Goal: Task Accomplishment & Management: Use online tool/utility

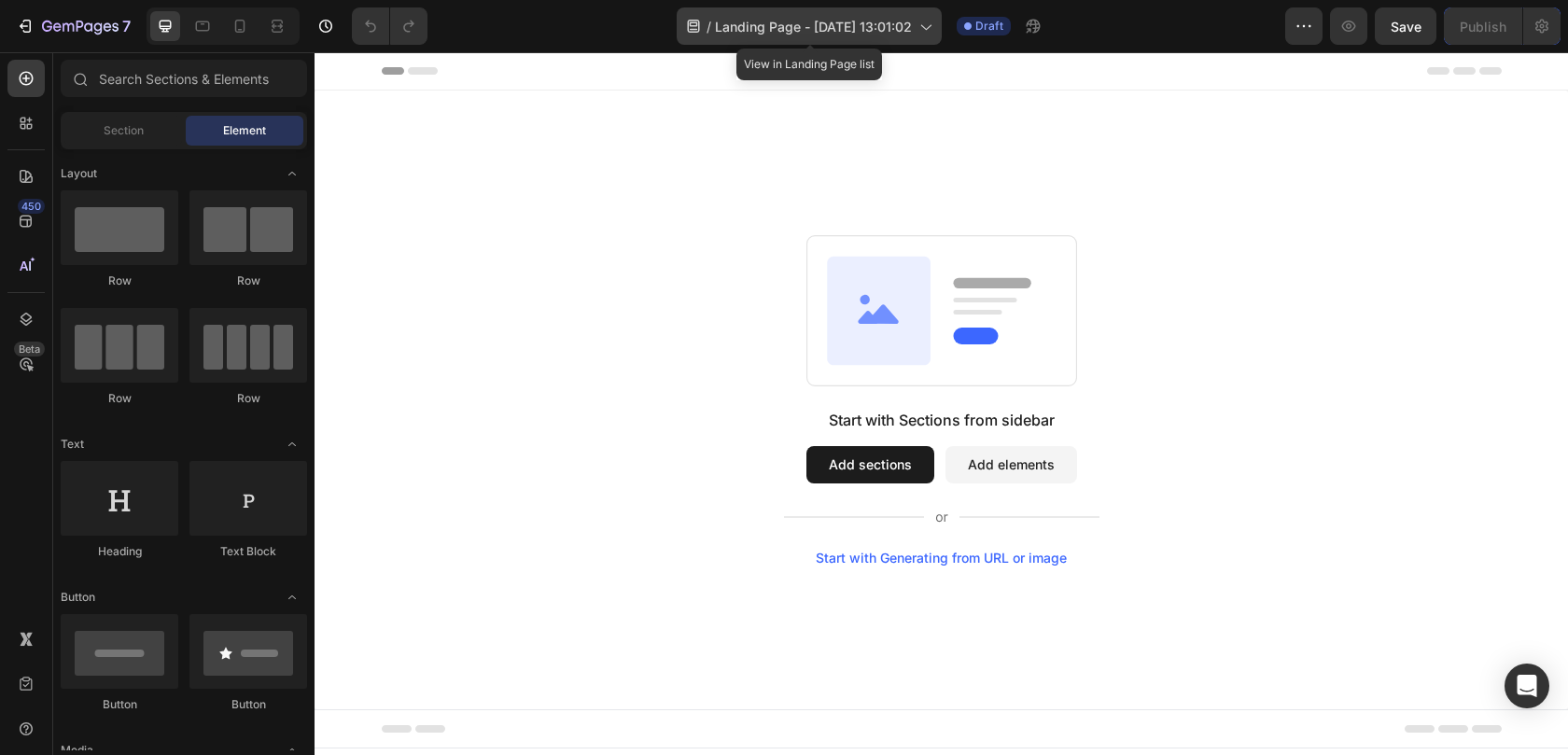
click at [883, 19] on span "Landing Page - Aug 27, 13:01:02" at bounding box center [813, 27] width 197 height 20
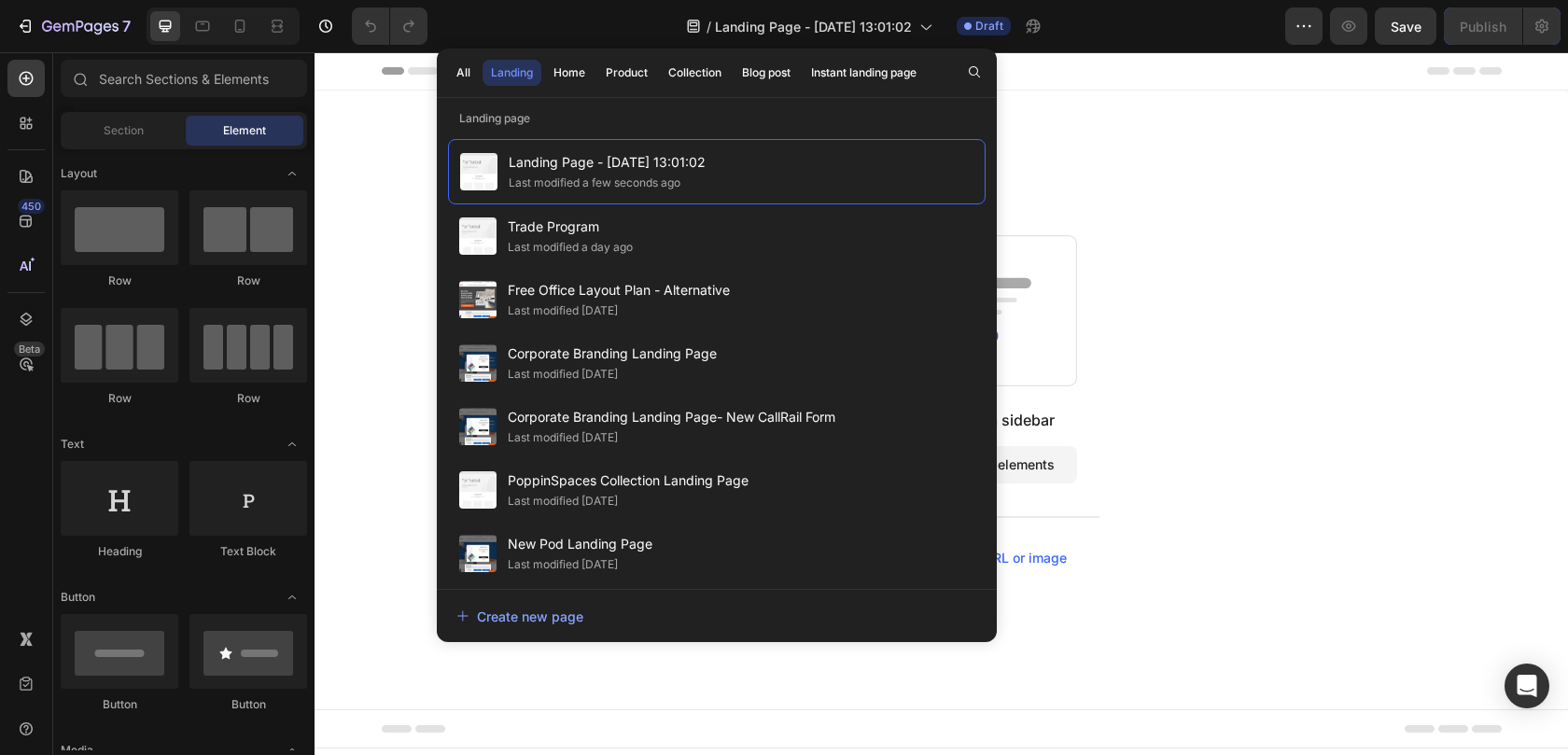
click at [1164, 122] on div "Start with Sections from sidebar Add sections Add elements Start with Generatin…" at bounding box center [941, 400] width 1254 height 619
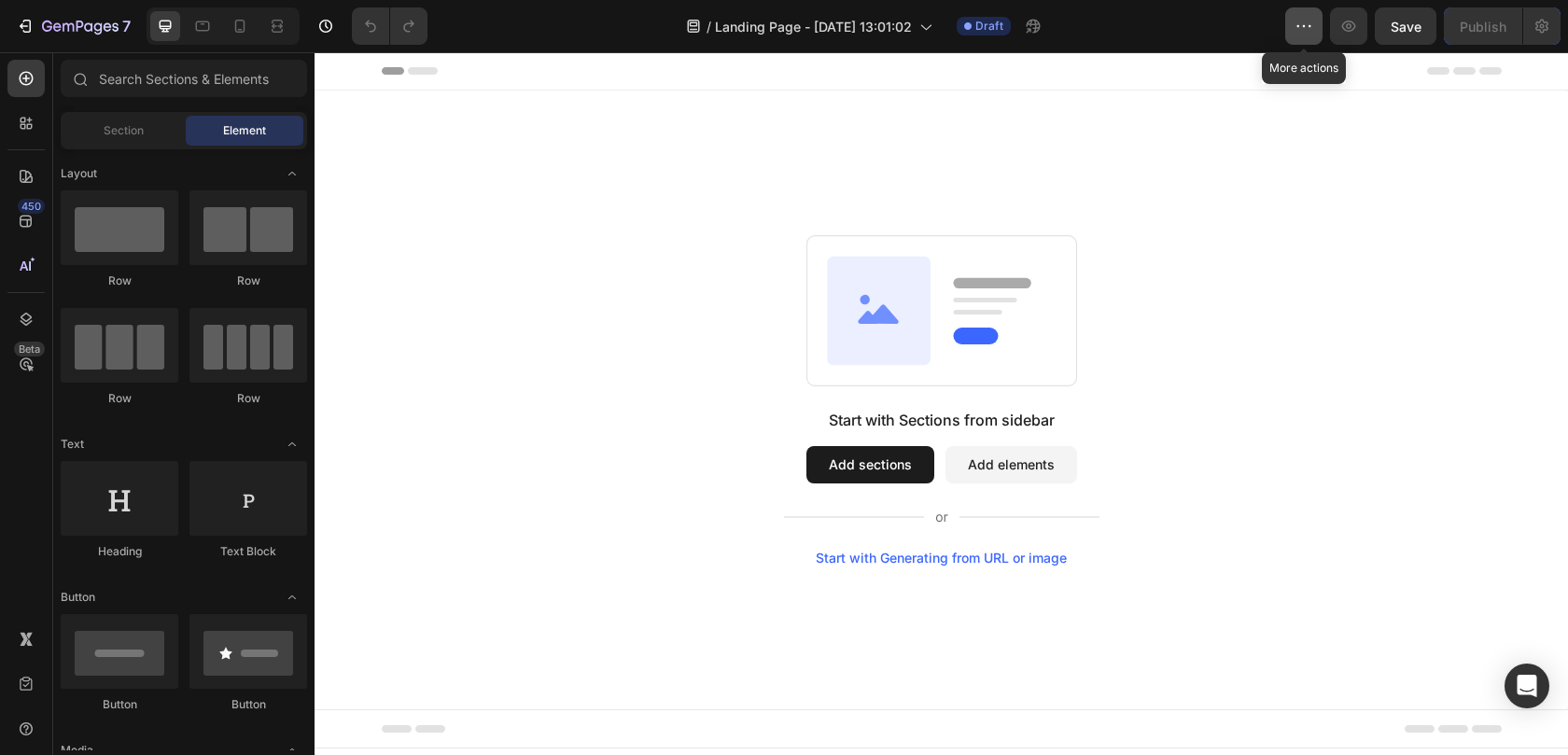
click at [1299, 31] on icon "button" at bounding box center [1303, 26] width 19 height 19
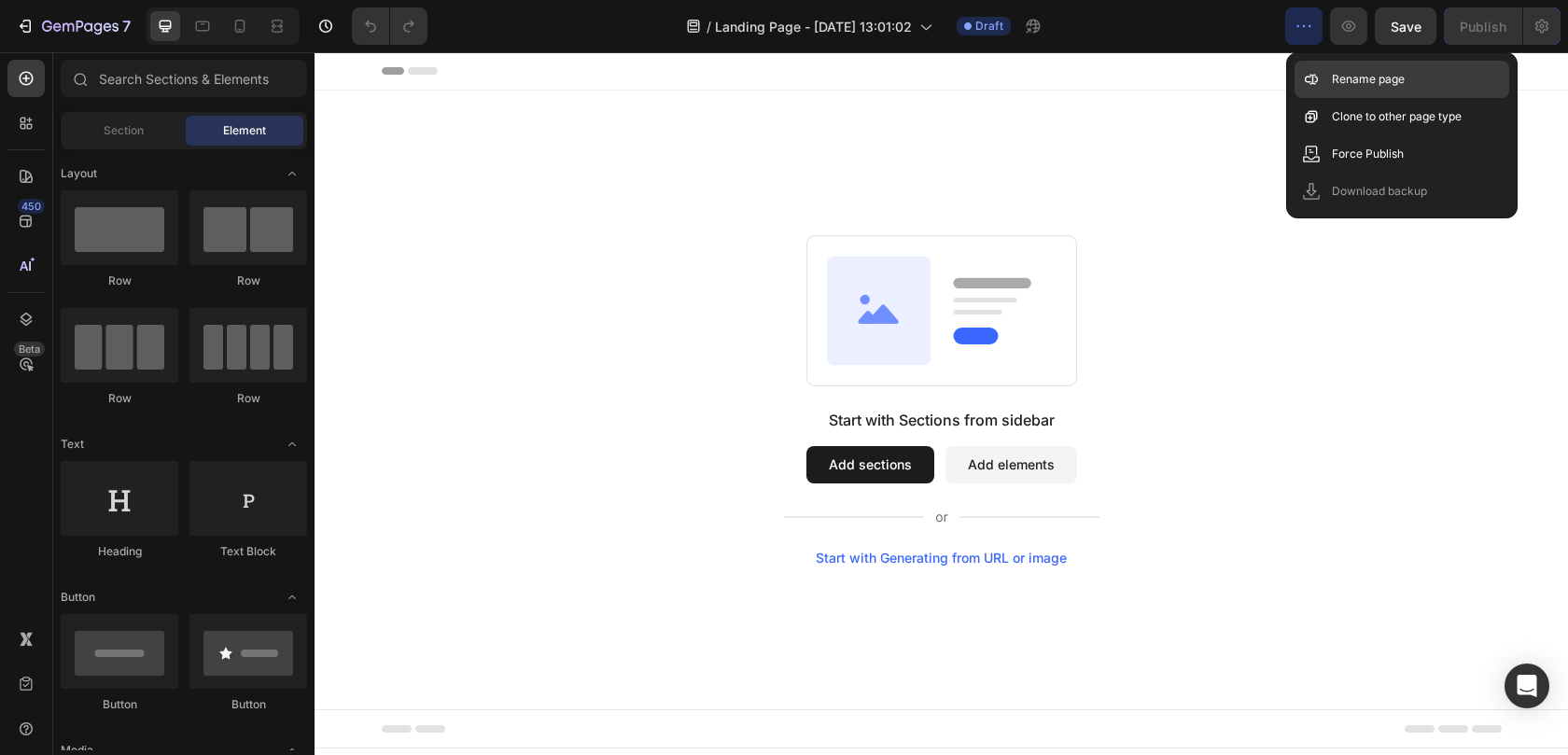
click at [1317, 82] on icon at bounding box center [1310, 79] width 19 height 19
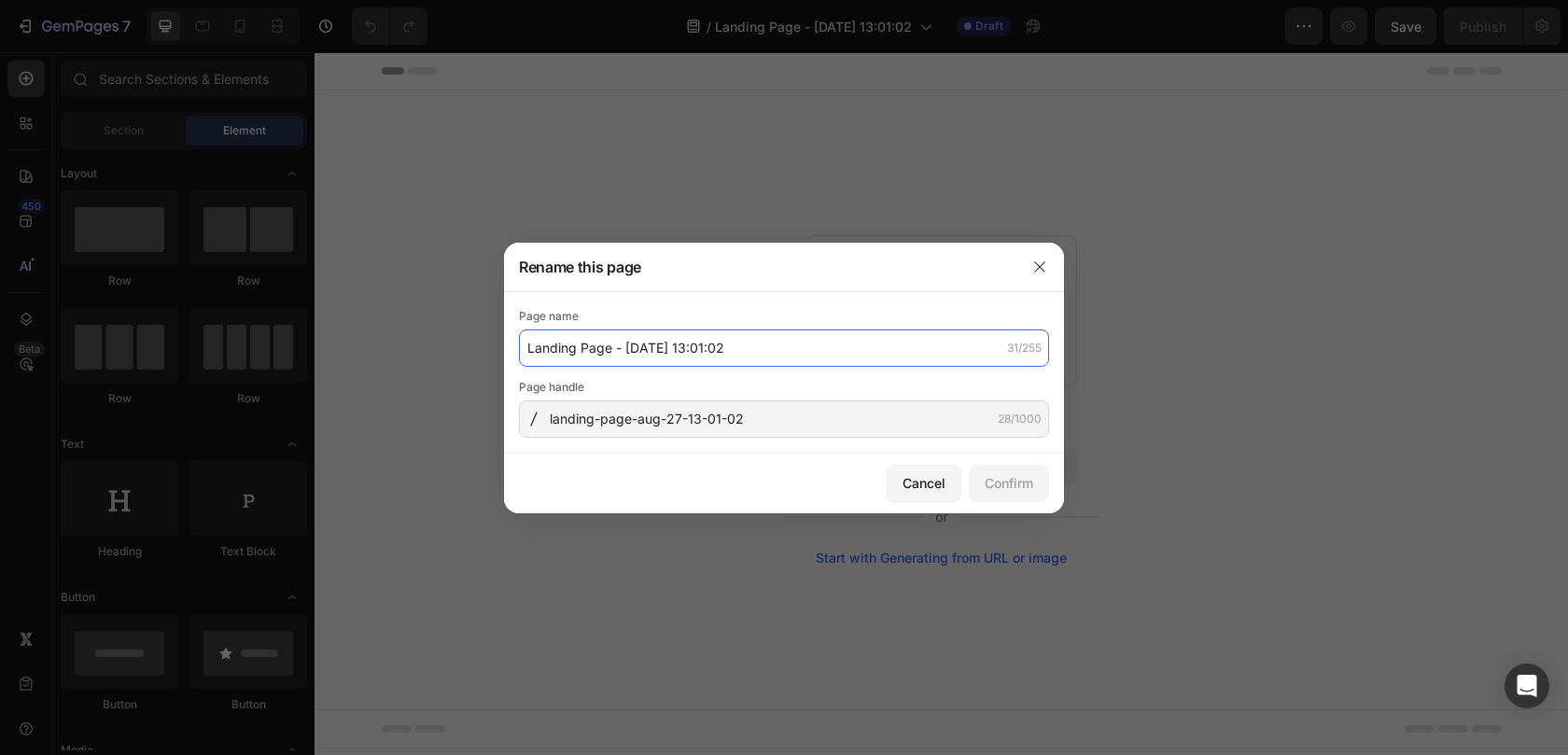
click at [654, 350] on input "Landing Page - Aug 27, 13:01:02" at bounding box center [783, 348] width 530 height 38
type input "Inspiration Gallery"
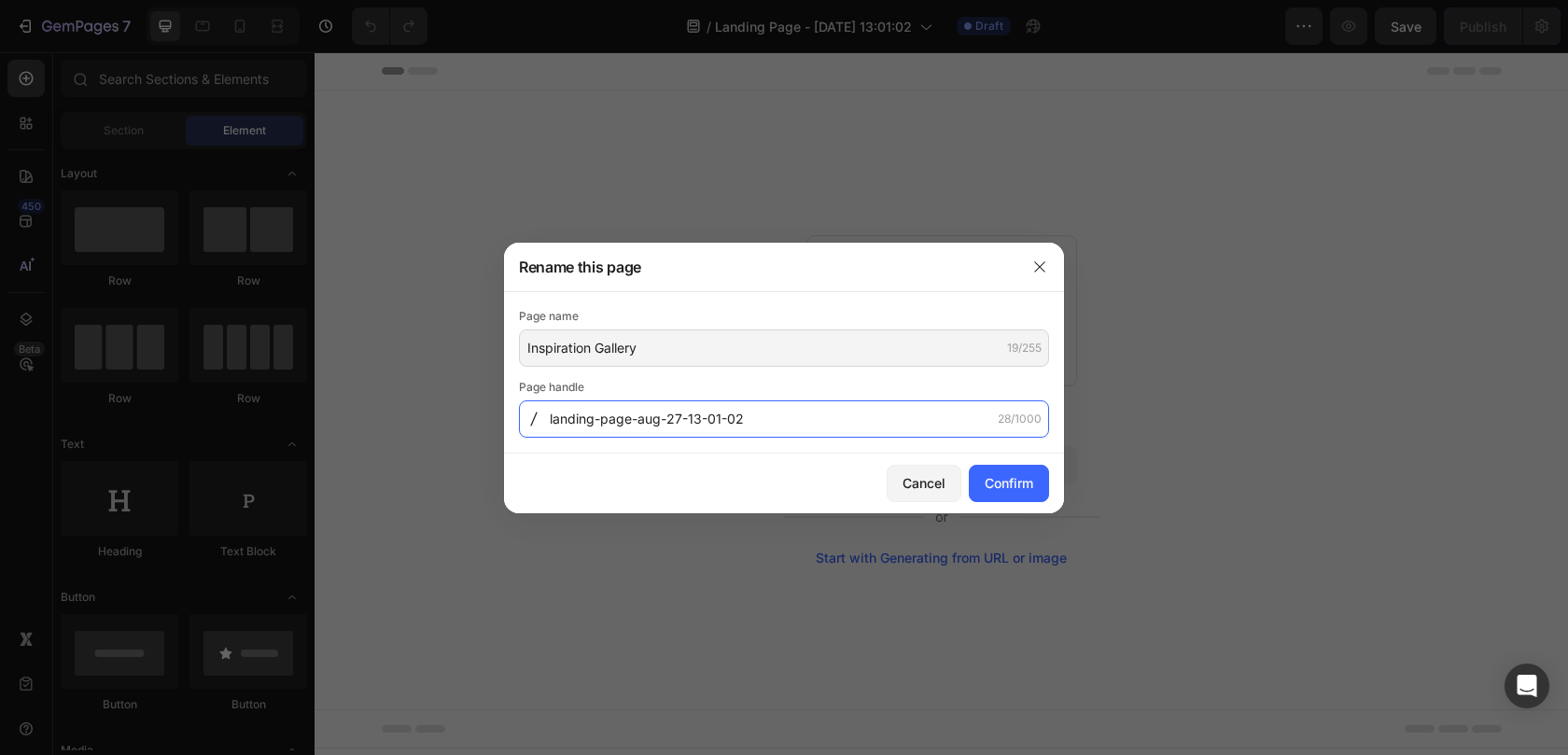
click at [763, 413] on input "landing-page-aug-27-13-01-02" at bounding box center [783, 419] width 530 height 38
type input "Inspiration-gallery"
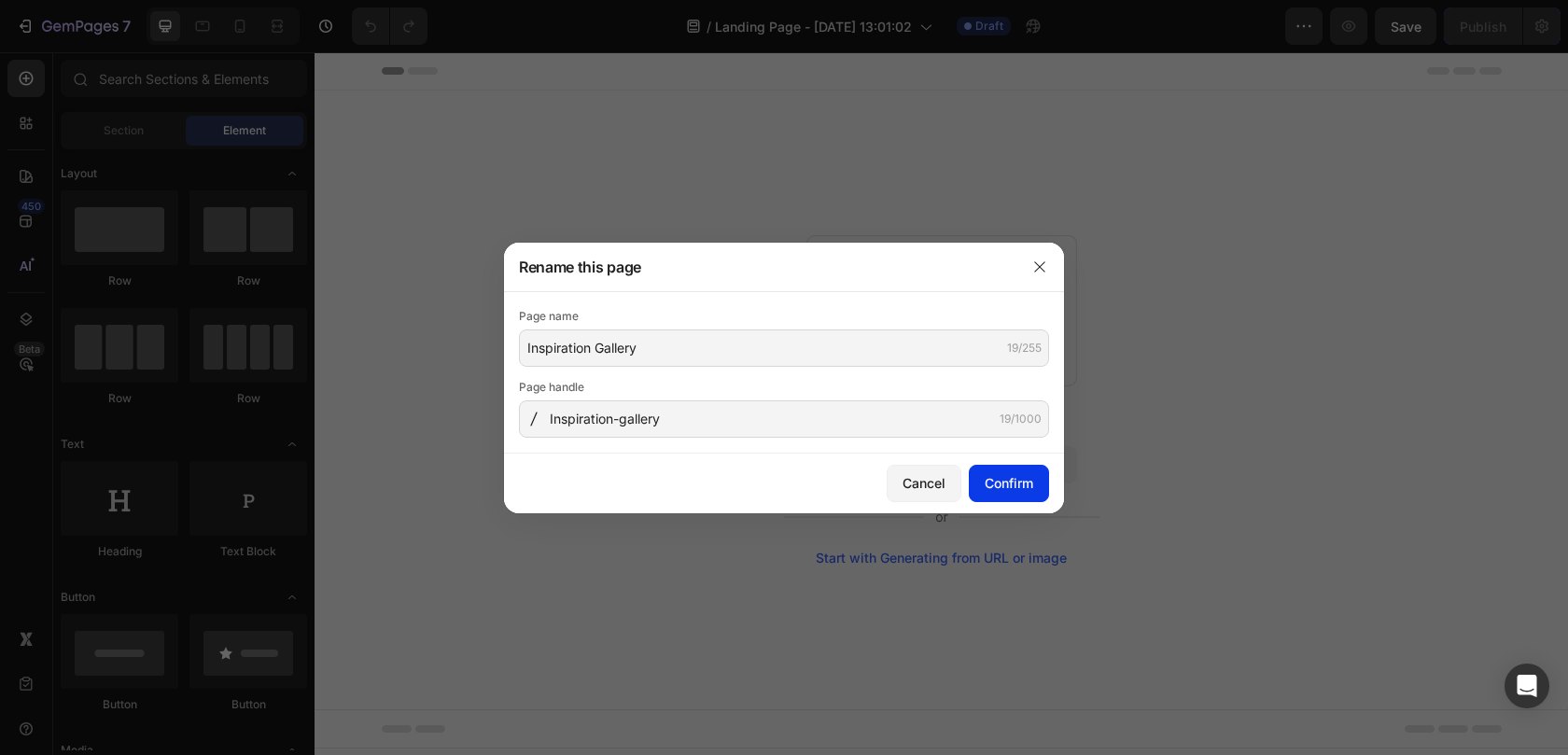
click at [1006, 466] on button "Confirm" at bounding box center [1009, 483] width 81 height 38
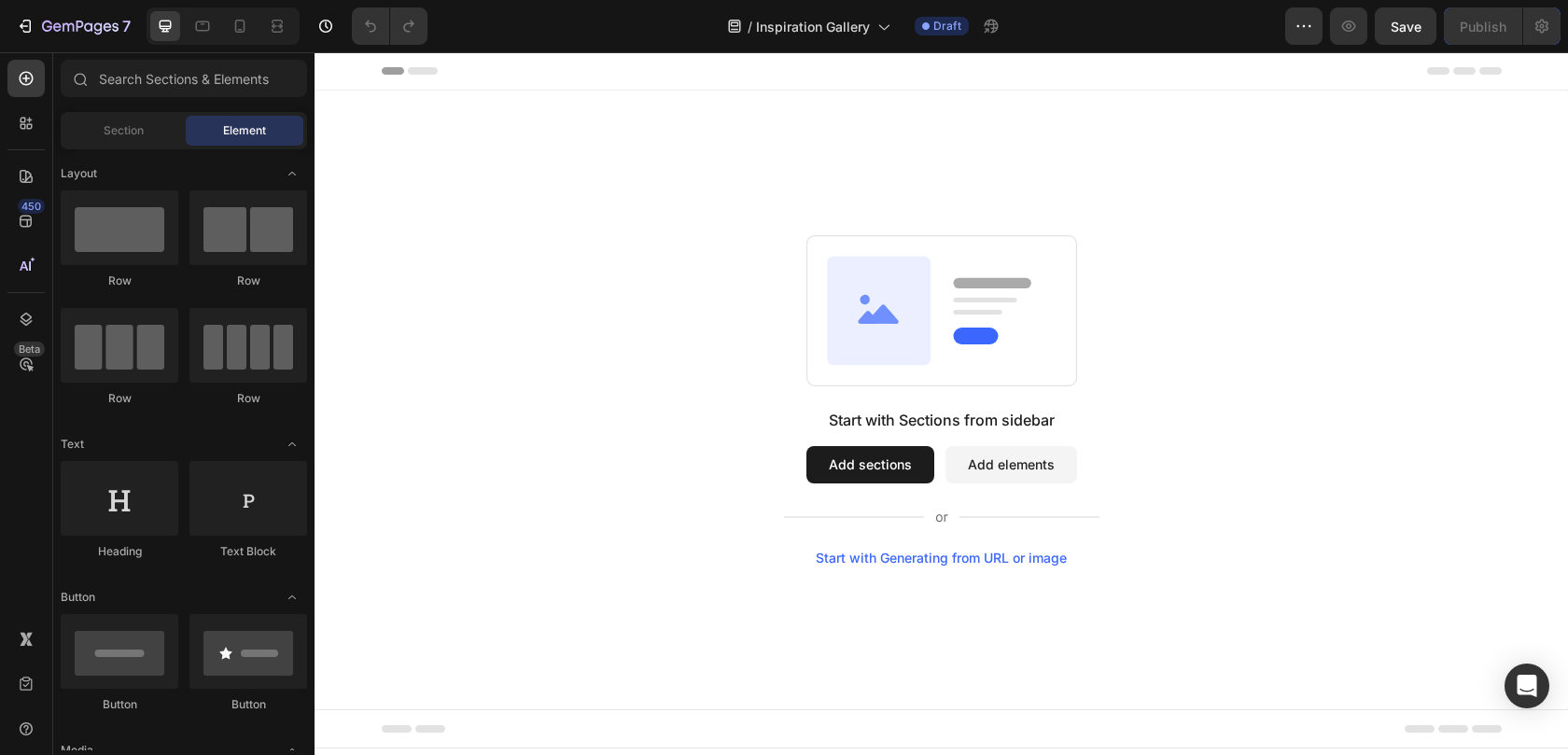
click at [848, 458] on button "Add sections" at bounding box center [870, 465] width 127 height 38
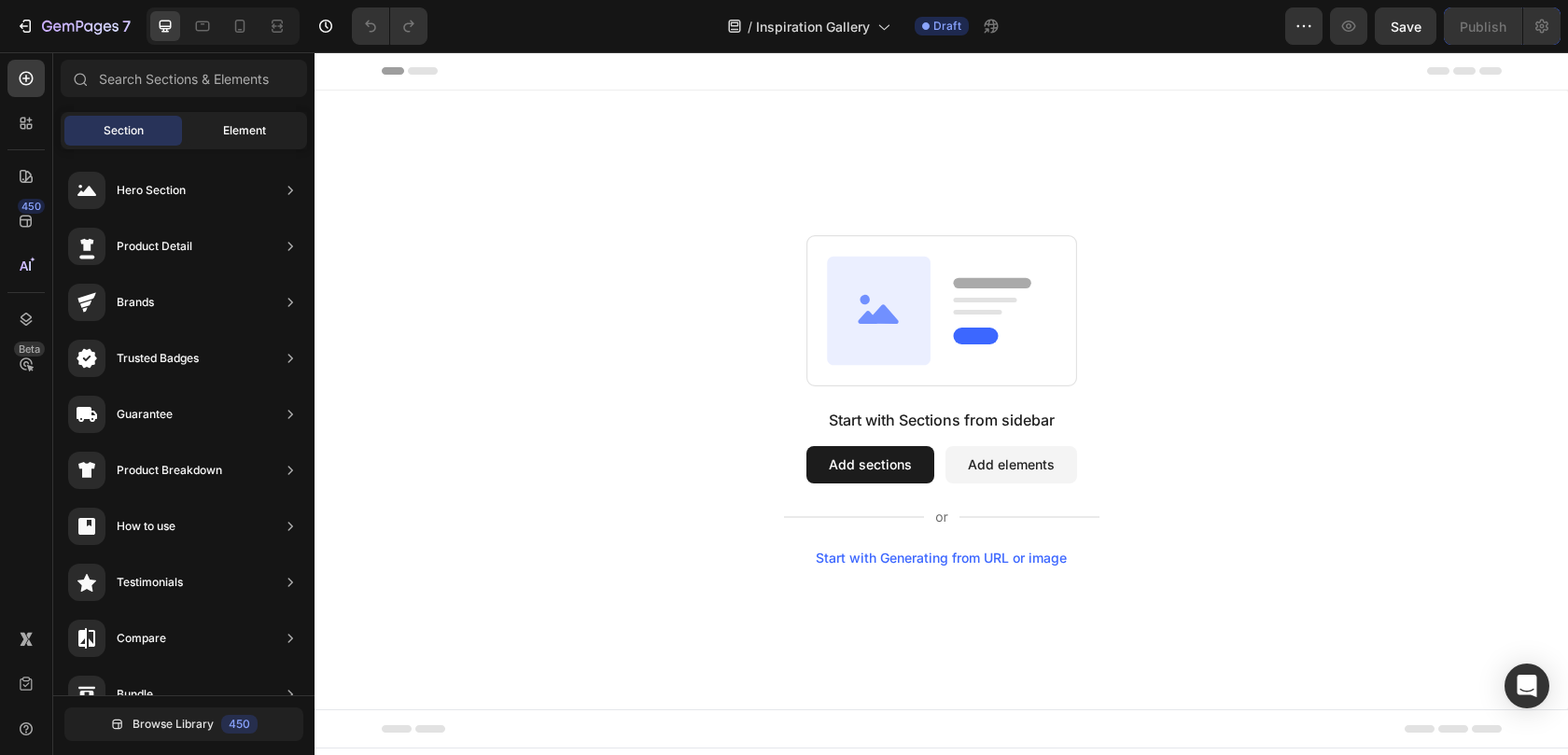
click at [234, 135] on span "Element" at bounding box center [244, 130] width 43 height 17
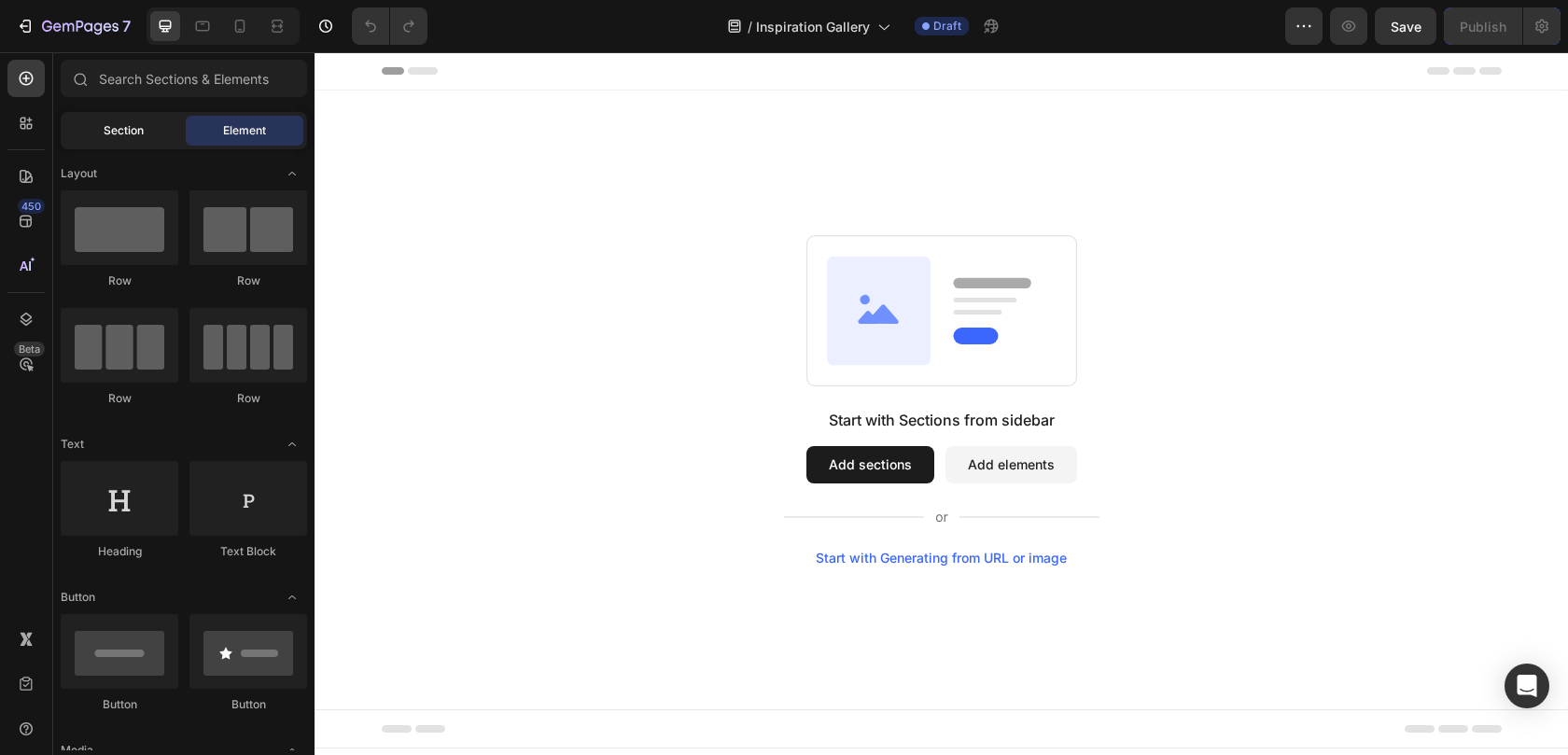
click at [133, 128] on span "Section" at bounding box center [123, 130] width 40 height 17
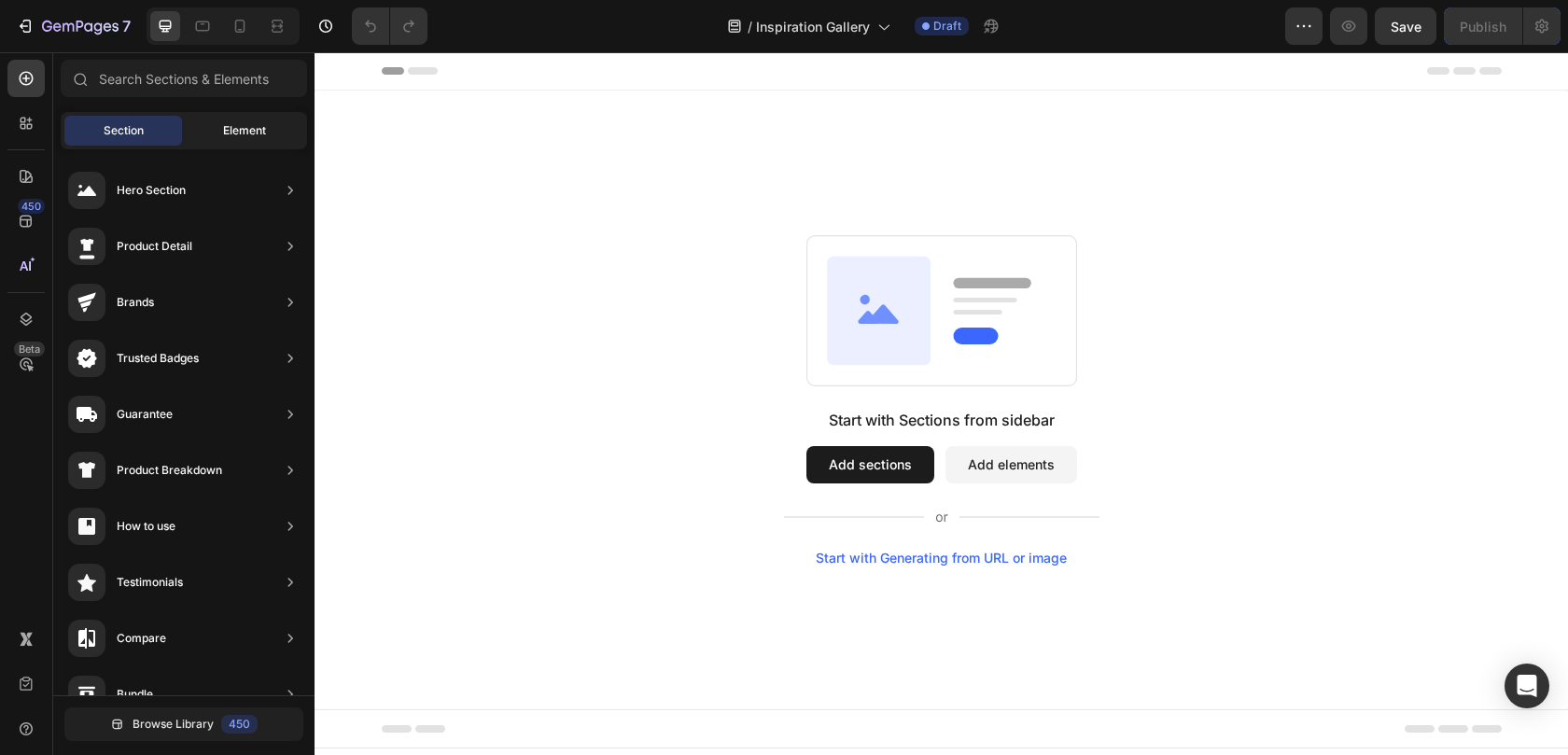
click at [243, 130] on span "Element" at bounding box center [244, 130] width 43 height 17
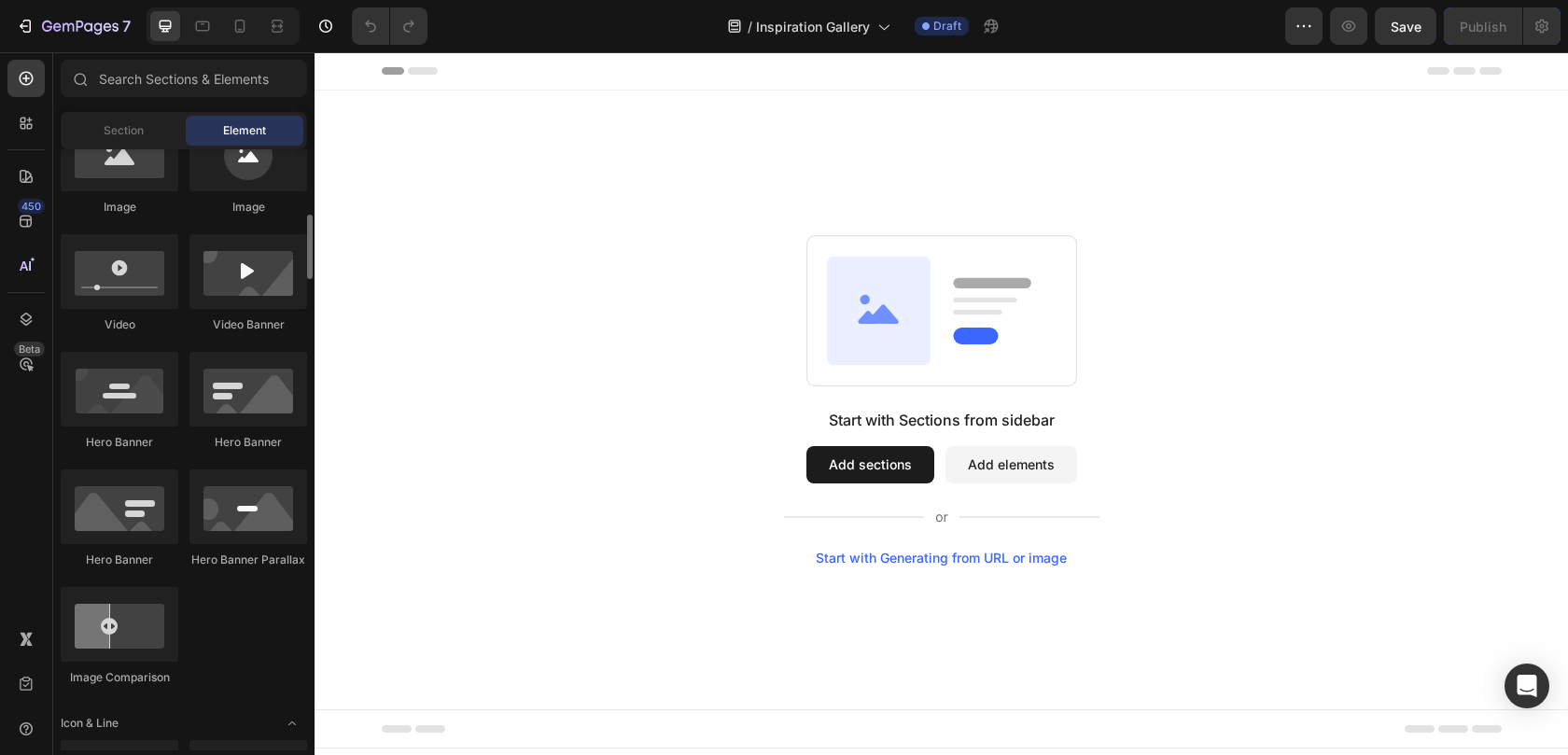
scroll to position [646, 0]
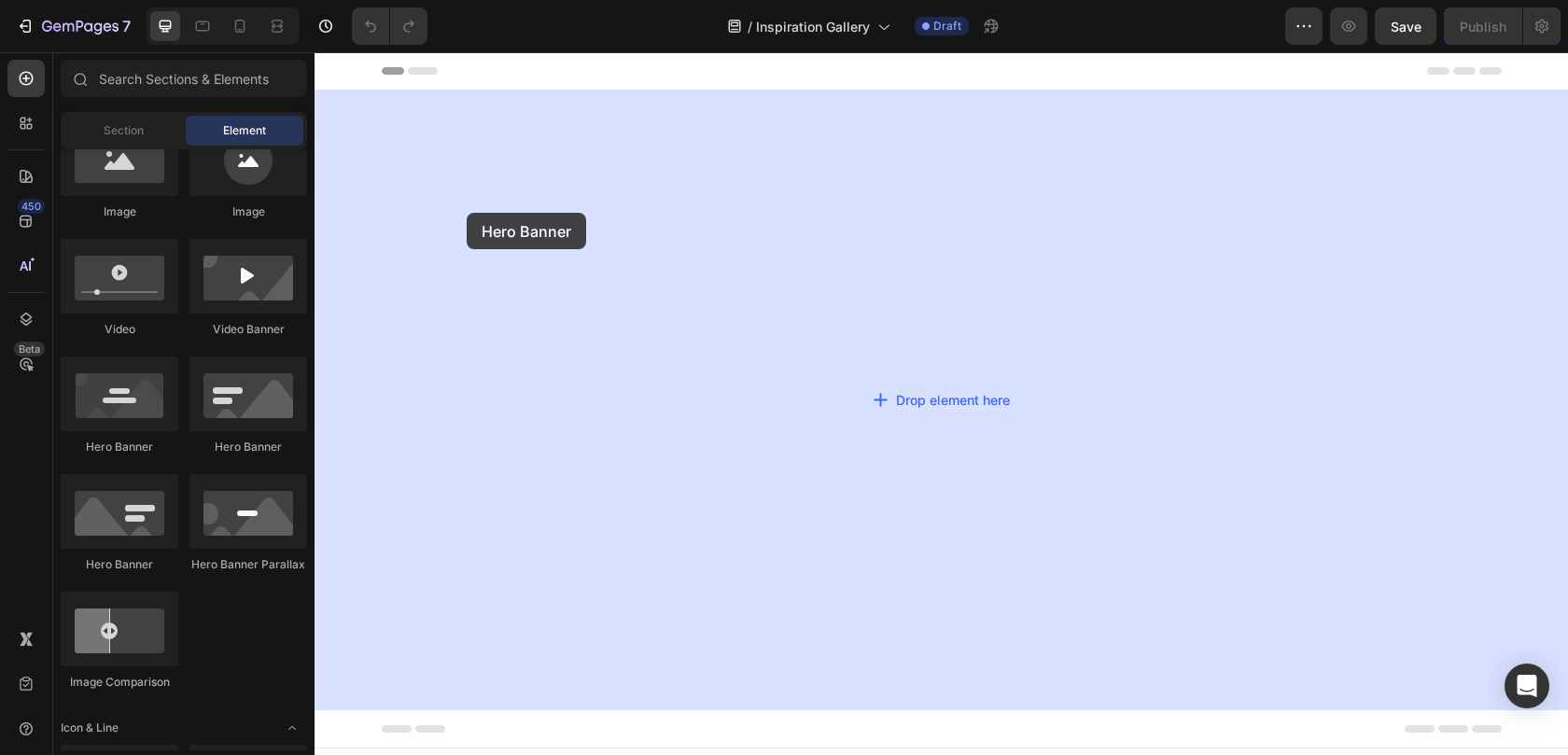
drag, startPoint x: 436, startPoint y: 431, endPoint x: 467, endPoint y: 213, distance: 220.2
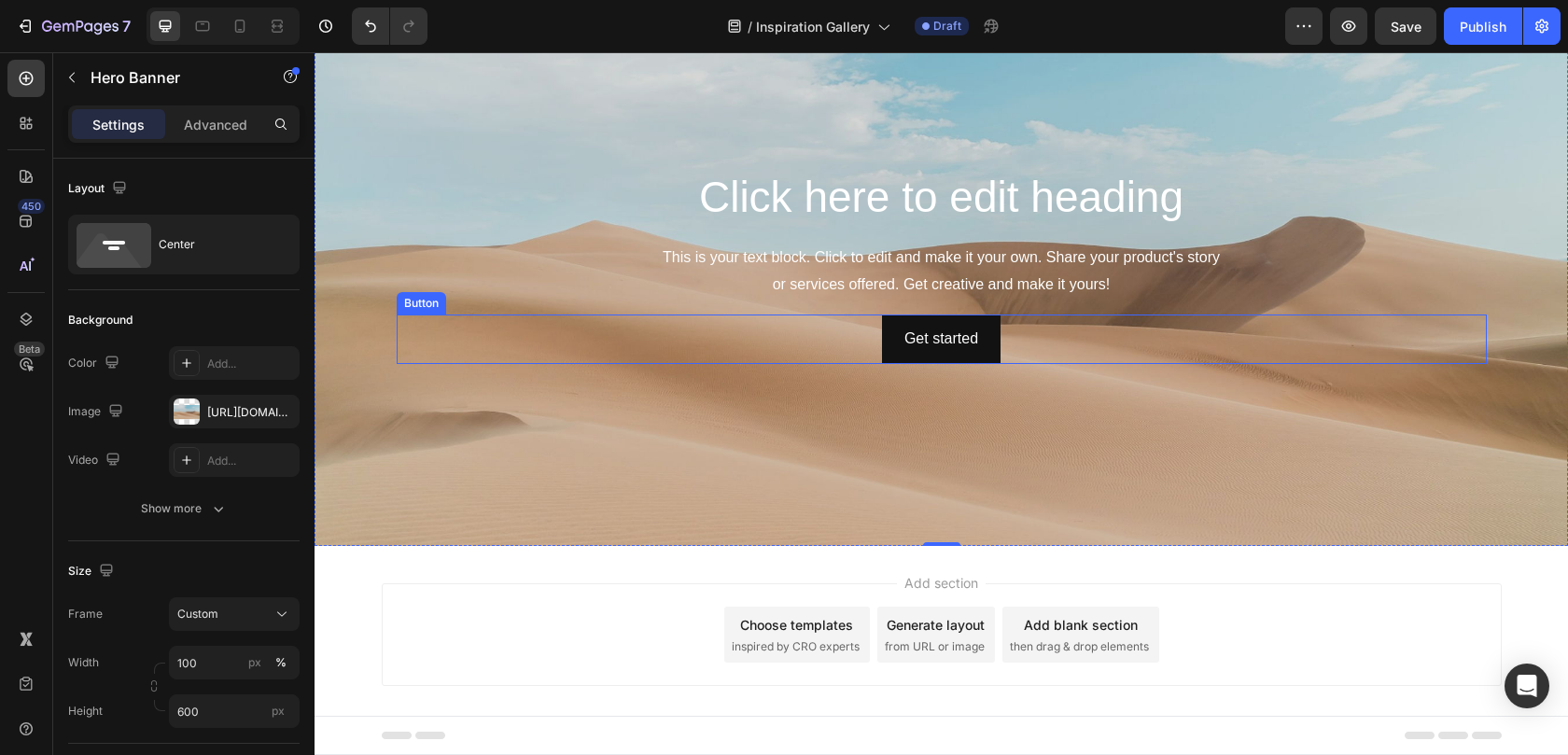
scroll to position [125, 0]
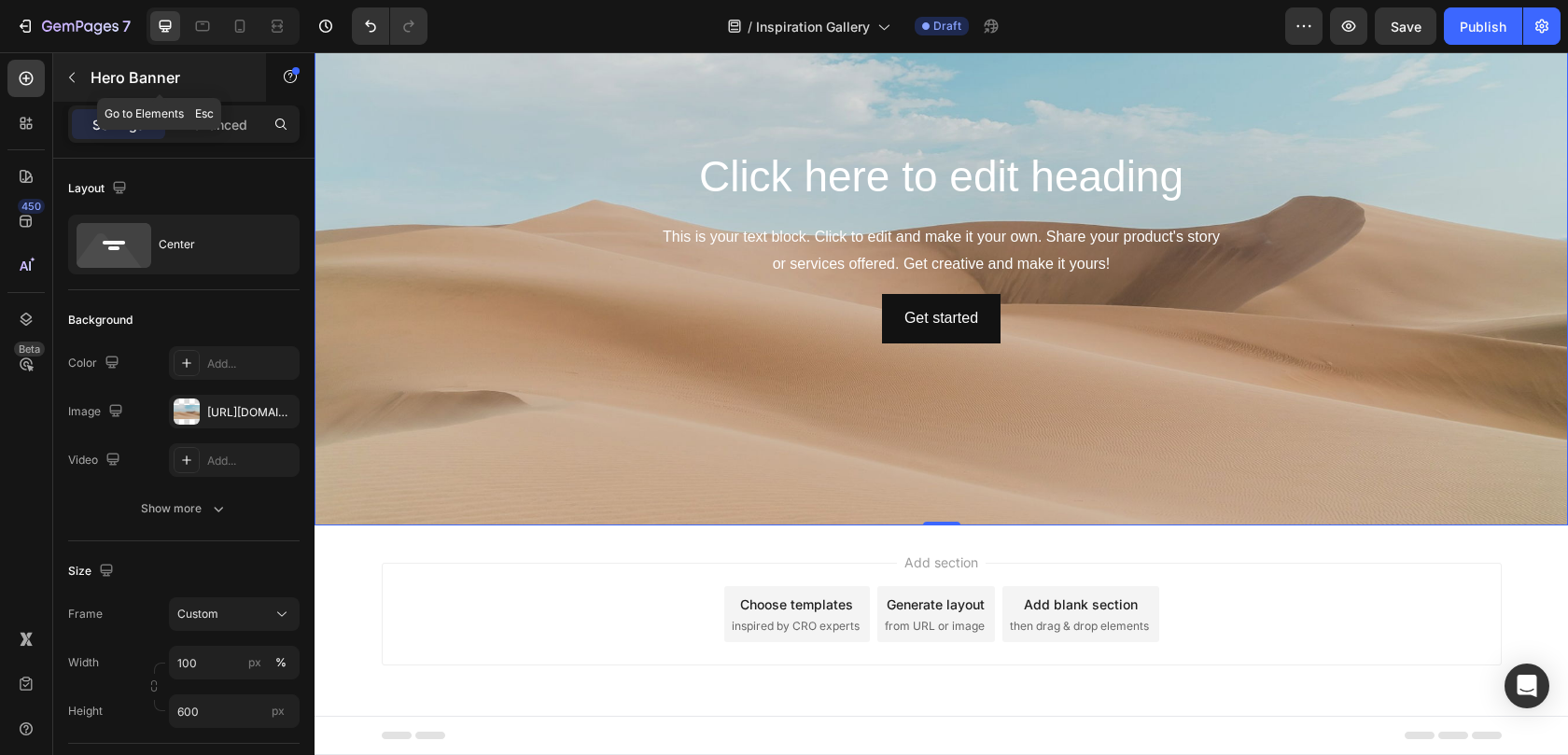
click at [71, 87] on button "button" at bounding box center [72, 78] width 30 height 30
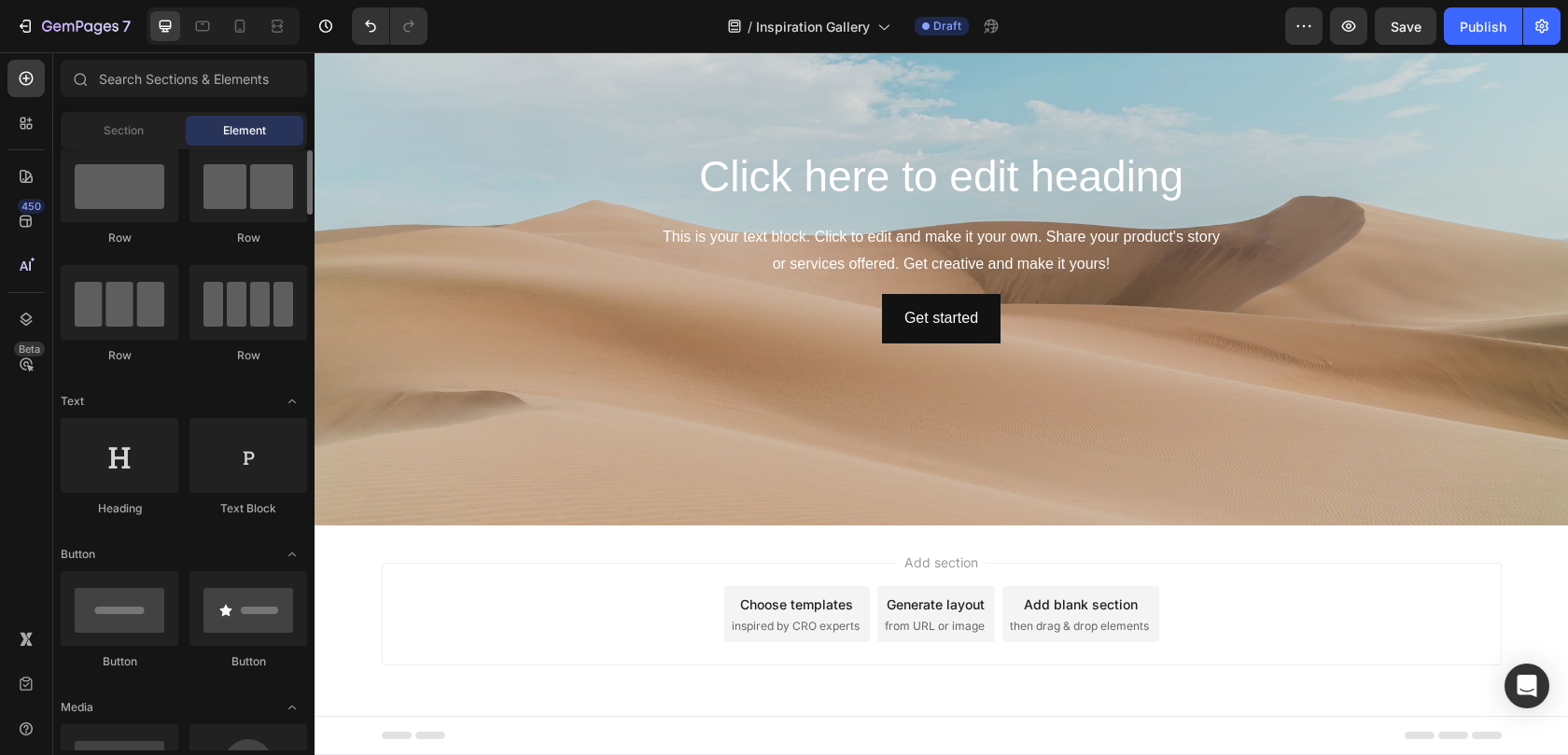
scroll to position [0, 0]
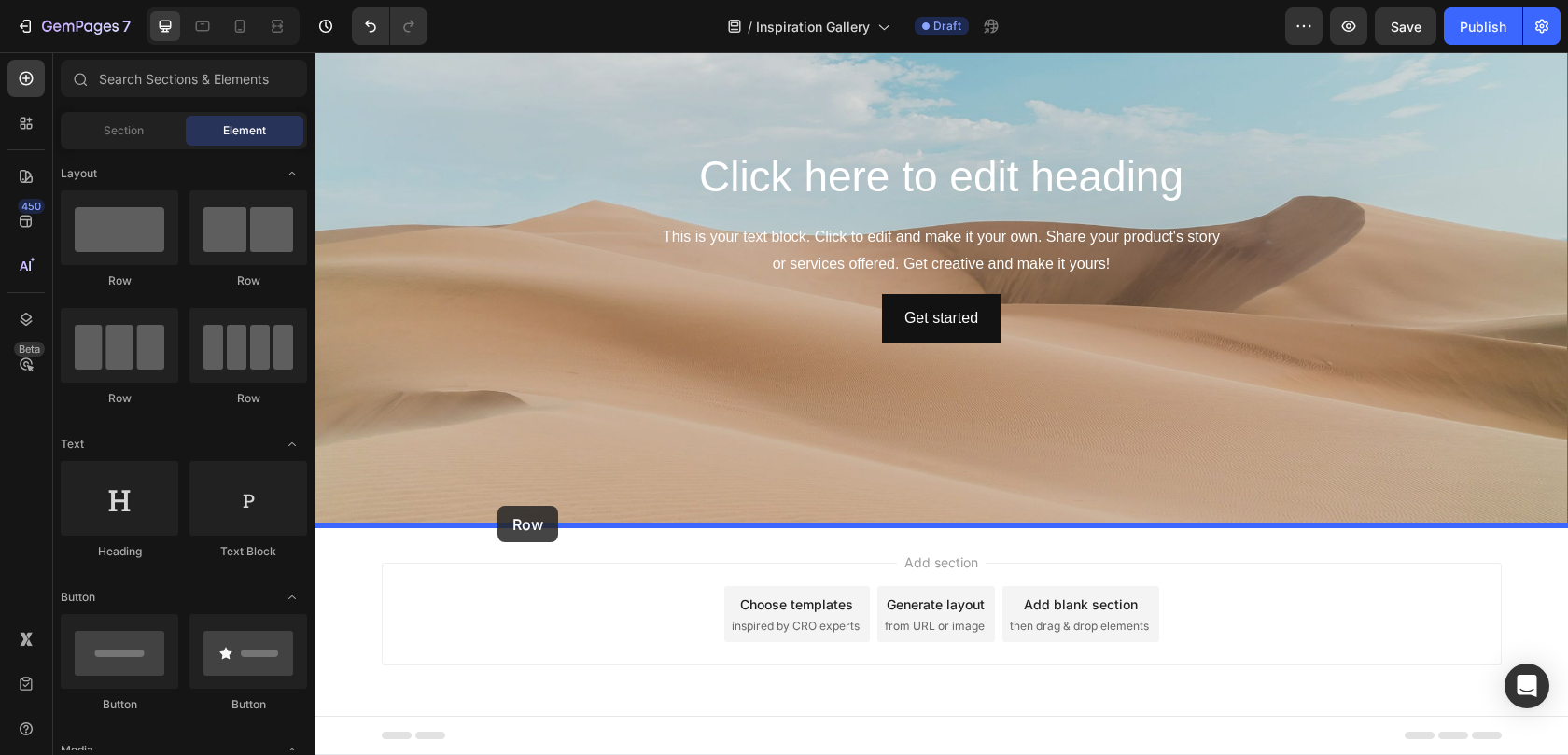
drag, startPoint x: 556, startPoint y: 304, endPoint x: 497, endPoint y: 505, distance: 209.5
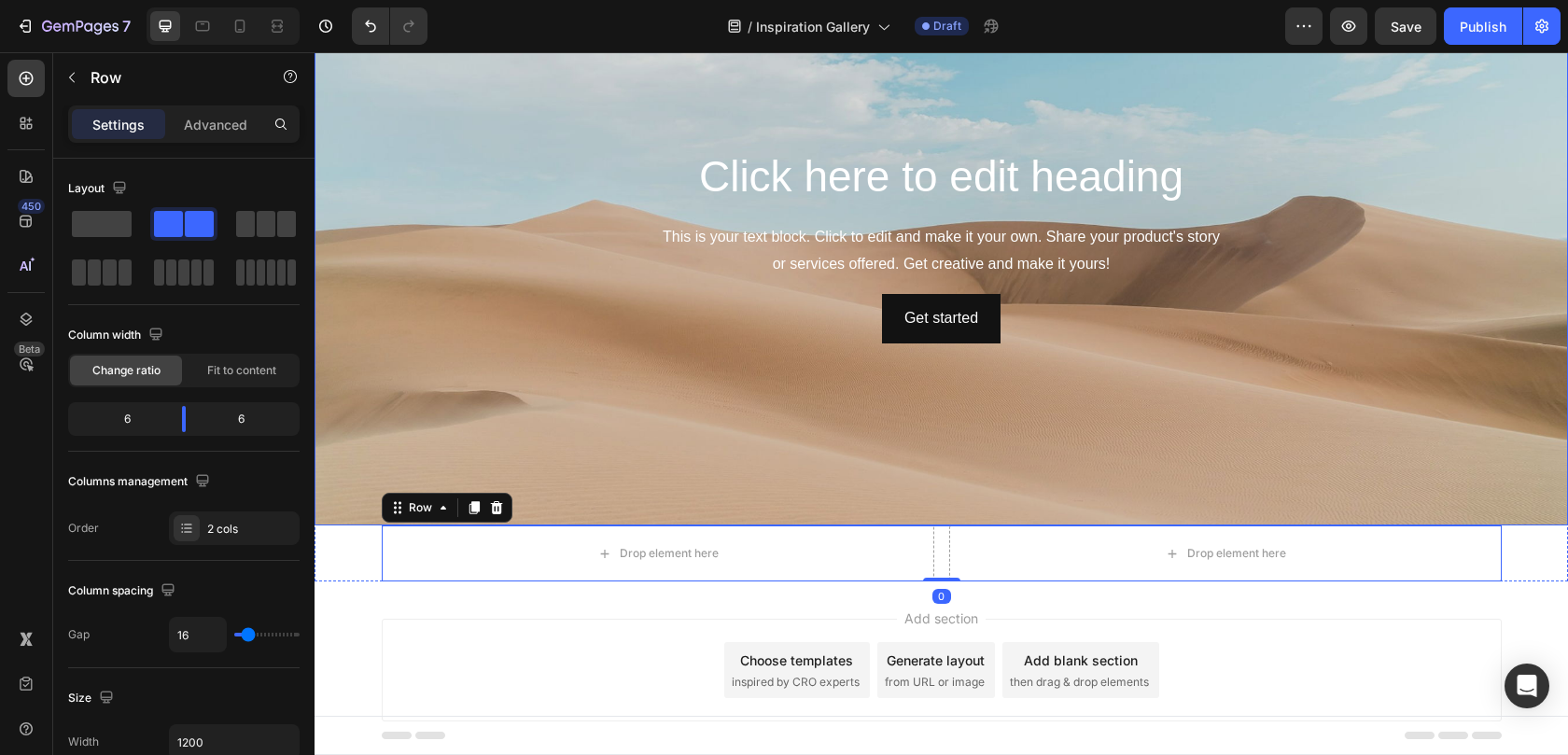
scroll to position [181, 0]
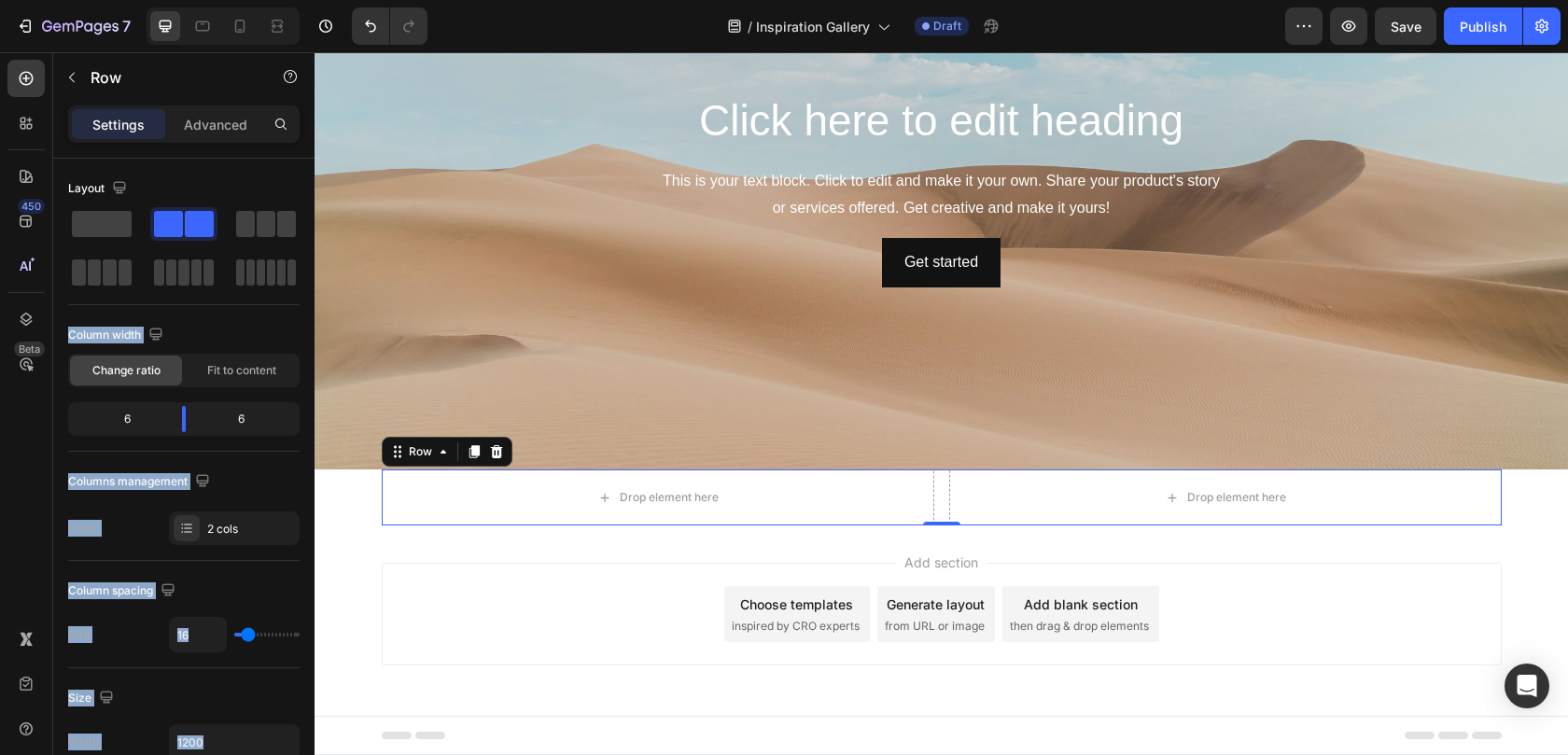
drag, startPoint x: 491, startPoint y: 275, endPoint x: 570, endPoint y: 534, distance: 270.8
click at [68, 81] on icon "button" at bounding box center [72, 77] width 15 height 15
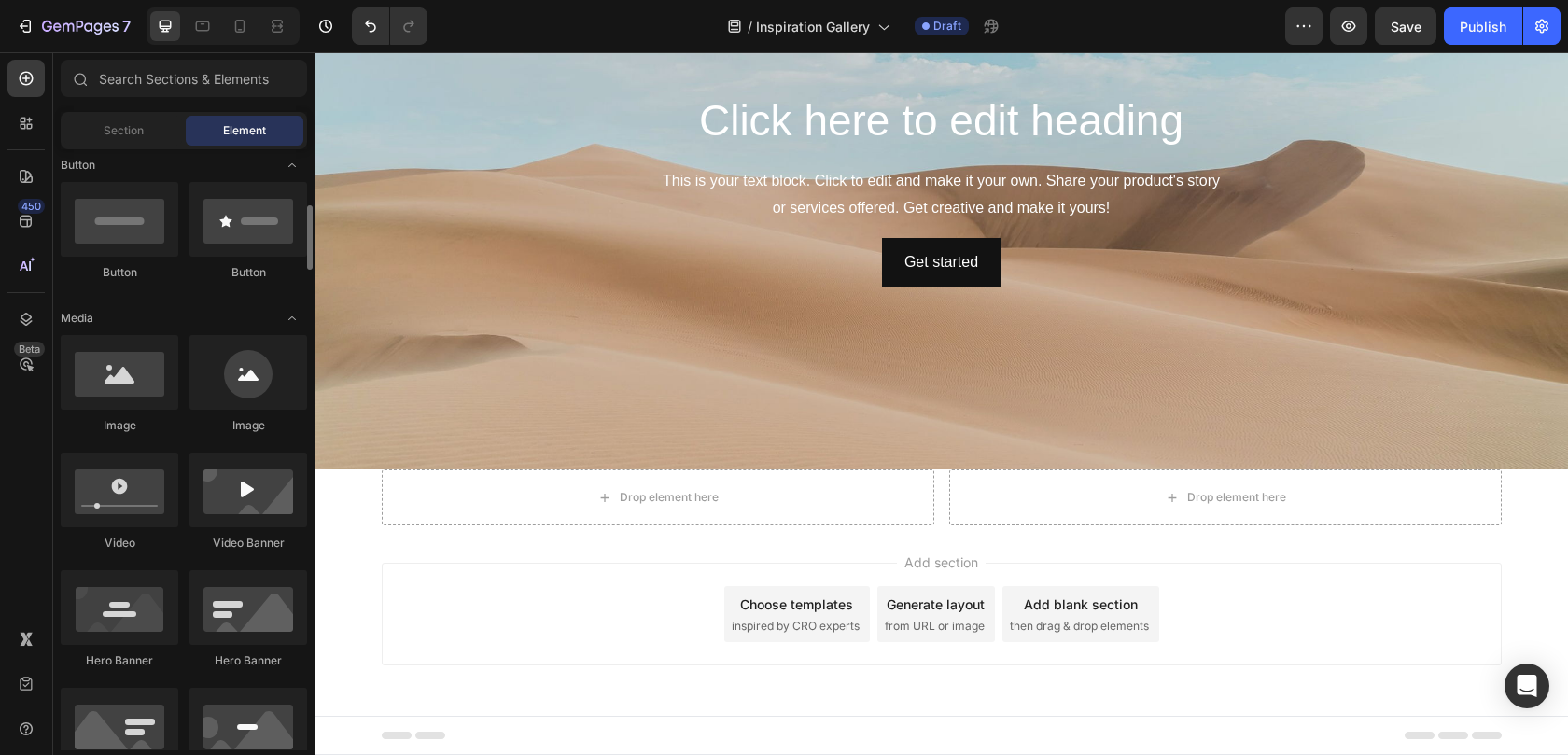
scroll to position [443, 0]
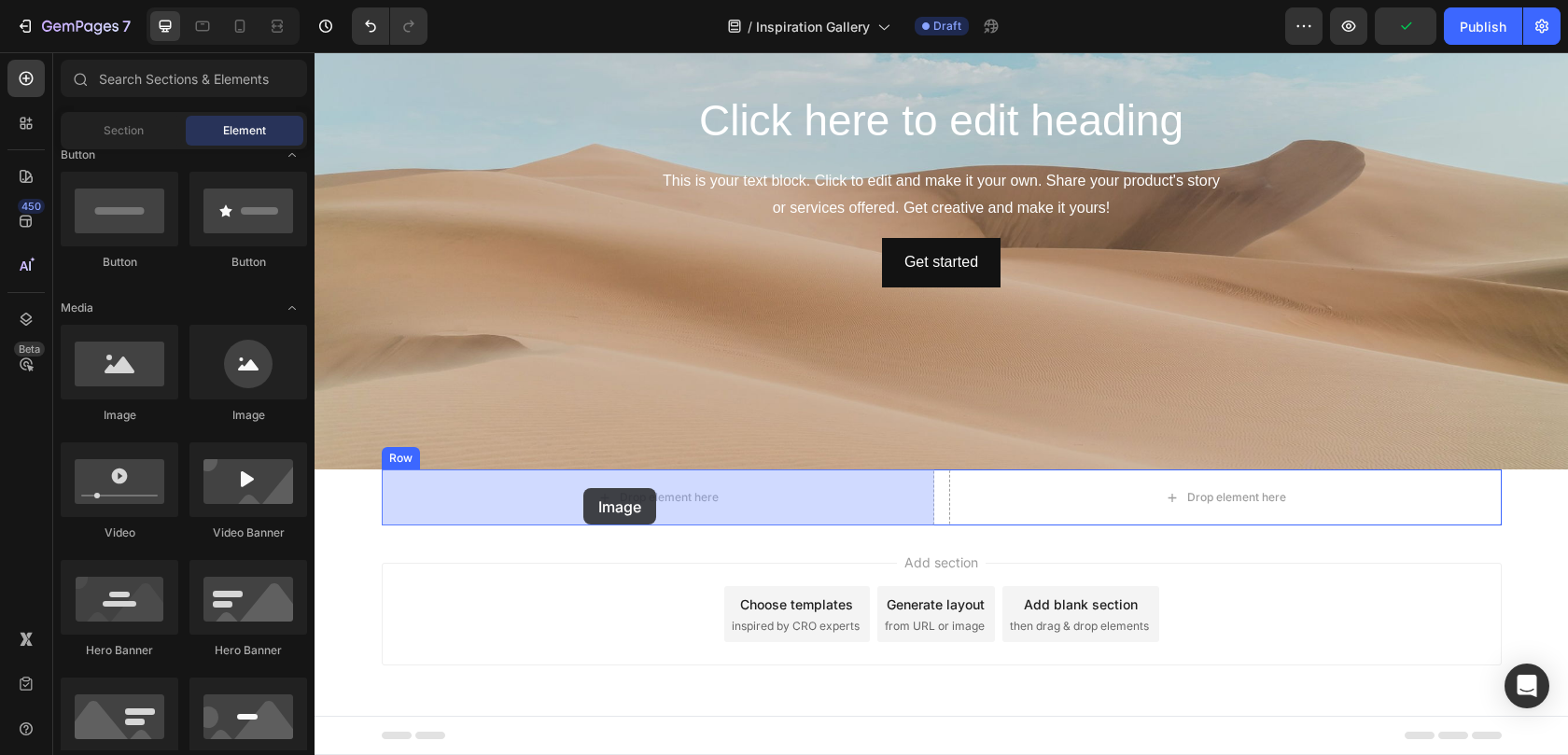
drag, startPoint x: 430, startPoint y: 427, endPoint x: 584, endPoint y: 488, distance: 165.6
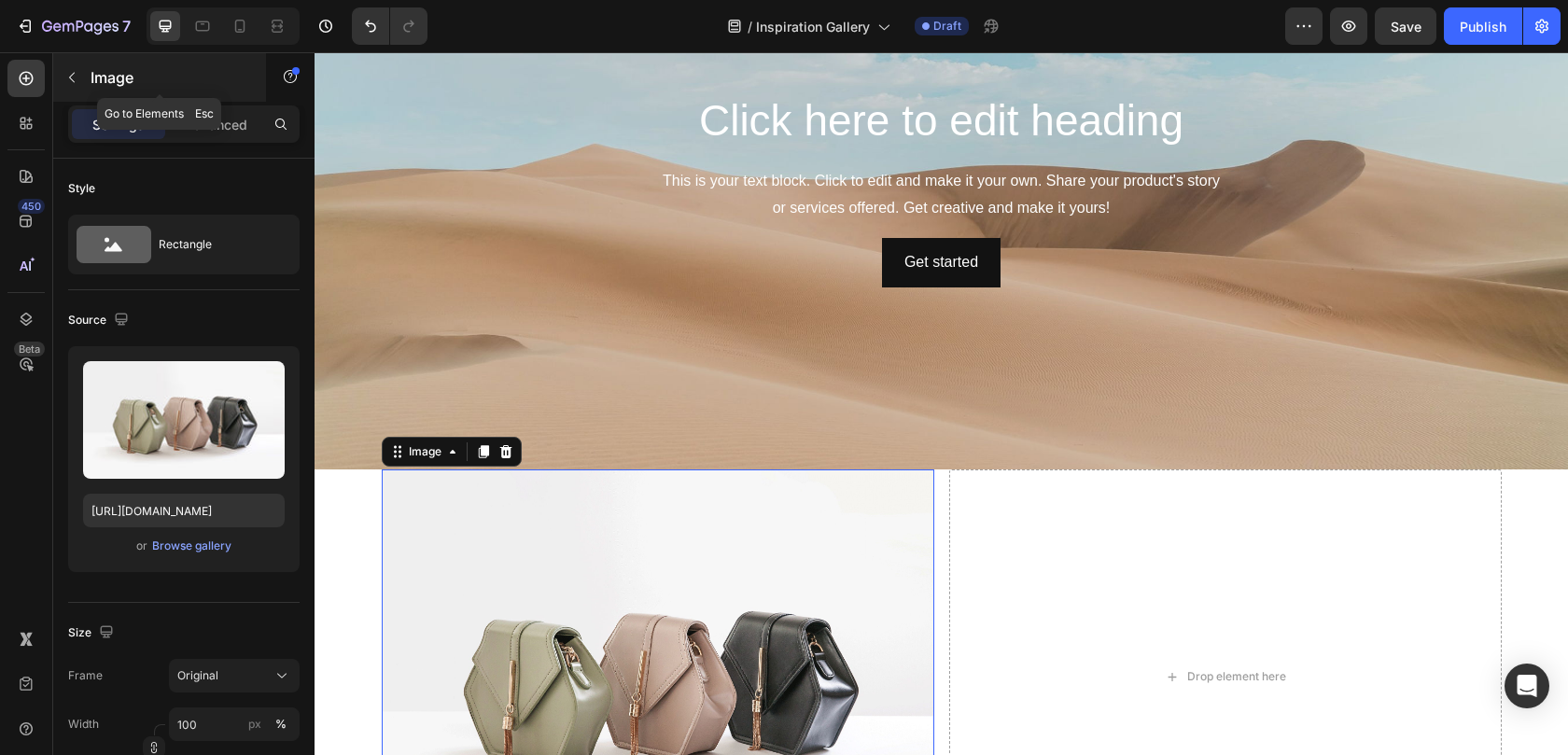
click at [75, 78] on icon "button" at bounding box center [72, 77] width 15 height 15
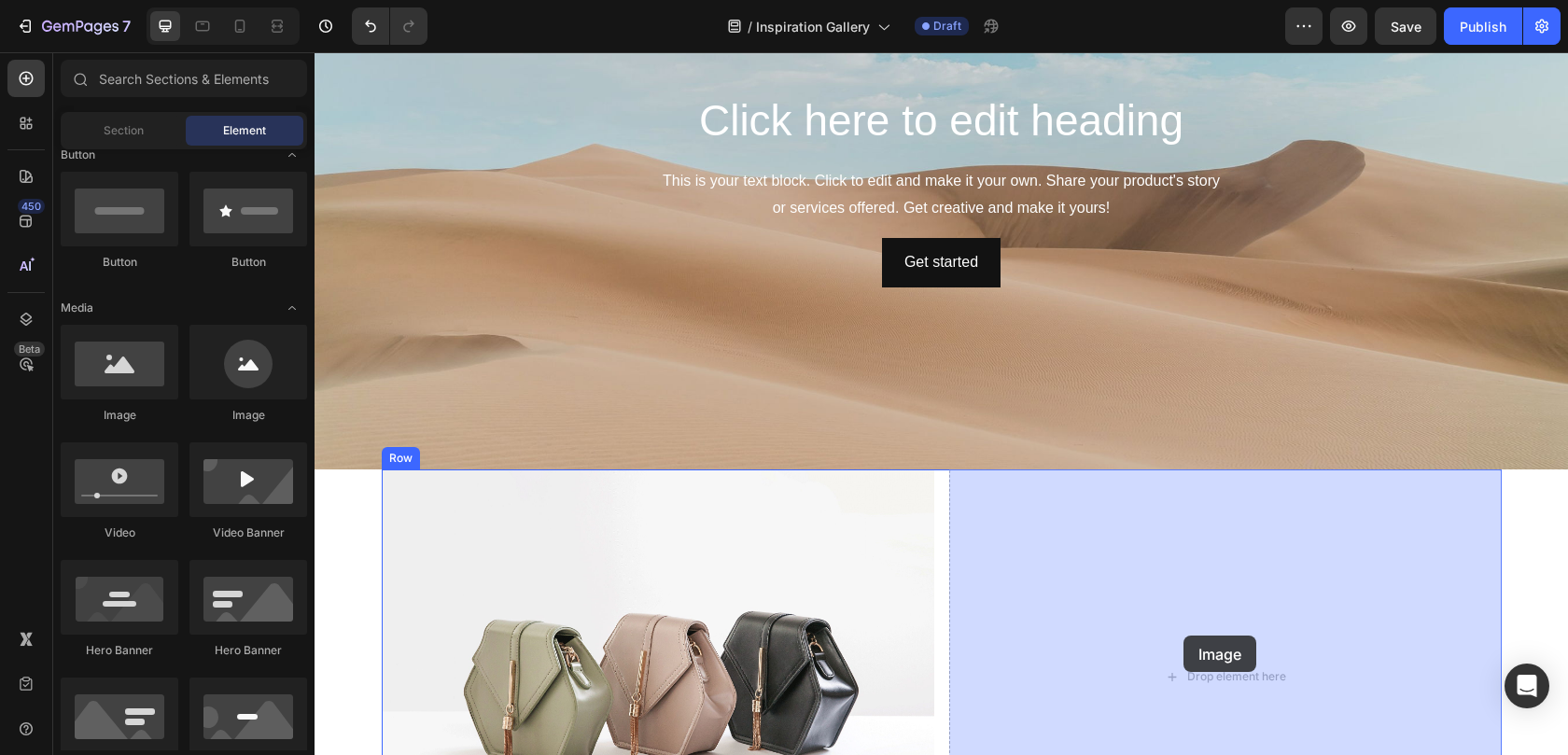
drag, startPoint x: 463, startPoint y: 415, endPoint x: 1183, endPoint y: 636, distance: 753.2
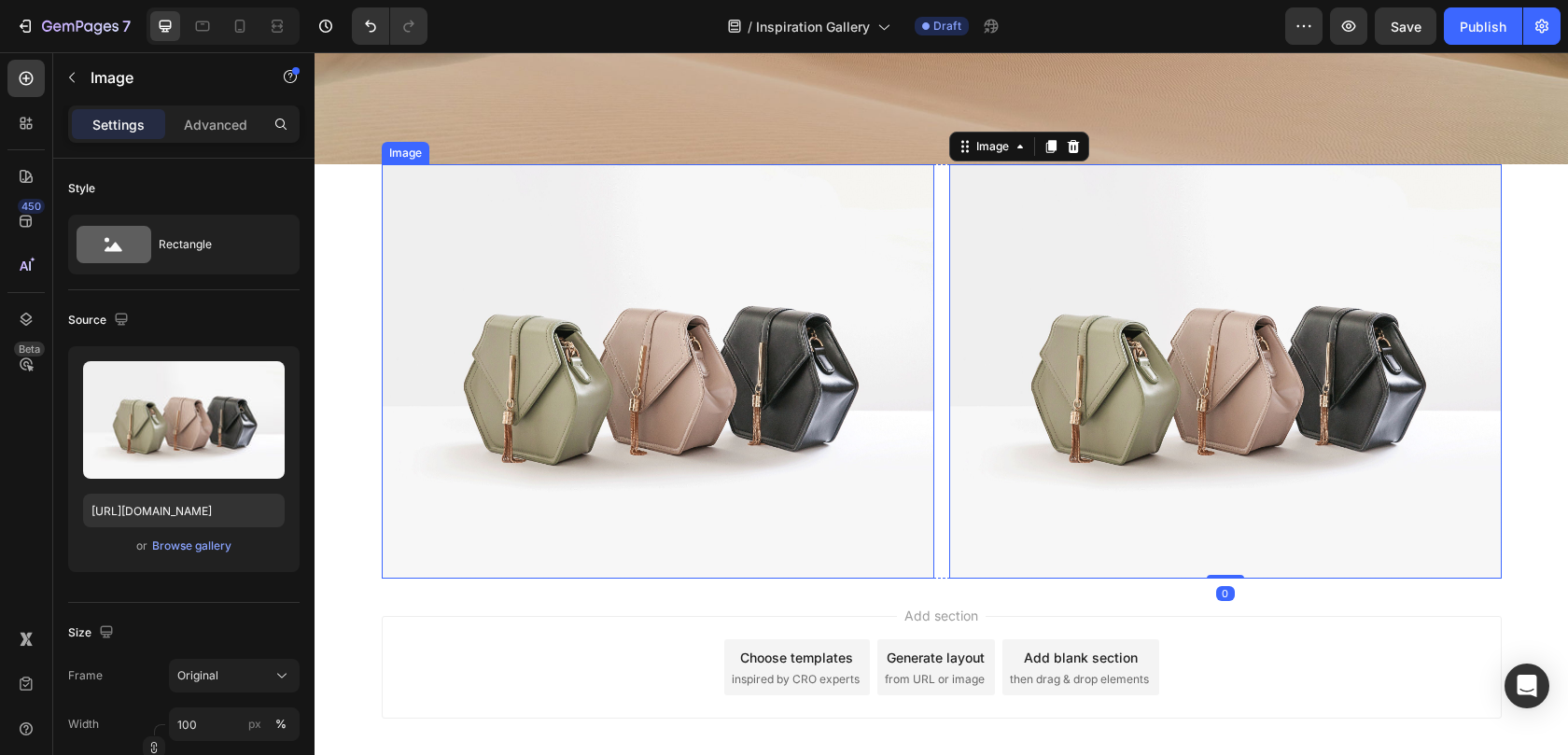
scroll to position [500, 0]
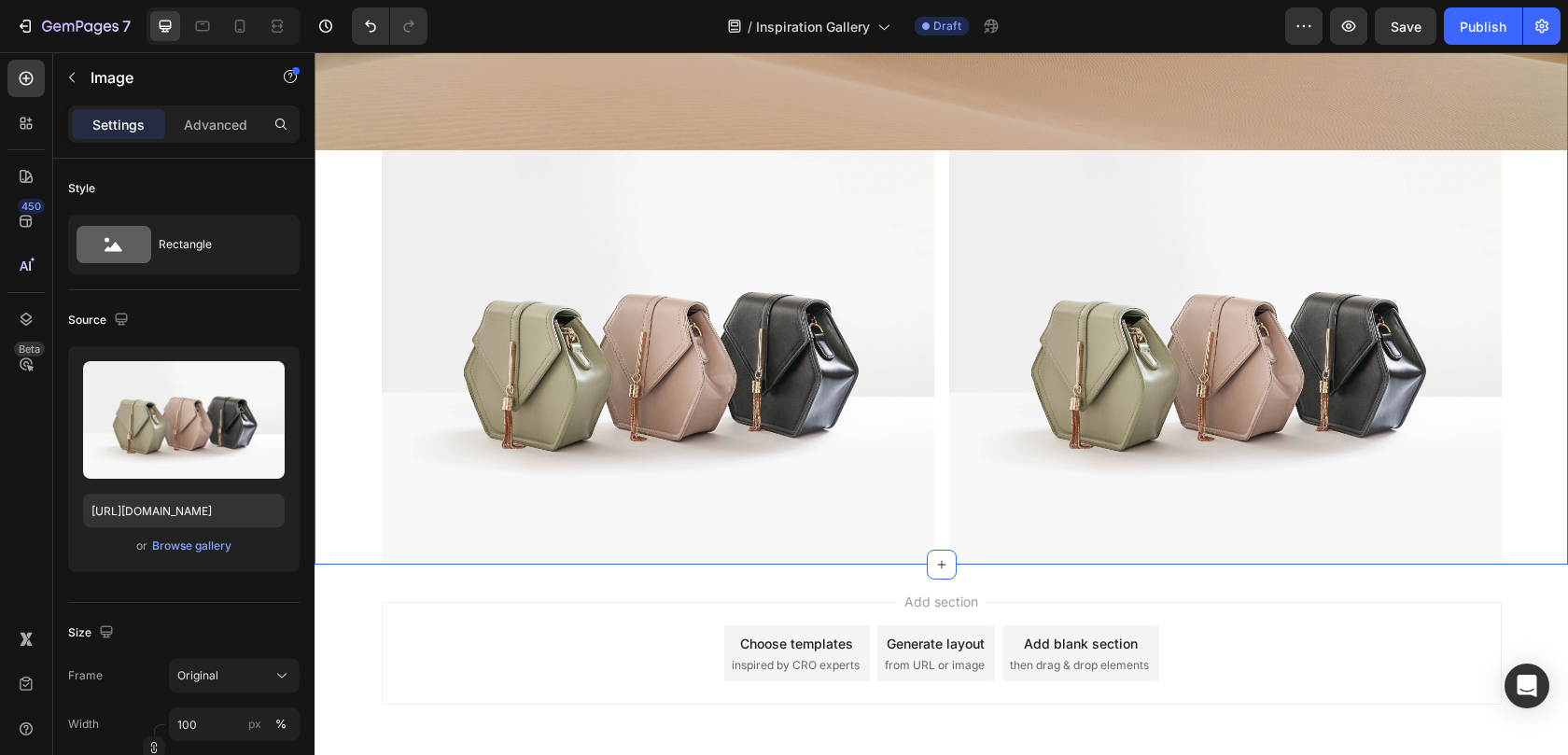
click at [351, 403] on div "Click here to edit heading Heading This is your text block. Click to edit and m…" at bounding box center [941, 77] width 1254 height 974
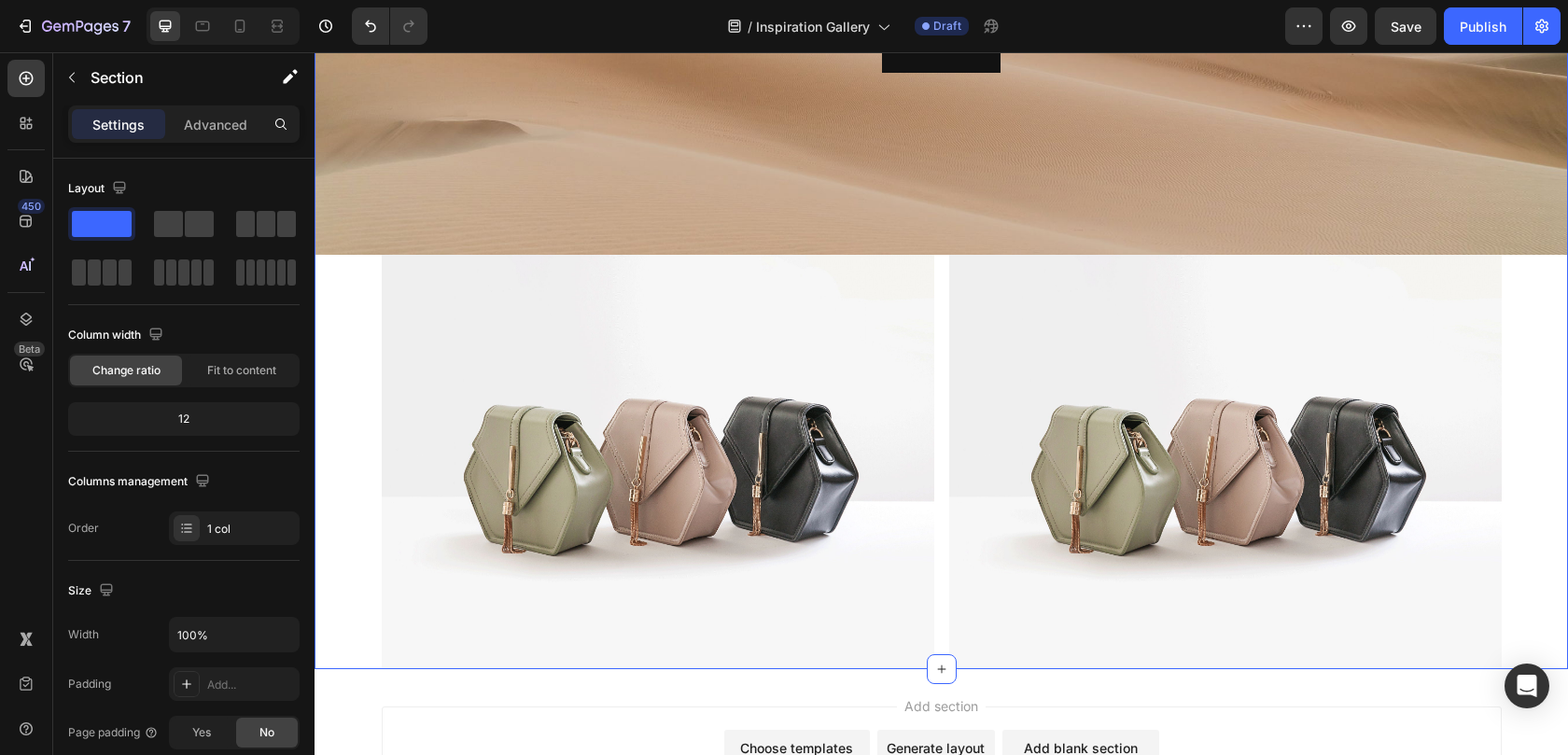
scroll to position [462, 0]
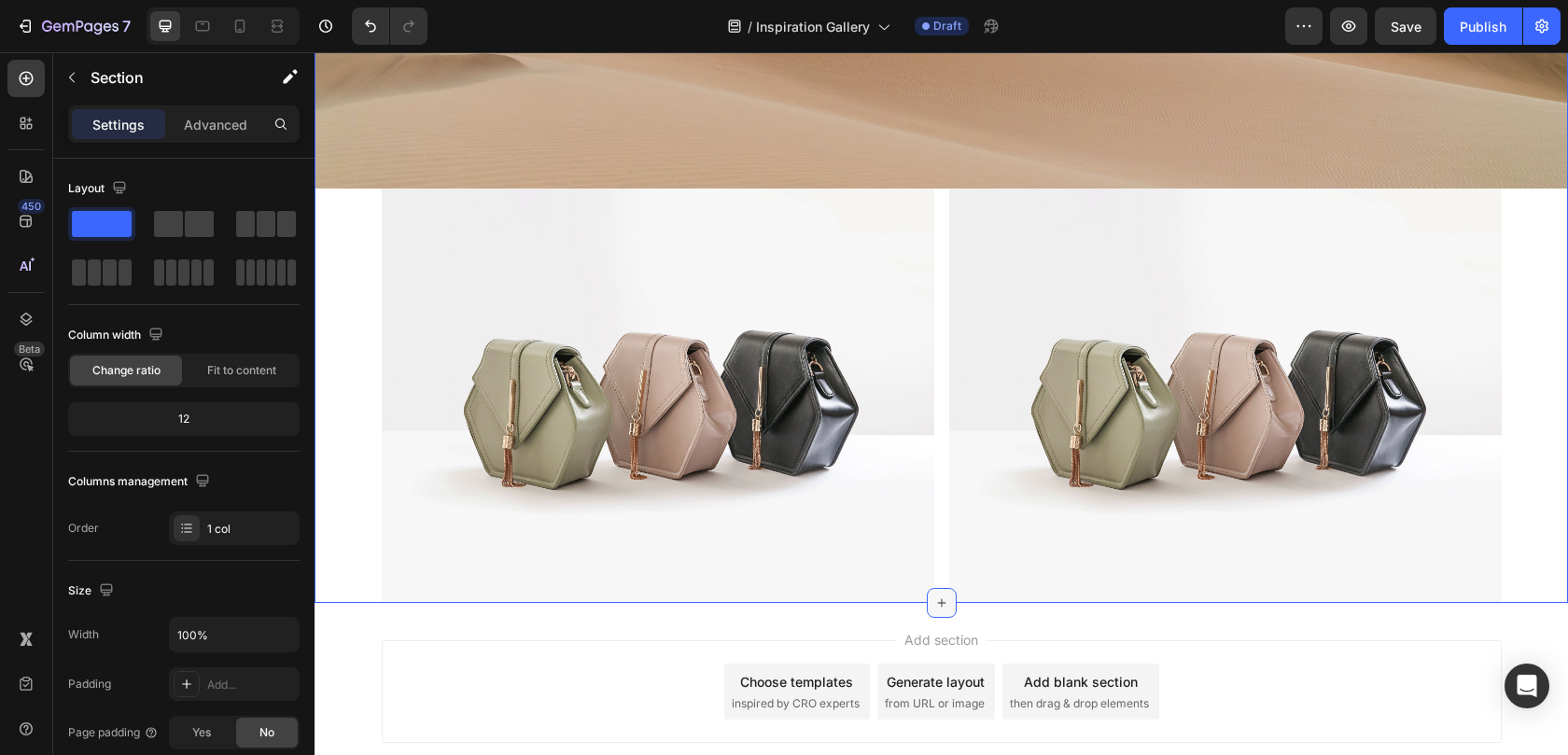
click at [948, 617] on div at bounding box center [941, 603] width 30 height 30
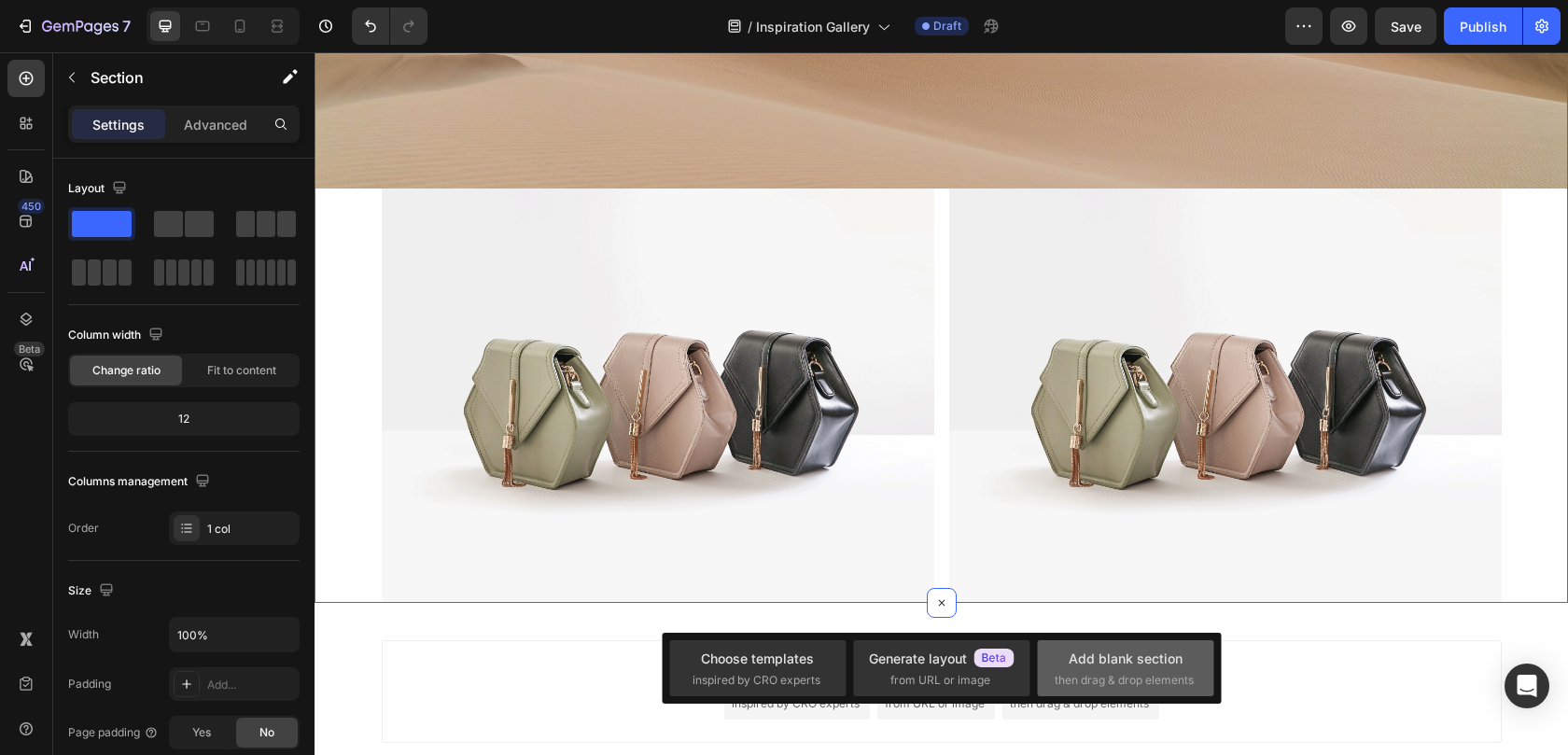
click at [1094, 663] on div "Add blank section" at bounding box center [1125, 659] width 113 height 20
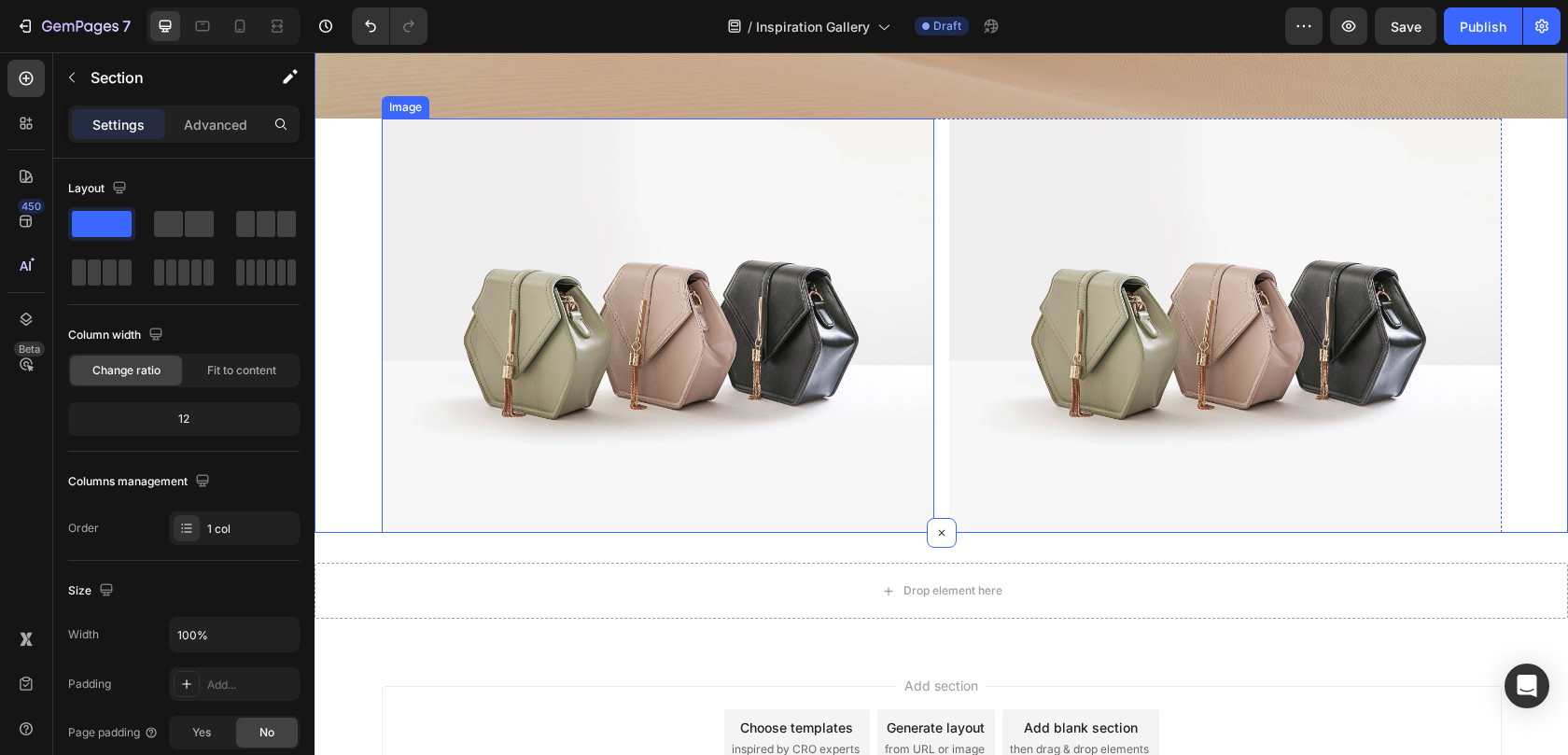
scroll to position [533, 0]
click at [518, 283] on img at bounding box center [658, 323] width 552 height 414
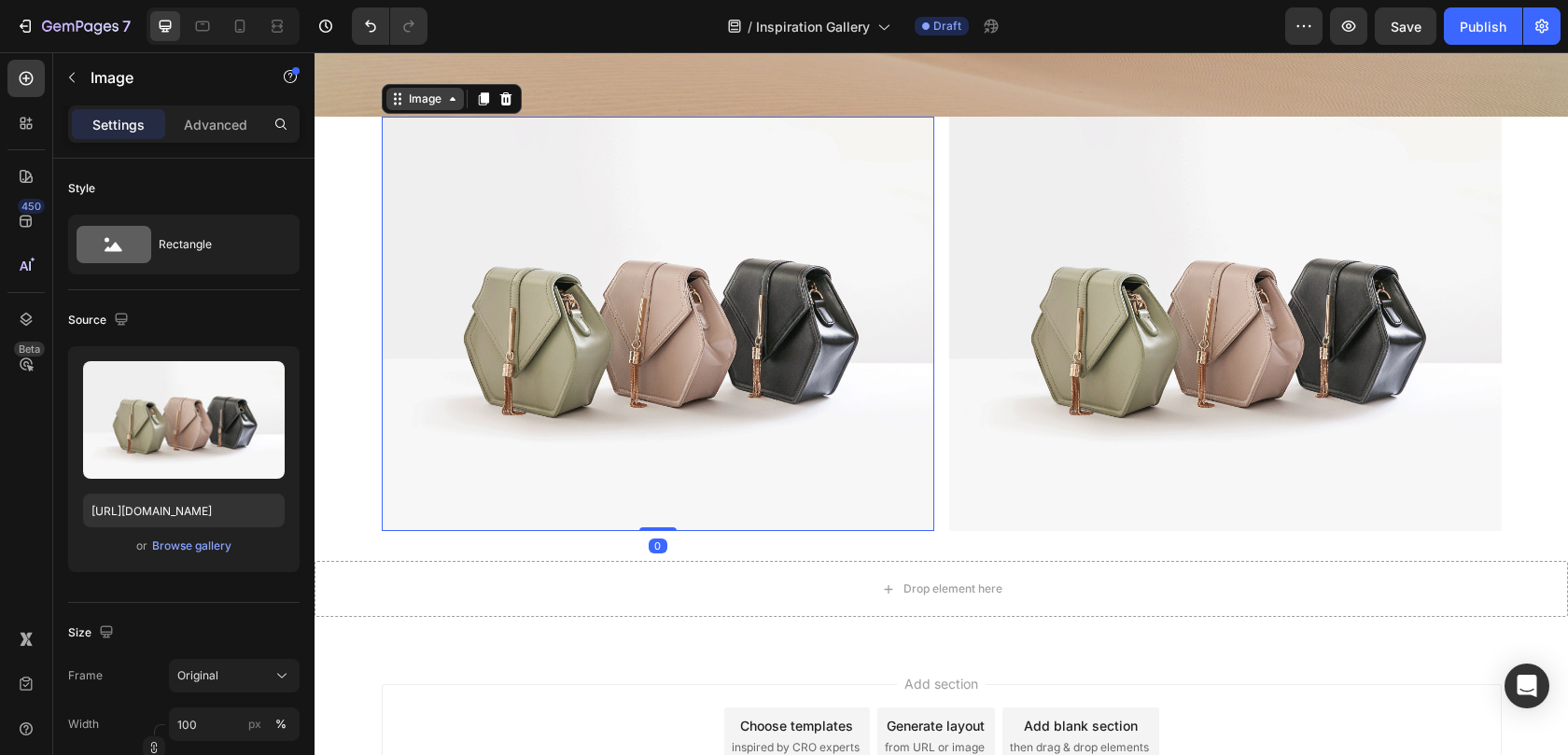
click at [429, 104] on div "Image" at bounding box center [425, 98] width 40 height 17
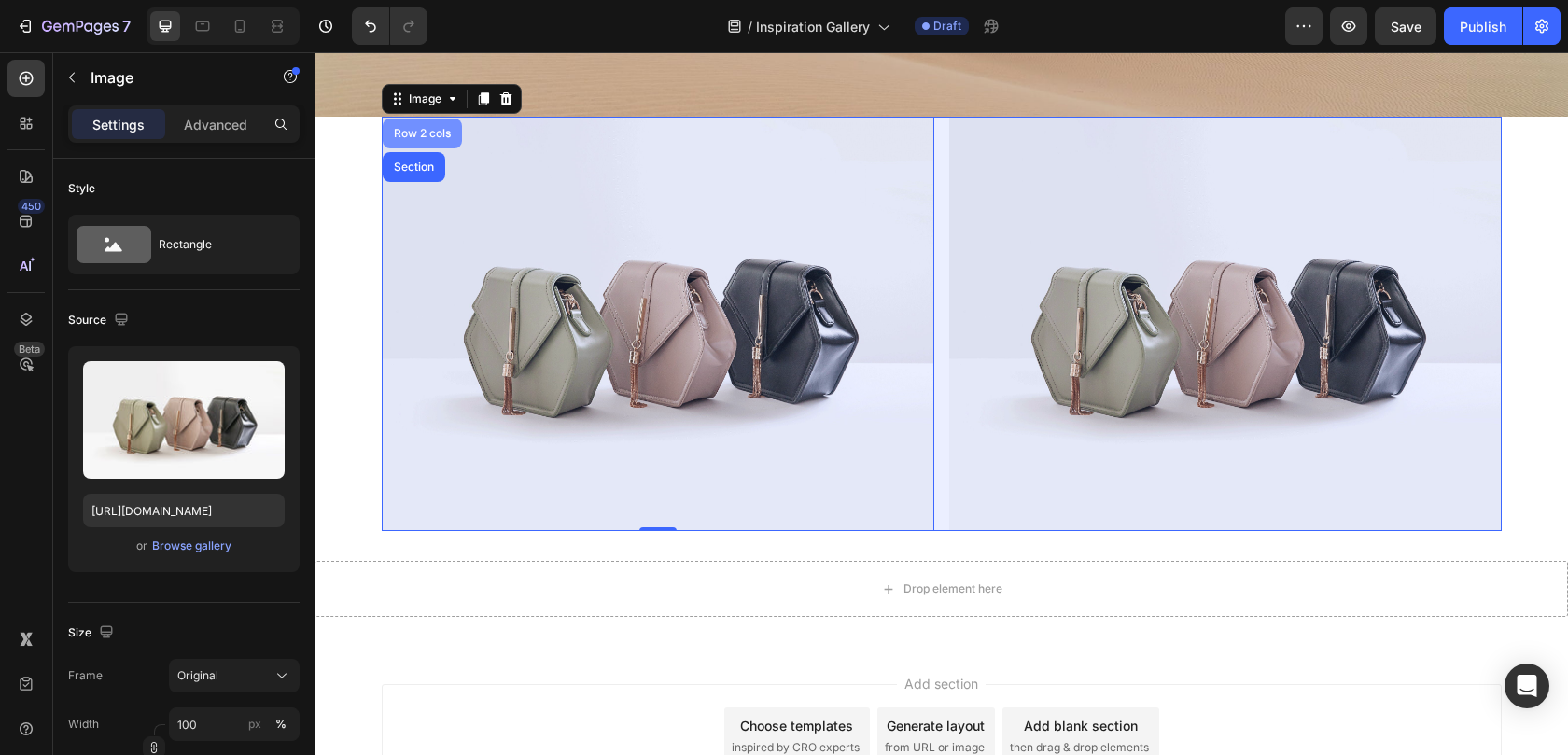
click at [429, 134] on div "Row 2 cols" at bounding box center [422, 132] width 65 height 11
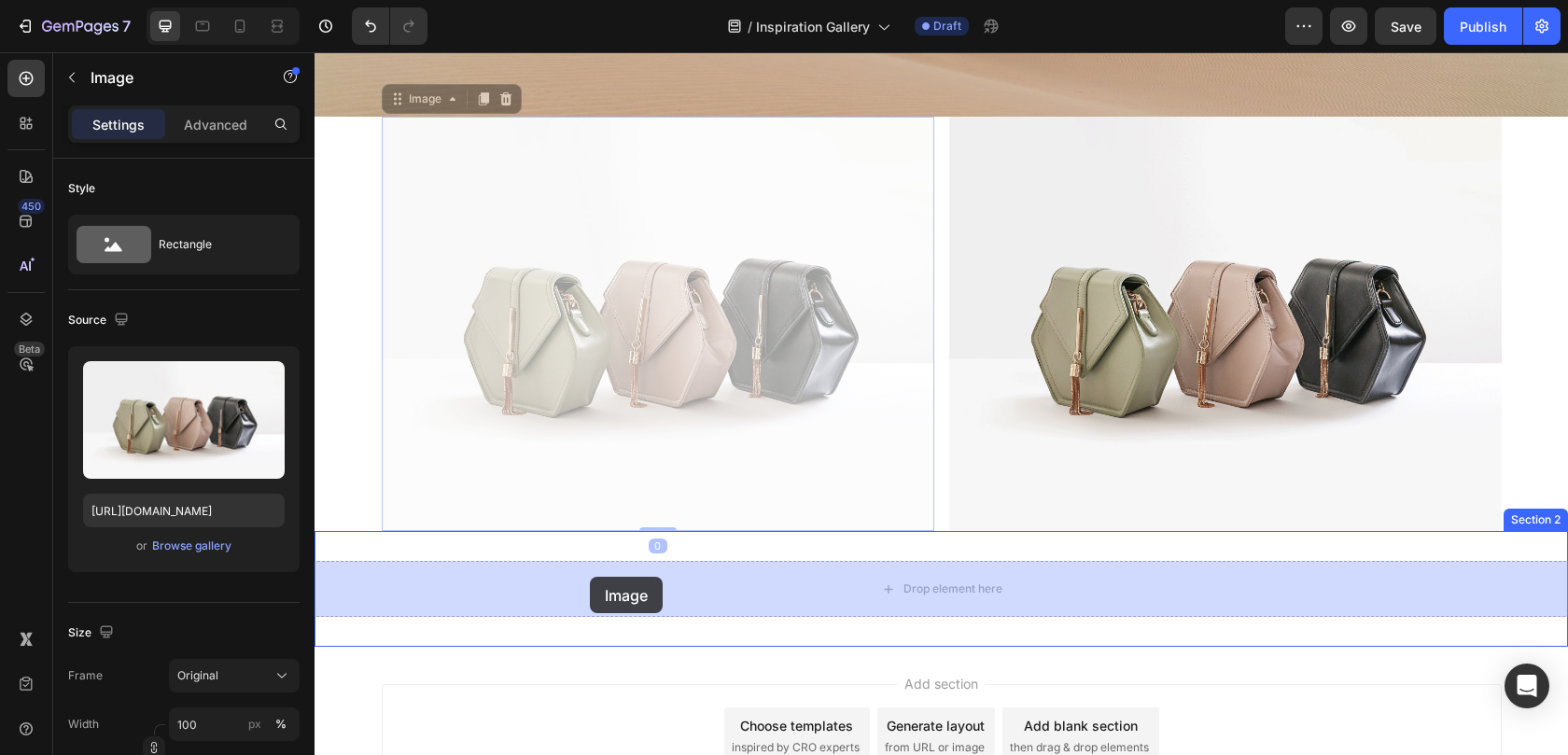
drag, startPoint x: 510, startPoint y: 365, endPoint x: 590, endPoint y: 577, distance: 226.6
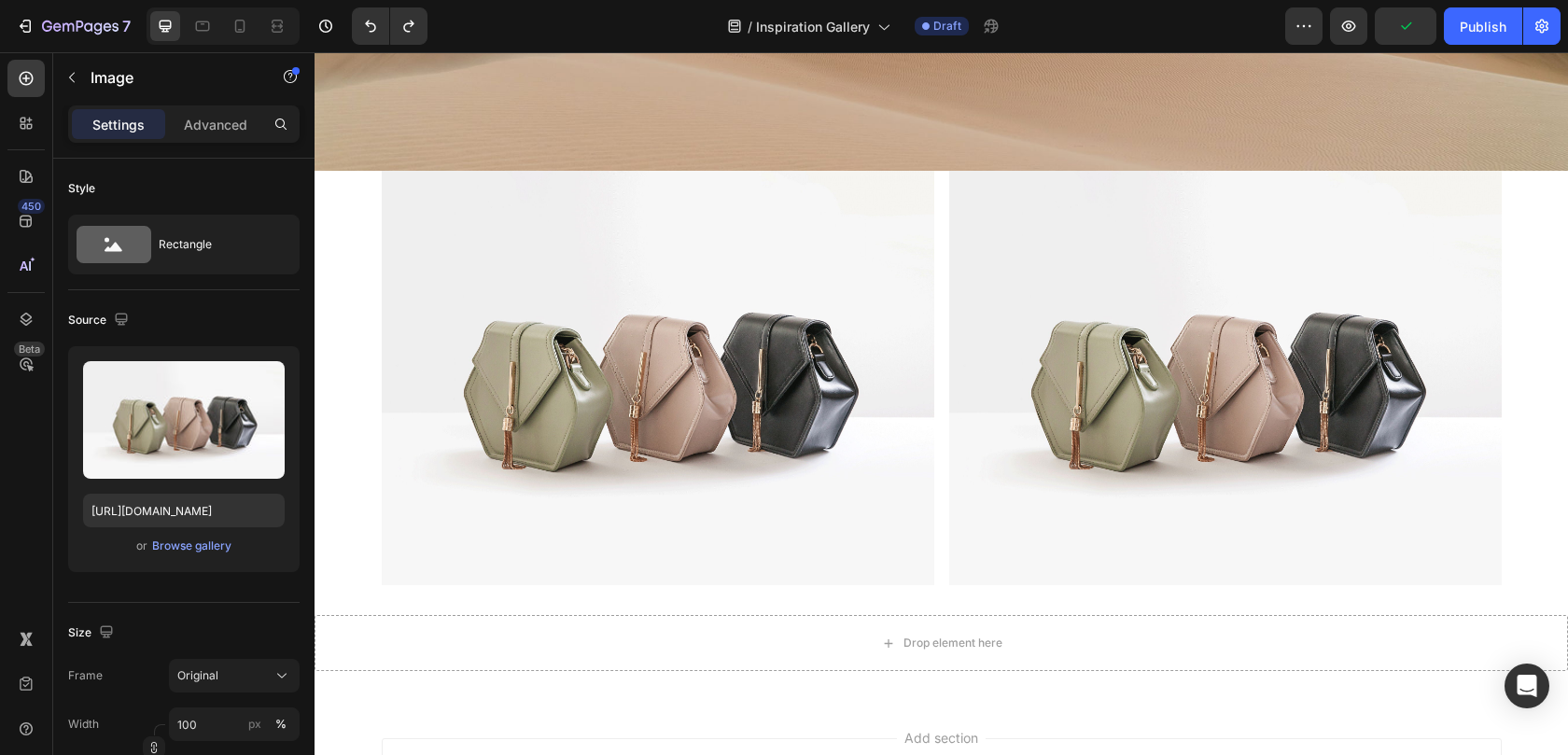
scroll to position [465, 0]
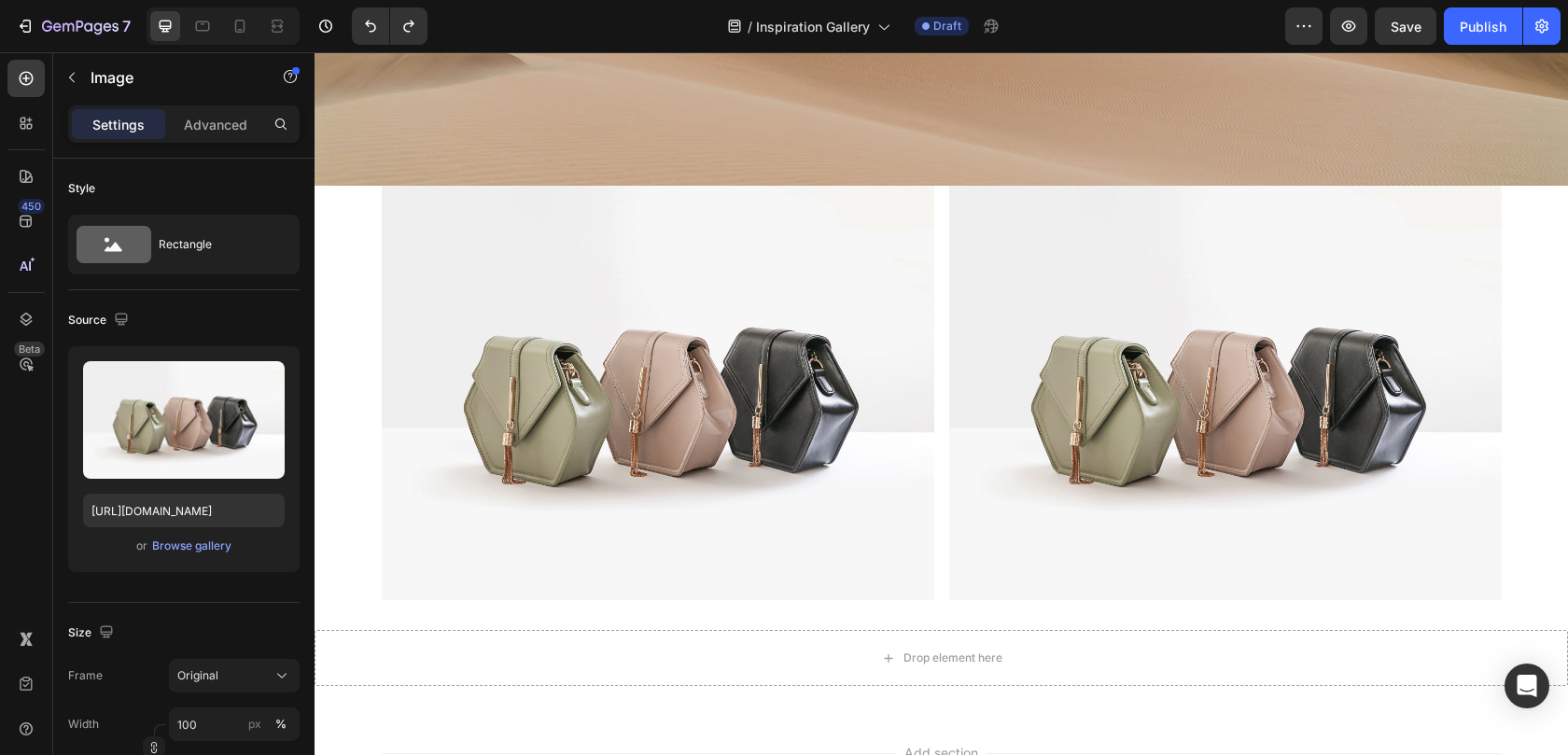
click at [440, 244] on img at bounding box center [658, 393] width 552 height 414
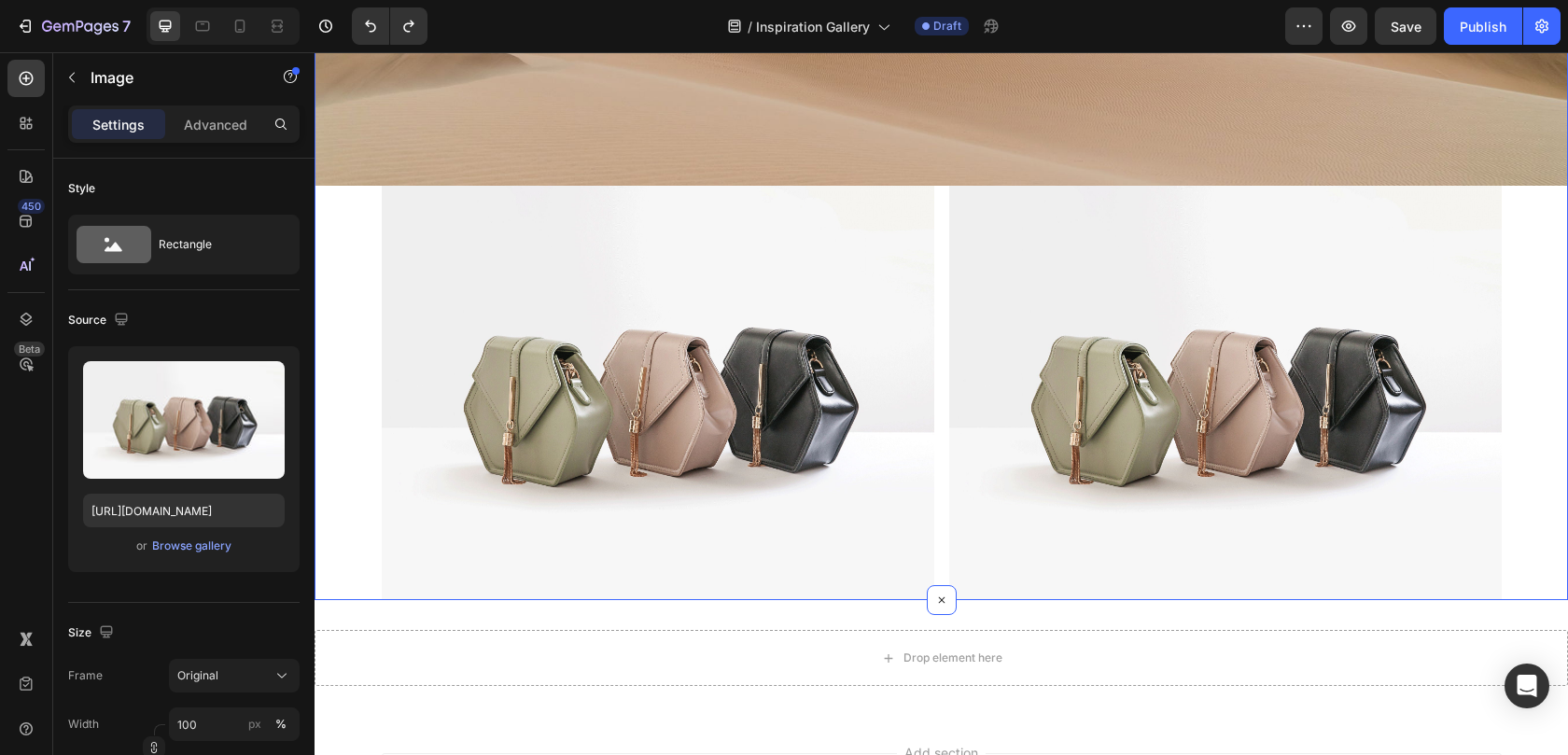
click at [376, 253] on div "Click here to edit heading Heading This is your text block. Click to edit and m…" at bounding box center [941, 112] width 1254 height 974
click at [413, 180] on div "Image" at bounding box center [406, 174] width 48 height 23
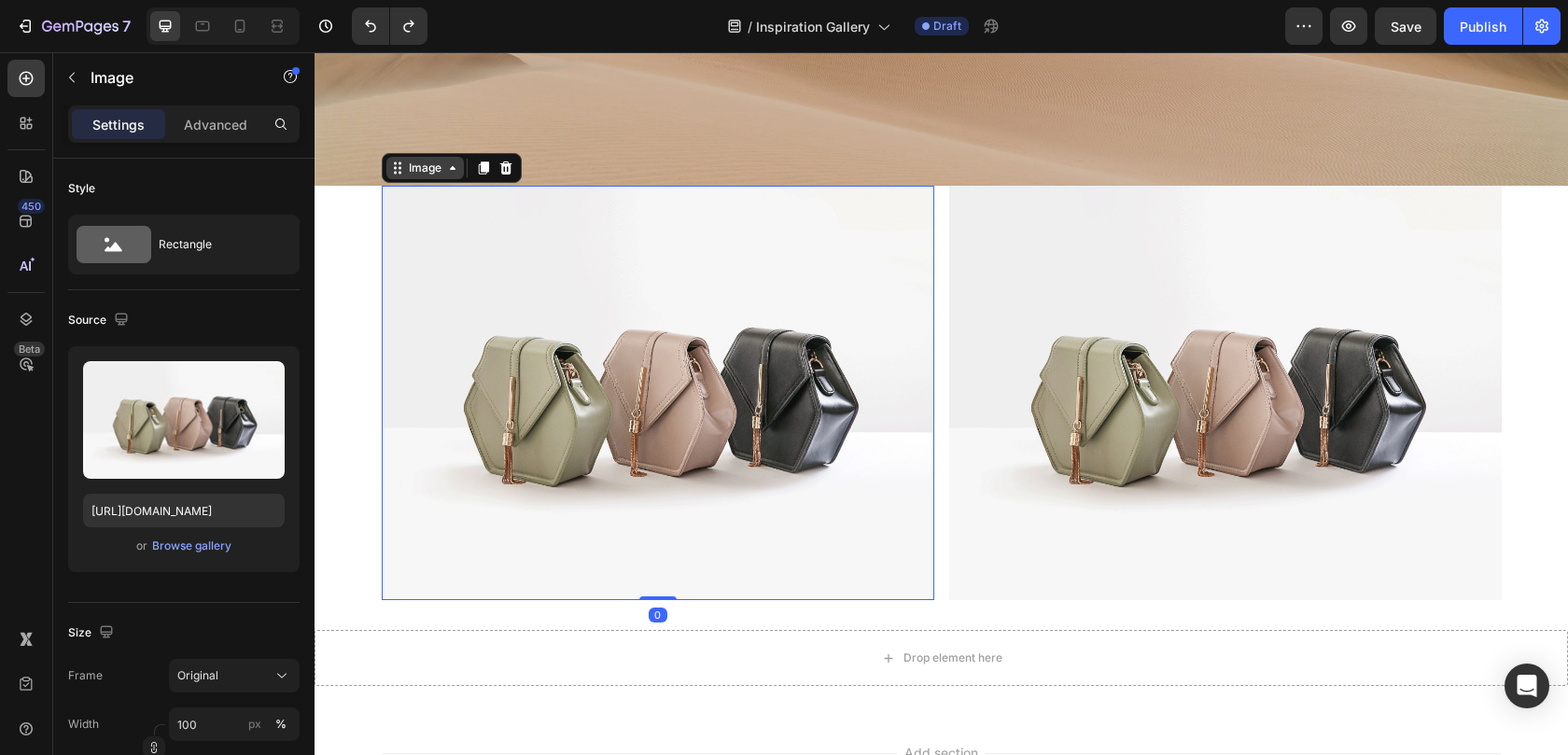
click at [437, 163] on div "Image" at bounding box center [425, 167] width 40 height 17
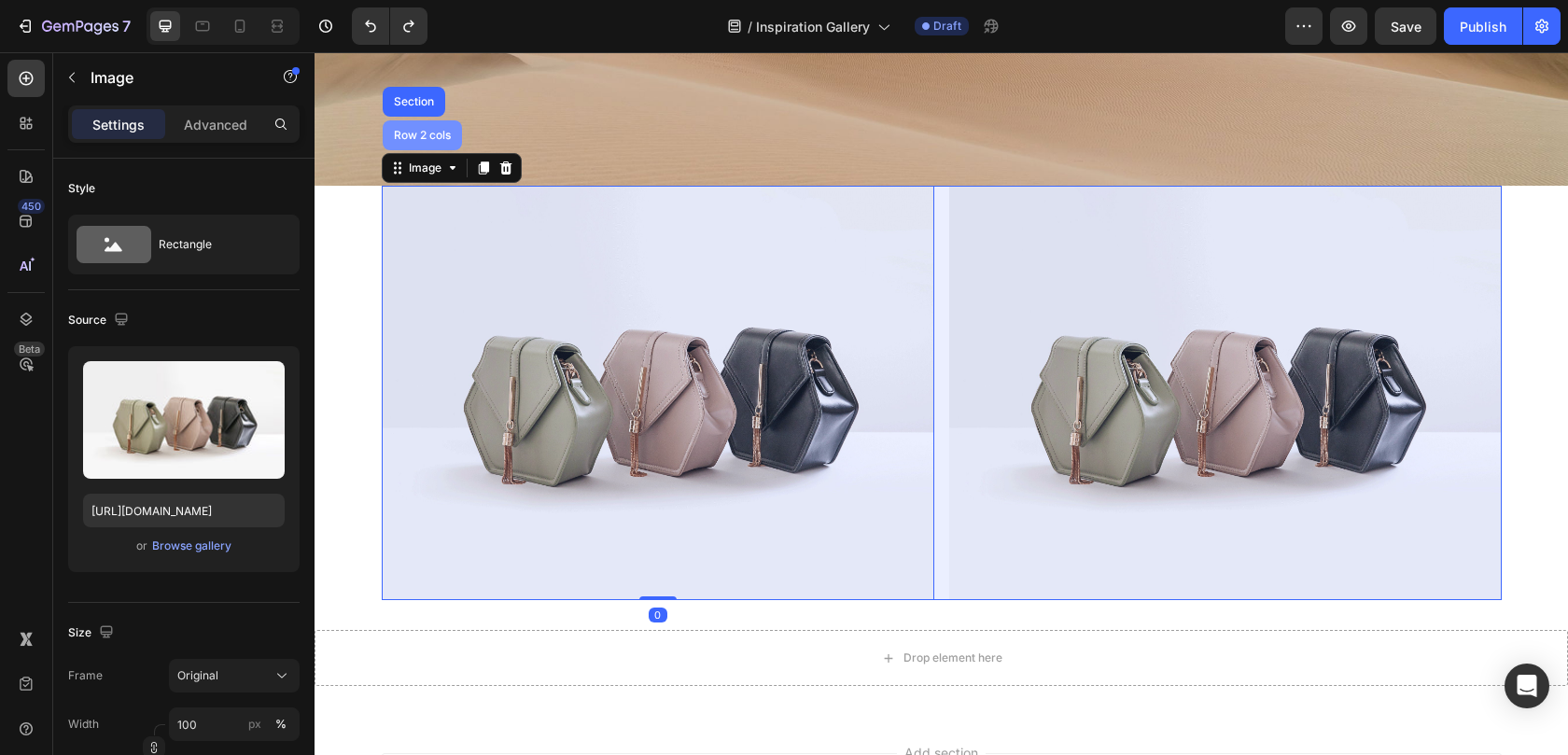
click at [428, 135] on div "Row 2 cols" at bounding box center [422, 134] width 65 height 11
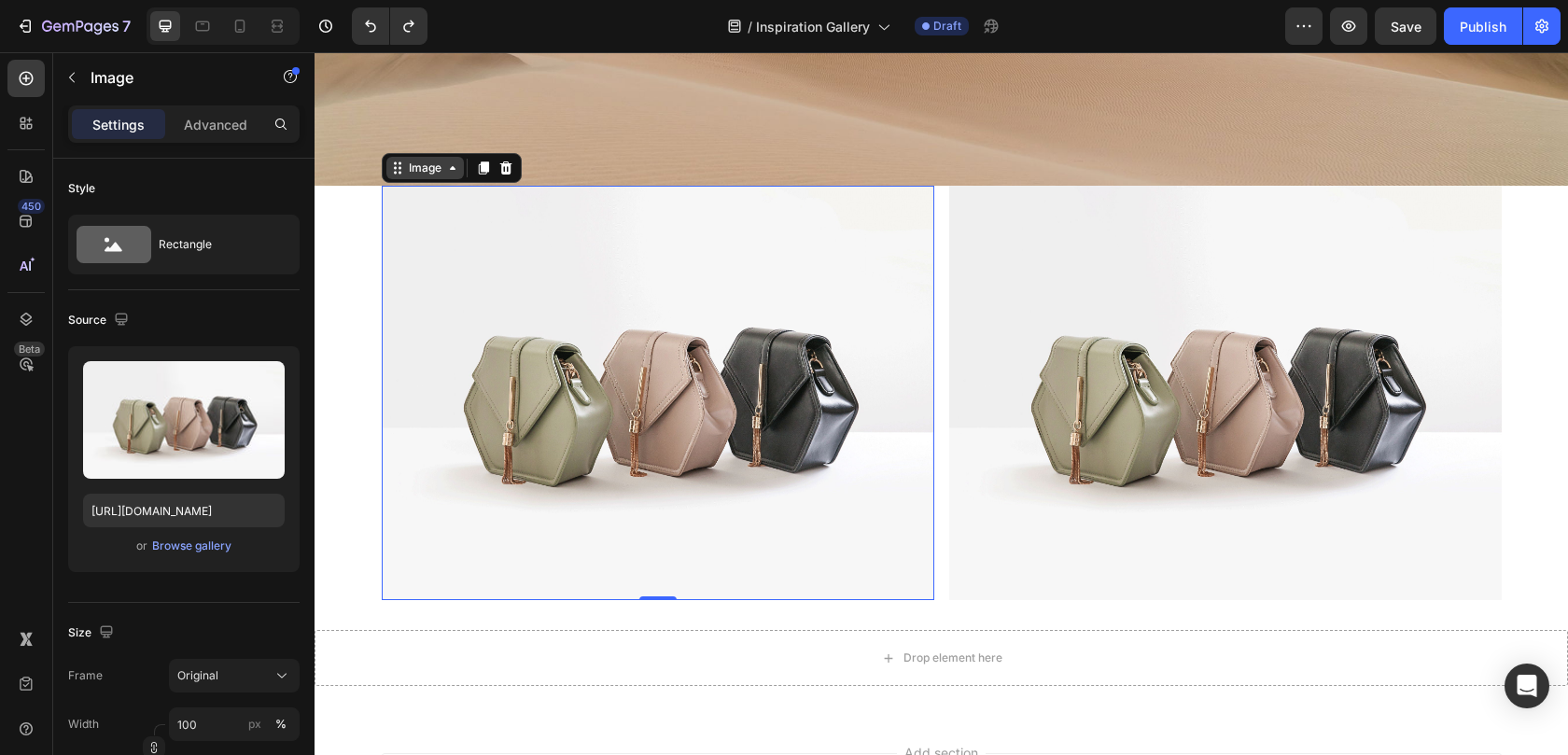
click at [405, 167] on div "Image" at bounding box center [425, 167] width 40 height 17
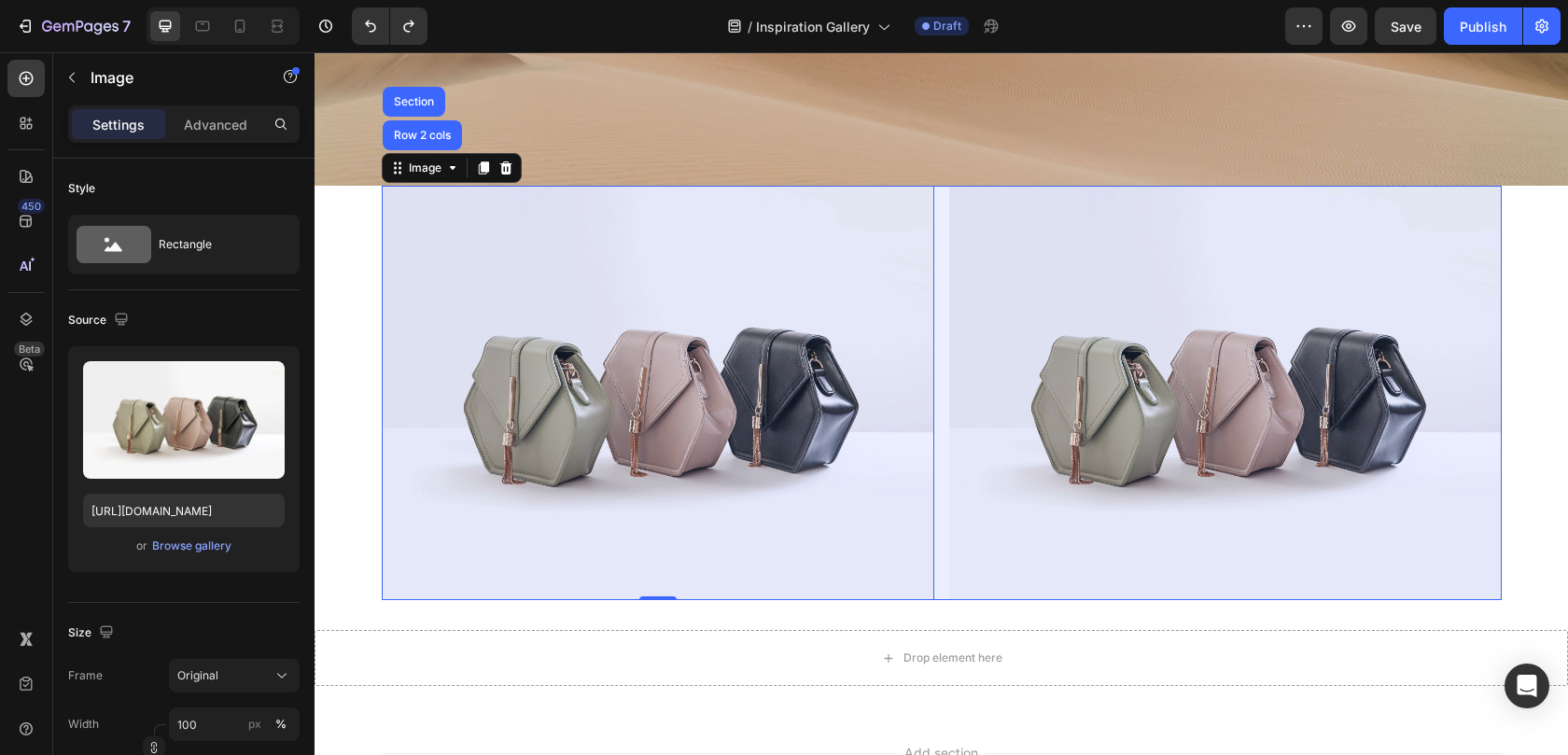
click at [424, 142] on div "Row 2 cols" at bounding box center [423, 135] width 80 height 30
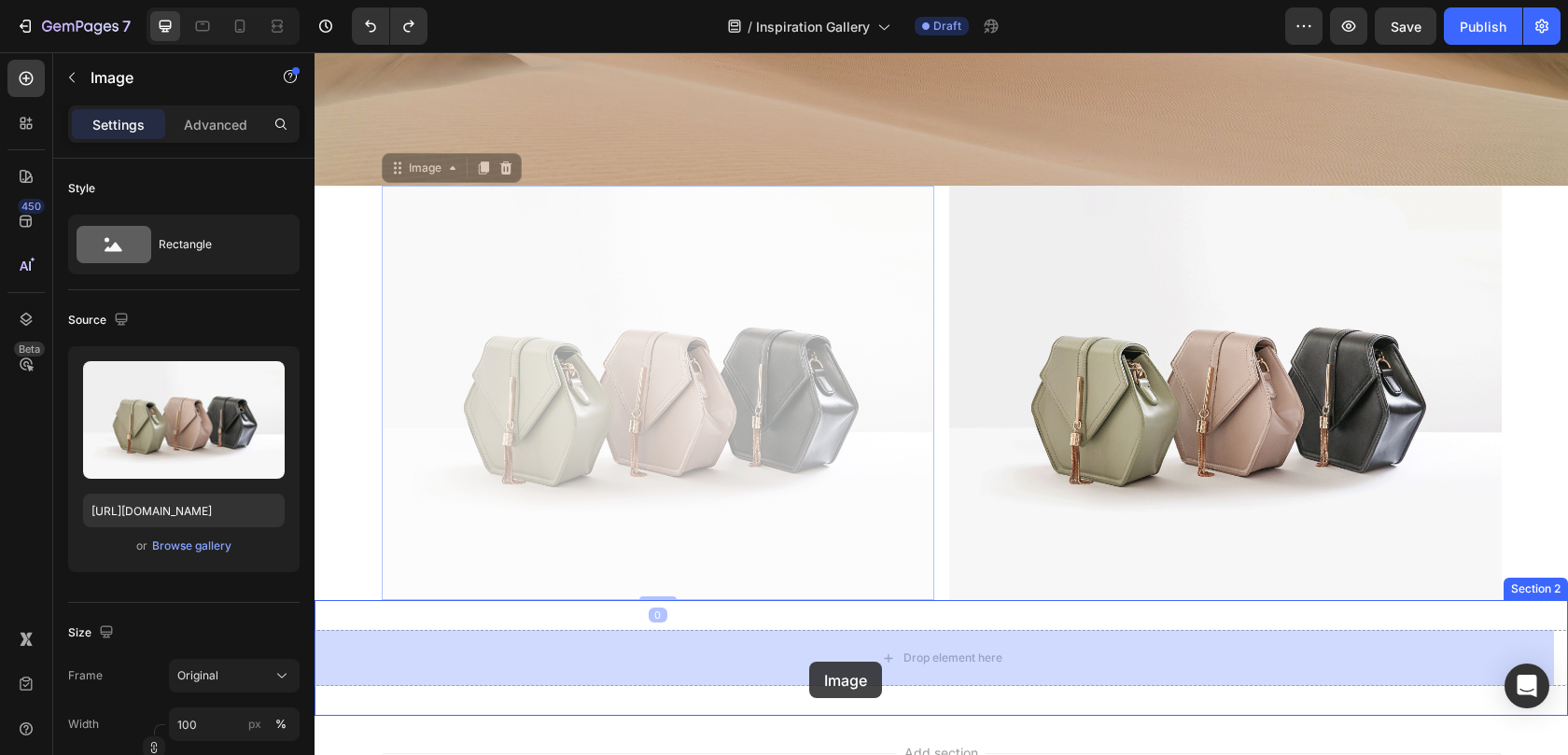
drag, startPoint x: 732, startPoint y: 311, endPoint x: 809, endPoint y: 661, distance: 358.4
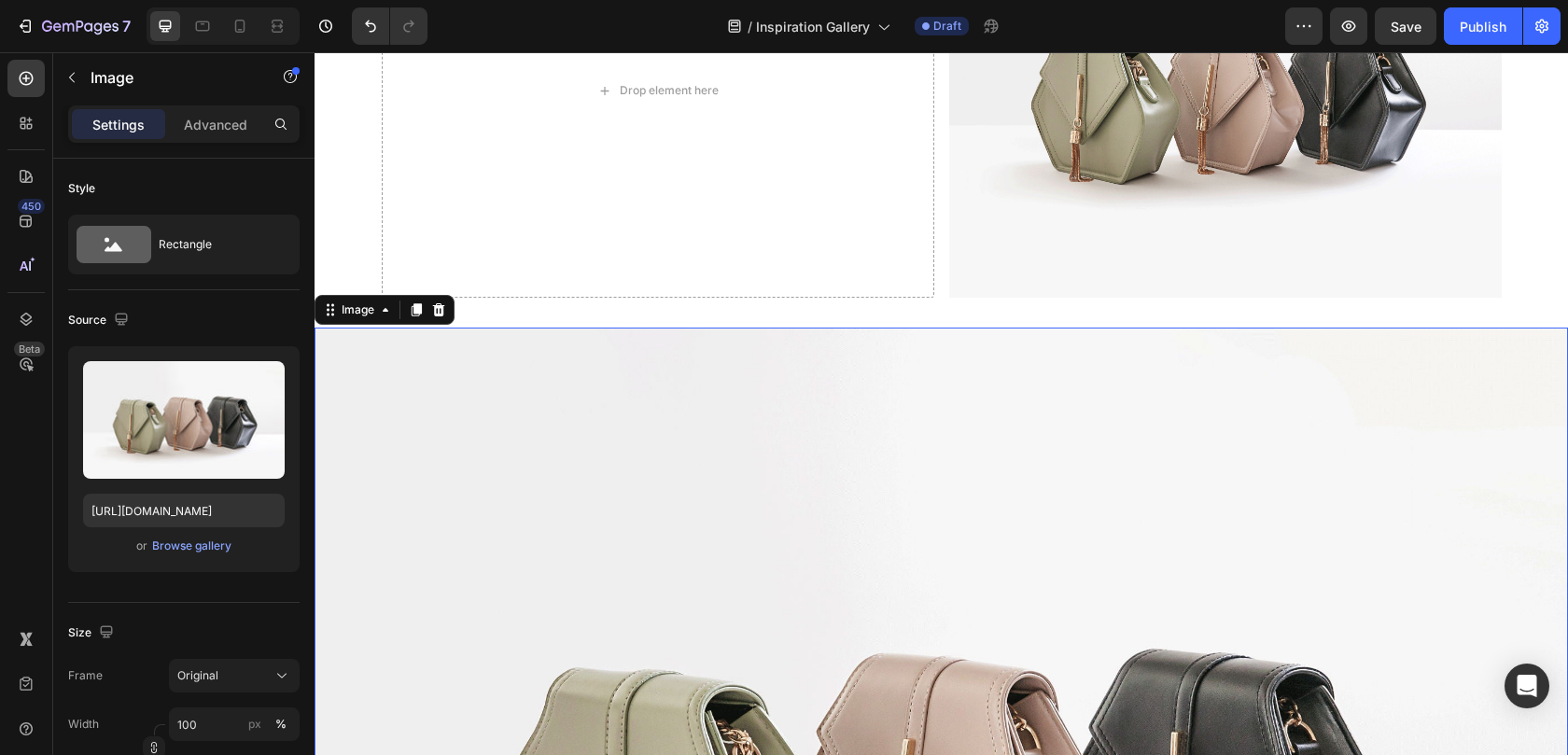
scroll to position [873, 0]
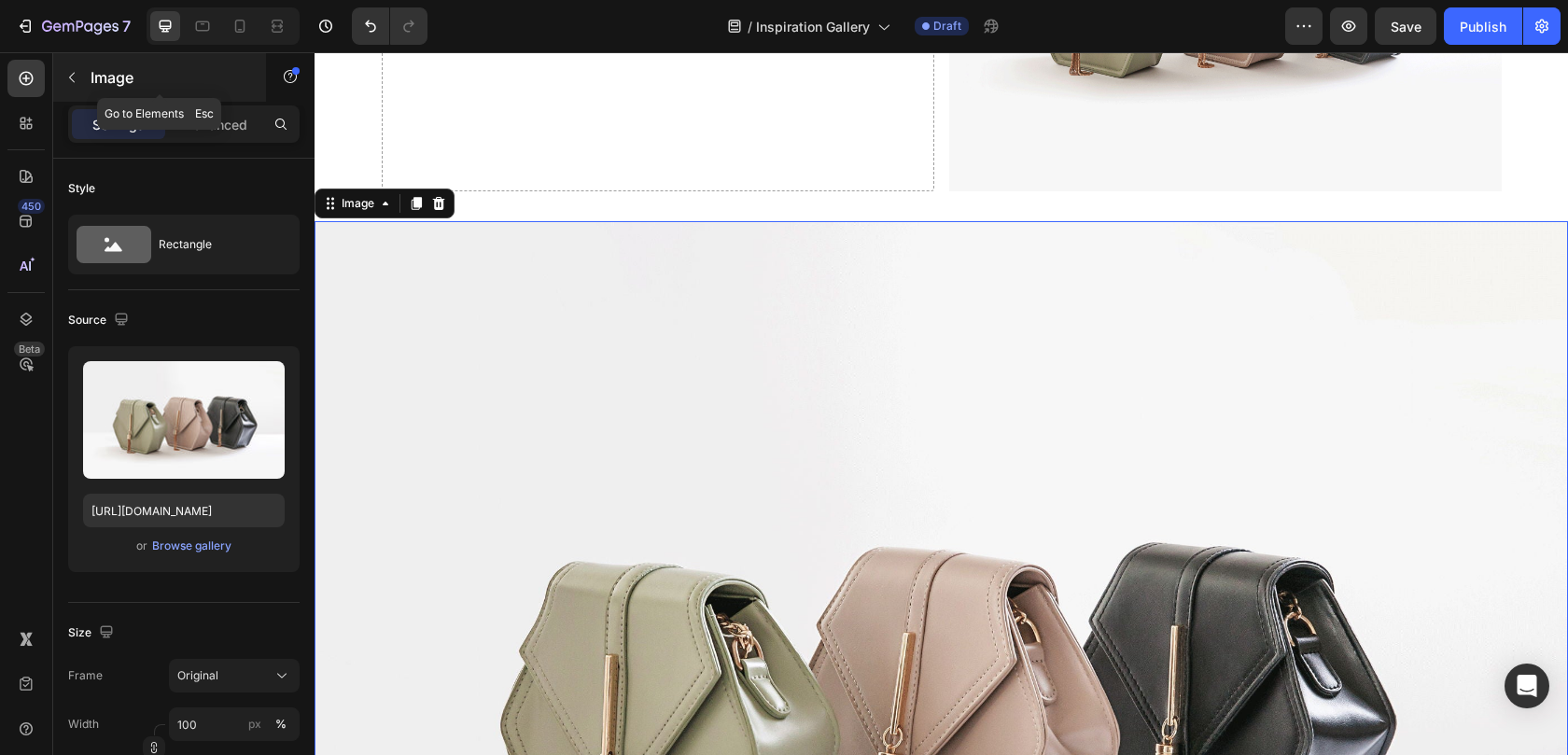
click at [78, 68] on button "button" at bounding box center [72, 78] width 30 height 30
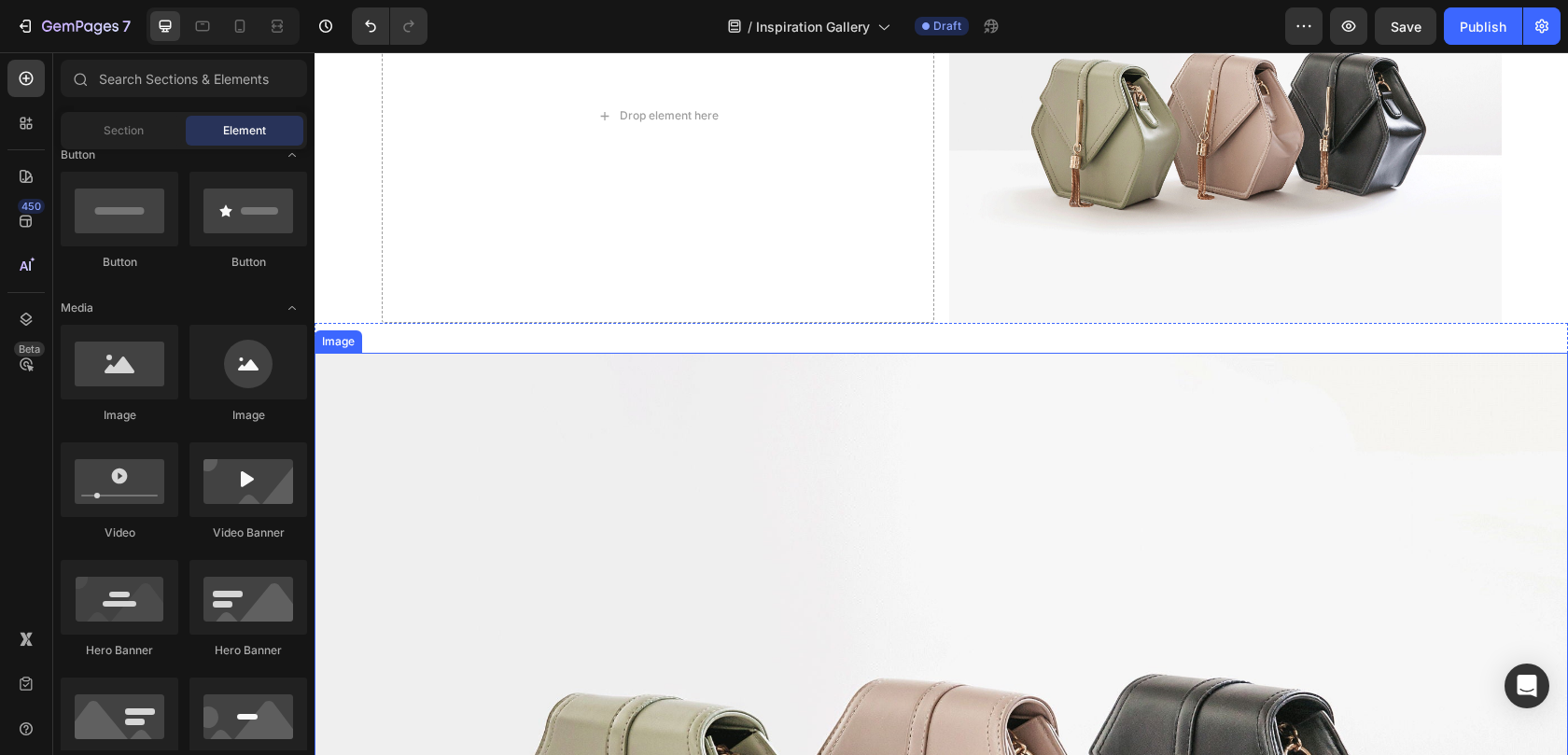
scroll to position [741, 0]
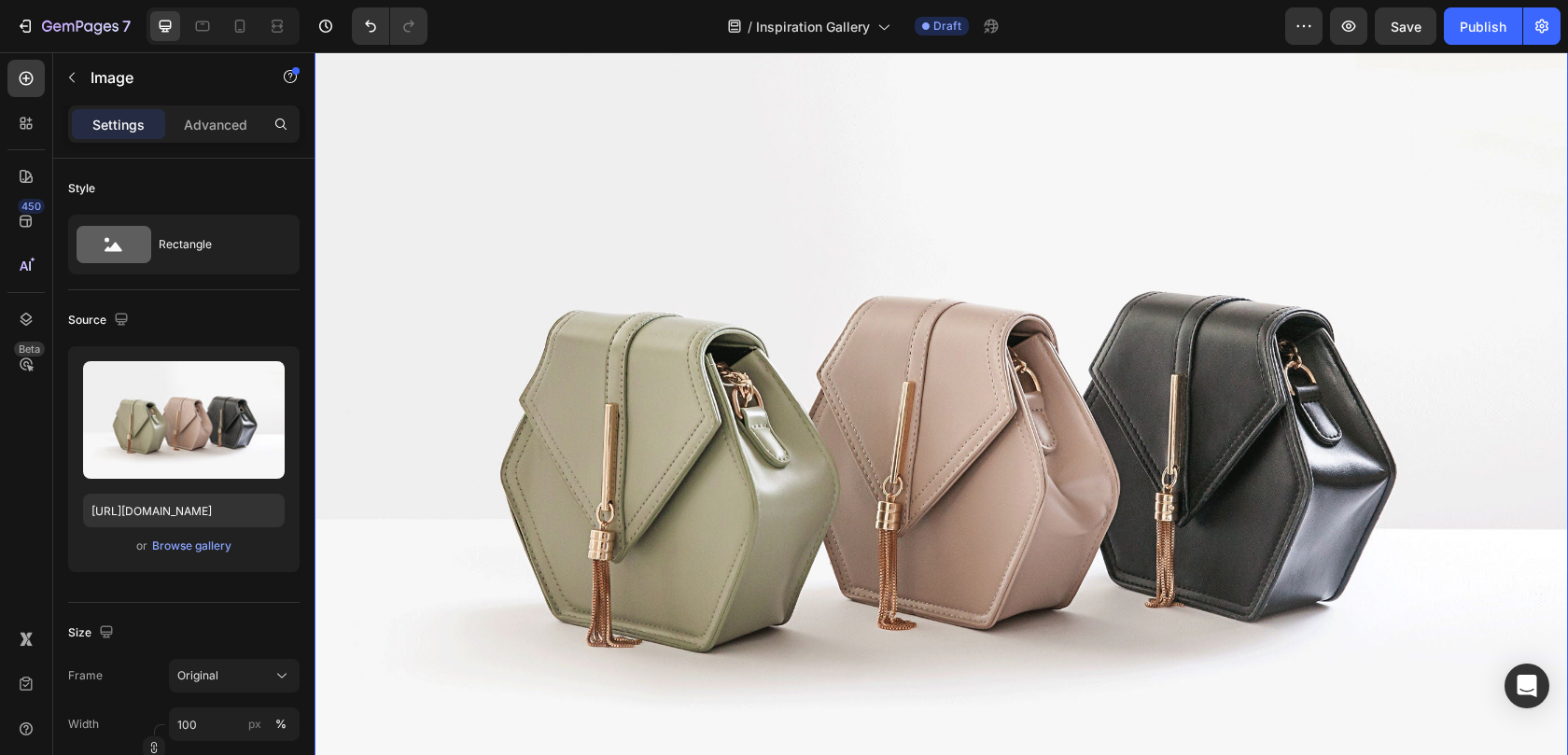
scroll to position [849, 0]
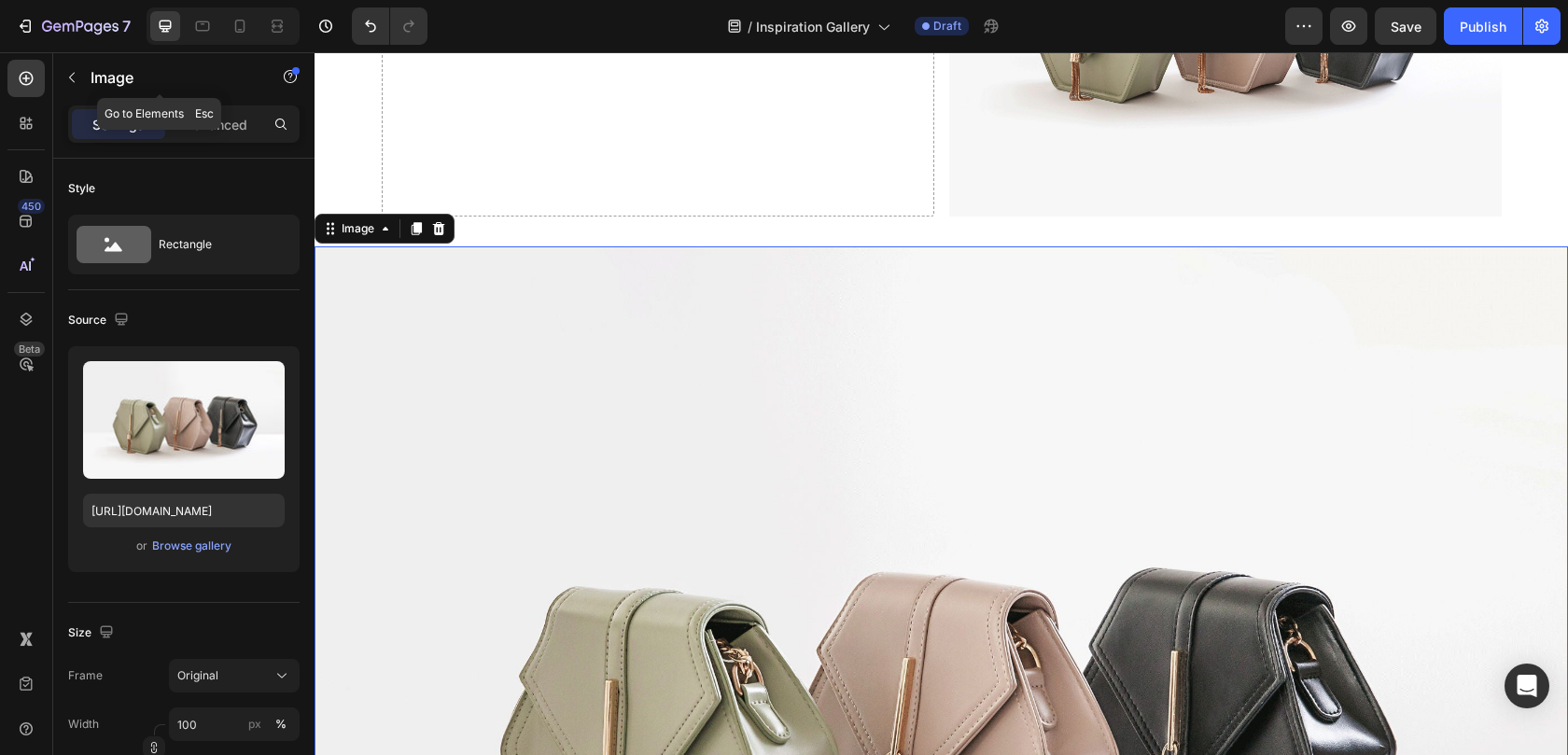
click at [85, 74] on button "button" at bounding box center [72, 78] width 30 height 30
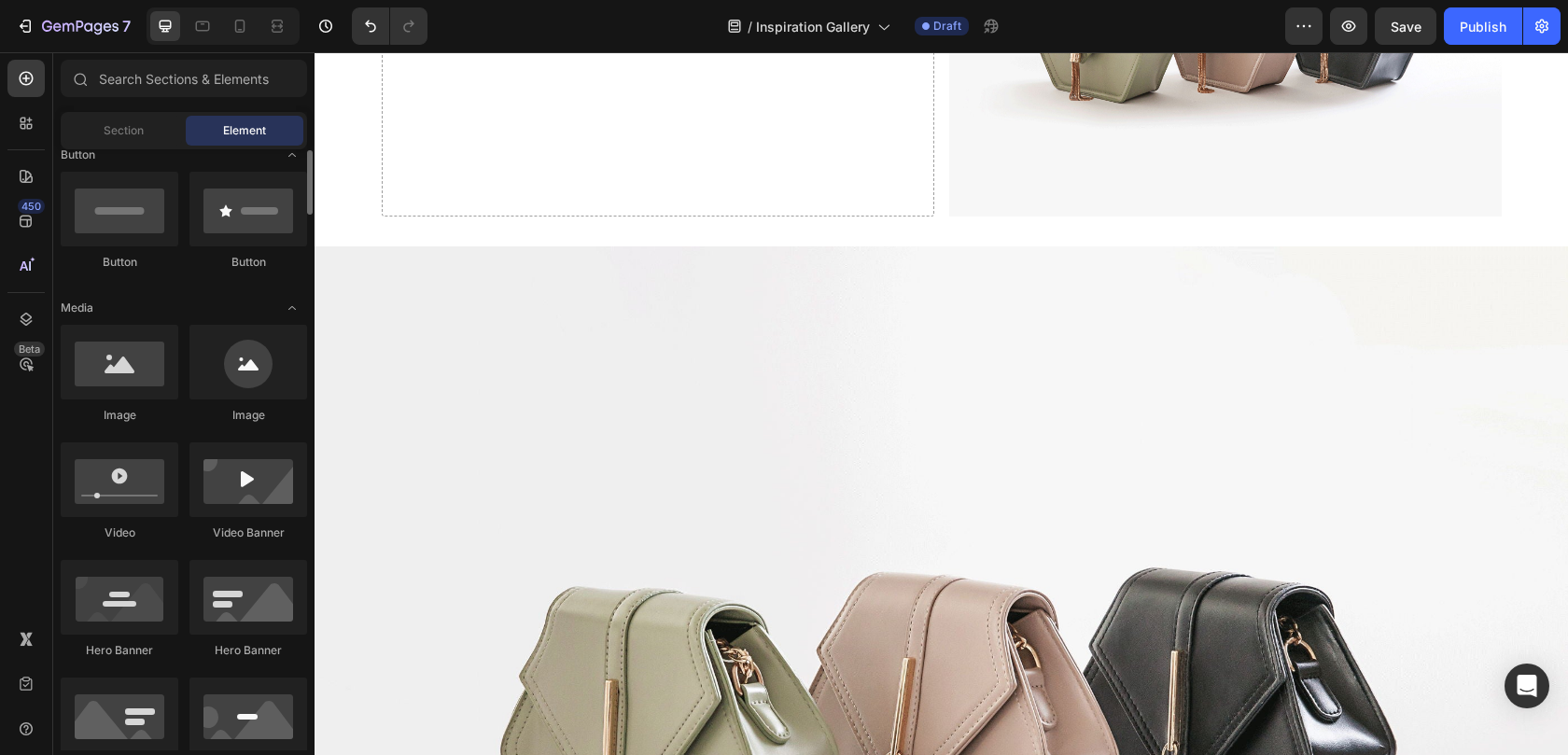
scroll to position [0, 0]
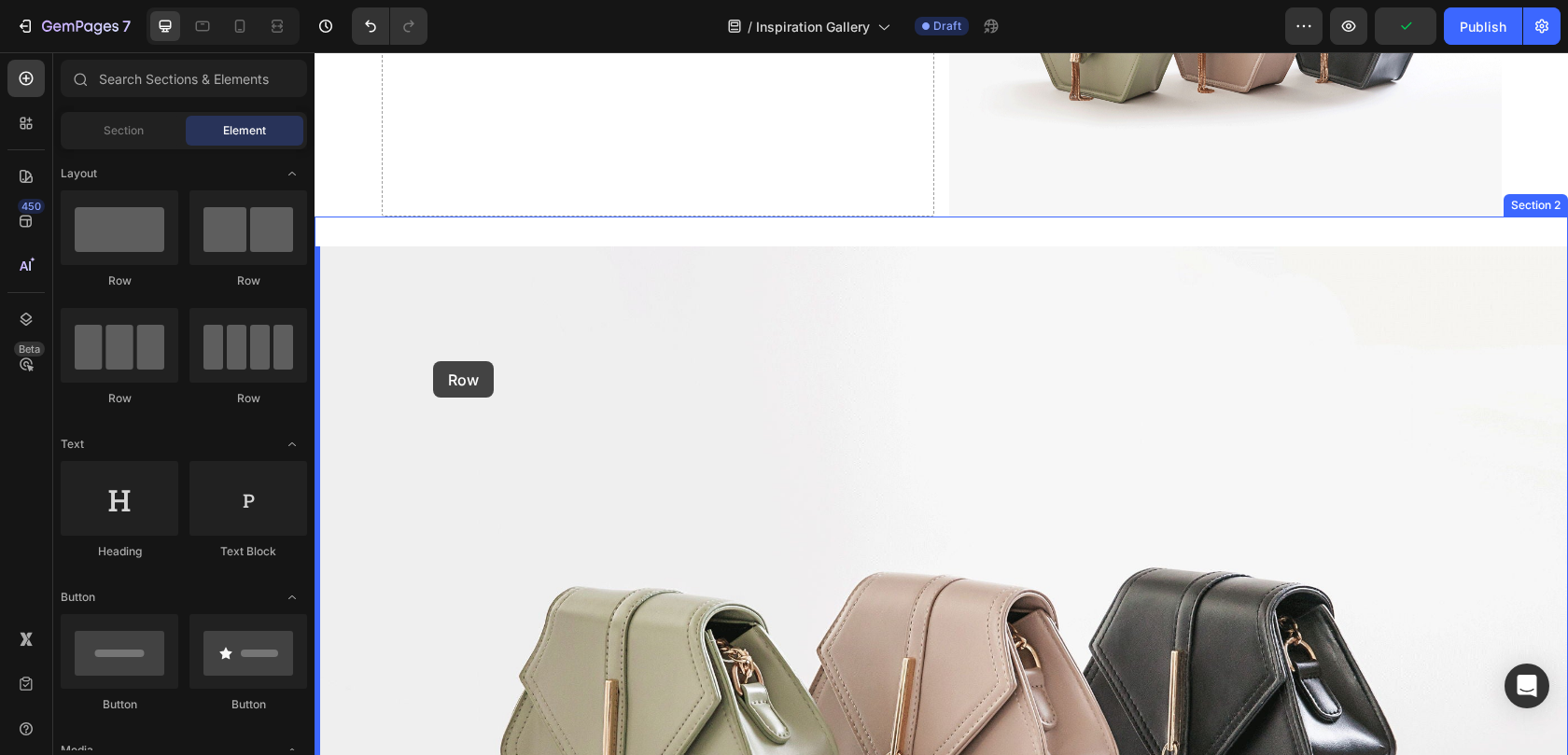
drag, startPoint x: 556, startPoint y: 298, endPoint x: 433, endPoint y: 361, distance: 138.2
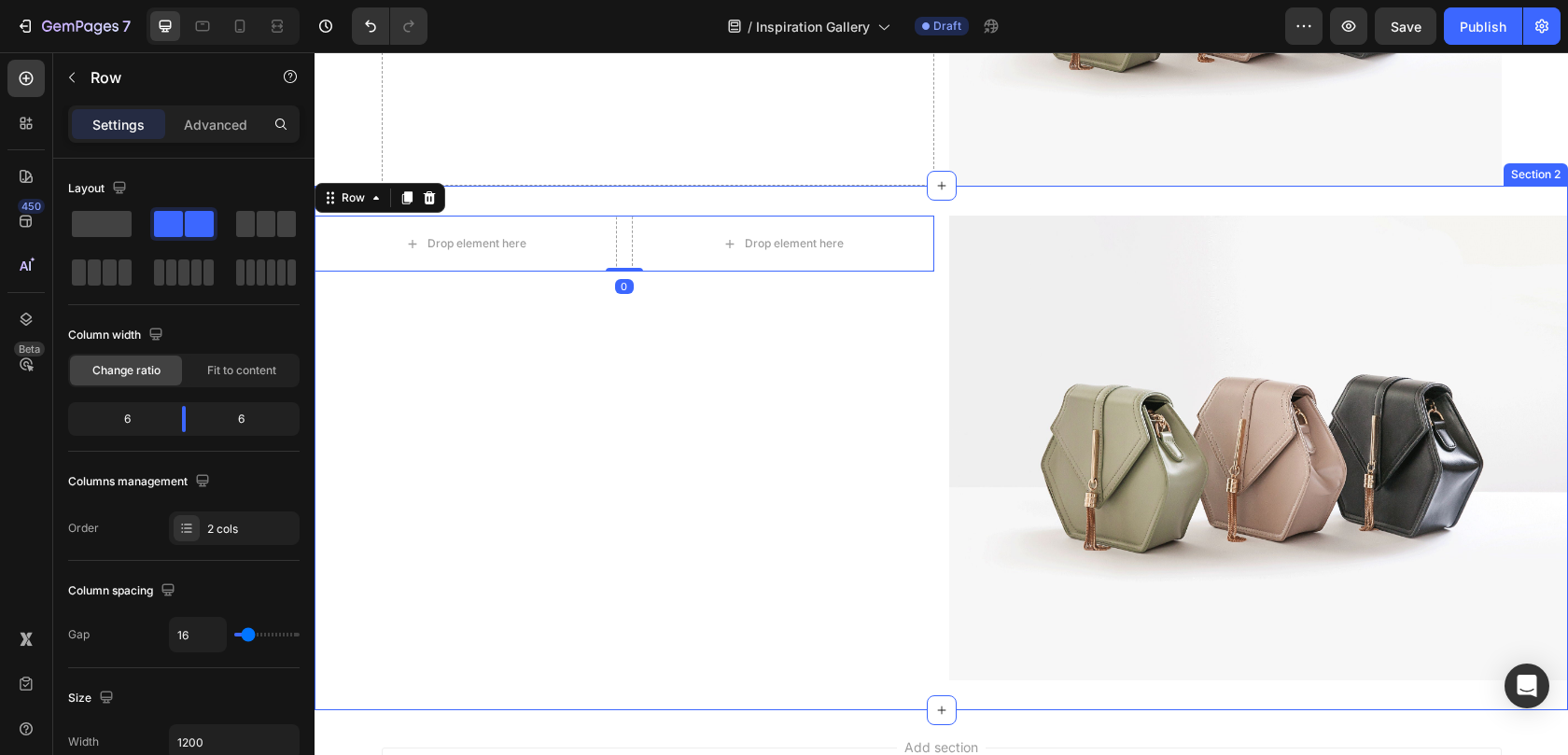
scroll to position [890, 0]
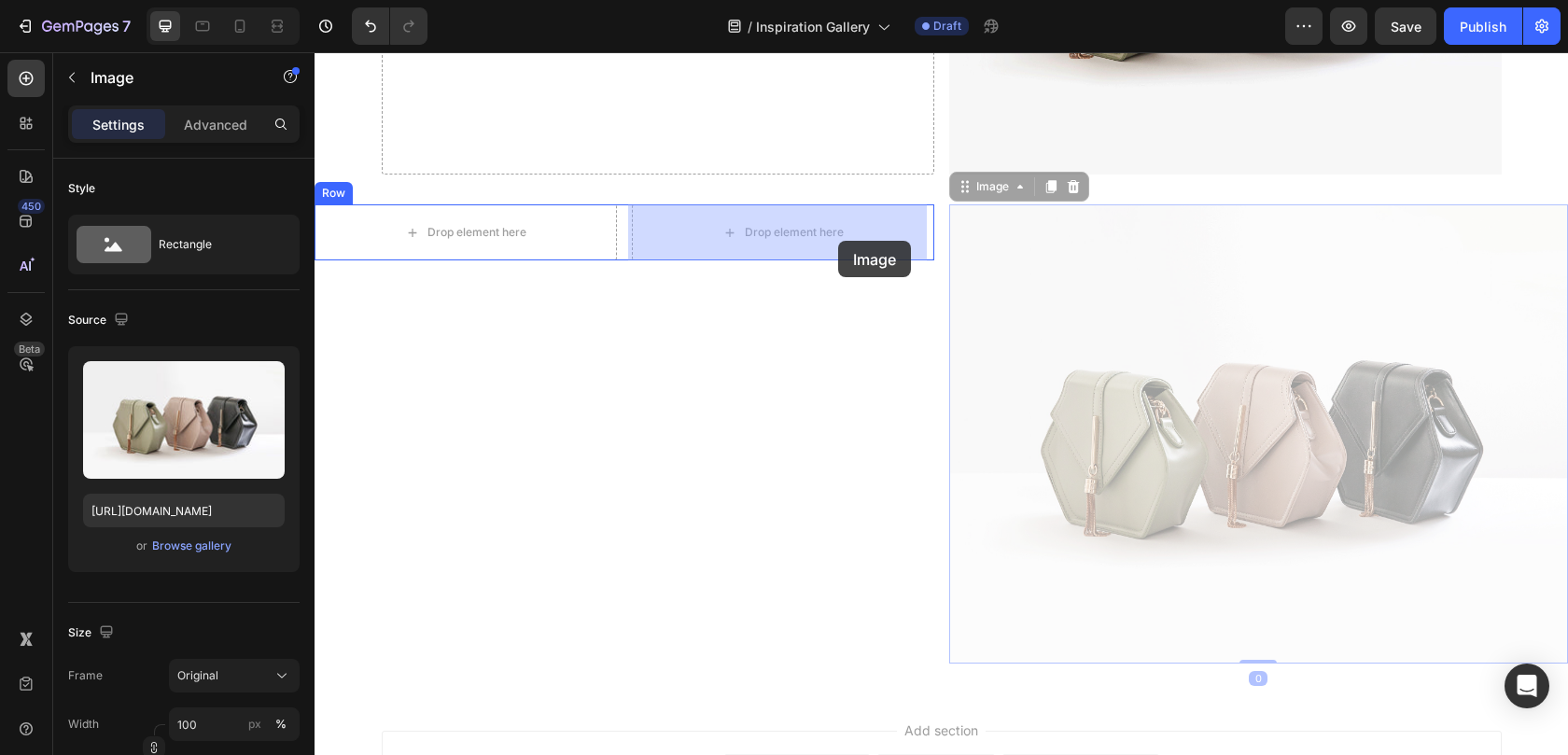
drag, startPoint x: 1098, startPoint y: 362, endPoint x: 838, endPoint y: 241, distance: 286.8
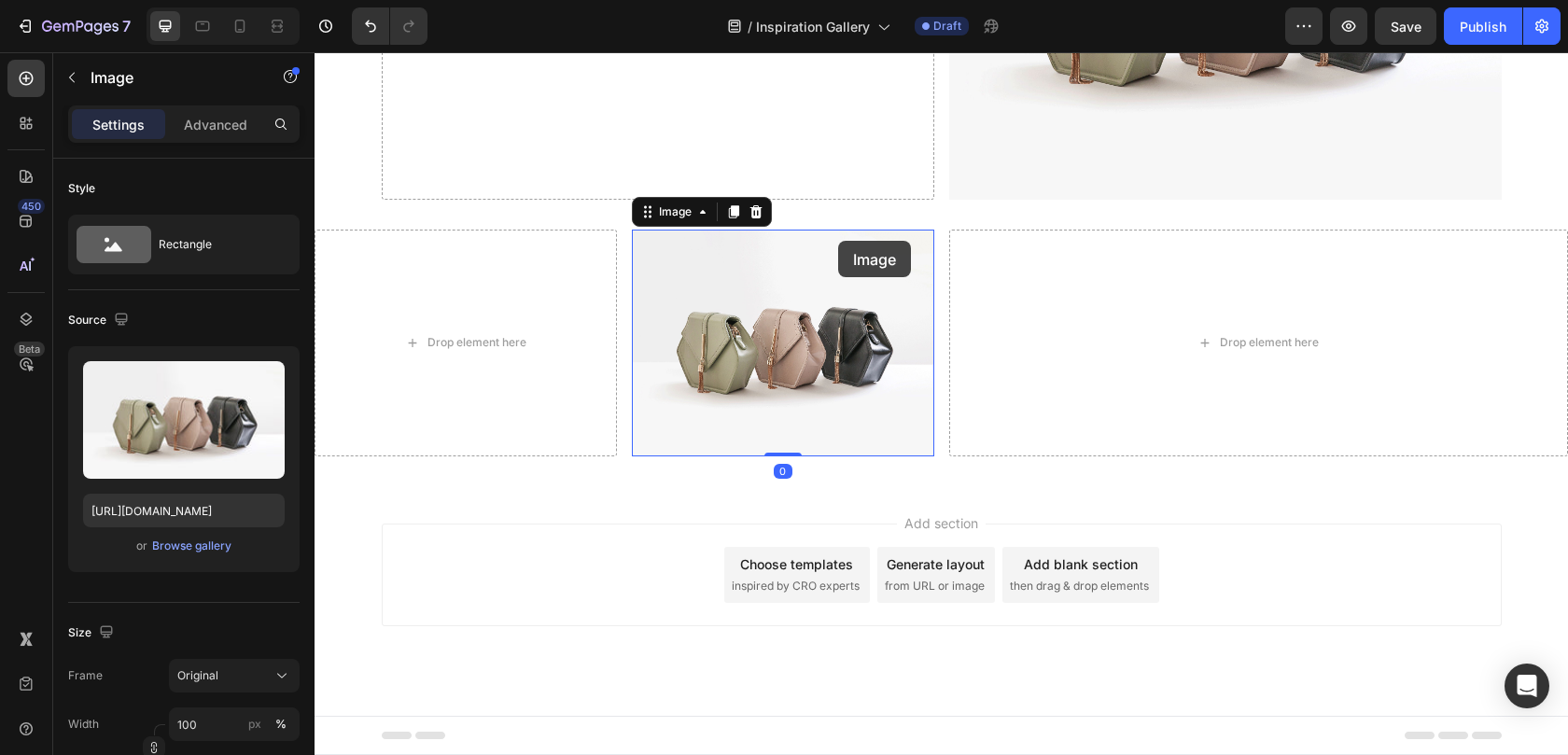
scroll to position [862, 0]
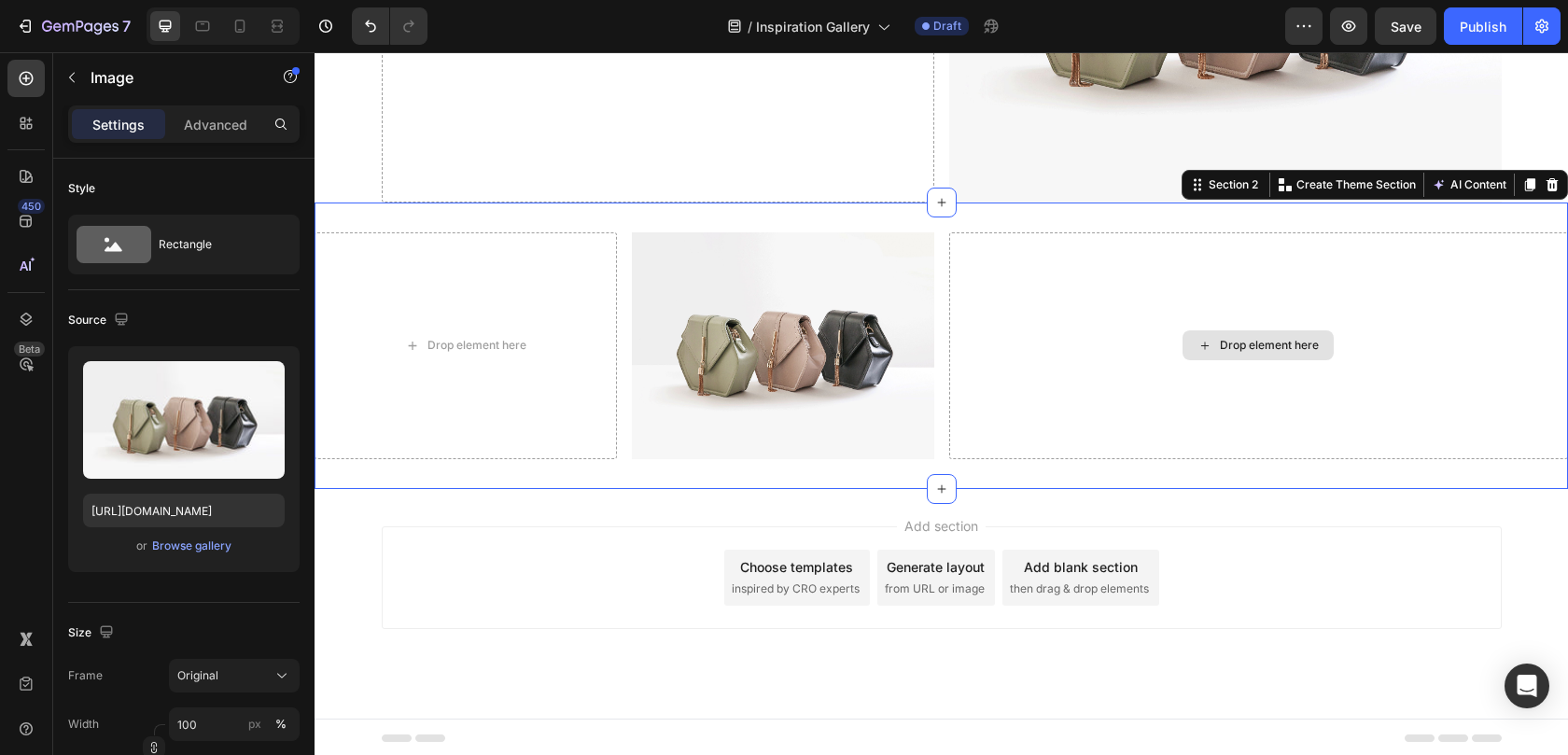
click at [1070, 280] on div "Drop element here" at bounding box center [1259, 346] width 620 height 227
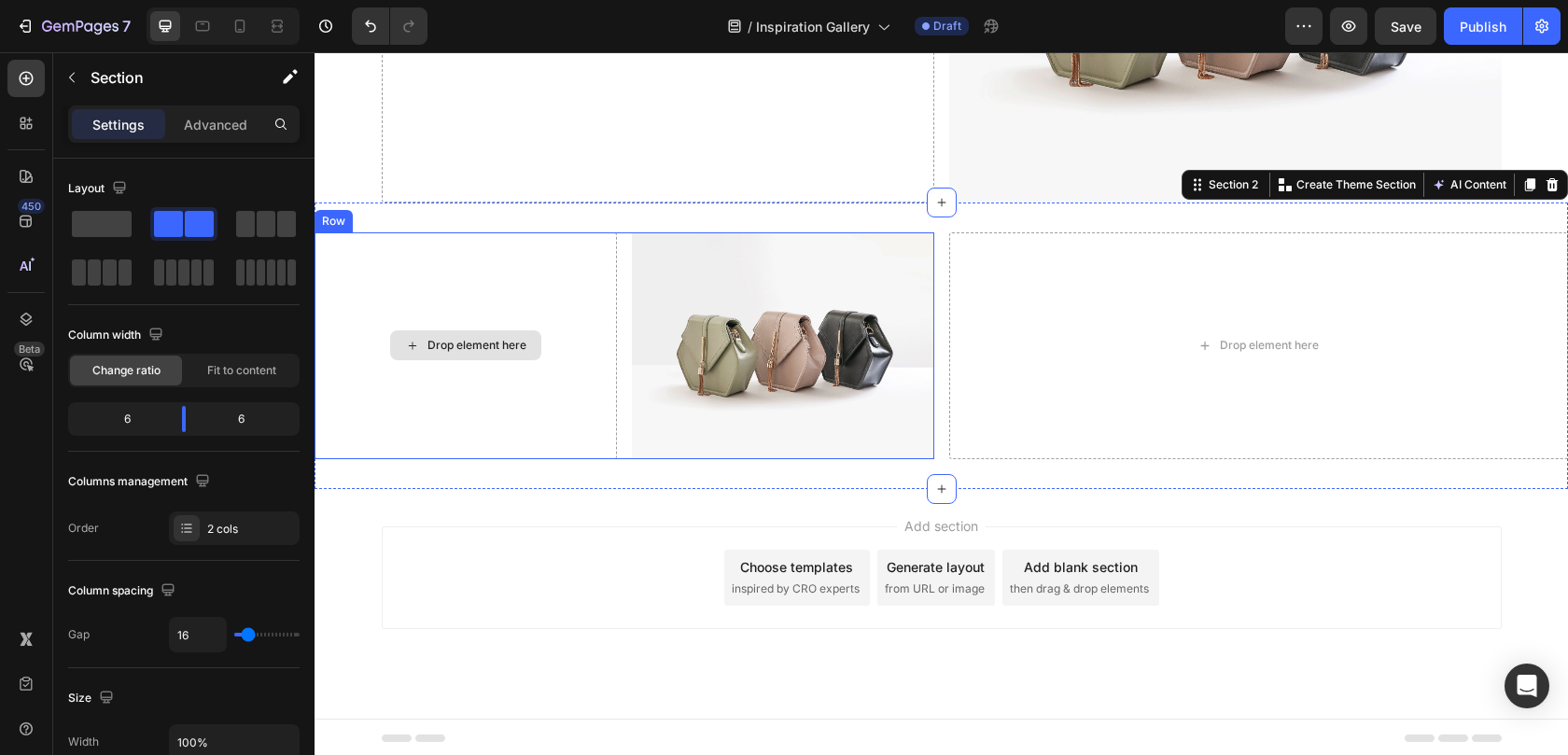
click at [545, 295] on div "Drop element here" at bounding box center [466, 346] width 302 height 227
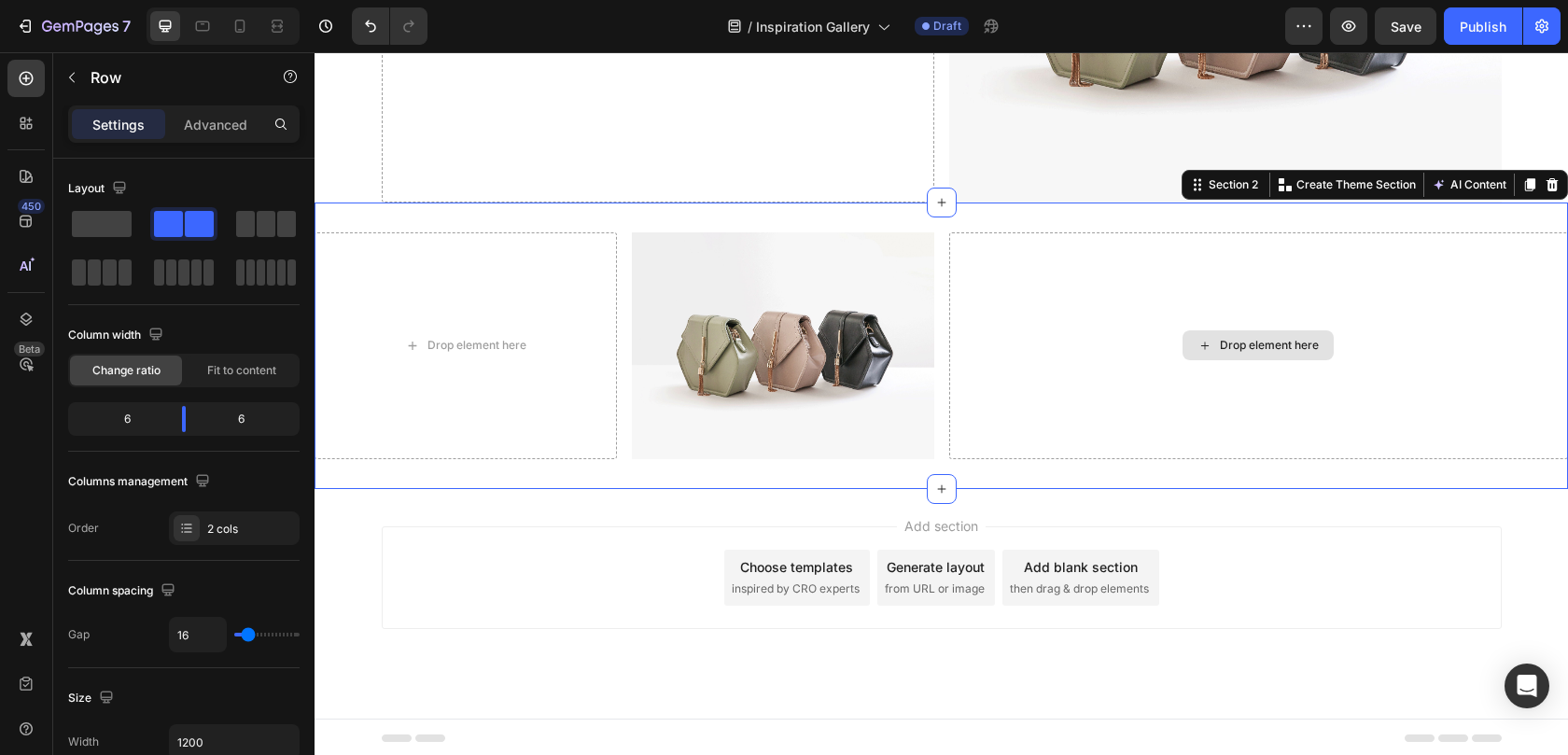
click at [1016, 326] on div "Drop element here" at bounding box center [1259, 346] width 620 height 227
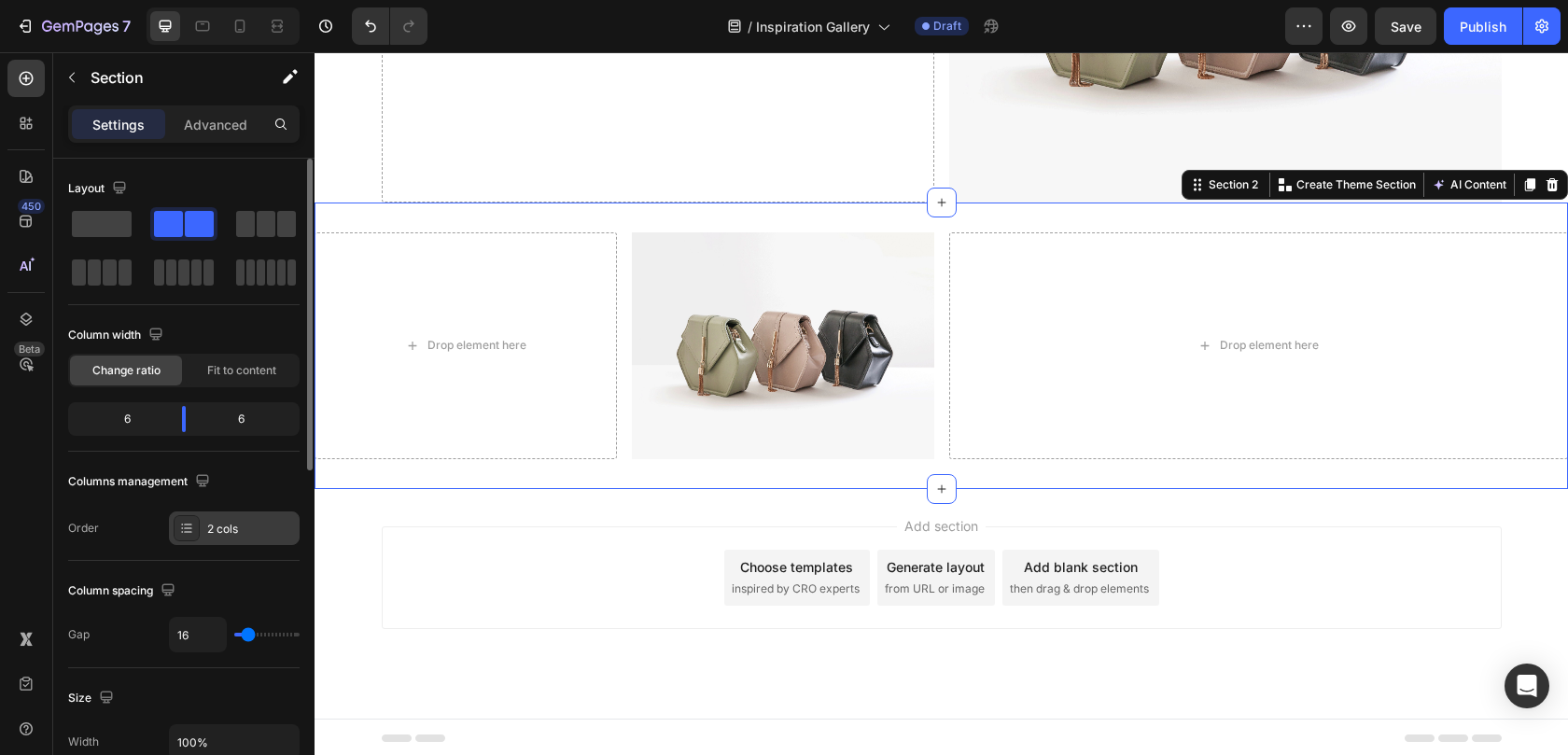
click at [236, 525] on div "2 cols" at bounding box center [251, 528] width 88 height 17
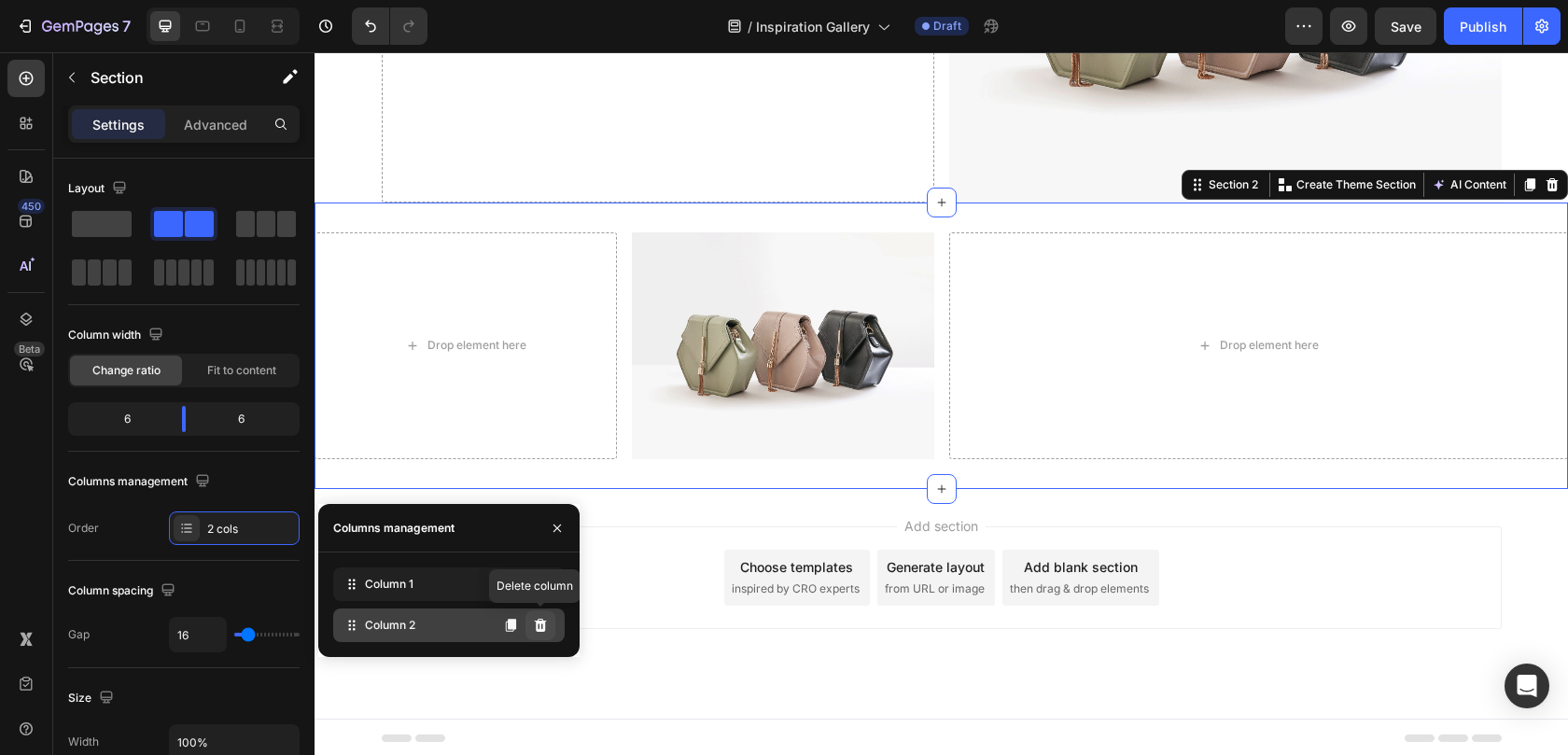
click at [538, 625] on icon at bounding box center [540, 625] width 15 height 15
click at [544, 625] on icon at bounding box center [540, 625] width 12 height 13
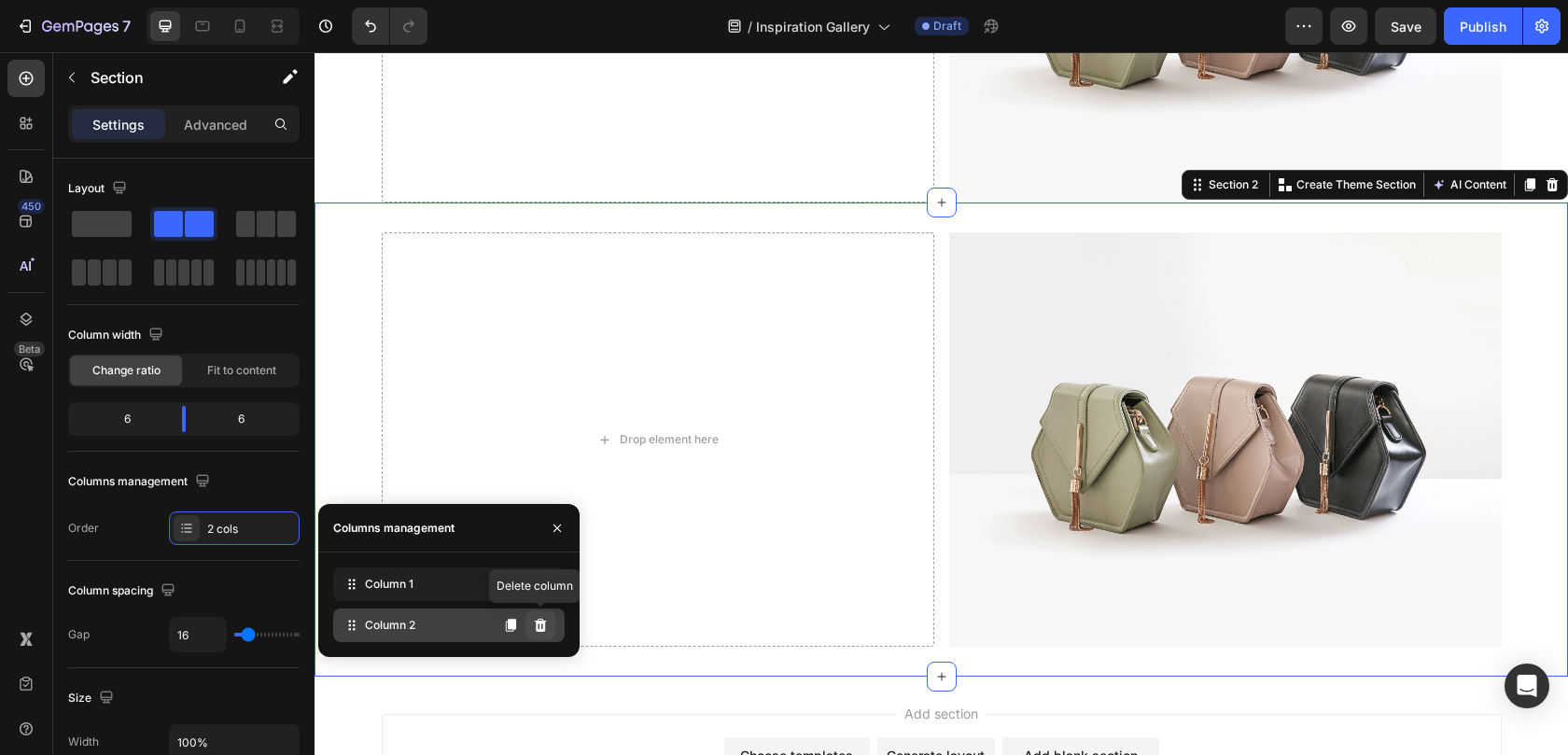
scroll to position [890, 0]
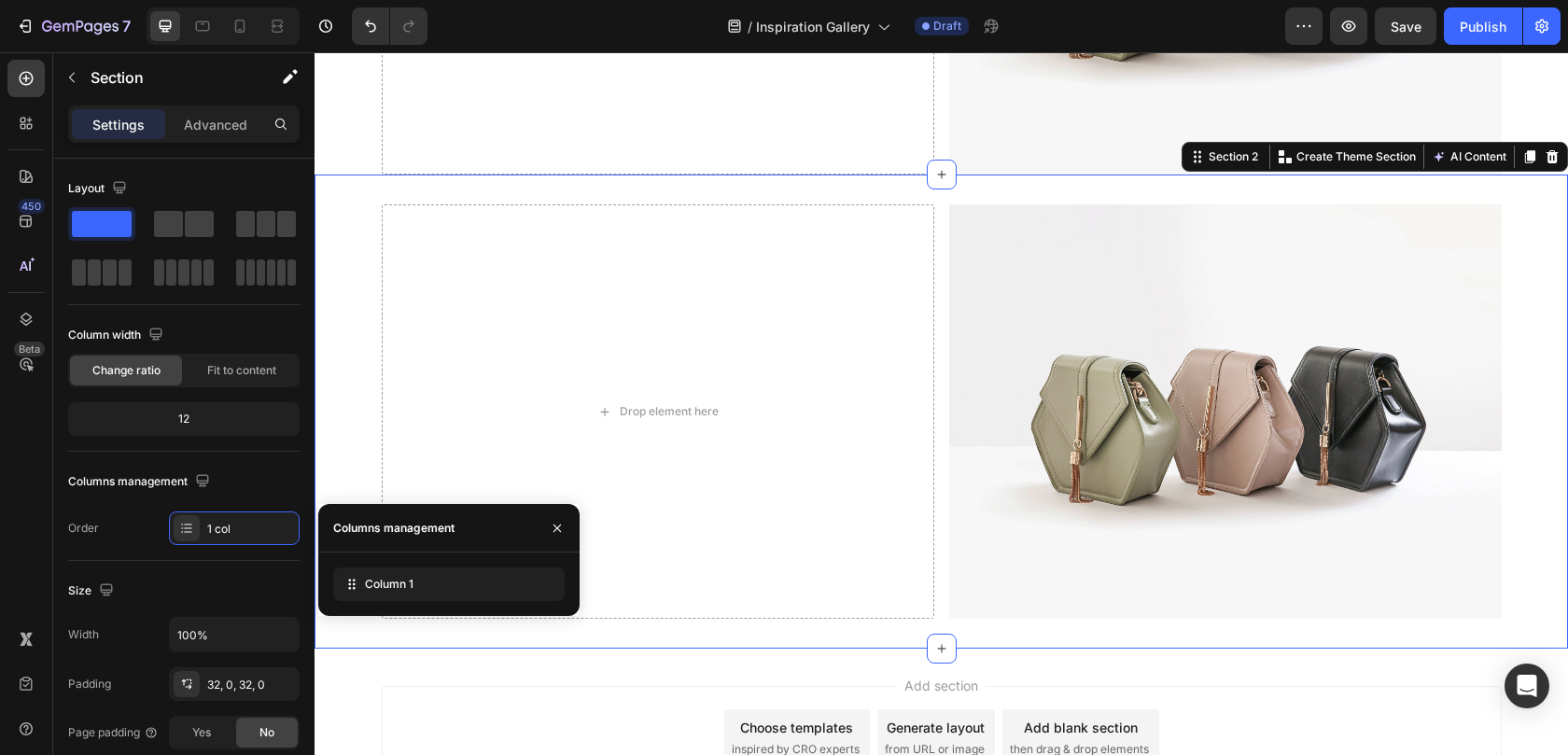
click at [345, 265] on div "Drop element here Image Row" at bounding box center [941, 411] width 1254 height 414
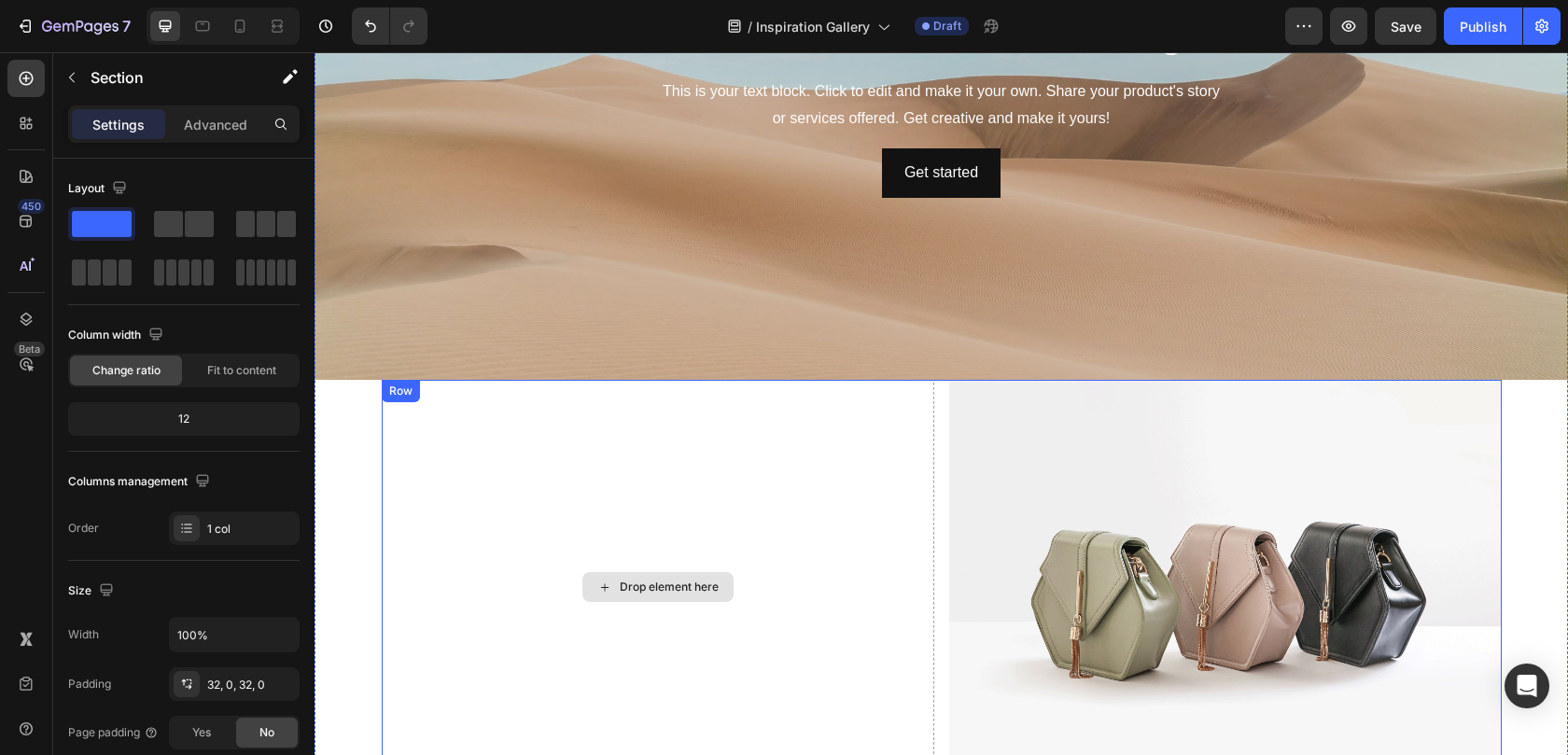
scroll to position [195, 0]
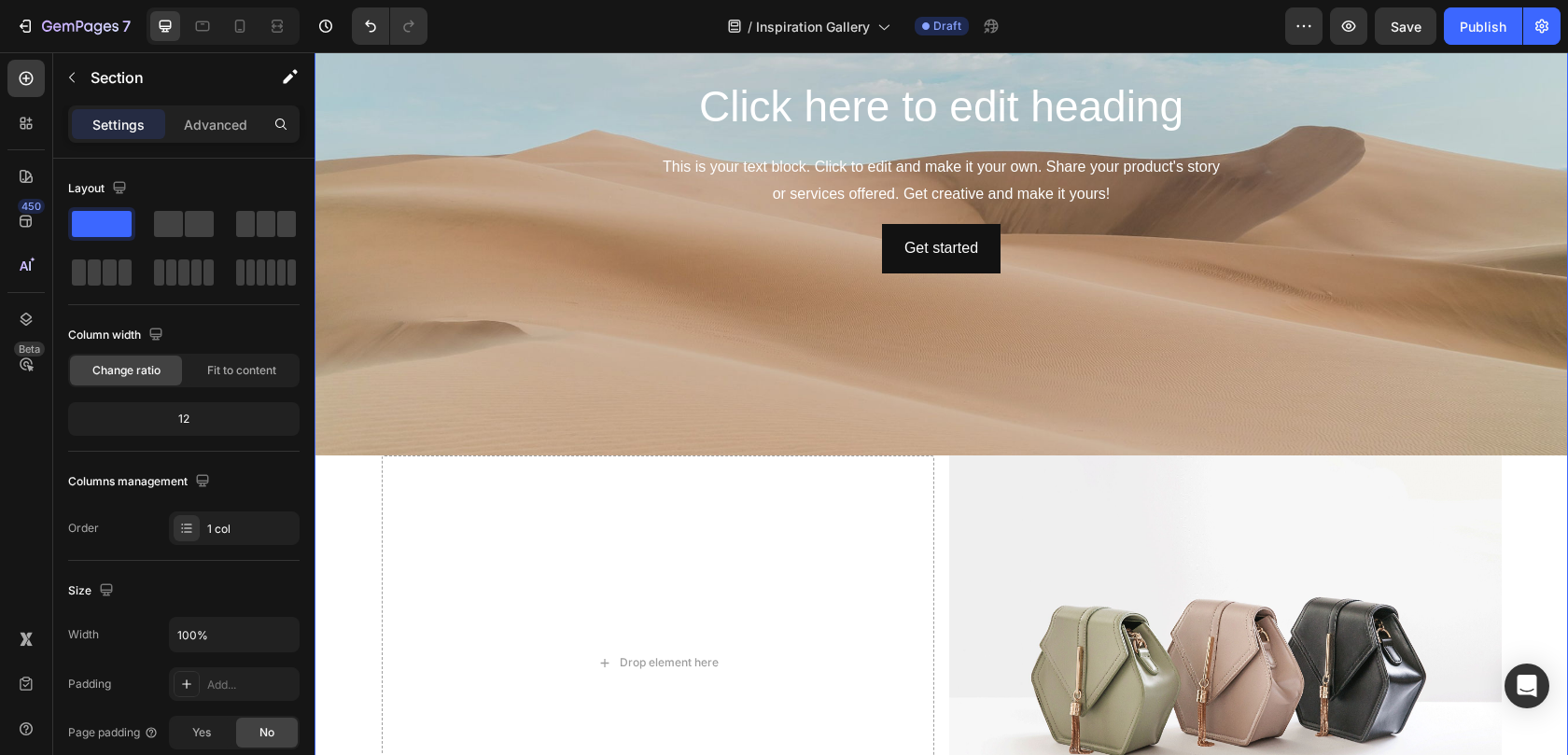
click at [359, 486] on div "Click here to edit heading Heading This is your text block. Click to edit and m…" at bounding box center [941, 382] width 1254 height 974
click at [424, 473] on div "Drop element here" at bounding box center [658, 662] width 552 height 414
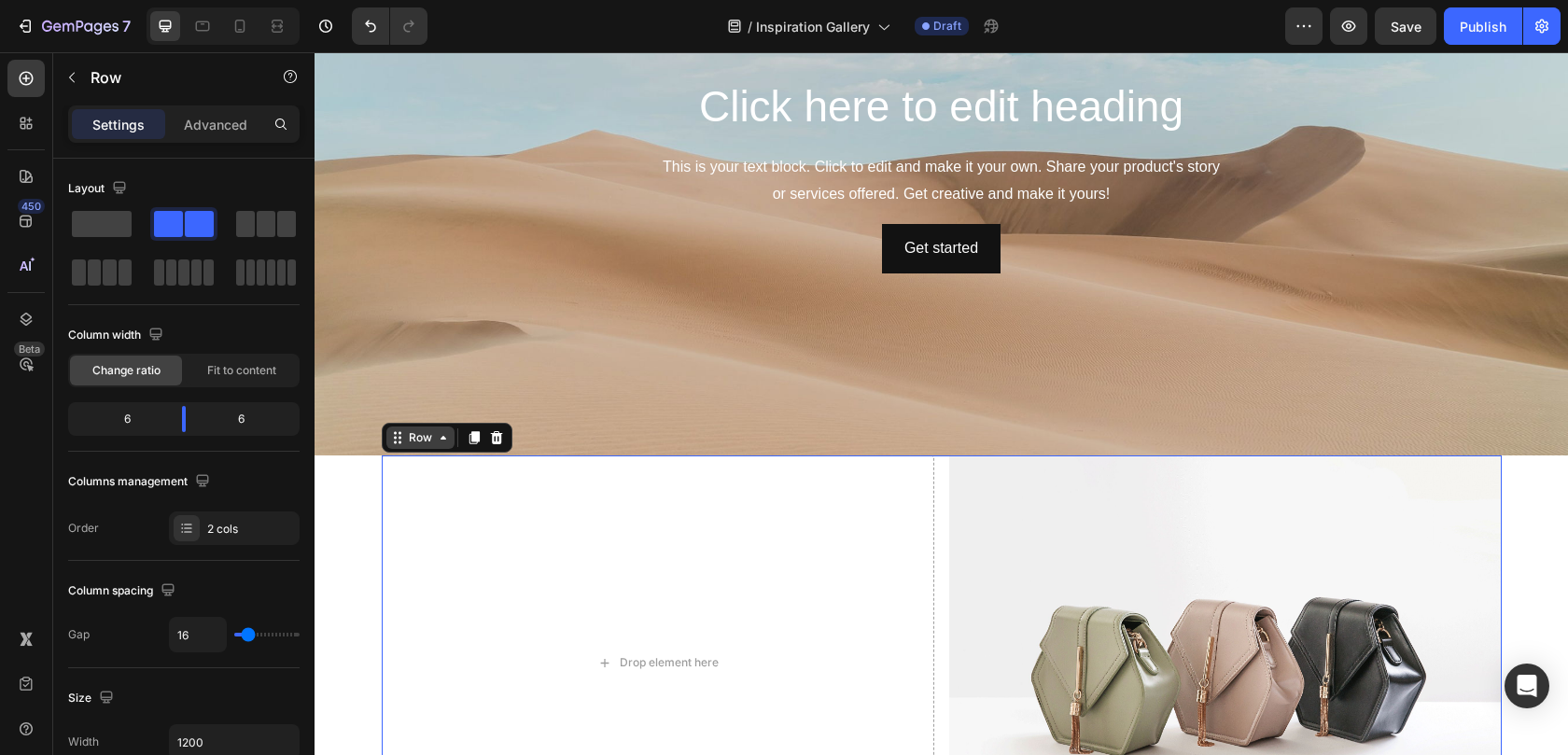
click at [418, 442] on div "Row" at bounding box center [420, 437] width 31 height 17
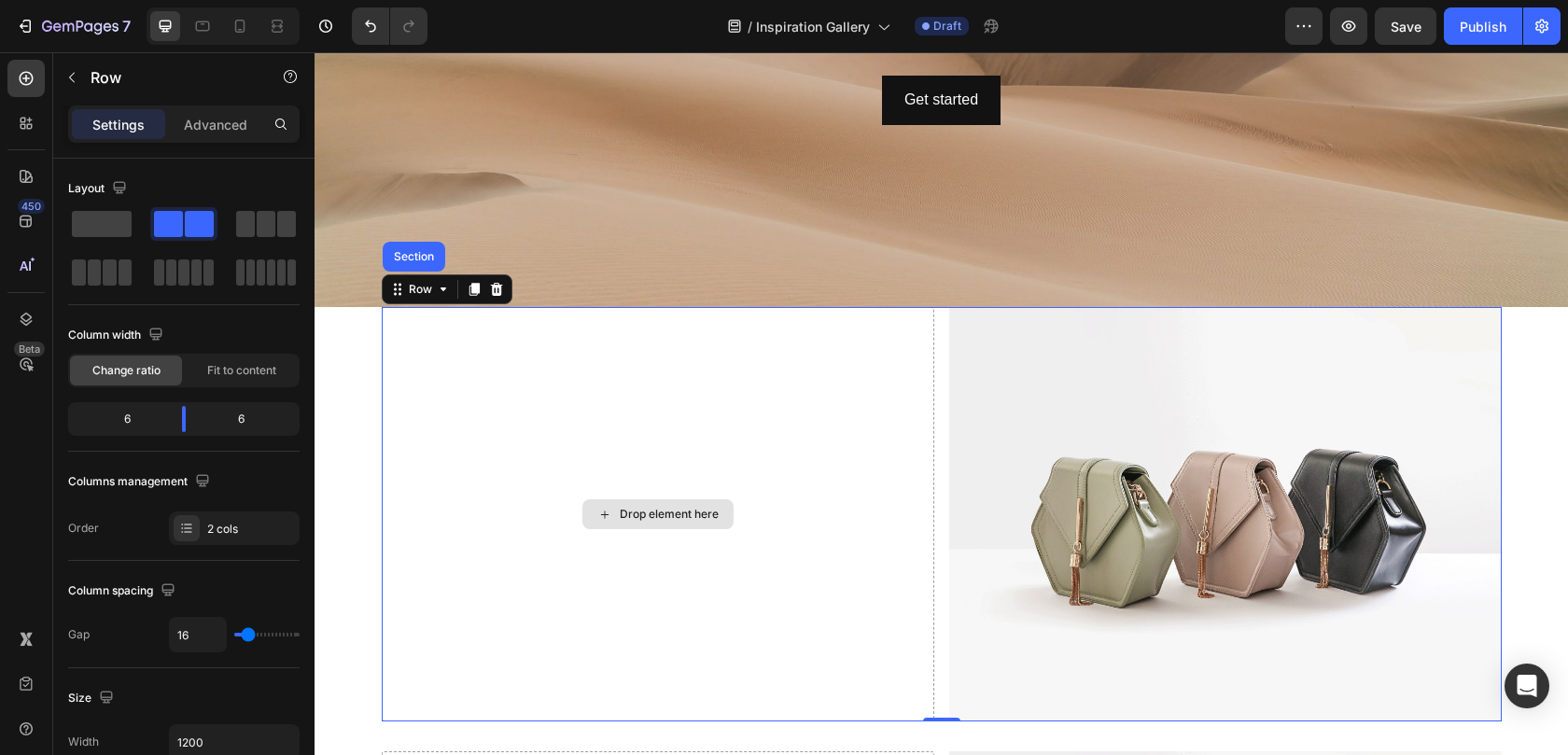
scroll to position [343, 0]
click at [535, 360] on div "Drop element here" at bounding box center [658, 514] width 552 height 414
click at [490, 291] on icon at bounding box center [495, 288] width 12 height 13
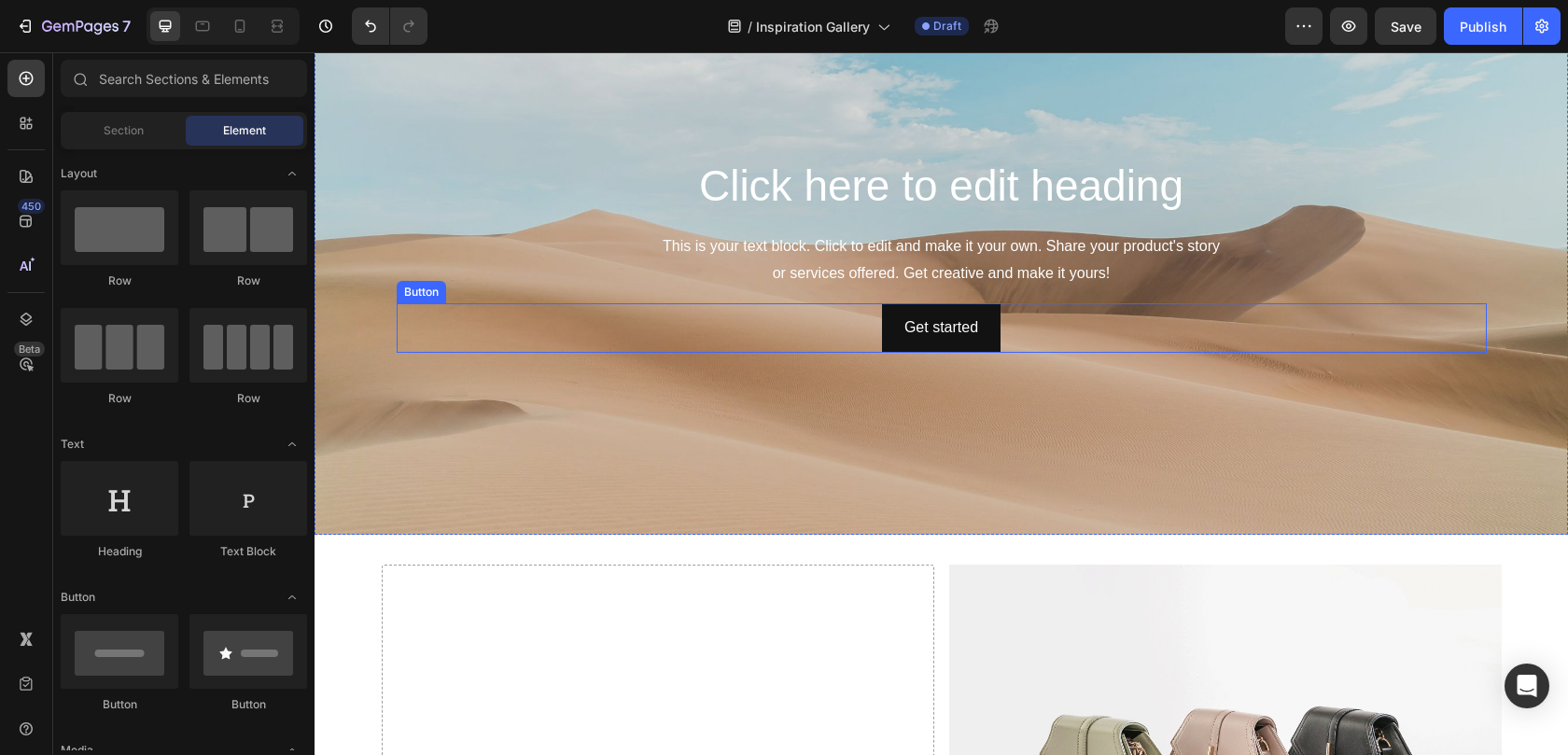
scroll to position [339, 0]
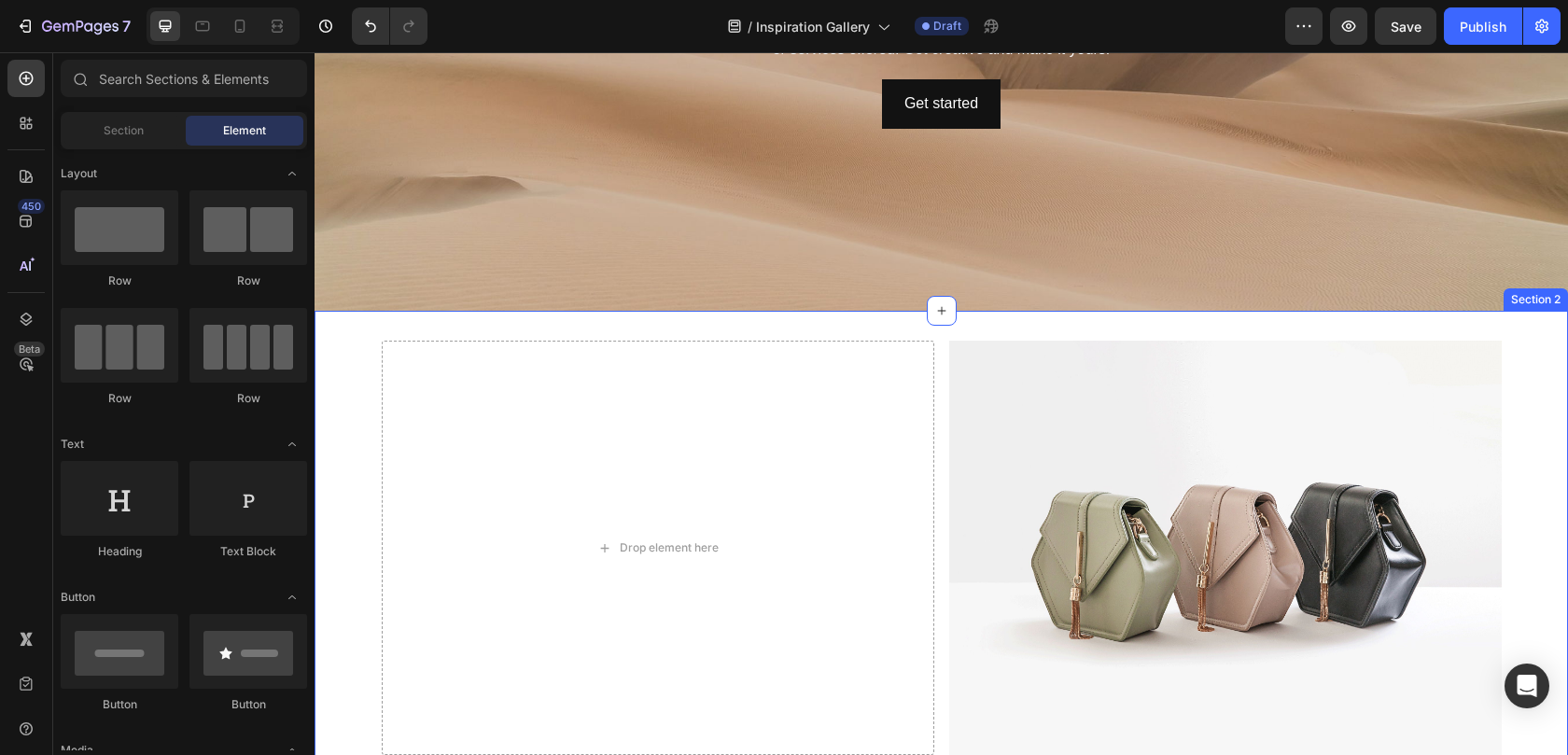
click at [350, 402] on div "Drop element here Image Row" at bounding box center [941, 547] width 1254 height 414
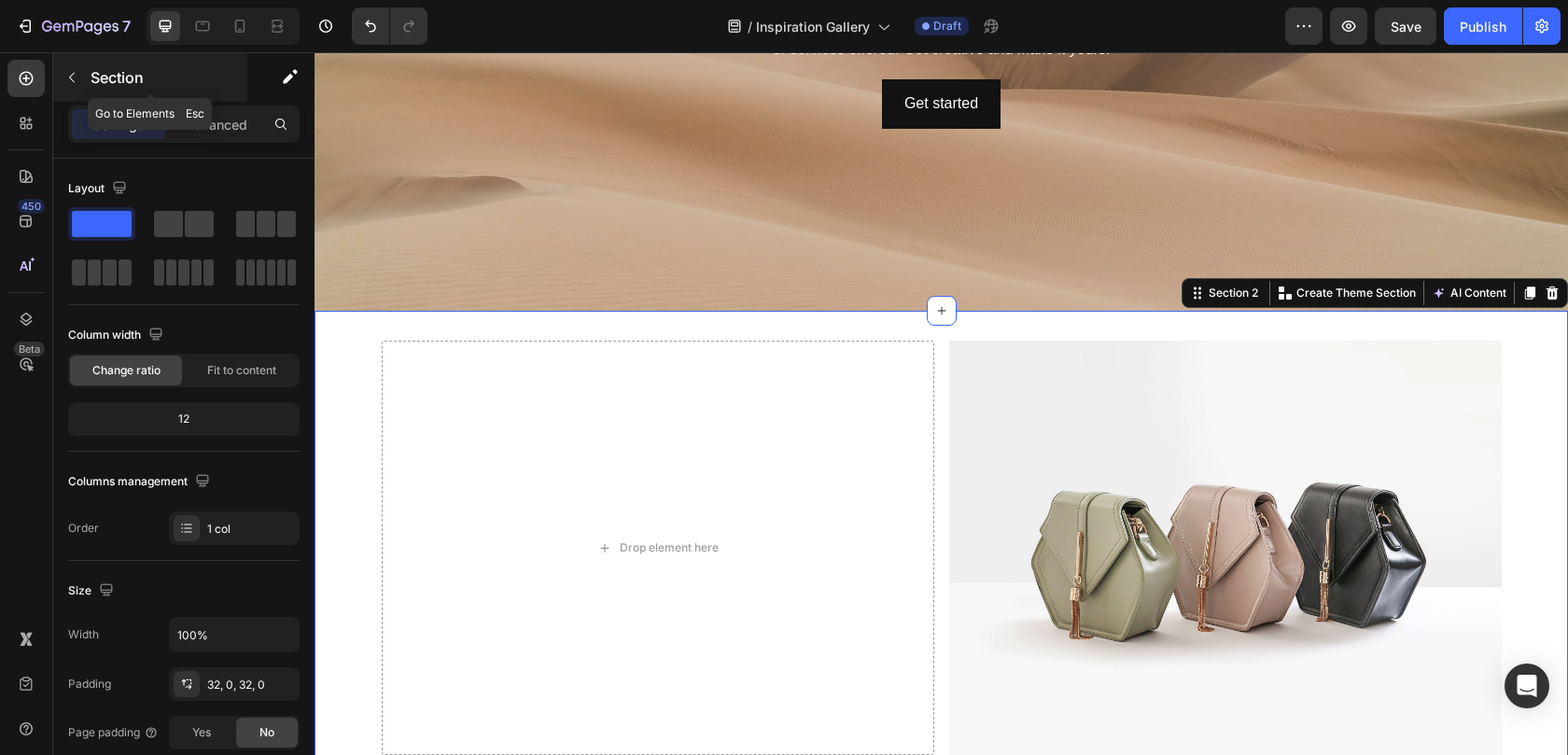
click at [77, 77] on icon "button" at bounding box center [72, 77] width 15 height 15
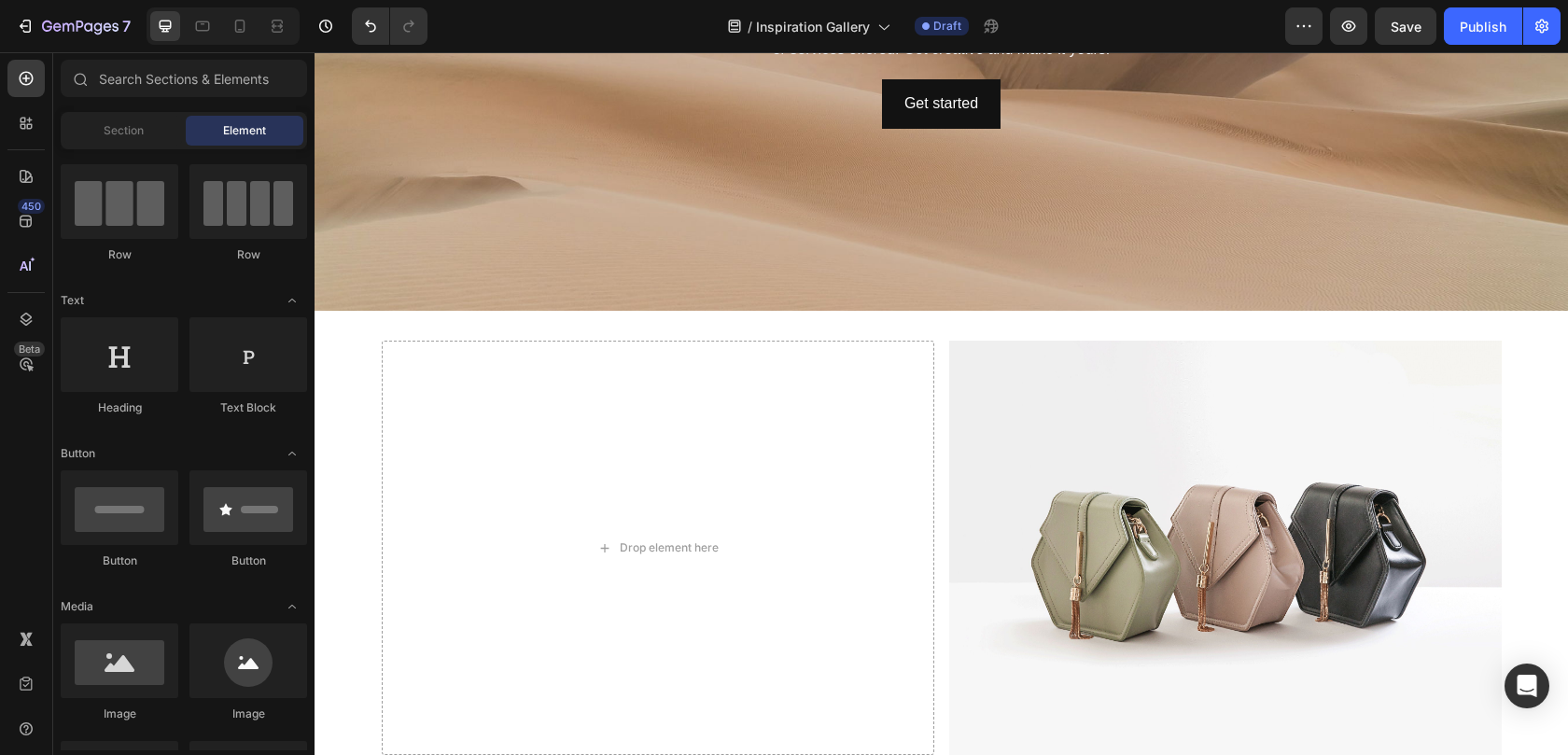
scroll to position [358, 0]
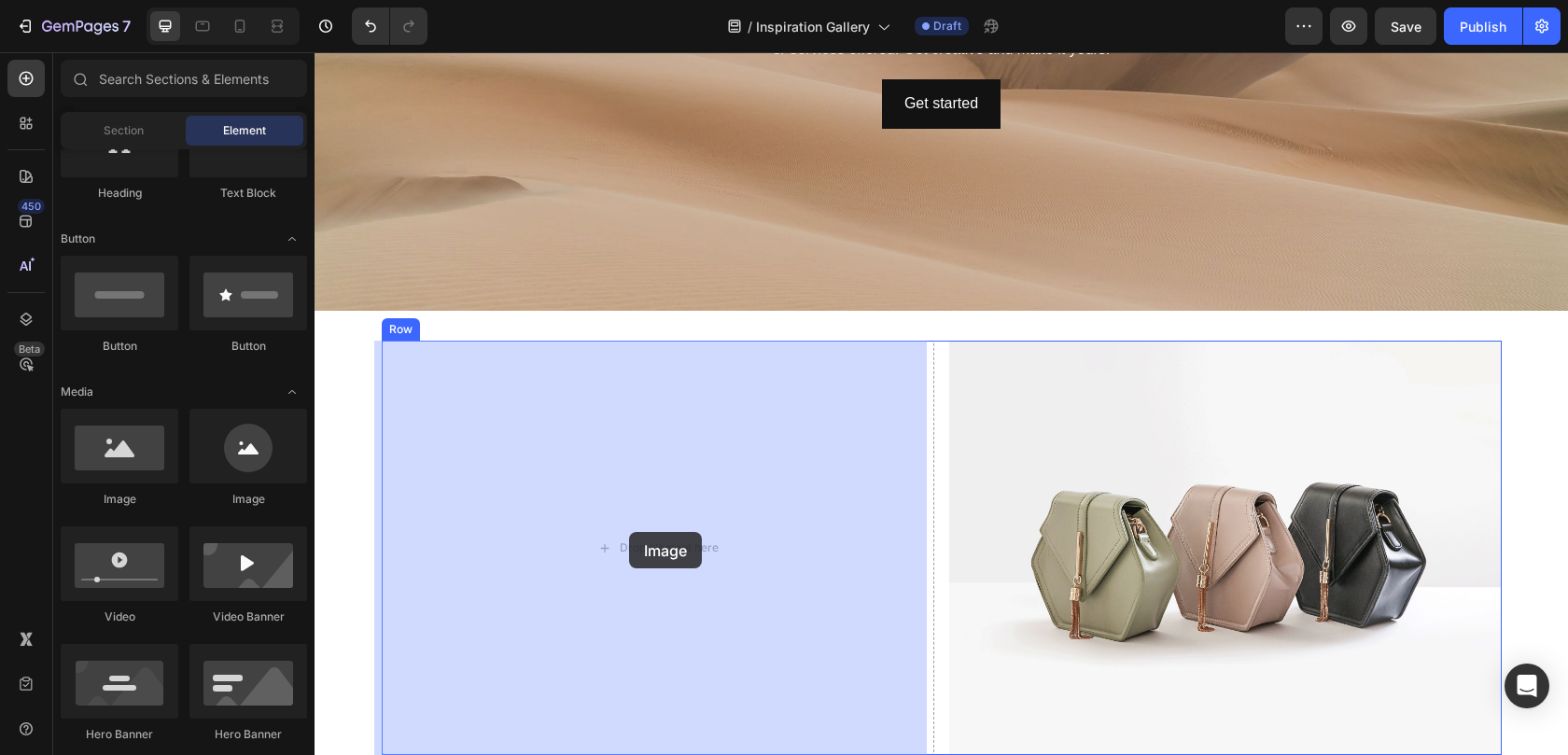
drag, startPoint x: 444, startPoint y: 498, endPoint x: 629, endPoint y: 532, distance: 188.1
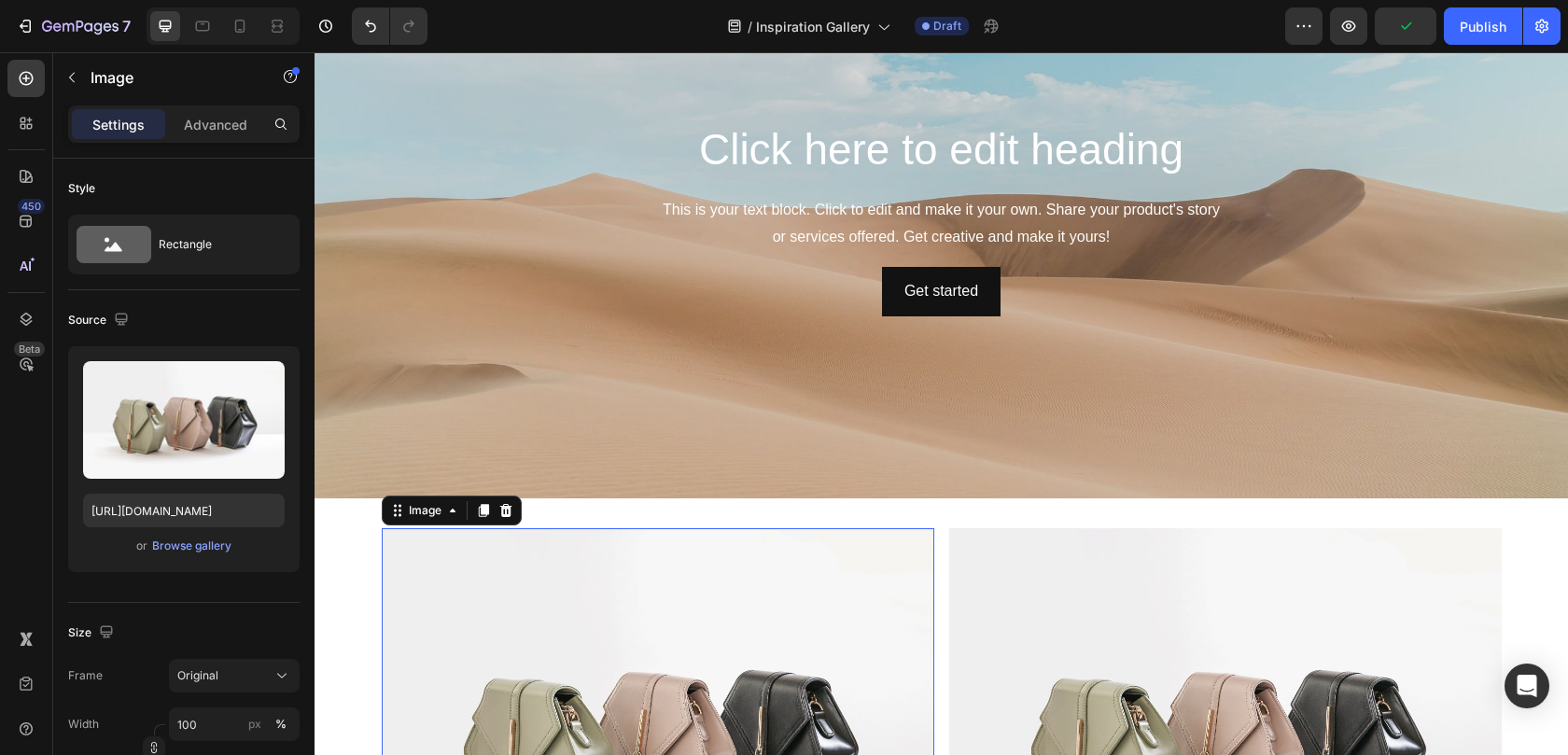
scroll to position [0, 0]
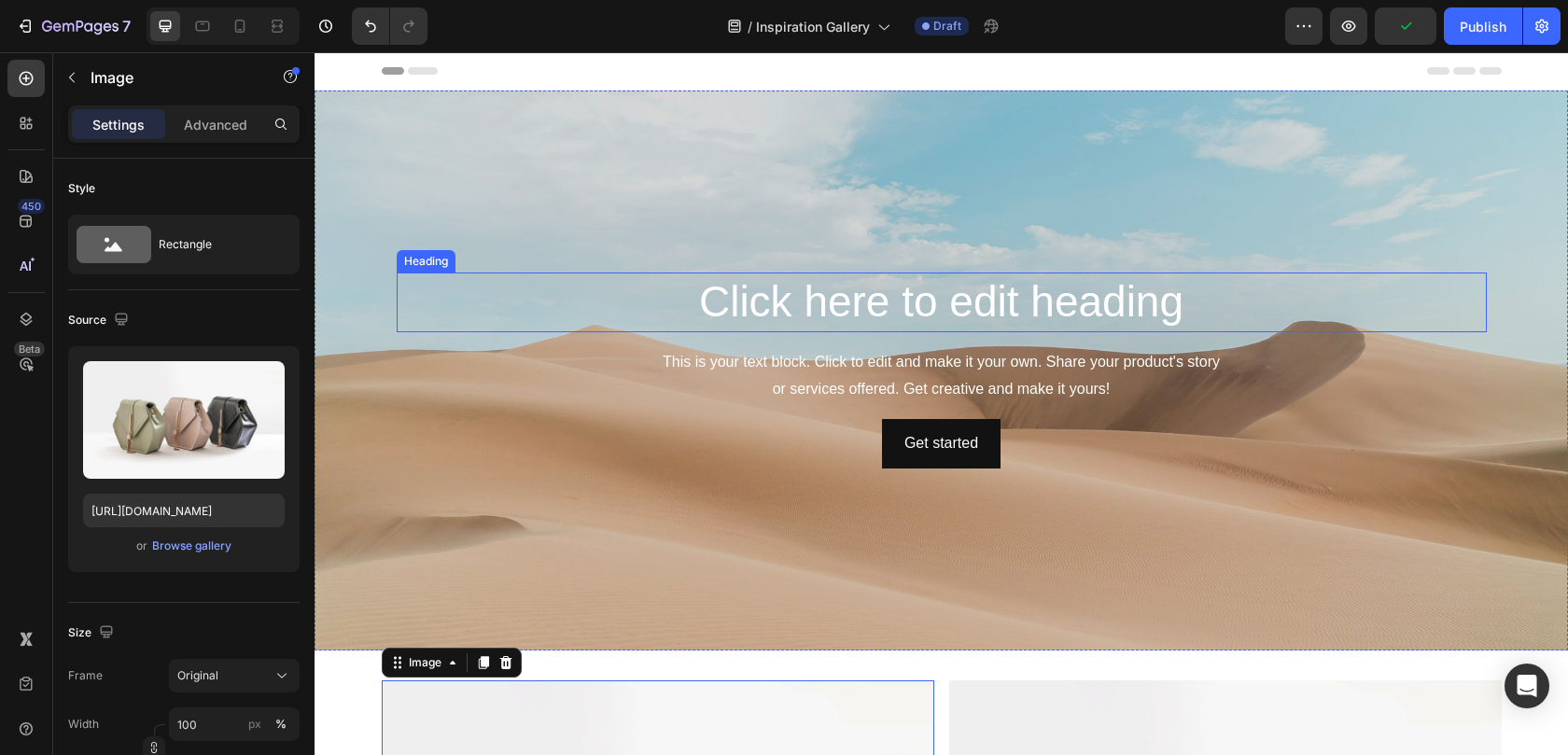
click at [808, 302] on h2 "Click here to edit heading" at bounding box center [941, 302] width 1089 height 60
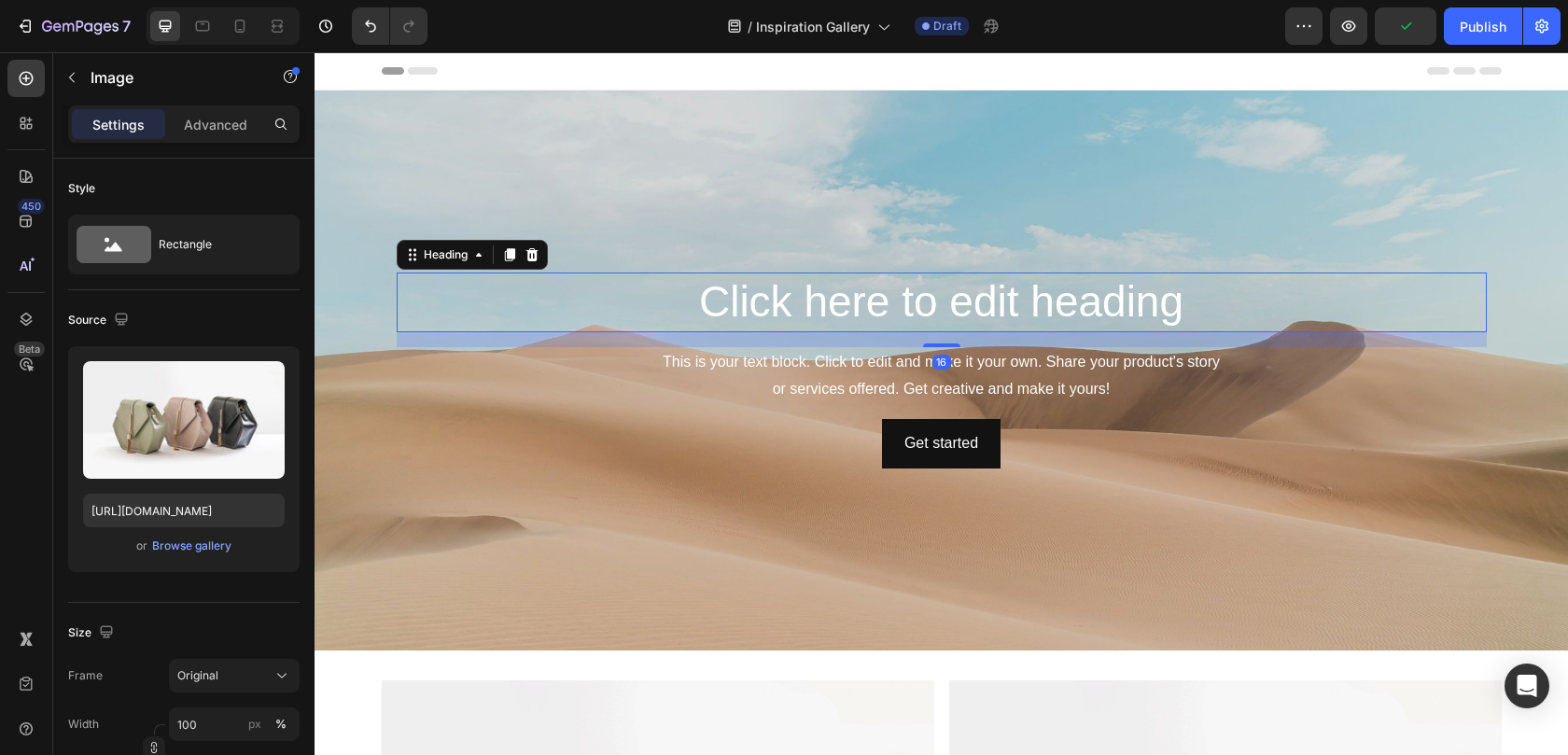
click at [808, 302] on h2 "Click here to edit heading" at bounding box center [941, 302] width 1089 height 60
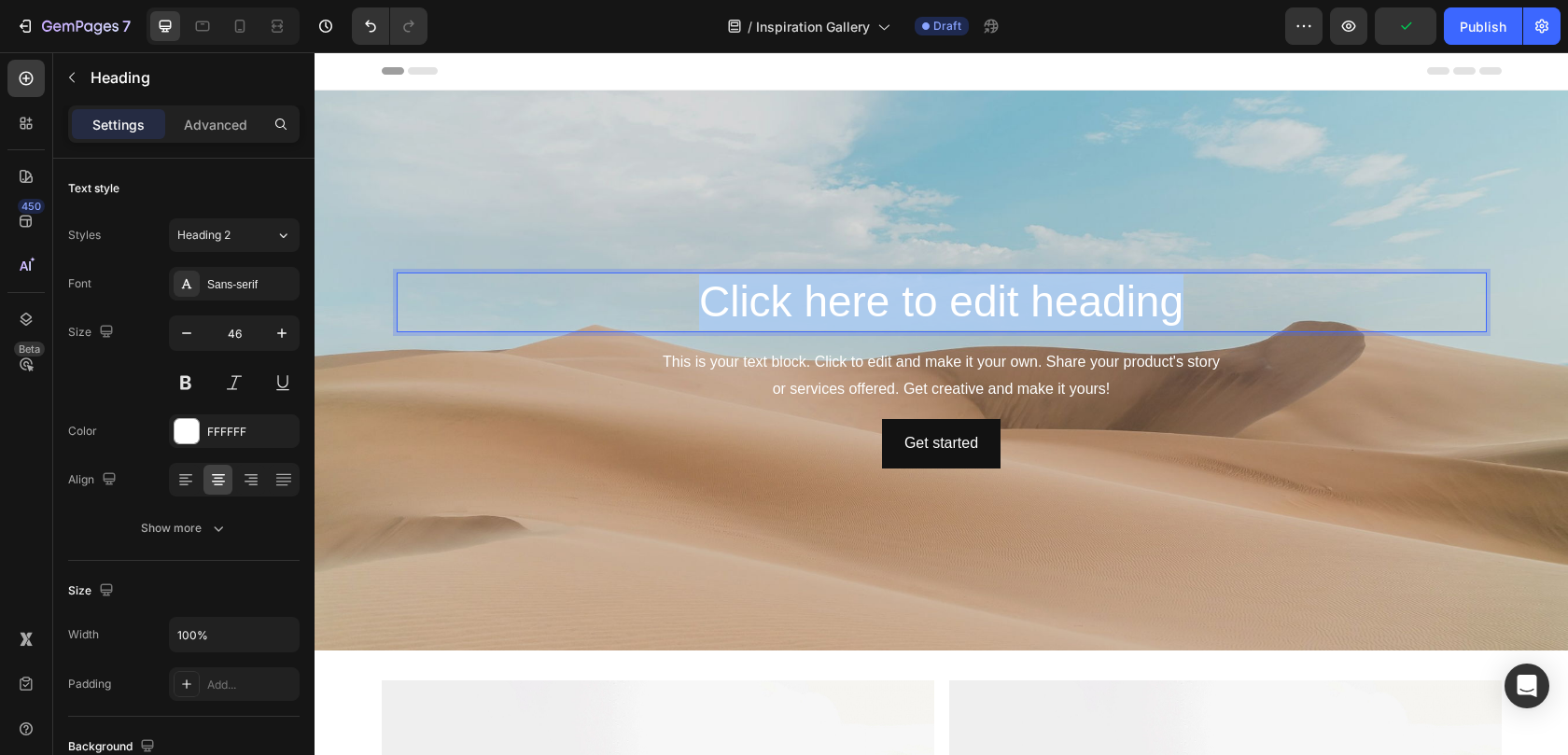
click at [808, 302] on p "Click here to edit heading" at bounding box center [941, 302] width 1086 height 56
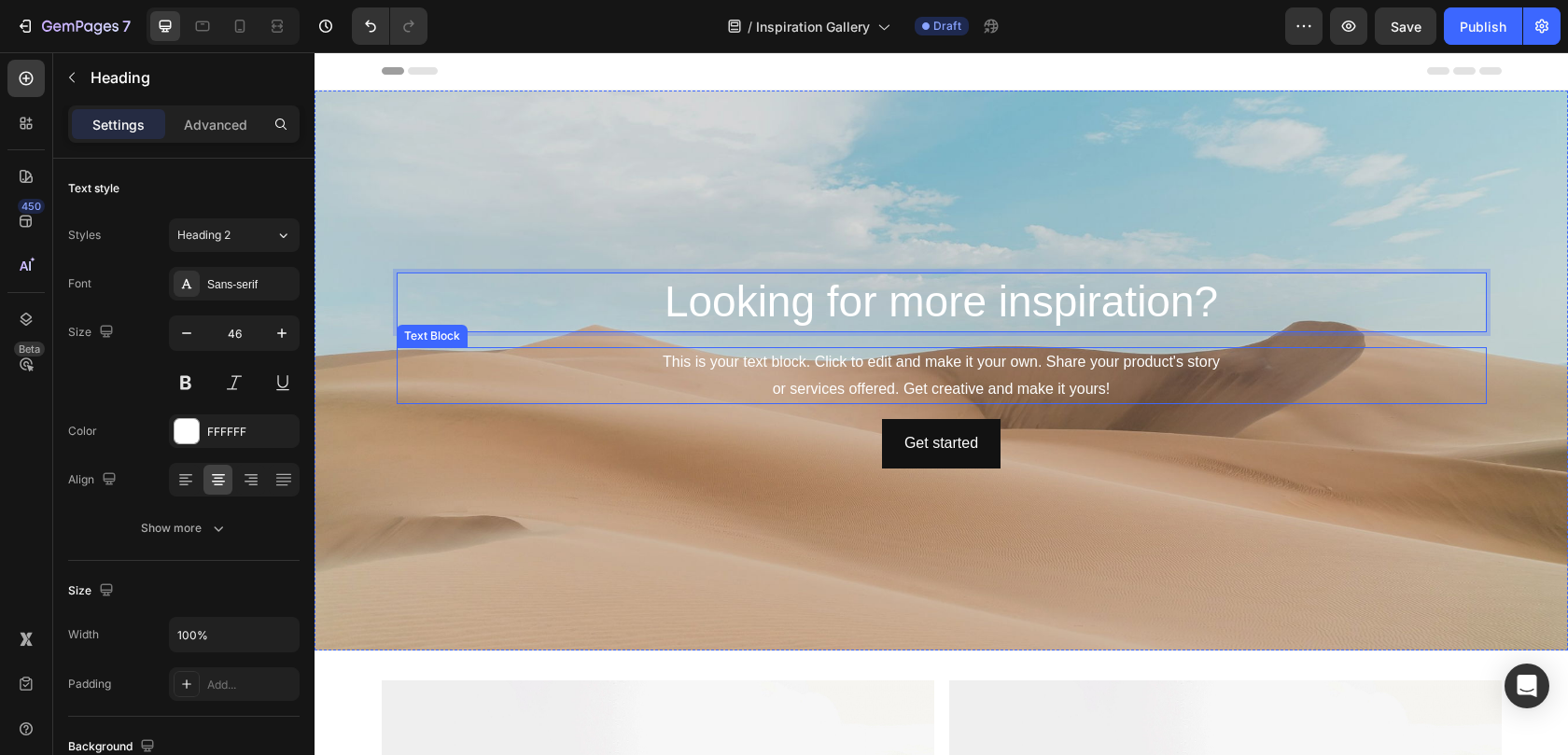
click at [875, 370] on div "This is your text block. Click to edit and make it your own. Share your product…" at bounding box center [941, 376] width 1089 height 58
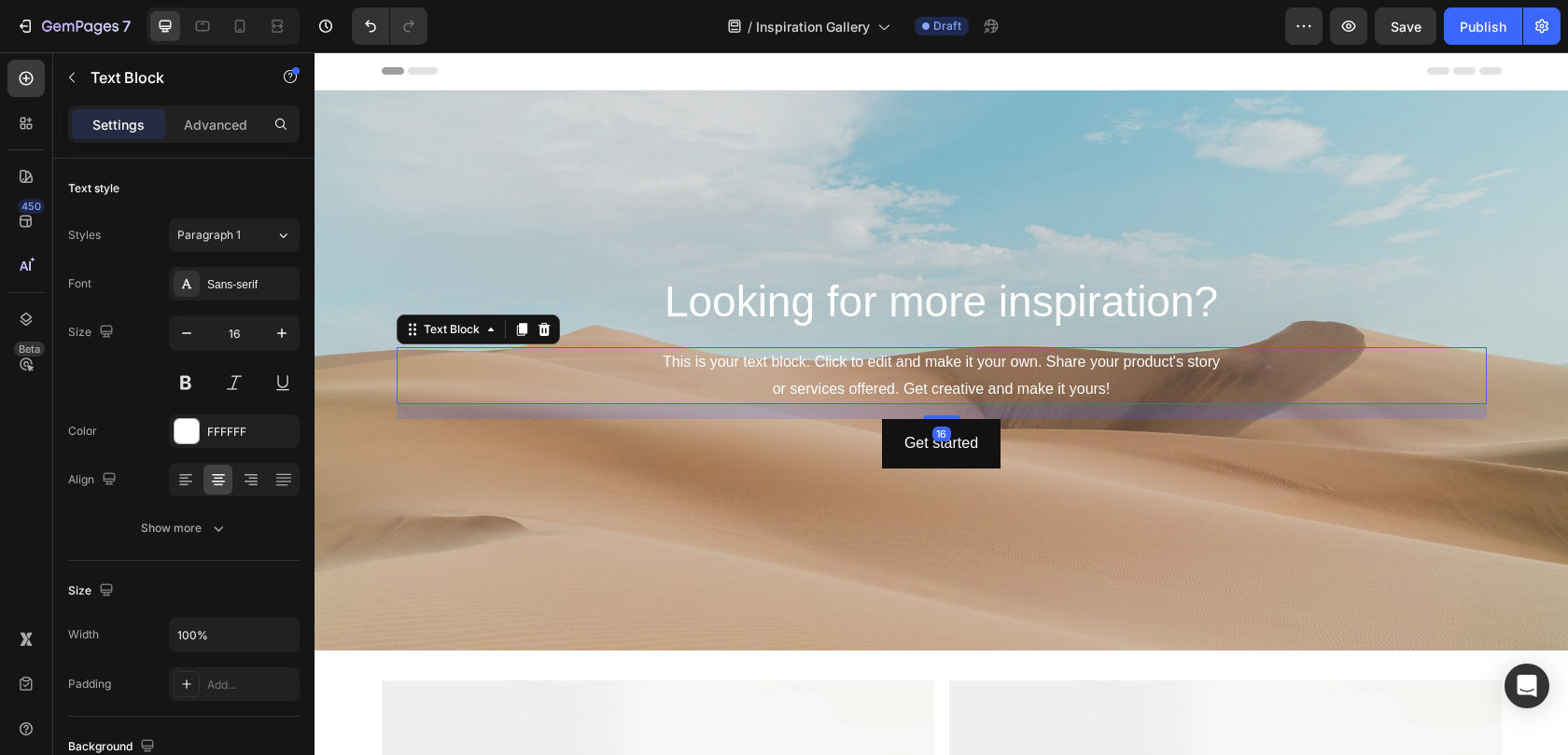
click at [874, 370] on div "This is your text block. Click to edit and make it your own. Share your product…" at bounding box center [941, 376] width 1089 height 58
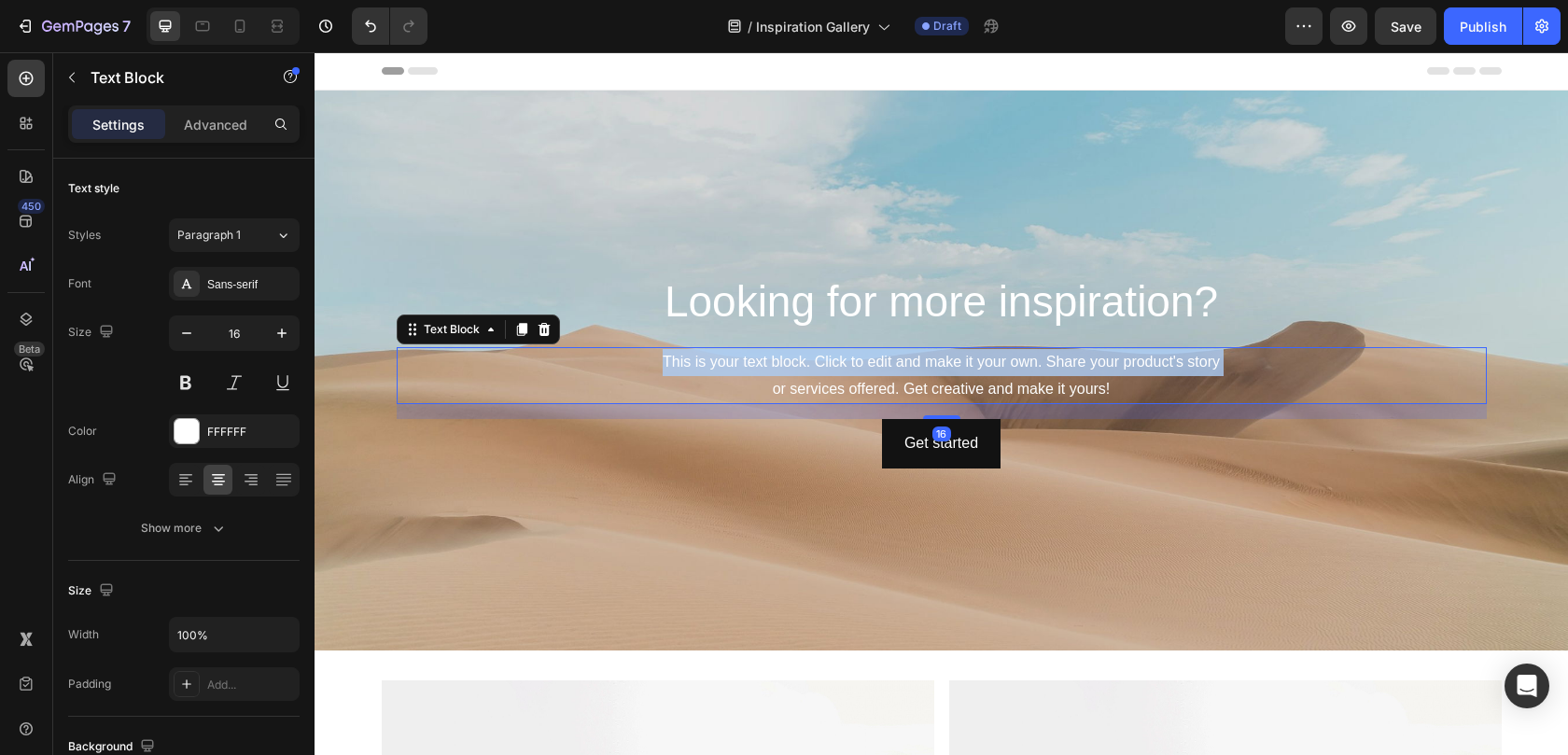
click at [875, 370] on p "This is your text block. Click to edit and make it your own. Share your product…" at bounding box center [941, 376] width 1086 height 54
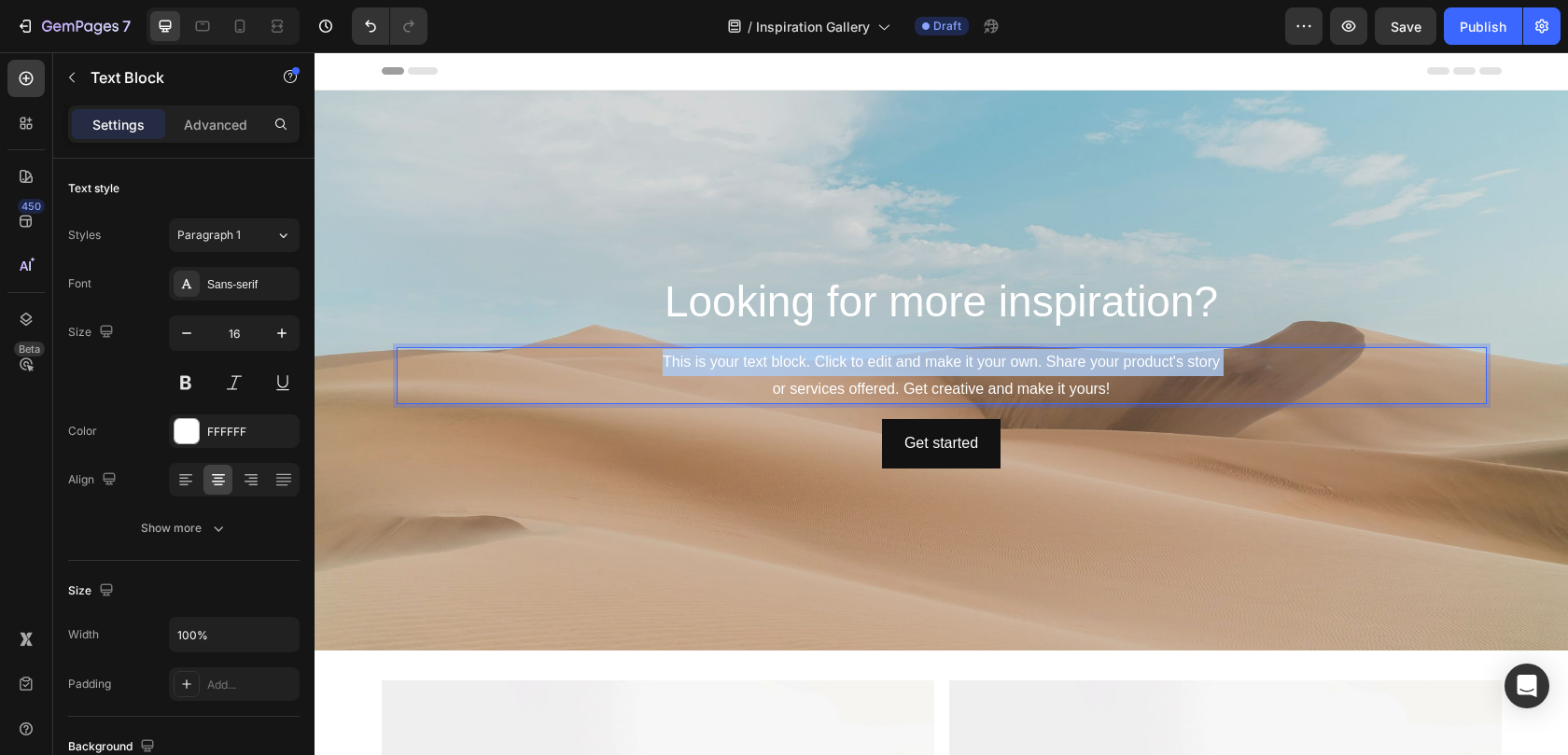
click at [875, 370] on p "This is your text block. Click to edit and make it your own. Share your product…" at bounding box center [941, 376] width 1086 height 54
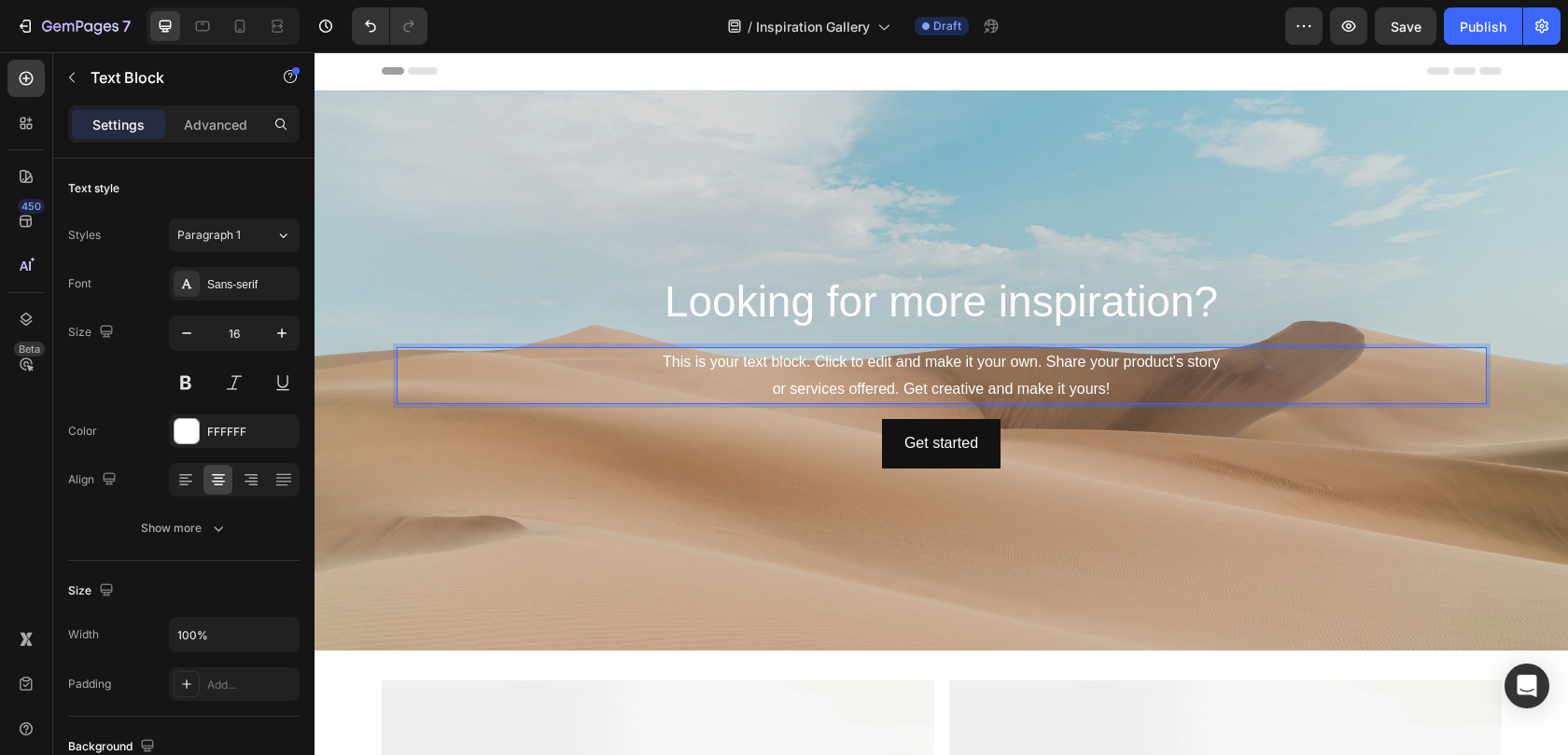
click at [1037, 393] on p "This is your text block. Click to edit and make it your own. Share your product…" at bounding box center [941, 376] width 1086 height 54
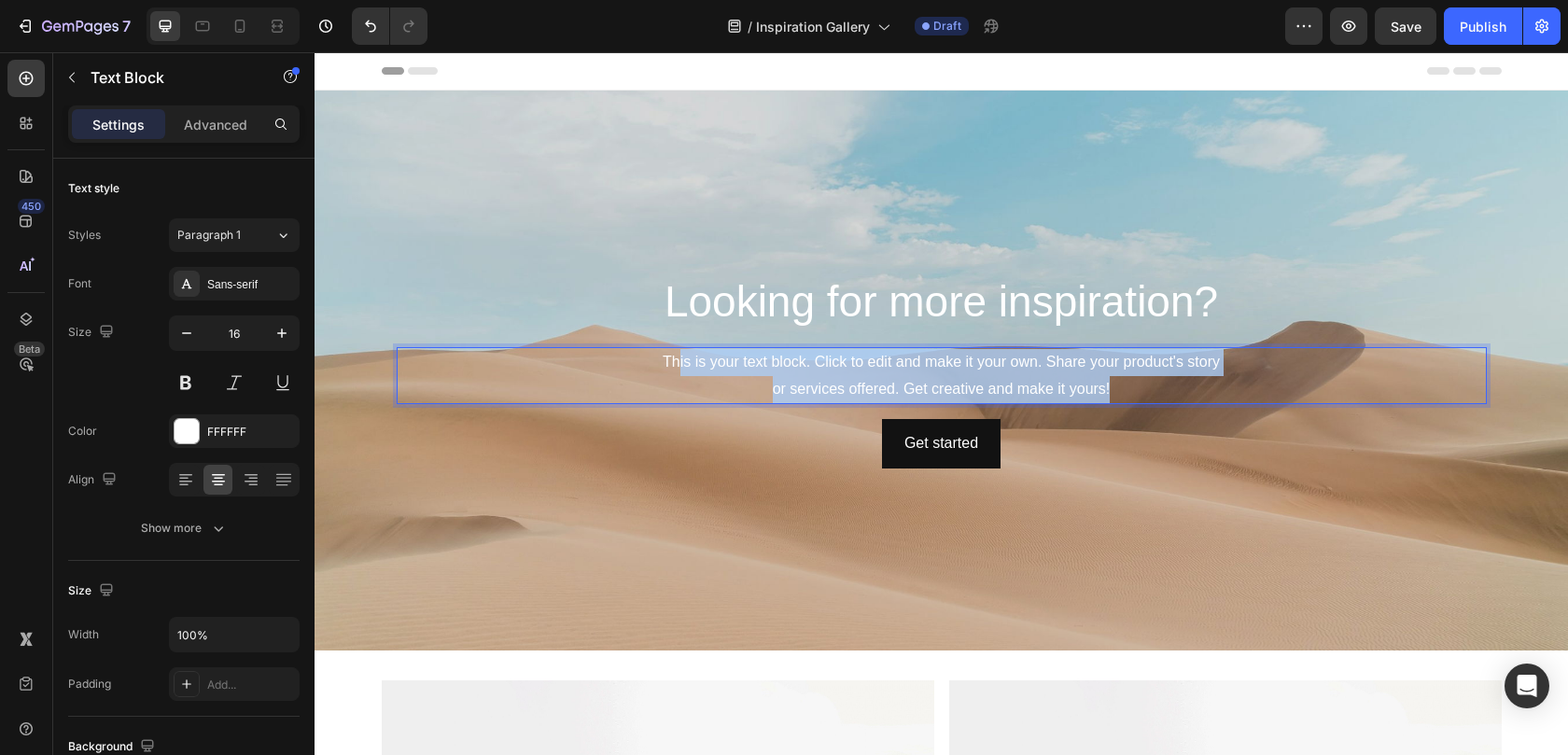
drag, startPoint x: 1113, startPoint y: 387, endPoint x: 670, endPoint y: 356, distance: 444.1
click at [669, 356] on p "This is your text block. Click to edit and make it your own. Share your product…" at bounding box center [941, 376] width 1086 height 54
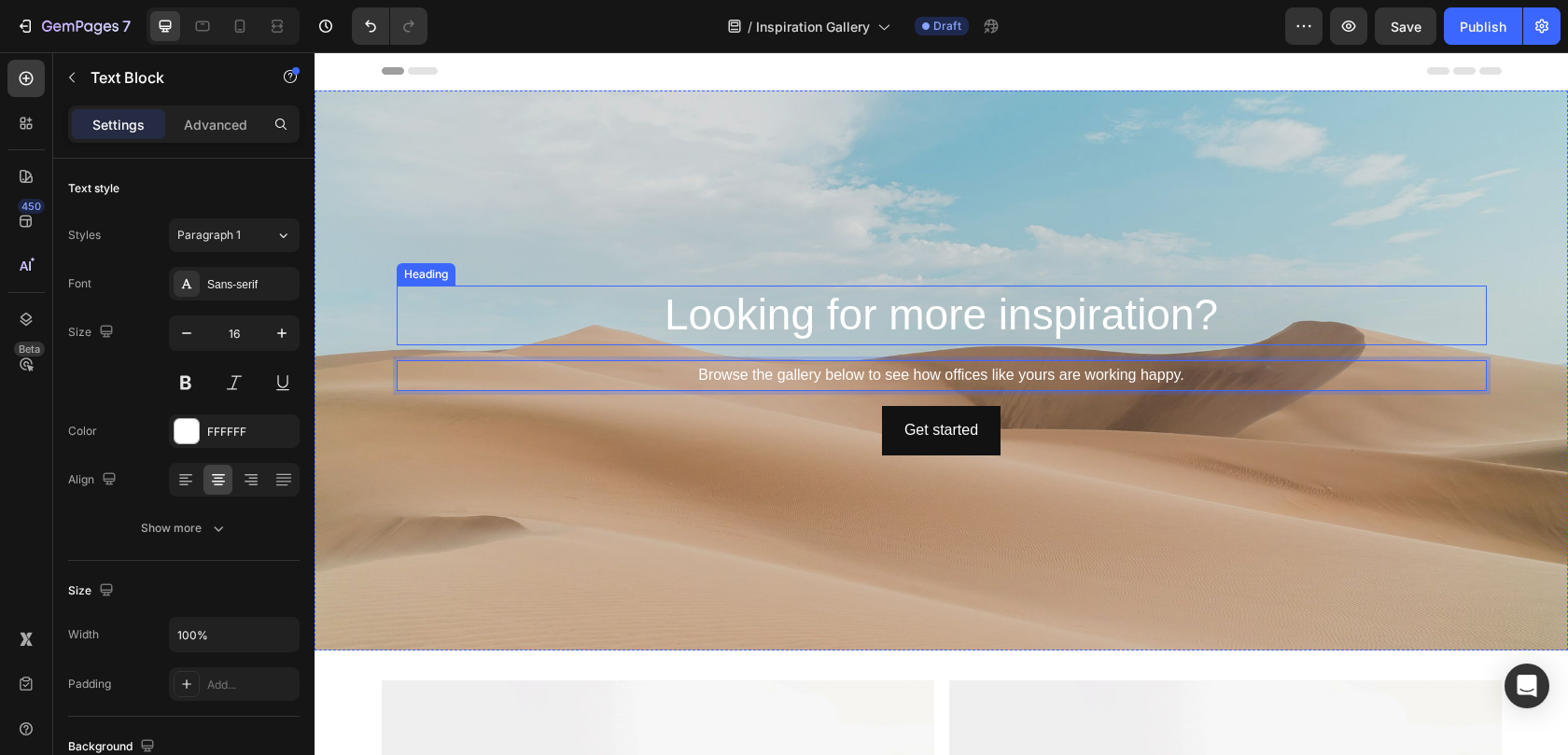
click at [911, 320] on p "Looking for more inspiration?" at bounding box center [941, 315] width 1086 height 56
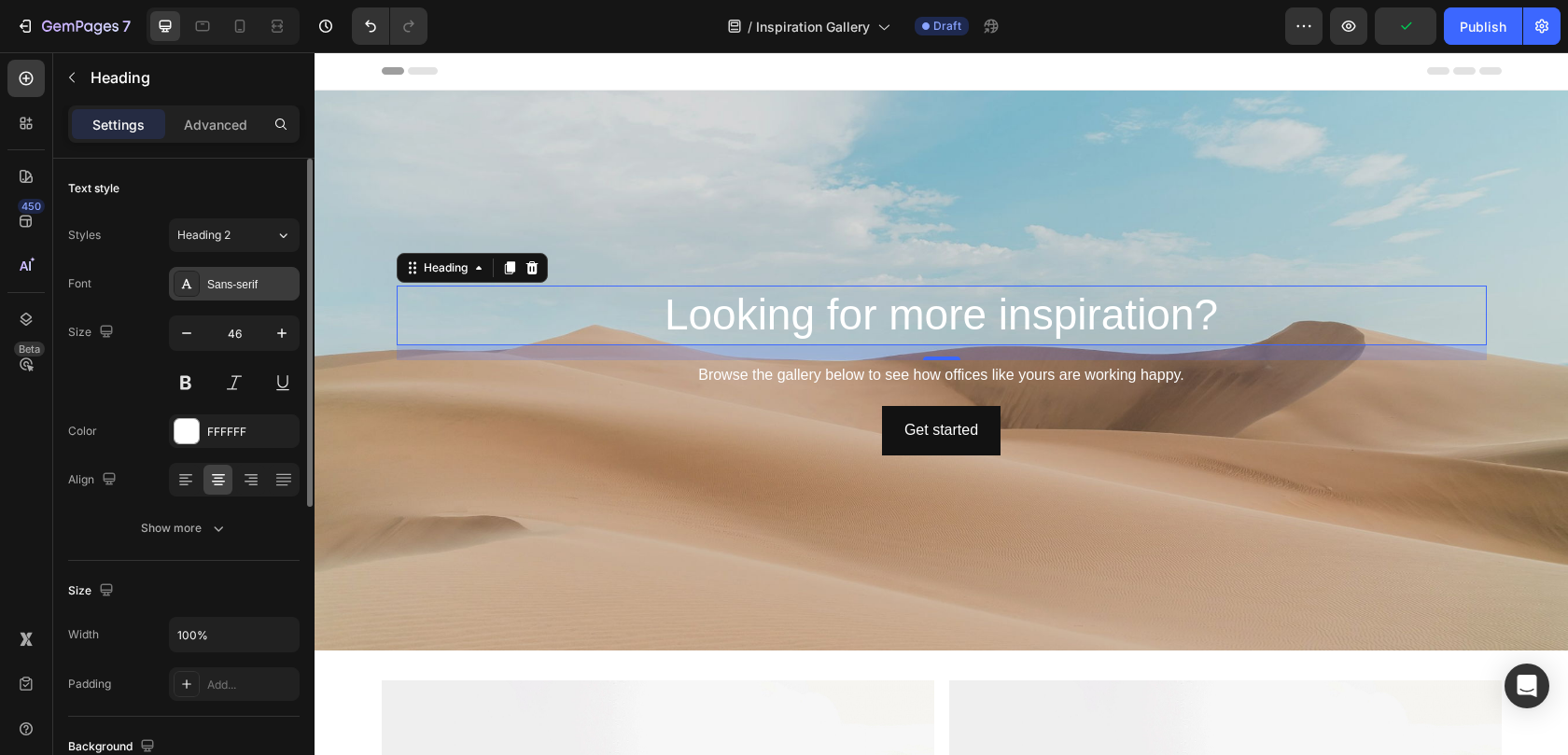
click at [243, 277] on div "Sans-serif" at bounding box center [251, 284] width 88 height 17
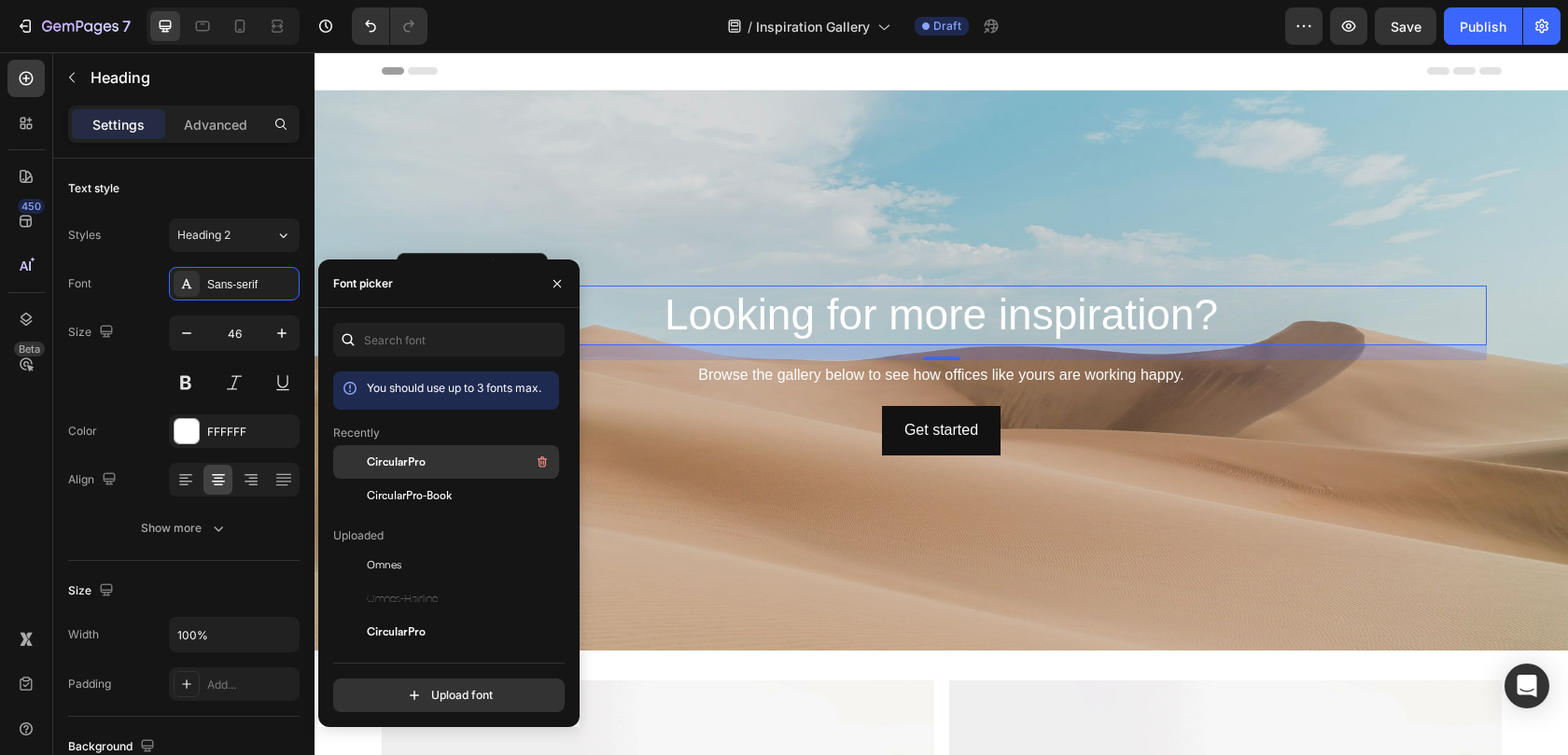
click at [445, 471] on div "CircularPro" at bounding box center [461, 462] width 188 height 23
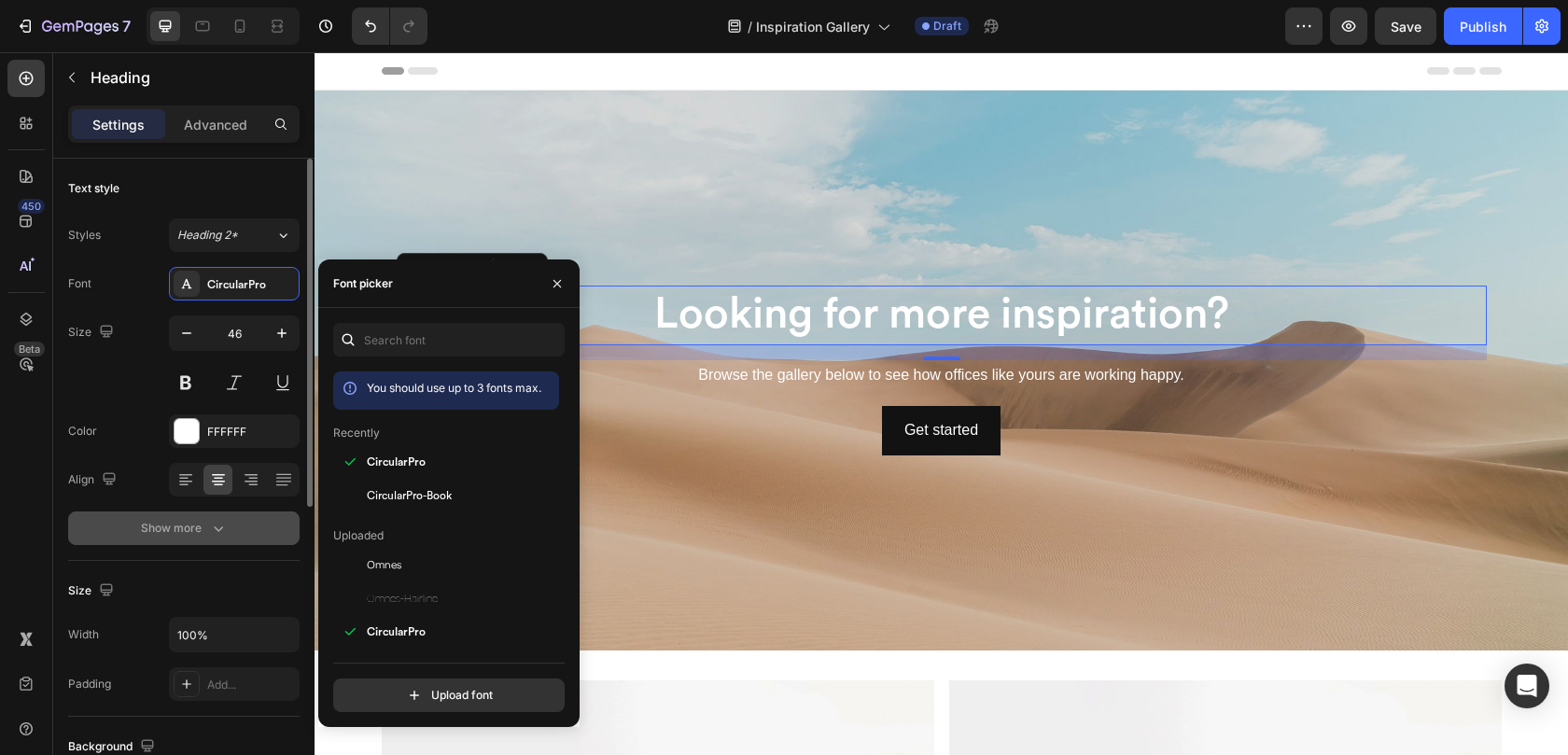
click at [201, 530] on div "Show more" at bounding box center [184, 527] width 87 height 19
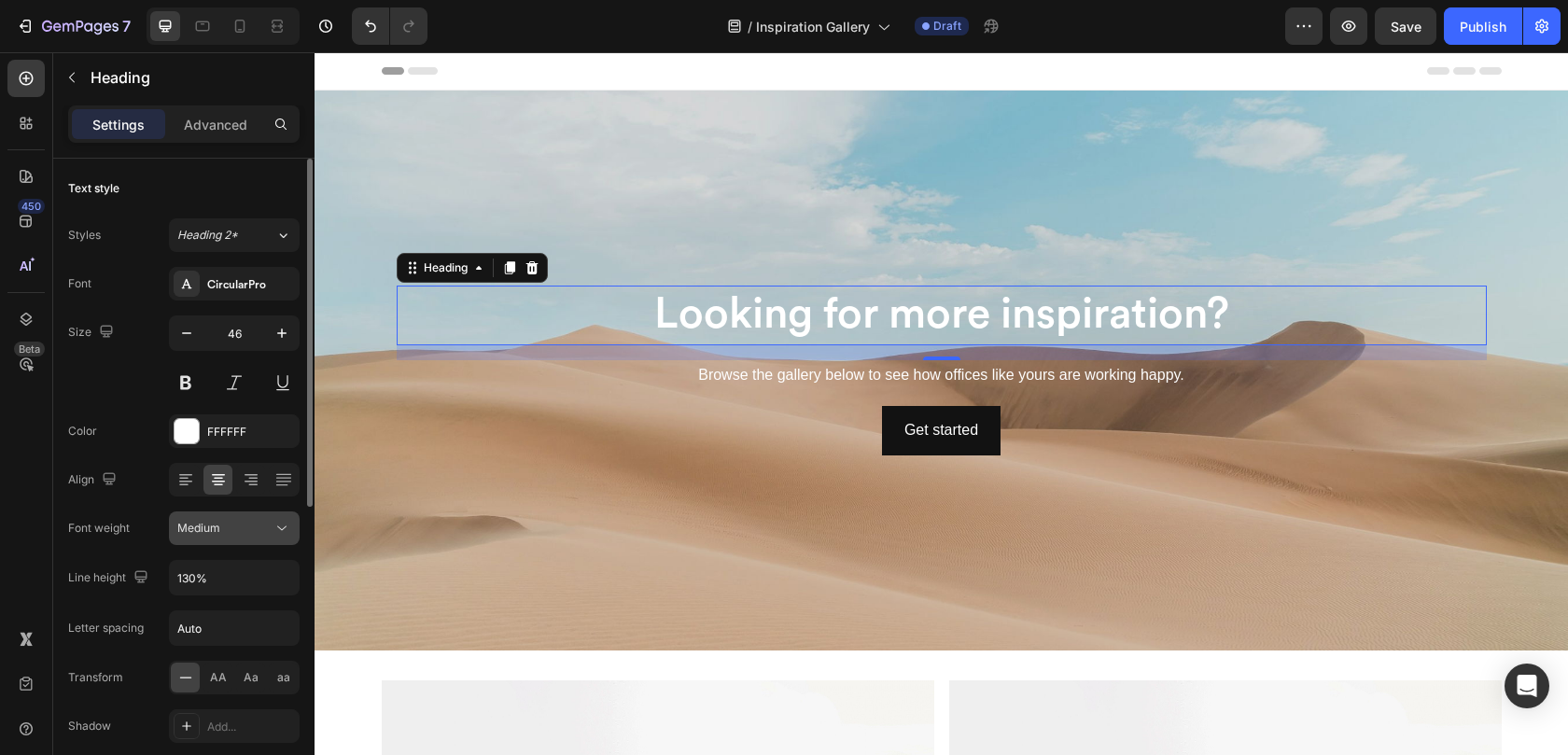
click at [232, 538] on button "Medium" at bounding box center [234, 528] width 130 height 34
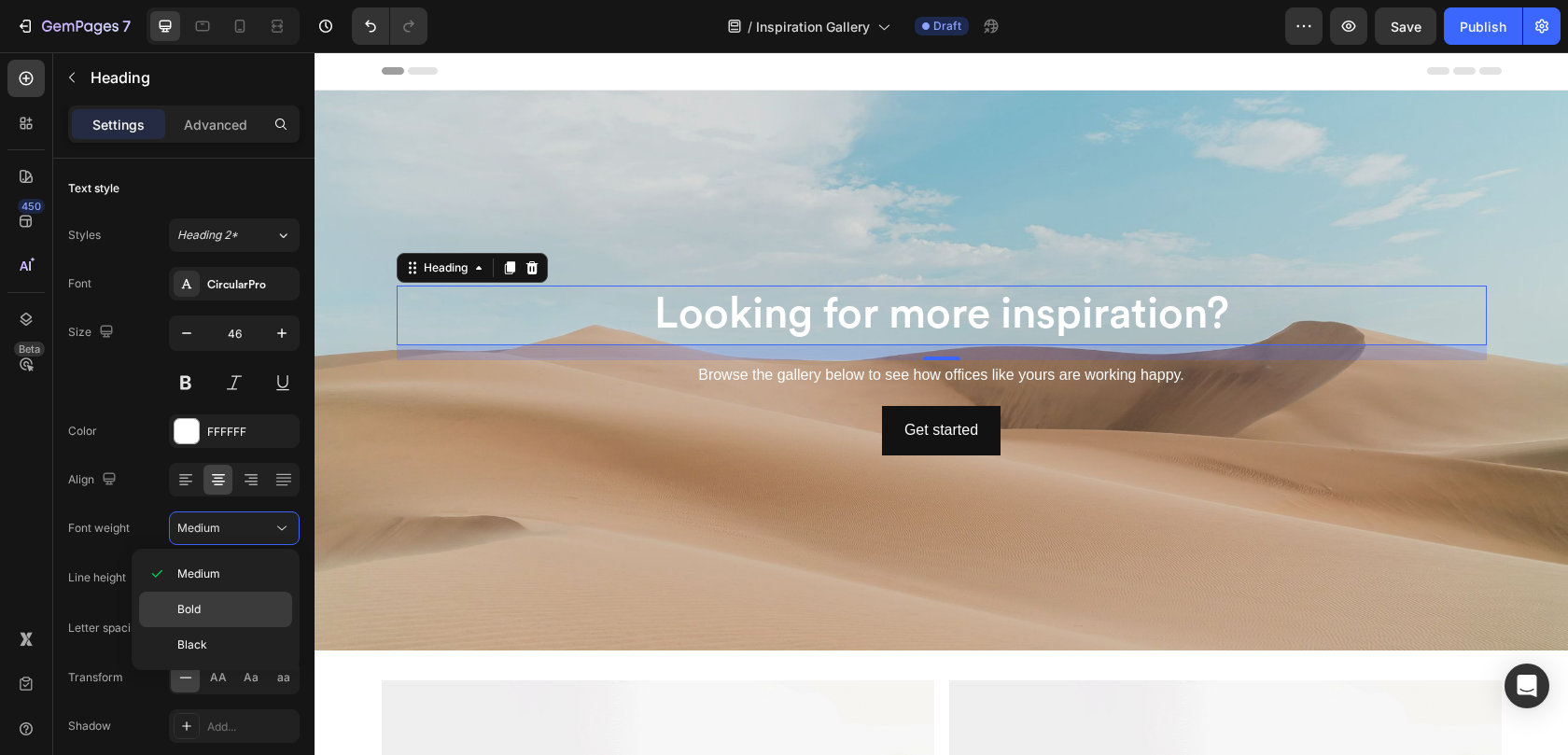
click at [220, 627] on div "Bold" at bounding box center [216, 645] width 153 height 36
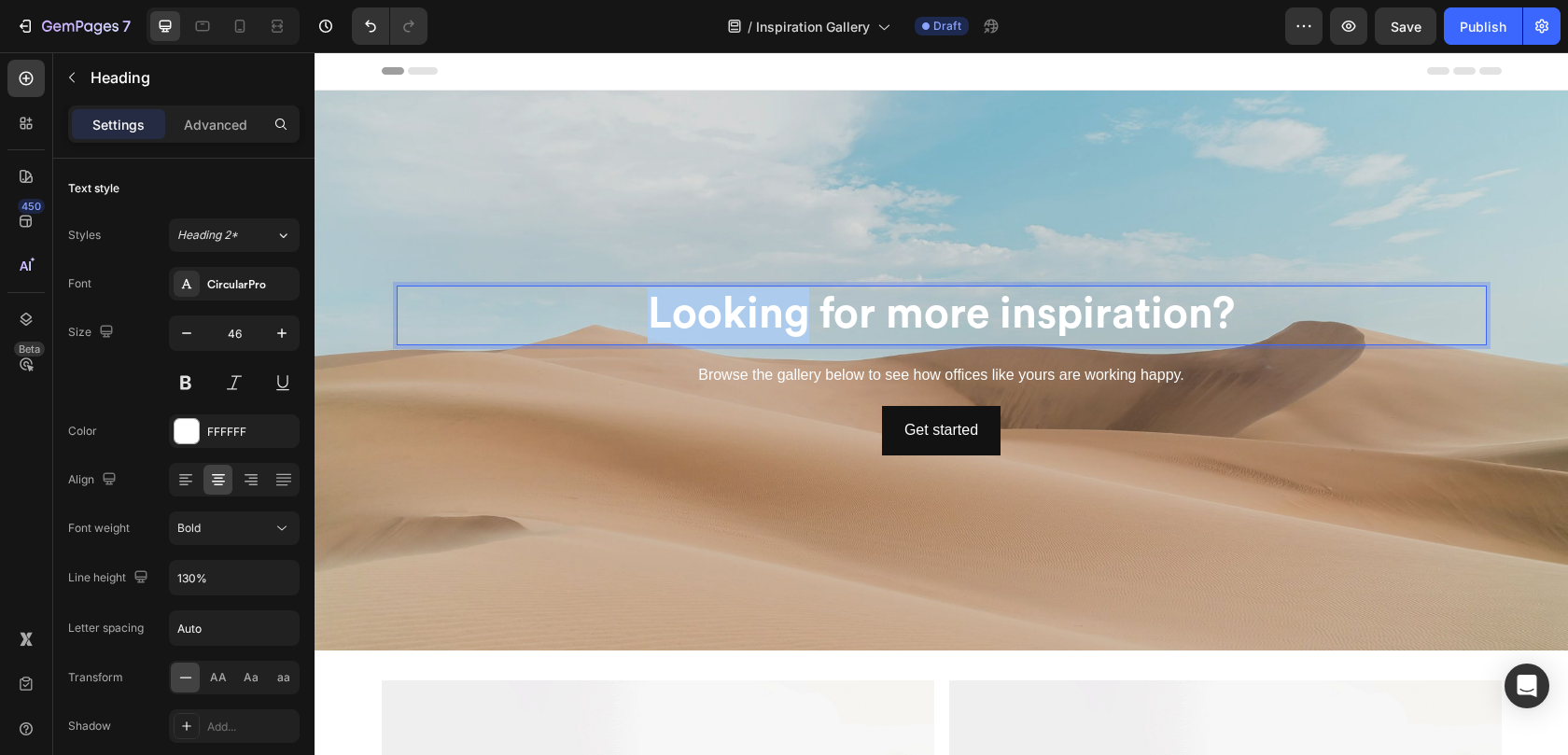
click at [684, 320] on p "Looking for more inspiration?" at bounding box center [941, 315] width 1086 height 56
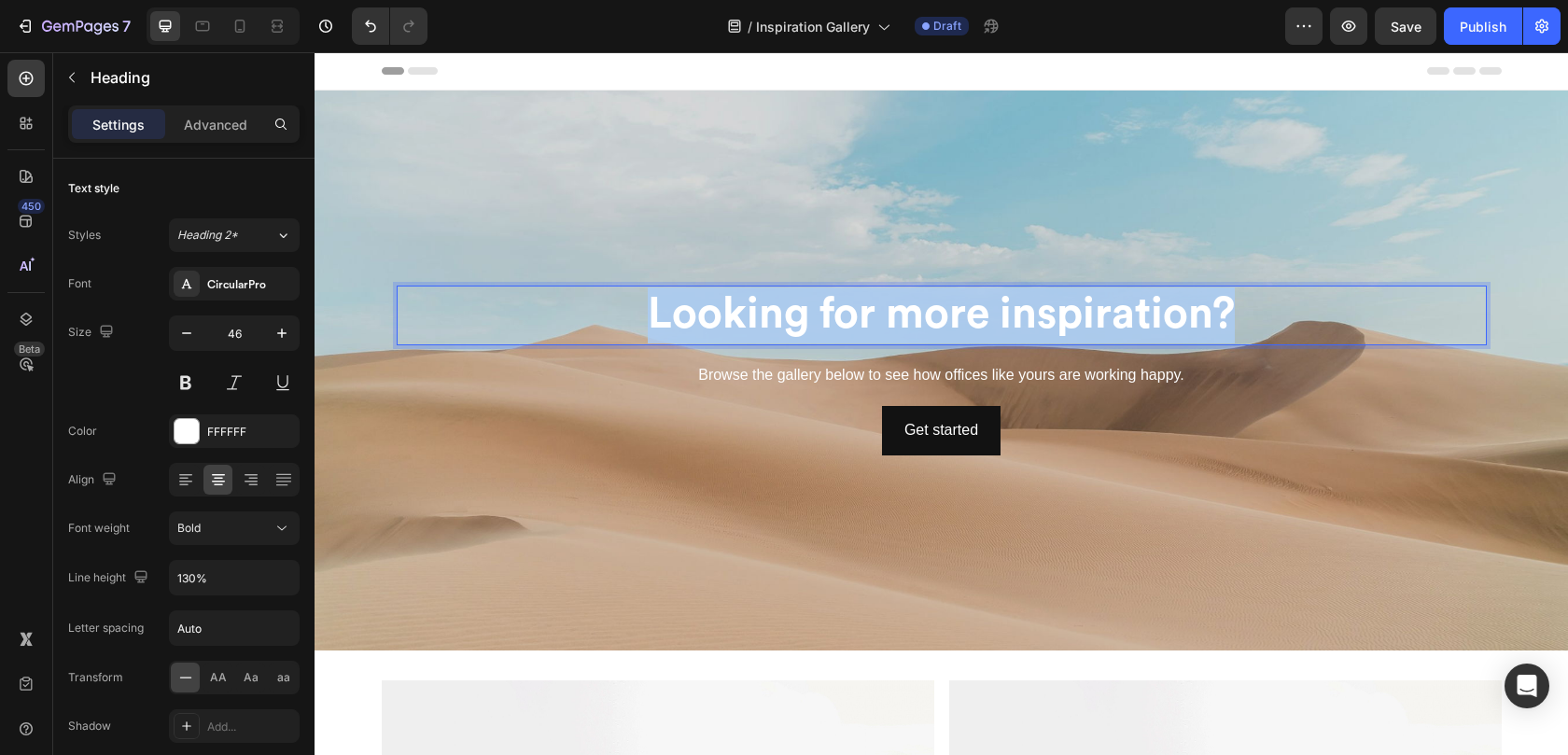
click at [684, 320] on p "Looking for more inspiration?" at bounding box center [941, 315] width 1086 height 56
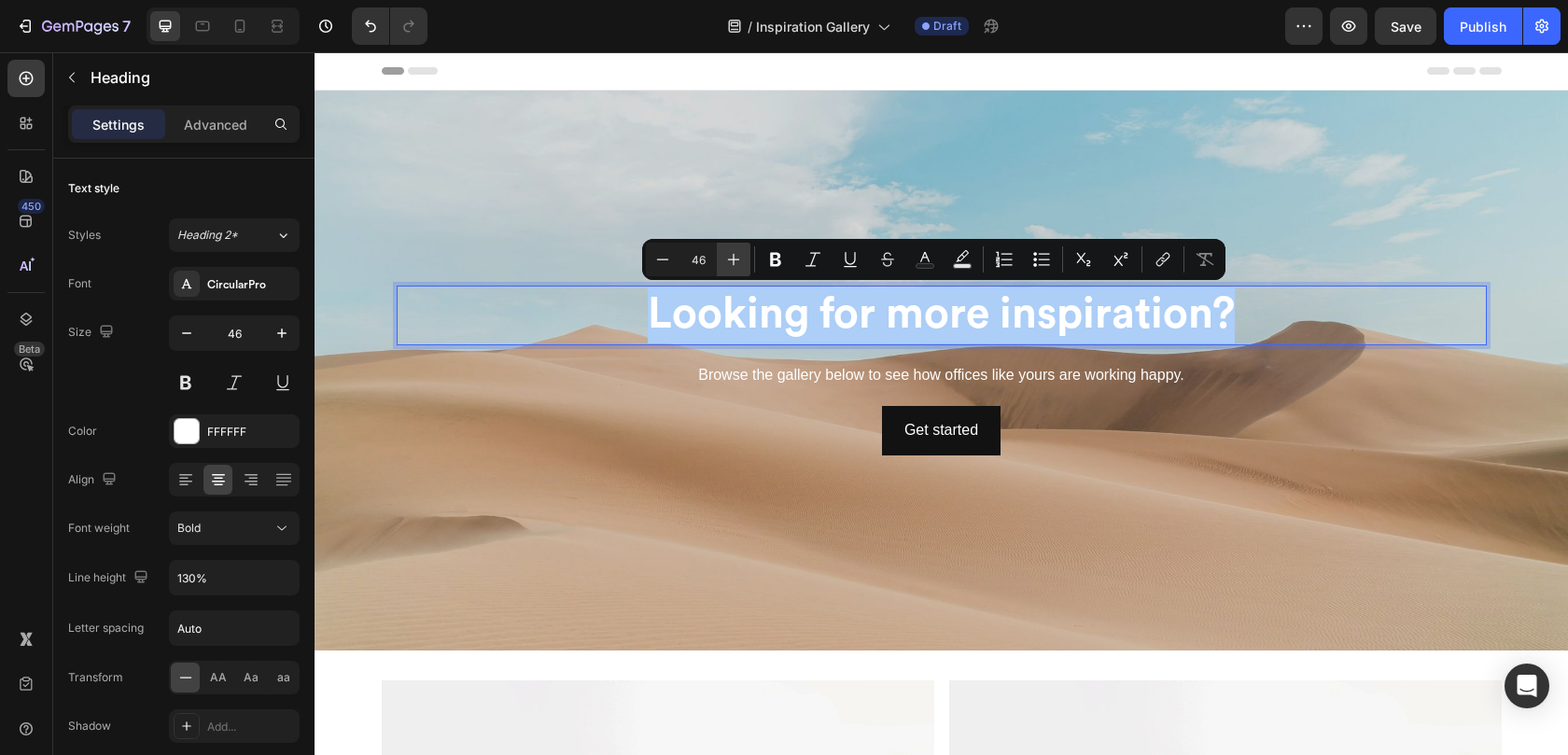
click at [741, 264] on icon "Editor contextual toolbar" at bounding box center [733, 259] width 19 height 19
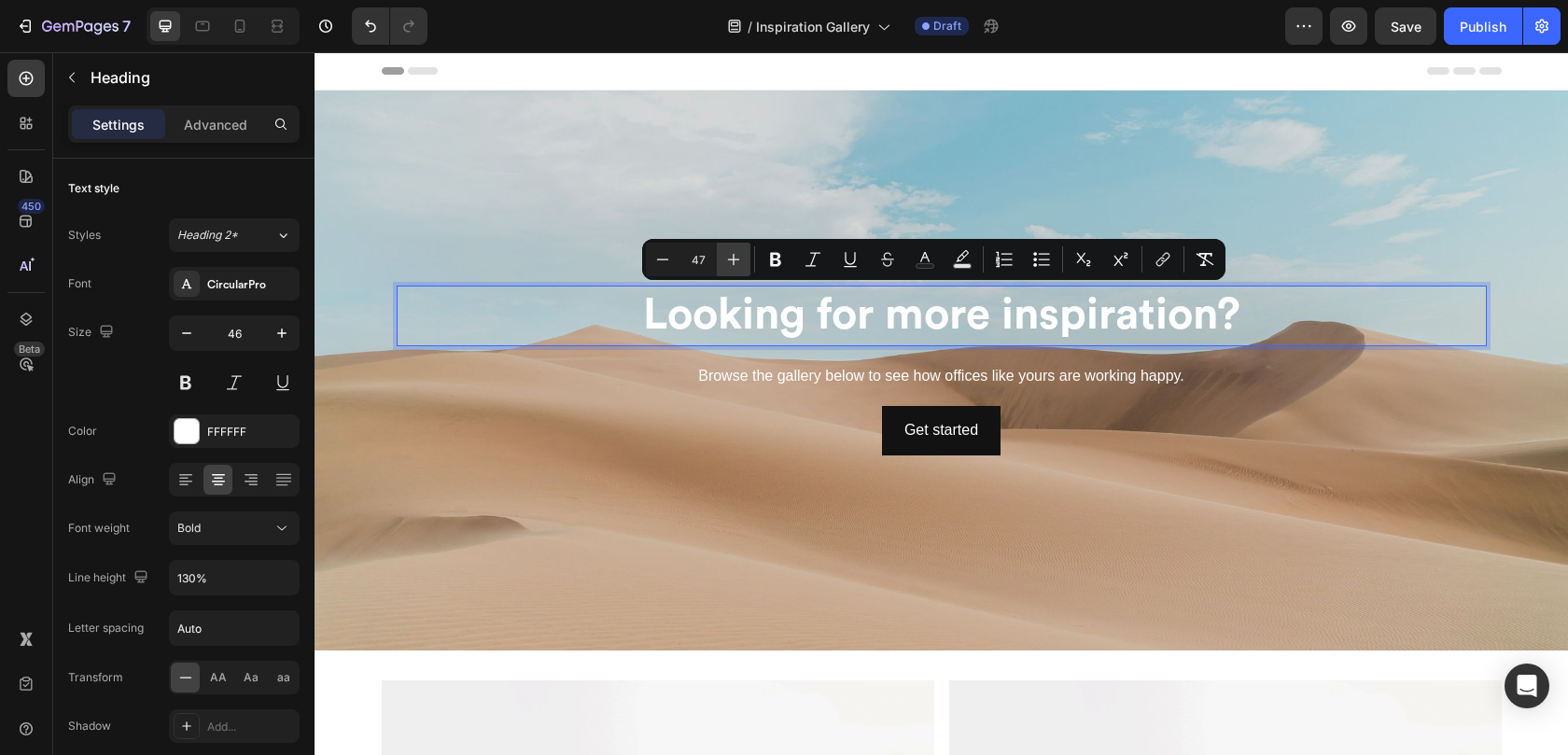
click at [741, 264] on icon "Editor contextual toolbar" at bounding box center [733, 259] width 19 height 19
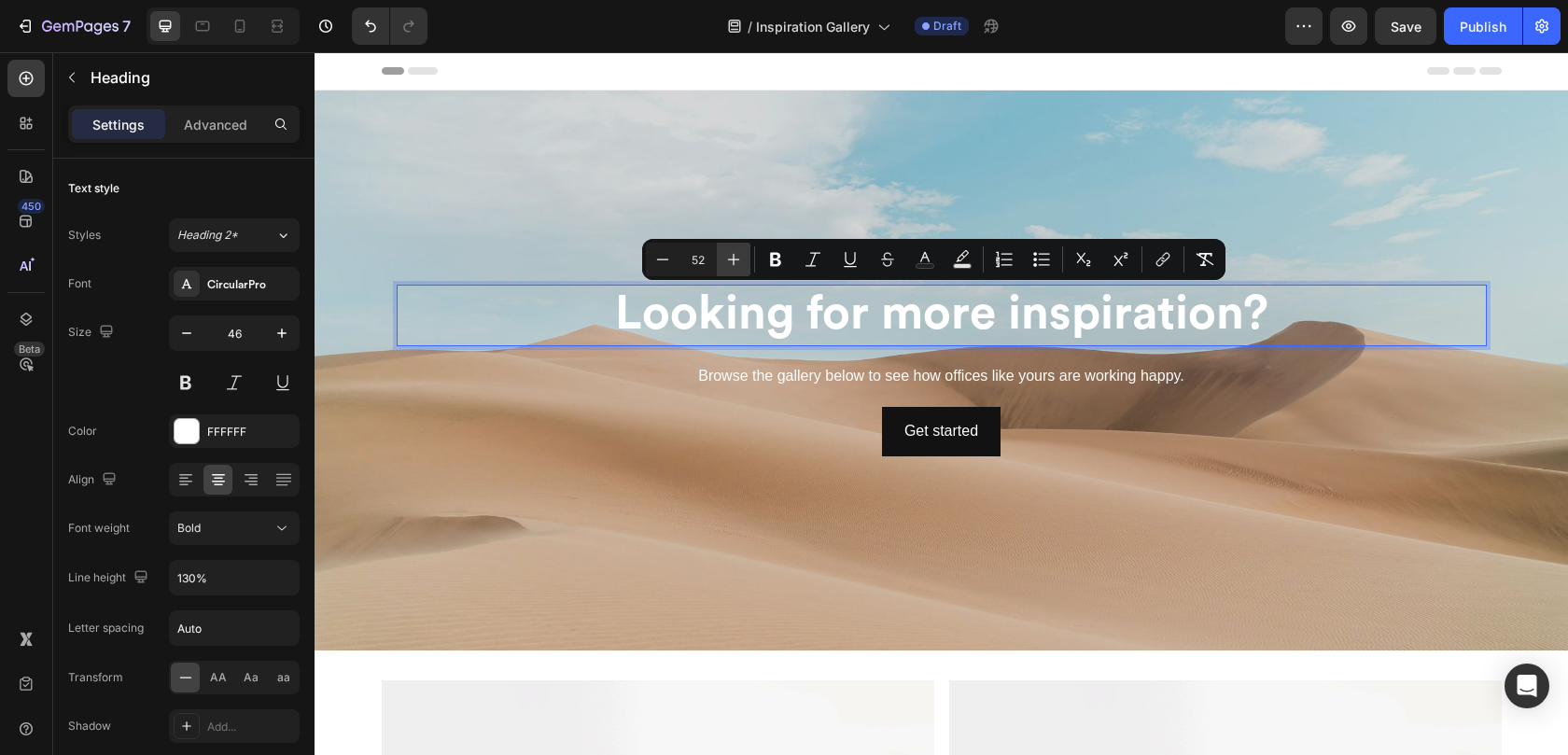
click at [741, 264] on icon "Editor contextual toolbar" at bounding box center [733, 259] width 19 height 19
click at [741, 263] on icon "Editor contextual toolbar" at bounding box center [733, 259] width 19 height 19
type input "55"
click at [757, 379] on p "Browse the gallery below to see how offices like yours are working happy." at bounding box center [941, 377] width 1086 height 27
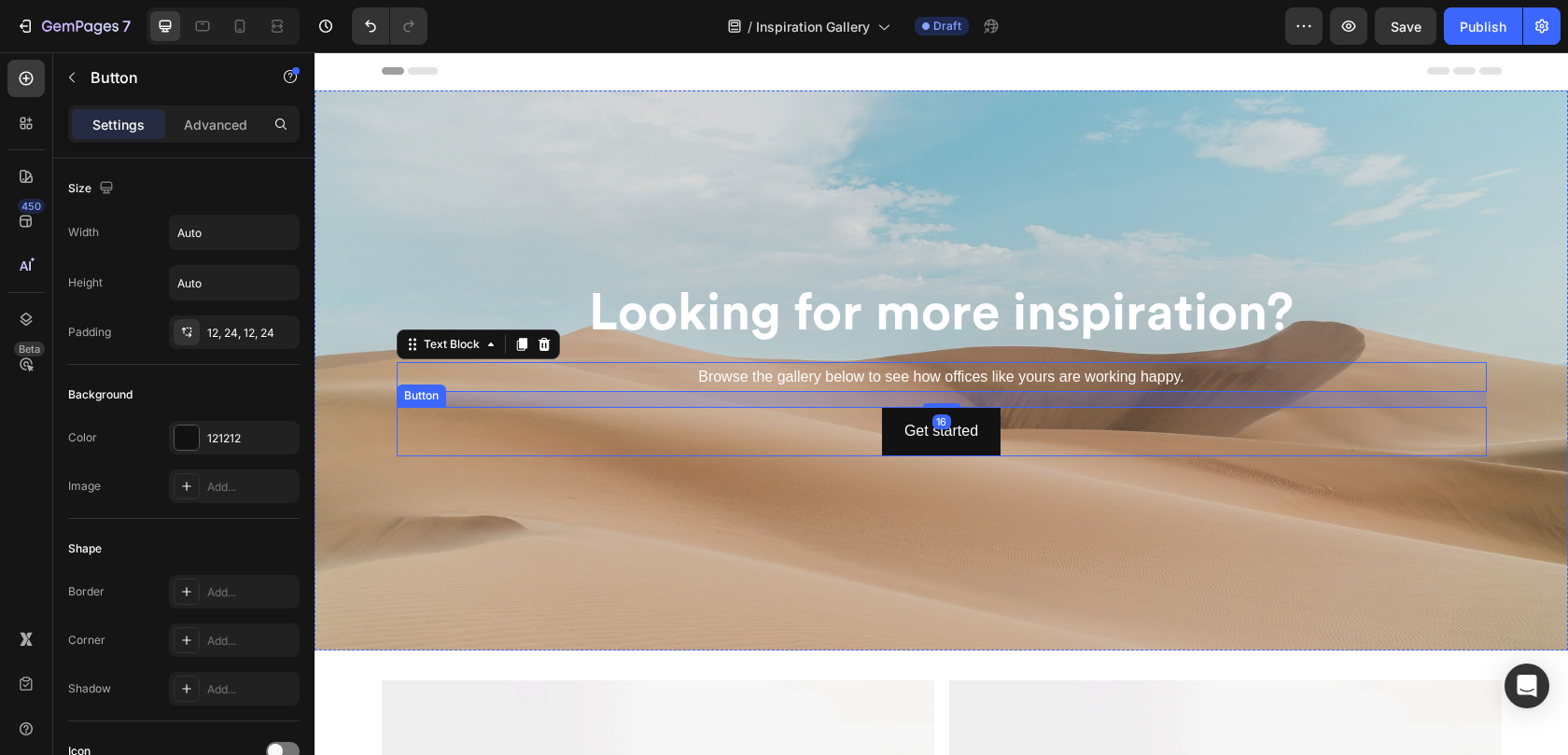
click at [846, 443] on div "Get started Button" at bounding box center [941, 432] width 1089 height 50
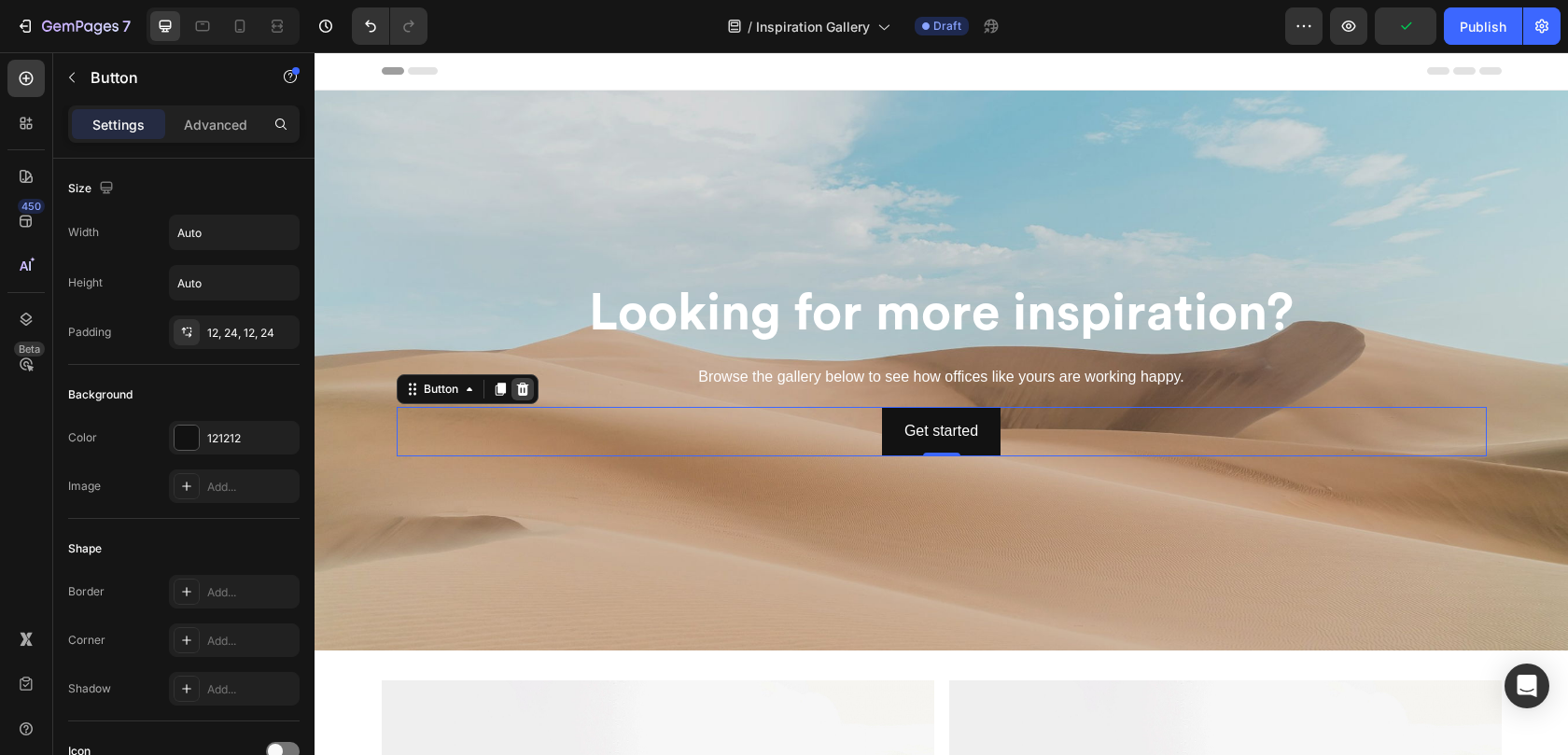
click at [516, 392] on icon at bounding box center [522, 389] width 12 height 13
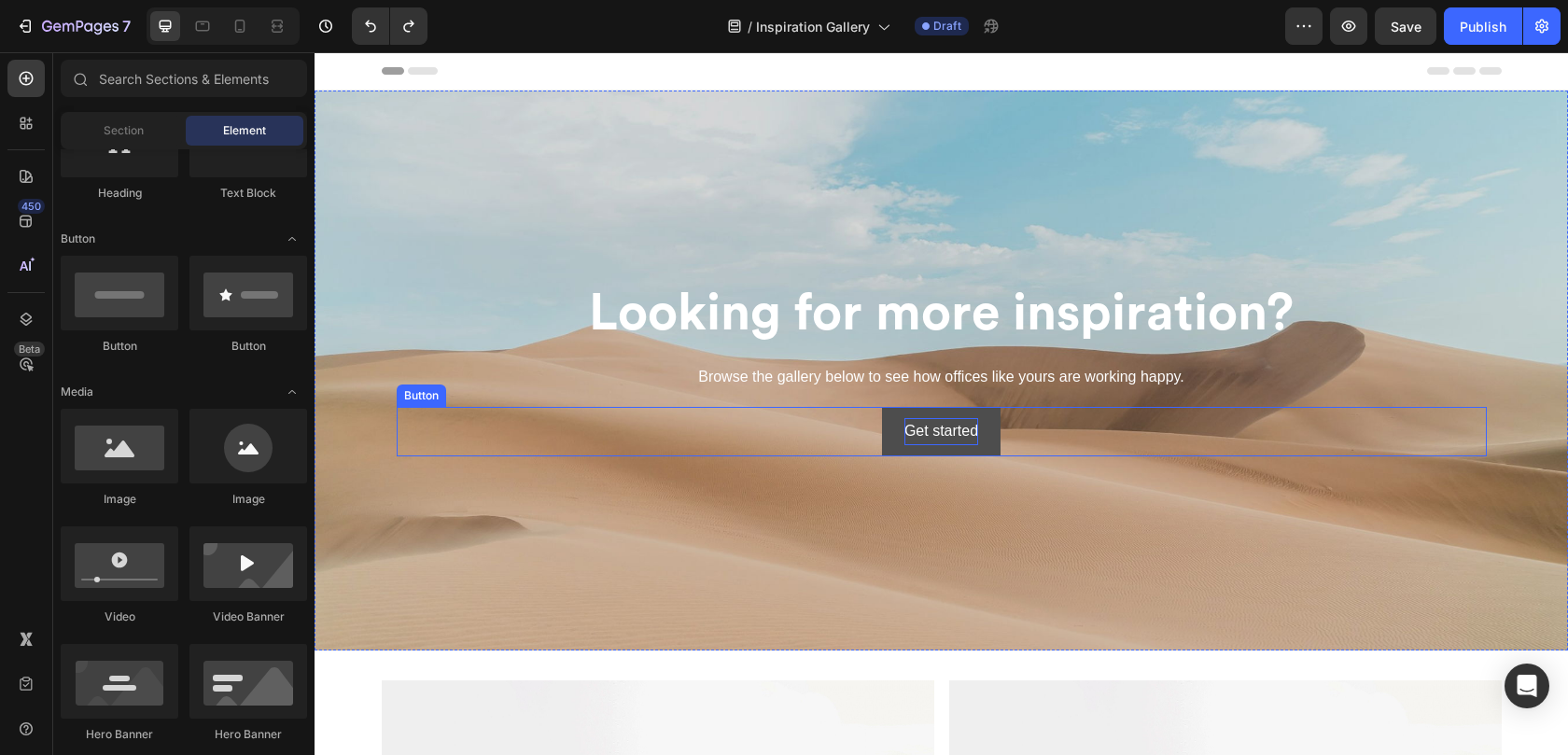
click at [943, 433] on div "Get started" at bounding box center [941, 431] width 74 height 27
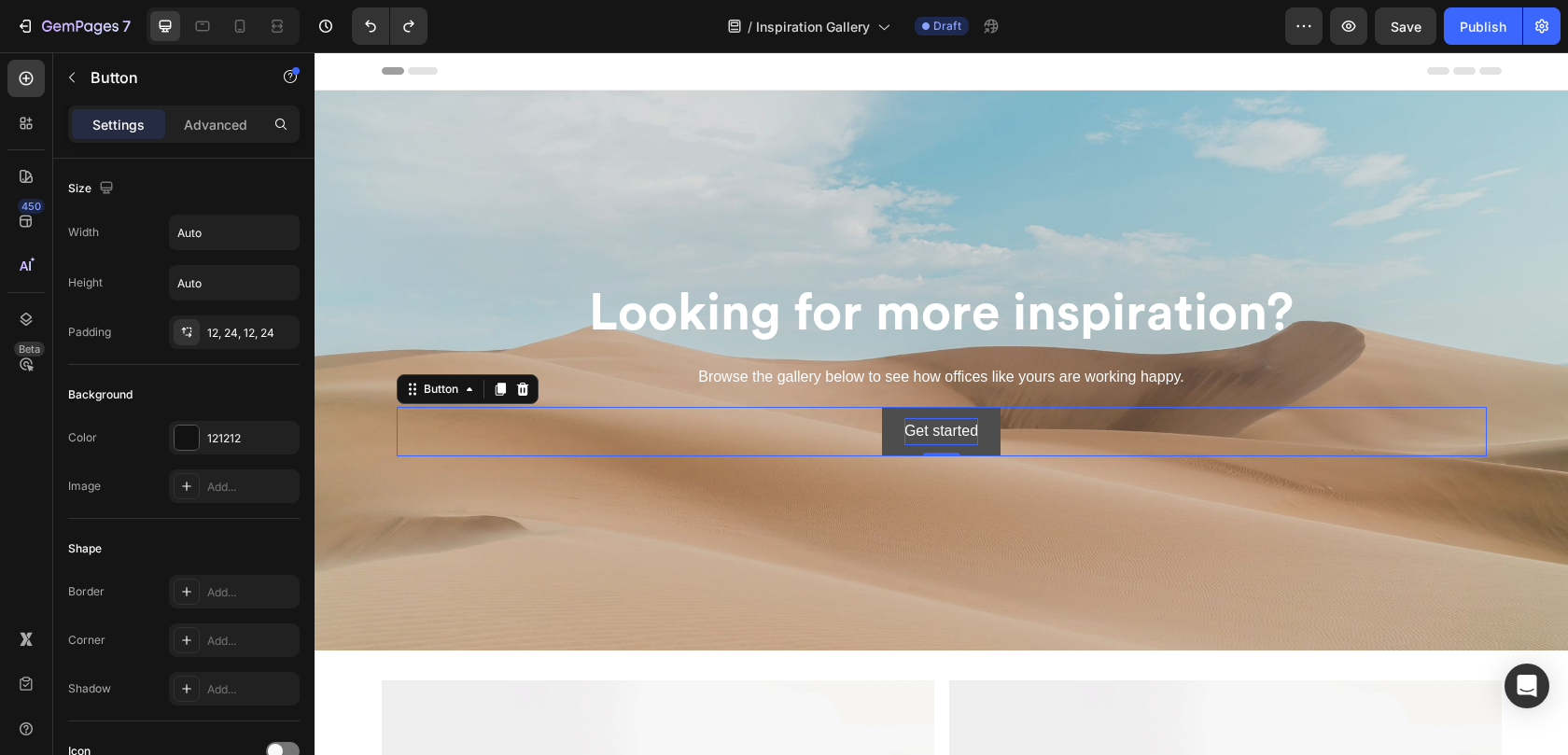
click at [943, 433] on div "Get started" at bounding box center [941, 431] width 74 height 27
click at [943, 433] on p "Get started" at bounding box center [941, 431] width 74 height 27
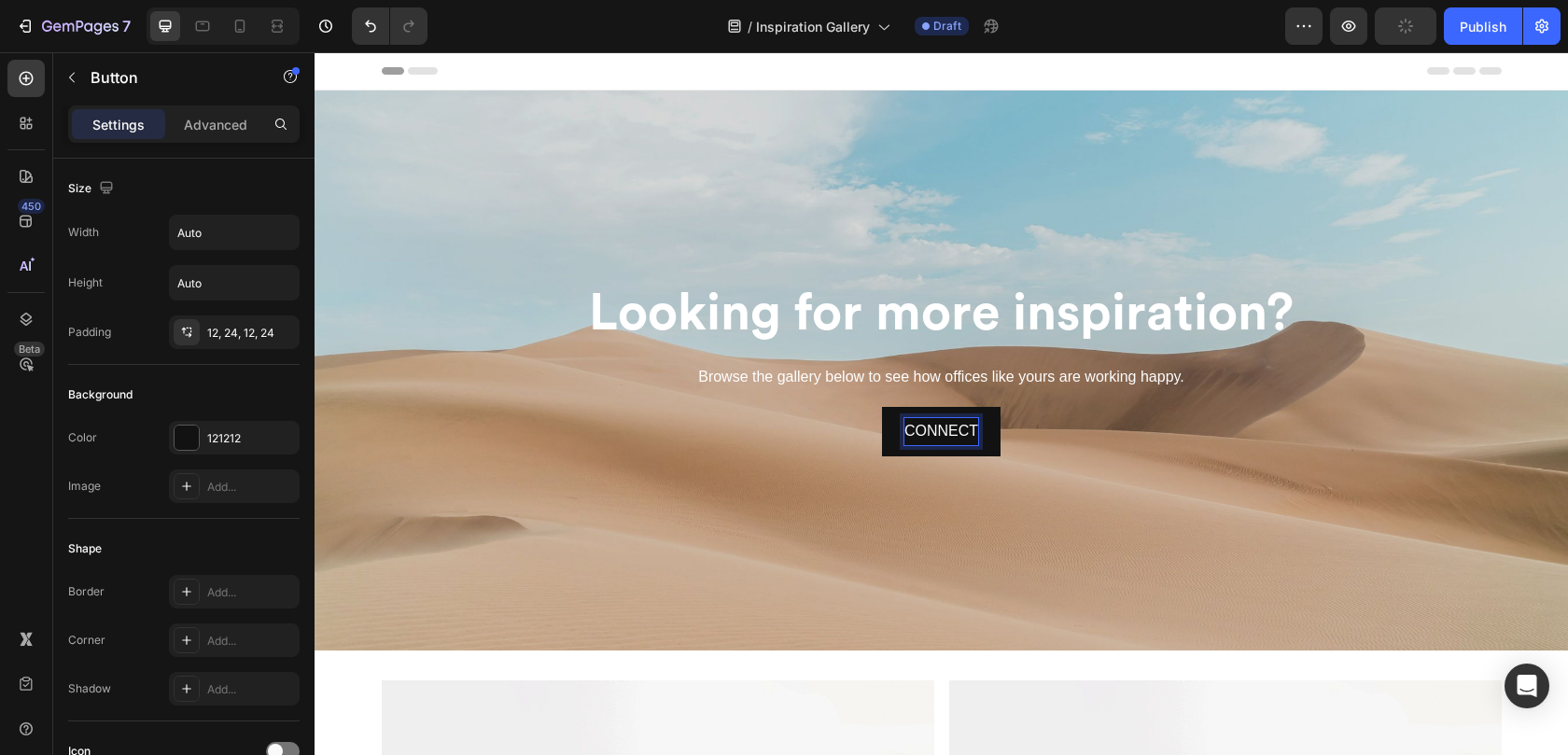
click at [882, 407] on button "CONNECT" at bounding box center [940, 432] width 118 height 50
click at [861, 407] on button "CONNECT WITH" at bounding box center [940, 432] width 160 height 50
click at [854, 407] on button "CONNECT WITH A" at bounding box center [940, 432] width 173 height 50
click at [713, 448] on div "CONNECT WITH A REP Button 0" at bounding box center [941, 432] width 1089 height 50
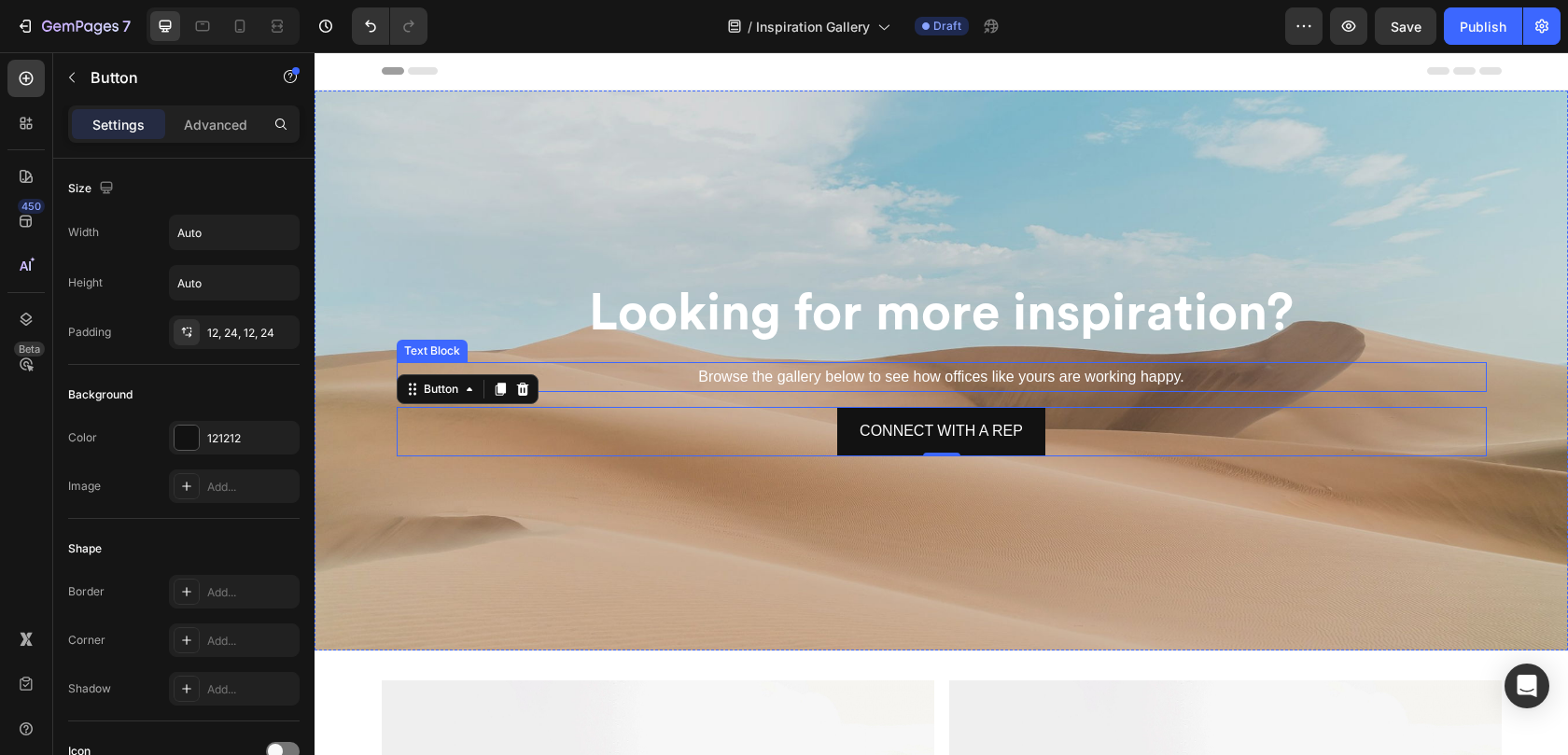
click at [799, 382] on p "Browse the gallery below to see how offices like yours are working happy." at bounding box center [941, 377] width 1086 height 27
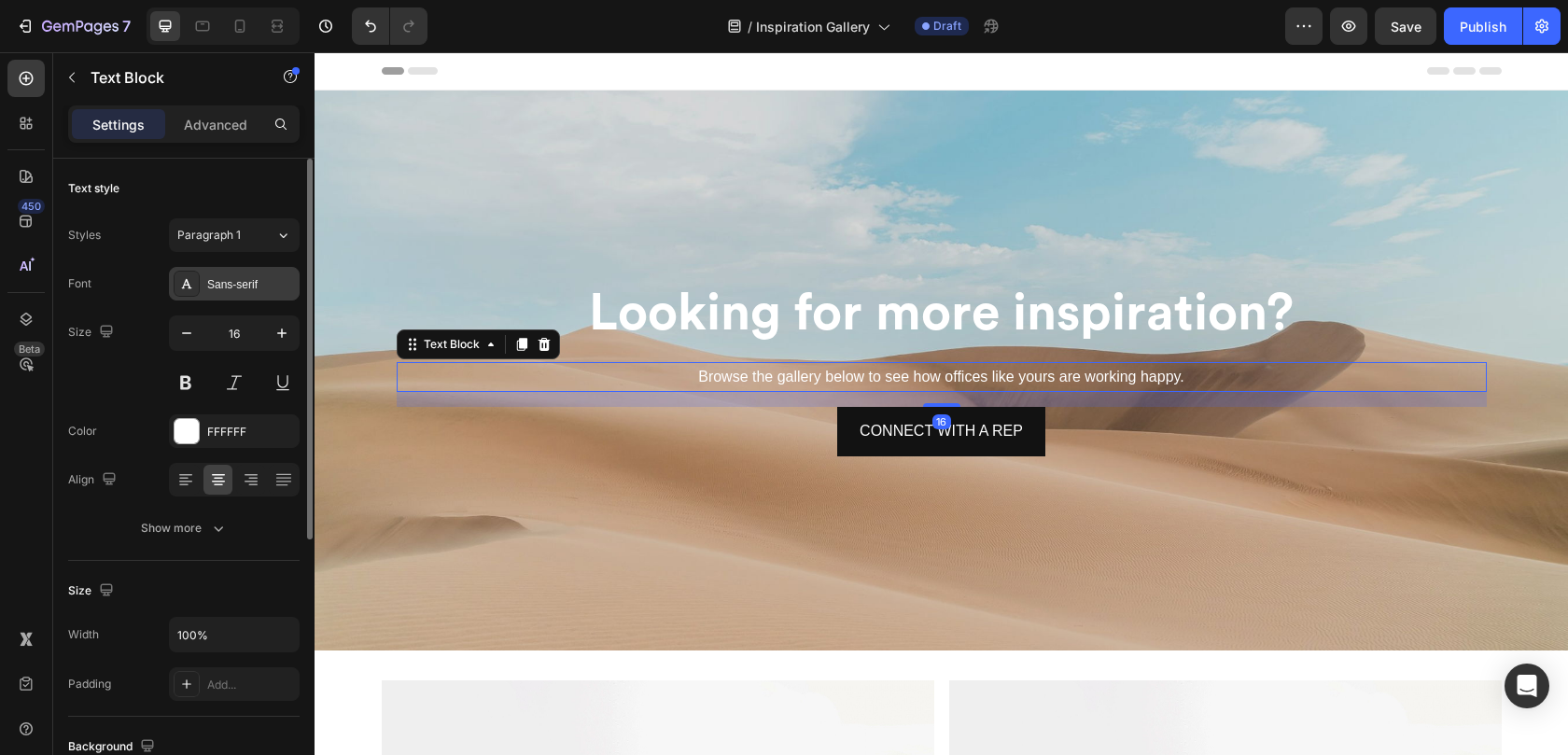
click at [233, 283] on div "Sans-serif" at bounding box center [251, 284] width 88 height 17
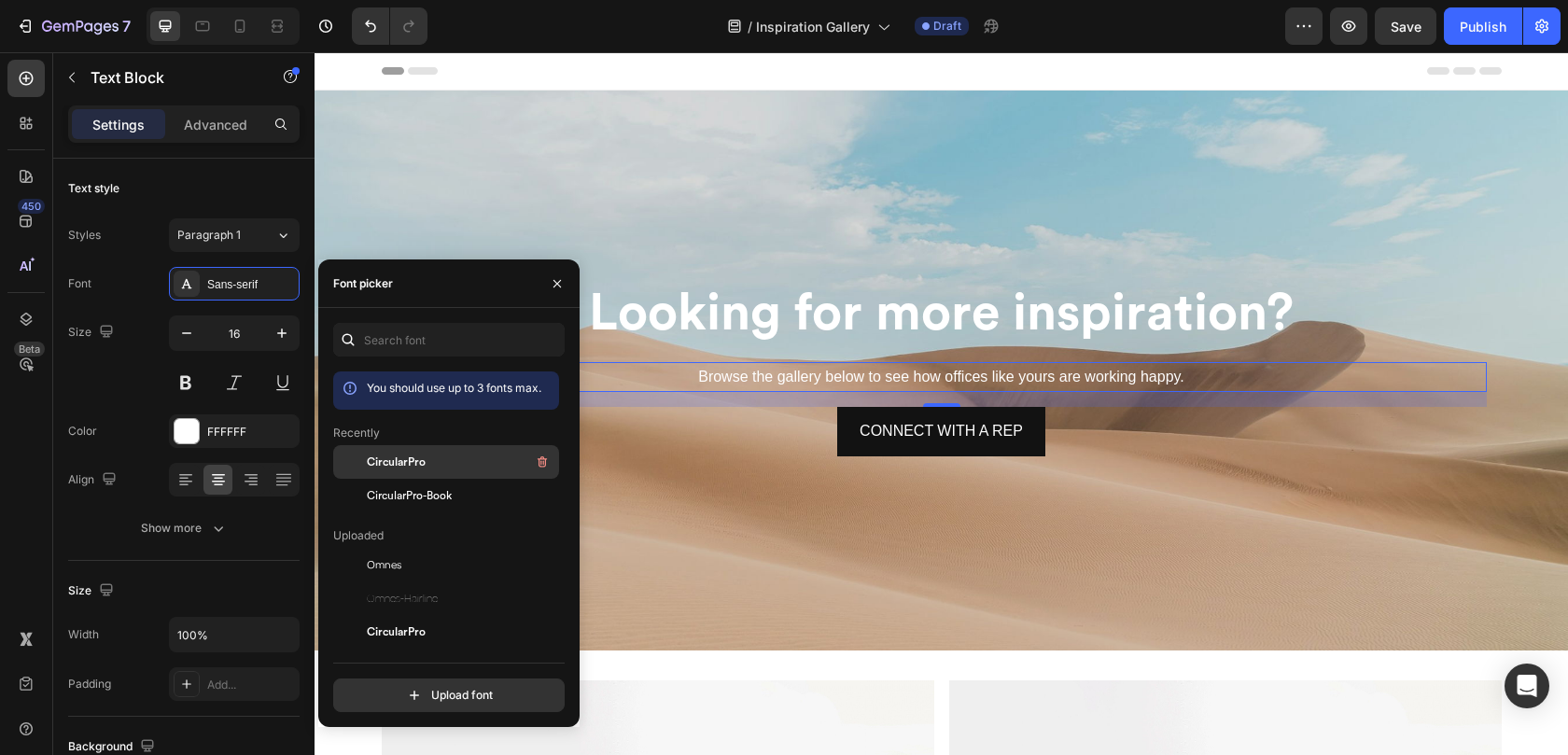
click at [438, 462] on div "CircularPro" at bounding box center [461, 462] width 188 height 23
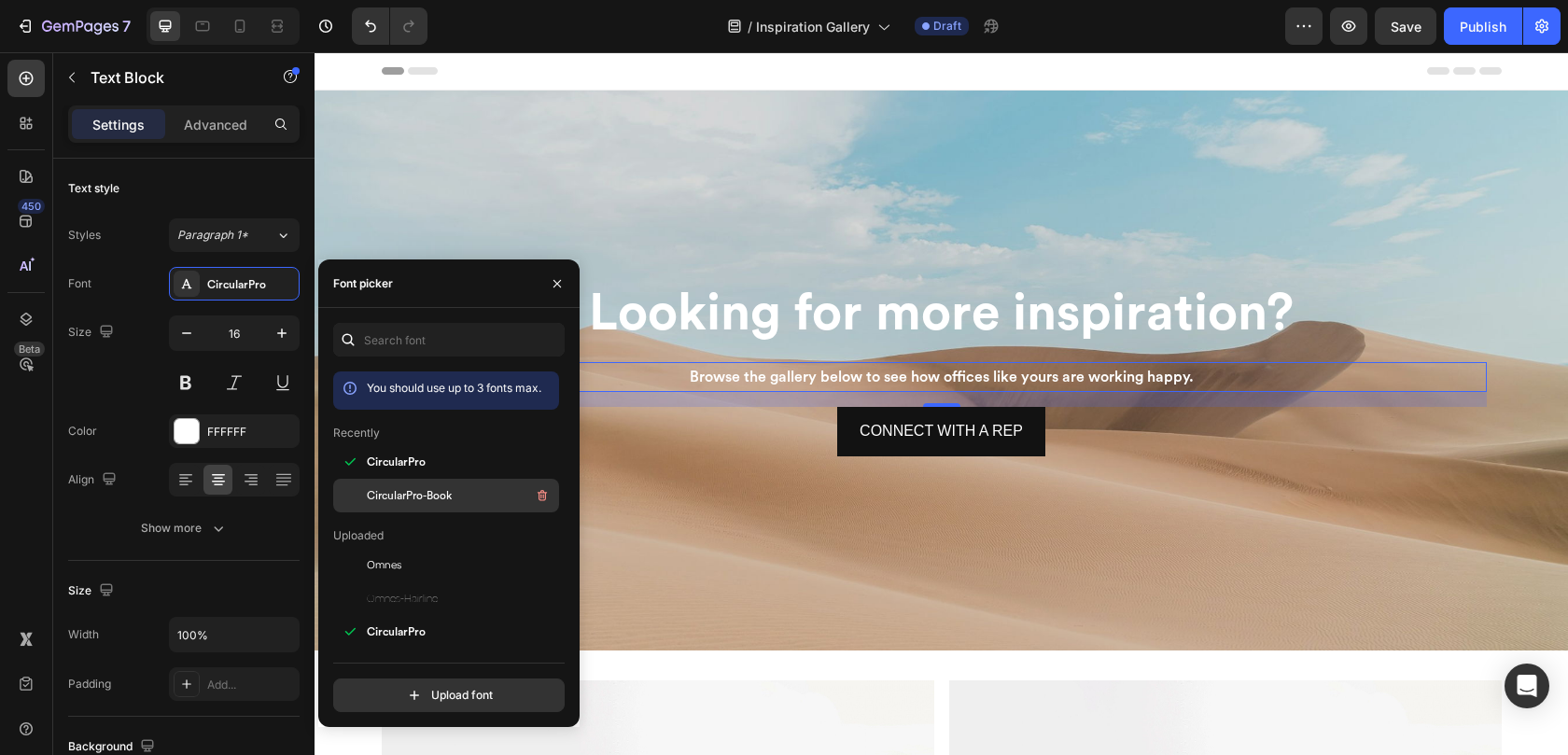
click at [444, 682] on div "CircularPro-Book" at bounding box center [446, 699] width 226 height 34
click at [692, 458] on div "⁠⁠⁠⁠⁠⁠⁠ Looking for more inspiration? Heading Browse the gallery below to see h…" at bounding box center [941, 370] width 1119 height 179
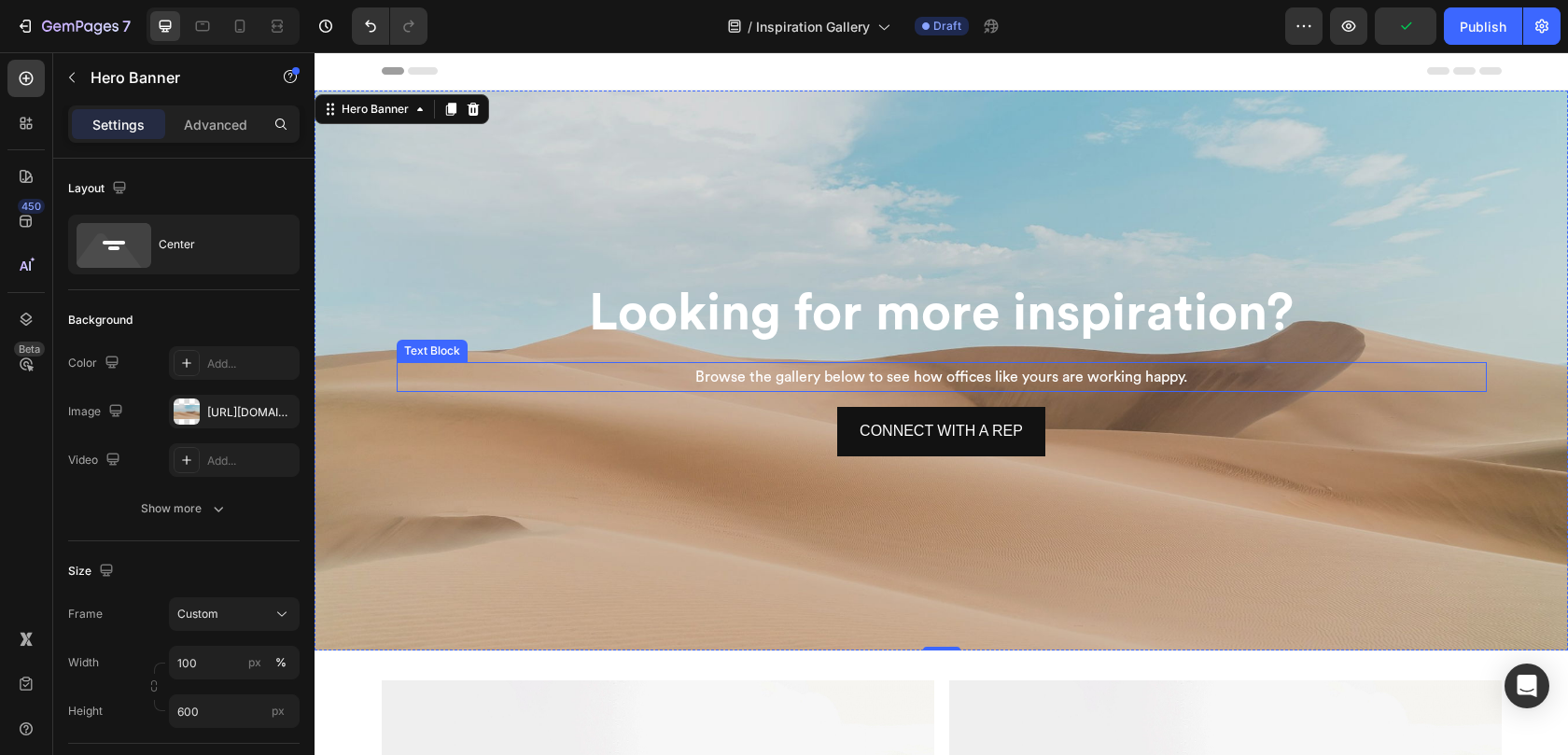
click at [762, 382] on p "Browse the gallery below to see how offices like yours are working happy." at bounding box center [941, 377] width 1086 height 27
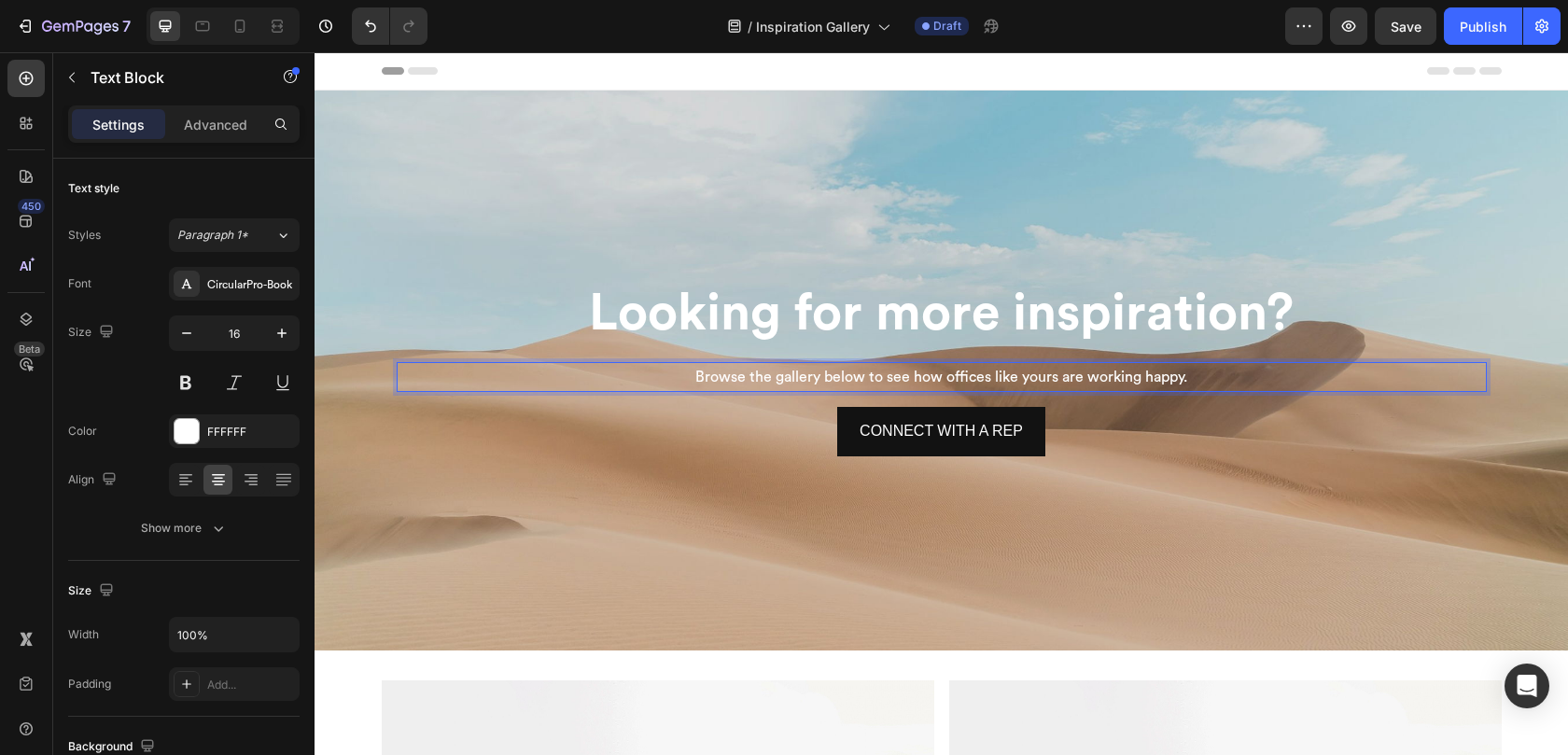
click at [750, 380] on p "Browse the gallery below to see how offices like yours are working happy." at bounding box center [941, 377] width 1086 height 27
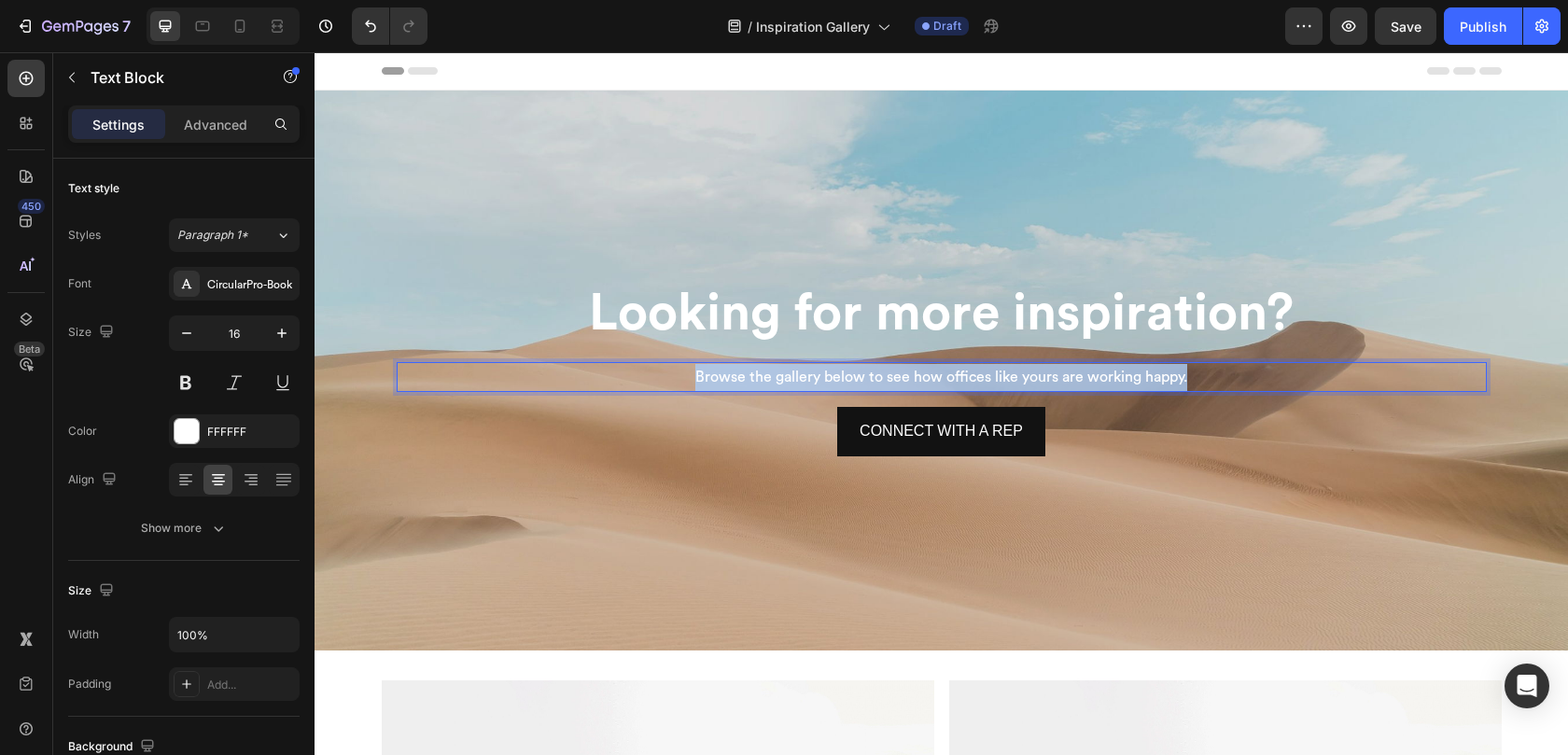
click at [750, 380] on p "Browse the gallery below to see how offices like yours are working happy." at bounding box center [941, 377] width 1086 height 27
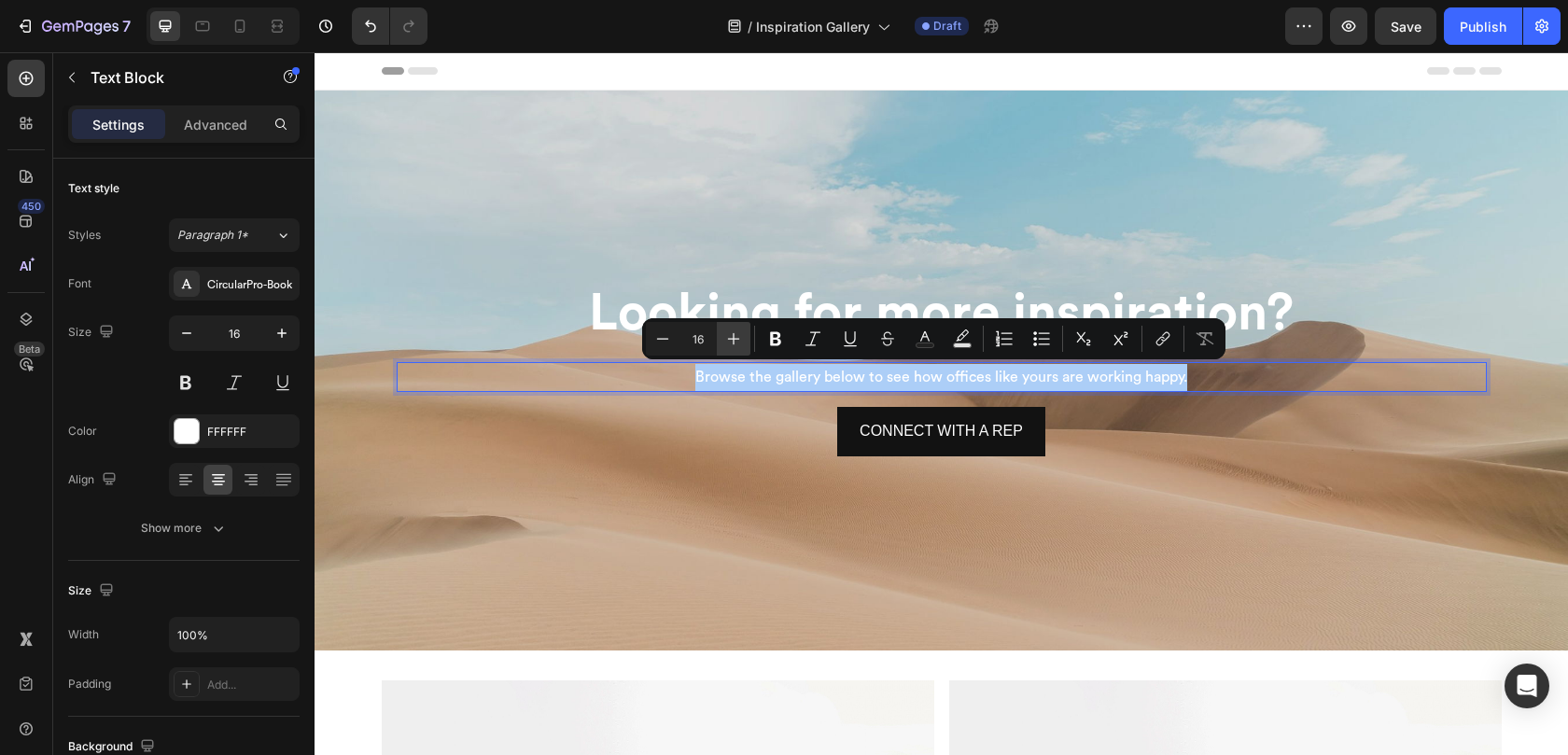
click at [734, 338] on icon "Editor contextual toolbar" at bounding box center [734, 339] width 12 height 12
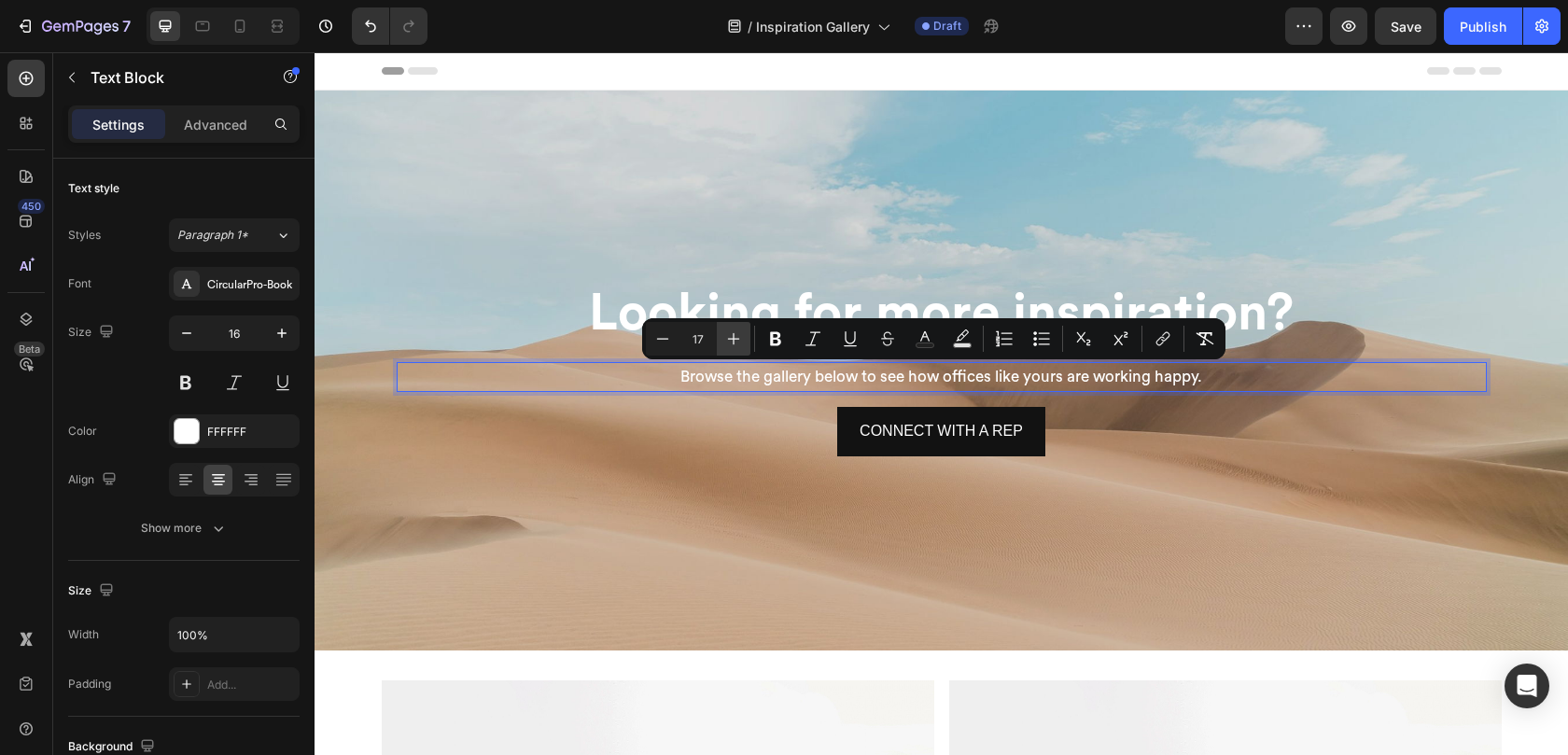
click at [734, 338] on icon "Editor contextual toolbar" at bounding box center [734, 339] width 12 height 12
click at [732, 343] on icon "Editor contextual toolbar" at bounding box center [734, 339] width 12 height 12
type input "20"
click at [609, 315] on span "Looking for more inspiration?" at bounding box center [941, 313] width 704 height 52
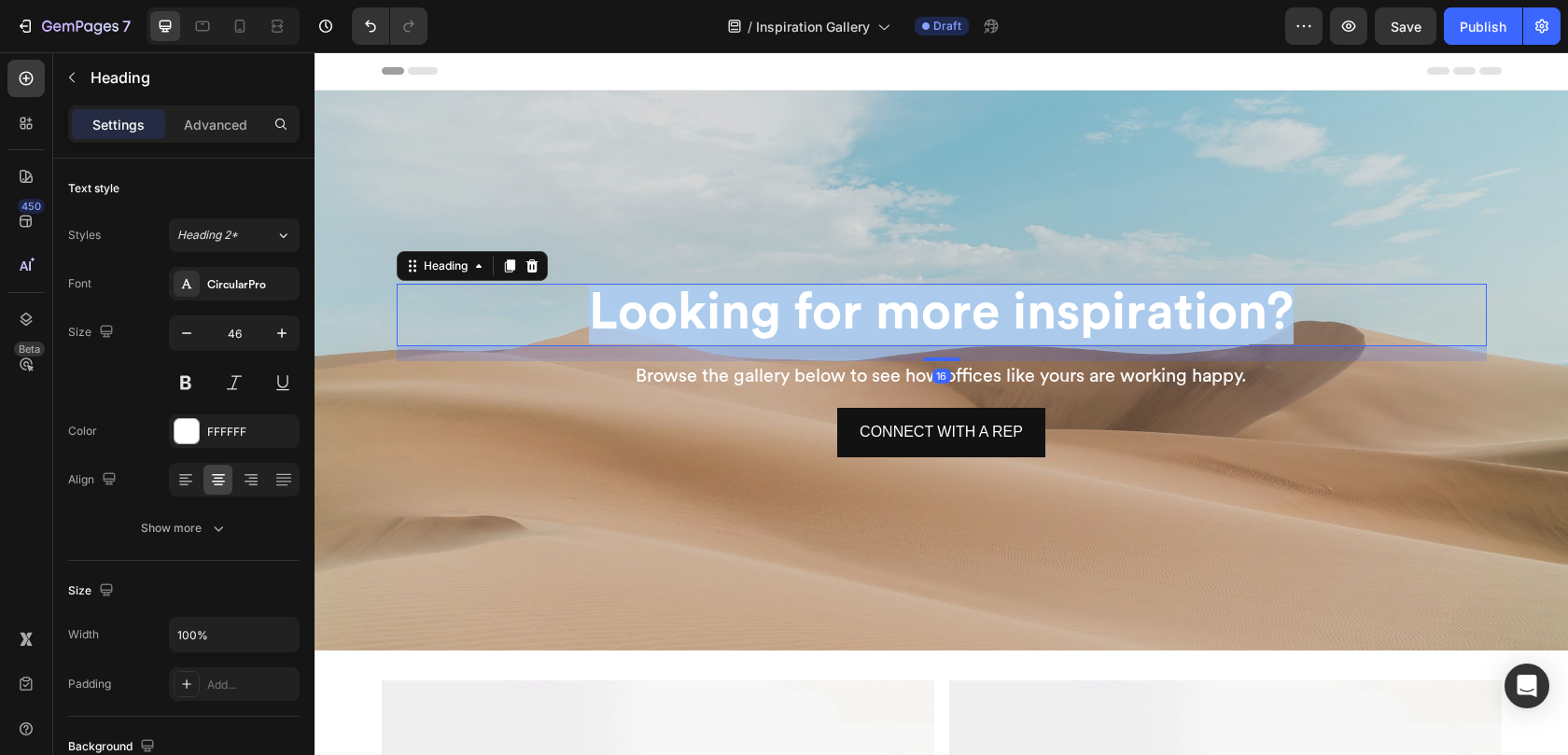
click at [609, 315] on span "Looking for more inspiration?" at bounding box center [941, 313] width 704 height 52
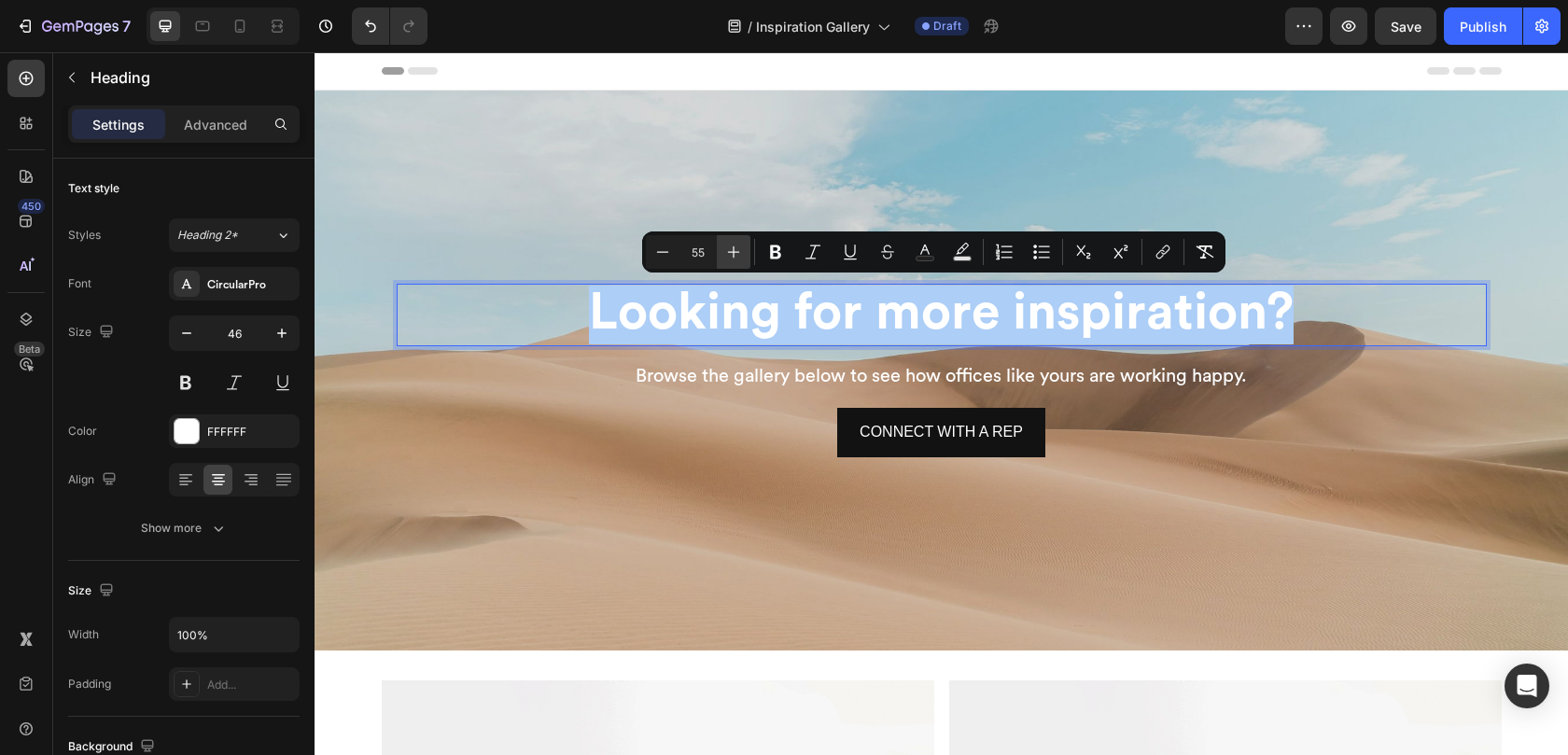
click at [725, 252] on icon "Editor contextual toolbar" at bounding box center [733, 252] width 19 height 19
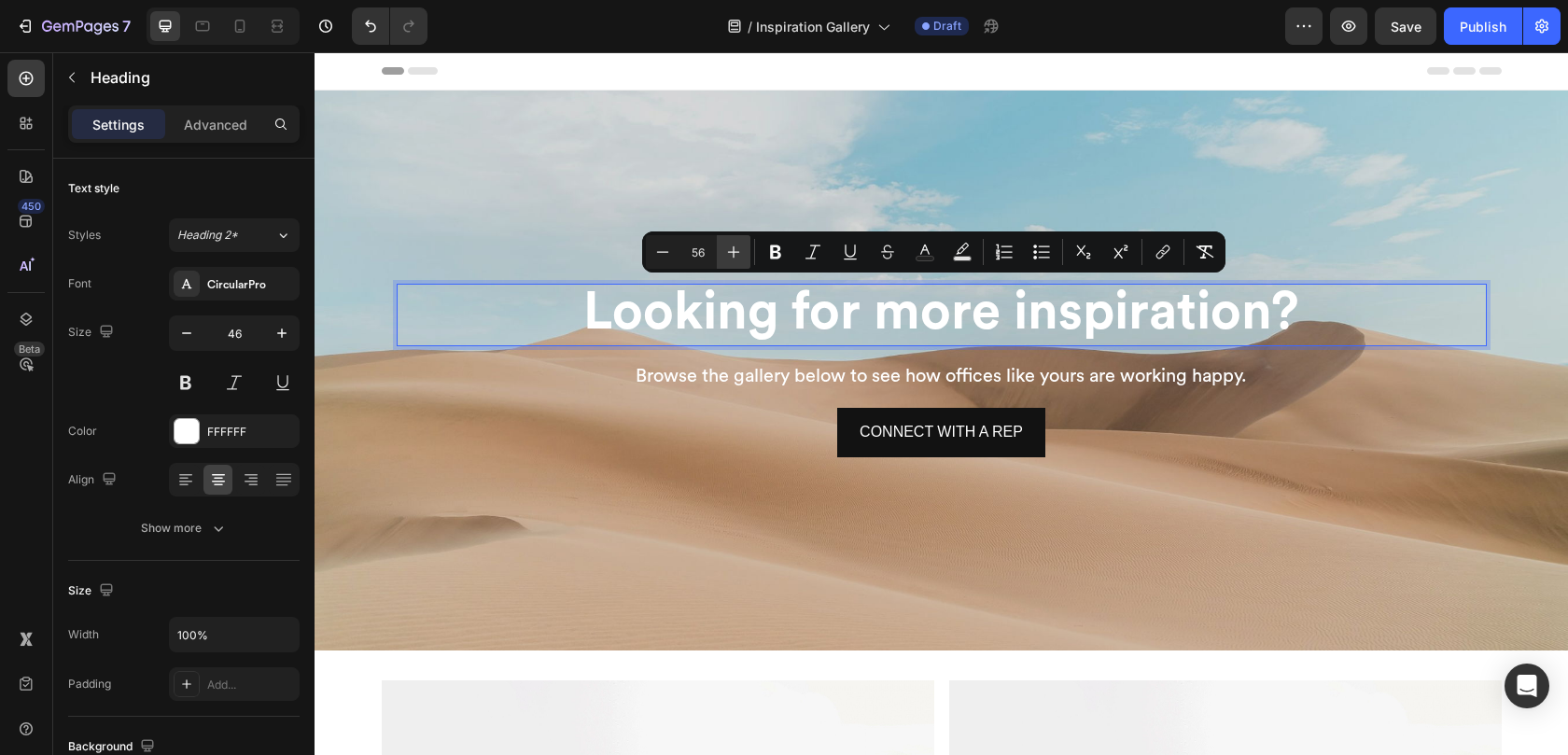
click at [725, 252] on icon "Editor contextual toolbar" at bounding box center [733, 252] width 19 height 19
type input "59"
click at [662, 492] on div "Background Image" at bounding box center [941, 370] width 1254 height 560
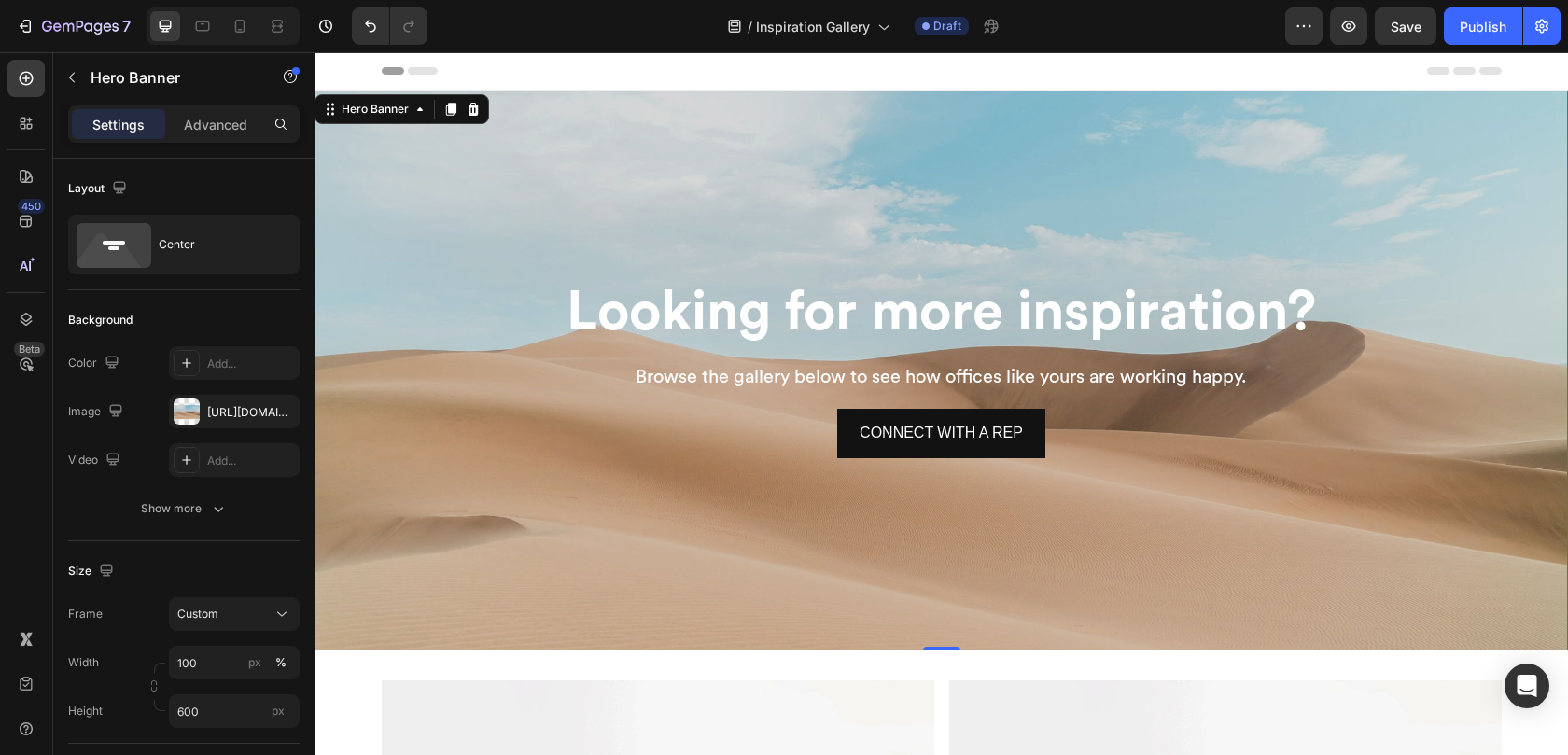
click at [435, 248] on div "Background Image" at bounding box center [941, 370] width 1254 height 560
click at [248, 414] on div "https://cdn.shopify.com/s/files/1/2005/9307/files/background_settings.jpg" at bounding box center [234, 412] width 54 height 17
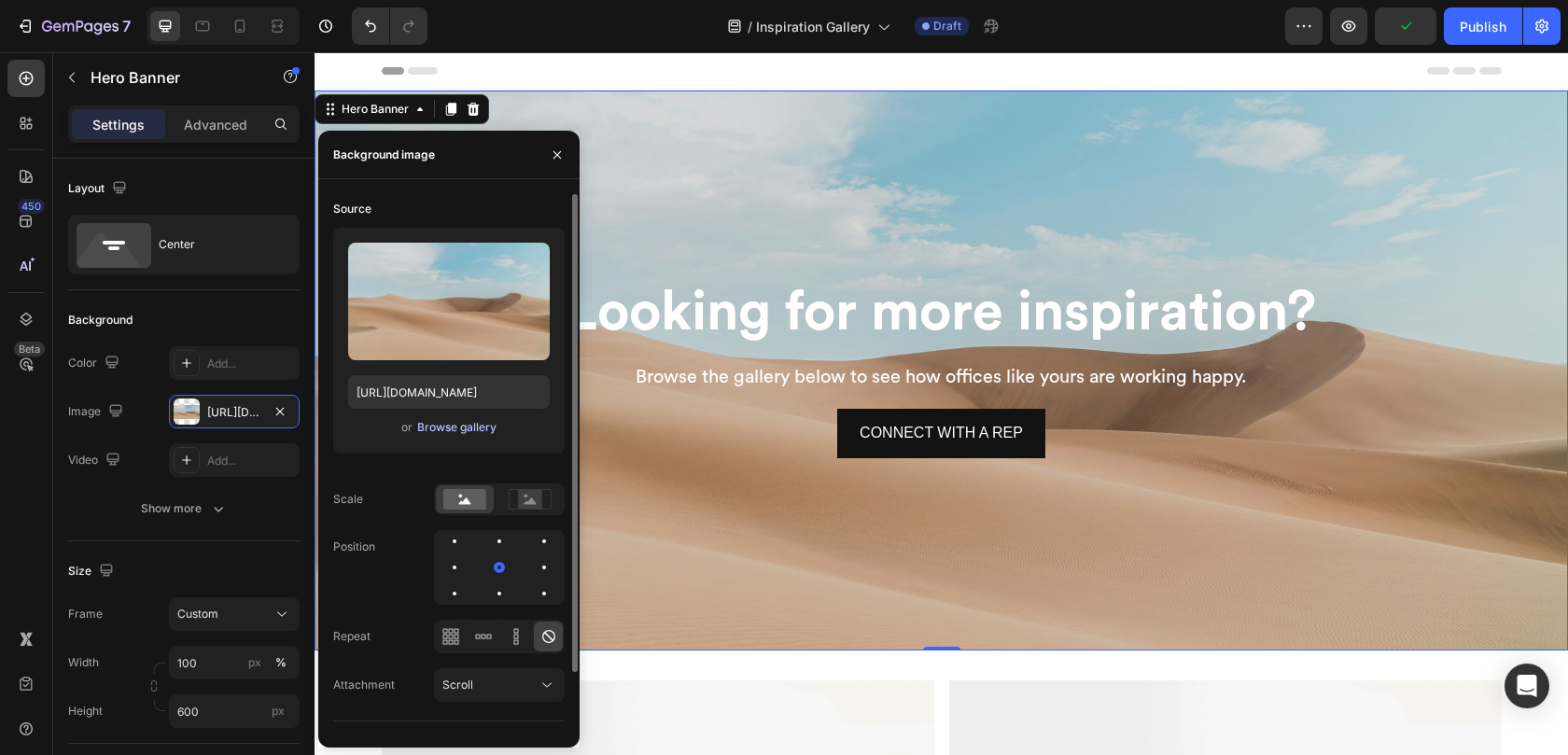
click at [460, 427] on div "Browse gallery" at bounding box center [457, 427] width 80 height 17
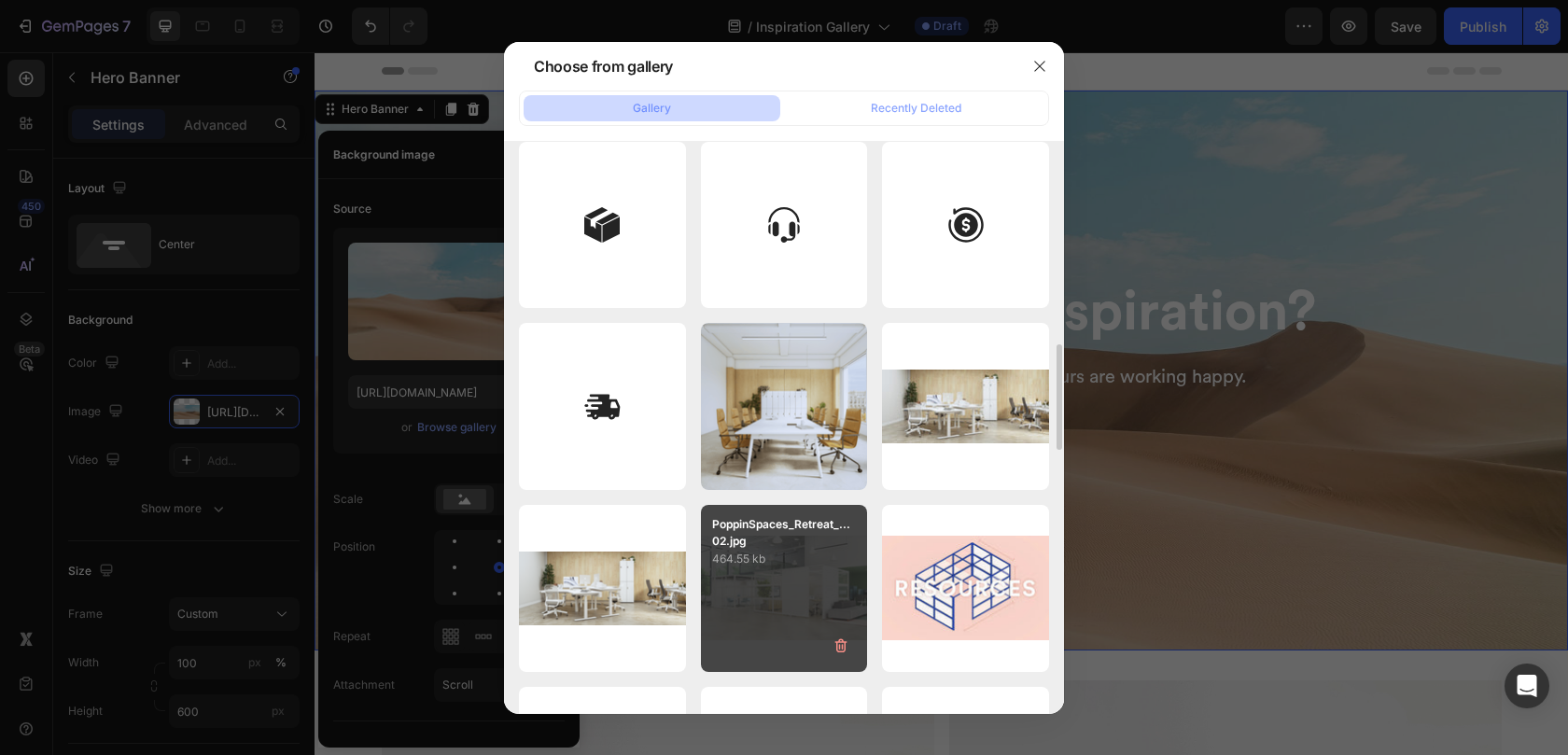
scroll to position [1107, 0]
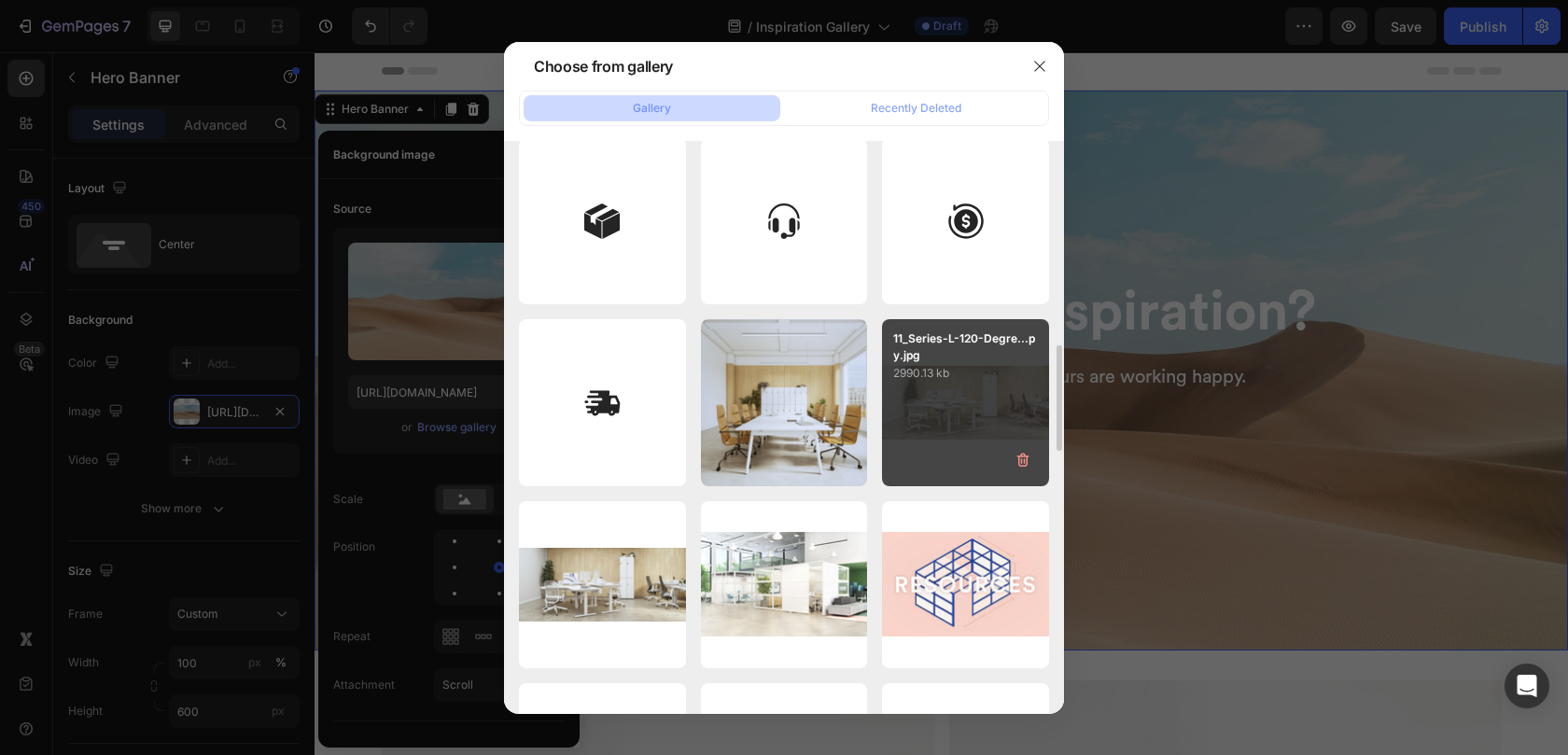
click at [940, 397] on div "11_Series-L-120-Degre...py.jpg 2990.13 kb" at bounding box center [965, 403] width 167 height 167
type input "https://cdn.shopify.com/s/files/1/0594/6559/7043/files/gempages_553249401305301…"
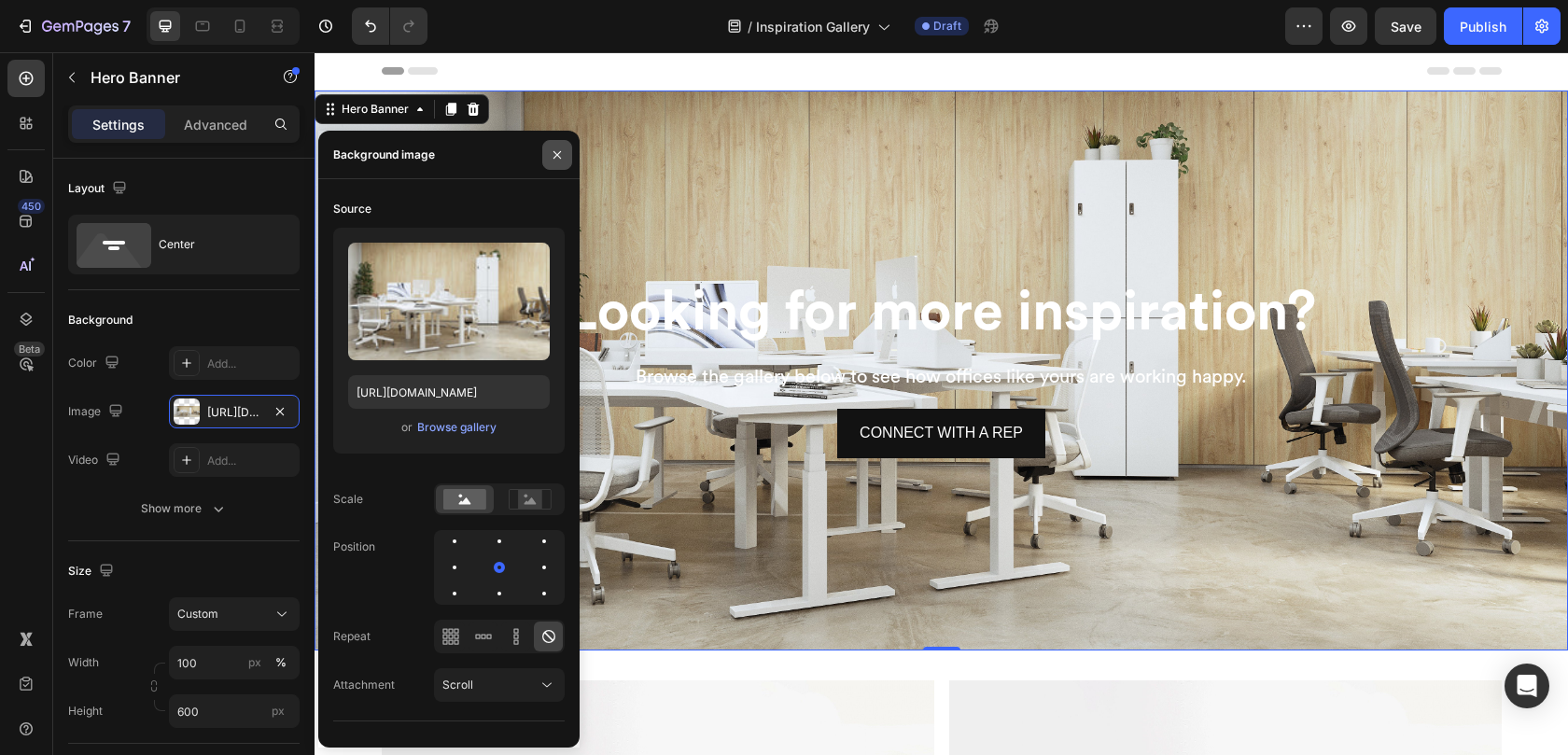
click at [549, 155] on icon "button" at bounding box center [556, 154] width 15 height 15
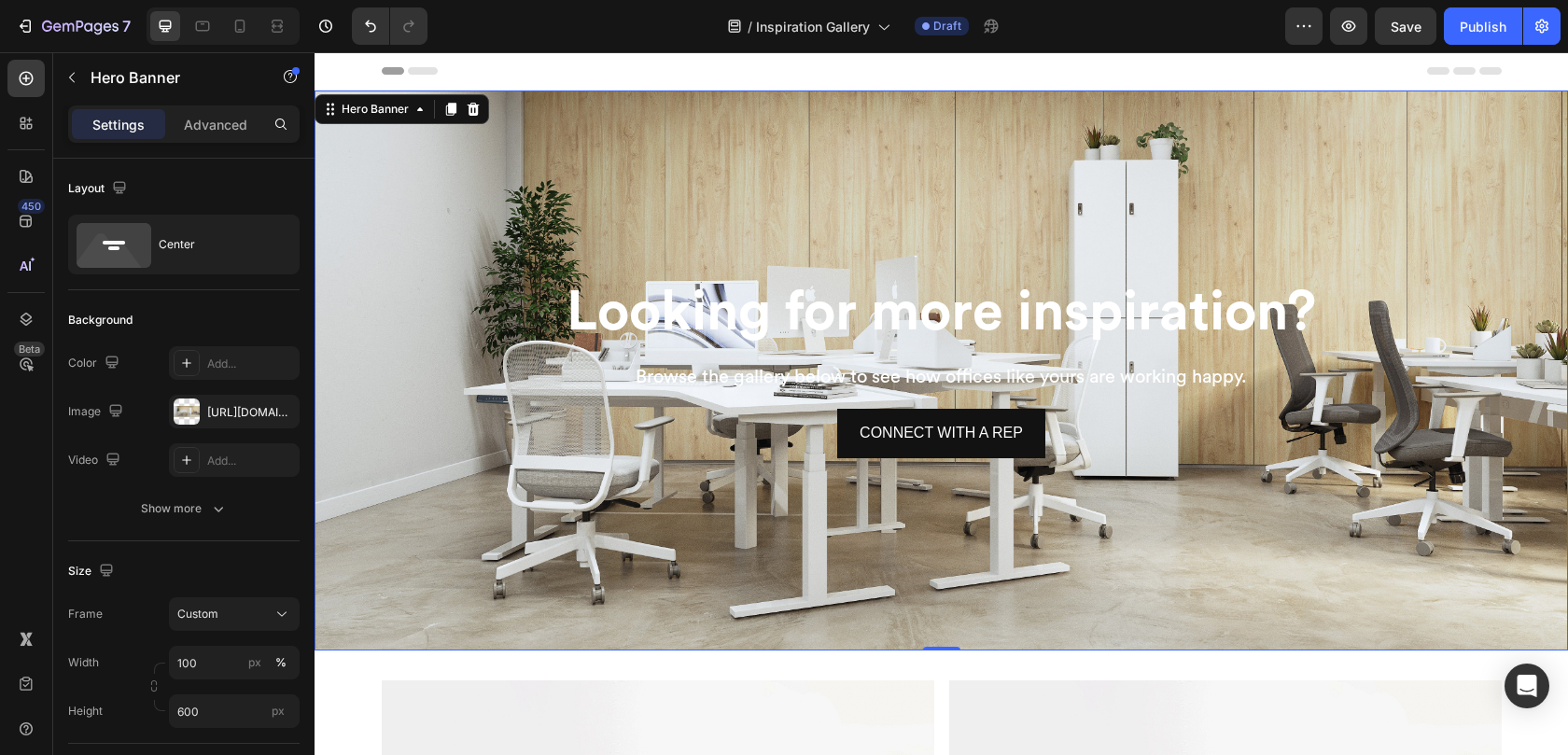
click at [662, 185] on div "Background Image" at bounding box center [941, 370] width 1254 height 560
click at [156, 506] on div "Show more" at bounding box center [184, 508] width 87 height 19
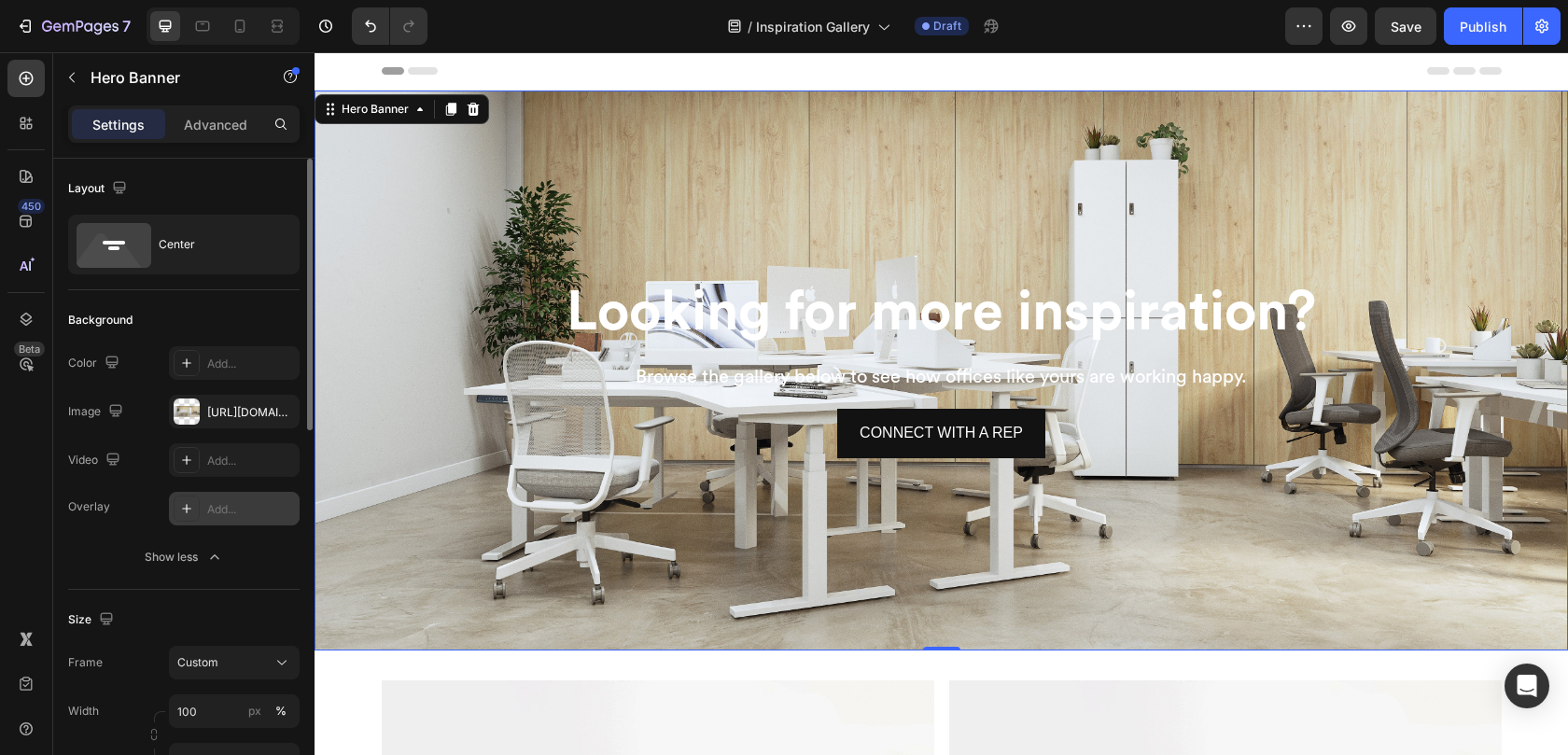
click at [243, 505] on div "Add..." at bounding box center [251, 509] width 88 height 17
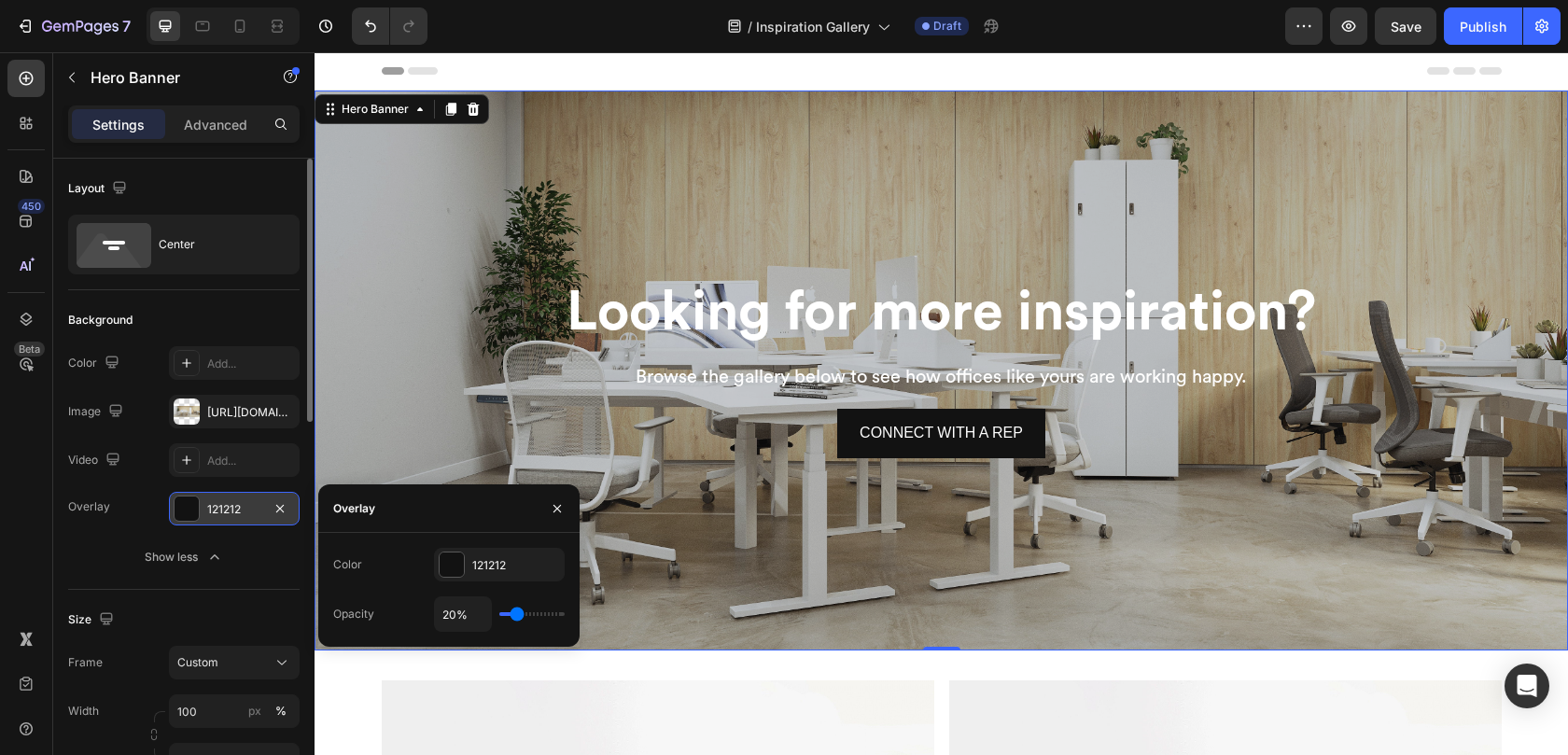
type input "23%"
type input "23"
type input "24%"
type input "24"
type input "25%"
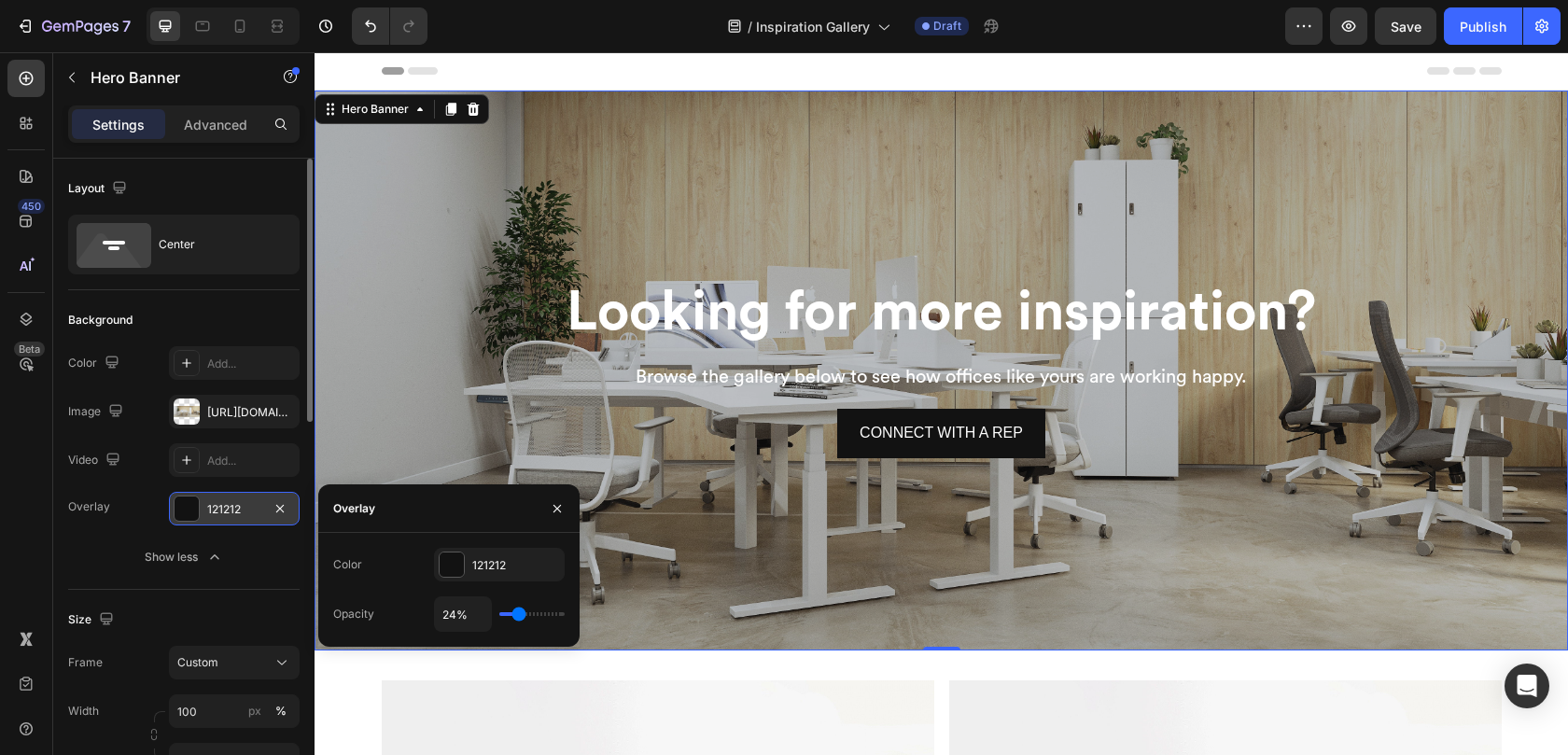
type input "25"
type input "26%"
type input "26"
type input "27%"
type input "27"
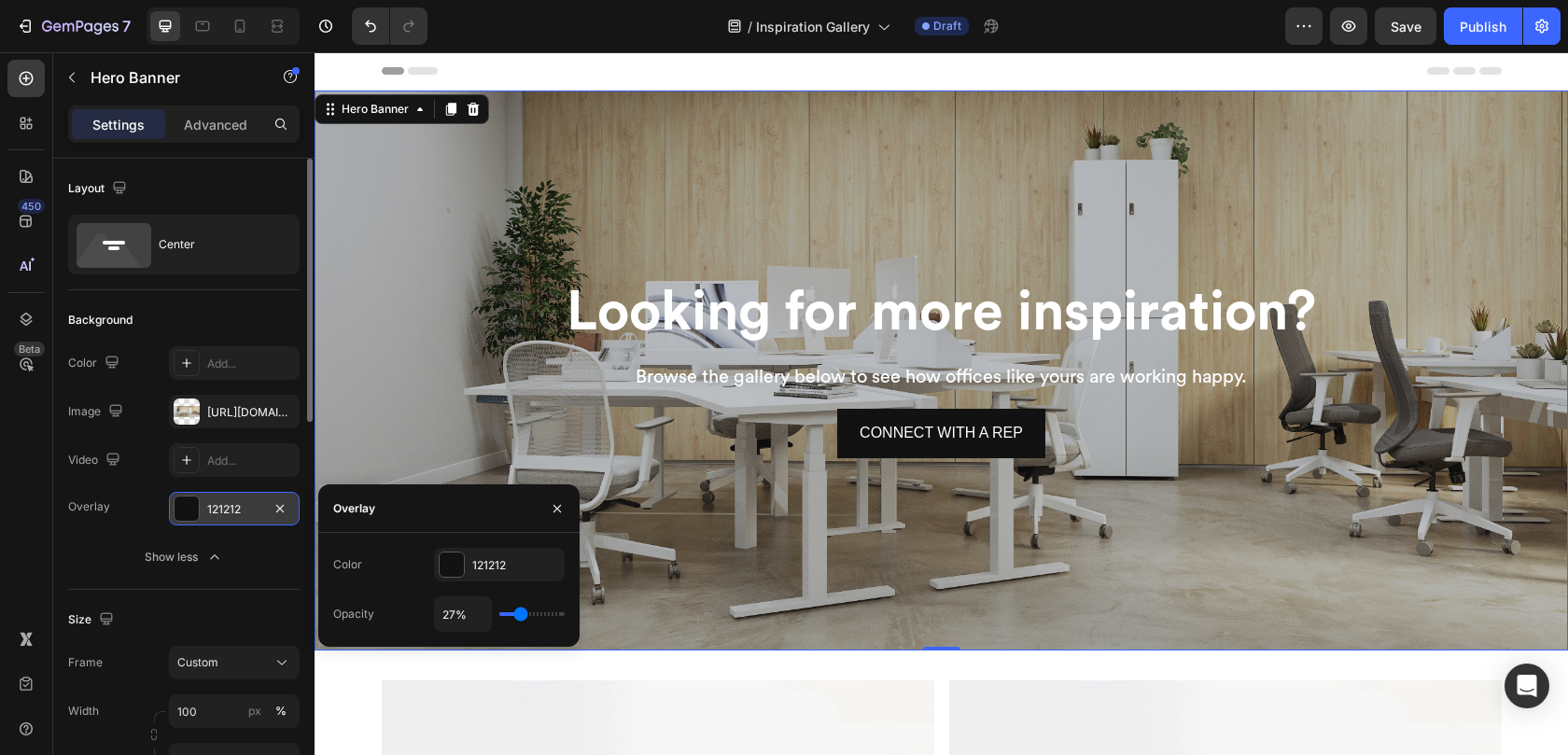
type input "28%"
type input "28"
type input "29%"
type input "29"
type input "30%"
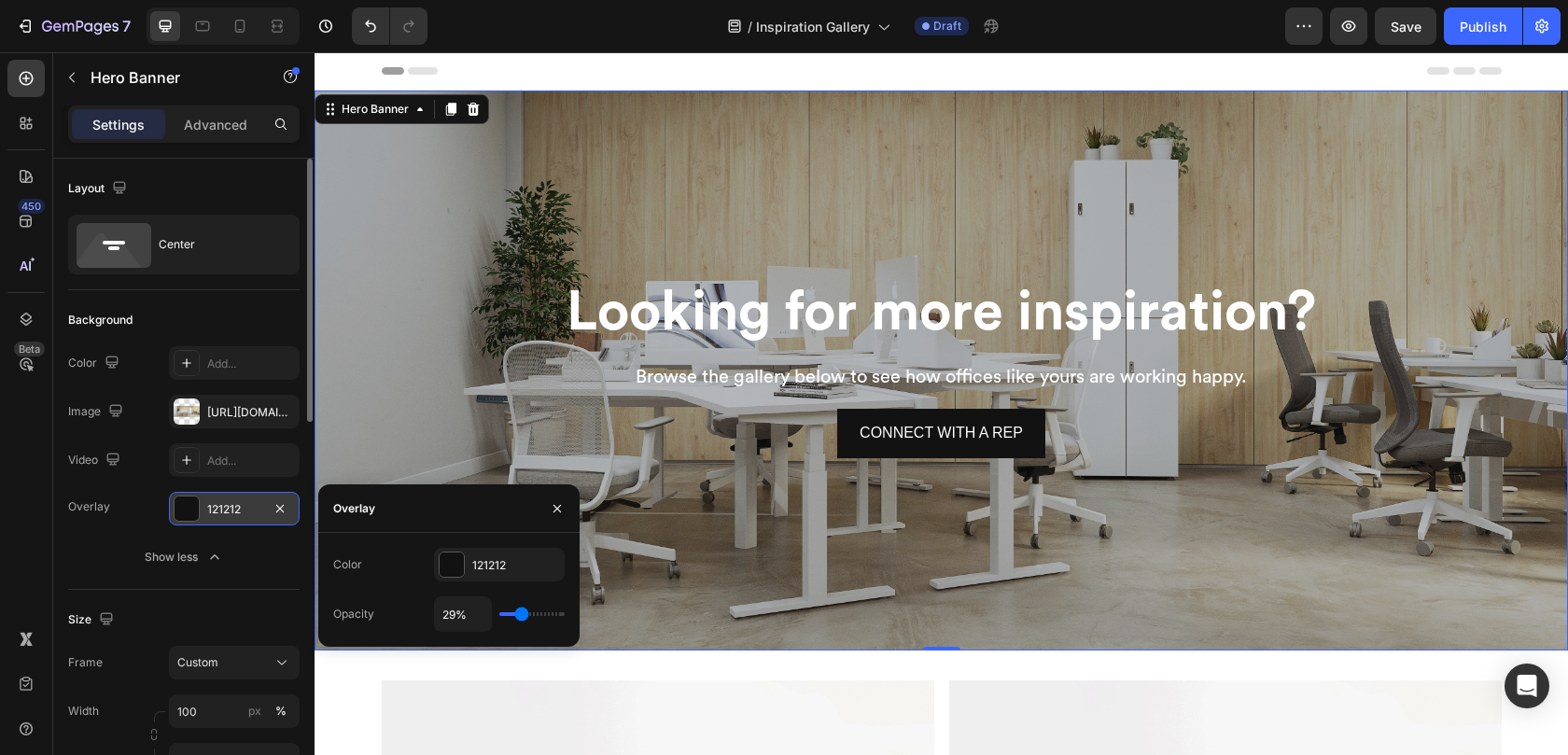
type input "30"
type input "31%"
type input "31"
type input "32%"
type input "32"
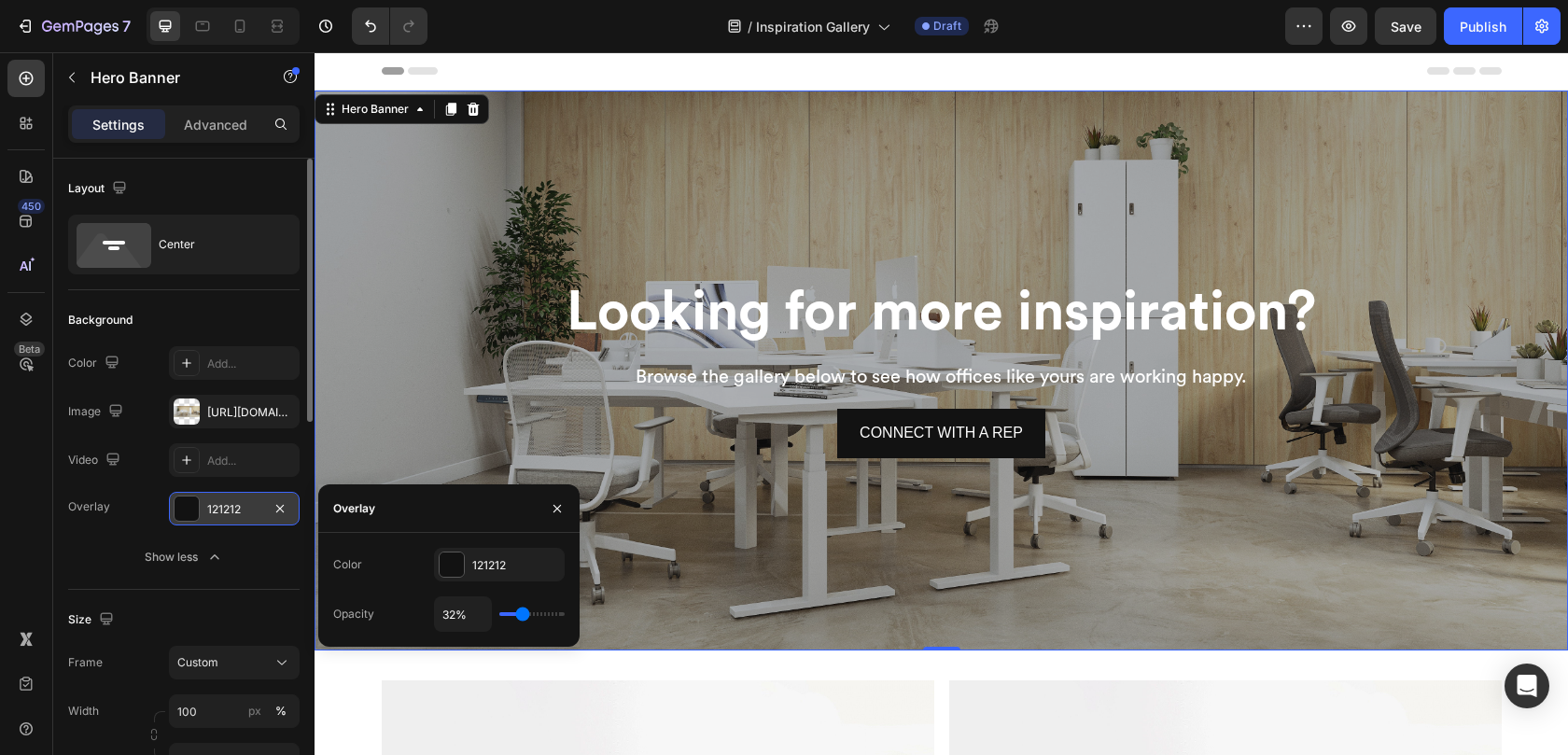
type input "33%"
type input "33"
type input "34%"
type input "34"
type input "33%"
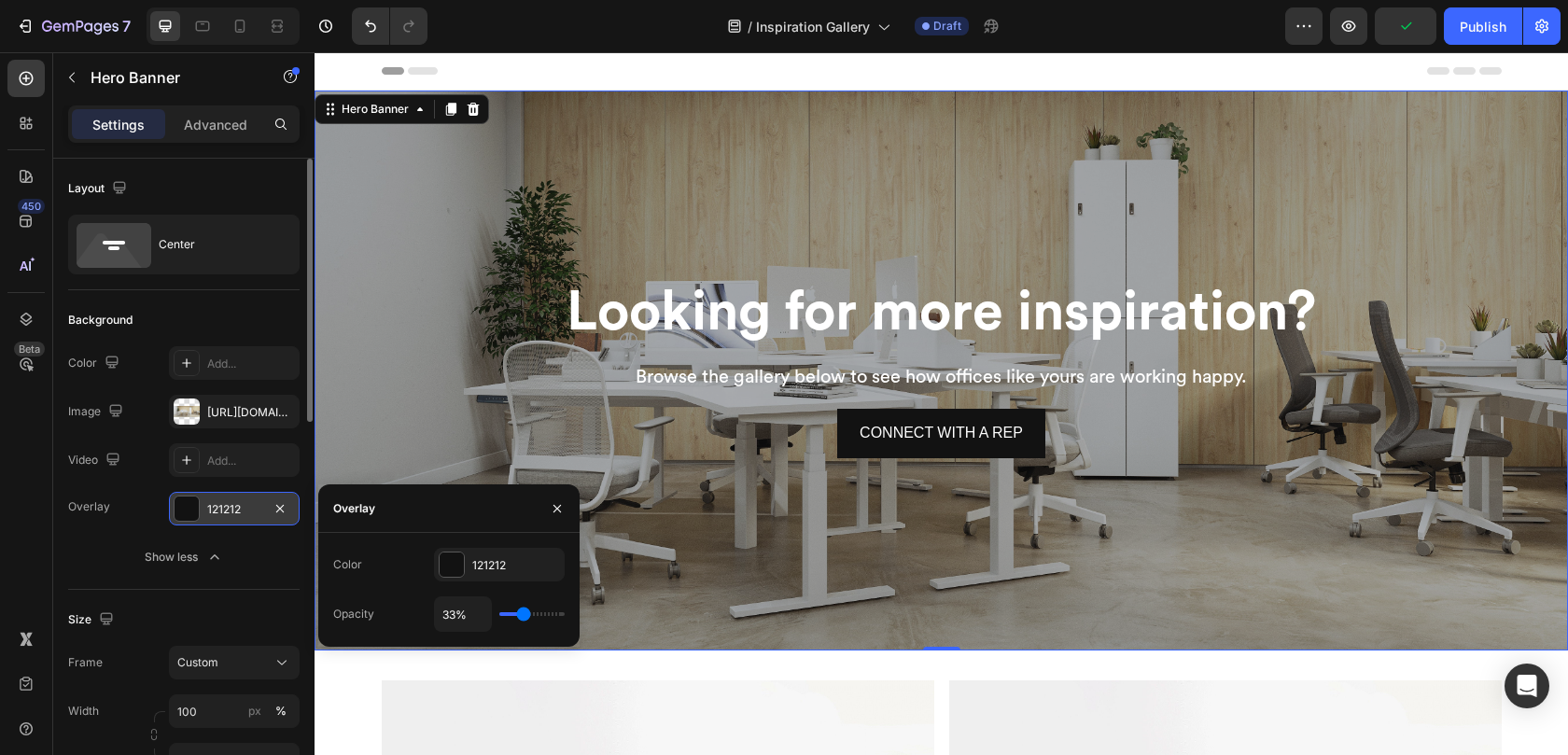
type input "33"
click at [522, 614] on input "range" at bounding box center [532, 614] width 66 height 4
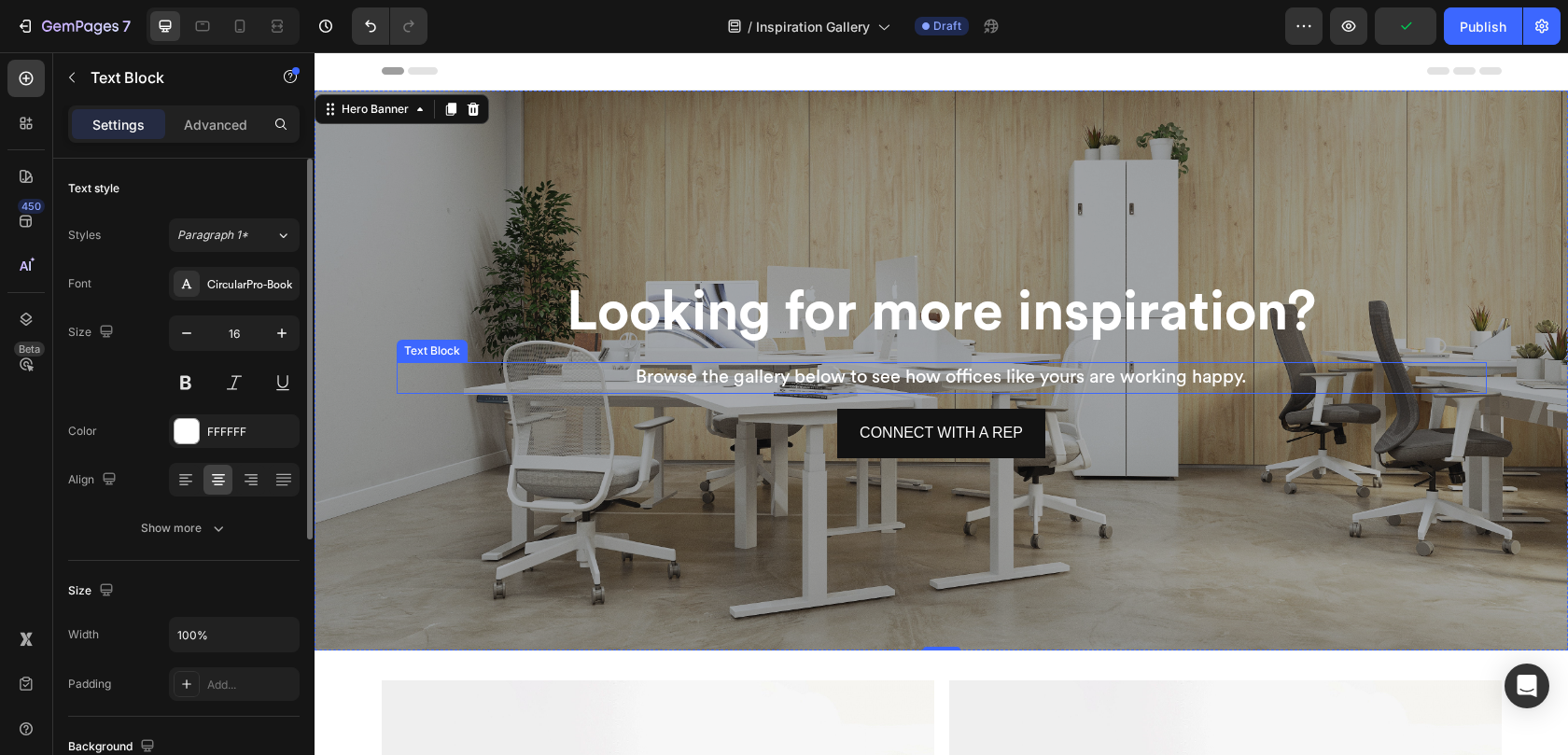
click at [422, 353] on div "Text Block" at bounding box center [432, 350] width 64 height 17
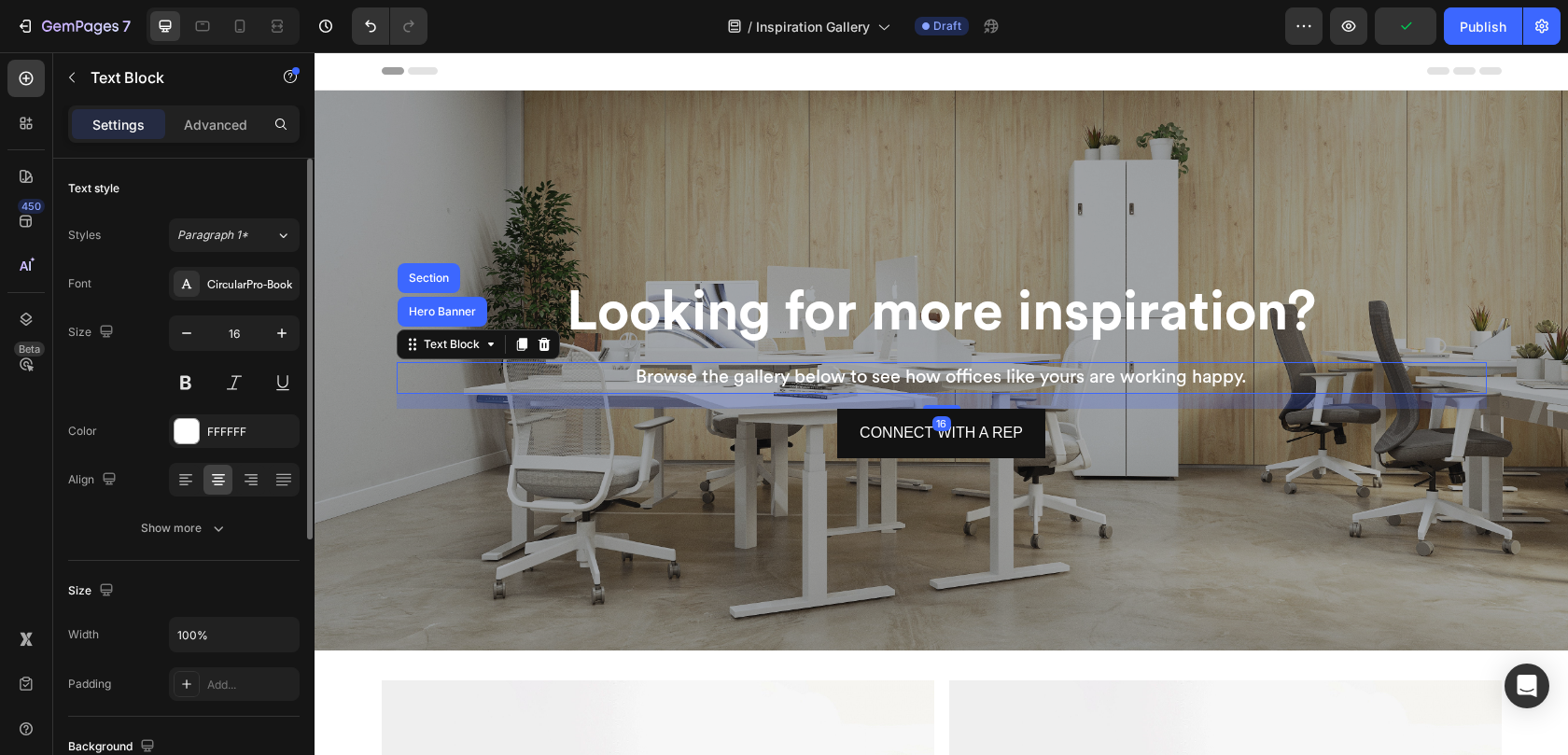
click at [535, 457] on div "CONNECT WITH A REP Button" at bounding box center [941, 434] width 1089 height 50
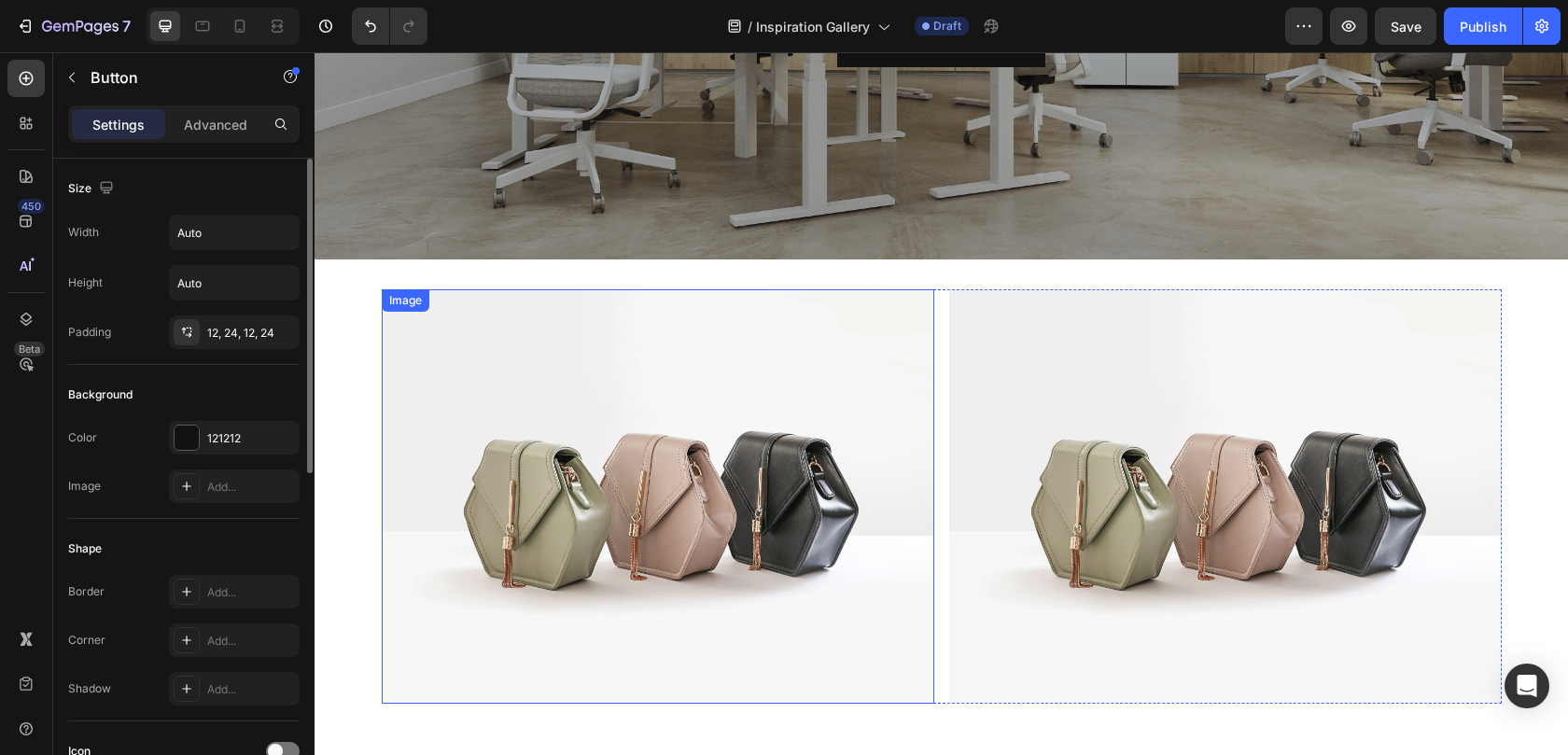
scroll to position [0, 0]
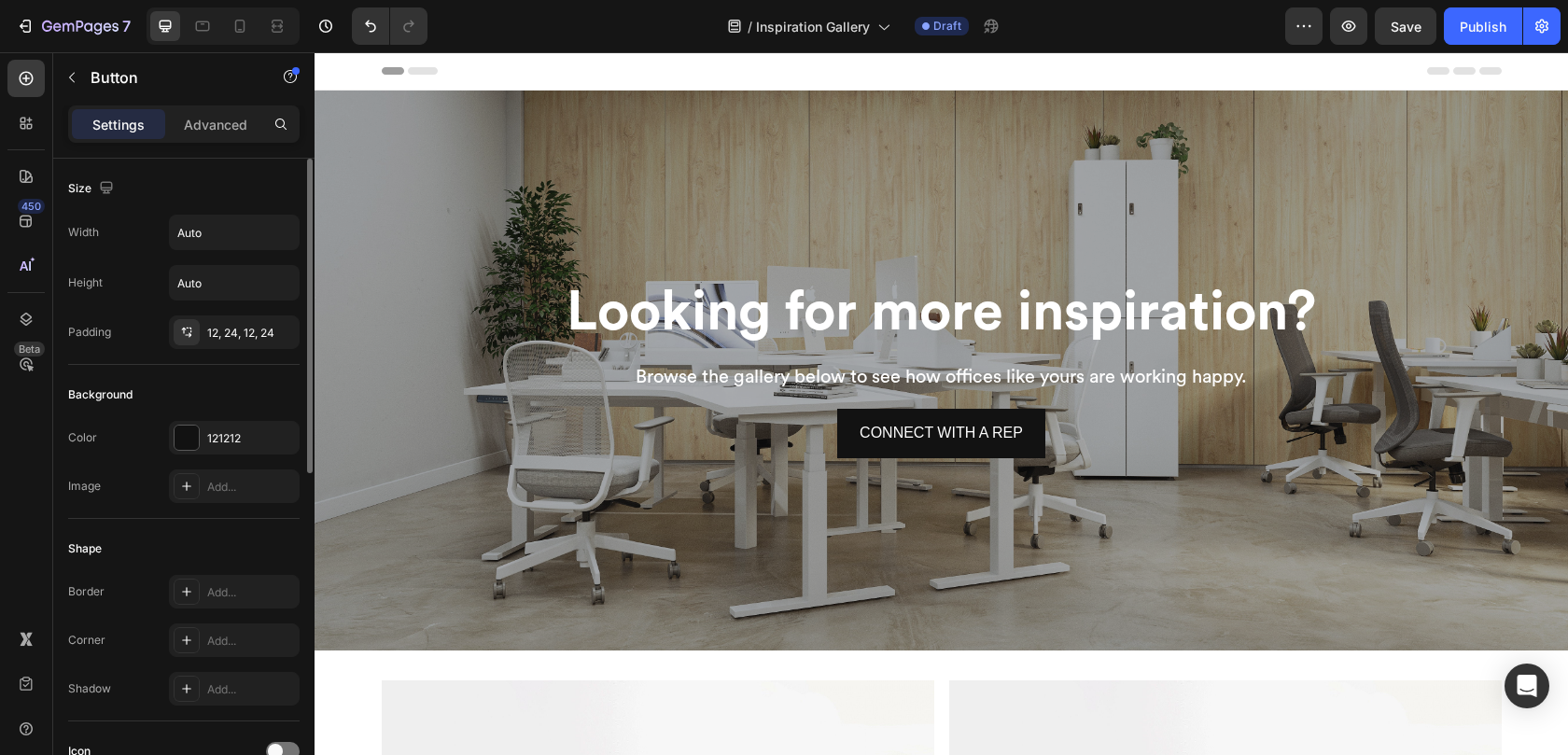
click at [811, 443] on div "CONNECT WITH A REP Button" at bounding box center [941, 434] width 1089 height 50
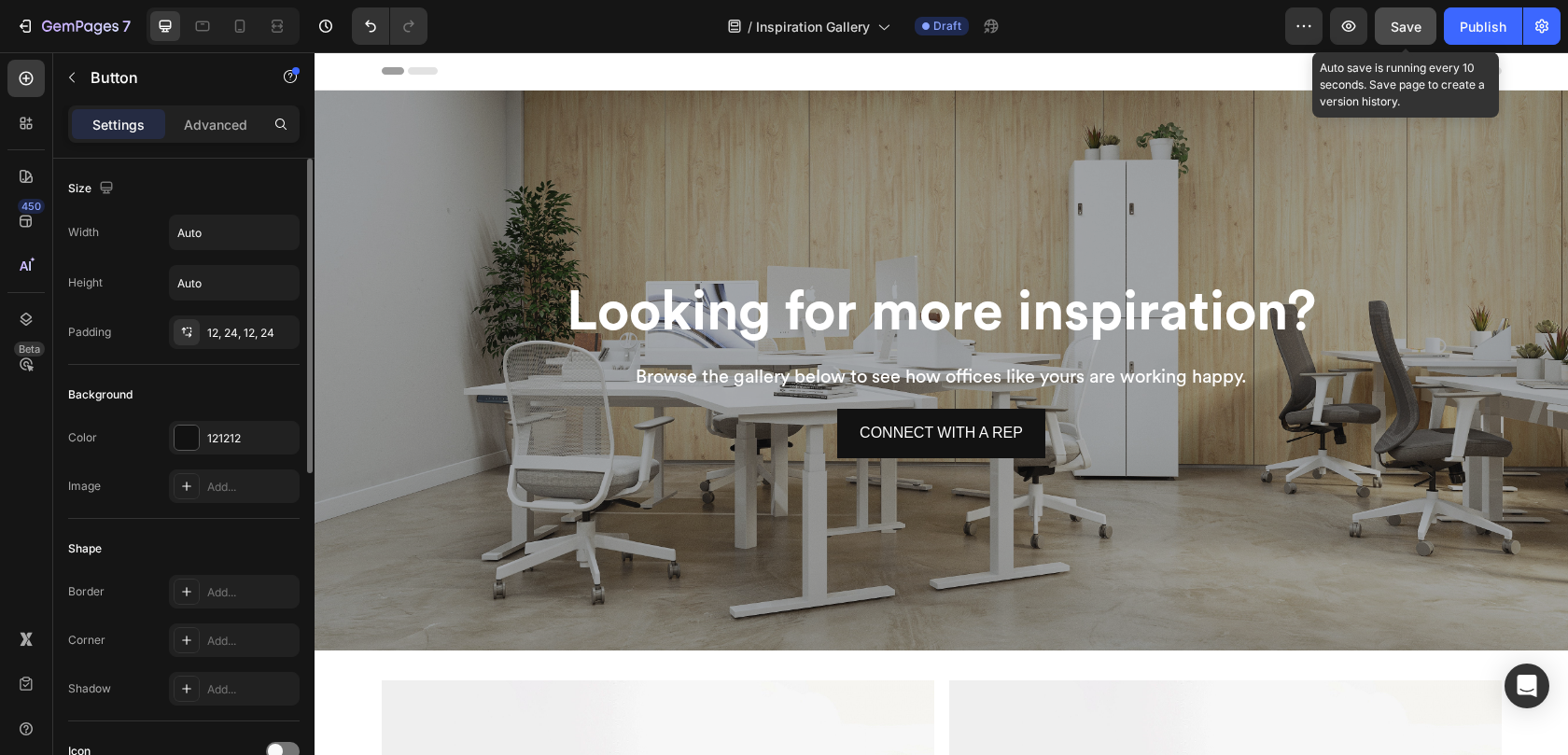
click at [1410, 22] on span "Save" at bounding box center [1405, 27] width 31 height 16
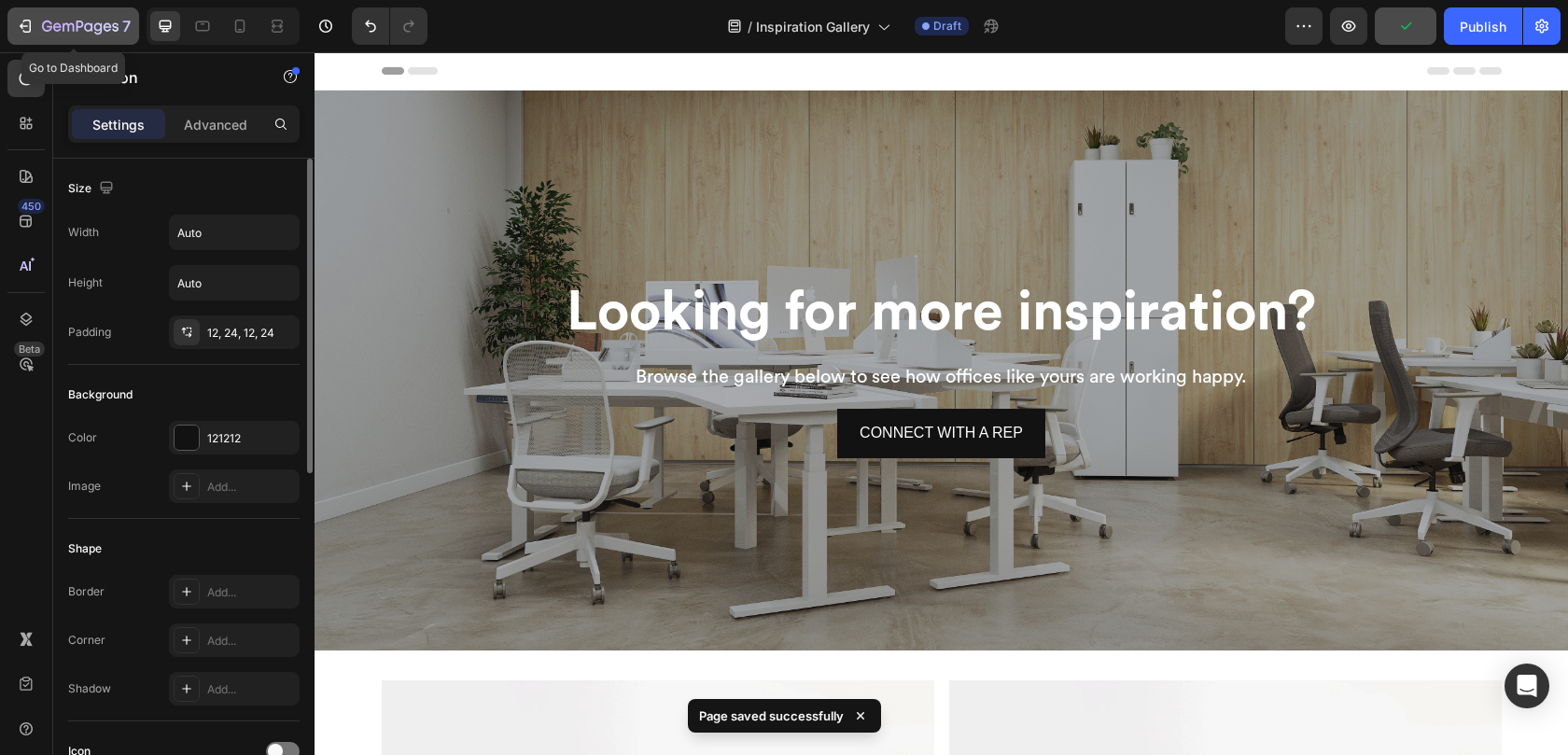
click at [83, 29] on icon "button" at bounding box center [80, 28] width 77 height 16
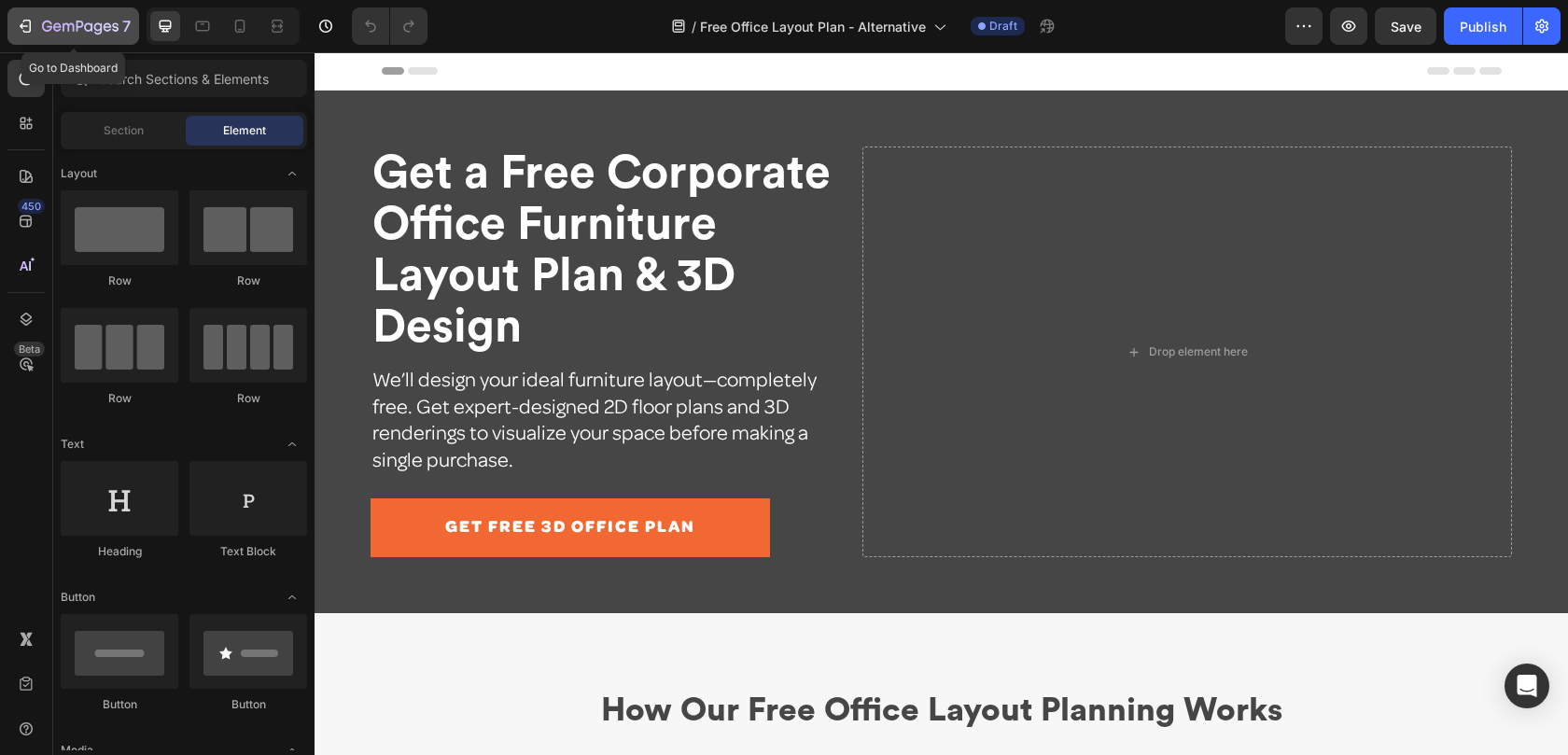
click at [106, 33] on icon "button" at bounding box center [80, 28] width 77 height 16
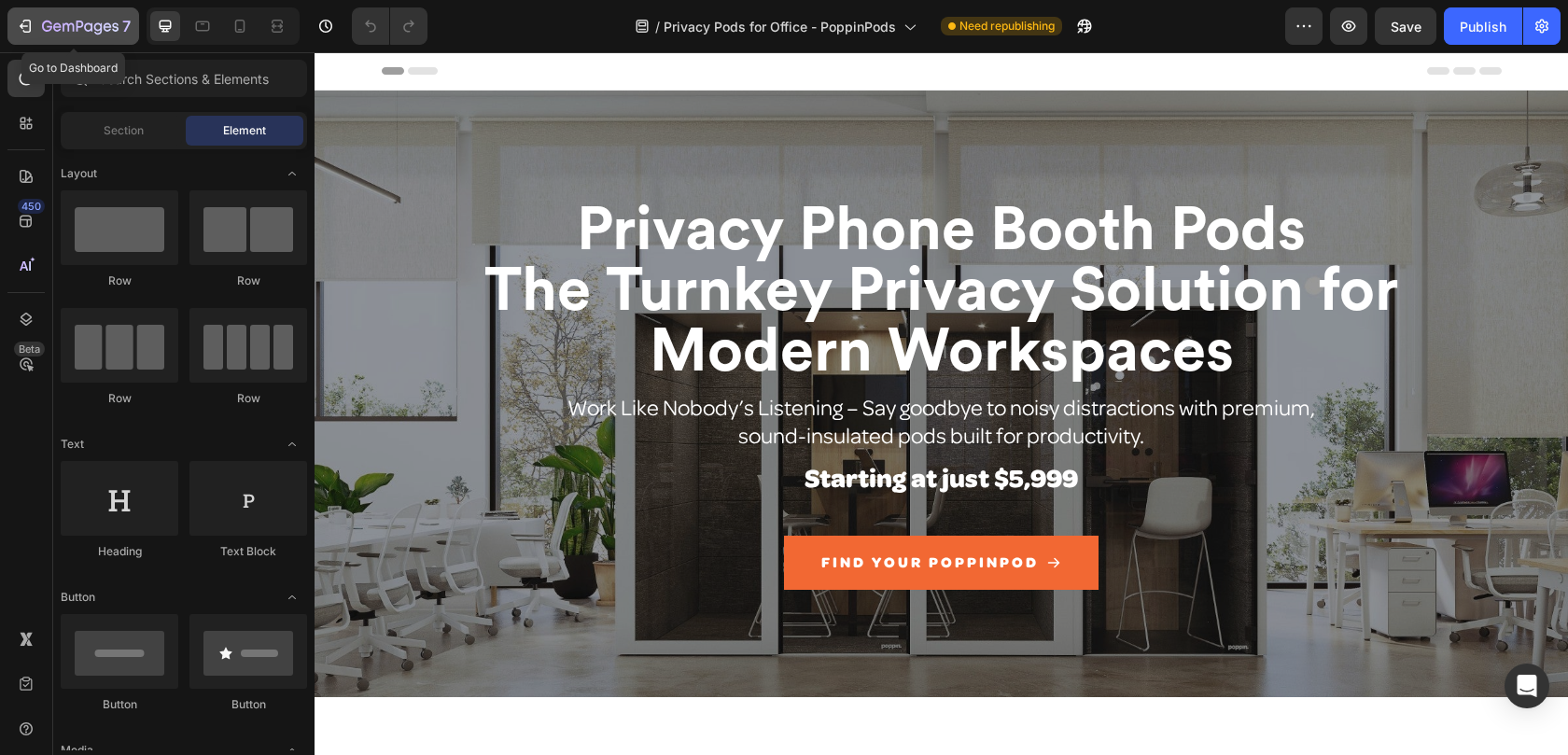
click at [80, 29] on icon "button" at bounding box center [80, 28] width 77 height 16
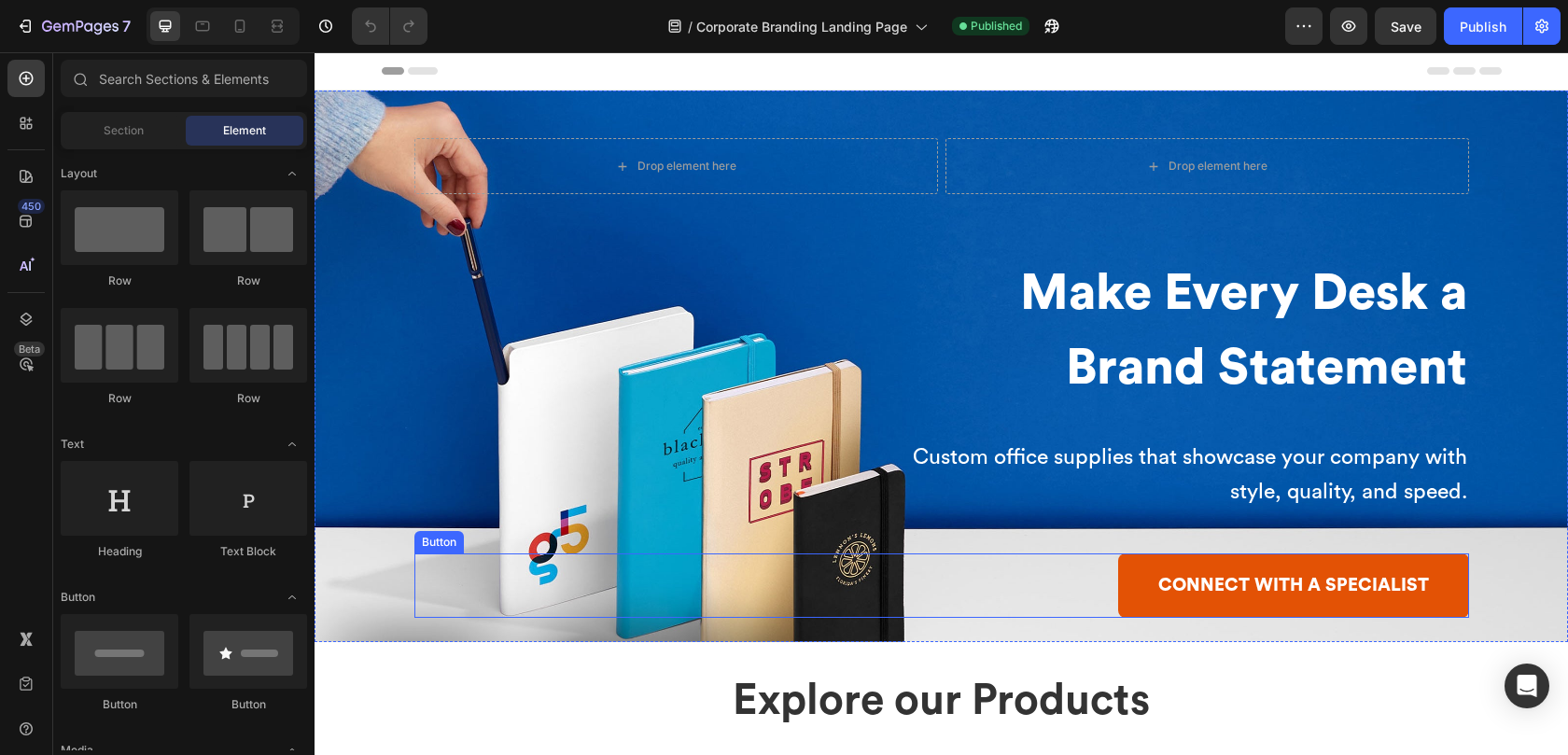
click at [1105, 608] on div "CONNECT WITH A SPECIALIST Button" at bounding box center [941, 585] width 1055 height 65
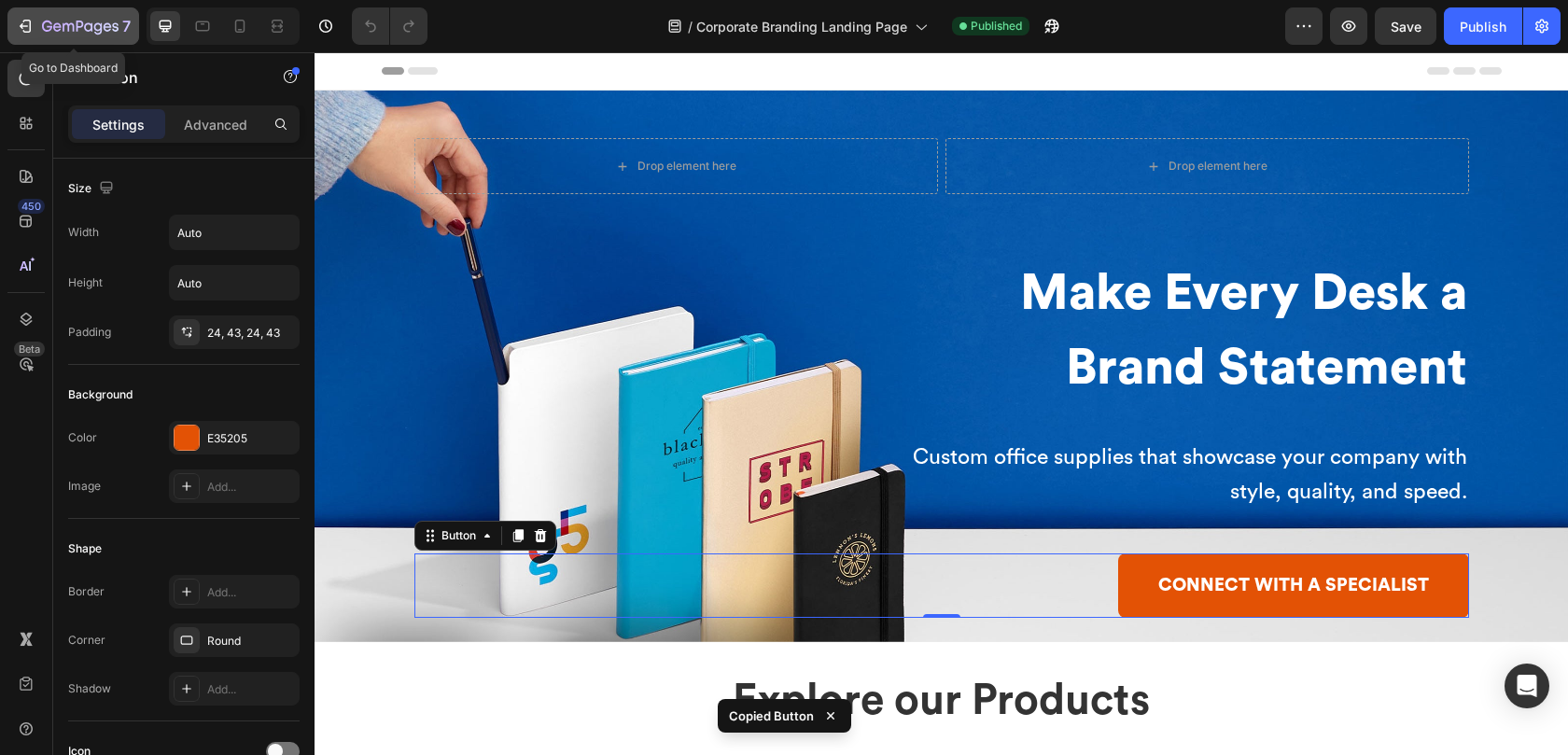
click at [62, 26] on icon "button" at bounding box center [80, 28] width 77 height 16
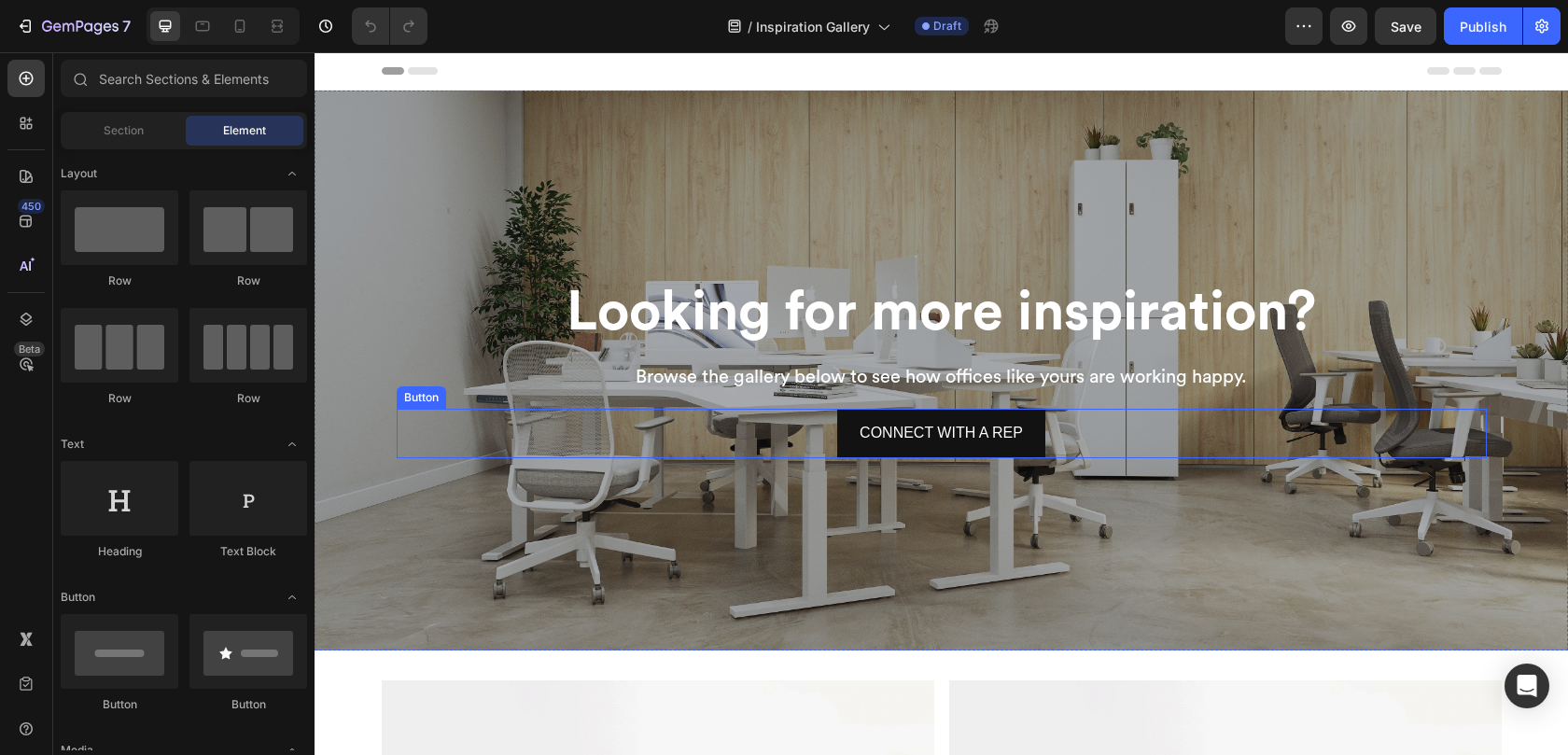
click at [1106, 431] on div "CONNECT WITH A REP Button" at bounding box center [941, 434] width 1089 height 50
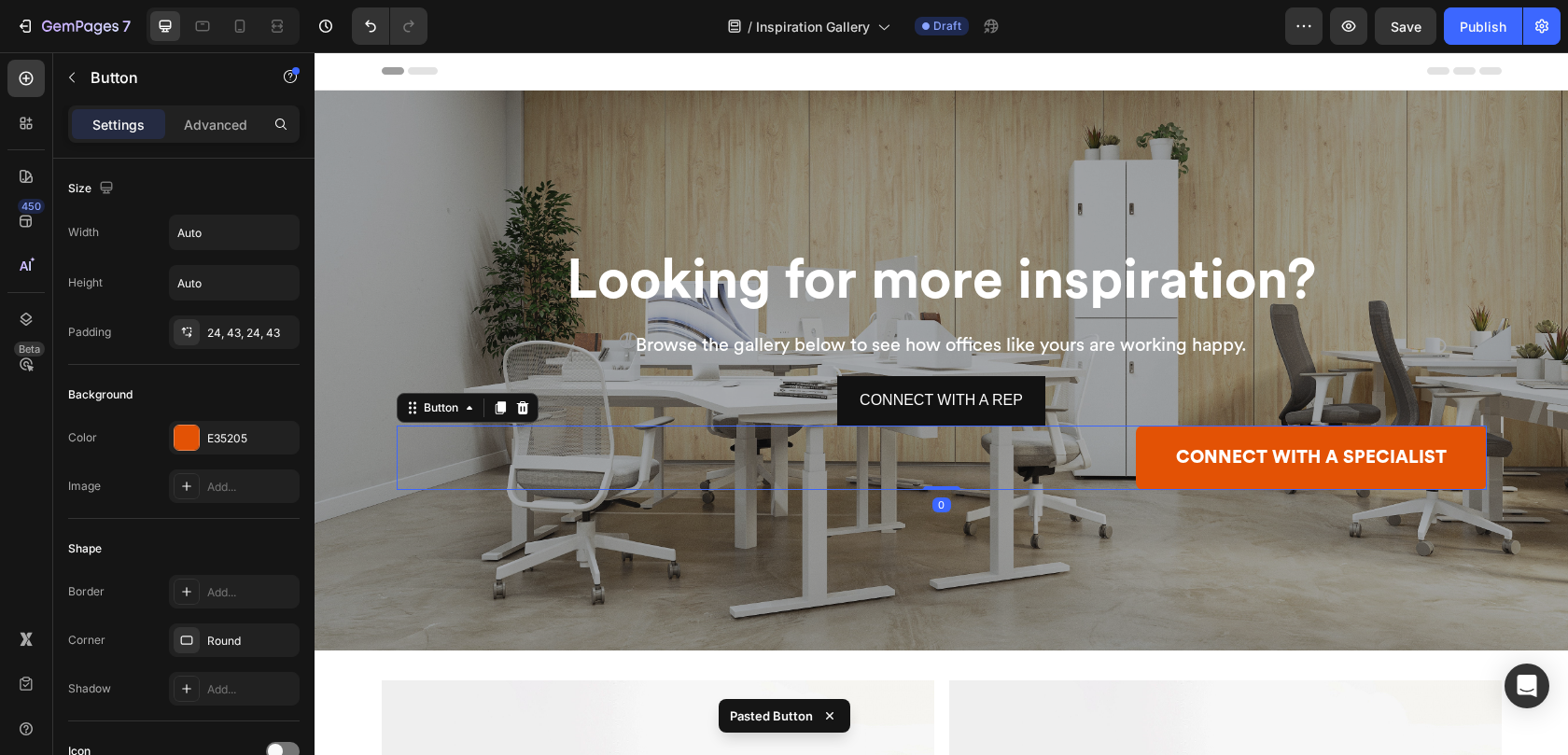
click at [1109, 452] on div "CONNECT WITH A SPECIALIST Button 0" at bounding box center [941, 458] width 1089 height 65
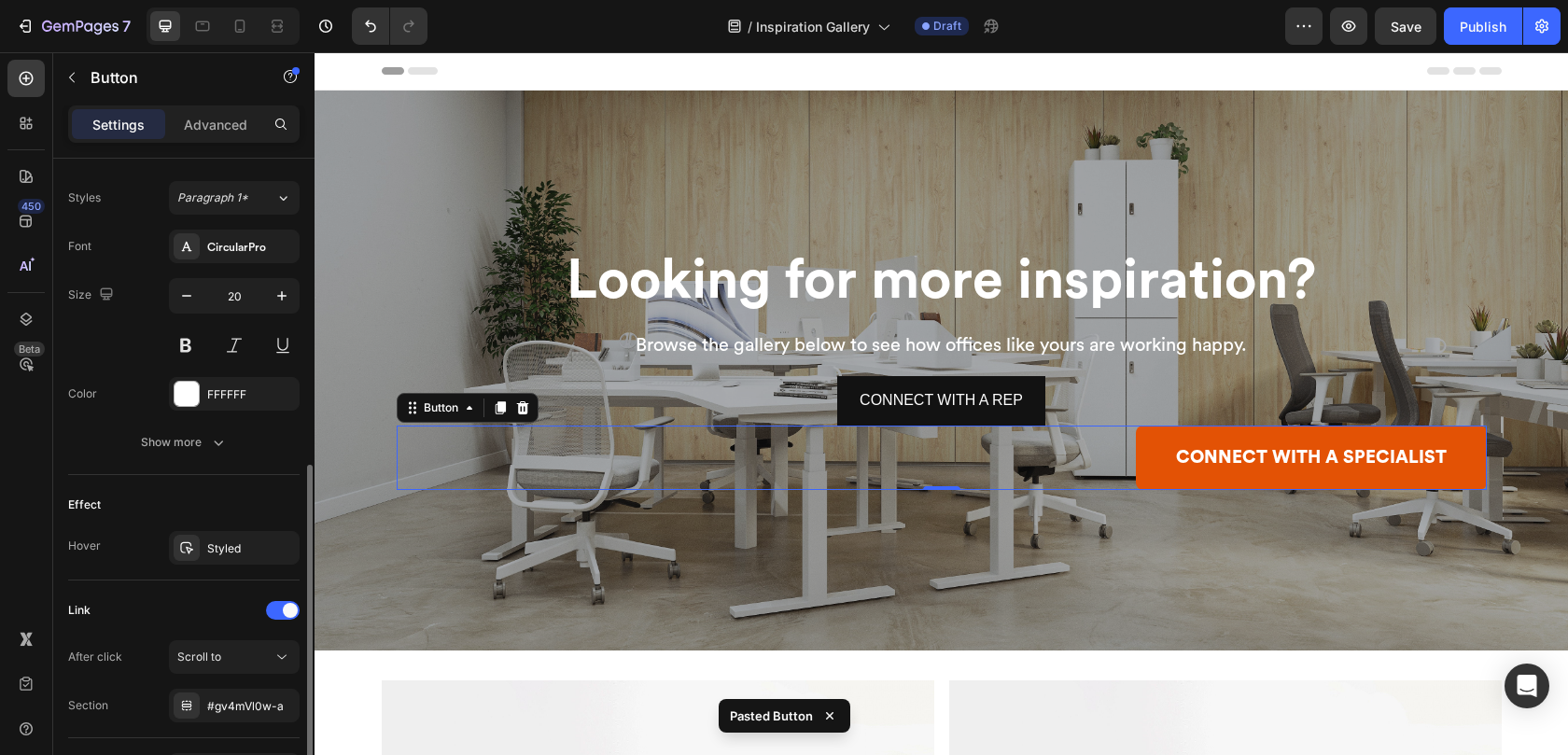
scroll to position [786, 0]
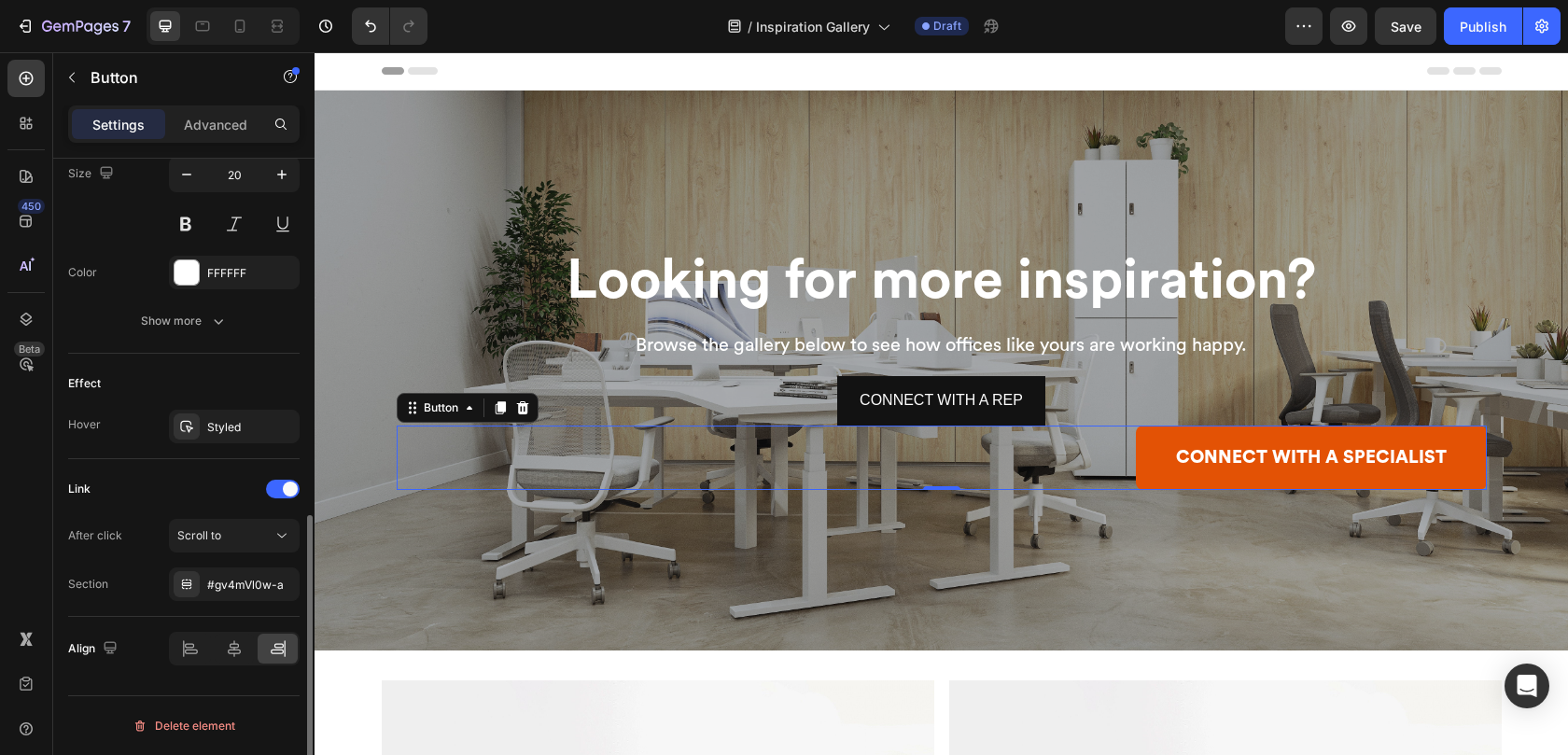
click at [236, 663] on div at bounding box center [234, 649] width 130 height 34
click at [234, 658] on div at bounding box center [235, 649] width 40 height 30
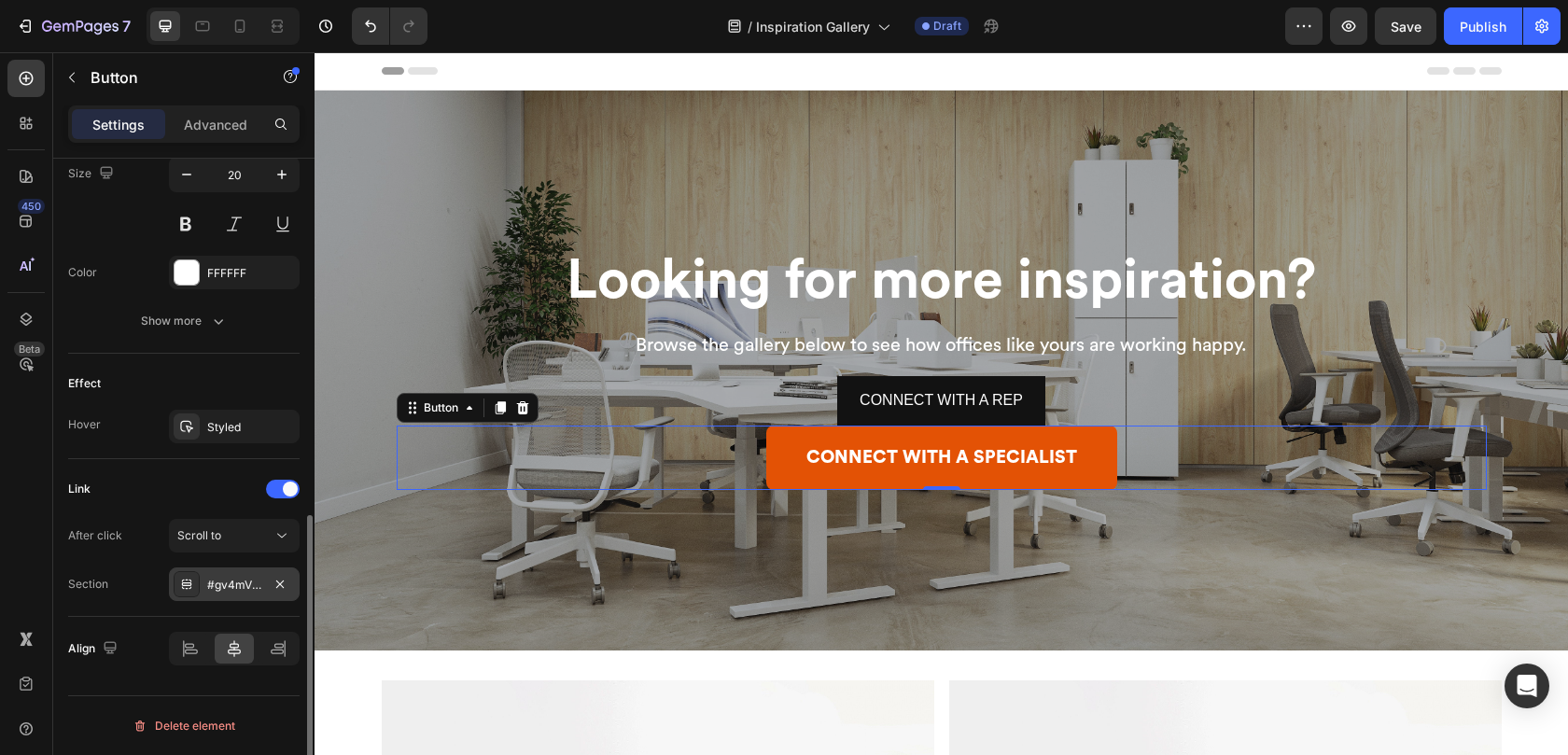
click at [224, 589] on div "#gv4mVl0w-a" at bounding box center [234, 585] width 54 height 17
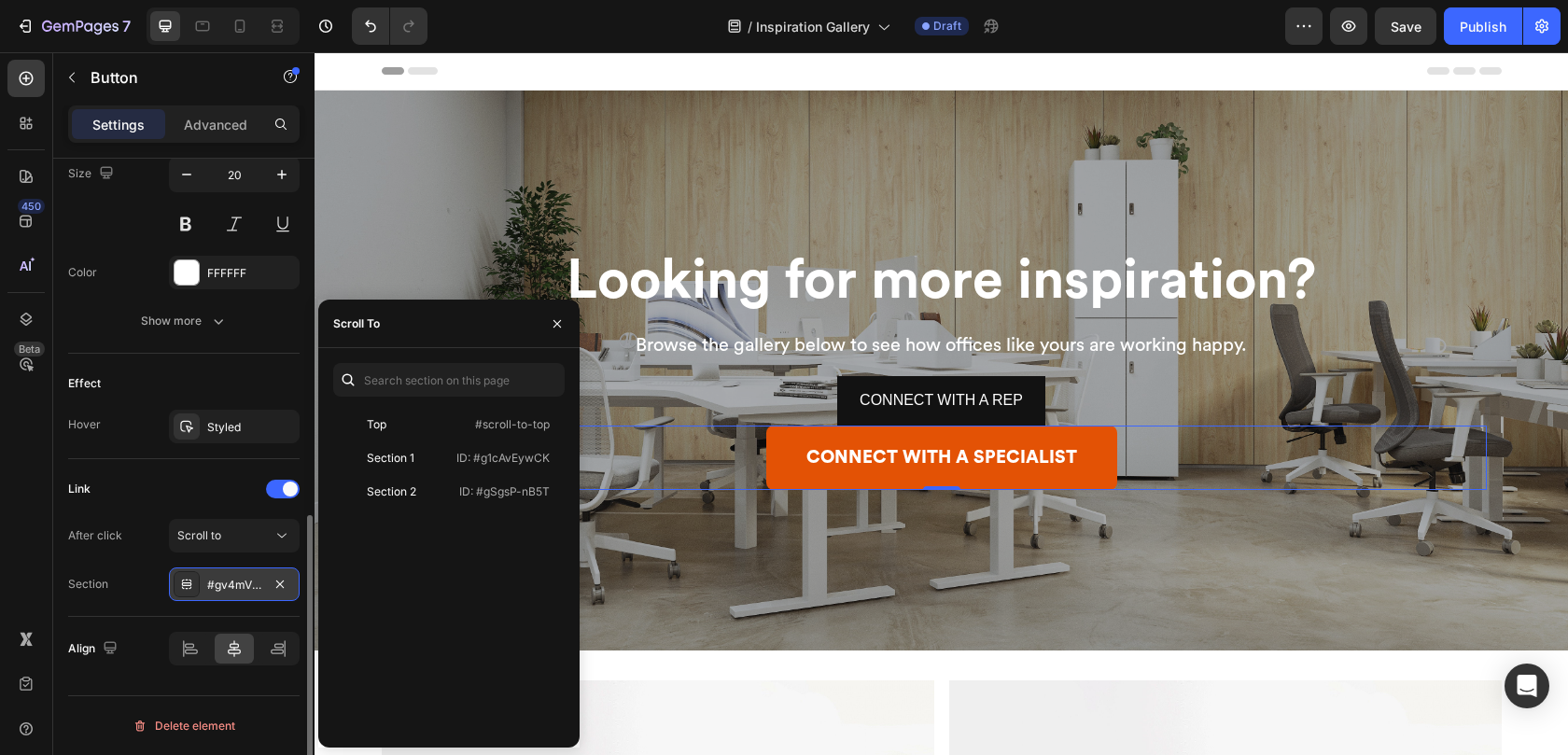
click at [224, 589] on div "#gv4mVl0w-a" at bounding box center [234, 585] width 54 height 17
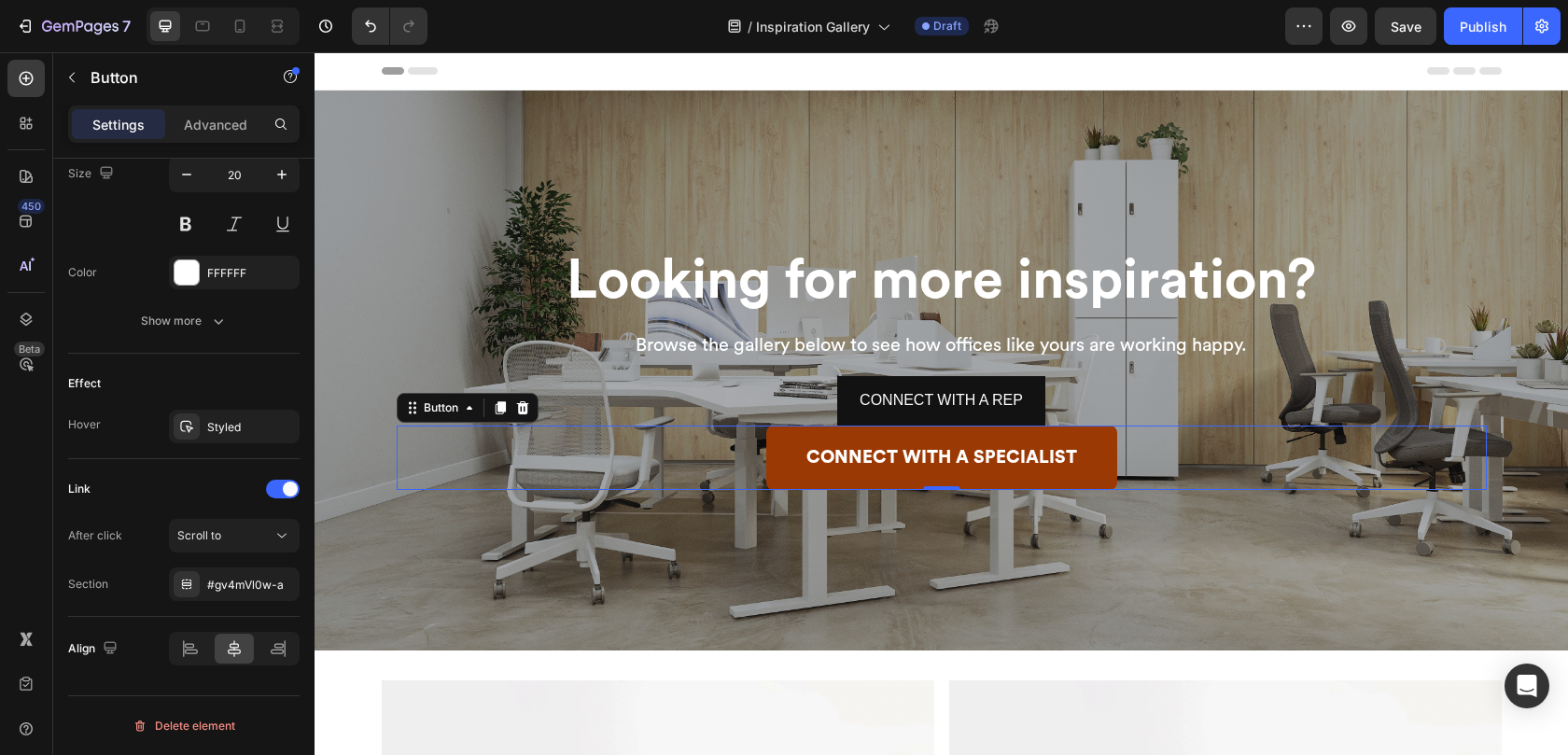
click at [792, 457] on link "CONNECT WITH A SPECIALIST" at bounding box center [941, 458] width 351 height 65
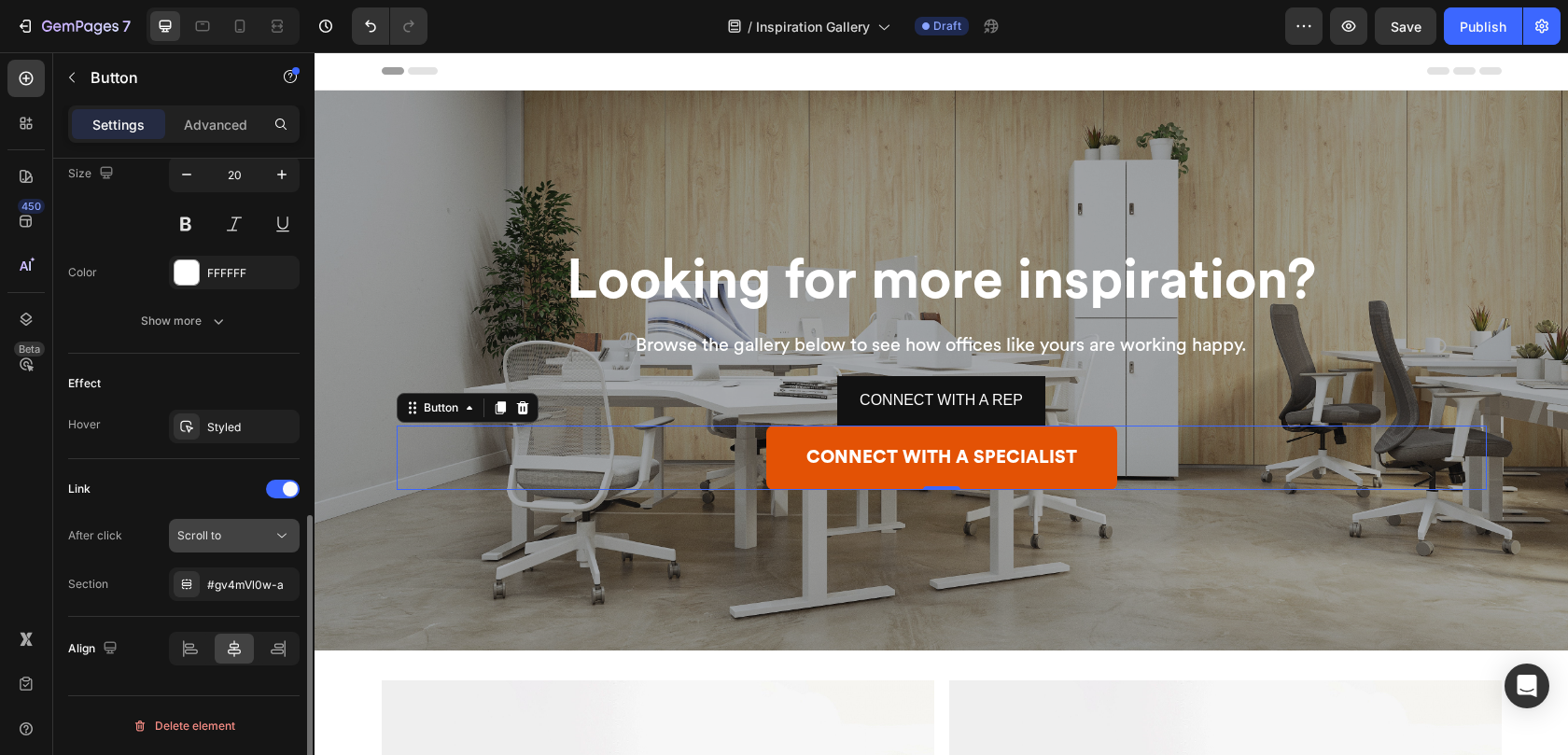
click at [213, 537] on span "Scroll to" at bounding box center [199, 535] width 44 height 14
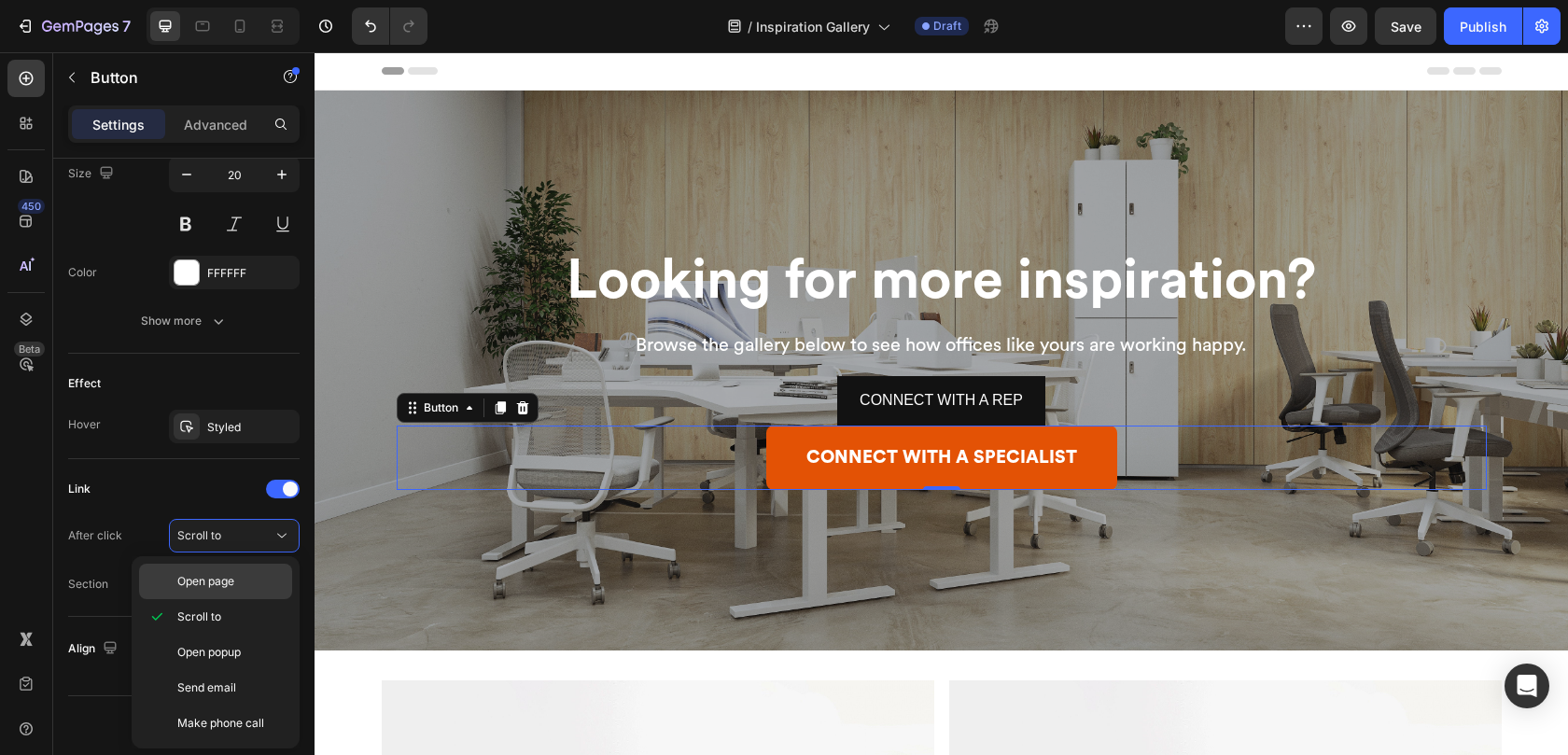
click at [222, 578] on span "Open page" at bounding box center [205, 581] width 57 height 17
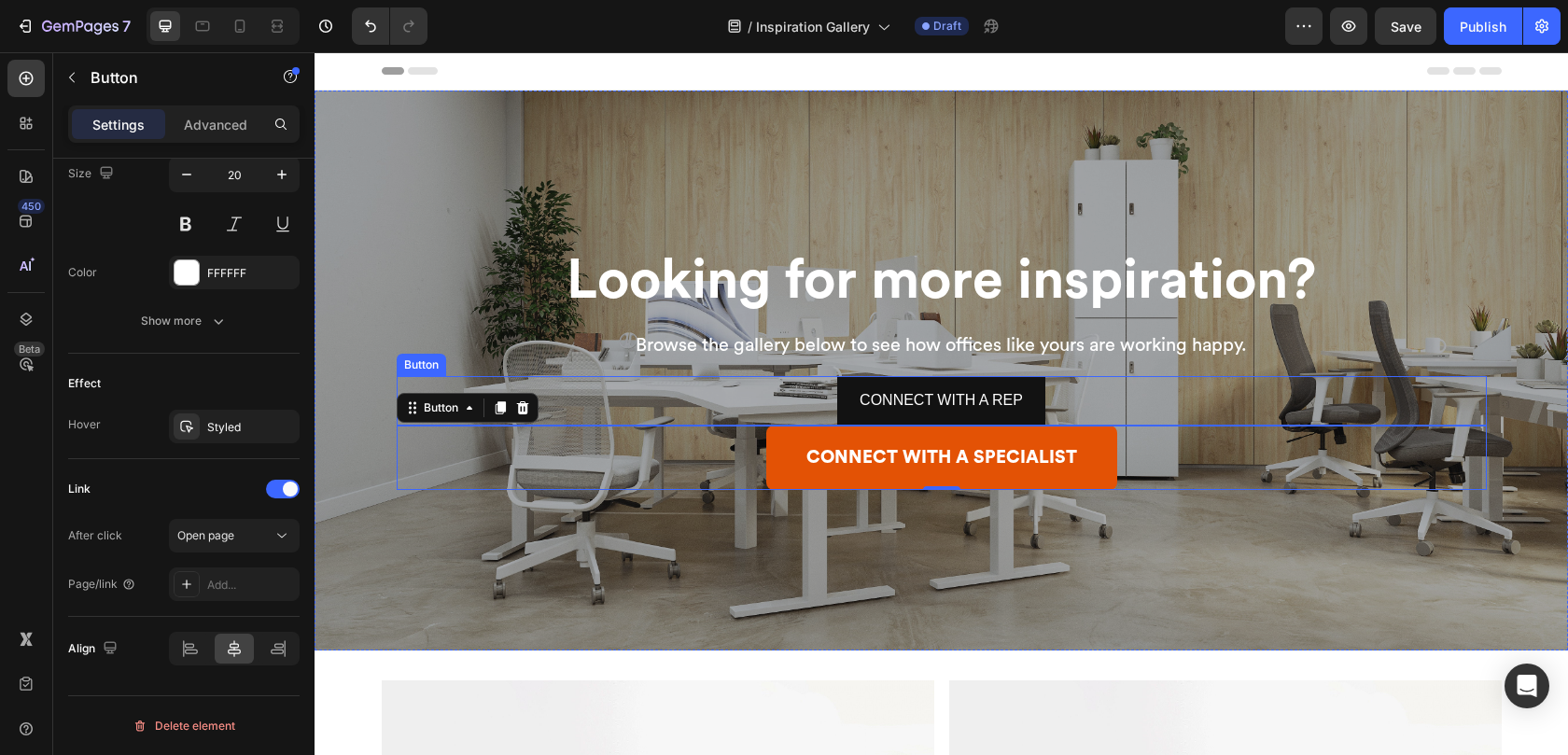
click at [767, 408] on div "CONNECT WITH A REP Button" at bounding box center [941, 401] width 1089 height 50
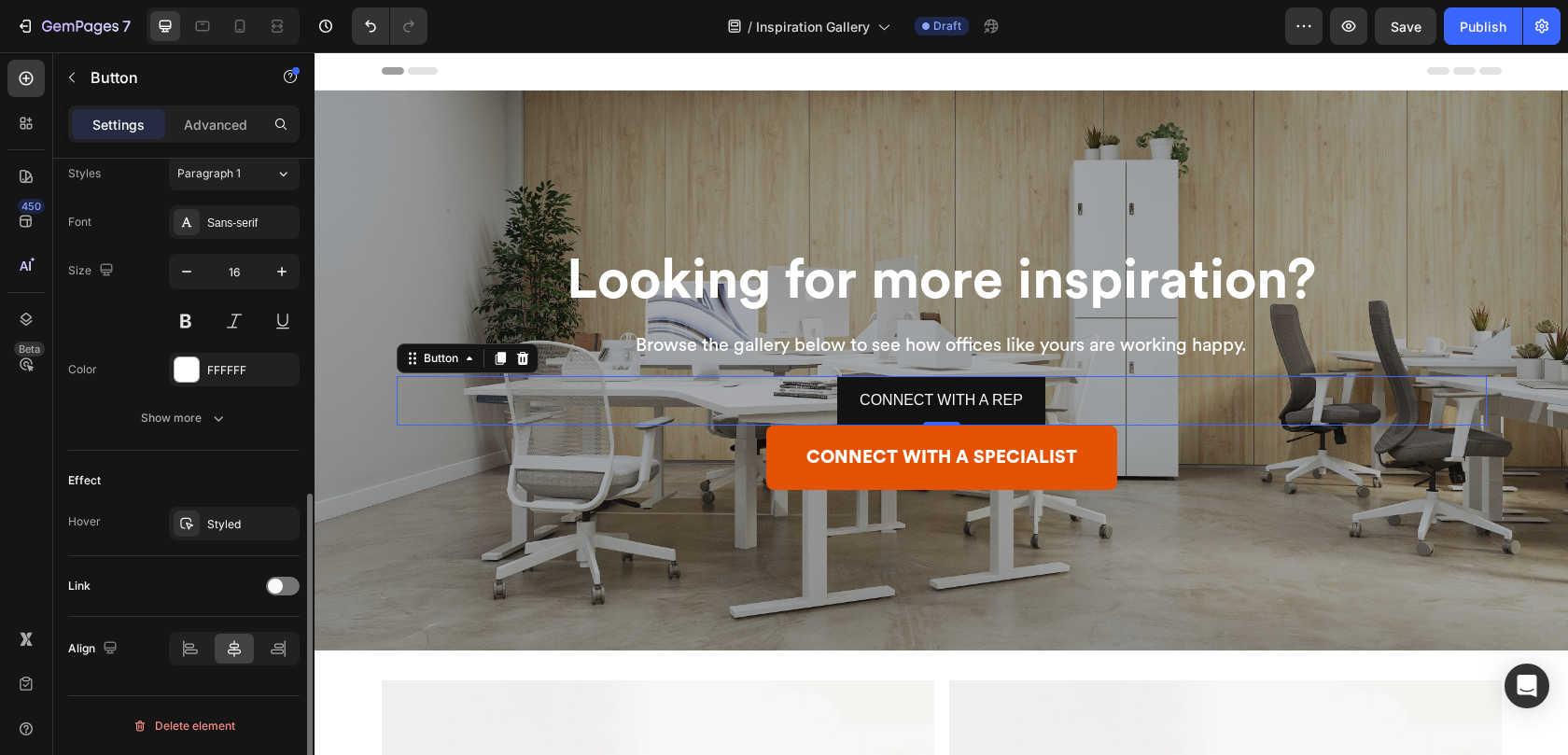
scroll to position [688, 0]
click at [518, 365] on icon at bounding box center [522, 358] width 12 height 13
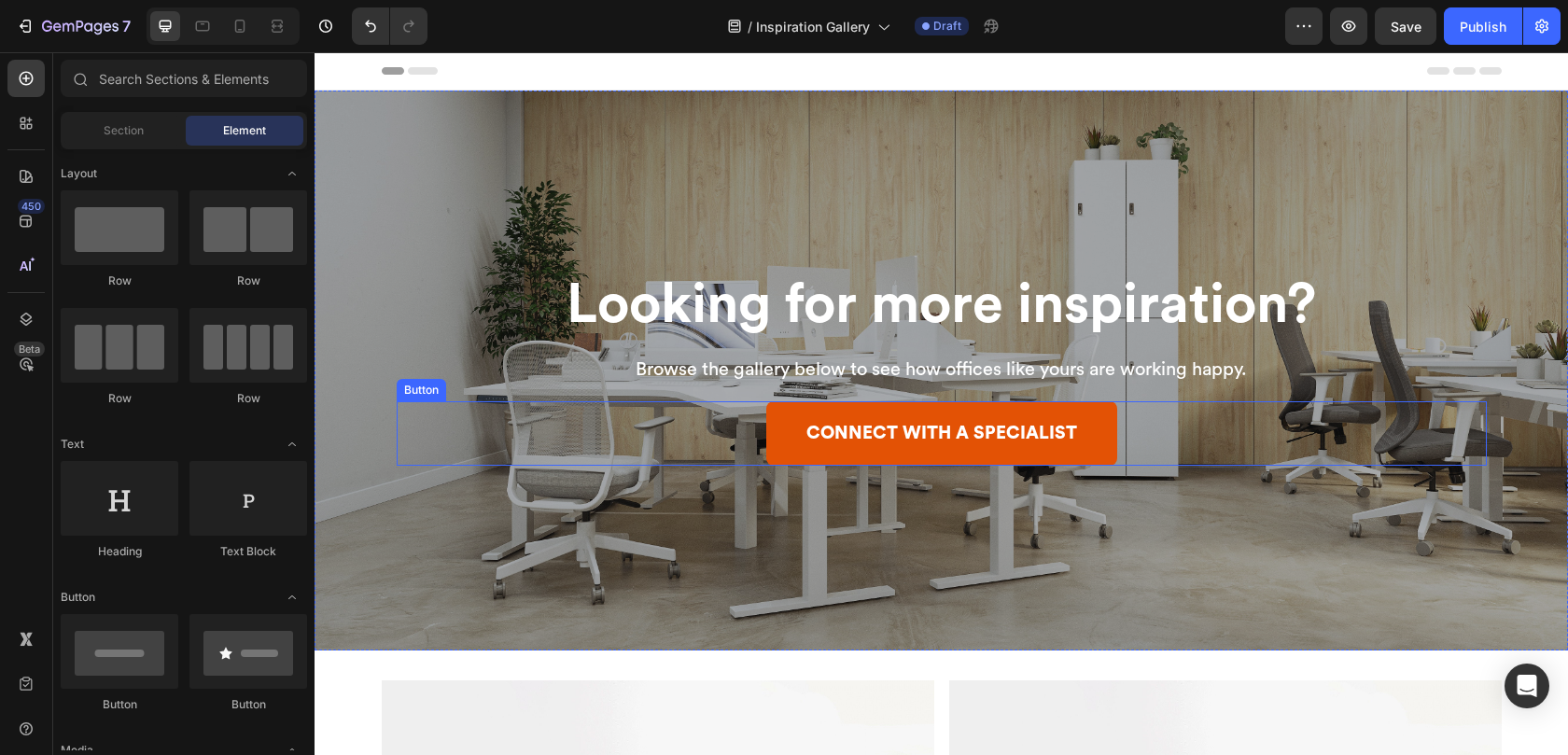
click at [737, 435] on div "CONNECT WITH A SPECIALIST Button" at bounding box center [941, 433] width 1089 height 65
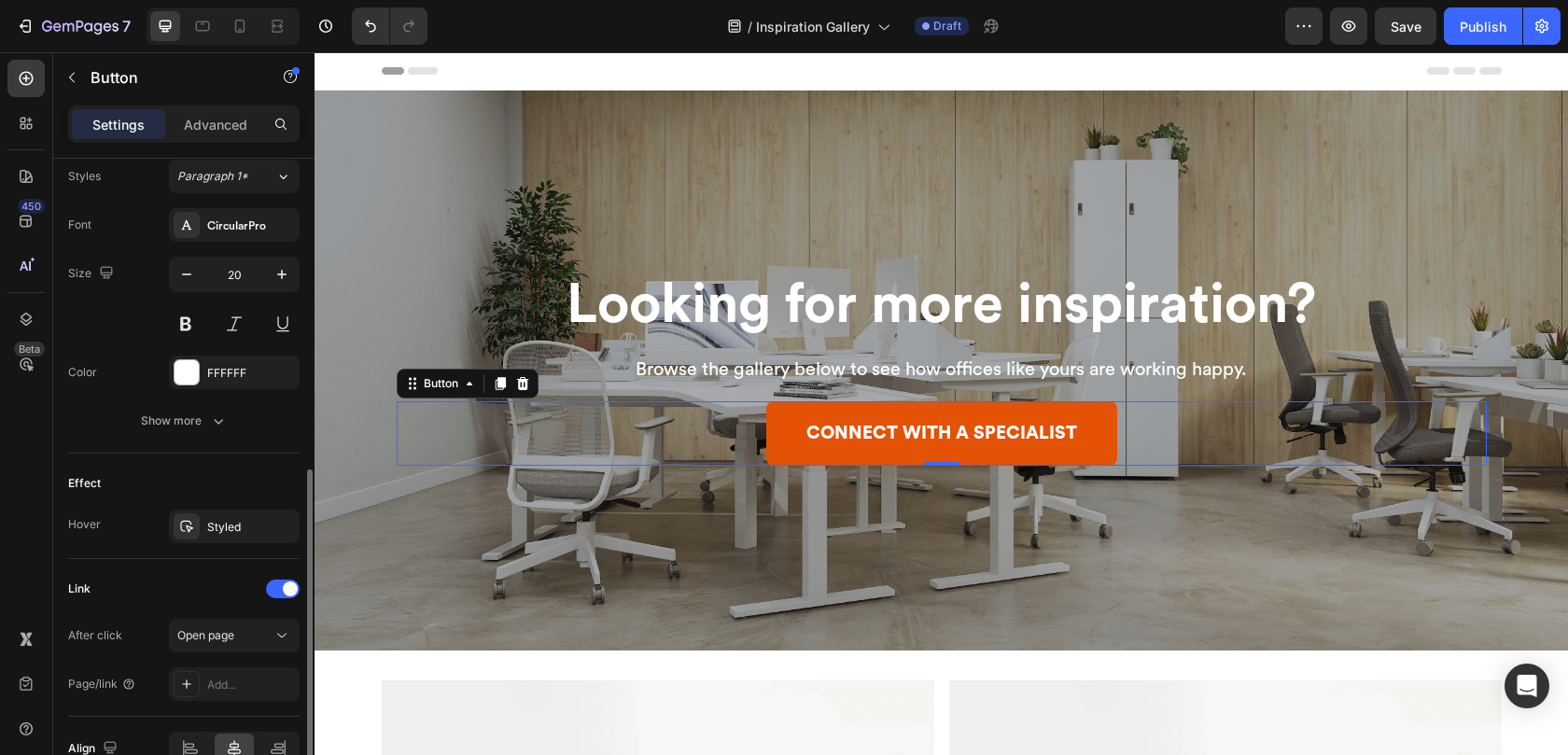
scroll to position [786, 0]
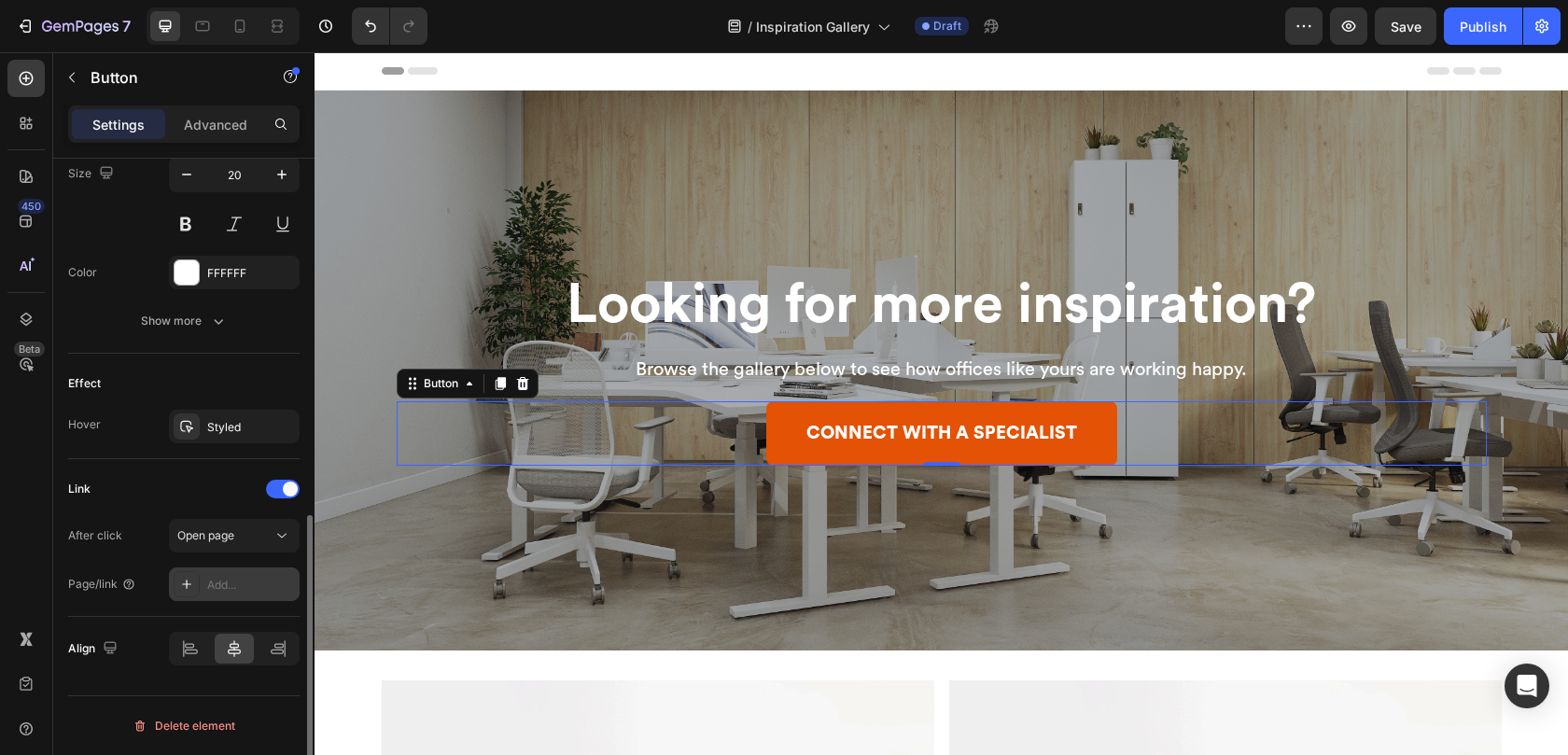
click at [235, 578] on div "Add..." at bounding box center [251, 585] width 88 height 17
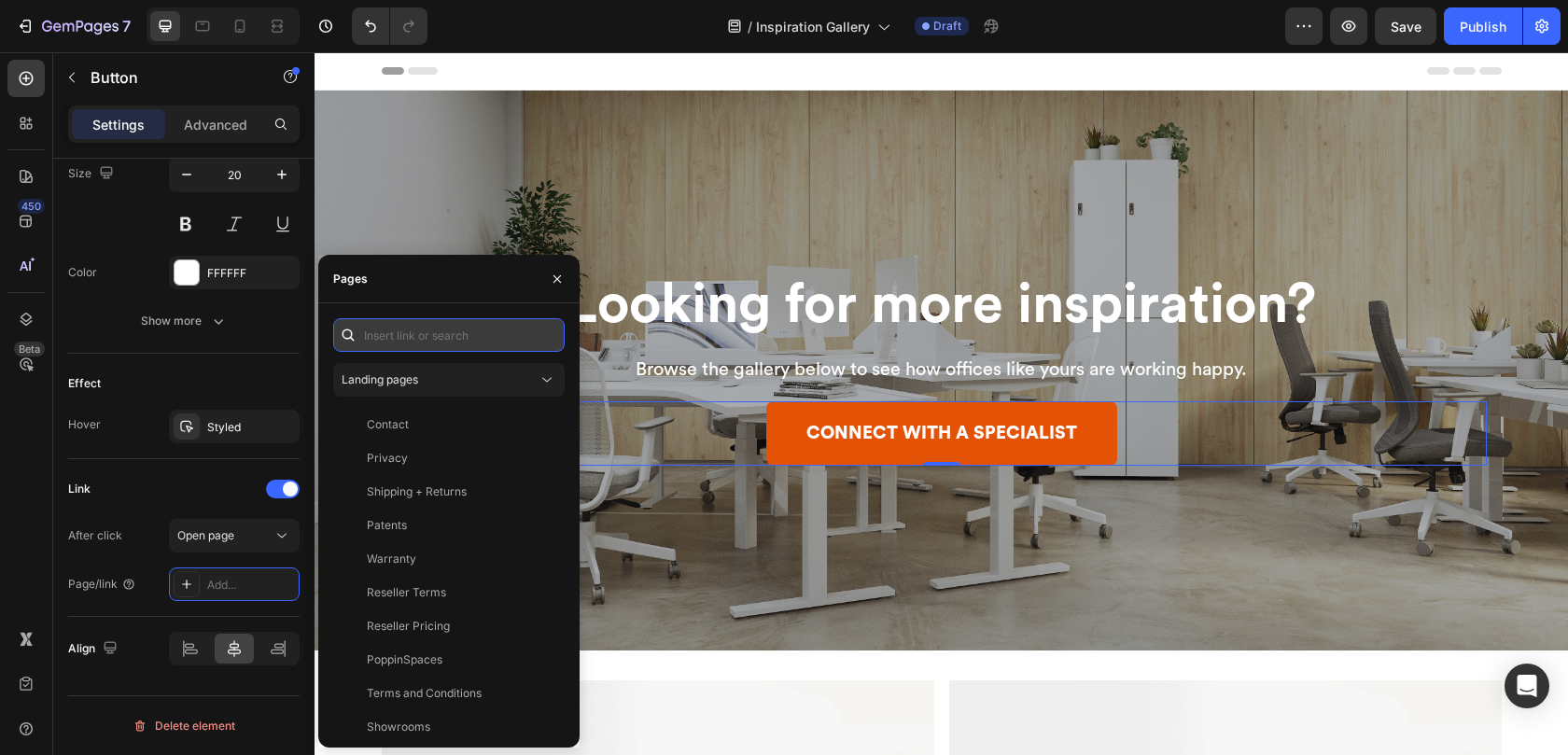
click at [392, 335] on input "text" at bounding box center [449, 335] width 232 height 34
paste input "https://www.poppin.com/pages/furniture-for-companies?_kx=Vt1GwsfjBkWHj6MXcVKrXa…"
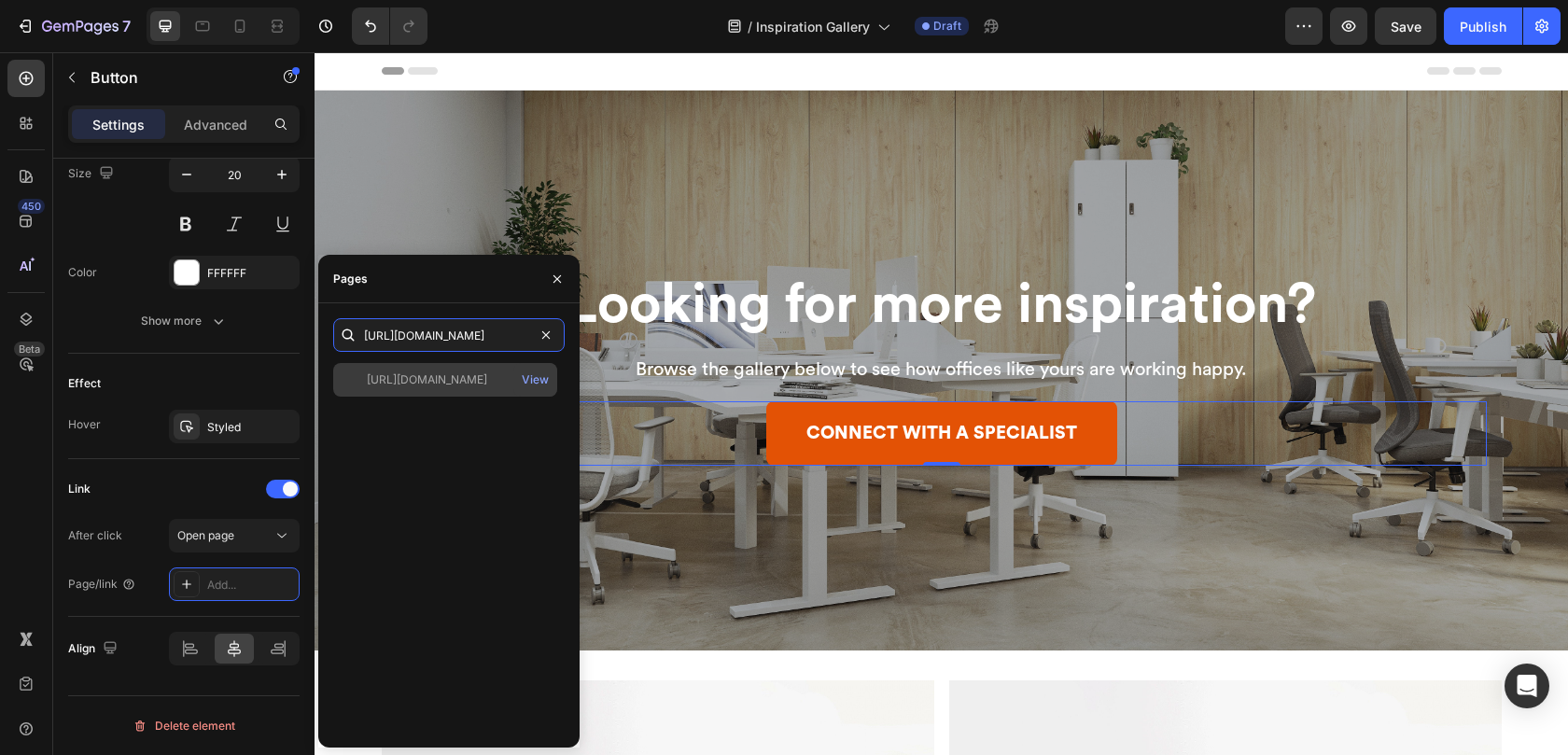
type input "https://www.poppin.com/pages/furniture-for-companies?_kx=Vt1GwsfjBkWHj6MXcVKrXa…"
click at [431, 373] on div "https://www.poppin.com/pages/furniture-for-companies?_kx=Vt1GwsfjBkWHj6MXcVKrXa…" at bounding box center [427, 379] width 120 height 17
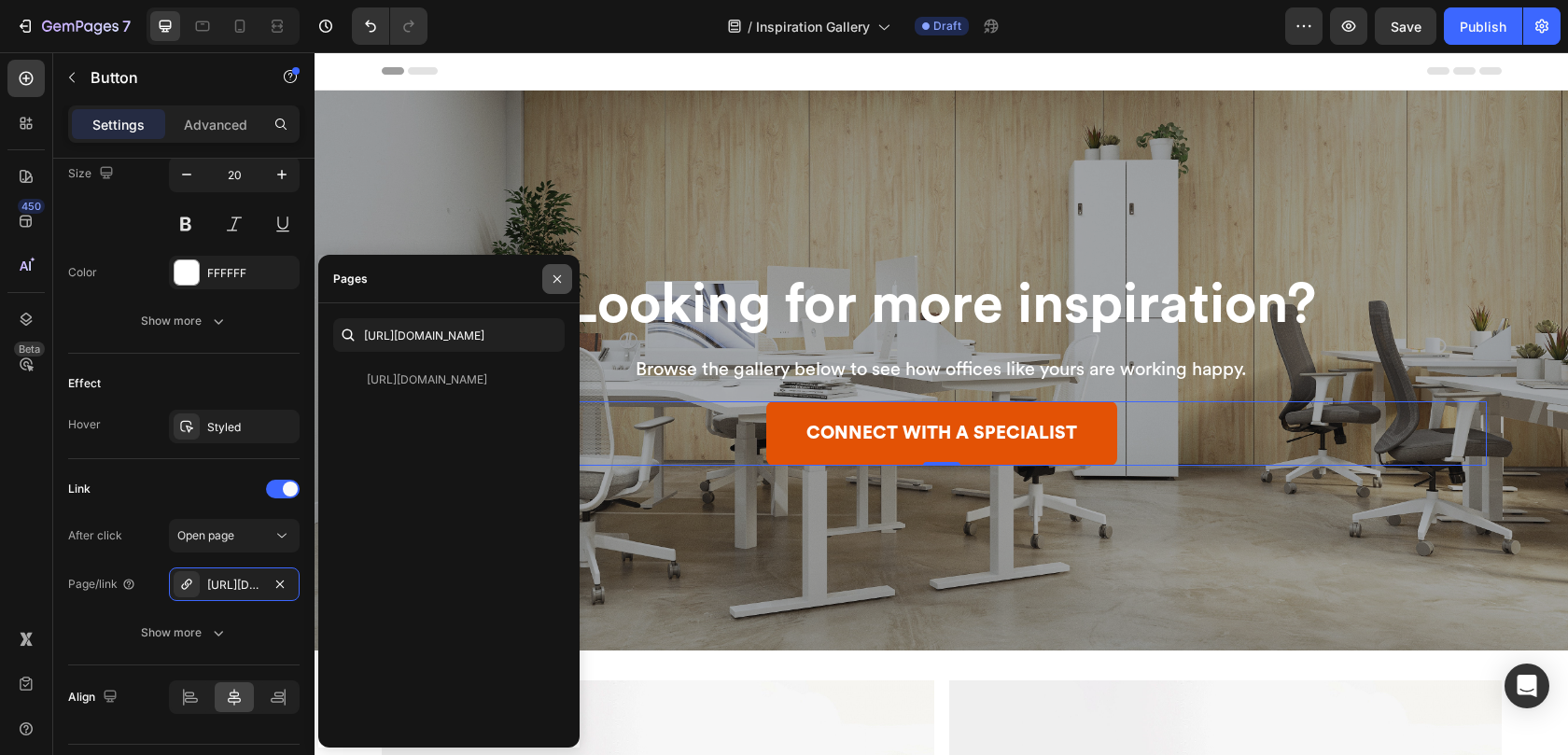
click at [558, 272] on icon "button" at bounding box center [556, 279] width 15 height 15
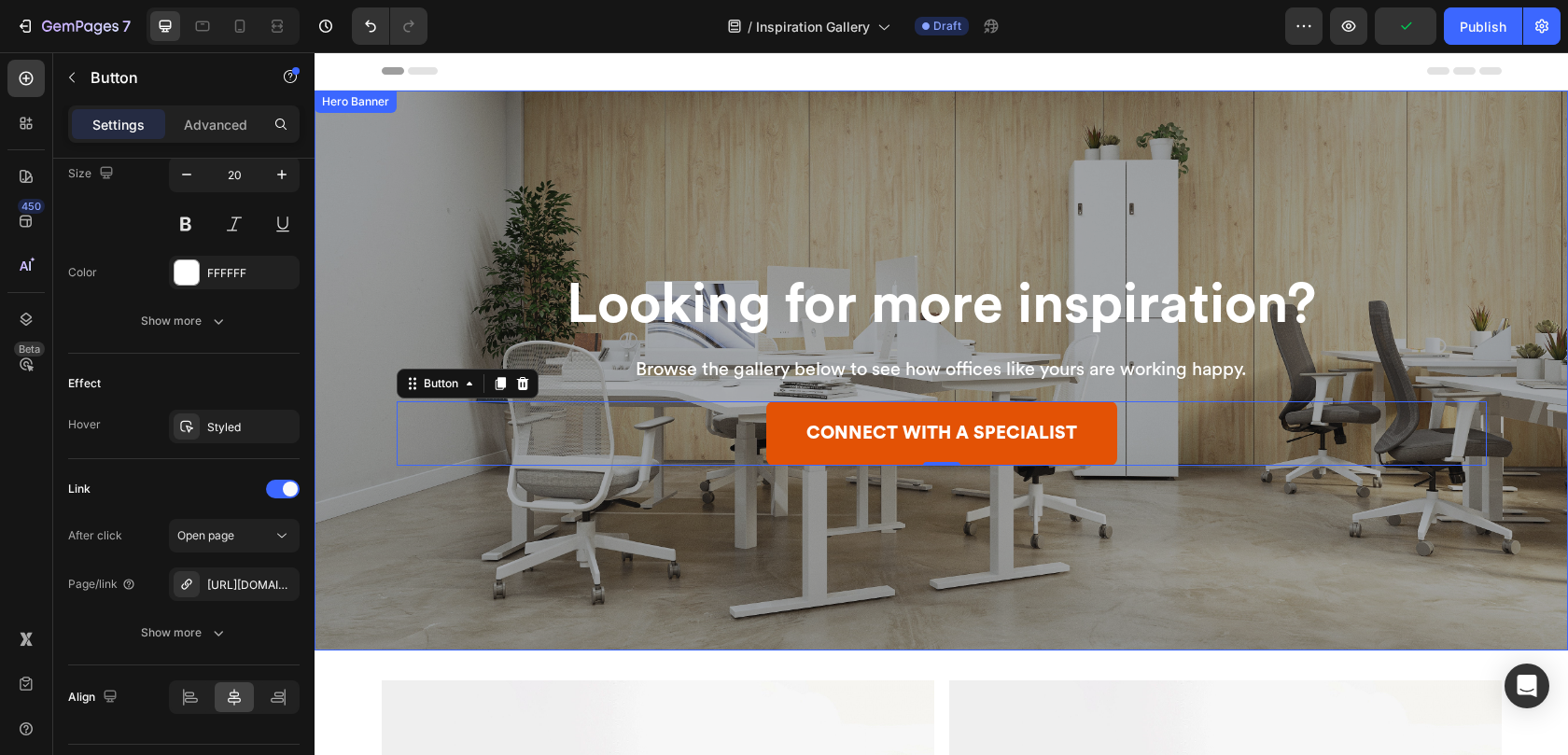
click at [874, 246] on div "Overlay" at bounding box center [941, 370] width 1254 height 560
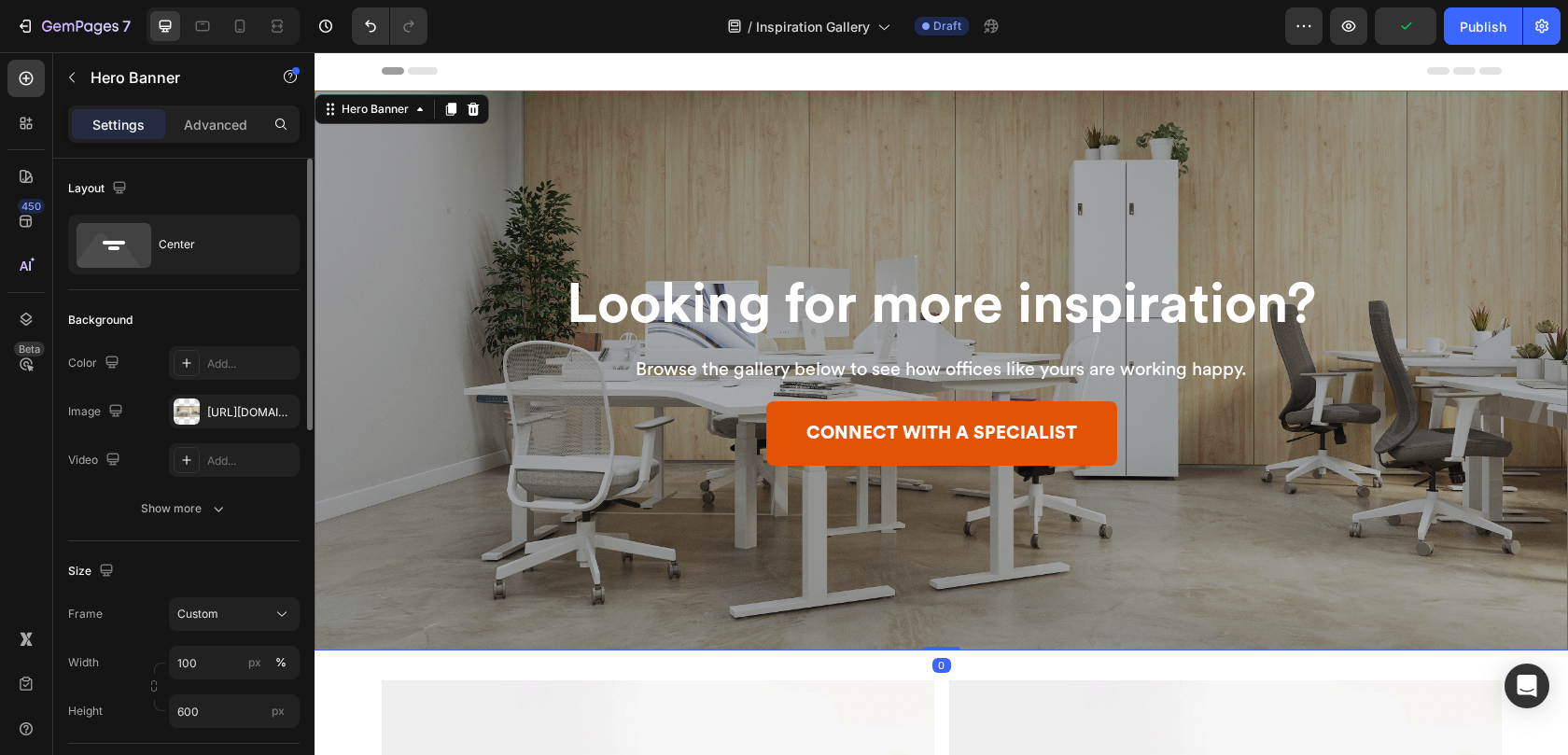
click at [736, 350] on div "Looking for more inspiration? Heading Browse the gallery below to see how offic…" at bounding box center [941, 370] width 1089 height 190
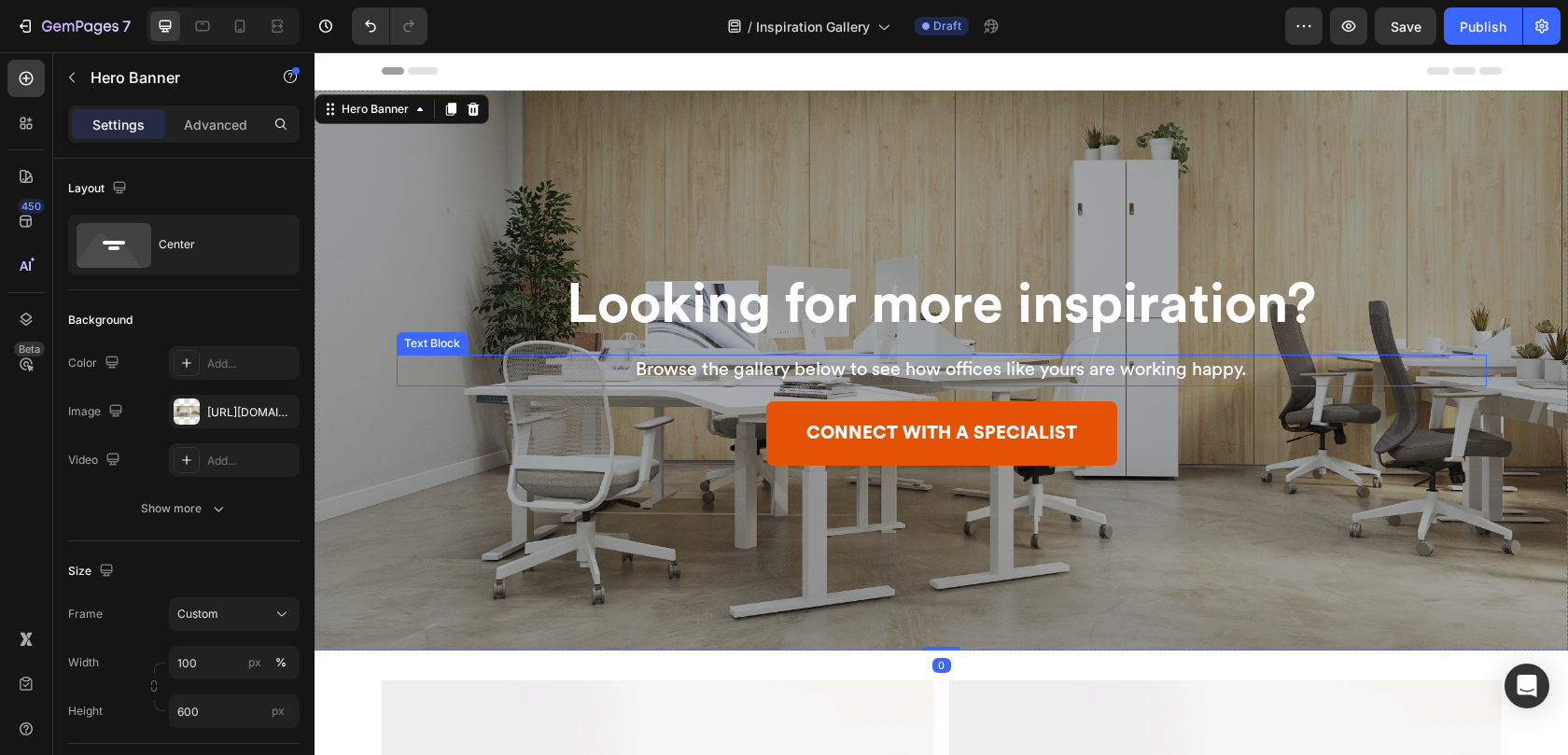
click at [734, 365] on span "Browse the gallery below to see how offices like yours are working happy." at bounding box center [941, 369] width 611 height 19
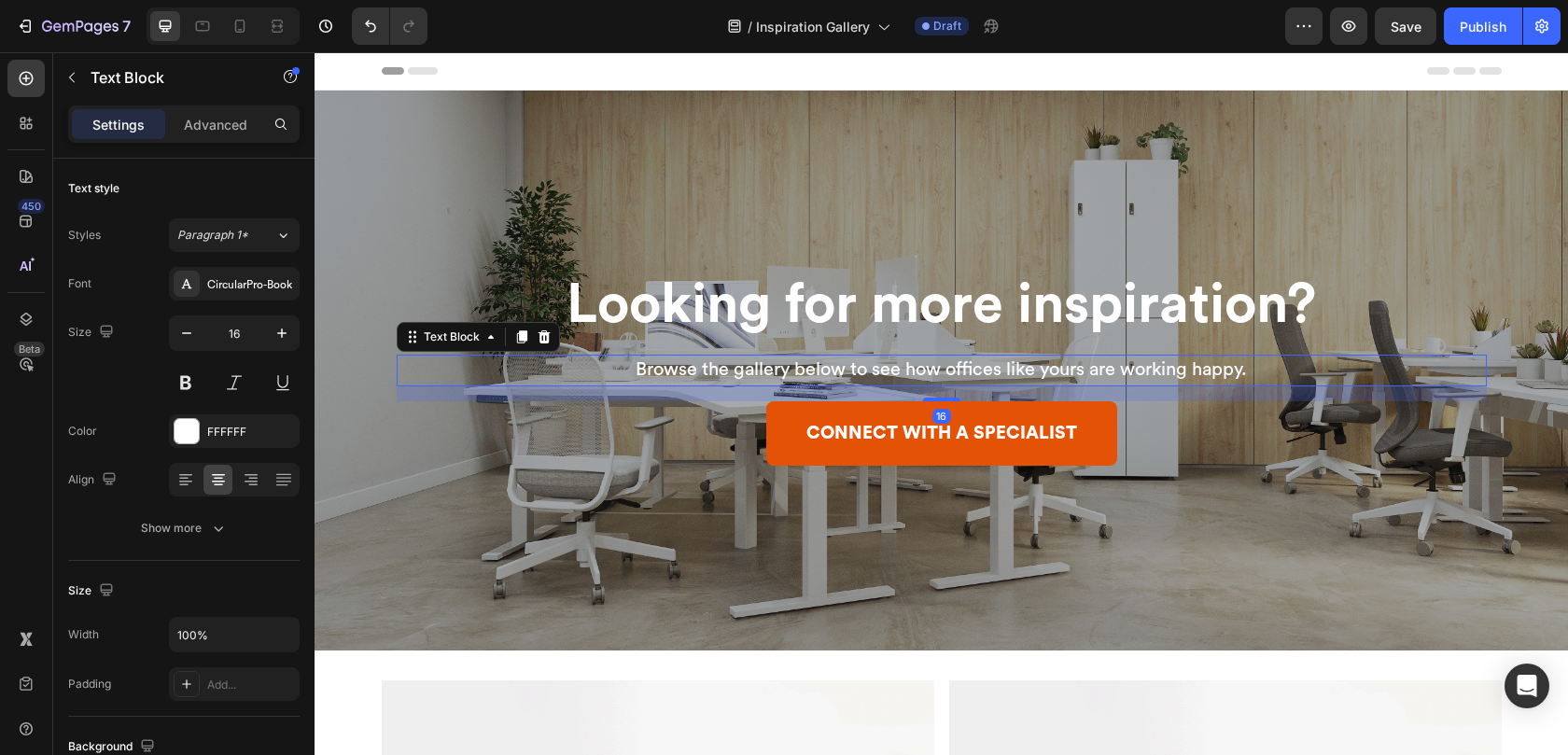
click at [734, 365] on span "Browse the gallery below to see how offices like yours are working happy." at bounding box center [941, 369] width 611 height 19
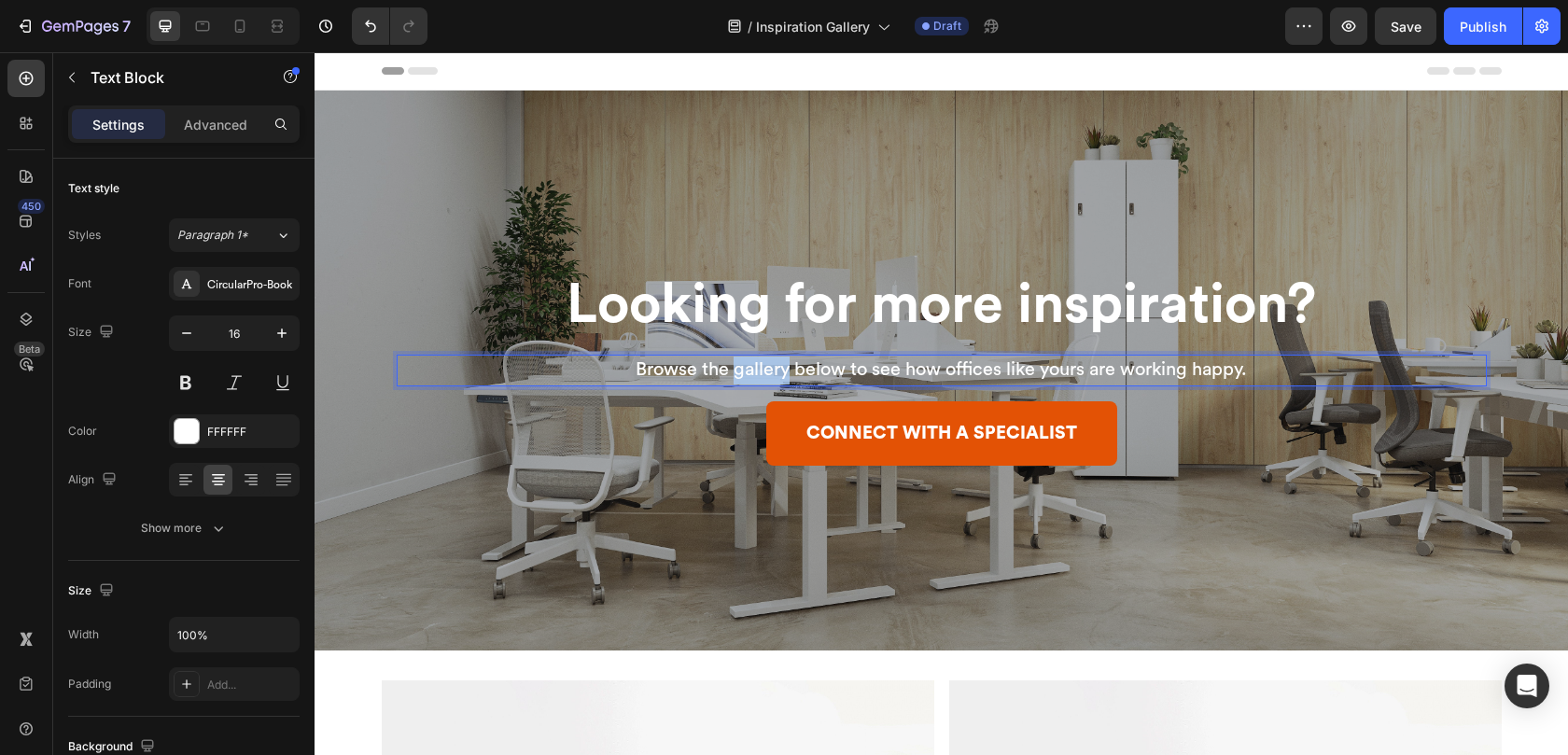
click at [734, 365] on span "Browse the gallery below to see how offices like yours are working happy." at bounding box center [941, 369] width 611 height 19
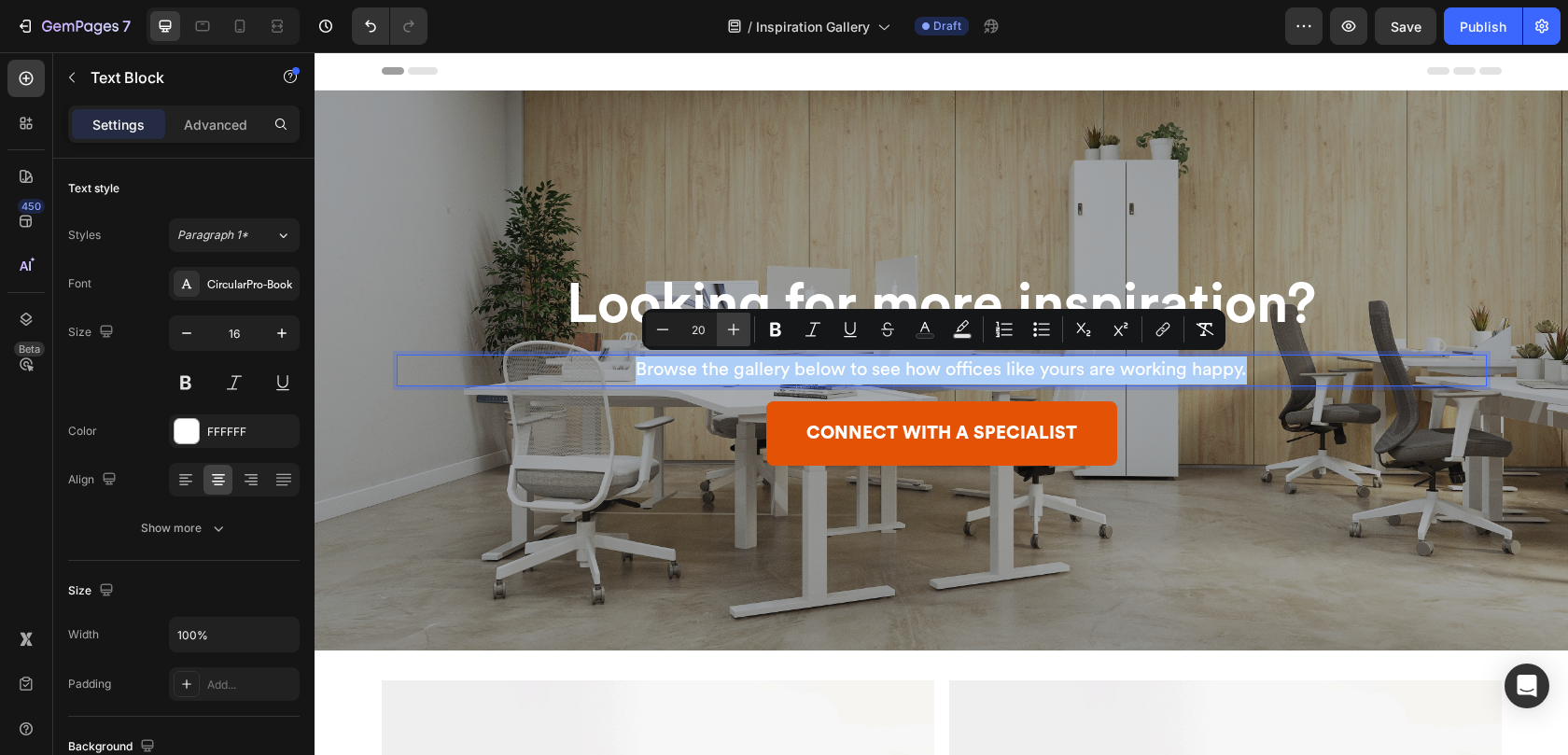
click at [733, 328] on icon "Editor contextual toolbar" at bounding box center [734, 329] width 12 height 12
type input "24"
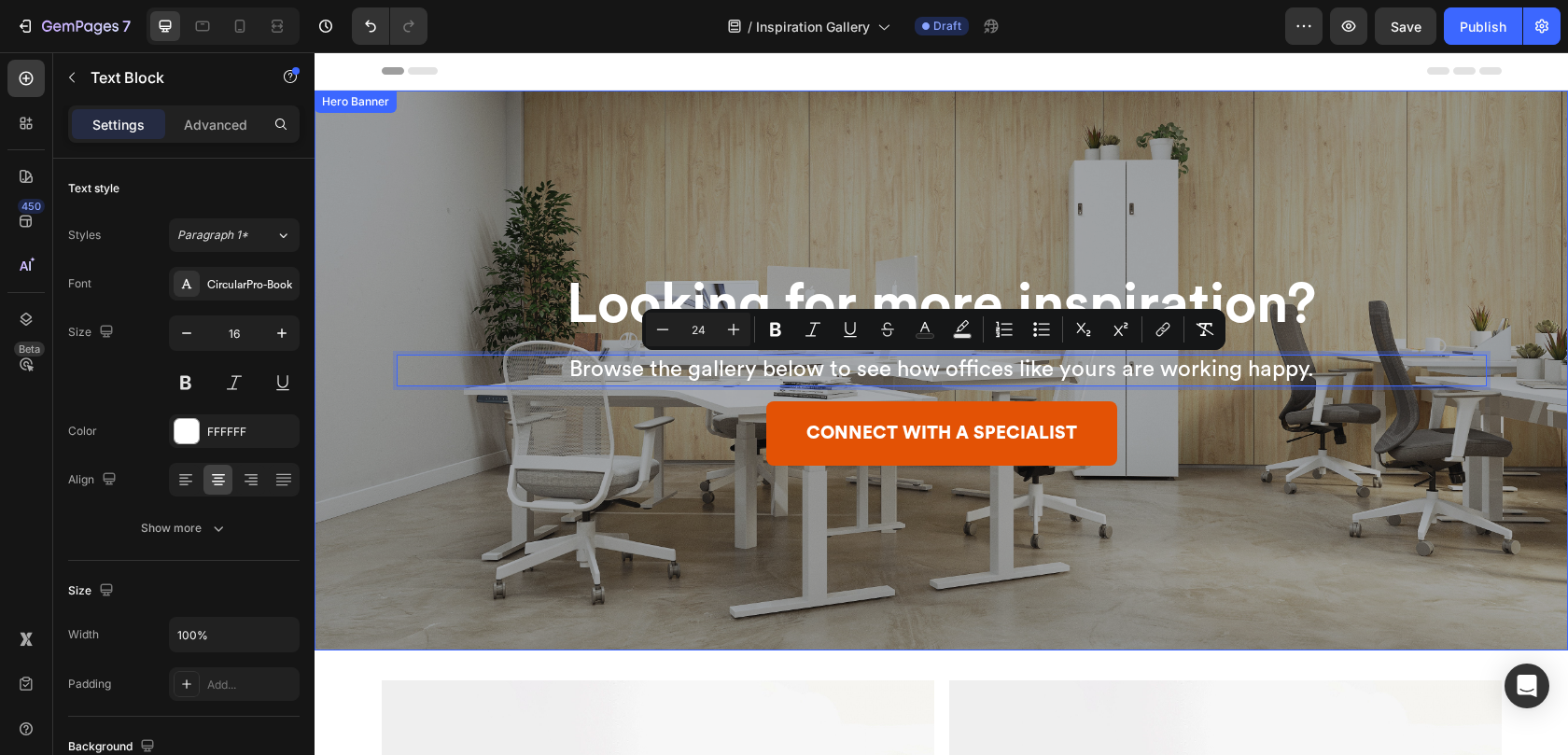
click at [727, 207] on div "Overlay" at bounding box center [941, 370] width 1254 height 560
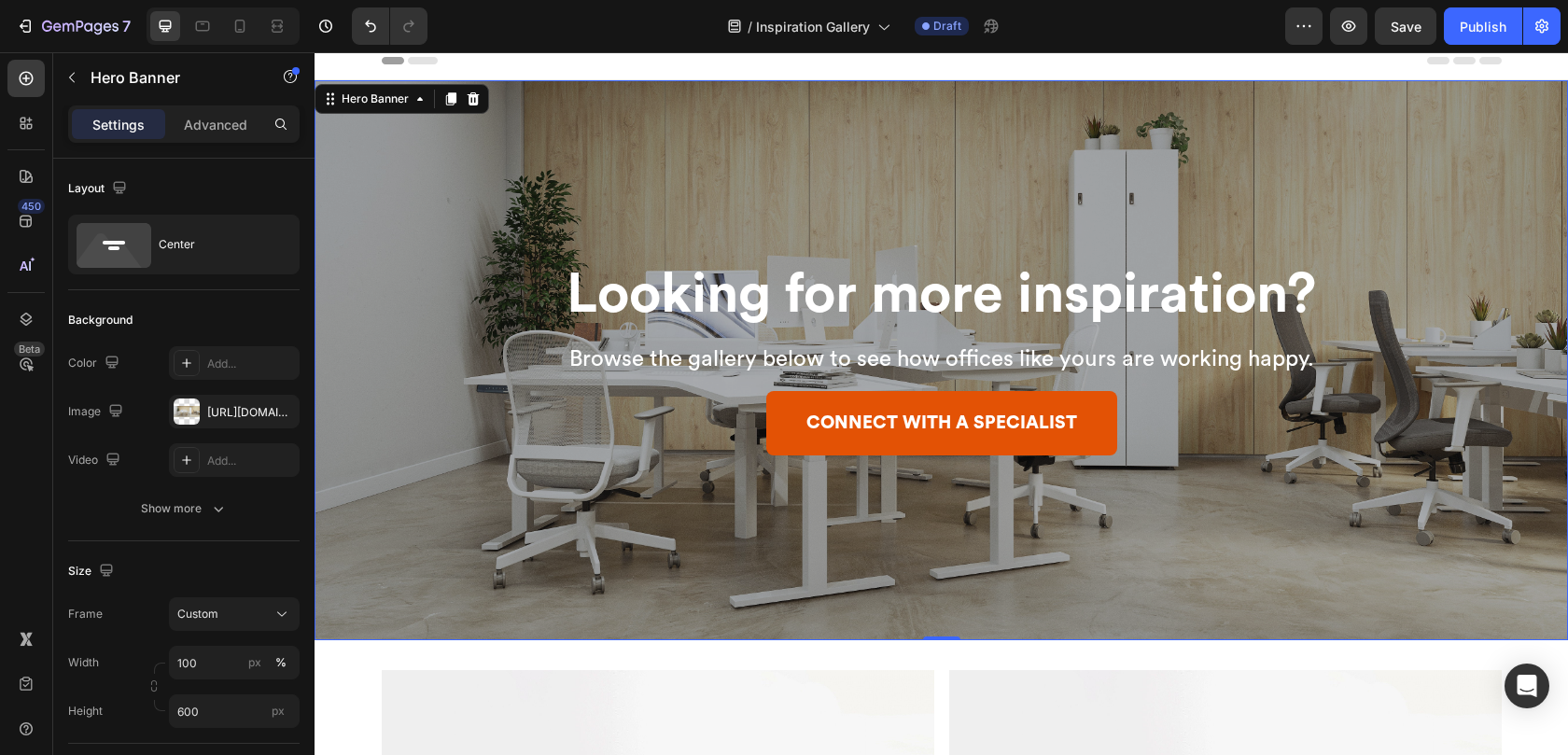
scroll to position [11, 0]
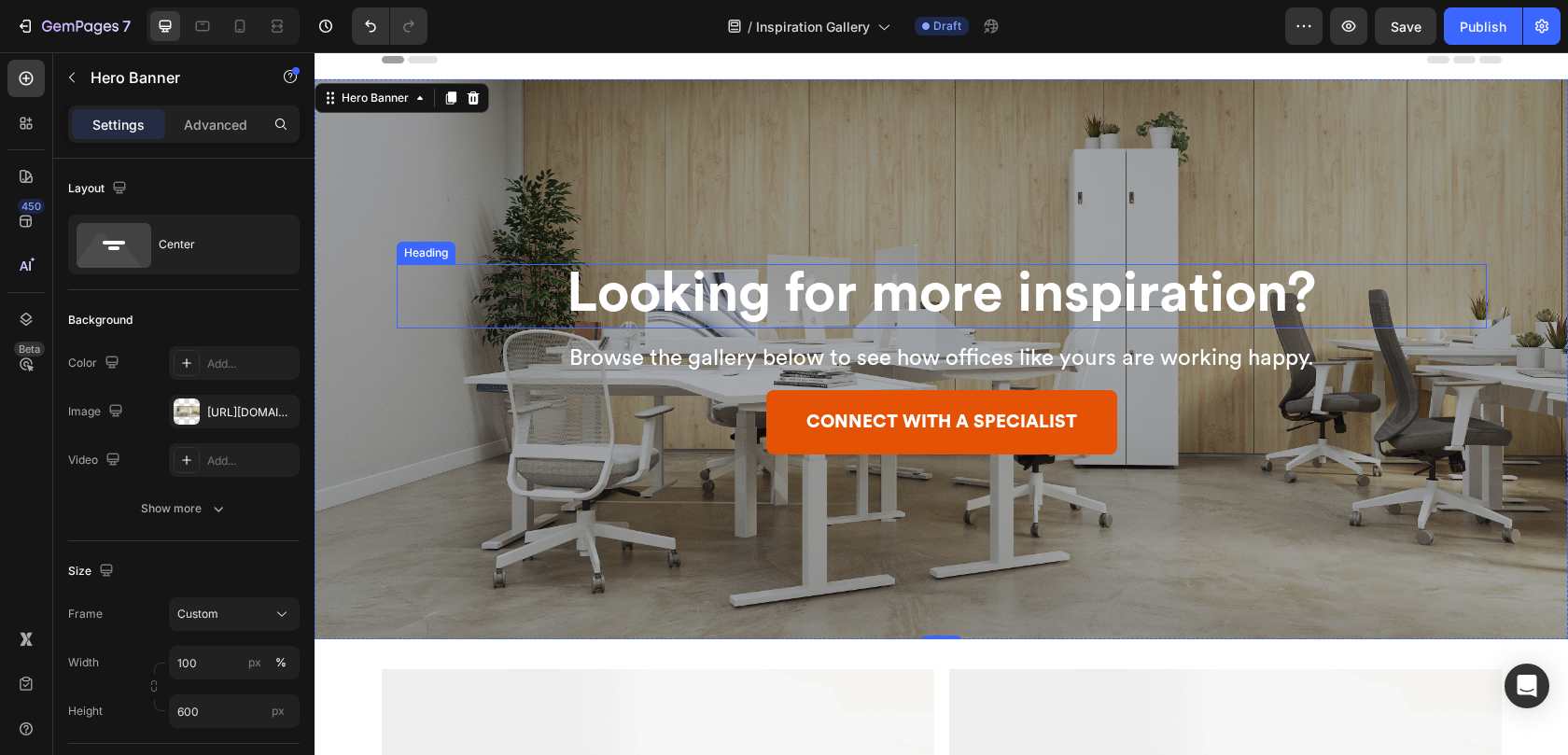
click at [748, 294] on span "Looking for more inspiration?" at bounding box center [940, 292] width 749 height 55
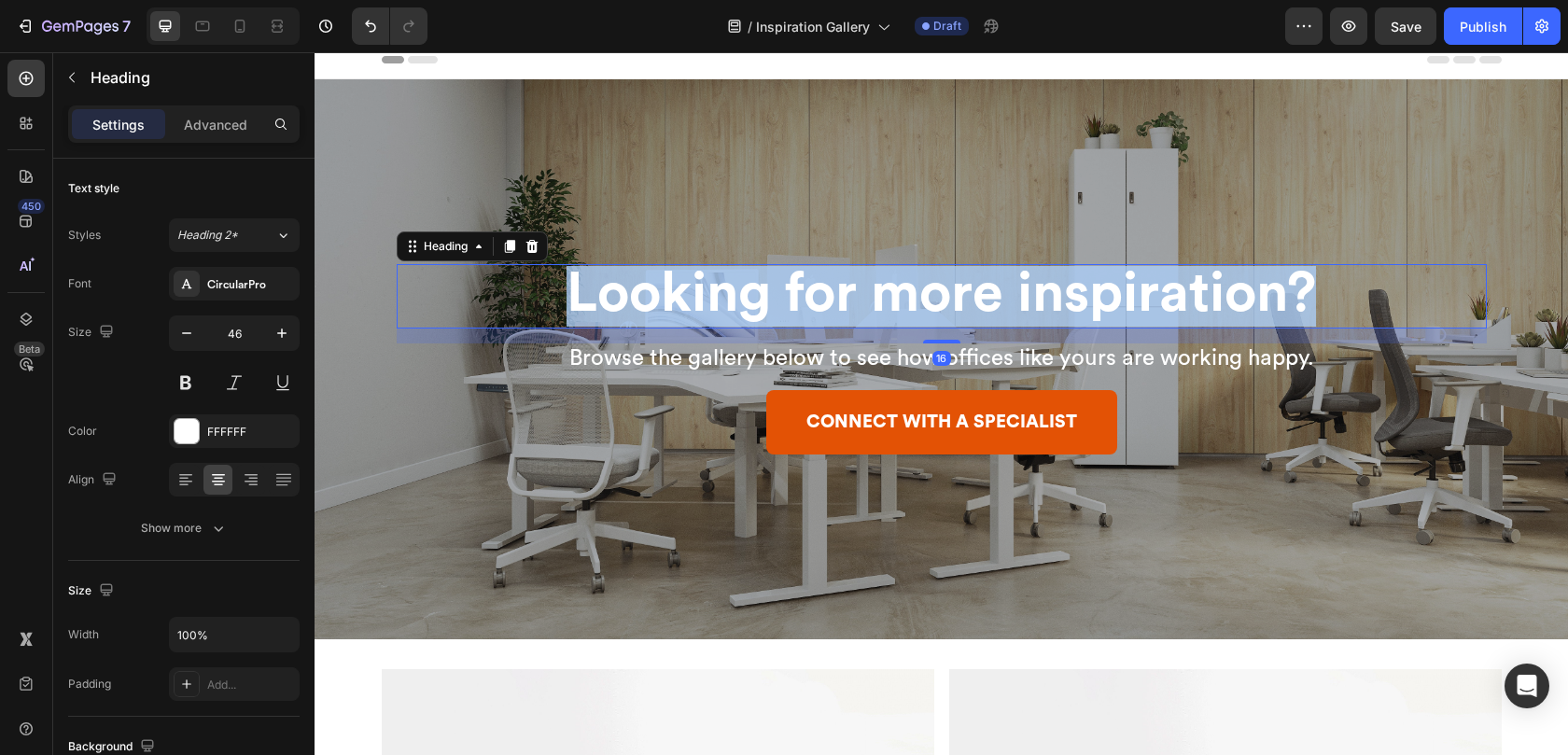
click at [747, 293] on span "Looking for more inspiration?" at bounding box center [940, 292] width 749 height 55
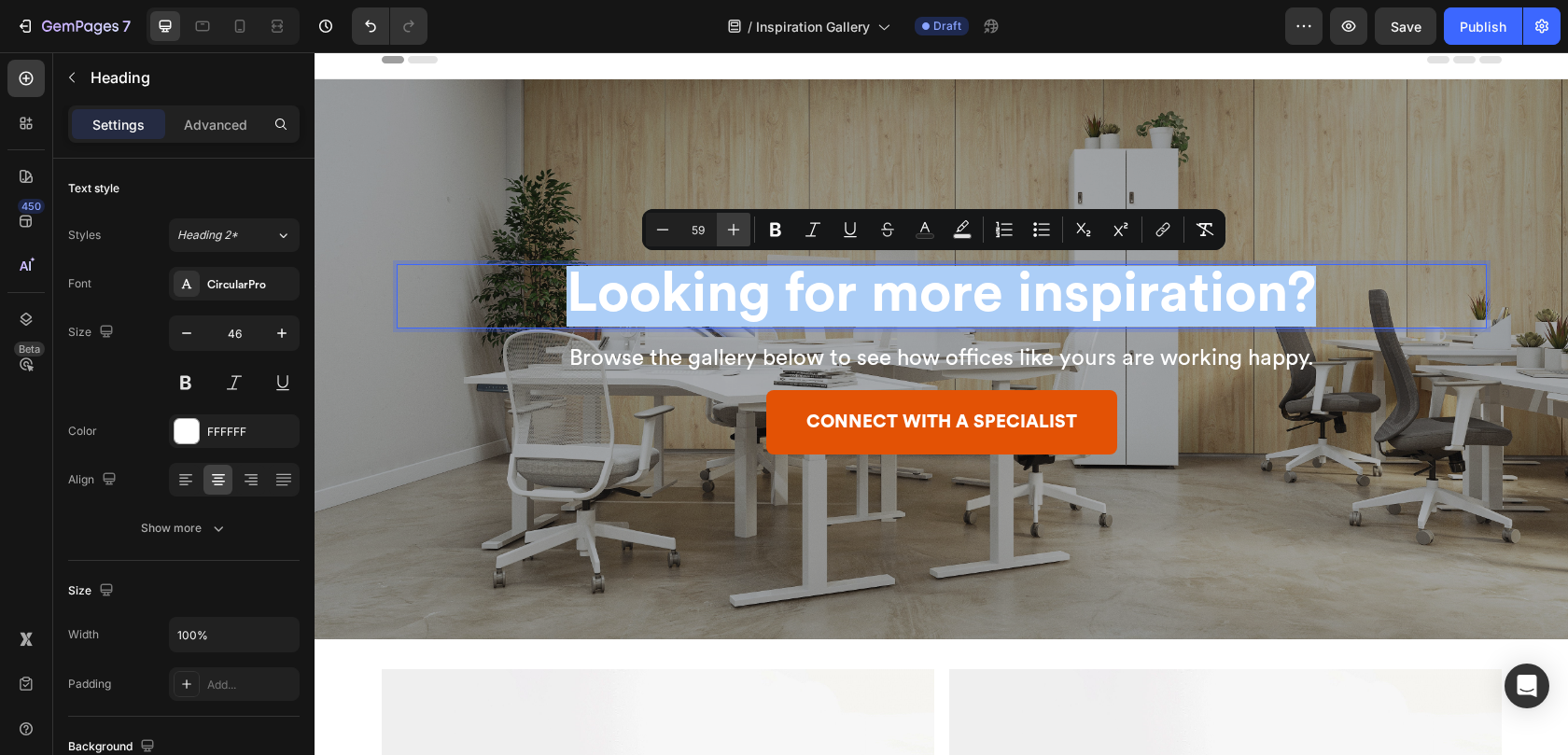
click at [736, 229] on icon "Editor contextual toolbar" at bounding box center [734, 230] width 12 height 12
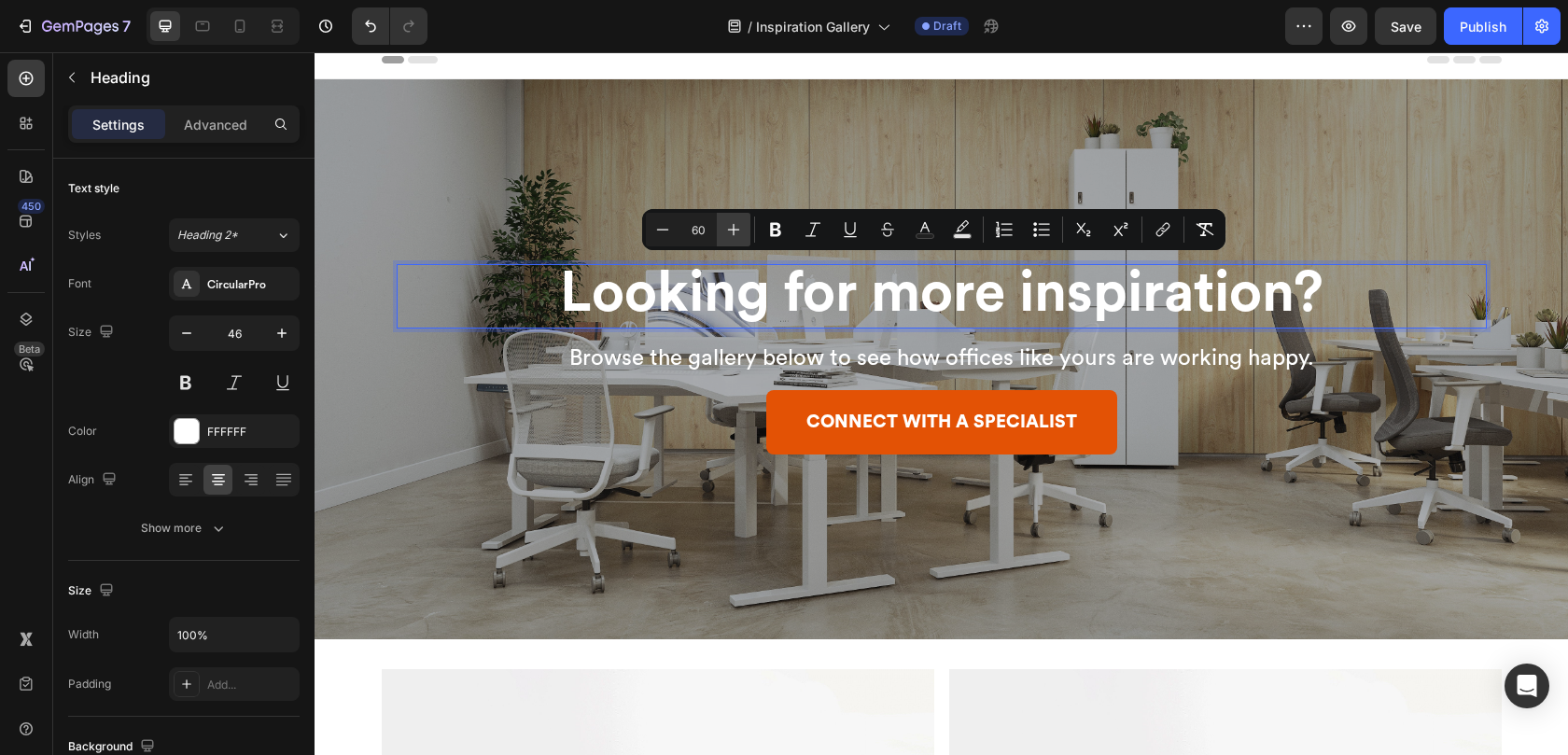
click at [736, 230] on icon "Editor contextual toolbar" at bounding box center [734, 230] width 12 height 12
click at [737, 230] on icon "Editor contextual toolbar" at bounding box center [734, 230] width 12 height 12
type input "63"
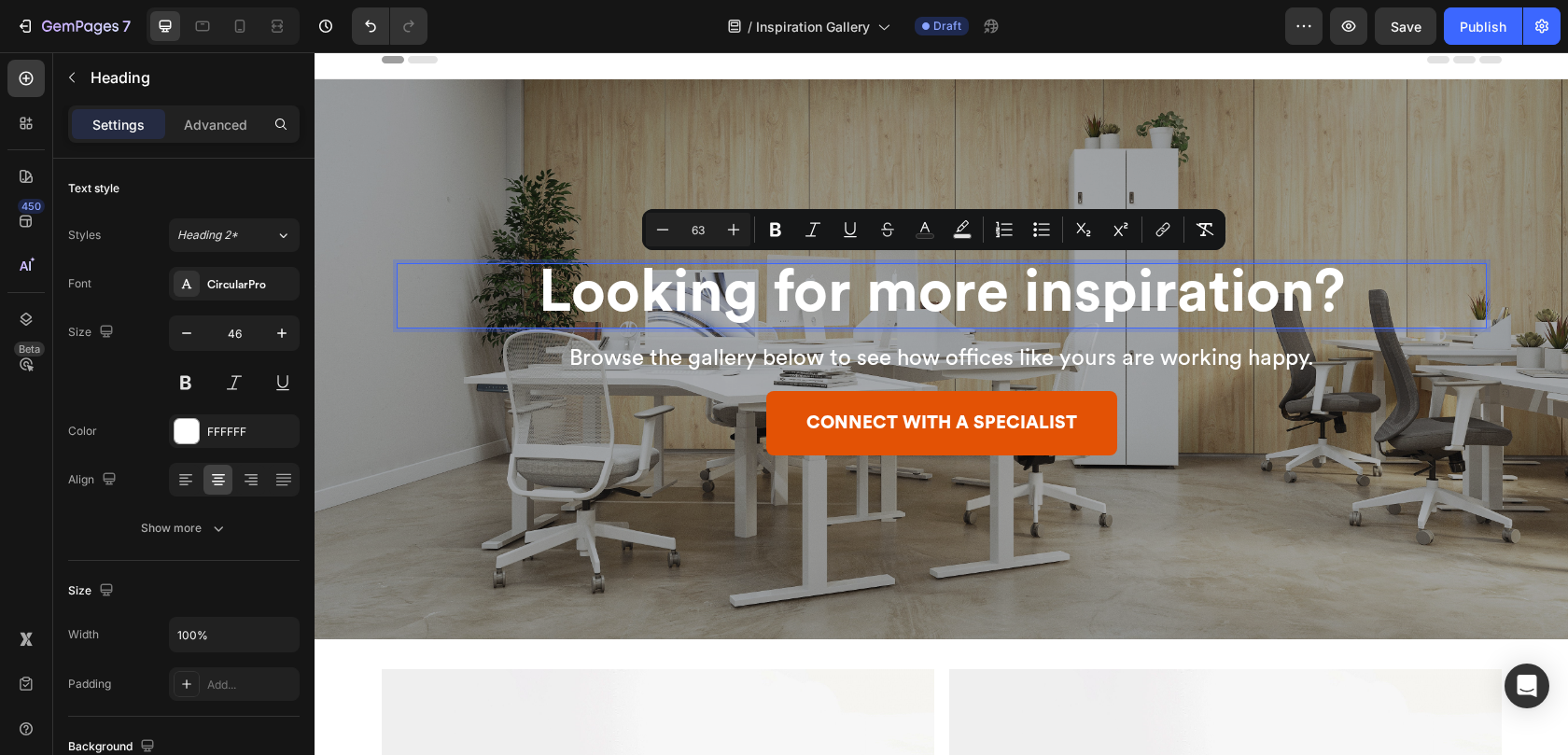
click at [778, 159] on div "Overlay" at bounding box center [941, 359] width 1254 height 560
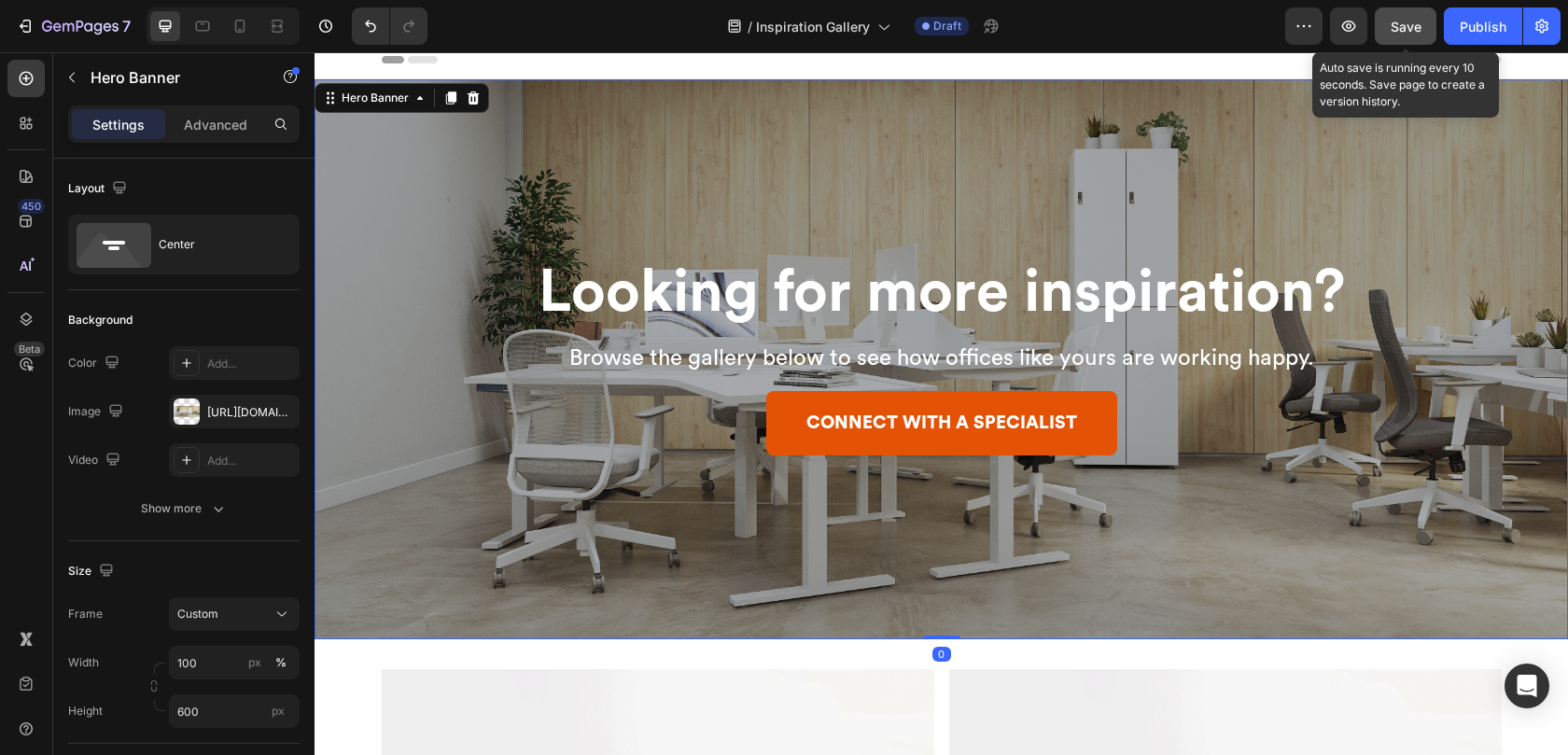
click at [1410, 27] on span "Save" at bounding box center [1405, 27] width 31 height 16
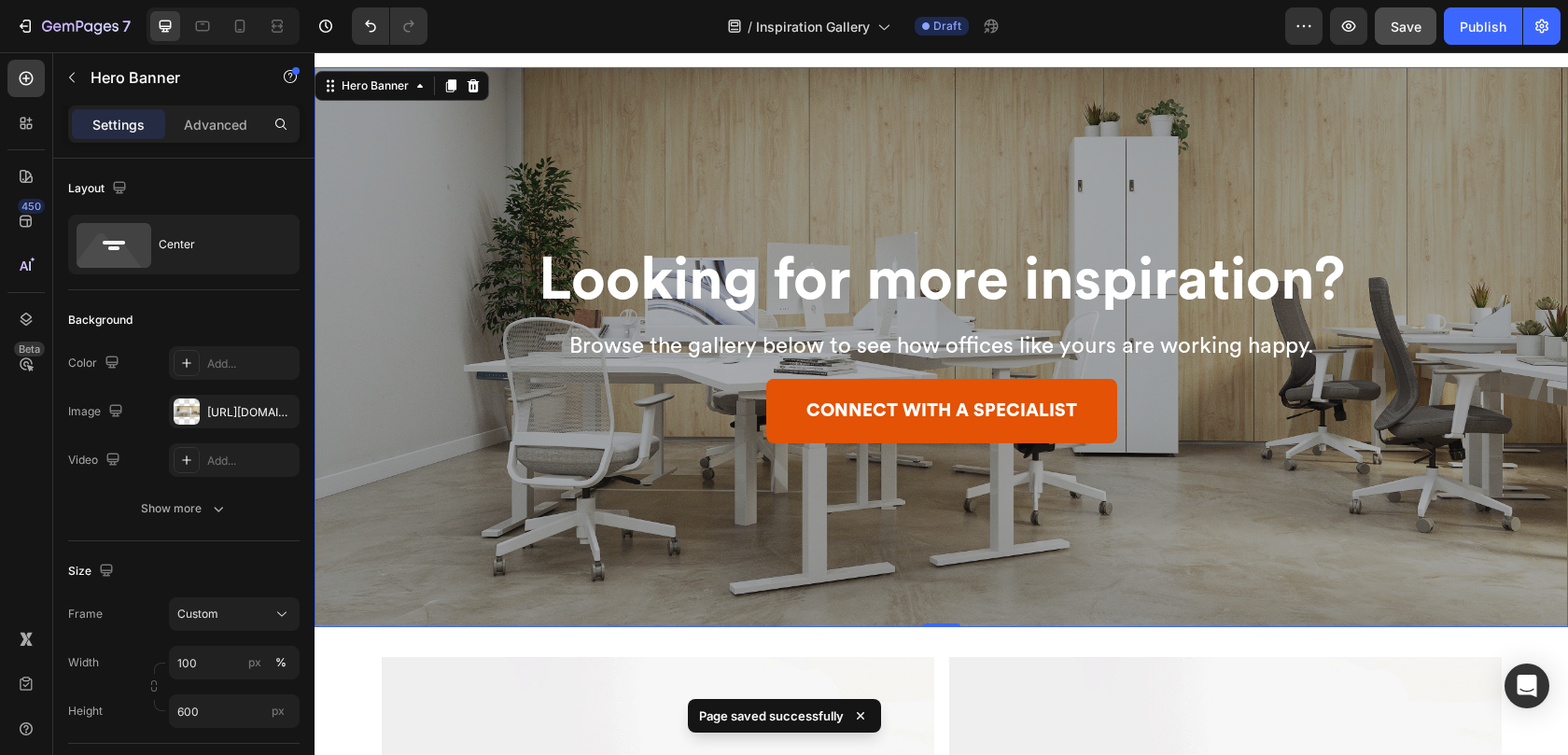
scroll to position [33, 0]
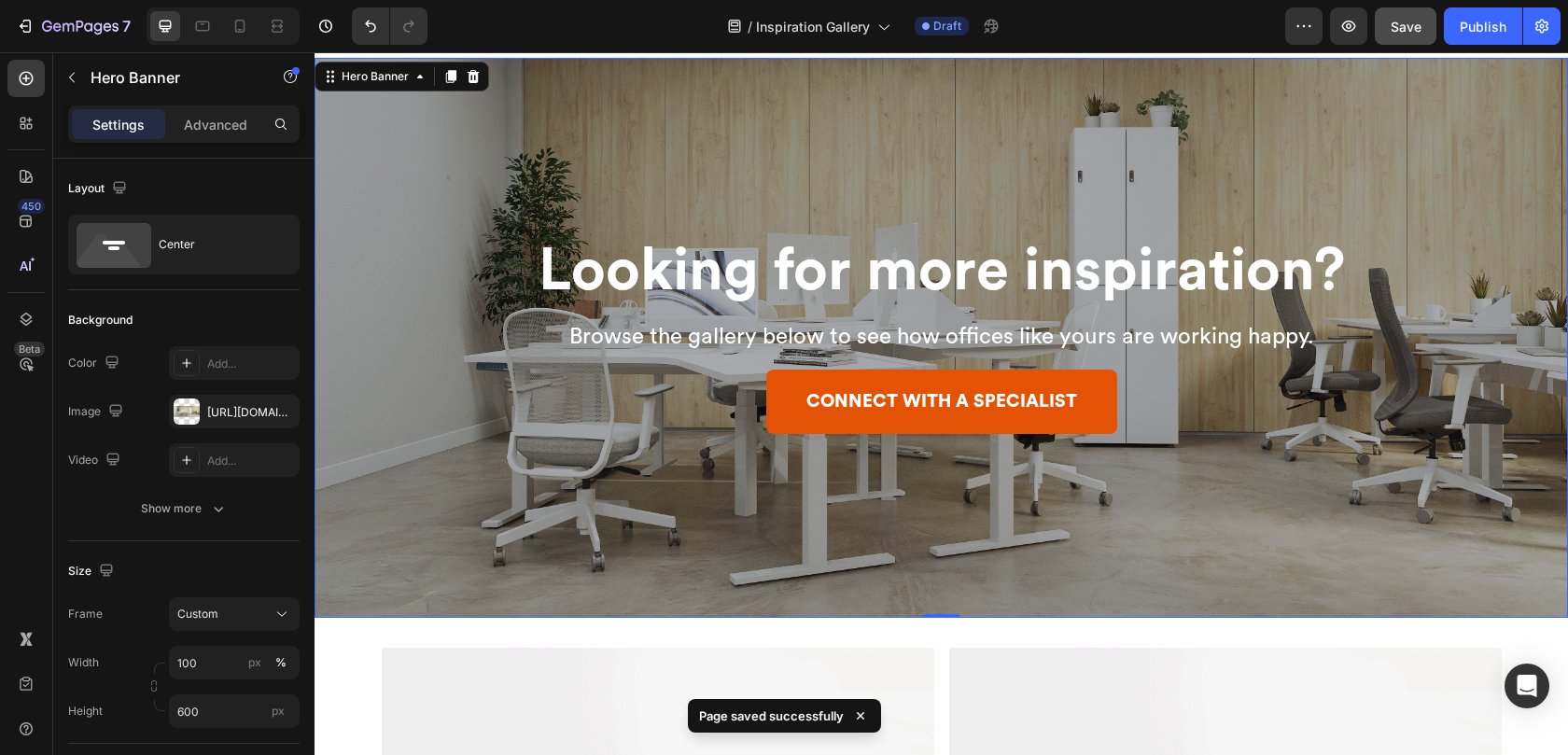
click at [443, 224] on div "Overlay" at bounding box center [941, 337] width 1254 height 560
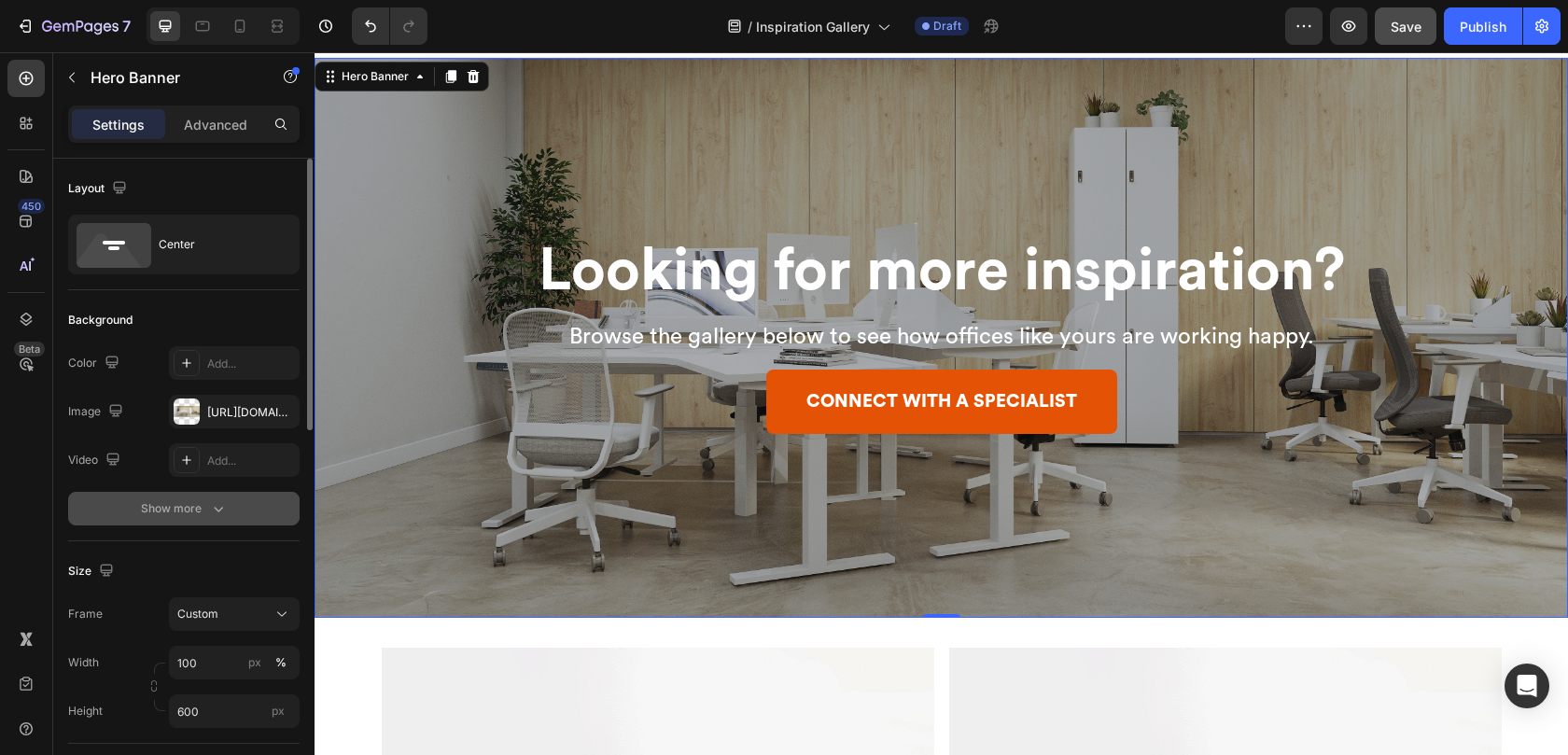
click at [192, 523] on button "Show more" at bounding box center [183, 508] width 232 height 34
click at [227, 508] on div "121212" at bounding box center [234, 509] width 54 height 17
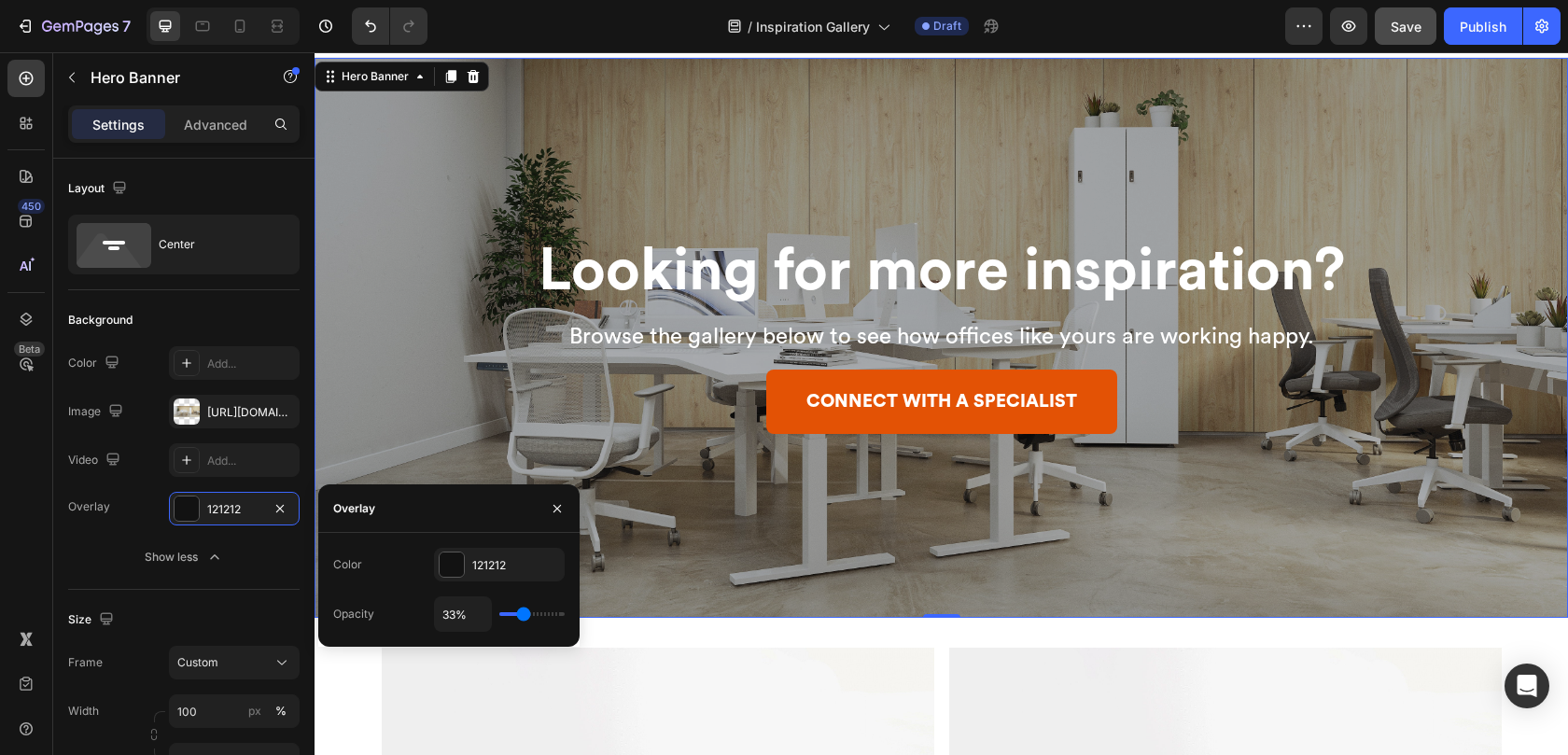
type input "35%"
type input "35"
type input "36%"
type input "36"
type input "37%"
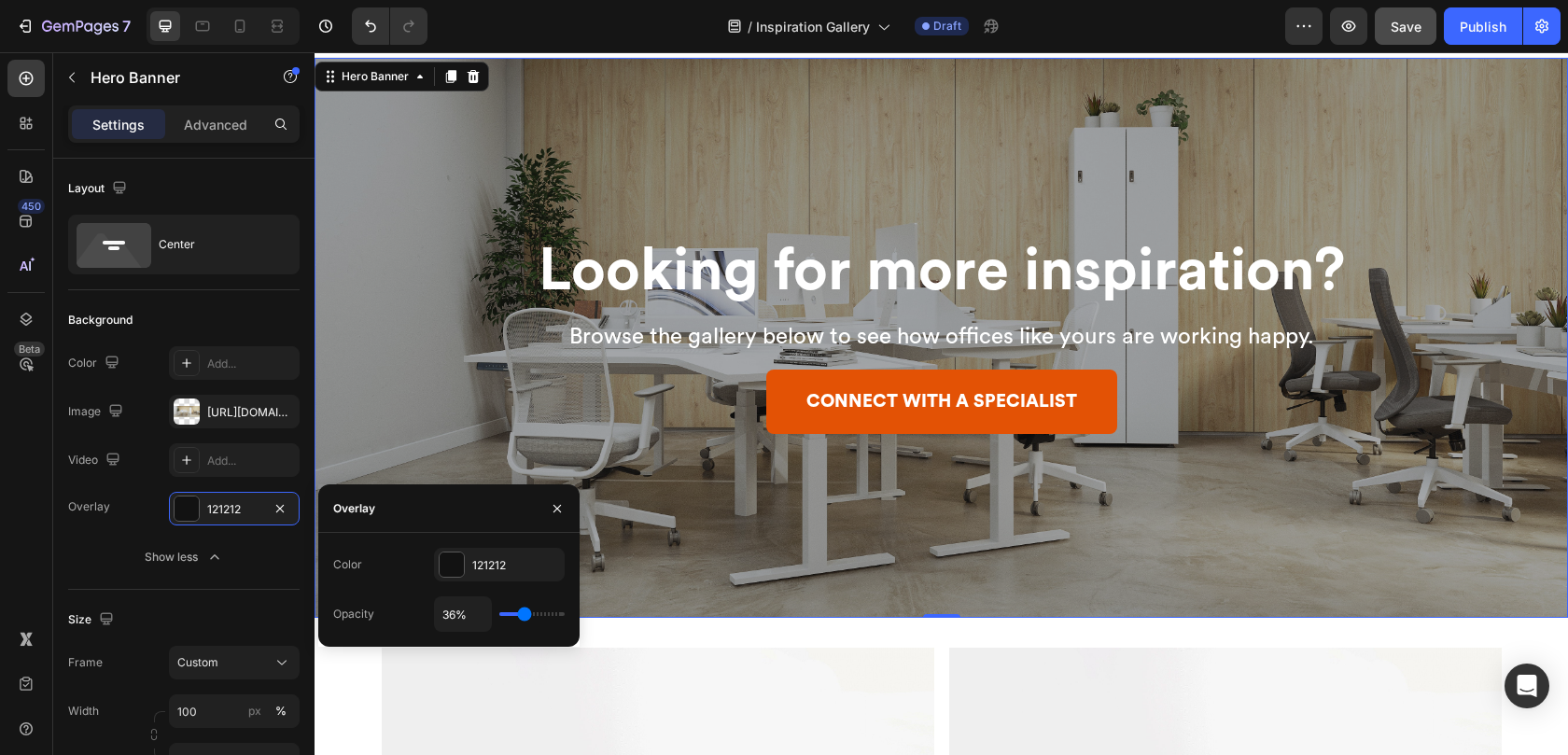
type input "37"
type input "38%"
type input "38"
type input "39%"
type input "39"
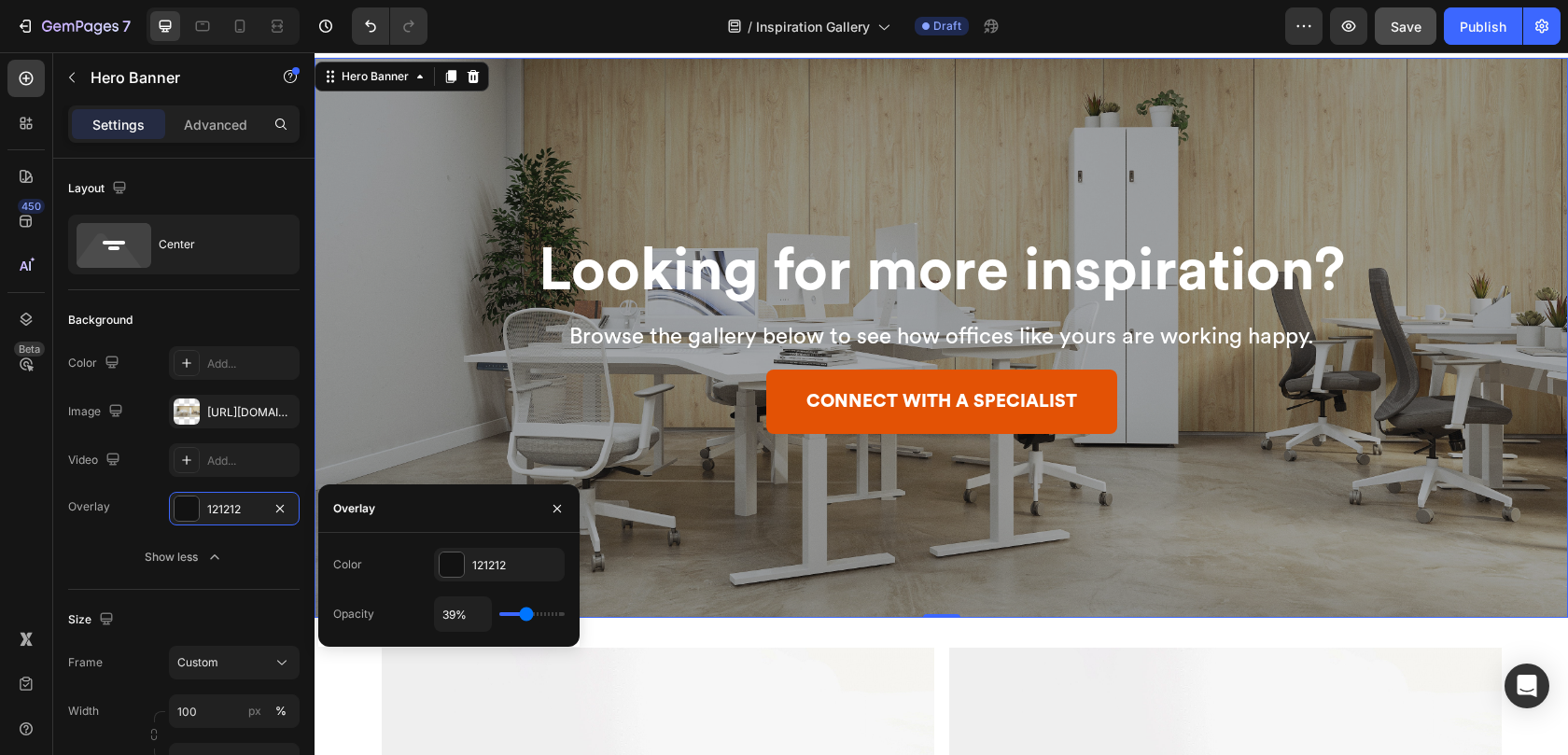
type input "40%"
type input "40"
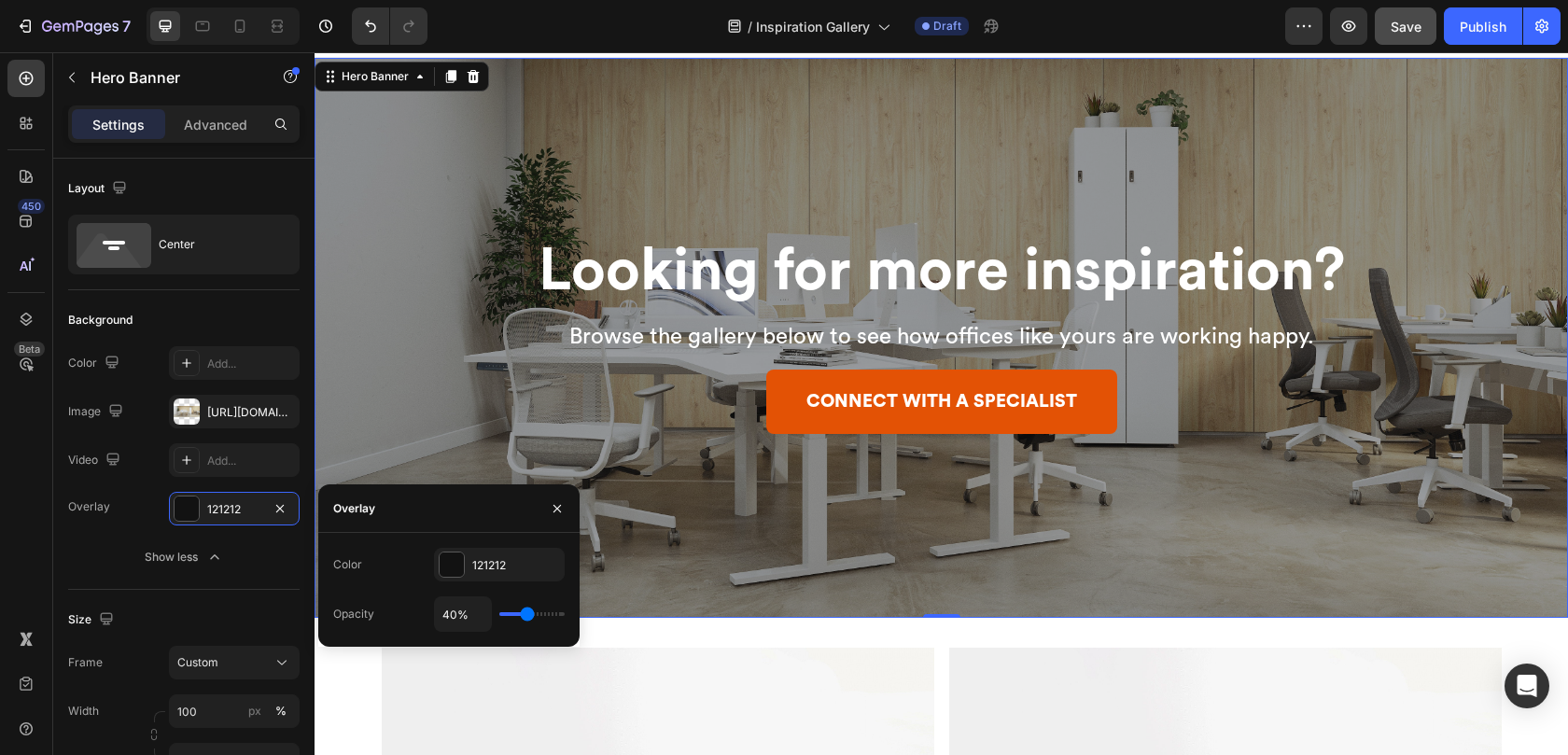
type input "41%"
type input "41"
type input "42%"
type input "42"
type input "43%"
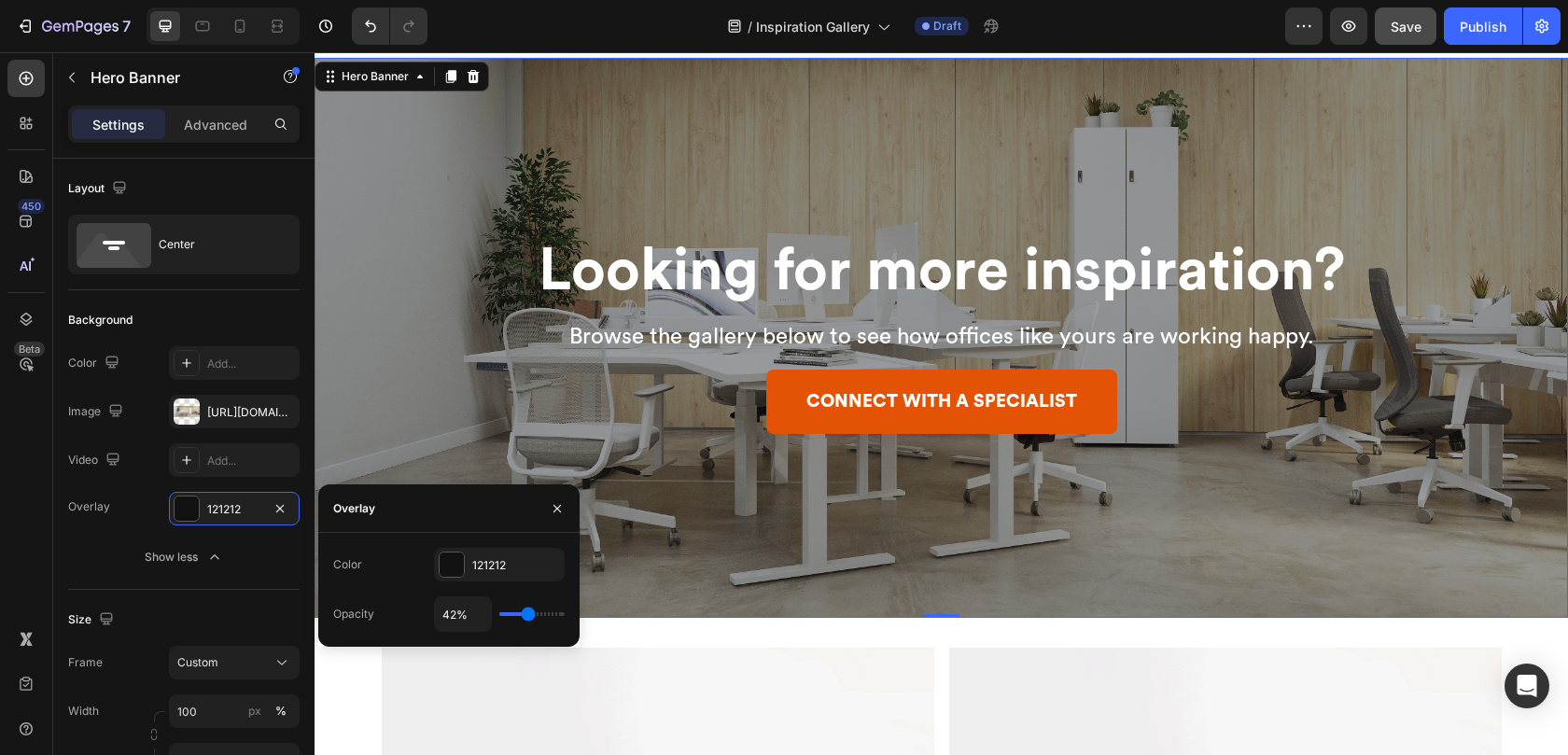
type input "43"
type input "44%"
type input "44"
type input "45%"
type input "45"
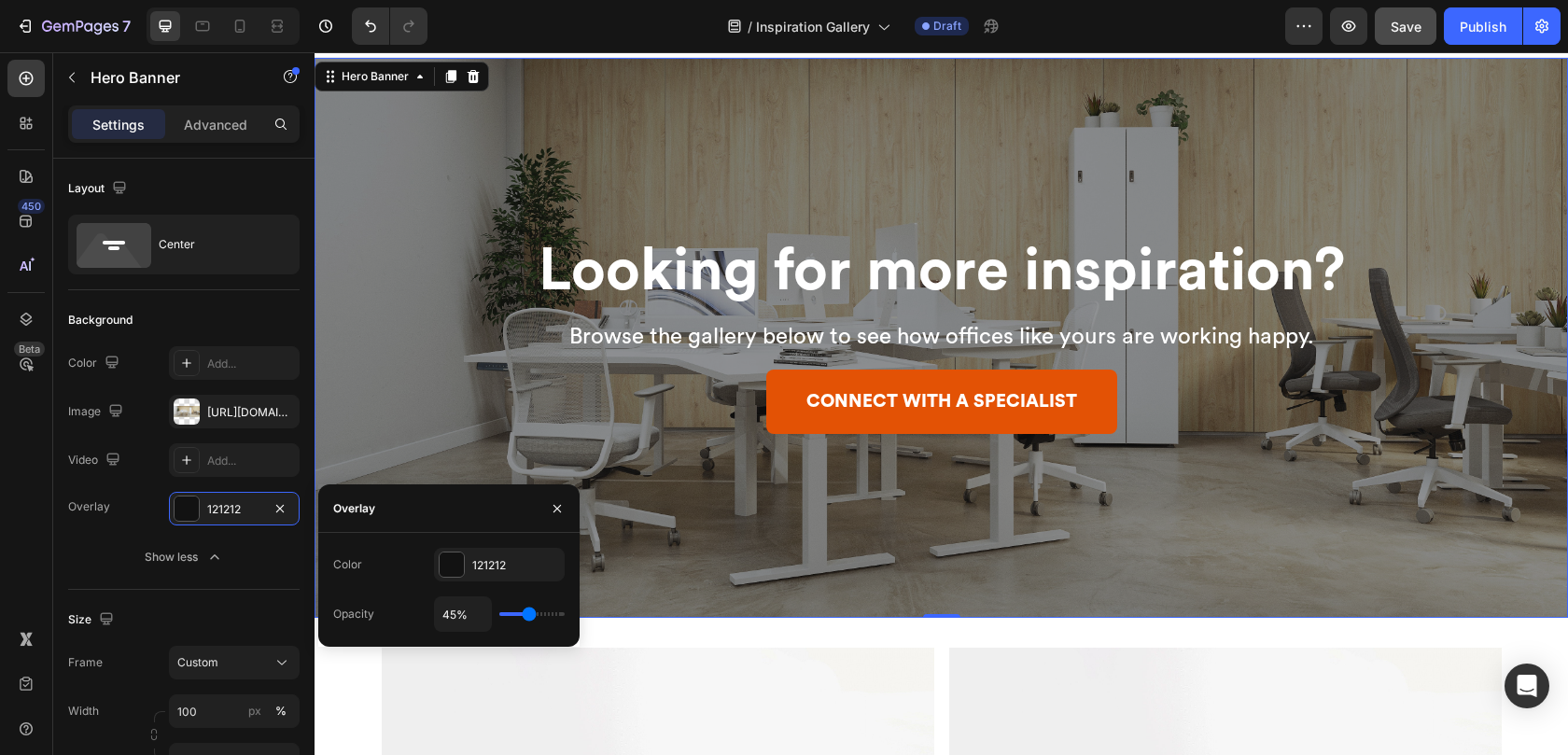
type input "46%"
type input "46"
type input "48%"
type input "48"
type input "49%"
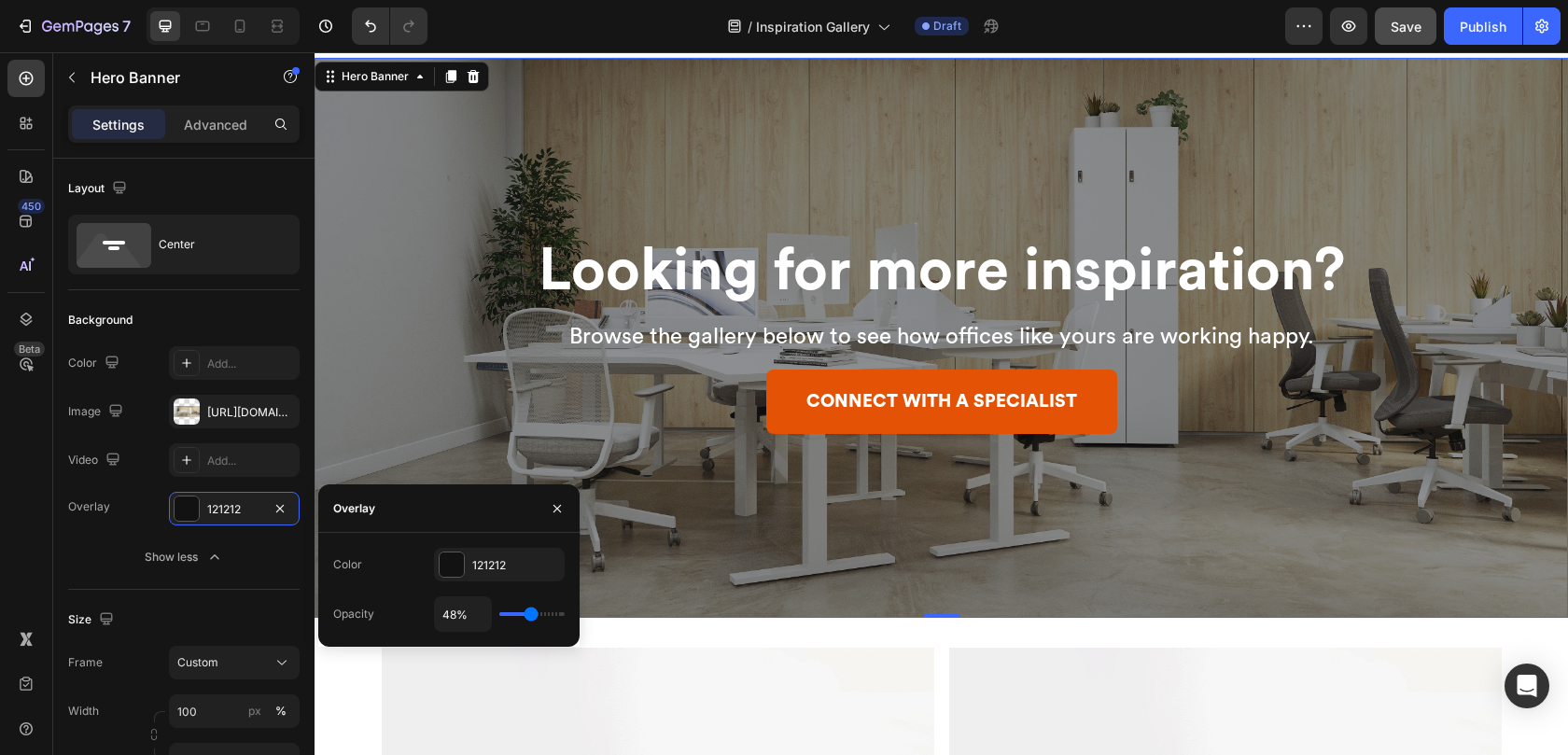
type input "49"
type input "50%"
type input "50"
type input "52%"
type input "52"
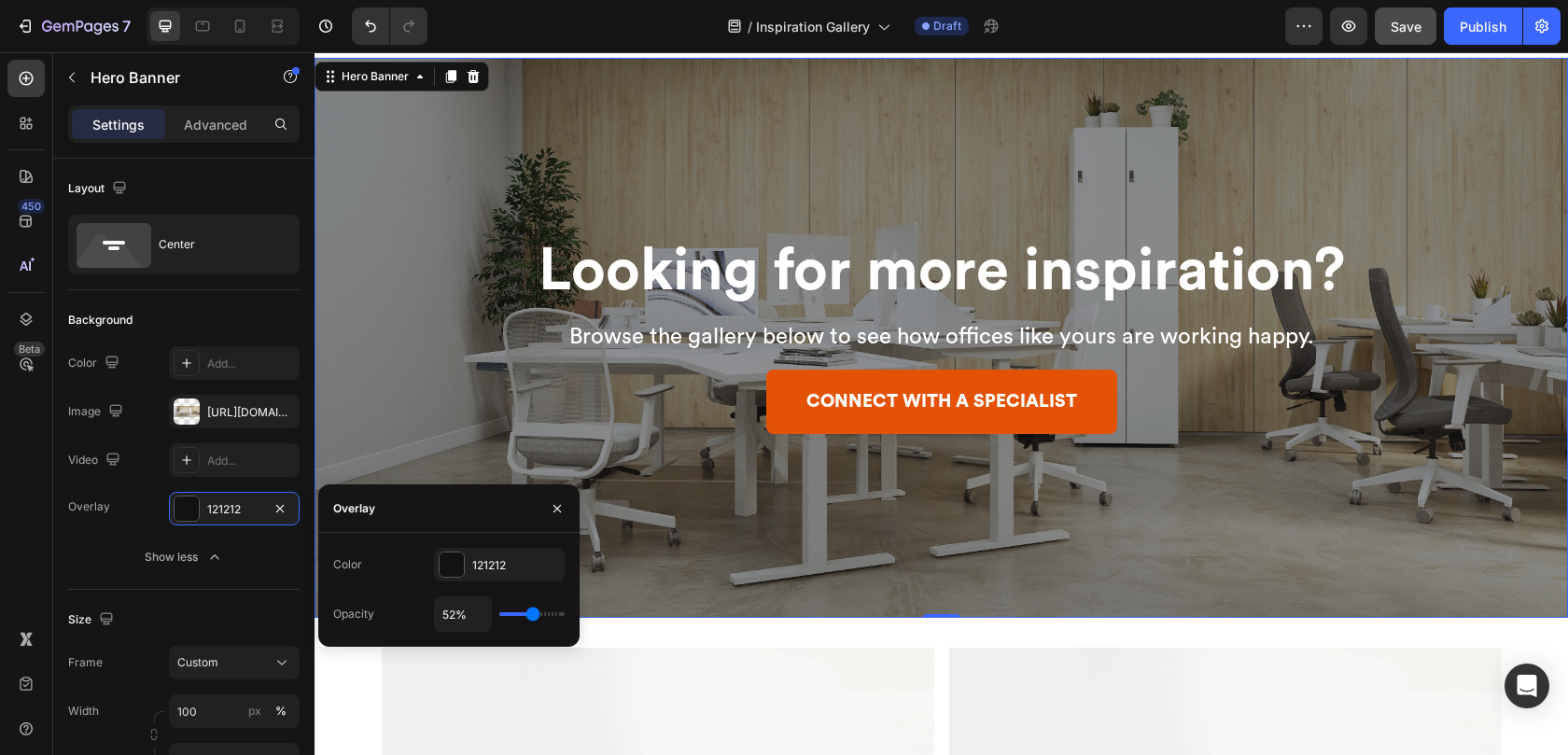
type input "53%"
type input "53"
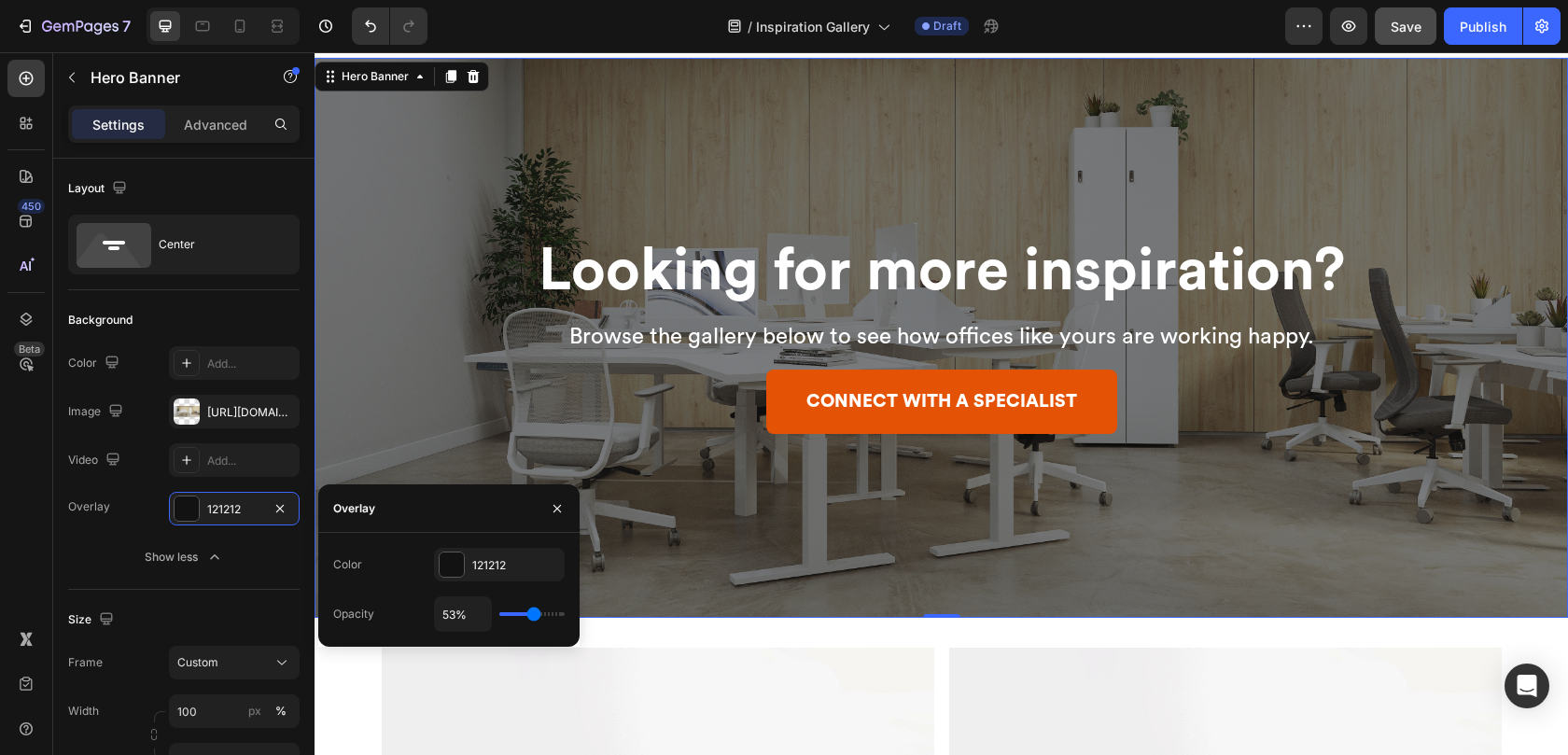
type input "55%"
type input "55"
type input "57%"
type input "57"
type input "58%"
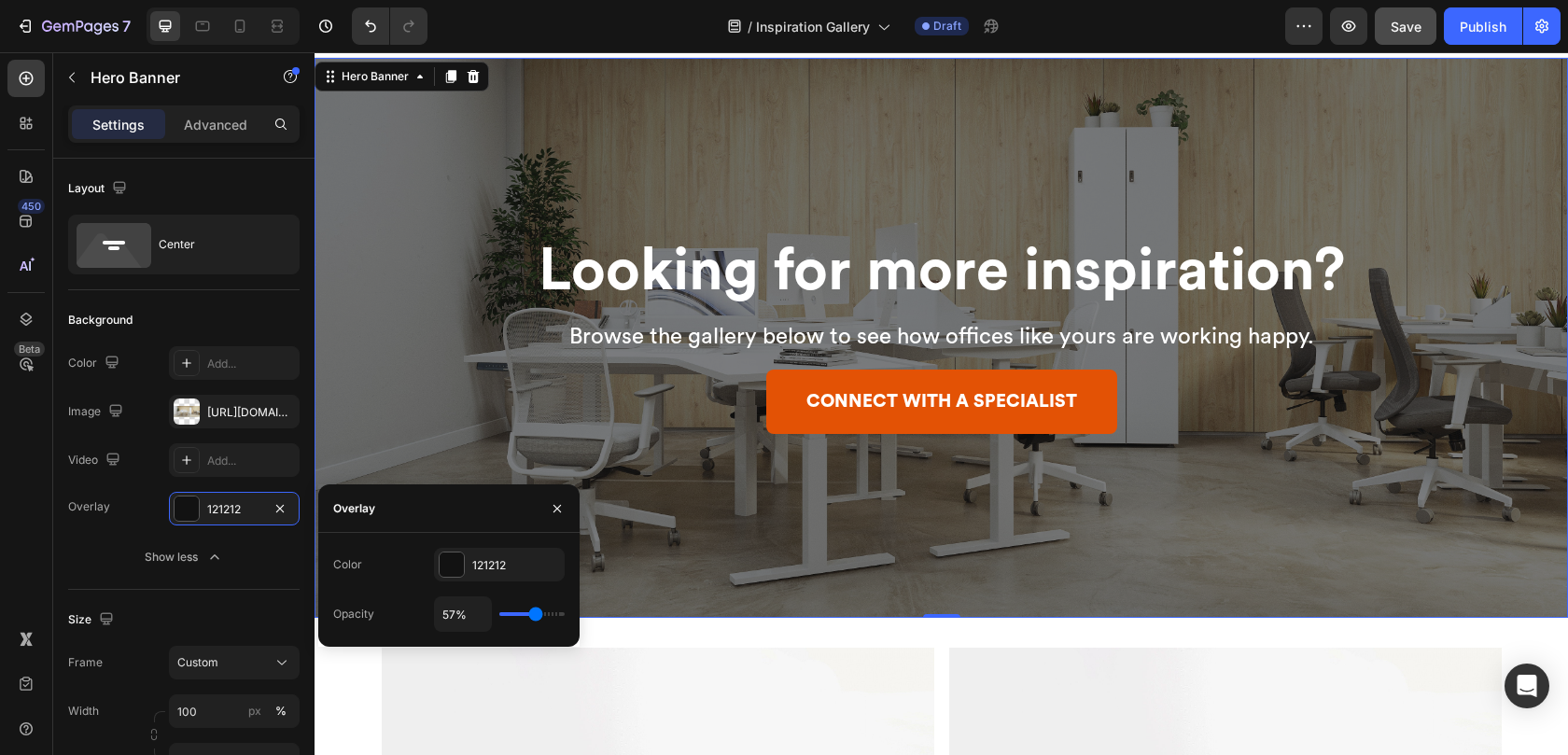
type input "58"
type input "59%"
type input "59"
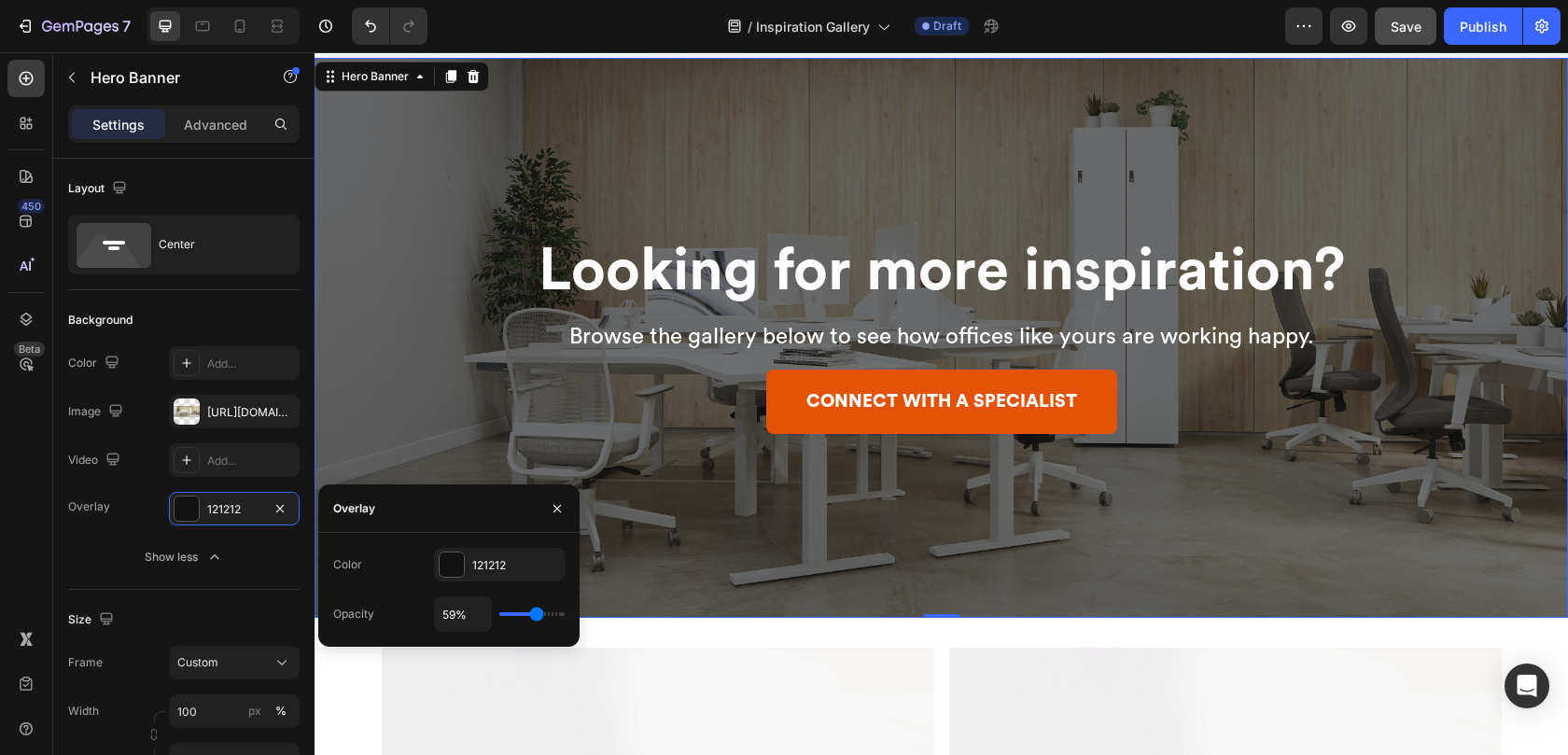
type input "60%"
type input "60"
type input "59%"
type input "59"
type input "58%"
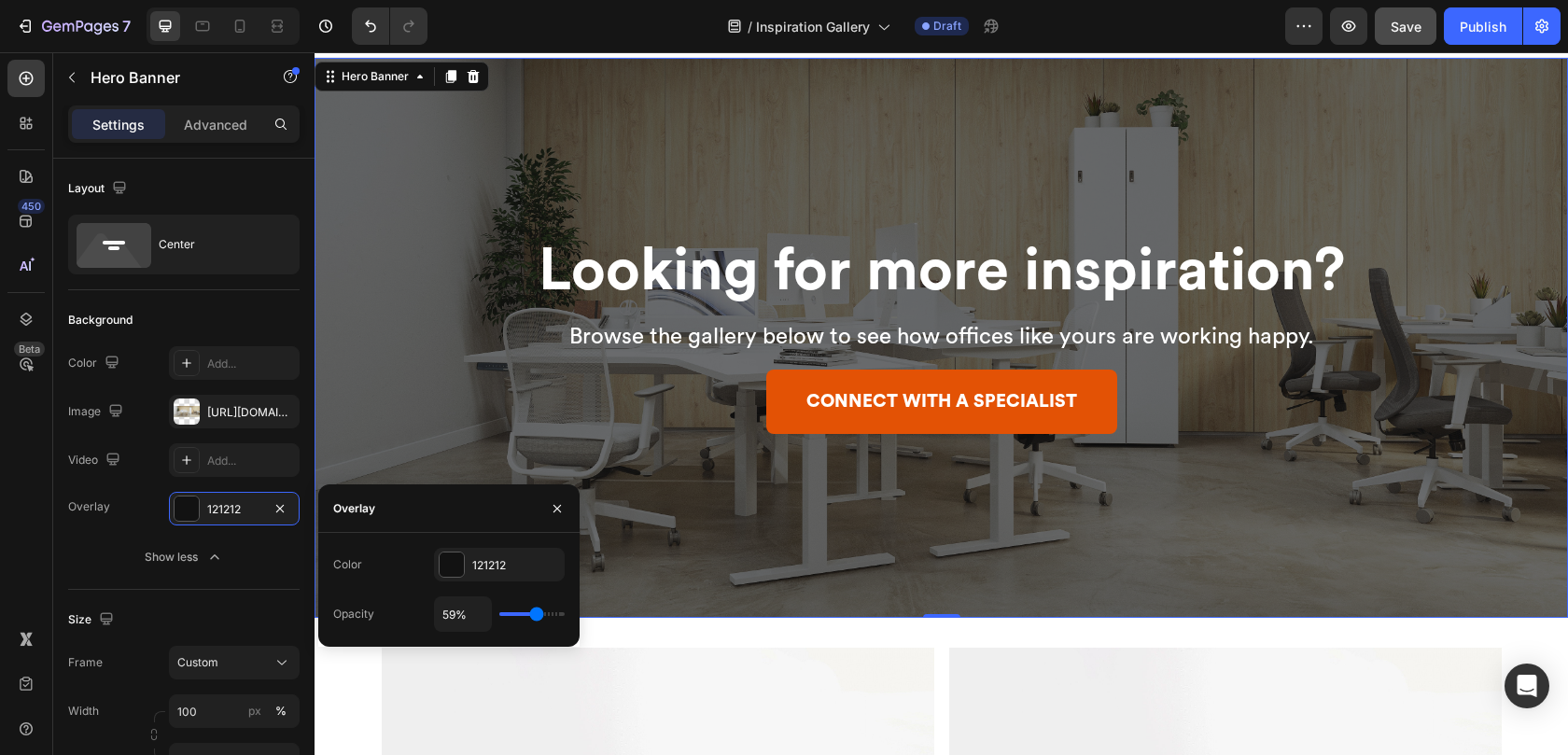
type input "58"
type input "57%"
type input "57"
type input "56%"
type input "56"
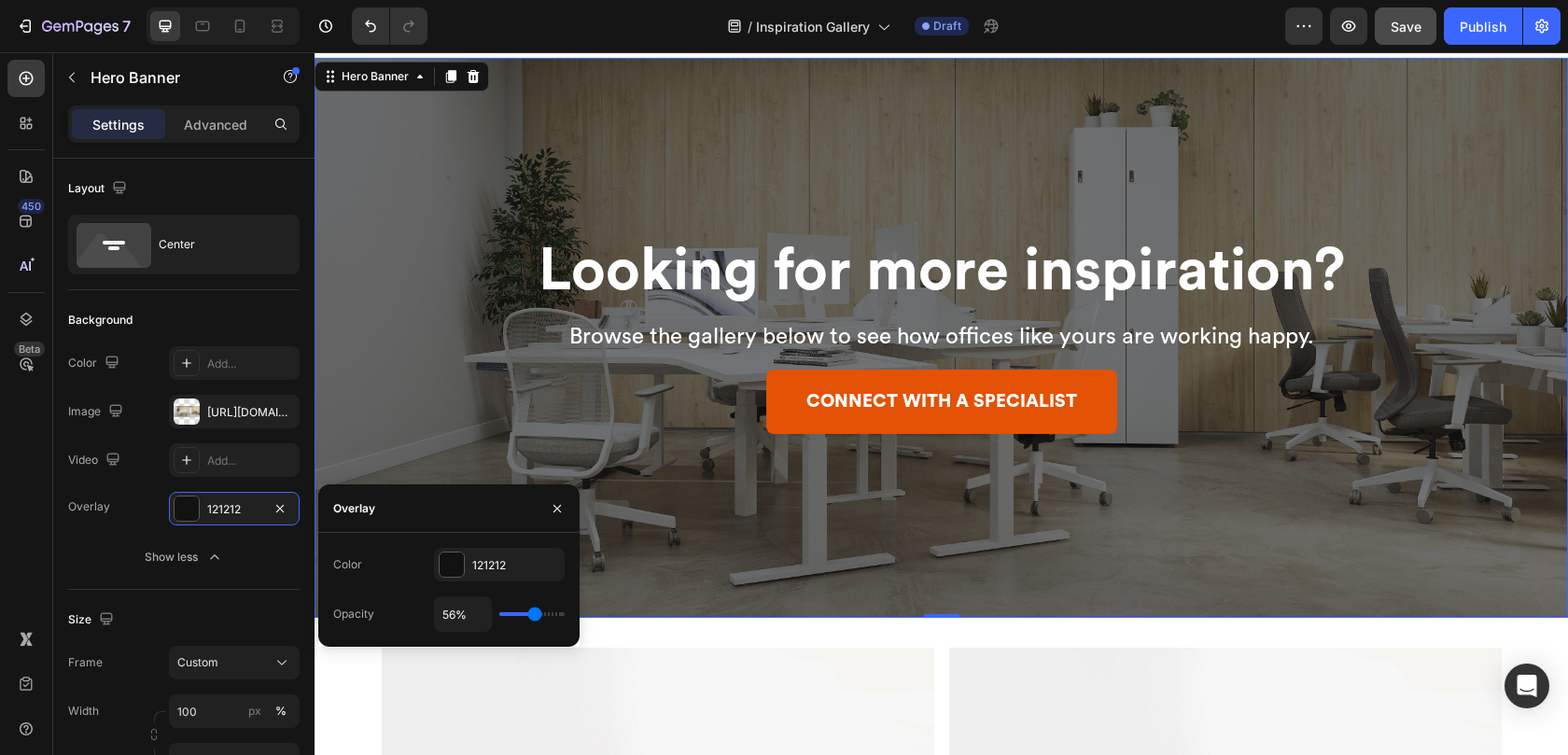
type input "55%"
type input "55"
type input "54%"
type input "54"
type input "53%"
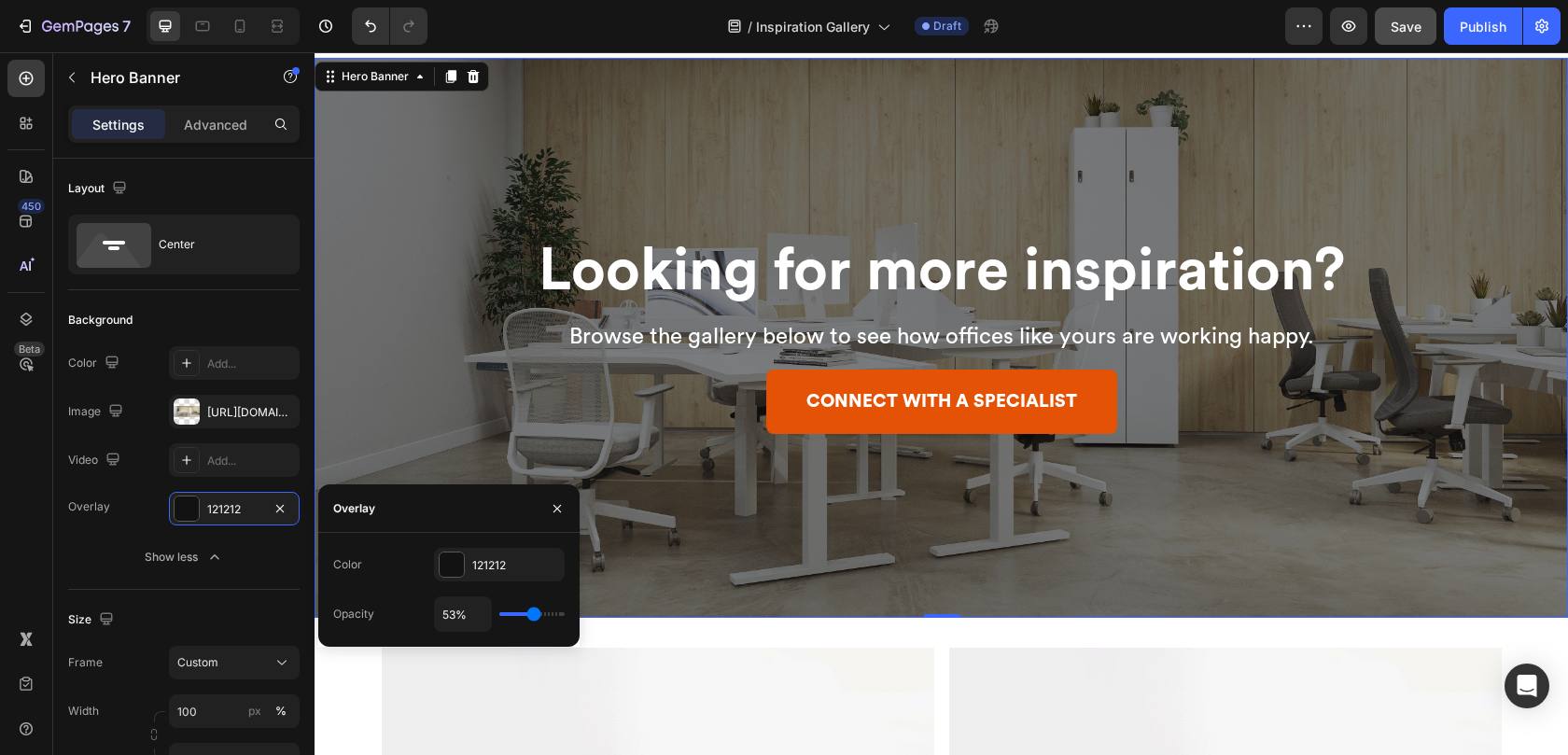
type input "53"
click at [533, 616] on input "range" at bounding box center [532, 614] width 66 height 4
click at [408, 285] on p "⁠⁠⁠⁠⁠⁠⁠ Looking for more inspiration?" at bounding box center [941, 275] width 1086 height 62
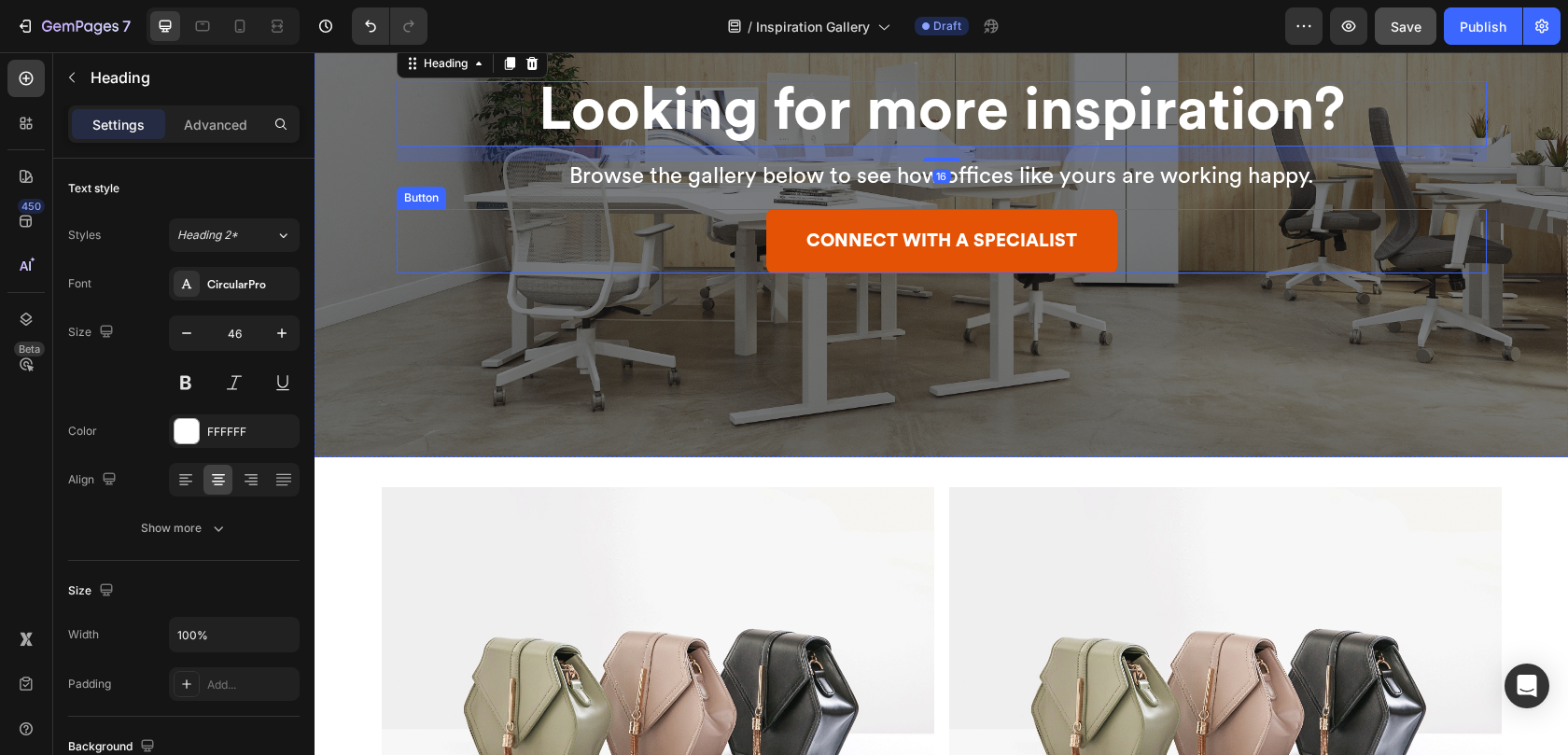
scroll to position [639, 0]
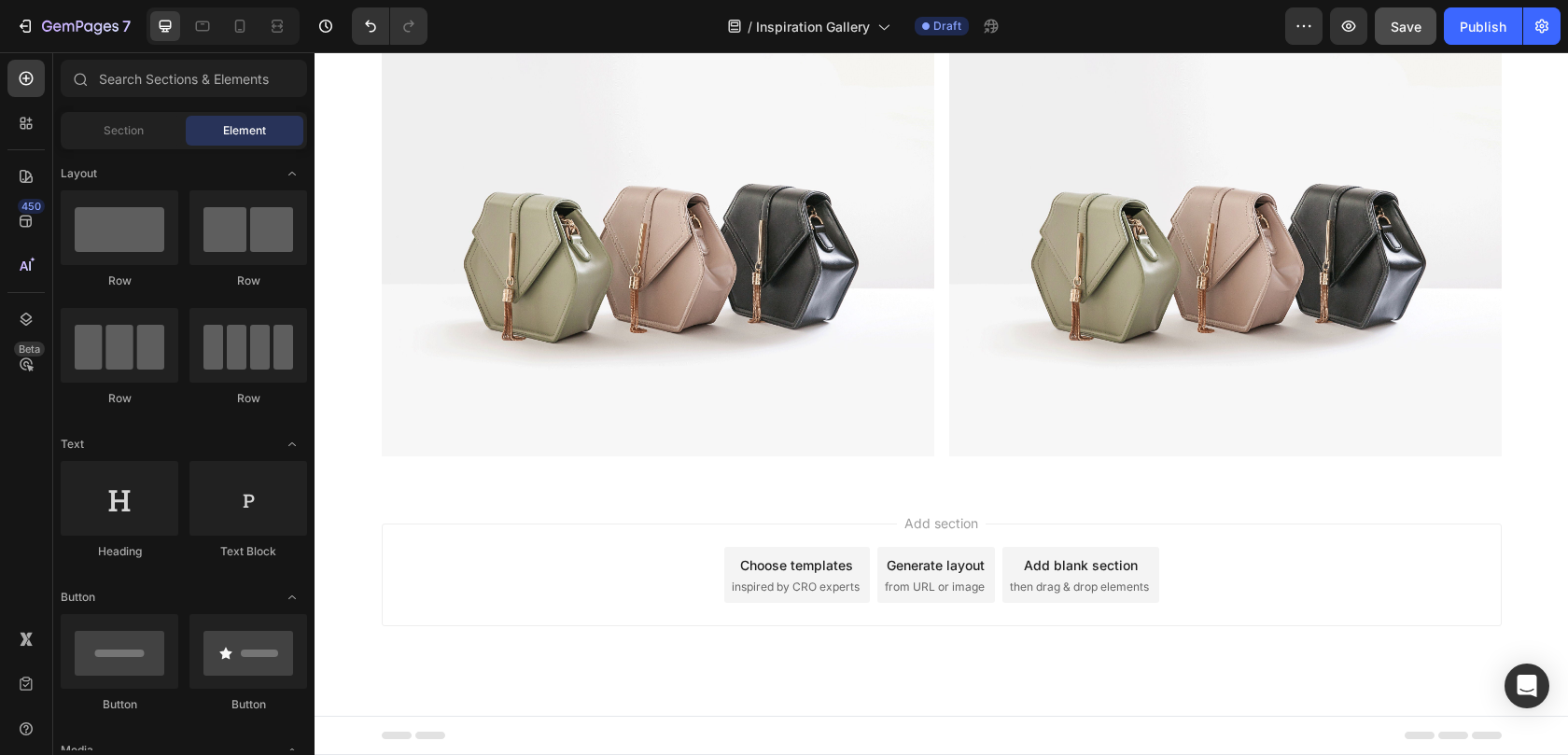
click at [468, 500] on div "Add section Choose templates inspired by CRO experts Generate layout from URL o…" at bounding box center [941, 601] width 1254 height 230
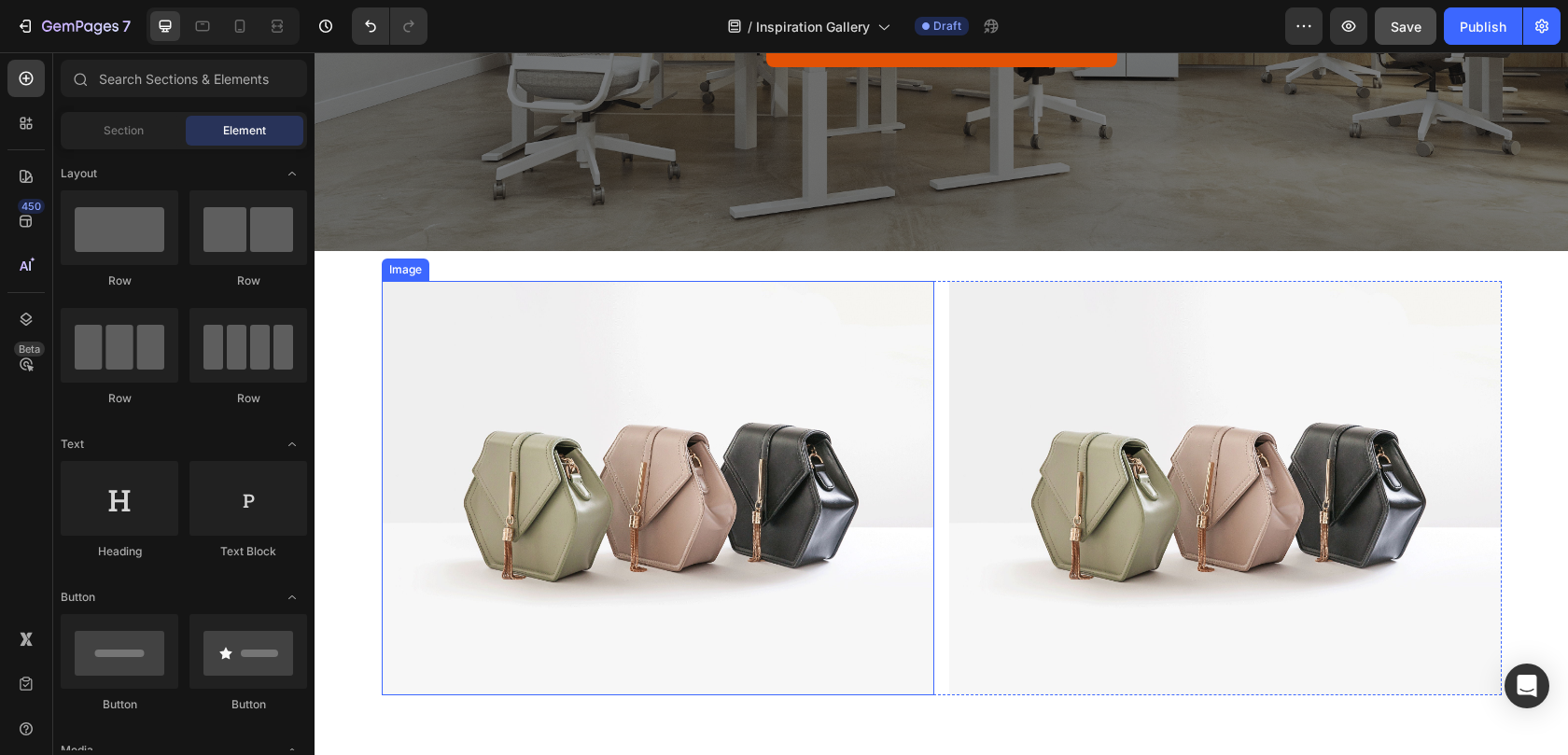
scroll to position [411, 0]
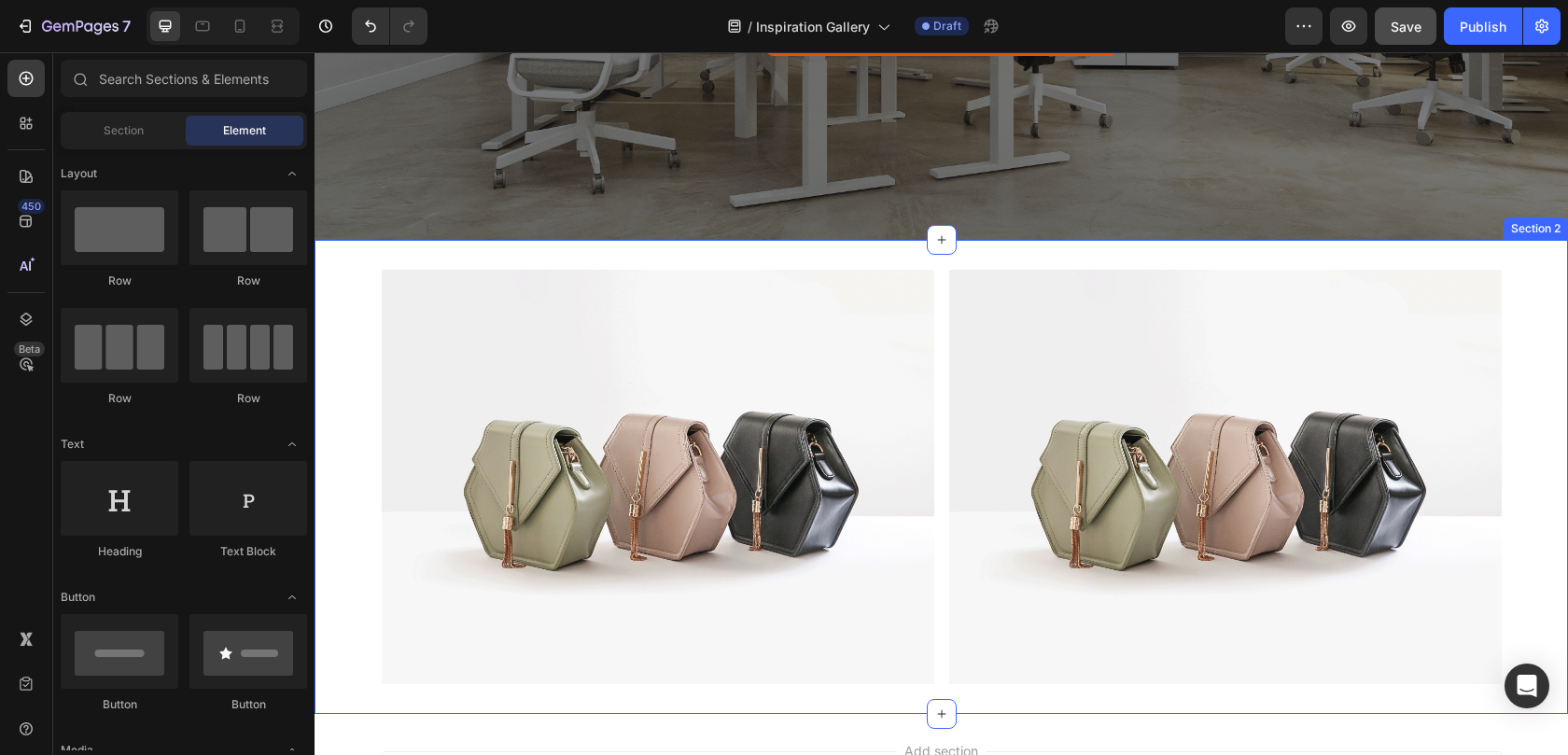
click at [351, 403] on div "Image Image Row" at bounding box center [941, 476] width 1254 height 414
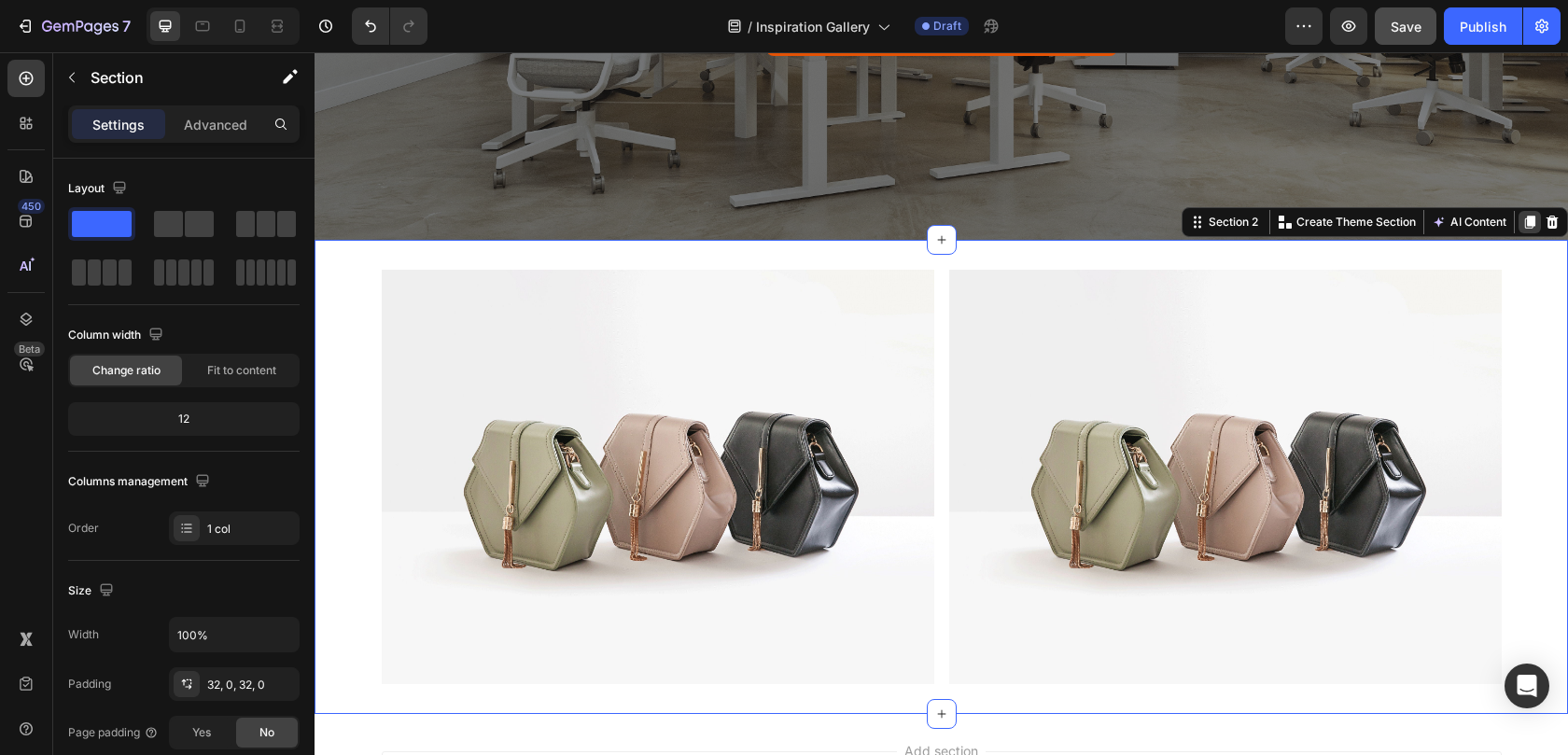
click at [1524, 219] on icon at bounding box center [1529, 222] width 10 height 13
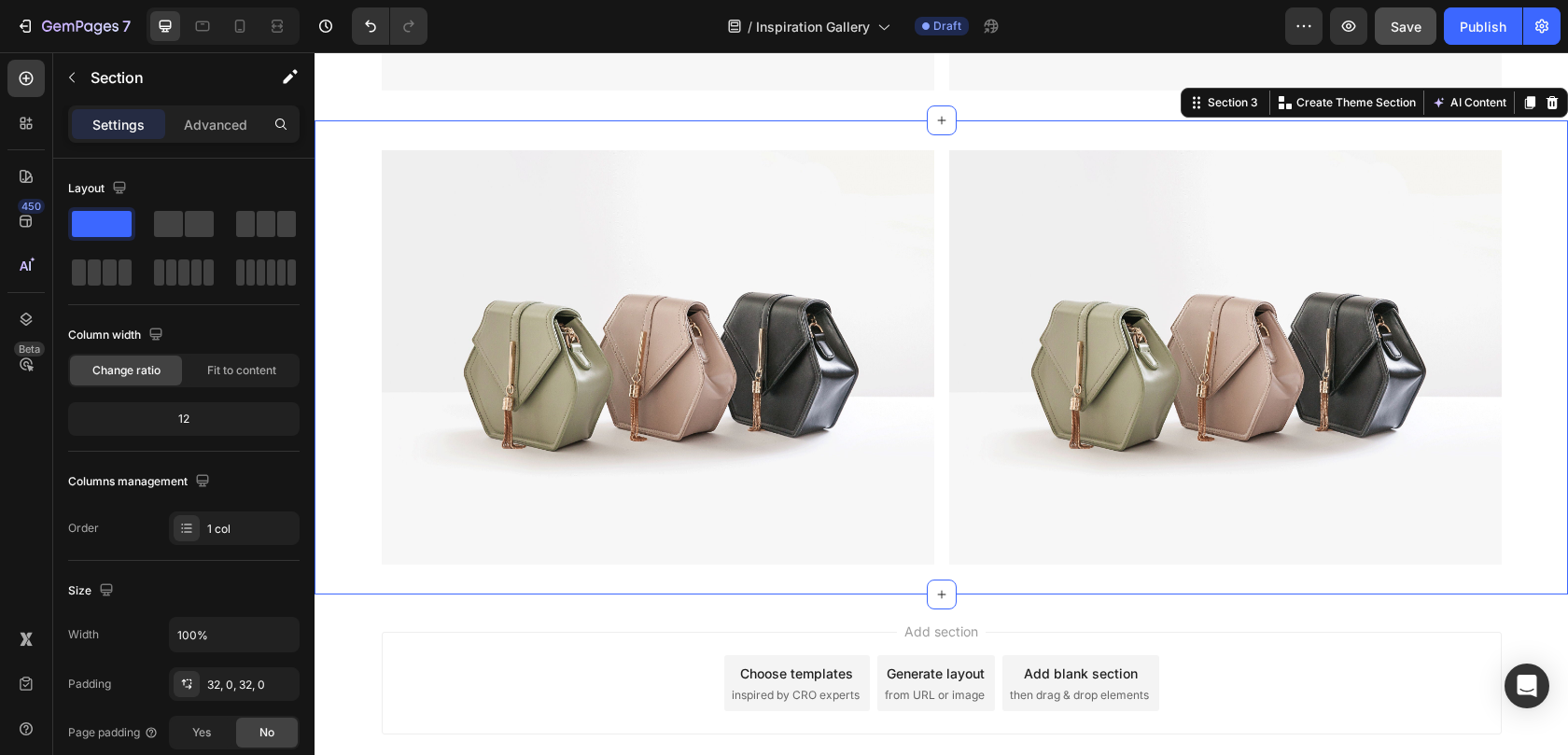
scroll to position [1007, 0]
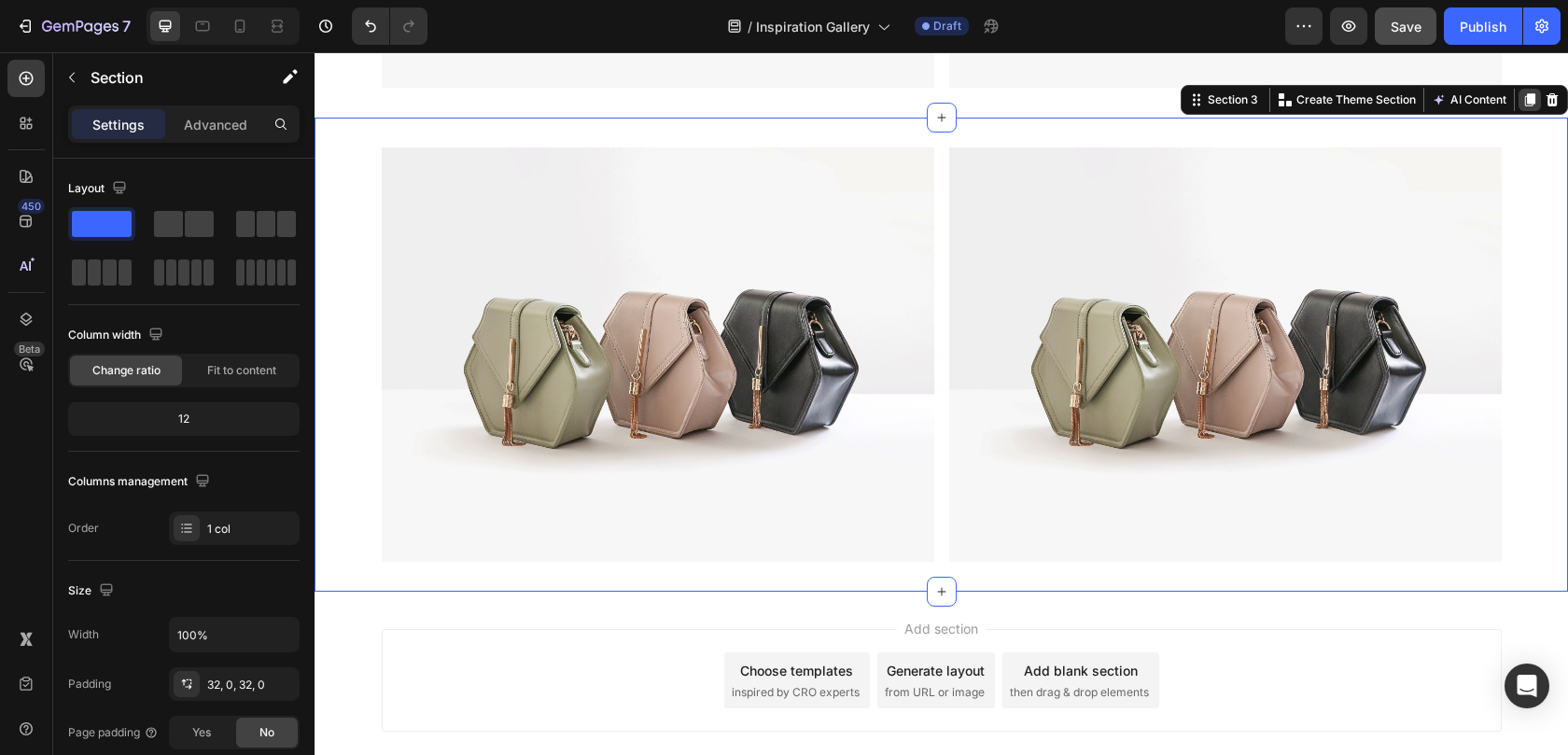
click at [1524, 103] on icon at bounding box center [1529, 99] width 10 height 13
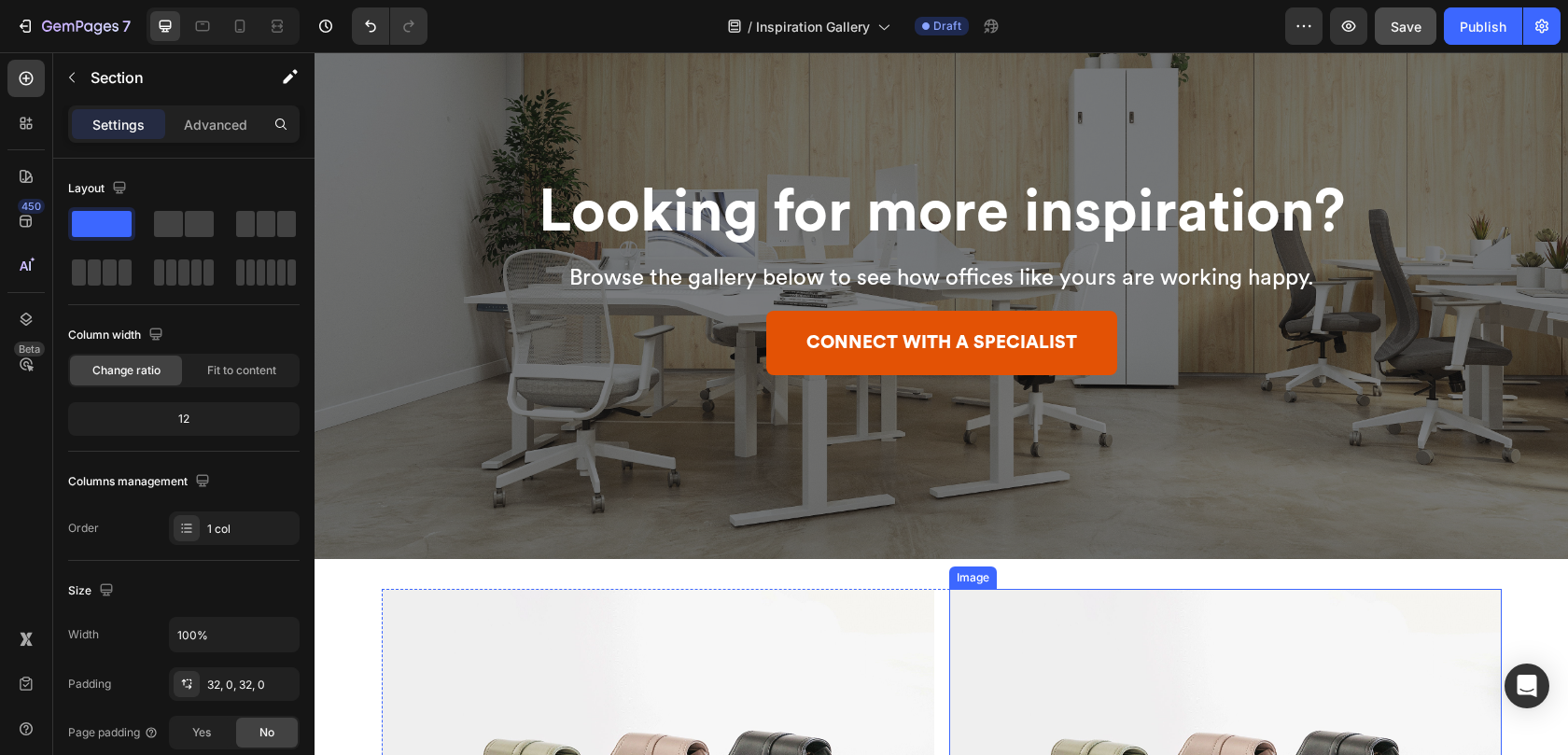
scroll to position [0, 0]
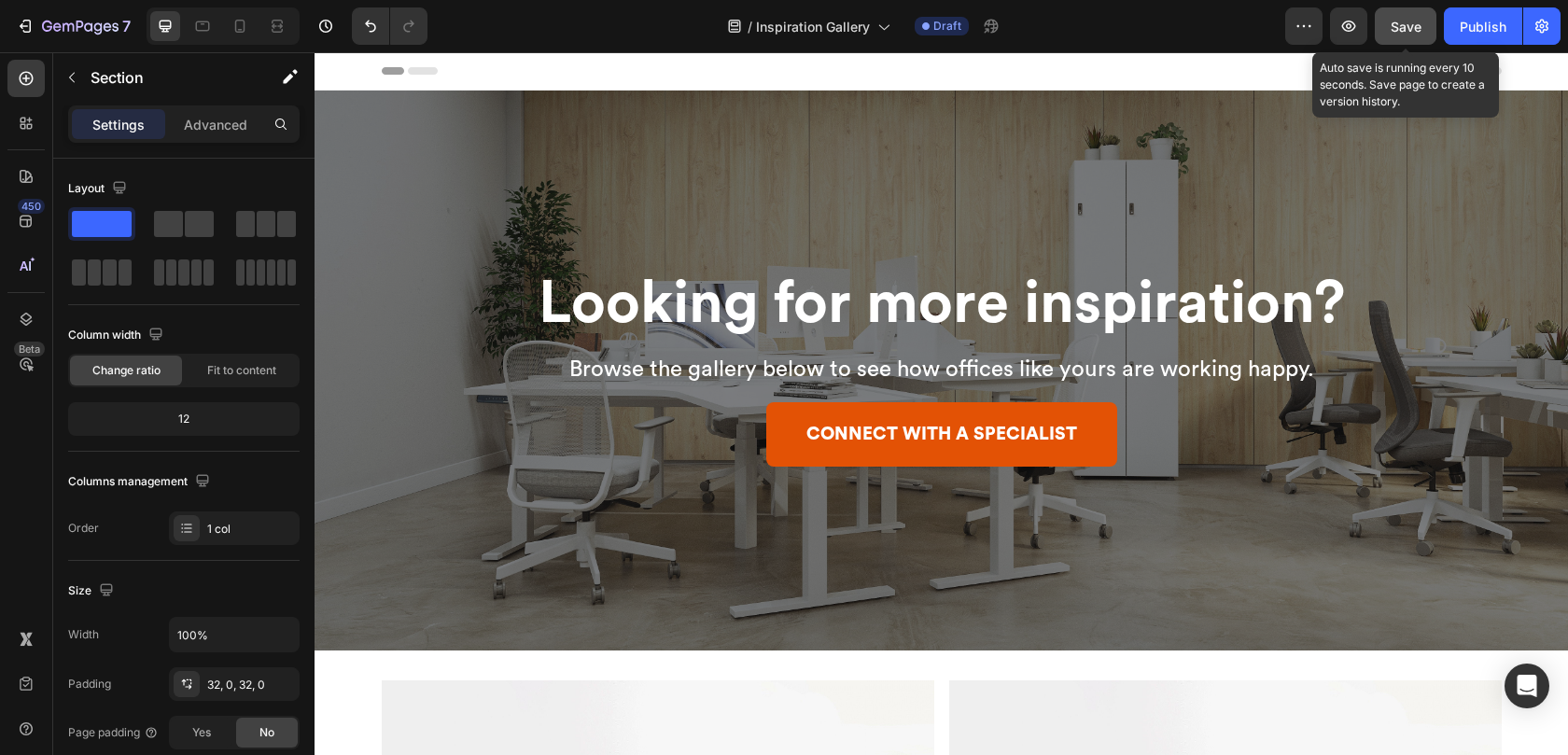
click at [1404, 29] on span "Save" at bounding box center [1405, 27] width 31 height 16
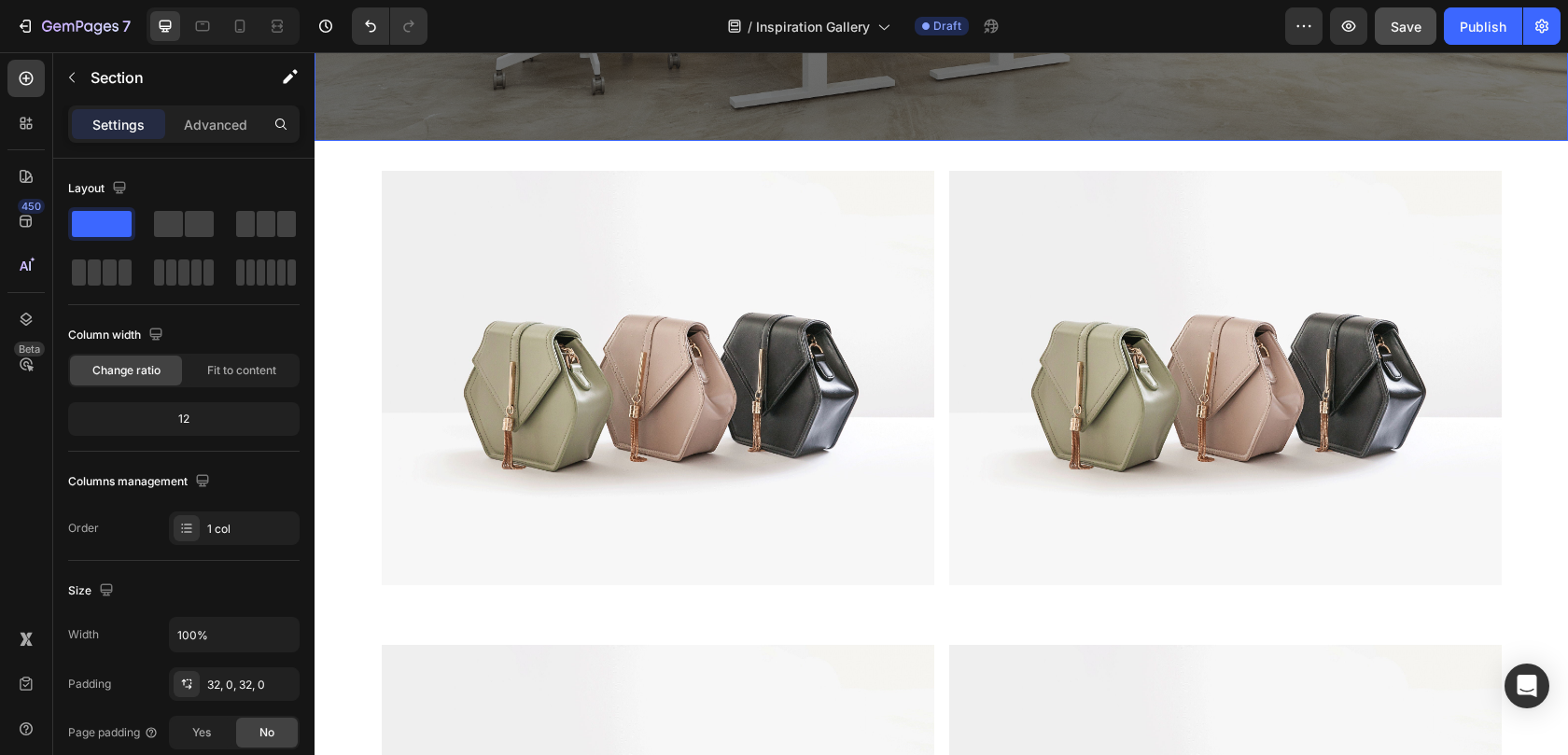
scroll to position [580, 0]
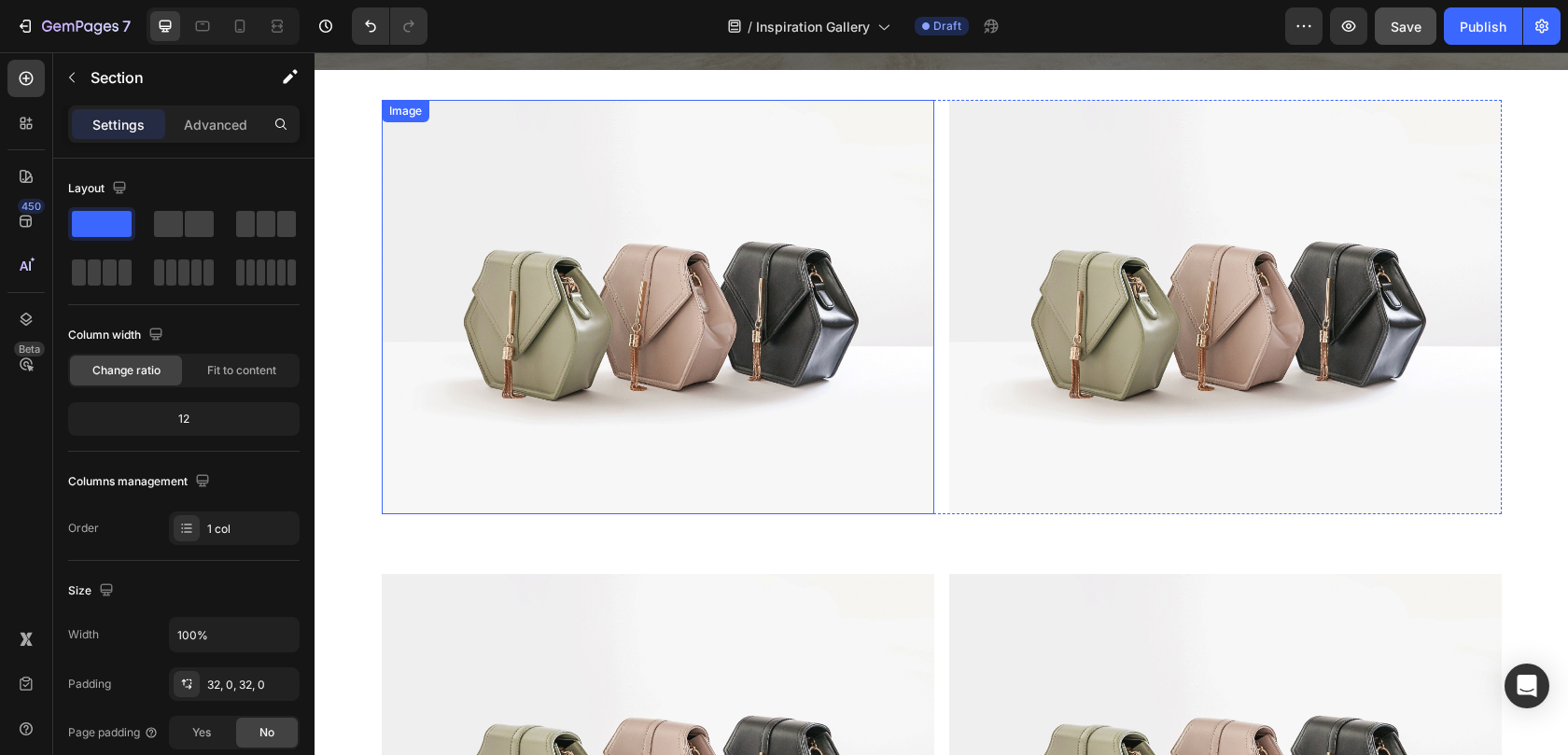
click at [592, 383] on img at bounding box center [658, 306] width 552 height 414
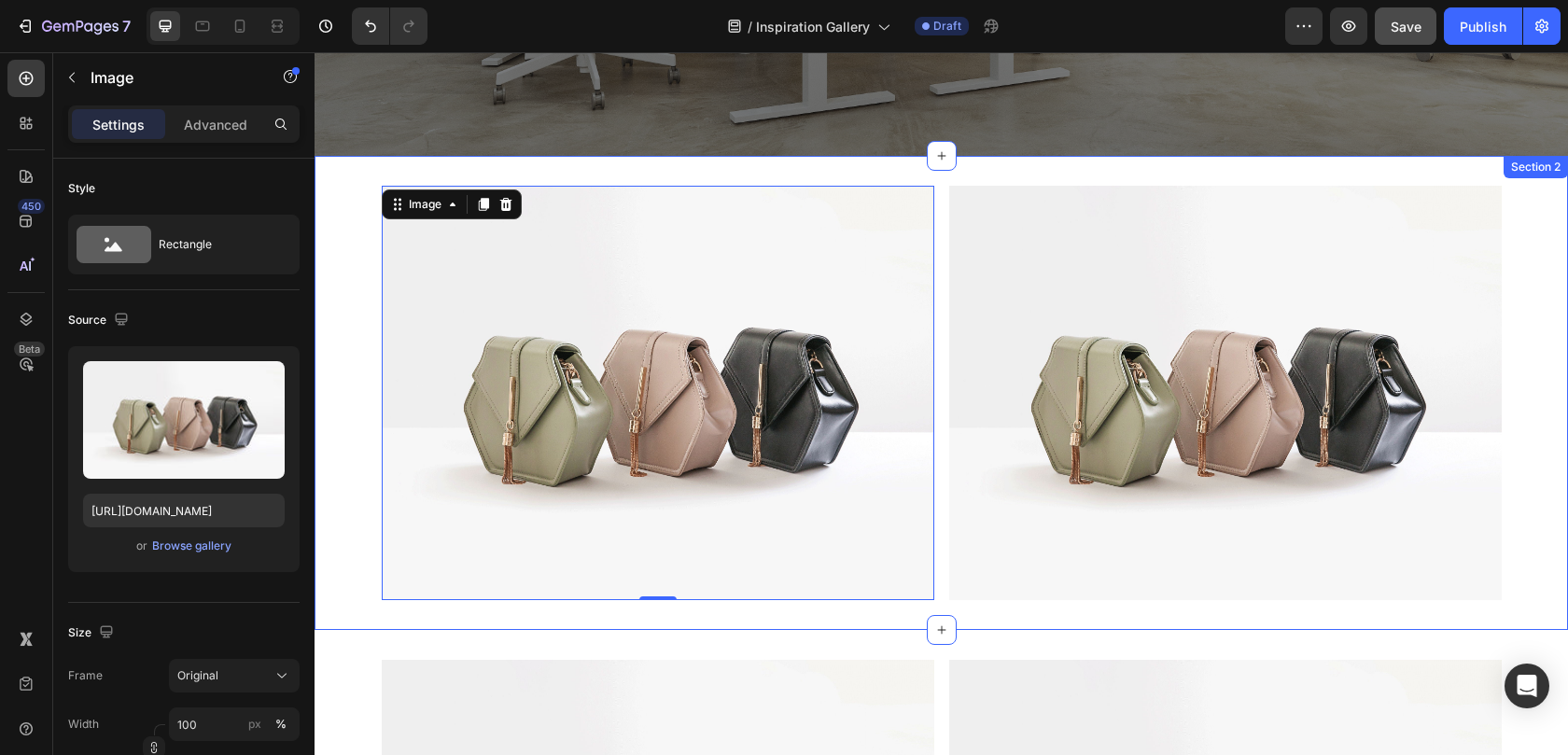
scroll to position [503, 0]
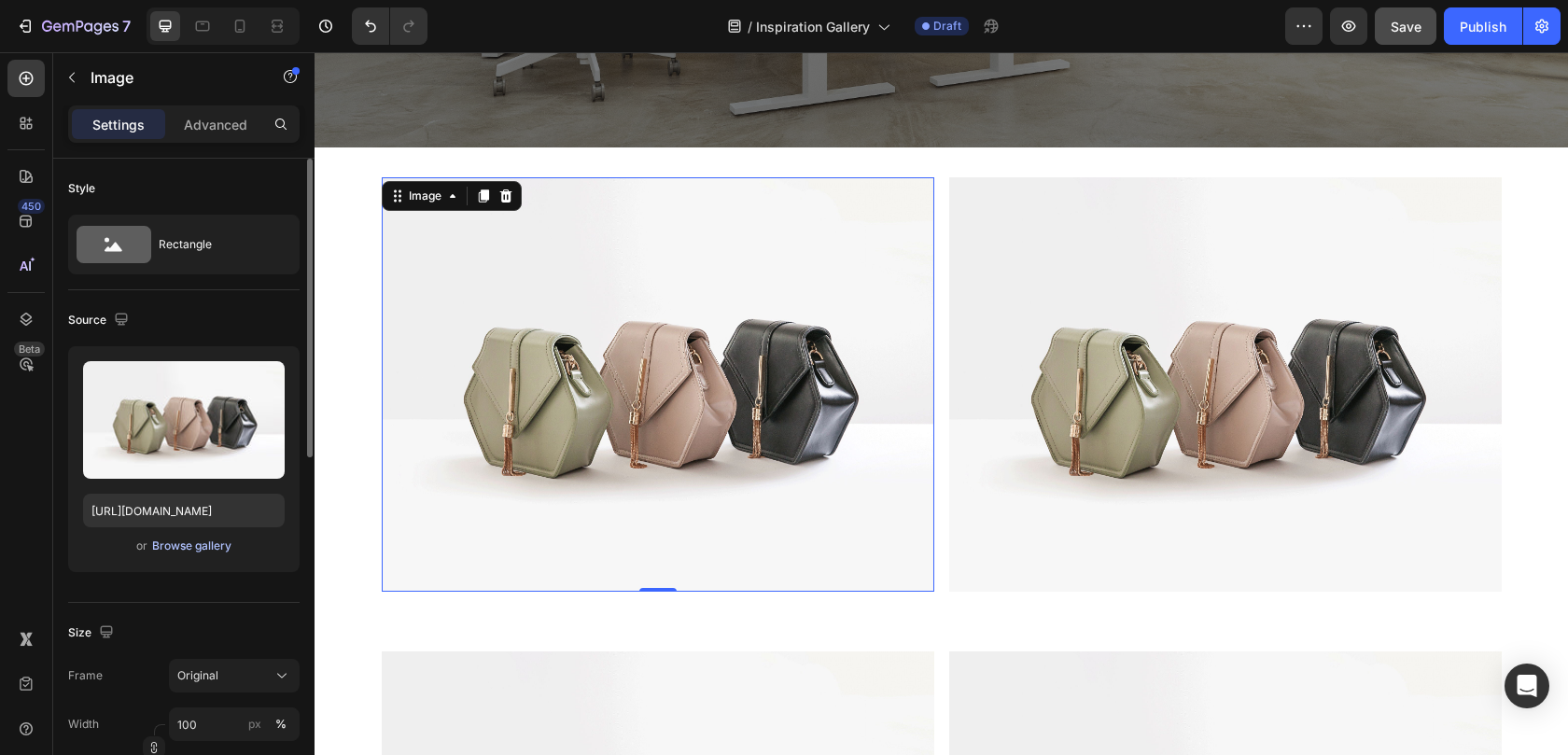
click at [181, 554] on button "Browse gallery" at bounding box center [192, 545] width 82 height 19
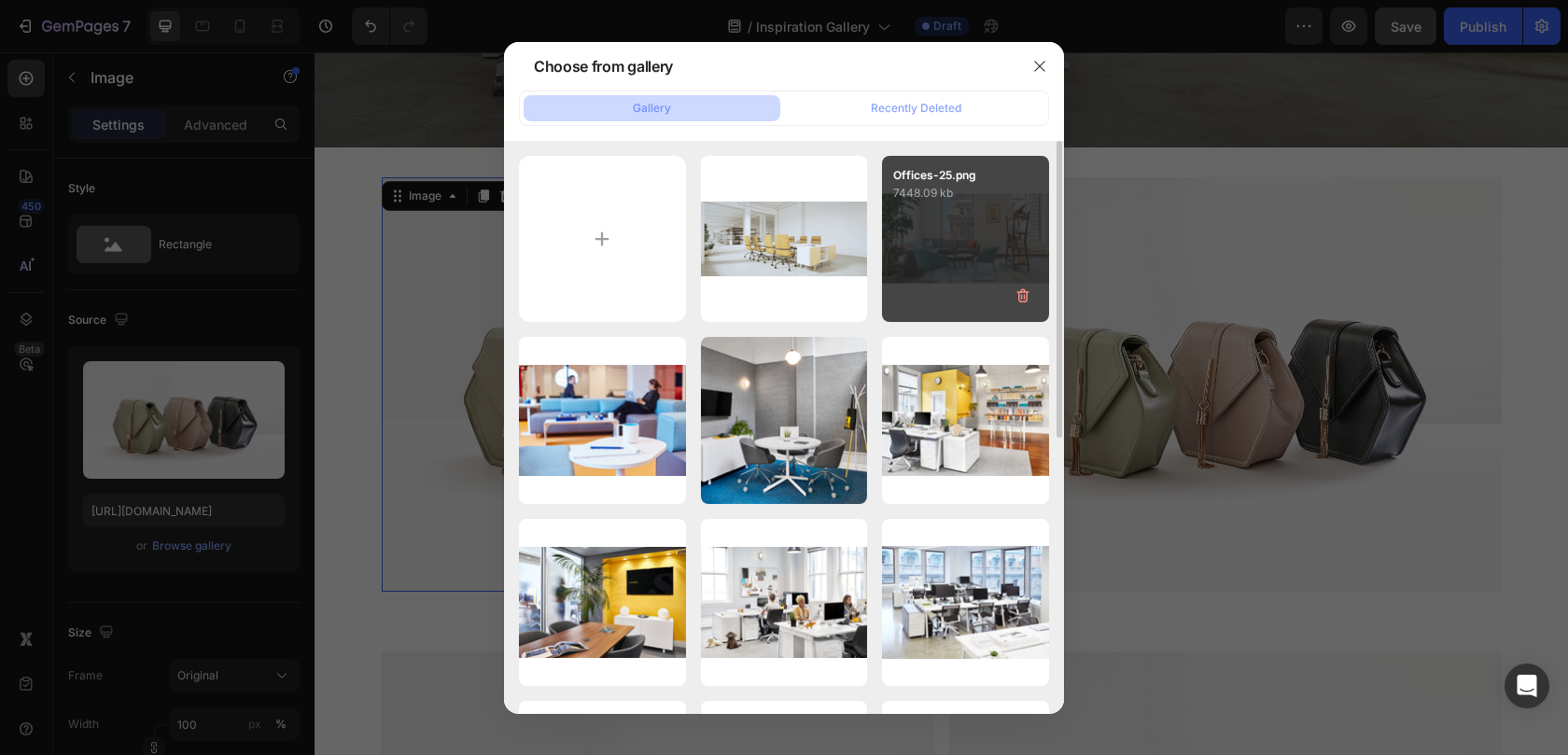
click at [931, 245] on div "Offices-25.png 7448.09 kb" at bounding box center [965, 240] width 167 height 167
type input "https://cdn.shopify.com/s/files/1/0594/6559/7043/files/gempages_553249401305301…"
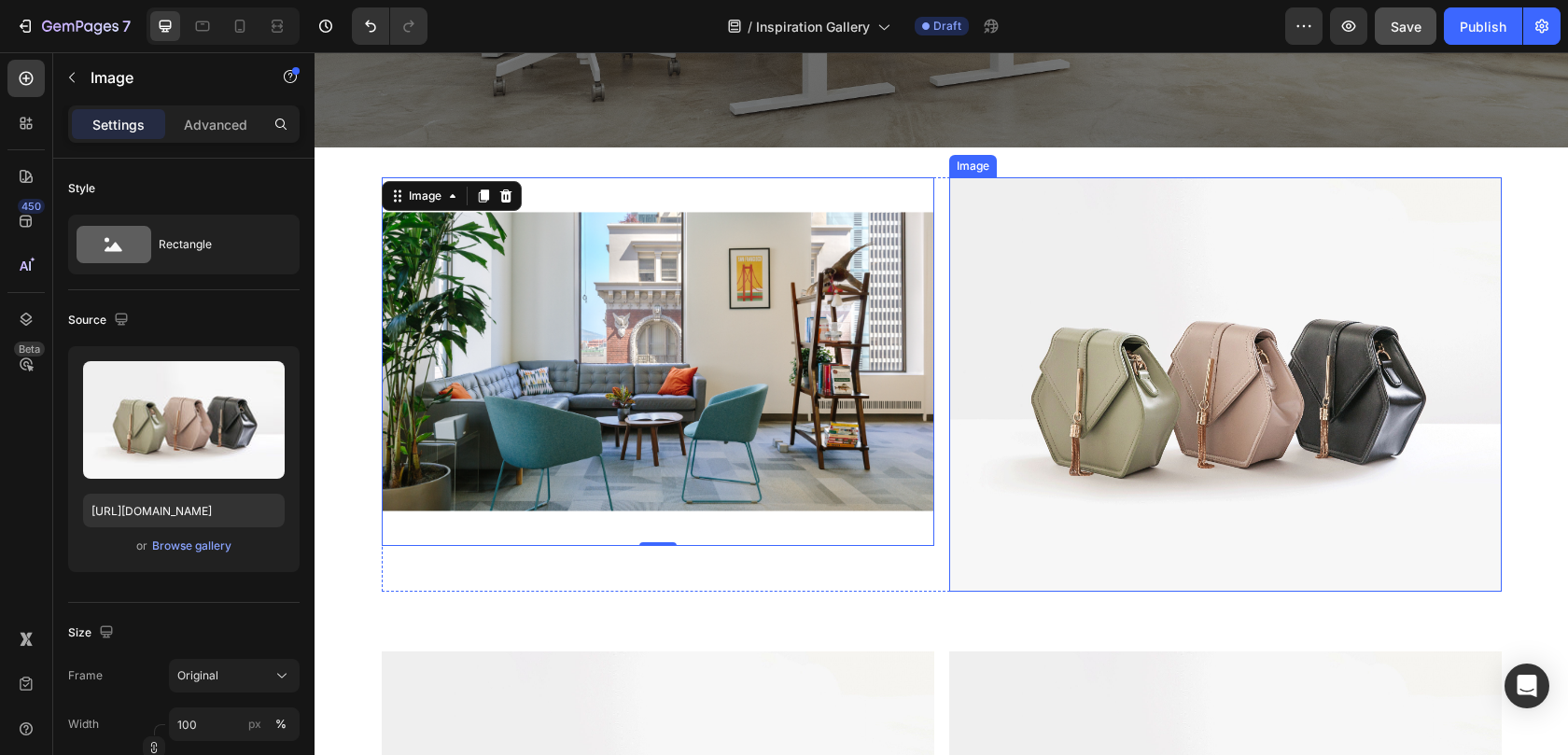
click at [1067, 339] on img at bounding box center [1225, 384] width 552 height 414
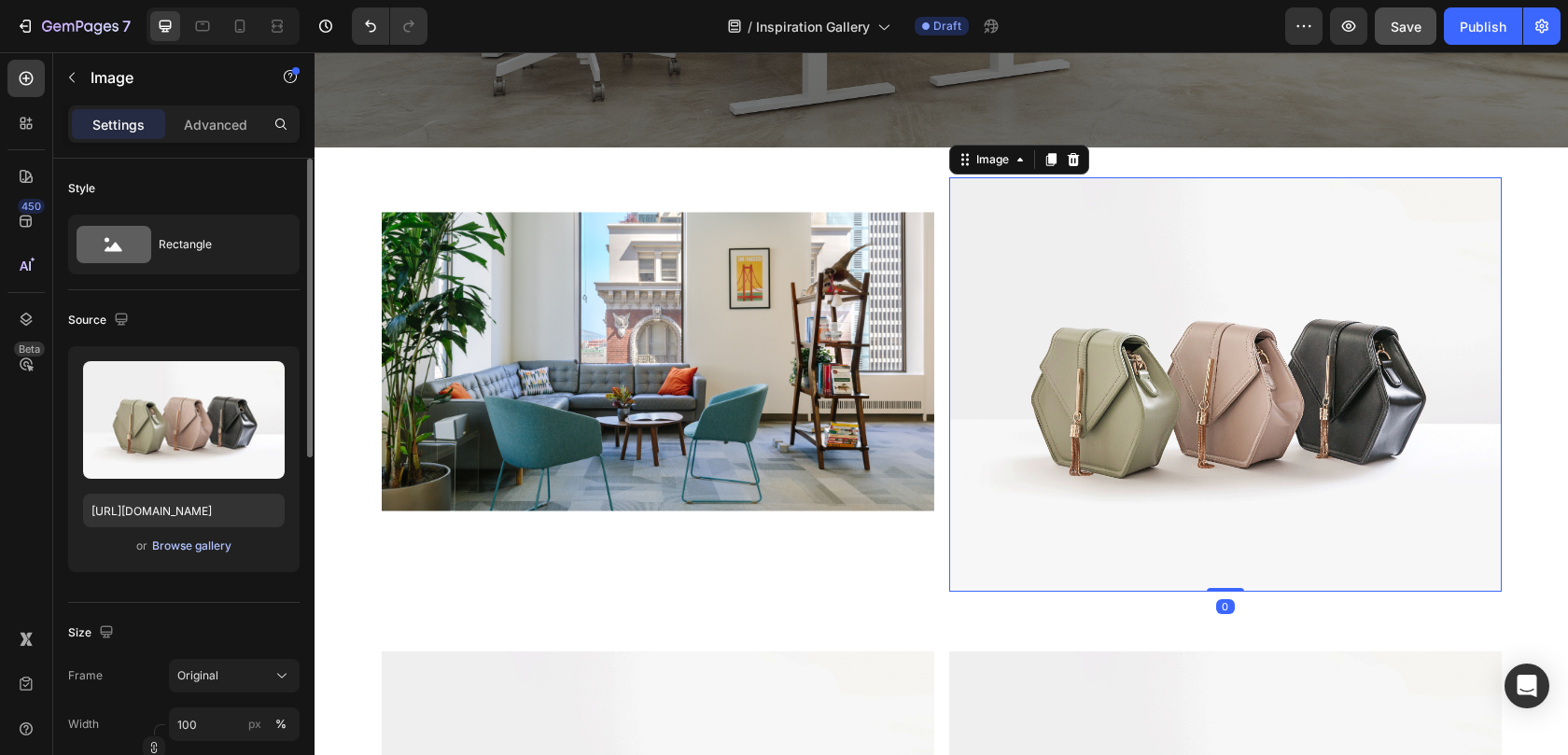
click at [206, 553] on div "Browse gallery" at bounding box center [192, 545] width 80 height 17
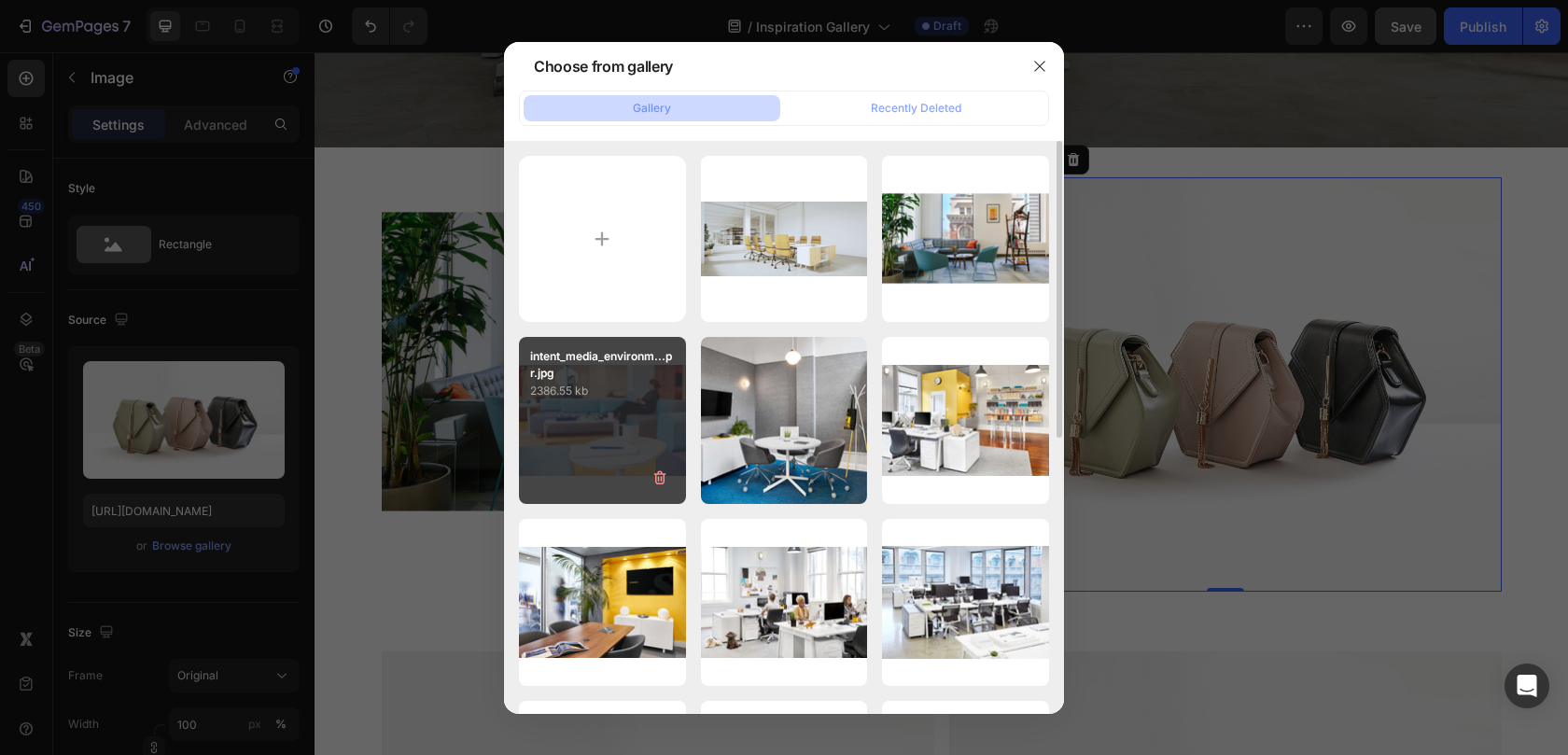
click at [571, 428] on div "intent_media_environm...pr.jpg 2386.55 kb" at bounding box center [602, 421] width 167 height 167
type input "https://cdn.shopify.com/s/files/1/0594/6559/7043/files/gempages_553249401305301…"
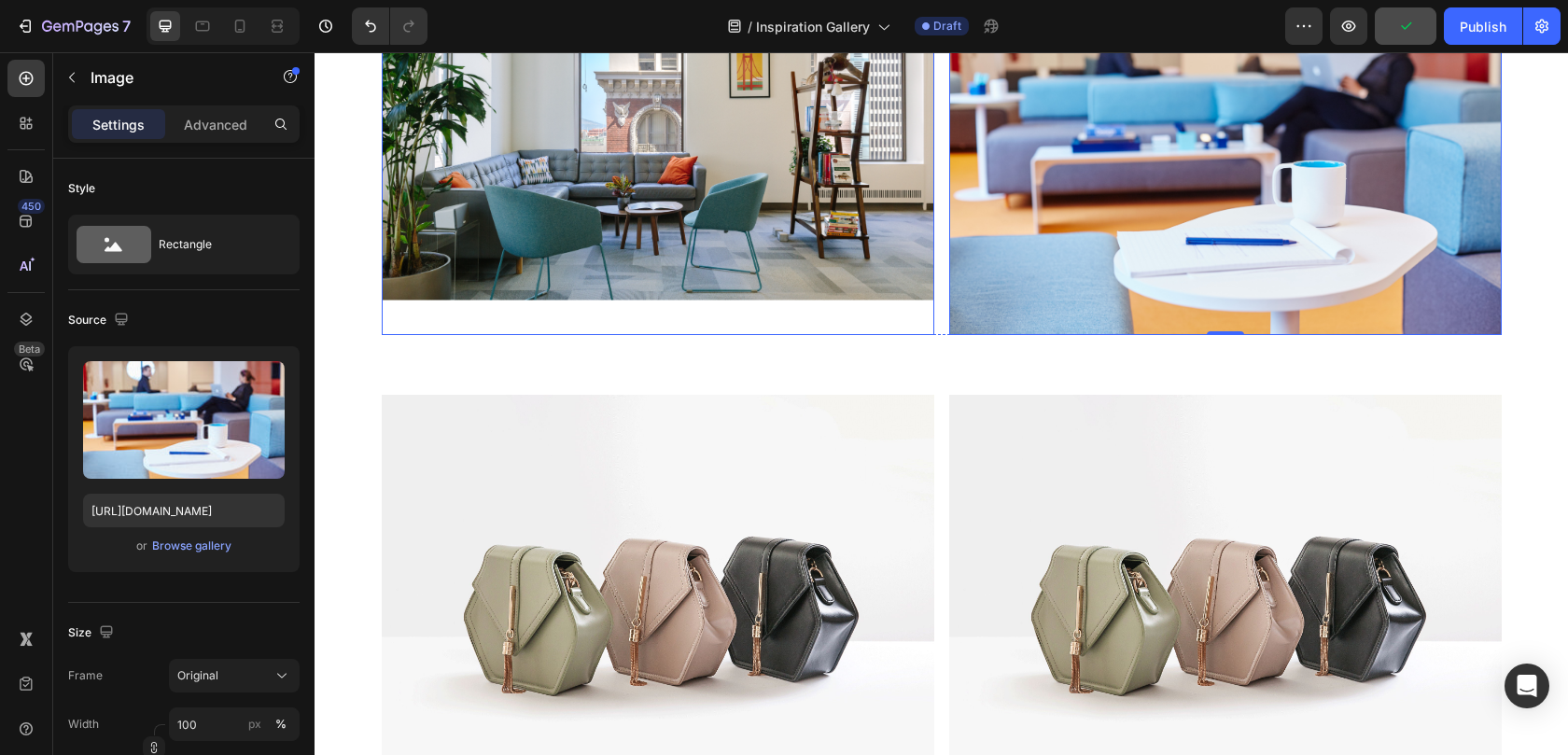
scroll to position [893, 0]
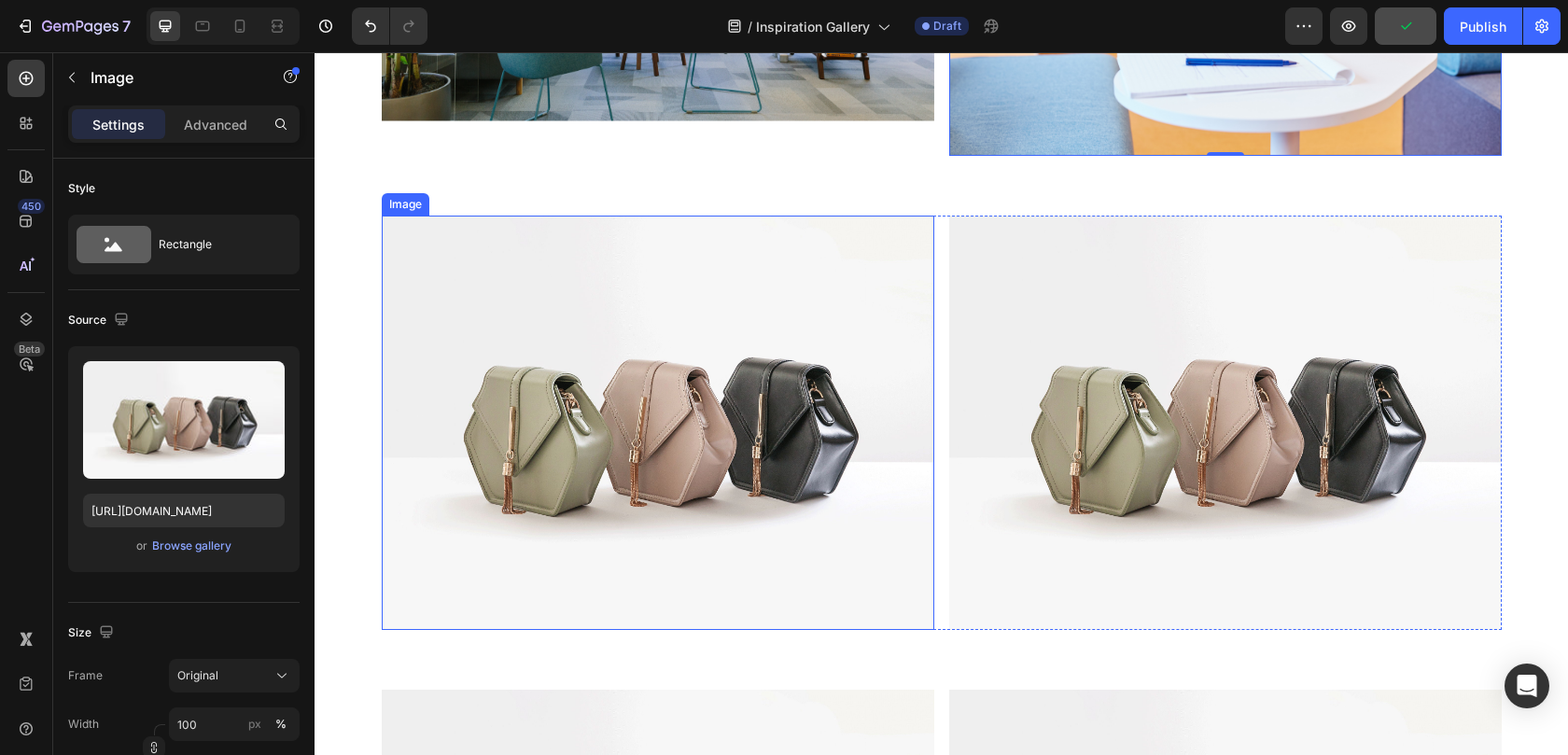
click at [809, 352] on img at bounding box center [658, 423] width 552 height 414
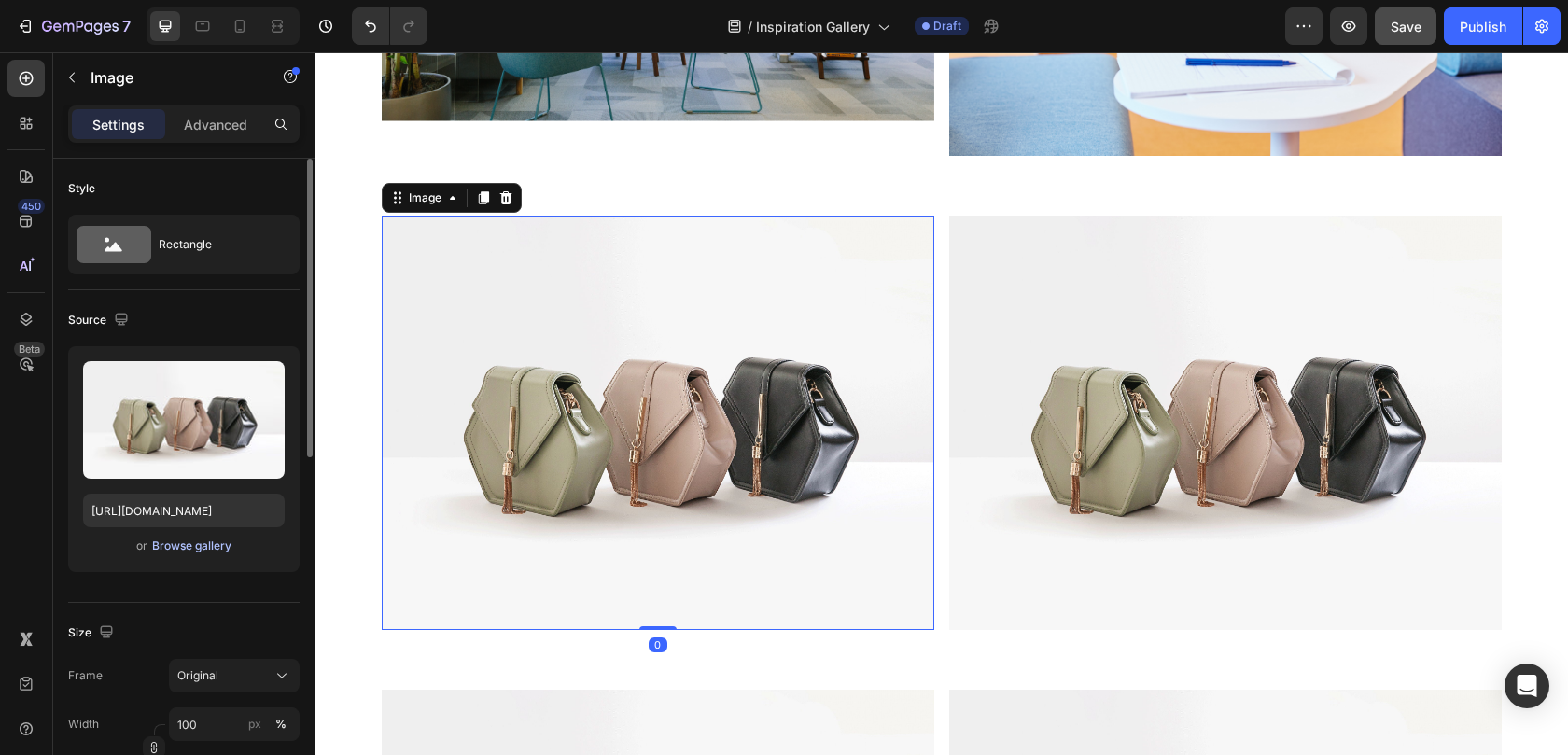
click at [164, 548] on div "Browse gallery" at bounding box center [192, 545] width 80 height 17
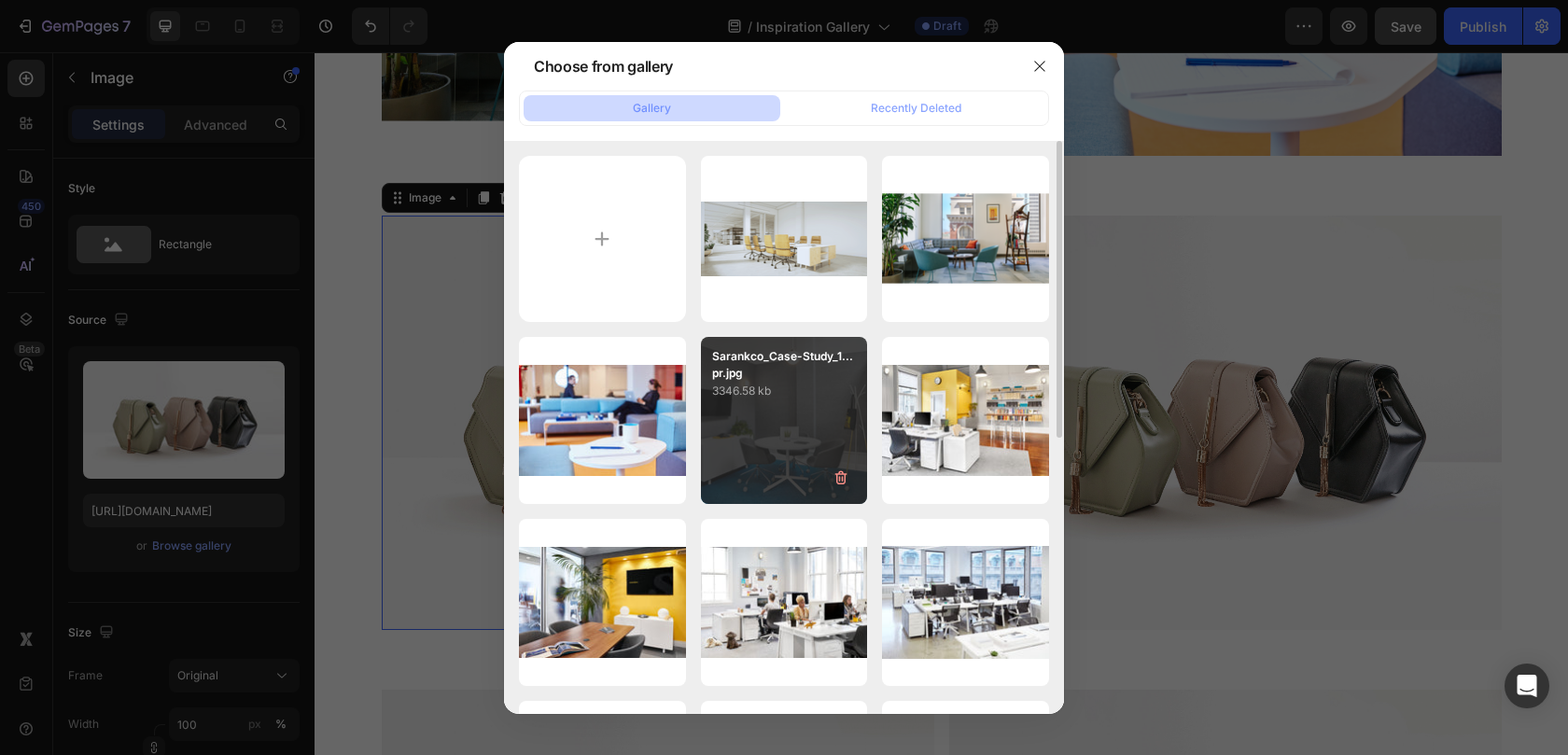
click at [796, 398] on p "3346.58 kb" at bounding box center [784, 391] width 144 height 19
type input "https://cdn.shopify.com/s/files/1/0594/6559/7043/files/gempages_553249401305301…"
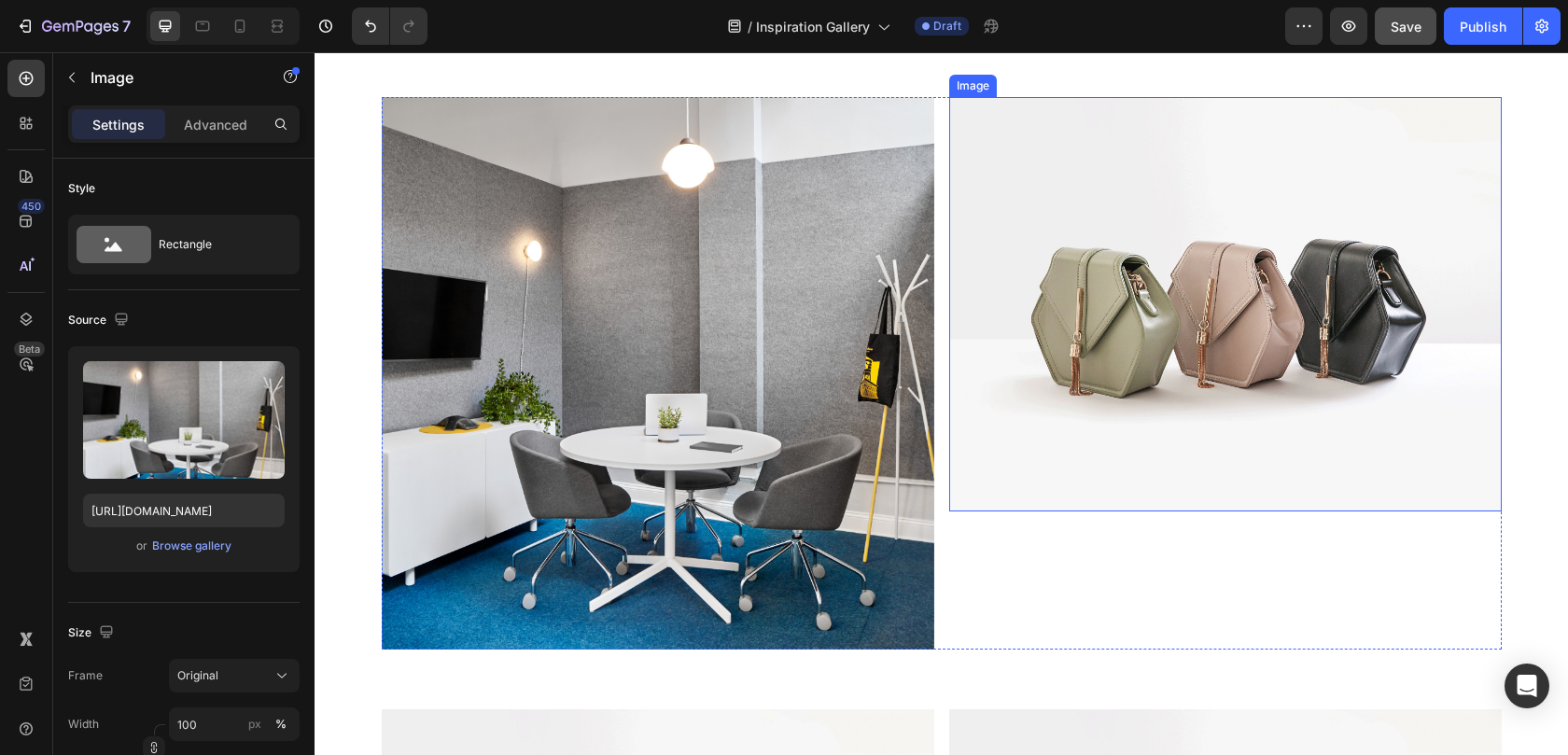
scroll to position [1090, 0]
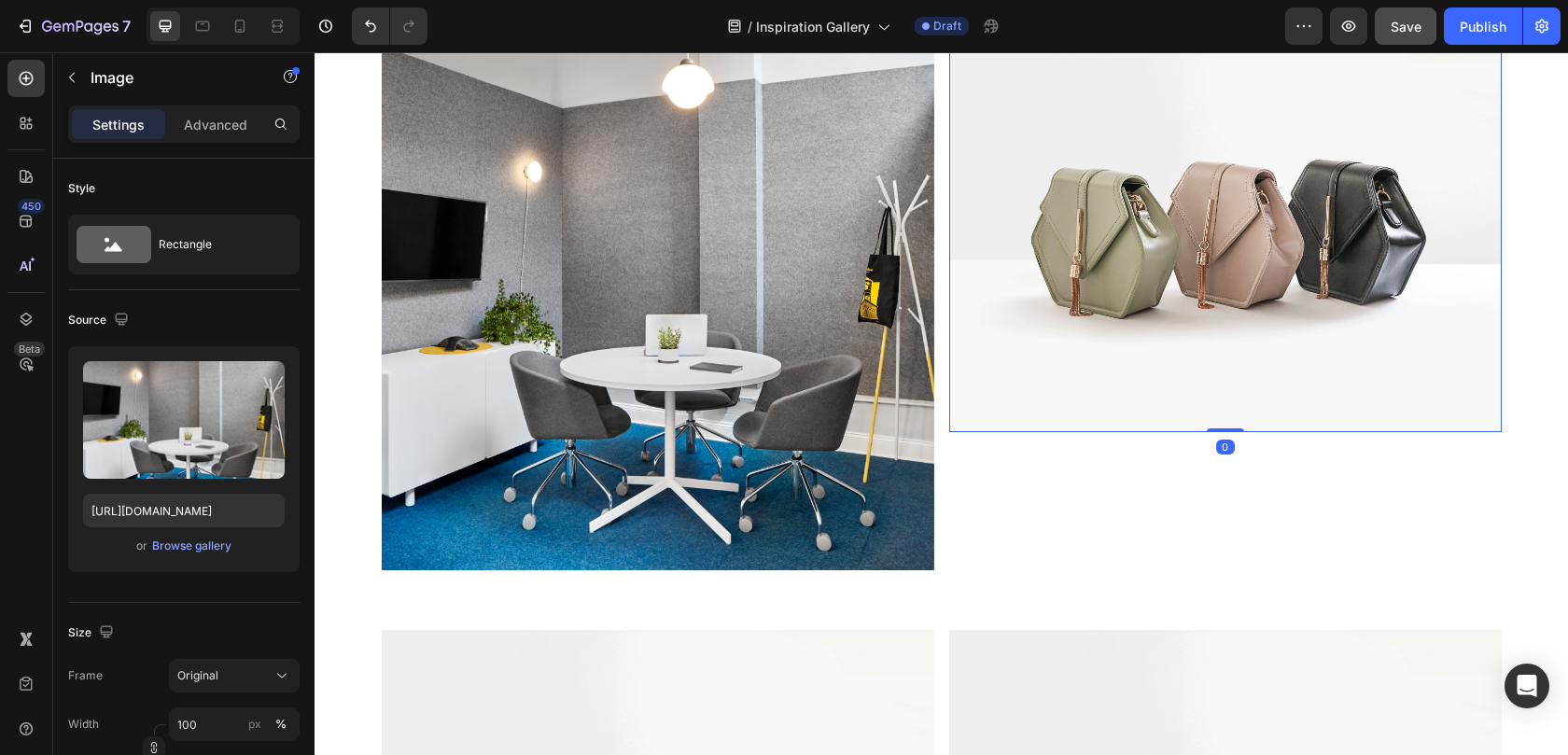
click at [1079, 282] on img at bounding box center [1225, 225] width 552 height 414
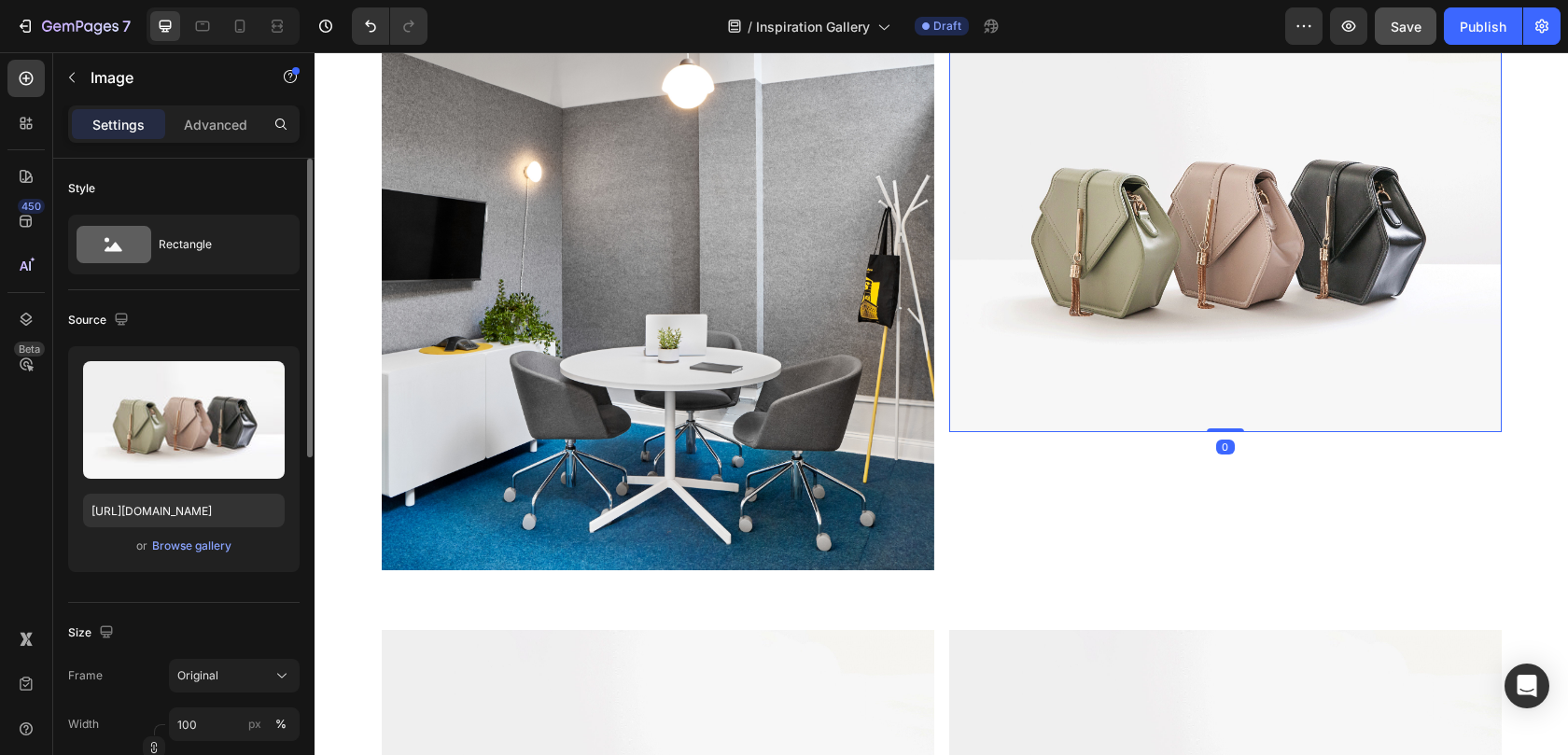
click at [205, 557] on div "Upload Image https://cdn.shopify.com/s/files/1/2005/9307/files/image_demo.jpg o…" at bounding box center [183, 459] width 232 height 226
click at [211, 548] on div "Browse gallery" at bounding box center [192, 545] width 80 height 17
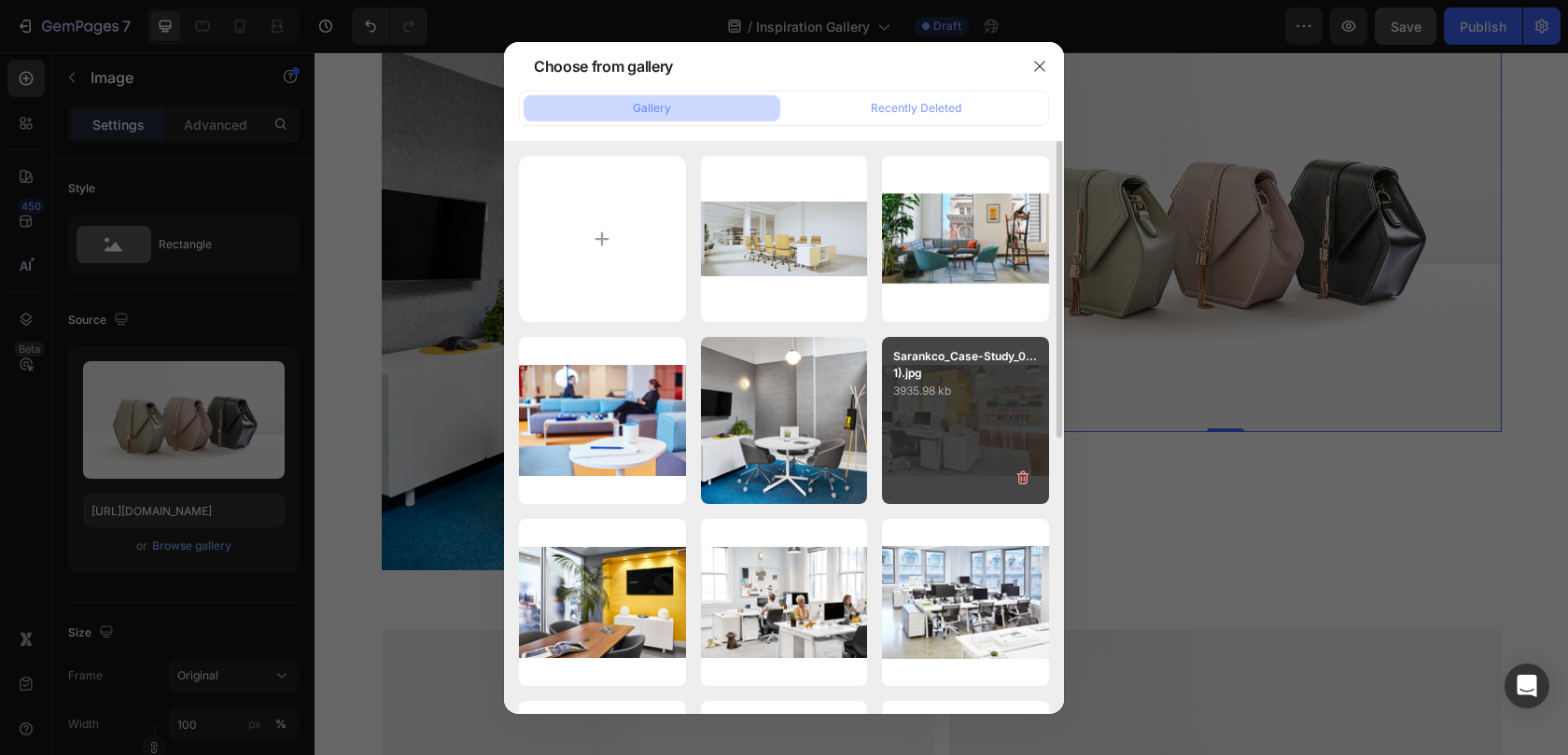
click at [951, 423] on div "Sarankco_Case-Study_0...1).jpg 3935.98 kb" at bounding box center [965, 421] width 167 height 167
type input "https://cdn.shopify.com/s/files/1/0594/6559/7043/files/gempages_553249401305301…"
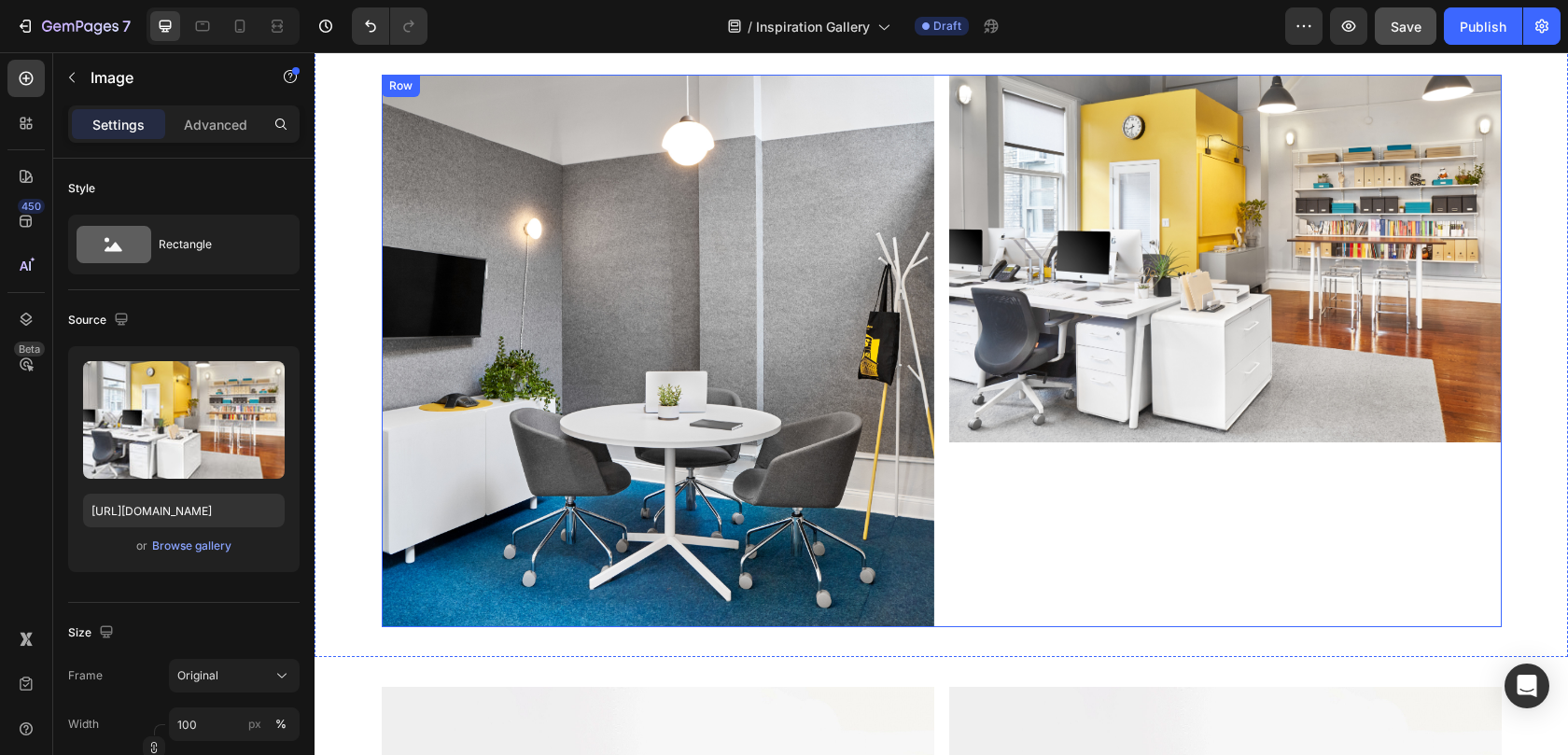
scroll to position [1035, 0]
click at [1257, 319] on img at bounding box center [1225, 258] width 552 height 368
click at [996, 461] on div "Image" at bounding box center [1225, 349] width 552 height 552
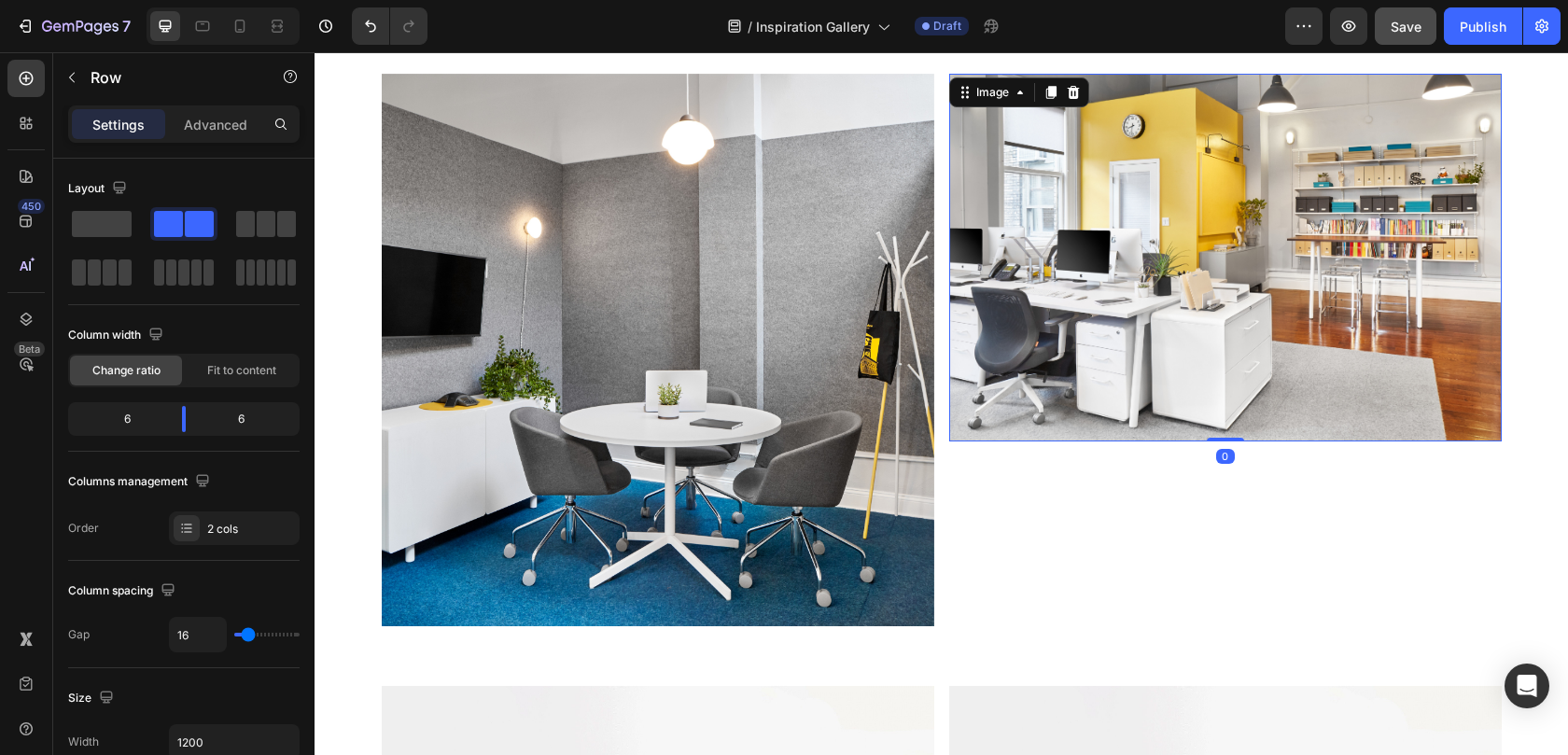
click at [1013, 419] on img at bounding box center [1225, 258] width 552 height 368
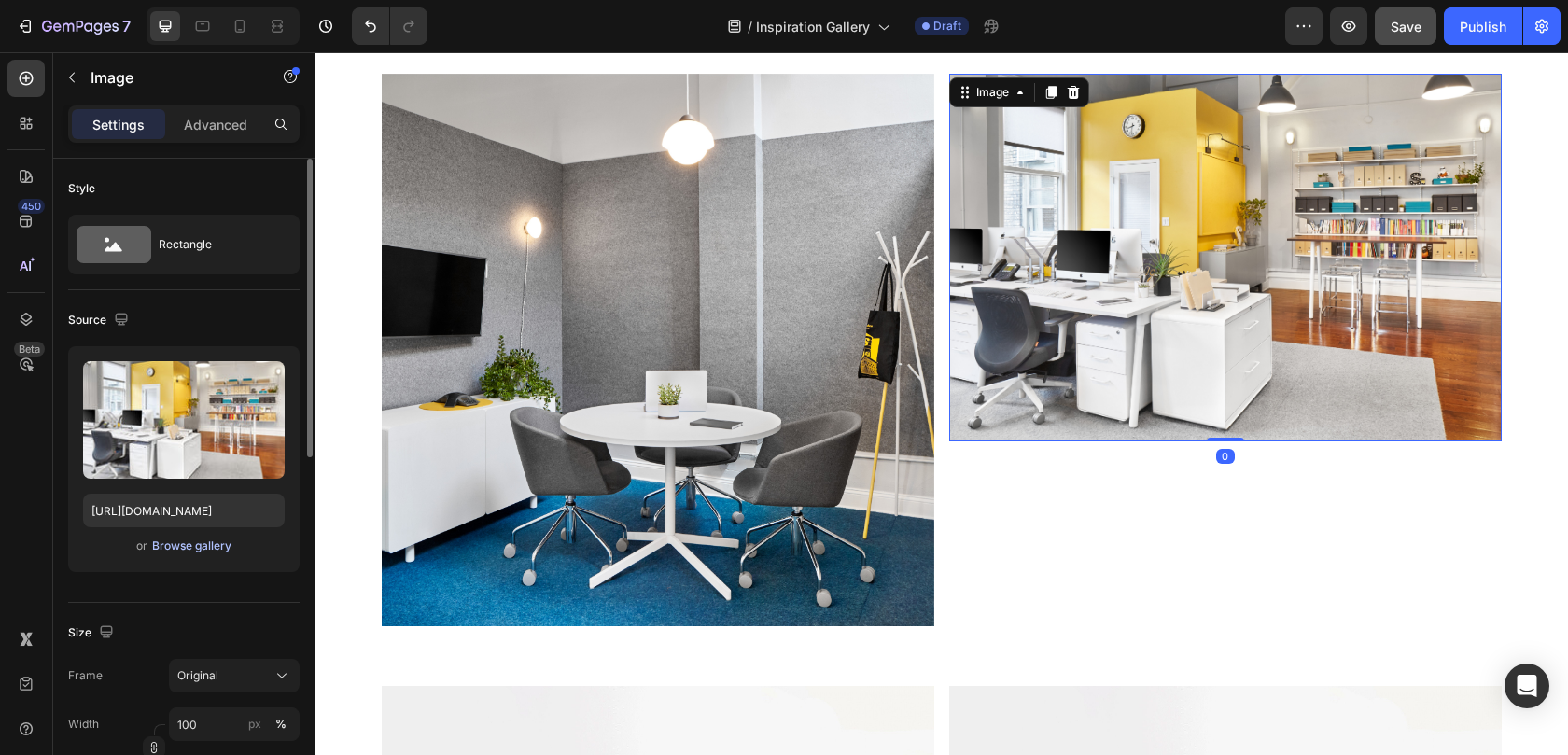
click at [219, 551] on div "Browse gallery" at bounding box center [192, 545] width 80 height 17
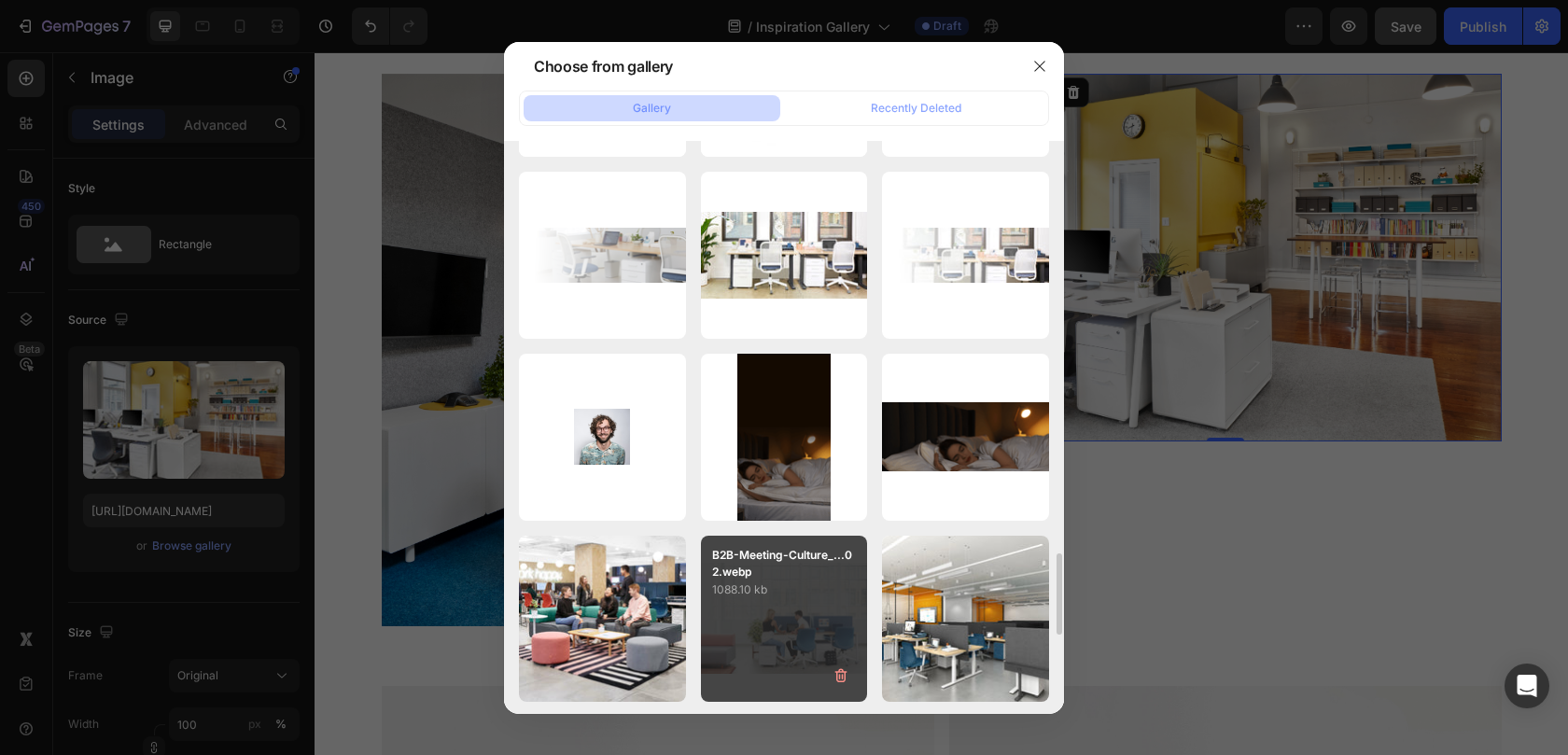
scroll to position [2893, 0]
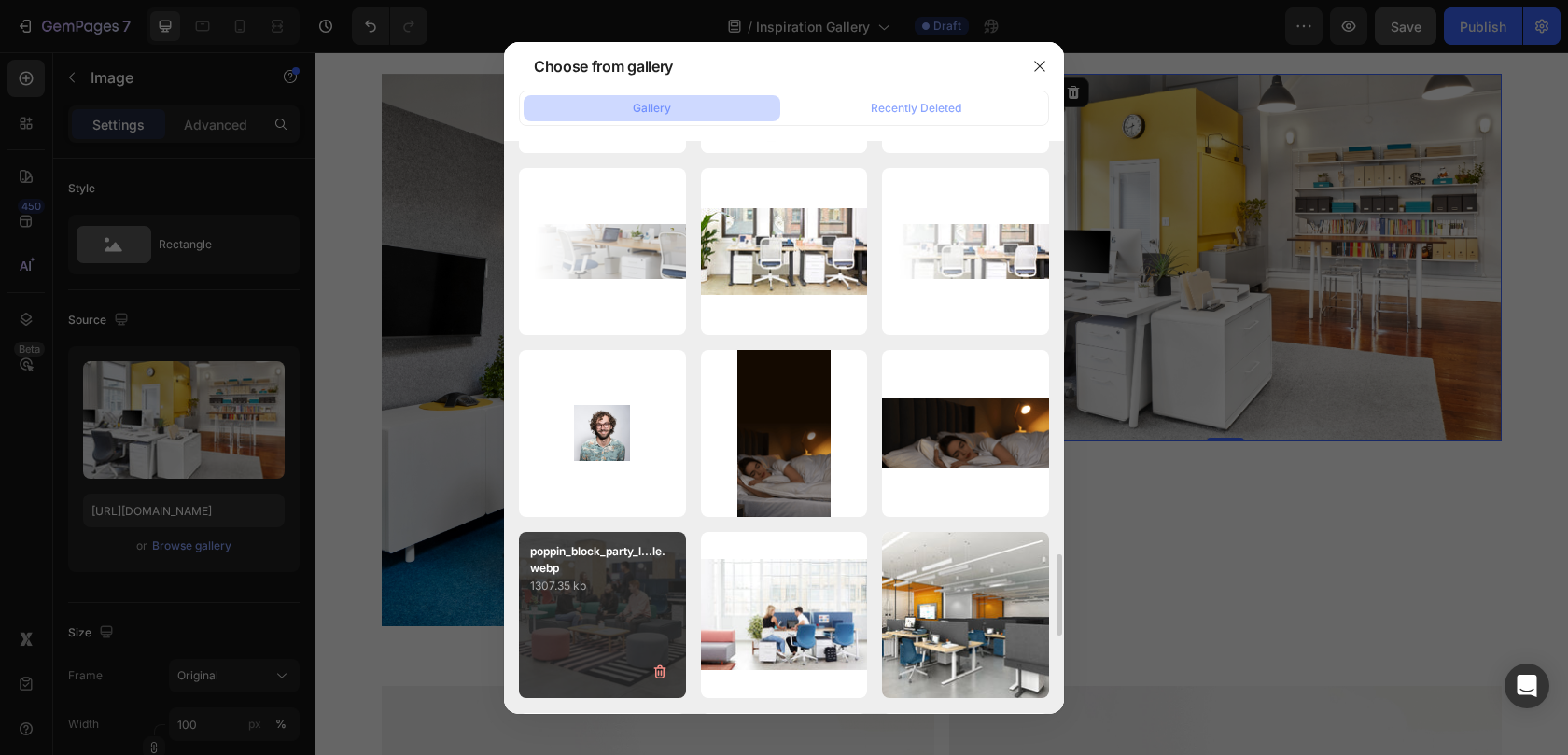
click at [616, 615] on div "poppin_block_party_l...le.webp 1307.35 kb" at bounding box center [602, 616] width 167 height 167
type input "https://cdn.shopify.com/s/files/1/0594/6559/7043/files/gempages_553249401305301…"
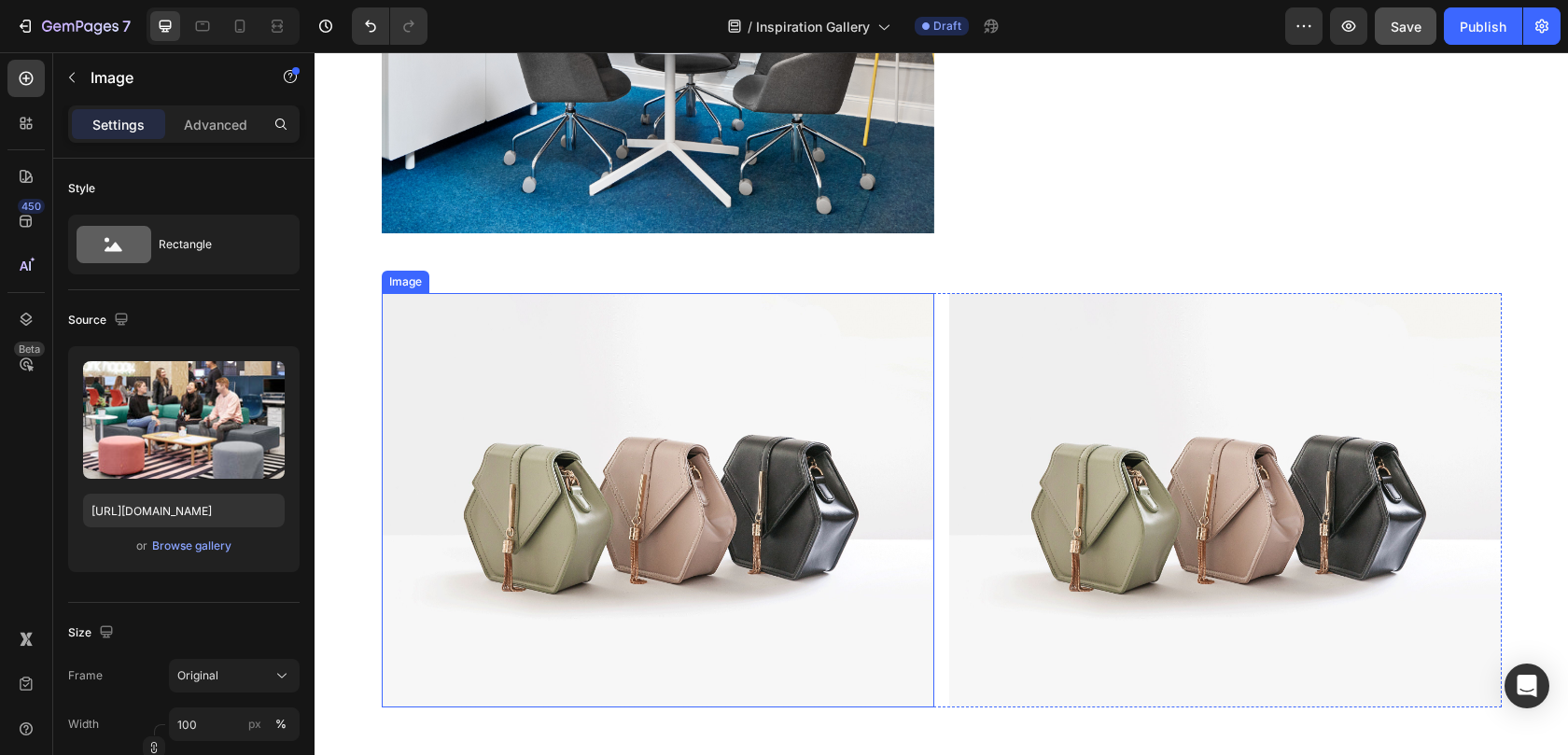
scroll to position [1492, 0]
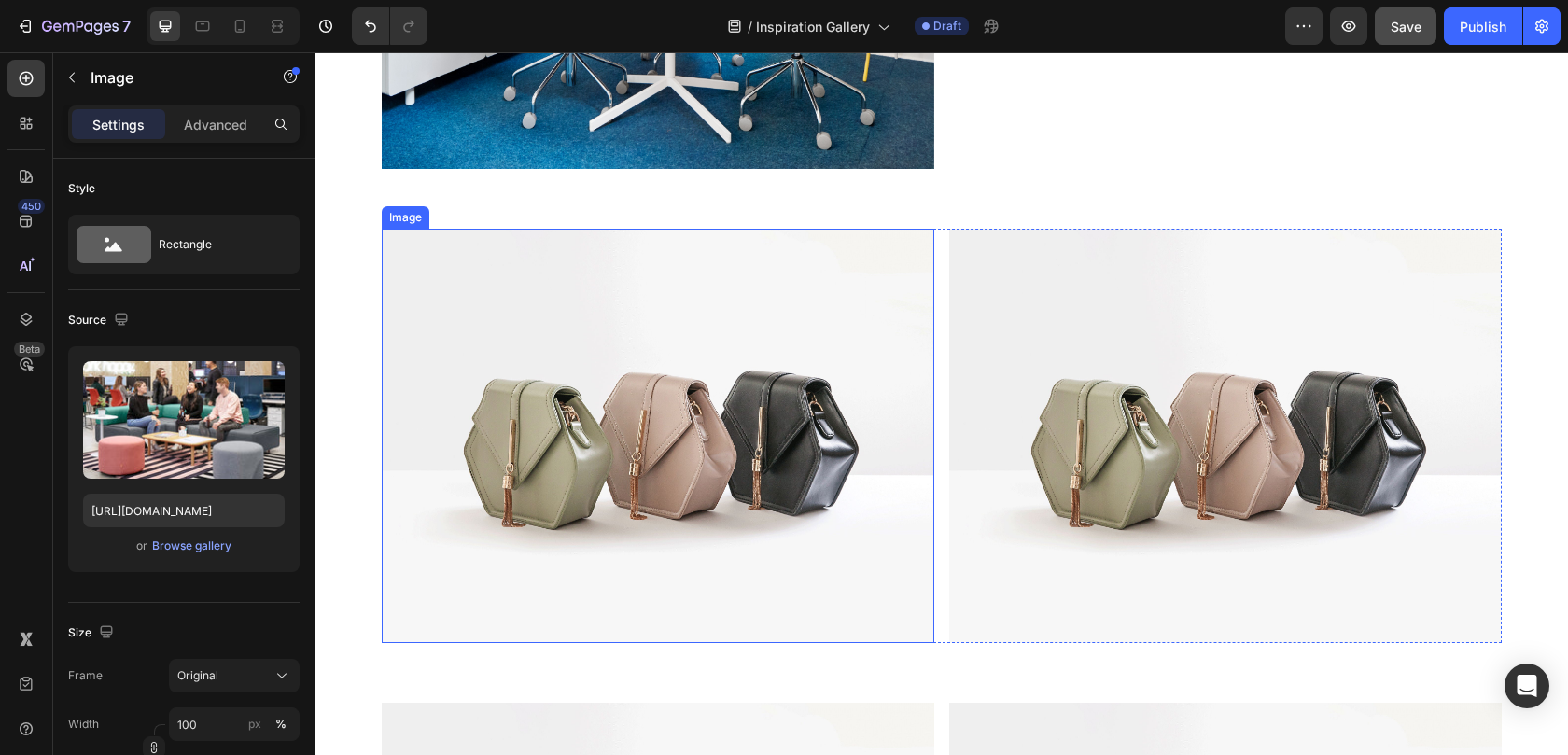
click at [794, 437] on img at bounding box center [658, 436] width 552 height 414
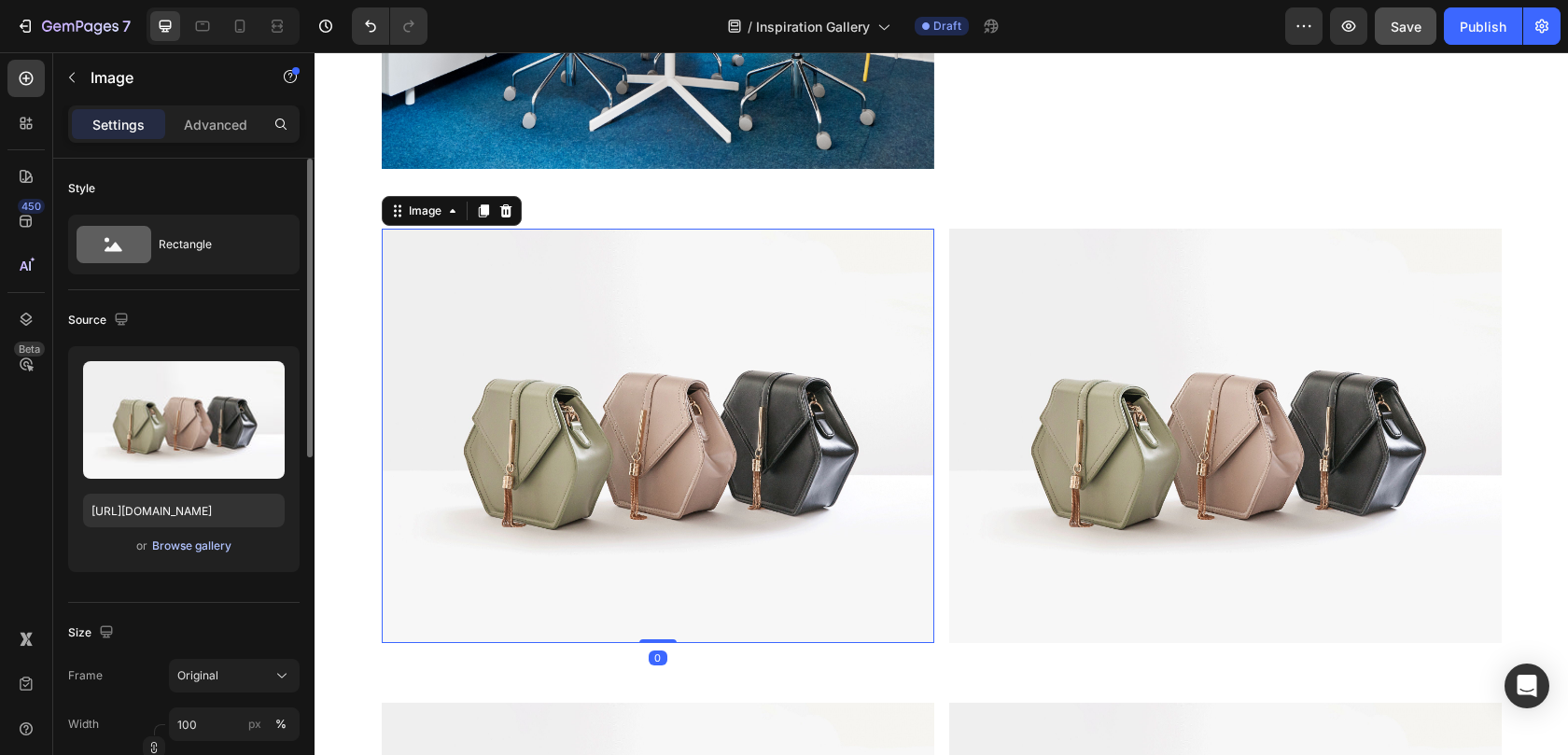
click at [184, 543] on div "Browse gallery" at bounding box center [192, 545] width 80 height 17
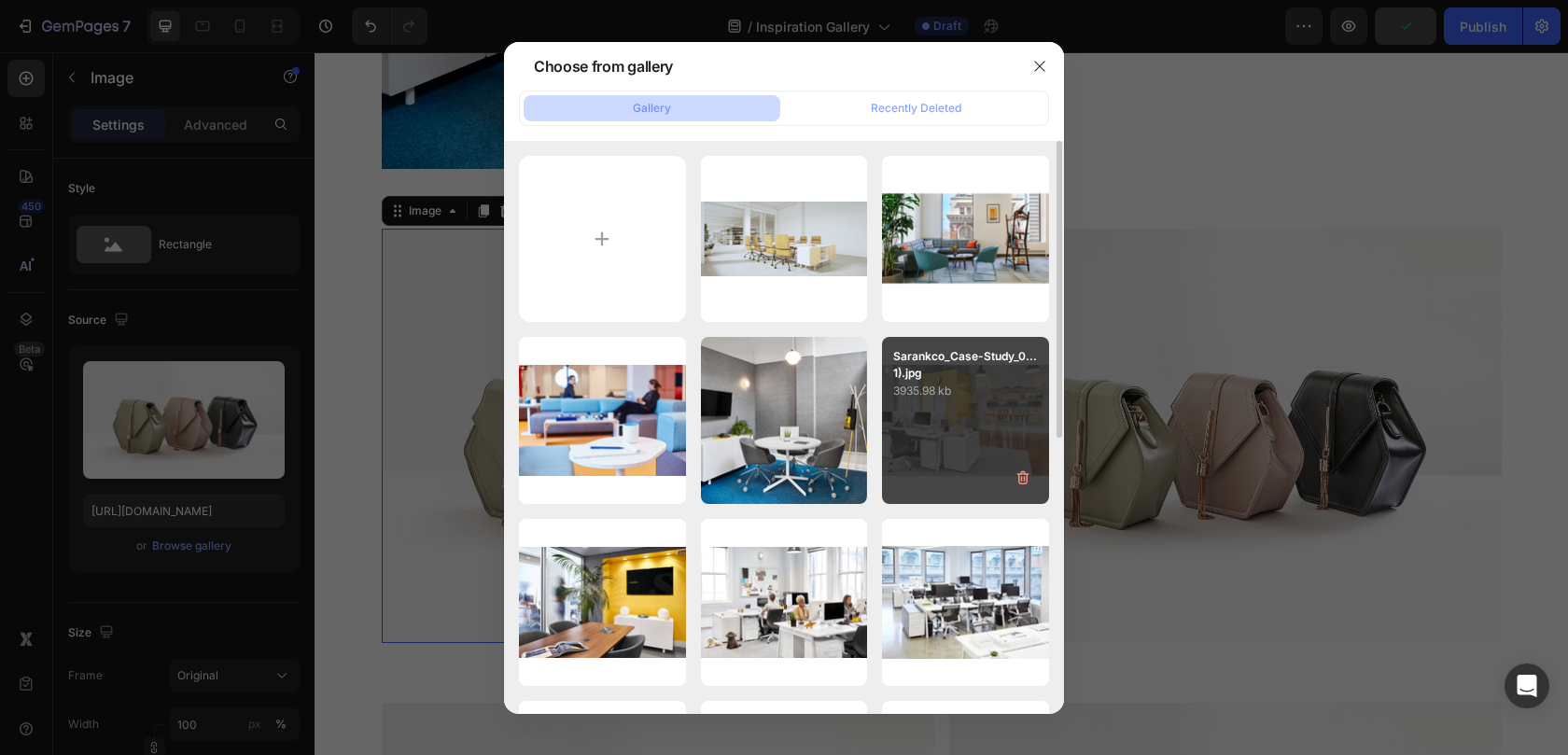
click at [960, 439] on div "Sarankco_Case-Study_0...1).jpg 3935.98 kb" at bounding box center [965, 421] width 167 height 167
type input "https://cdn.shopify.com/s/files/1/0594/6559/7043/files/gempages_553249401305301…"
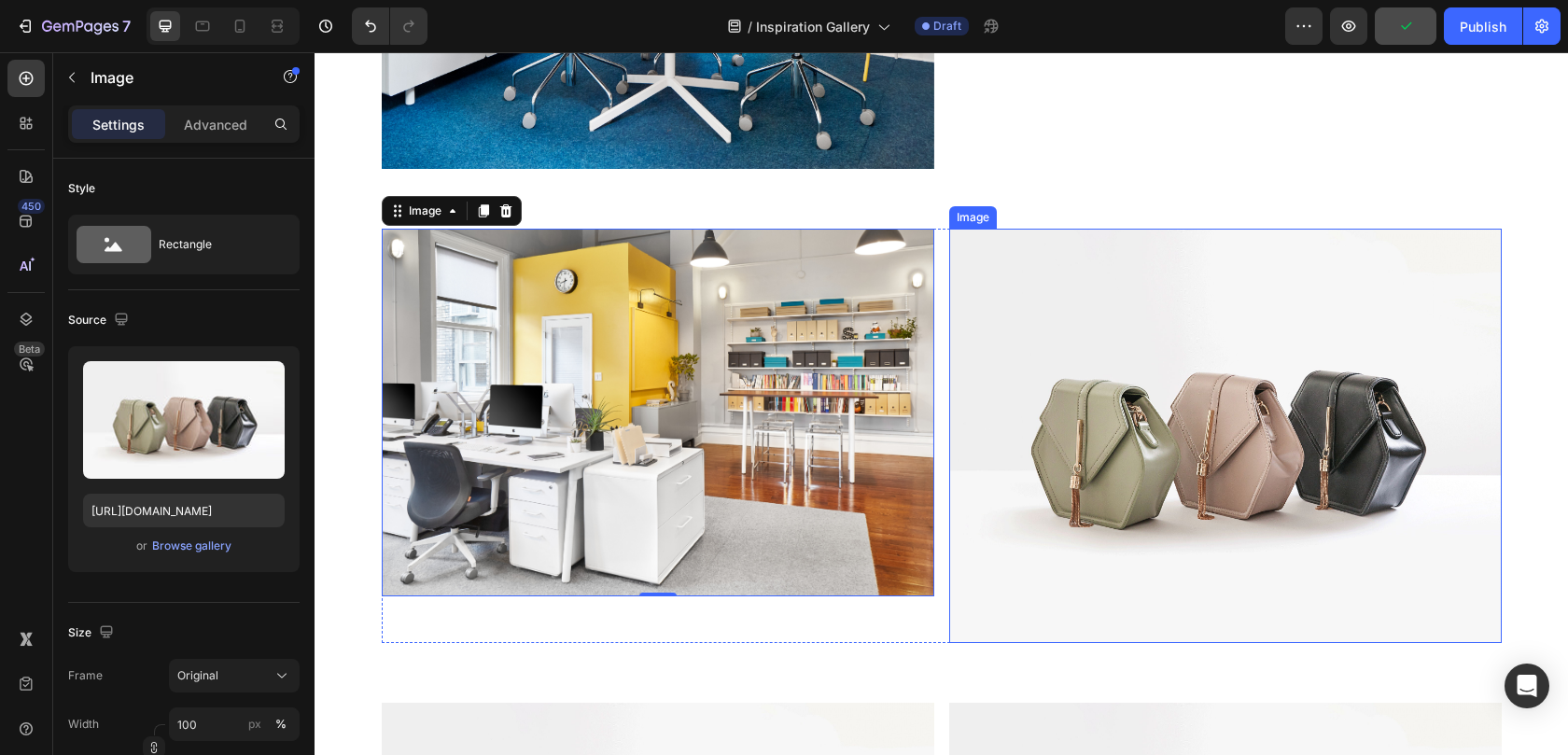
click at [1203, 382] on img at bounding box center [1225, 436] width 552 height 414
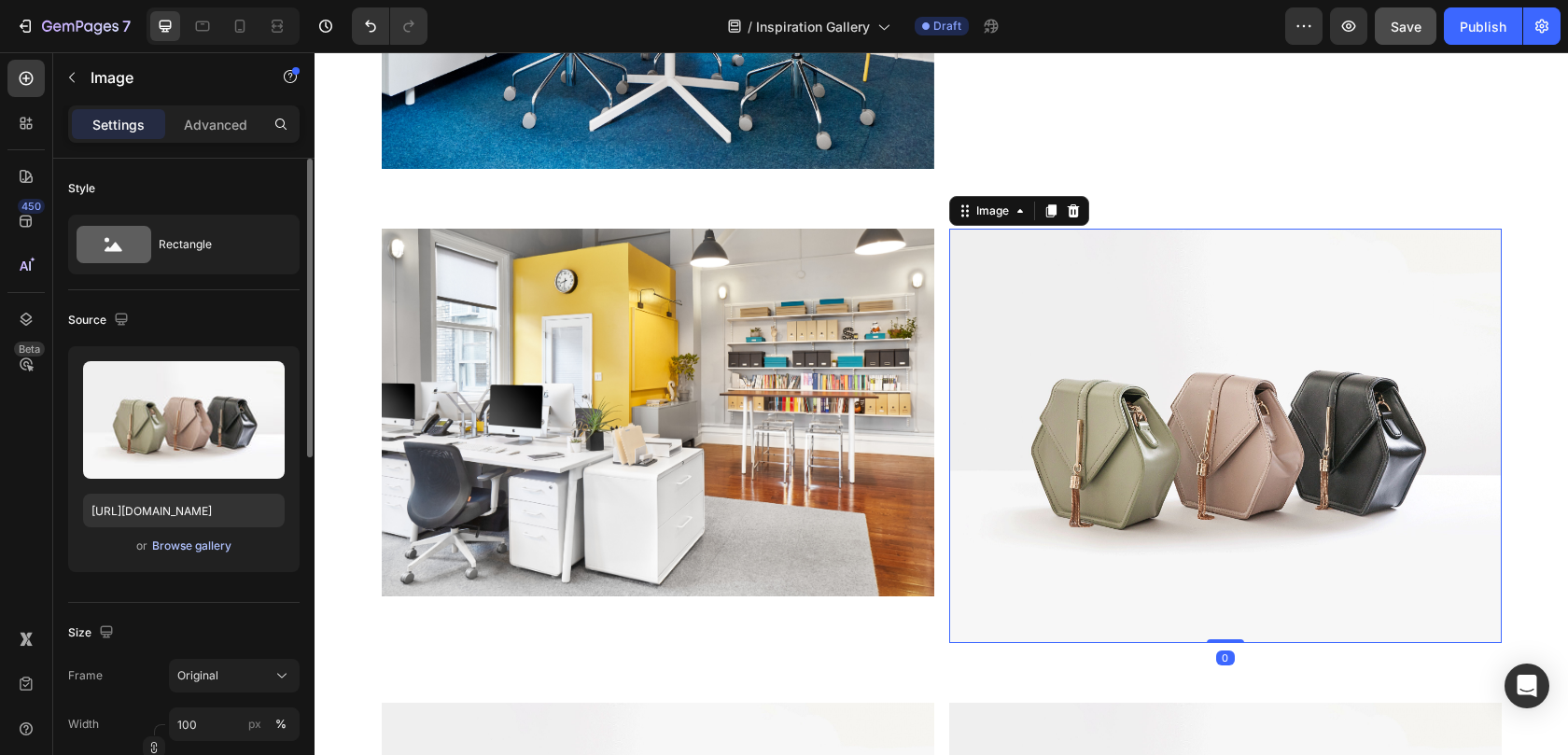
click at [194, 546] on div "Browse gallery" at bounding box center [192, 545] width 80 height 17
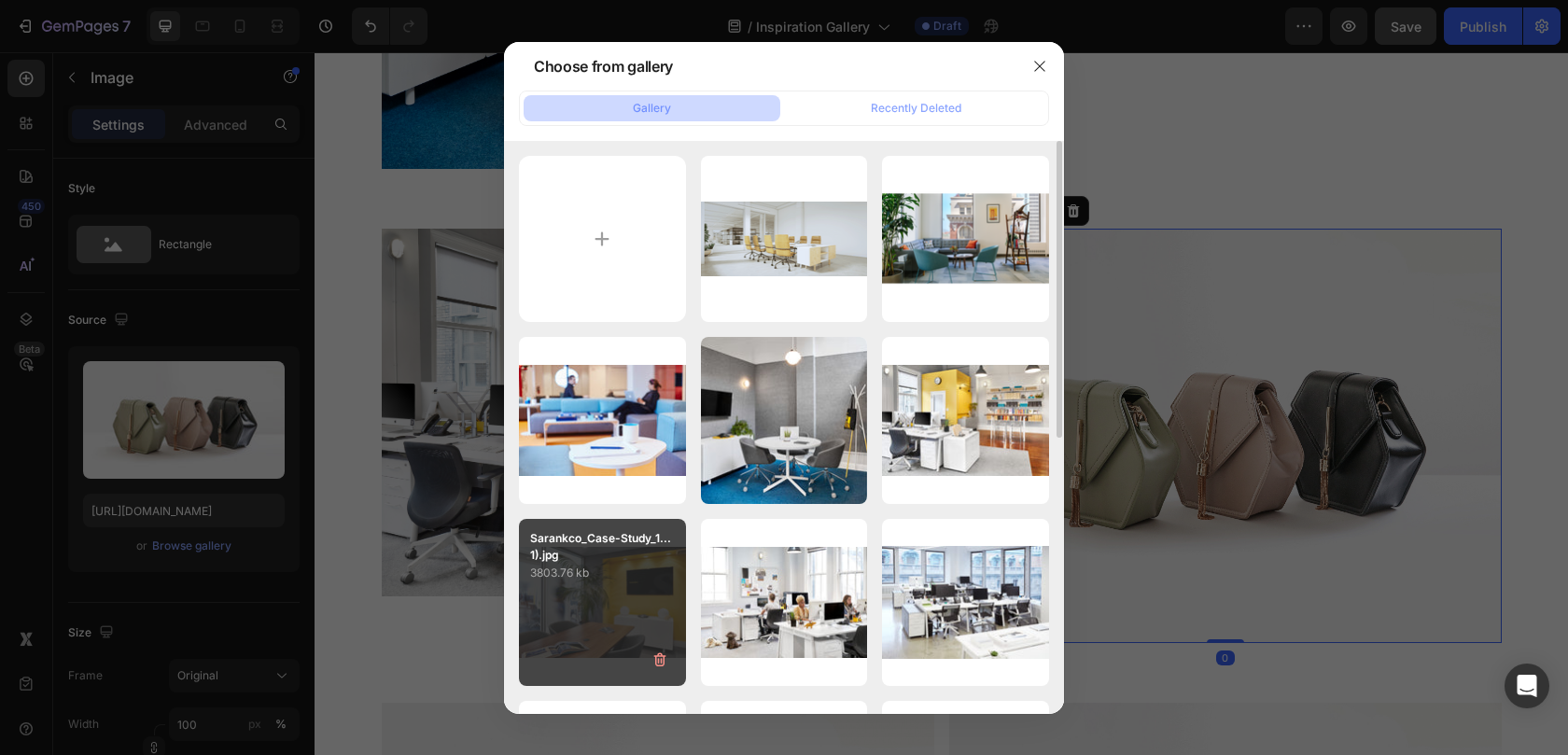
click at [593, 589] on div "Sarankco_Case-Study_1...1).jpg 3803.76 kb" at bounding box center [602, 602] width 167 height 167
type input "https://cdn.shopify.com/s/files/1/0594/6559/7043/files/gempages_553249401305301…"
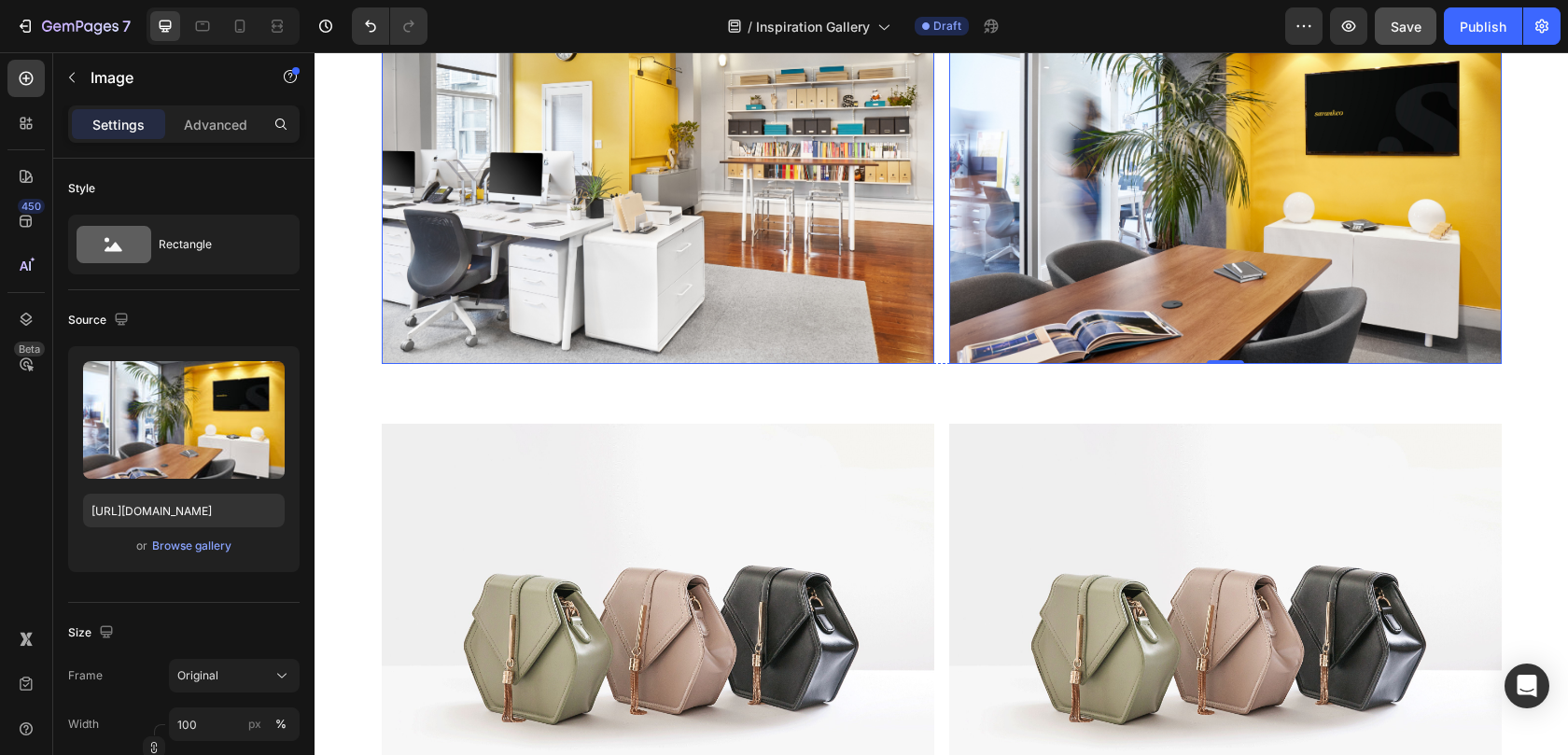
scroll to position [1842, 0]
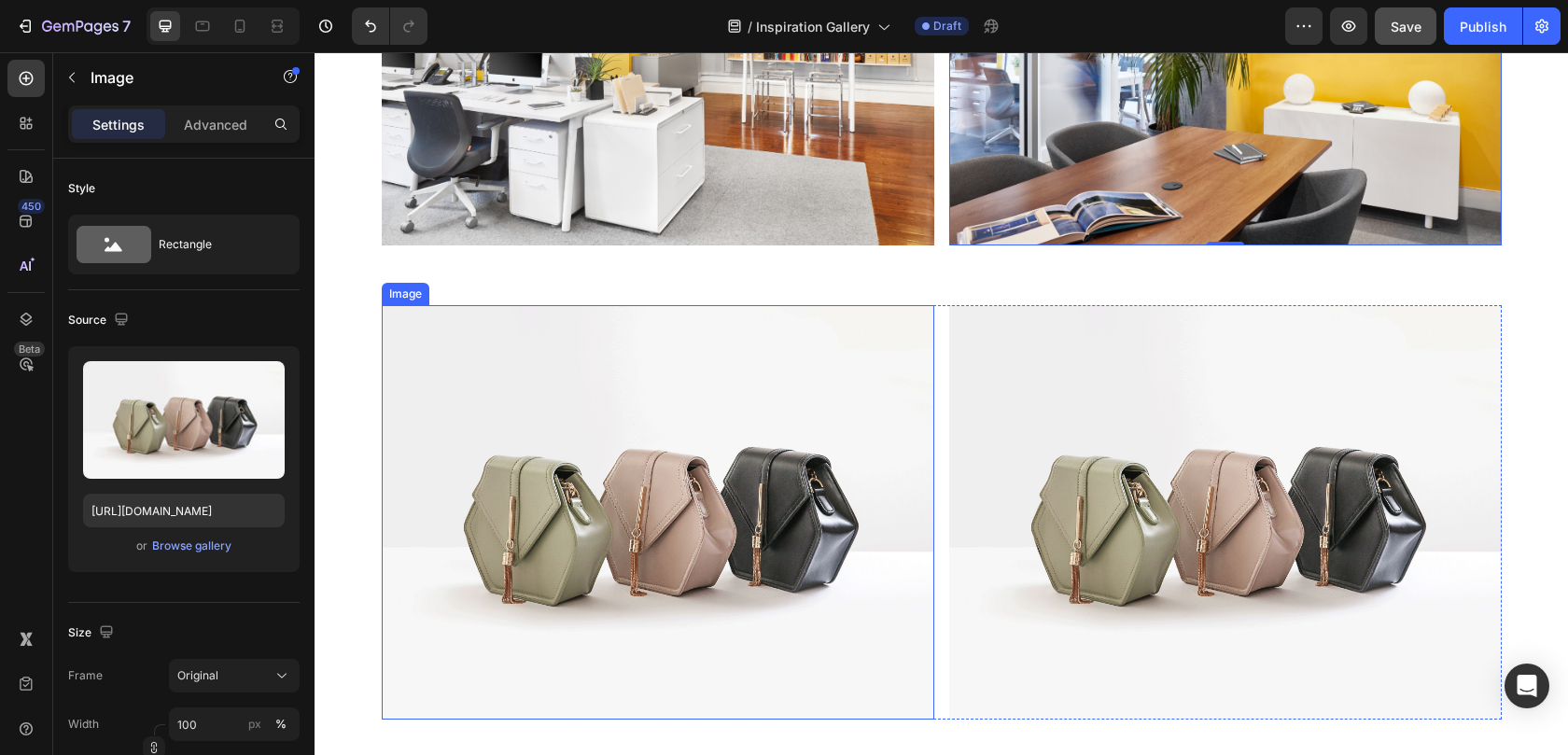
click at [742, 485] on img at bounding box center [658, 512] width 552 height 414
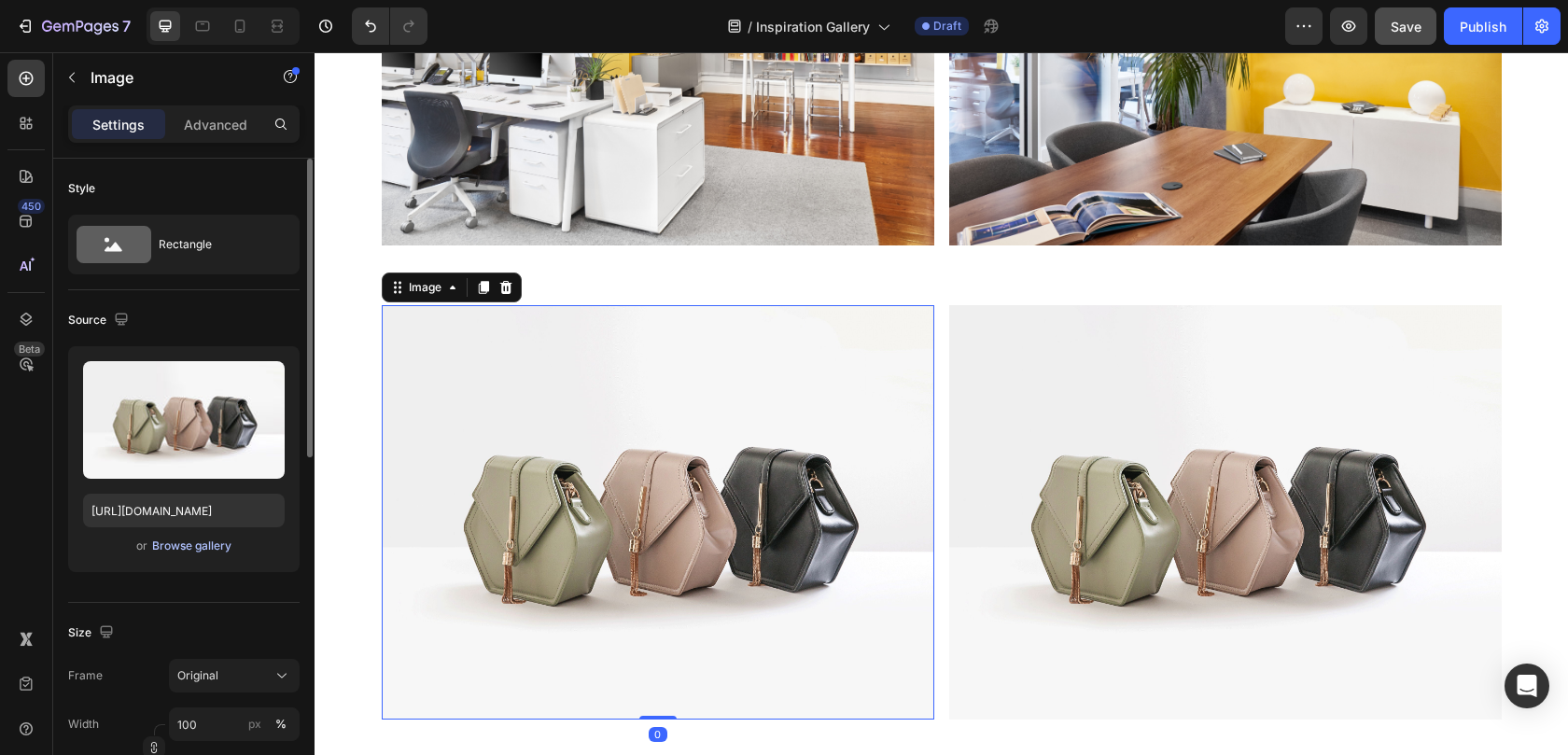
click at [192, 540] on div "Browse gallery" at bounding box center [192, 545] width 80 height 17
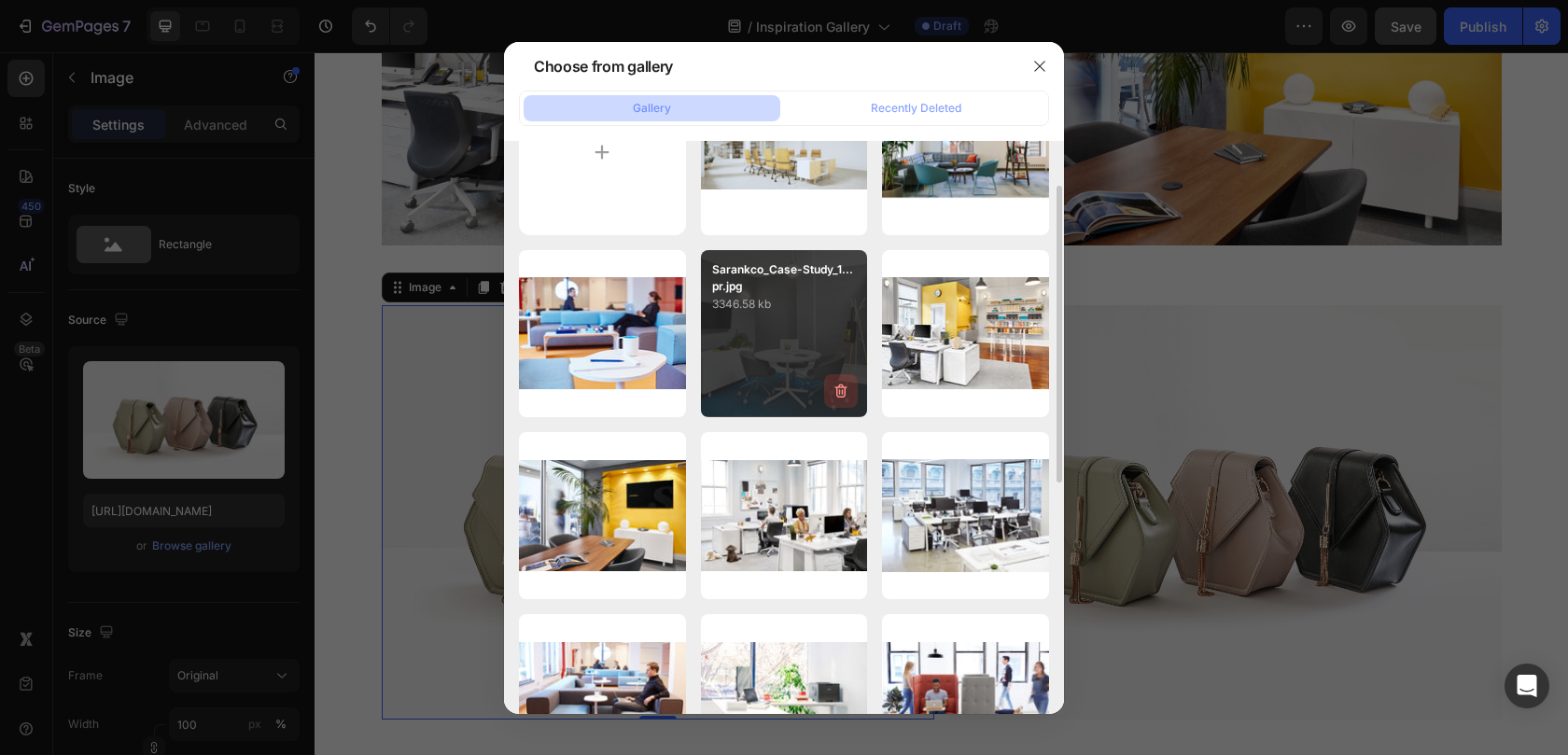
scroll to position [110, 0]
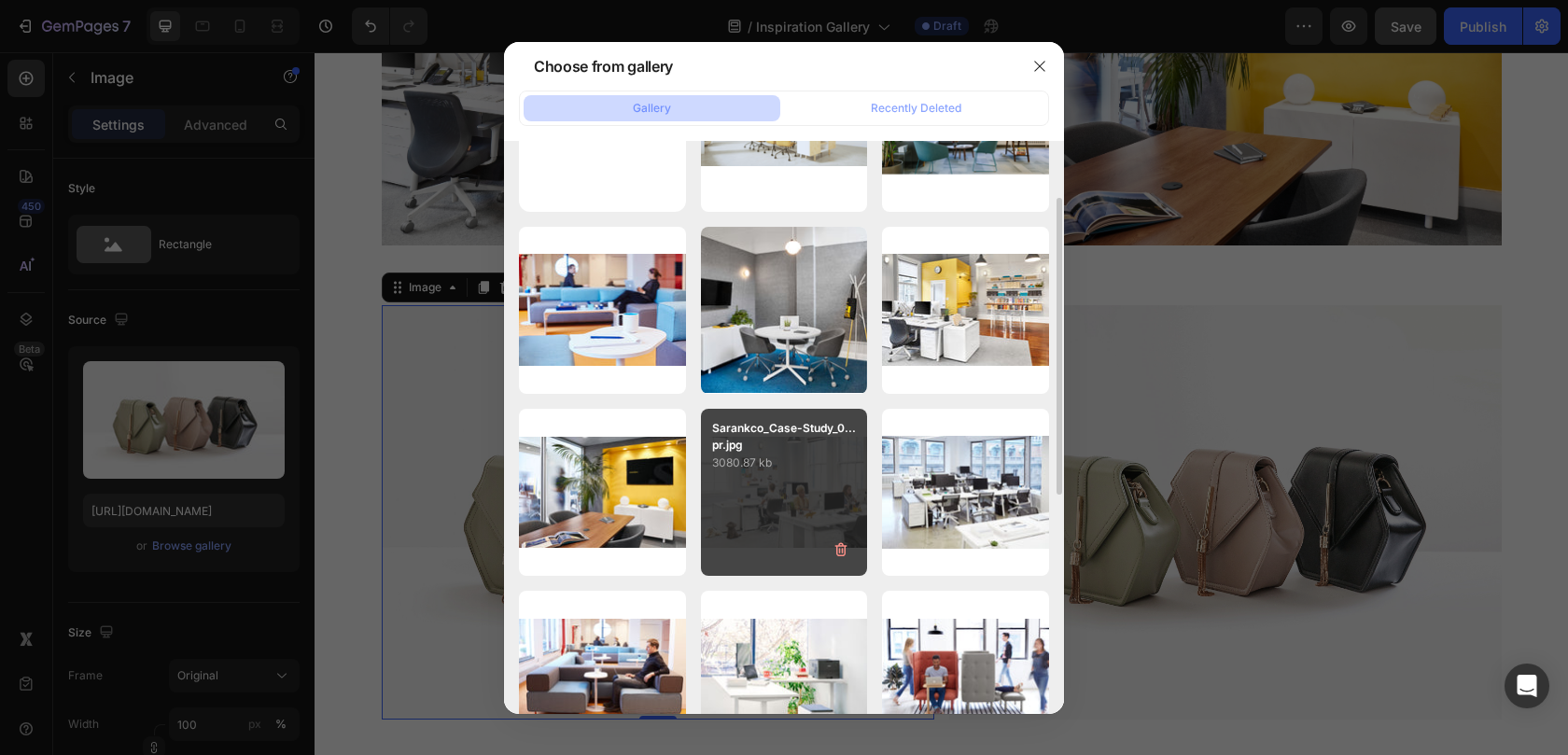
click at [787, 486] on div "Sarankco_Case-Study_0...pr.jpg 3080.87 kb" at bounding box center [784, 492] width 167 height 167
type input "https://cdn.shopify.com/s/files/1/0594/6559/7043/files/gempages_553249401305301…"
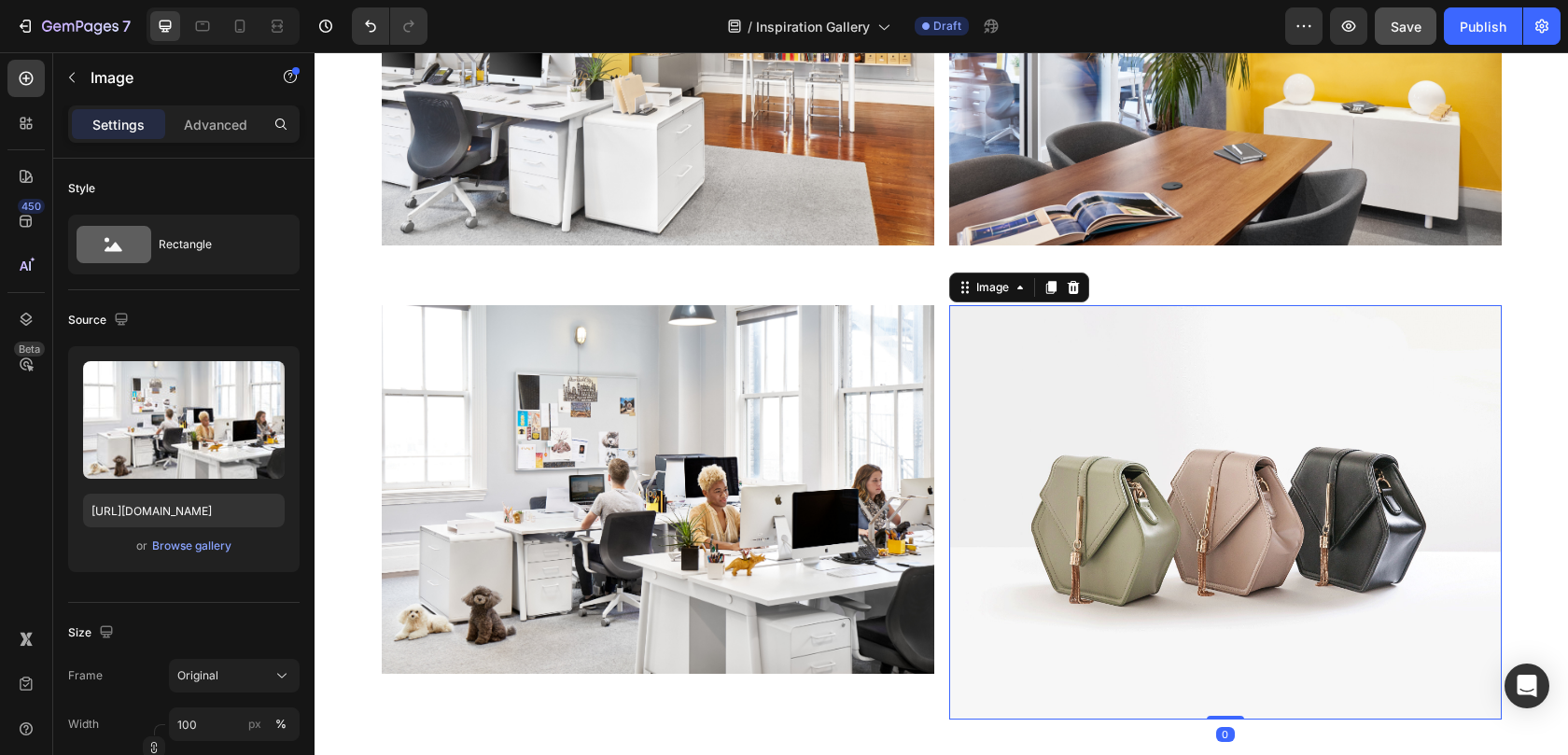
click at [1070, 453] on img at bounding box center [1225, 512] width 552 height 414
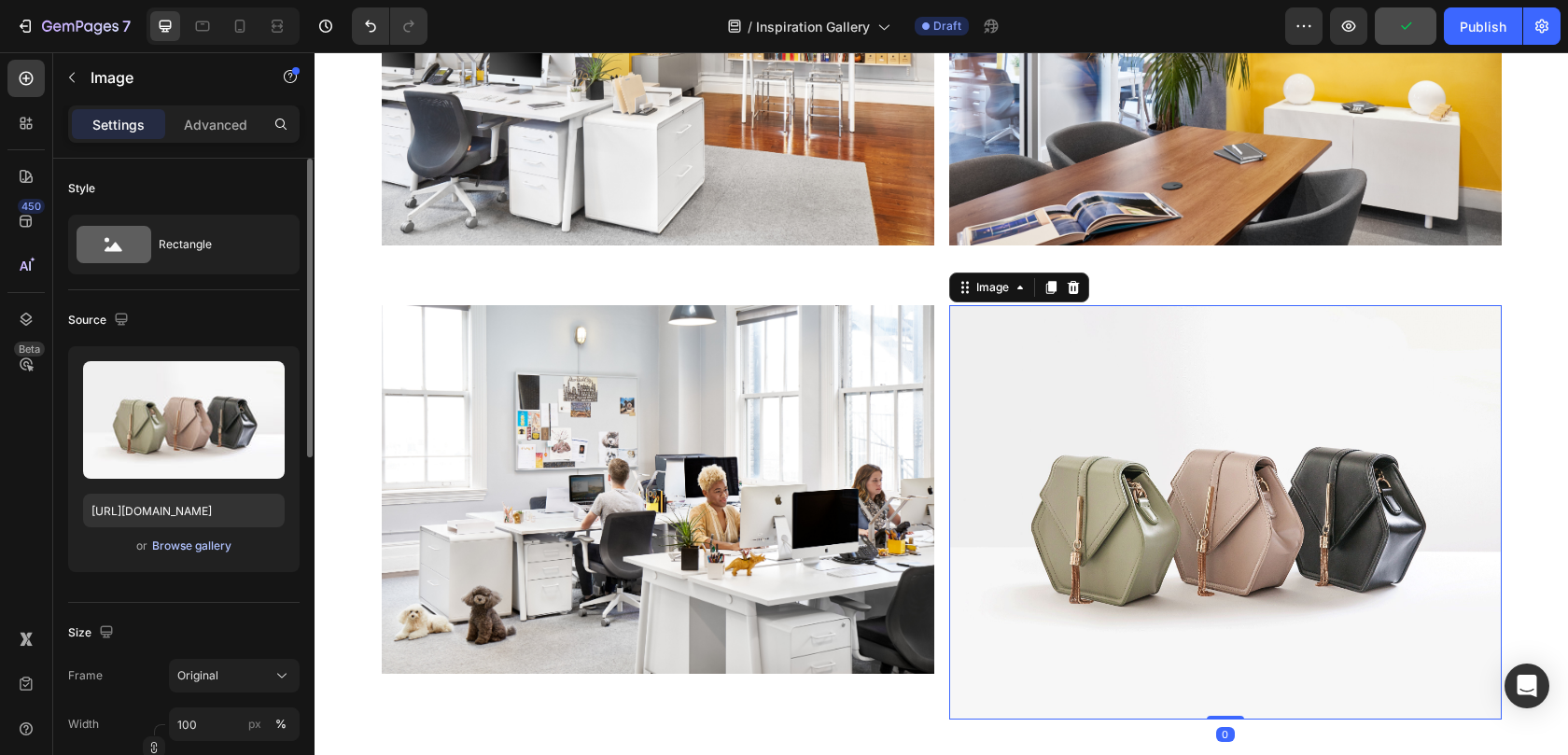
click at [185, 542] on div "Browse gallery" at bounding box center [192, 545] width 80 height 17
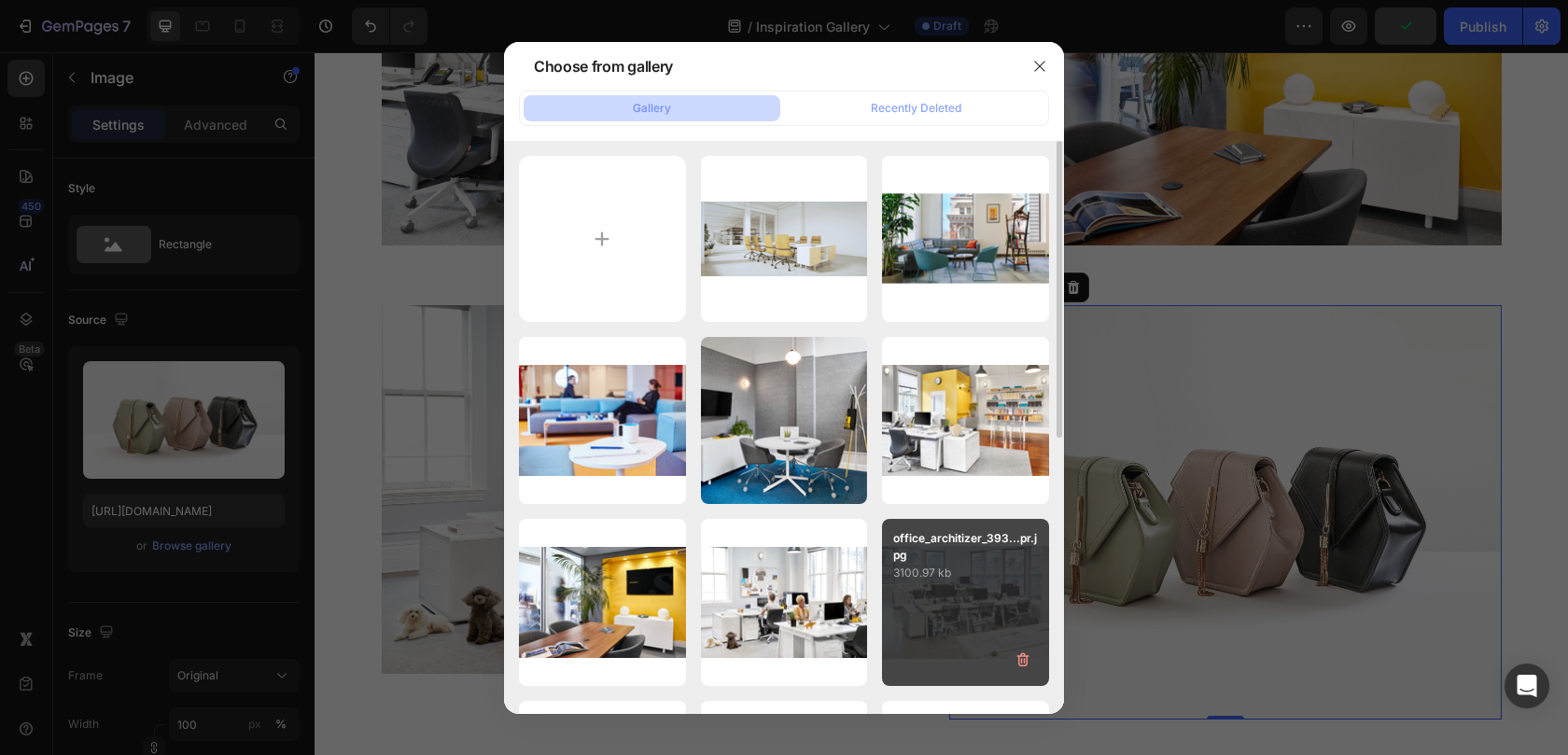
click at [945, 581] on p "3100.97 kb" at bounding box center [965, 572] width 144 height 19
type input "https://cdn.shopify.com/s/files/1/0594/6559/7043/files/gempages_553249401305301…"
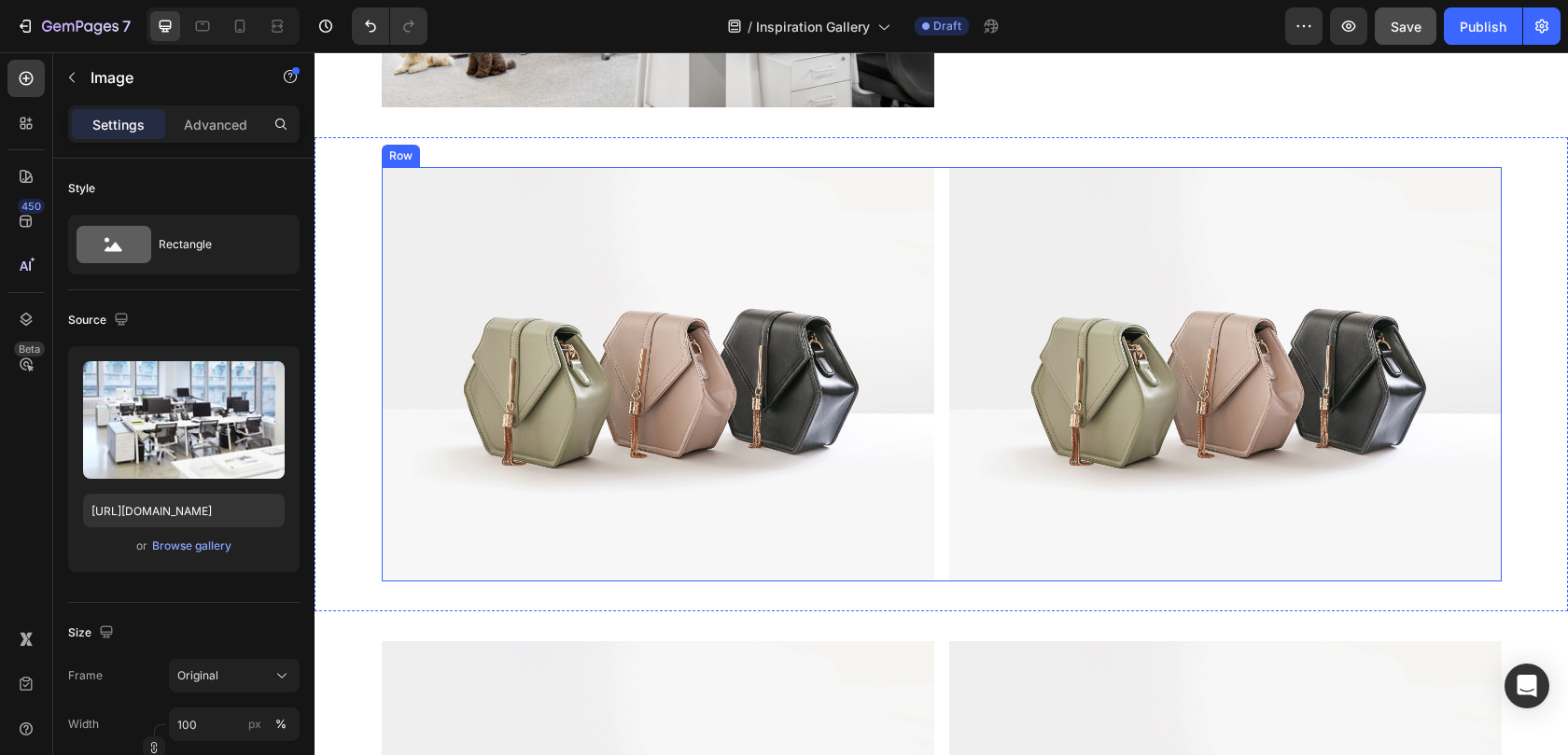
scroll to position [2433, 0]
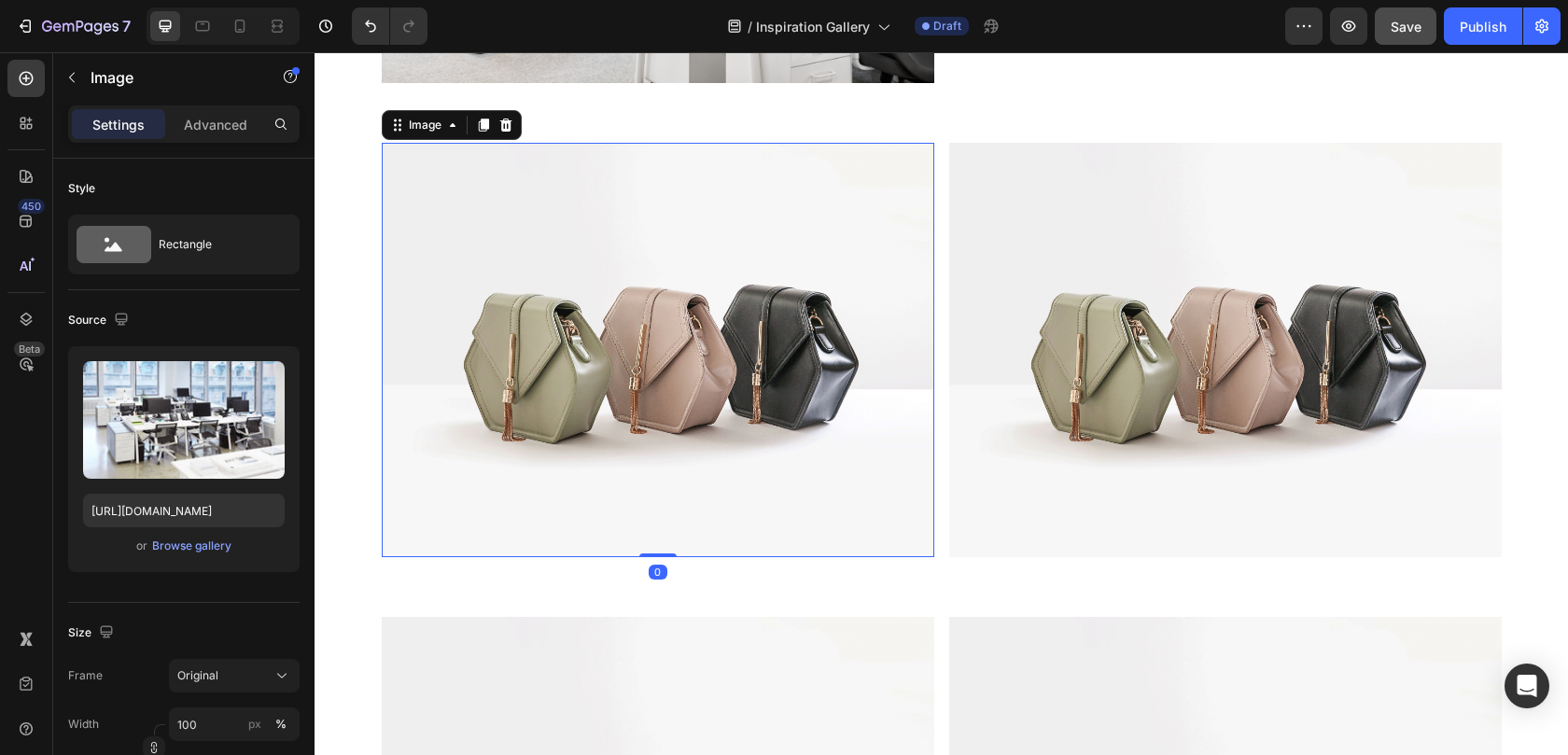
click at [717, 373] on img at bounding box center [658, 349] width 552 height 414
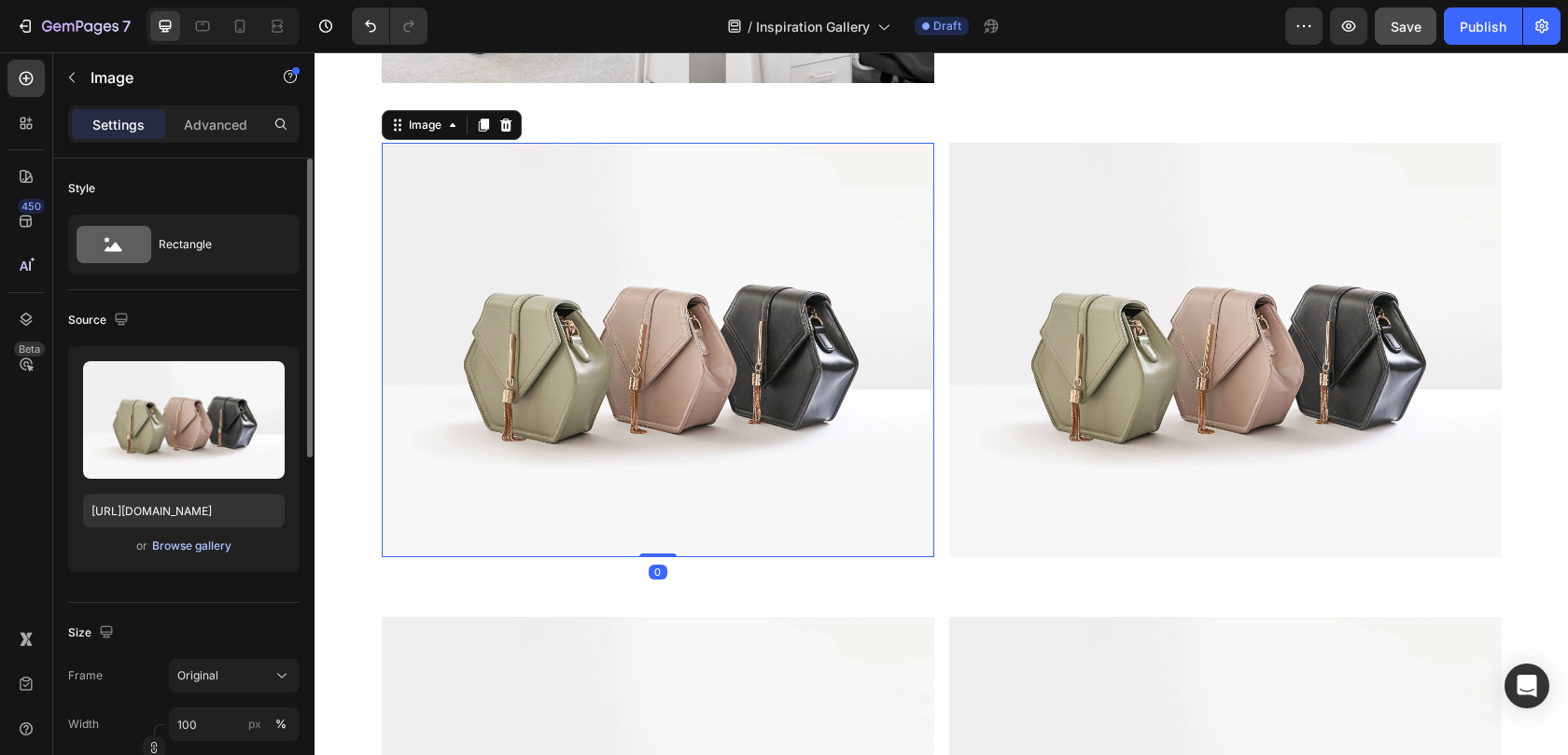
click at [179, 546] on div "Browse gallery" at bounding box center [192, 545] width 80 height 17
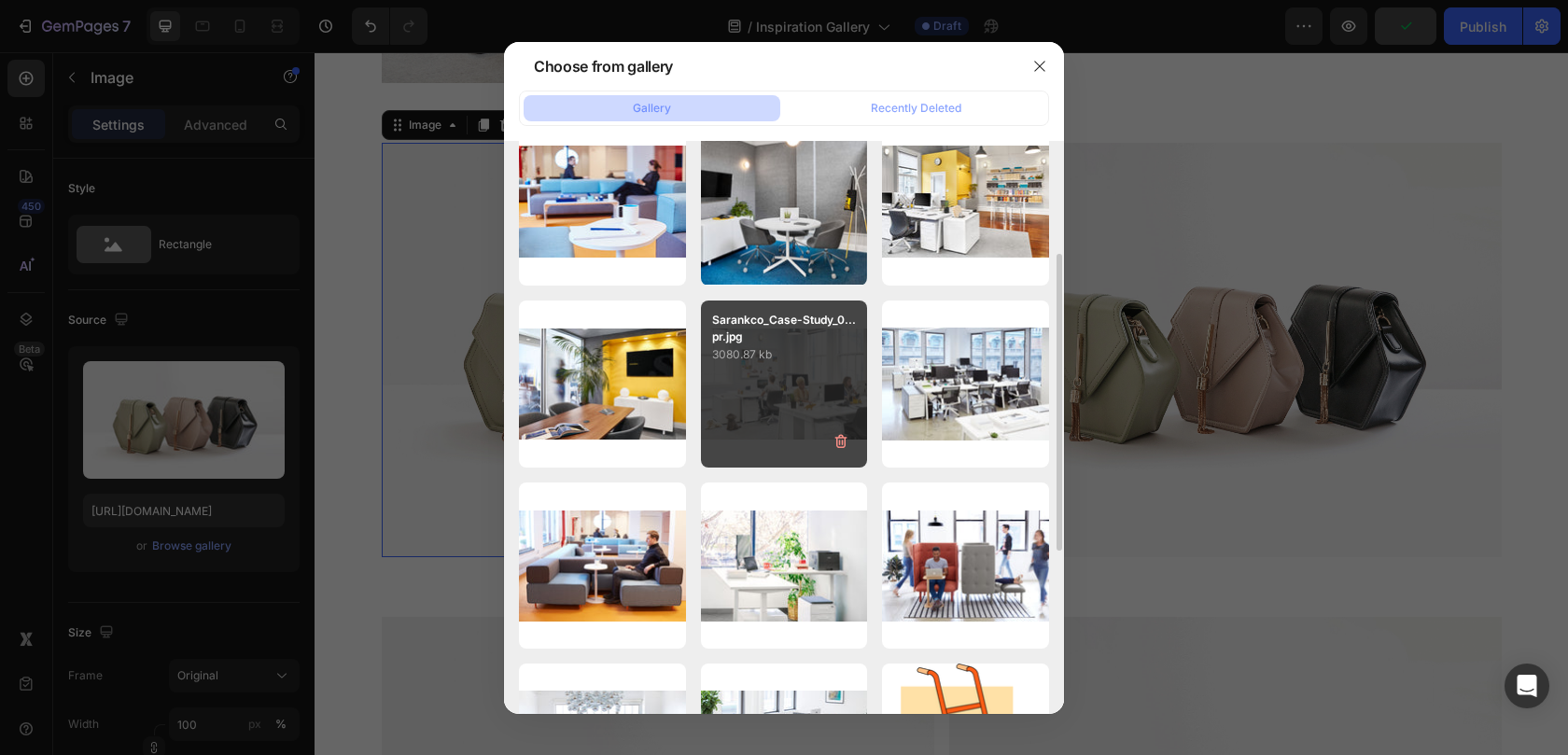
scroll to position [358, 0]
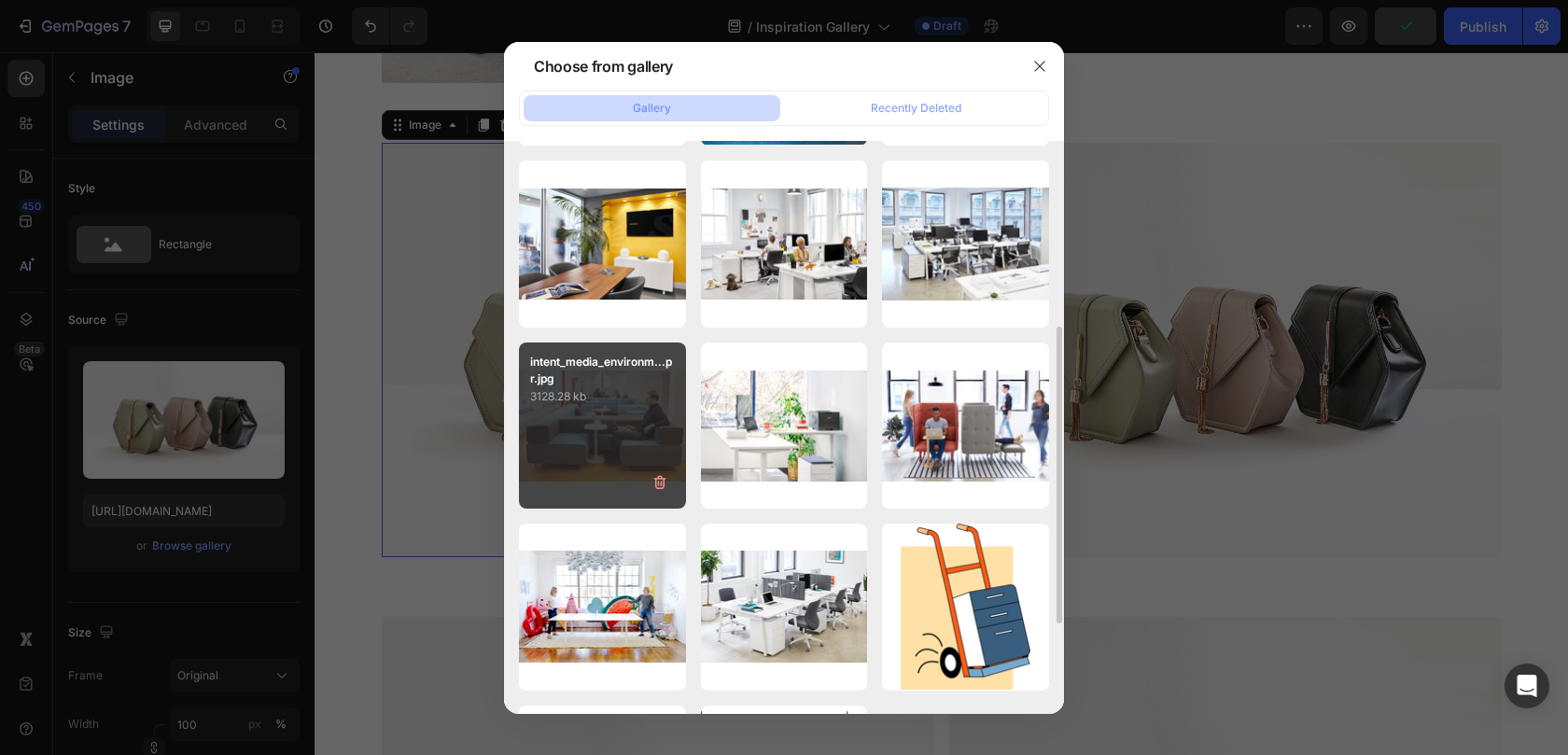
click at [628, 449] on div "intent_media_environm...pr.jpg 3128.28 kb" at bounding box center [602, 426] width 167 height 167
type input "https://cdn.shopify.com/s/files/1/0594/6559/7043/files/gempages_553249401305301…"
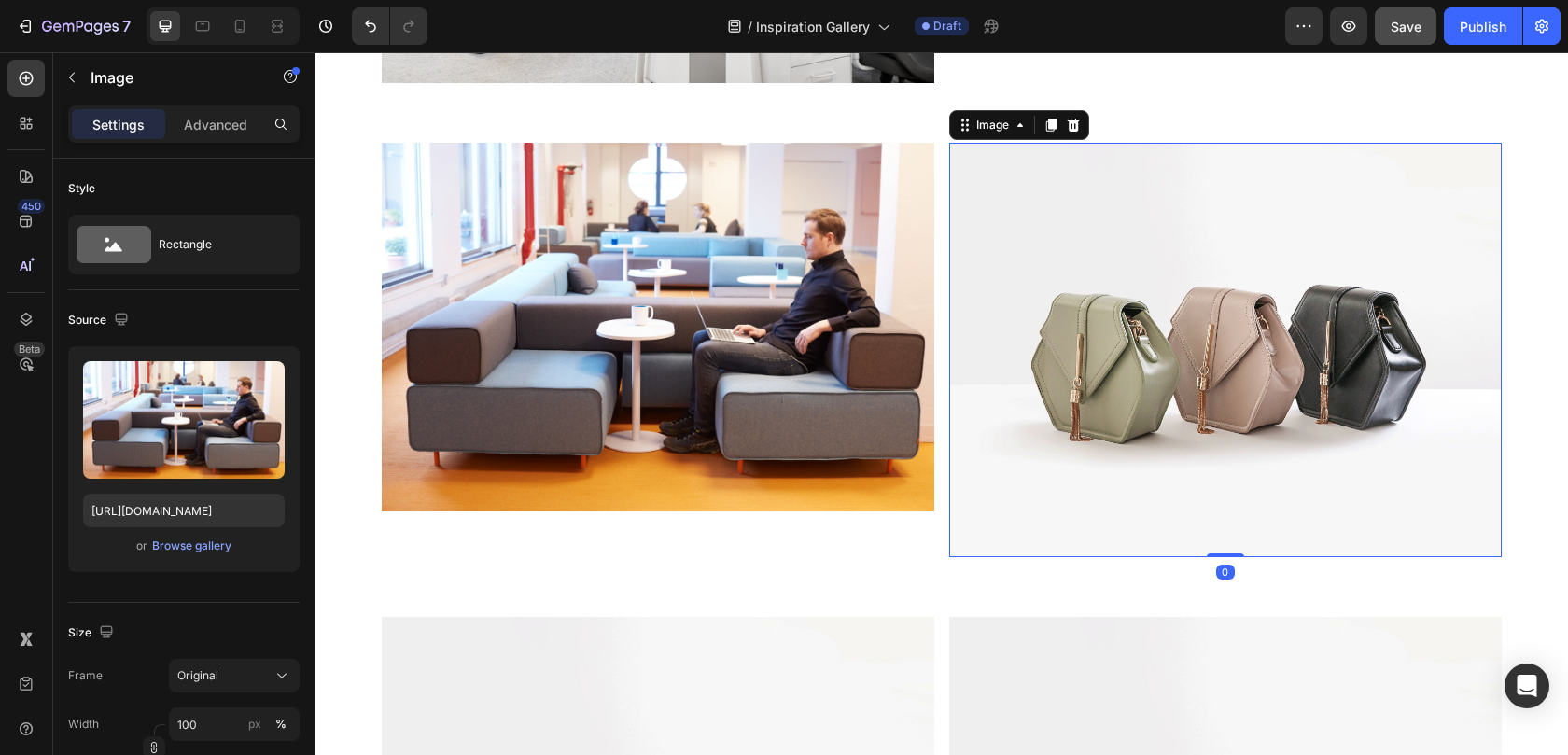
click at [1192, 402] on img at bounding box center [1225, 349] width 552 height 414
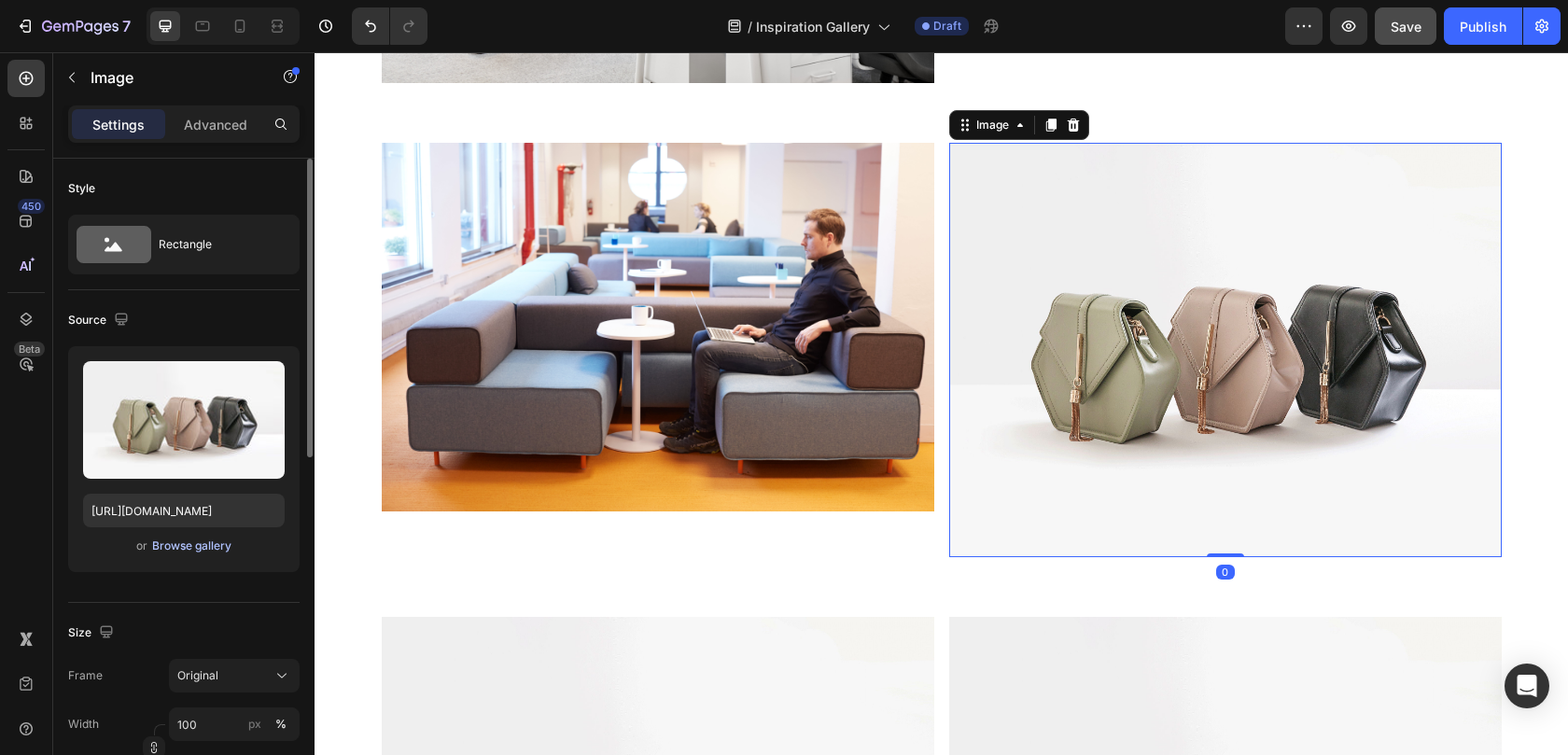
click at [203, 554] on button "Browse gallery" at bounding box center [192, 545] width 82 height 19
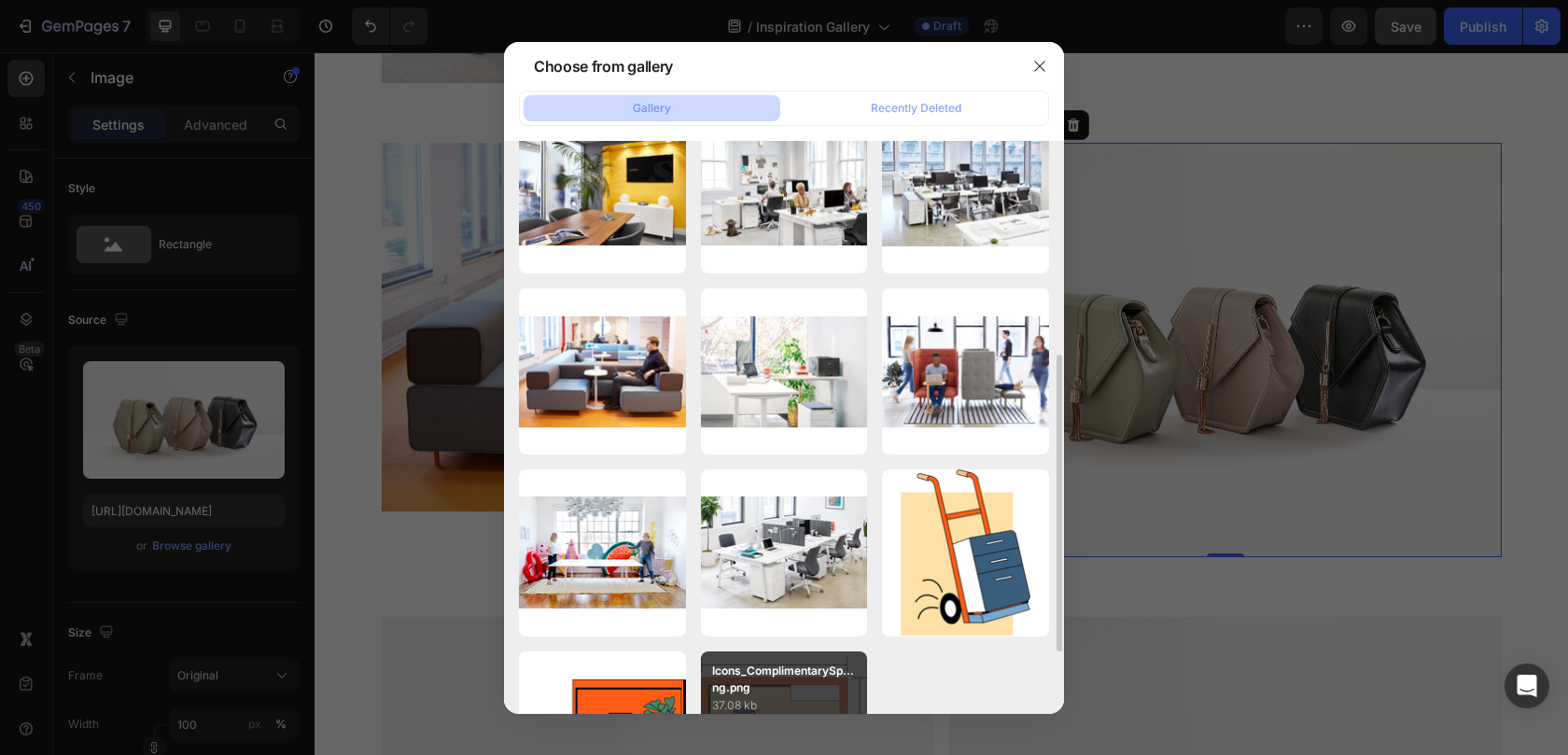
scroll to position [532, 0]
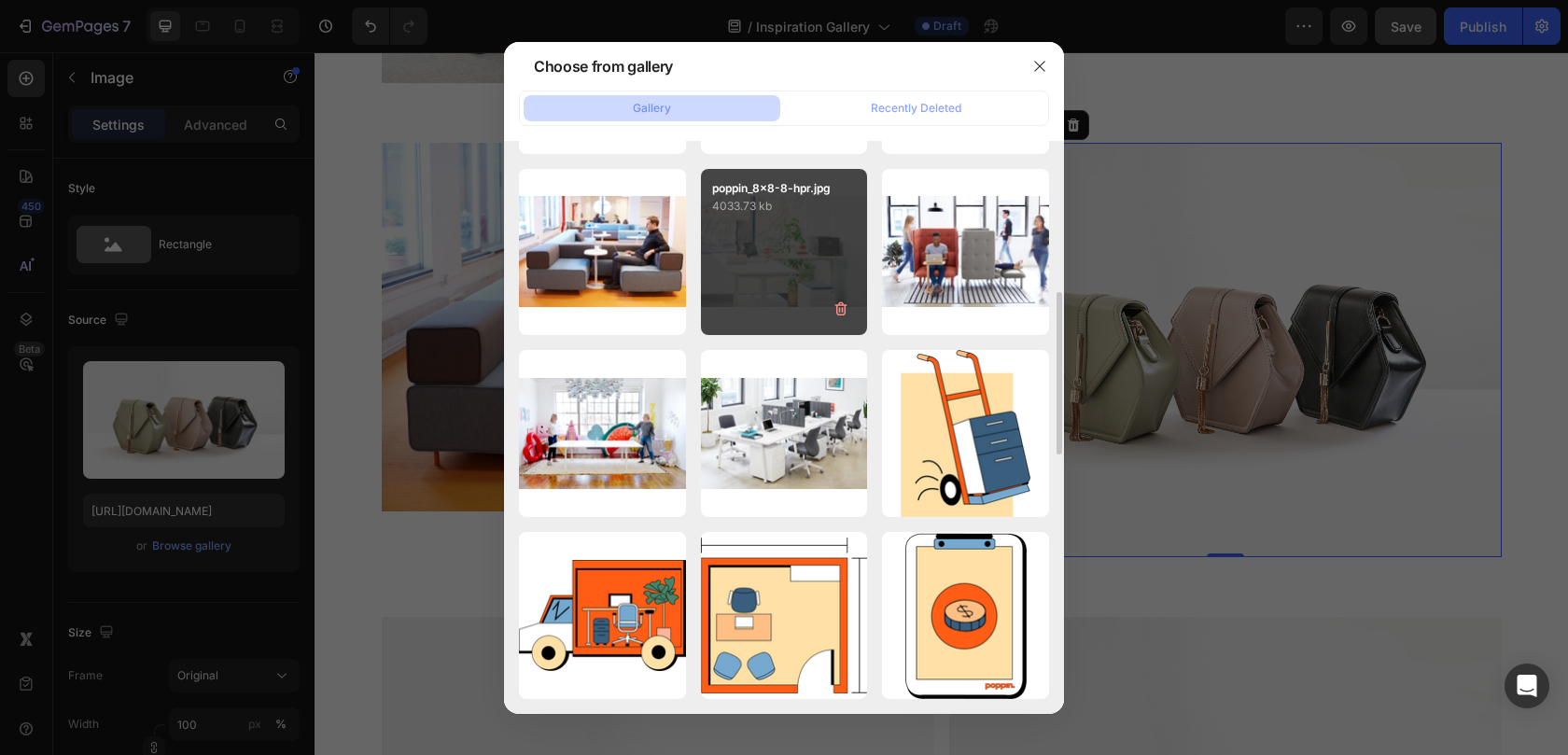
click at [810, 292] on div "poppin_8x8-8-hpr.jpg 4033.73 kb" at bounding box center [784, 253] width 167 height 167
type input "https://cdn.shopify.com/s/files/1/0594/6559/7043/files/gempages_553249401305301…"
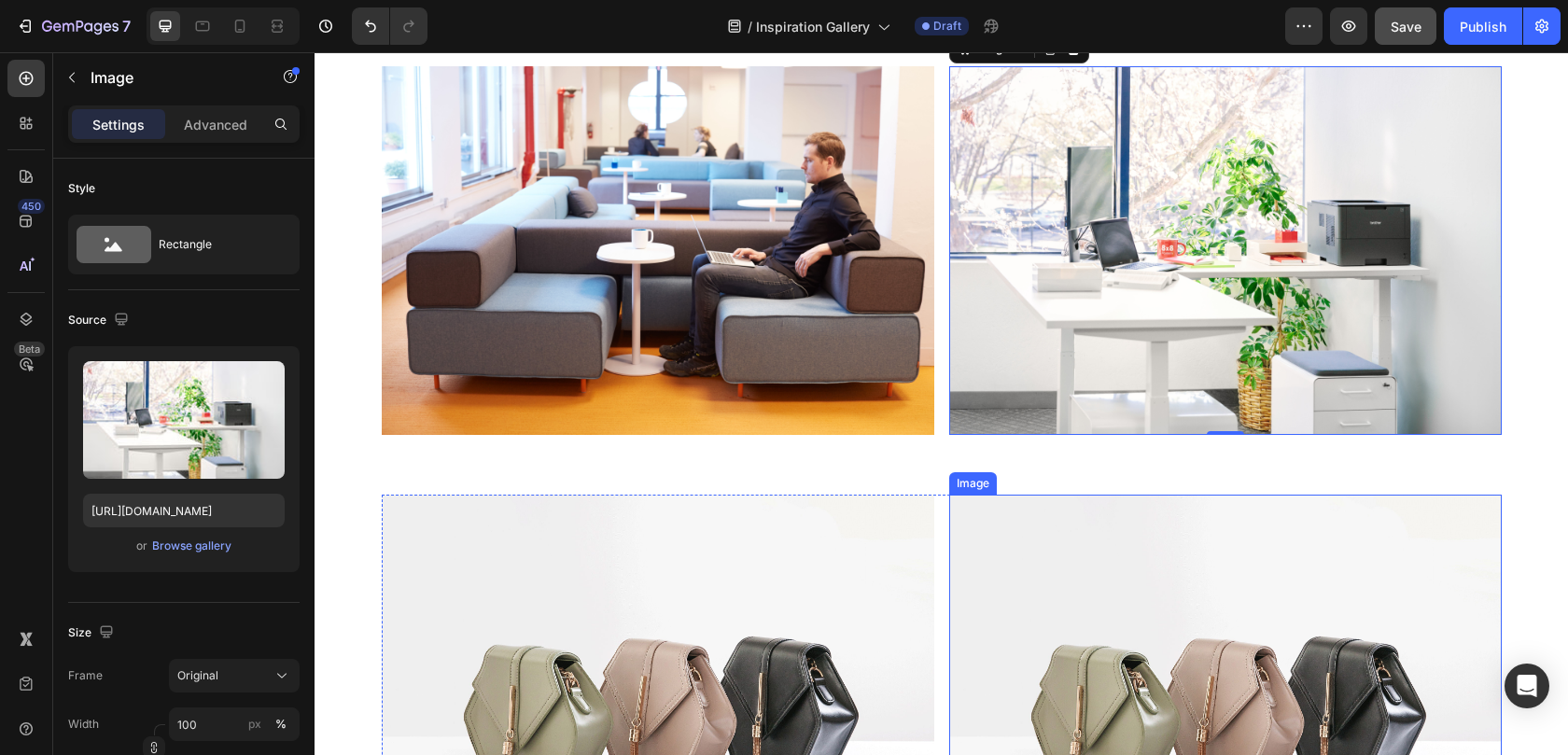
scroll to position [2570, 0]
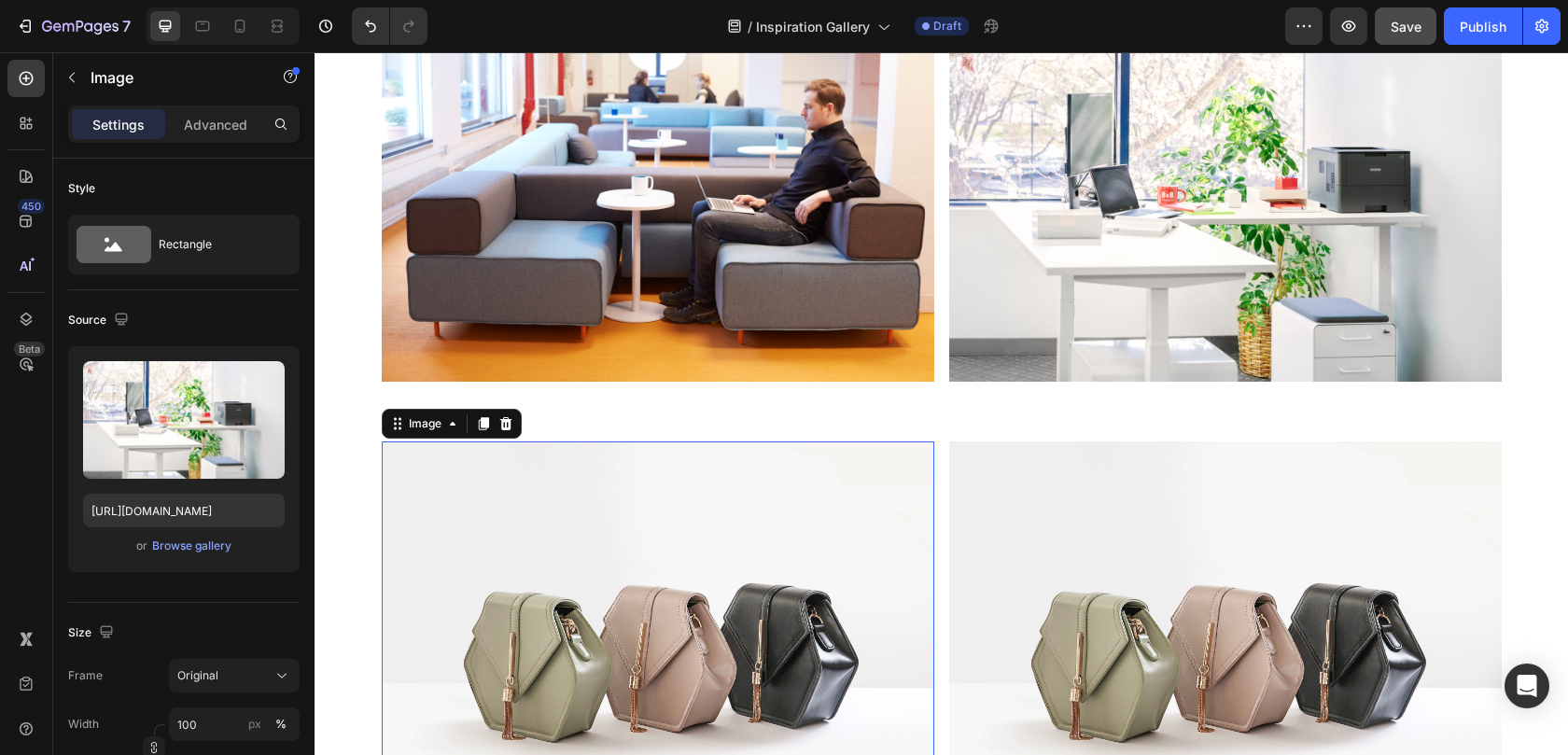
click at [738, 608] on img at bounding box center [658, 649] width 552 height 414
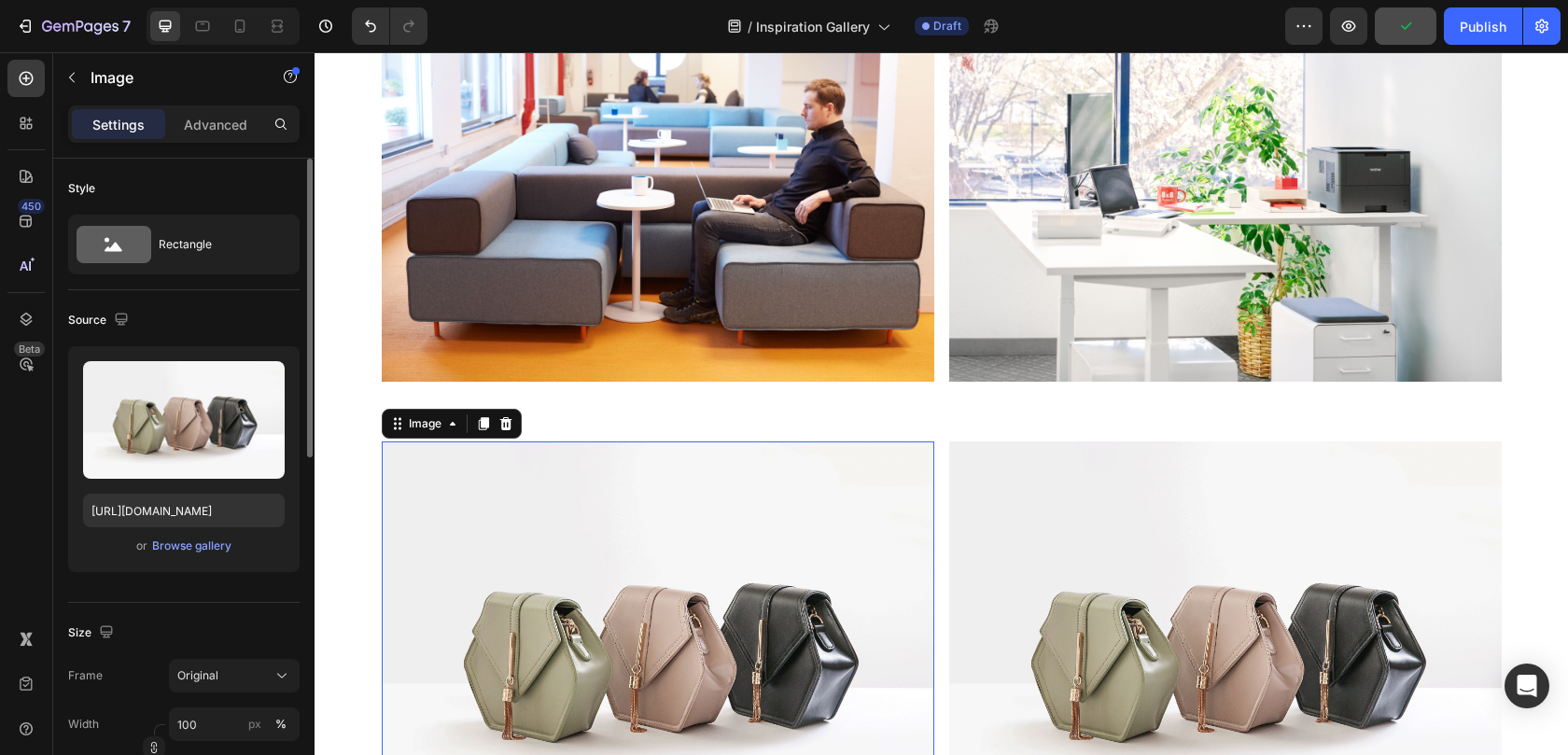
click at [232, 551] on div "or Browse gallery" at bounding box center [183, 545] width 202 height 23
click at [221, 548] on div "Browse gallery" at bounding box center [192, 545] width 80 height 17
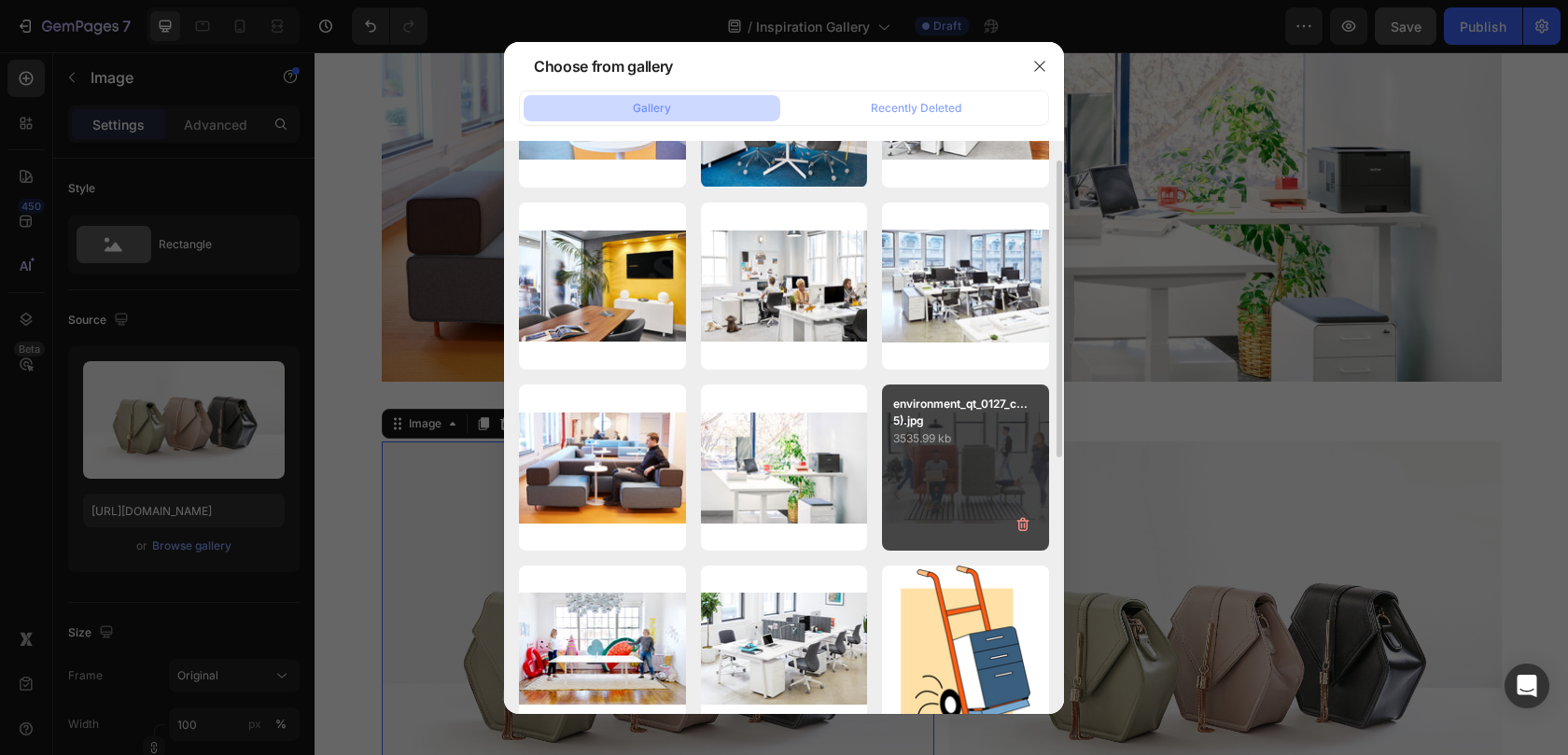
scroll to position [419, 0]
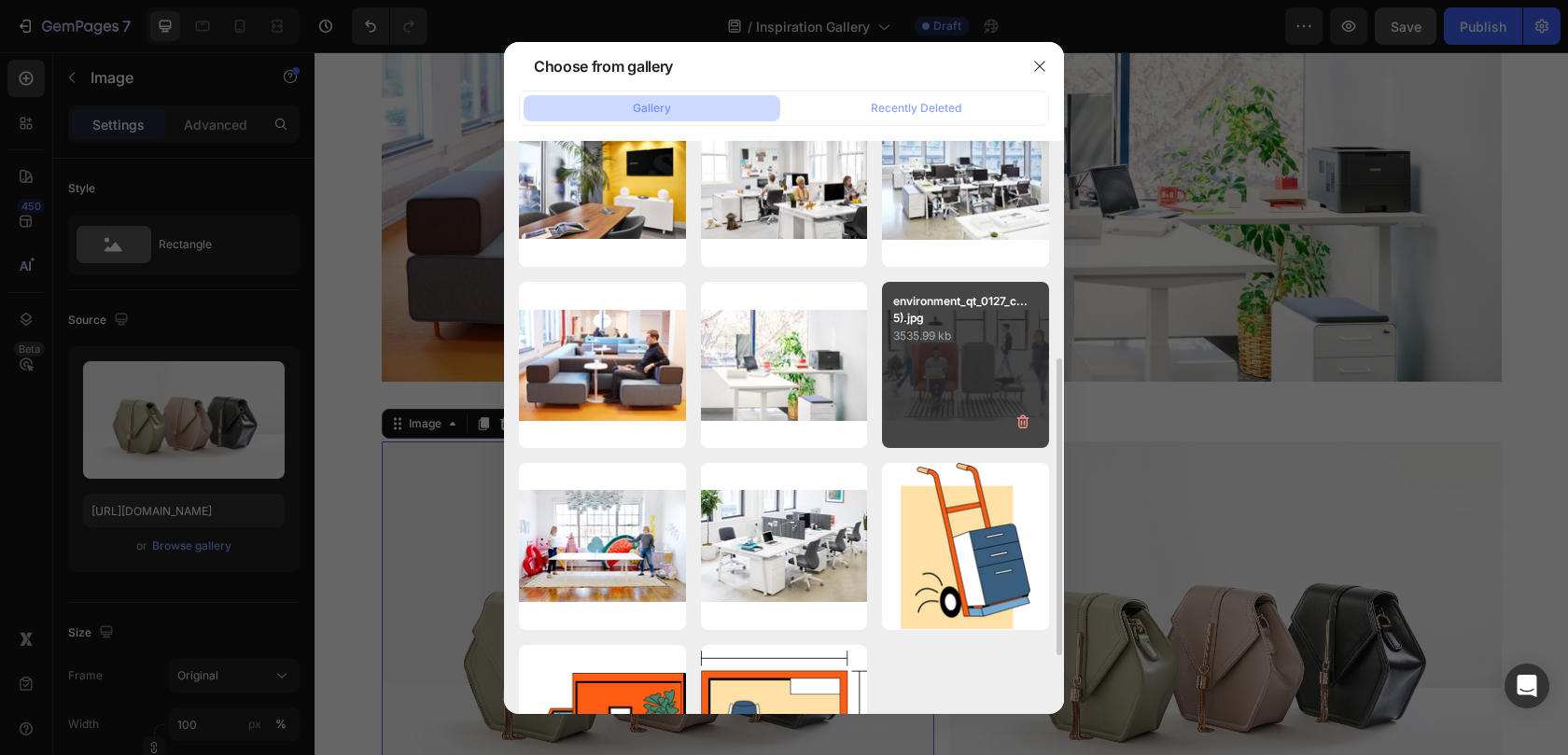
click at [954, 365] on div "environment_qt_0127_c...5).jpg 3535.99 kb" at bounding box center [965, 365] width 167 height 167
type input "https://cdn.shopify.com/s/files/1/0594/6559/7043/files/gempages_553249401305301…"
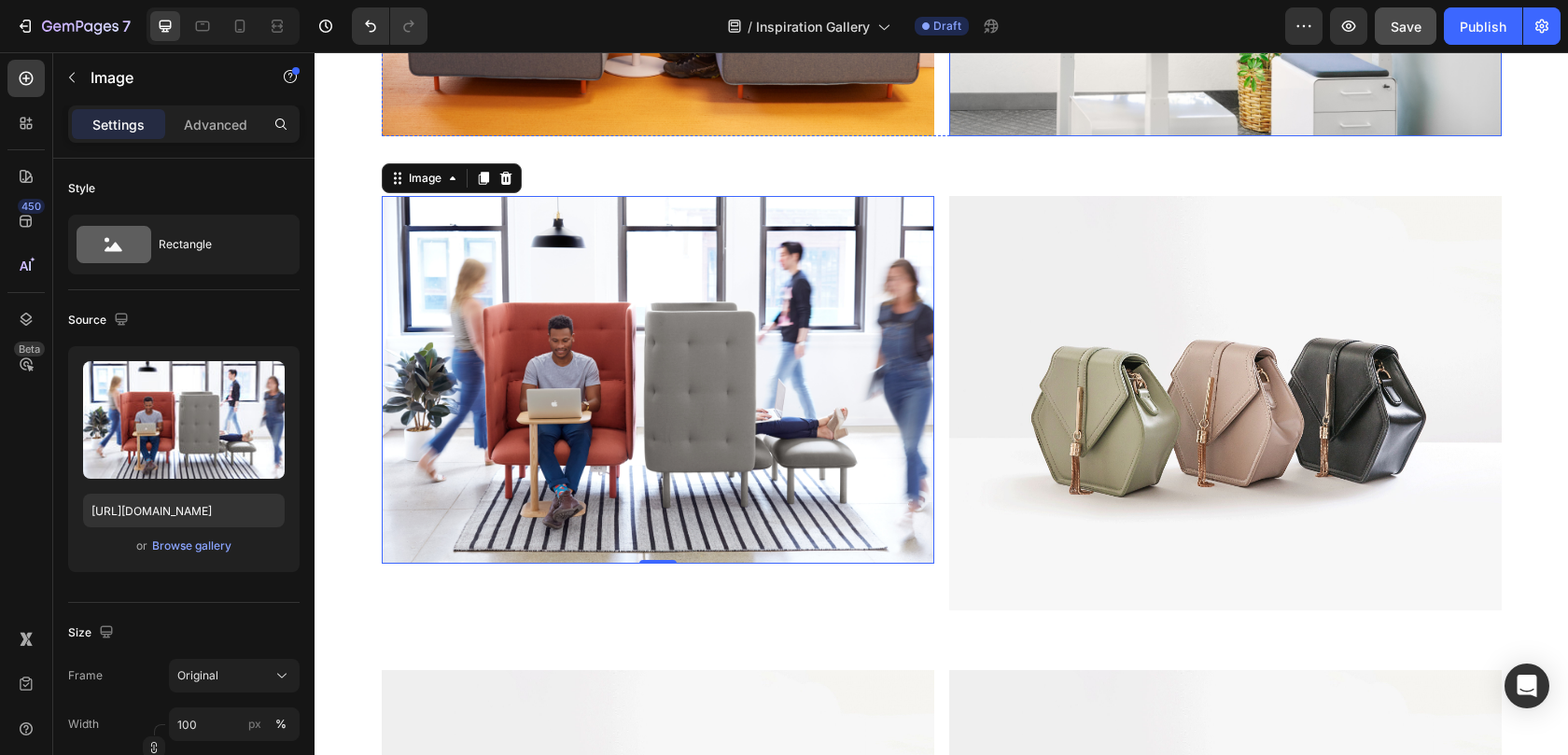
scroll to position [2817, 0]
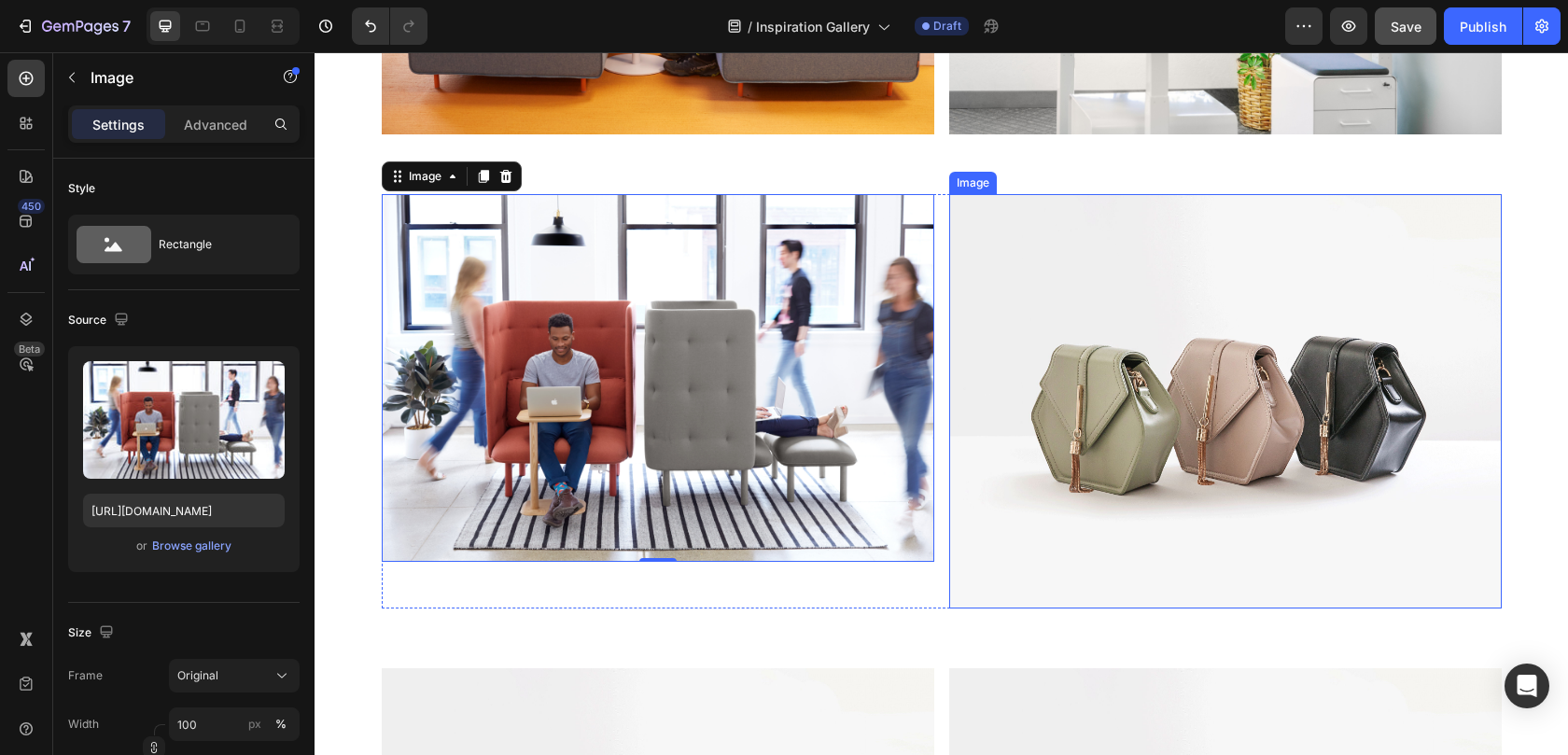
click at [1137, 352] on img at bounding box center [1225, 401] width 552 height 414
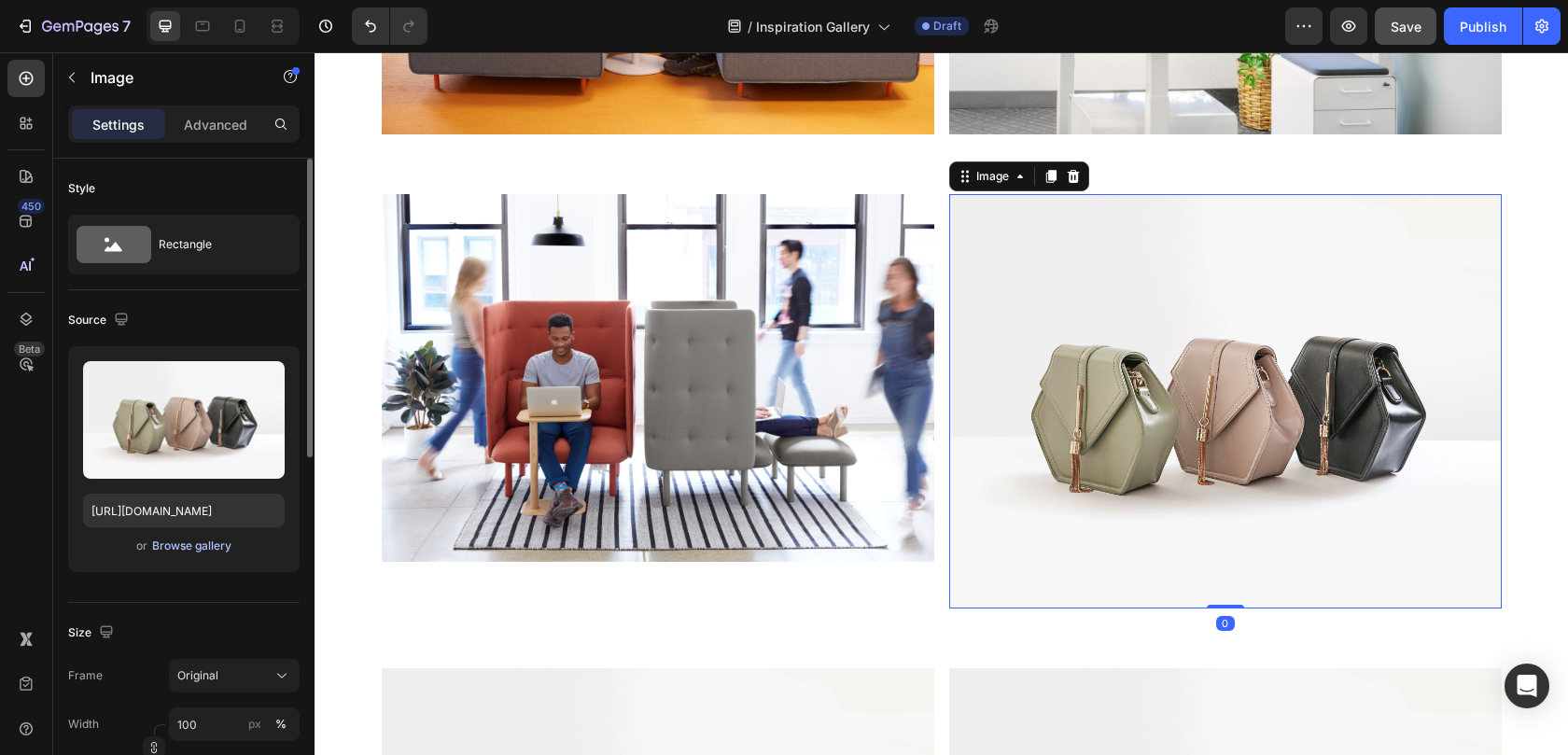
click at [212, 544] on div "Browse gallery" at bounding box center [192, 545] width 80 height 17
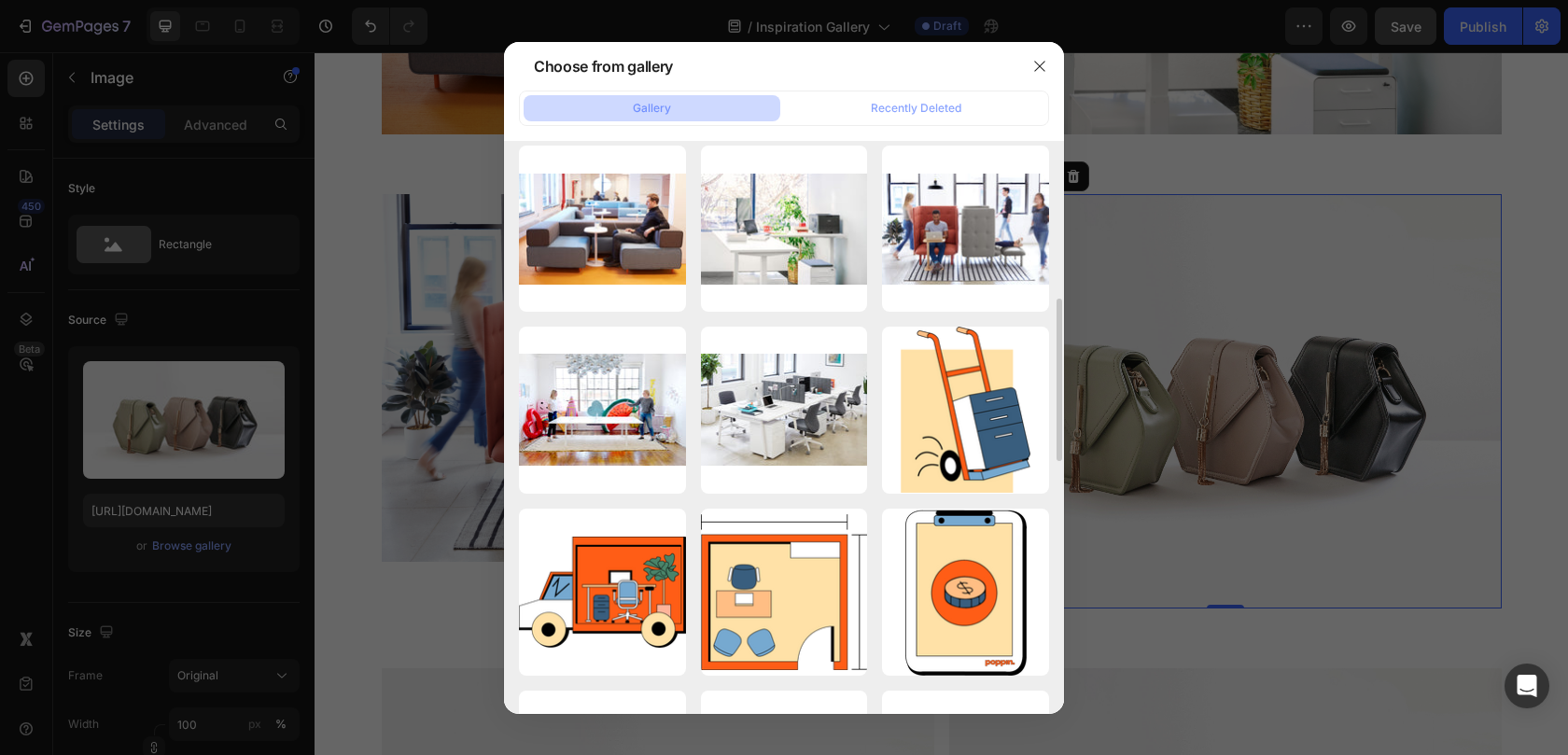
scroll to position [522, 0]
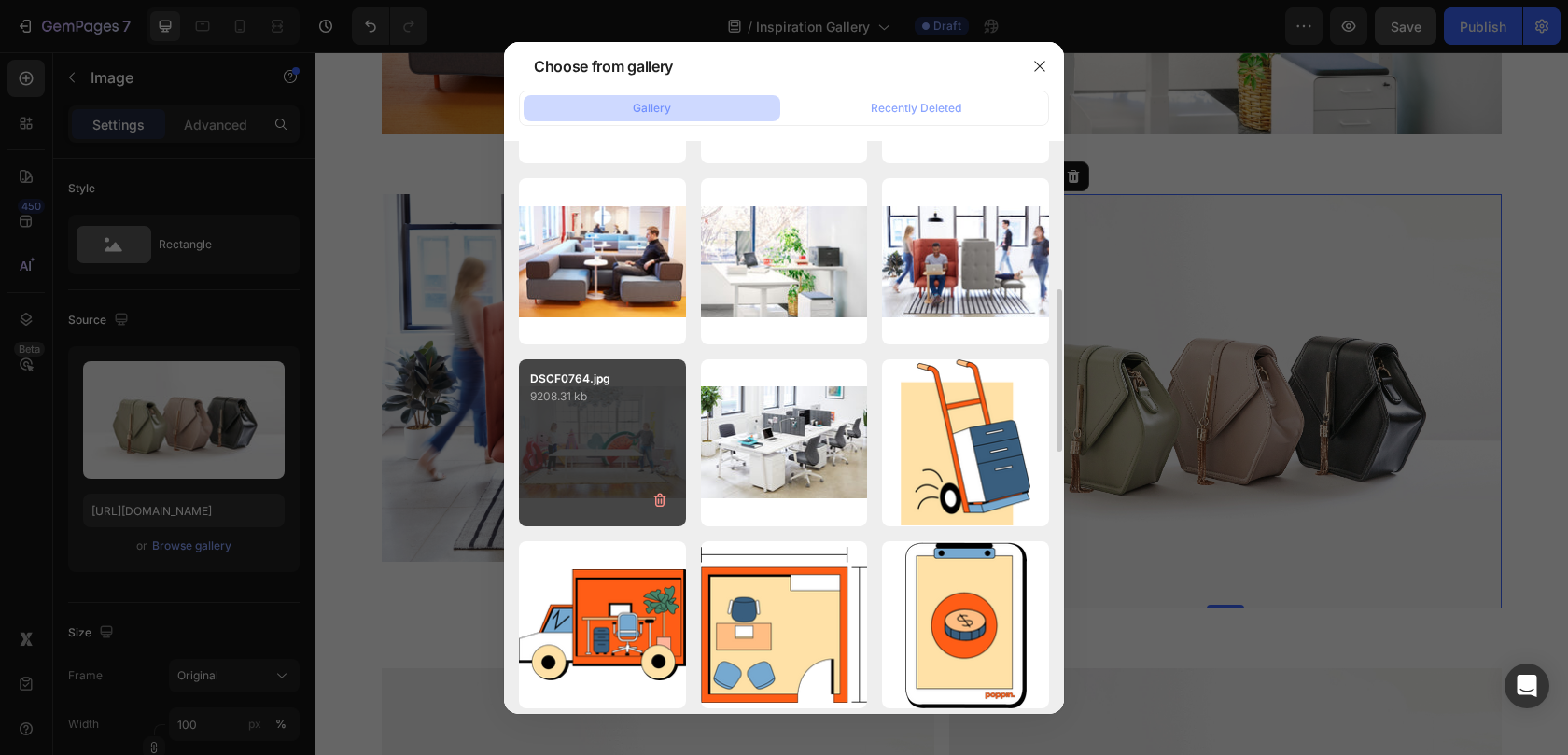
click at [599, 451] on div "DSCF0764.jpg 9208.31 kb" at bounding box center [602, 443] width 167 height 167
type input "https://cdn.shopify.com/s/files/1/0594/6559/7043/files/gempages_553249401305301…"
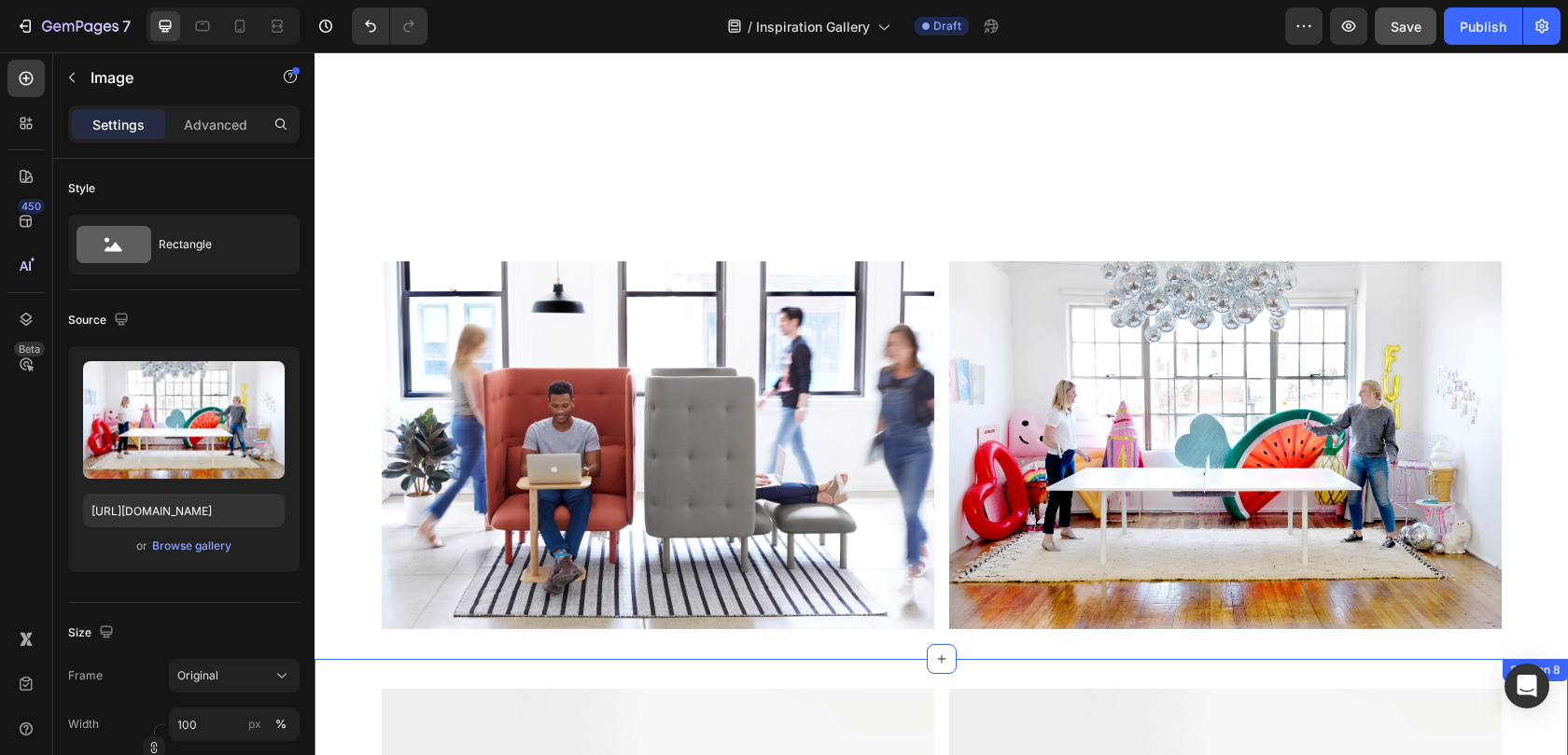
scroll to position [3102, 0]
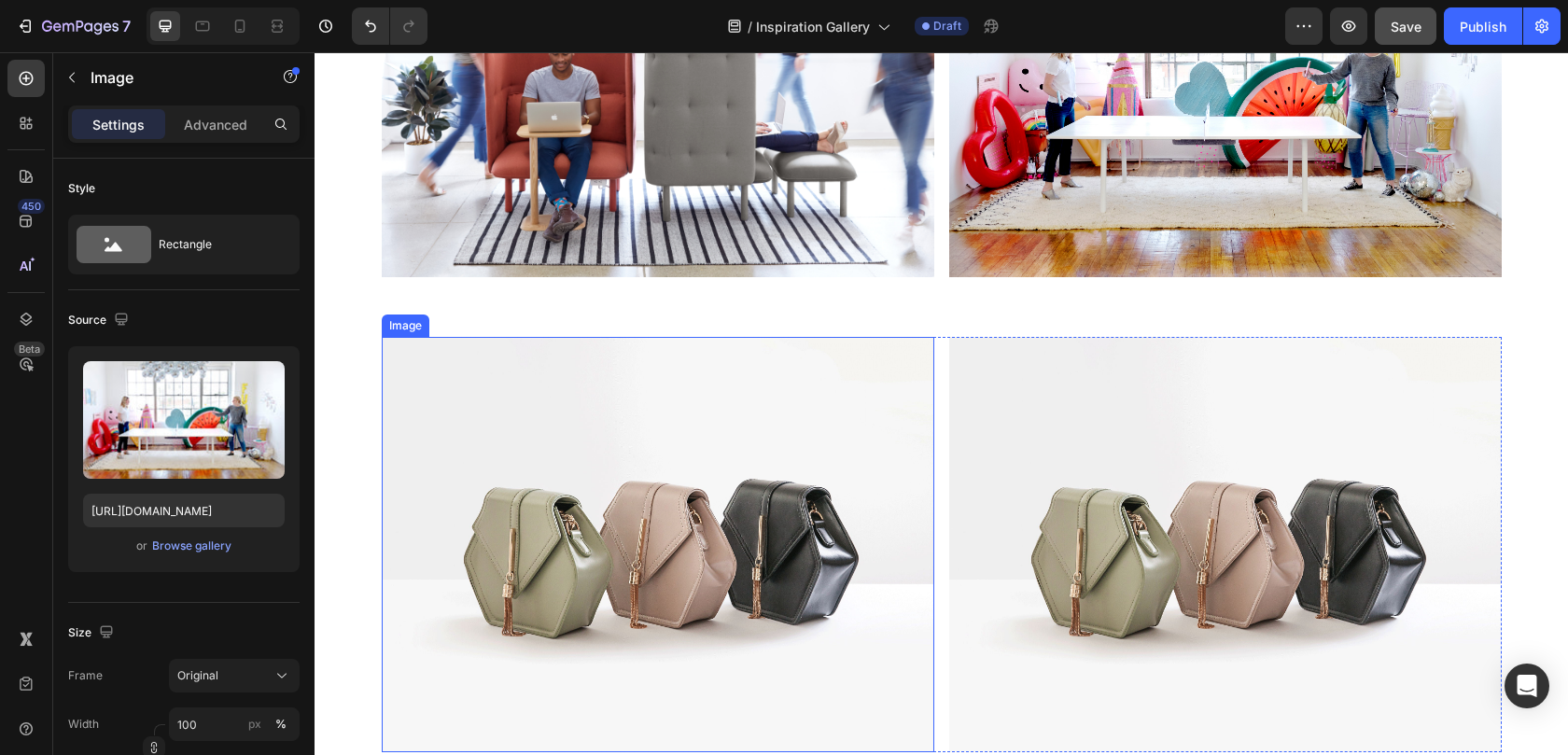
click at [768, 470] on img at bounding box center [658, 544] width 552 height 414
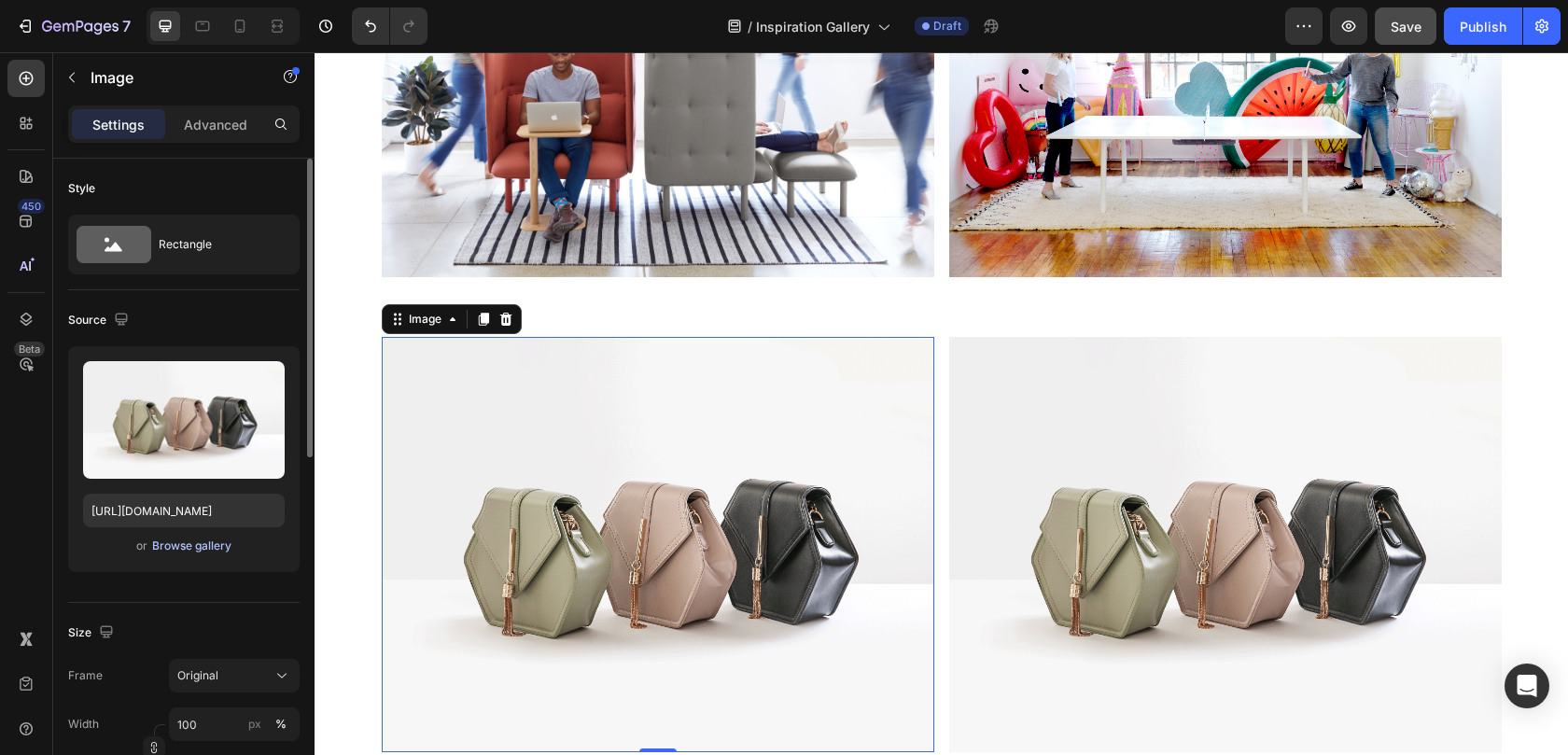
click at [217, 538] on div "Browse gallery" at bounding box center [192, 545] width 80 height 17
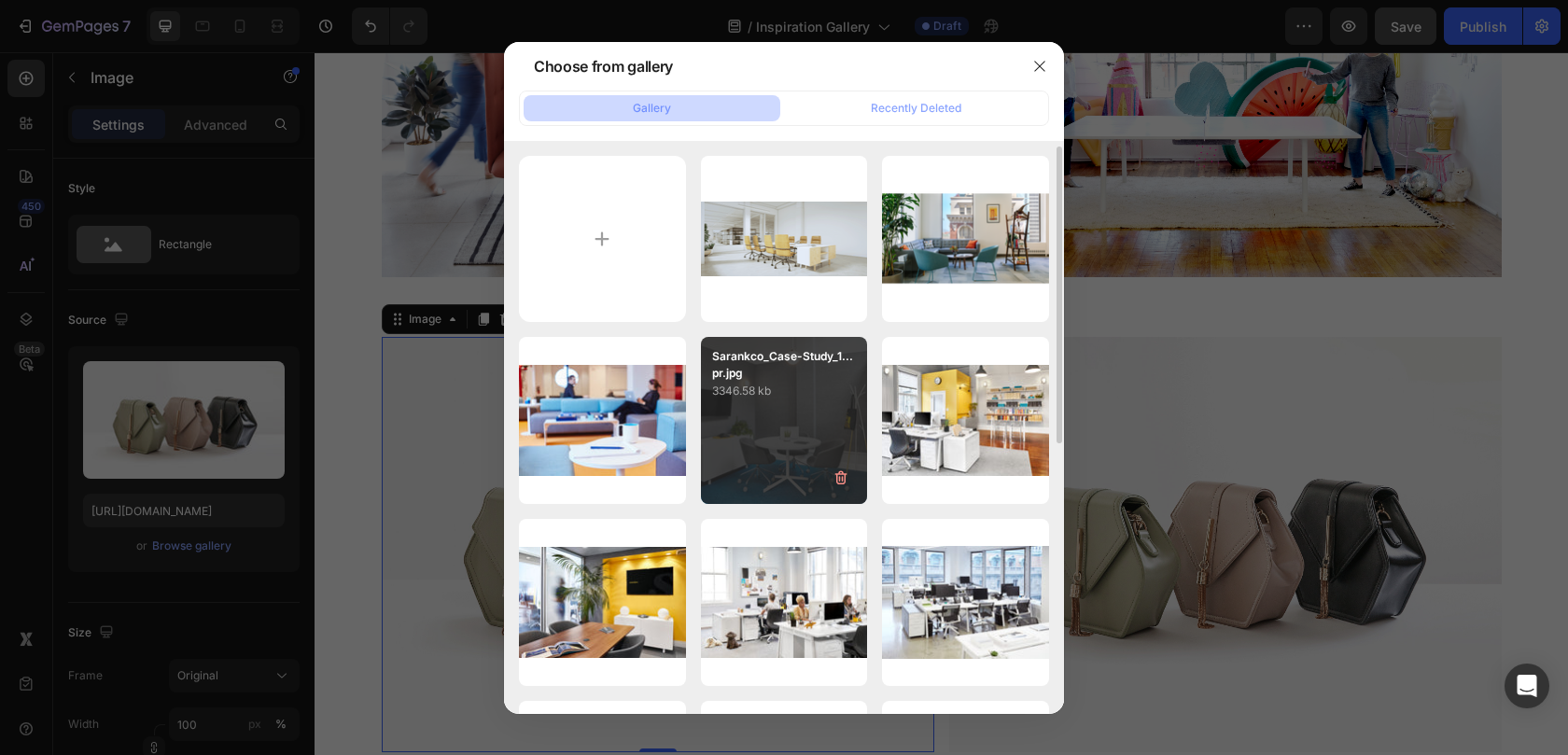
scroll to position [734, 0]
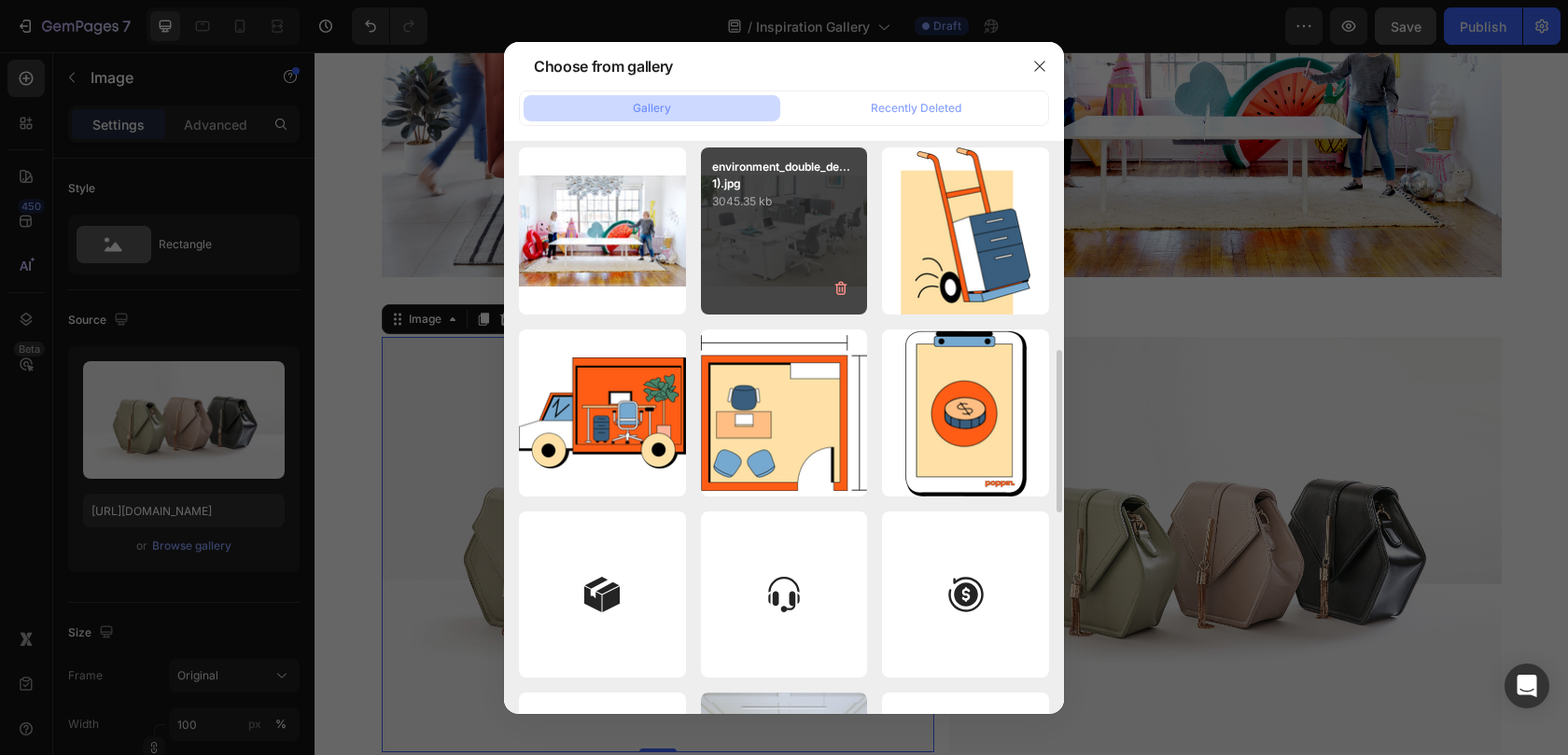
click at [772, 248] on div "environment_double_de...1).jpg 3045.35 kb" at bounding box center [784, 231] width 167 height 167
type input "https://cdn.shopify.com/s/files/1/0594/6559/7043/files/gempages_553249401305301…"
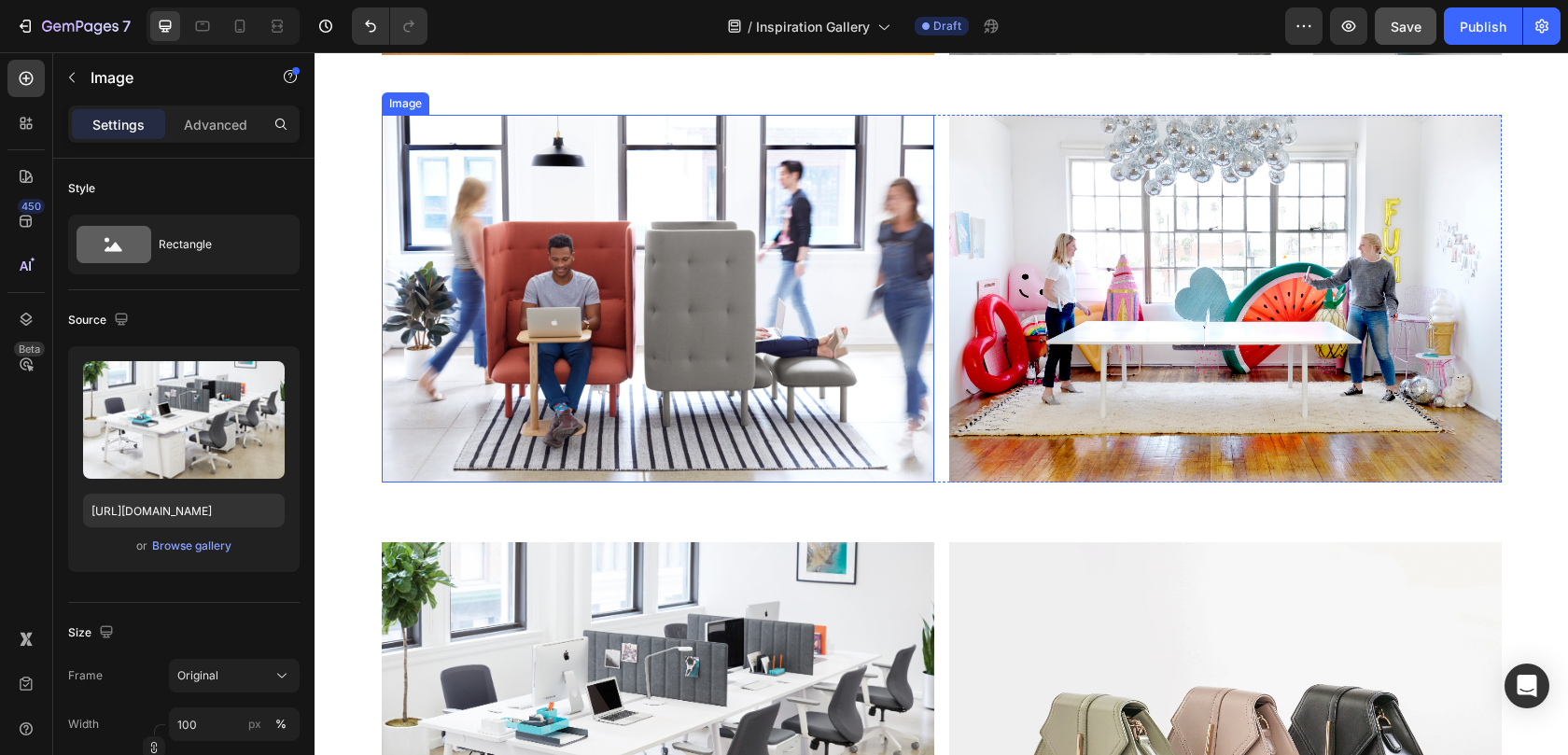
scroll to position [2962, 0]
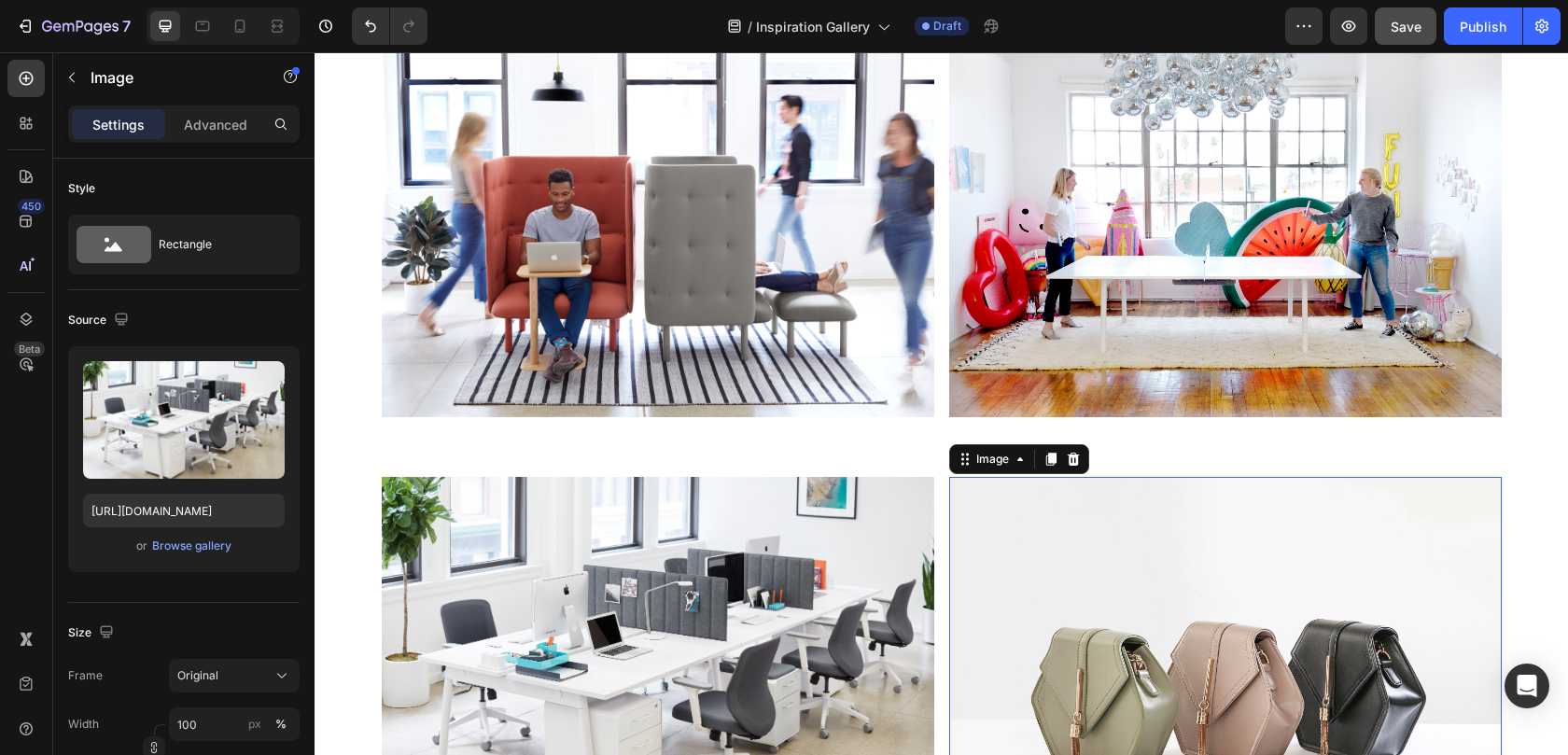
click at [971, 534] on img at bounding box center [1225, 683] width 552 height 414
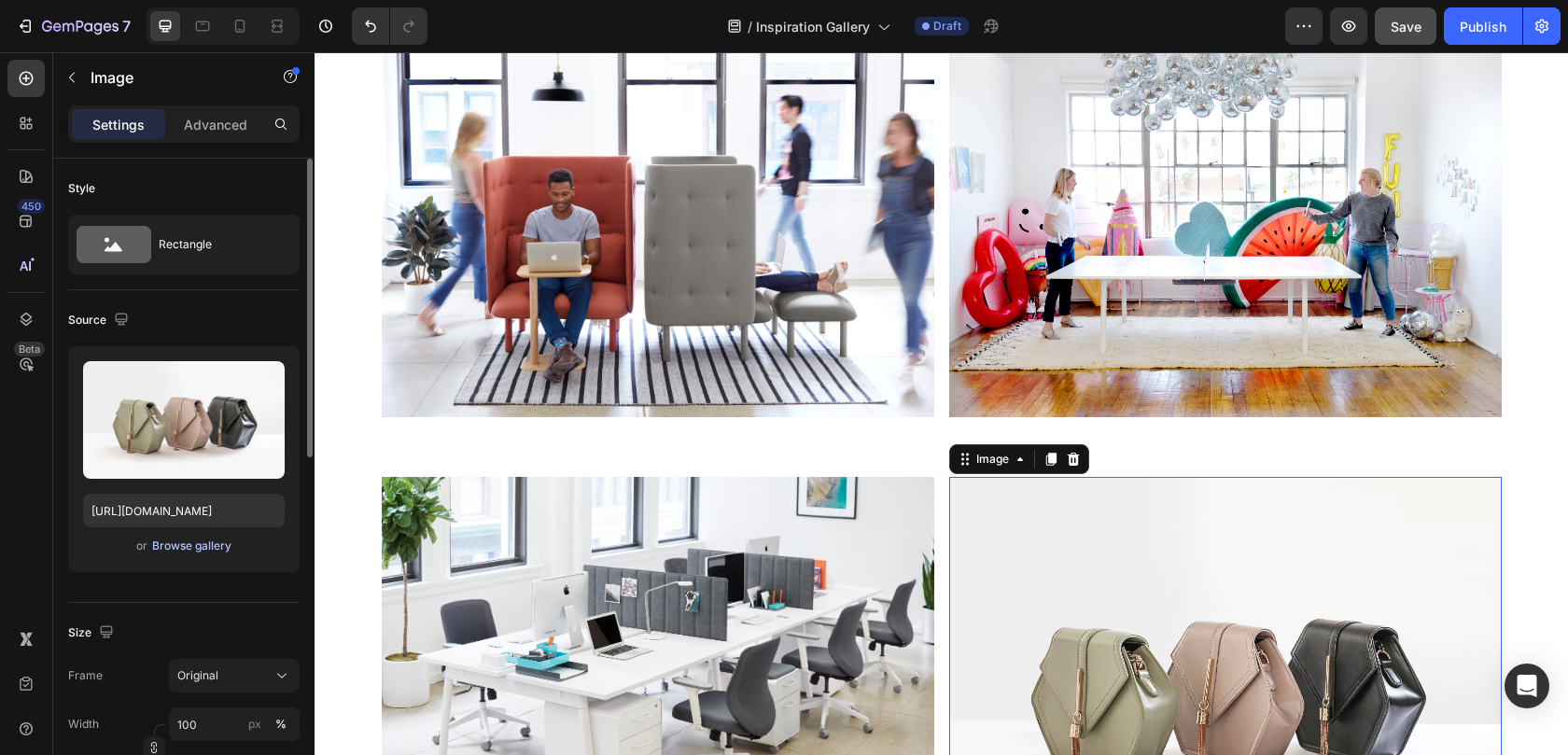
click at [226, 548] on div "Browse gallery" at bounding box center [192, 545] width 80 height 17
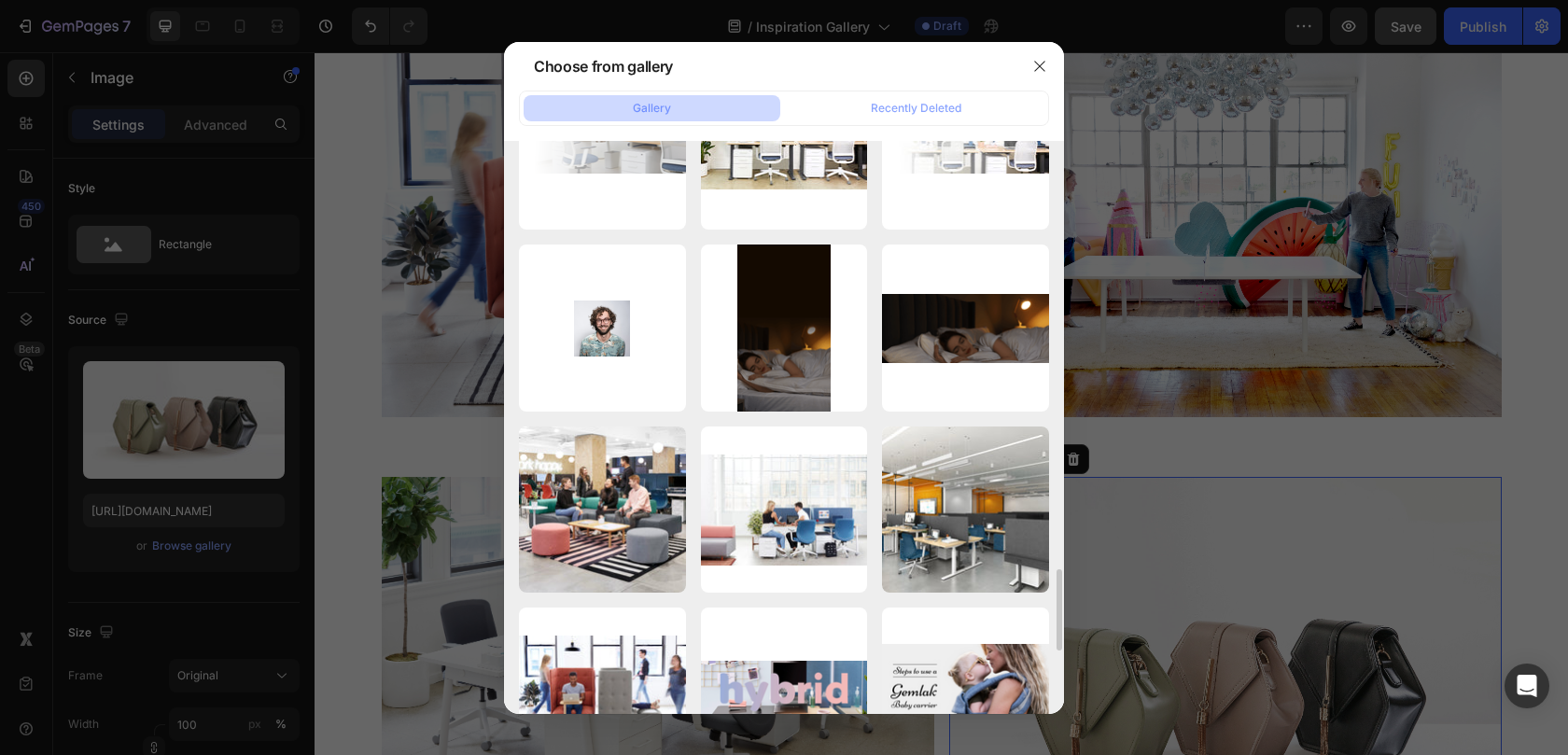
scroll to position [3153, 0]
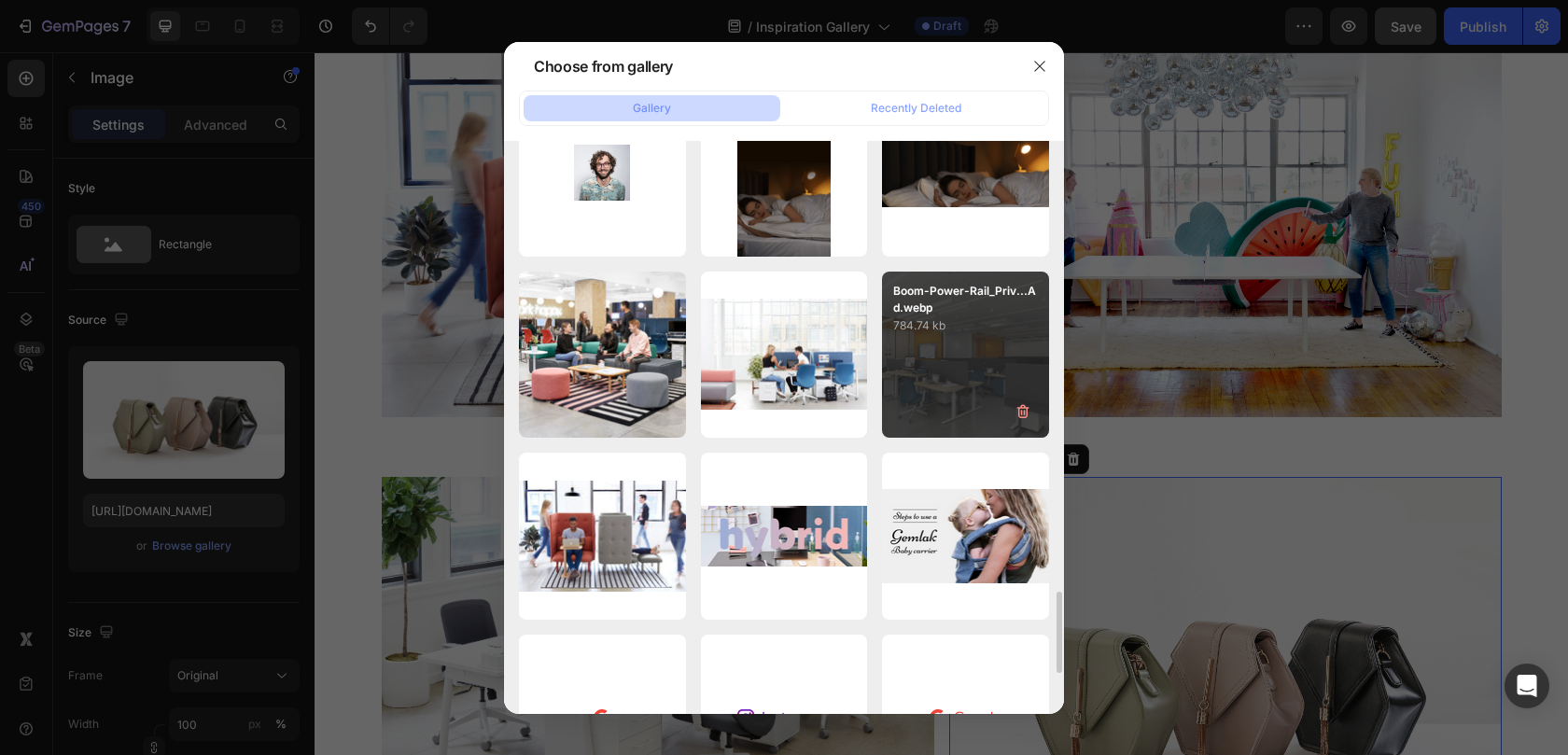
click at [973, 363] on div "Boom-Power-Rail_Priv...Ad.webp 784.74 kb" at bounding box center [965, 355] width 167 height 167
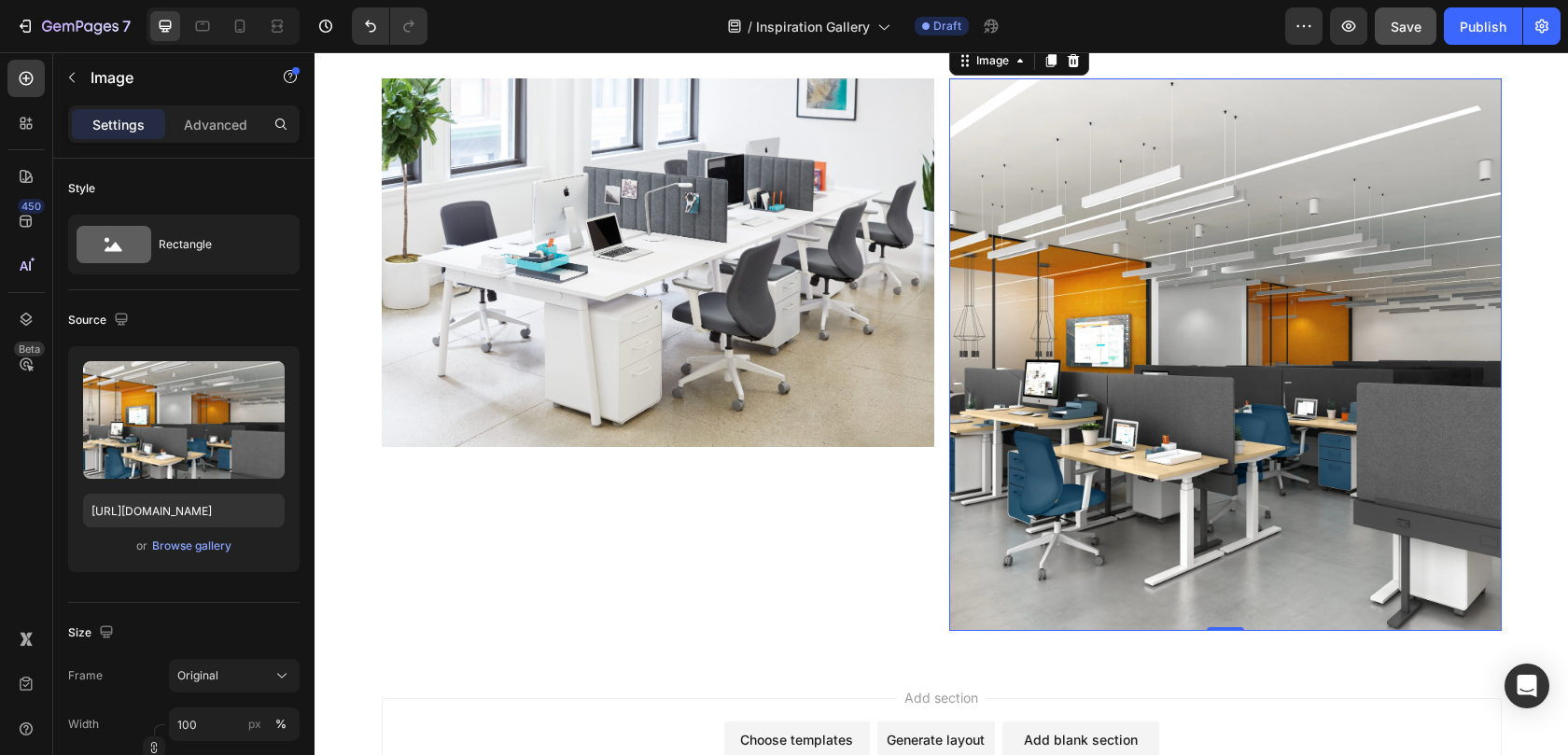
scroll to position [3297, 0]
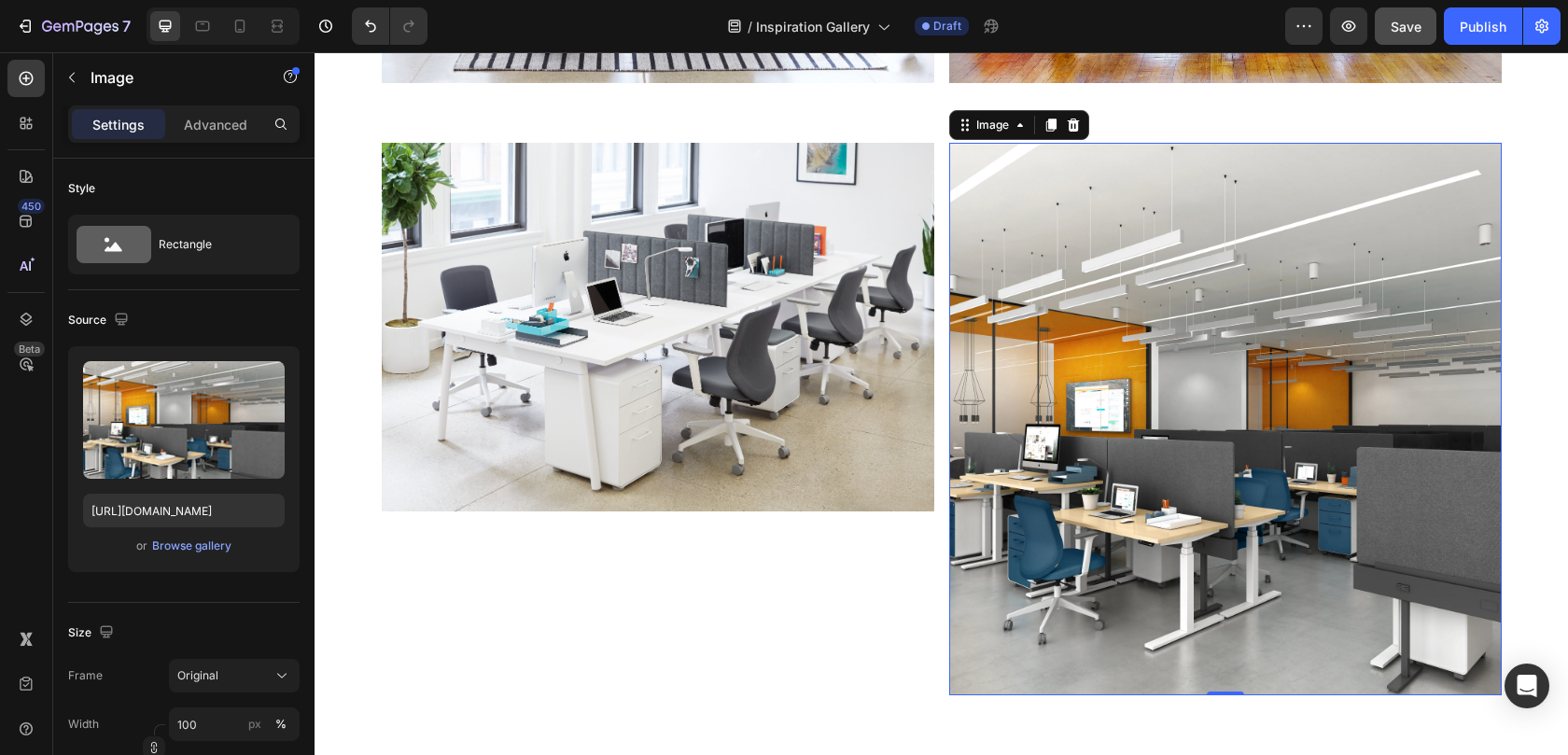
click at [1286, 363] on img at bounding box center [1225, 418] width 552 height 552
click at [173, 537] on div "Browse gallery" at bounding box center [192, 545] width 80 height 17
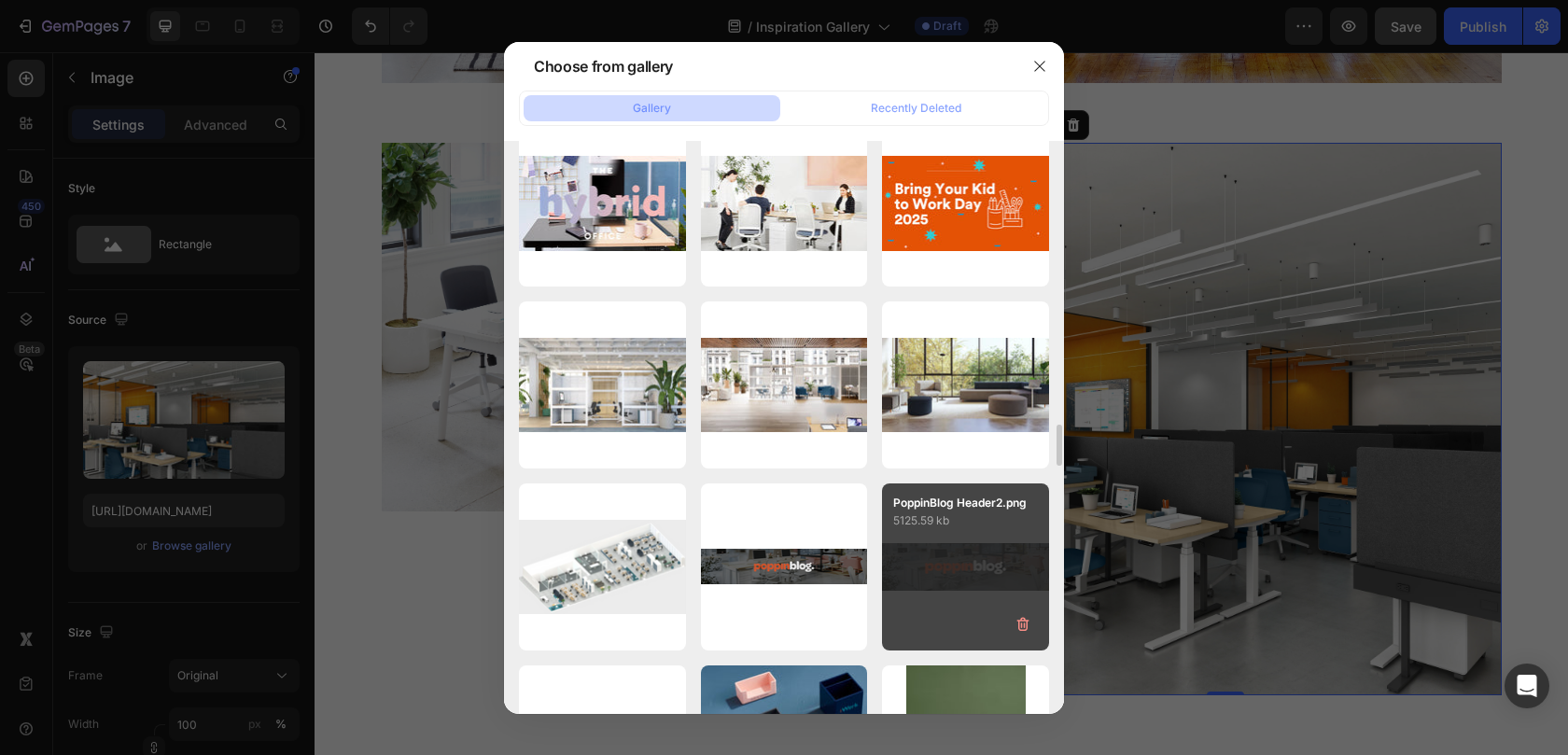
scroll to position [4359, 0]
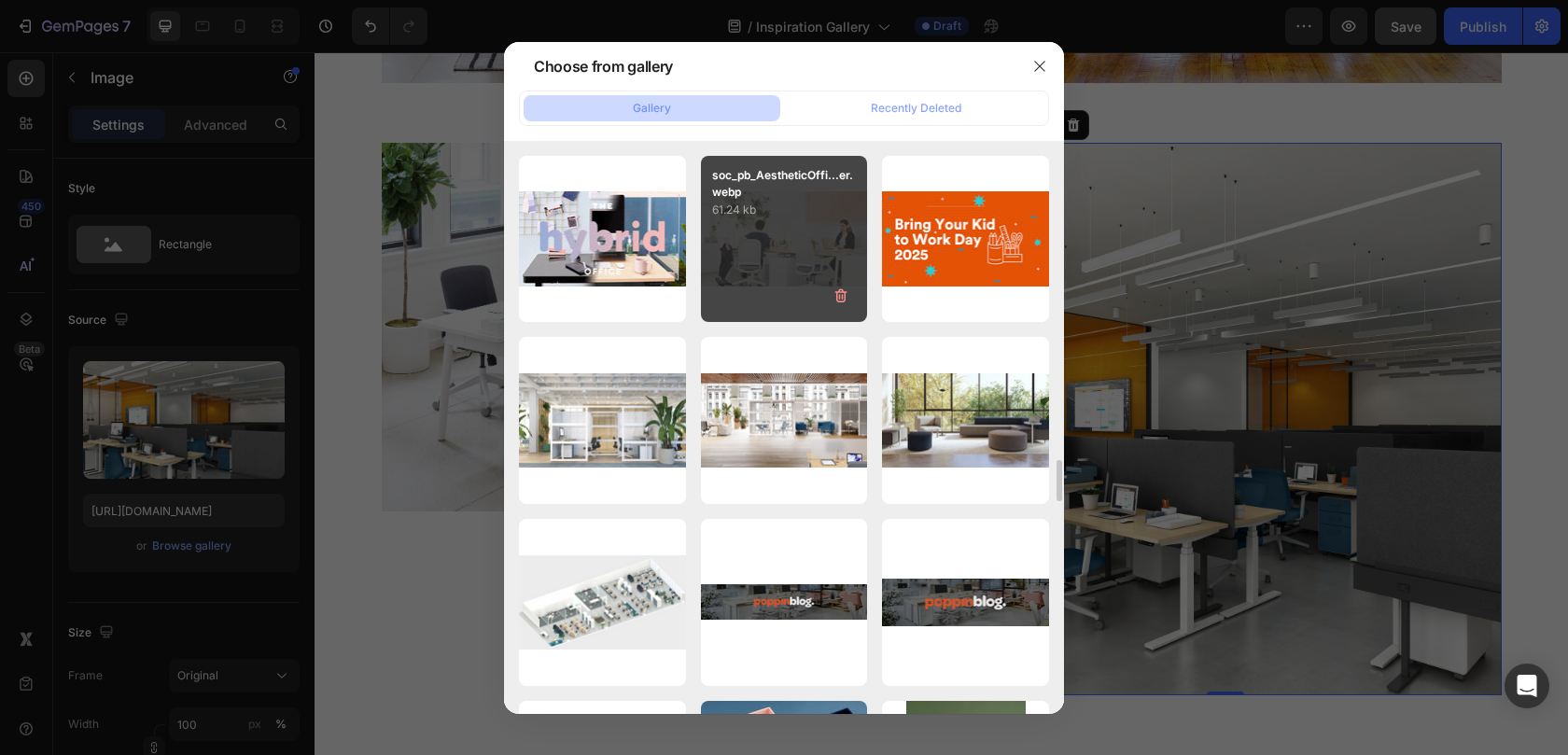
click at [796, 260] on div "soc_pb_AestheticOffi...er.webp 61.24 kb" at bounding box center [784, 240] width 167 height 167
type input "https://cdn.shopify.com/s/files/1/0594/6559/7043/files/gempages_553249401305301…"
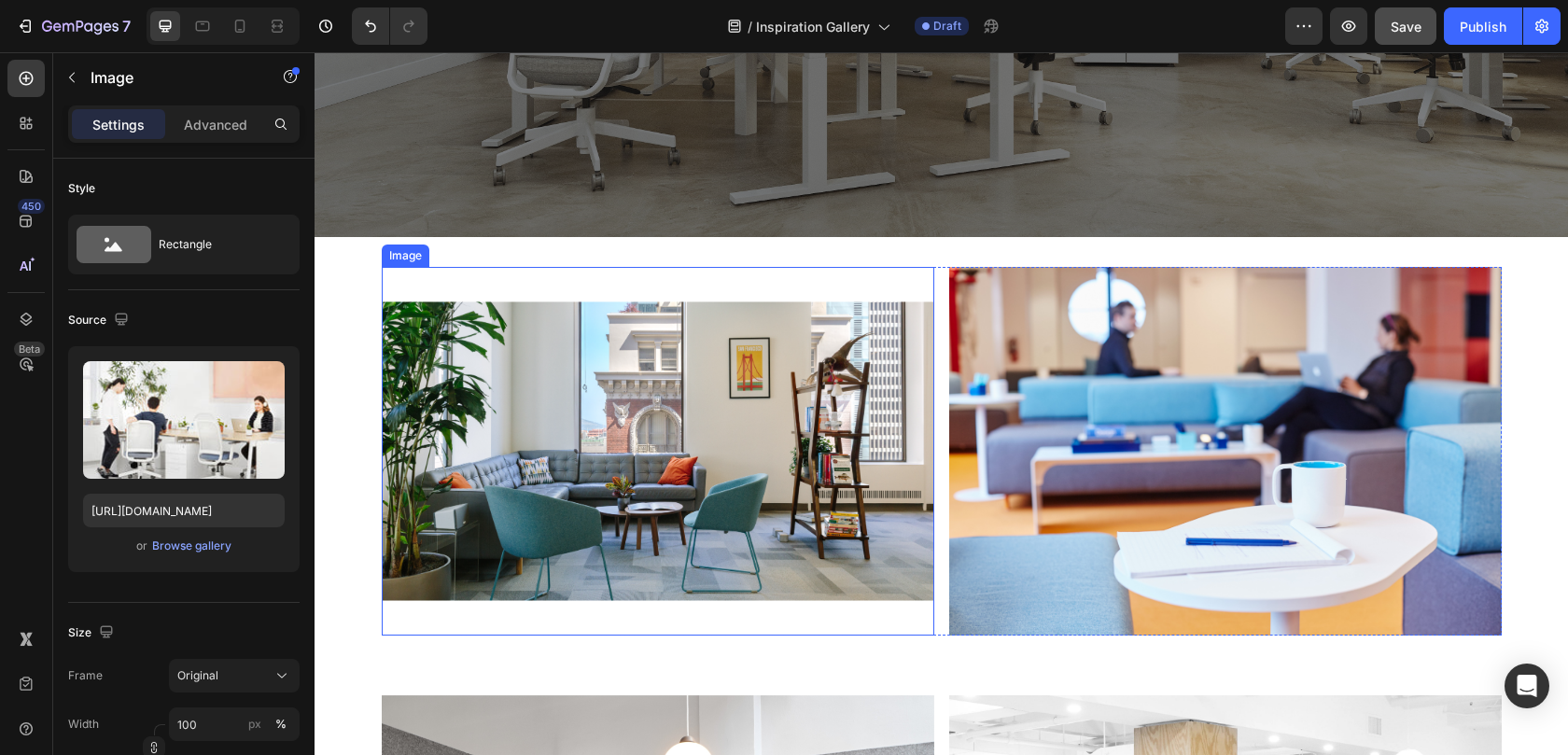
scroll to position [430, 0]
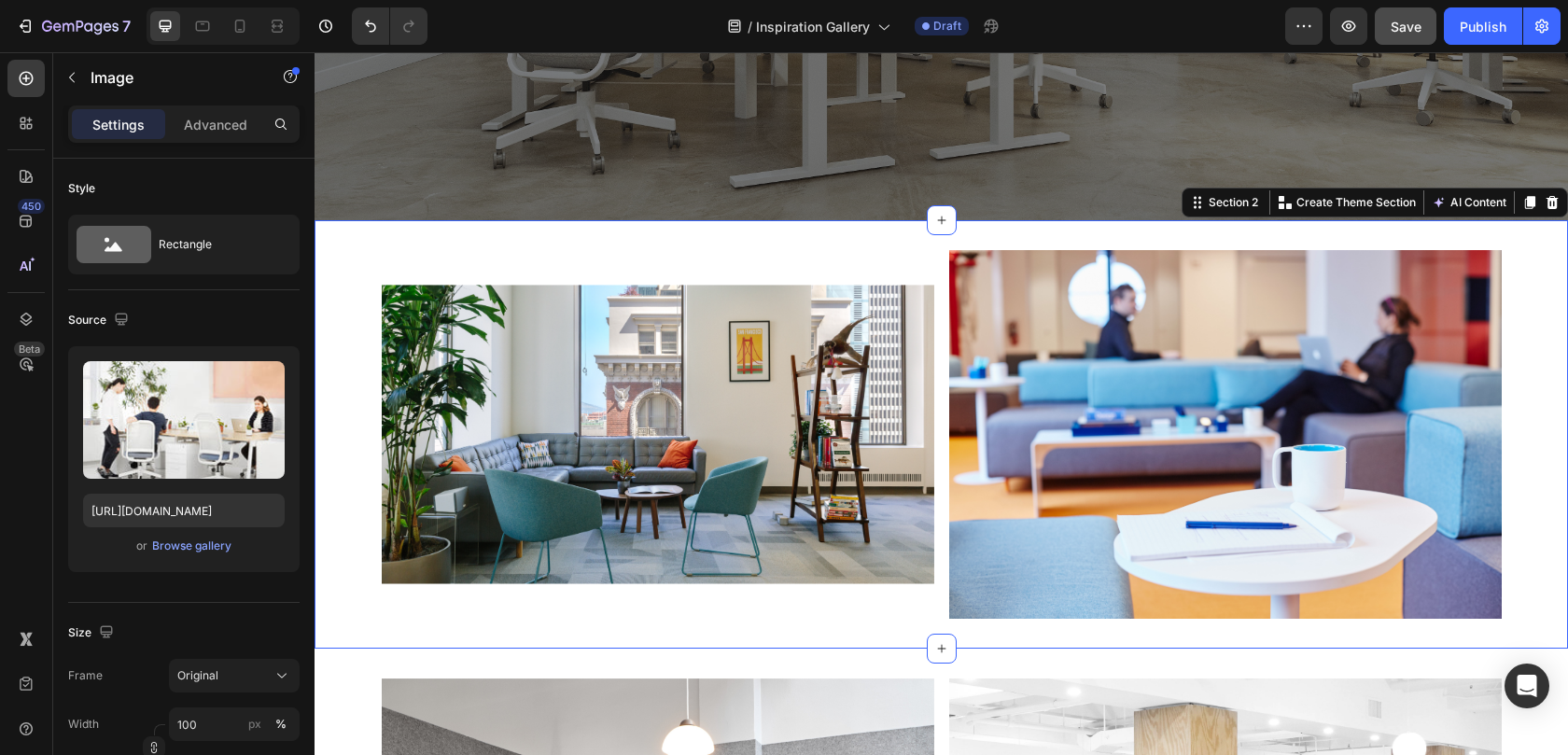
click at [368, 473] on div "Image Image Row" at bounding box center [941, 434] width 1254 height 368
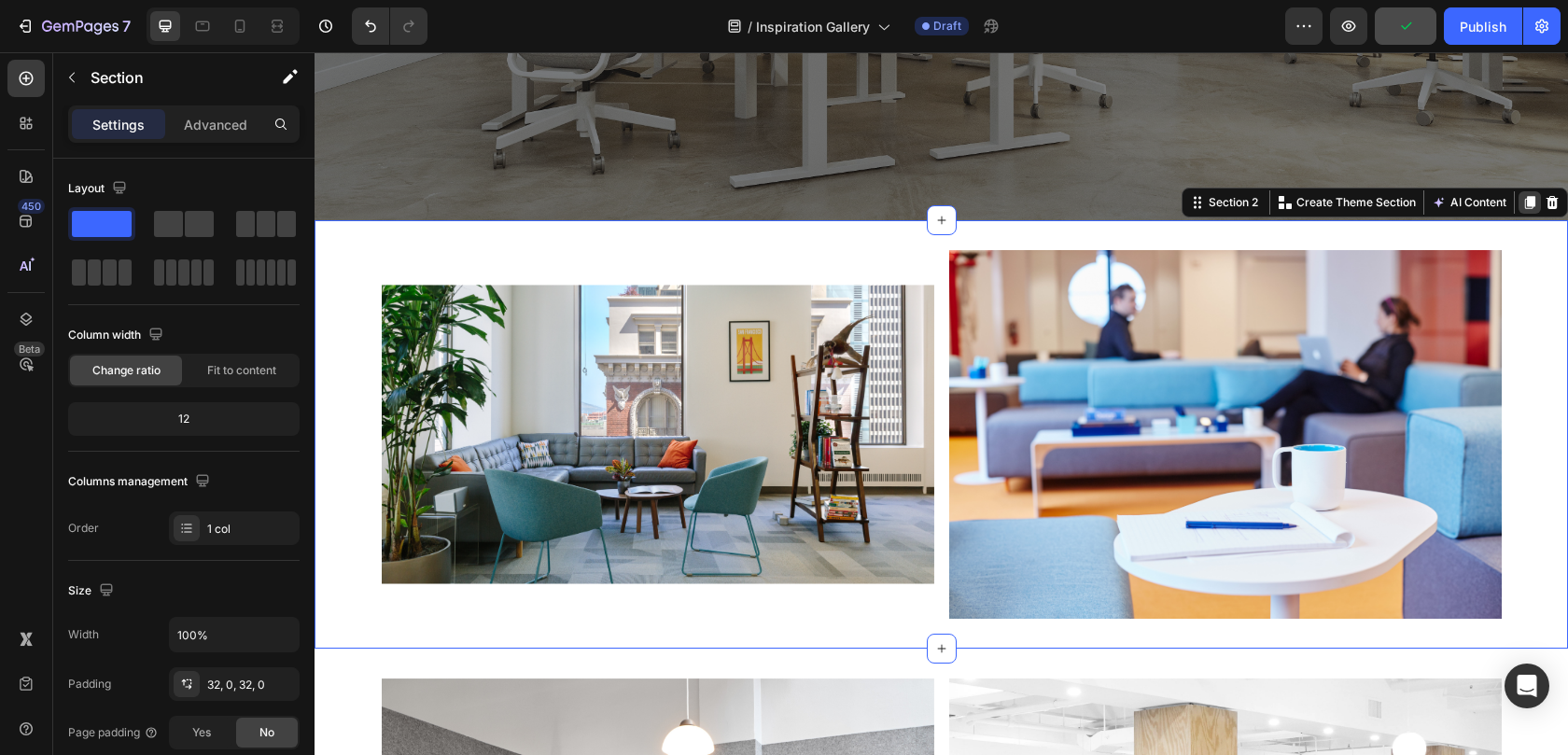
click at [1522, 206] on icon at bounding box center [1529, 202] width 15 height 15
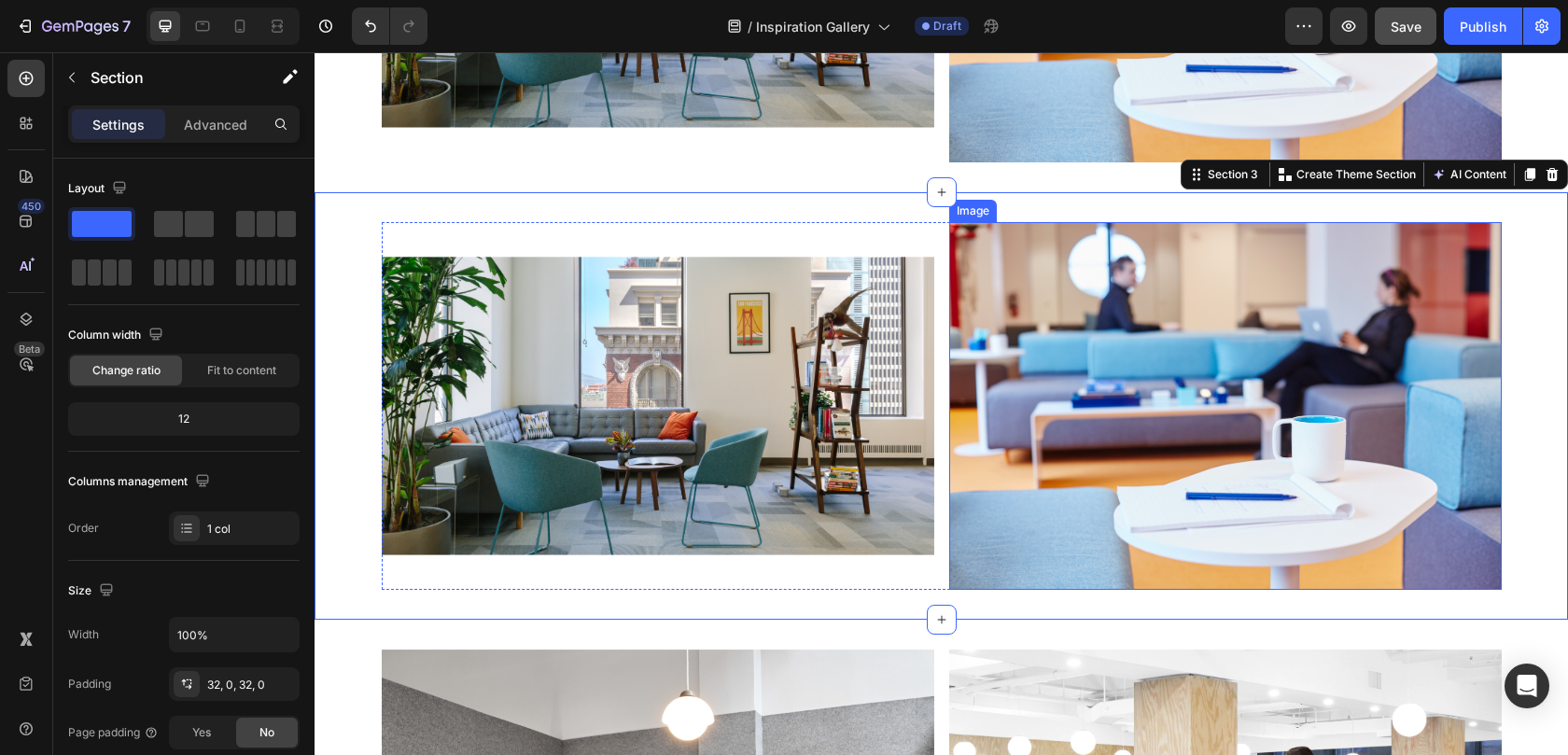
scroll to position [893, 0]
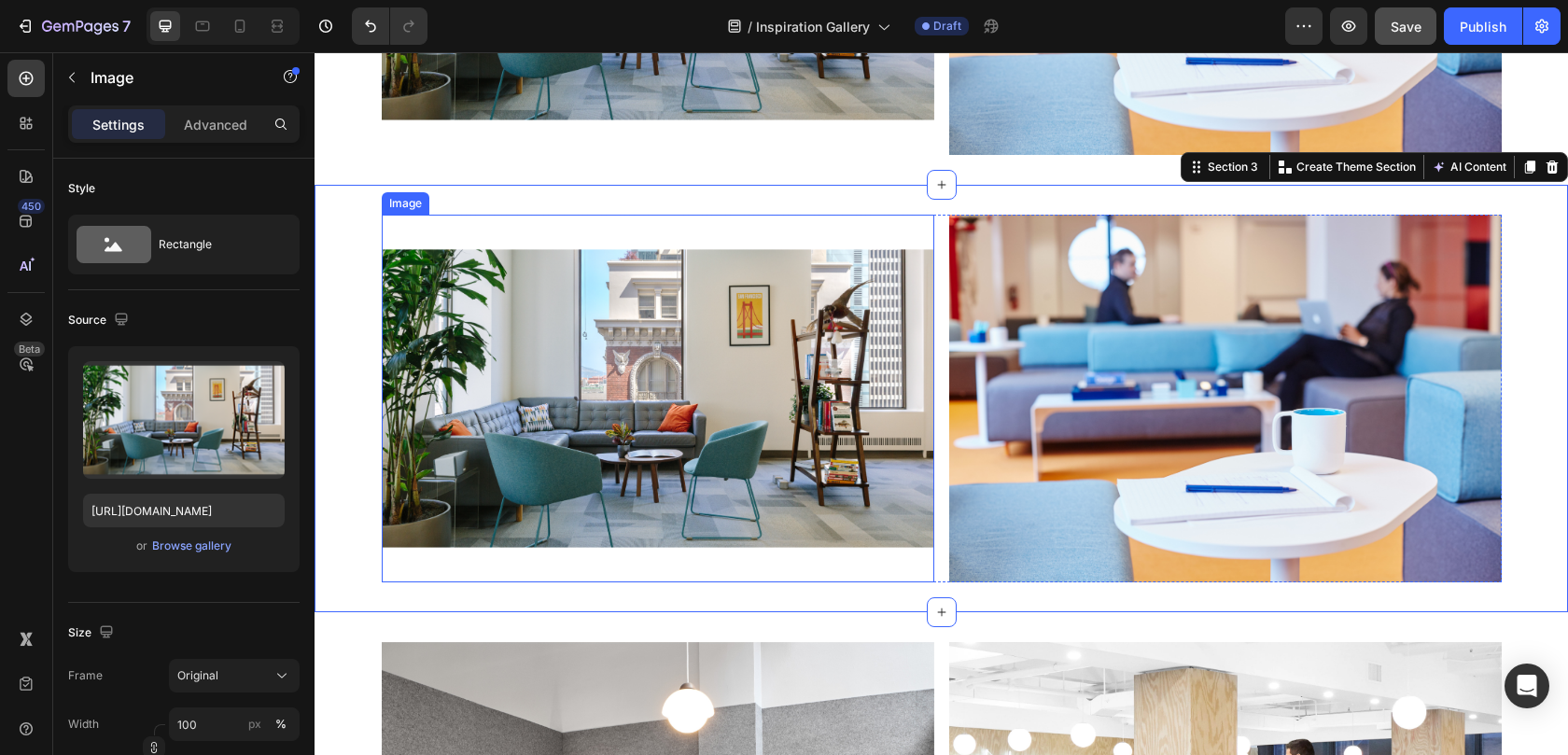
click at [820, 452] on img at bounding box center [658, 399] width 552 height 368
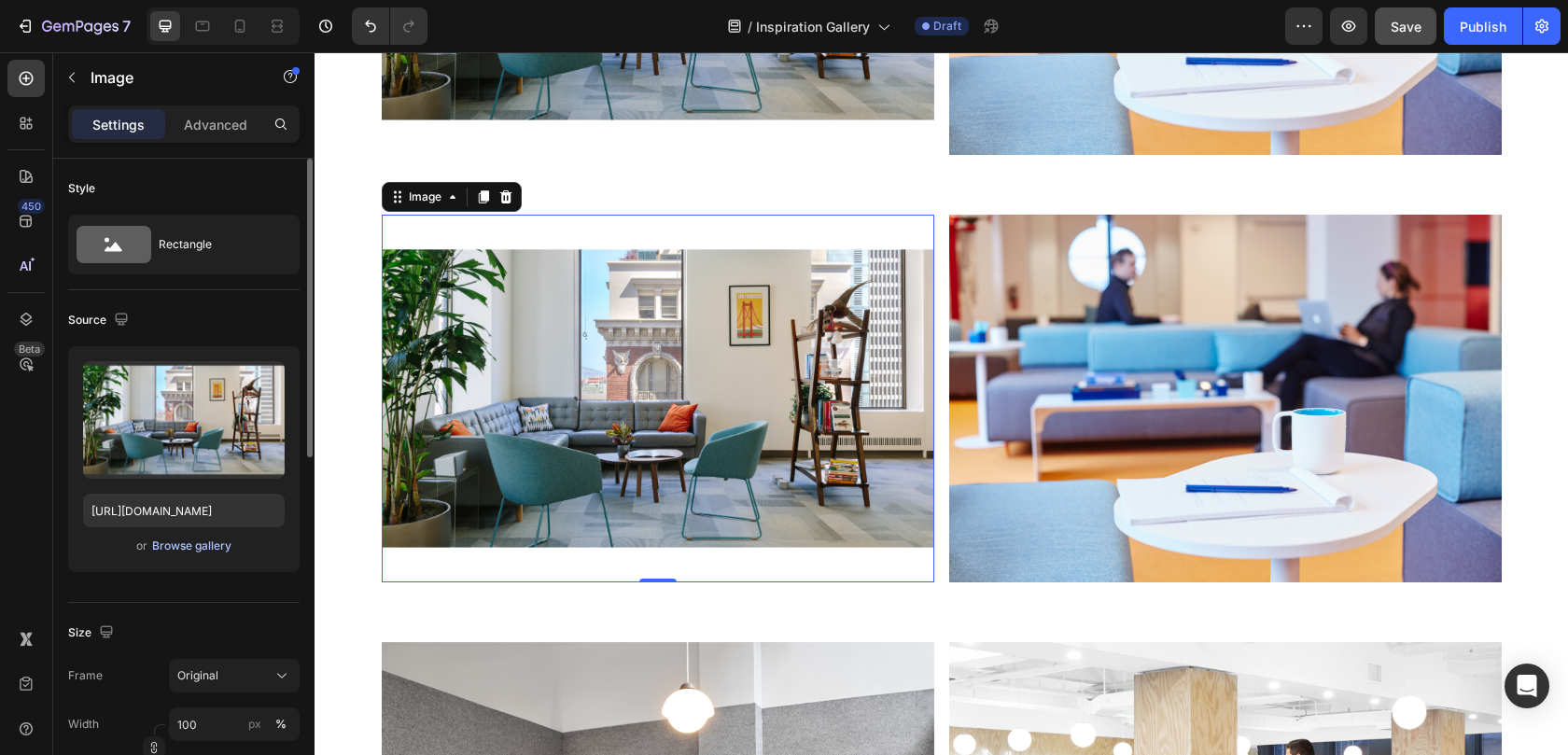
click at [183, 554] on button "Browse gallery" at bounding box center [192, 545] width 82 height 19
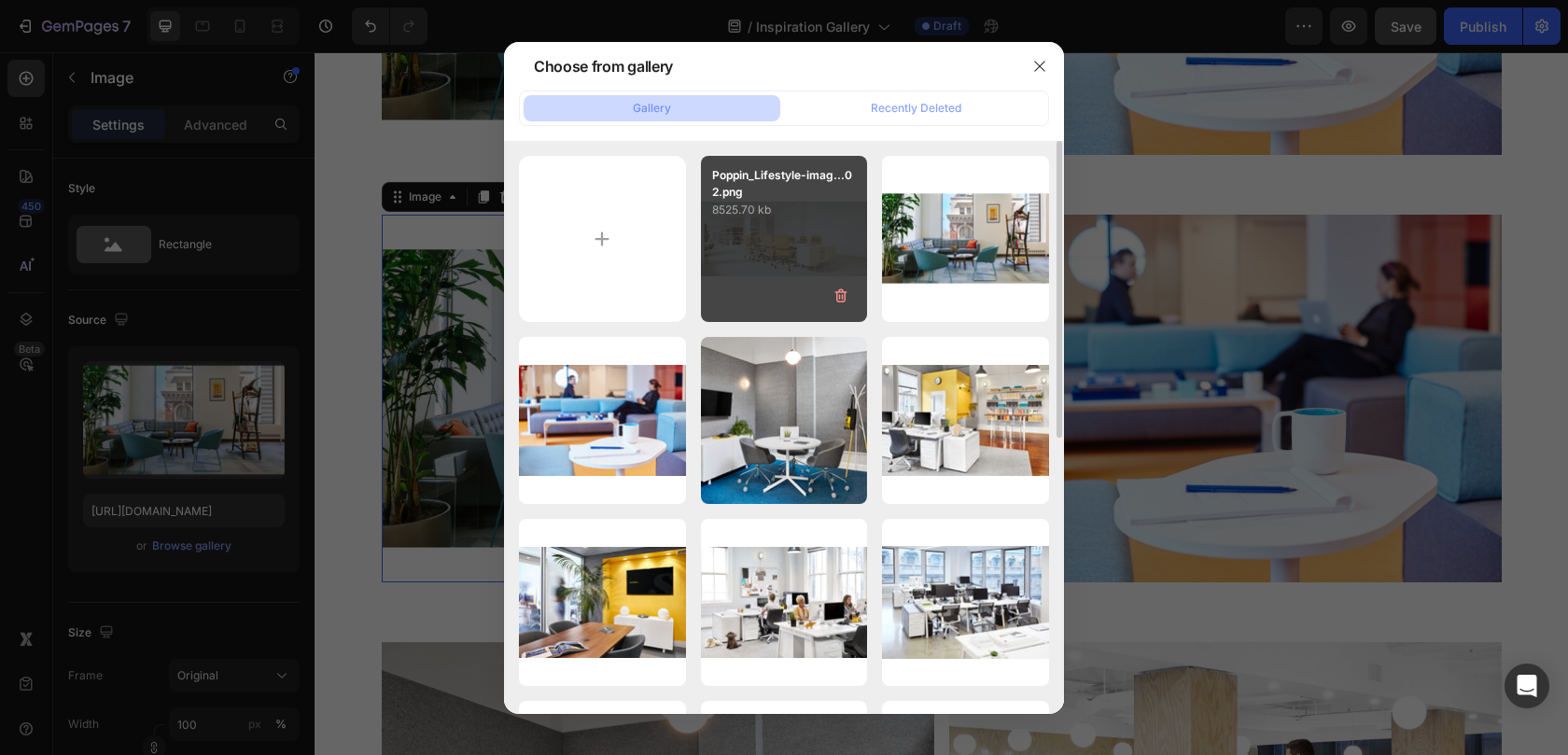
click at [766, 247] on div "Poppin_Lifestyle-imag...02.png 8525.70 kb" at bounding box center [784, 240] width 167 height 167
type input "https://cdn.shopify.com/s/files/1/0594/6559/7043/files/gempages_553249401305301…"
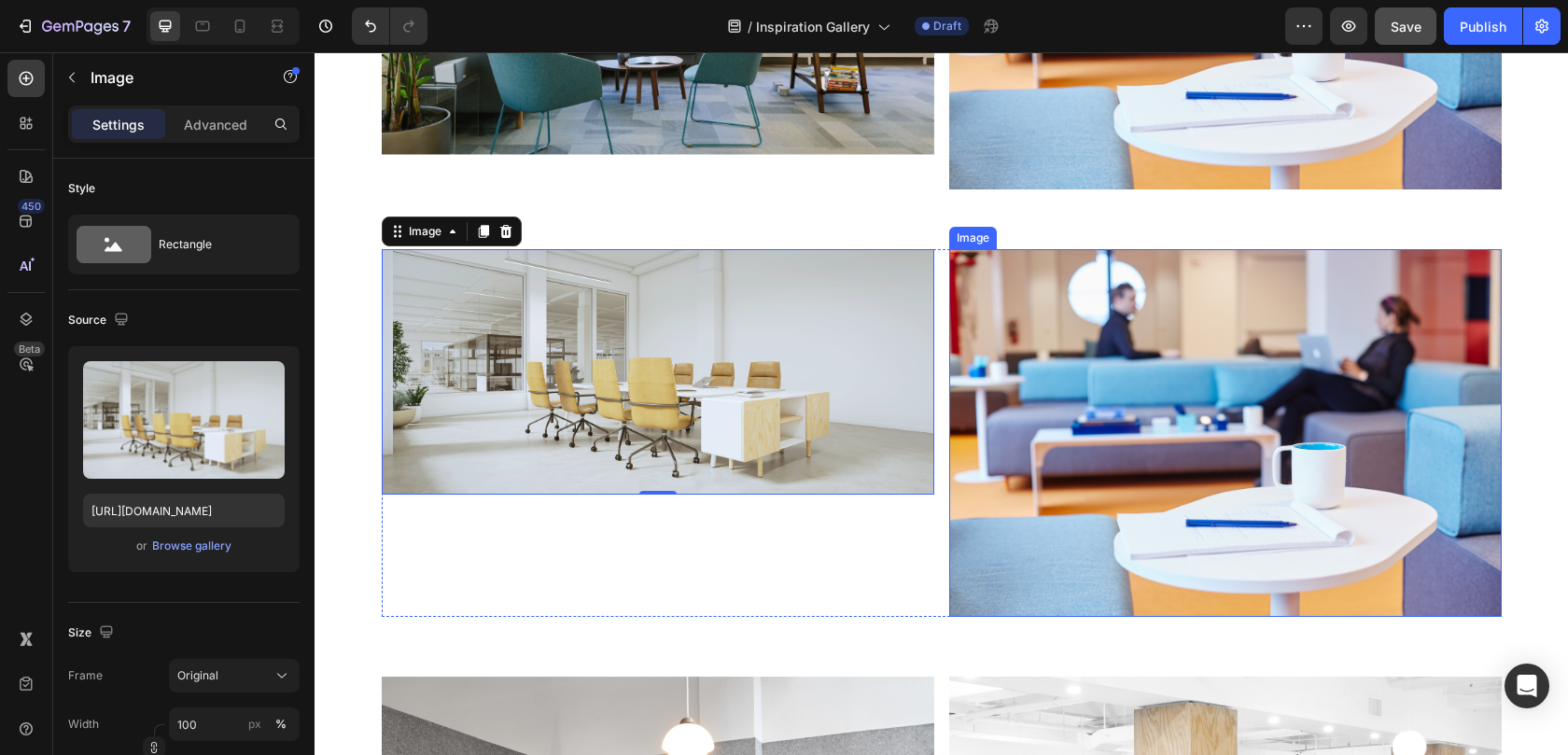
scroll to position [862, 0]
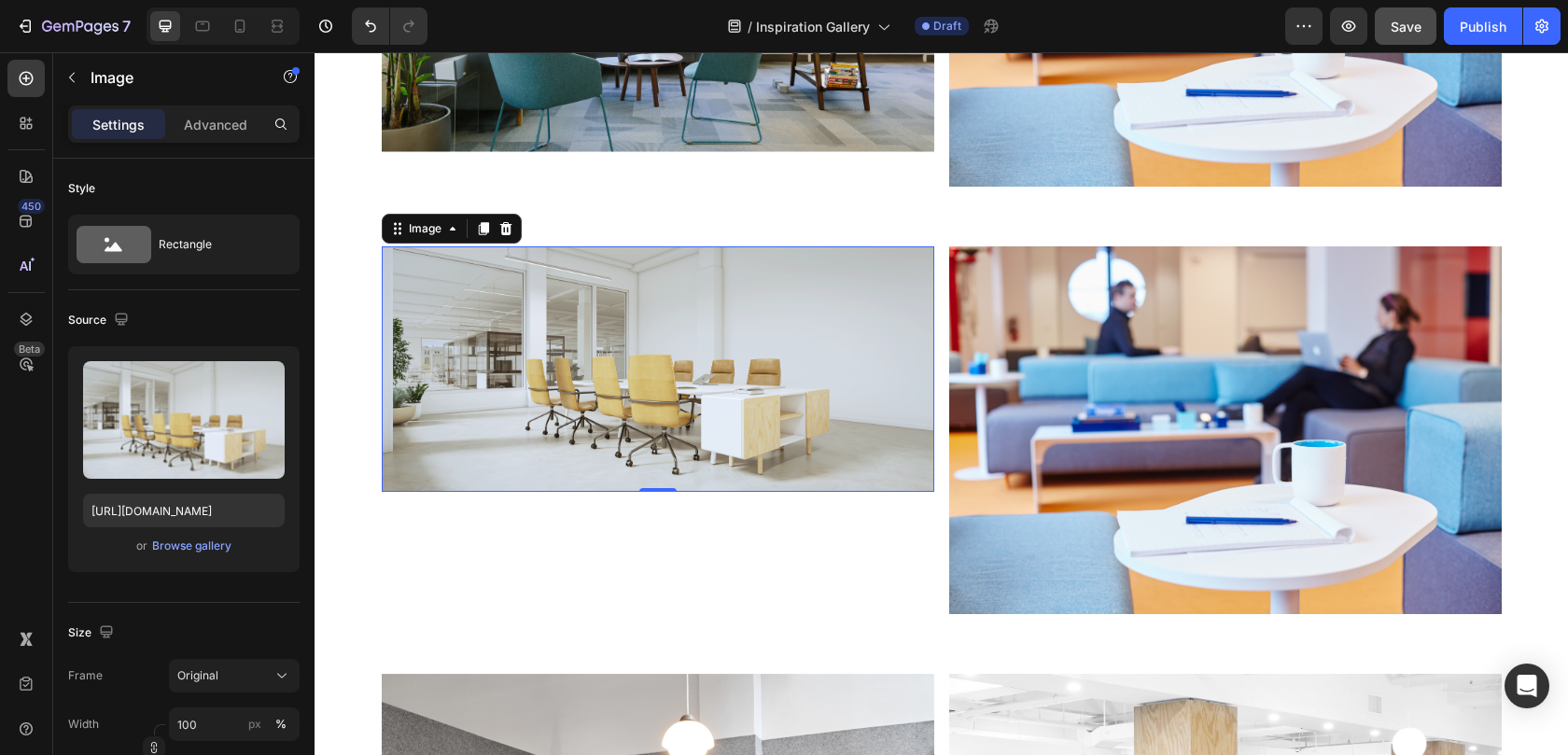
click at [815, 429] on img at bounding box center [658, 369] width 552 height 246
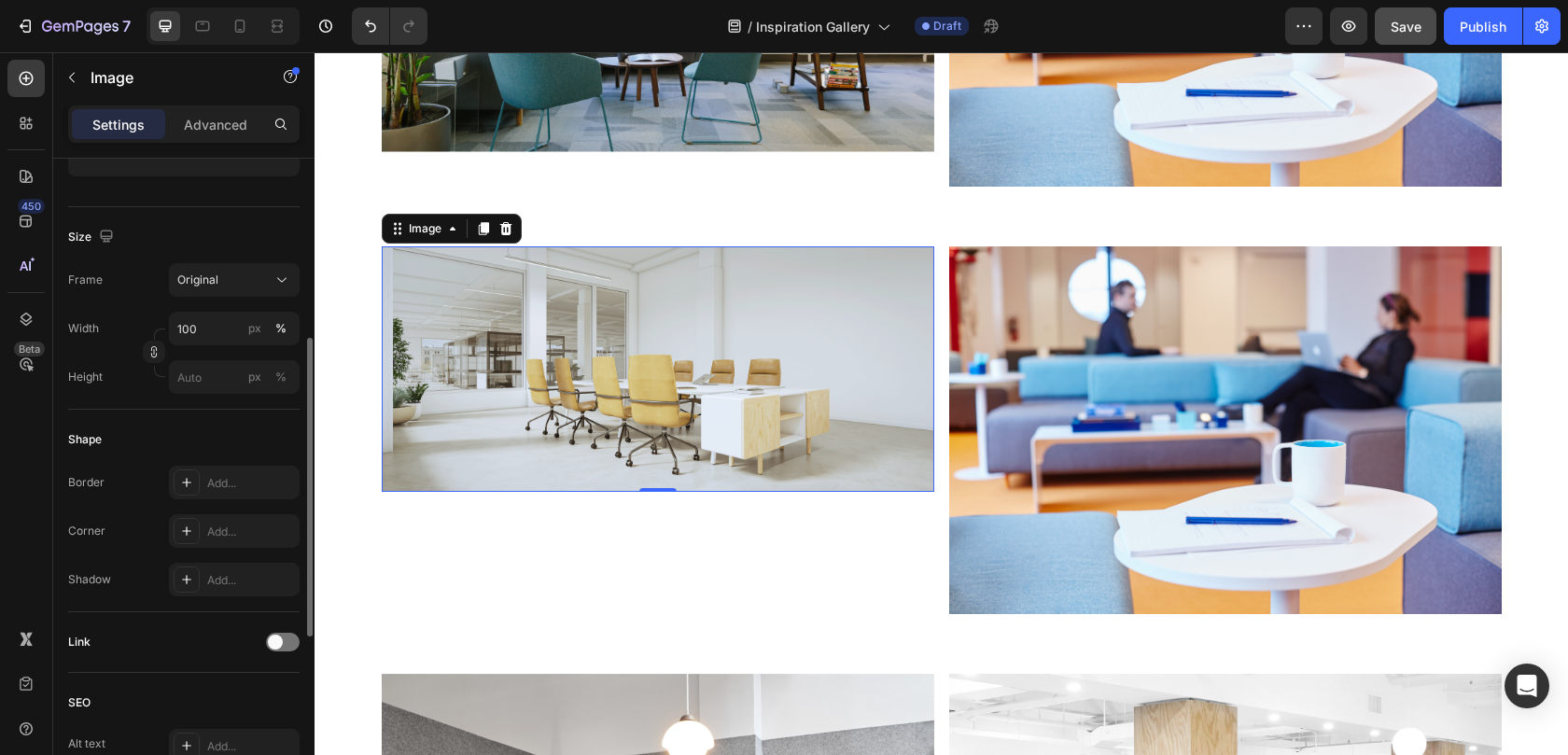
scroll to position [398, 0]
click at [200, 327] on input "100" at bounding box center [234, 326] width 130 height 34
click at [219, 323] on input "120" at bounding box center [234, 326] width 130 height 34
click at [219, 323] on input "200" at bounding box center [234, 326] width 130 height 34
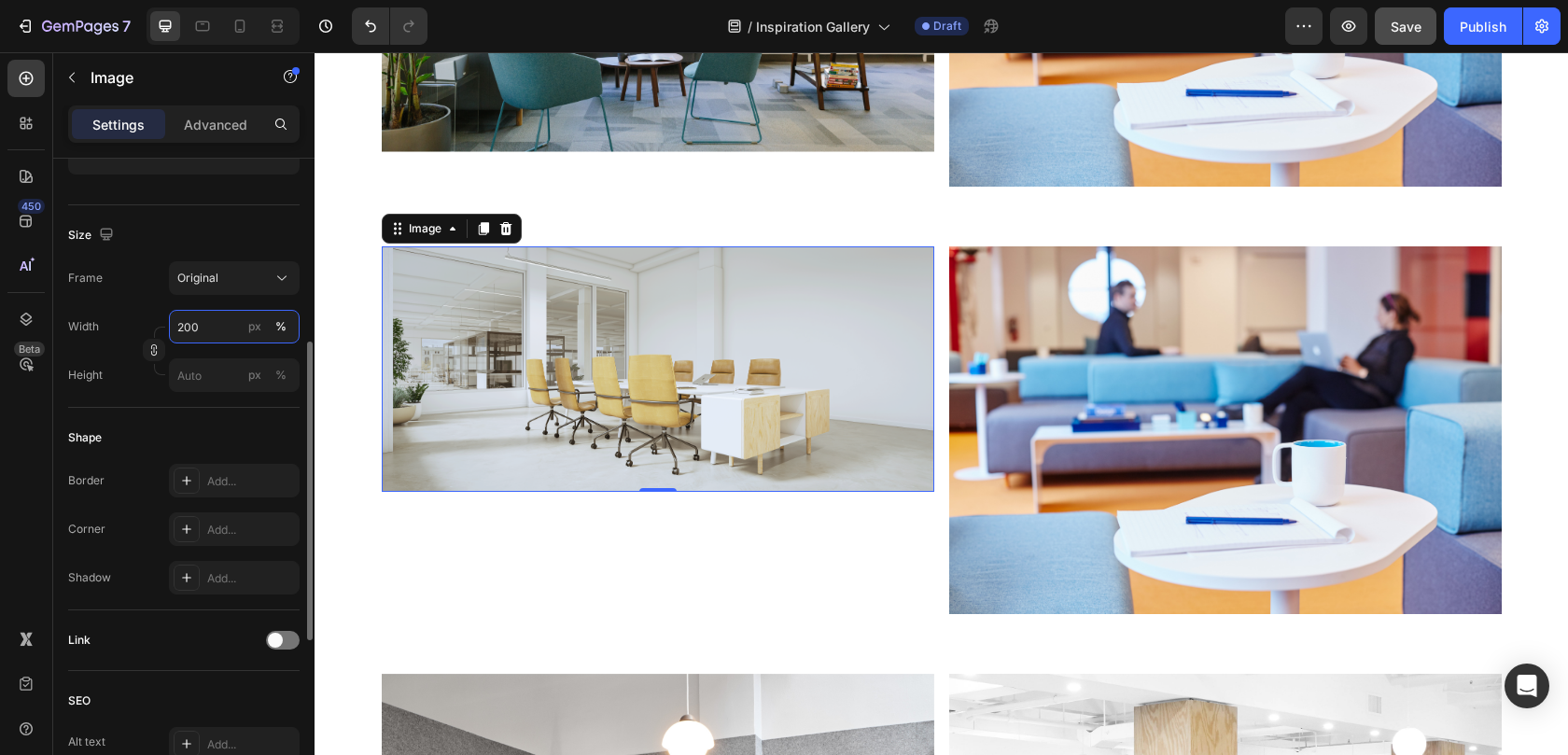
click at [219, 323] on input "200" at bounding box center [234, 326] width 130 height 34
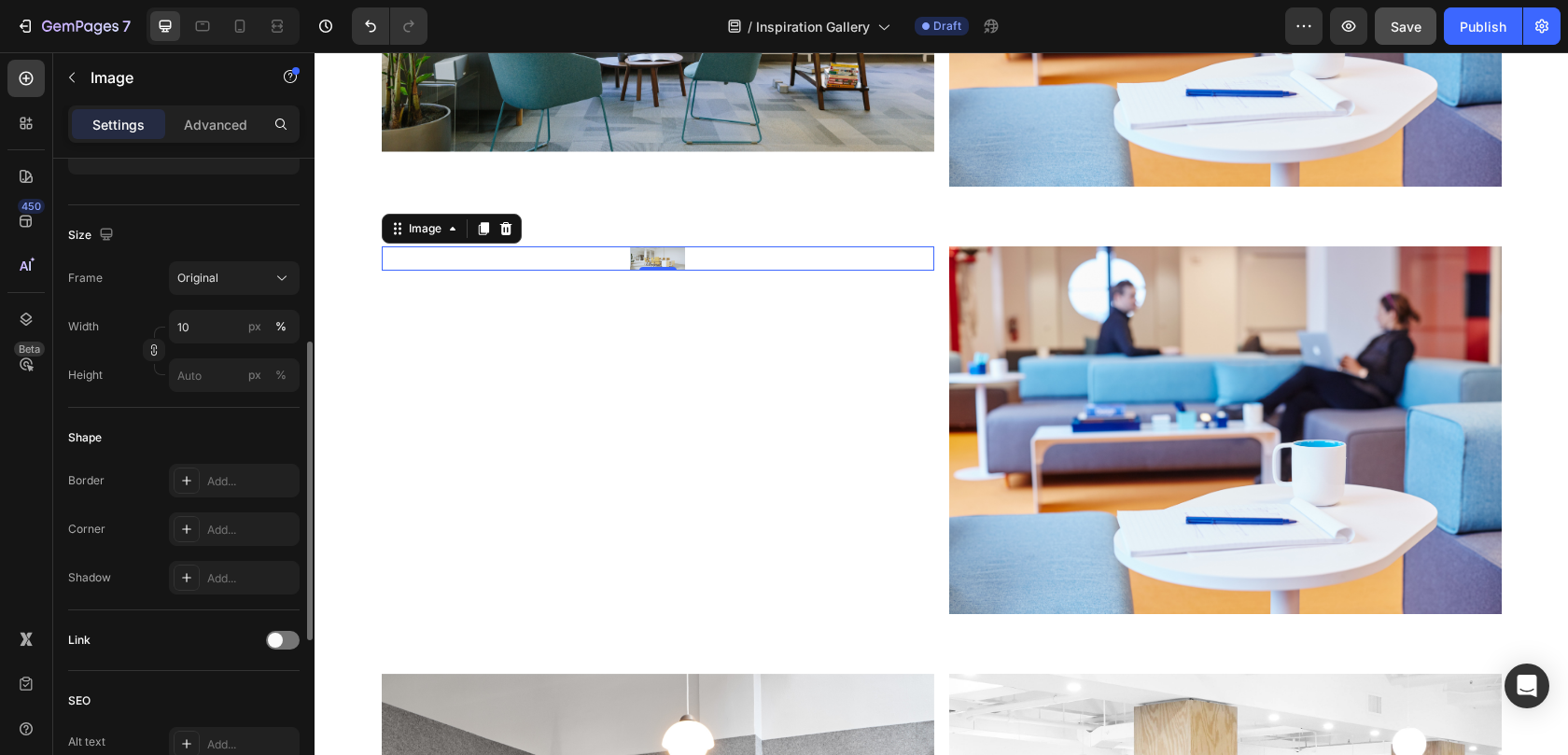
click at [203, 407] on div "Style Rectangle Source Upload Image https://cdn.shopify.com/s/files/1/0594/6559…" at bounding box center [183, 402] width 232 height 1281
click at [211, 333] on input "10" at bounding box center [234, 326] width 130 height 34
click at [218, 374] on p "Full 100%" at bounding box center [230, 371] width 108 height 17
type input "100"
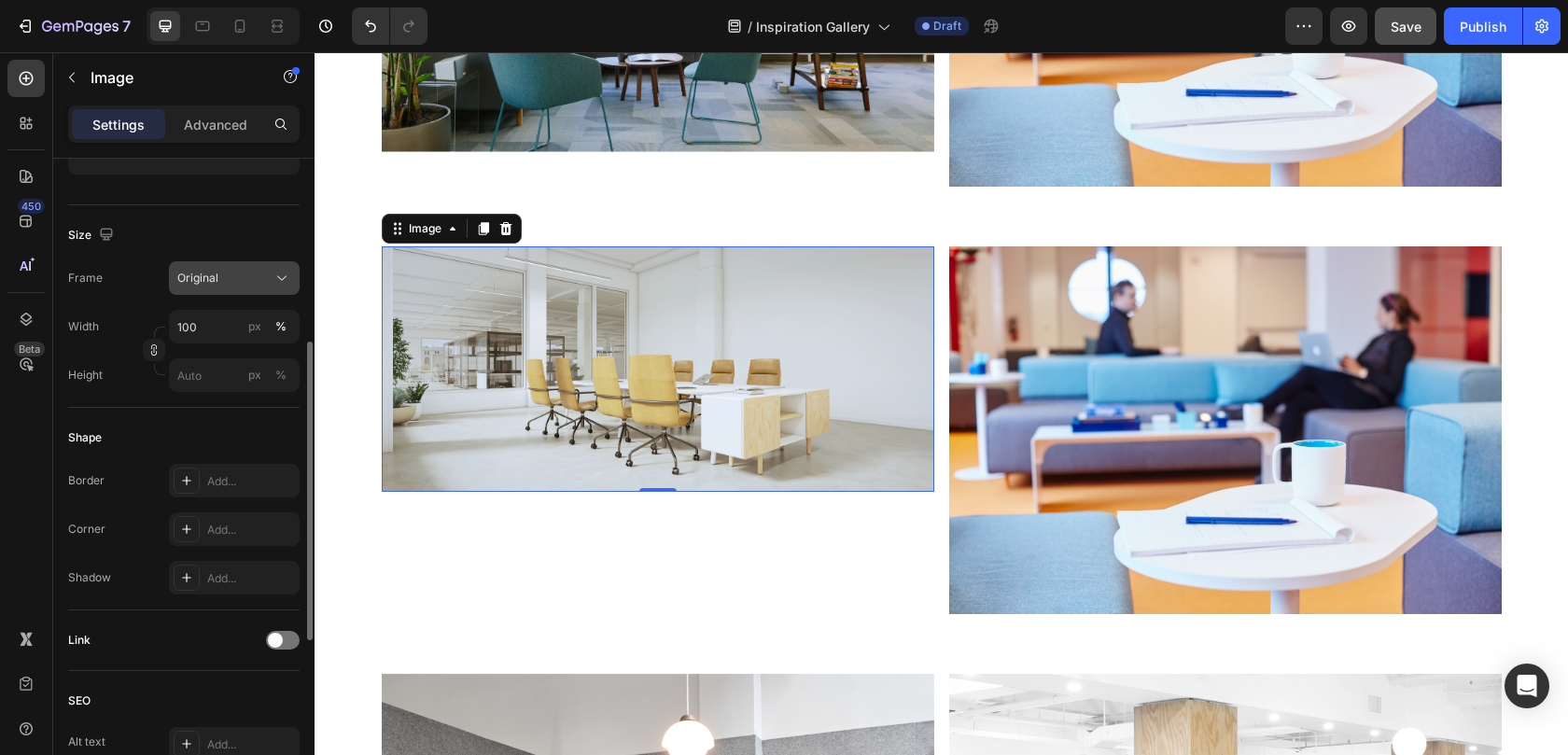
click at [244, 284] on div "Original" at bounding box center [223, 278] width 92 height 17
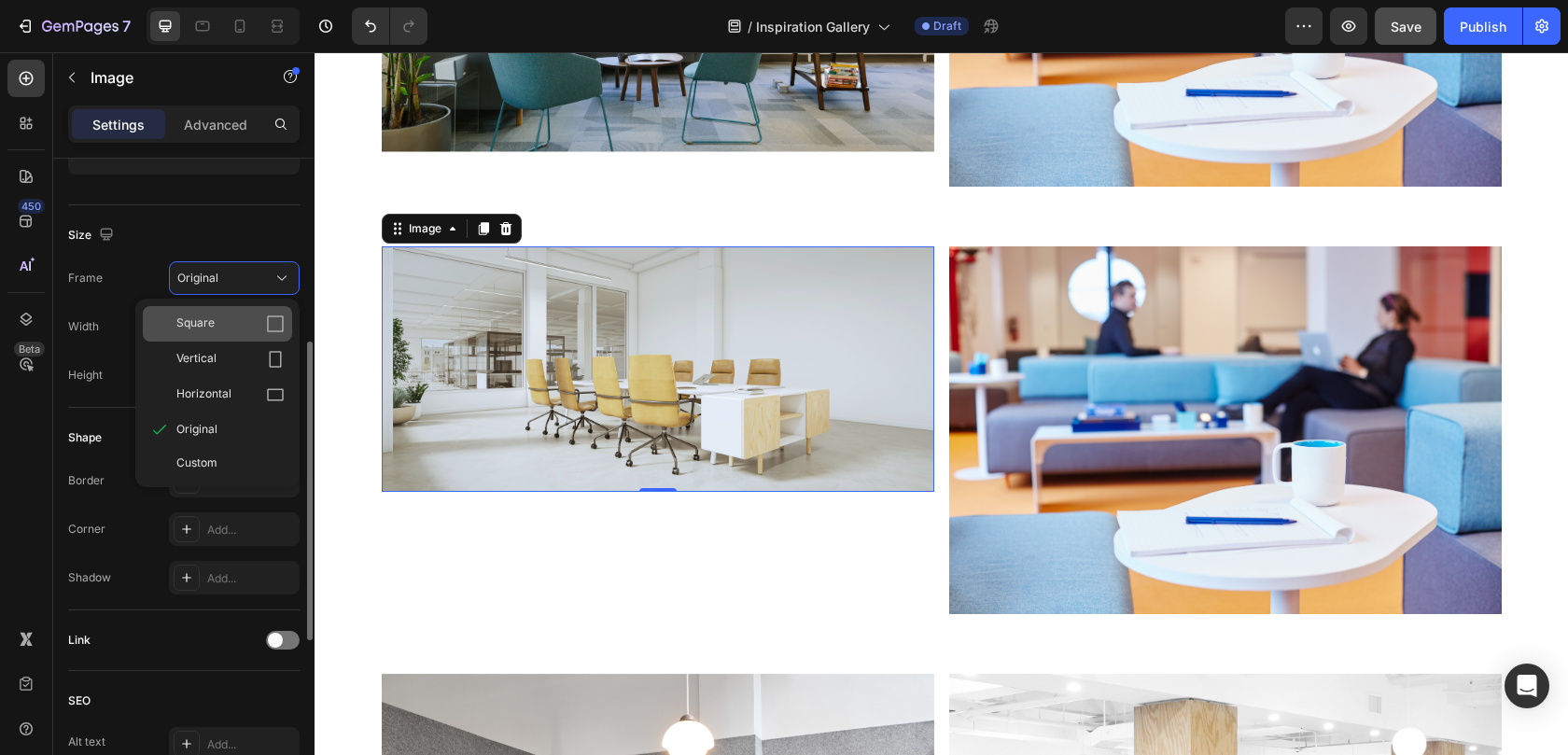
click at [229, 325] on div "Square" at bounding box center [230, 323] width 108 height 19
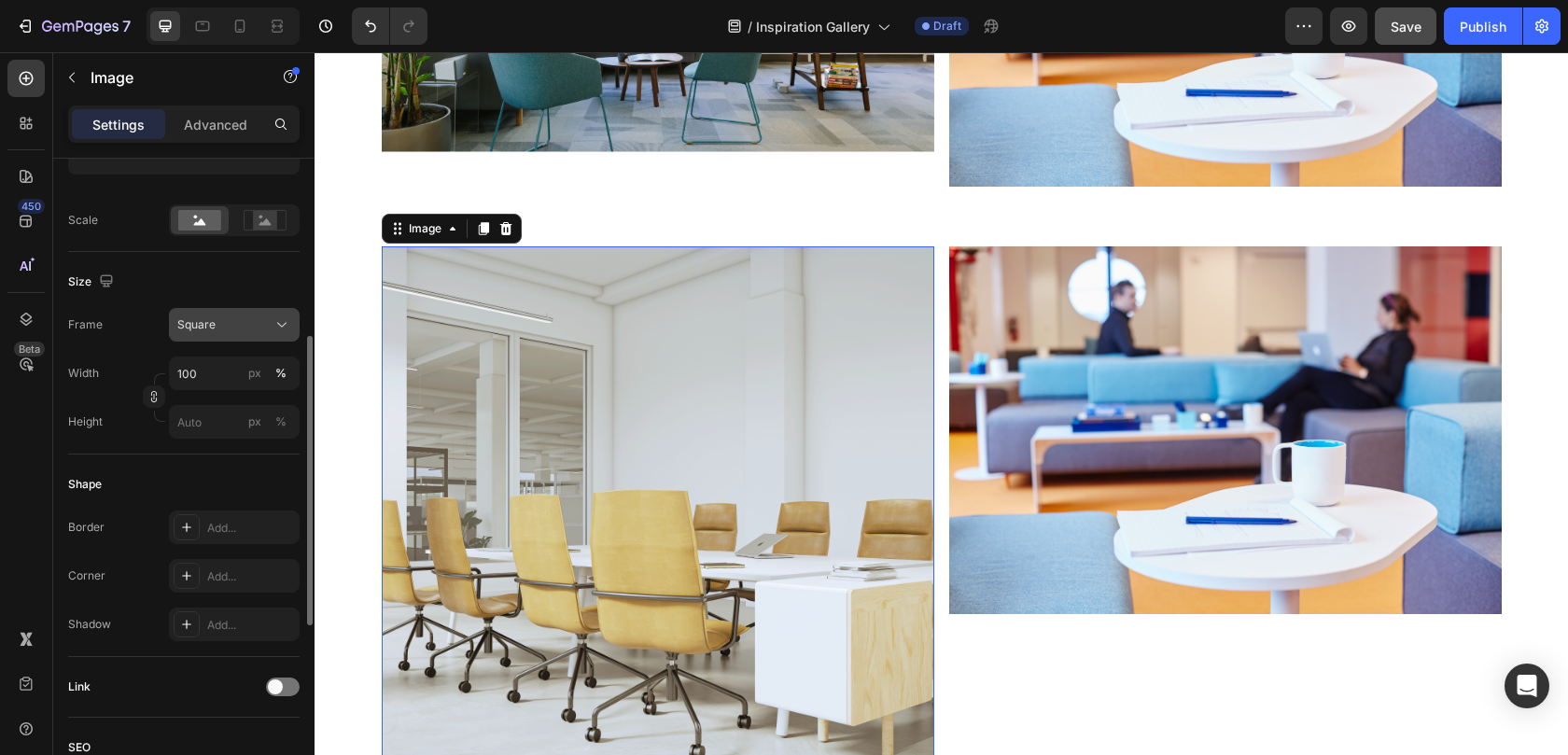
click at [222, 323] on div "Square" at bounding box center [223, 324] width 92 height 17
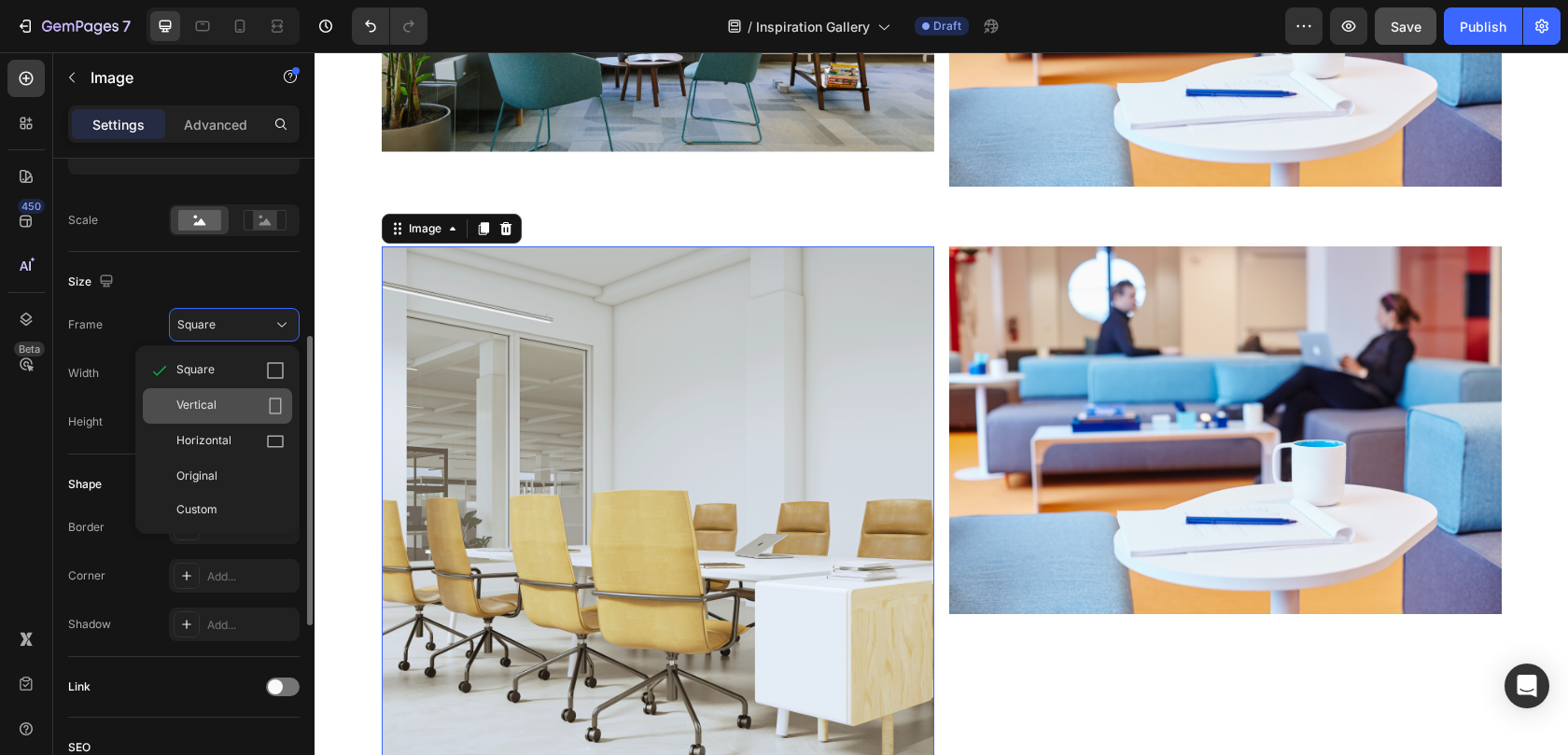
click at [237, 408] on div "Vertical" at bounding box center [230, 406] width 108 height 19
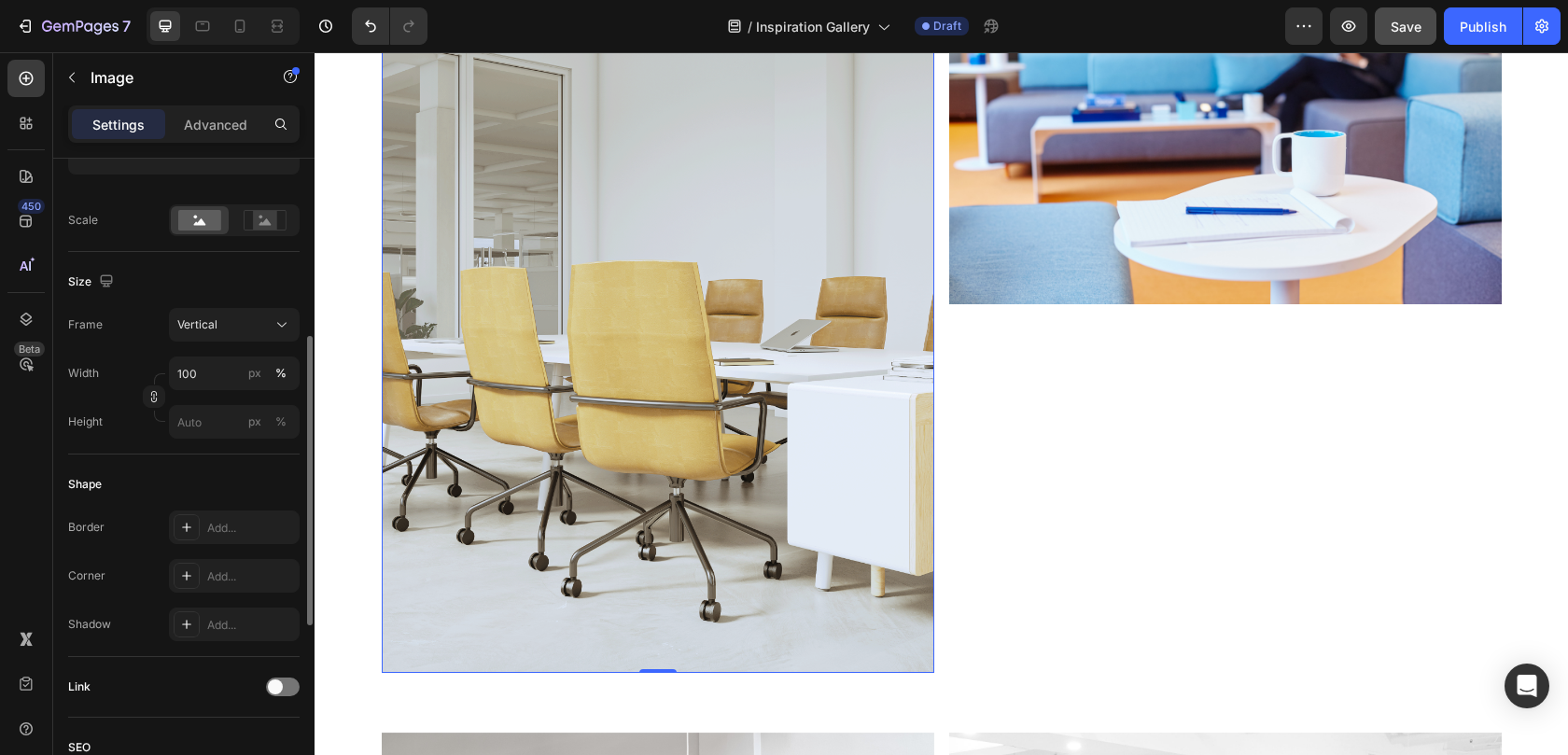
scroll to position [1173, 0]
click at [254, 330] on div "Vertical" at bounding box center [223, 324] width 92 height 17
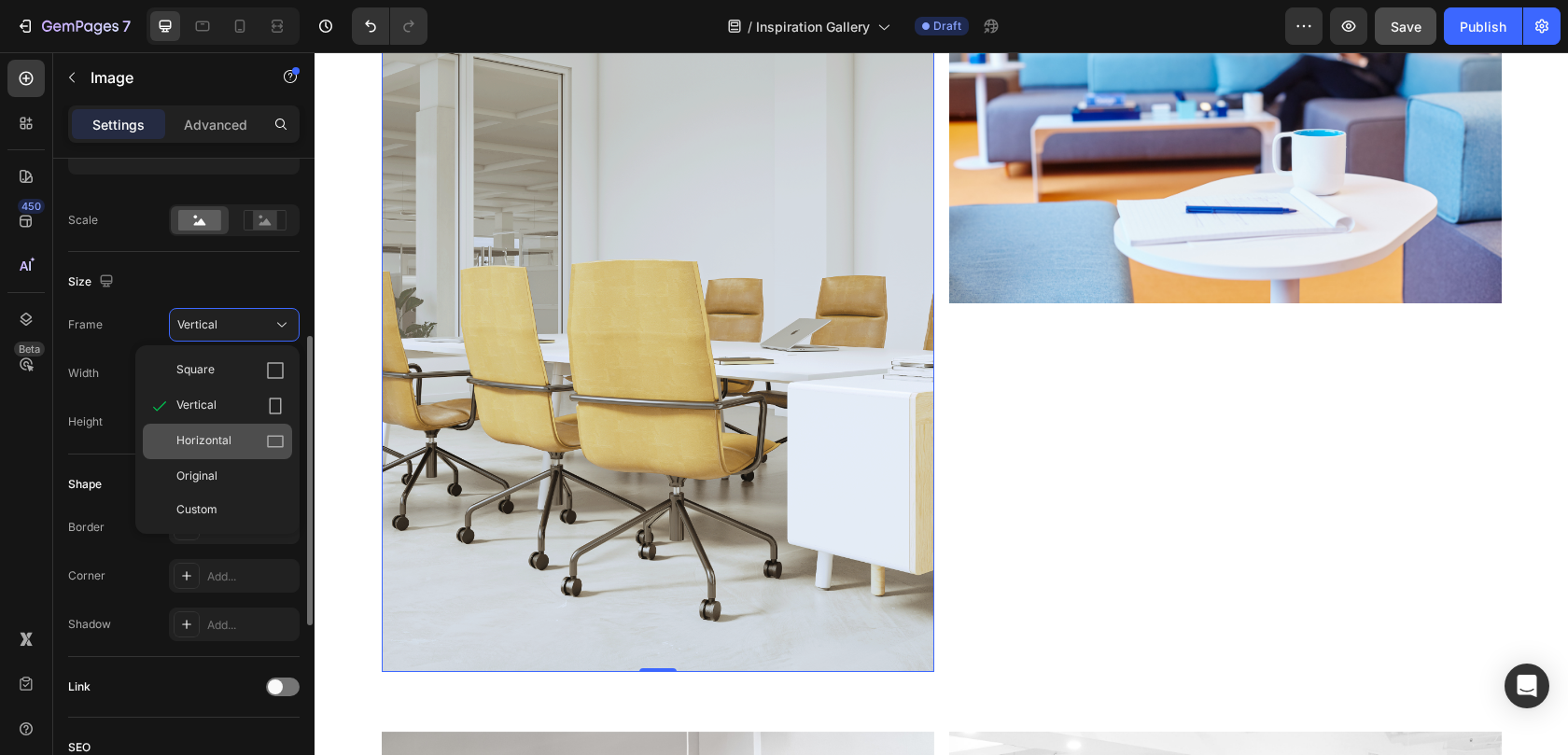
click at [223, 450] on span "Horizontal" at bounding box center [203, 441] width 55 height 19
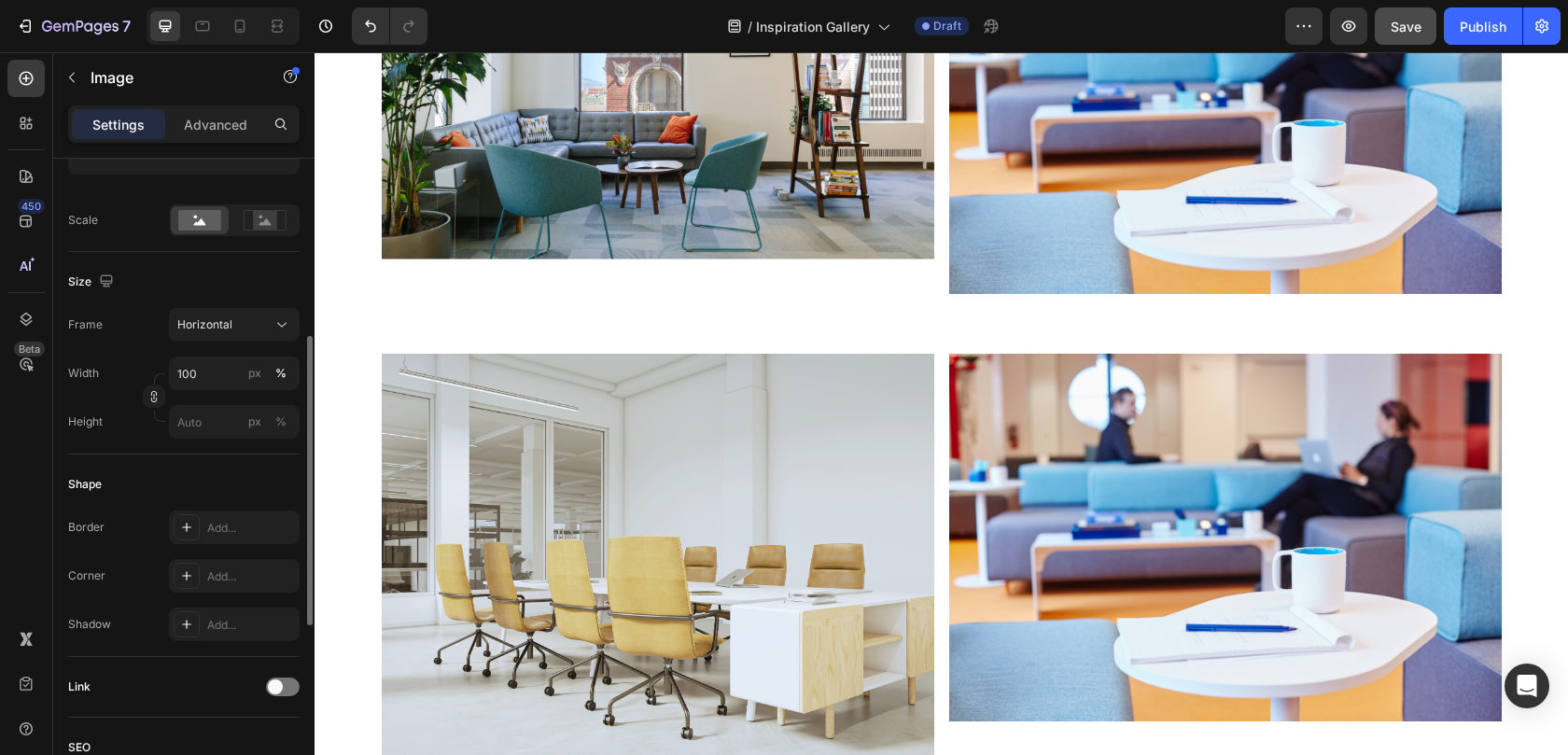
scroll to position [756, 0]
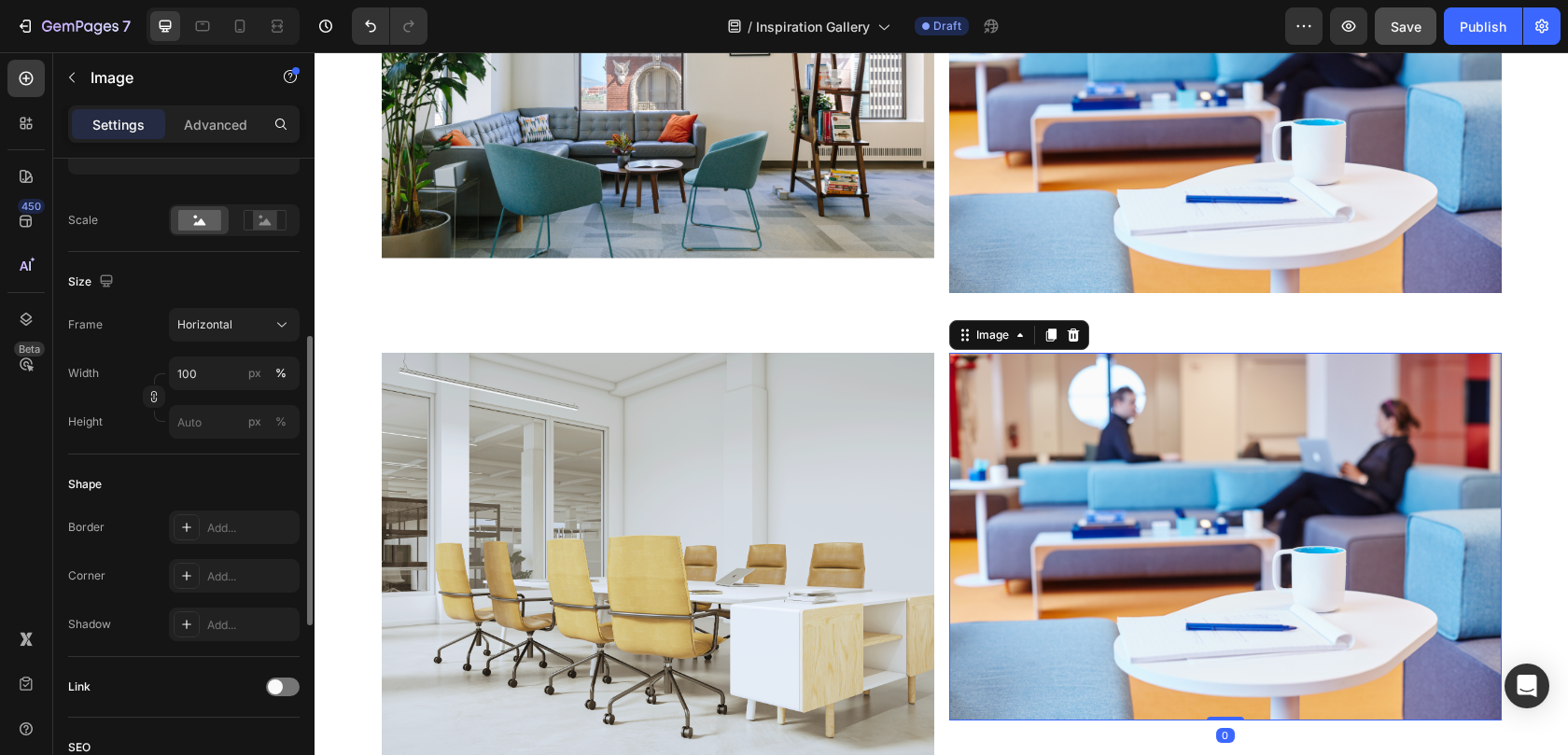
click at [1076, 404] on img at bounding box center [1225, 537] width 552 height 368
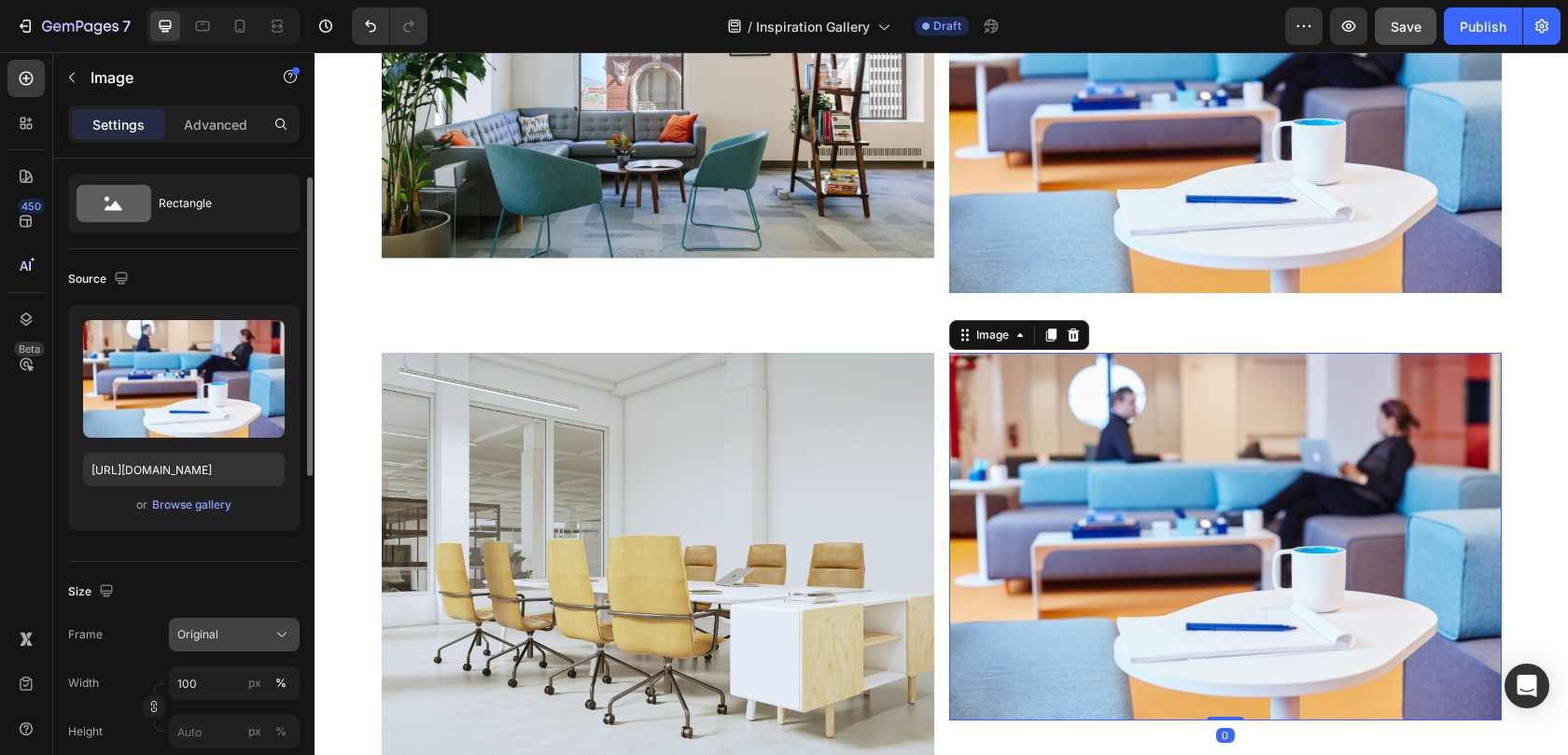
scroll to position [0, 0]
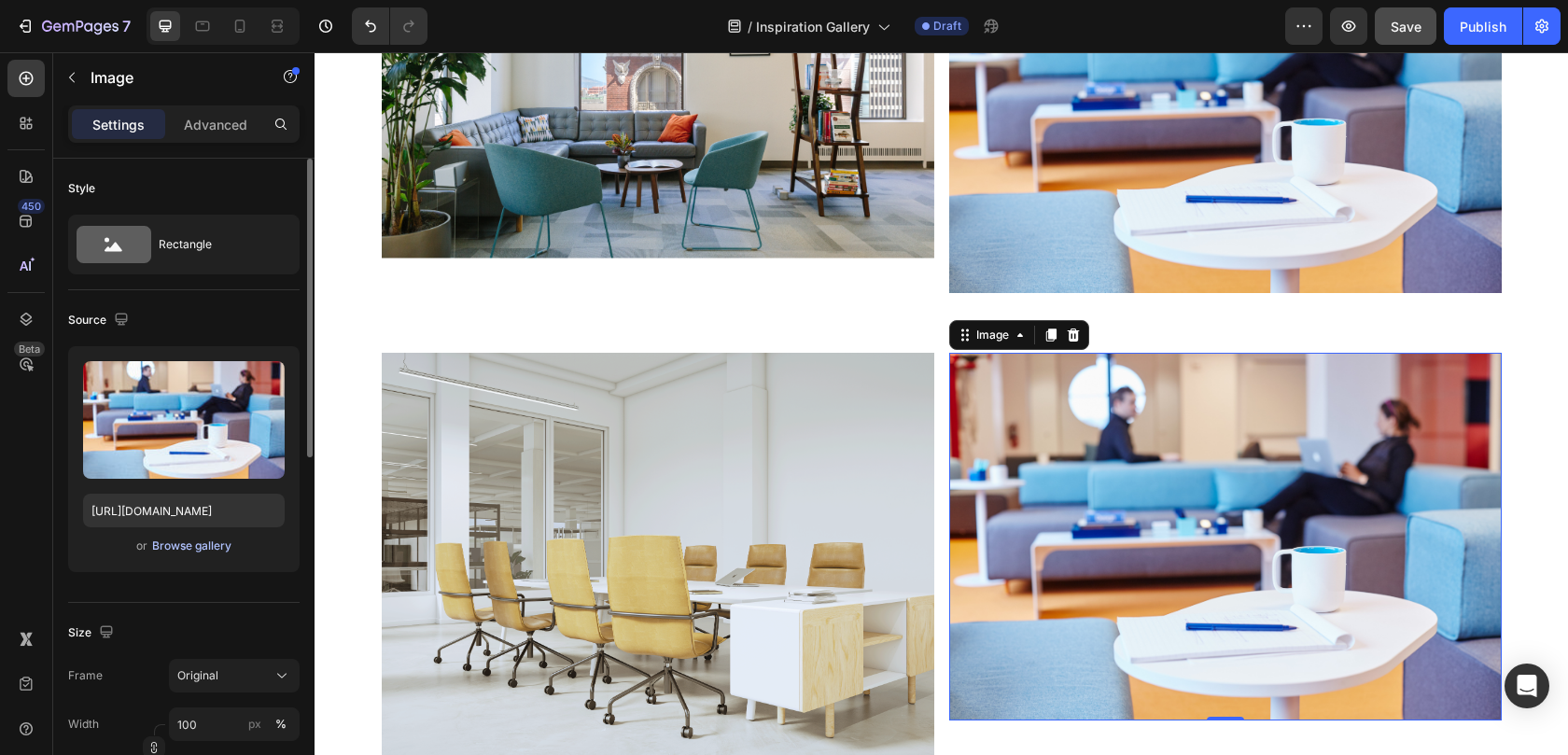
click at [190, 550] on div "Browse gallery" at bounding box center [192, 545] width 80 height 17
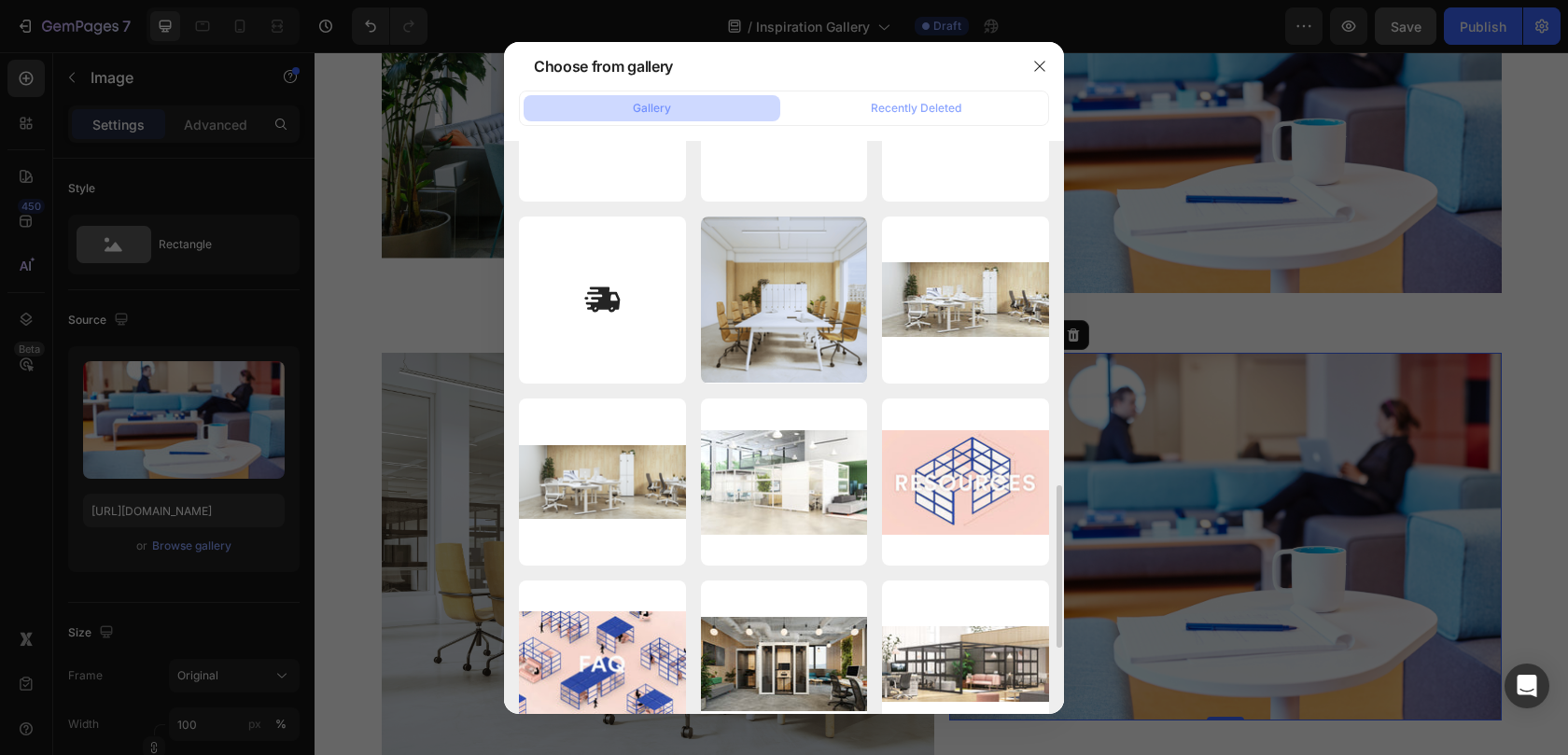
scroll to position [1216, 0]
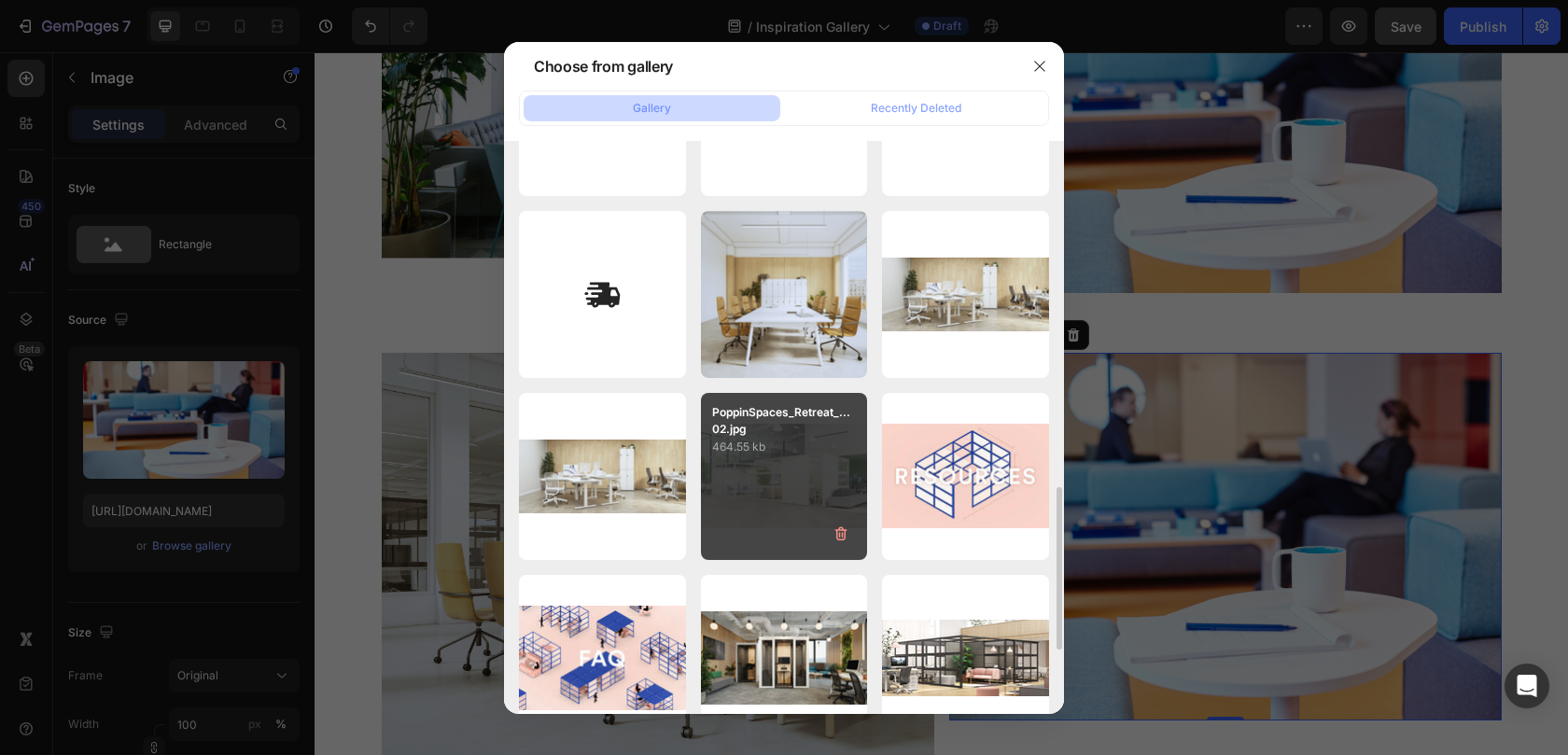
click at [748, 478] on div "PoppinSpaces_Retreat_...02.jpg 464.55 kb" at bounding box center [784, 476] width 167 height 167
type input "https://cdn.shopify.com/s/files/1/0594/6559/7043/files/gempages_553249401305301…"
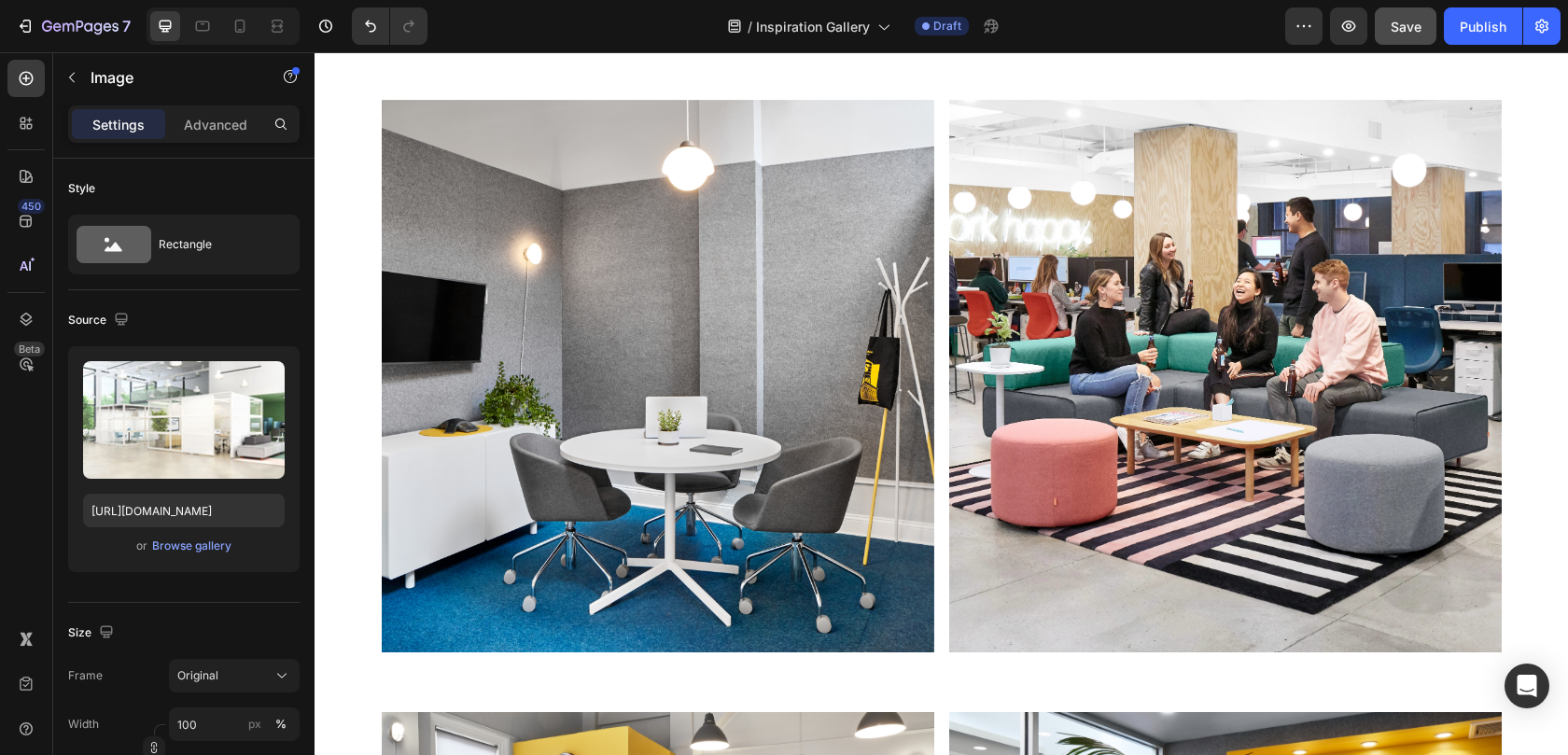
scroll to position [1479, 0]
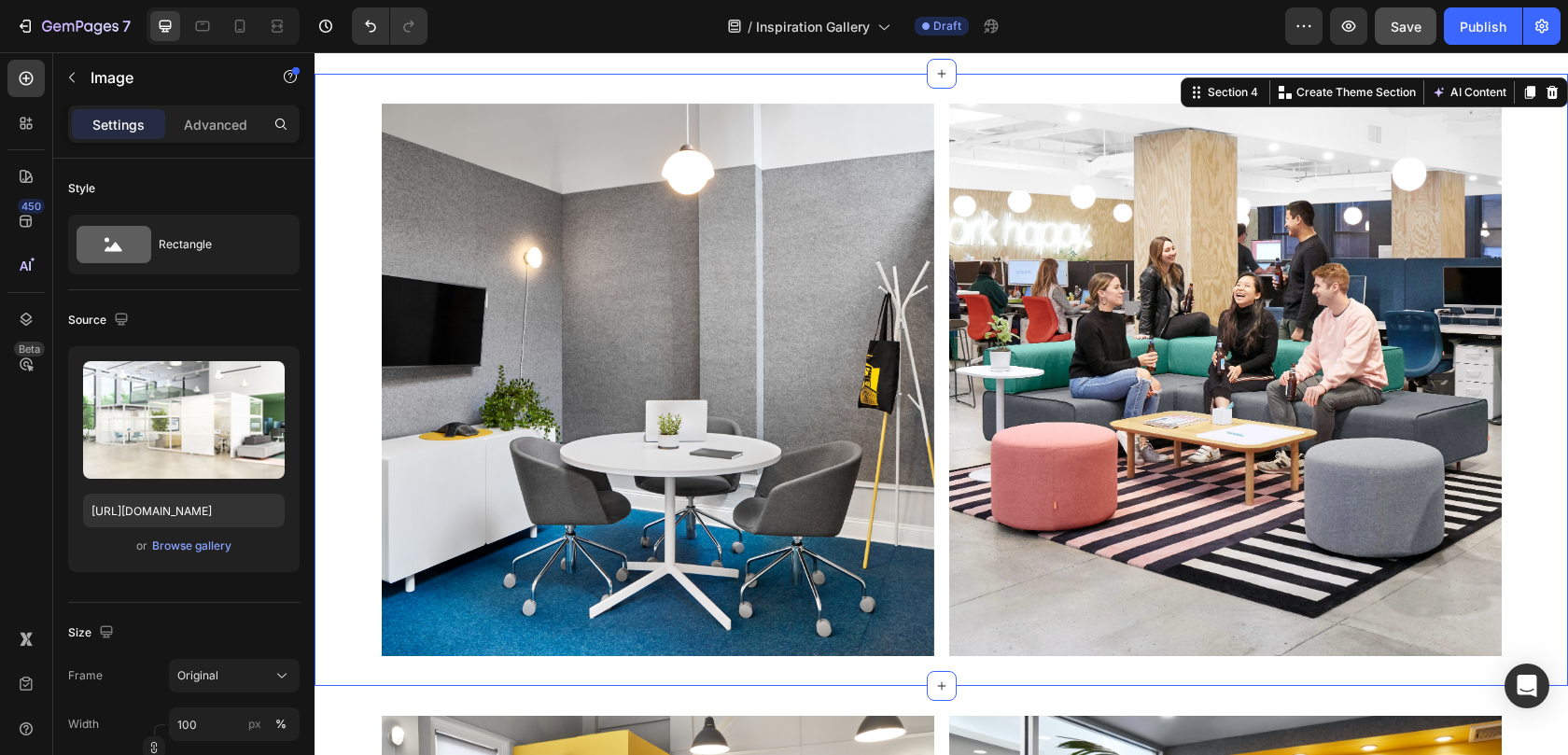
click at [351, 233] on div "Image Image Row" at bounding box center [941, 379] width 1254 height 552
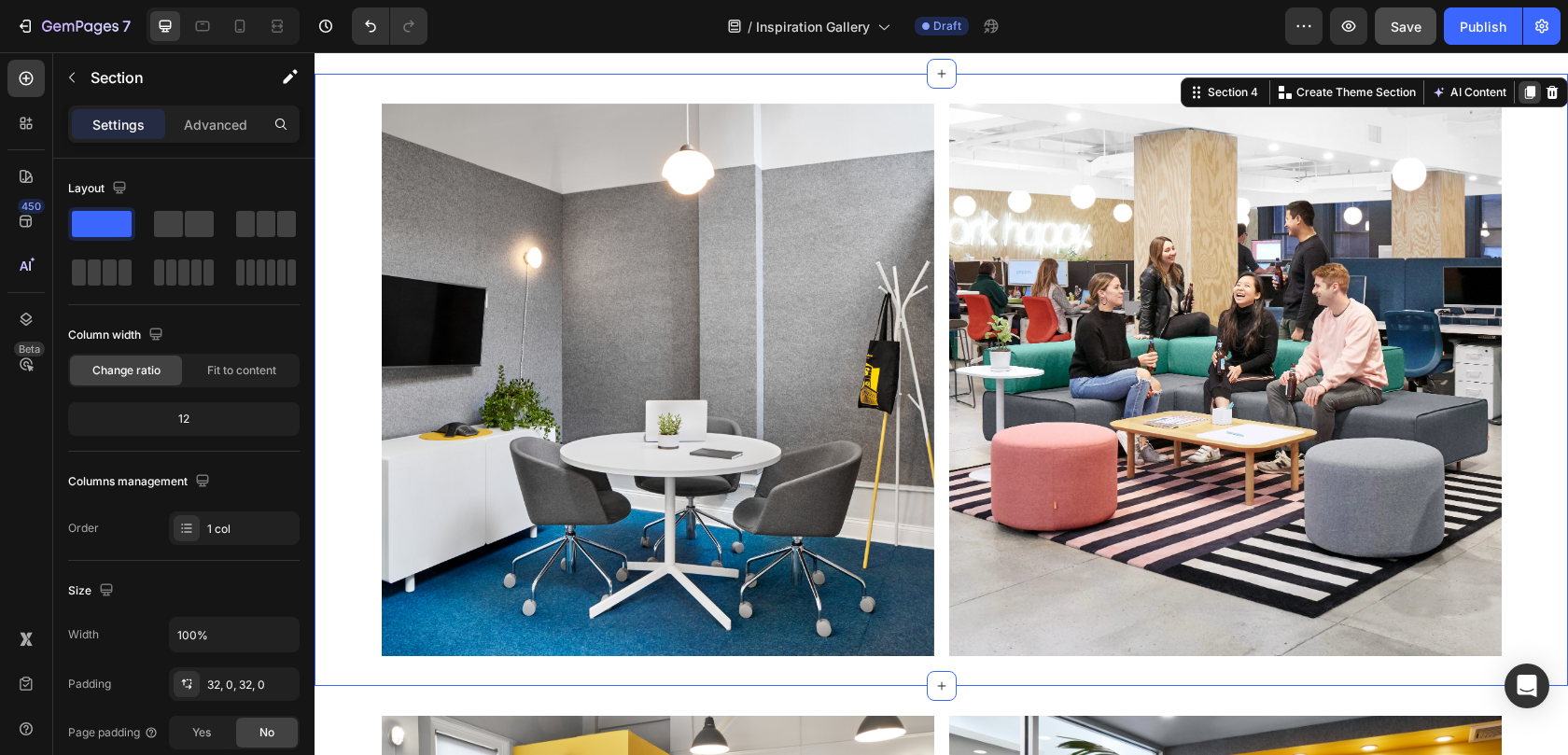
click at [1524, 93] on icon at bounding box center [1529, 92] width 10 height 13
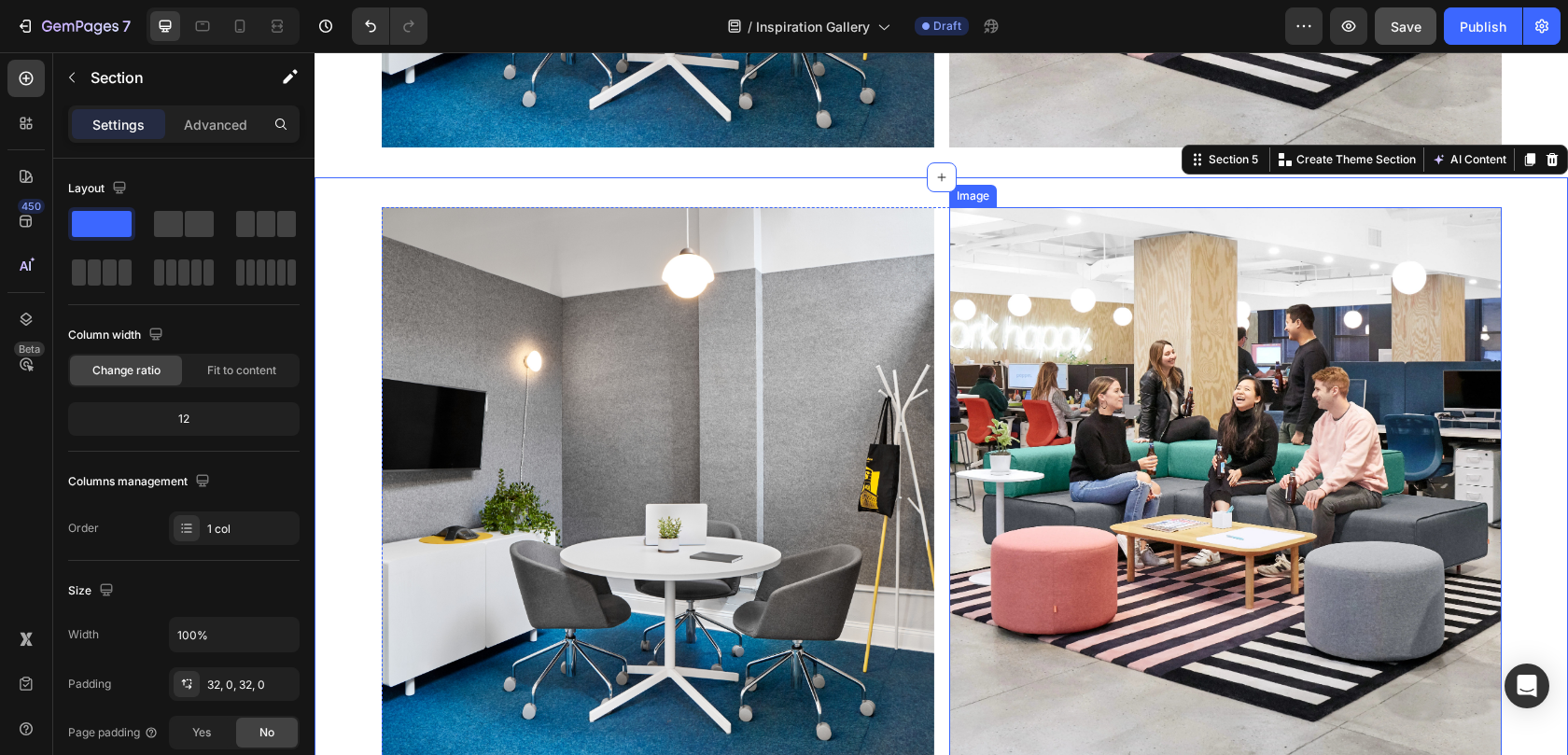
scroll to position [2046, 0]
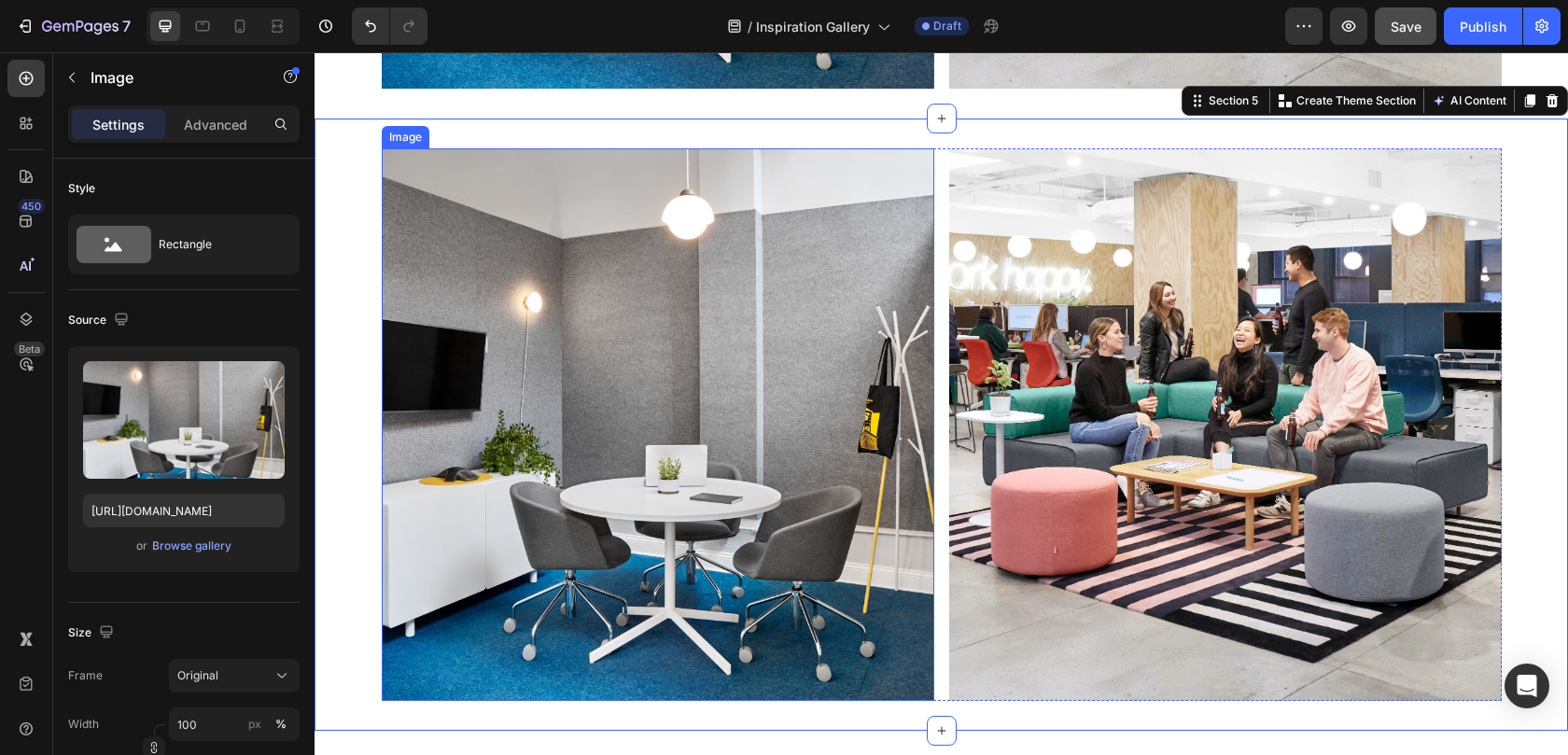
click at [684, 384] on img at bounding box center [658, 424] width 552 height 552
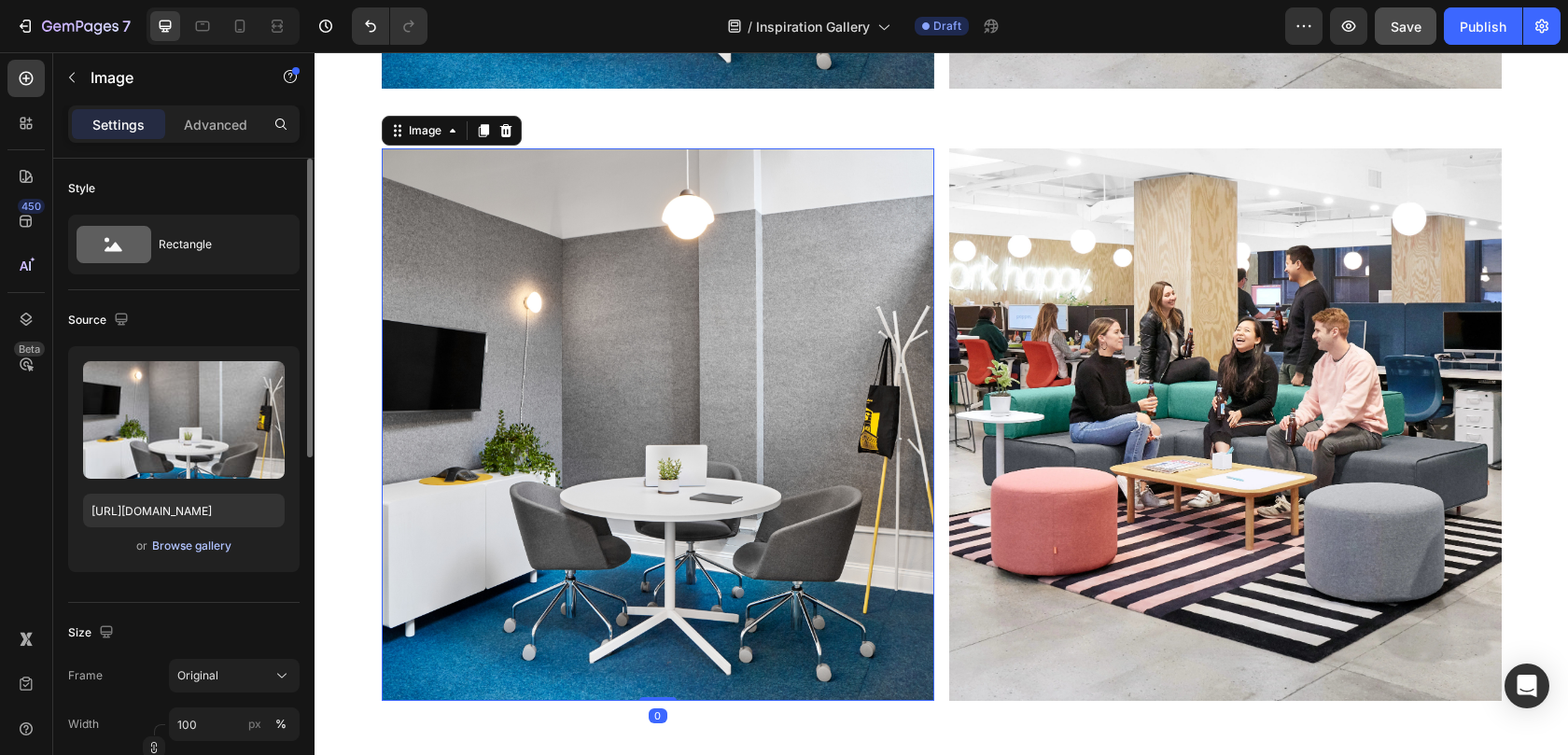
click at [181, 553] on div "Browse gallery" at bounding box center [192, 545] width 80 height 17
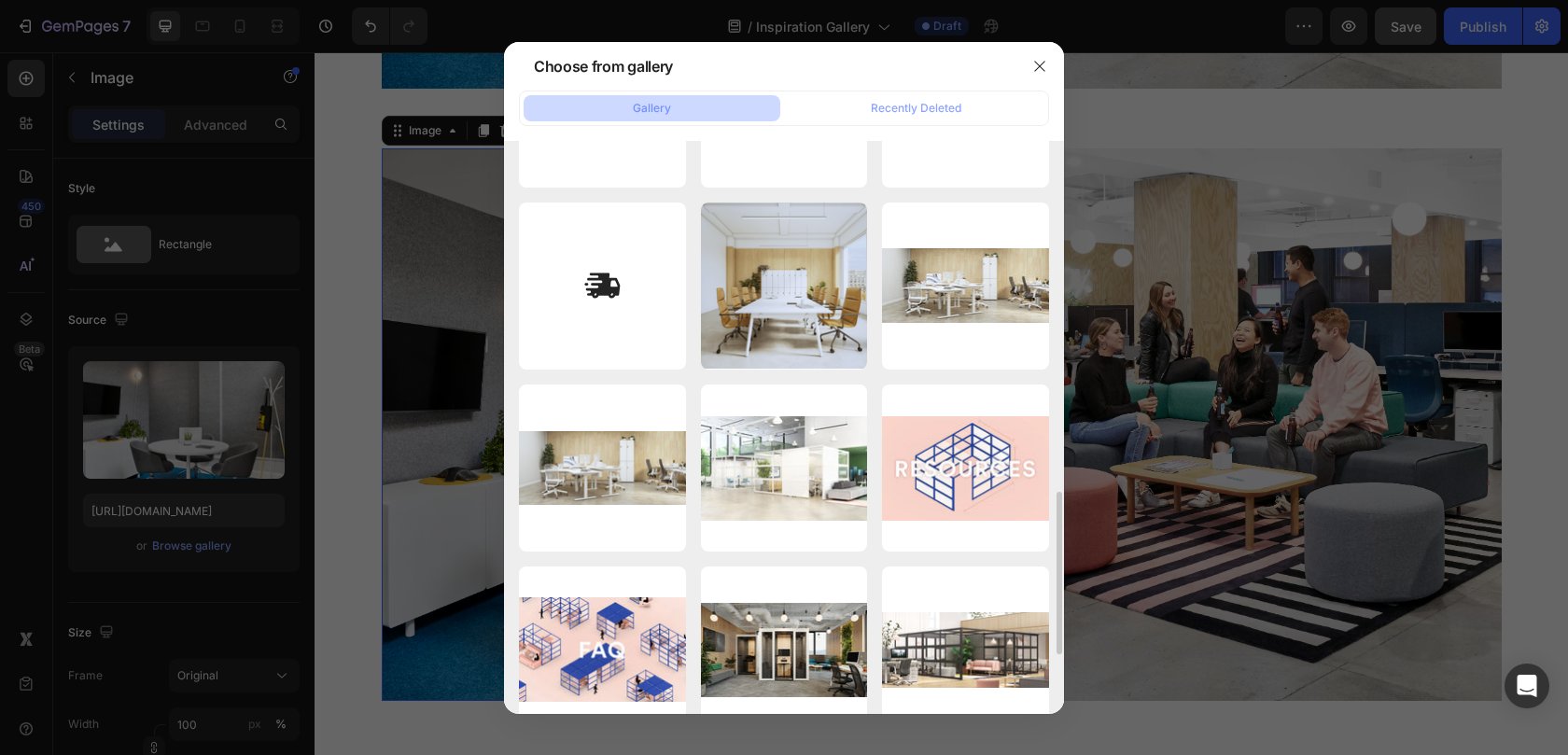
scroll to position [1267, 0]
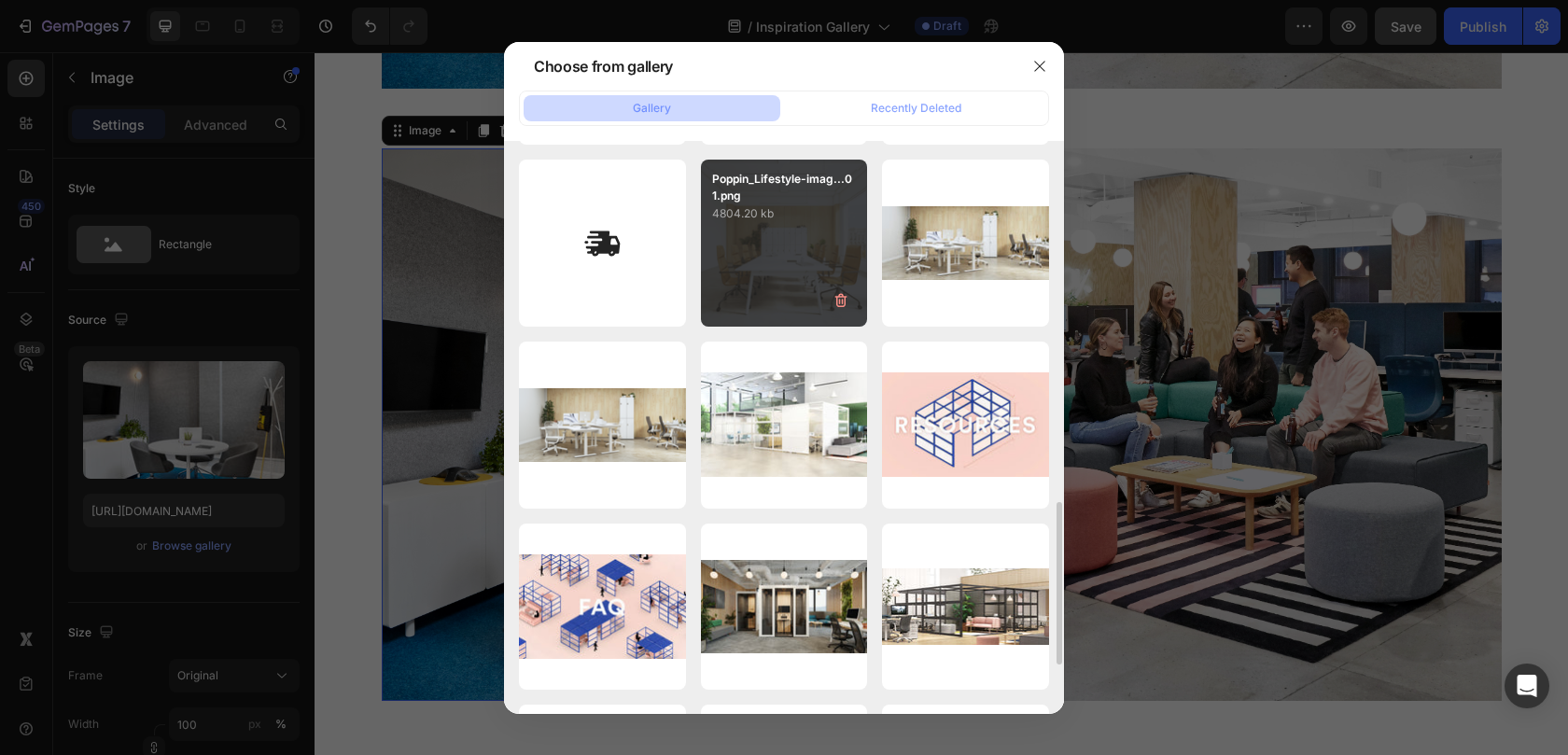
click at [780, 263] on div "Poppin_Lifestyle-imag...01.png 4804.20 kb" at bounding box center [784, 243] width 167 height 167
type input "https://cdn.shopify.com/s/files/1/0594/6559/7043/files/gempages_553249401305301…"
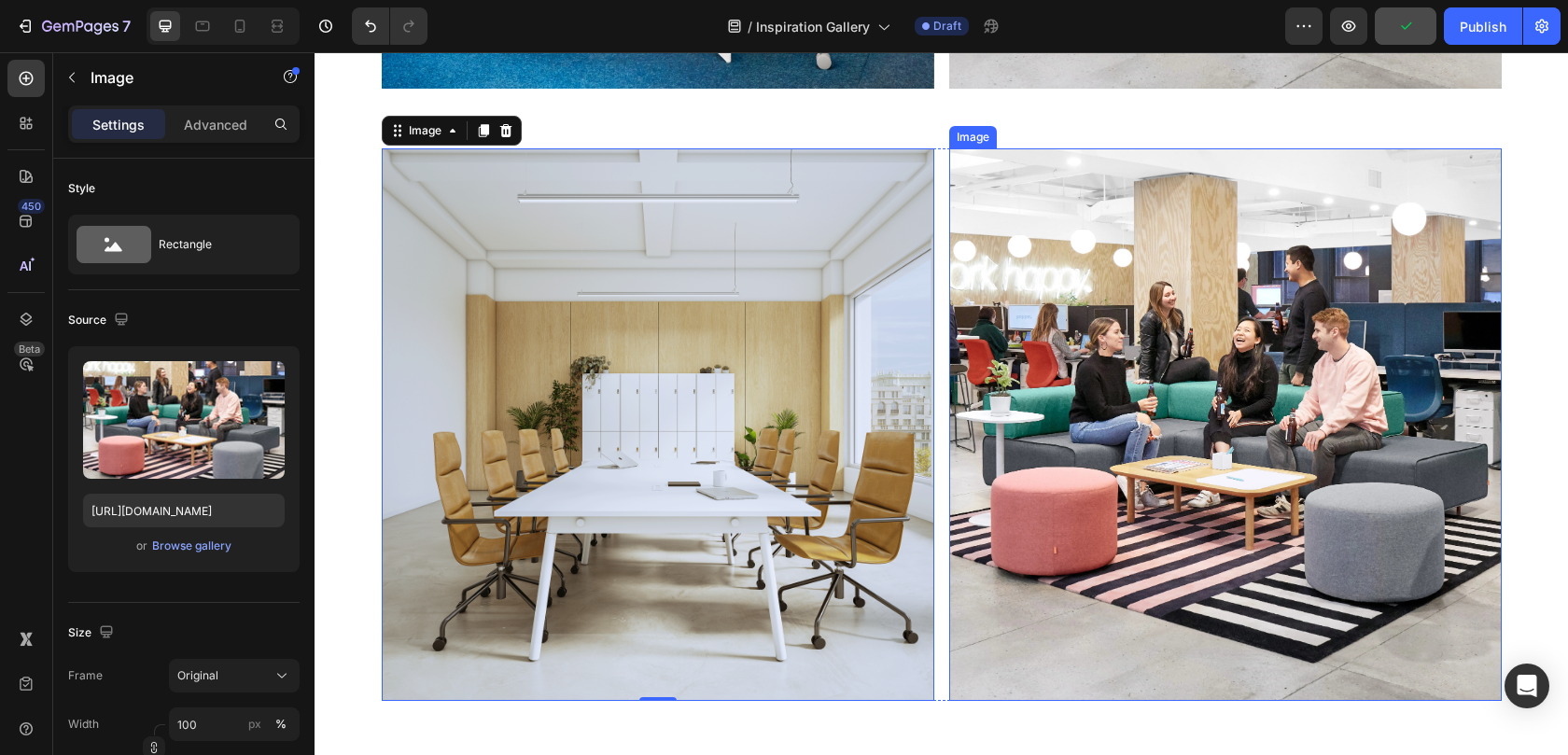
click at [1053, 371] on img at bounding box center [1225, 424] width 552 height 552
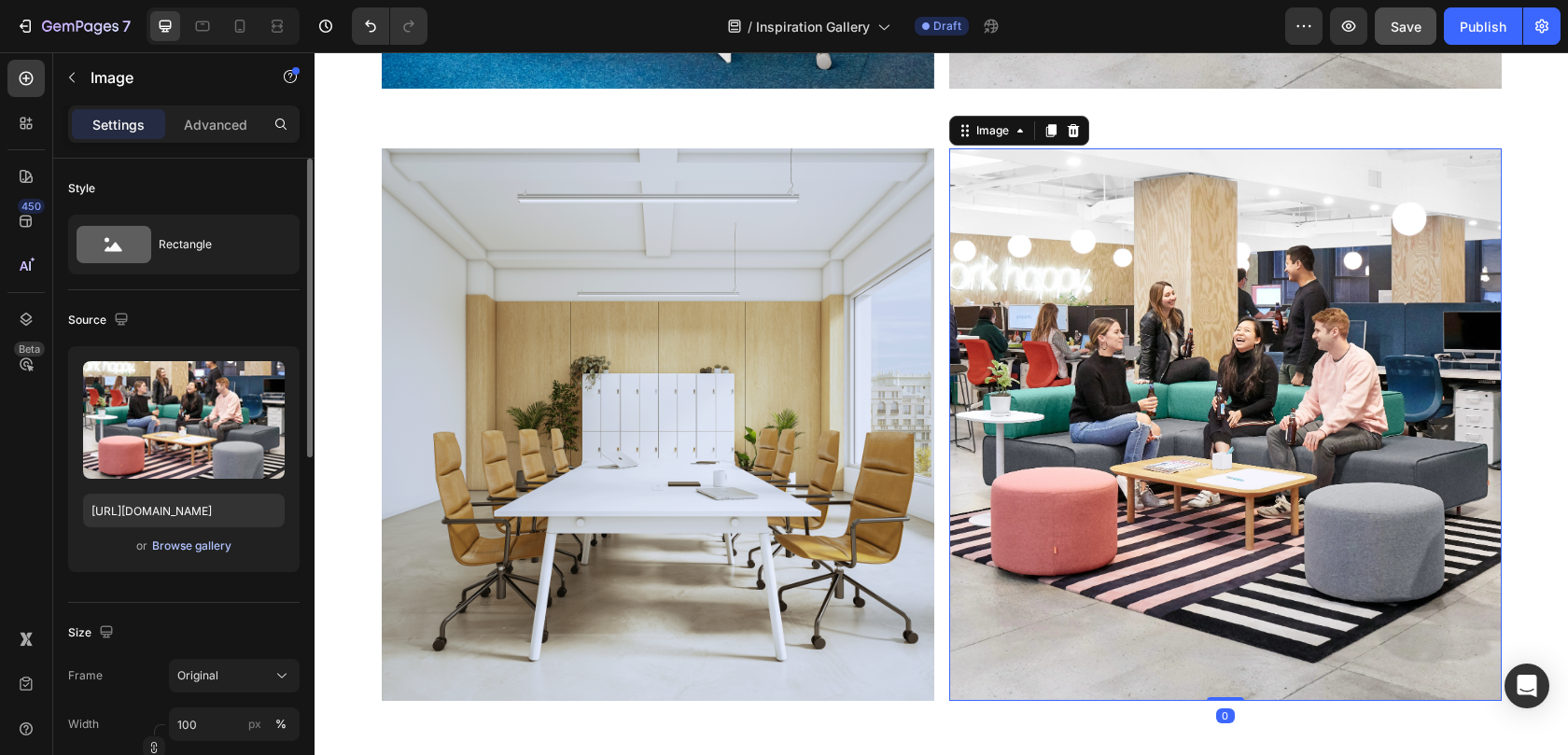
click at [171, 544] on div "Browse gallery" at bounding box center [192, 545] width 80 height 17
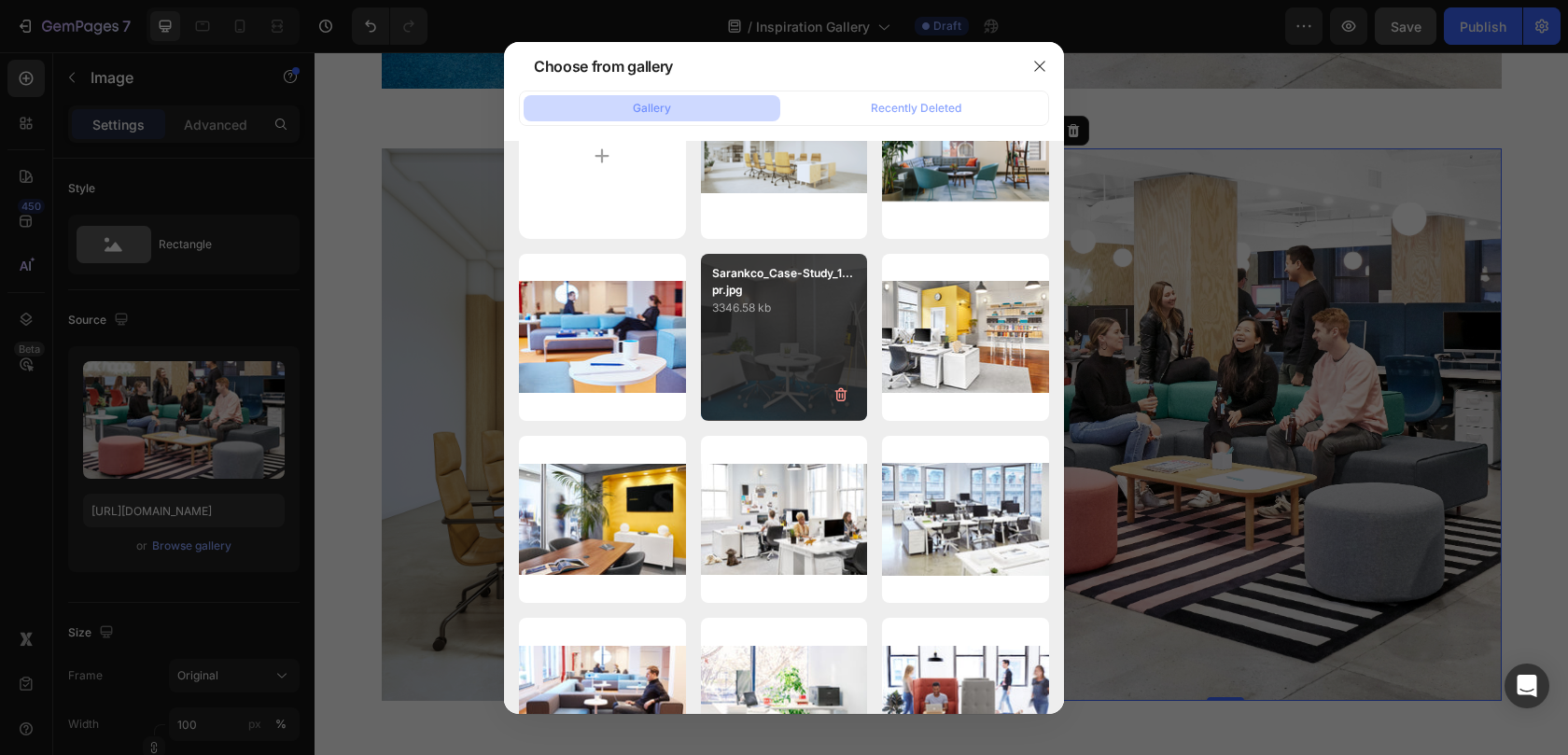
scroll to position [0, 0]
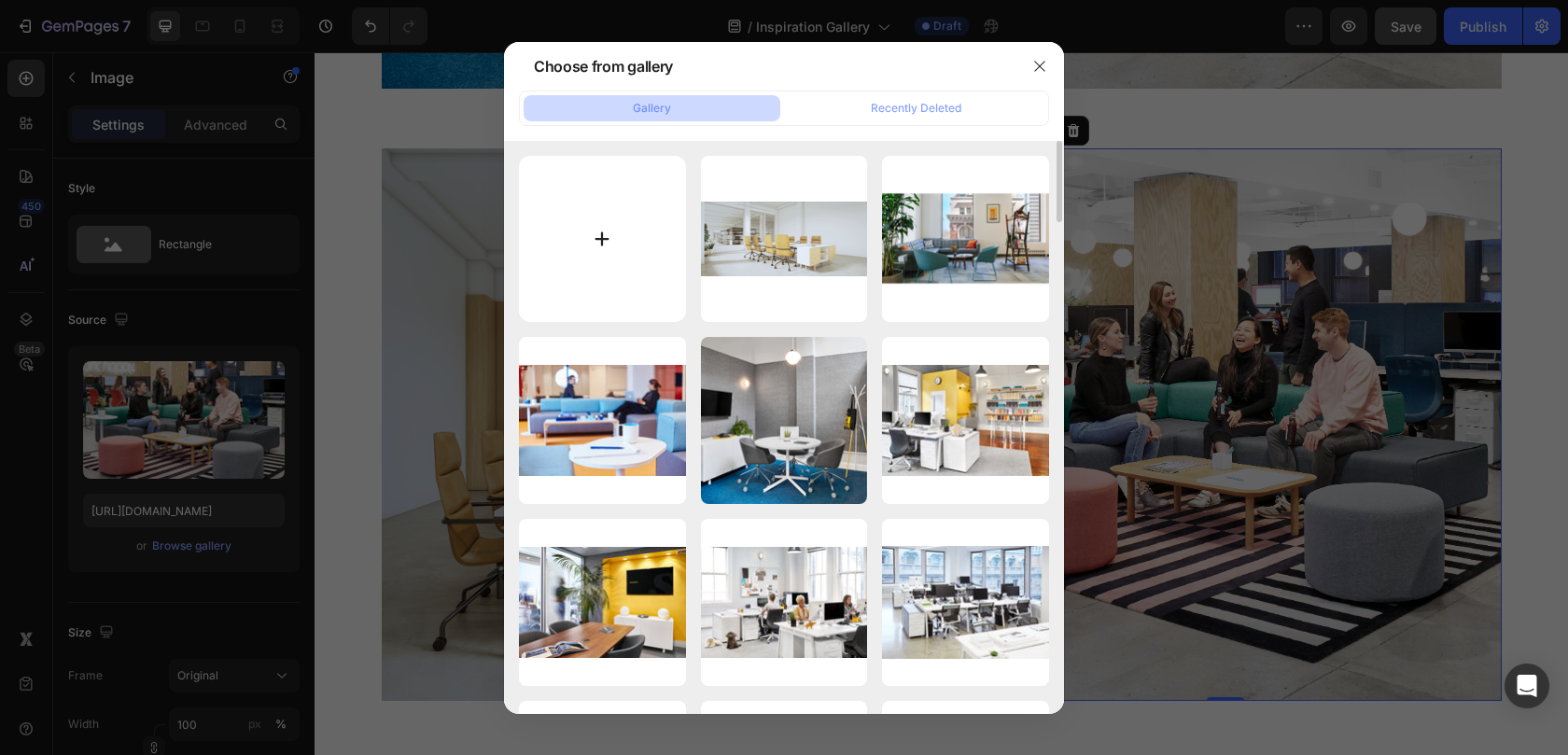
click at [579, 252] on input "file" at bounding box center [602, 240] width 167 height 167
type input "C:\fakepath\Poppin_Lifestyle-images_25-07-30_Image-01-01.png"
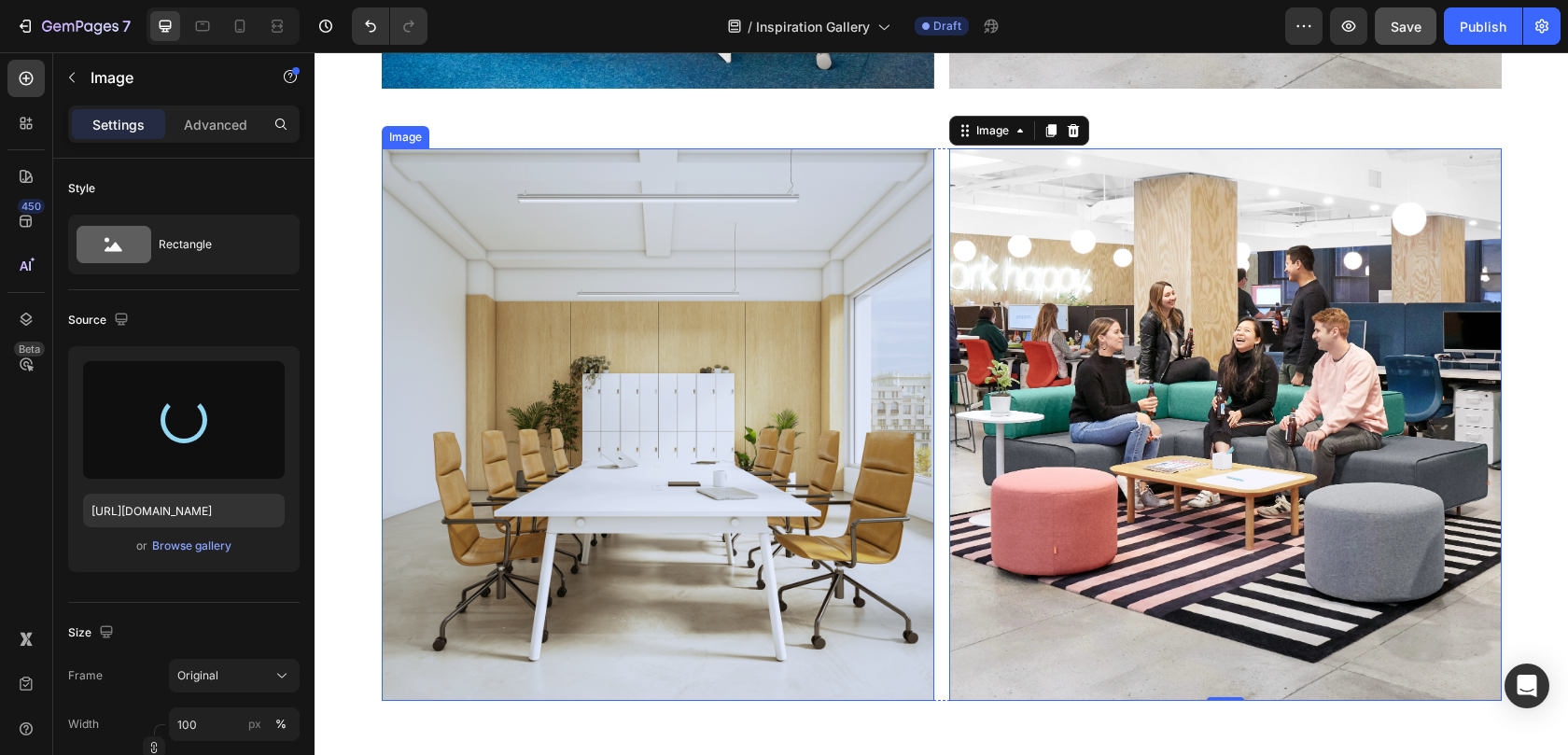
type input "https://cdn.shopify.com/s/files/1/0594/6559/7043/files/gempages_553249401305301…"
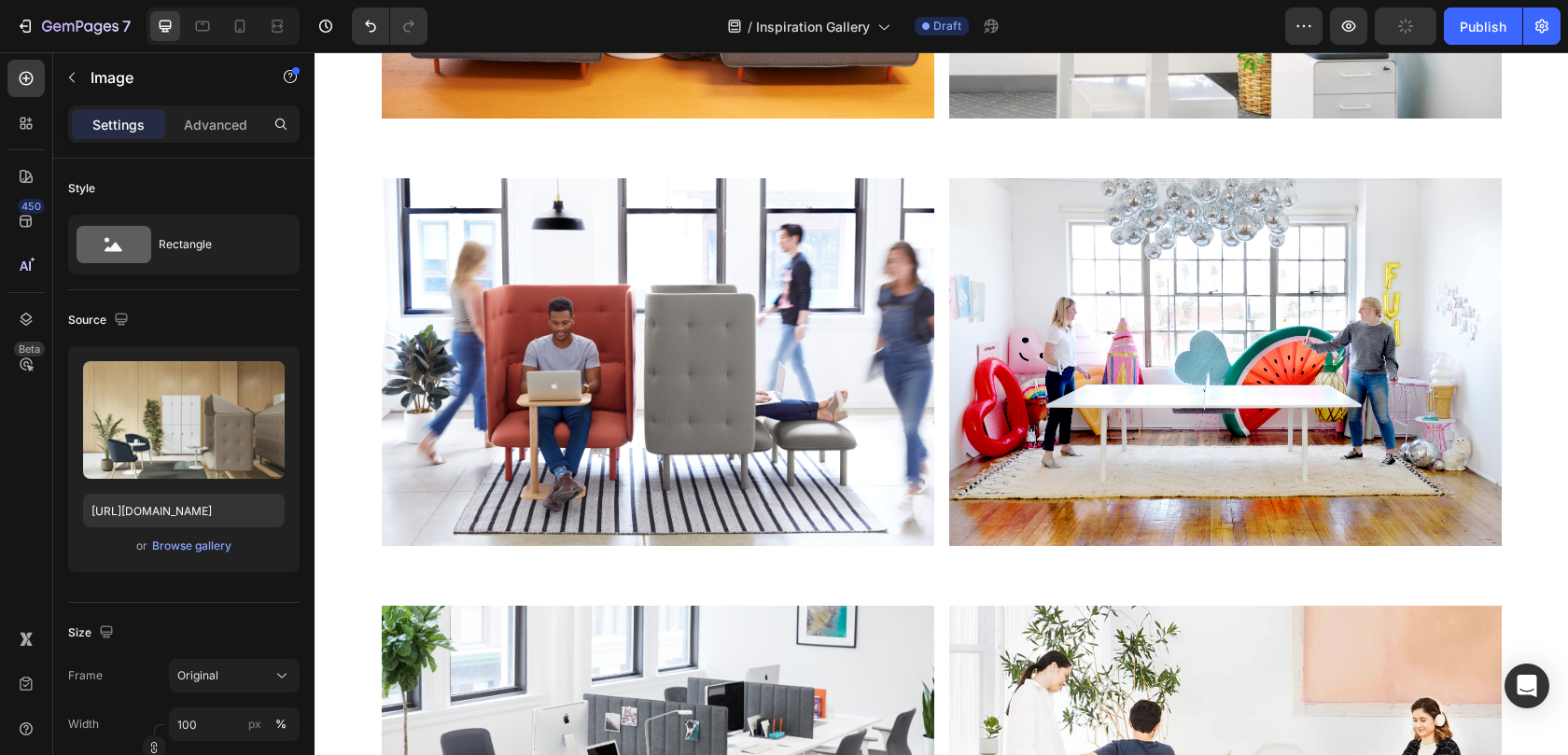
scroll to position [3933, 0]
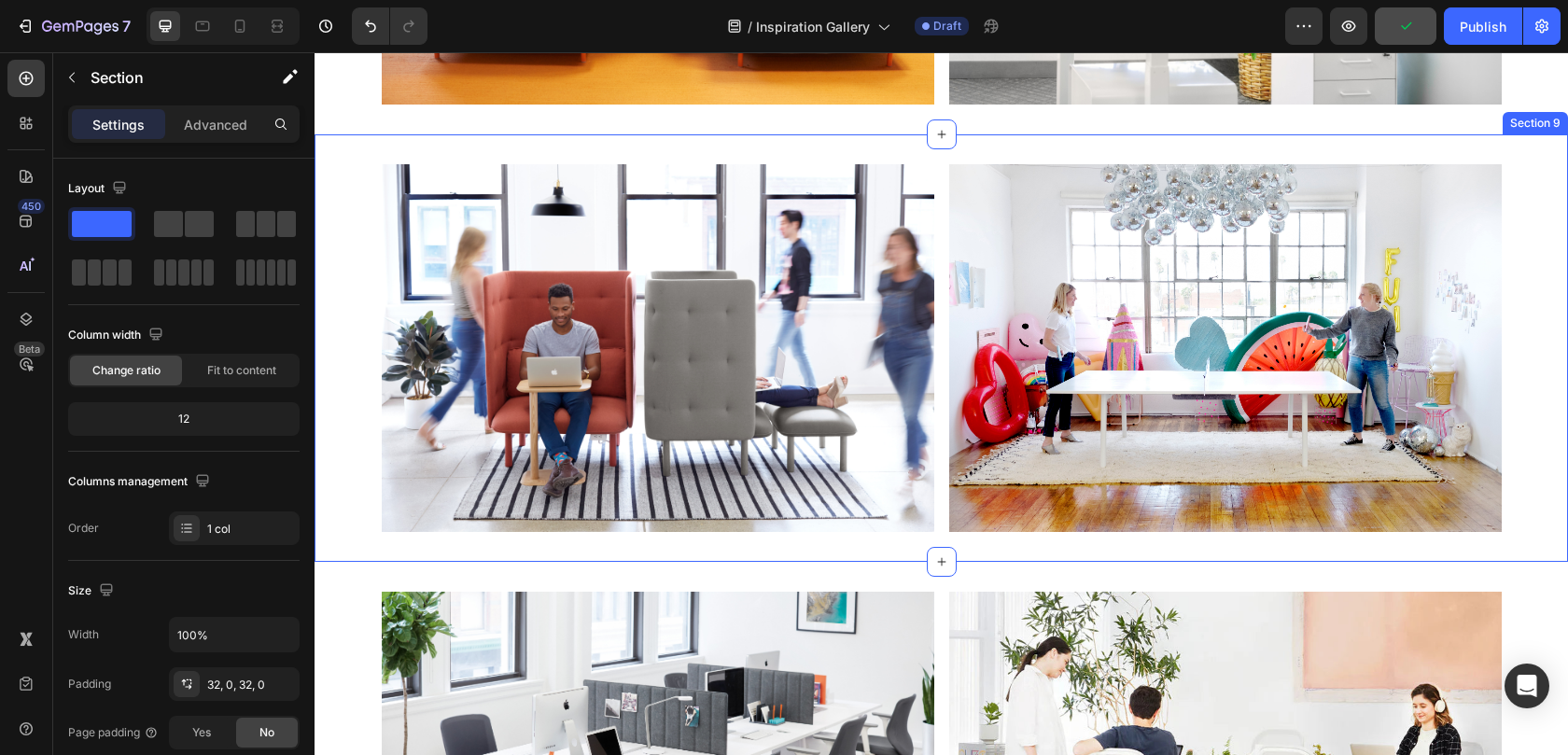
click at [333, 316] on div "Image Image Row" at bounding box center [941, 348] width 1254 height 368
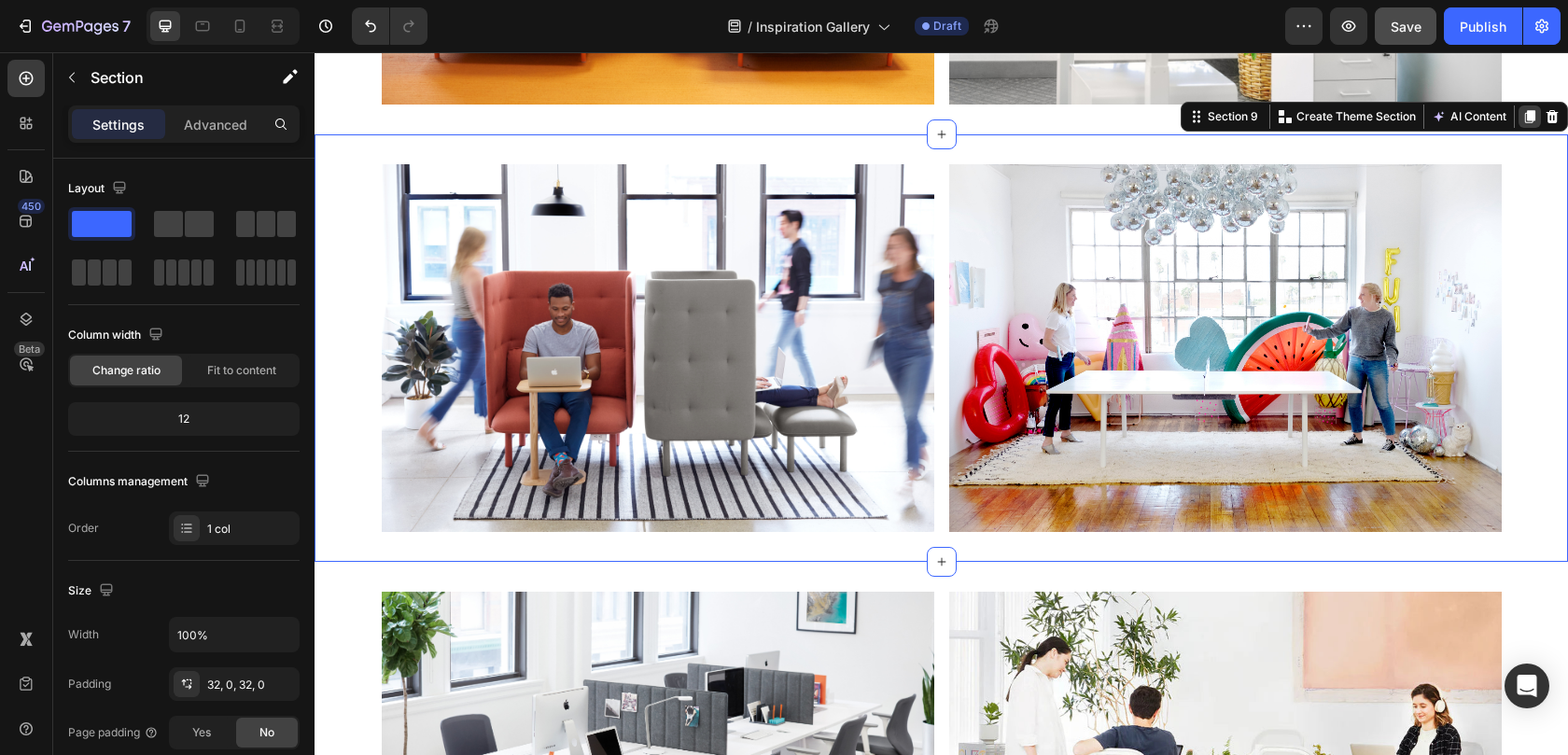
click at [1522, 120] on icon at bounding box center [1529, 116] width 15 height 15
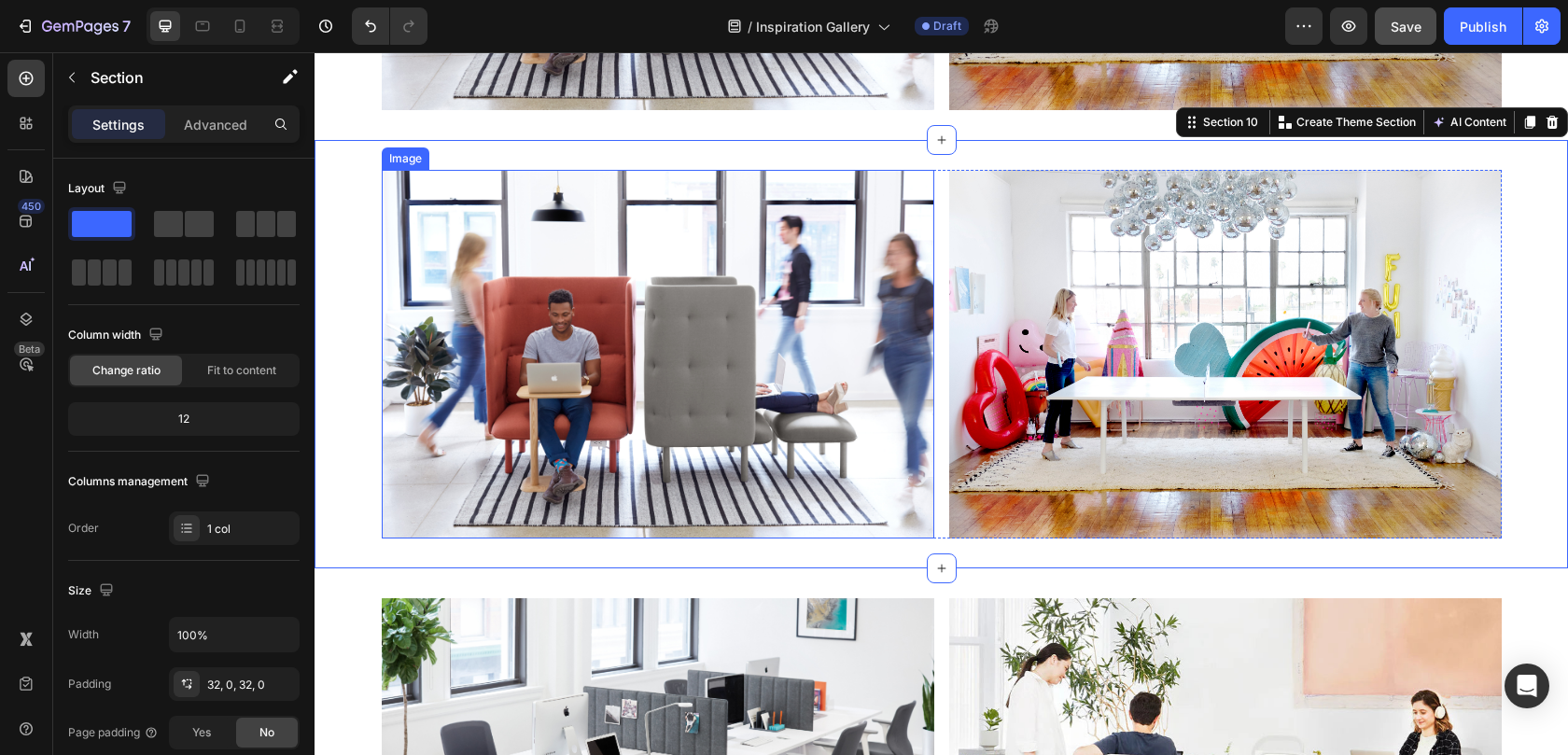
scroll to position [4378, 0]
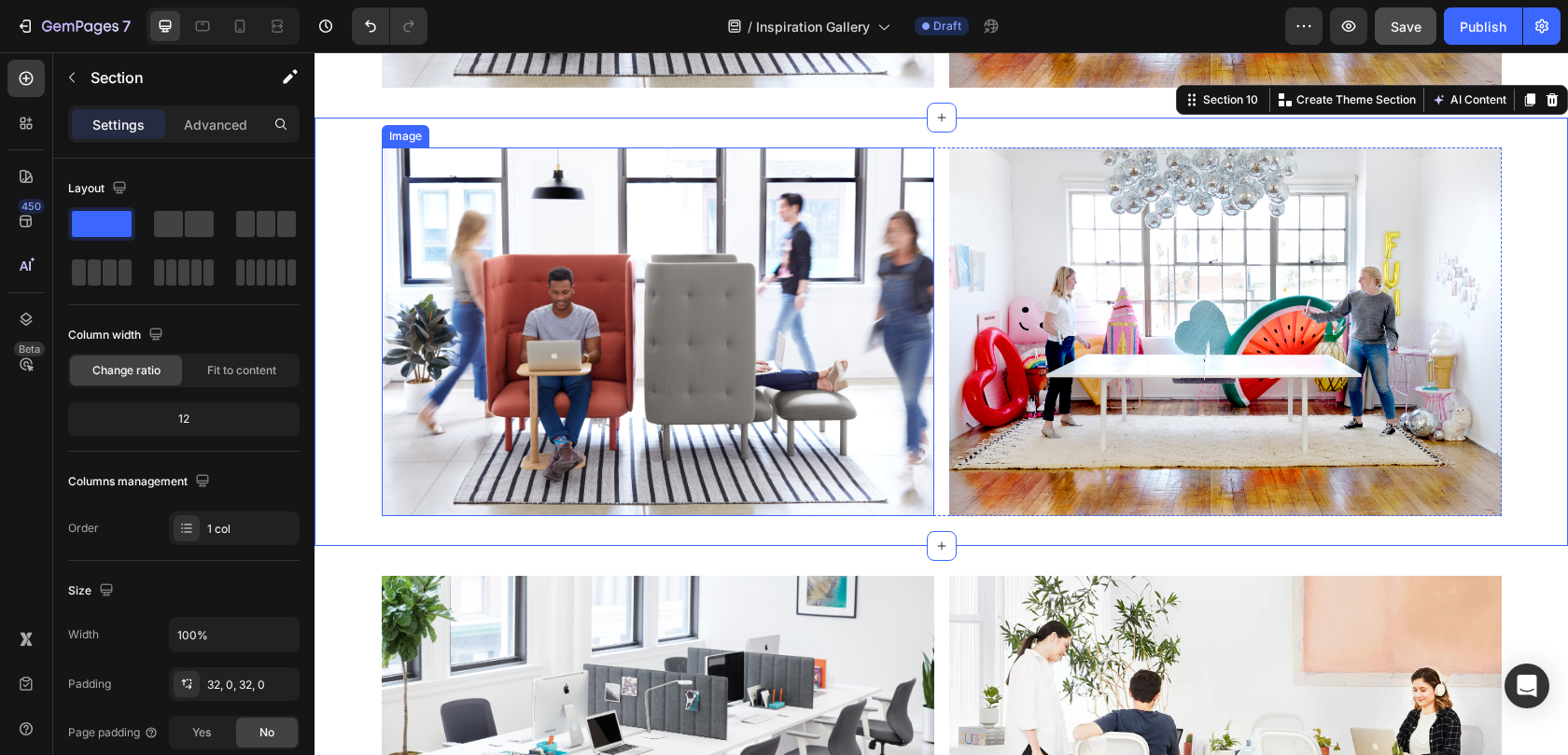
click at [687, 359] on img at bounding box center [658, 331] width 552 height 368
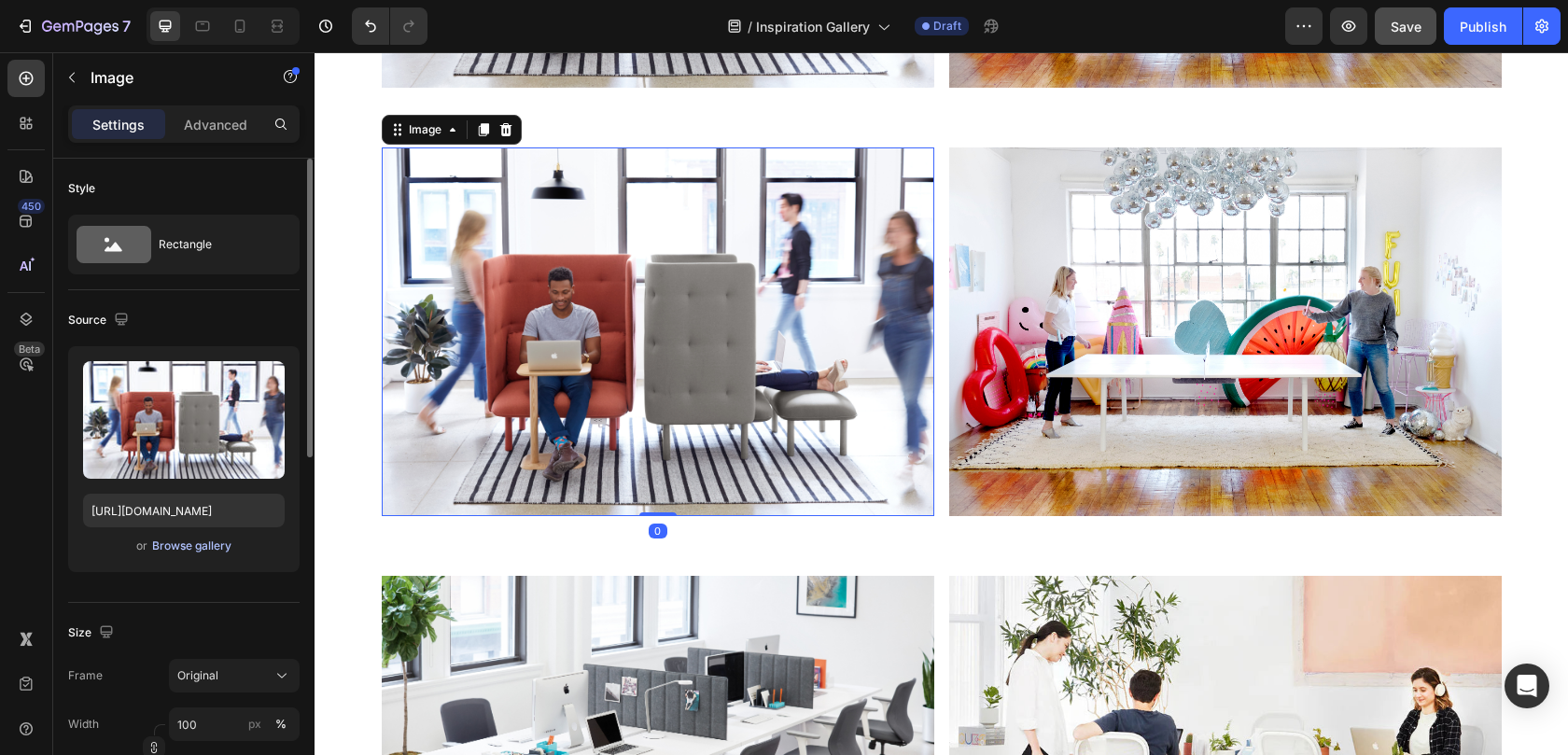
click at [191, 545] on div "Browse gallery" at bounding box center [192, 545] width 80 height 17
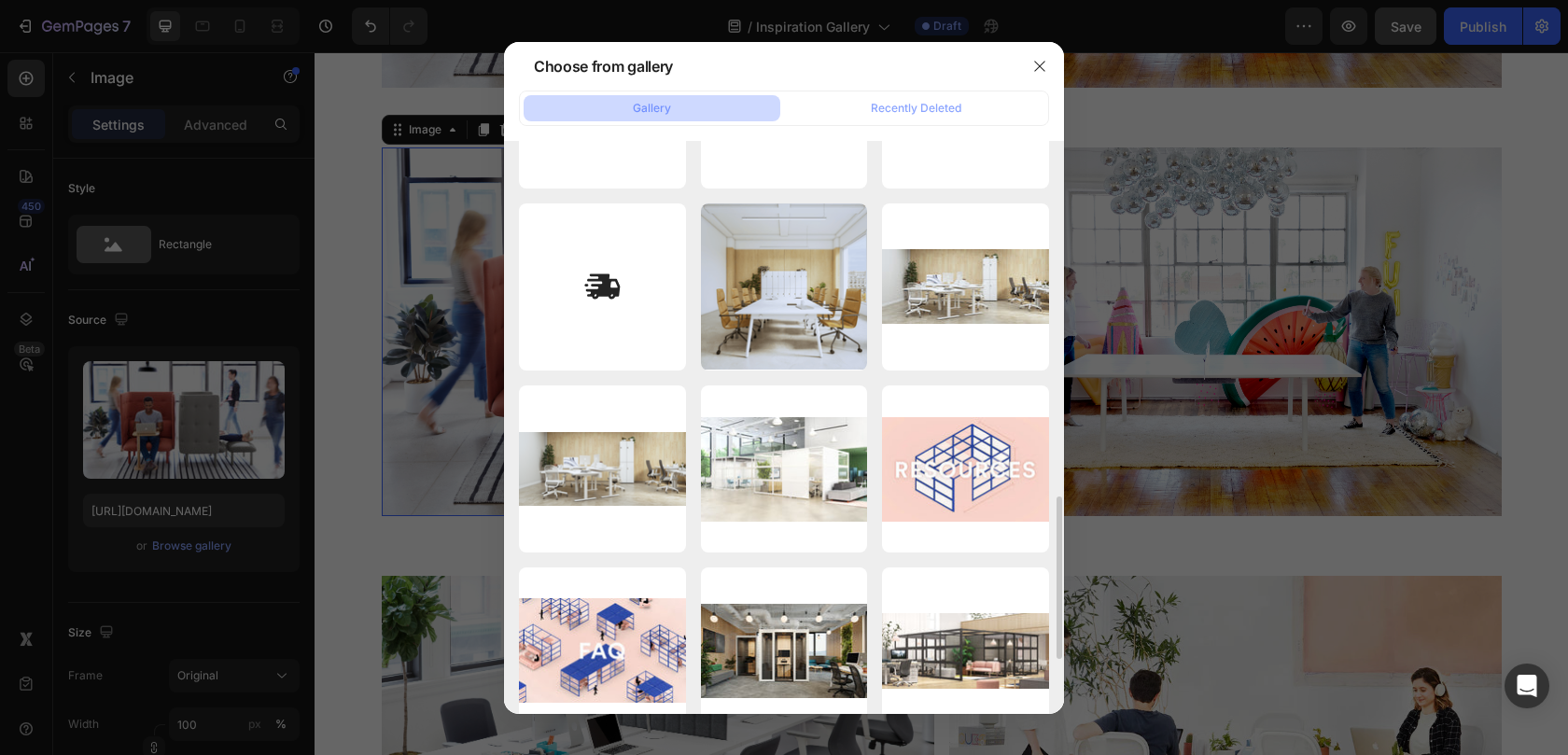
scroll to position [1229, 0]
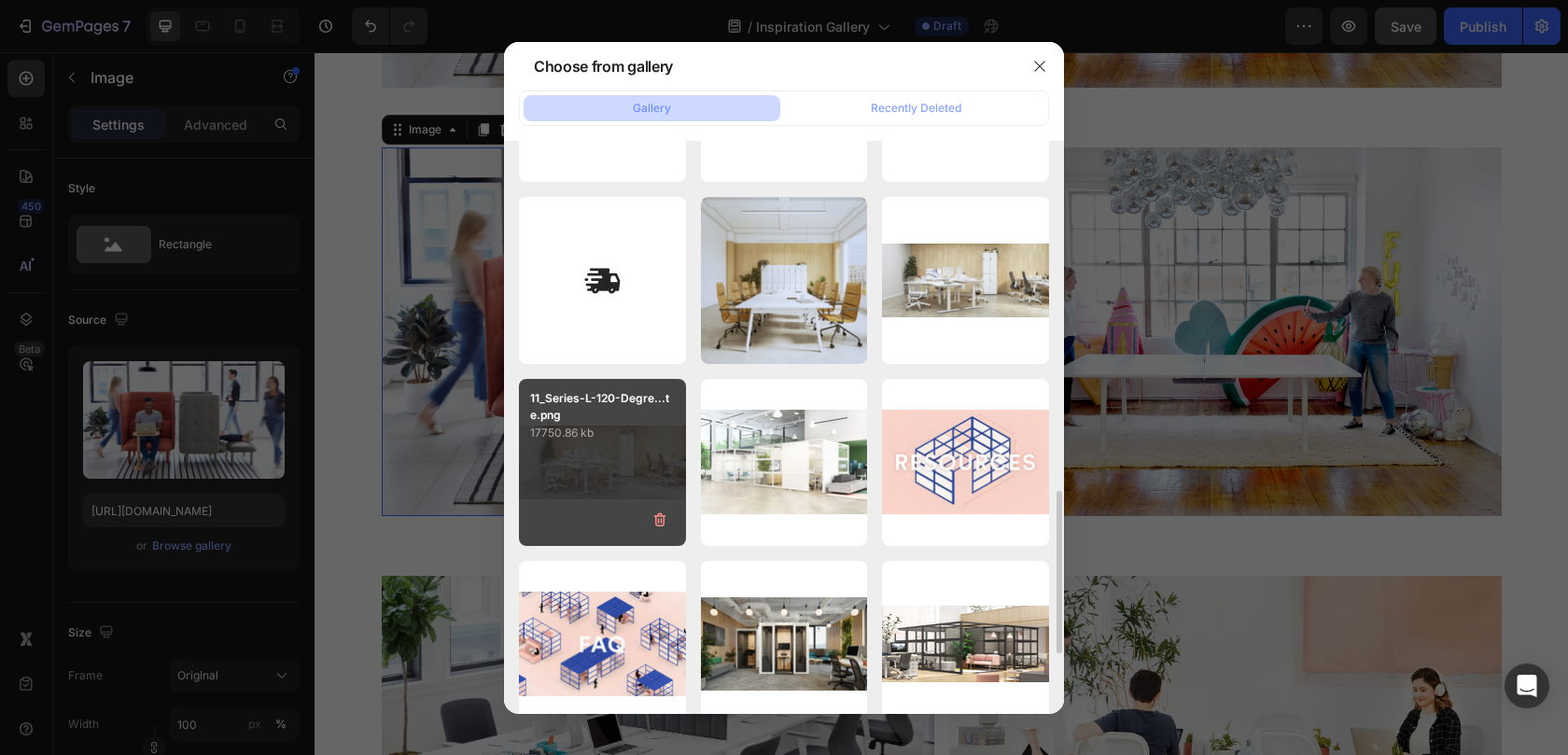
click at [608, 468] on div "11_Series-L-120-Degre...te.png 17750.86 kb" at bounding box center [602, 463] width 167 height 167
type input "https://cdn.shopify.com/s/files/1/0594/6559/7043/files/gempages_553249401305301…"
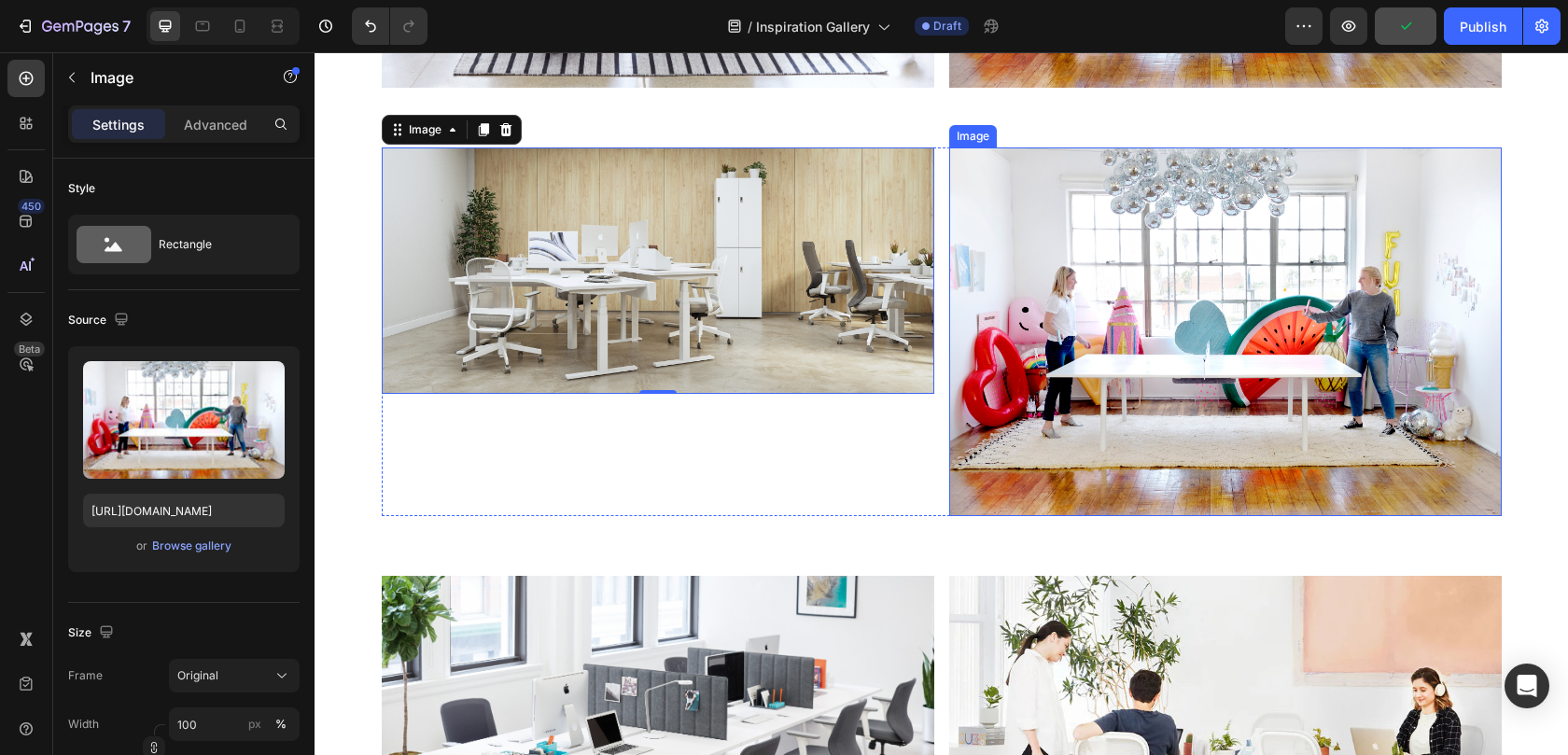
click at [1144, 310] on img at bounding box center [1225, 331] width 552 height 368
click at [562, 333] on img at bounding box center [658, 270] width 552 height 246
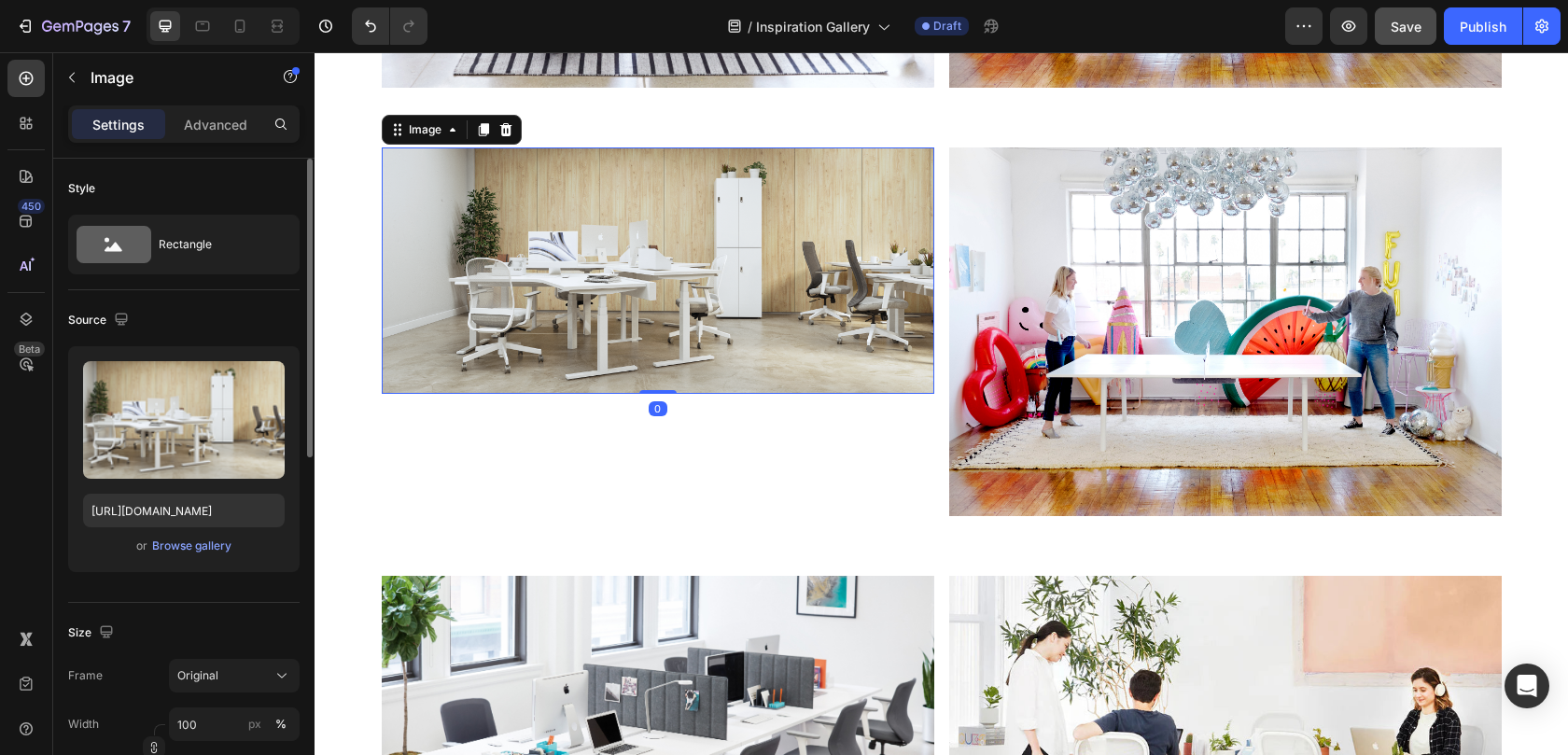
scroll to position [38, 0]
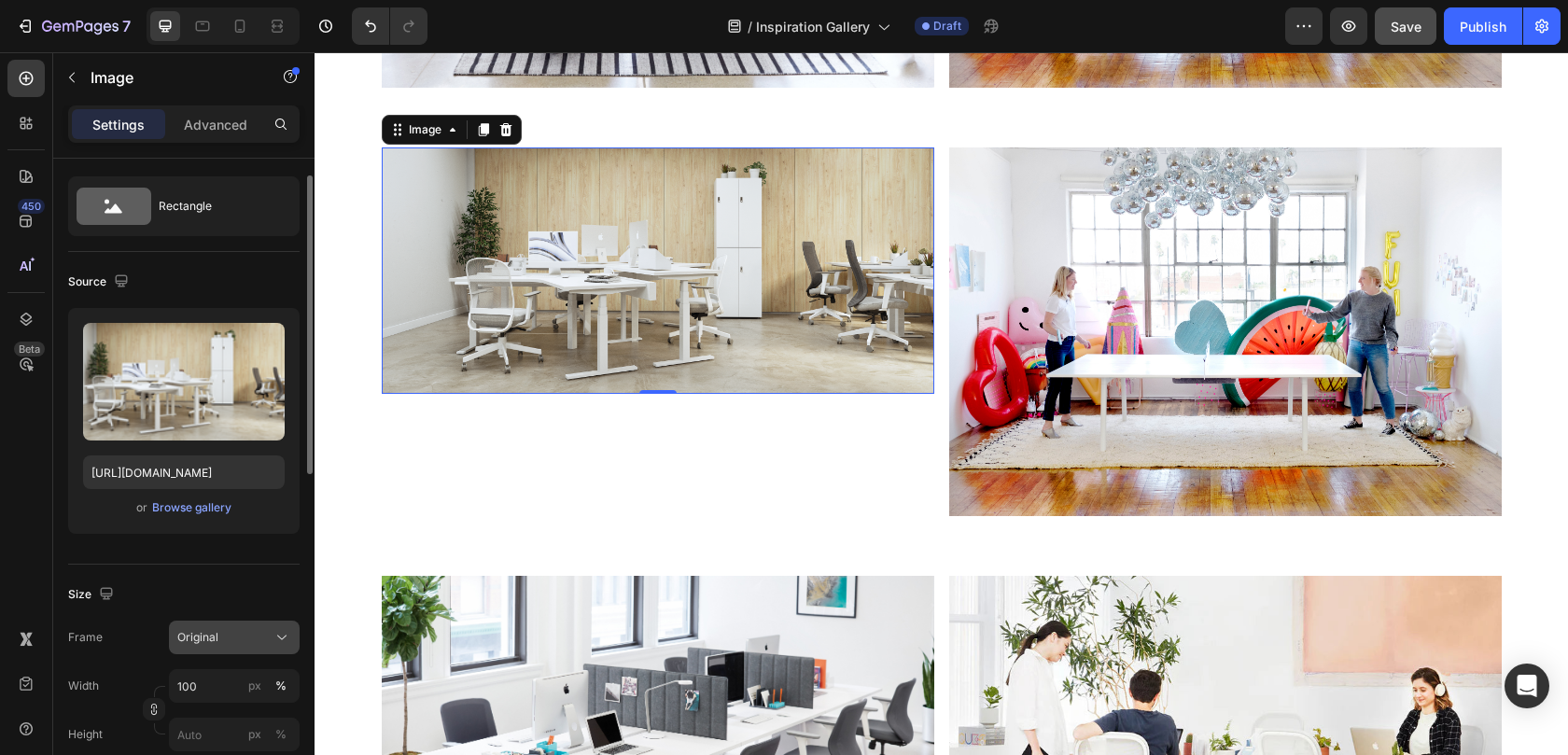
click at [234, 625] on button "Original" at bounding box center [234, 638] width 130 height 34
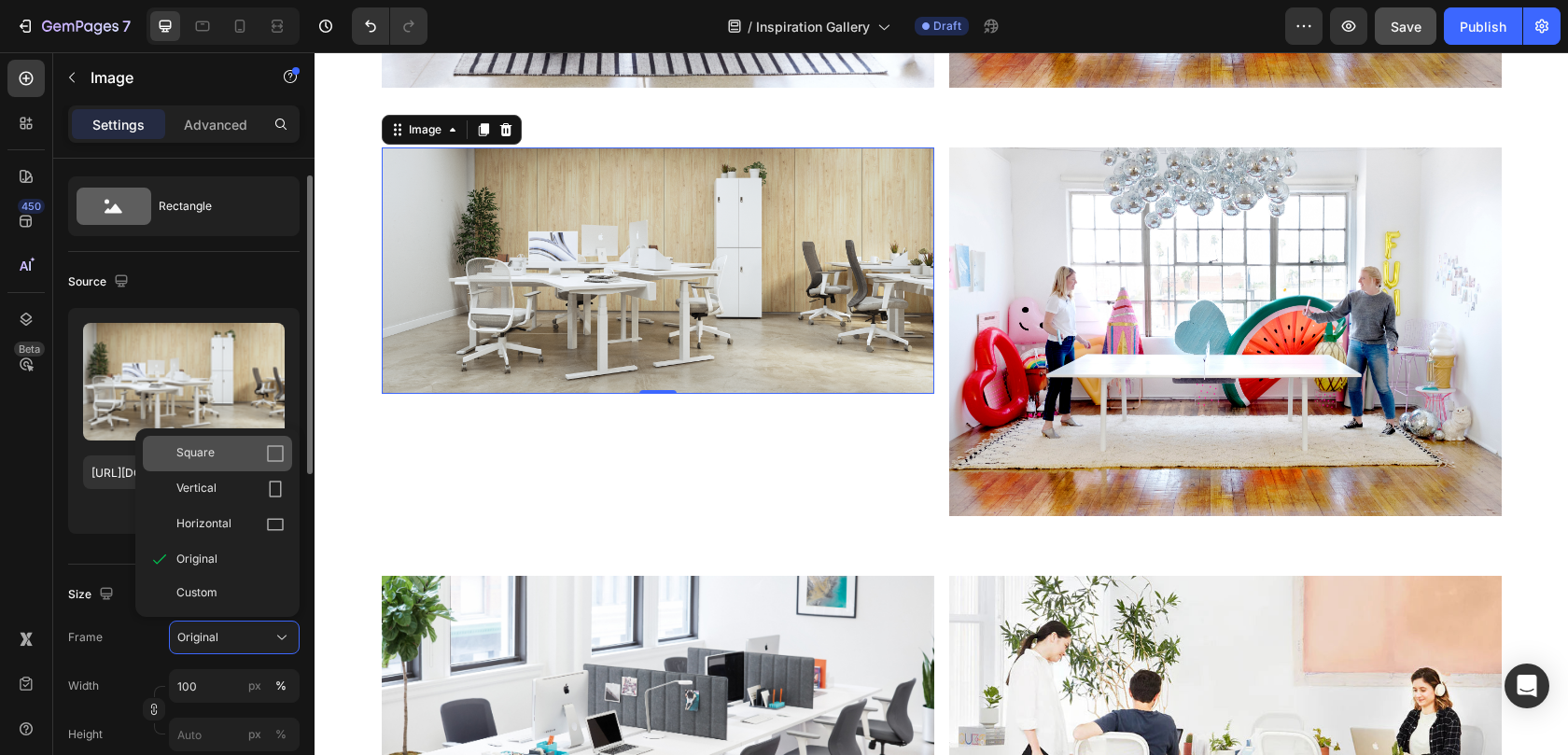
click at [233, 458] on div "Square" at bounding box center [230, 453] width 108 height 19
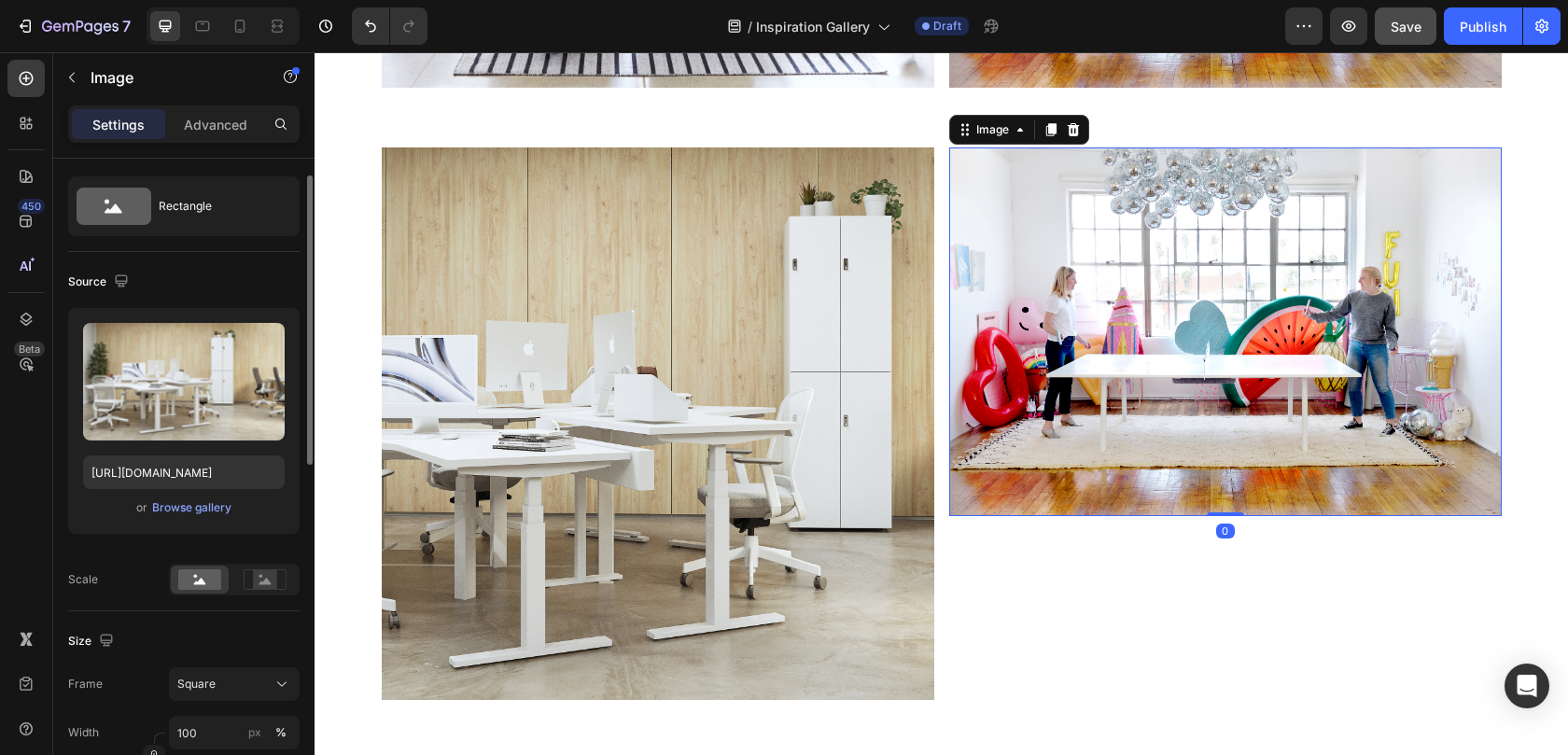
click at [1071, 338] on img at bounding box center [1225, 331] width 552 height 368
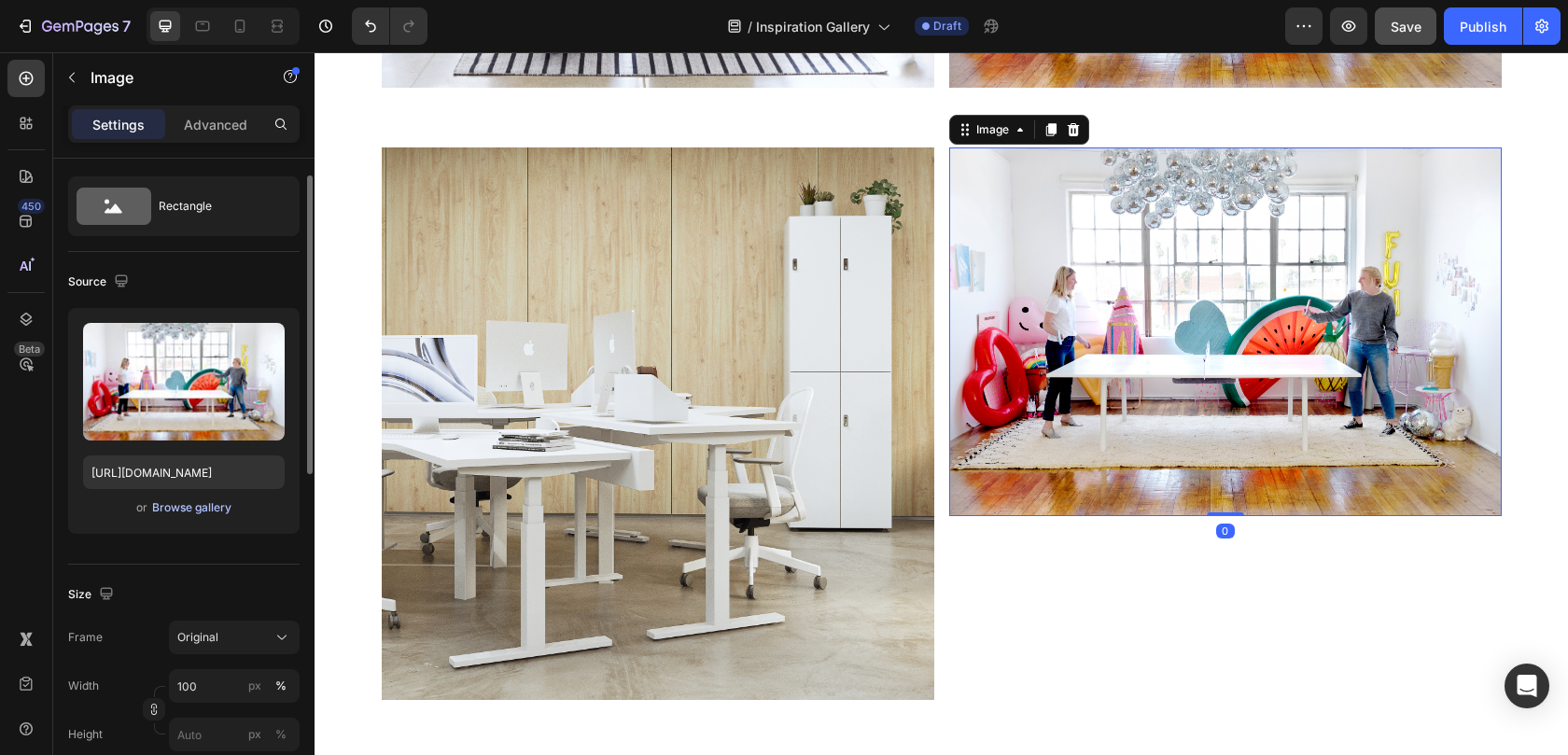
click at [162, 503] on div "Browse gallery" at bounding box center [192, 507] width 80 height 17
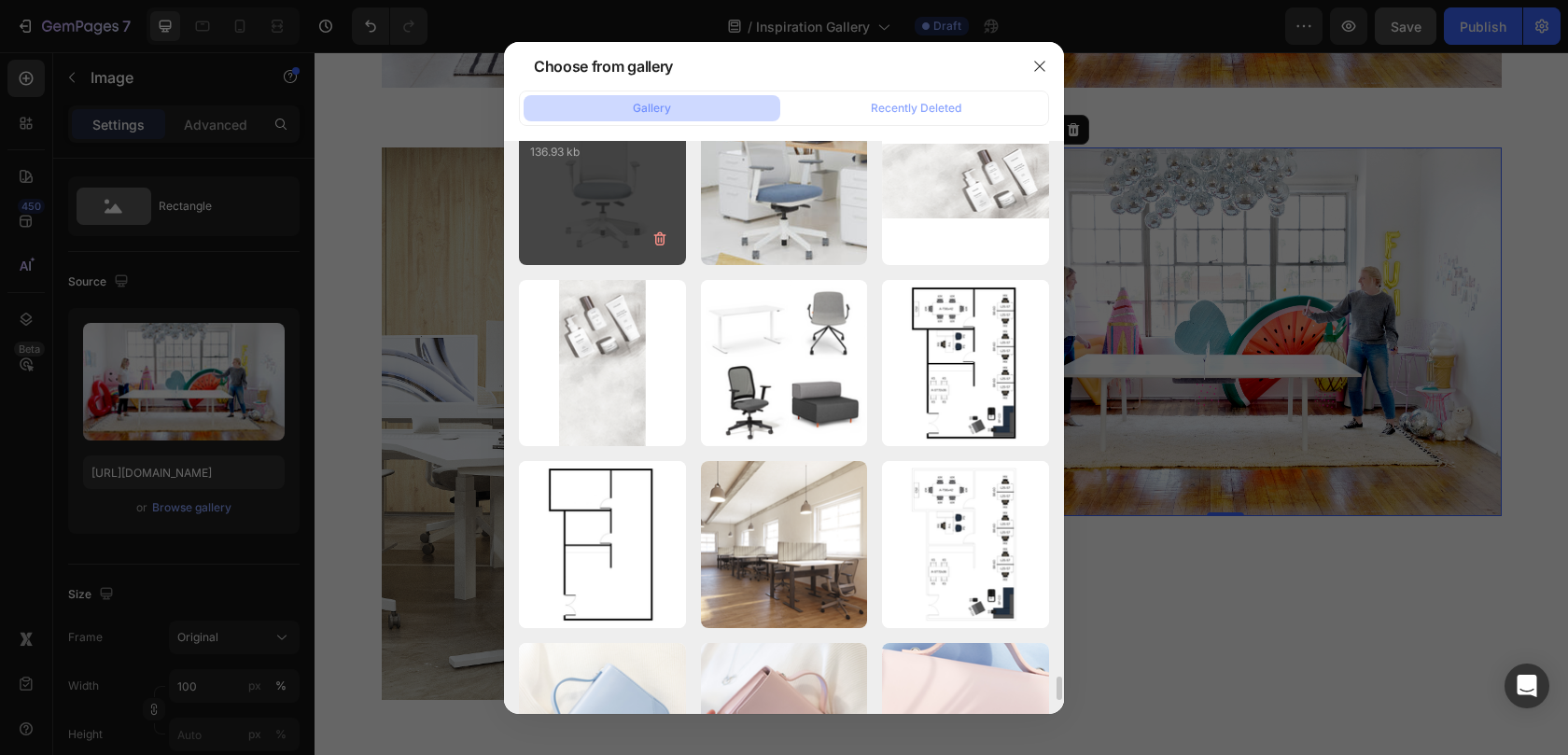
scroll to position [12608, 0]
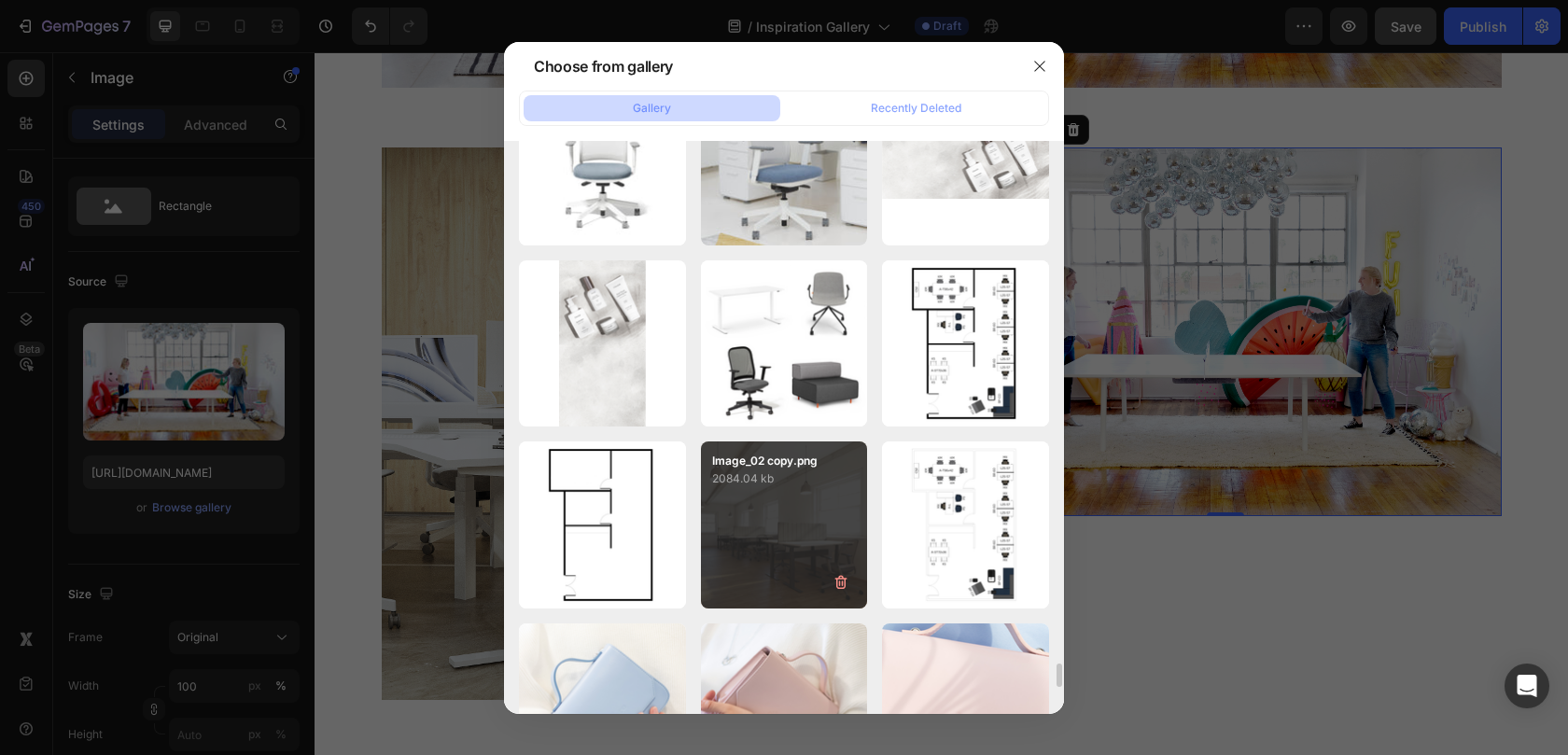
click at [756, 519] on div "Image_02 copy.png 2084.04 kb" at bounding box center [784, 525] width 167 height 167
type input "https://cdn.shopify.com/s/files/1/0594/6559/7043/files/gempages_553249401305301…"
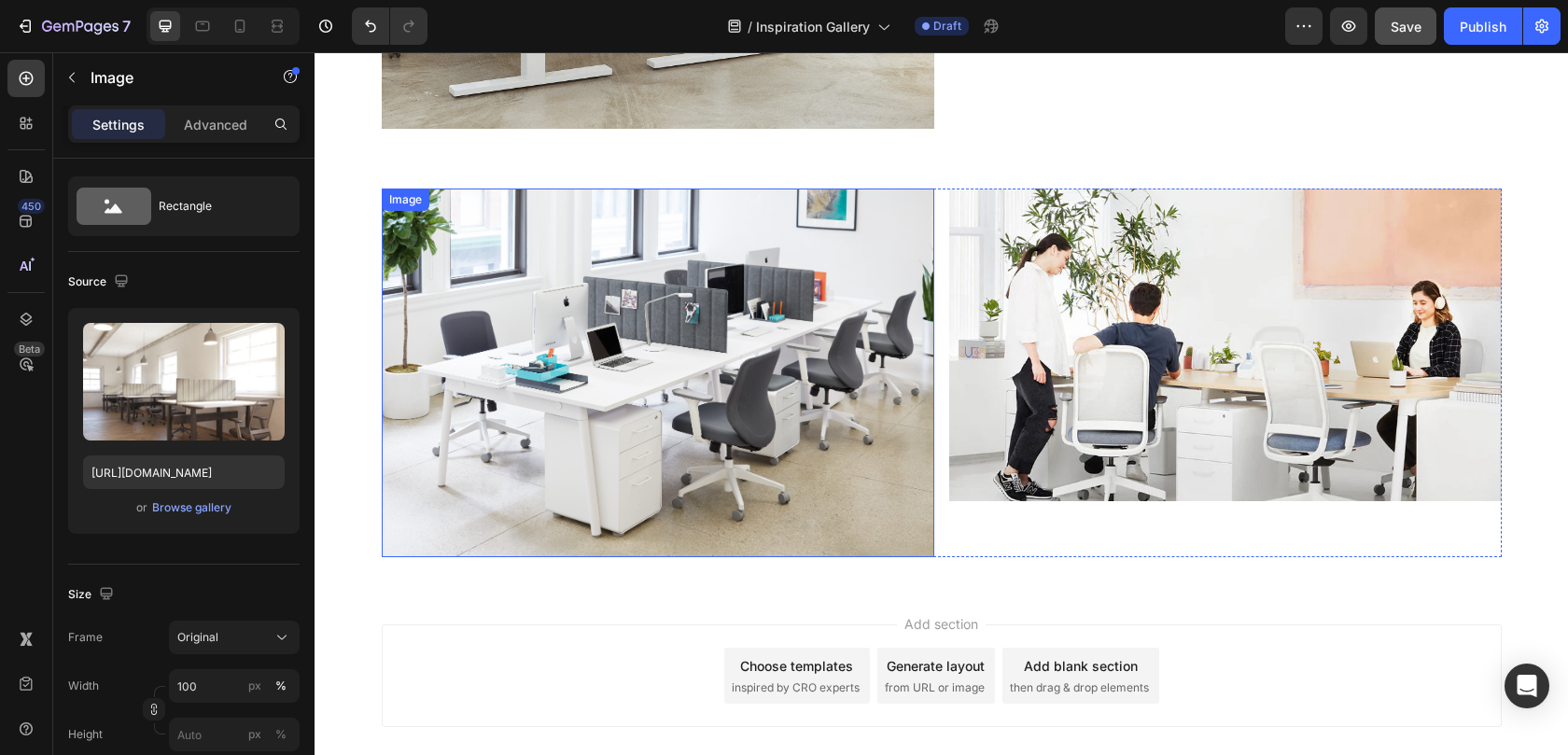
scroll to position [4947, 0]
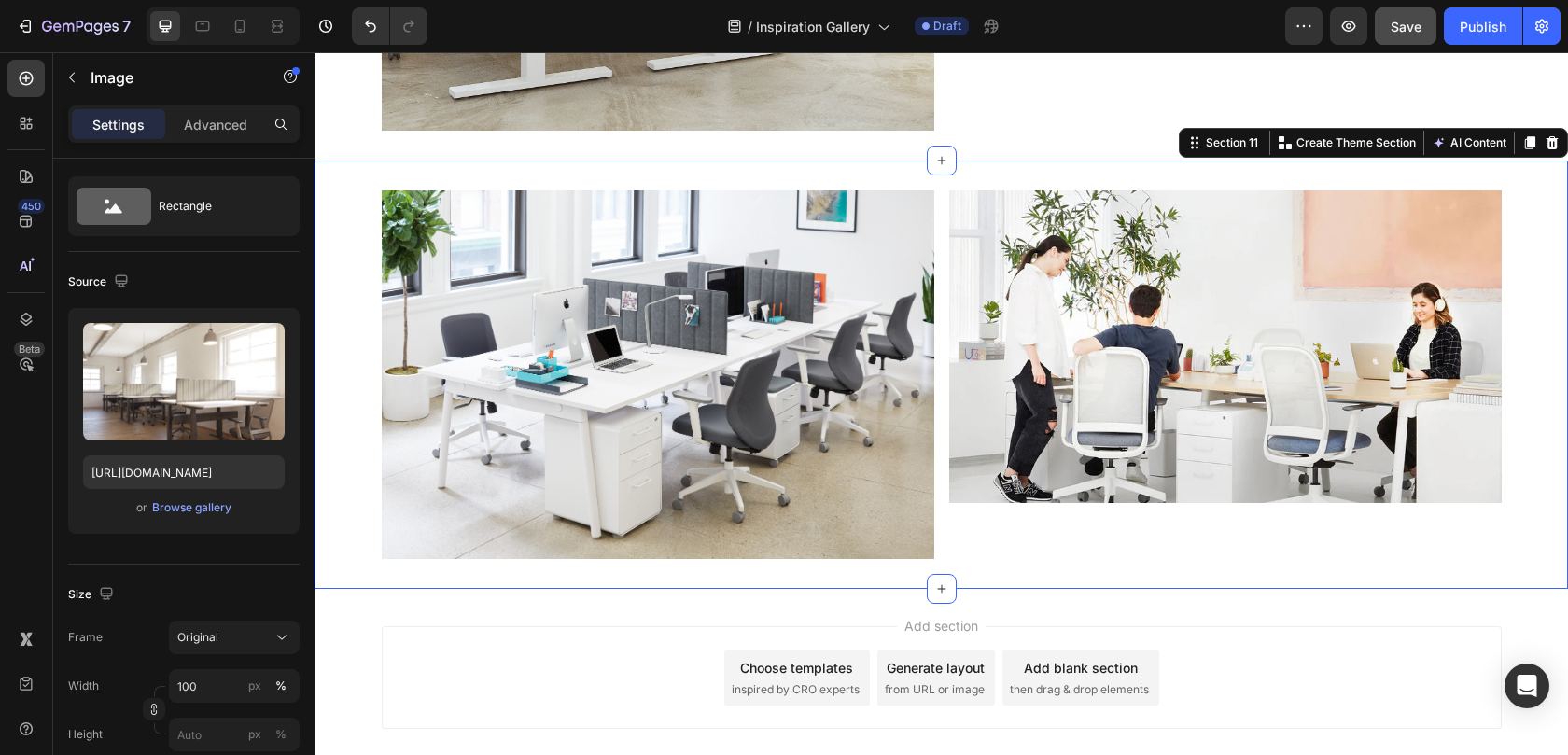
click at [338, 334] on div "Image Image Row" at bounding box center [941, 374] width 1254 height 368
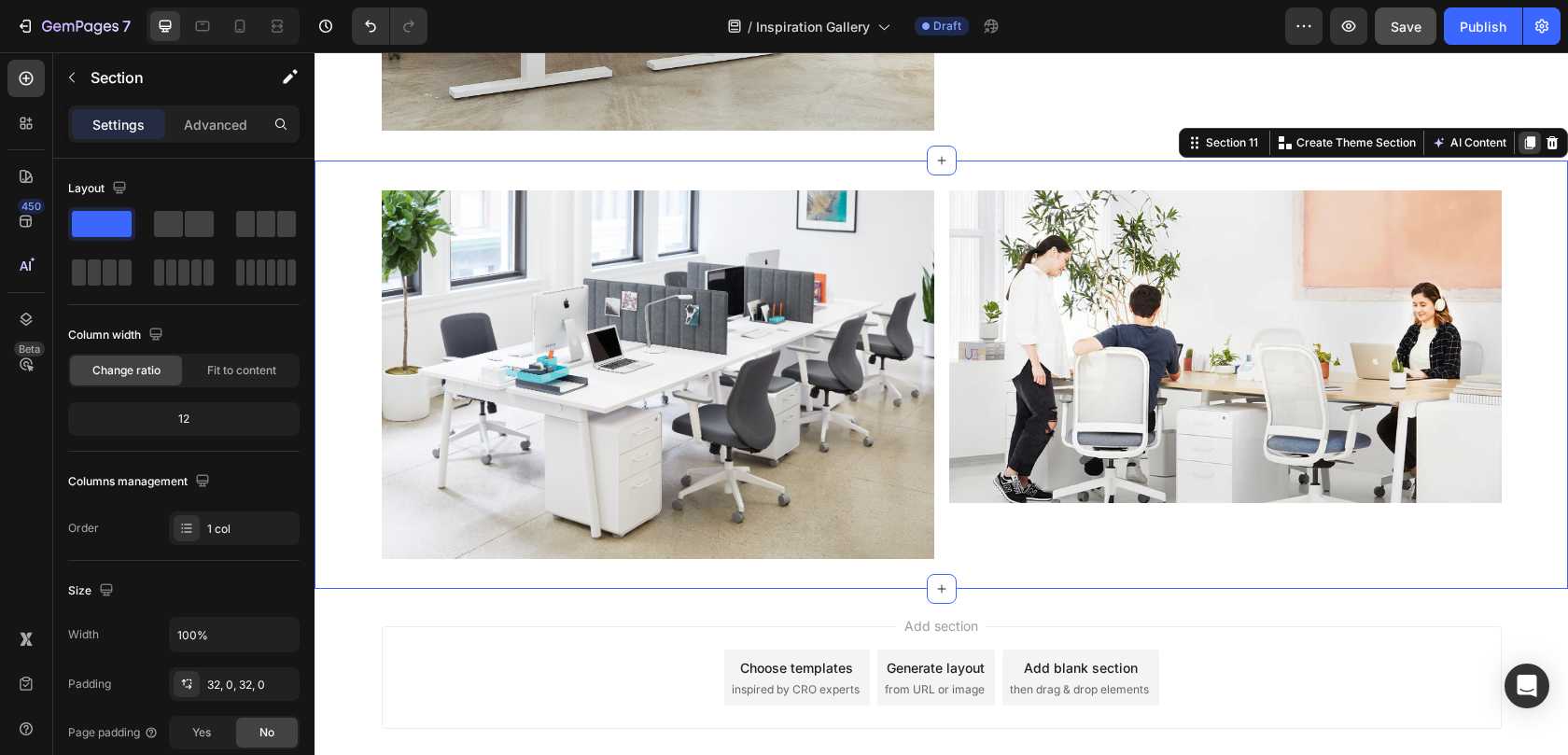
click at [1524, 142] on icon at bounding box center [1529, 143] width 10 height 13
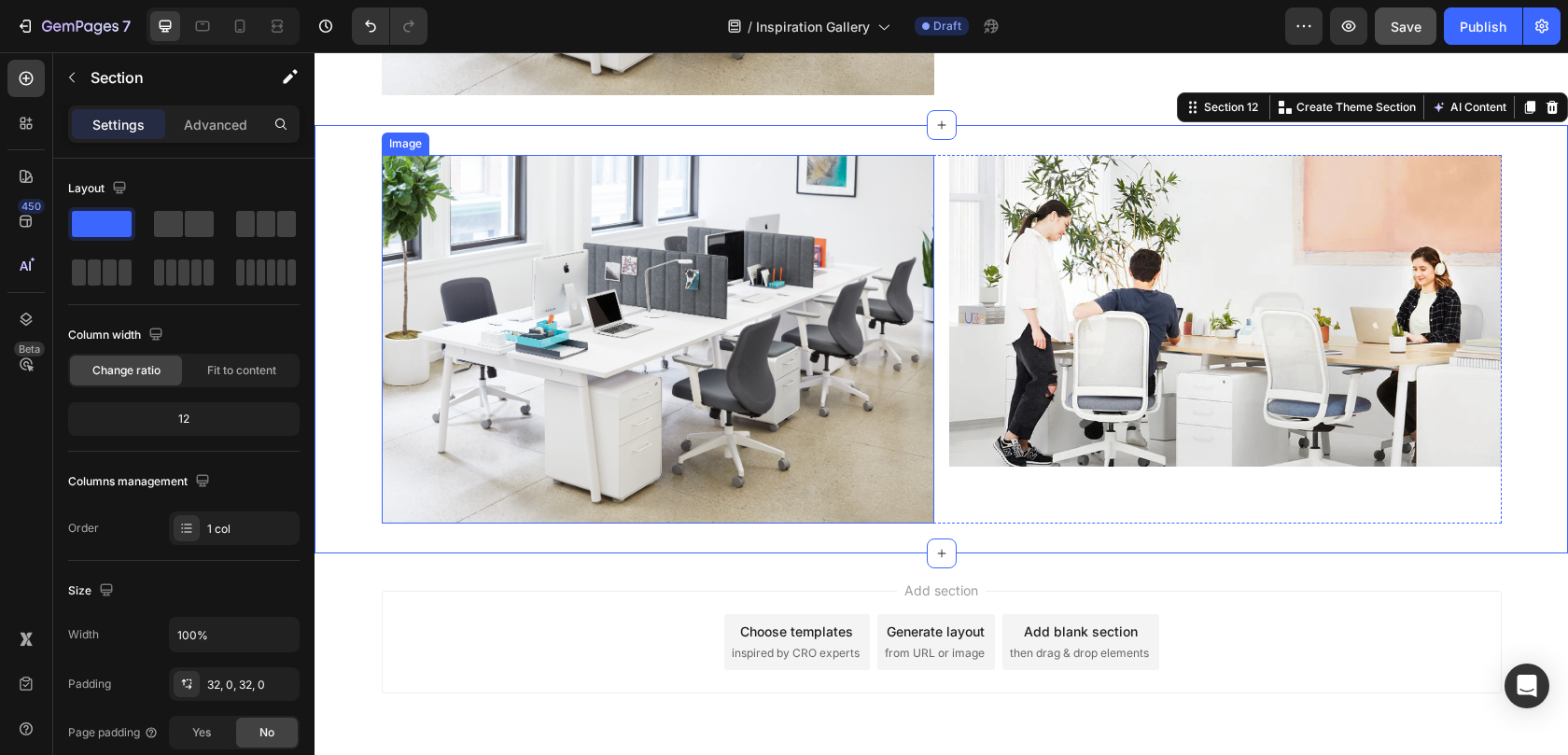
scroll to position [5417, 0]
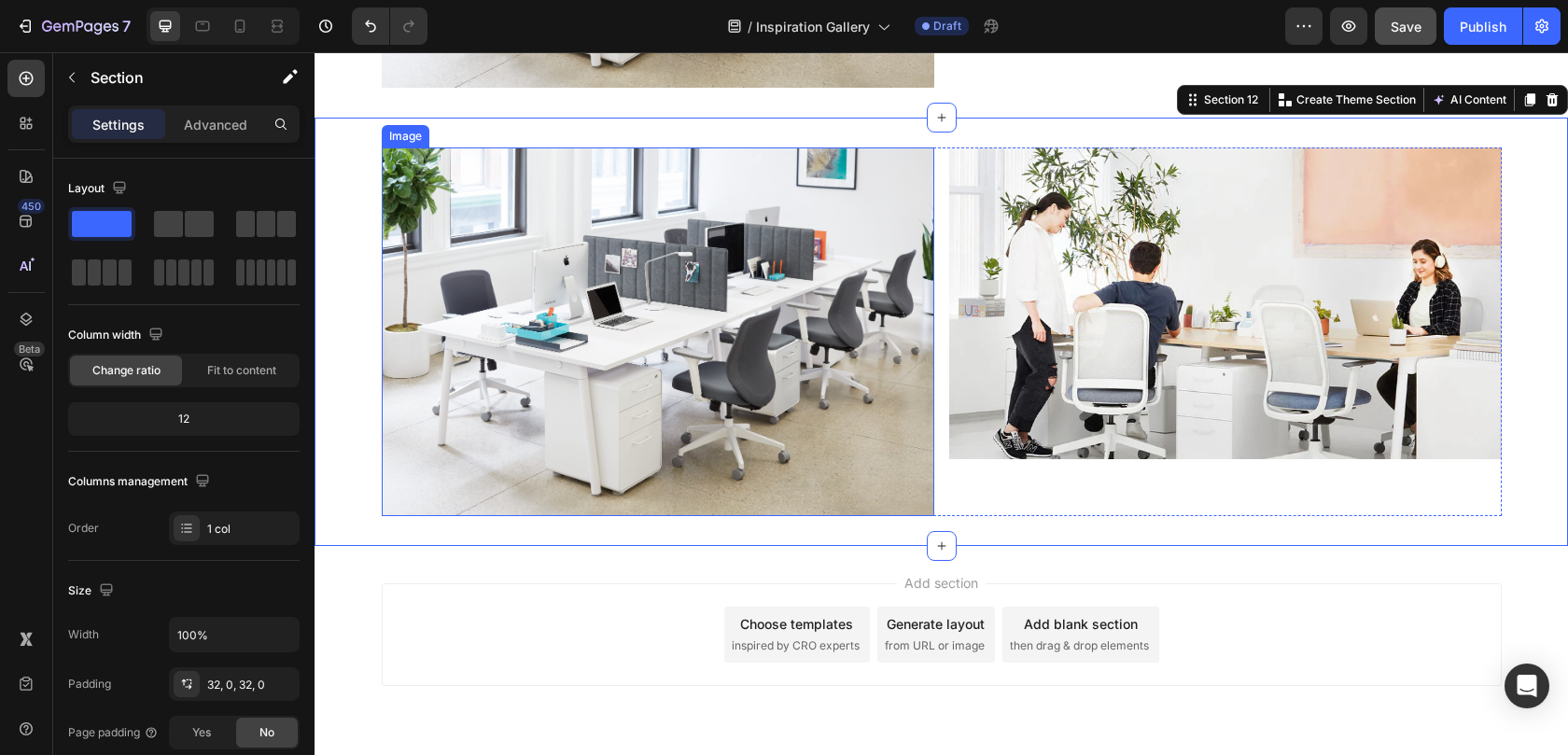
click at [640, 374] on img at bounding box center [658, 331] width 552 height 368
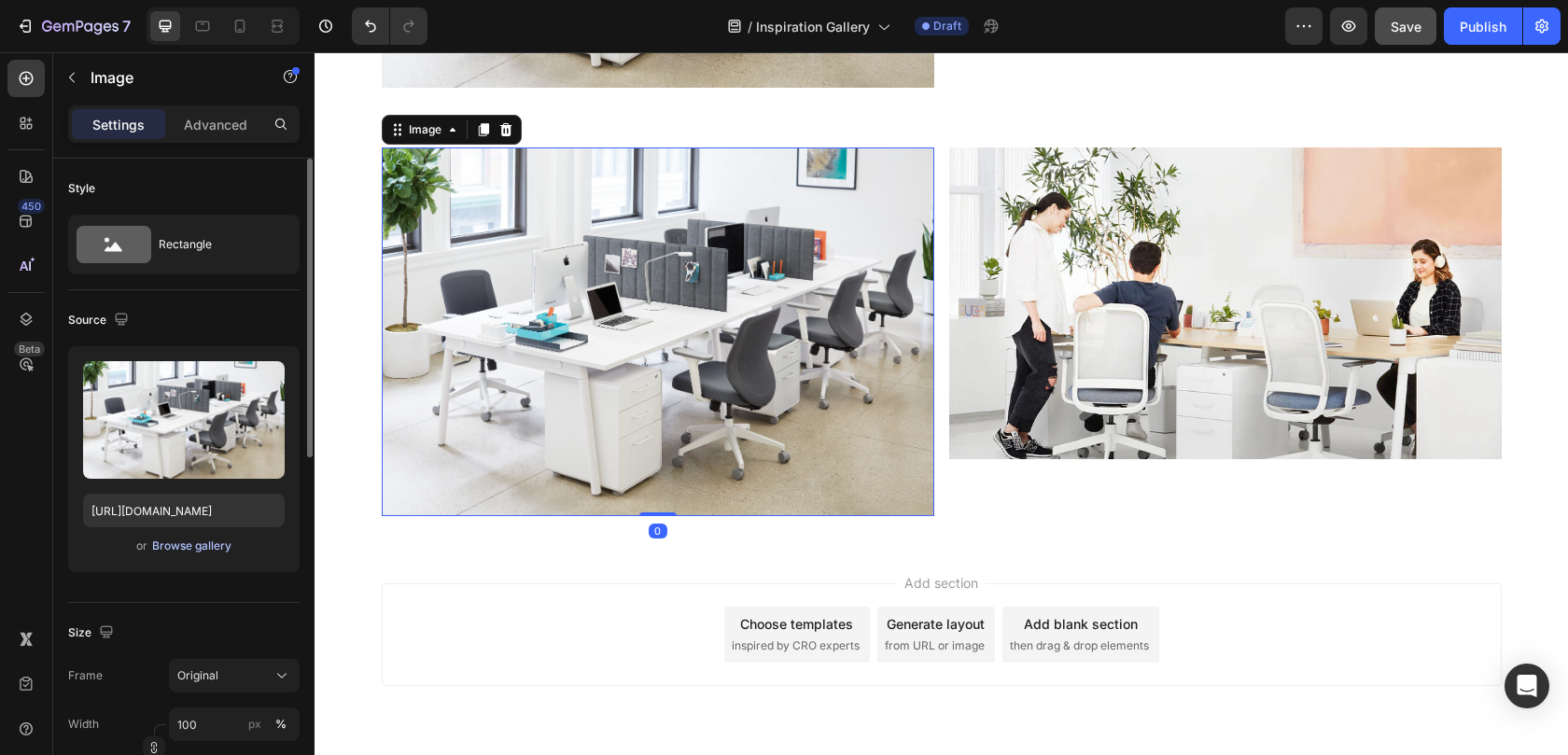
click at [205, 541] on div "Browse gallery" at bounding box center [192, 545] width 80 height 17
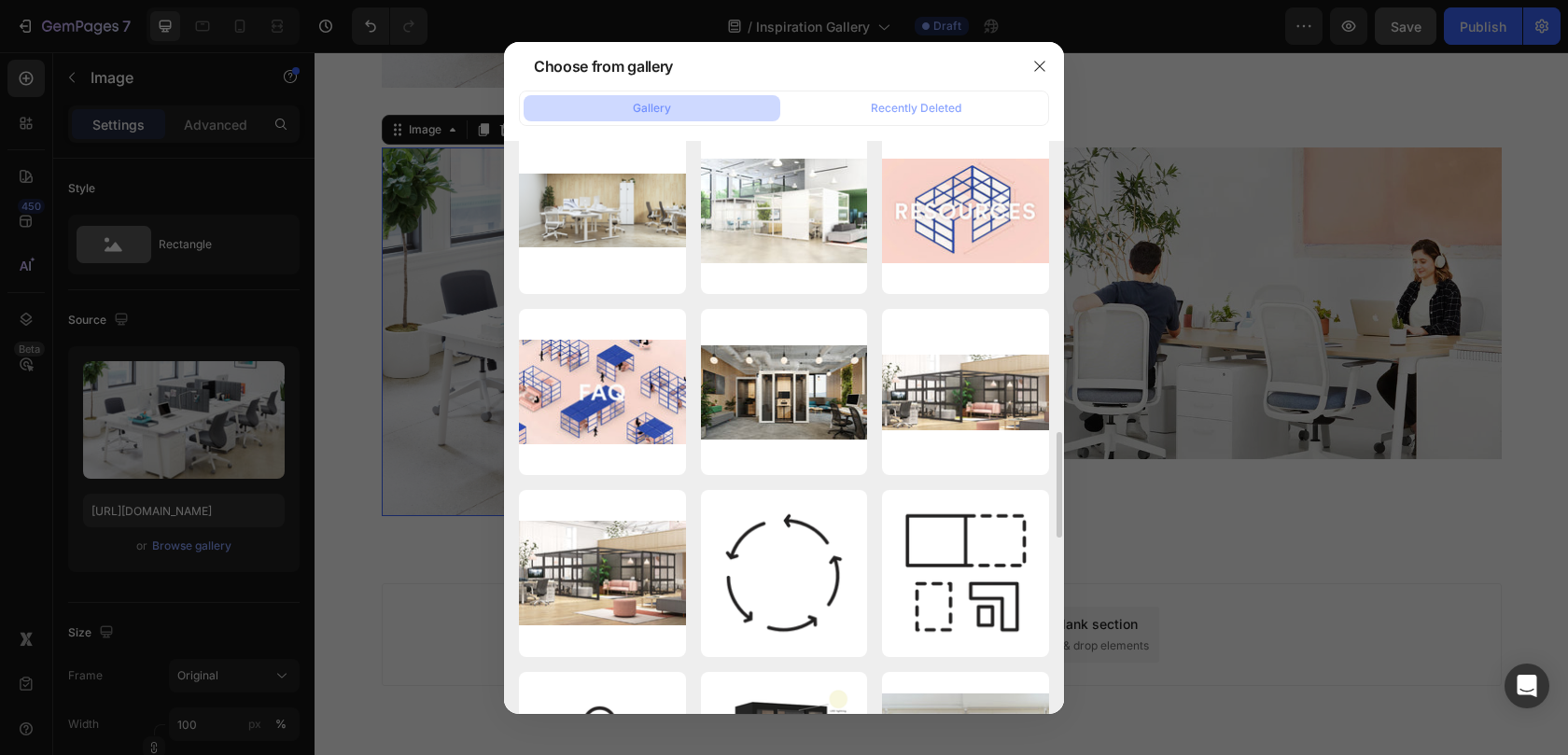
scroll to position [1504, 0]
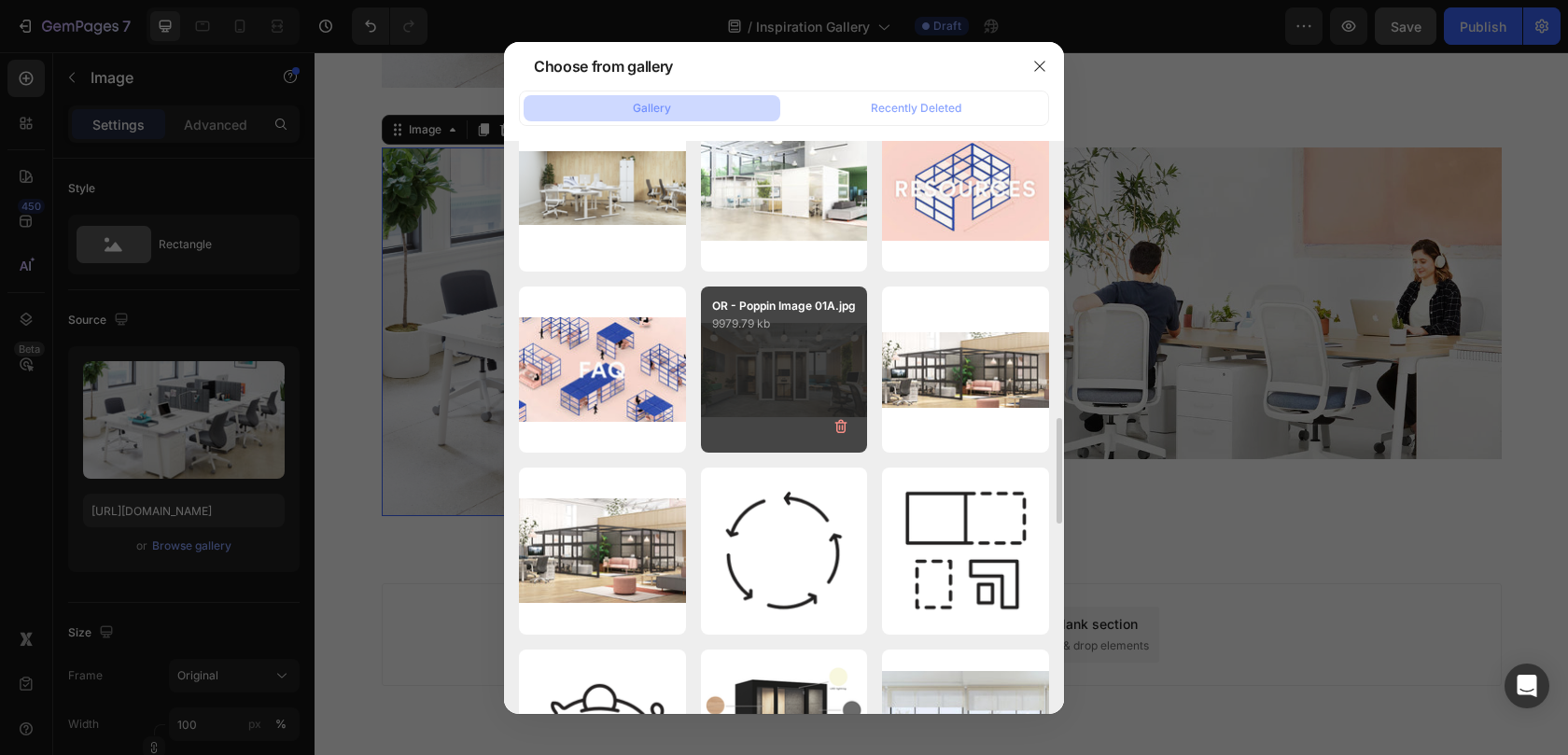
click at [763, 366] on div "OR - Poppin Image 01A.jpg 9979.79 kb" at bounding box center [784, 370] width 167 height 167
type input "https://cdn.shopify.com/s/files/1/0594/6559/7043/files/gempages_553249401305301…"
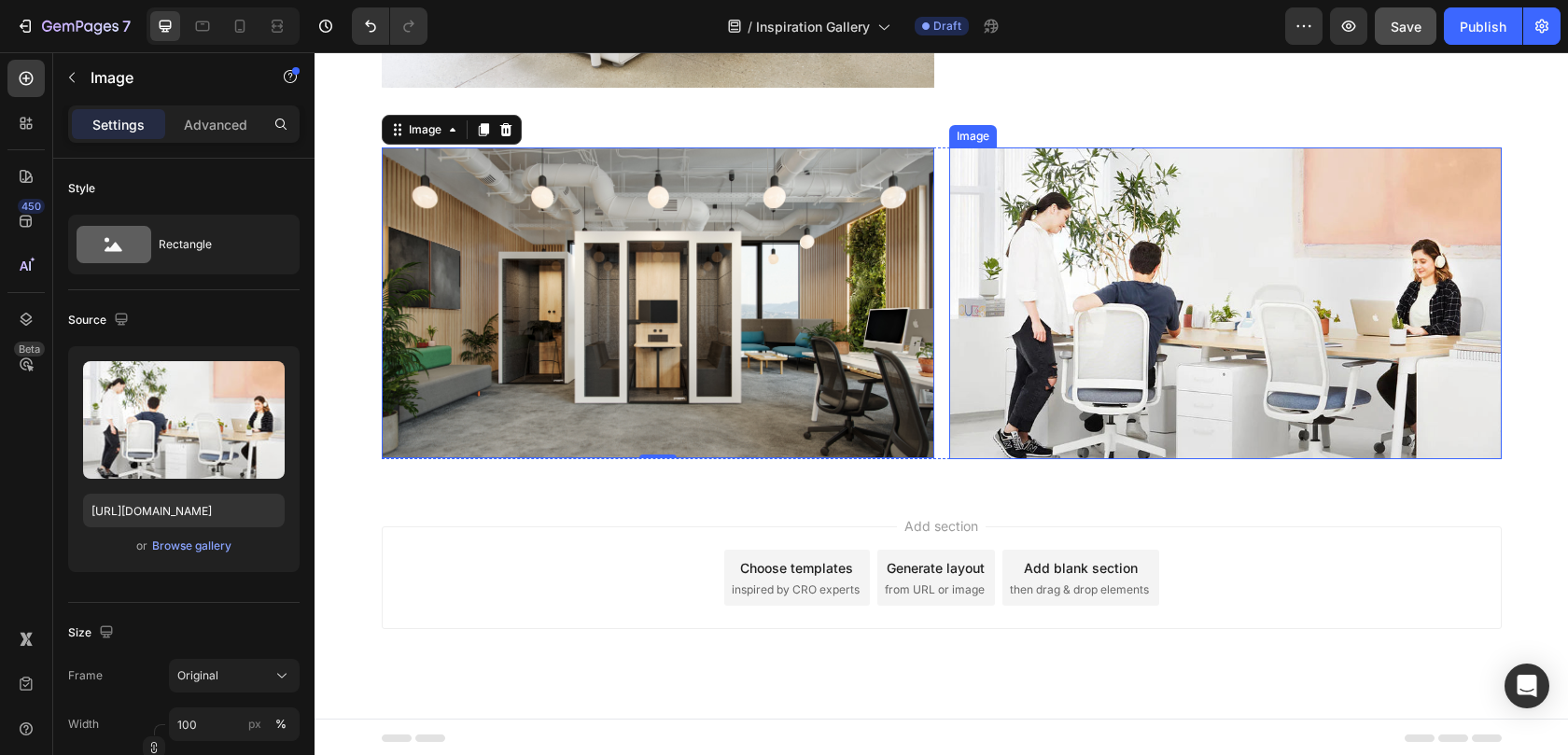
click at [1086, 324] on img at bounding box center [1225, 302] width 552 height 311
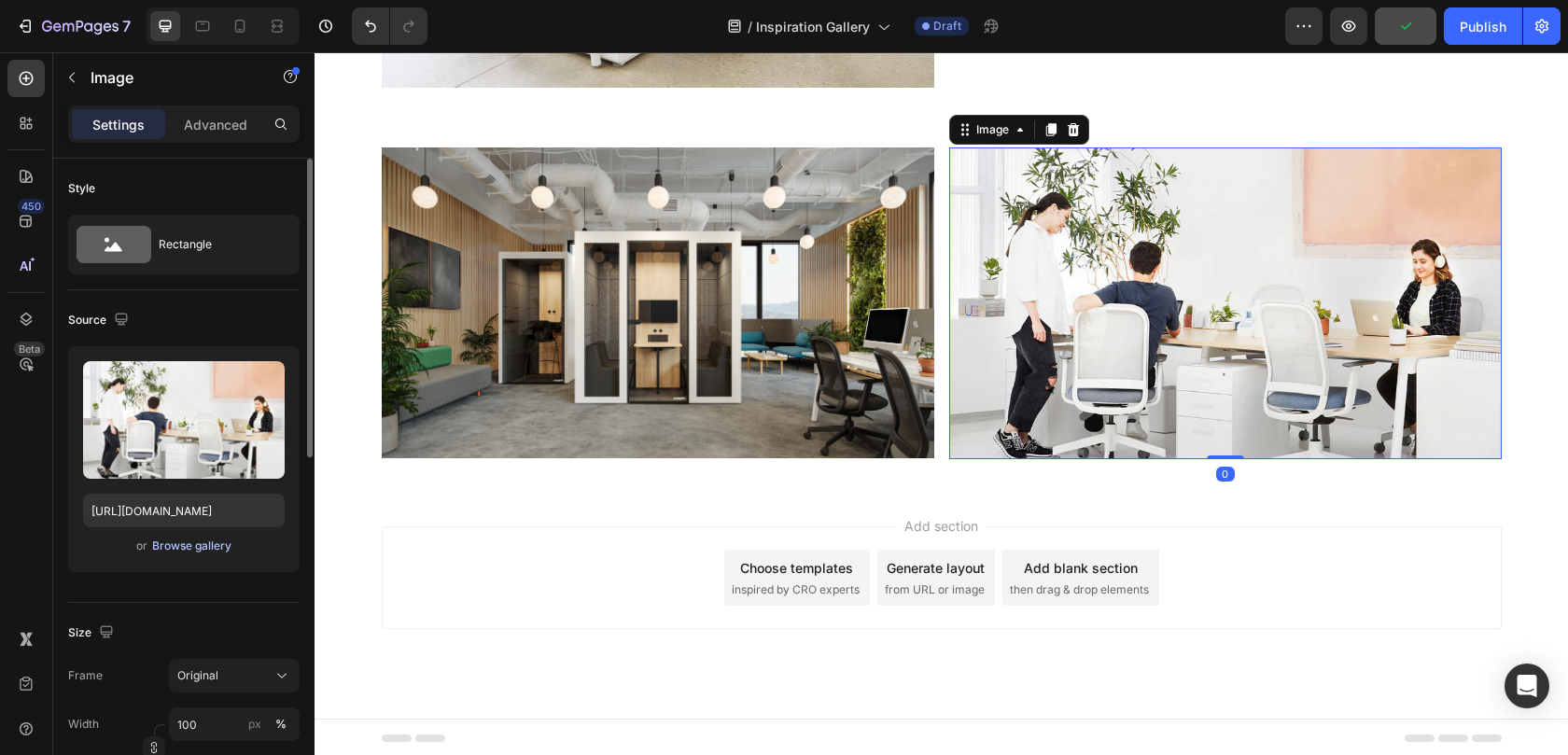
click at [166, 546] on div "Browse gallery" at bounding box center [192, 545] width 80 height 17
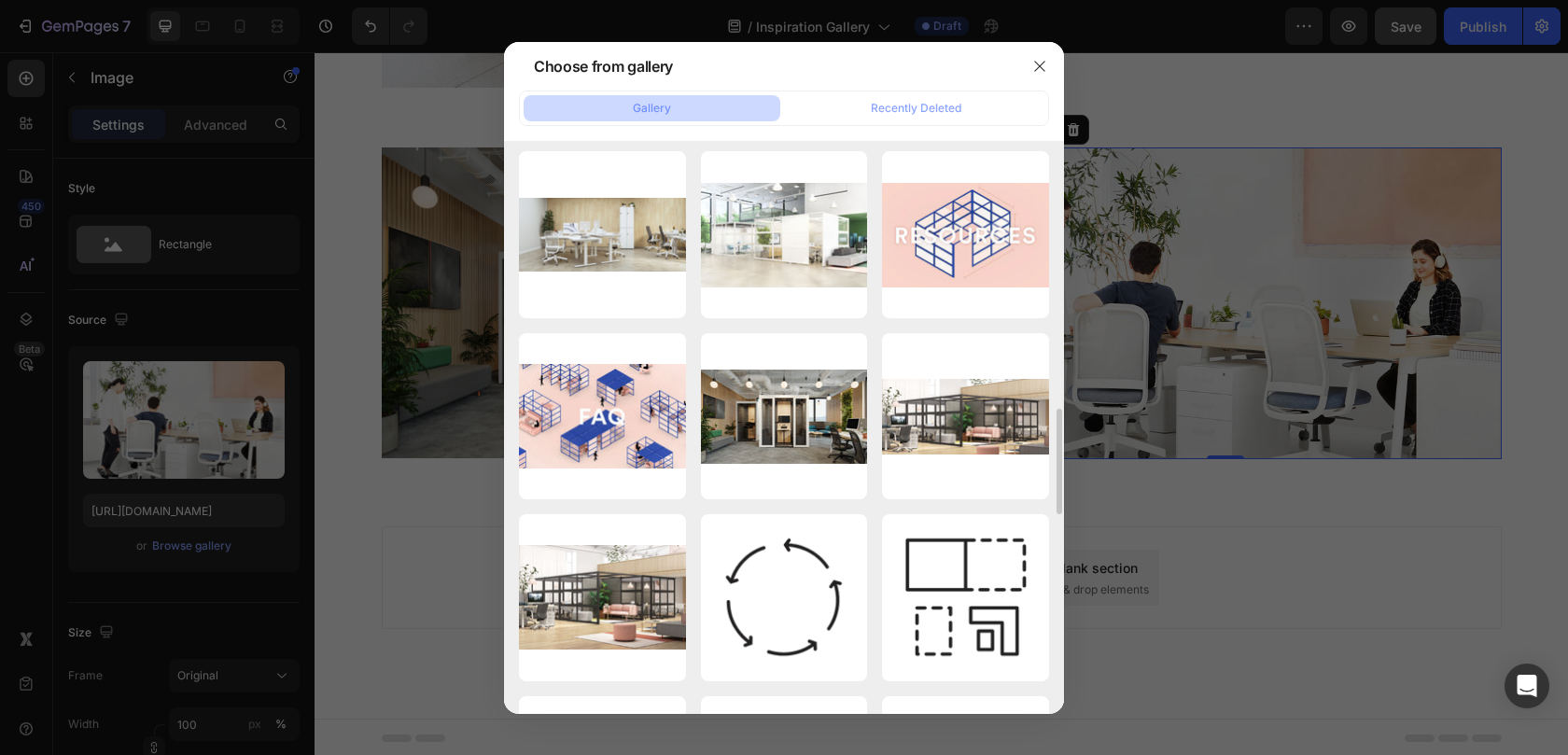
scroll to position [1457, 0]
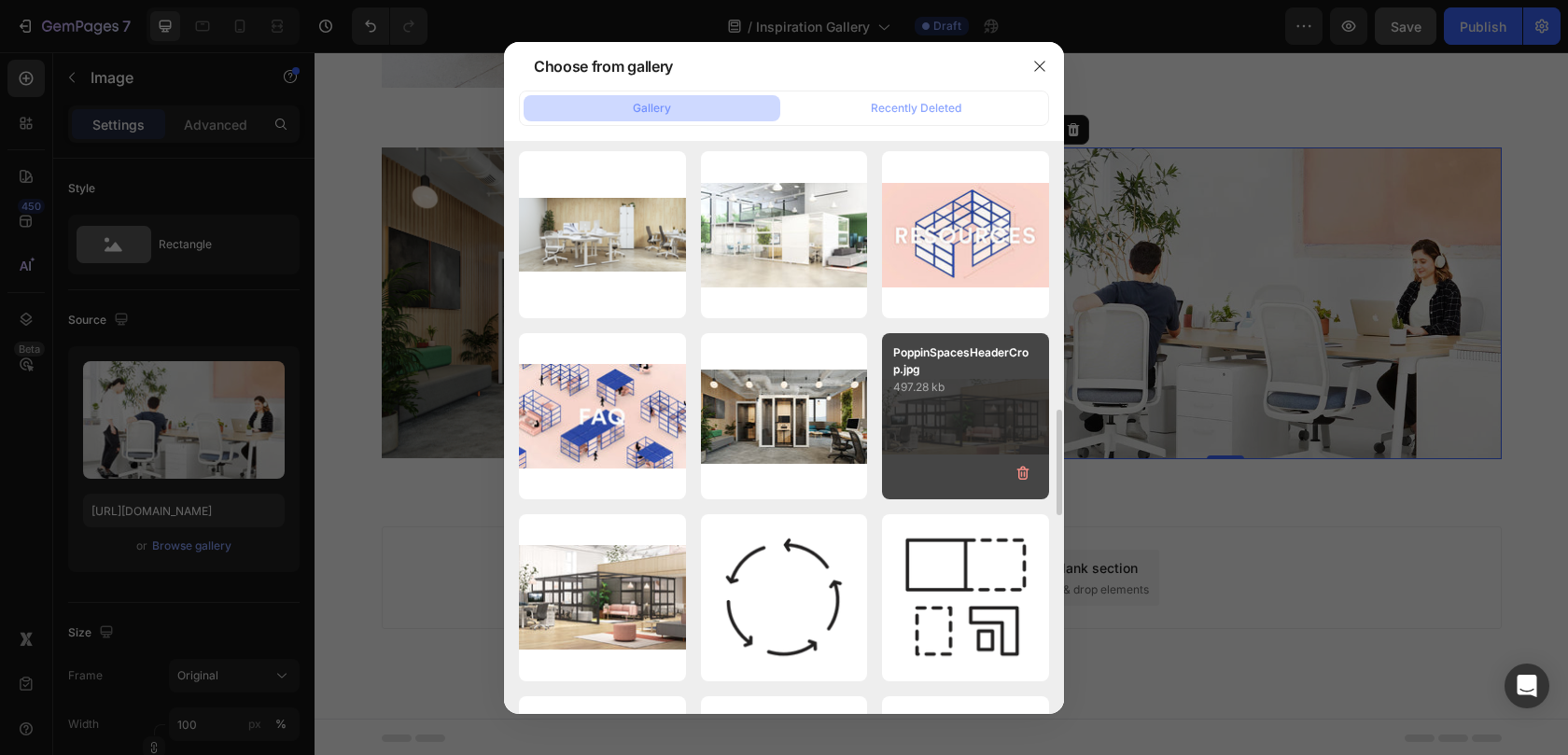
click at [908, 416] on div "PoppinSpacesHeaderCrop.jpg 497.28 kb" at bounding box center [965, 417] width 167 height 167
type input "https://cdn.shopify.com/s/files/1/0594/6559/7043/files/gempages_553249401305301…"
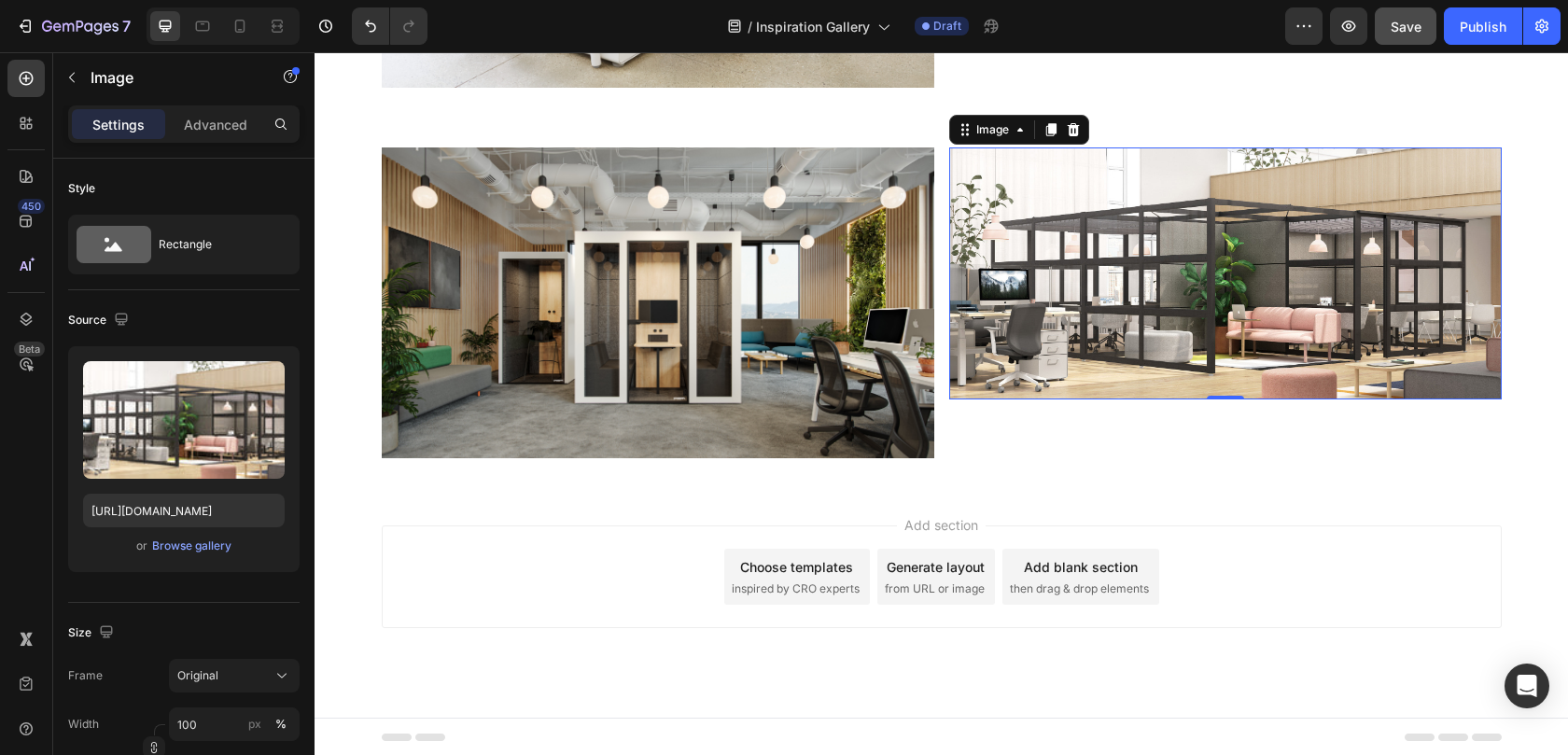
click at [1113, 286] on img at bounding box center [1225, 273] width 552 height 252
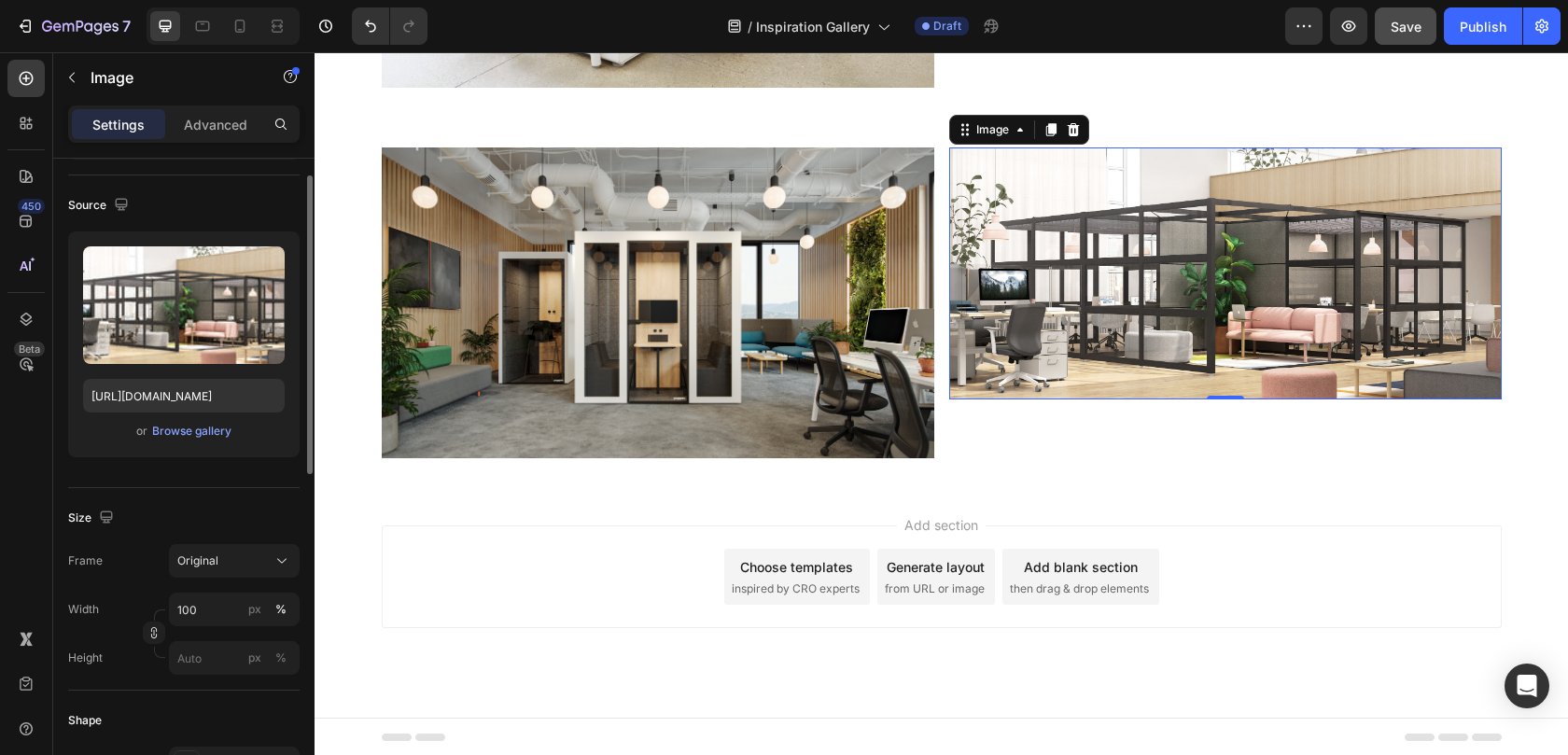
scroll to position [117, 0]
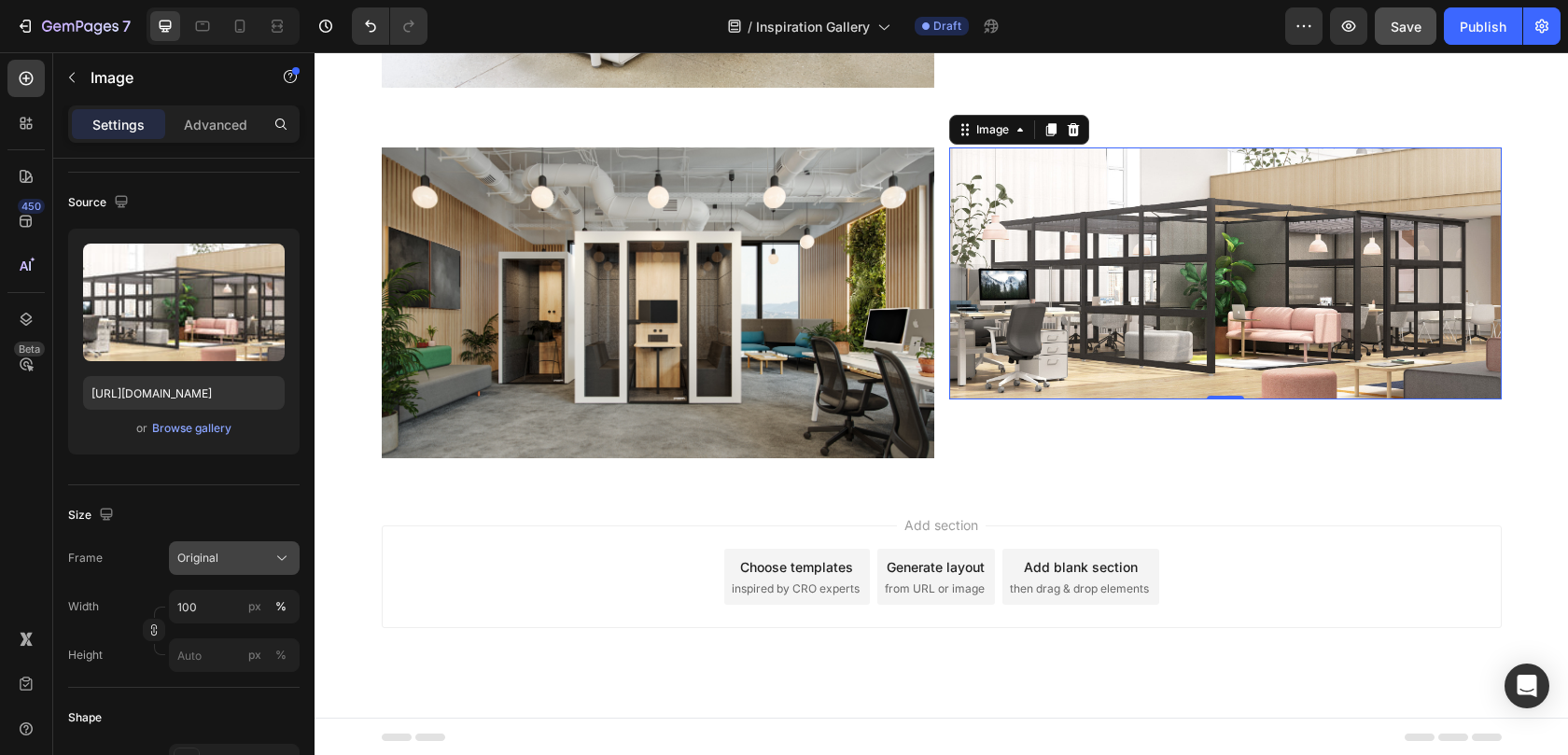
click at [226, 558] on div "Original" at bounding box center [223, 557] width 92 height 17
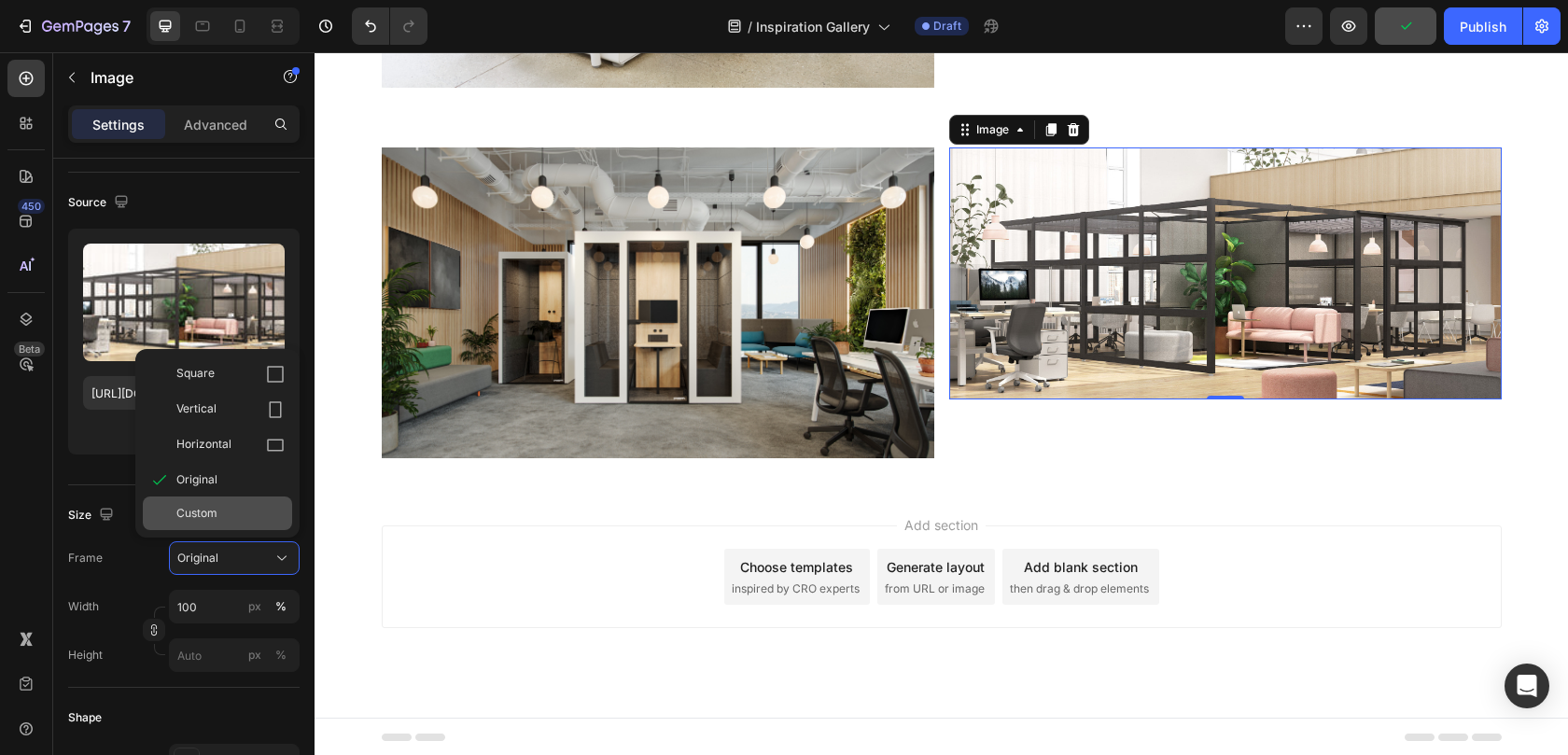
click at [220, 514] on div "Custom" at bounding box center [230, 512] width 108 height 17
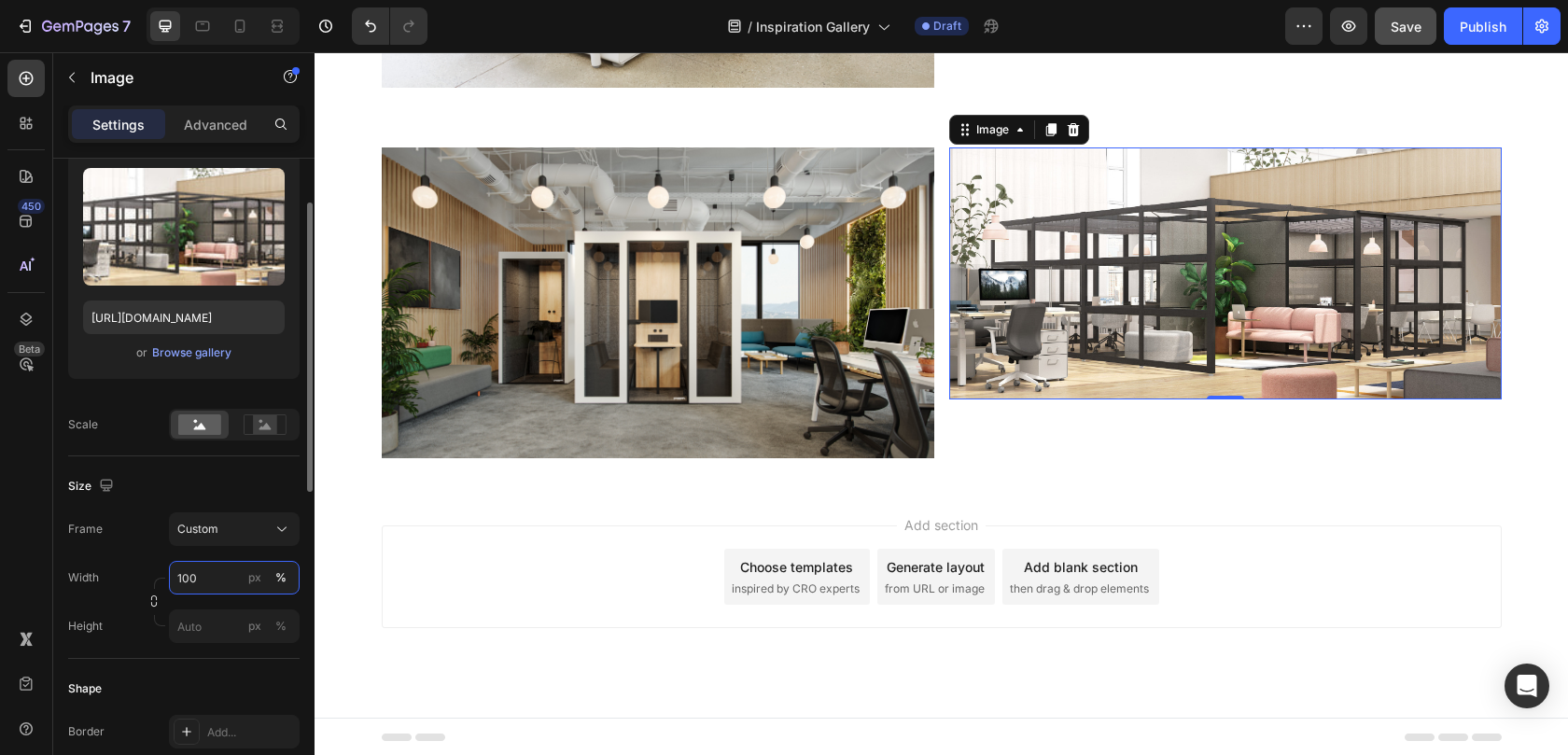
scroll to position [197, 0]
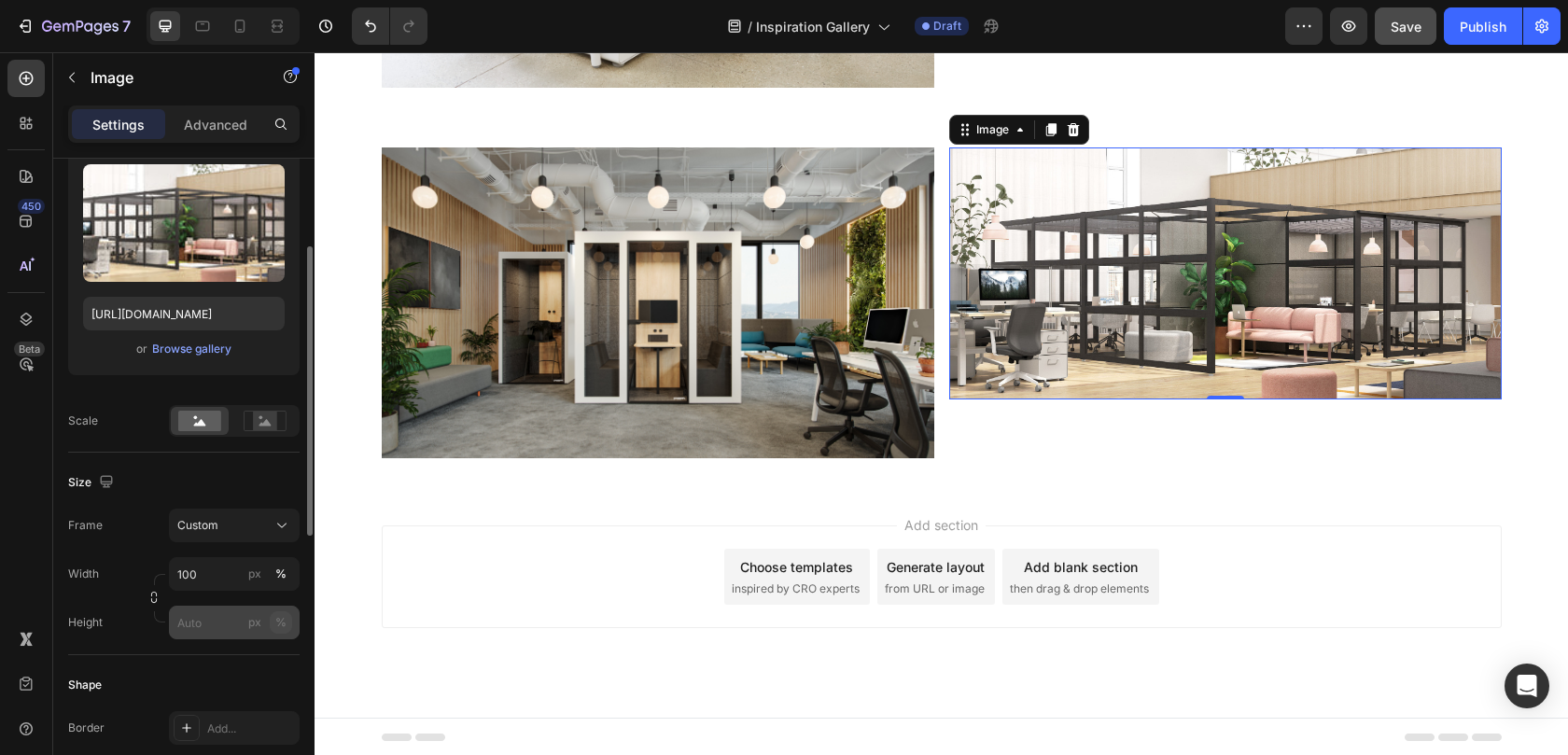
click at [284, 623] on div "%" at bounding box center [281, 622] width 11 height 17
click at [205, 623] on input "px %" at bounding box center [234, 623] width 130 height 34
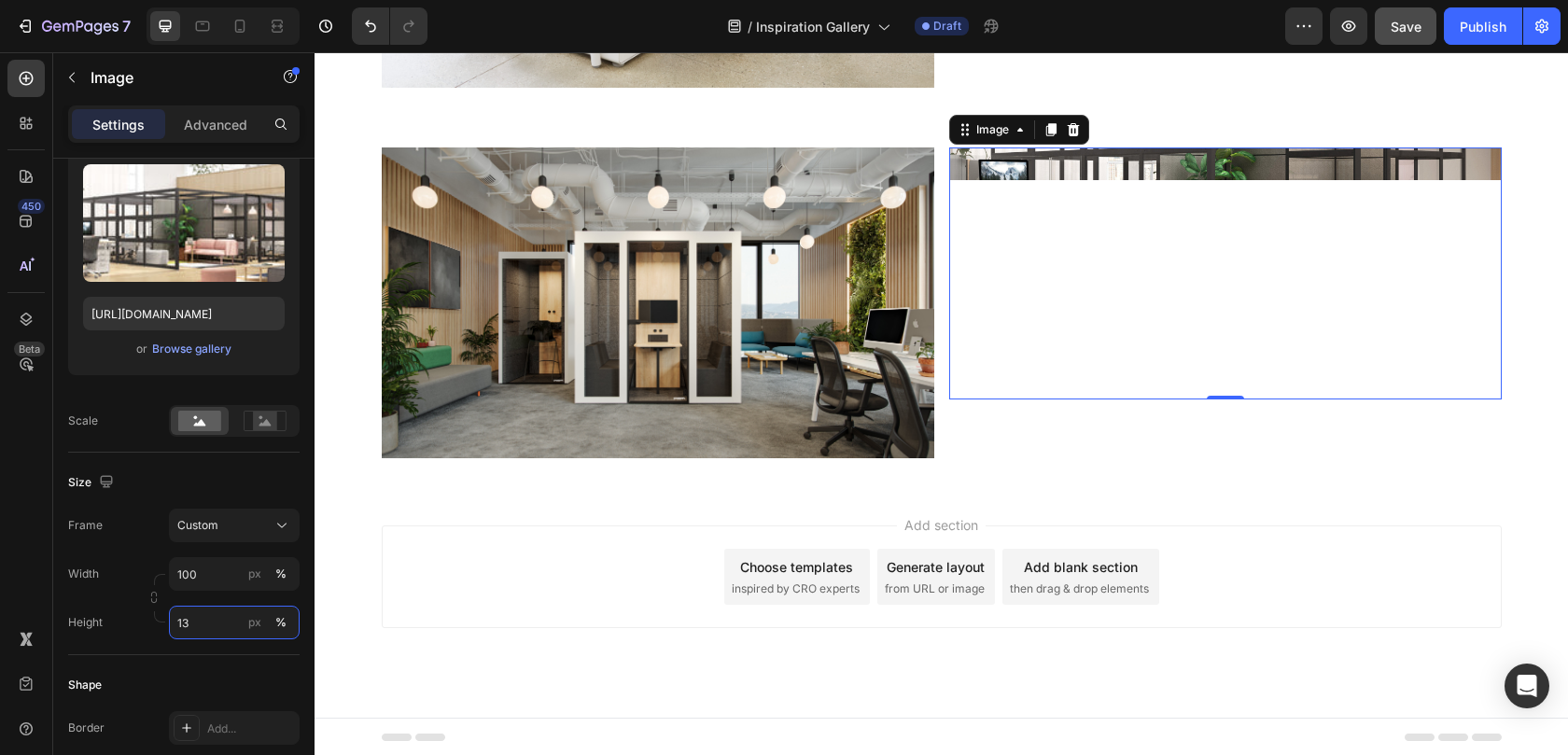
type input "130"
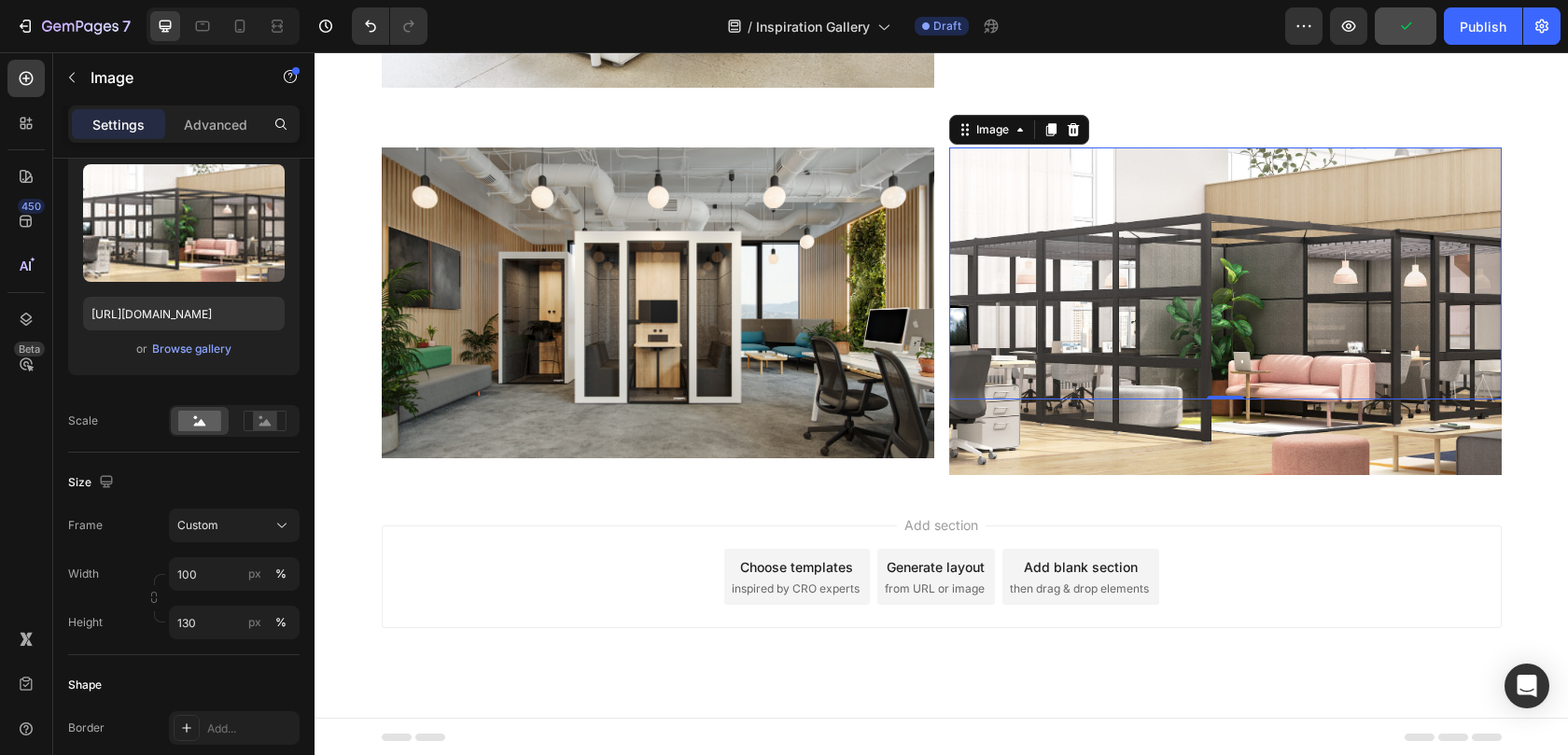
click at [500, 503] on div "Add section Choose templates inspired by CRO experts Generate layout from URL o…" at bounding box center [941, 603] width 1254 height 230
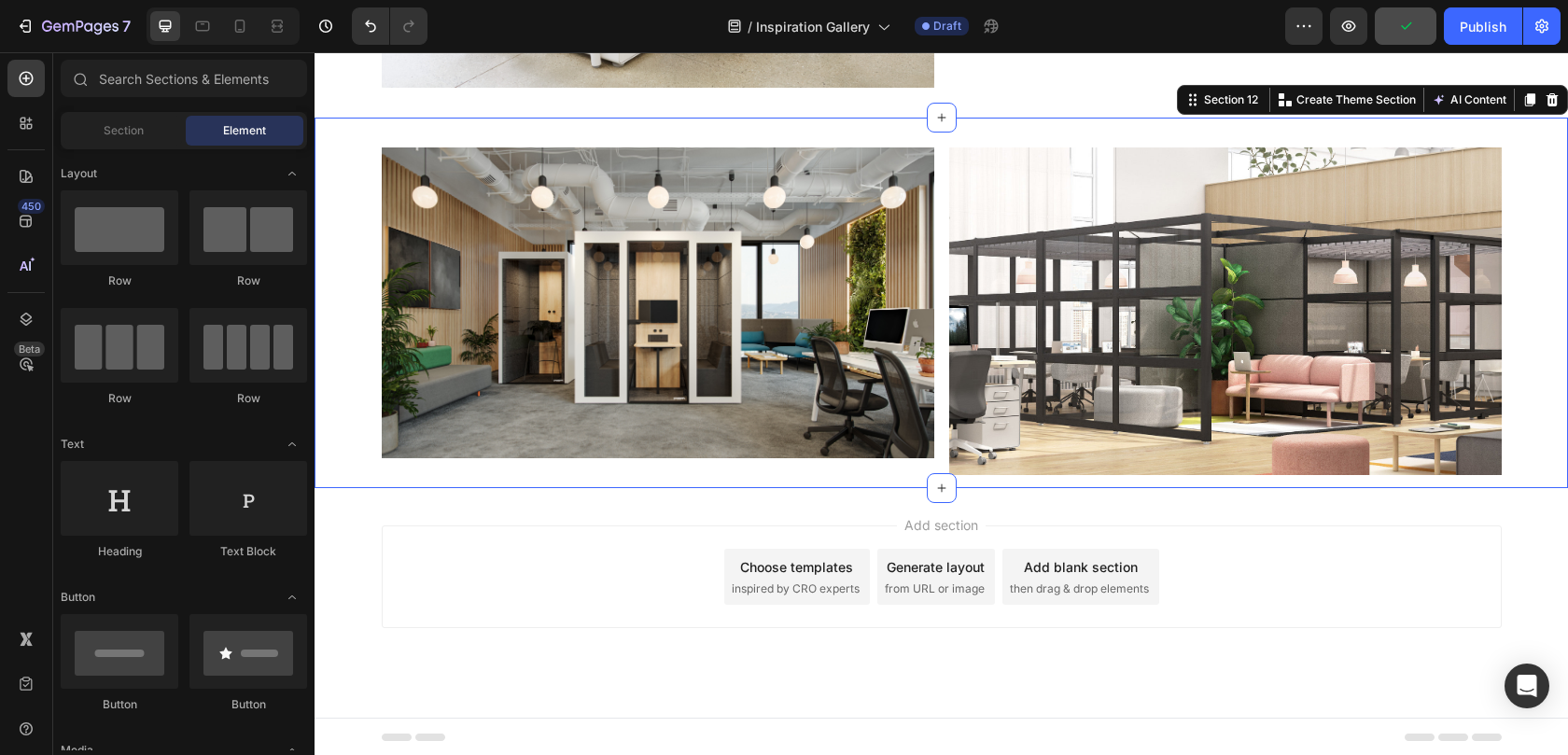
click at [343, 354] on div "Image Image Row" at bounding box center [941, 302] width 1254 height 310
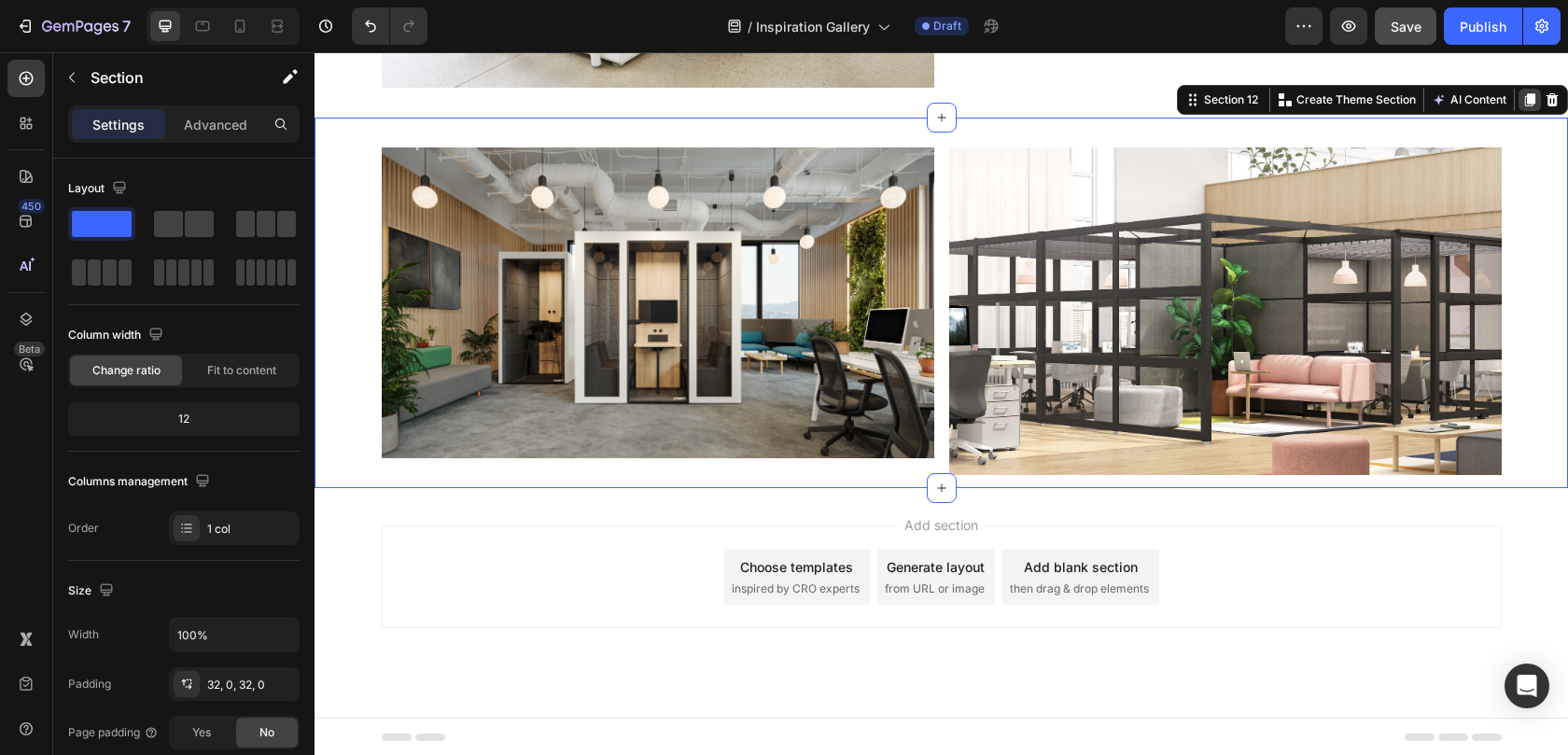
click at [1524, 98] on icon at bounding box center [1529, 99] width 10 height 13
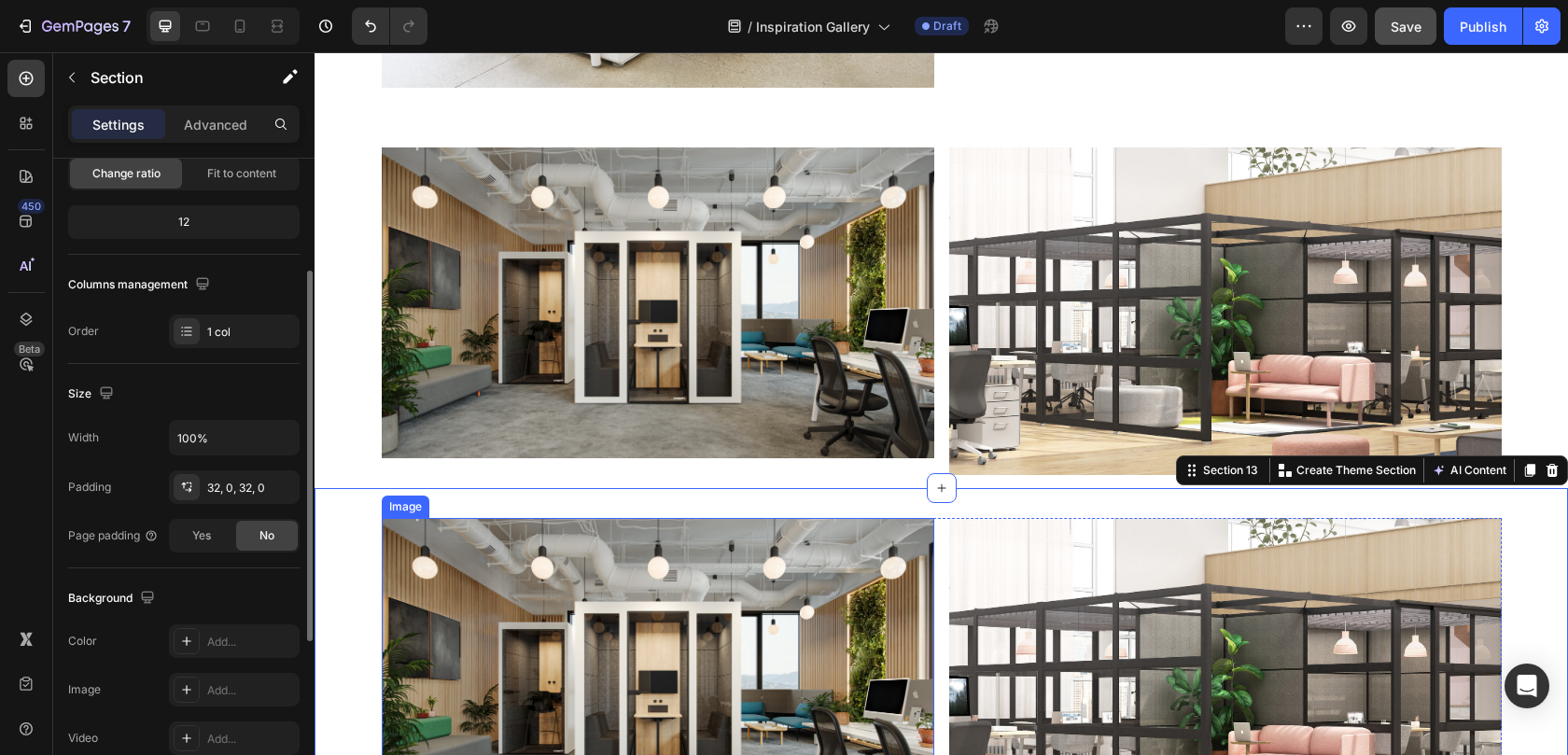
click at [637, 598] on img at bounding box center [658, 673] width 552 height 310
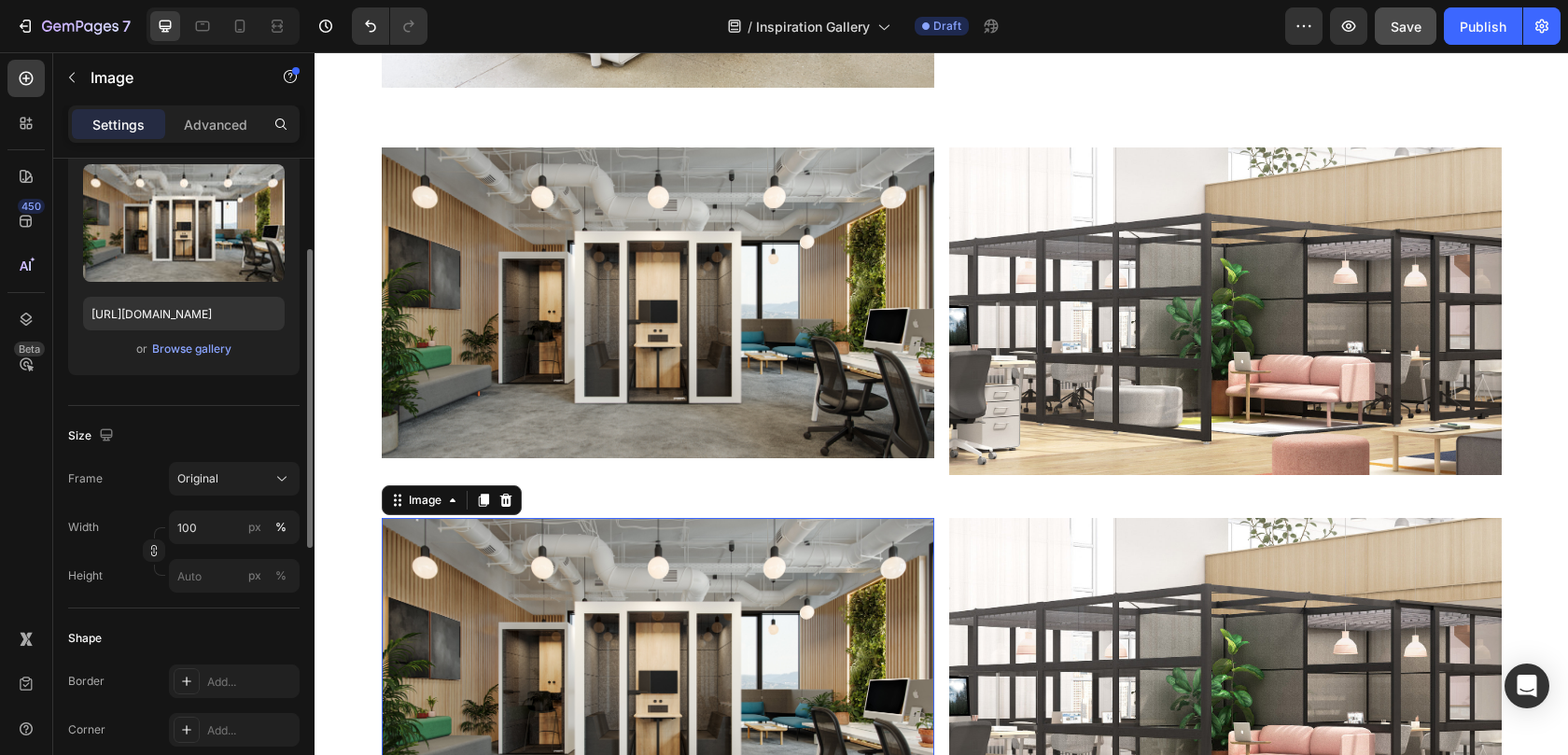
scroll to position [0, 0]
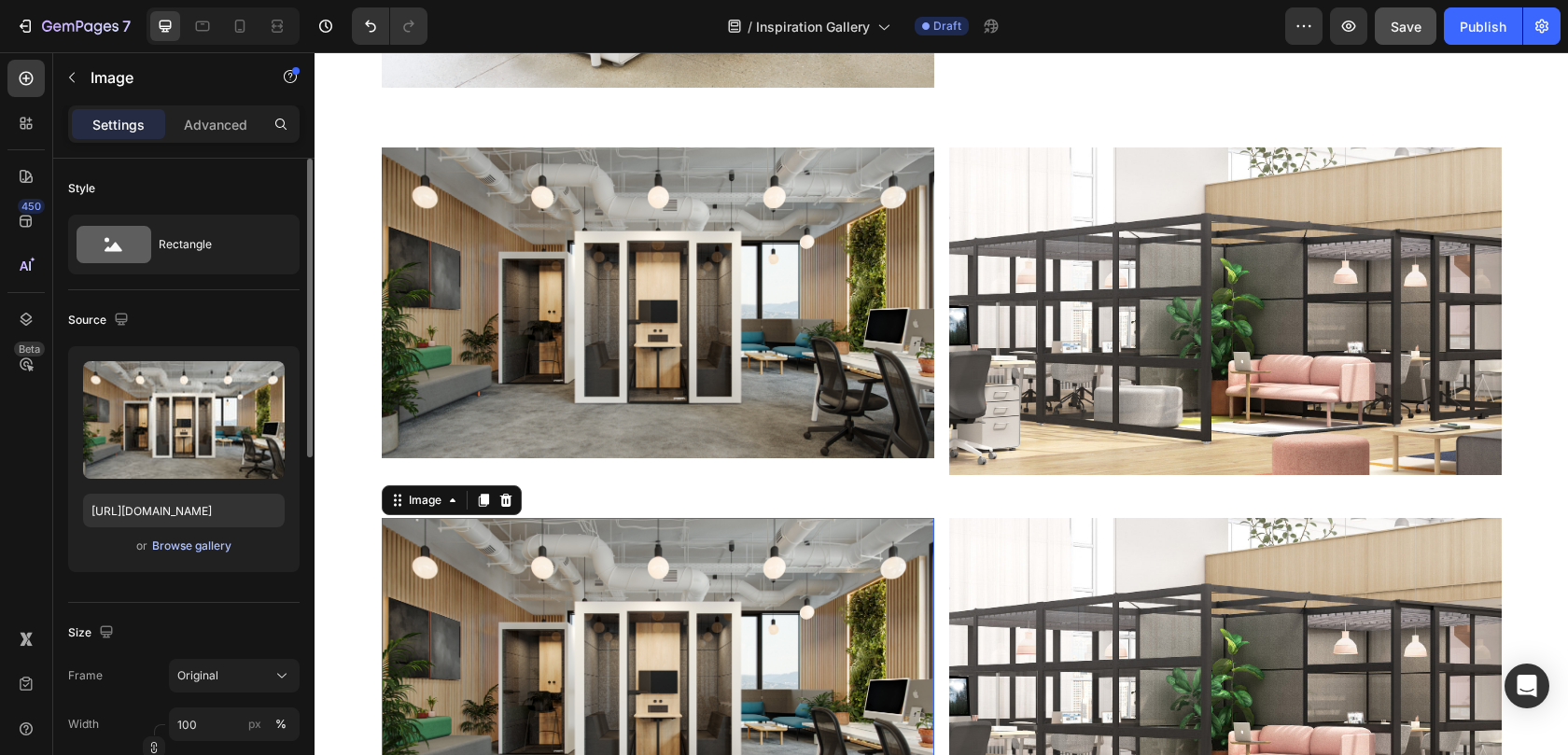
click at [175, 545] on div "Browse gallery" at bounding box center [192, 545] width 80 height 17
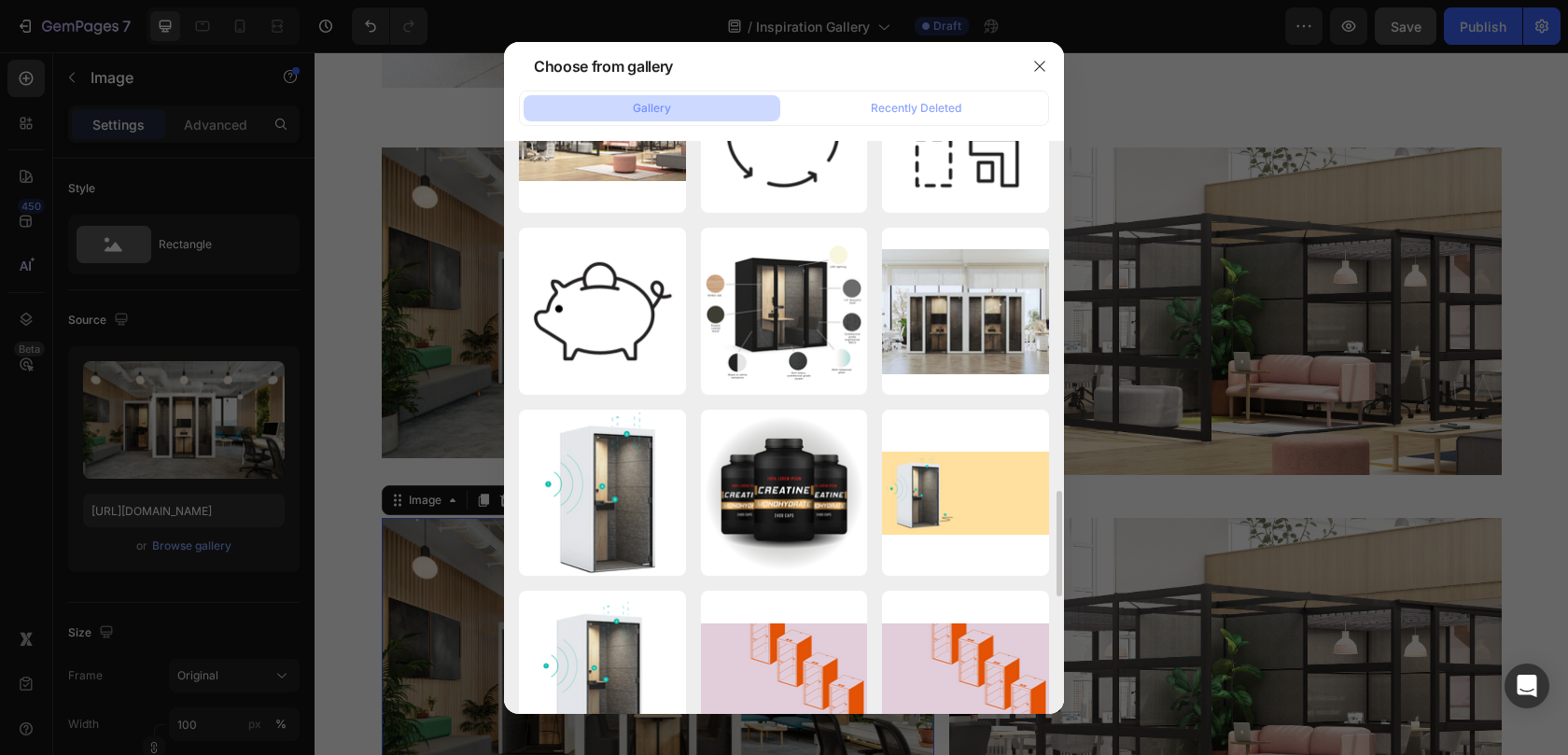
scroll to position [1928, 0]
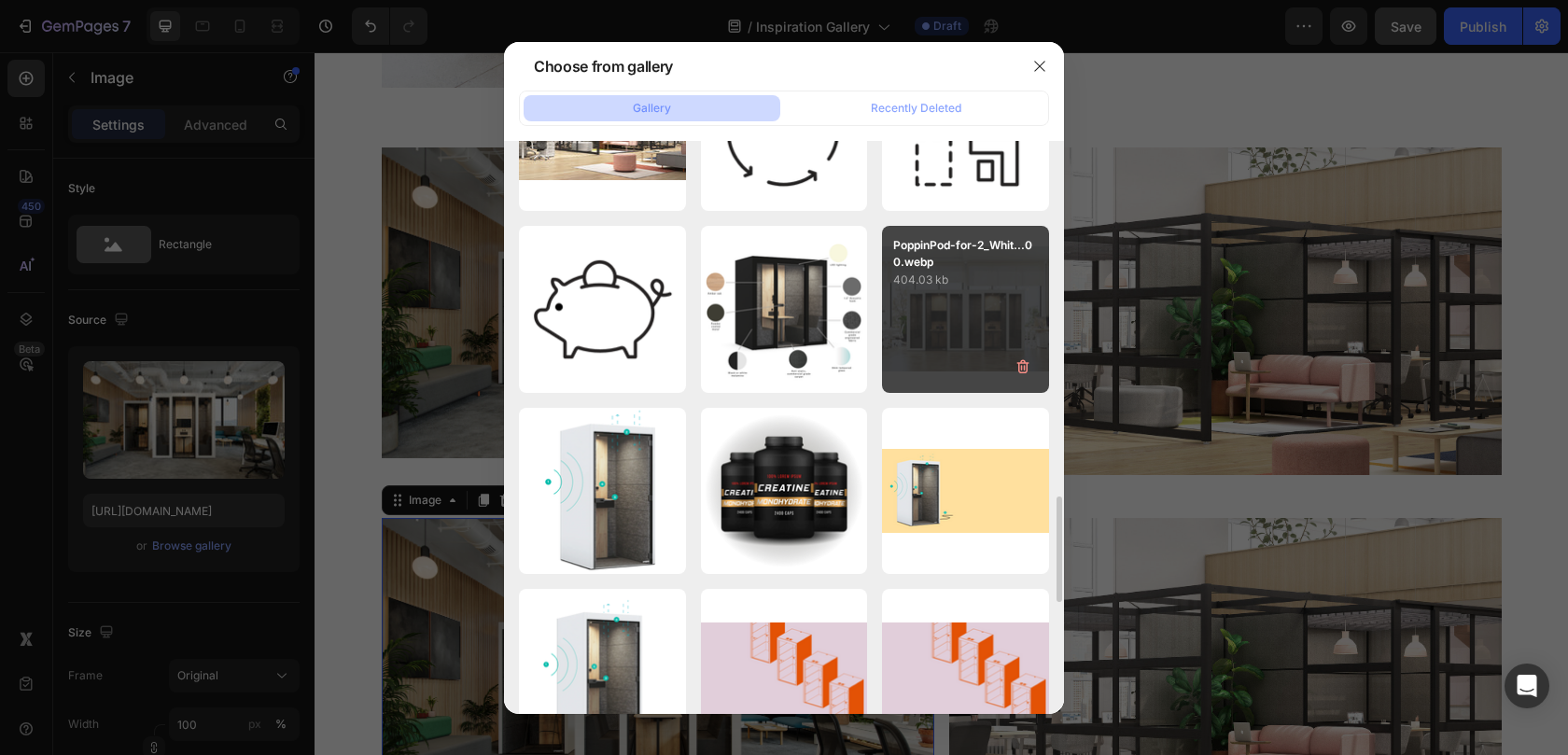
click at [934, 303] on div "PoppinPod-for-2_Whit...00.webp 404.03 kb" at bounding box center [965, 309] width 167 height 167
type input "https://cdn.shopify.com/s/files/1/0594/6559/7043/files/gempages_553249401305301…"
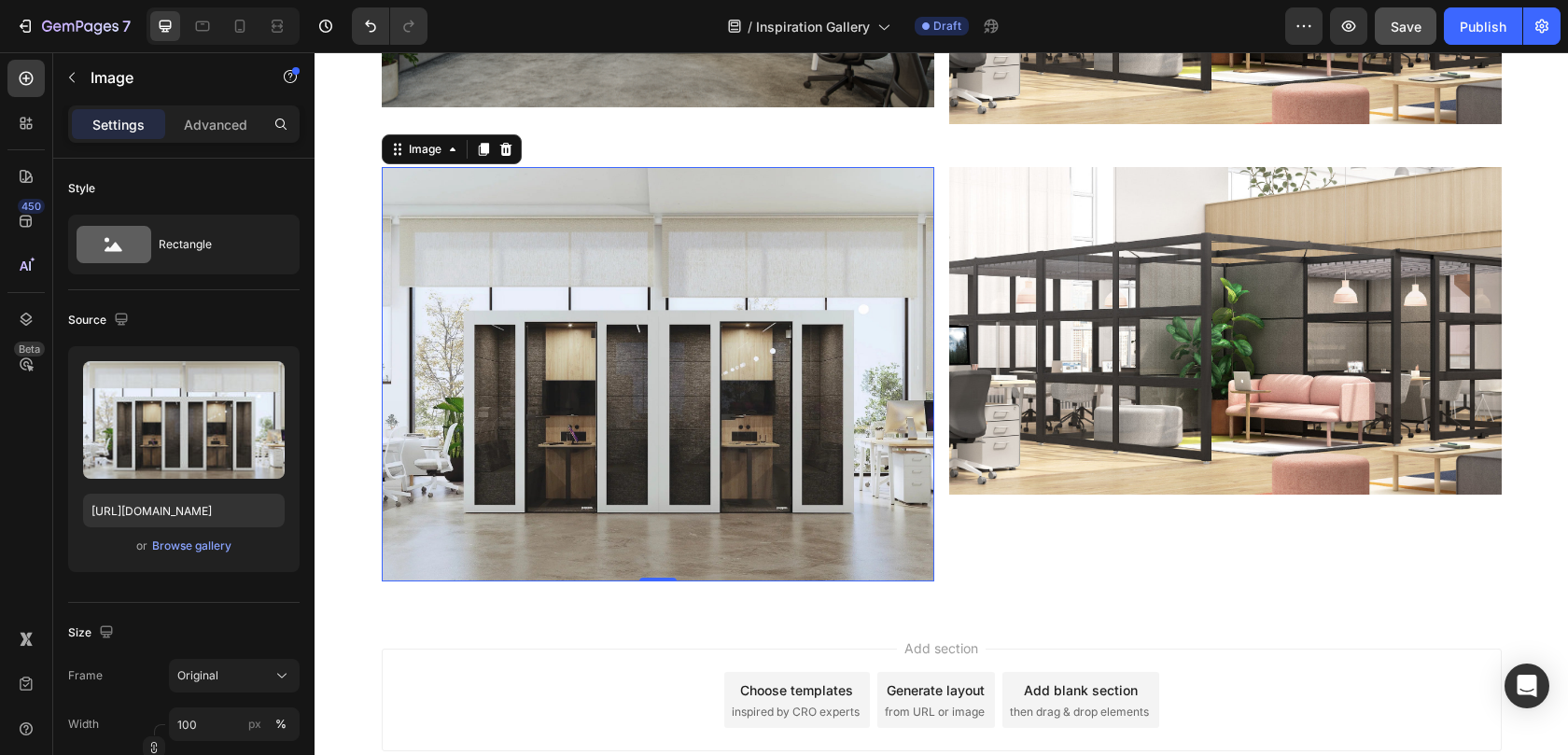
scroll to position [5782, 0]
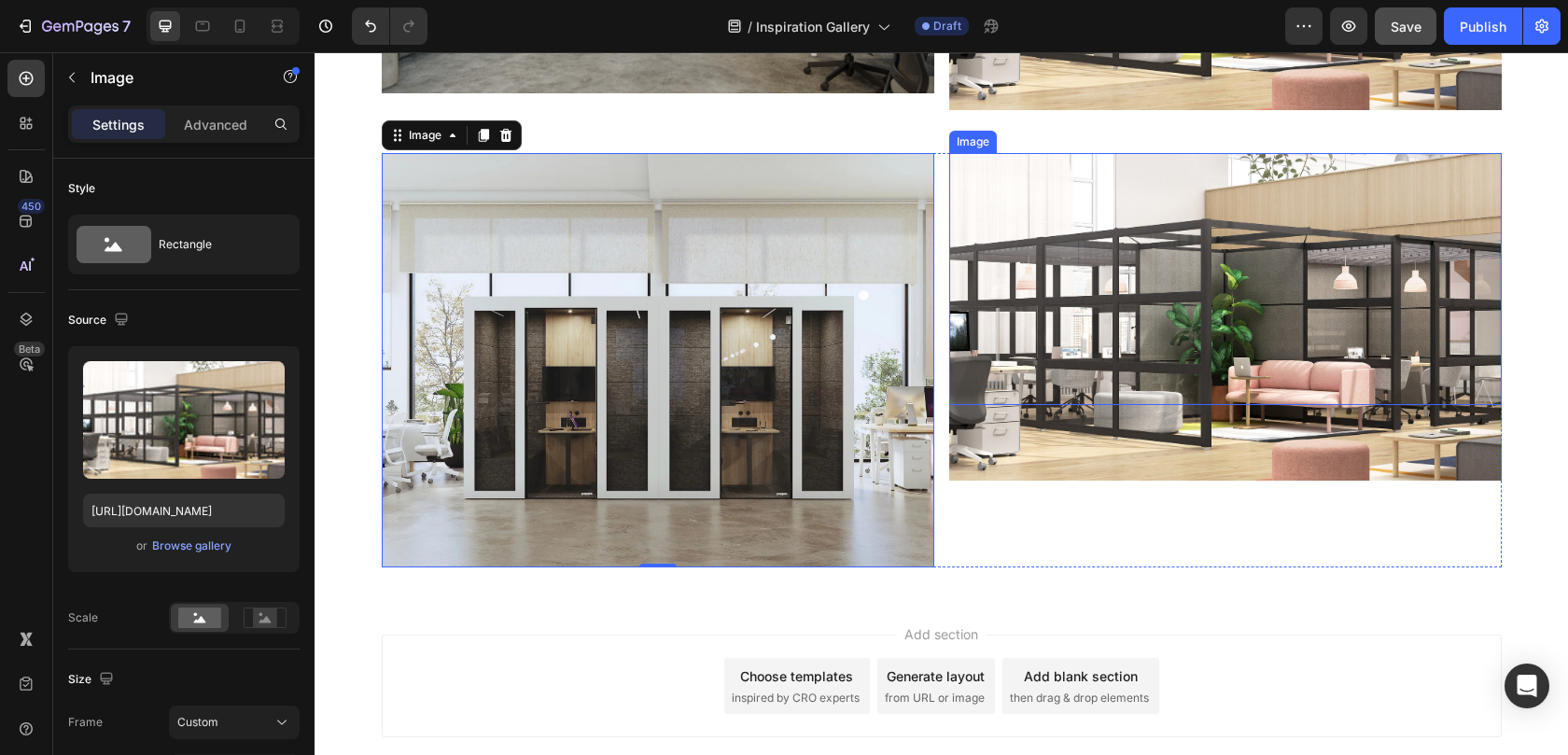
click at [1024, 359] on img at bounding box center [1225, 316] width 552 height 327
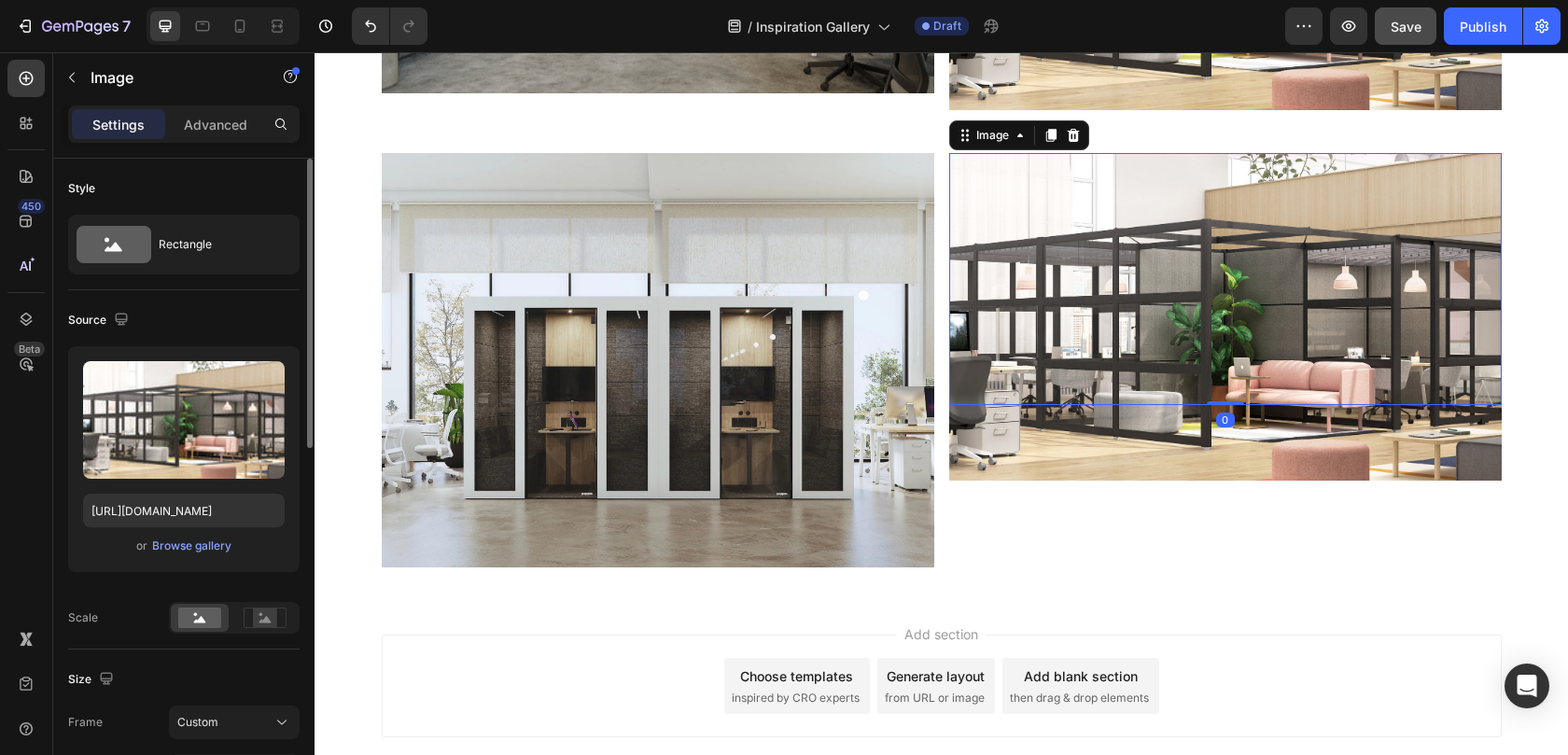
click at [172, 555] on div "or Browse gallery" at bounding box center [183, 545] width 202 height 23
click at [171, 548] on div "Browse gallery" at bounding box center [192, 545] width 80 height 17
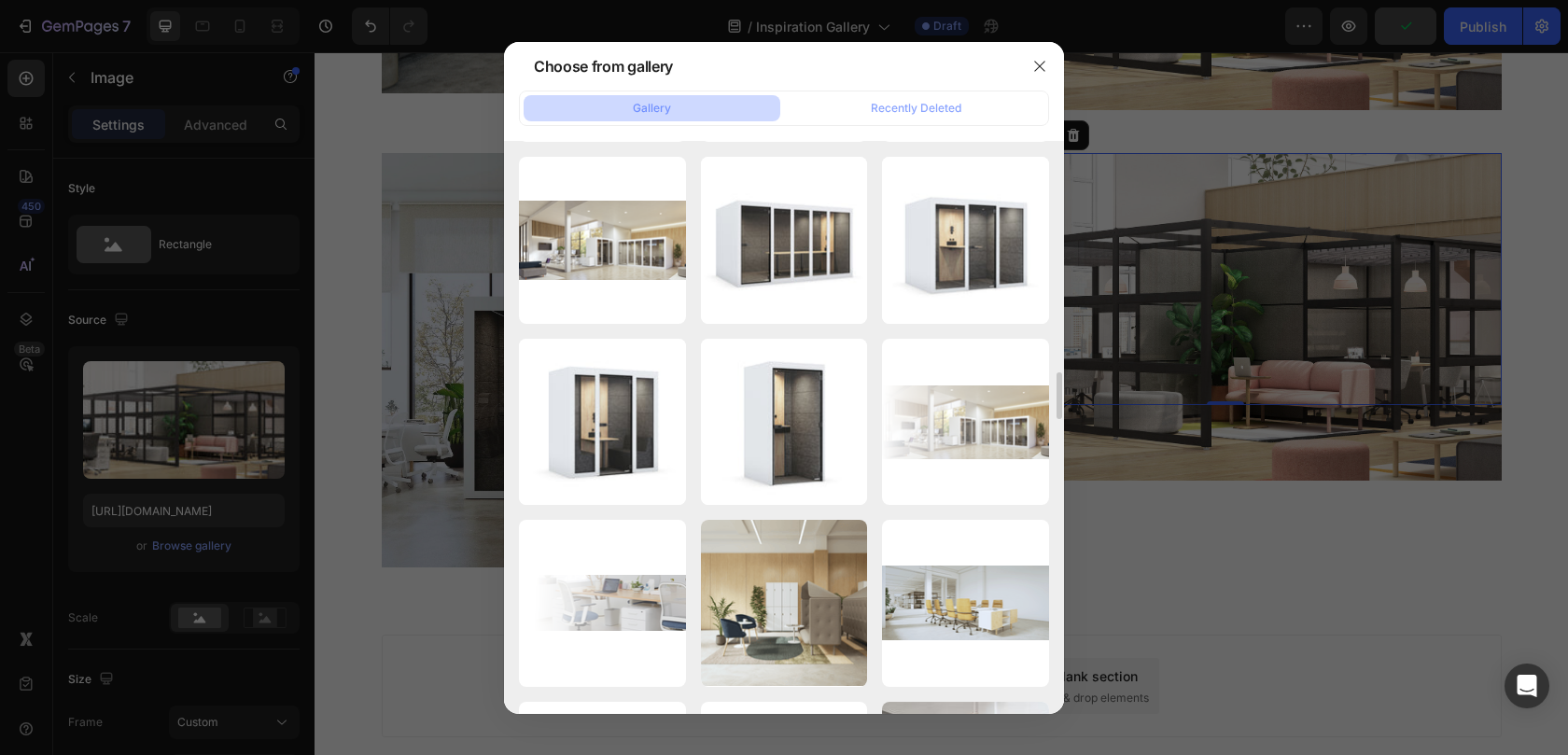
scroll to position [2535, 0]
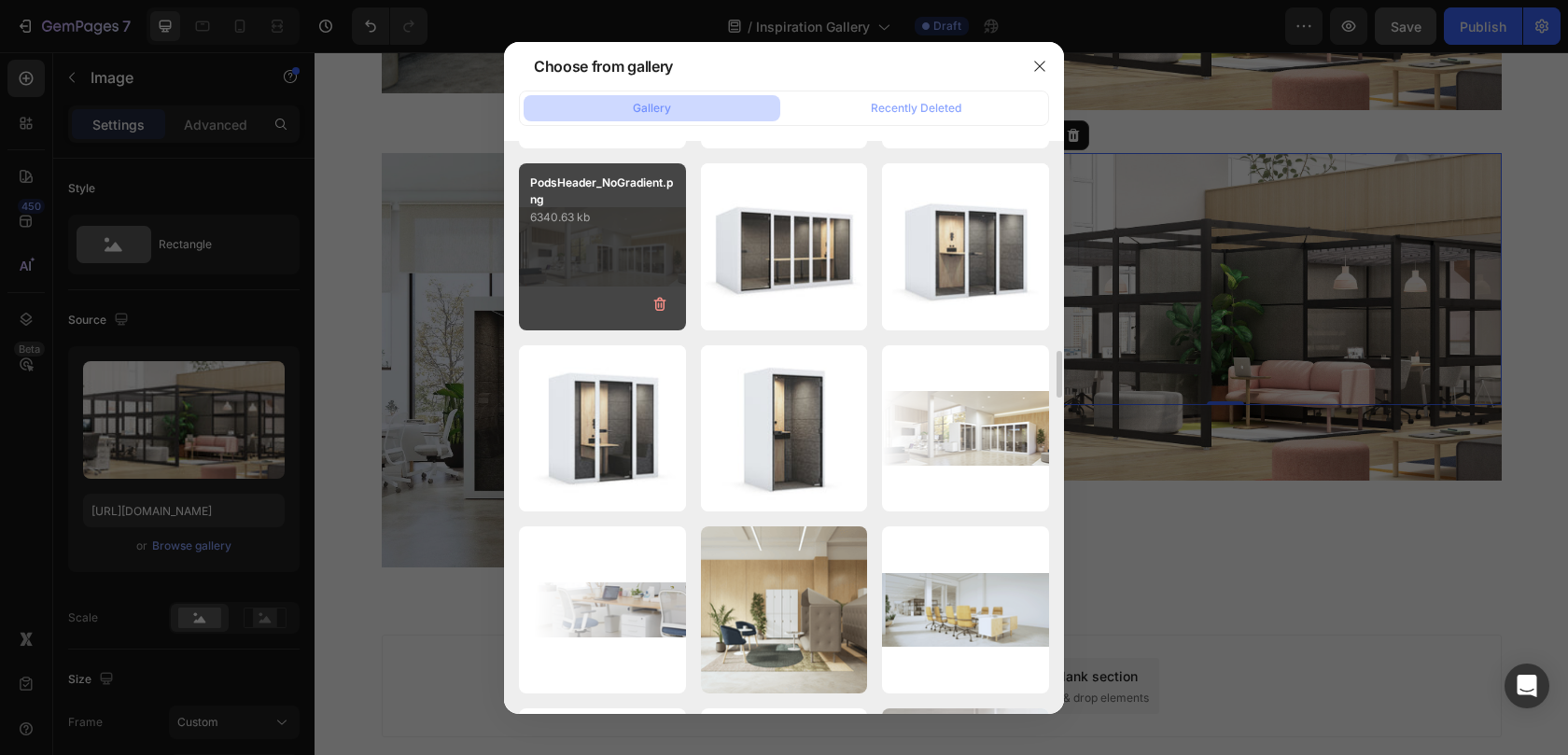
click at [616, 268] on div "PodsHeader_NoGradient.png 6340.63 kb" at bounding box center [602, 247] width 167 height 167
type input "https://cdn.shopify.com/s/files/1/0594/6559/7043/files/gempages_553249401305301…"
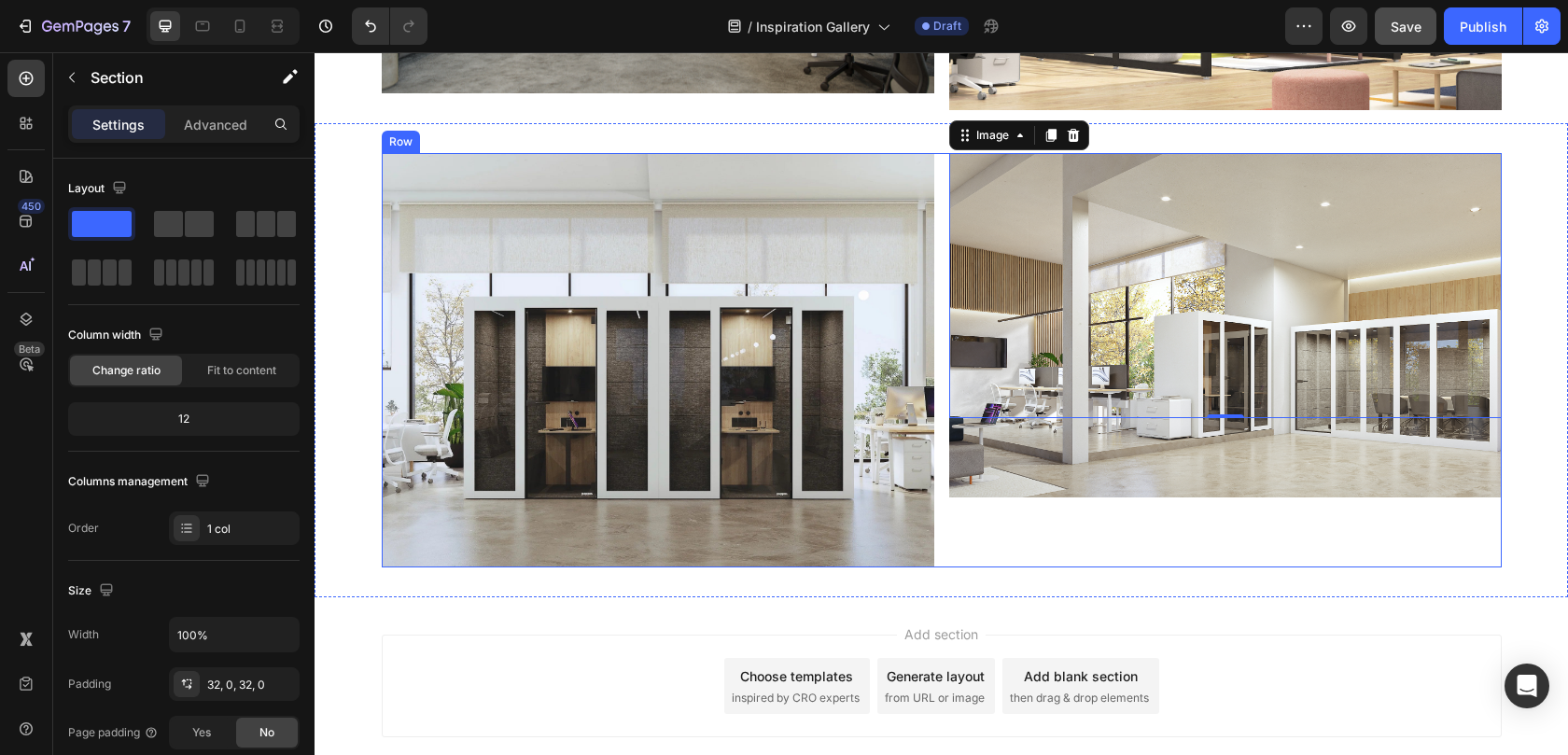
click at [1012, 567] on div "Image Image 0 Row Section 13" at bounding box center [941, 360] width 1254 height 473
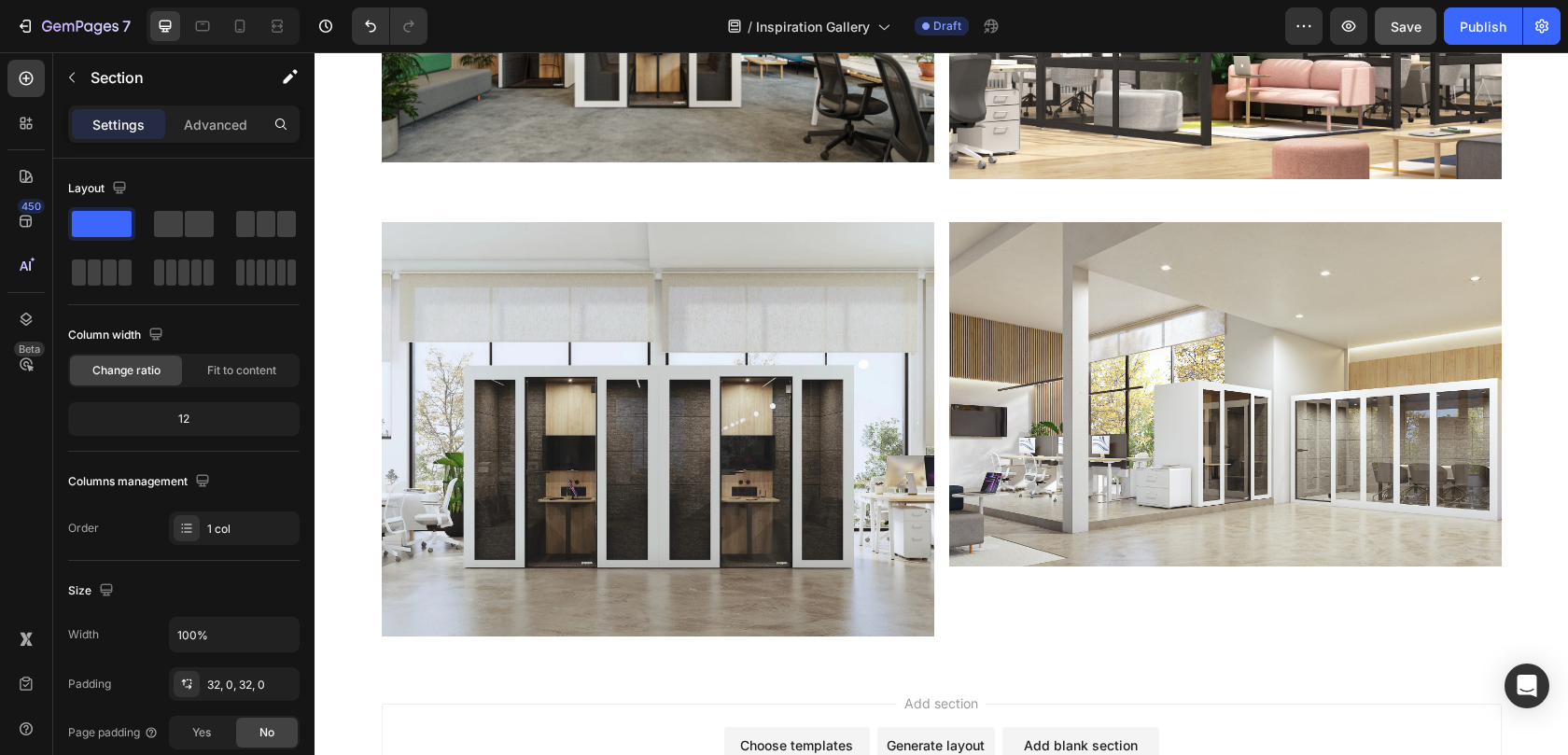
scroll to position [5894, 0]
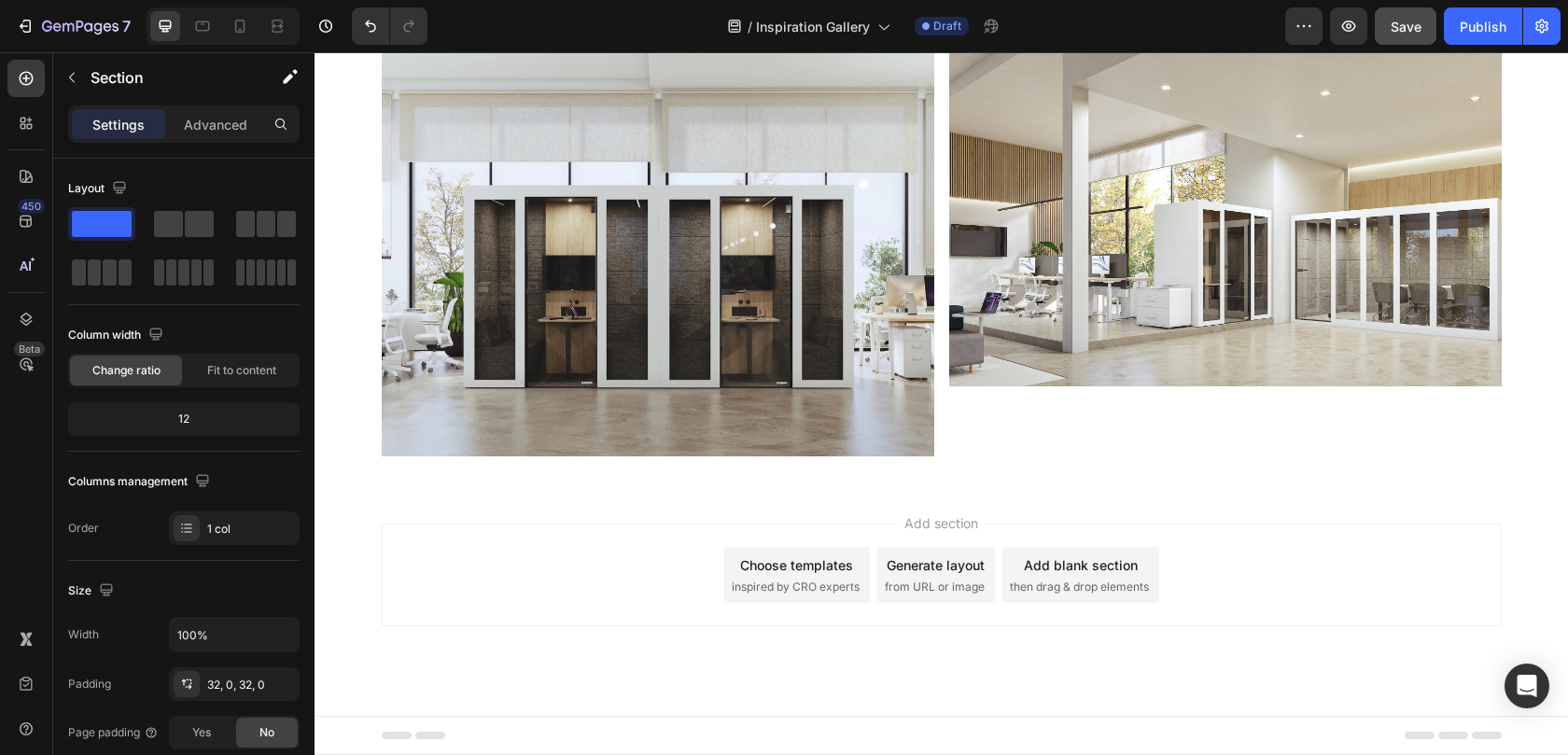
click at [356, 346] on div "Image Image Row" at bounding box center [941, 249] width 1254 height 414
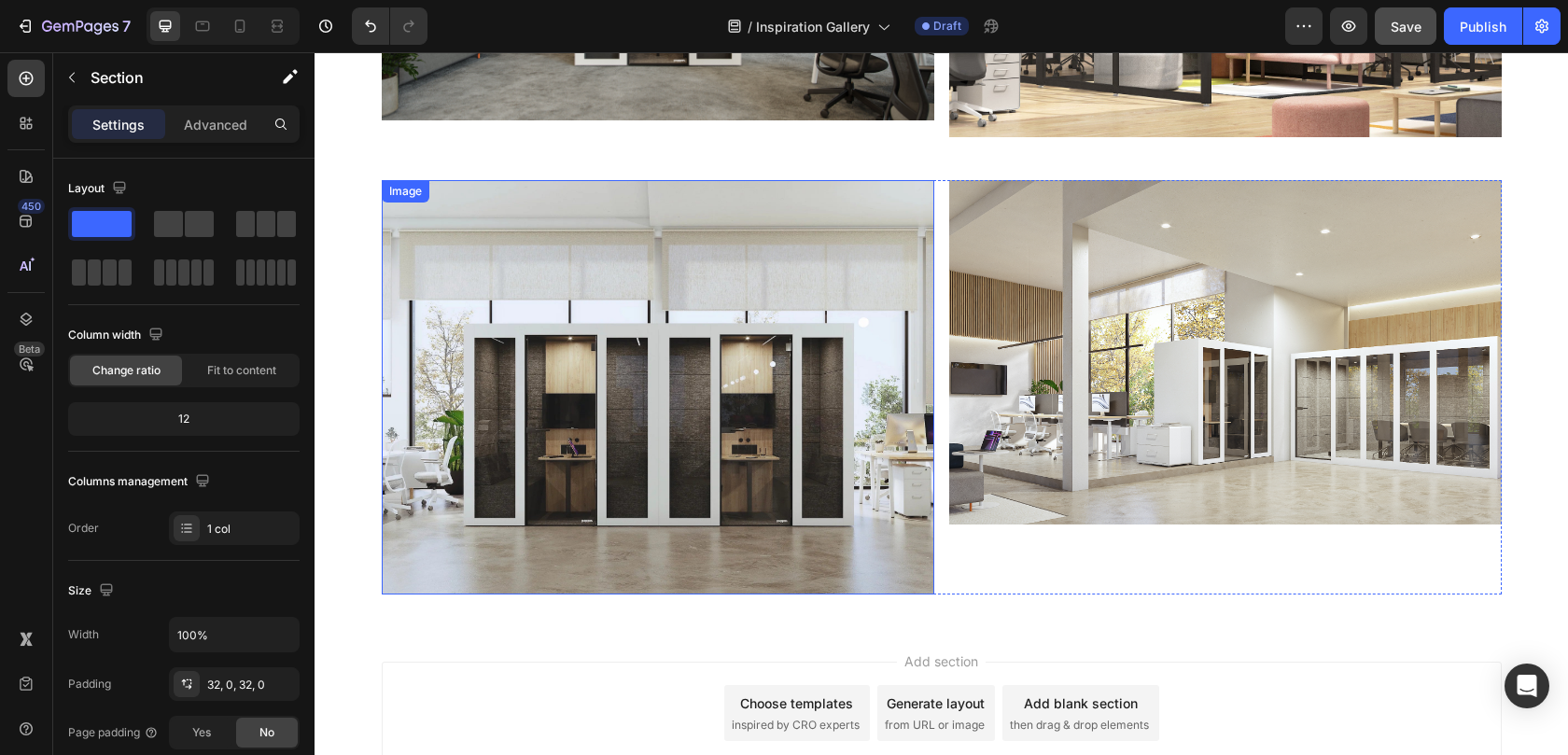
scroll to position [5745, 0]
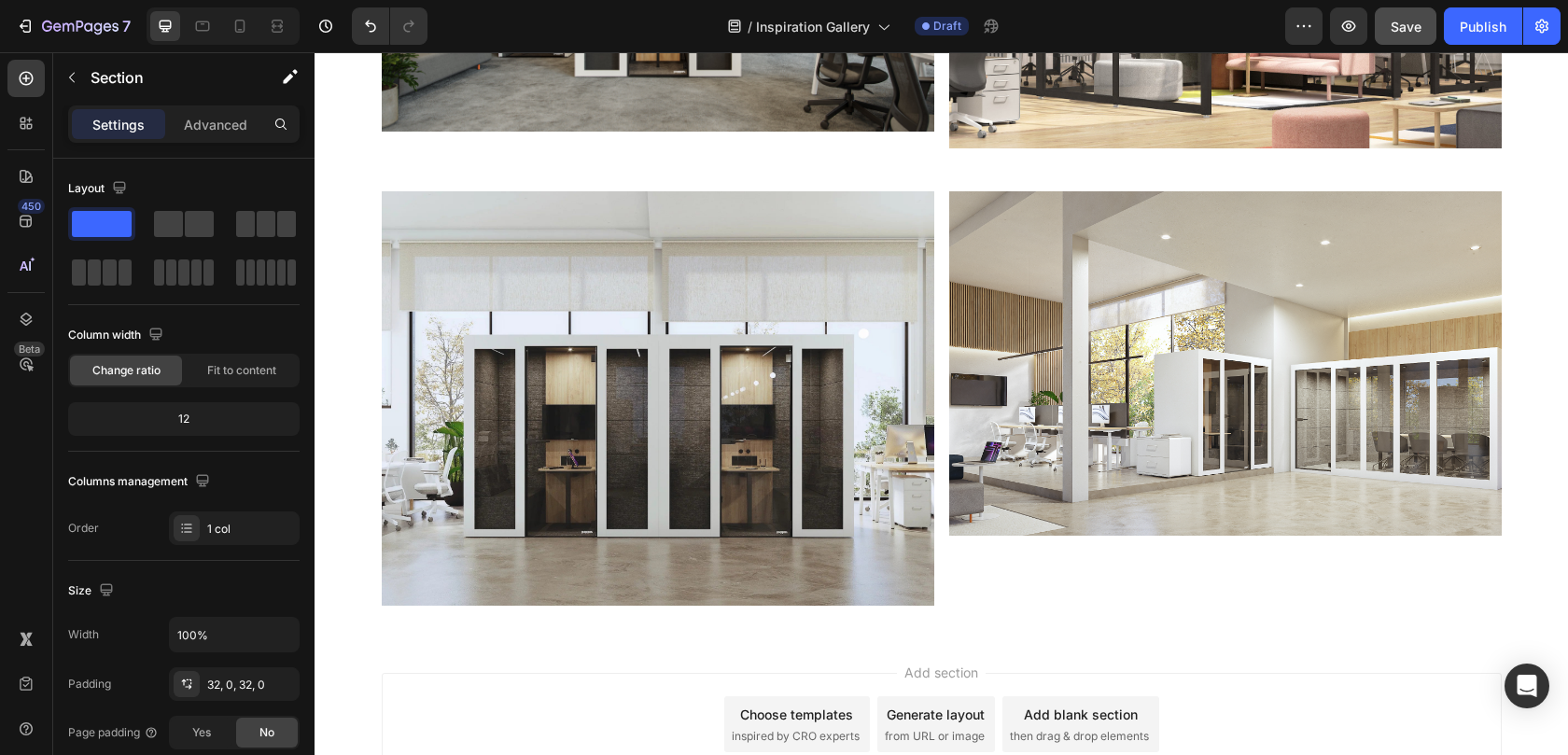
click at [344, 292] on div "Image Image Row" at bounding box center [941, 398] width 1254 height 414
click at [383, 293] on img at bounding box center [658, 398] width 552 height 414
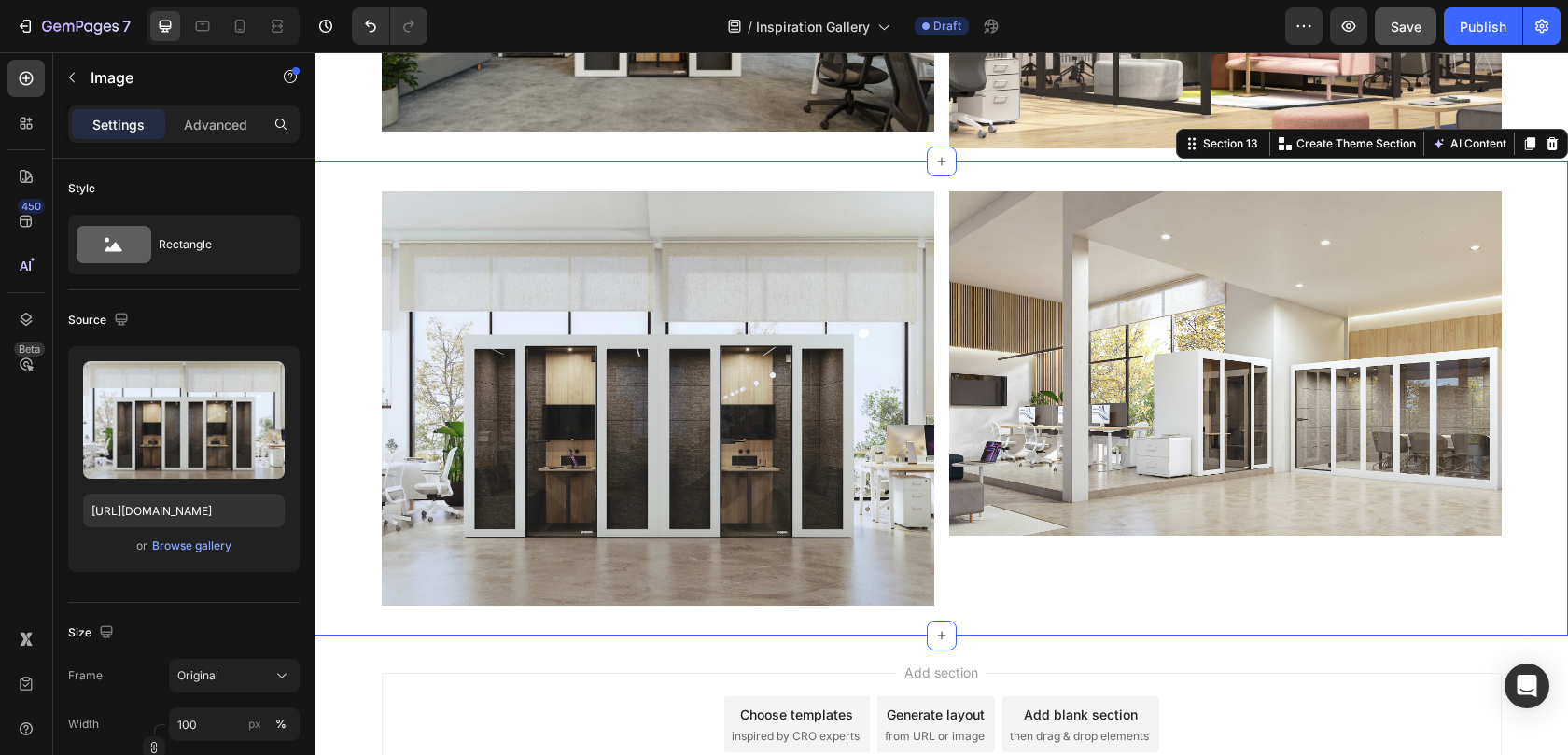
click at [348, 292] on div "Image Image Row" at bounding box center [941, 398] width 1254 height 414
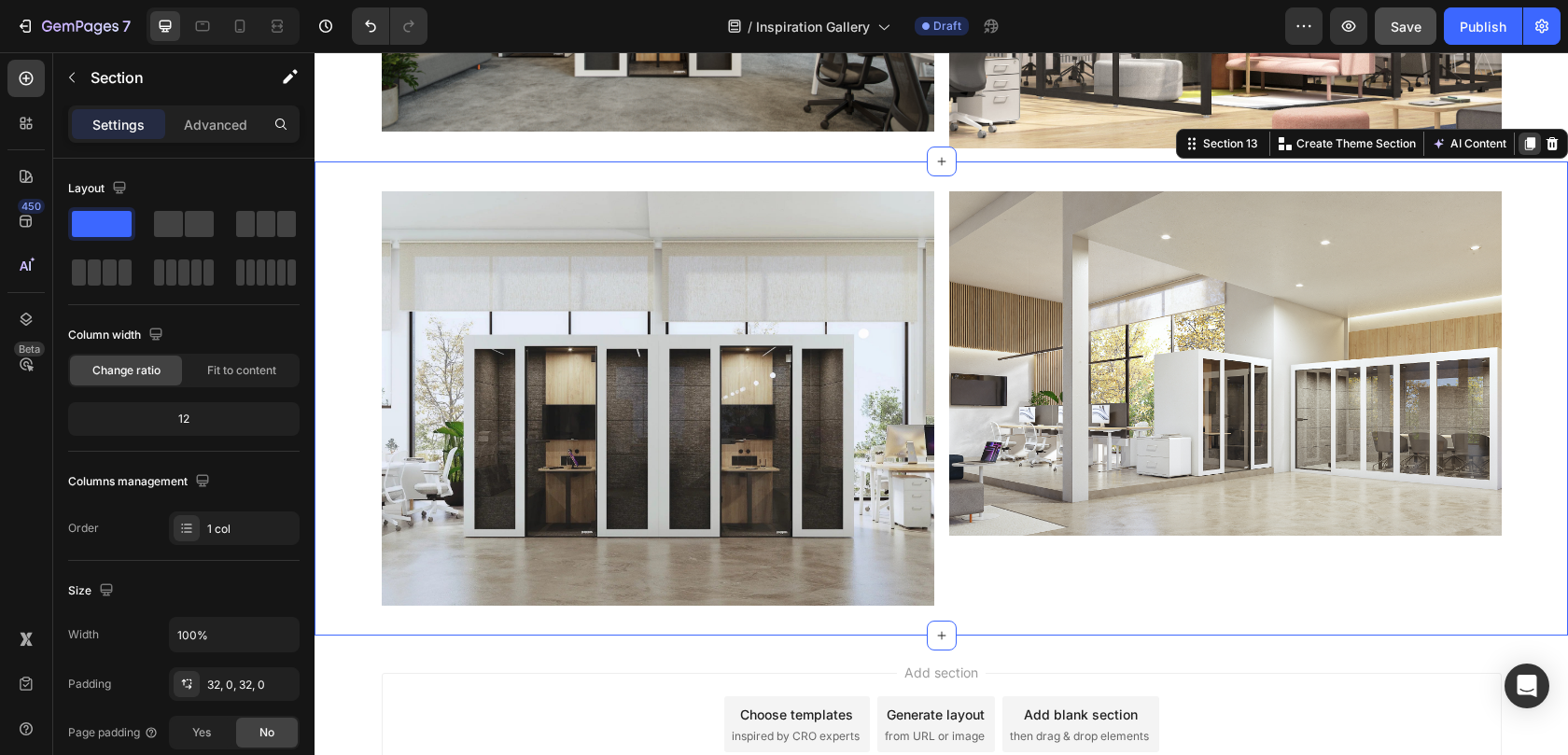
click at [1522, 137] on icon at bounding box center [1529, 143] width 15 height 15
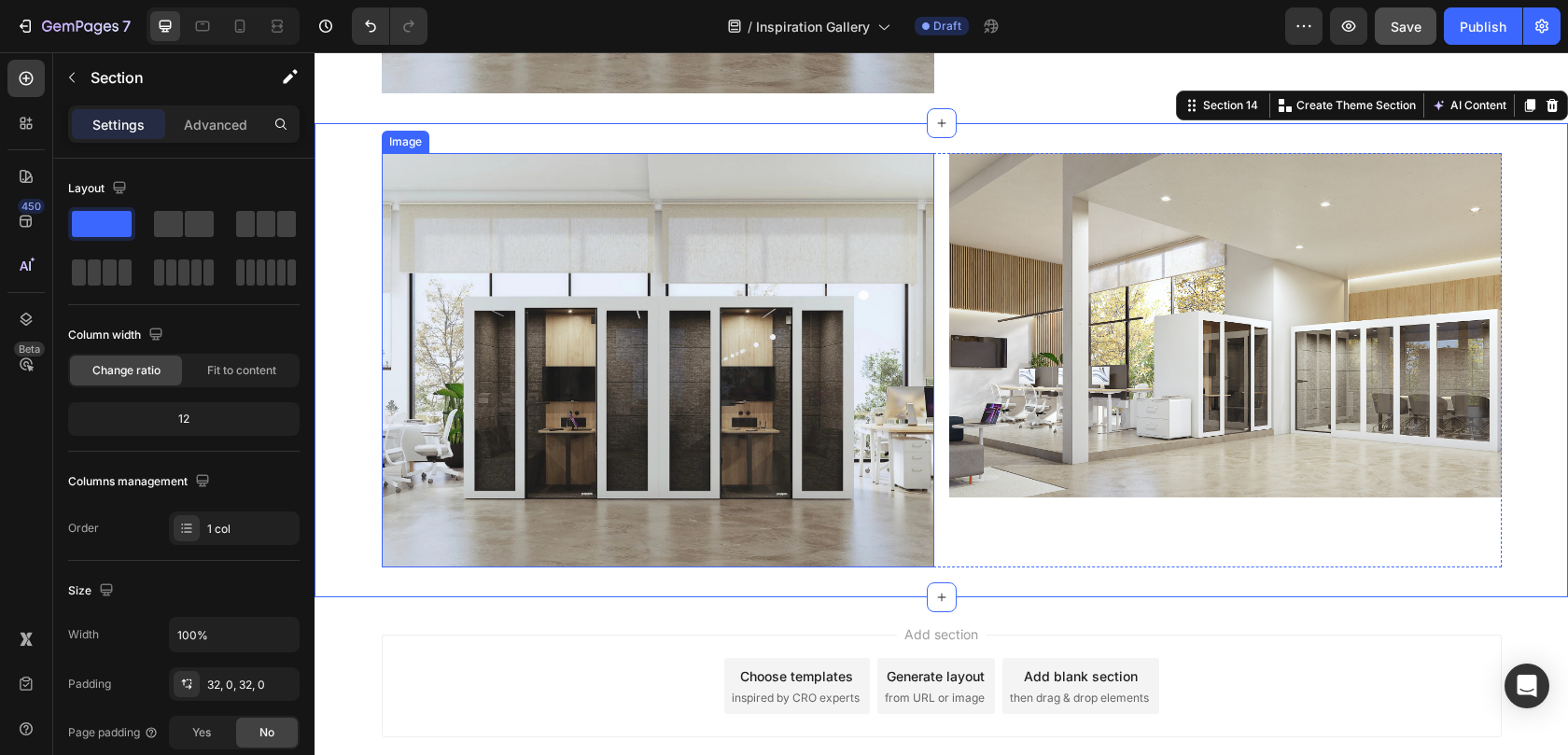
scroll to position [6262, 0]
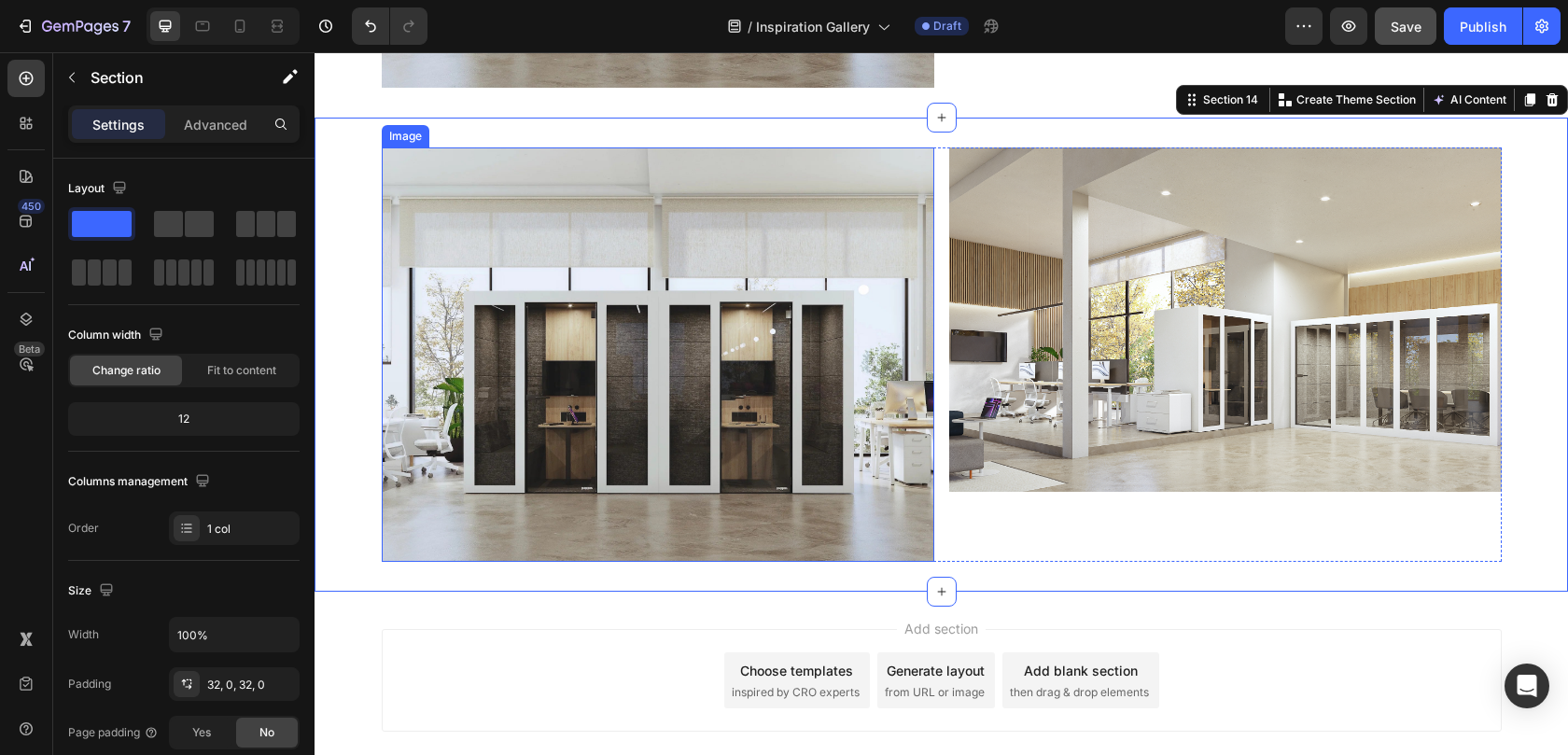
click at [601, 324] on img at bounding box center [658, 354] width 552 height 414
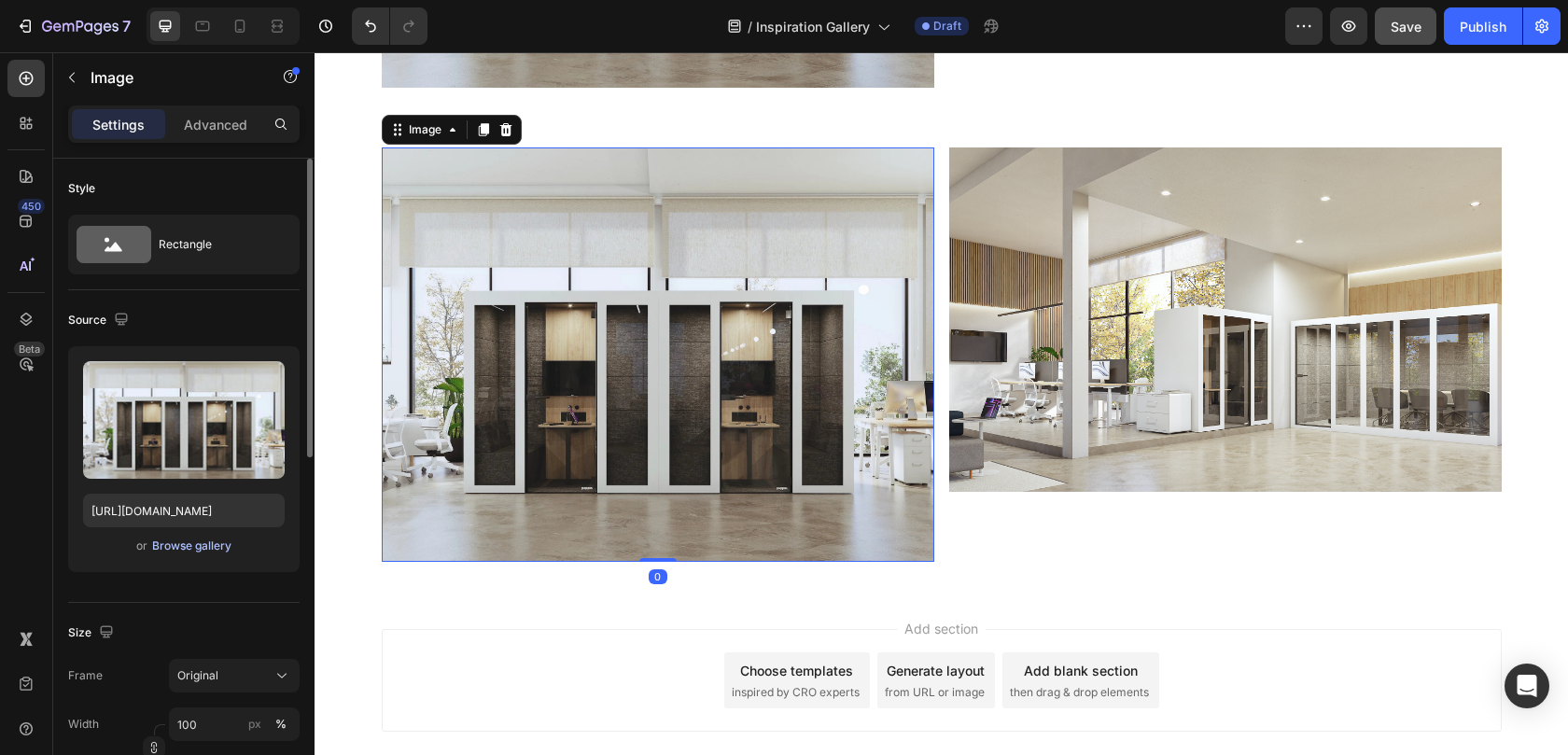
click at [208, 540] on div "Browse gallery" at bounding box center [192, 545] width 80 height 17
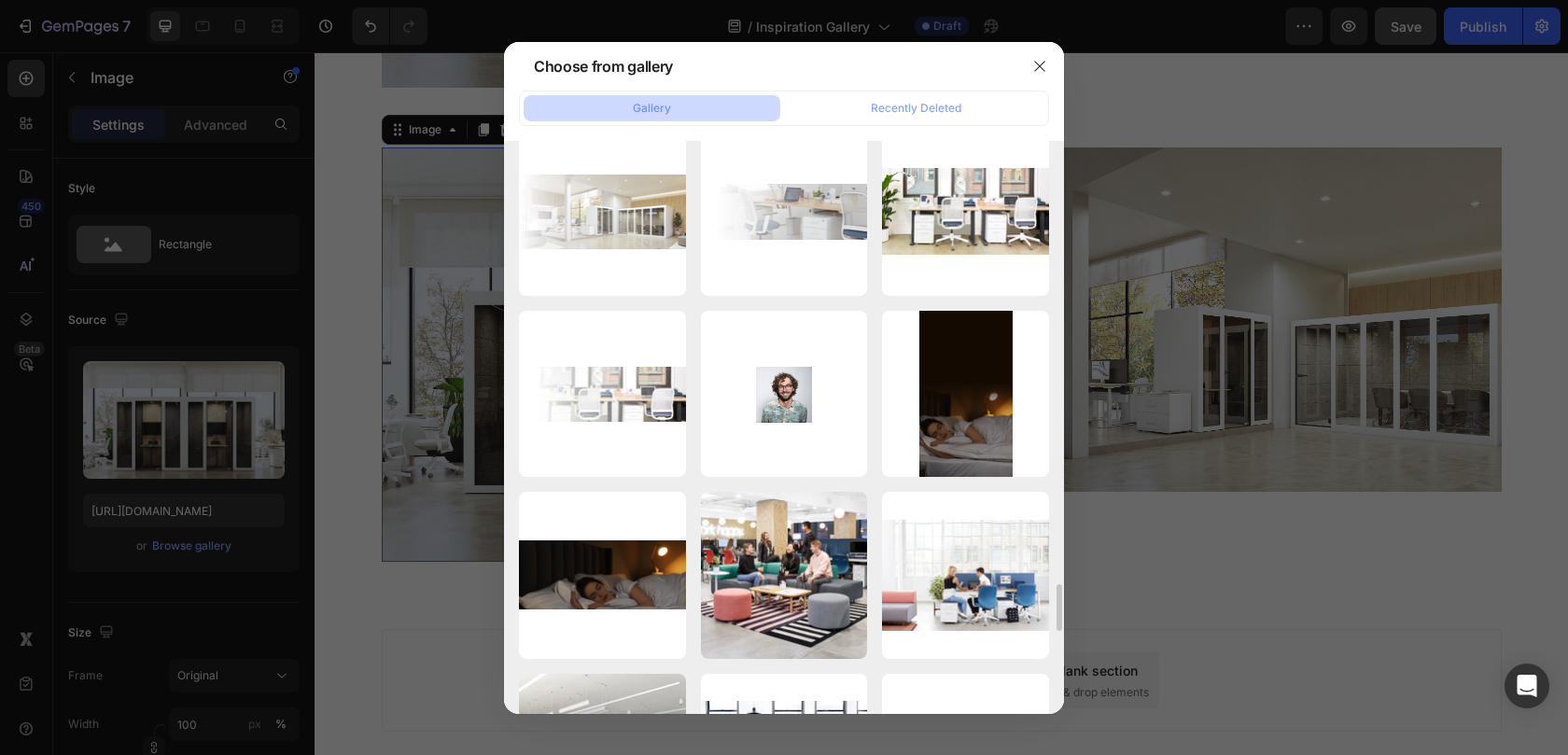
scroll to position [5794, 0]
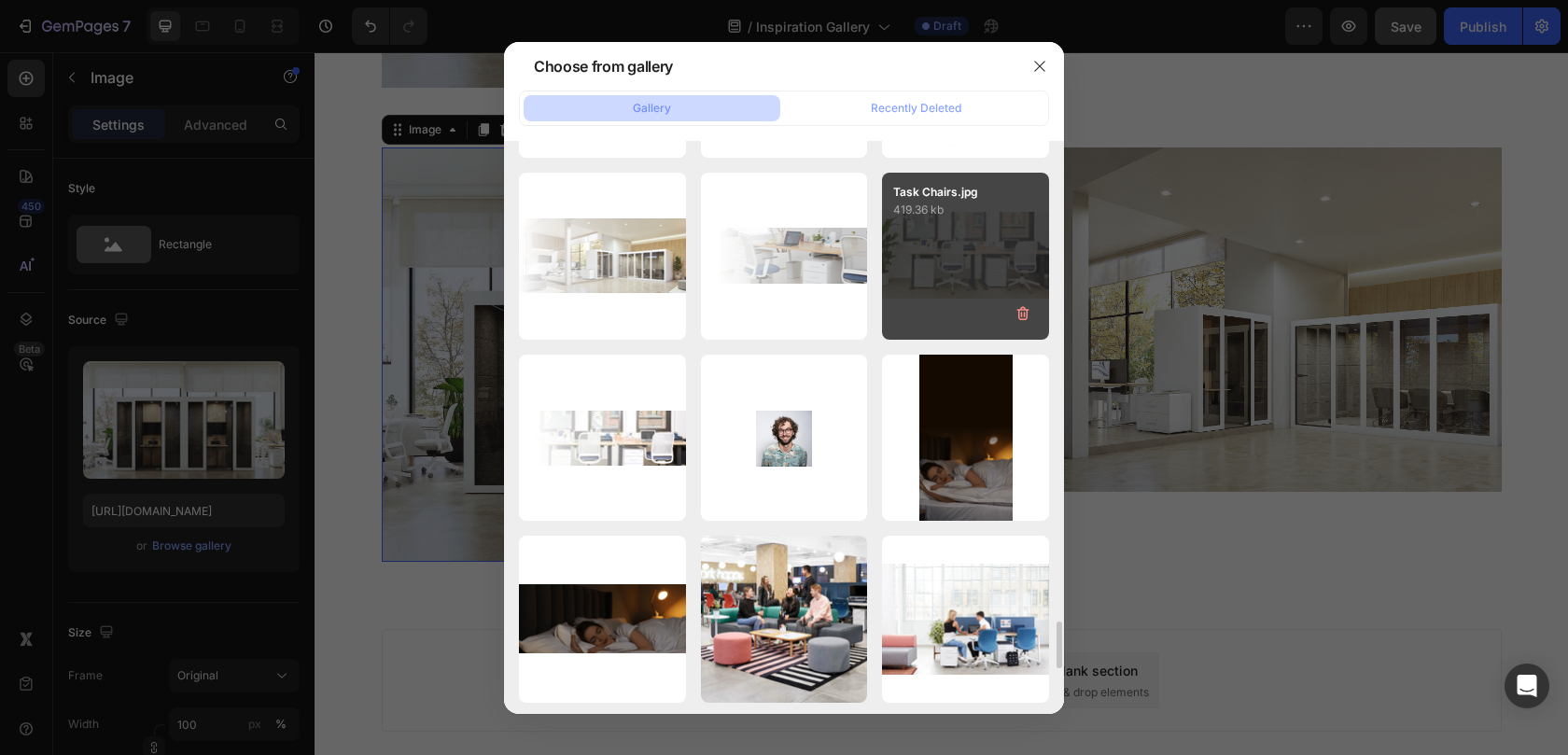
click at [916, 270] on div "Task Chairs.jpg 419.36 kb" at bounding box center [965, 257] width 167 height 167
type input "https://cdn.shopify.com/s/files/1/0594/6559/7043/files/gempages_553249401305301…"
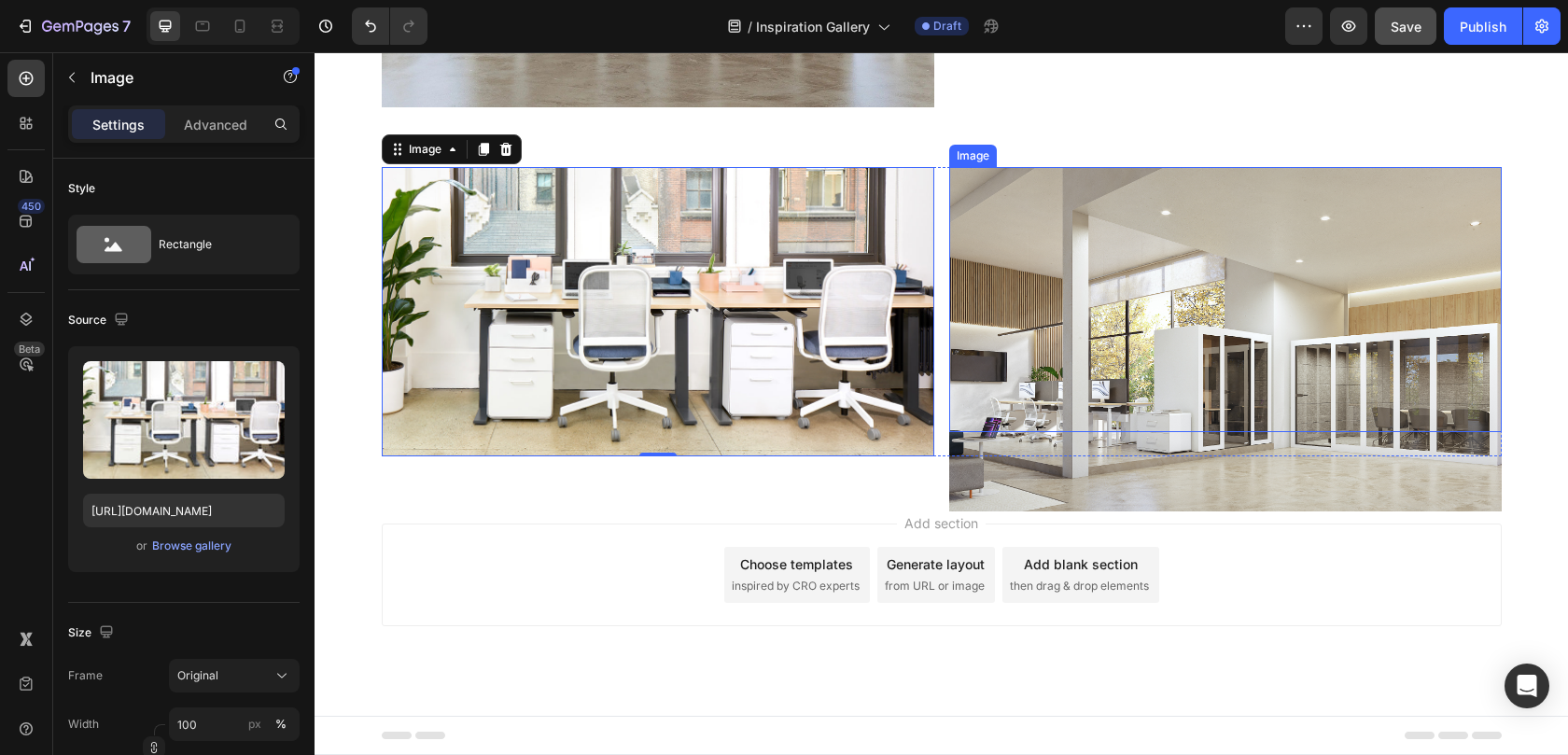
scroll to position [6242, 0]
click at [1097, 346] on img at bounding box center [1225, 339] width 552 height 344
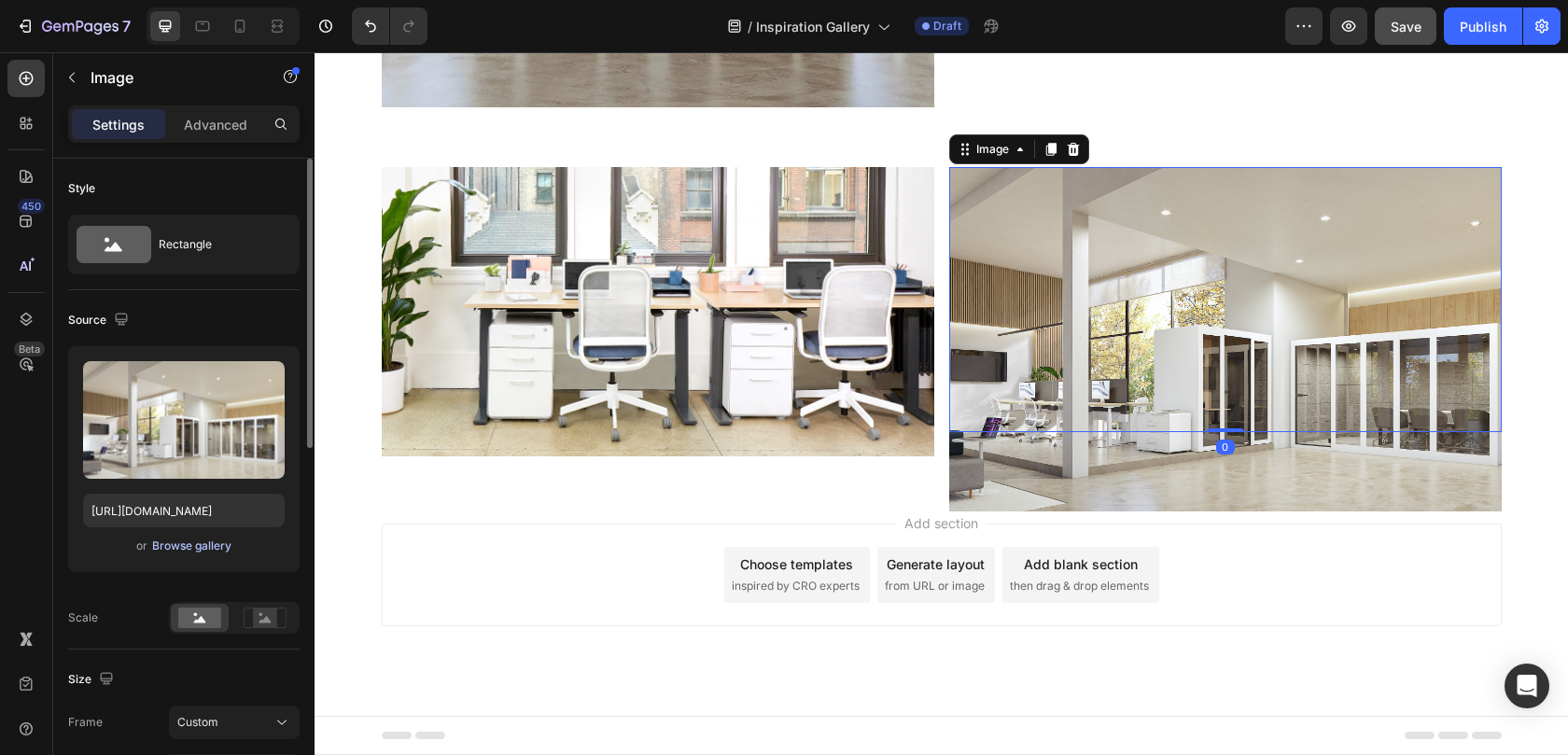
click at [195, 549] on div "Browse gallery" at bounding box center [192, 545] width 80 height 17
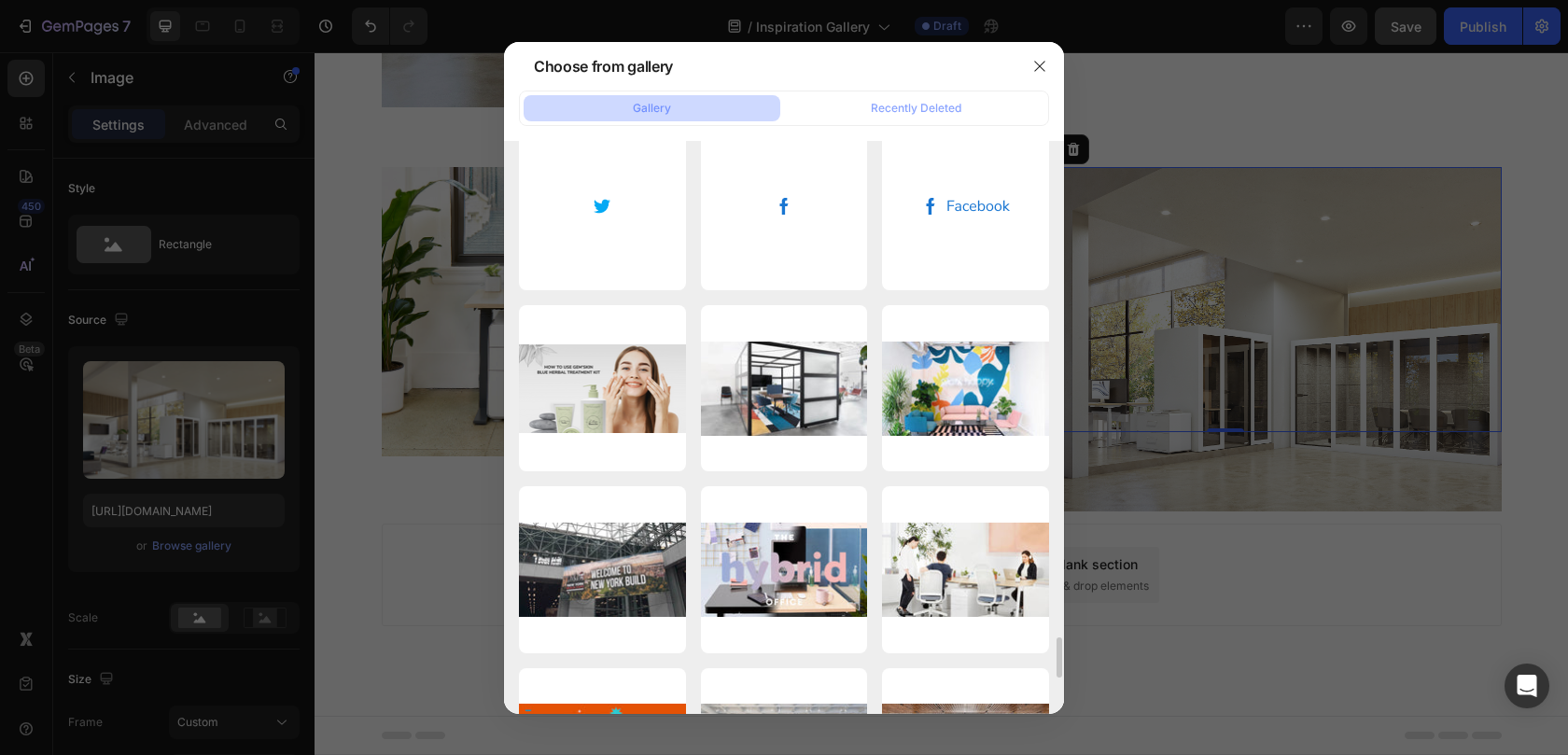
scroll to position [6932, 0]
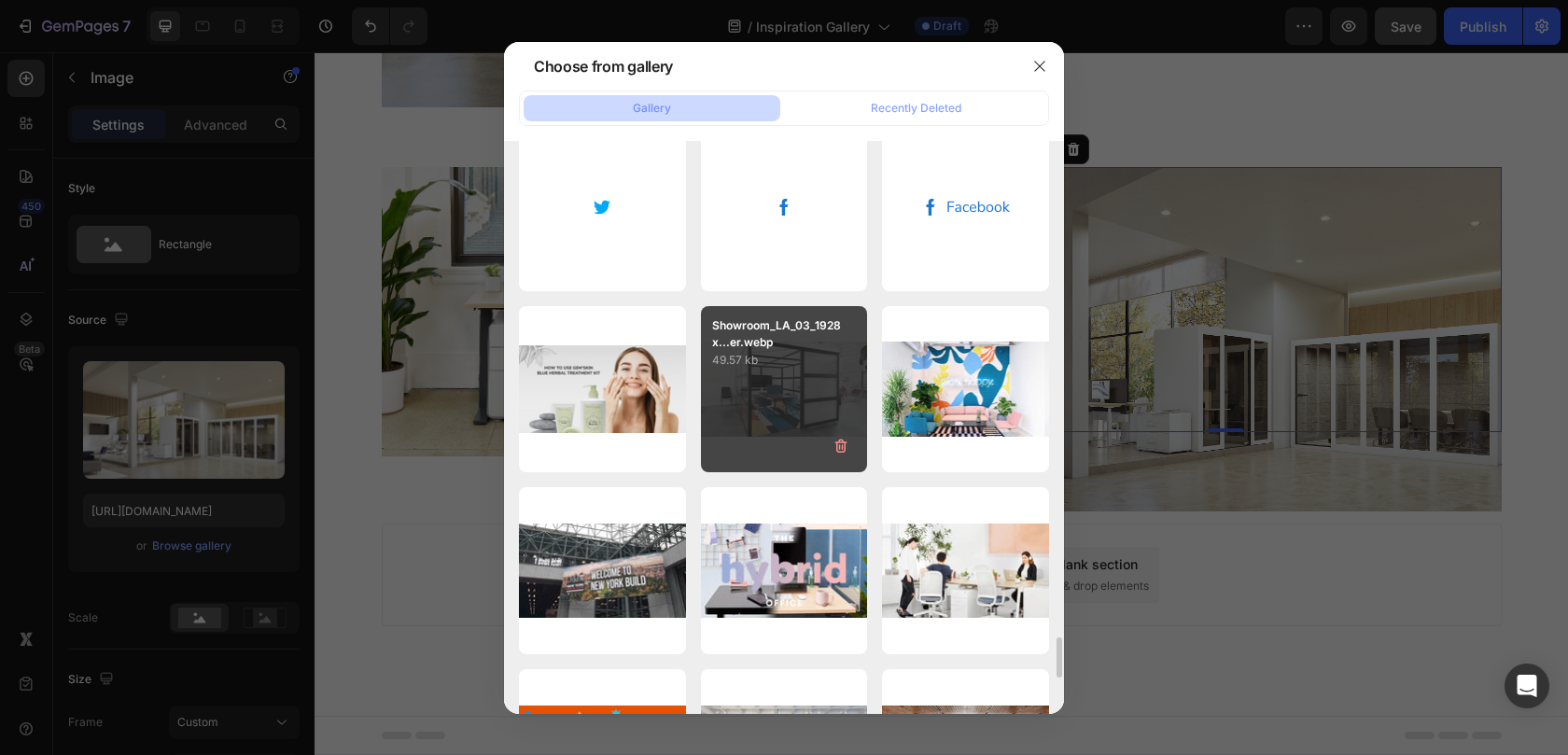
click at [782, 399] on div "Showroom_LA_03_1928x...er.webp 49.57 kb" at bounding box center [784, 390] width 167 height 167
type input "https://cdn.shopify.com/s/files/1/0594/6559/7043/files/gempages_553249401305301…"
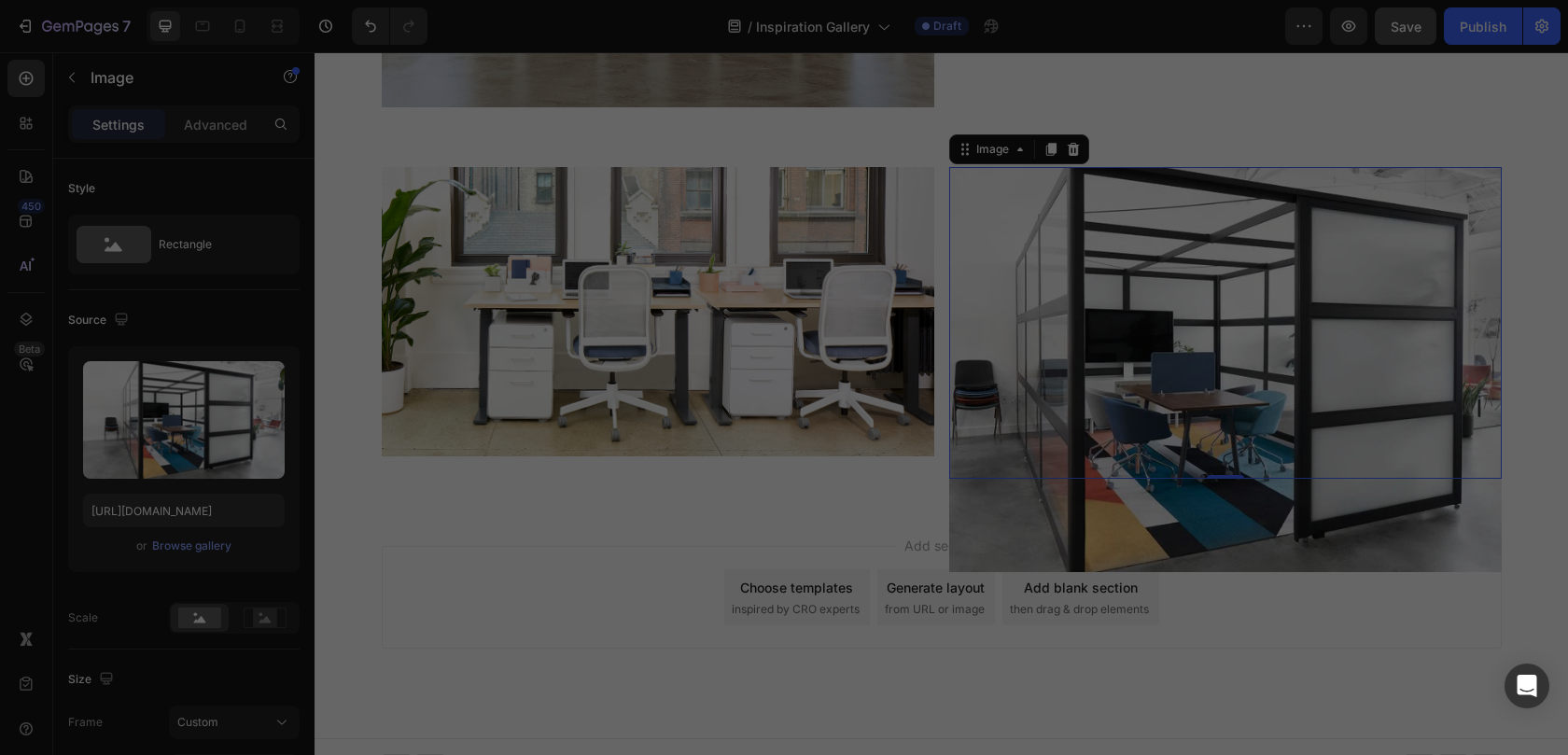
scroll to position [6262, 0]
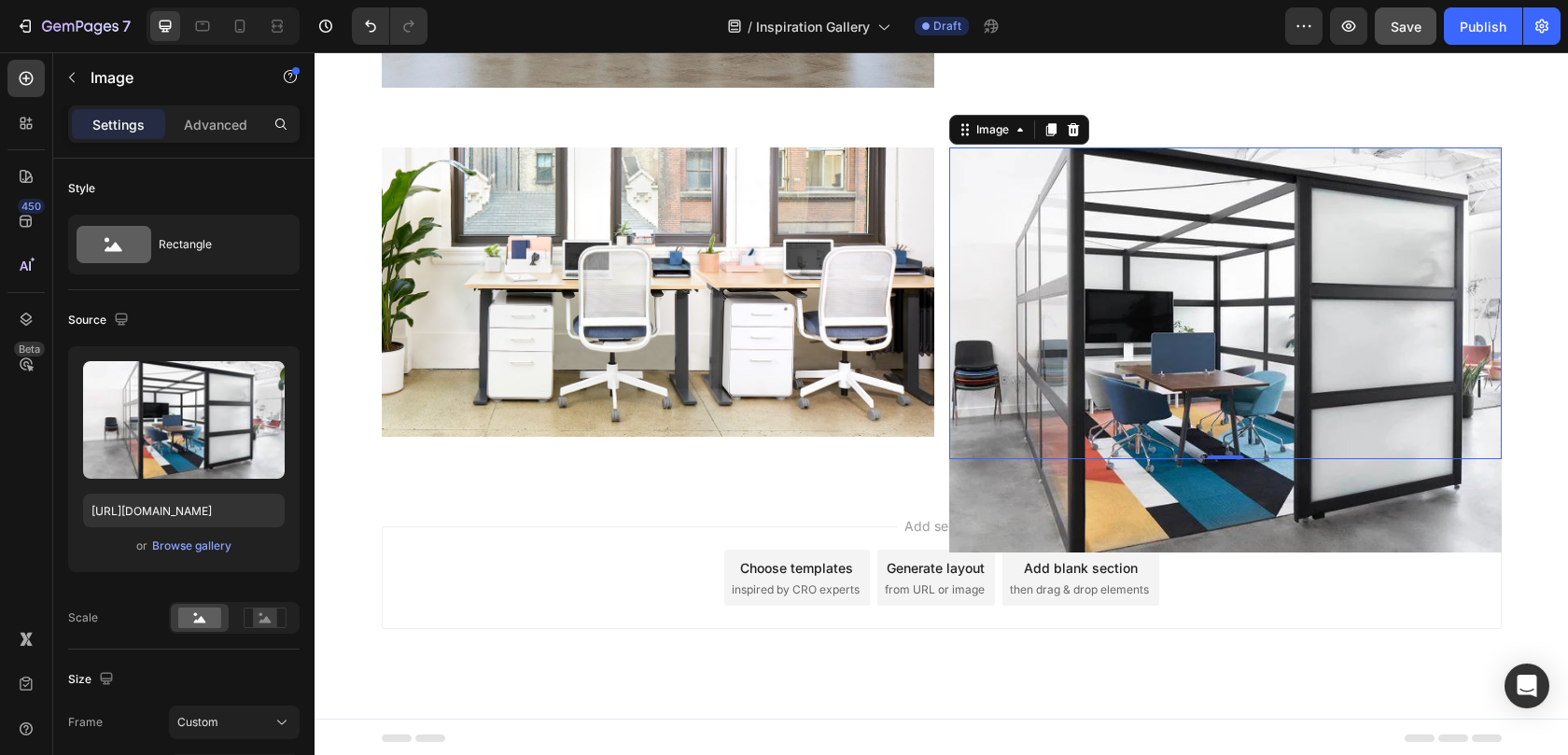
click at [1073, 504] on img at bounding box center [1225, 349] width 552 height 405
click at [981, 341] on img at bounding box center [1225, 349] width 552 height 405
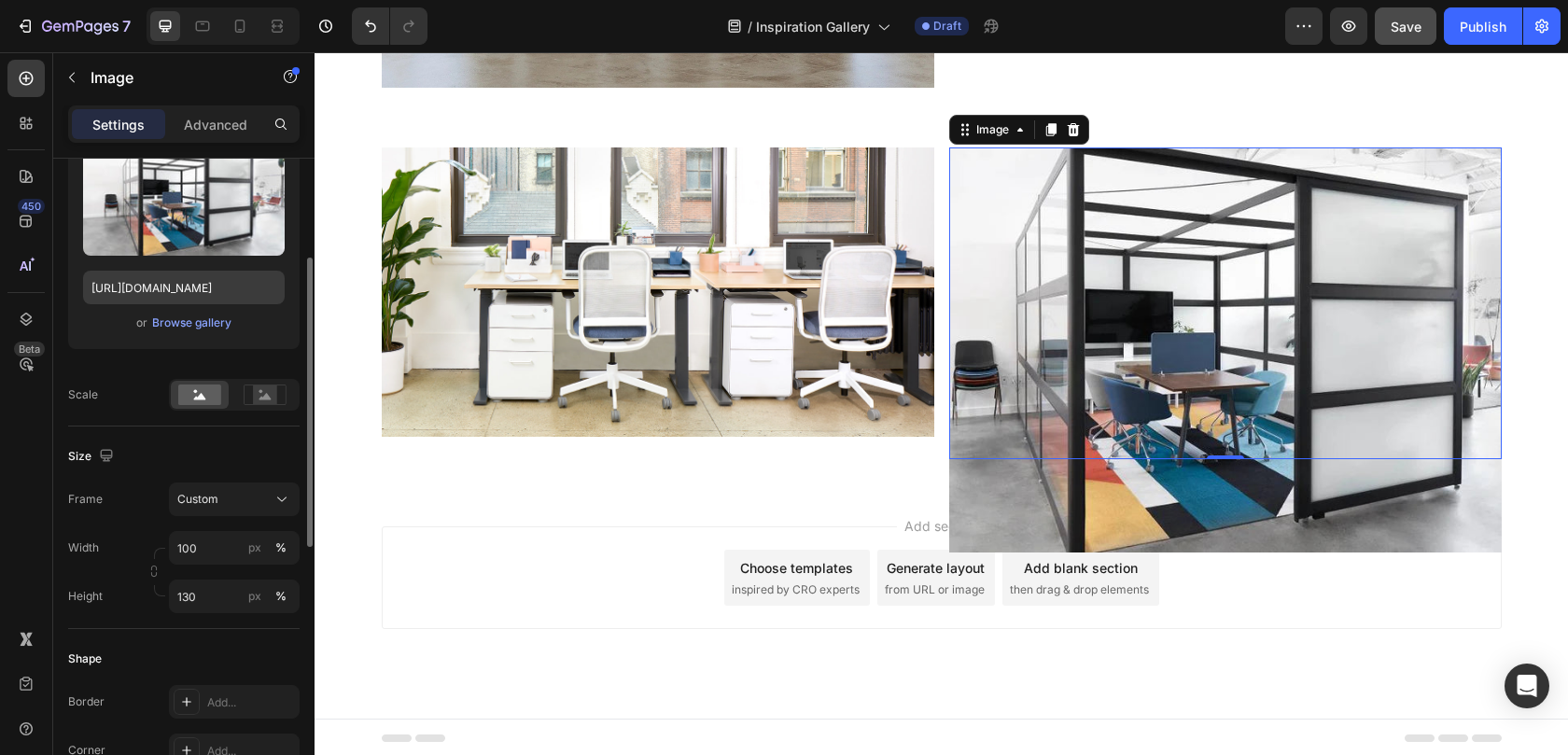
scroll to position [228, 0]
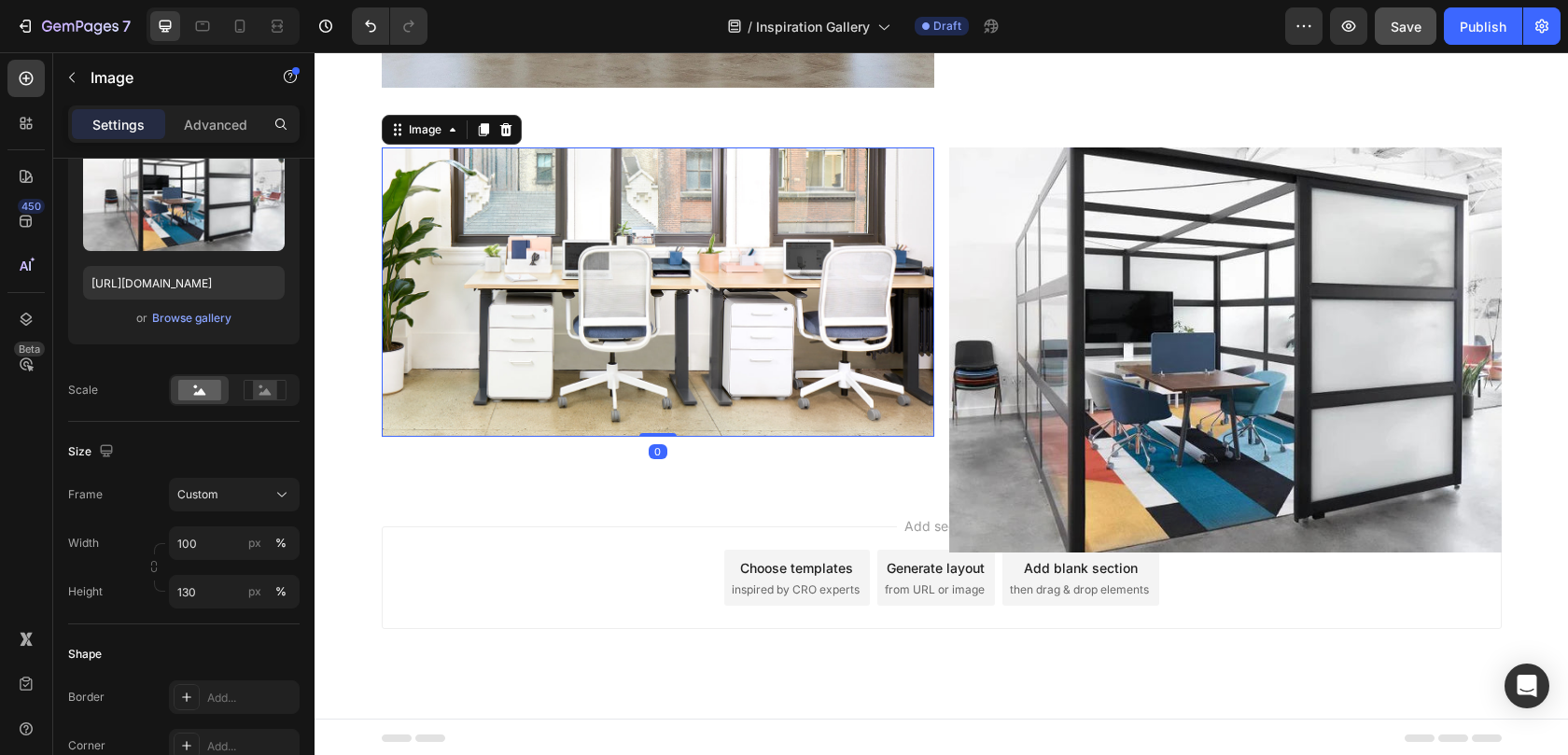
click at [457, 352] on img at bounding box center [658, 291] width 552 height 289
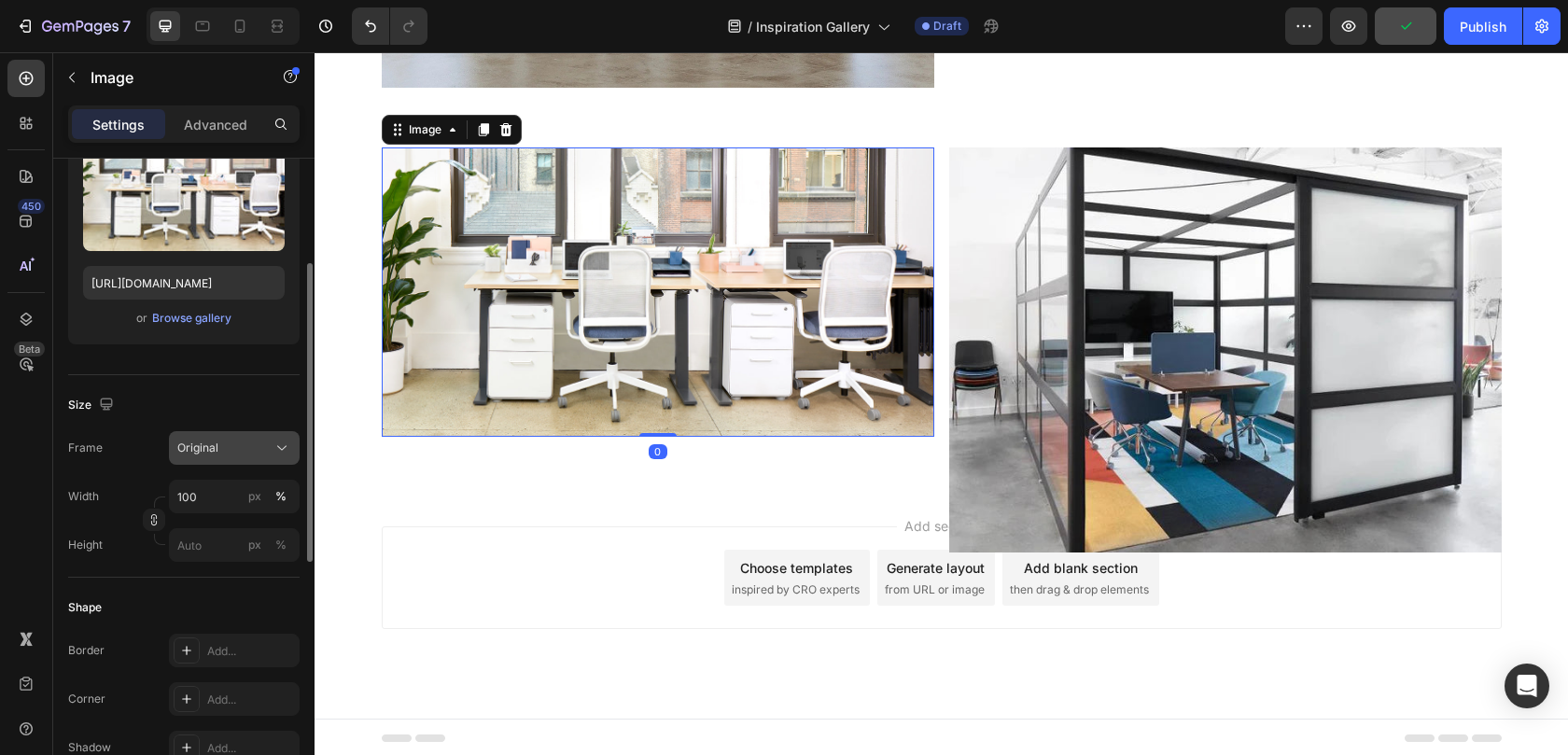
click at [229, 454] on div "Original" at bounding box center [223, 448] width 92 height 17
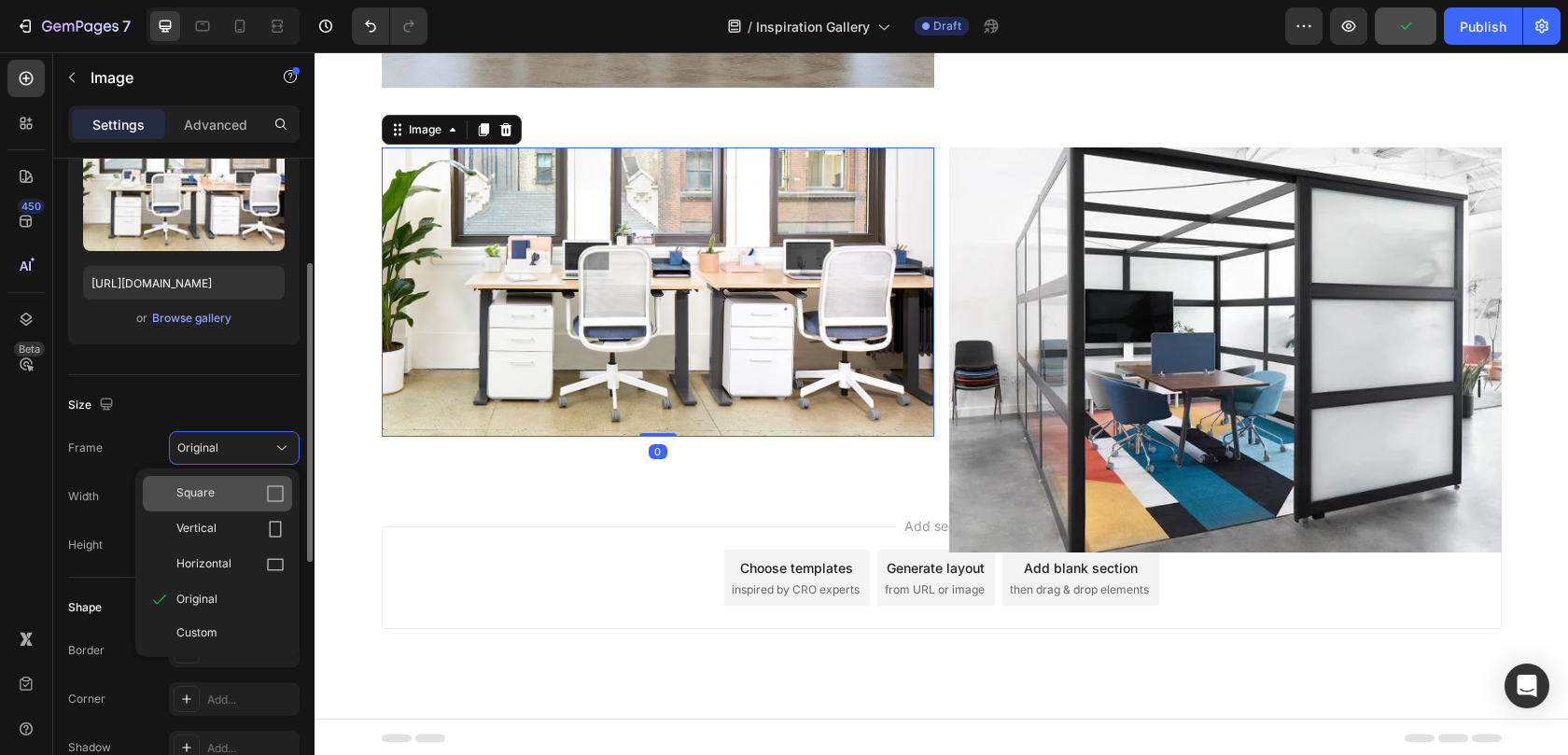
click at [213, 498] on span "Square" at bounding box center [195, 493] width 38 height 19
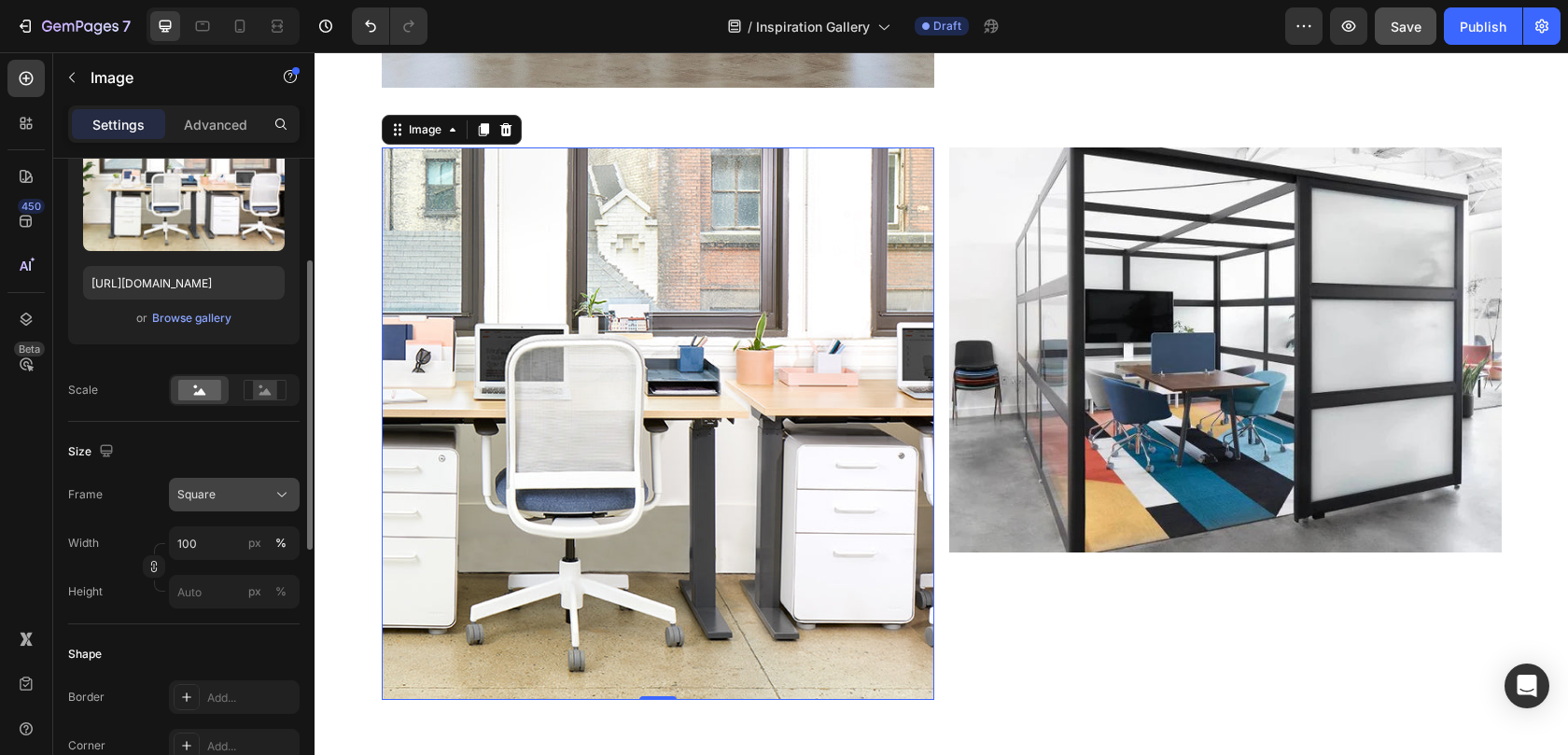
click at [232, 492] on div "Square" at bounding box center [223, 494] width 92 height 17
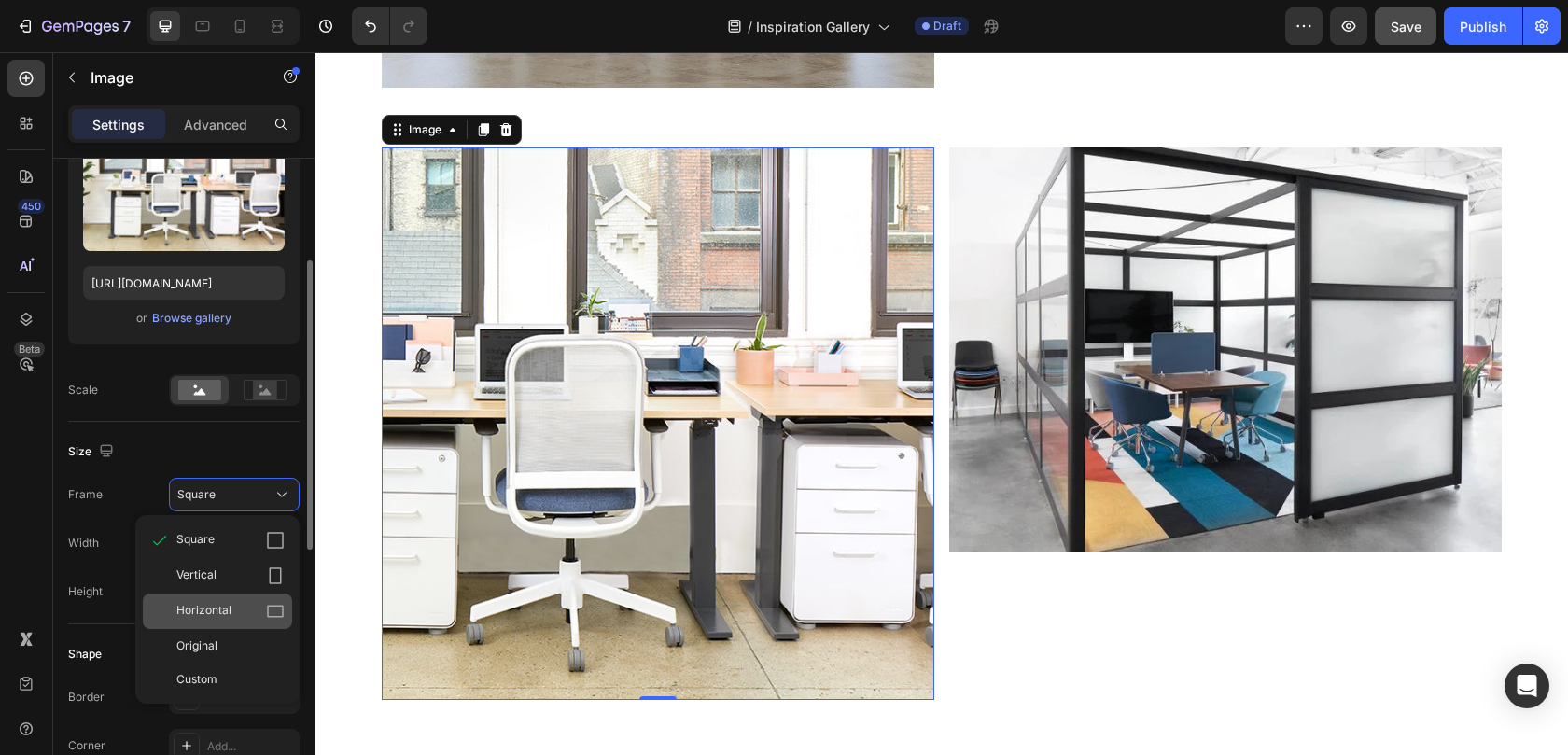
click at [217, 613] on span "Horizontal" at bounding box center [203, 611] width 55 height 19
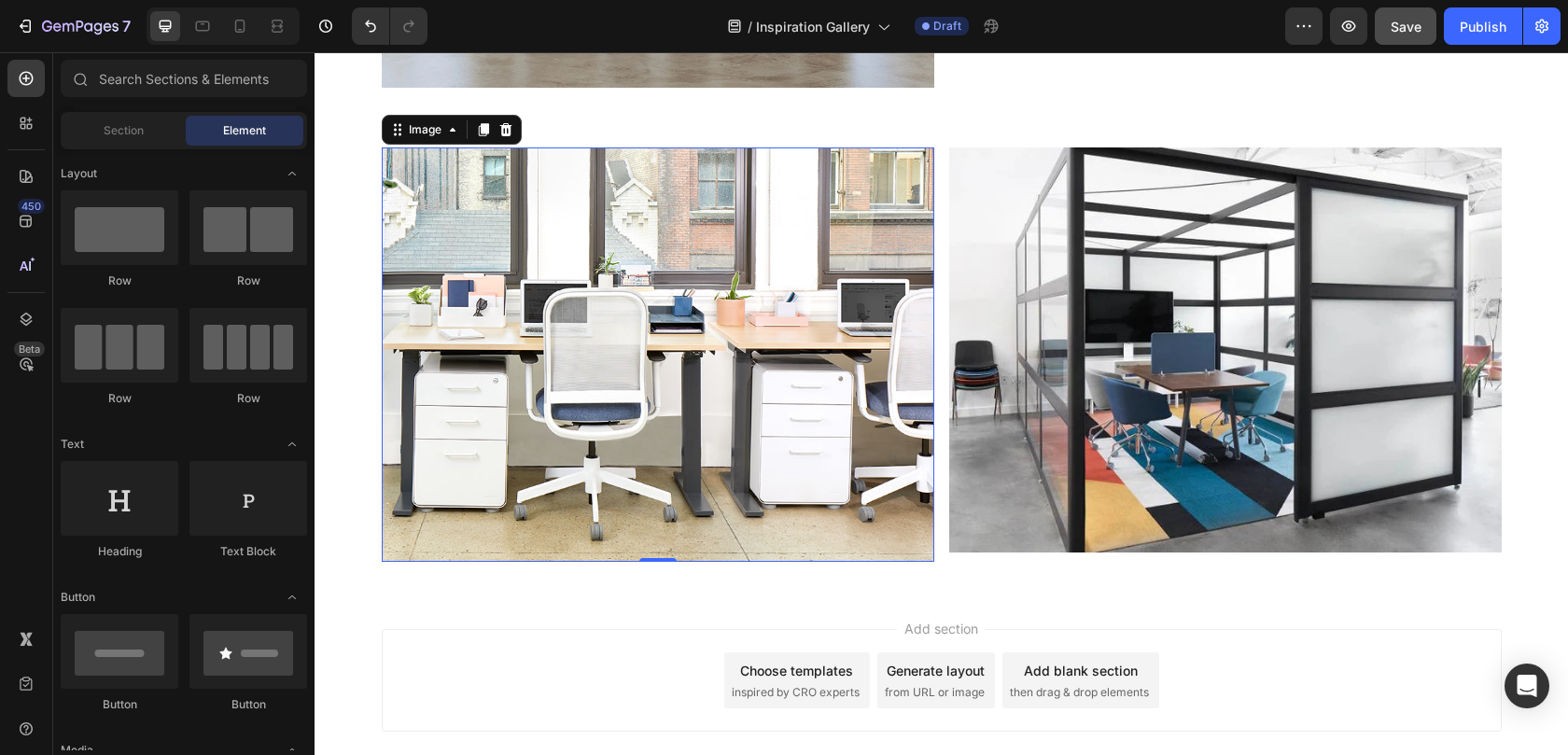
click at [601, 601] on div "Add section Choose templates inspired by CRO experts Generate layout from URL o…" at bounding box center [941, 706] width 1254 height 230
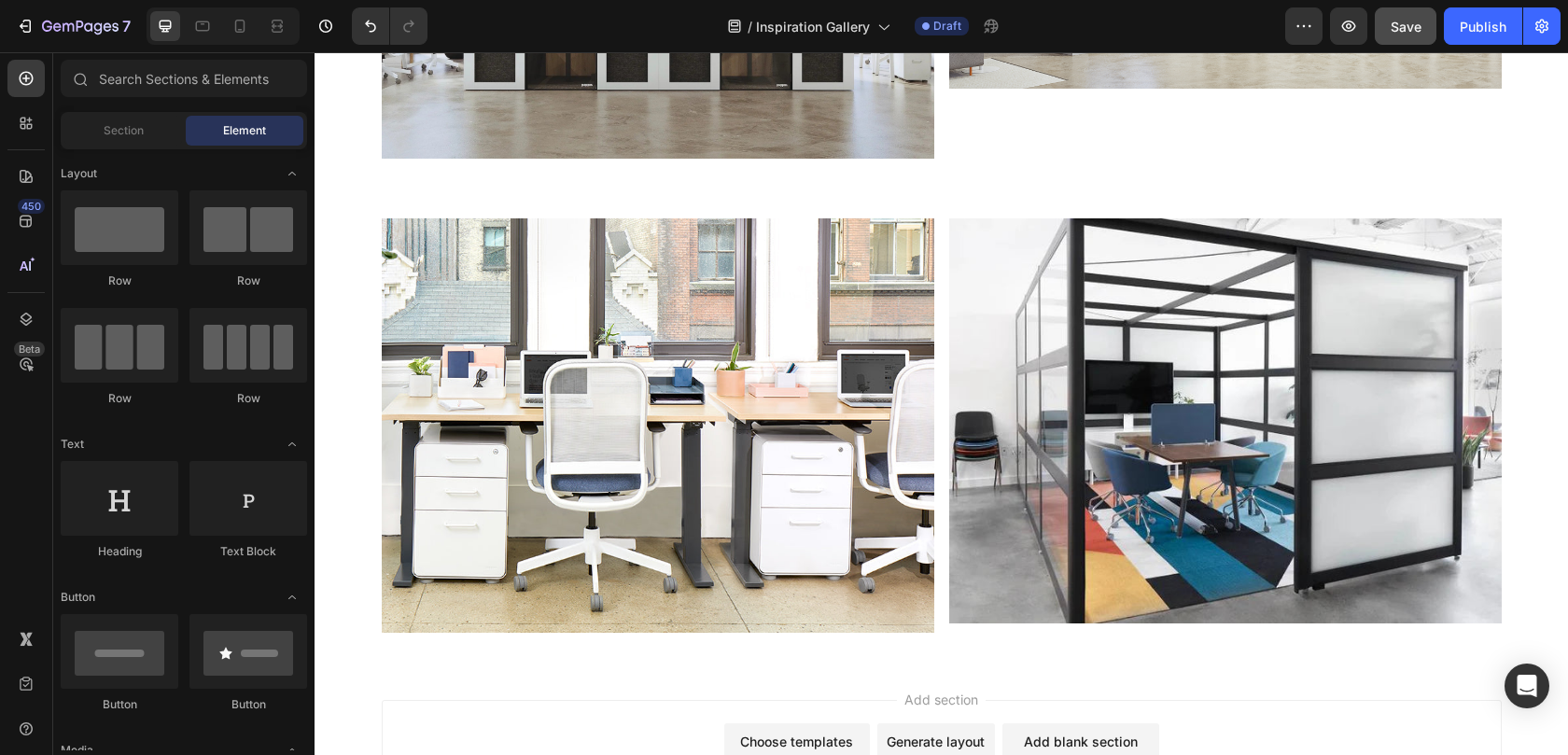
scroll to position [6183, 0]
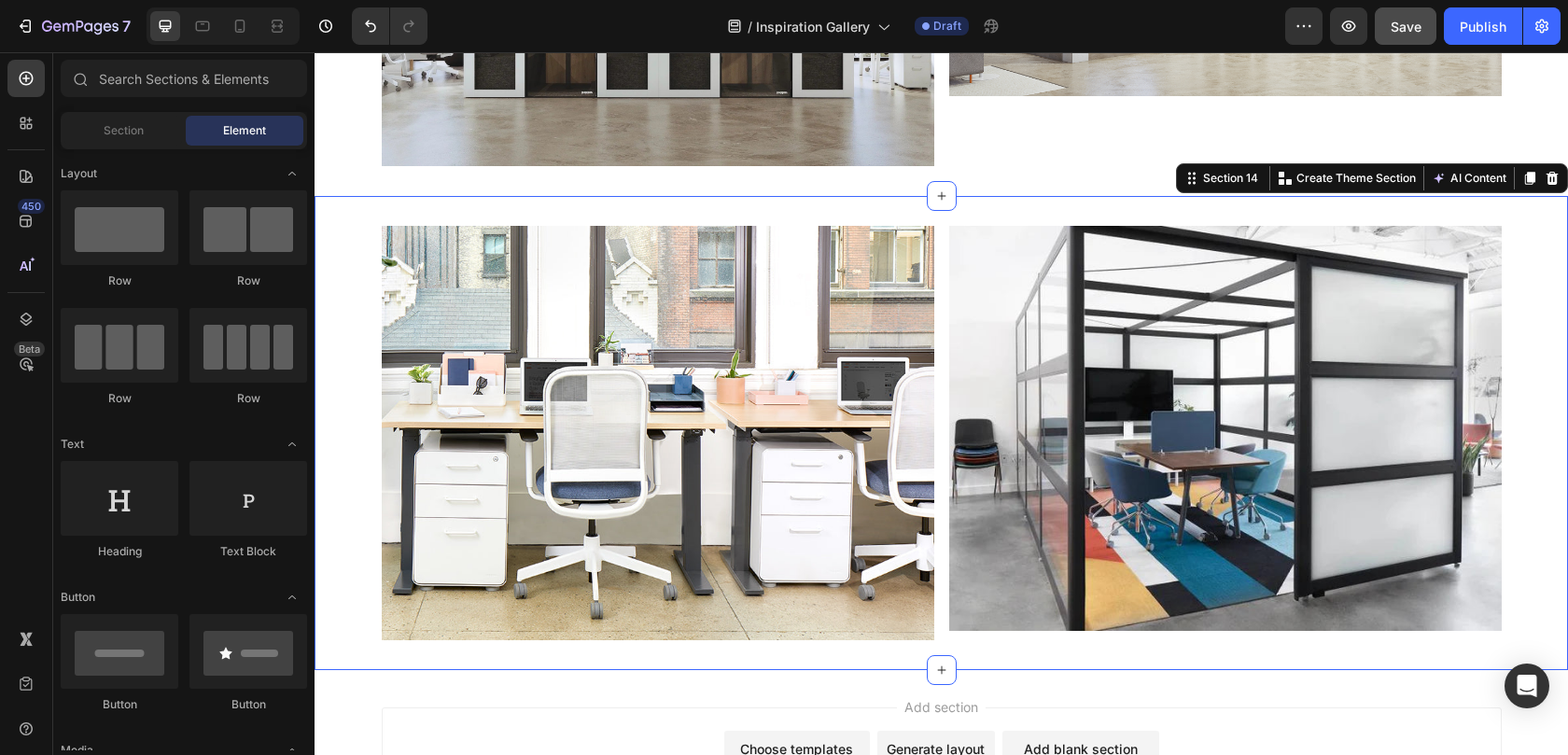
click at [342, 409] on div "Image Image Row" at bounding box center [941, 433] width 1254 height 414
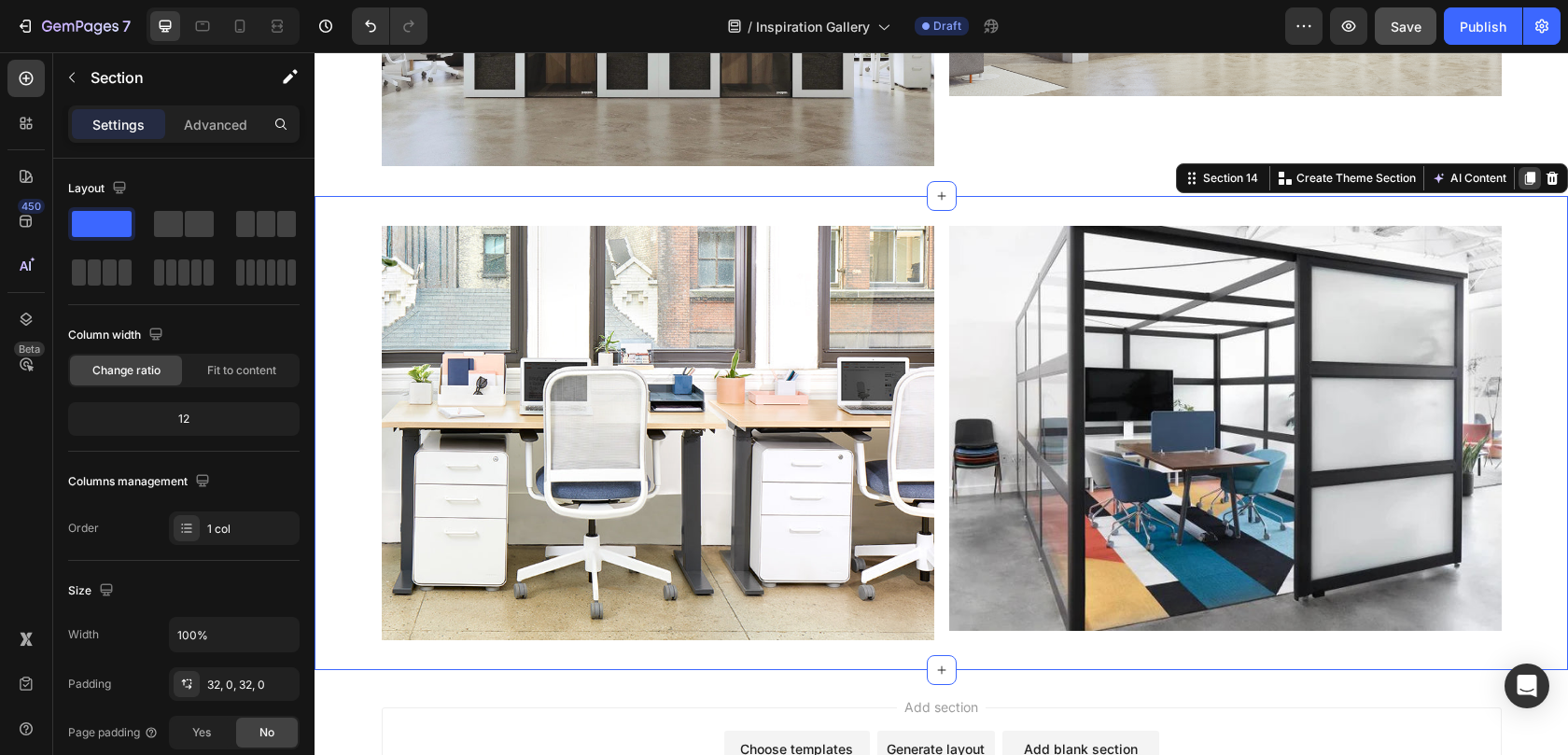
click at [1524, 180] on icon at bounding box center [1529, 178] width 10 height 13
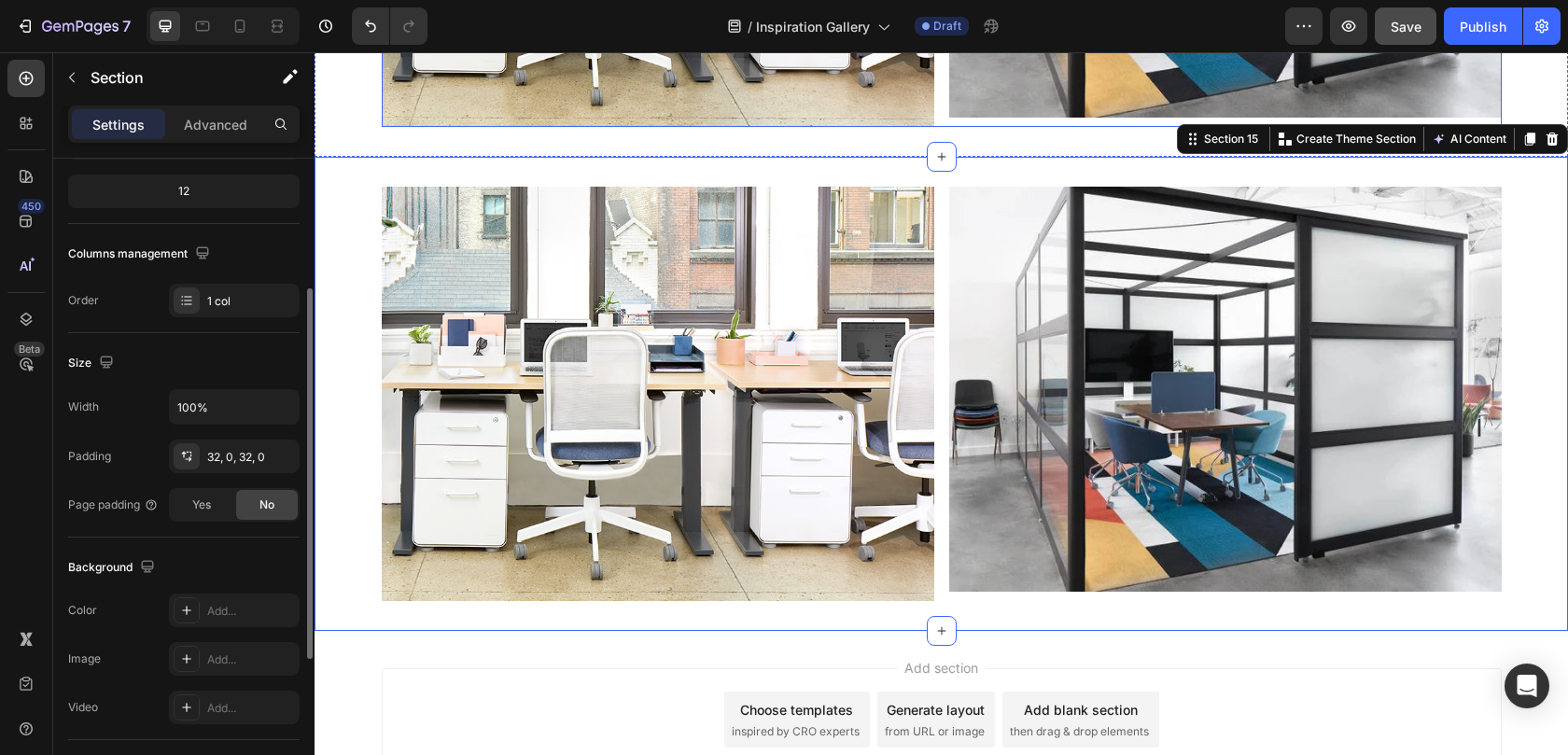
scroll to position [6735, 0]
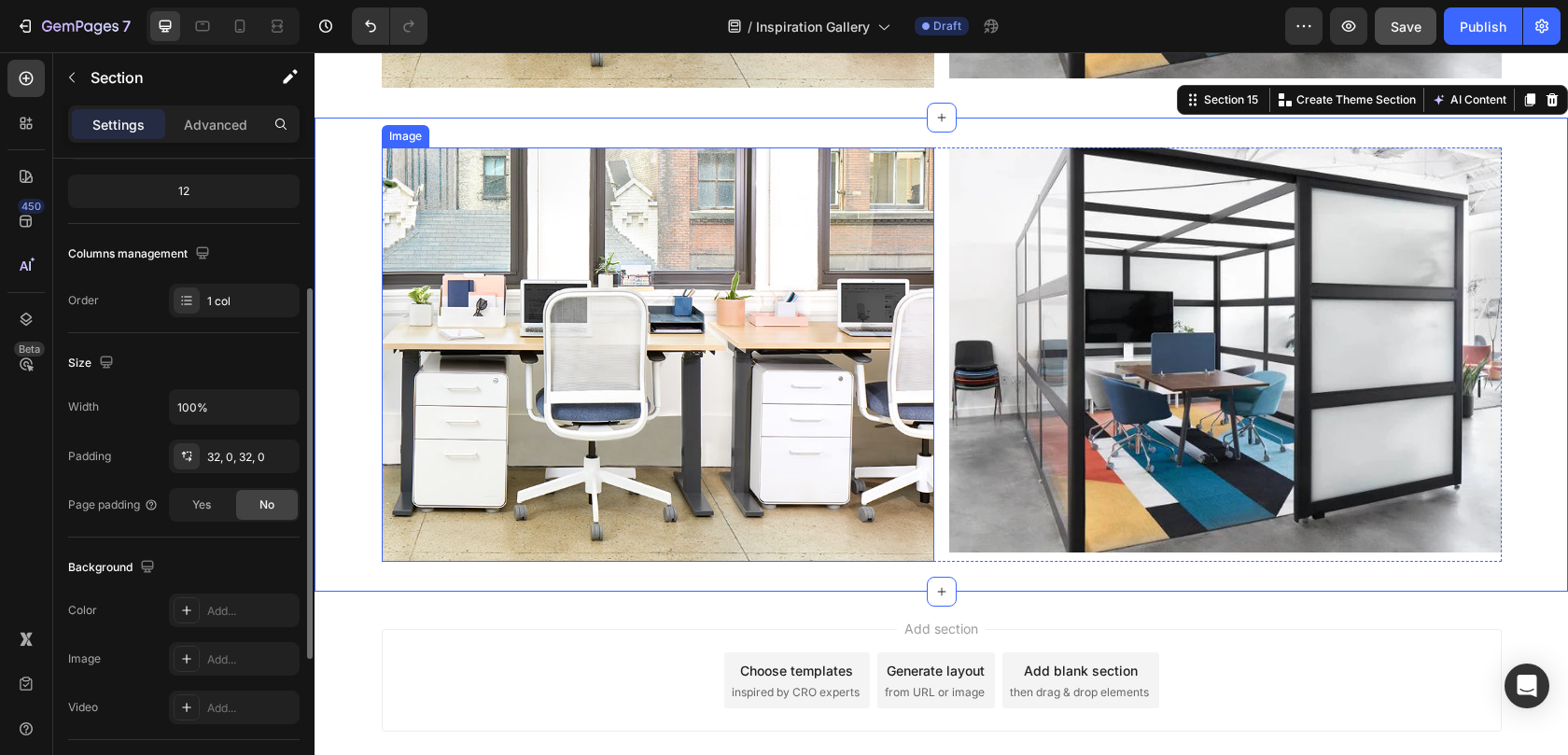
click at [710, 368] on img at bounding box center [658, 354] width 552 height 414
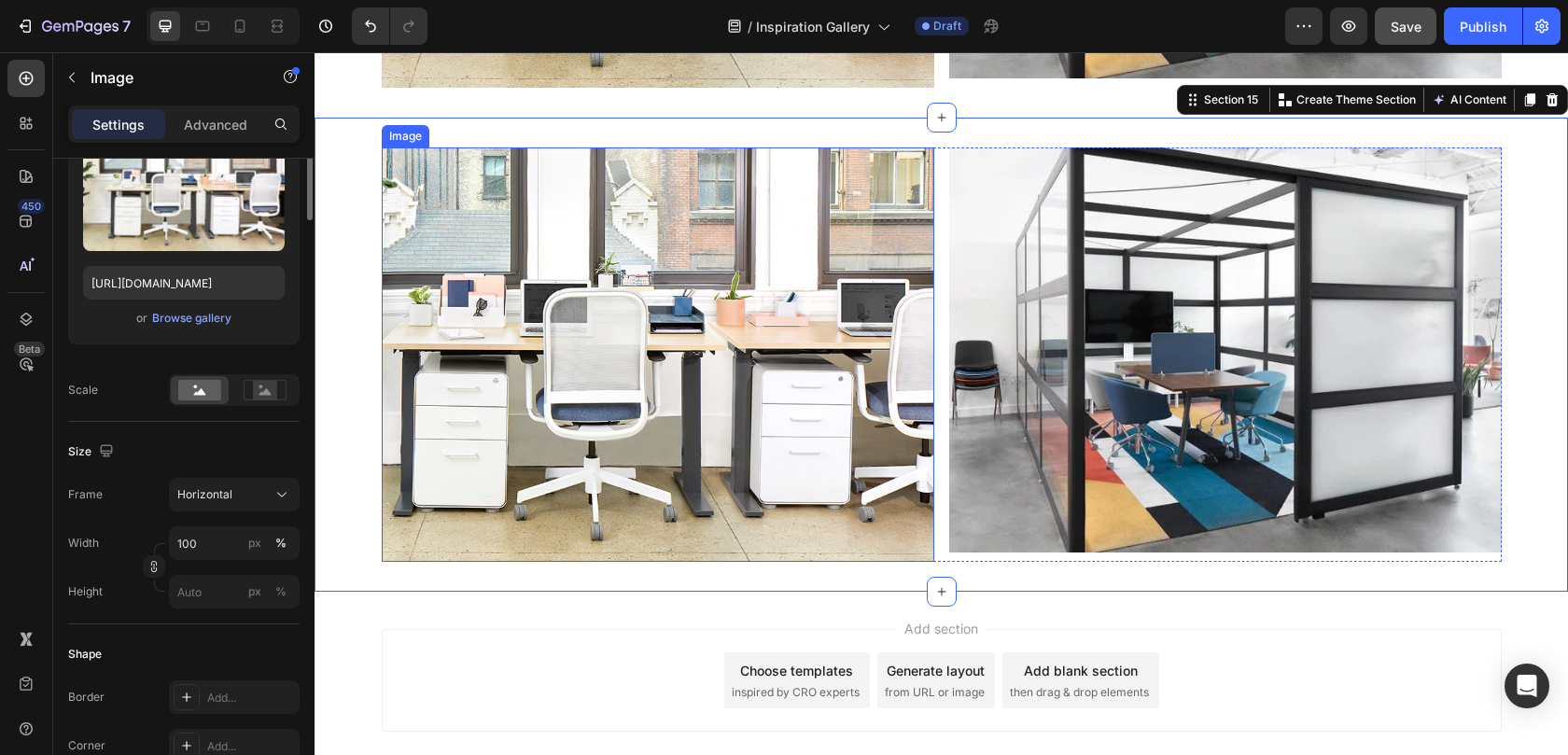
scroll to position [0, 0]
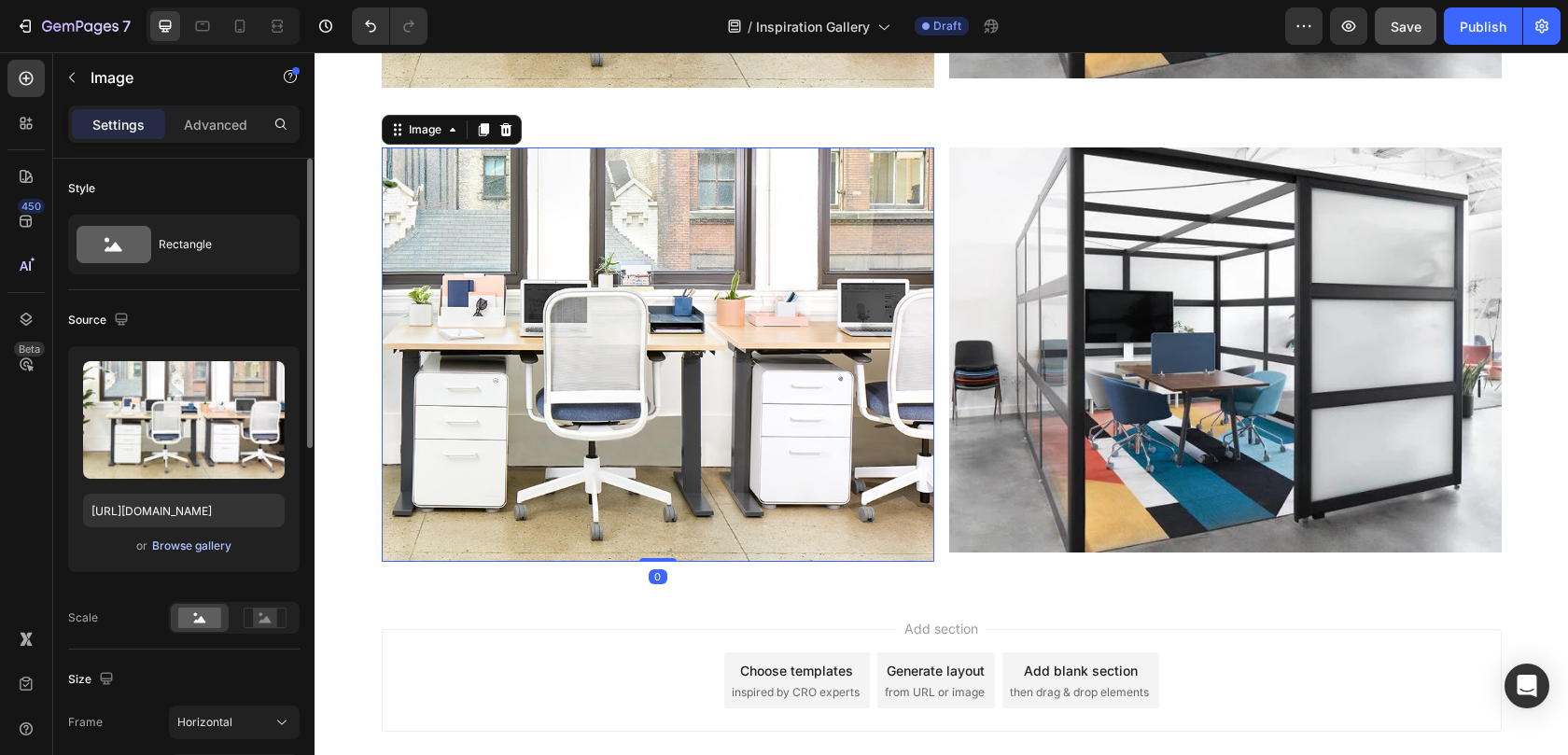
click at [204, 539] on div "Browse gallery" at bounding box center [192, 545] width 80 height 17
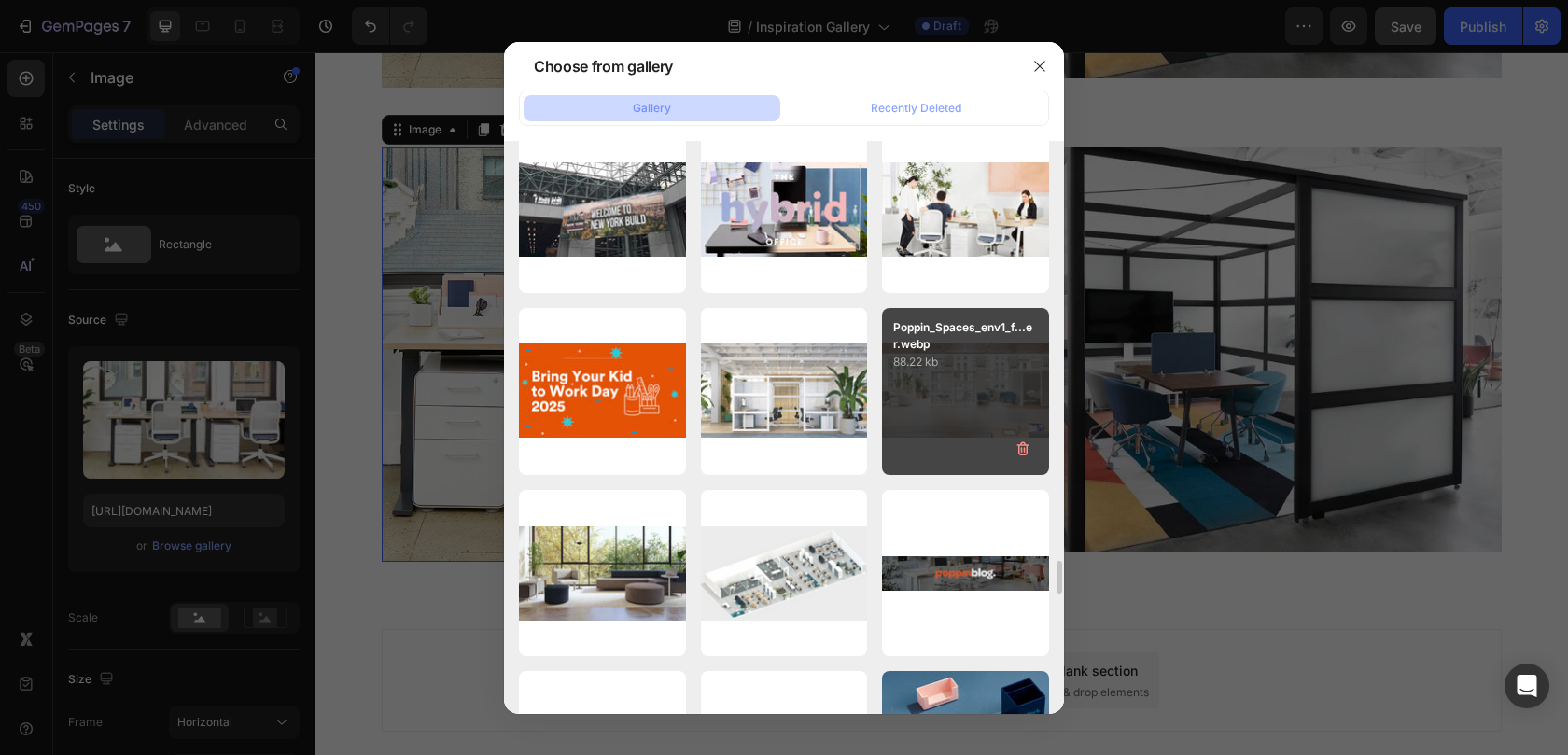
scroll to position [7297, 0]
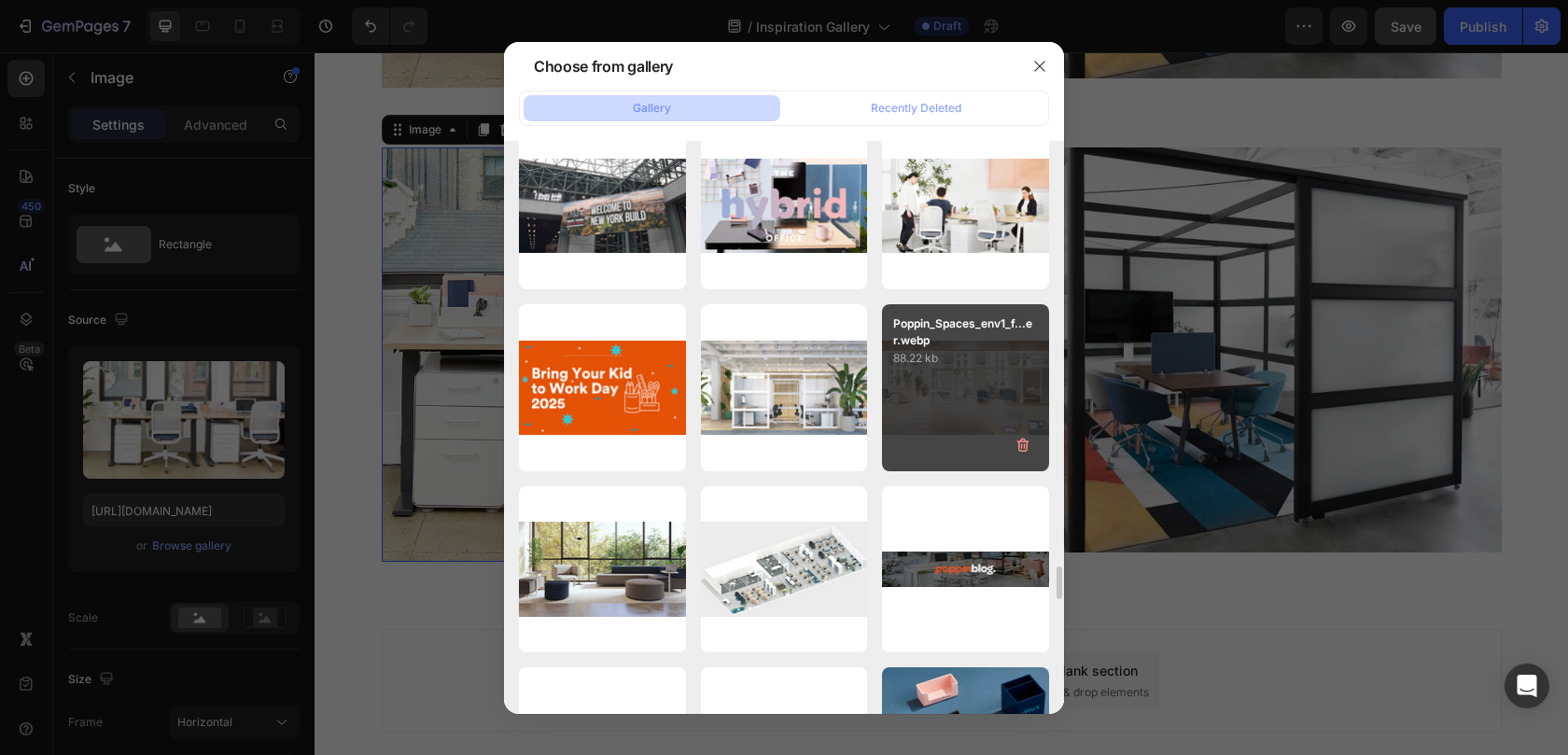
click at [943, 377] on div "Poppin_Spaces_env1_f...er.webp 88.22 kb" at bounding box center [965, 388] width 167 height 167
type input "https://cdn.shopify.com/s/files/1/0594/6559/7043/files/gempages_553249401305301…"
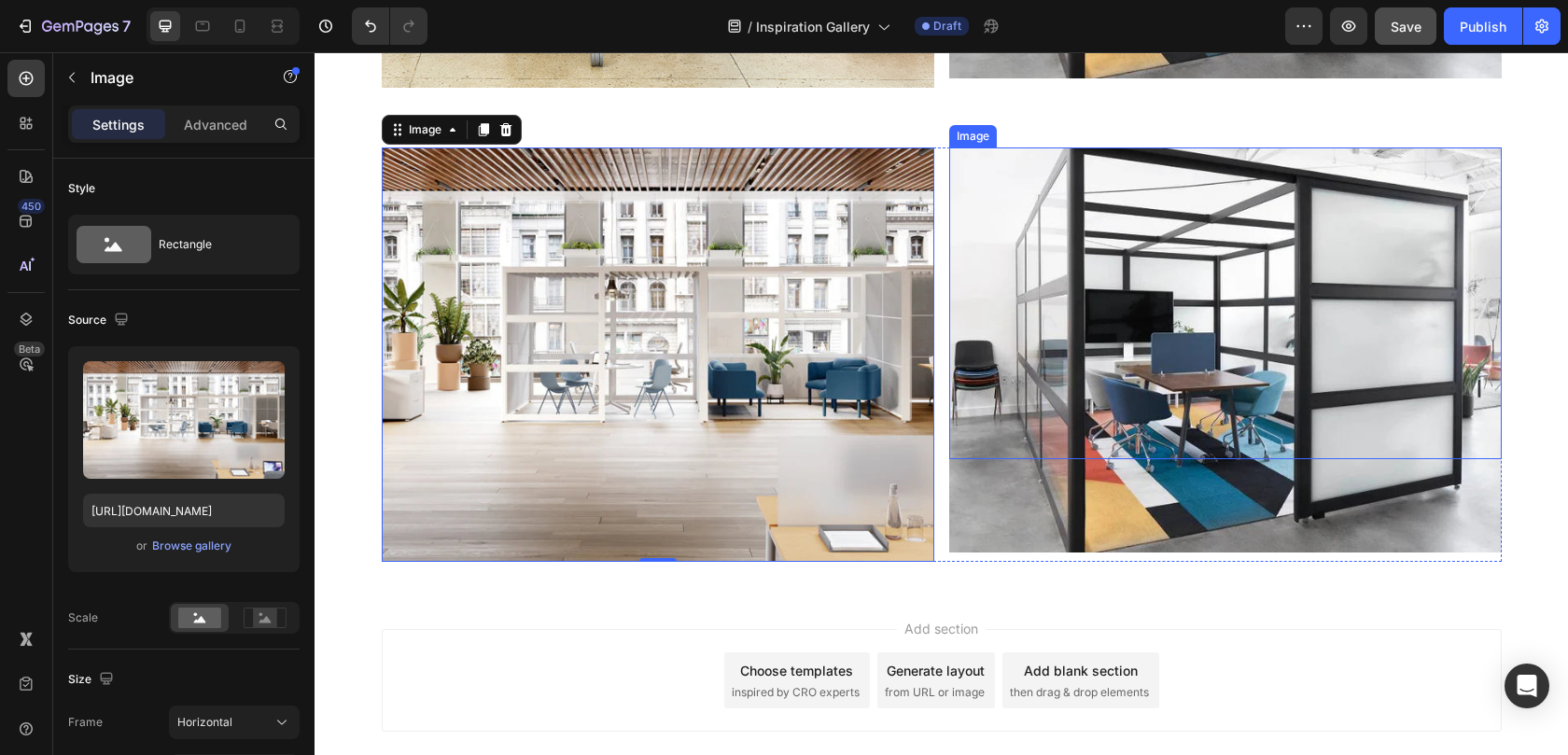
click at [1133, 317] on img at bounding box center [1225, 349] width 552 height 405
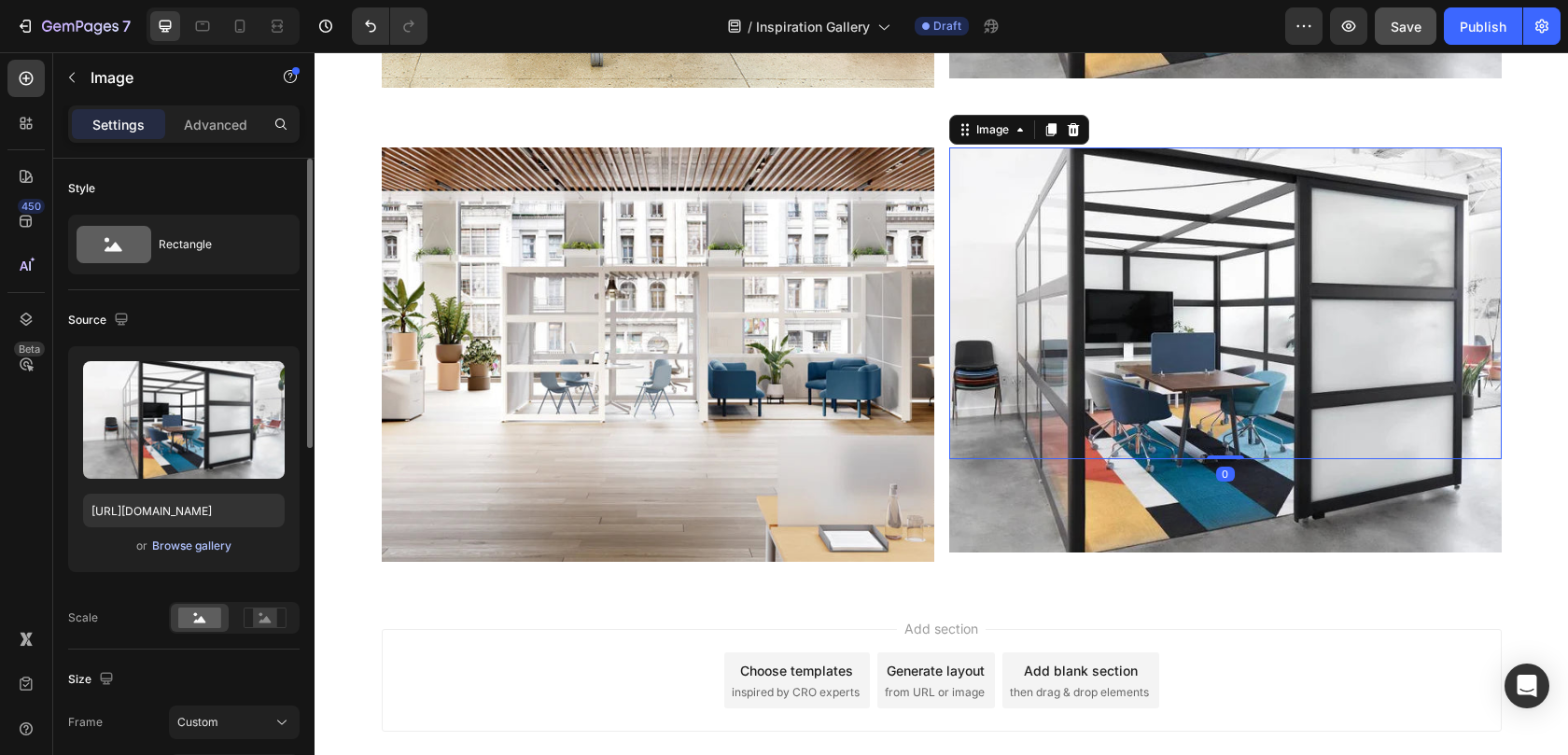
click at [194, 548] on div "Browse gallery" at bounding box center [192, 545] width 80 height 17
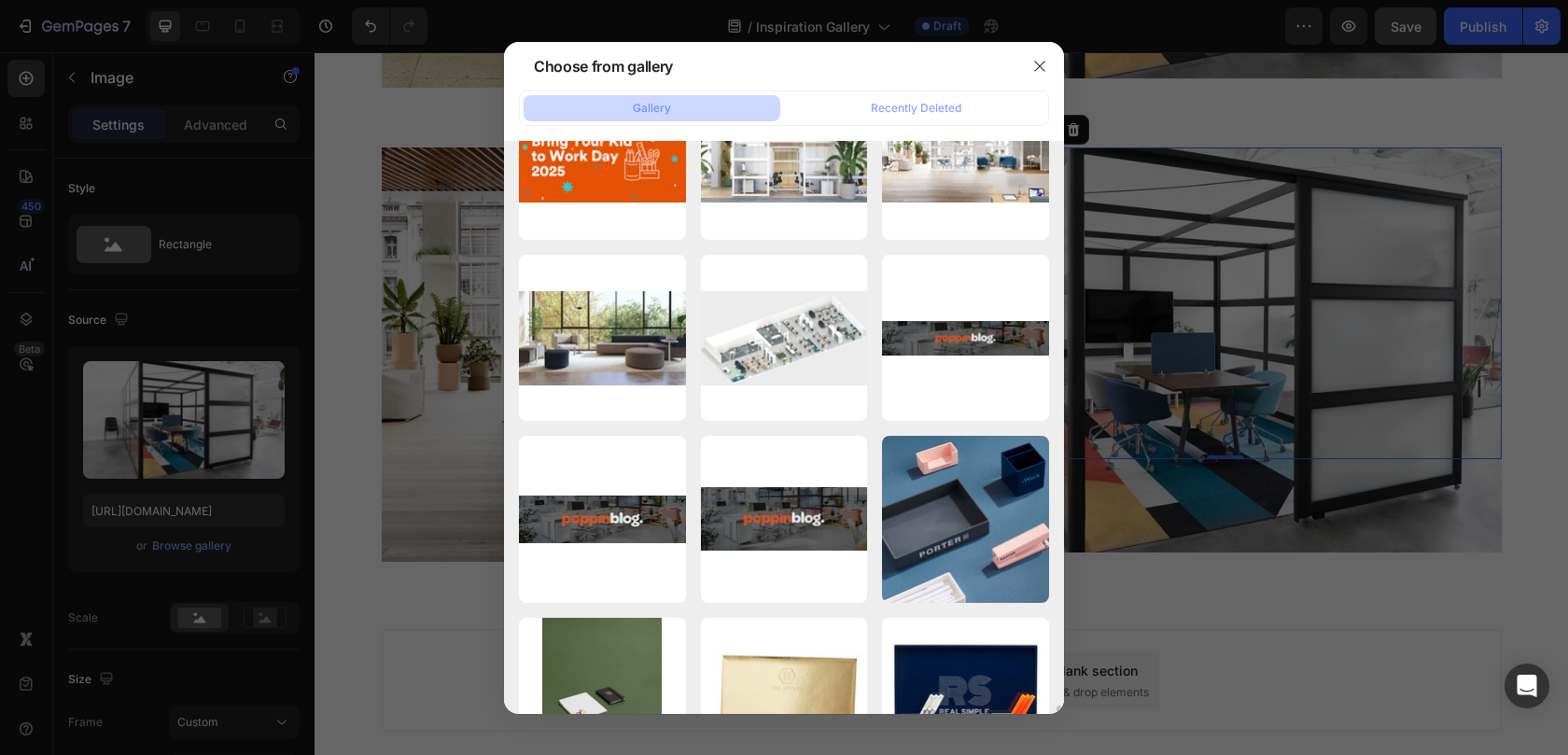
scroll to position [7519, 0]
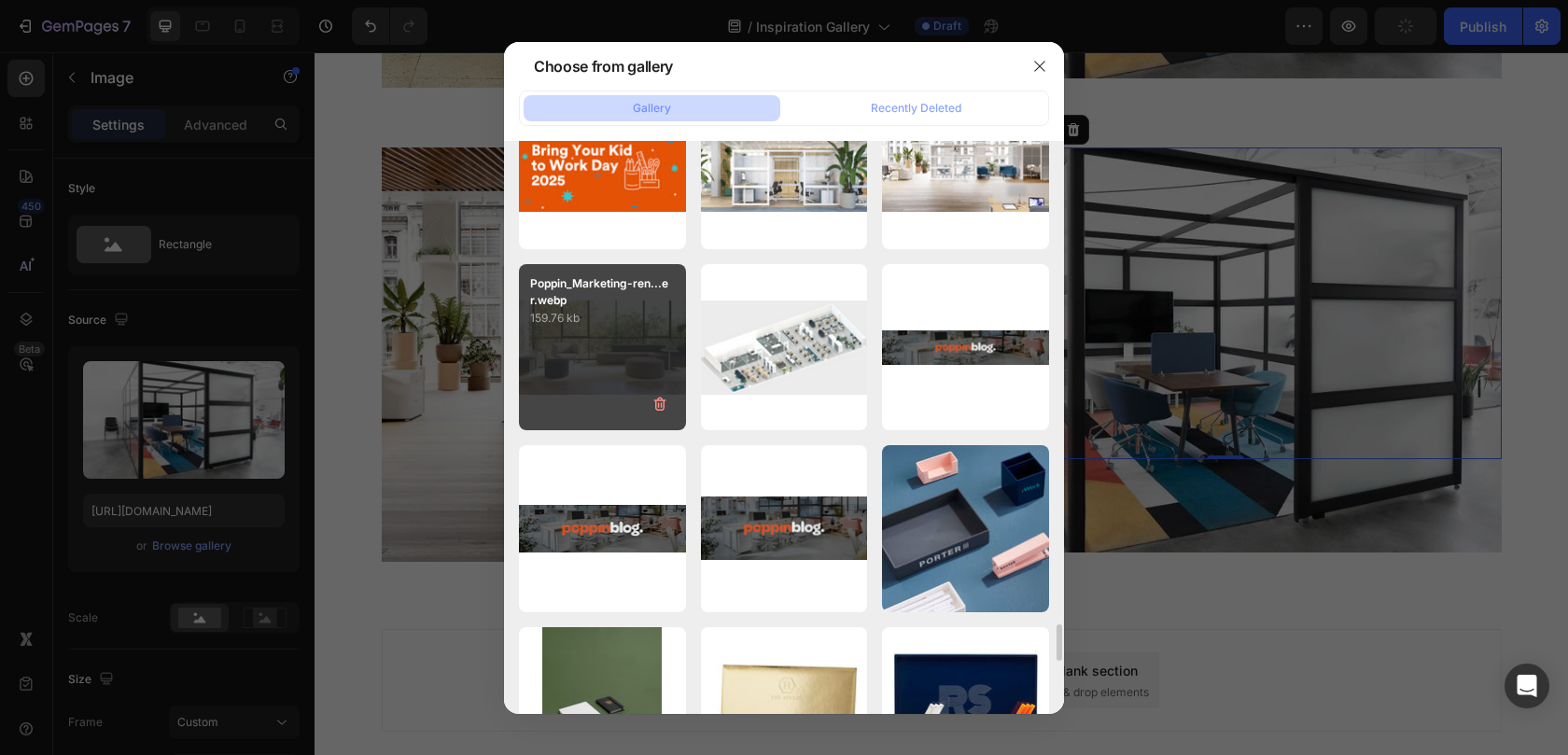
click at [597, 349] on div "Poppin_Marketing-ren...er.webp 159.76 kb" at bounding box center [602, 347] width 167 height 167
type input "https://cdn.shopify.com/s/files/1/0594/6559/7043/files/gempages_553249401305301…"
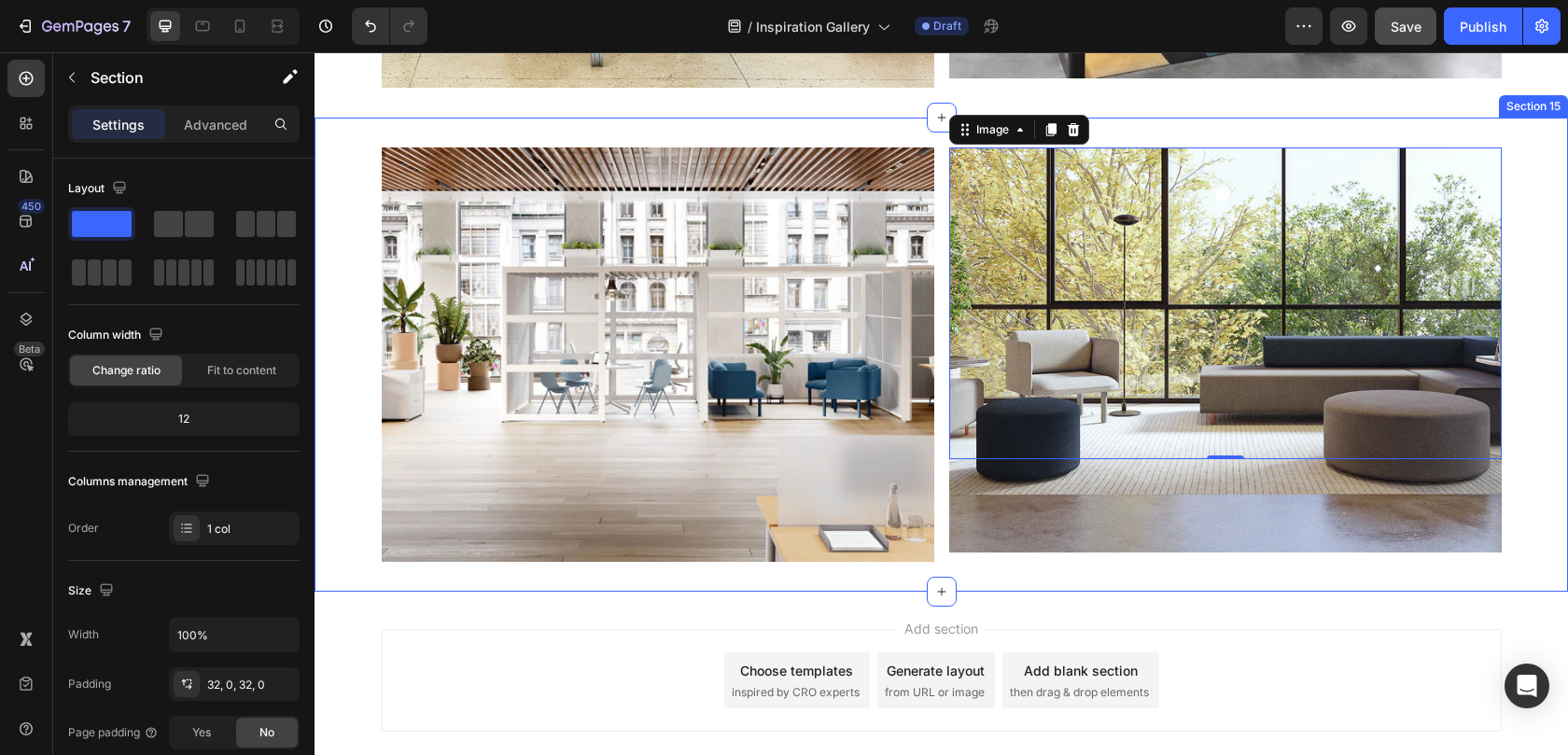
click at [338, 351] on div "Image Image 0 Row" at bounding box center [941, 354] width 1254 height 414
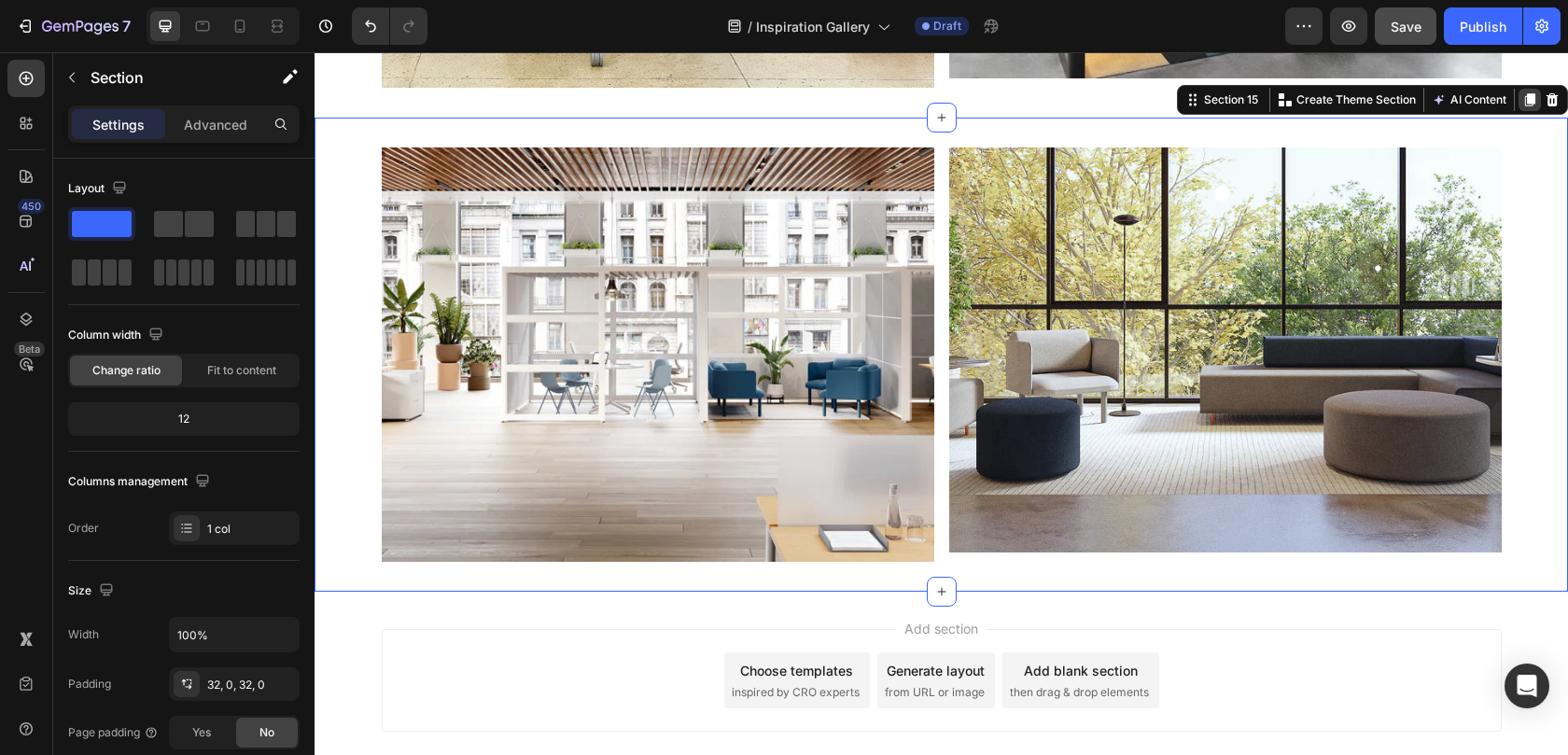
click at [1524, 103] on icon at bounding box center [1529, 99] width 10 height 13
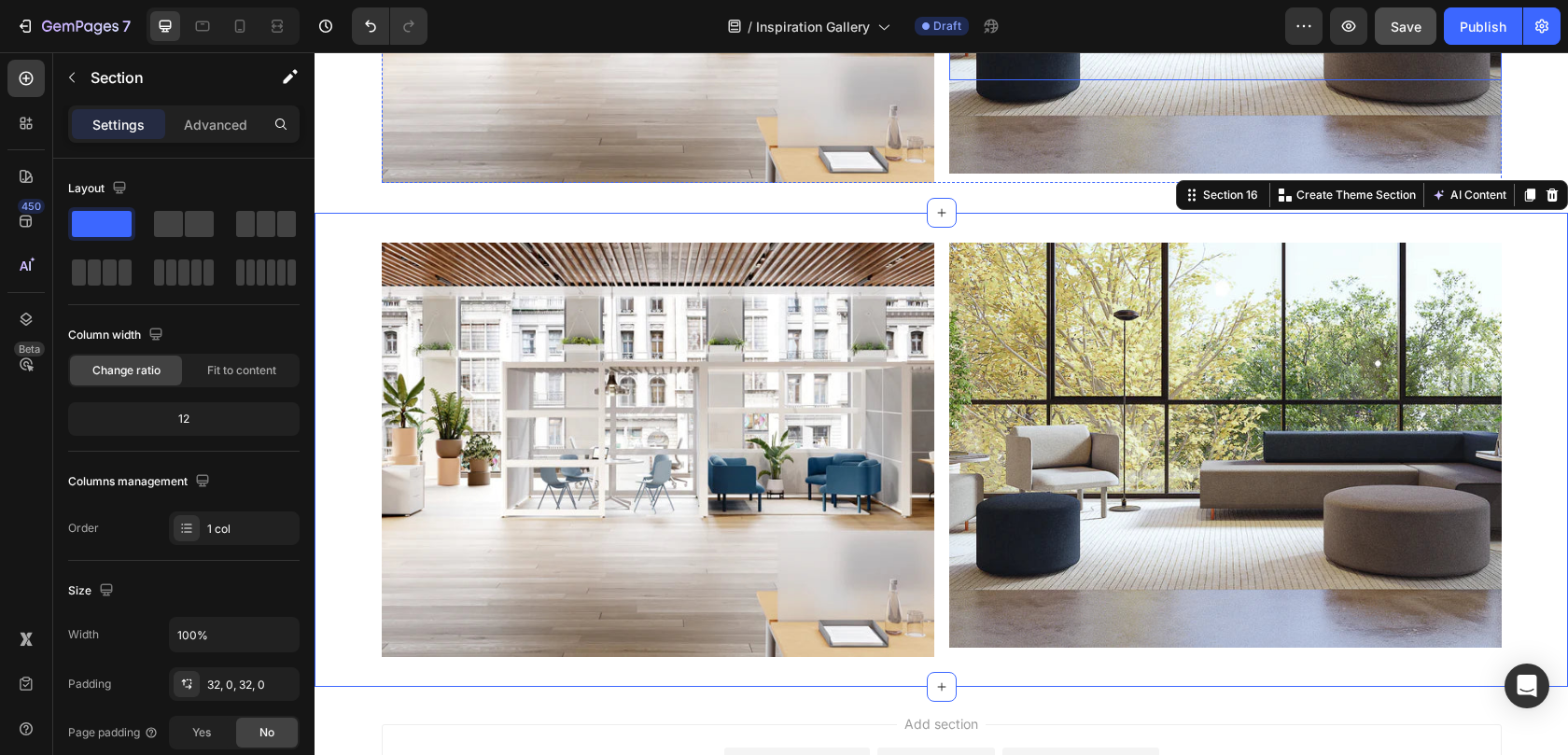
scroll to position [7210, 0]
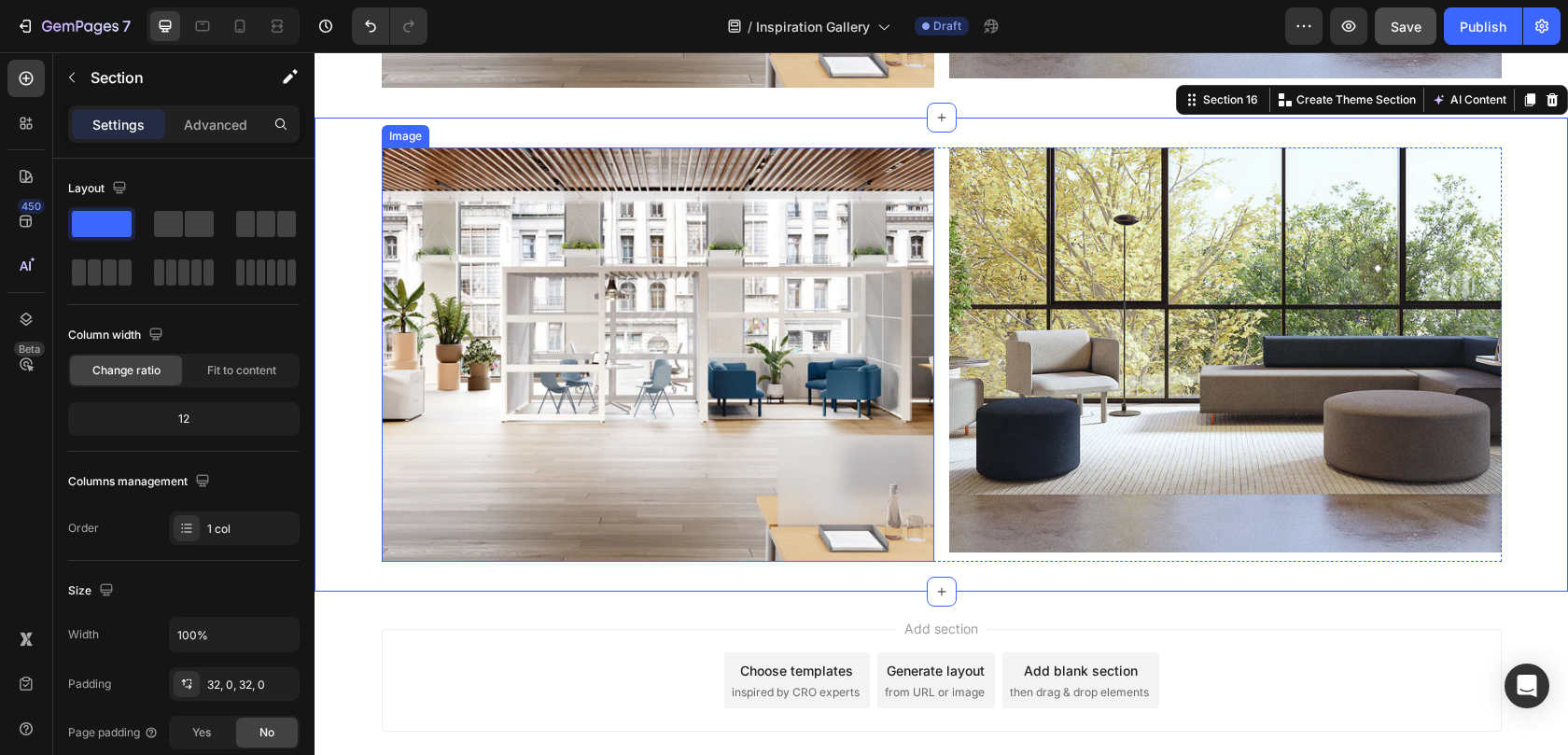
click at [611, 334] on img at bounding box center [658, 354] width 552 height 414
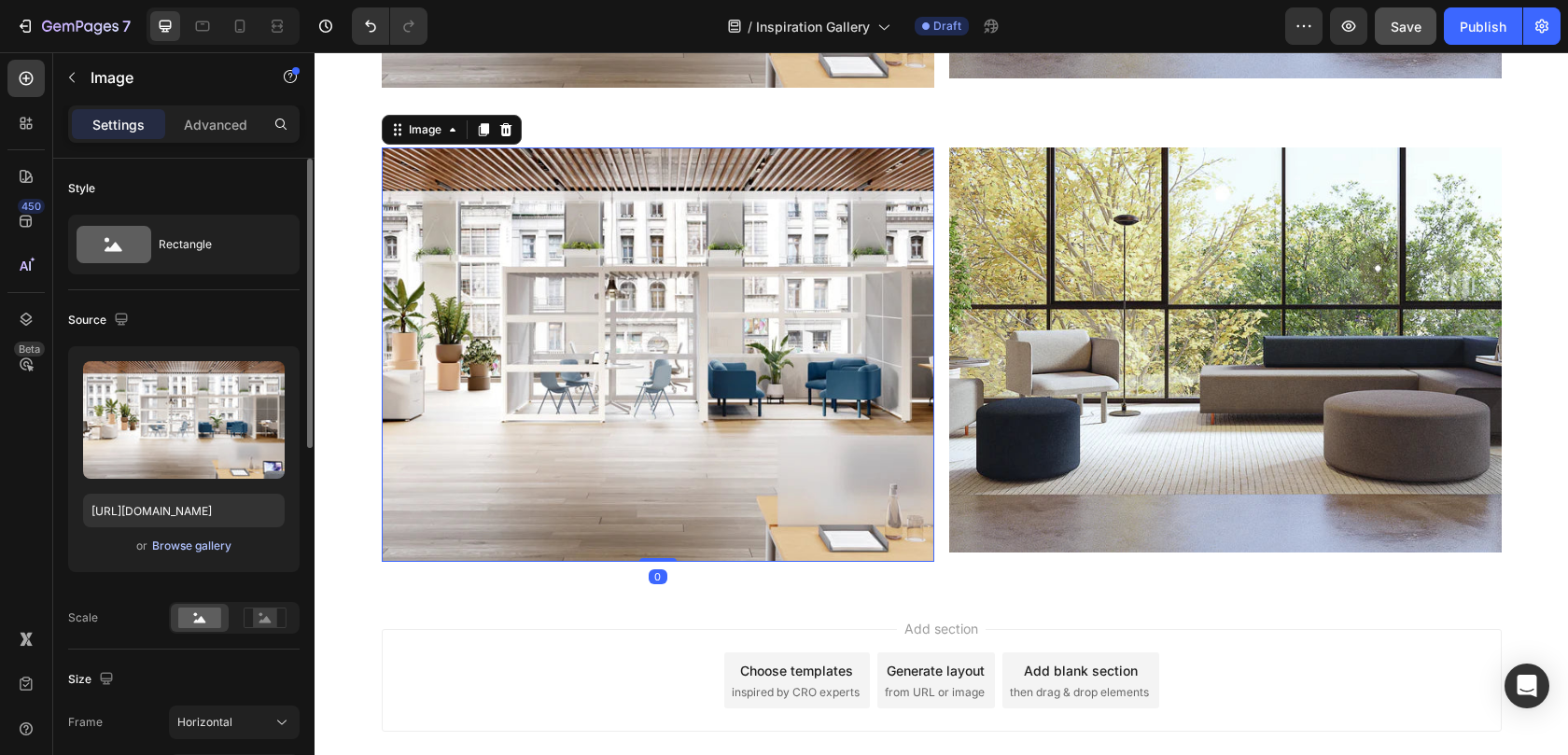
click at [194, 545] on div "Browse gallery" at bounding box center [192, 545] width 80 height 17
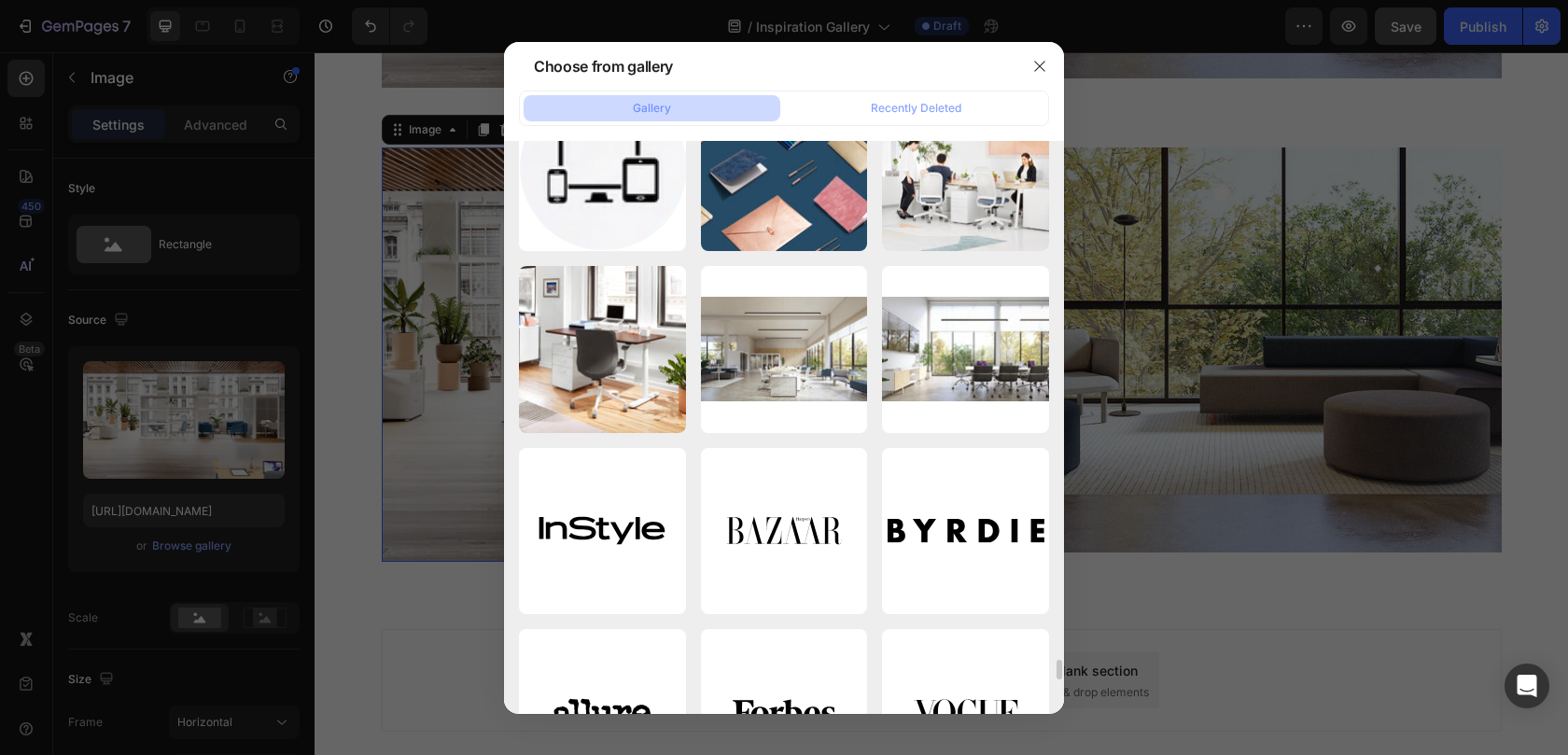
scroll to position [15164, 0]
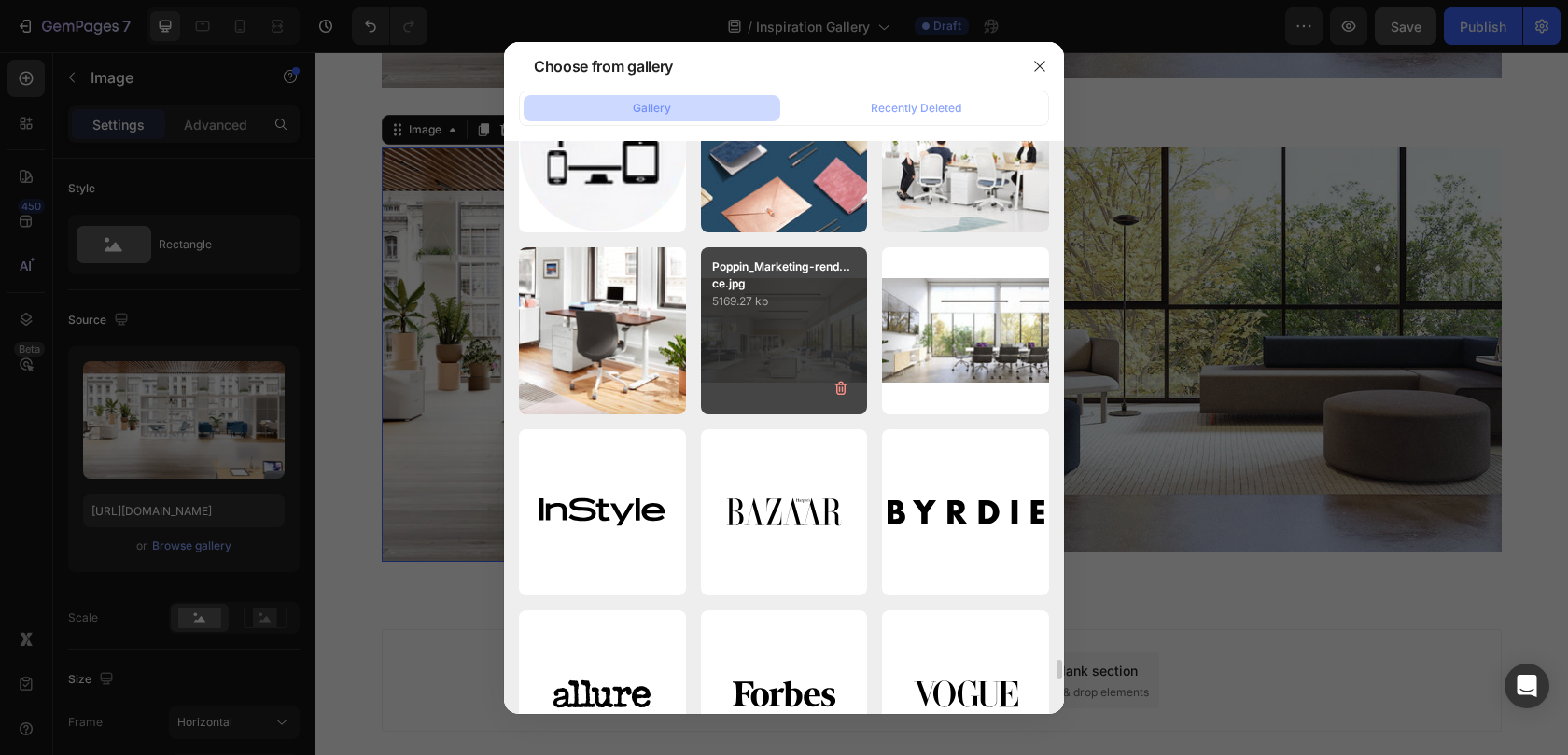
click at [777, 335] on div "Poppin_Marketing-rend...ce.jpg 5169.27 kb" at bounding box center [784, 331] width 167 height 167
type input "https://cdn.shopify.com/s/files/1/0594/6559/7043/files/gempages_553249401305301…"
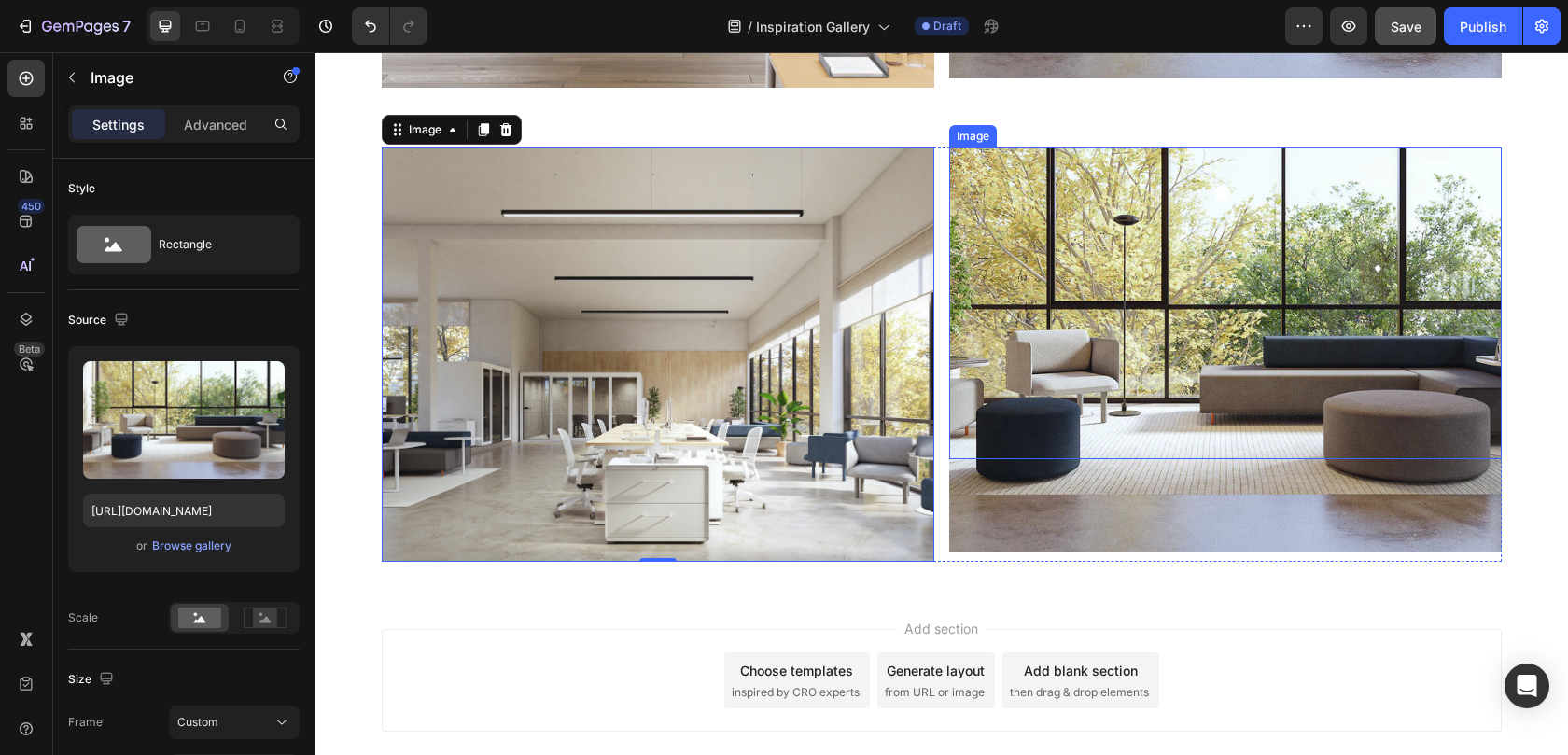
click at [1013, 492] on img at bounding box center [1225, 349] width 552 height 405
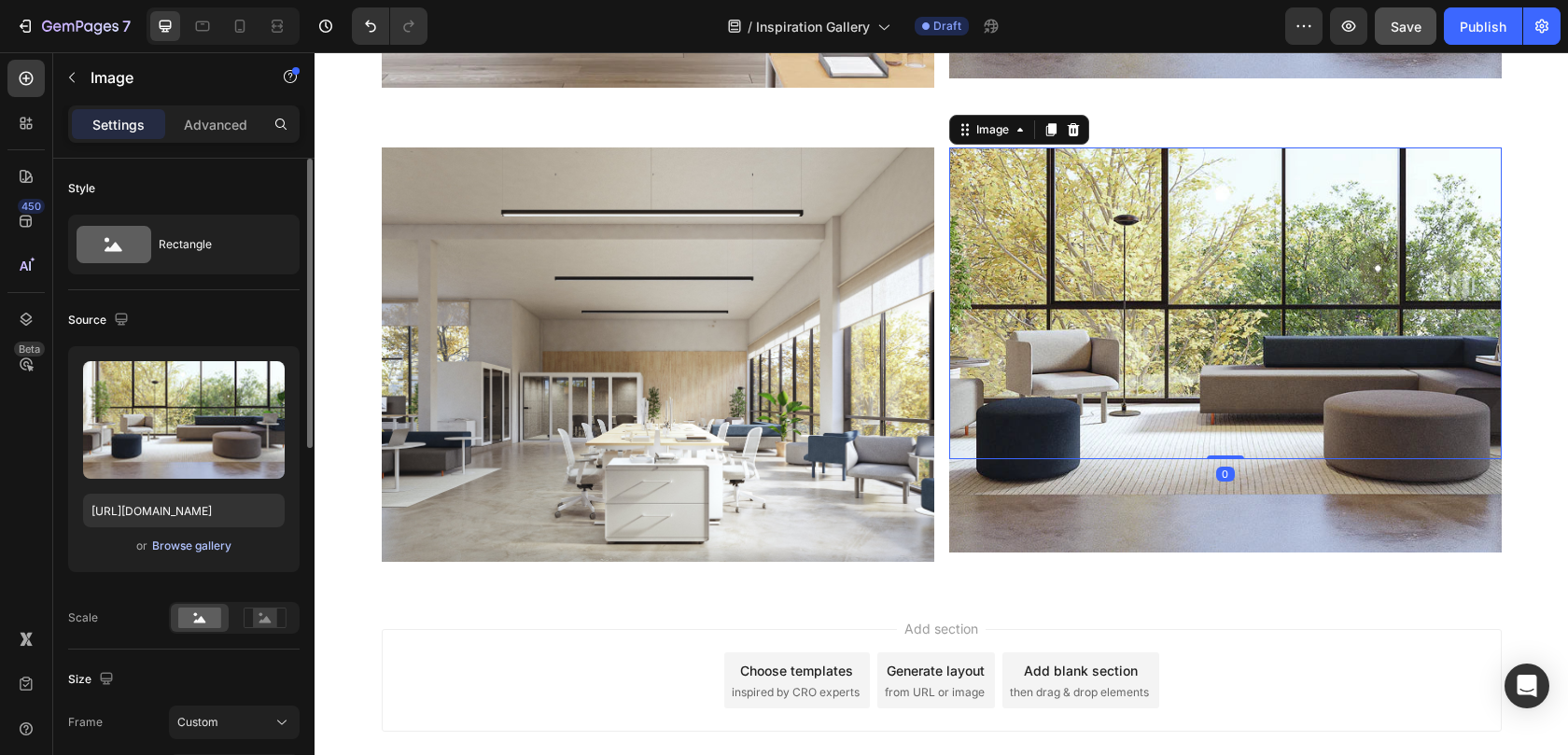
click at [167, 543] on div "Browse gallery" at bounding box center [192, 545] width 80 height 17
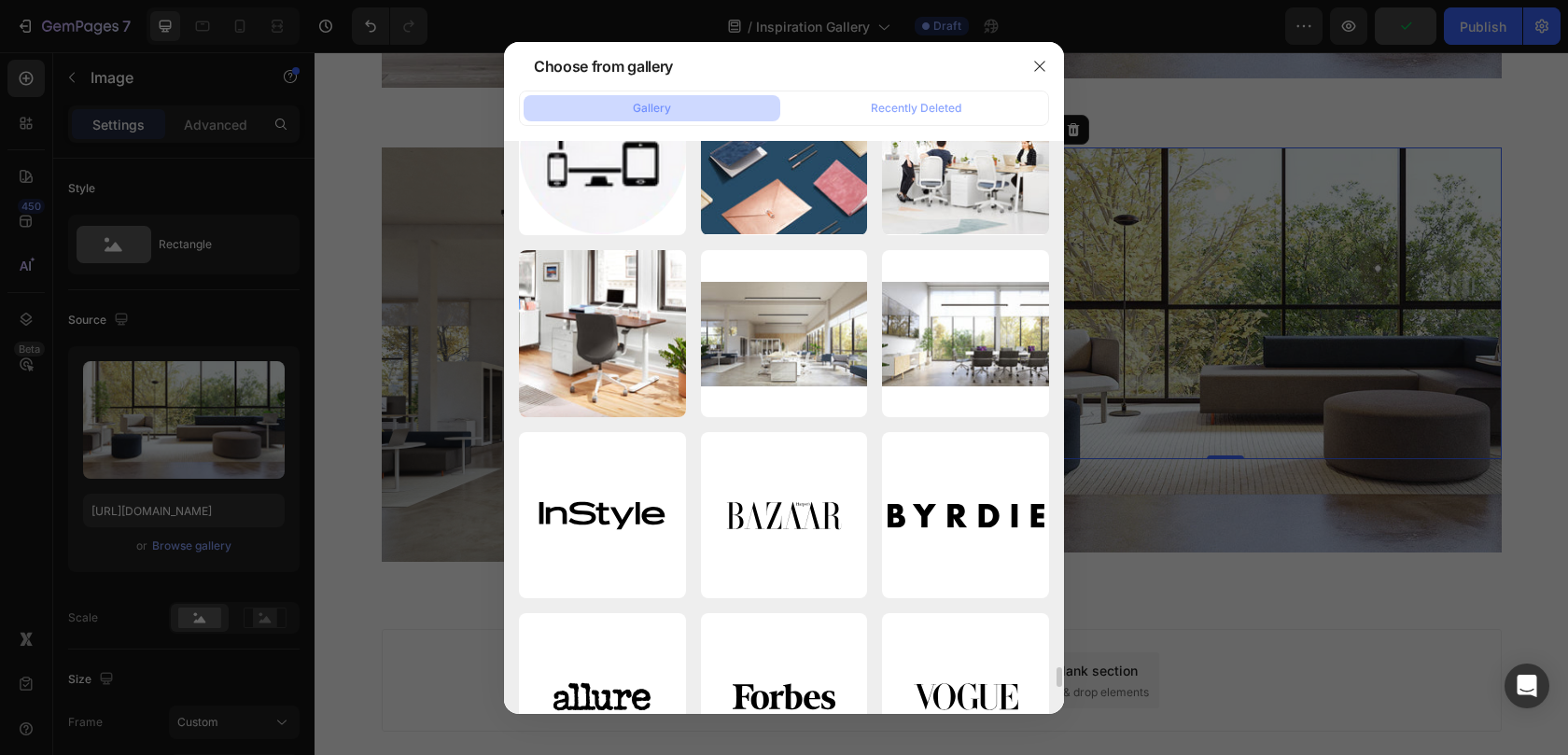
scroll to position [15175, 0]
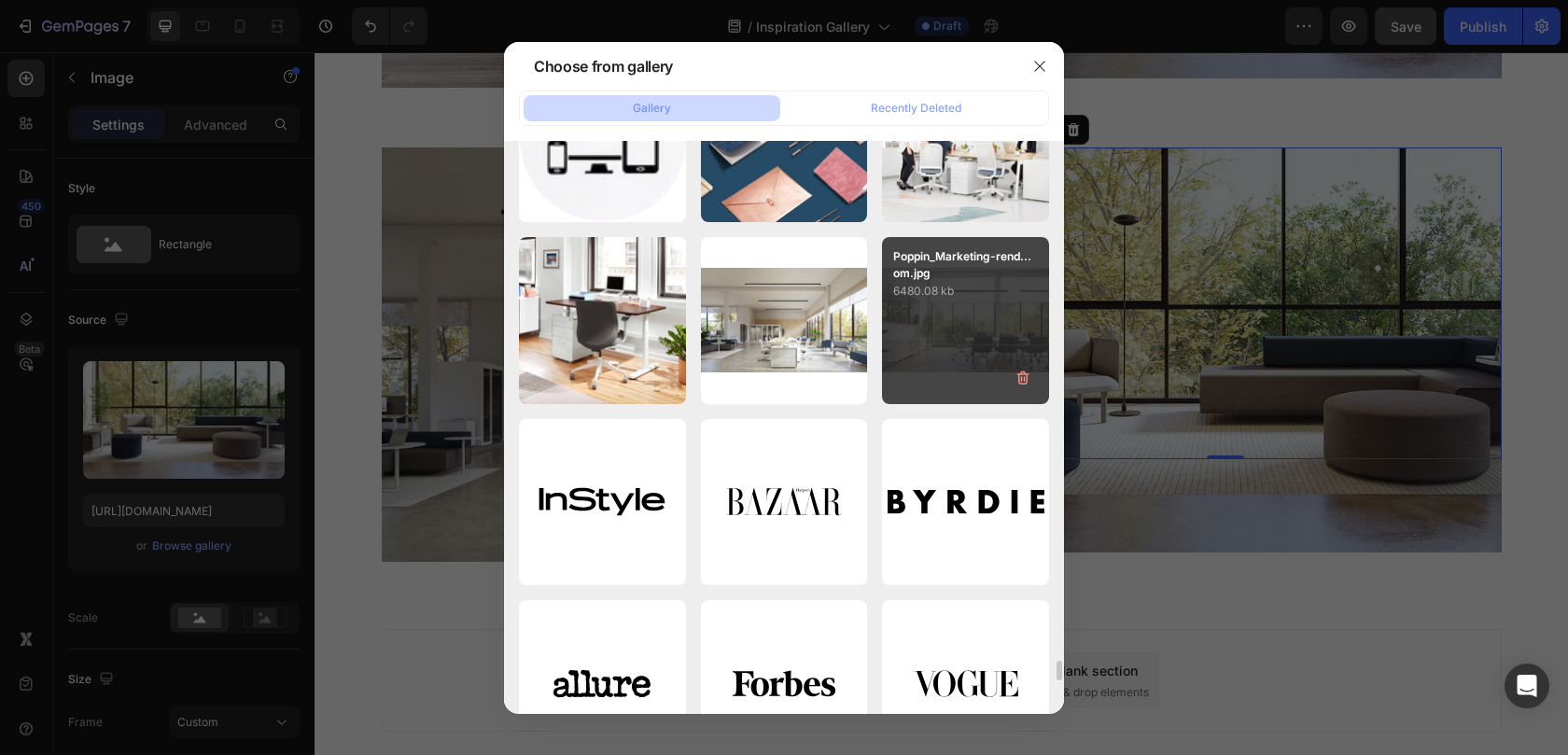
click at [929, 316] on div "Poppin_Marketing-rend...om.jpg 6480.08 kb" at bounding box center [965, 320] width 167 height 167
type input "https://cdn.shopify.com/s/files/1/0594/6559/7043/files/gempages_553249401305301…"
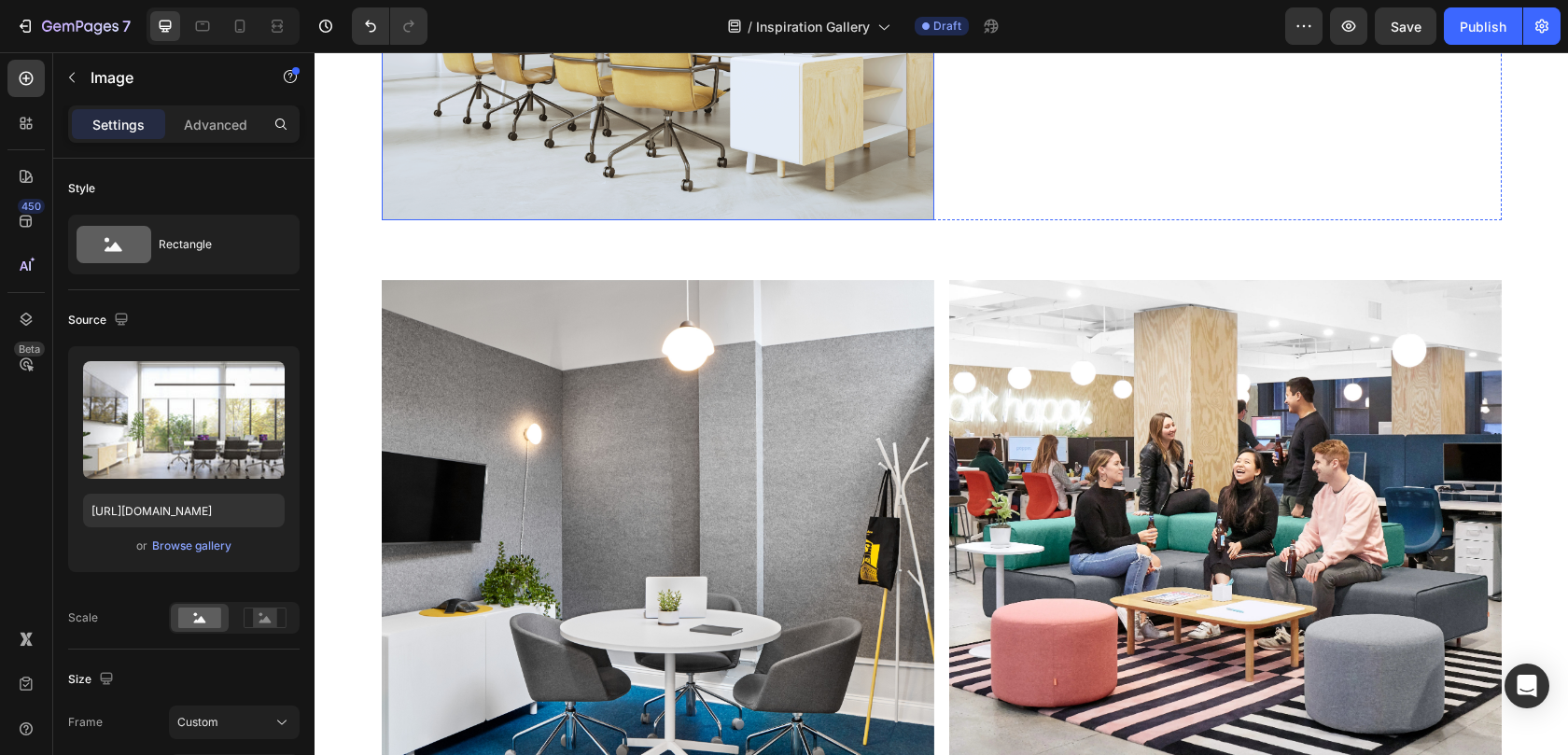
scroll to position [910, 0]
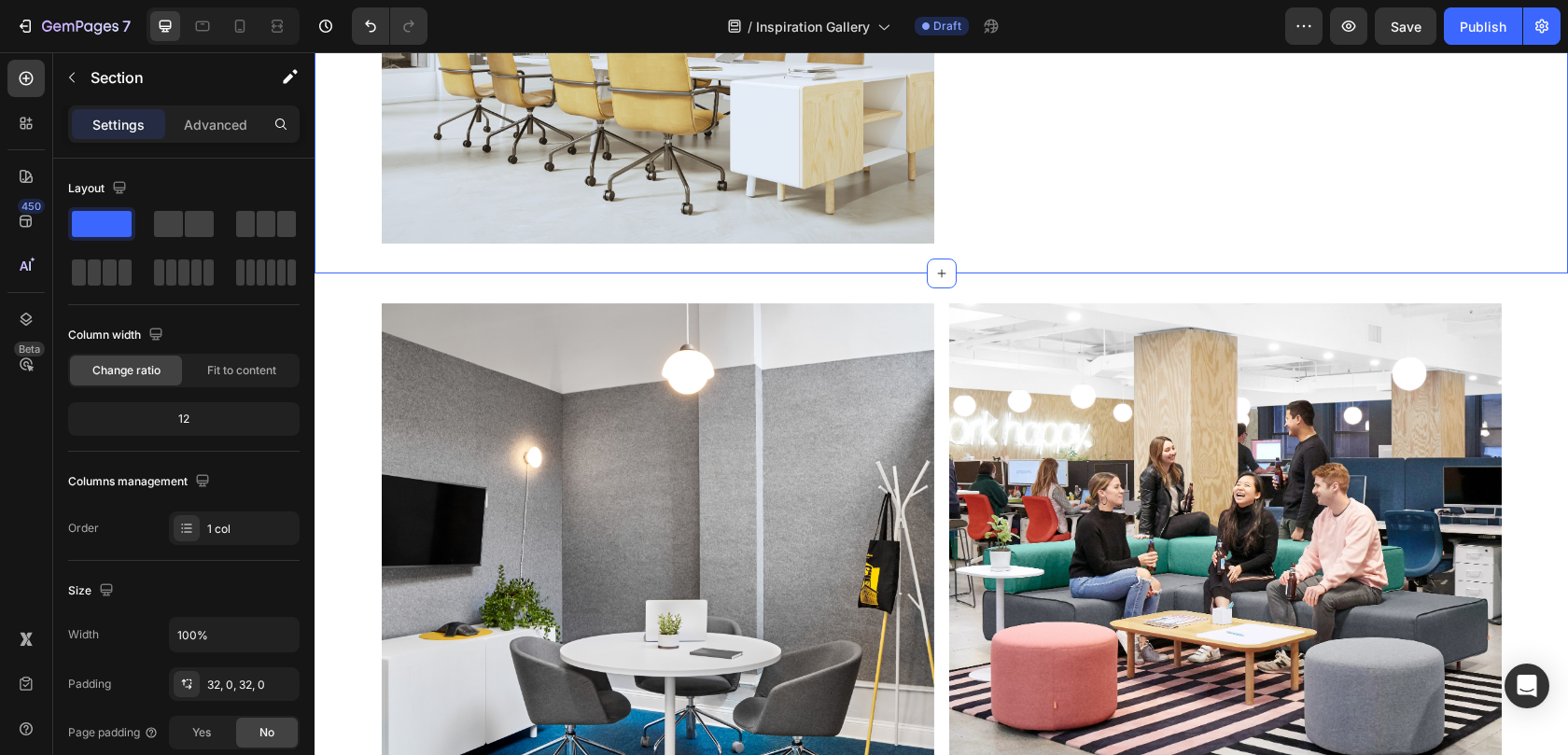
click at [343, 244] on div "Image Image Row" at bounding box center [941, 36] width 1254 height 414
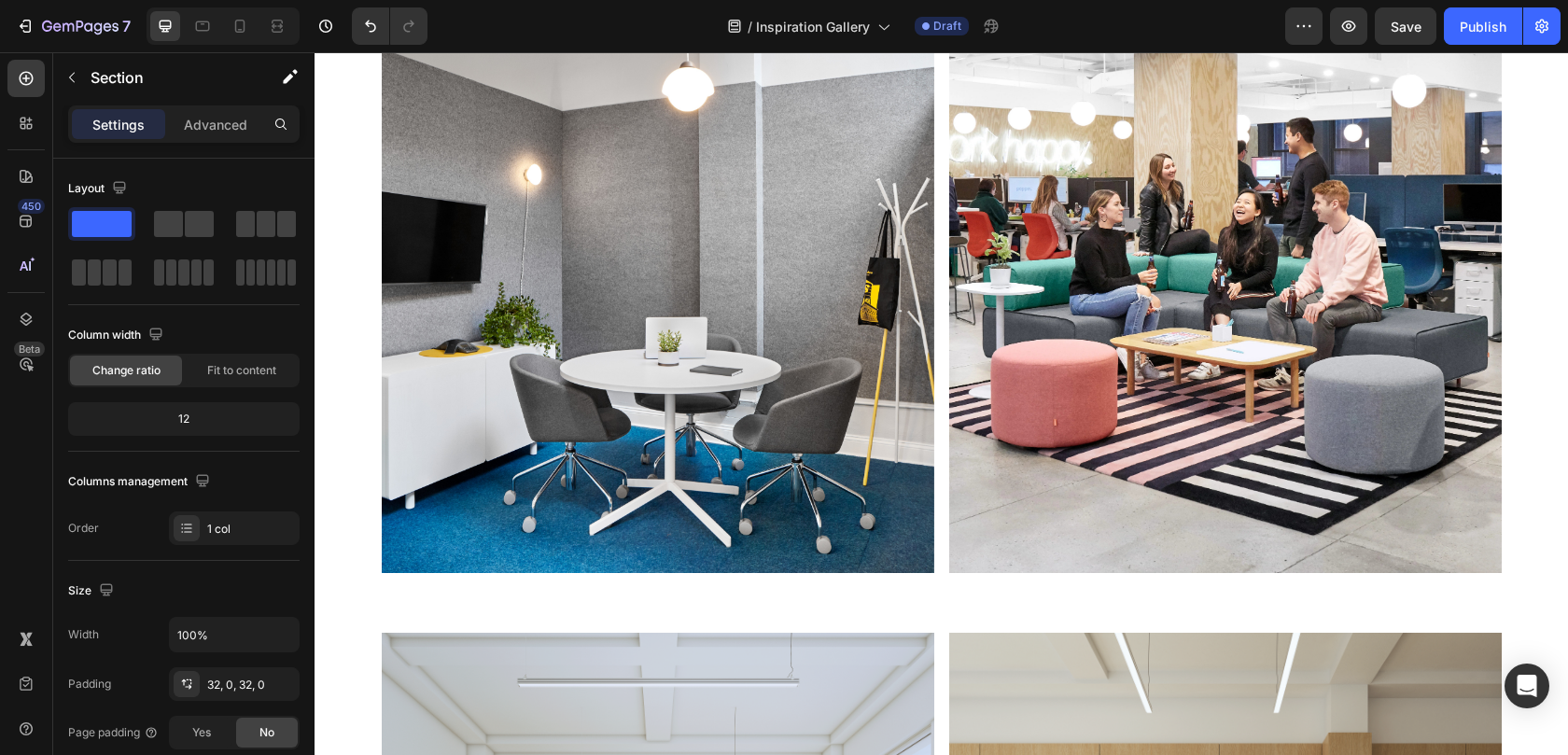
scroll to position [1479, 0]
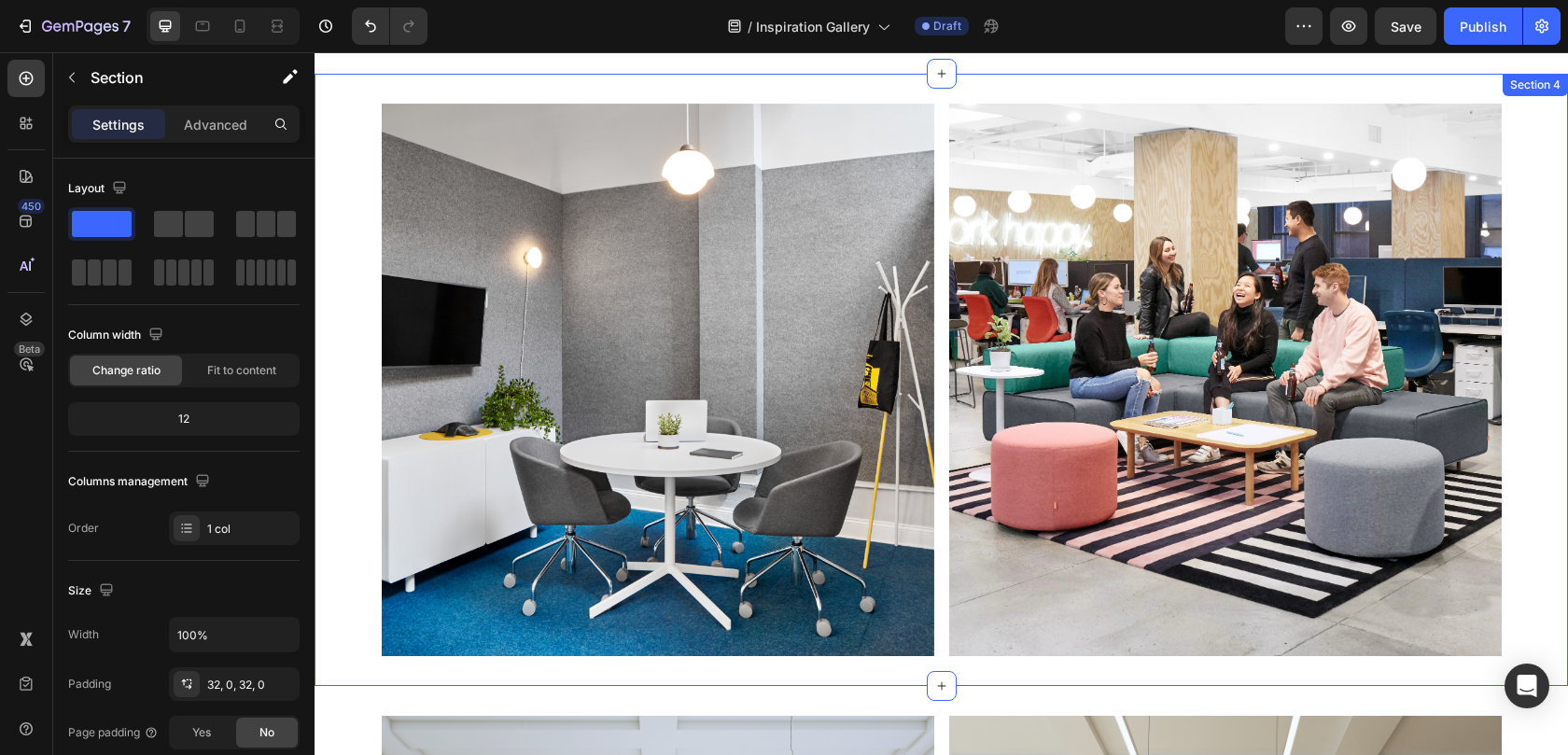
click at [338, 428] on div "Image Image Row" at bounding box center [941, 379] width 1254 height 552
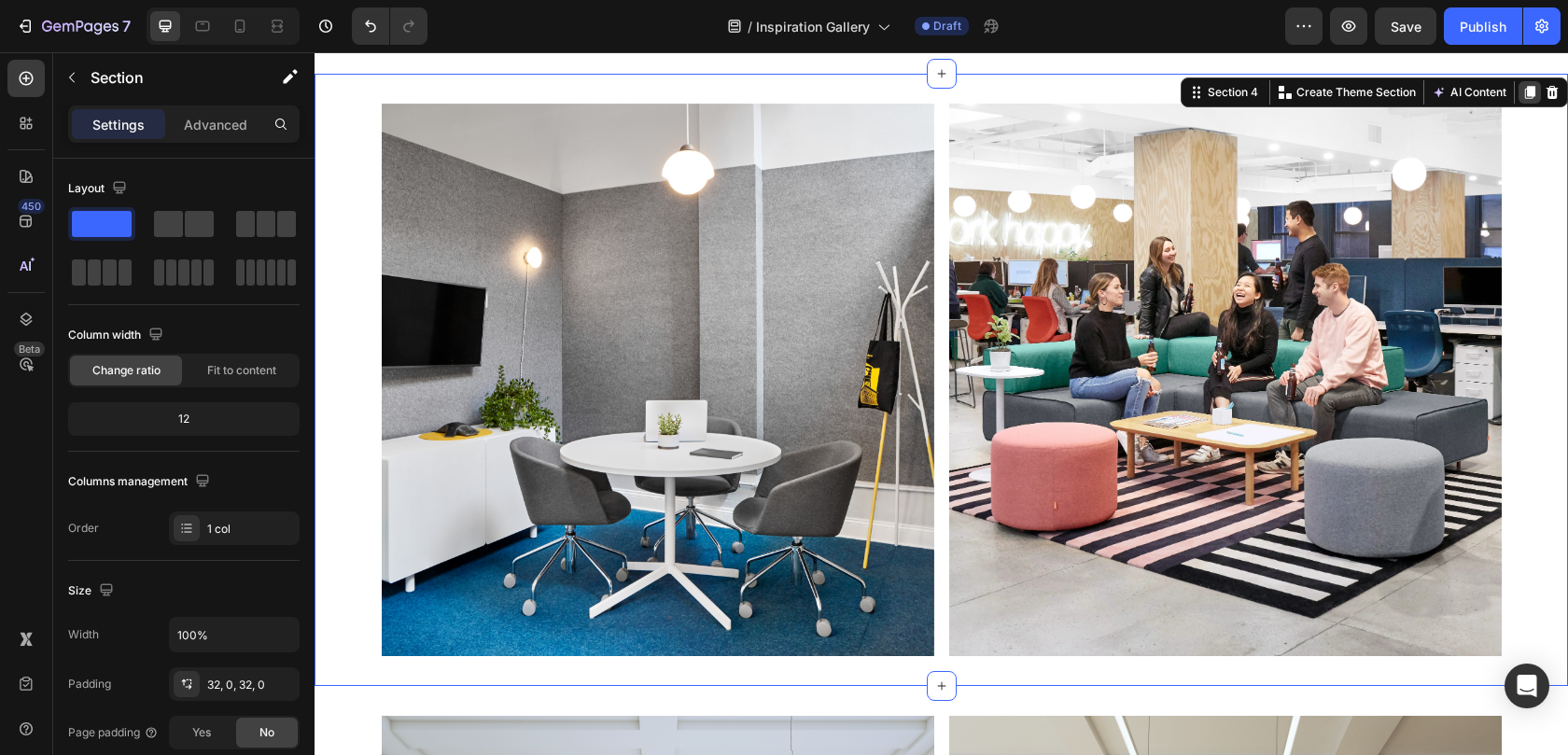
click at [1524, 86] on icon at bounding box center [1529, 92] width 10 height 13
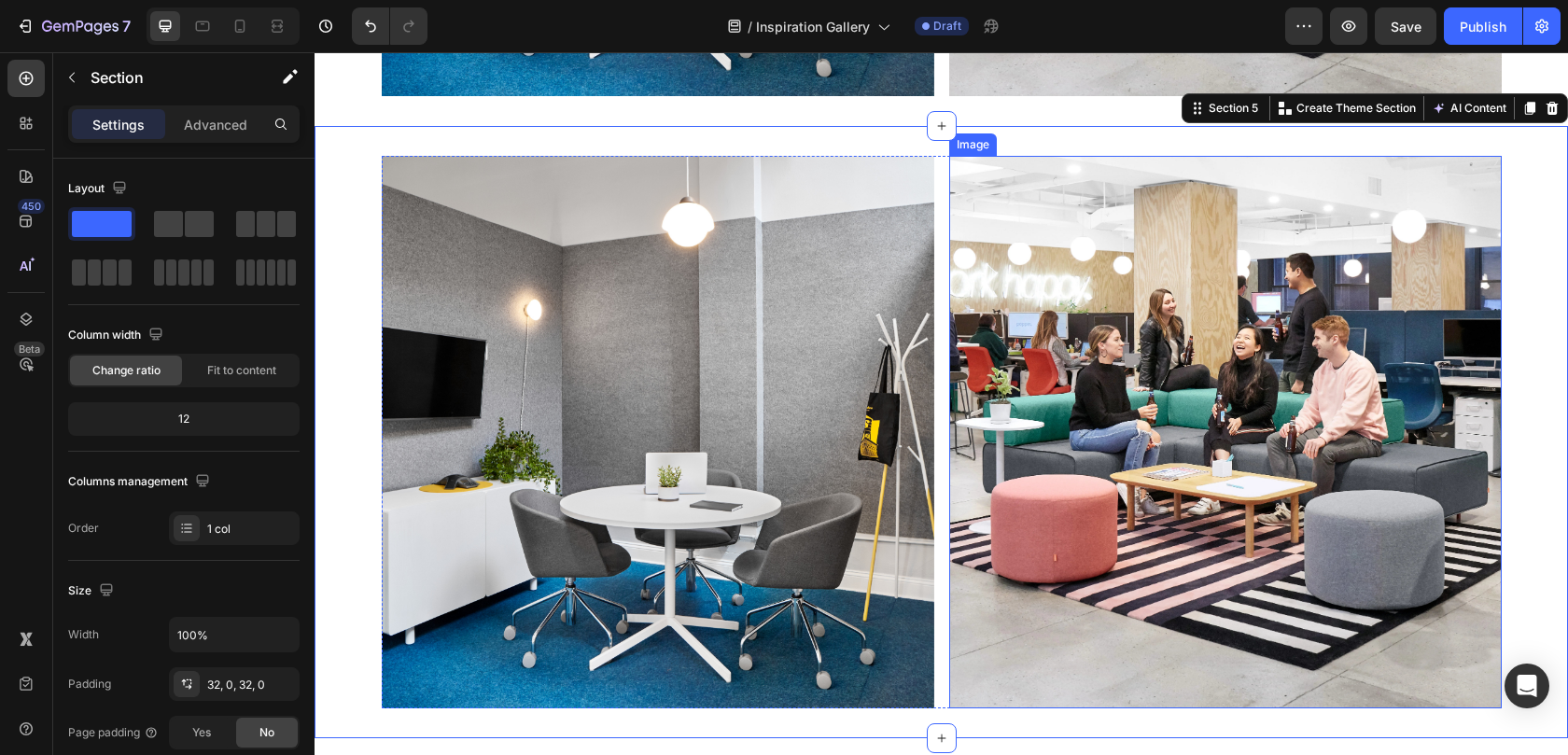
scroll to position [2046, 0]
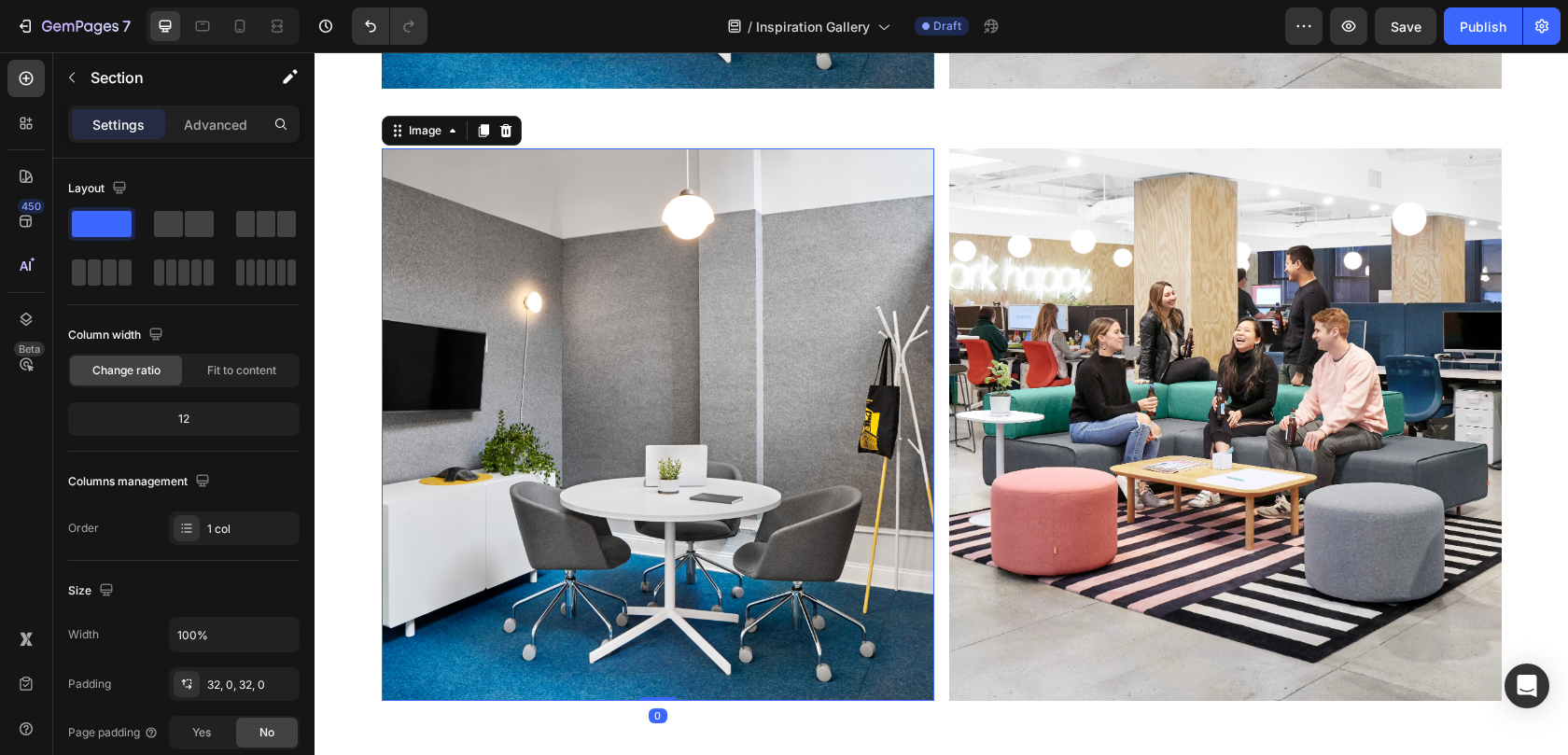
click at [657, 380] on img at bounding box center [658, 424] width 552 height 552
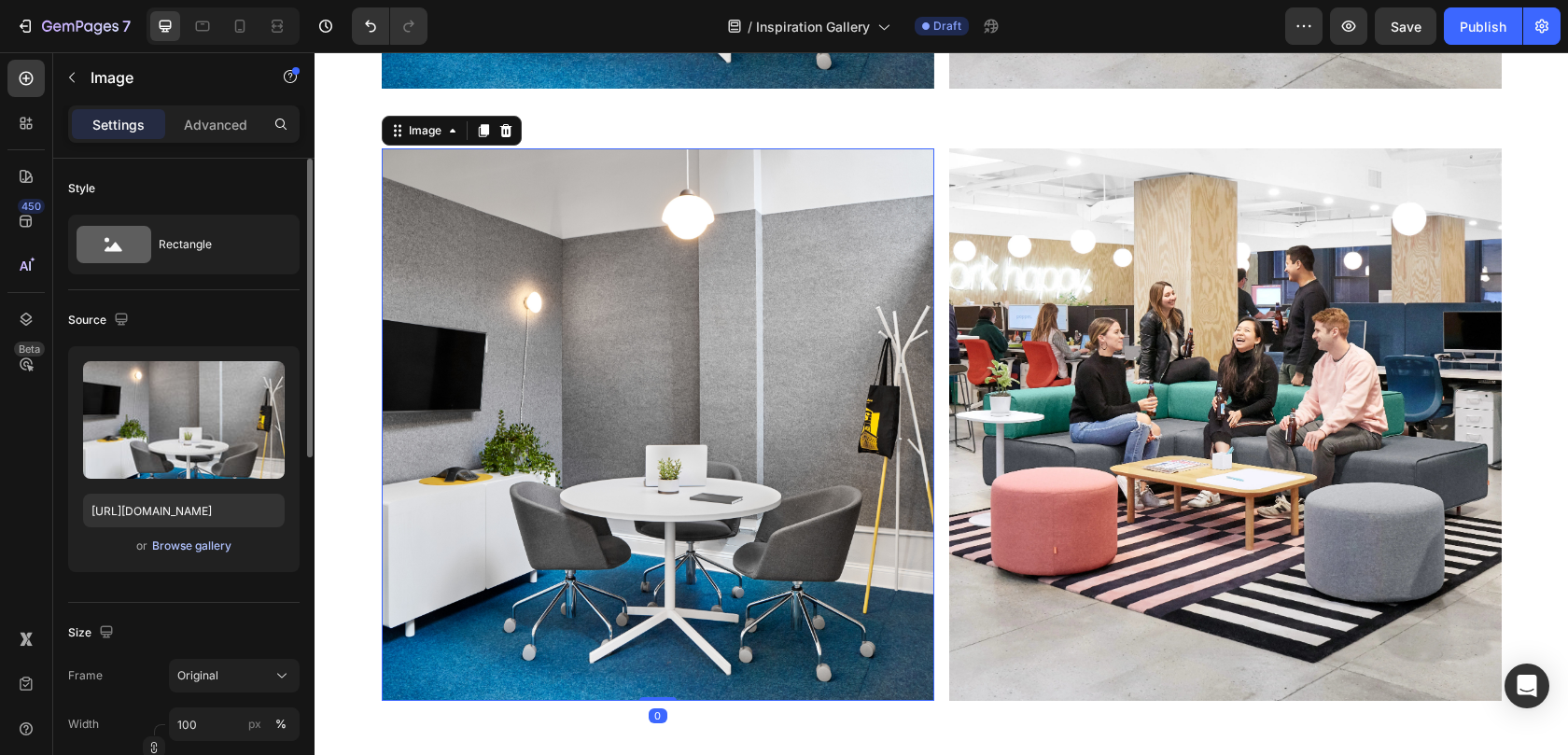
click at [190, 547] on div "Browse gallery" at bounding box center [192, 545] width 80 height 17
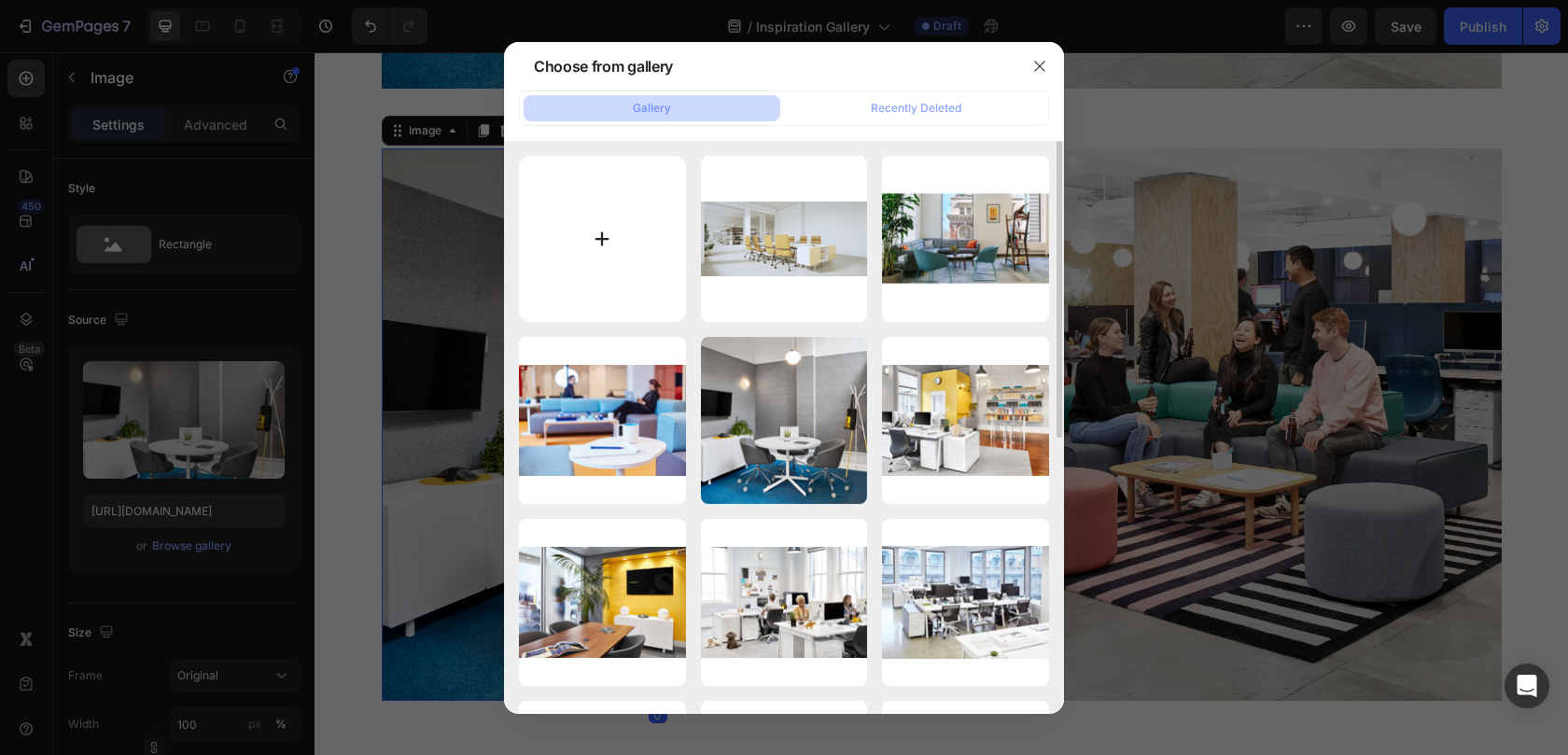
click at [625, 218] on input "file" at bounding box center [602, 240] width 167 height 167
type input "C:\fakepath\Poppin_Lifestyle-images_25-07-30_Image-03-01.png"
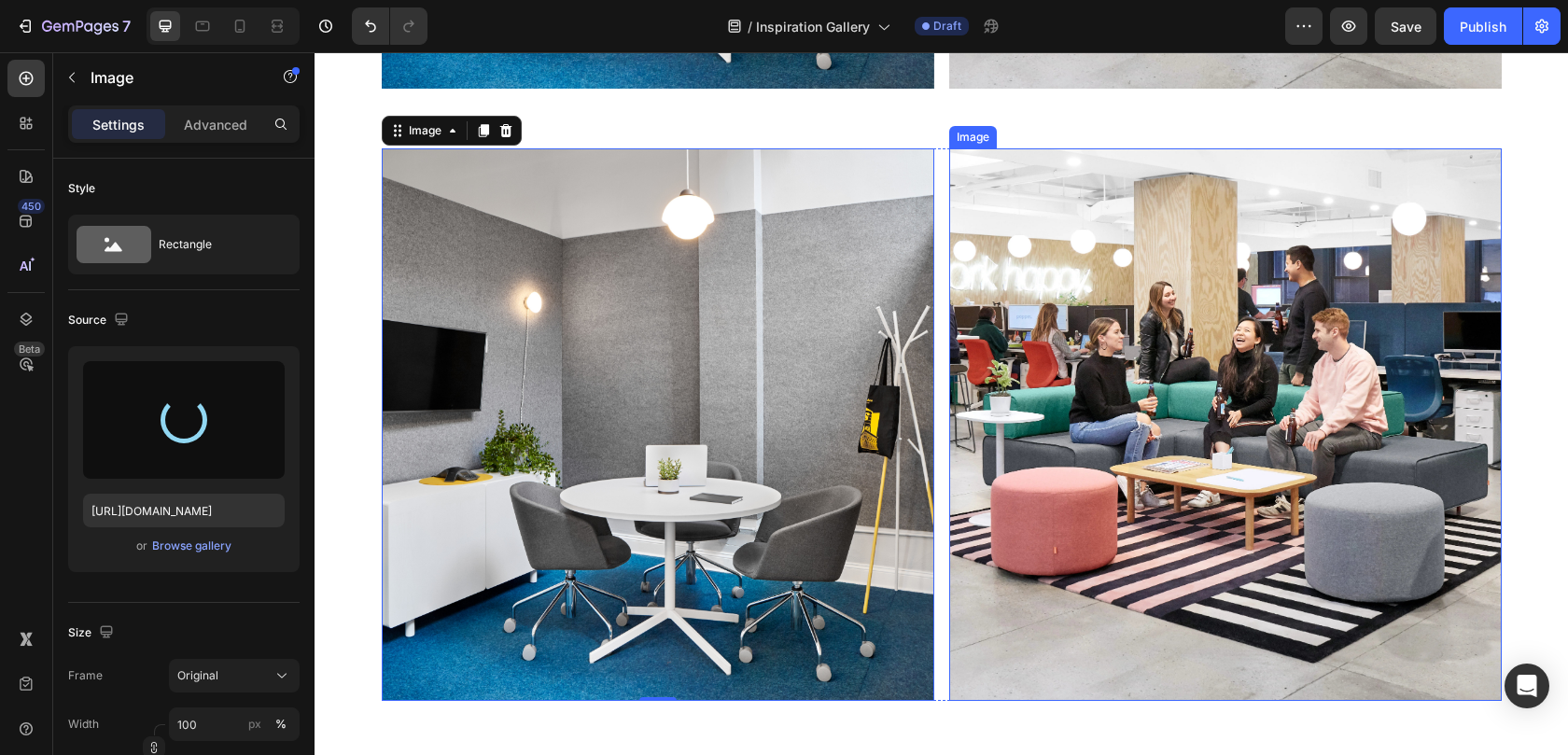
type input "https://cdn.shopify.com/s/files/1/0594/6559/7043/files/gempages_553249401305301…"
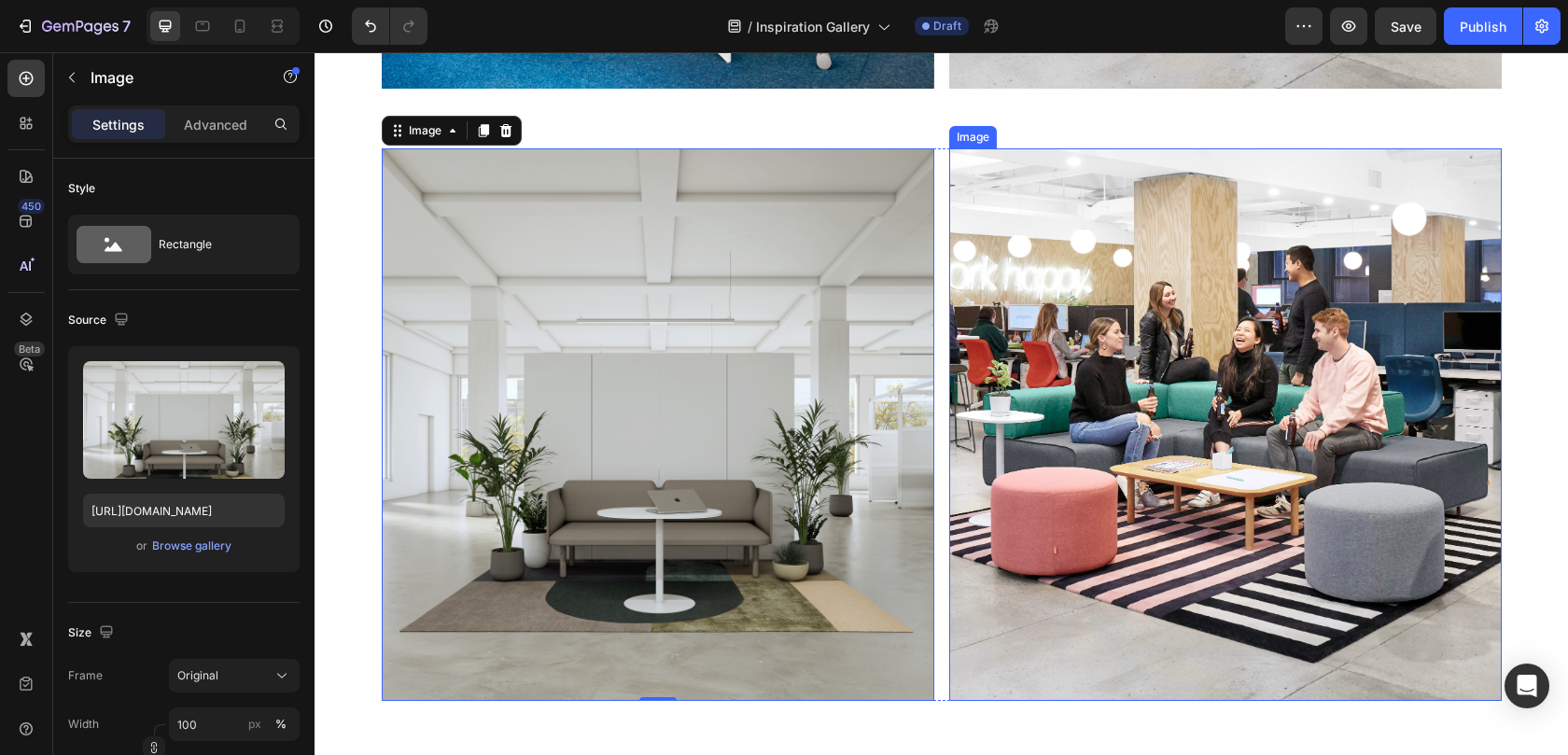
click at [1109, 326] on img at bounding box center [1225, 424] width 552 height 552
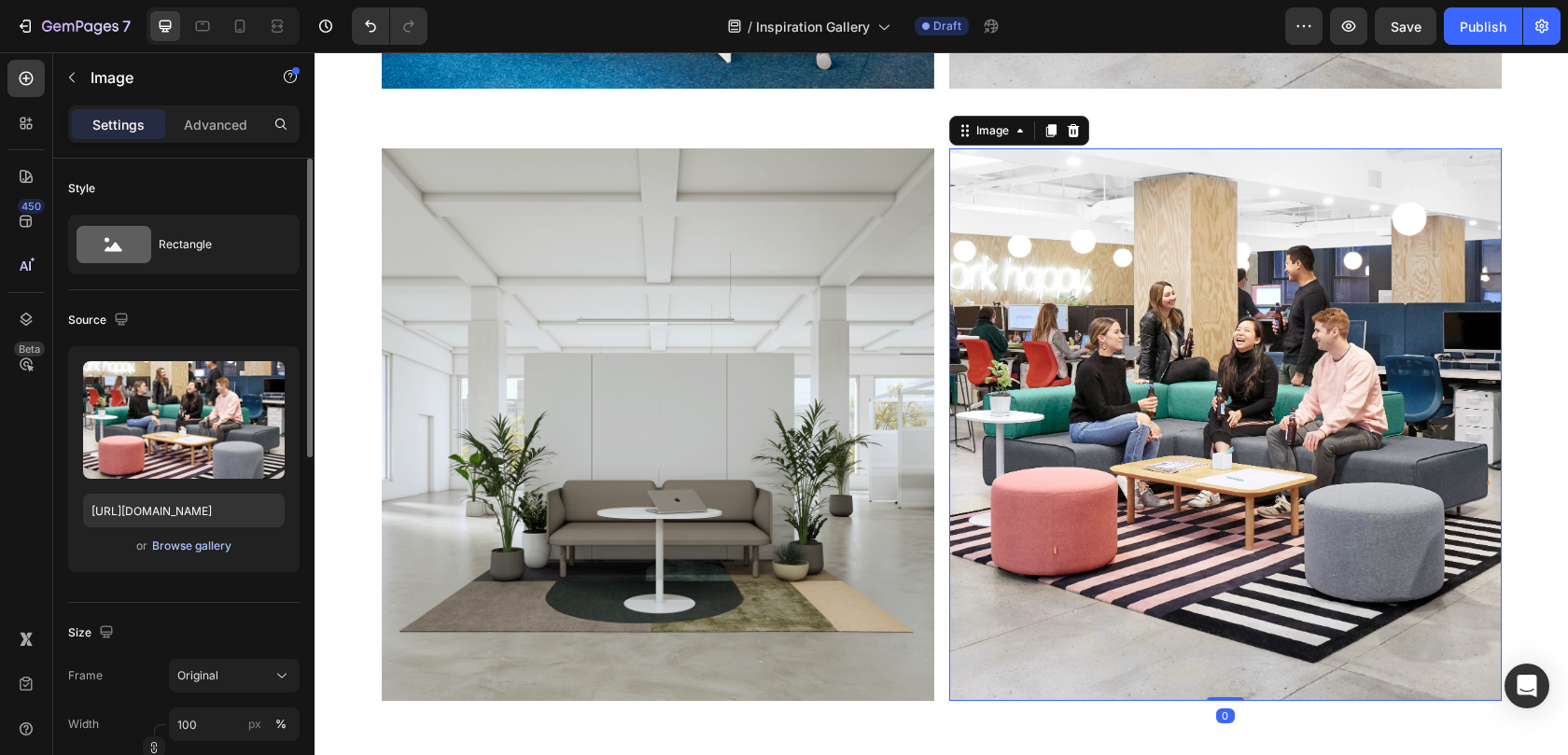
click at [204, 550] on div "Browse gallery" at bounding box center [192, 545] width 80 height 17
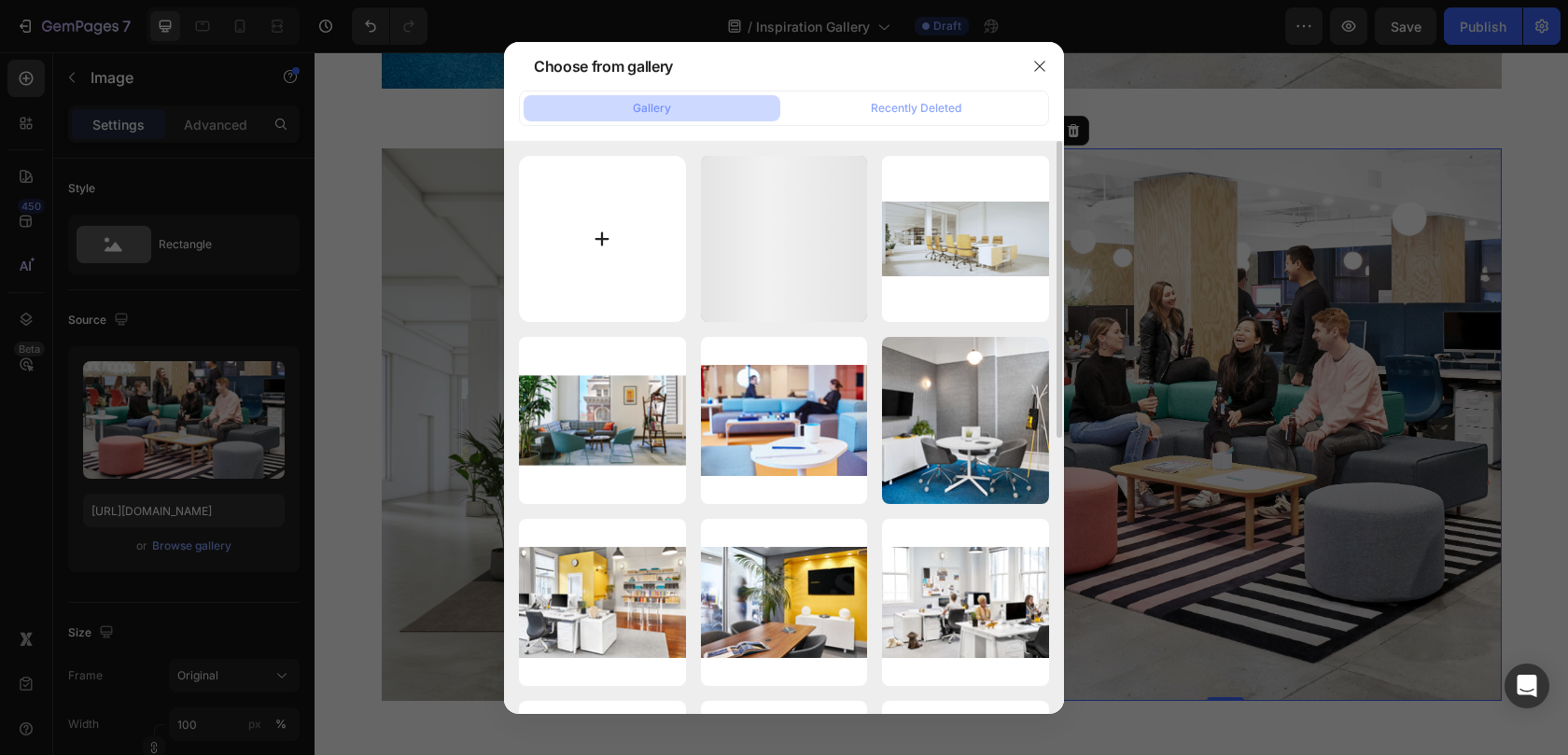
click at [557, 238] on input "file" at bounding box center [602, 240] width 167 height 167
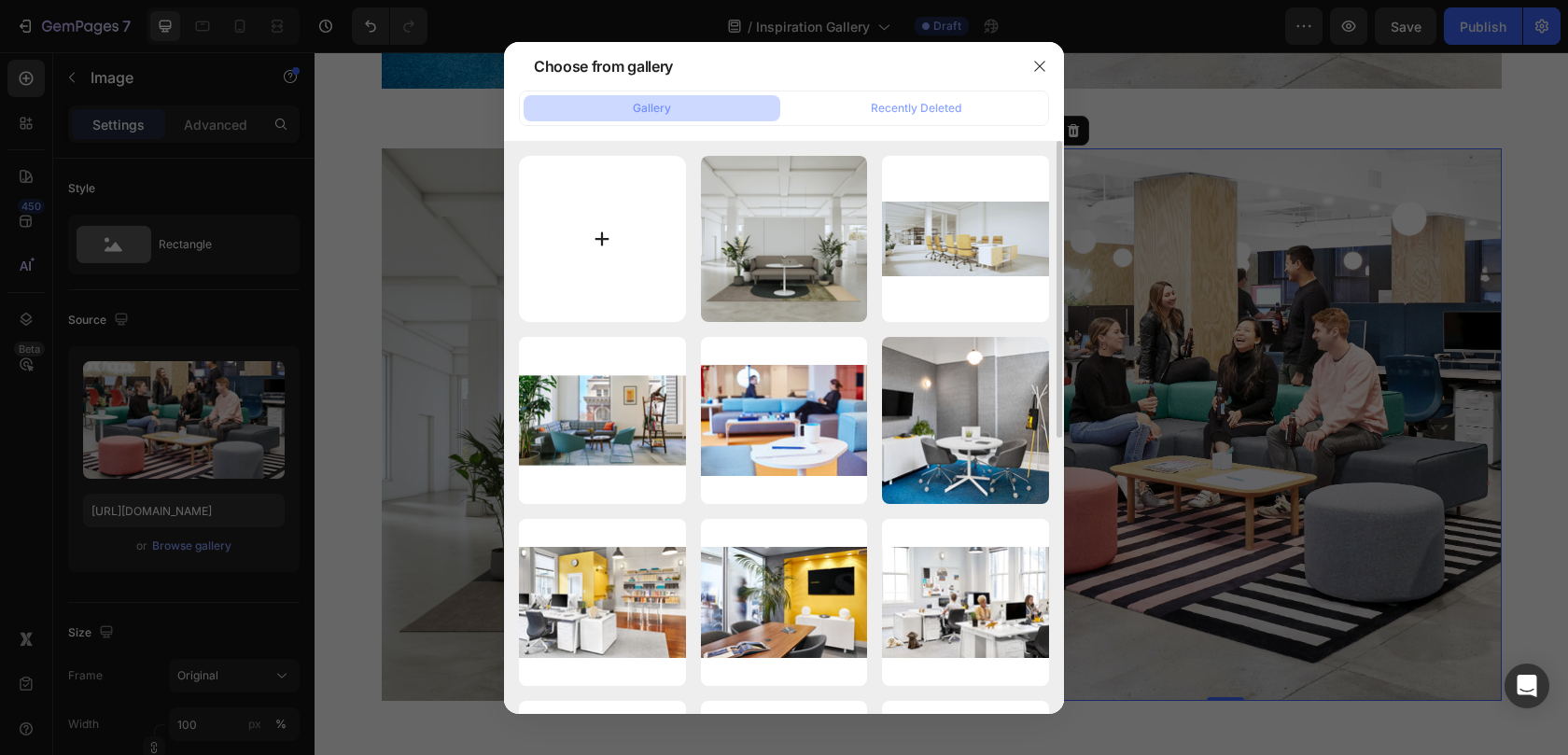
type input "C:\fakepath\Poppin_Lifestyle-images_25-07-30_Image-09-01.png"
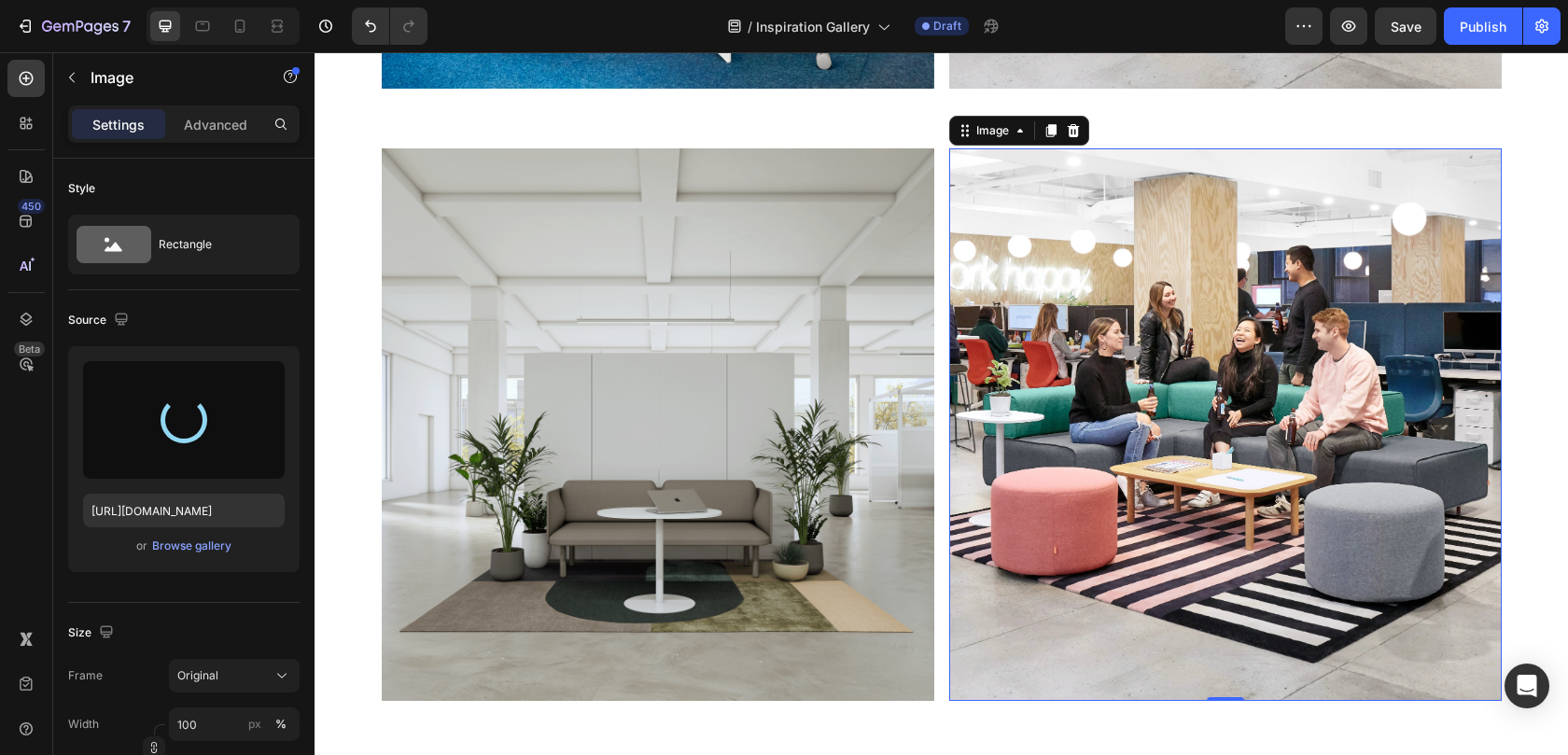
type input "https://cdn.shopify.com/s/files/1/0594/6559/7043/files/gempages_553249401305301…"
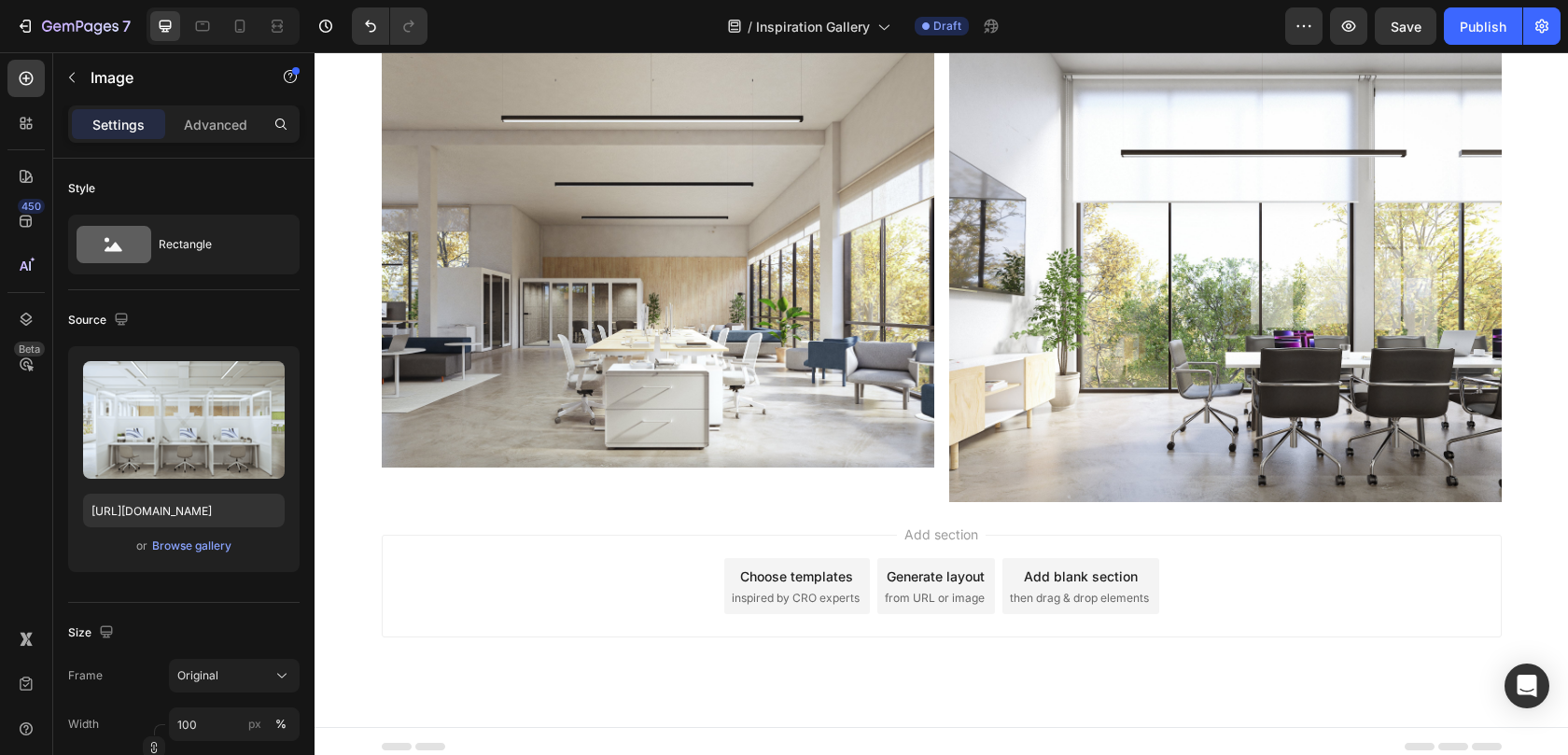
scroll to position [7927, 0]
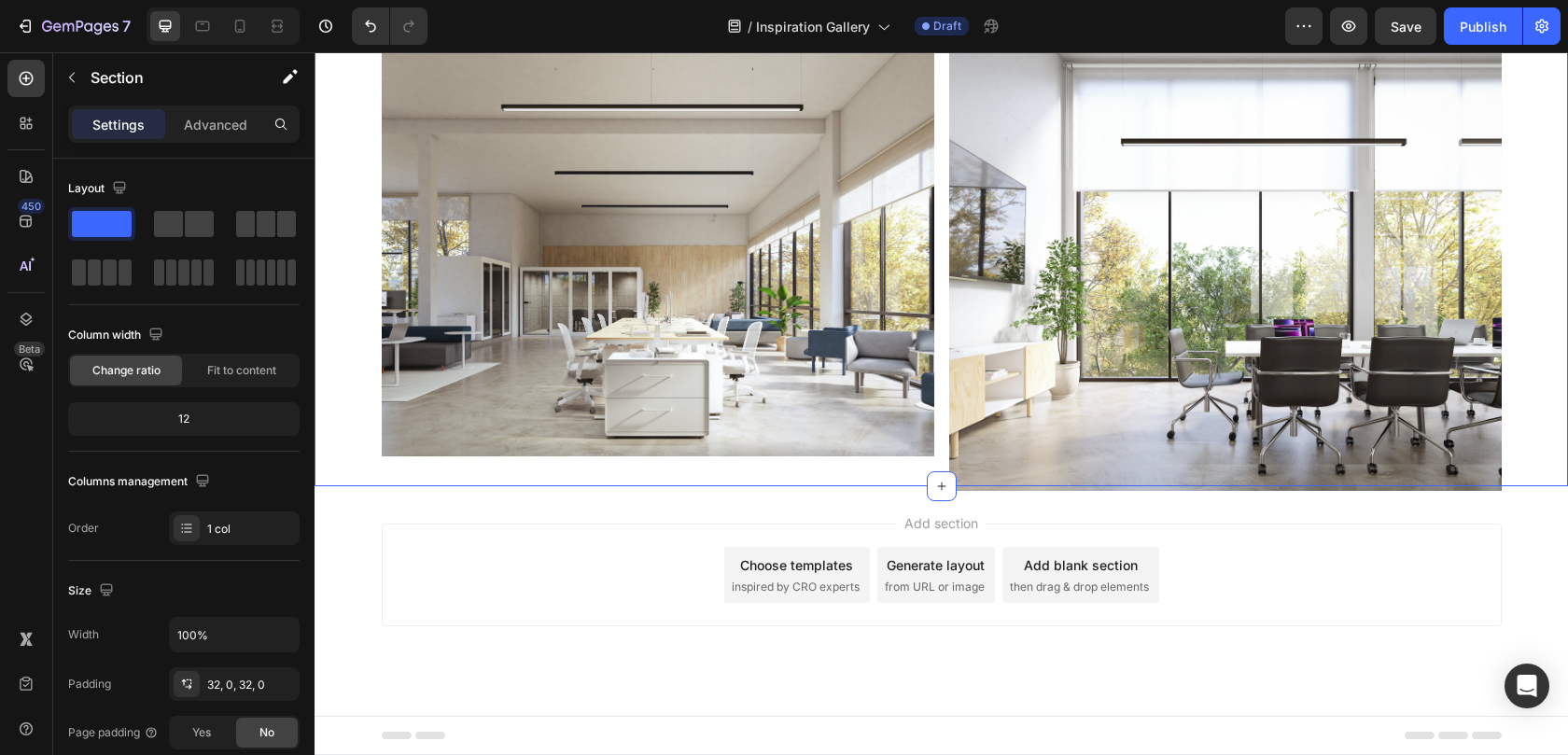
click at [336, 379] on div "Image Image Row" at bounding box center [941, 249] width 1254 height 414
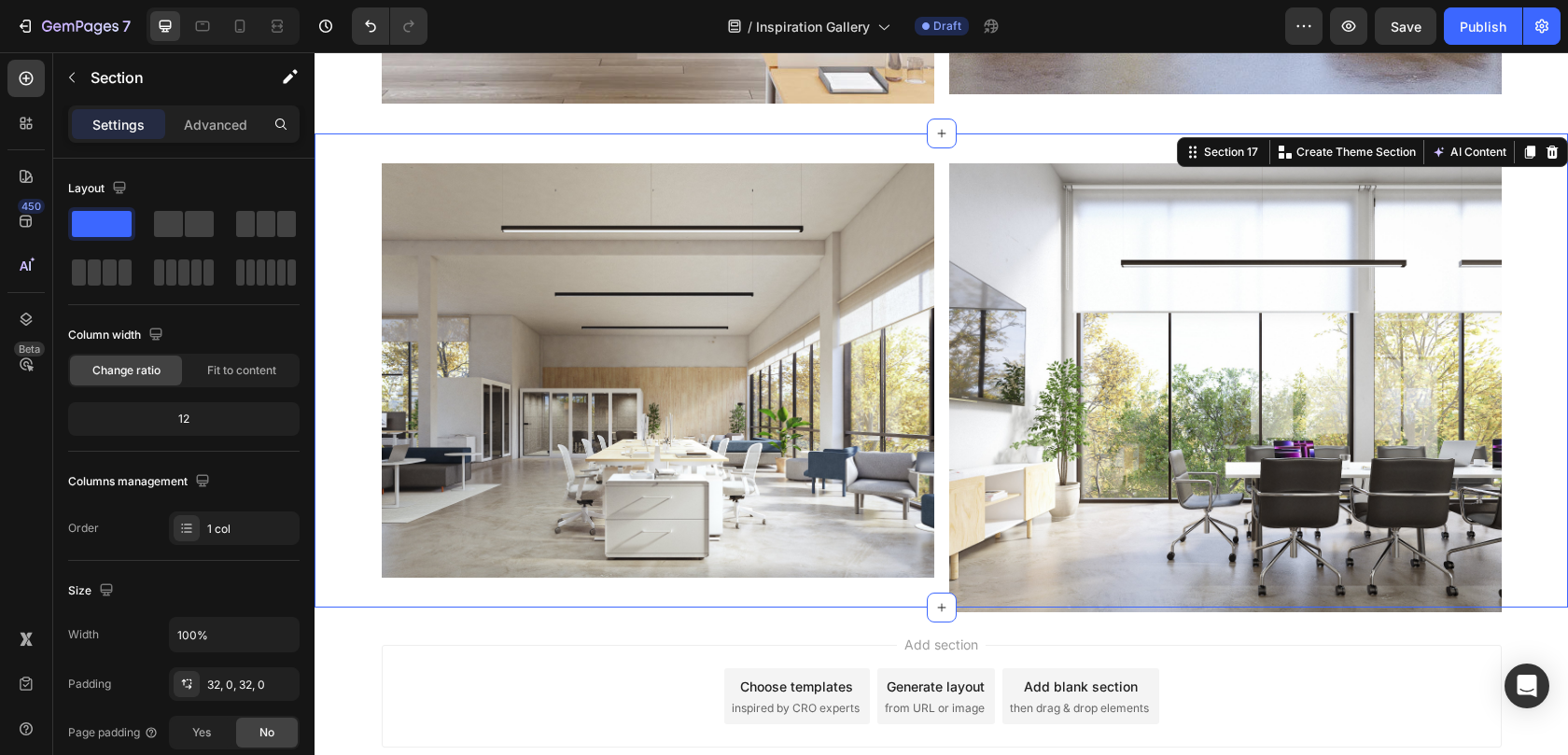
scroll to position [7805, 0]
click at [1524, 153] on icon at bounding box center [1529, 152] width 10 height 13
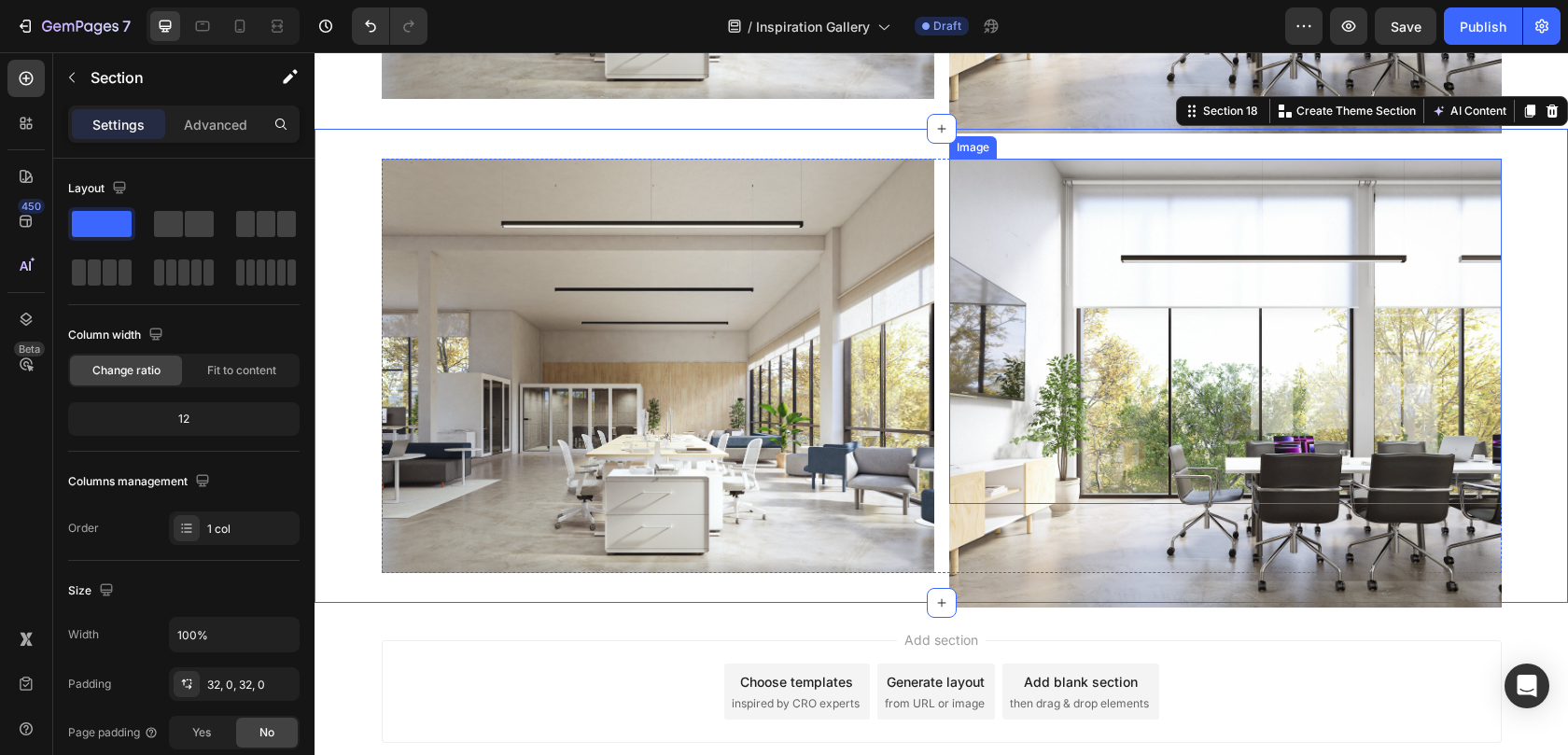
scroll to position [8296, 0]
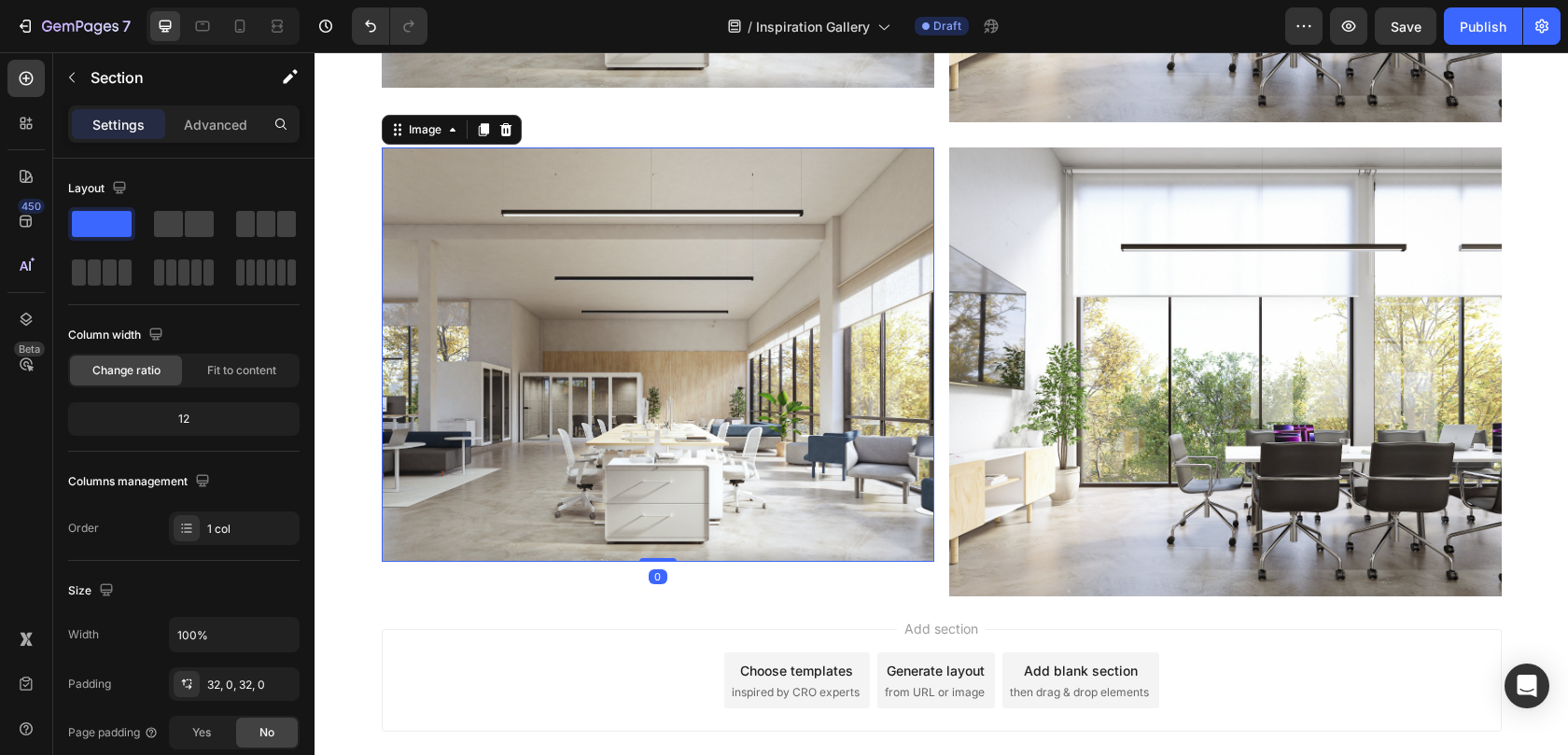
click at [699, 368] on img at bounding box center [658, 354] width 552 height 414
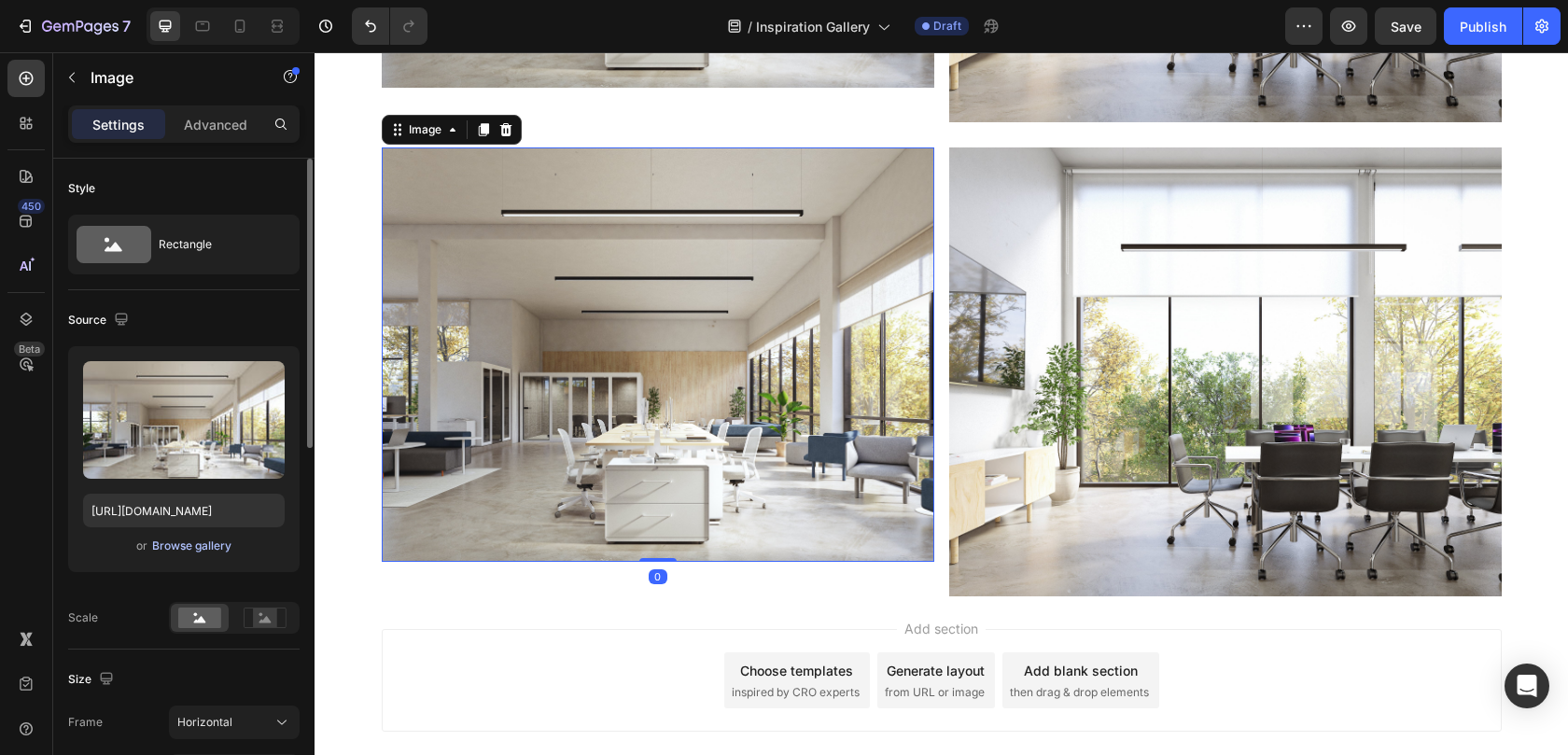
click at [200, 549] on div "Browse gallery" at bounding box center [192, 545] width 80 height 17
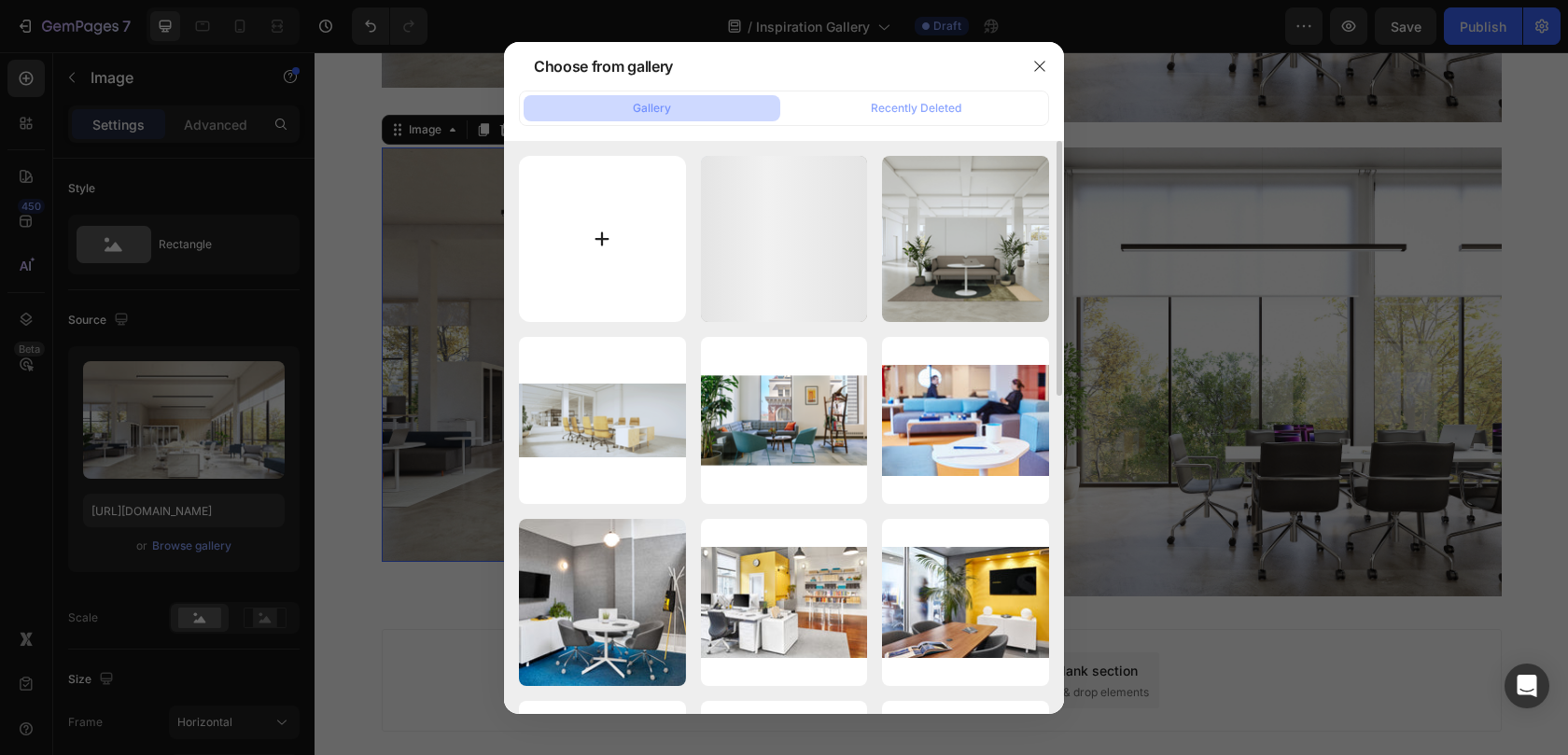
click at [633, 256] on input "file" at bounding box center [602, 240] width 167 height 167
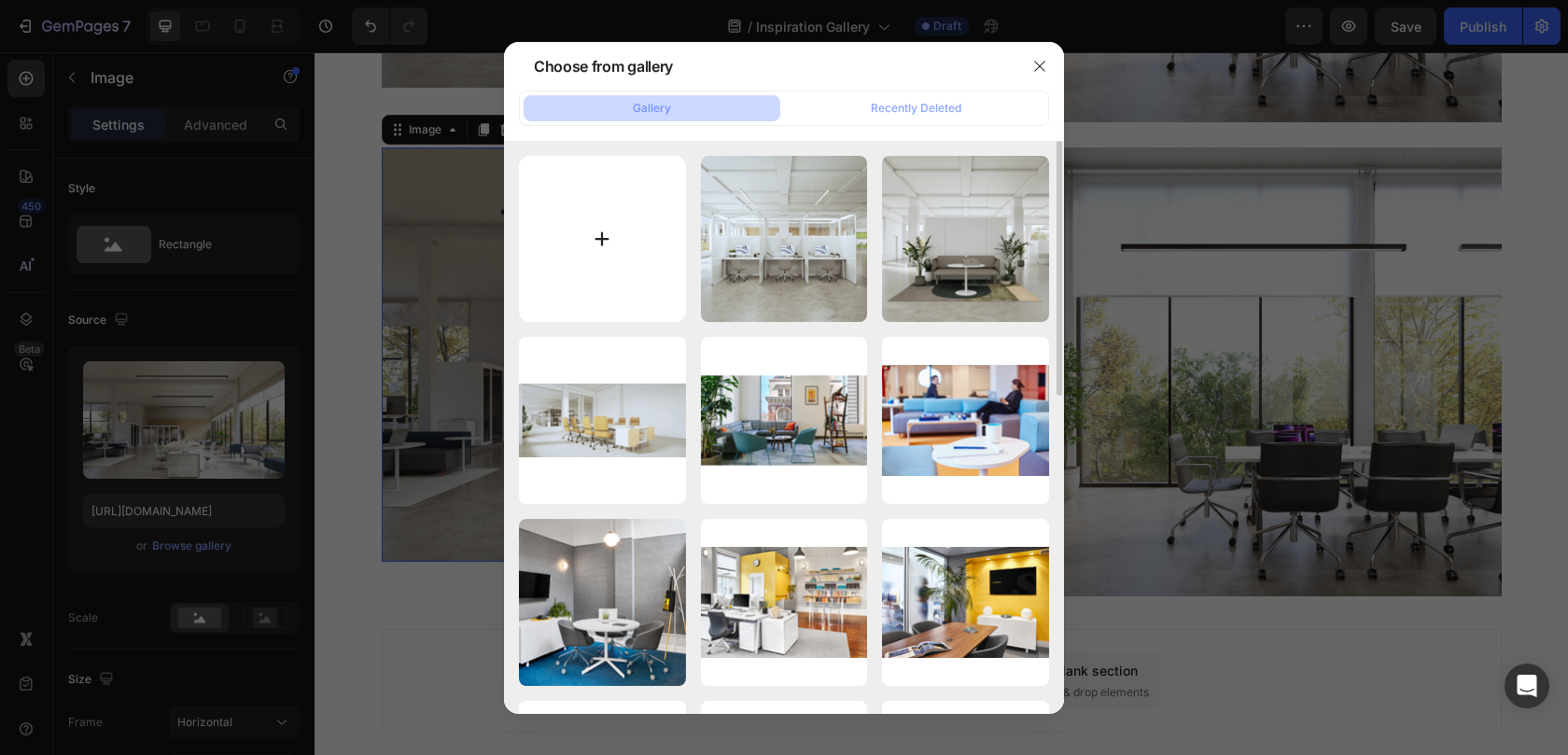
type input "C:\fakepath\Poppin_Lifestyle-images_25-07-30_Image-07-02.png"
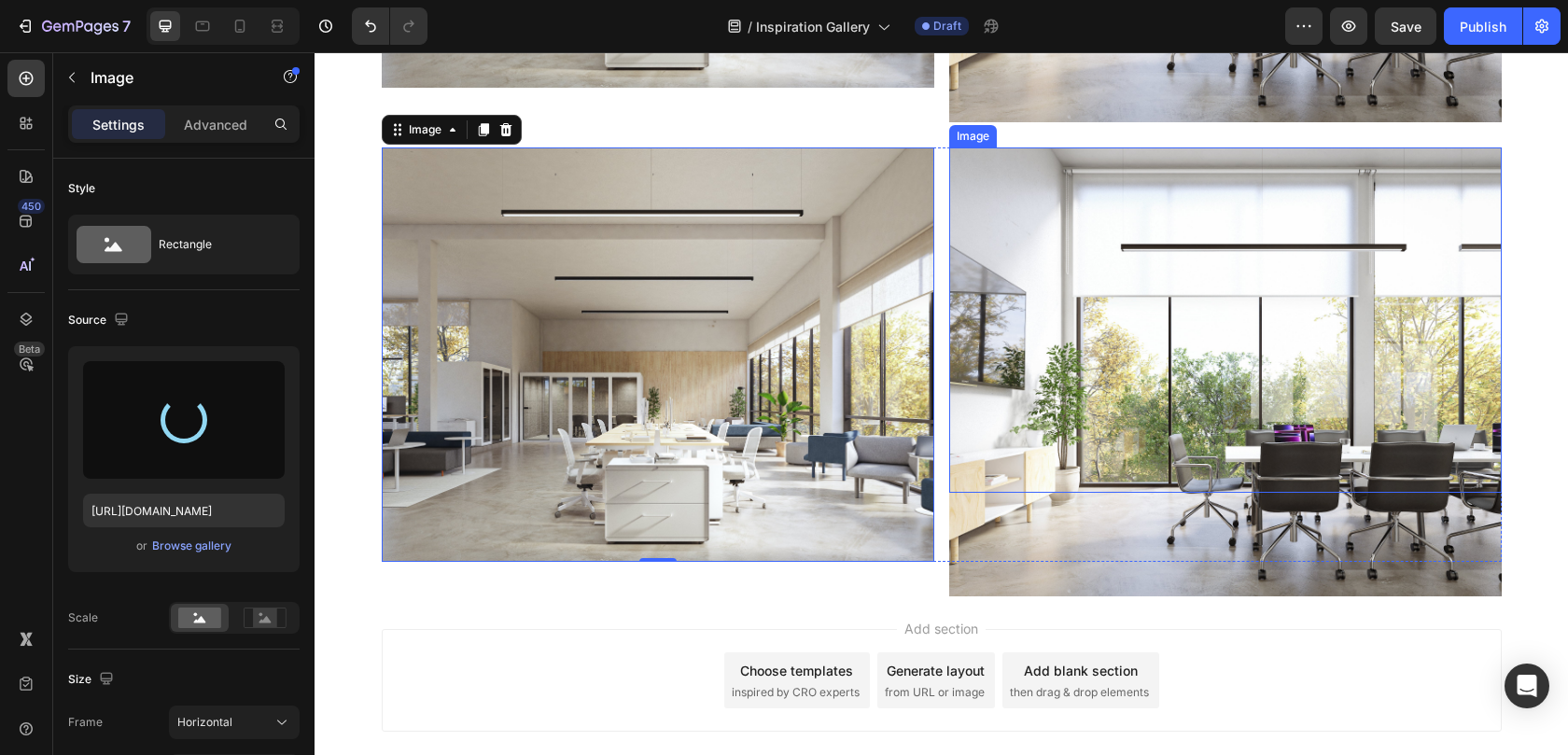
type input "https://cdn.shopify.com/s/files/1/0594/6559/7043/files/gempages_553249401305301…"
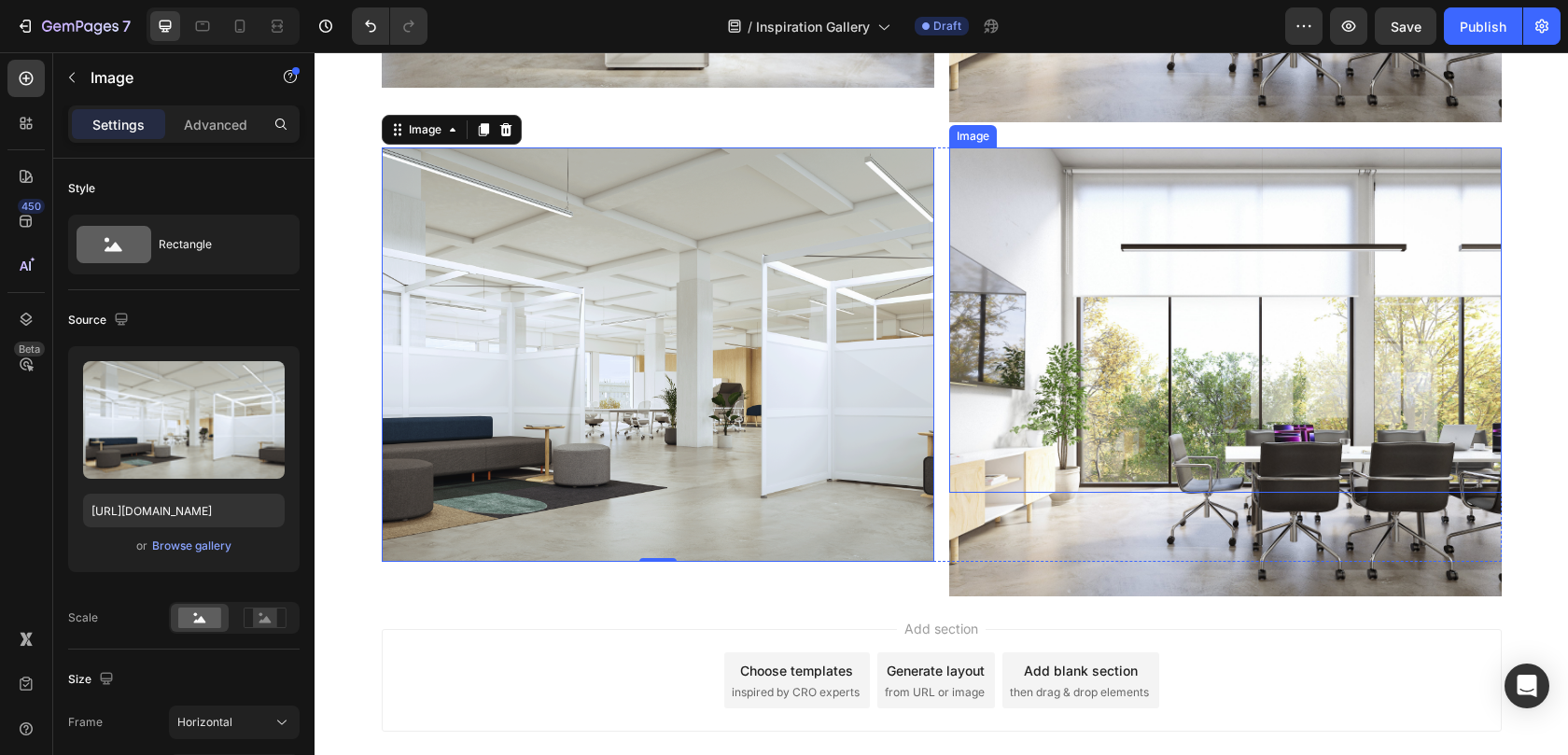
click at [1068, 296] on img at bounding box center [1225, 371] width 552 height 449
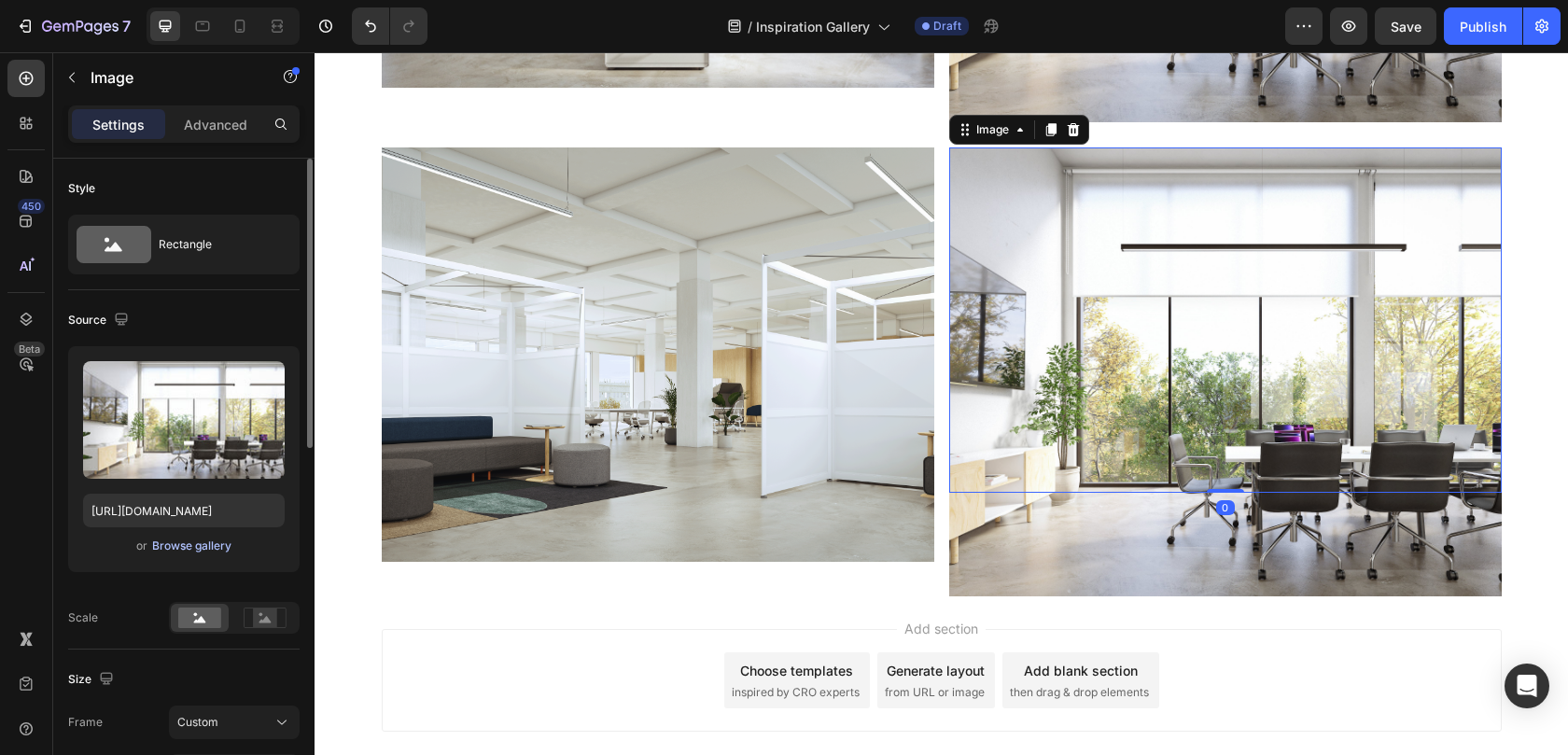
click at [195, 554] on button "Browse gallery" at bounding box center [192, 545] width 82 height 19
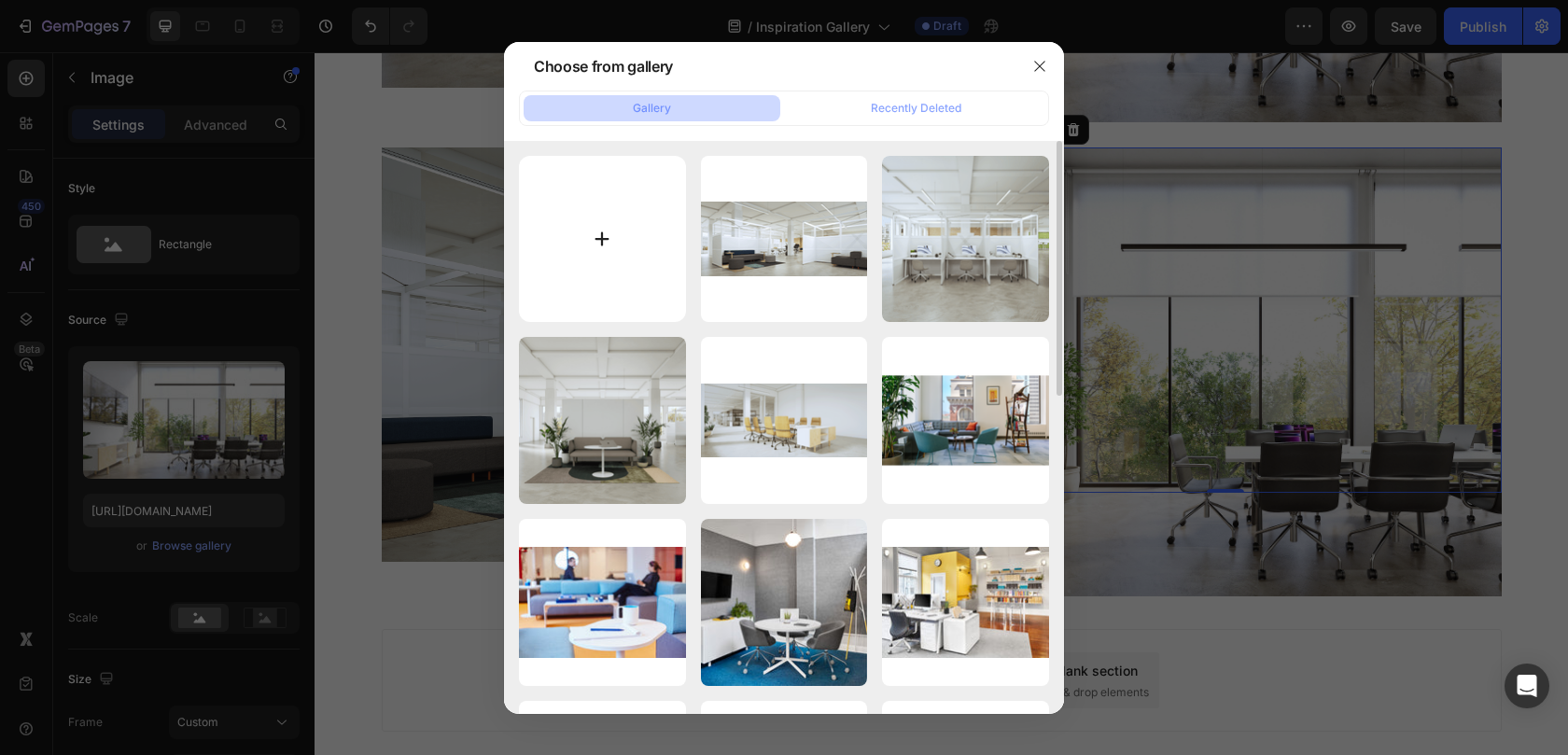
click at [668, 262] on input "file" at bounding box center [602, 240] width 167 height 167
type input "C:\fakepath\Poppin_Lifestyle-images_25-07-30_Image-08-01.png"
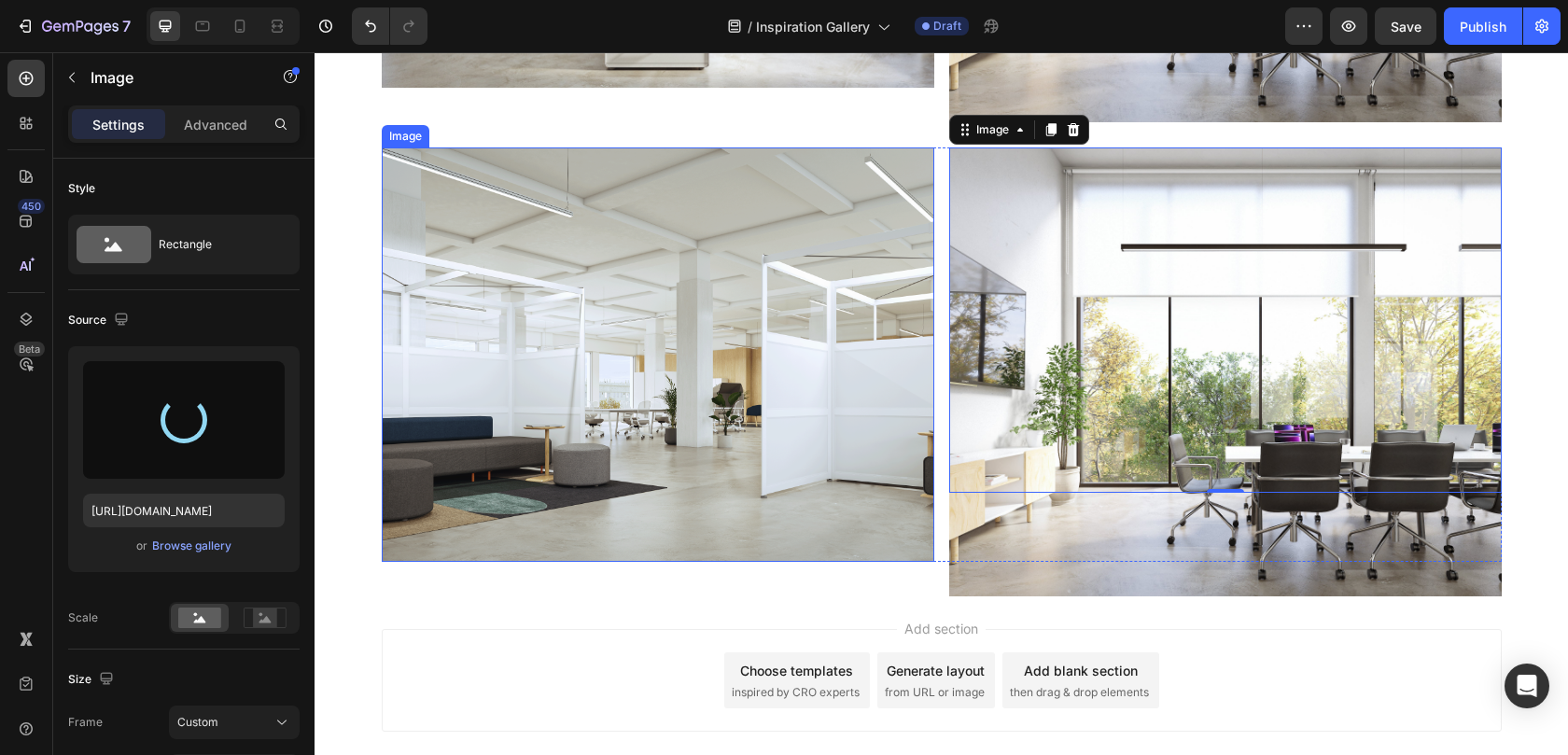
type input "https://cdn.shopify.com/s/files/1/0594/6559/7043/files/gempages_553249401305301…"
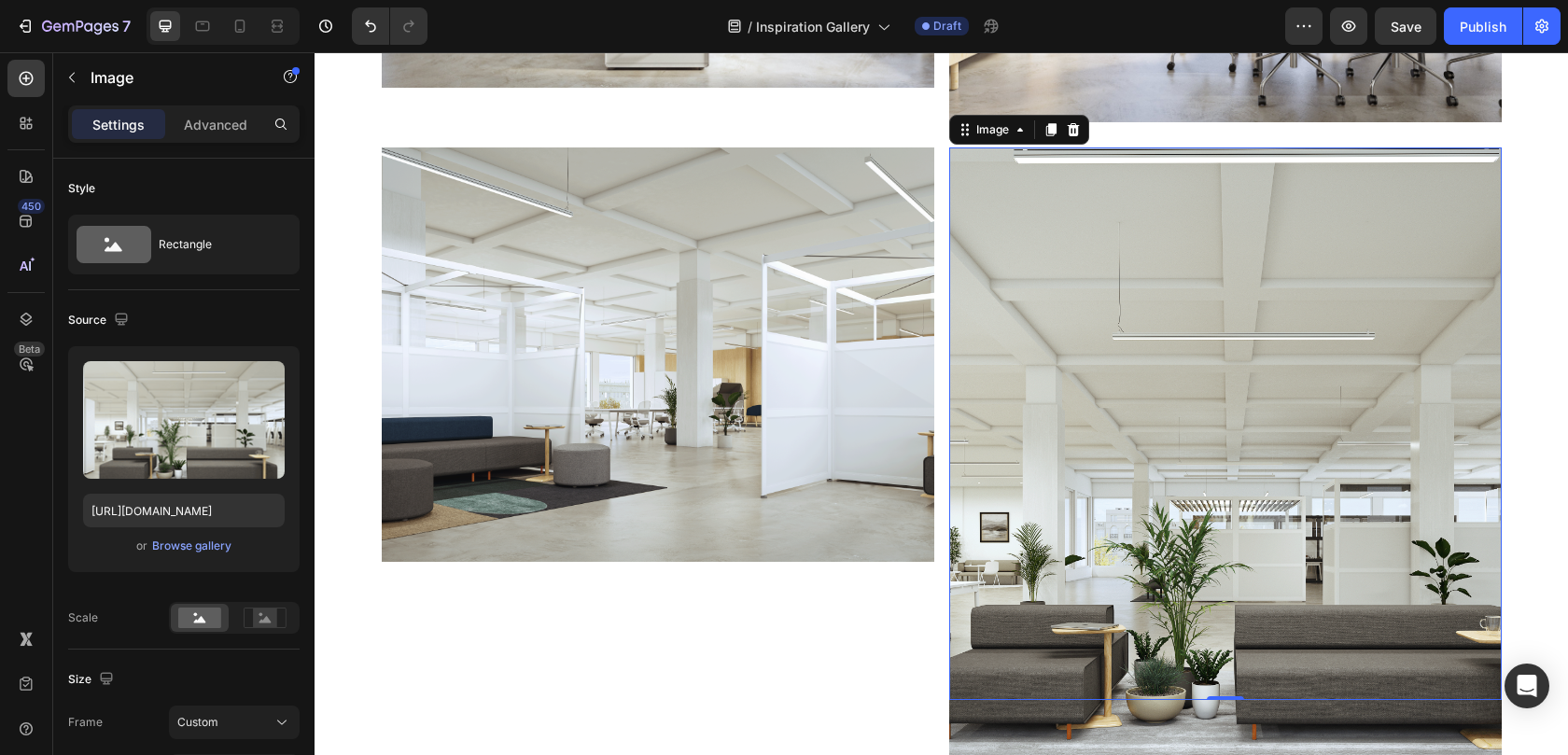
click at [1016, 347] on img at bounding box center [1225, 506] width 552 height 718
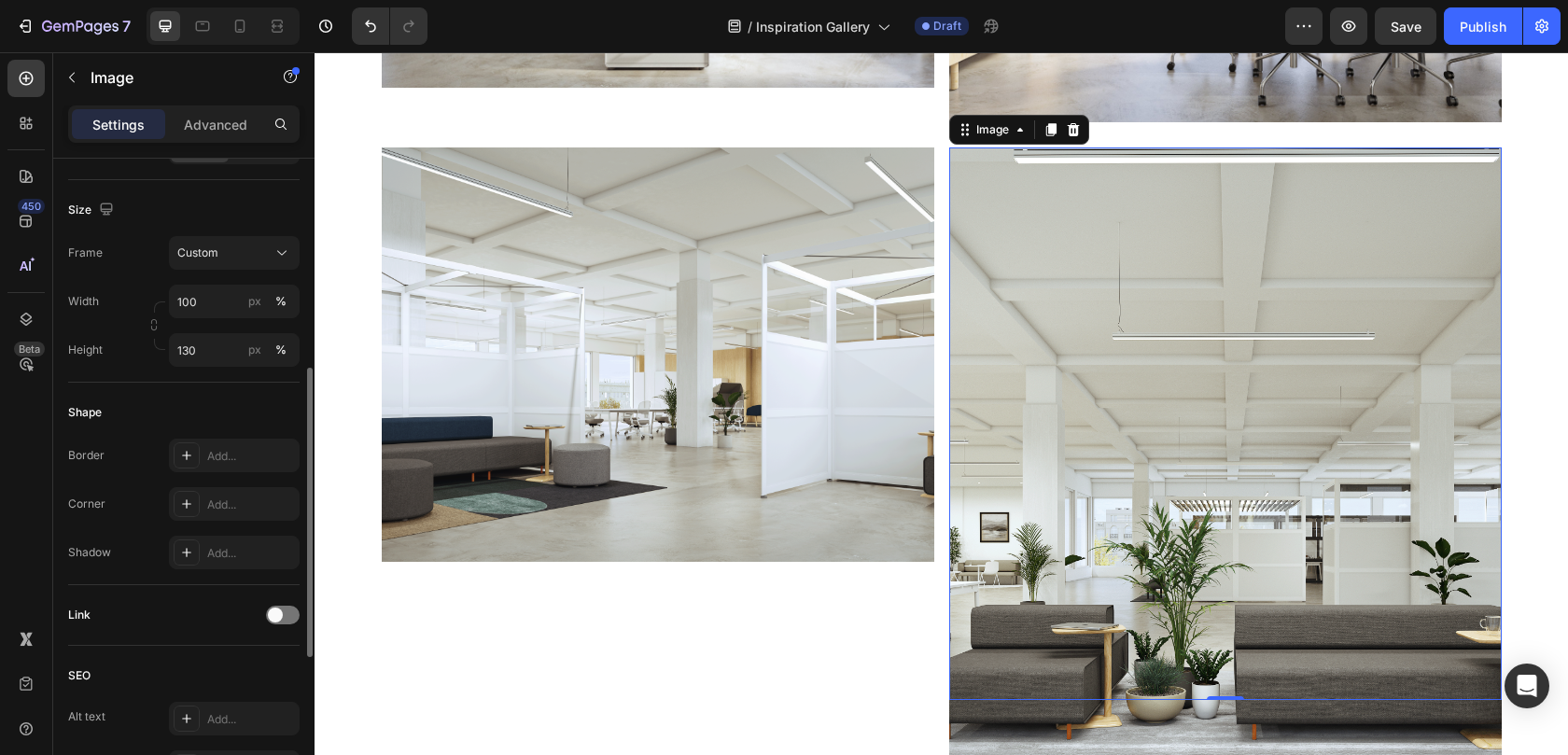
scroll to position [472, 0]
click at [237, 262] on button "Custom" at bounding box center [234, 251] width 130 height 34
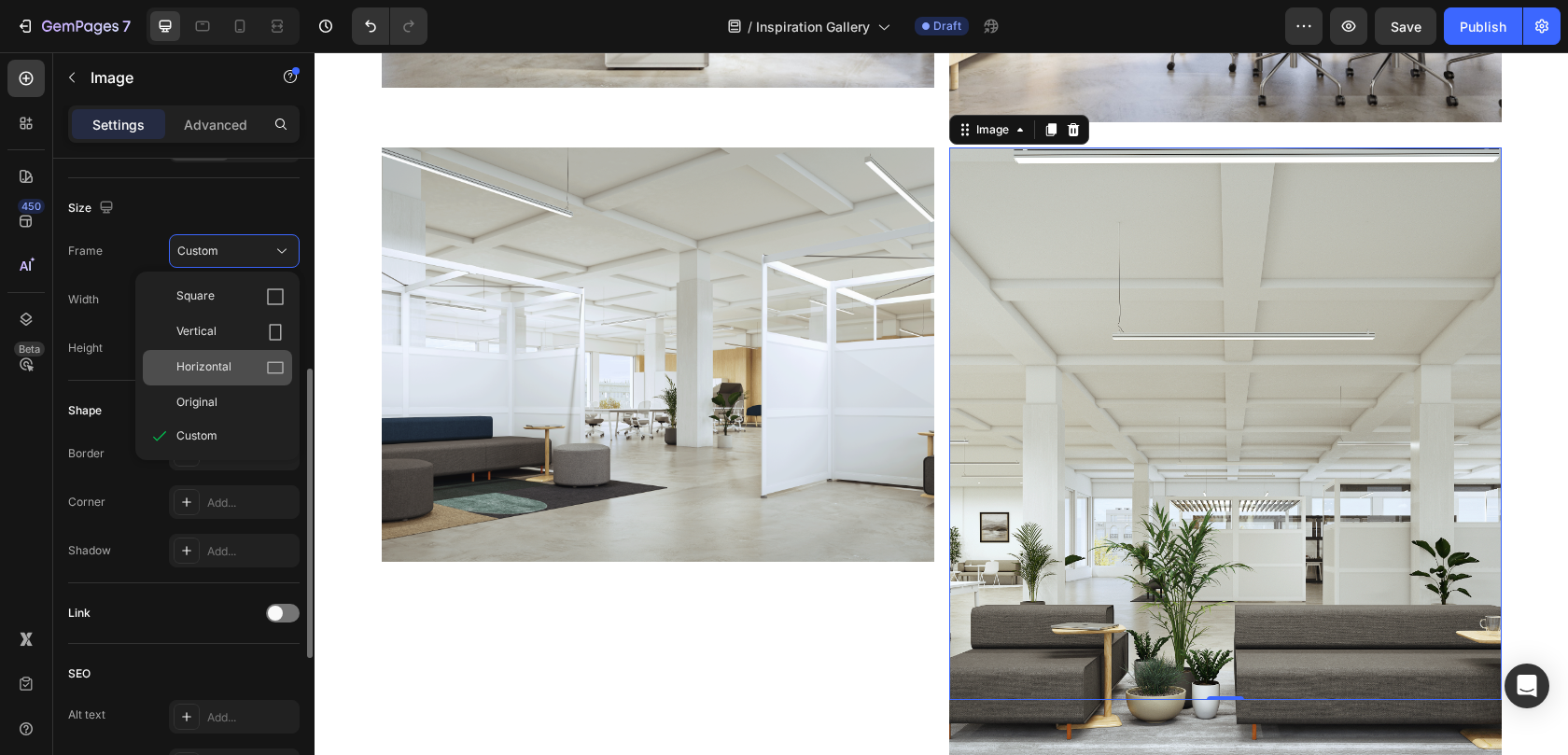
click at [221, 366] on span "Horizontal" at bounding box center [203, 367] width 55 height 19
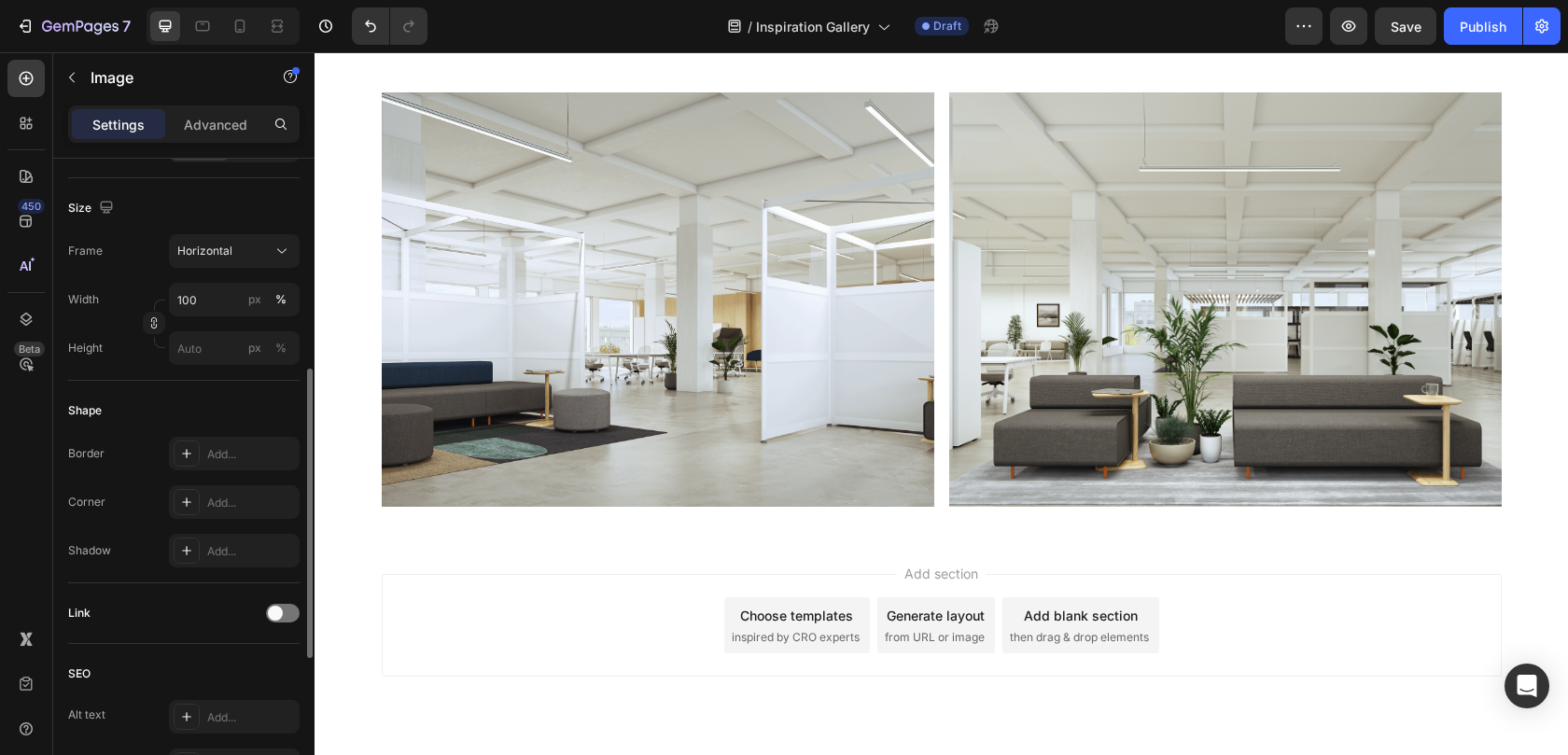
scroll to position [8032, 0]
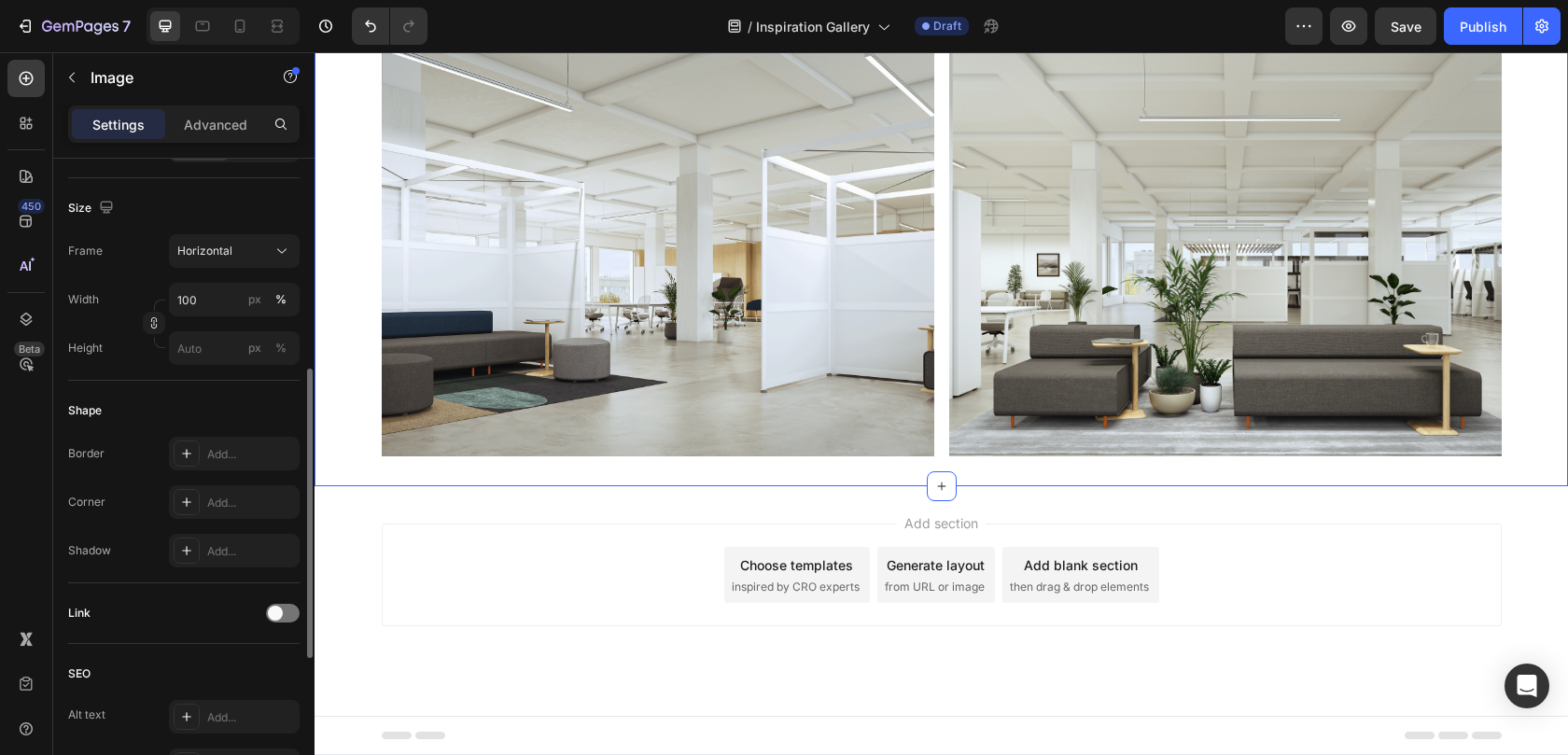
click at [352, 375] on div "Image Image Row" at bounding box center [941, 249] width 1254 height 414
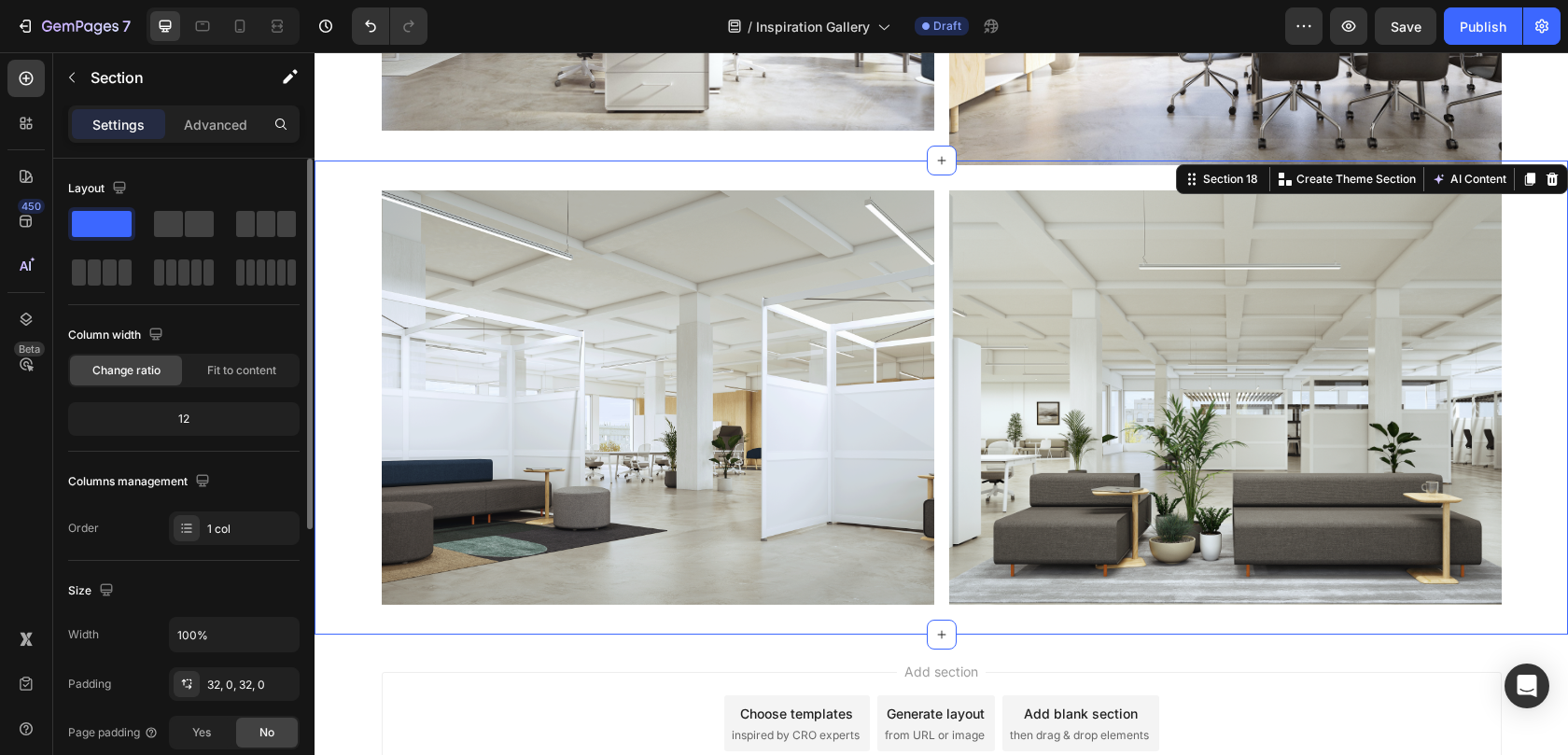
scroll to position [7883, 0]
click at [1524, 180] on icon at bounding box center [1529, 180] width 10 height 13
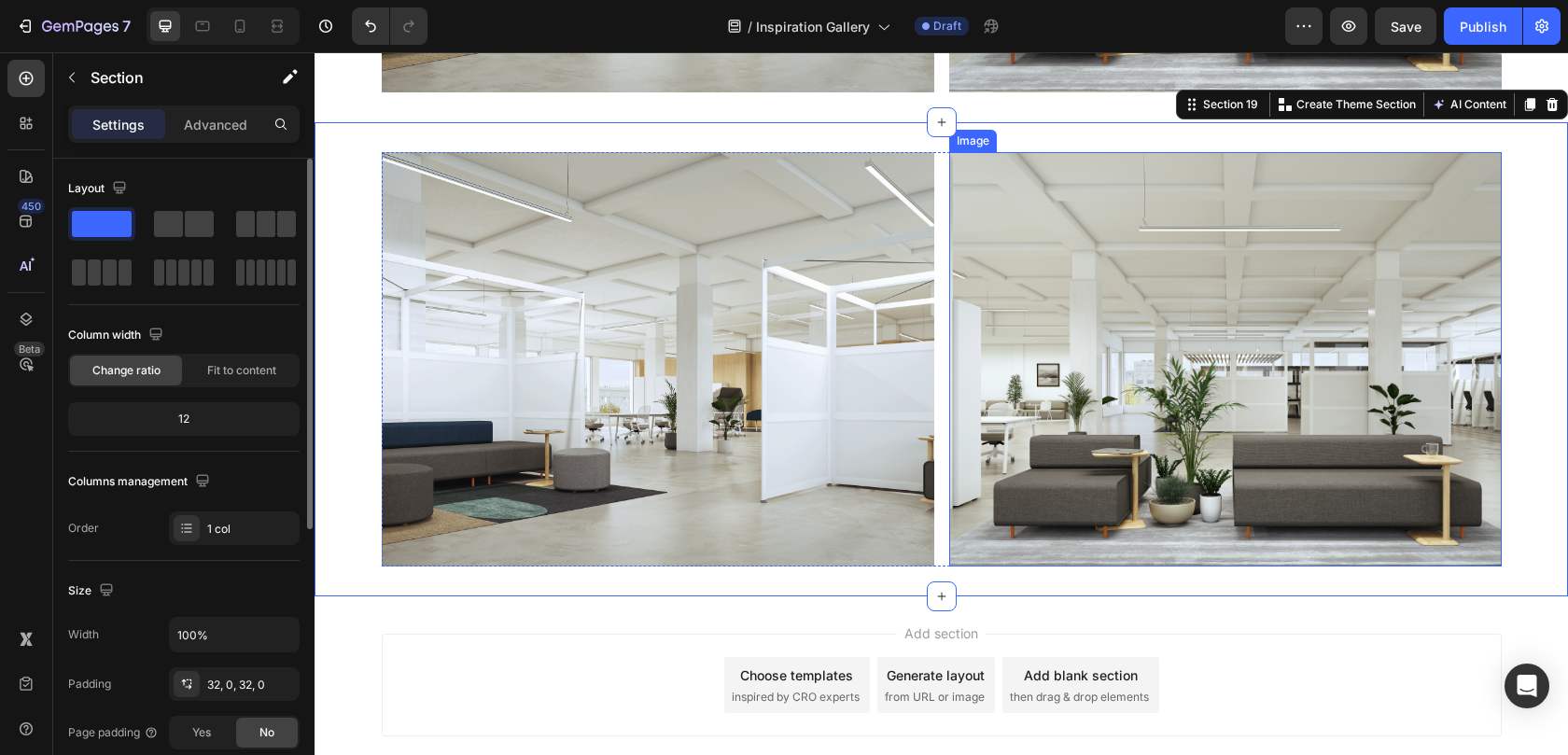
scroll to position [8401, 0]
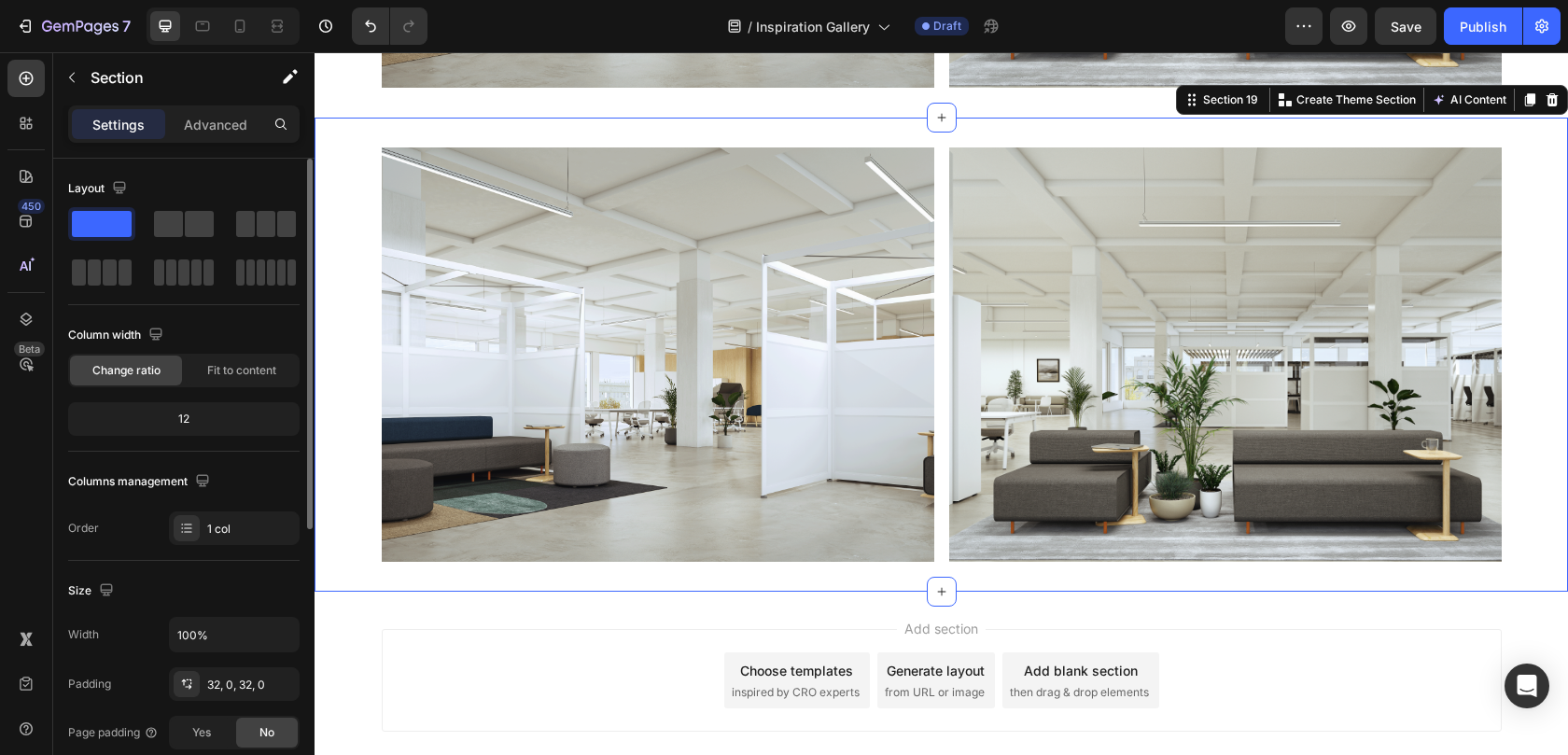
click at [353, 335] on div "Image Image Row" at bounding box center [941, 354] width 1254 height 414
click at [1522, 104] on icon at bounding box center [1529, 99] width 15 height 15
click at [1518, 107] on div at bounding box center [1529, 99] width 23 height 23
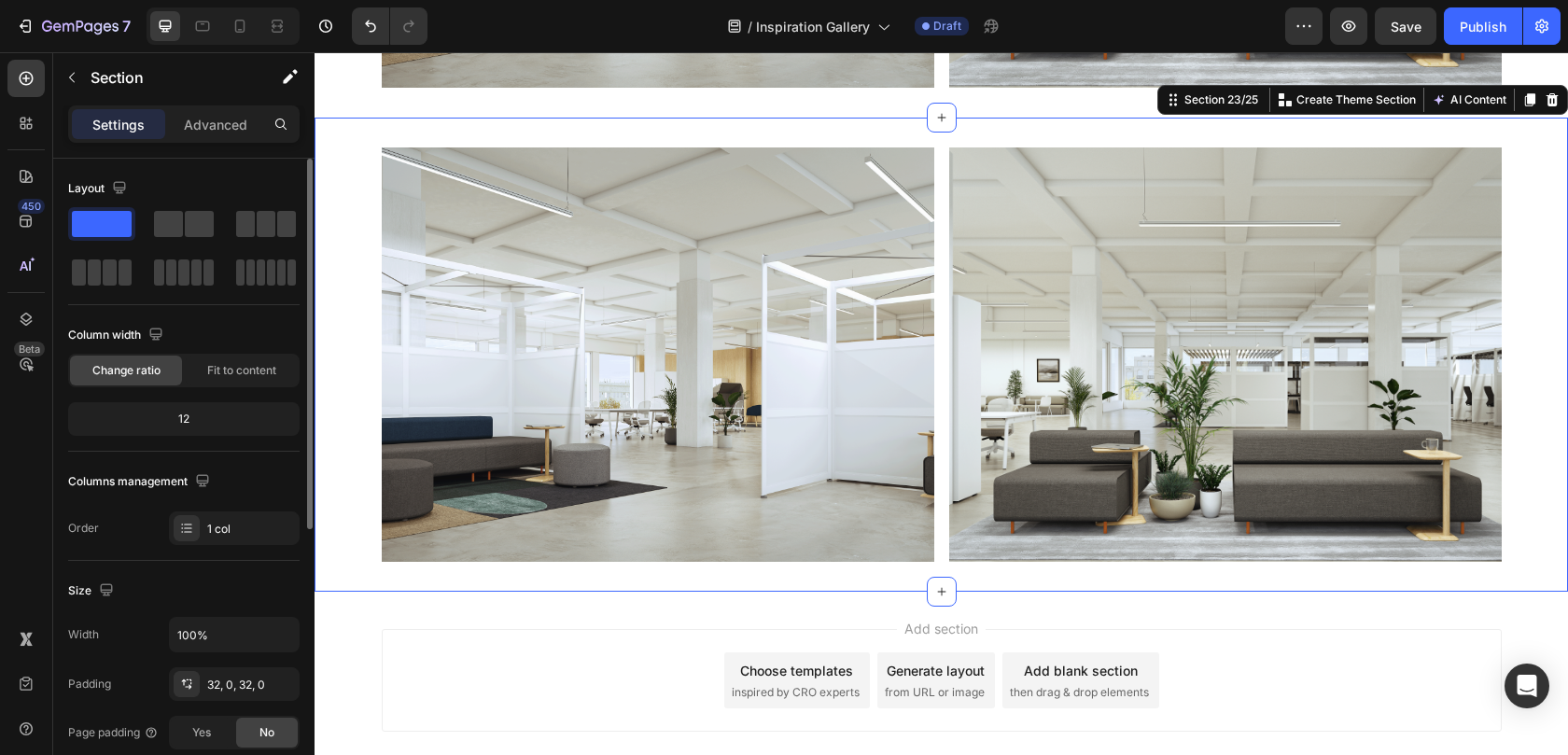
scroll to position [10296, 0]
click at [1518, 107] on div at bounding box center [1529, 99] width 23 height 23
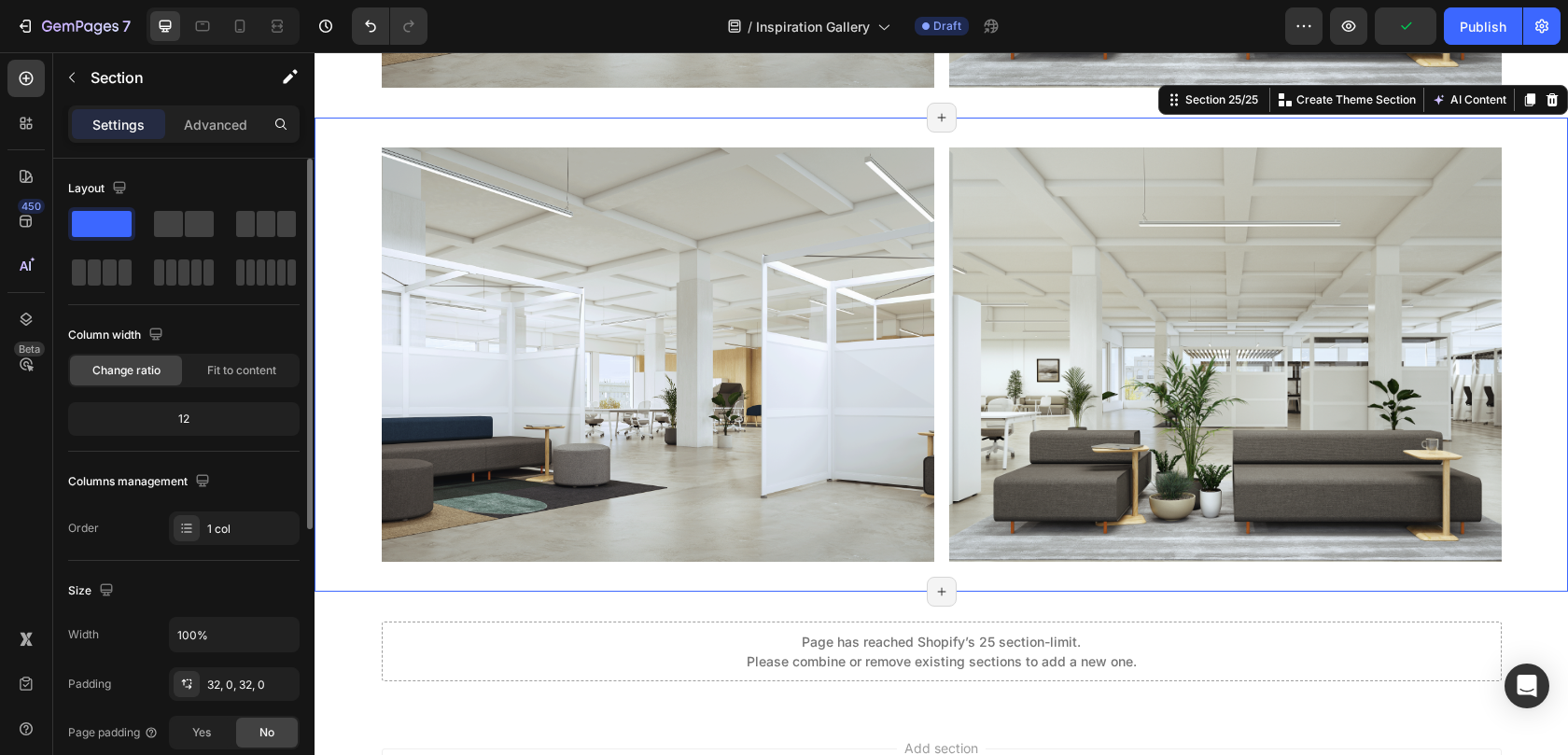
click at [1518, 107] on div "Page has reached Shopify’s 25 section-limit" at bounding box center [1529, 99] width 23 height 23
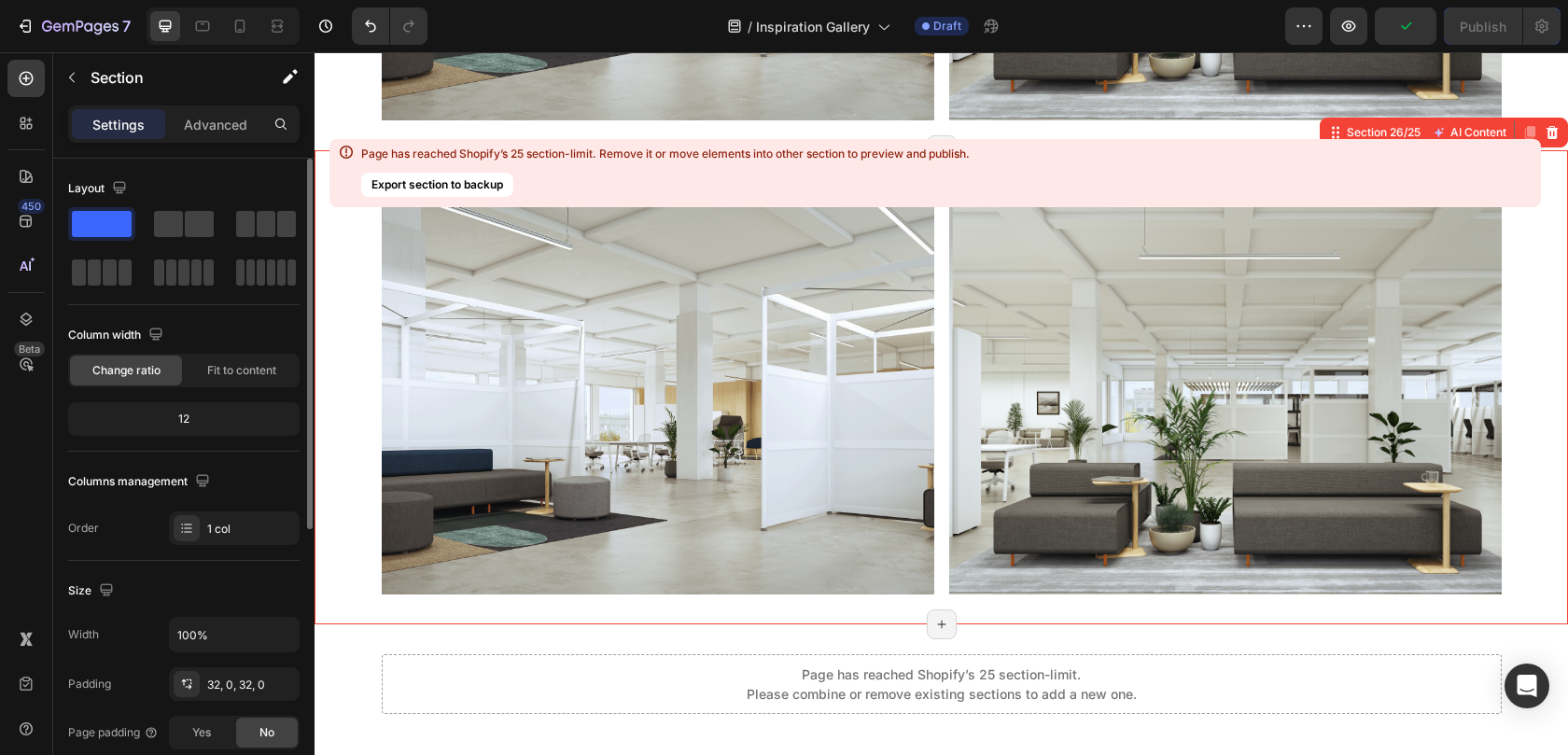
scroll to position [11719, 0]
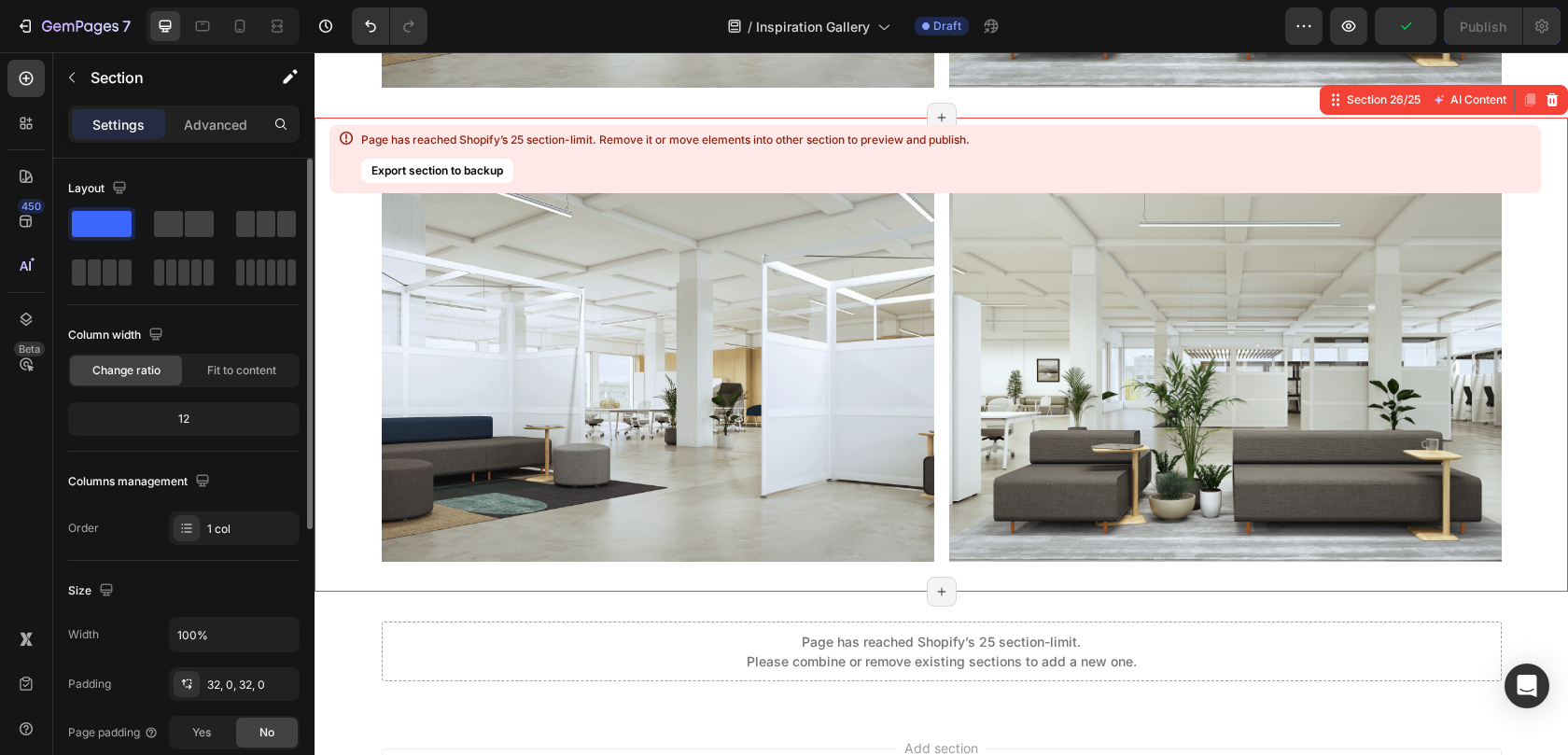
click at [1518, 107] on div "Page has reached Shopify’s 25 section-limit" at bounding box center [1529, 99] width 23 height 23
click at [322, 495] on div "Image Image Row" at bounding box center [941, 354] width 1254 height 414
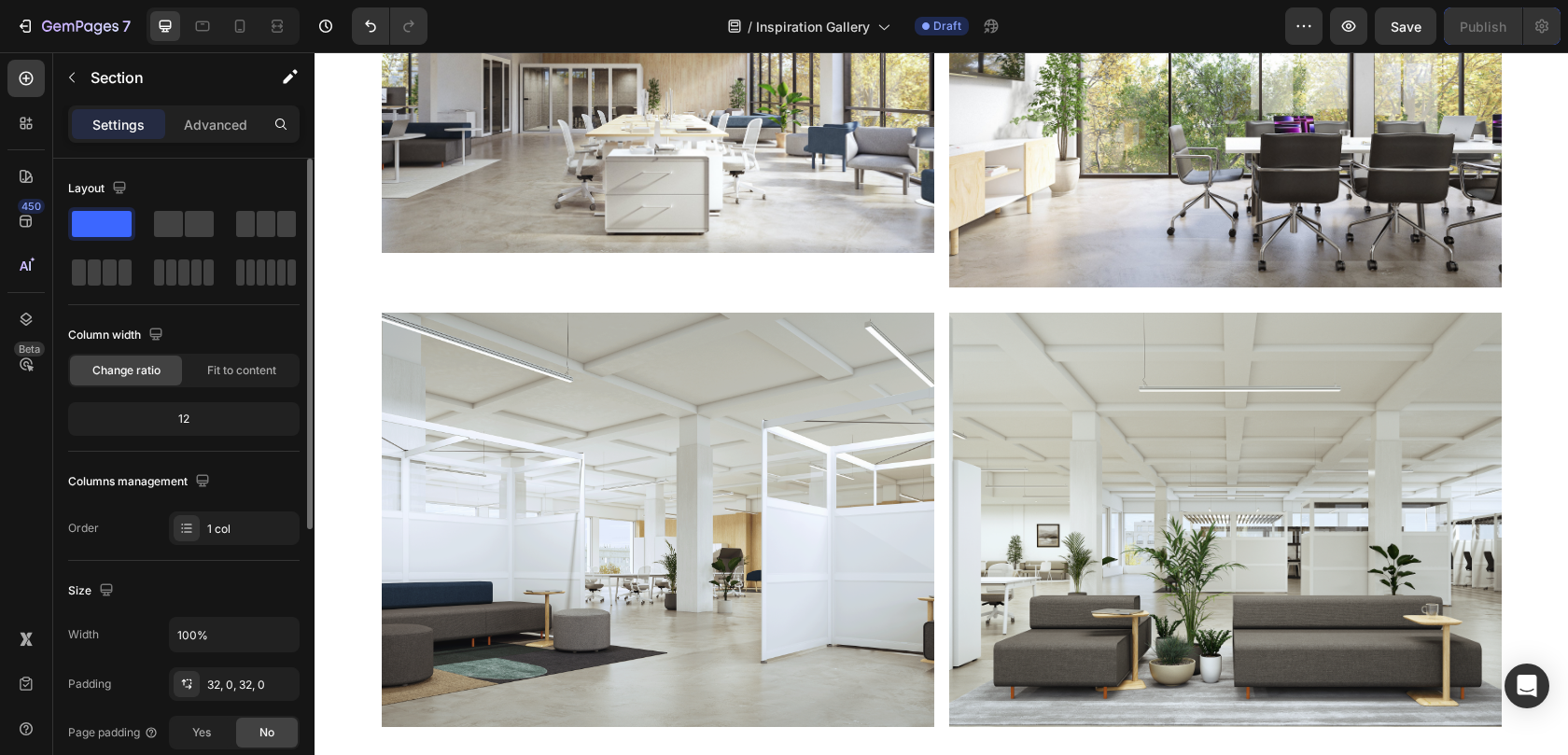
scroll to position [7851, 0]
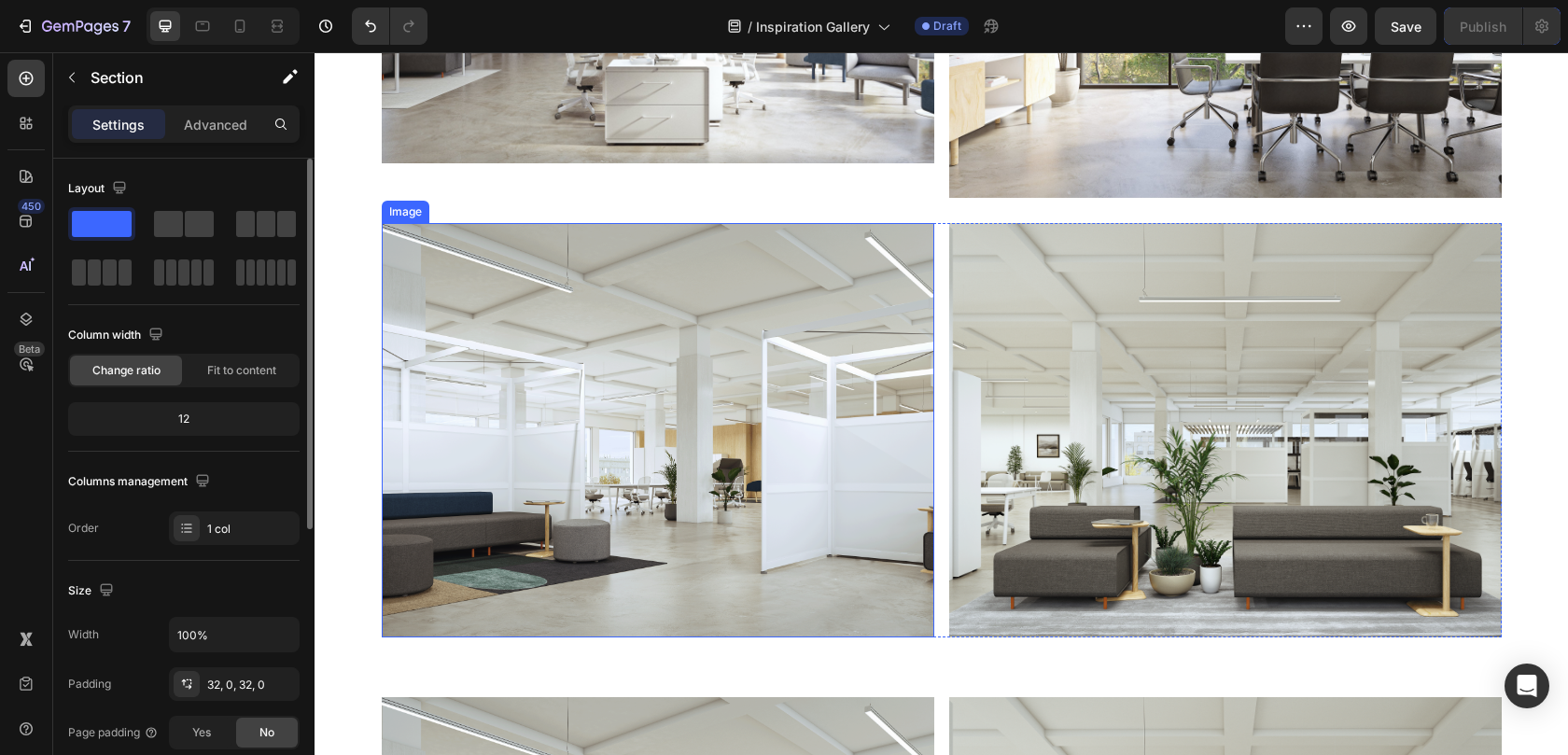
click at [529, 443] on img at bounding box center [658, 430] width 552 height 414
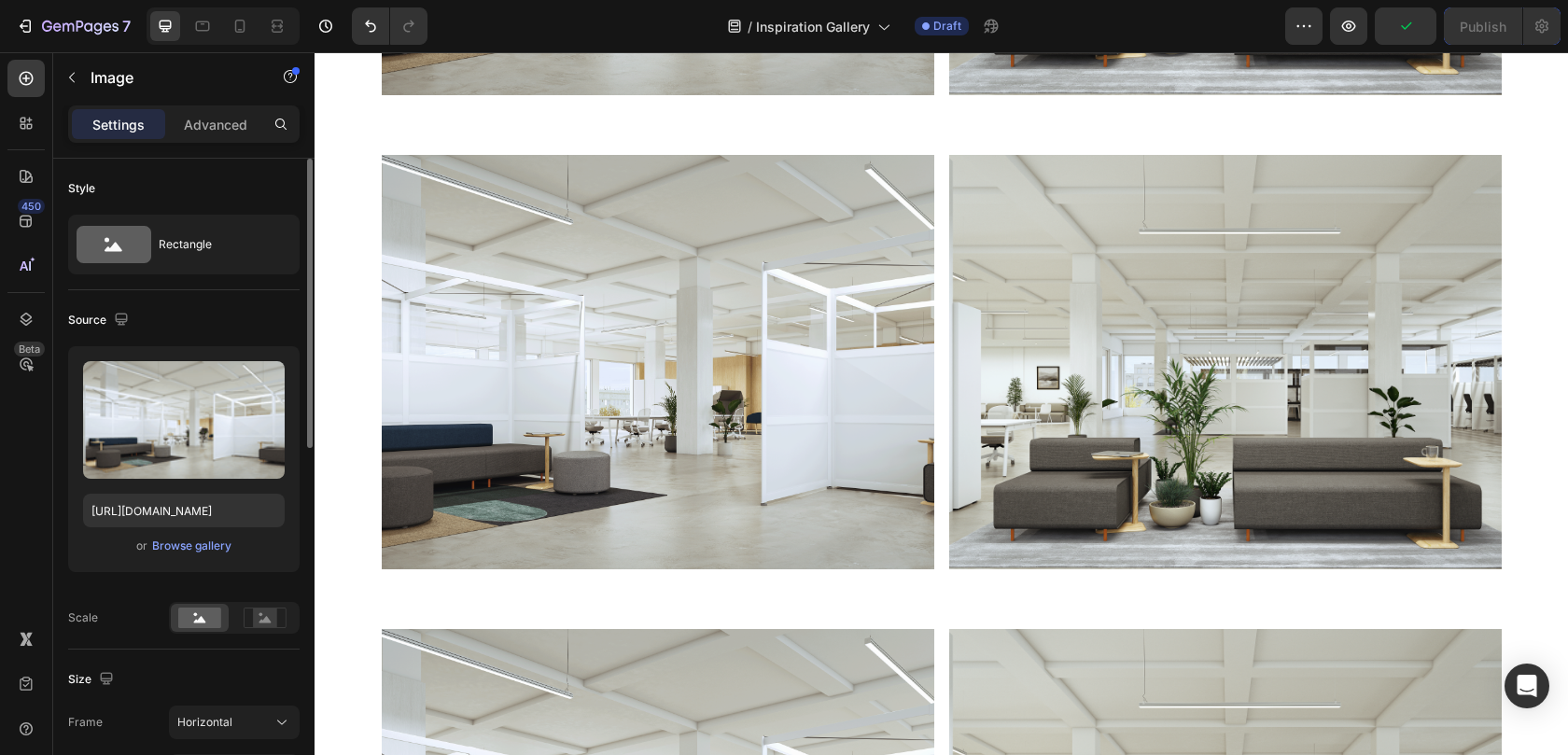
scroll to position [8375, 0]
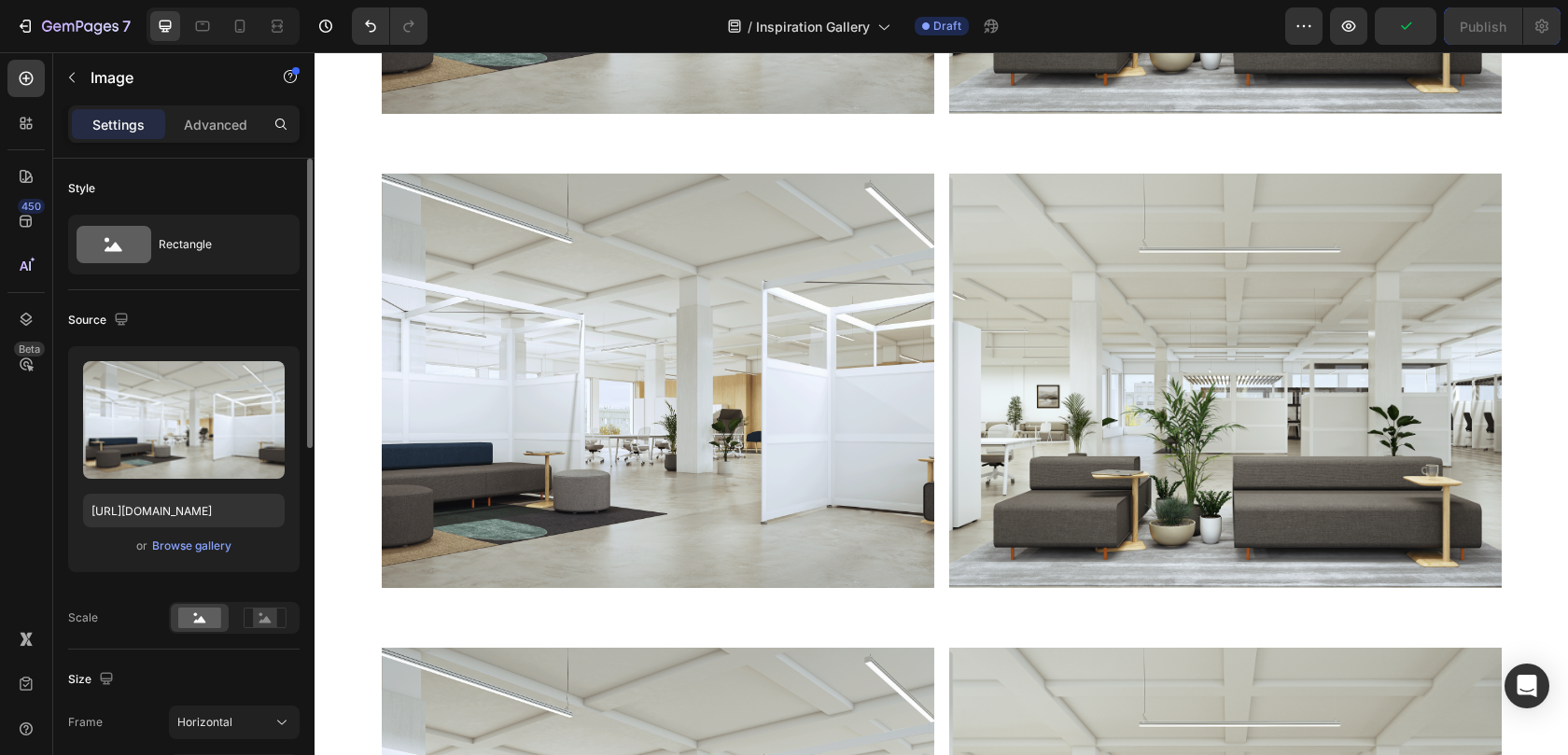
click at [529, 443] on img at bounding box center [658, 380] width 552 height 414
click at [194, 543] on div "Browse gallery" at bounding box center [192, 545] width 80 height 17
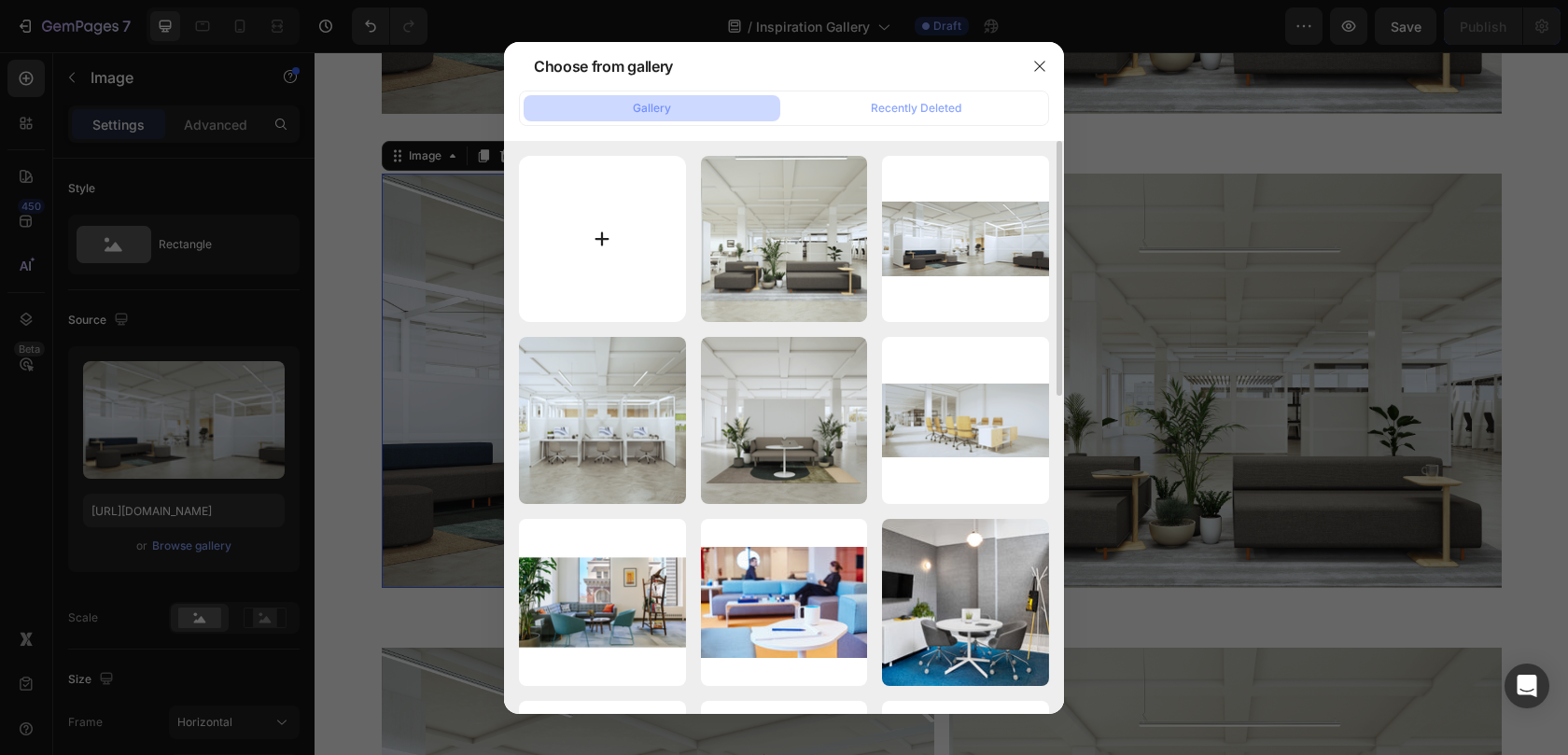
click at [581, 256] on input "file" at bounding box center [602, 240] width 167 height 167
type input "C:\fakepath\01_IGFB_CreateSpaceSale_Carousel_Group02.jpg"
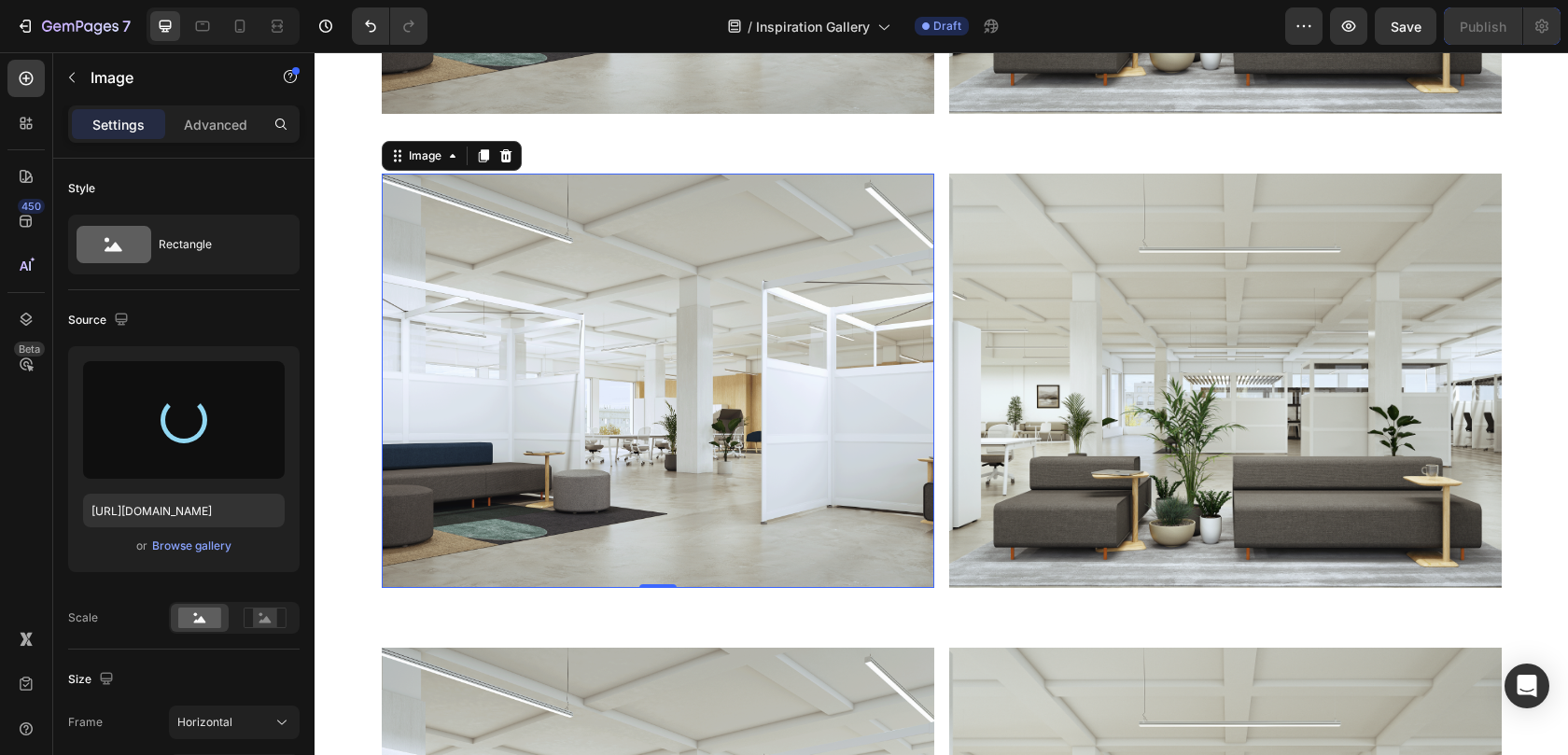
type input "https://cdn.shopify.com/s/files/1/0594/6559/7043/files/gempages_553249401305301…"
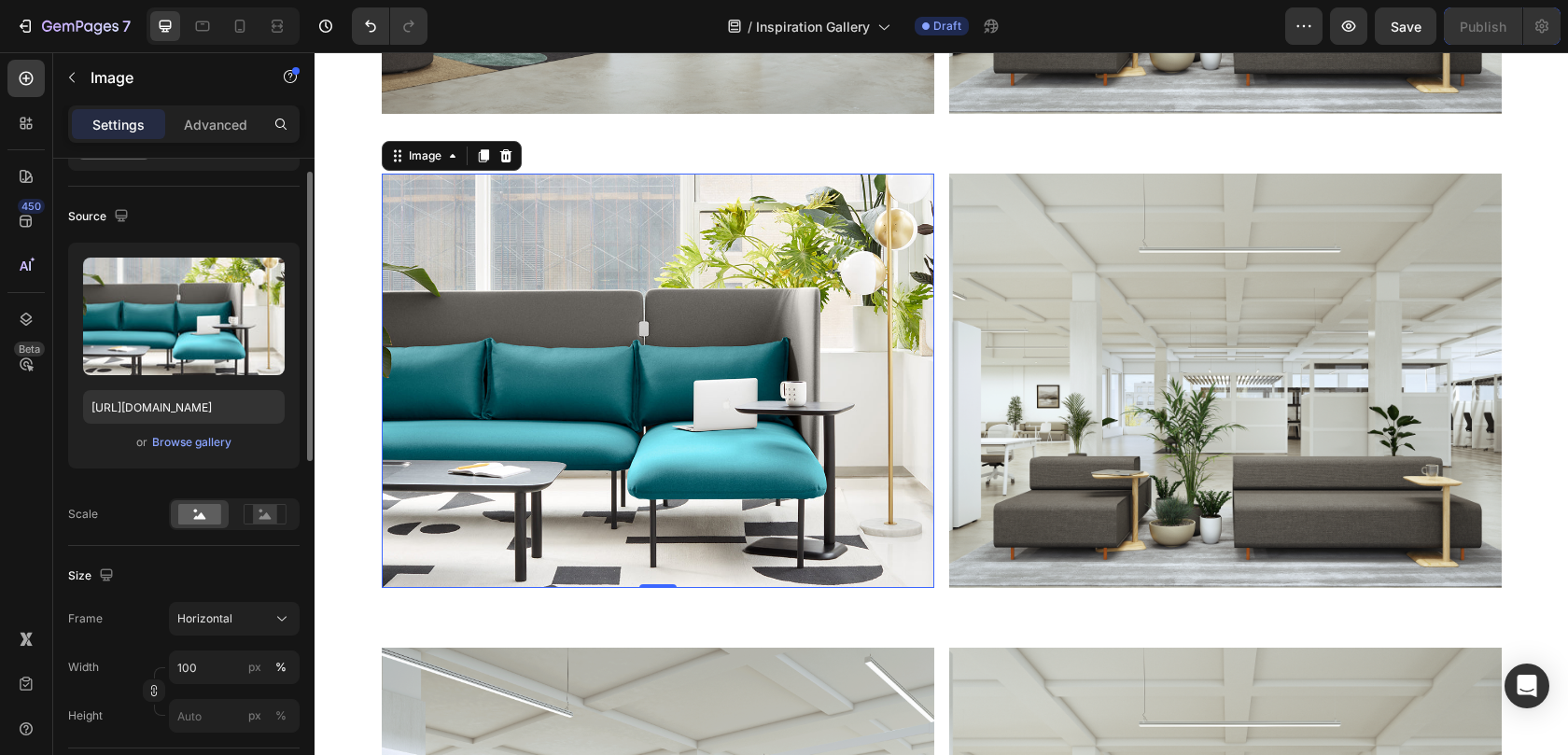
scroll to position [119, 0]
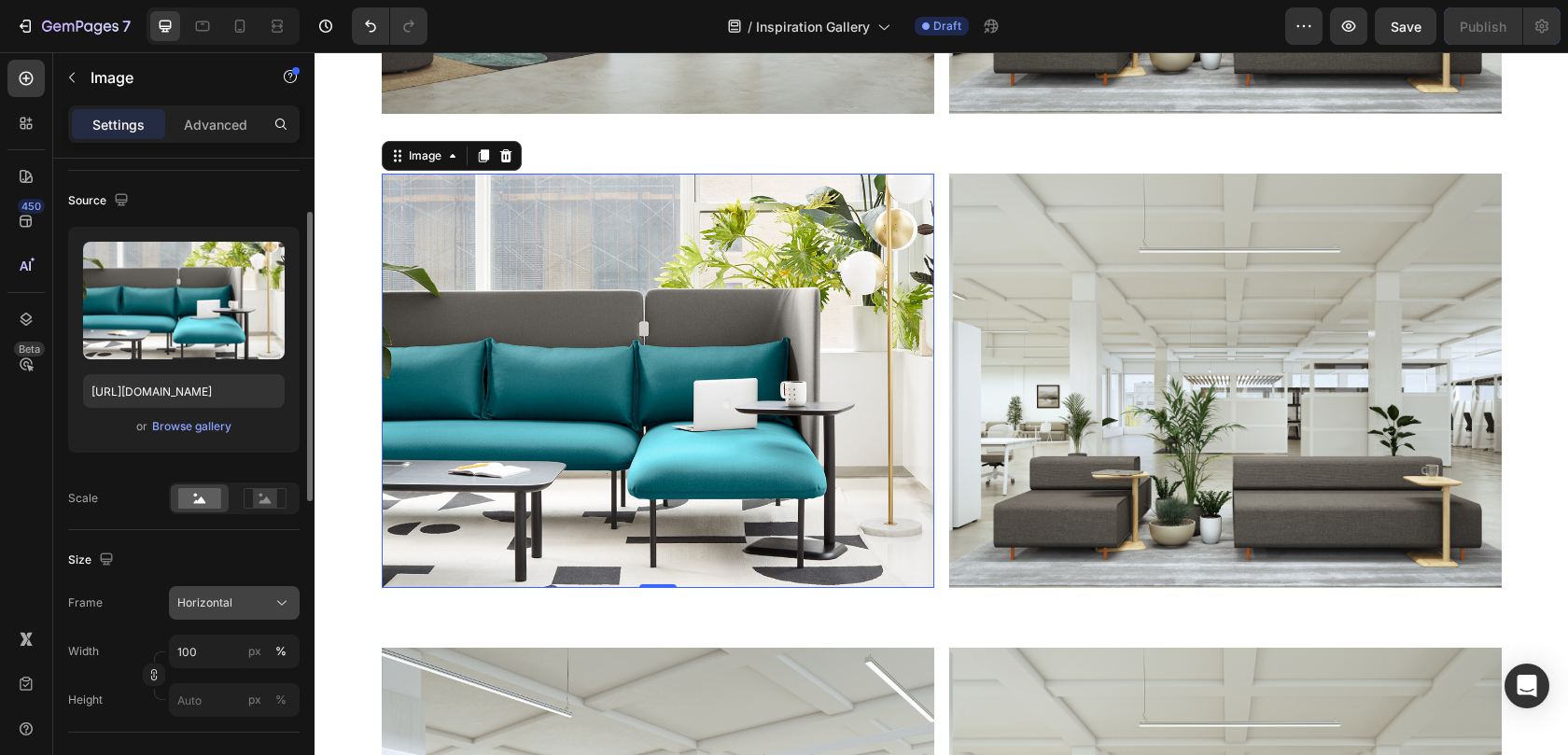
click at [204, 588] on button "Horizontal" at bounding box center [234, 603] width 130 height 34
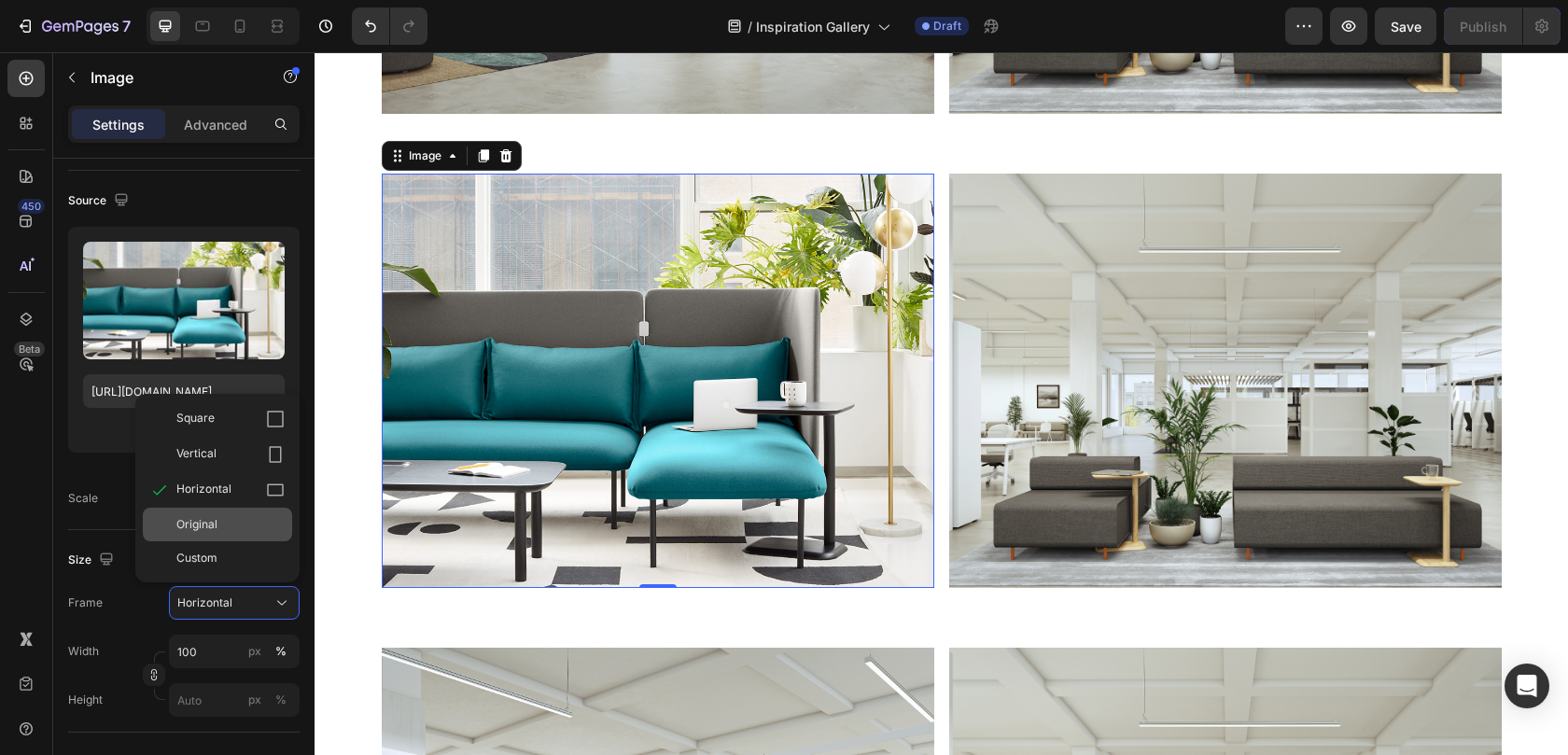
click at [215, 526] on span "Original" at bounding box center [196, 524] width 41 height 17
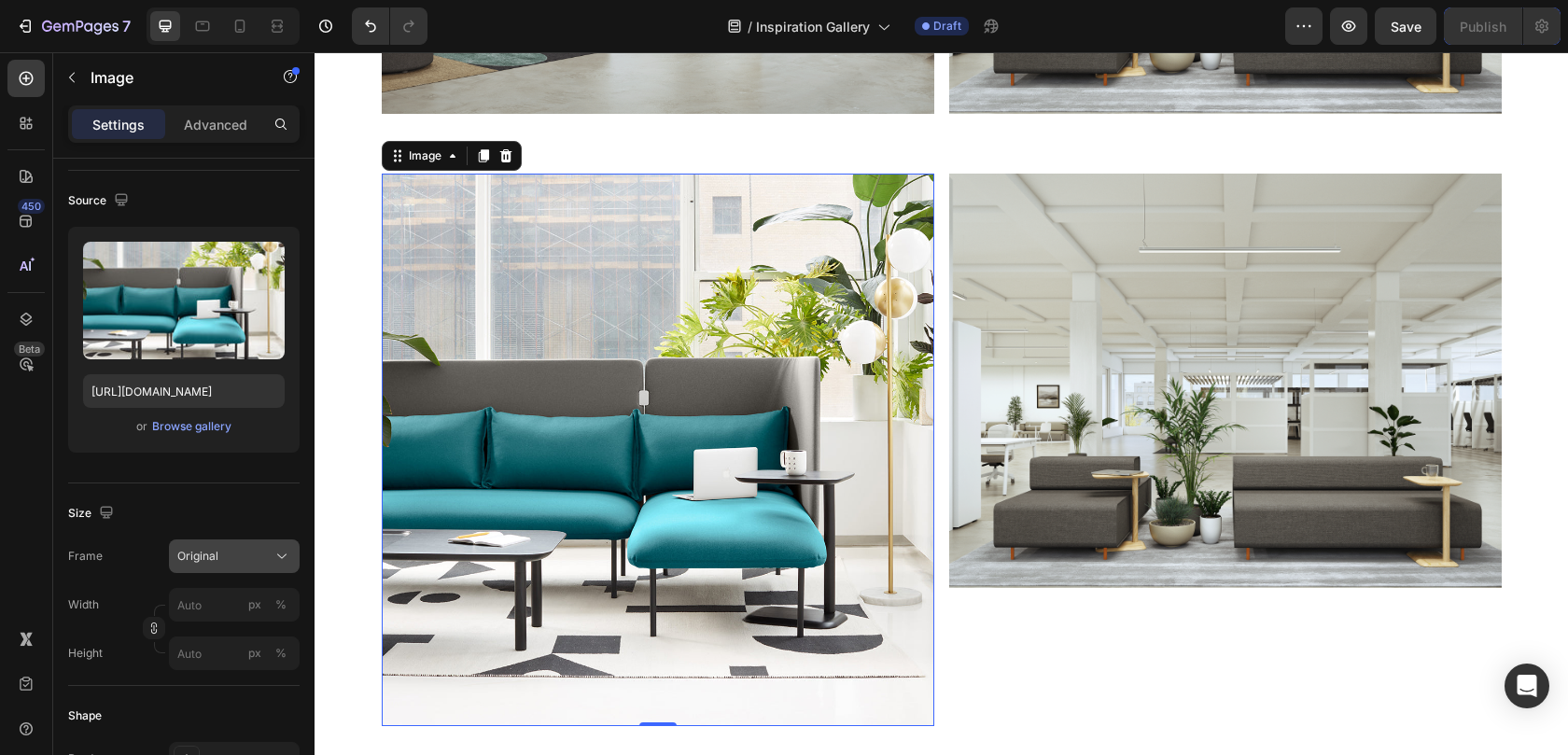
click at [206, 562] on span "Original" at bounding box center [197, 556] width 41 height 17
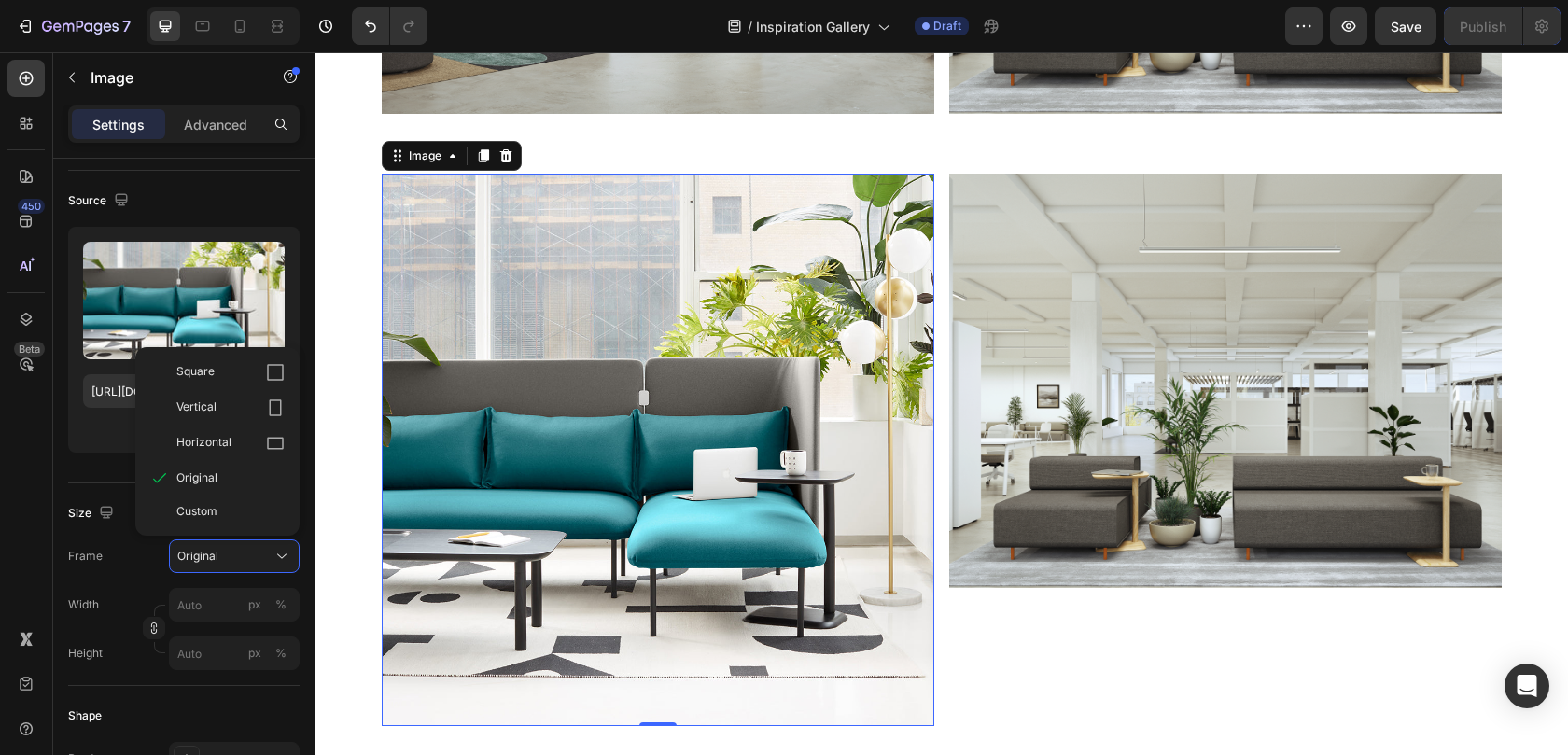
click at [731, 432] on img at bounding box center [658, 449] width 552 height 552
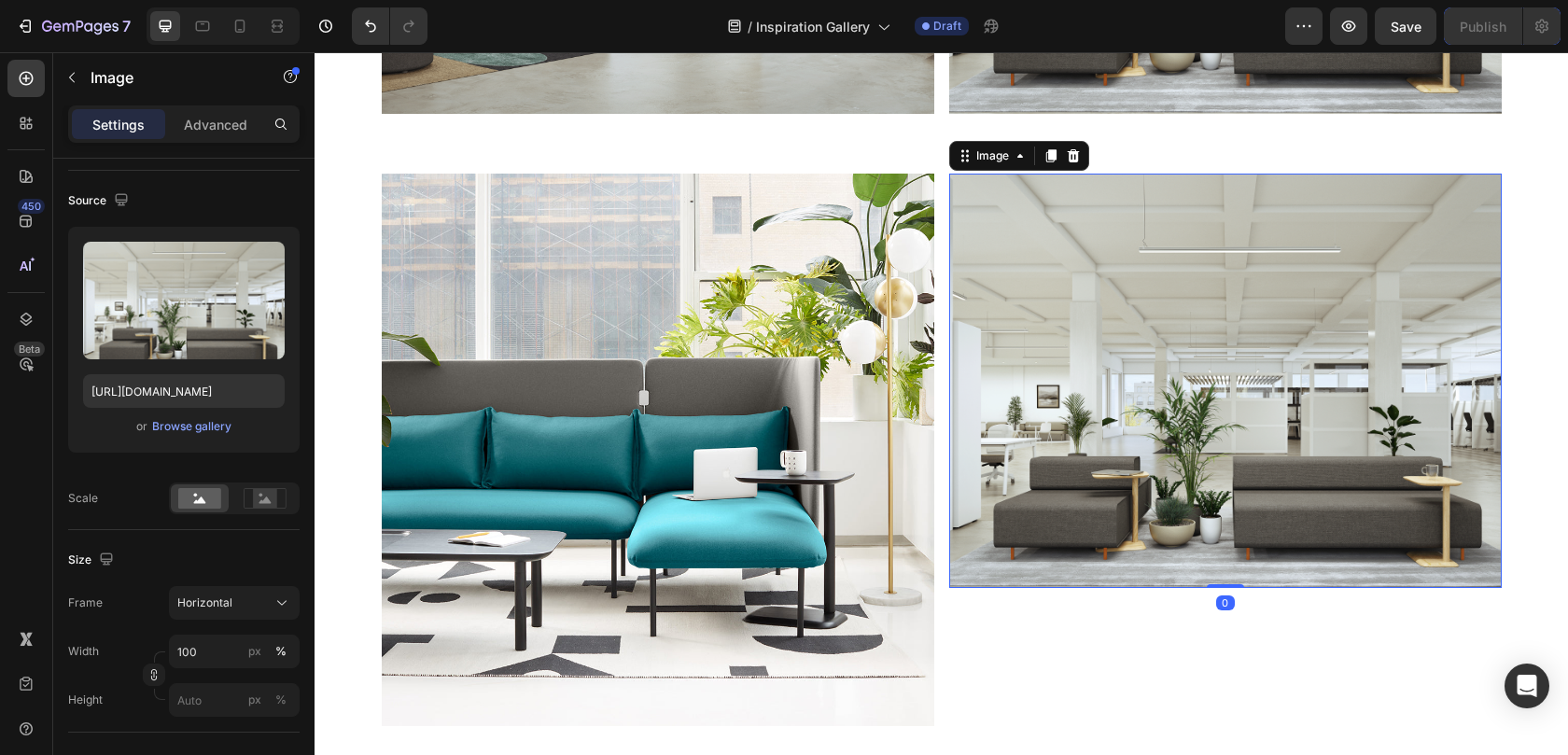
click at [1012, 411] on img at bounding box center [1225, 380] width 552 height 414
click at [168, 426] on div "Browse gallery" at bounding box center [192, 426] width 80 height 17
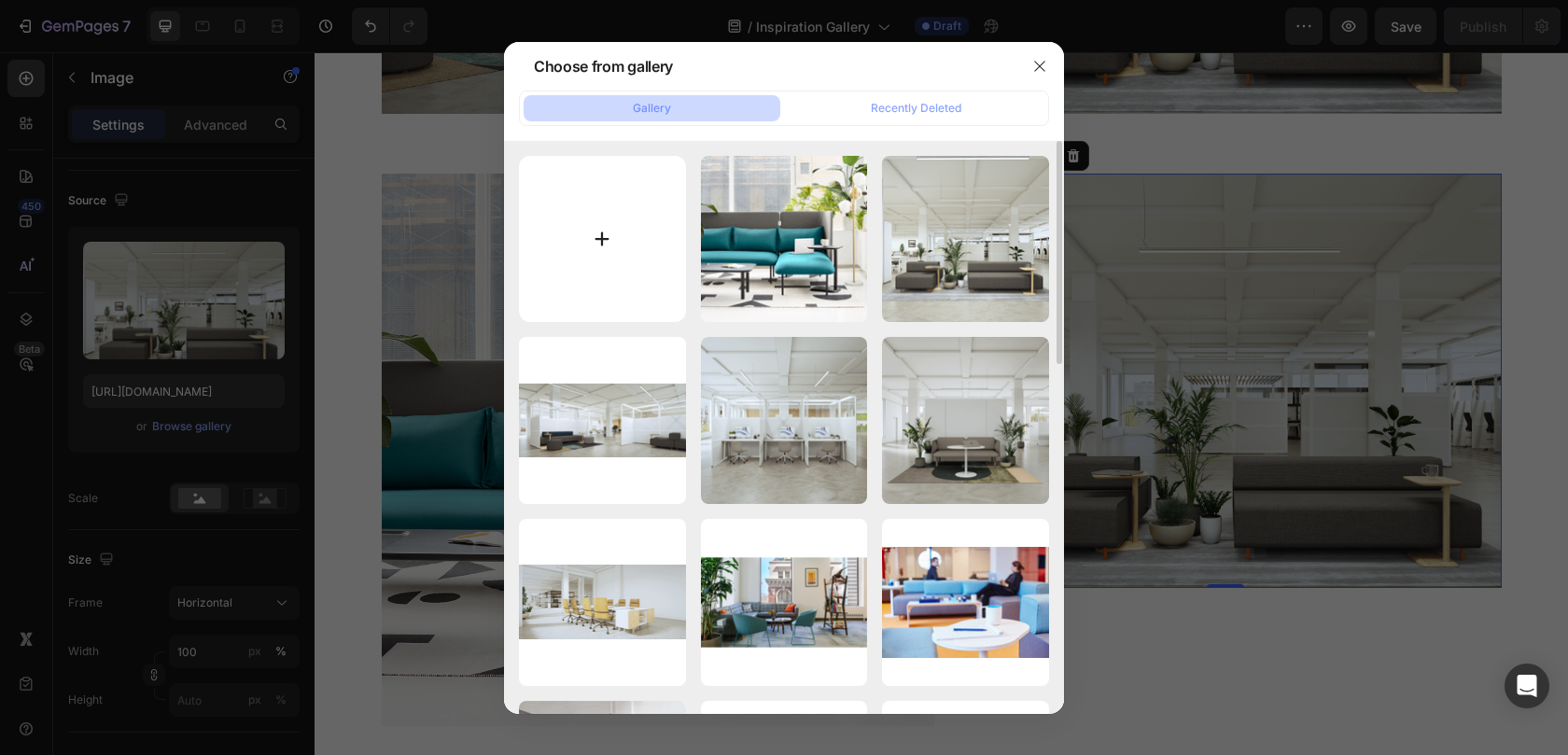
click at [638, 233] on input "file" at bounding box center [602, 240] width 167 height 167
type input "C:\fakepath\1_VerticalDesk-hpr.jpg"
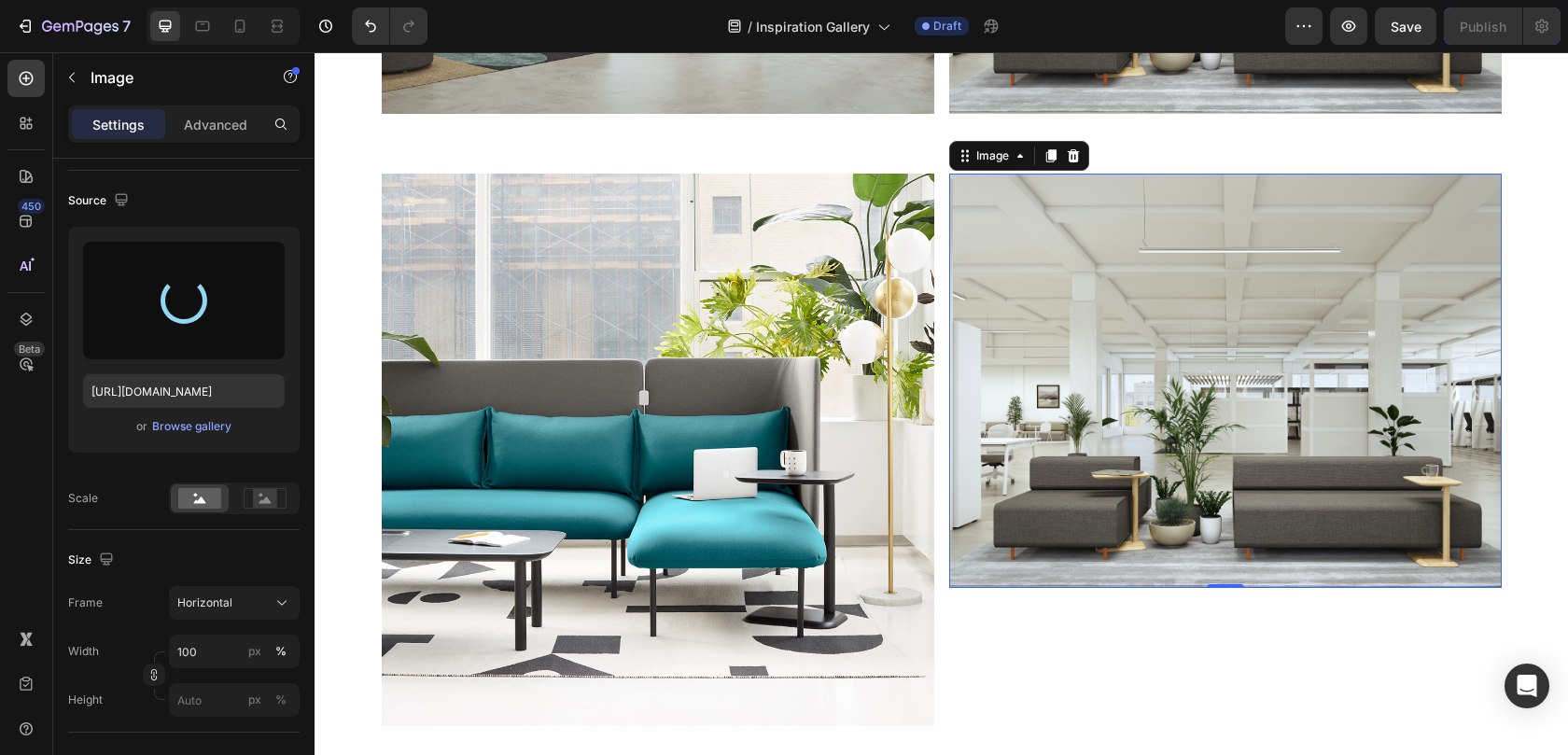
type input "https://cdn.shopify.com/s/files/1/0594/6559/7043/files/gempages_553249401305301…"
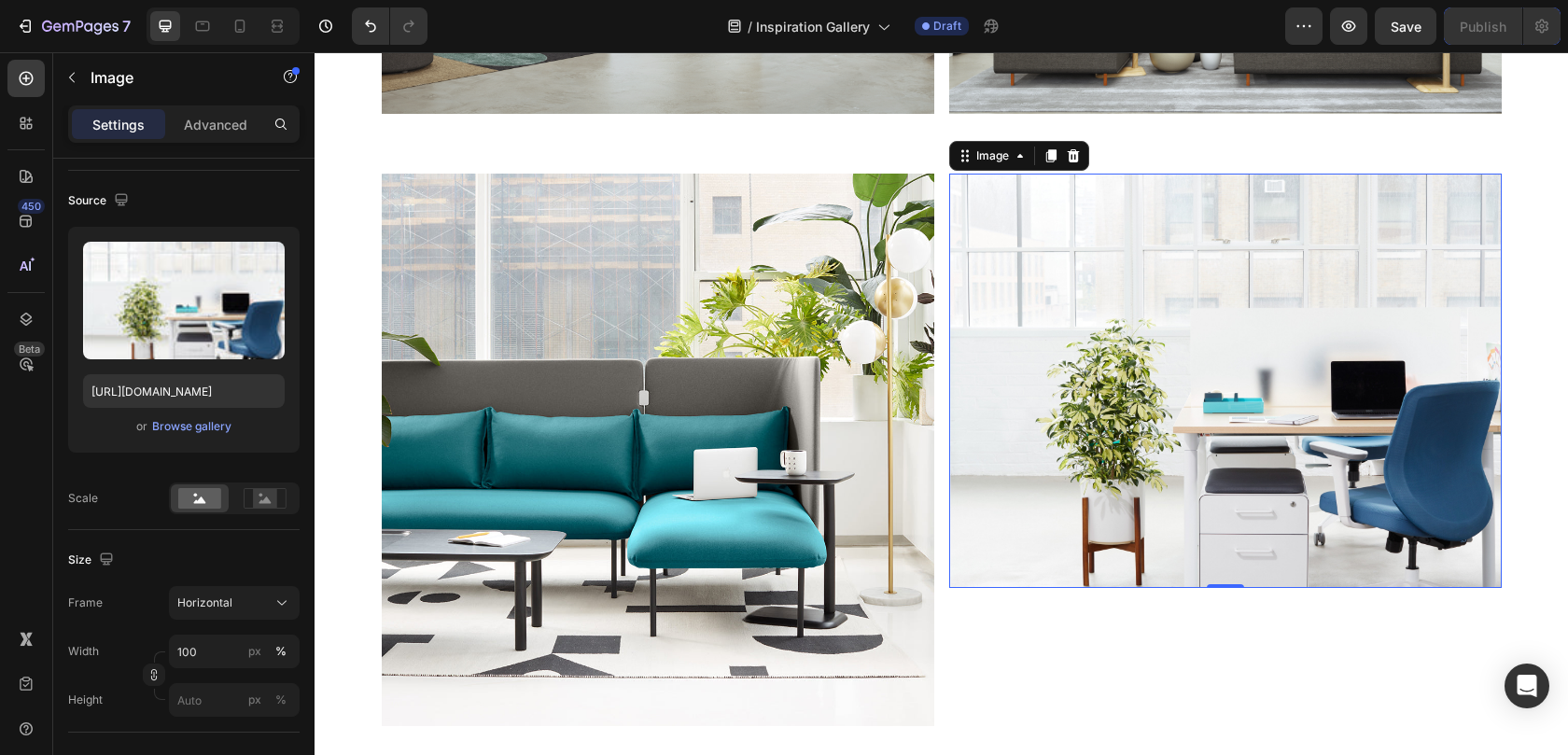
click at [1014, 358] on img at bounding box center [1225, 380] width 552 height 414
click at [206, 603] on span "Horizontal" at bounding box center [204, 602] width 55 height 17
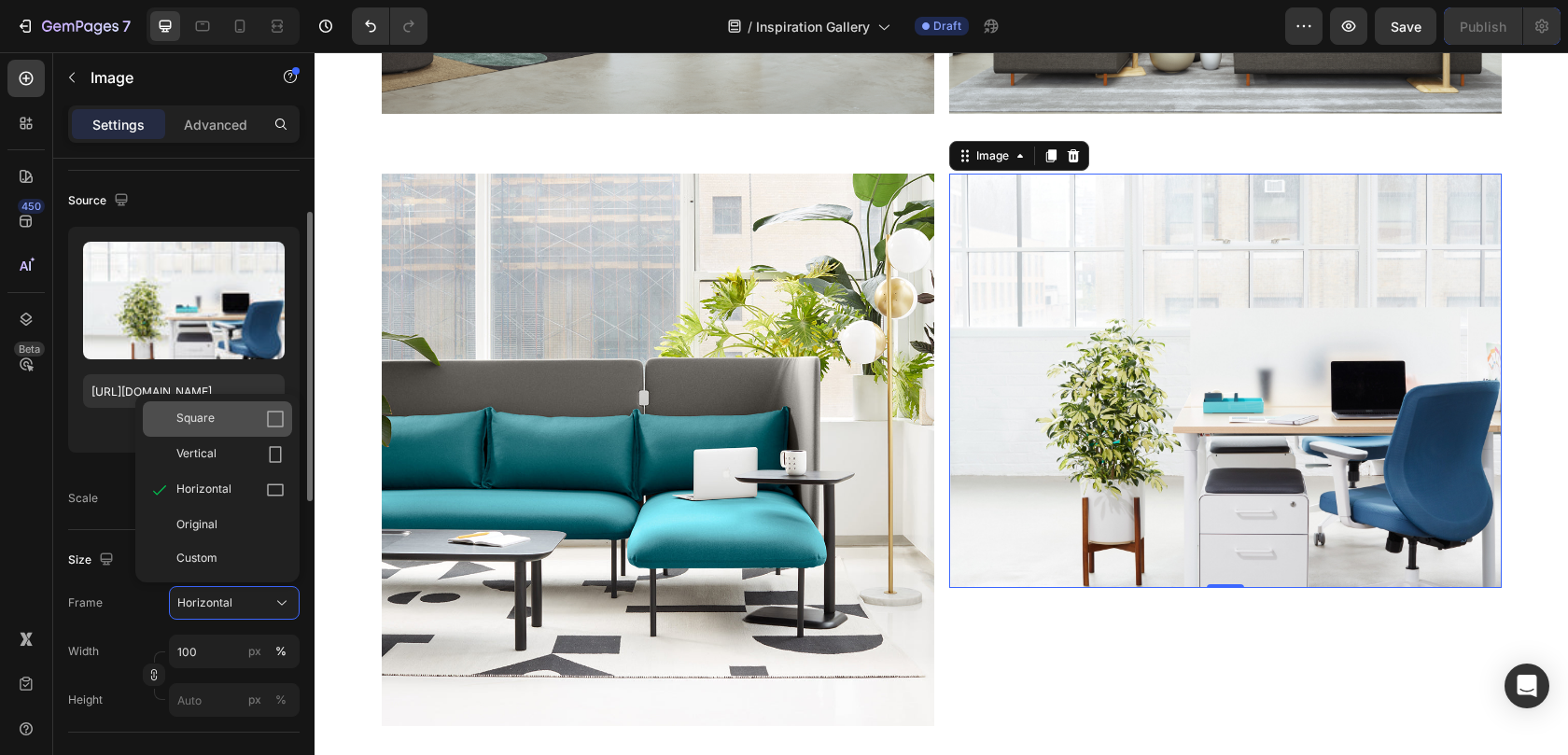
click at [218, 415] on div "Square" at bounding box center [230, 419] width 108 height 19
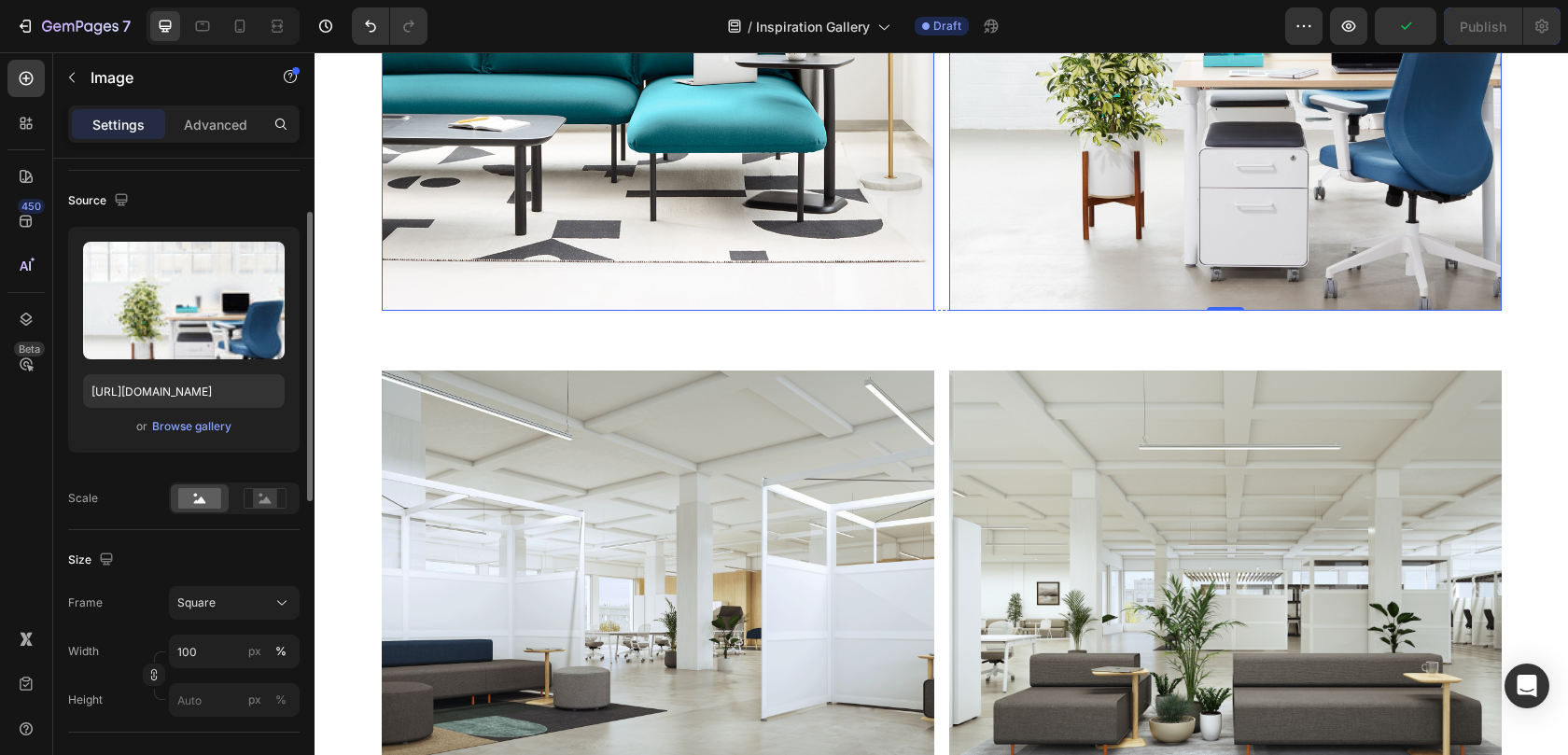
scroll to position [8920, 0]
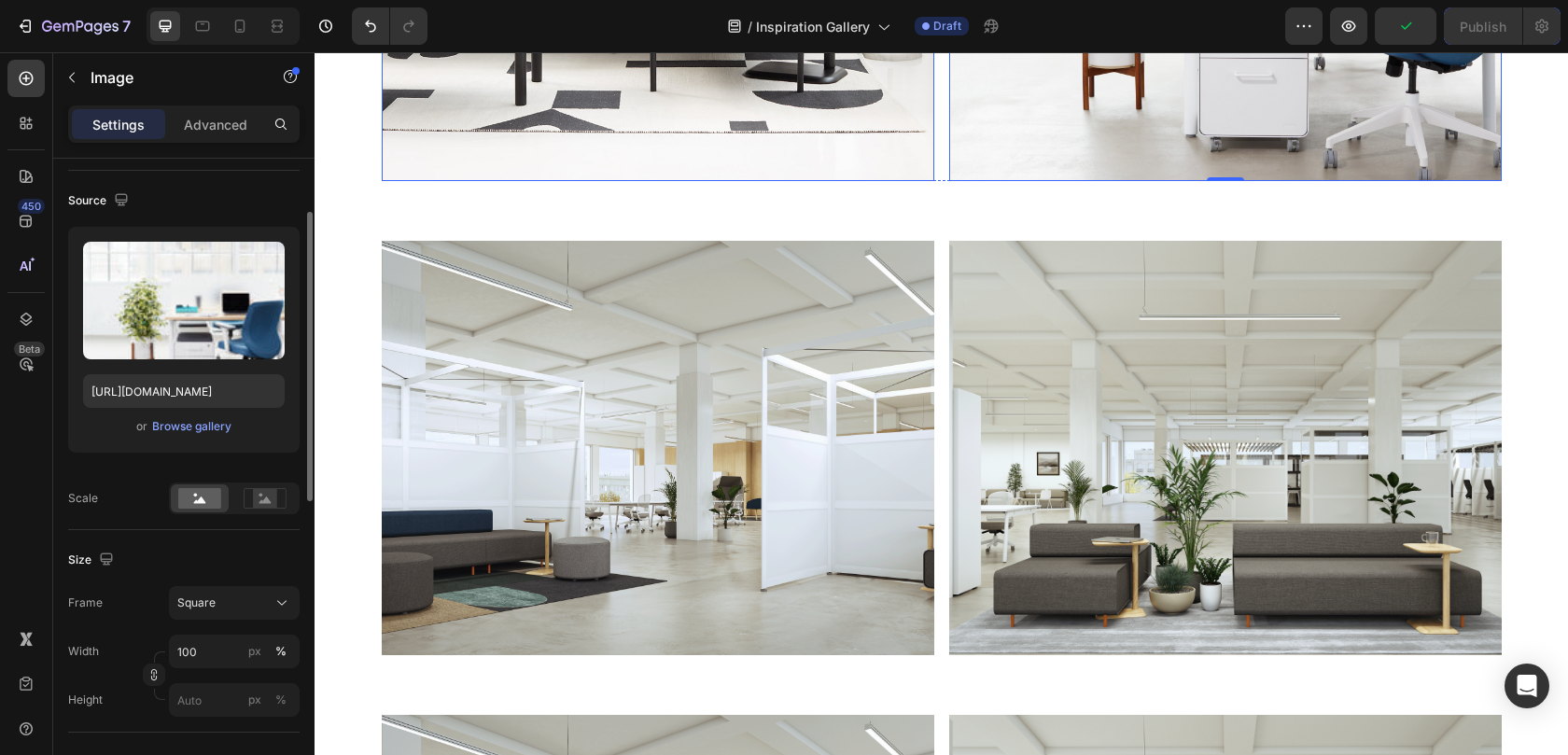
click at [552, 412] on img at bounding box center [658, 448] width 552 height 414
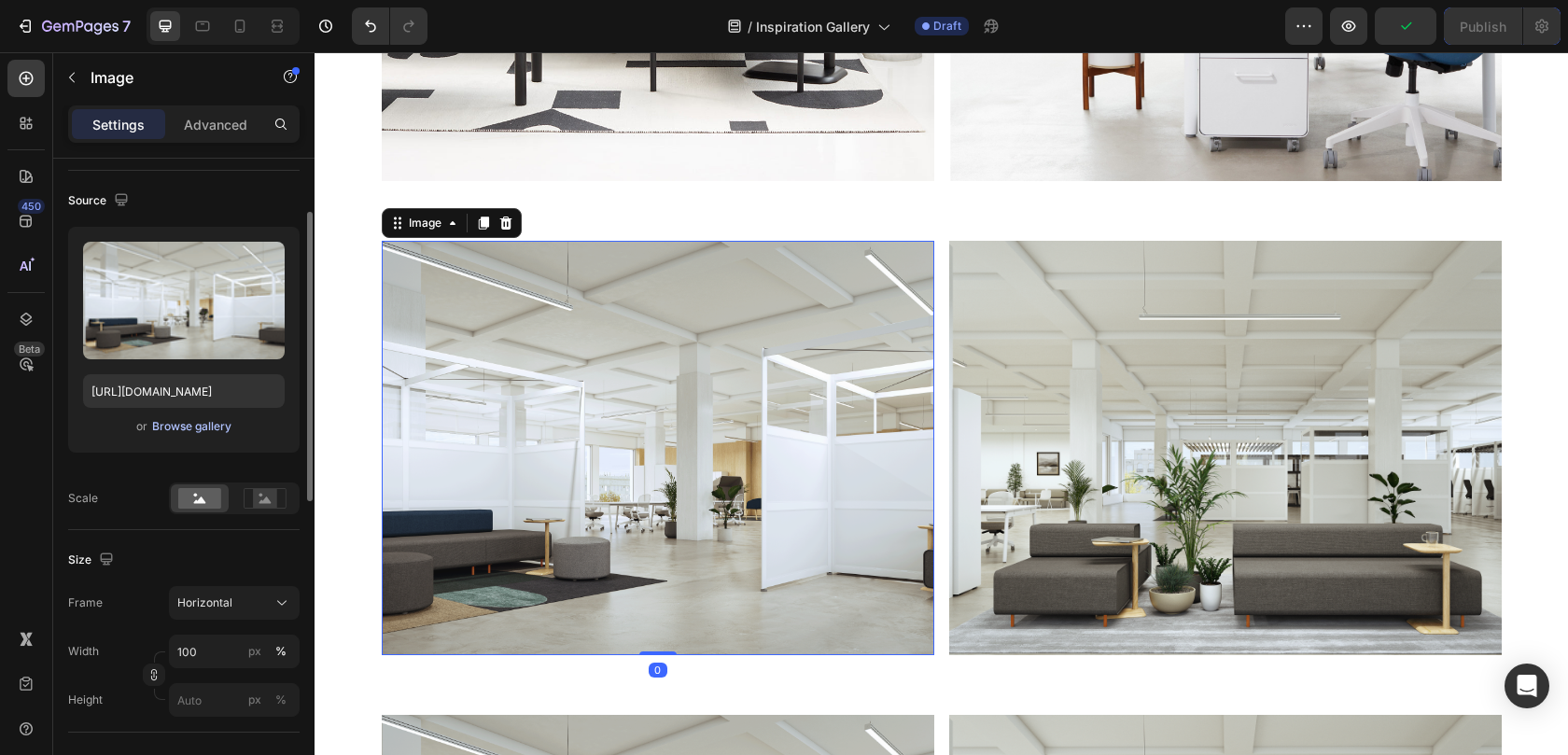
click at [195, 419] on div "Browse gallery" at bounding box center [192, 426] width 80 height 17
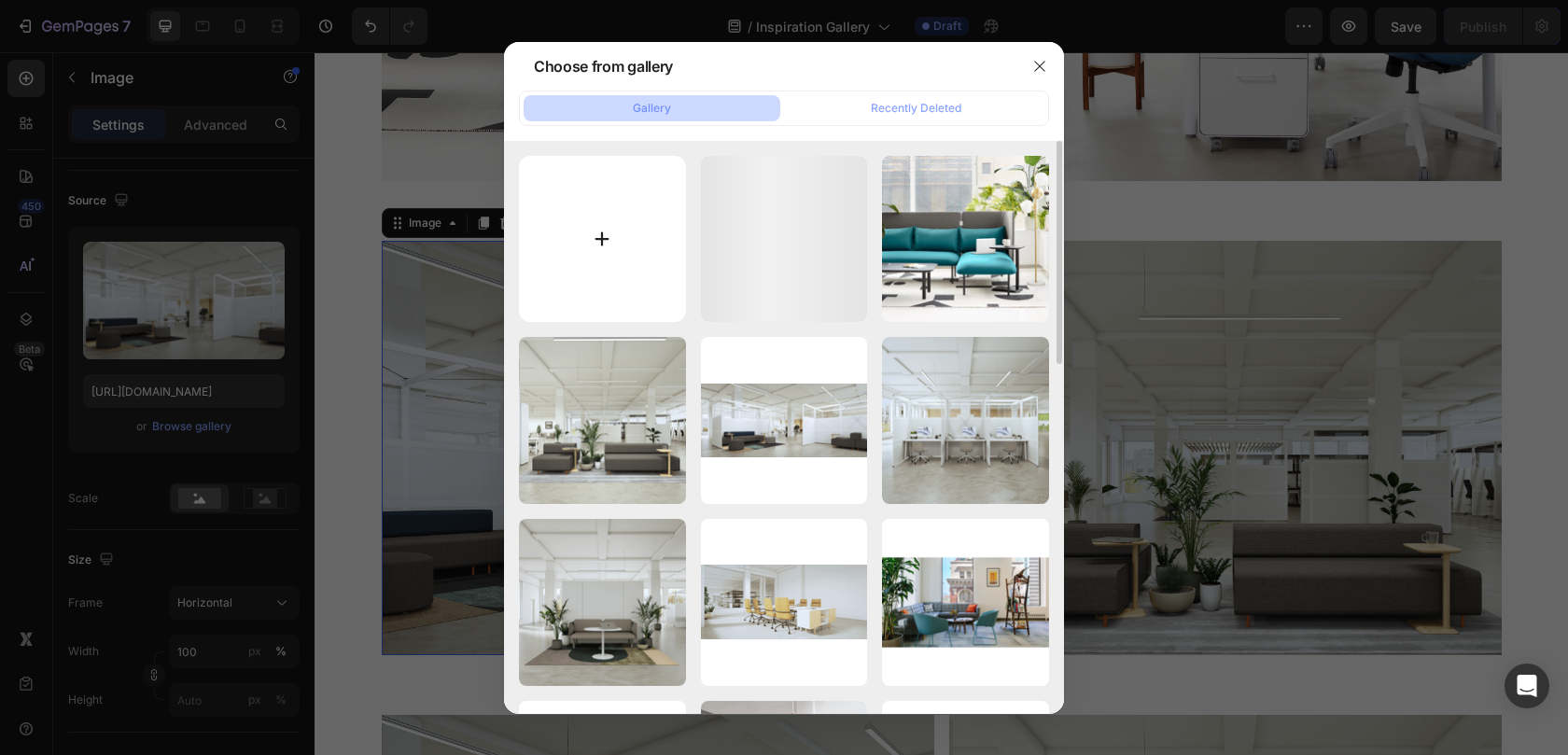
click at [554, 253] on input "file" at bounding box center [602, 240] width 167 height 167
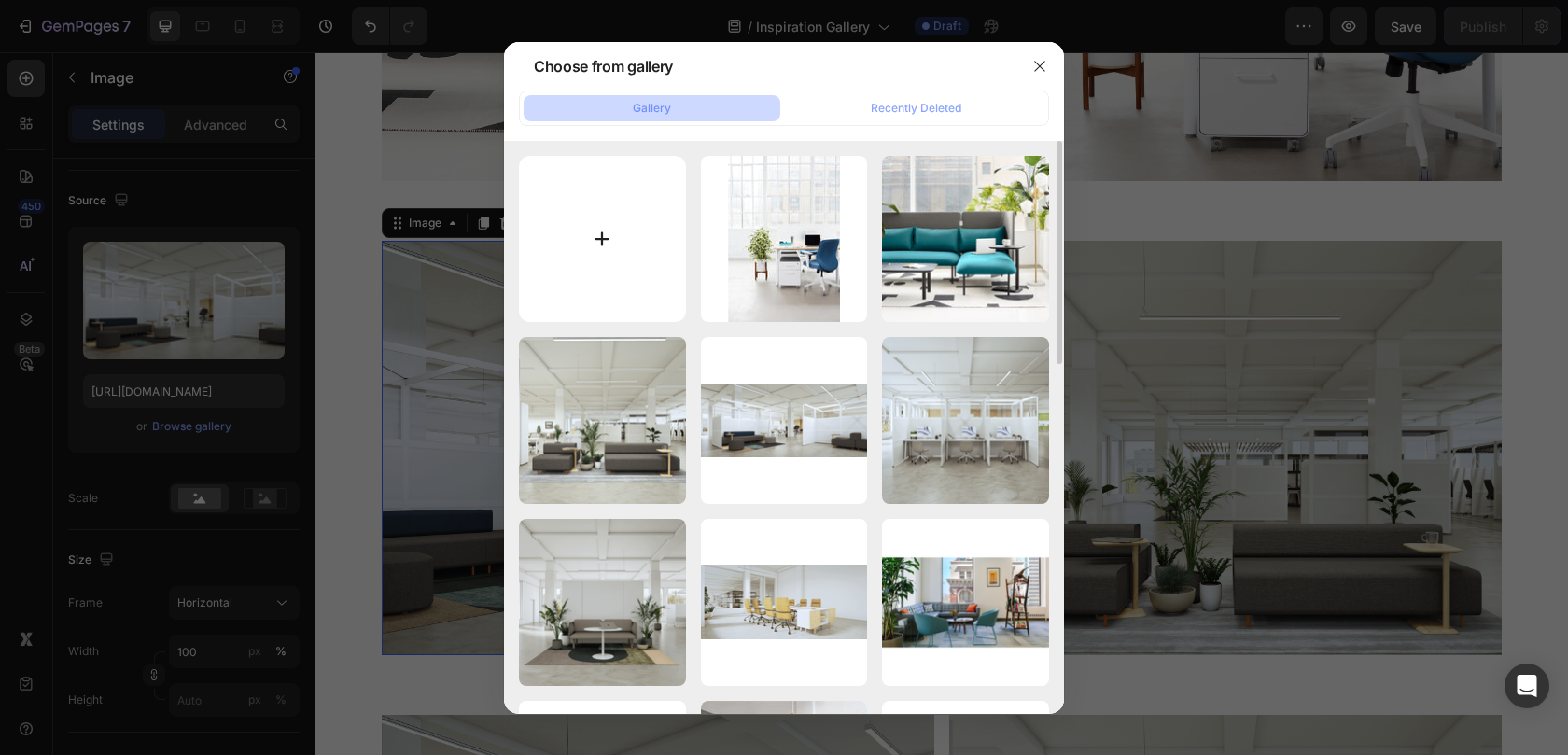
type input "C:\fakepath\02_File_Cabinets_1200x628.jpg"
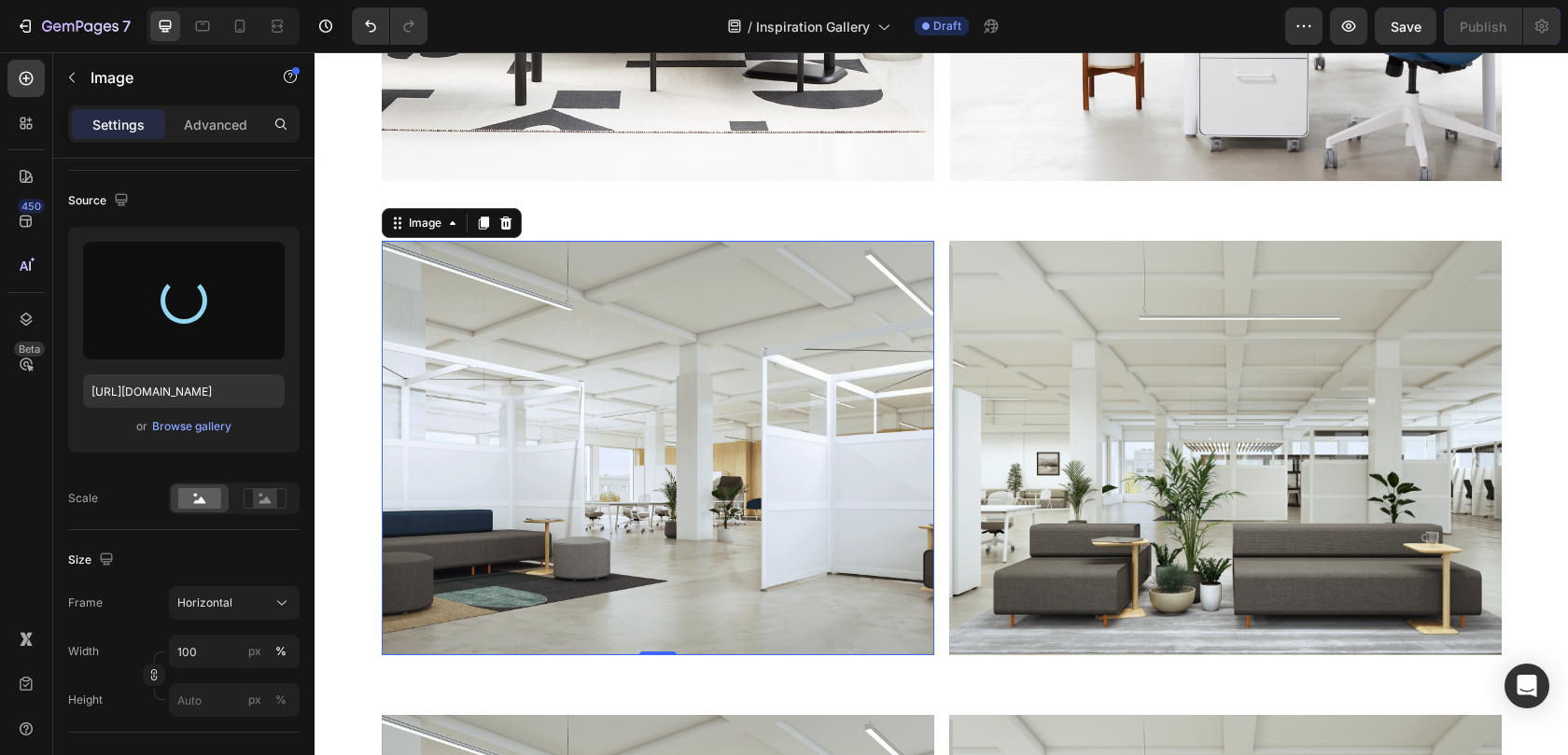
type input "https://cdn.shopify.com/s/files/1/0594/6559/7043/files/gempages_553249401305301…"
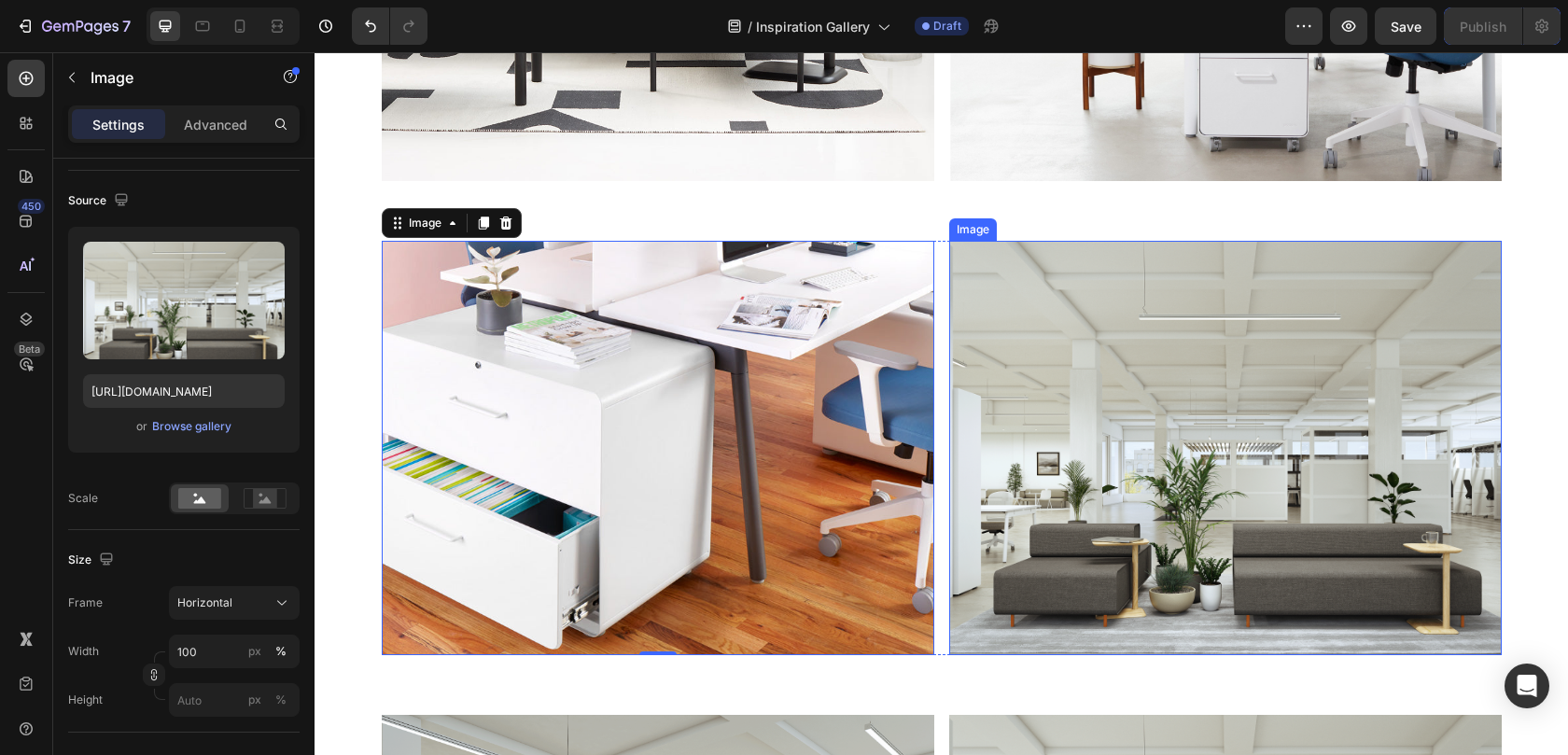
click at [994, 351] on img at bounding box center [1225, 448] width 552 height 414
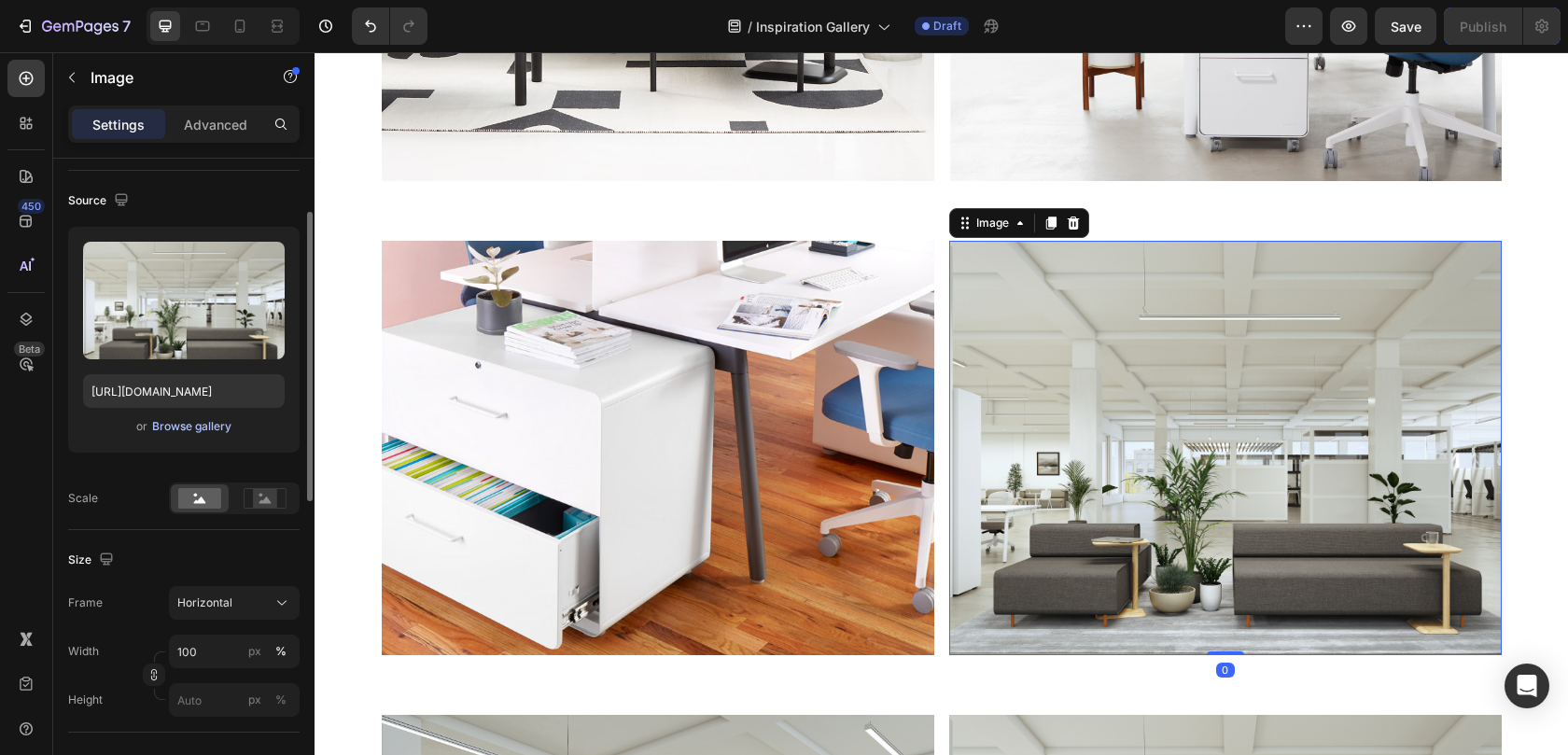
click at [192, 429] on div "Browse gallery" at bounding box center [192, 426] width 80 height 17
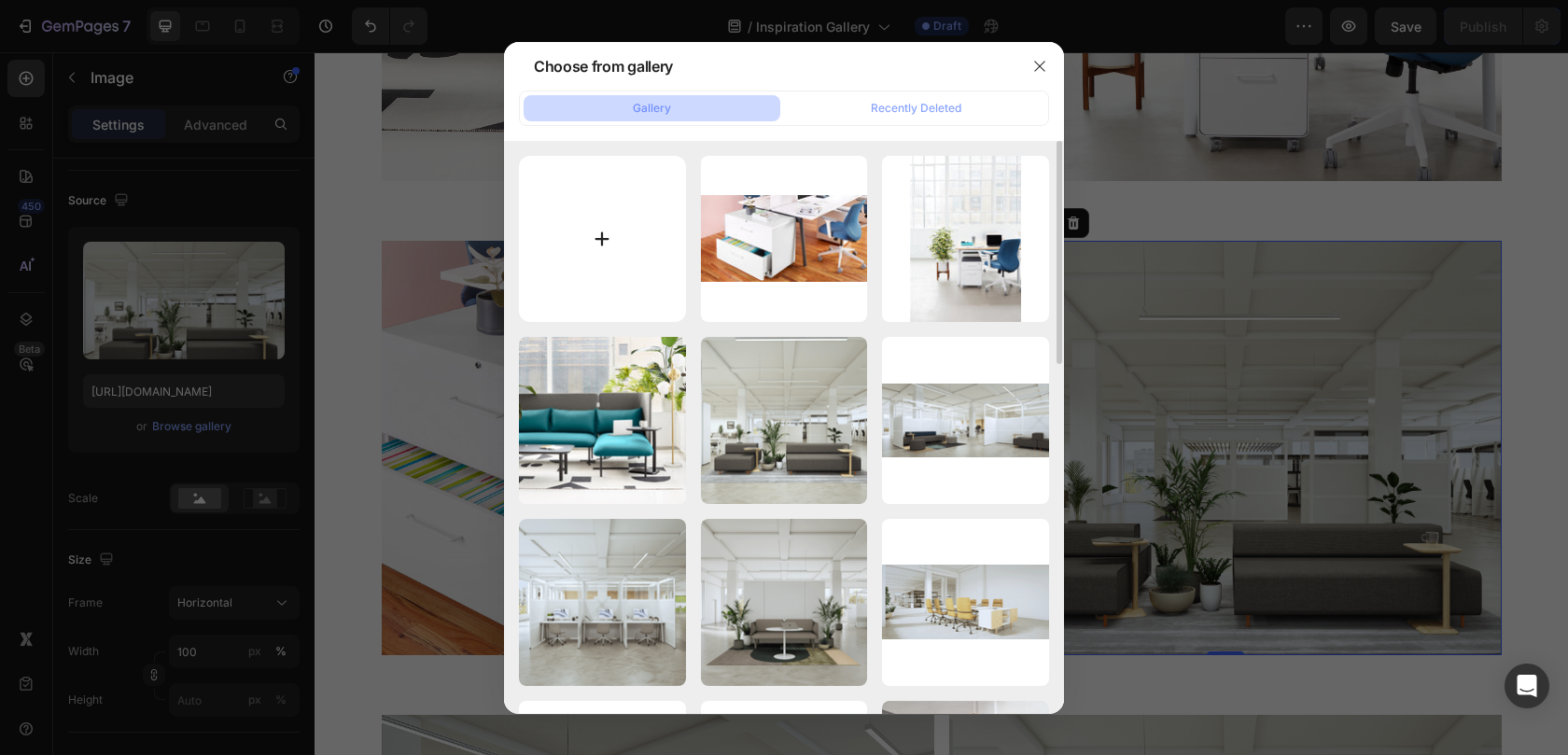
click at [593, 268] on input "file" at bounding box center [602, 240] width 167 height 167
type input "C:\fakepath\02_Standing_Desks_960x1200.jpg"
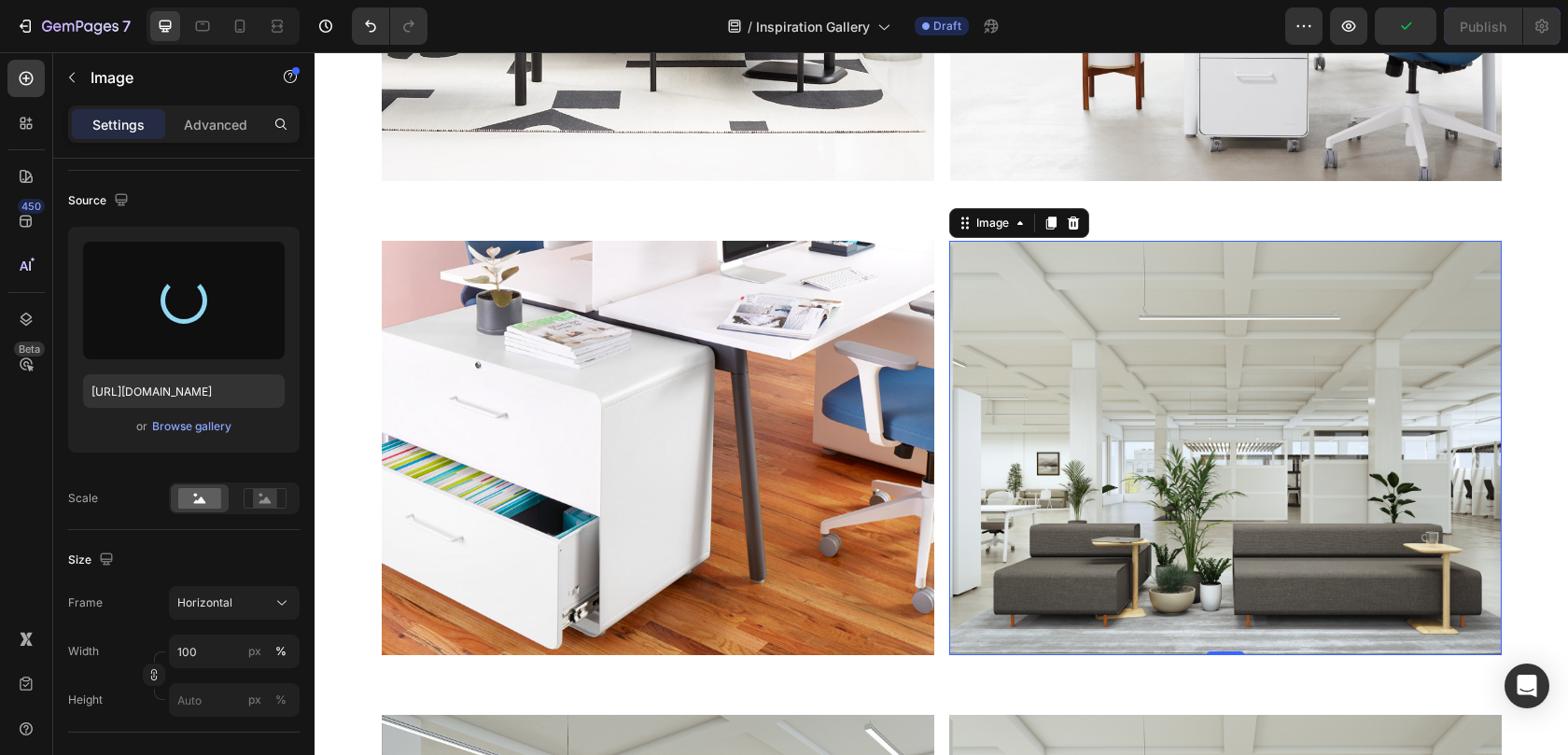
type input "https://cdn.shopify.com/s/files/1/0594/6559/7043/files/gempages_553249401305301…"
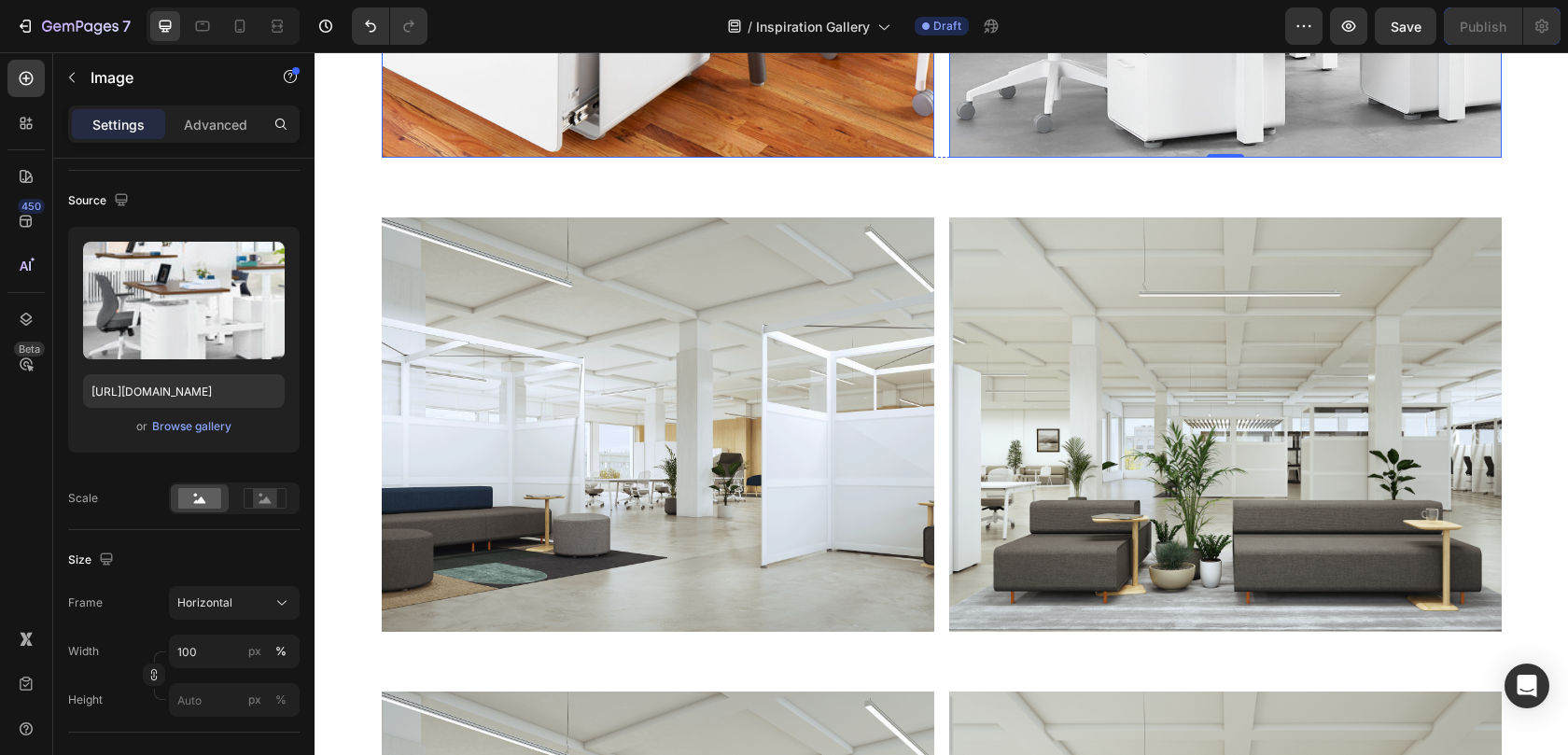
scroll to position [9446, 0]
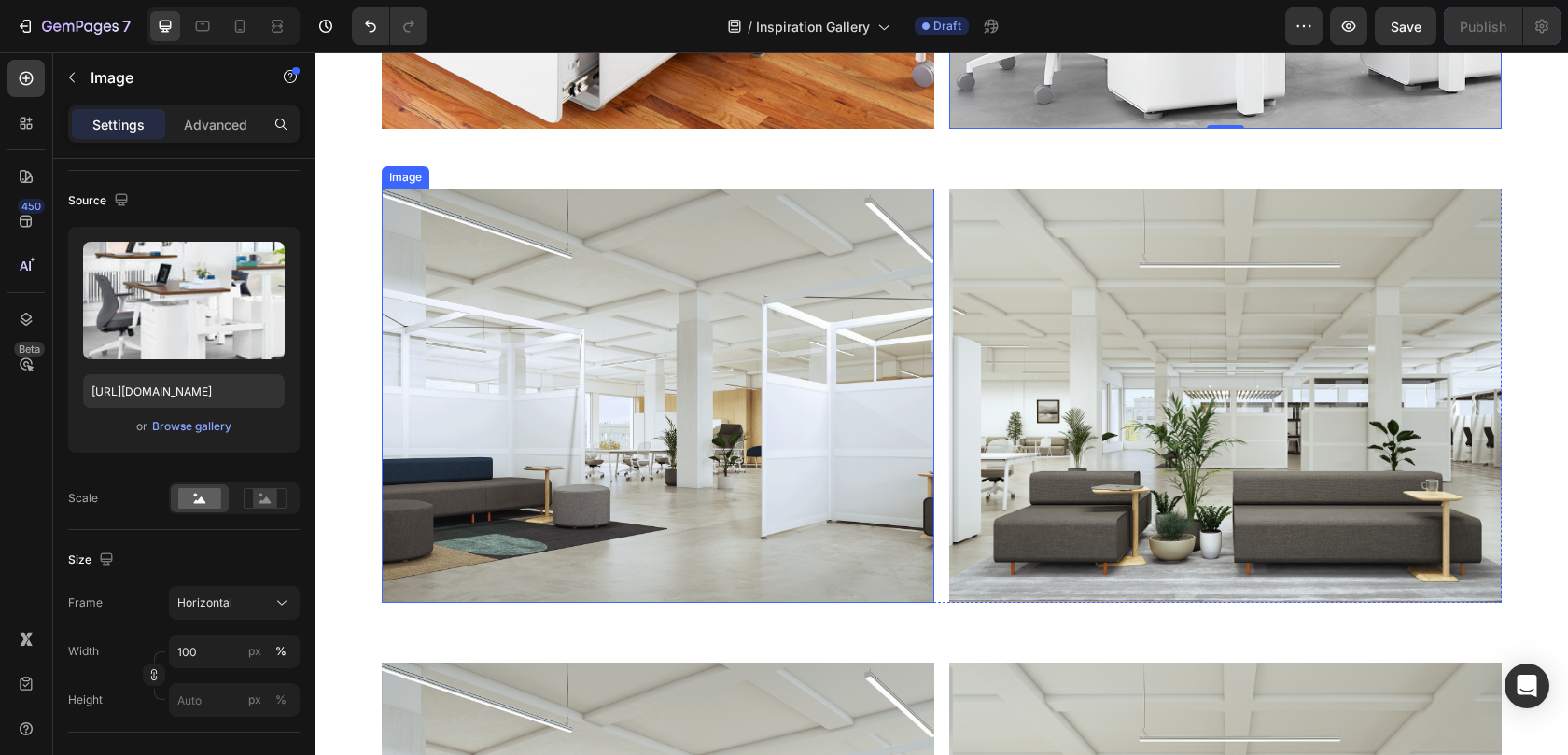
click at [657, 364] on img at bounding box center [658, 395] width 552 height 414
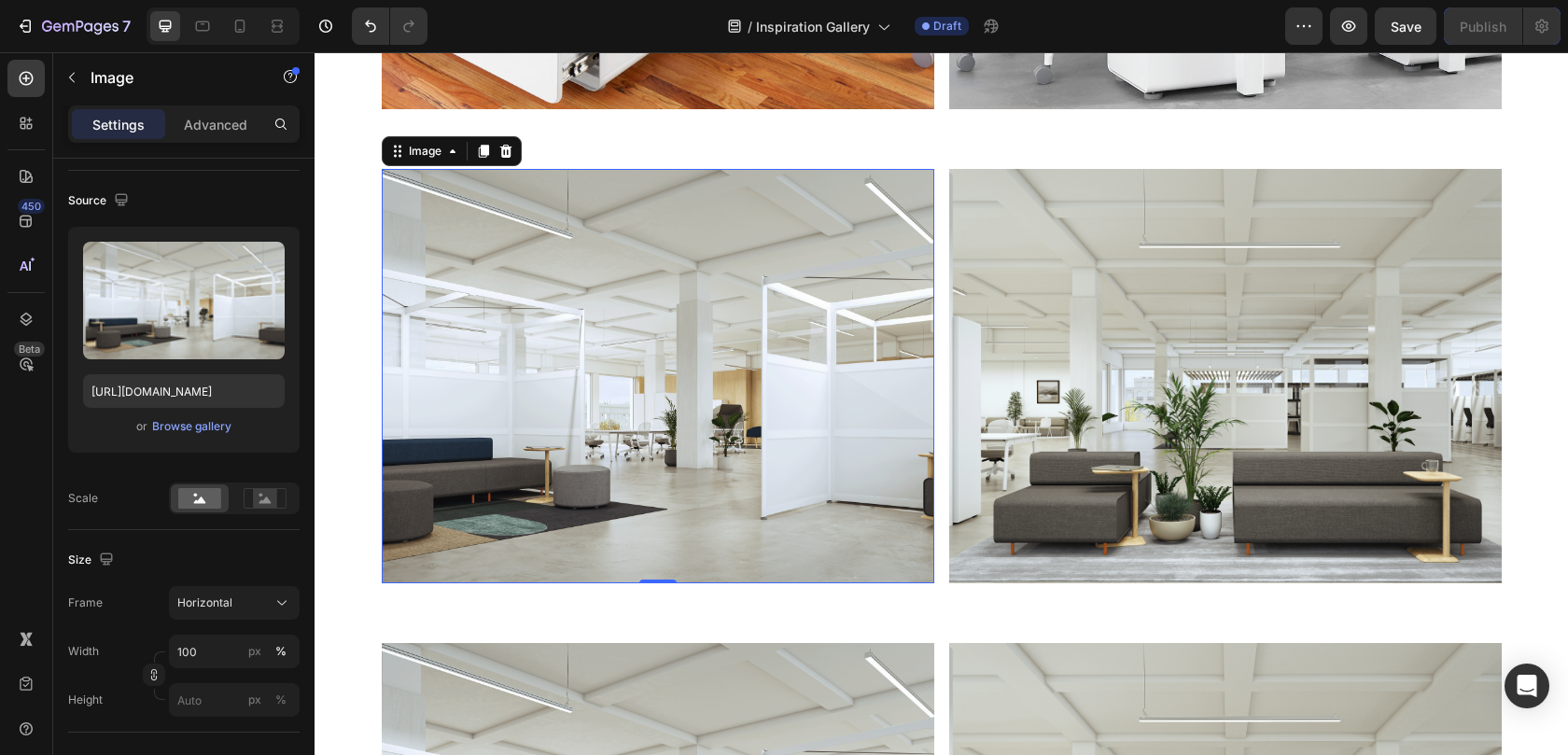
scroll to position [9497, 0]
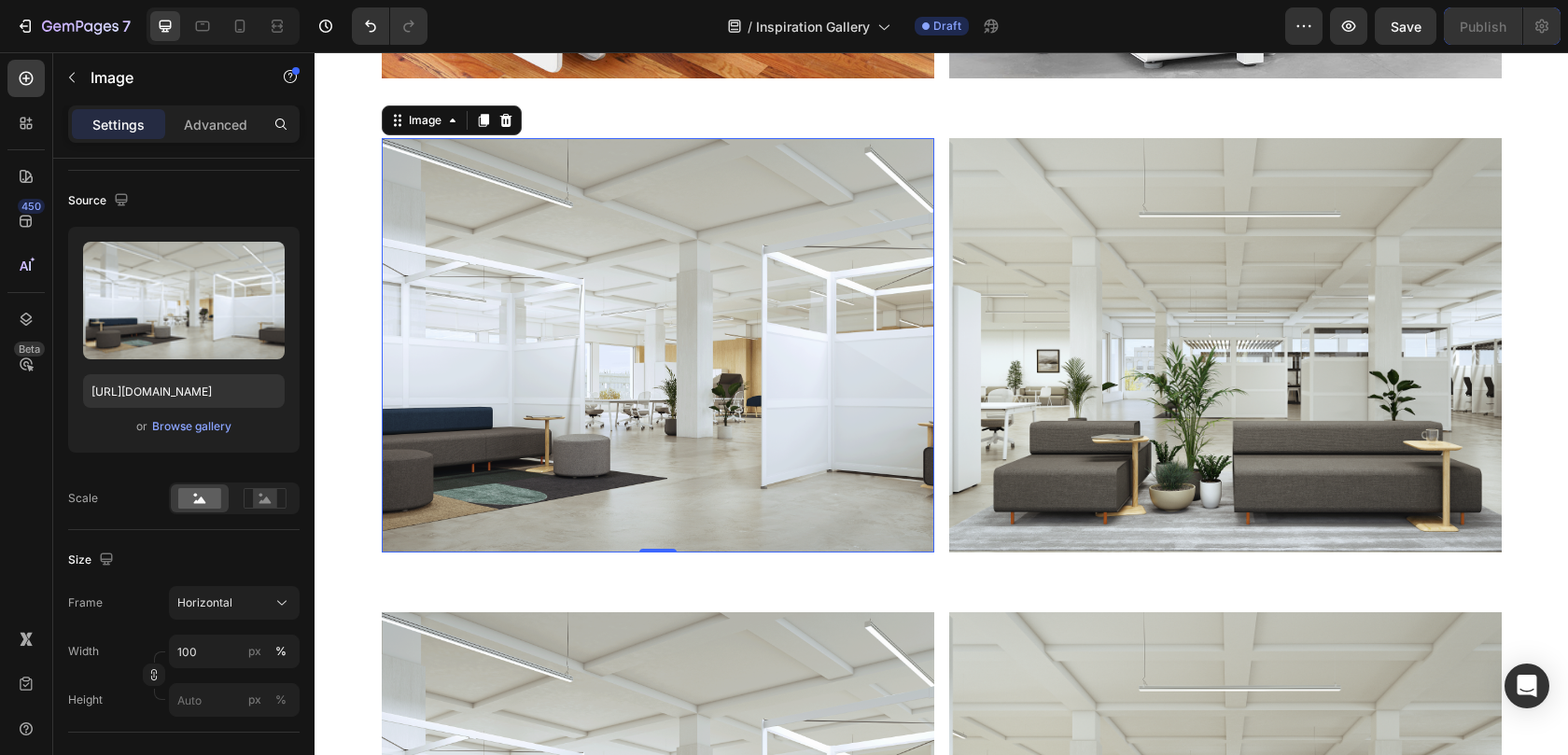
click at [695, 420] on img at bounding box center [658, 345] width 552 height 414
click at [196, 428] on div "Browse gallery" at bounding box center [192, 426] width 80 height 17
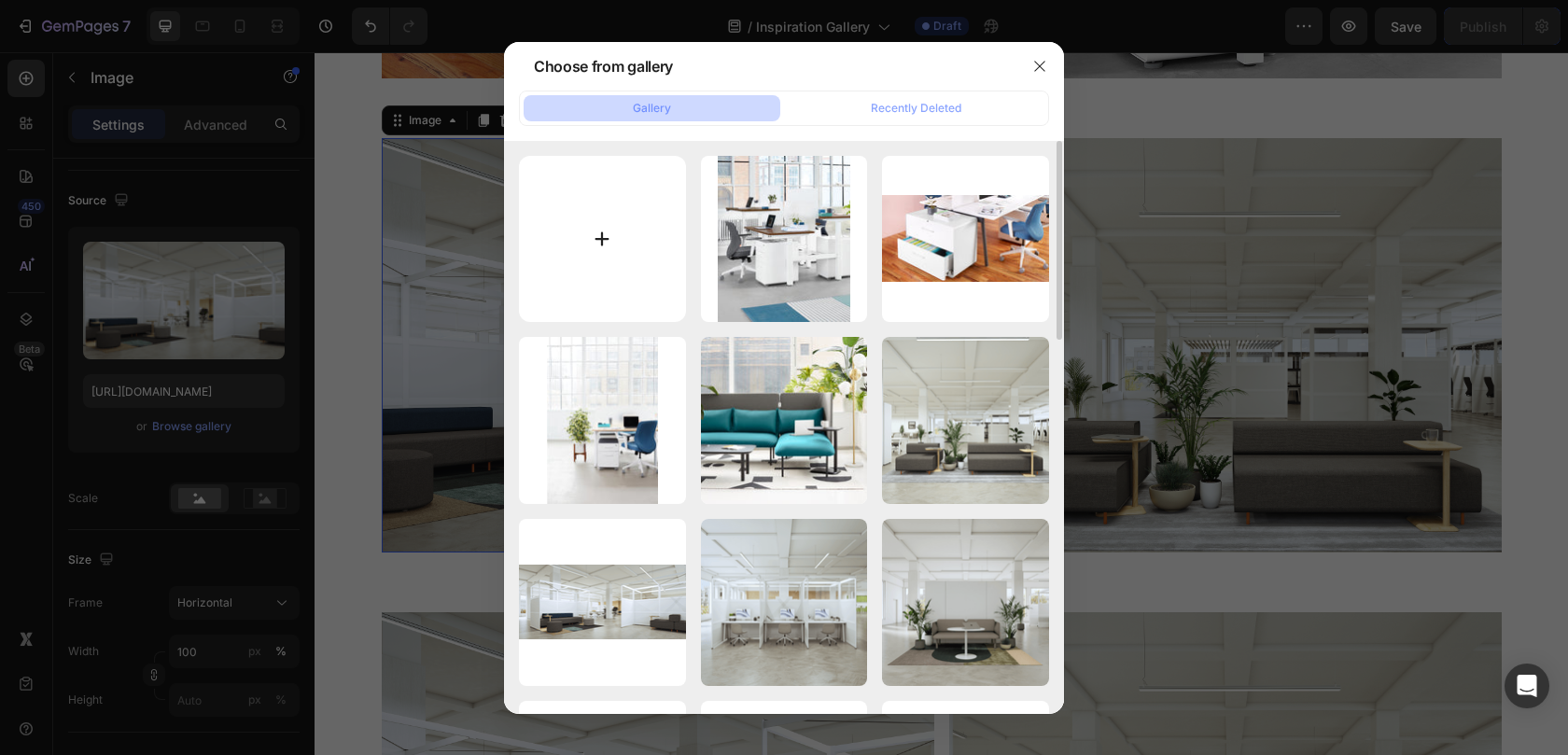
click at [604, 228] on input "file" at bounding box center [602, 240] width 167 height 167
type input "C:\fakepath\03_Lounge_Seating_1200x628.jpg"
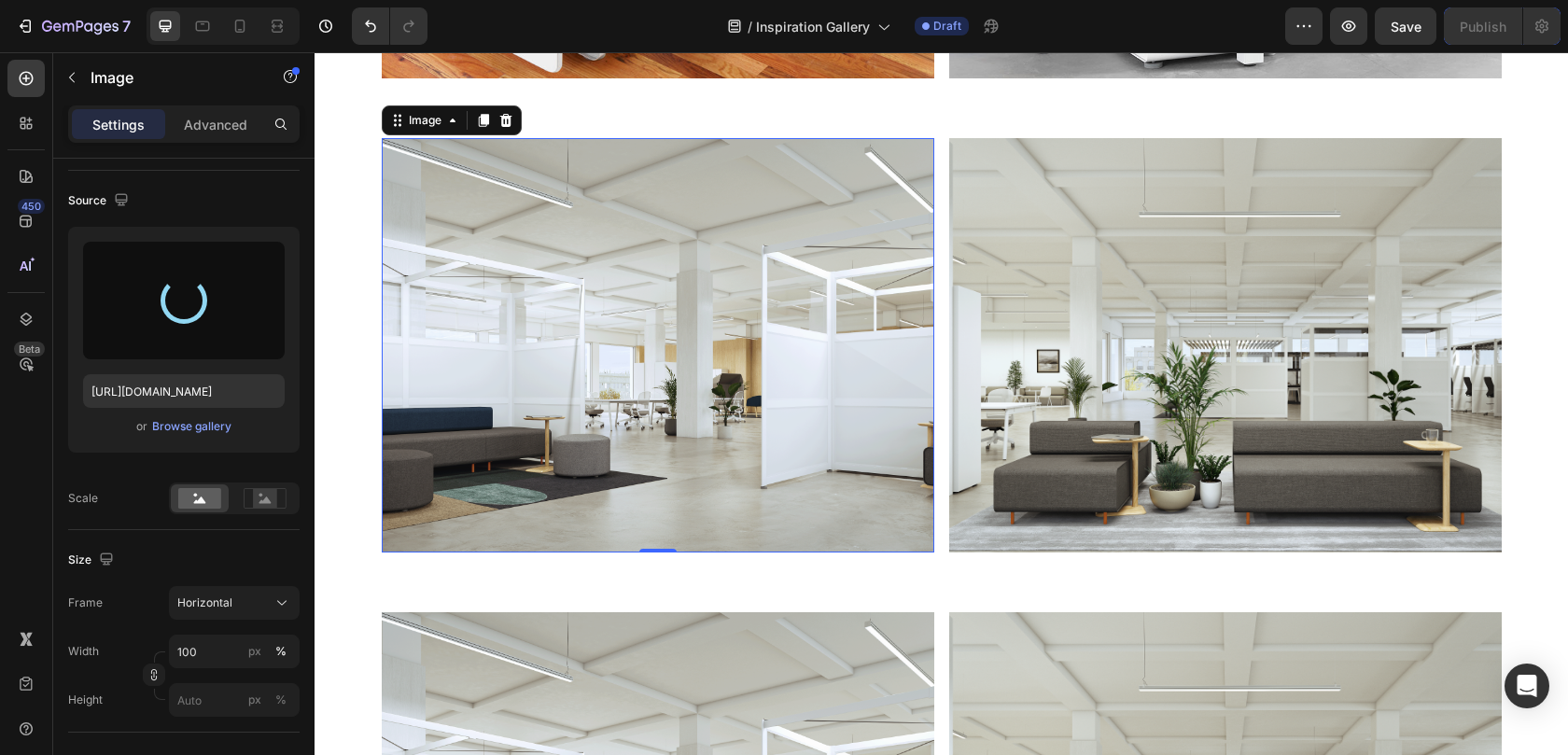
type input "https://cdn.shopify.com/s/files/1/0594/6559/7043/files/gempages_553249401305301…"
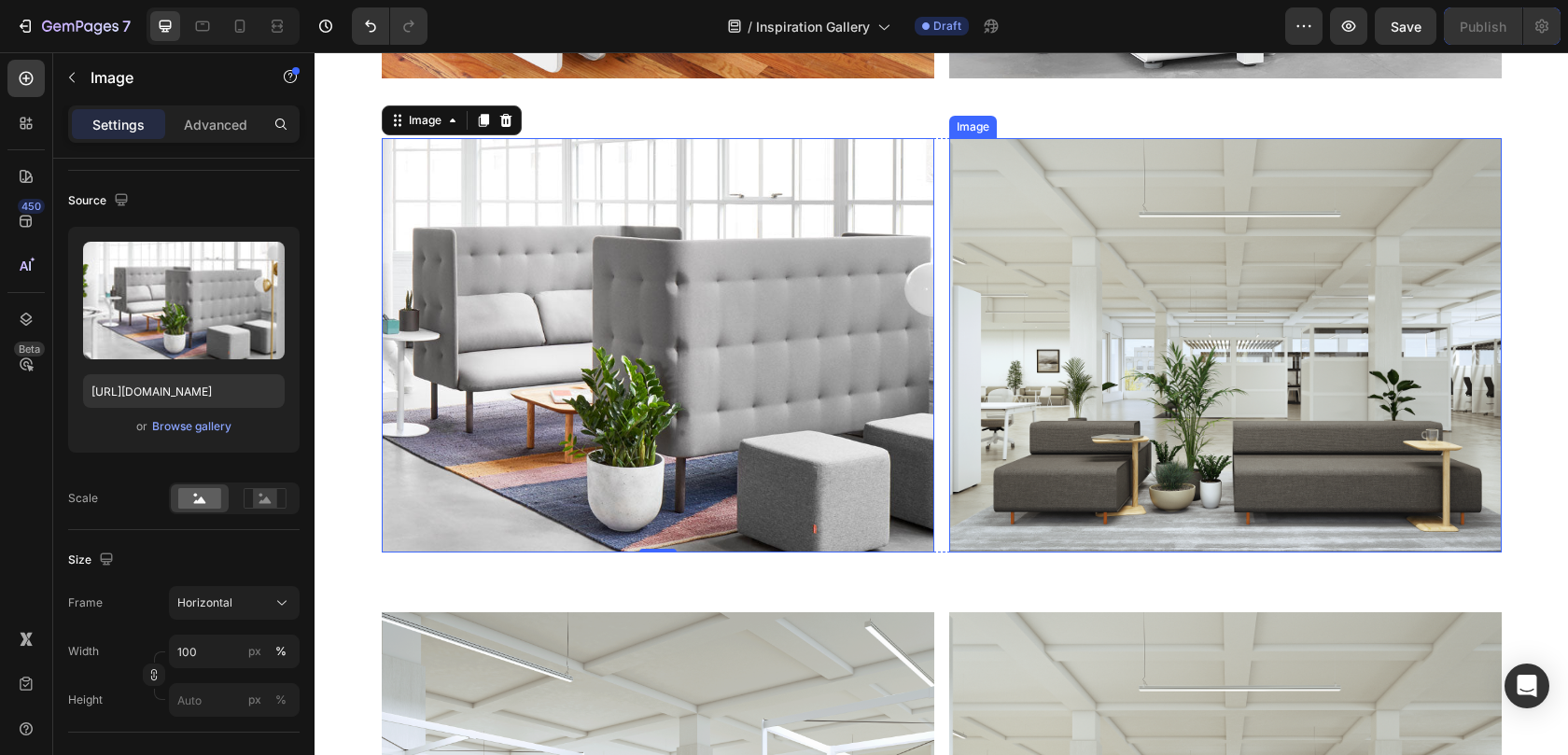
click at [1012, 315] on img at bounding box center [1225, 345] width 552 height 414
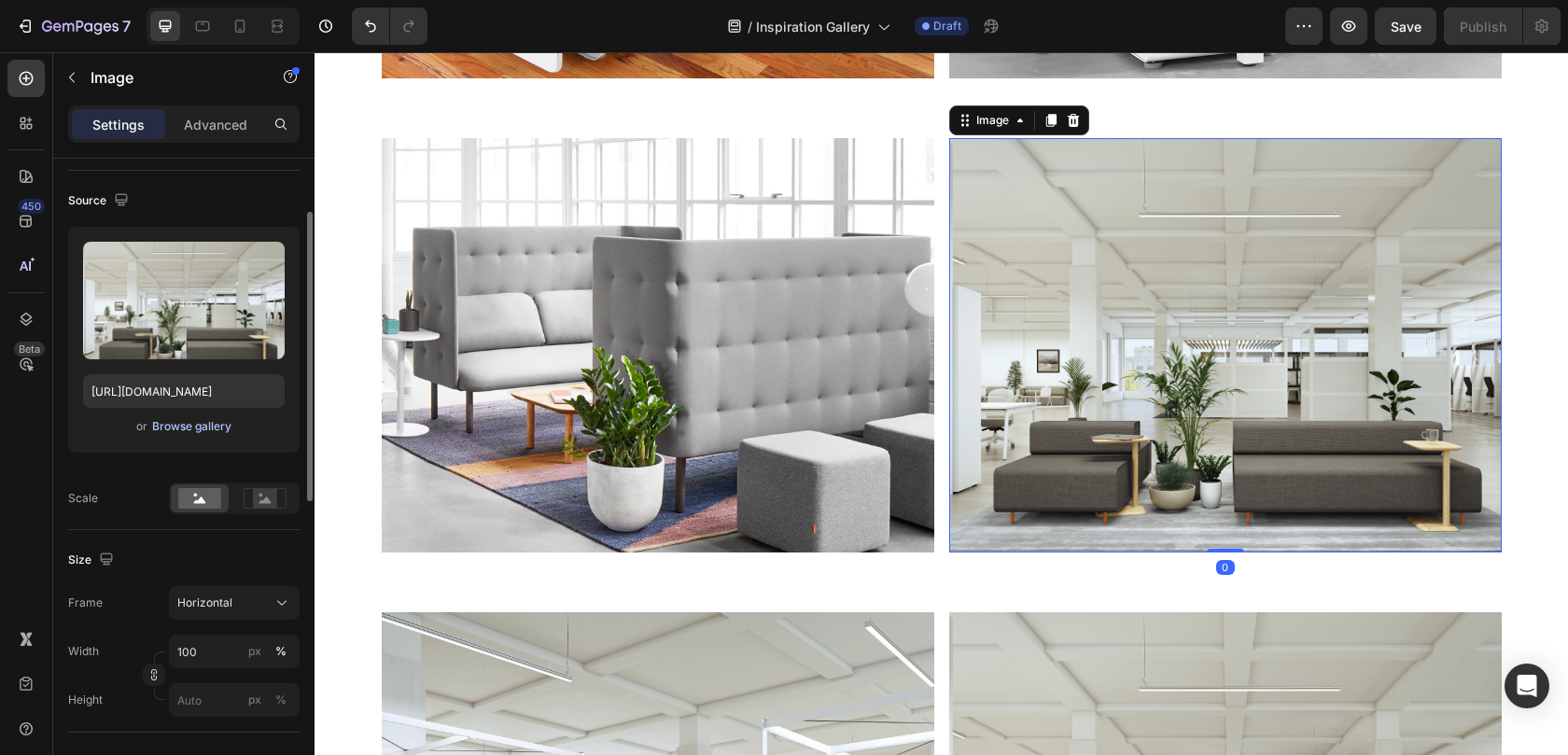
click at [187, 428] on div "Browse gallery" at bounding box center [192, 426] width 80 height 17
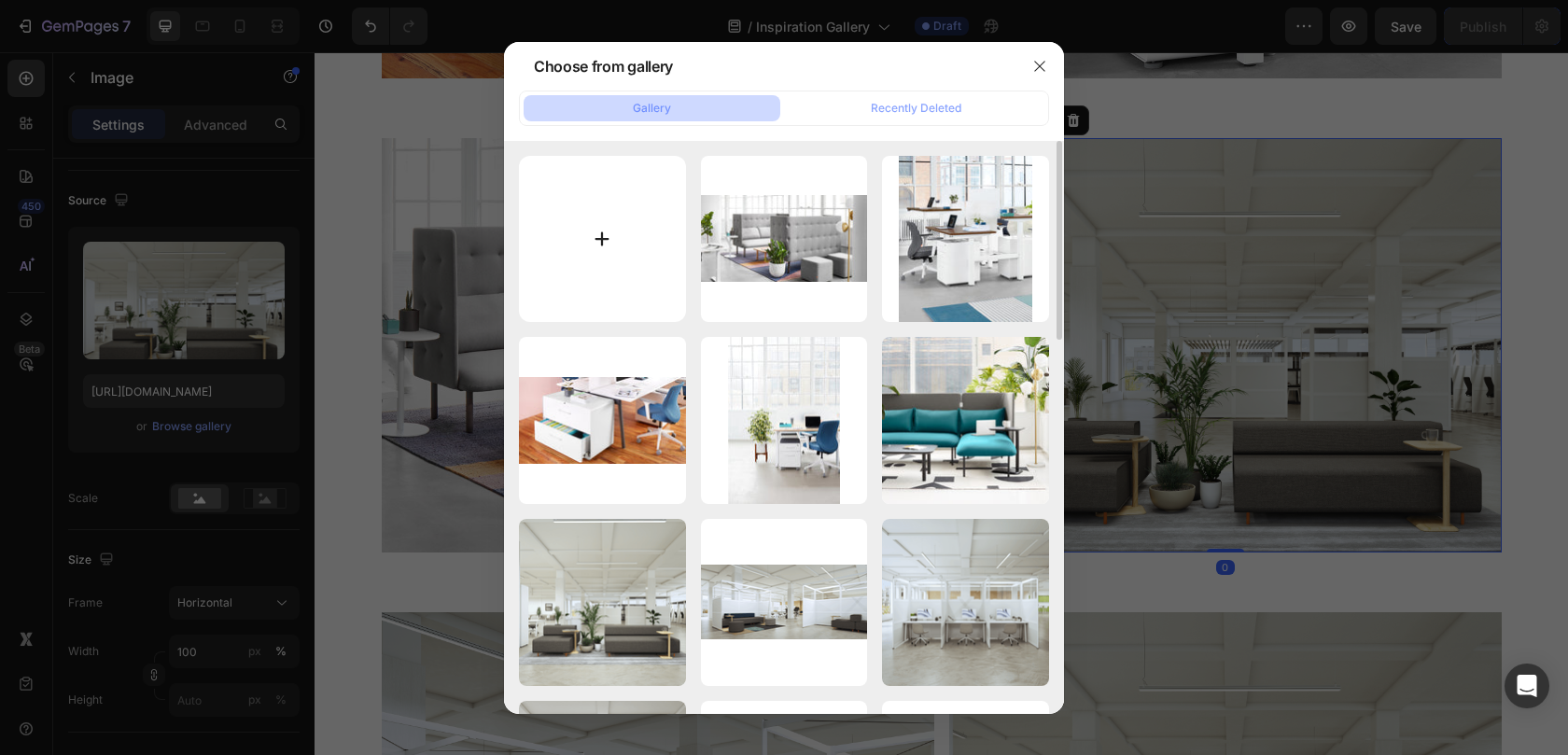
click at [638, 262] on input "file" at bounding box center [602, 240] width 167 height 167
type input "C:\fakepath\2021 Q3 - QT Lounge Sofa - QT Adaptable RH Sofa Chaise and Bench - …"
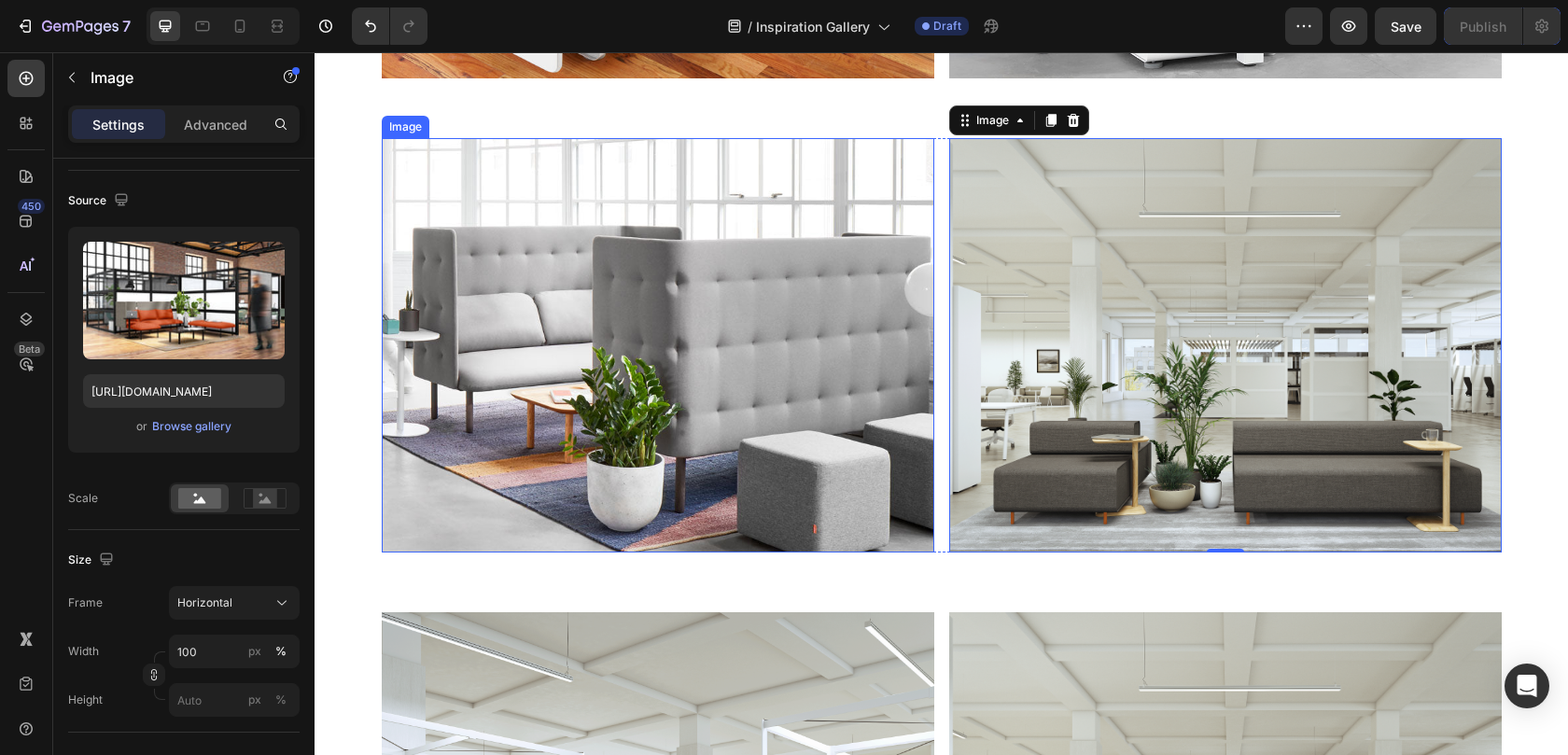
type input "https://cdn.shopify.com/s/files/1/0594/6559/7043/files/gempages_553249401305301…"
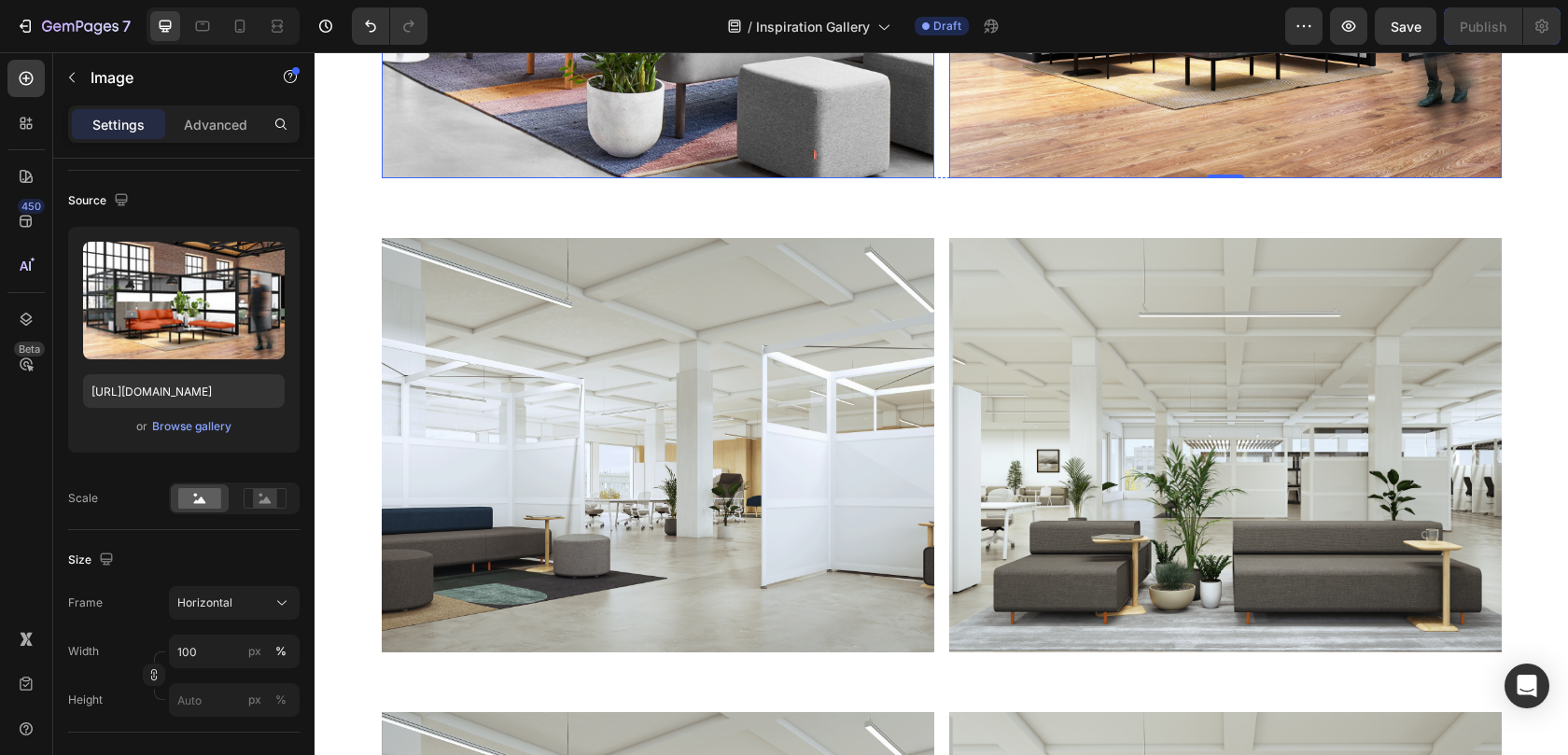
scroll to position [9882, 0]
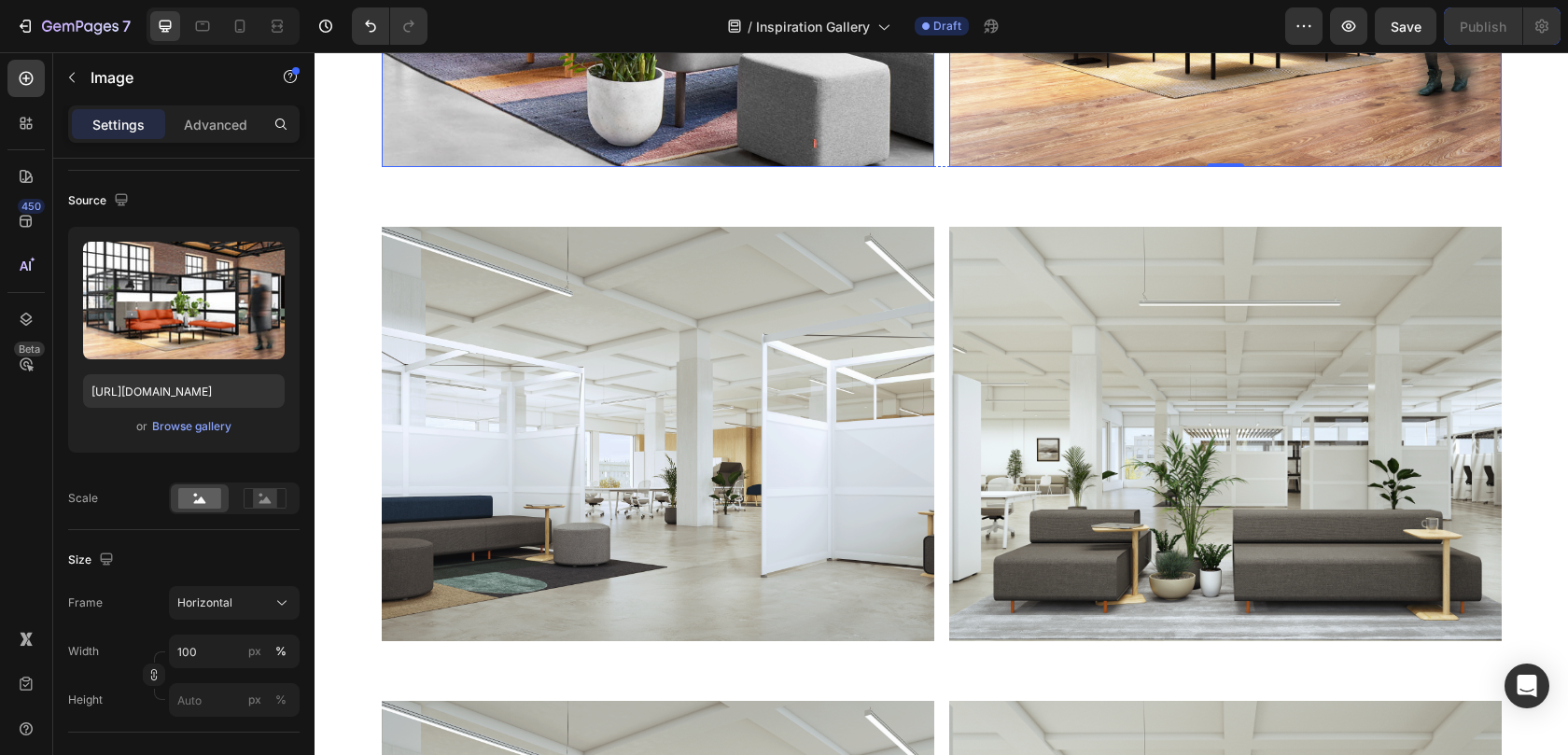
click at [702, 341] on img at bounding box center [658, 434] width 552 height 414
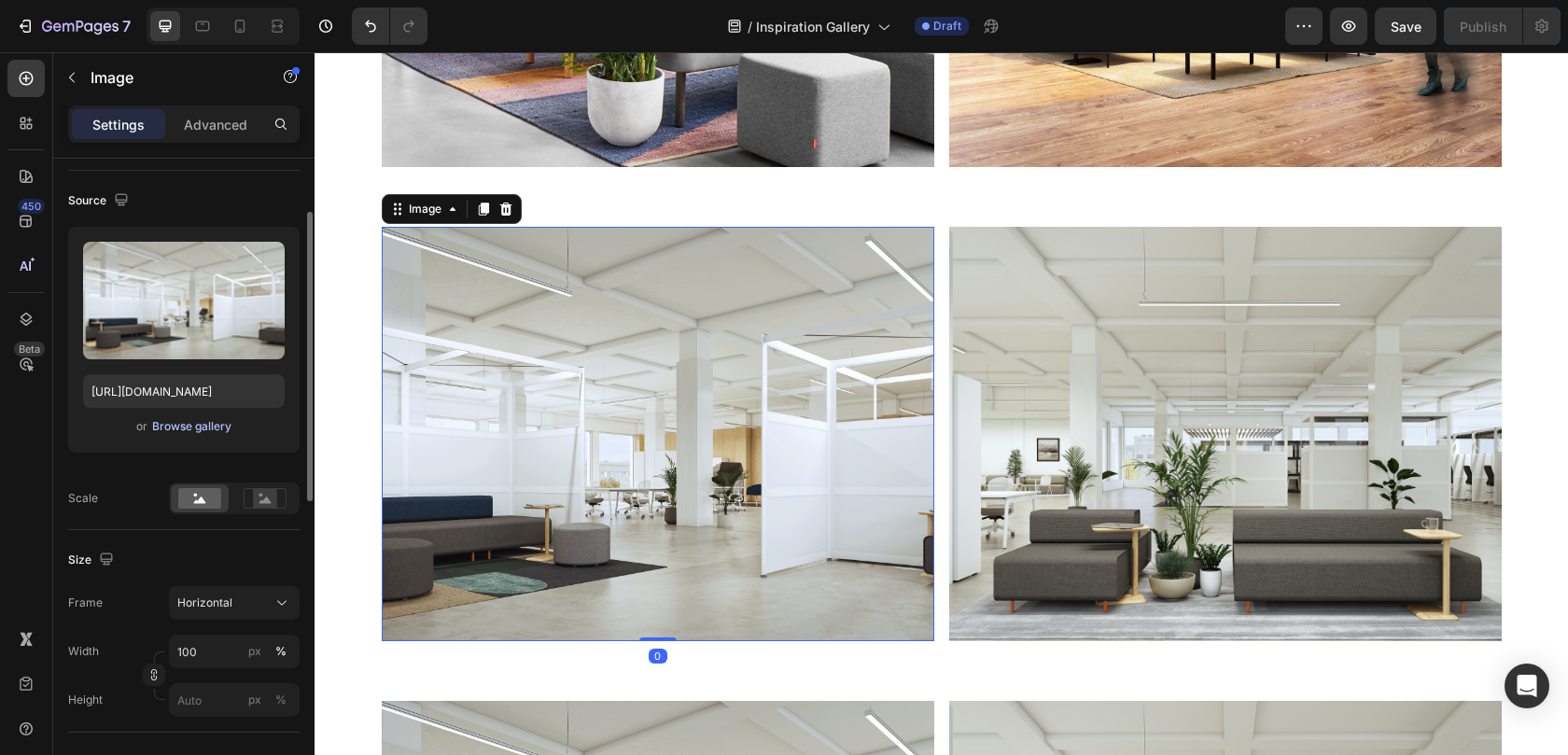
click at [215, 423] on div "Browse gallery" at bounding box center [192, 426] width 80 height 17
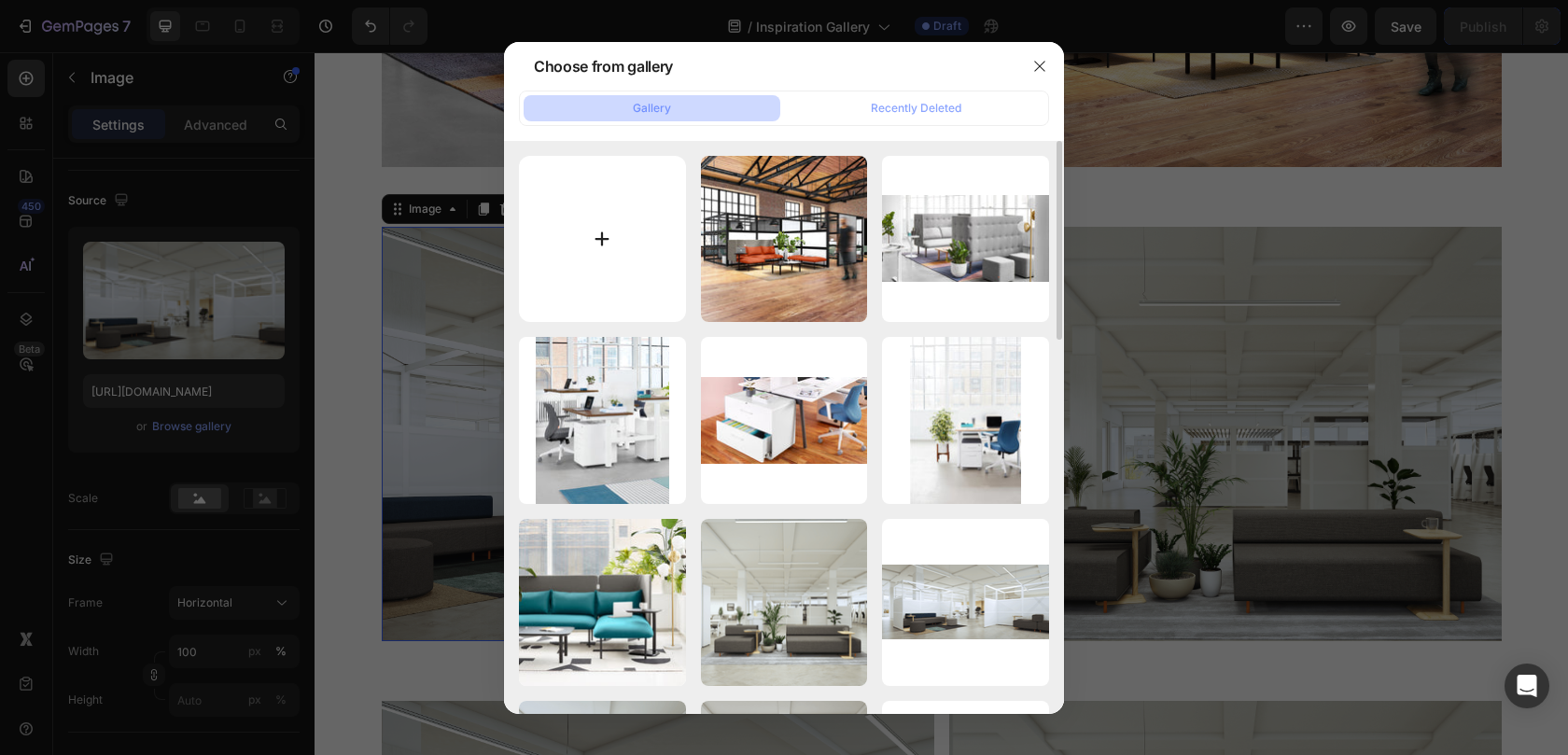
click at [594, 277] on input "file" at bounding box center [602, 240] width 167 height 167
type input "C:\fakepath\020623_PaidMedia_Showrooms_LA_Carousel2_01.jpg"
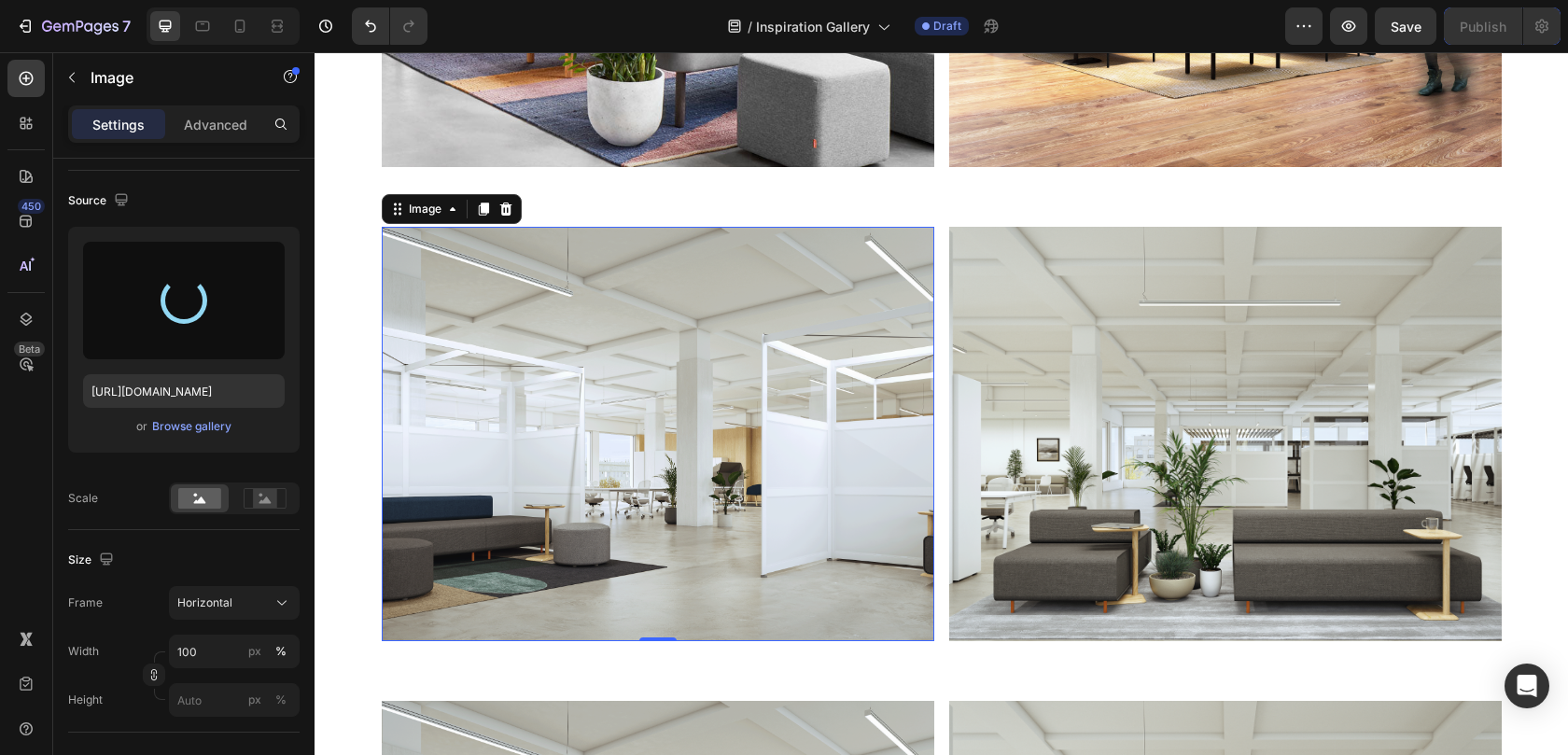
type input "https://cdn.shopify.com/s/files/1/0594/6559/7043/files/gempages_553249401305301…"
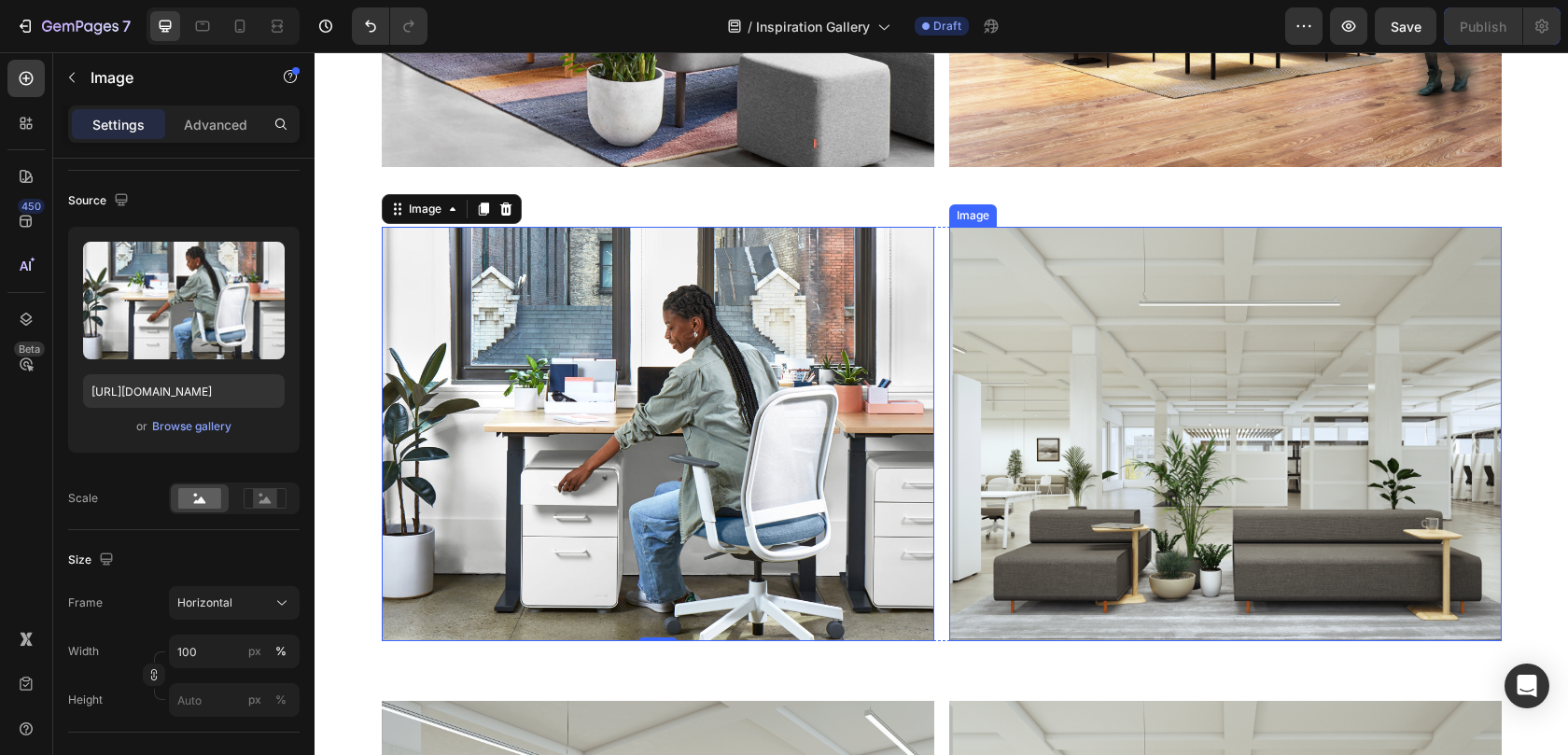
click at [984, 283] on img at bounding box center [1225, 434] width 552 height 414
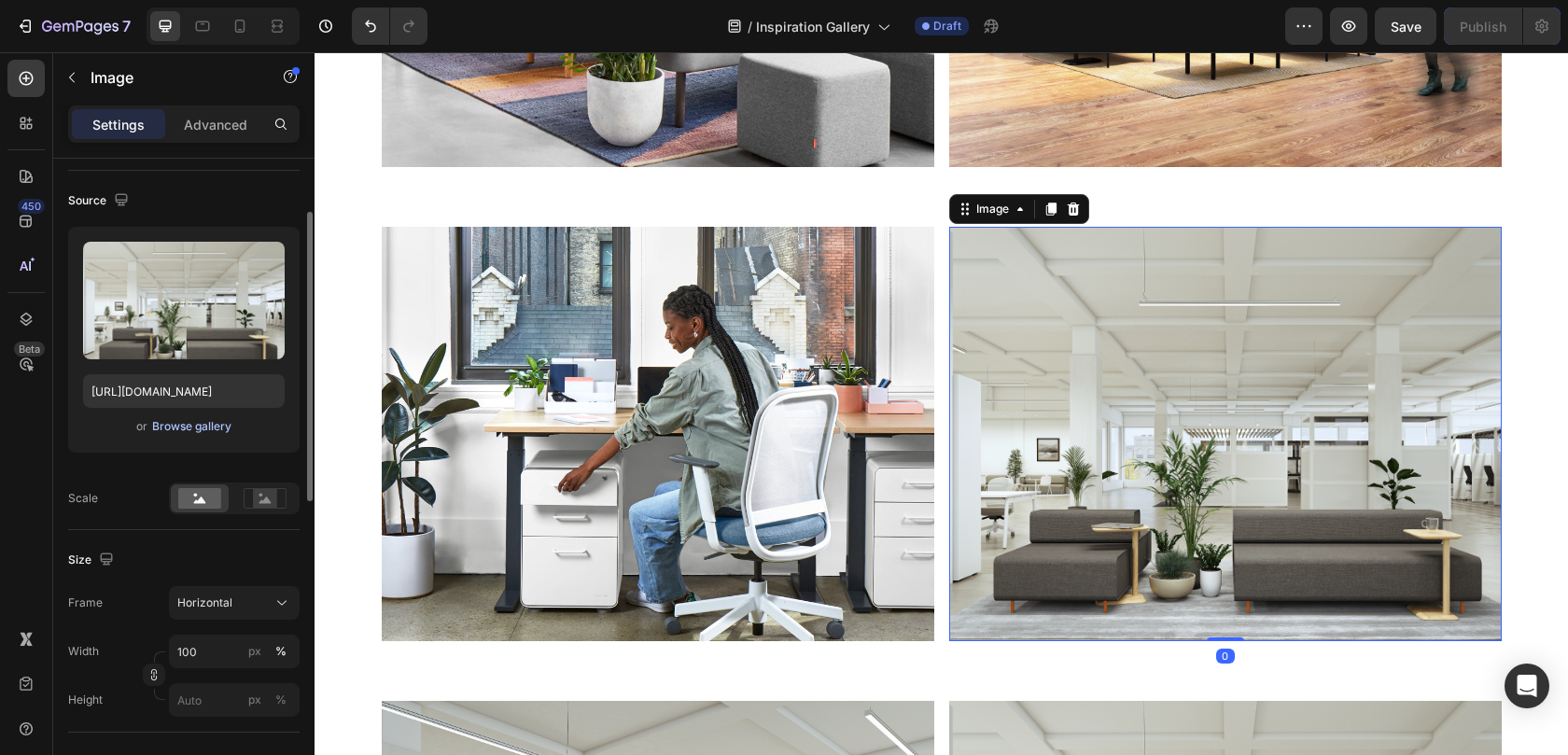
click at [192, 428] on div "Browse gallery" at bounding box center [192, 426] width 80 height 17
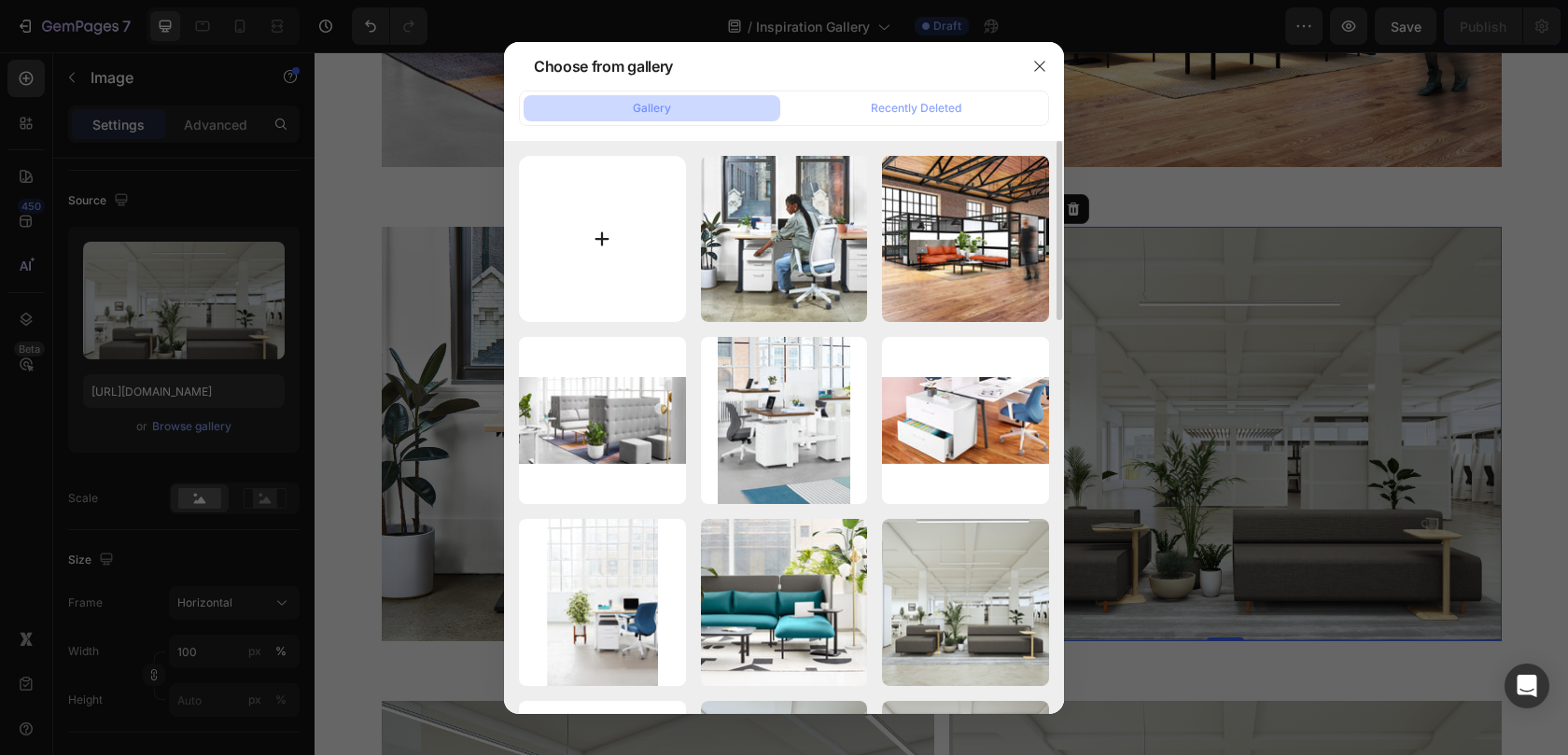
click at [546, 288] on input "file" at bounding box center [602, 240] width 167 height 167
type input "C:\fakepath\020623_PaidMedia_Showrooms_LA_Carousel2_04.jpg"
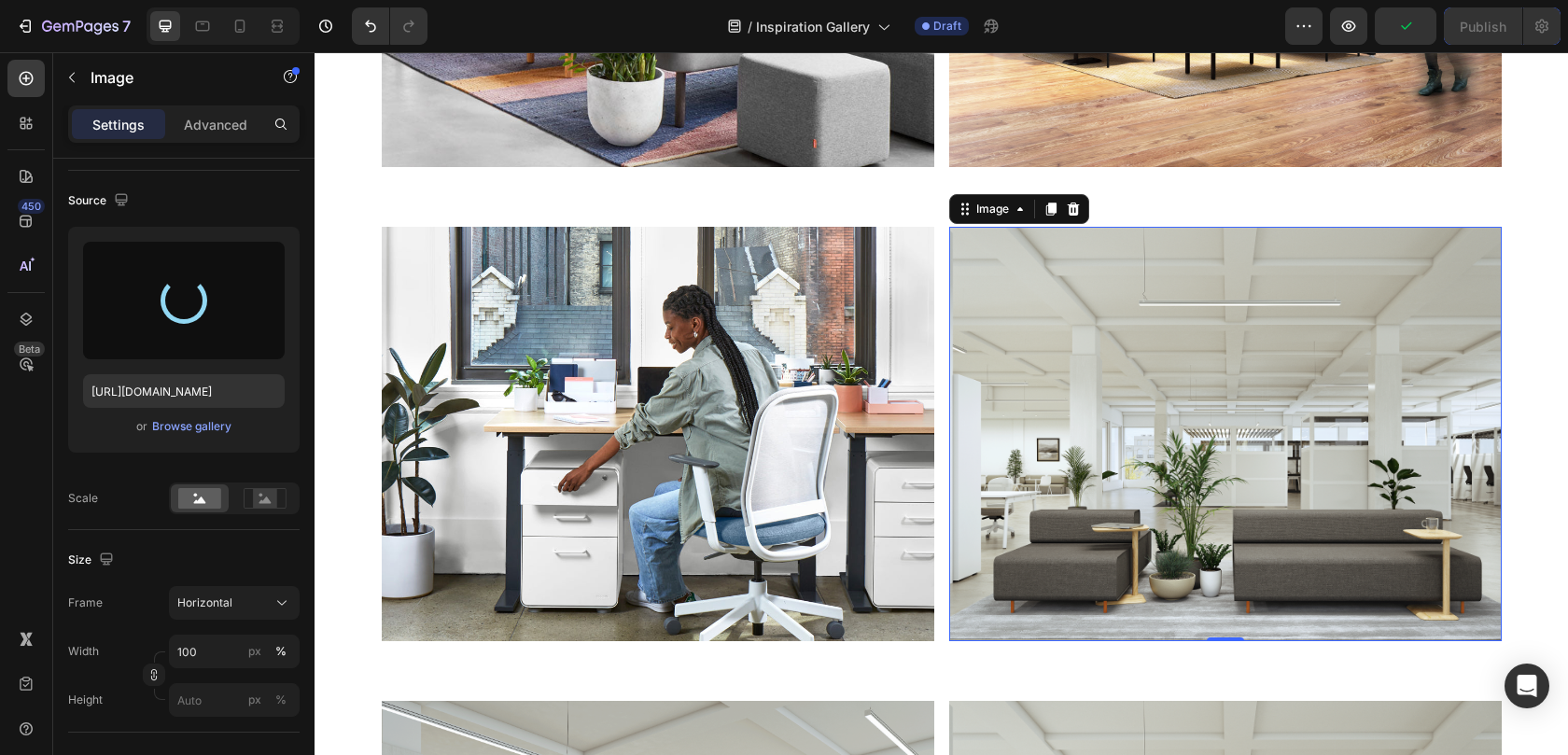
type input "https://cdn.shopify.com/s/files/1/0594/6559/7043/files/gempages_553249401305301…"
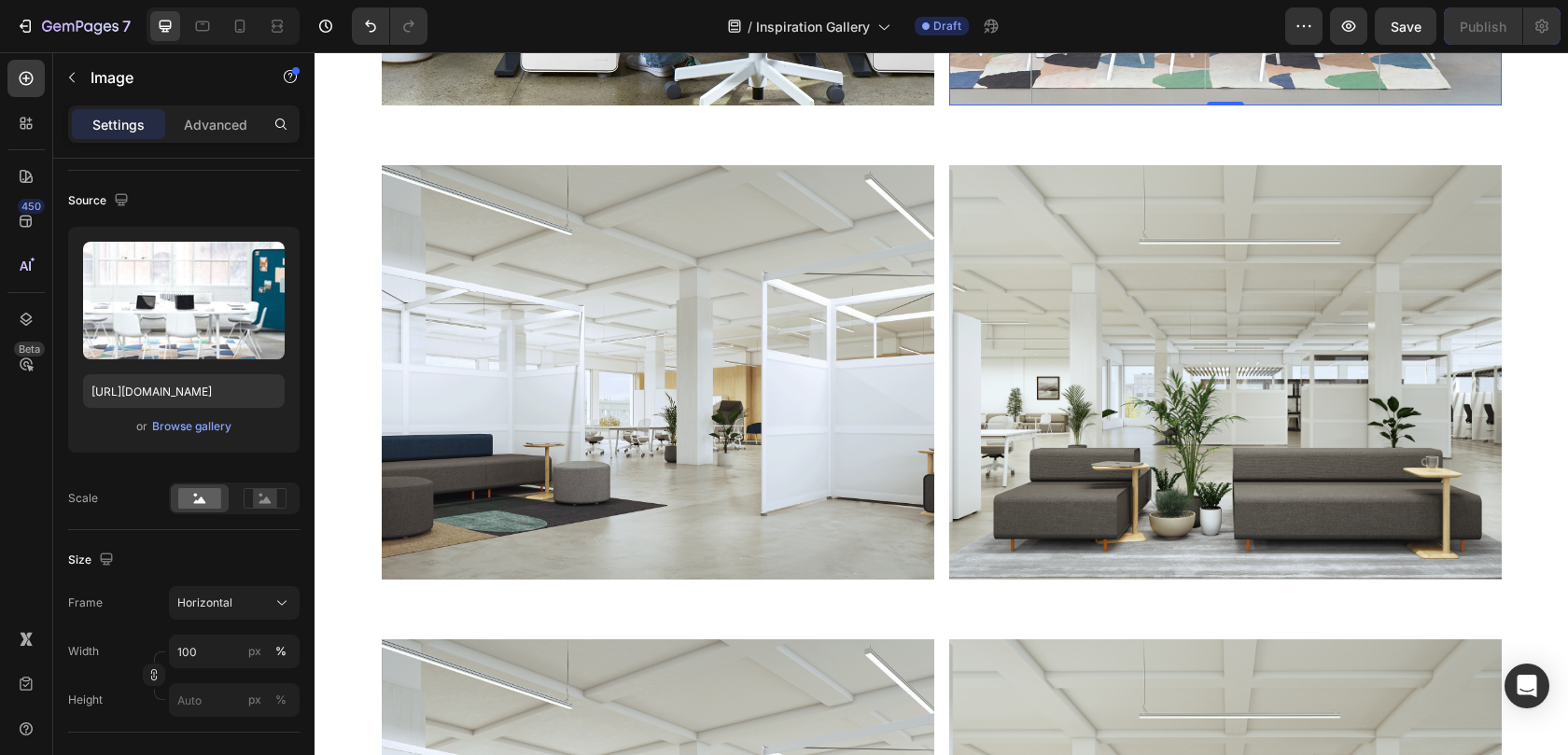
scroll to position [10421, 0]
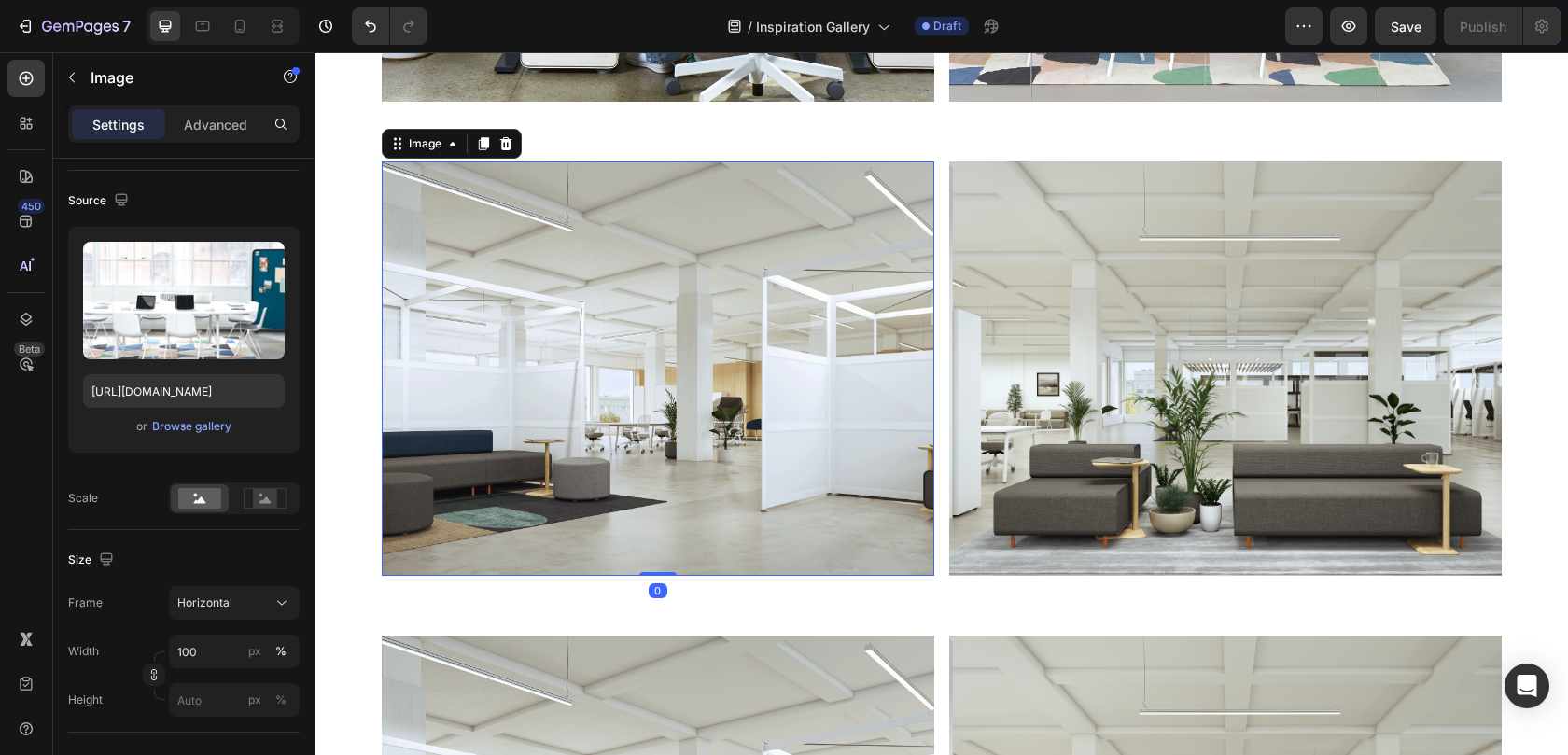
click at [683, 342] on img at bounding box center [658, 368] width 552 height 414
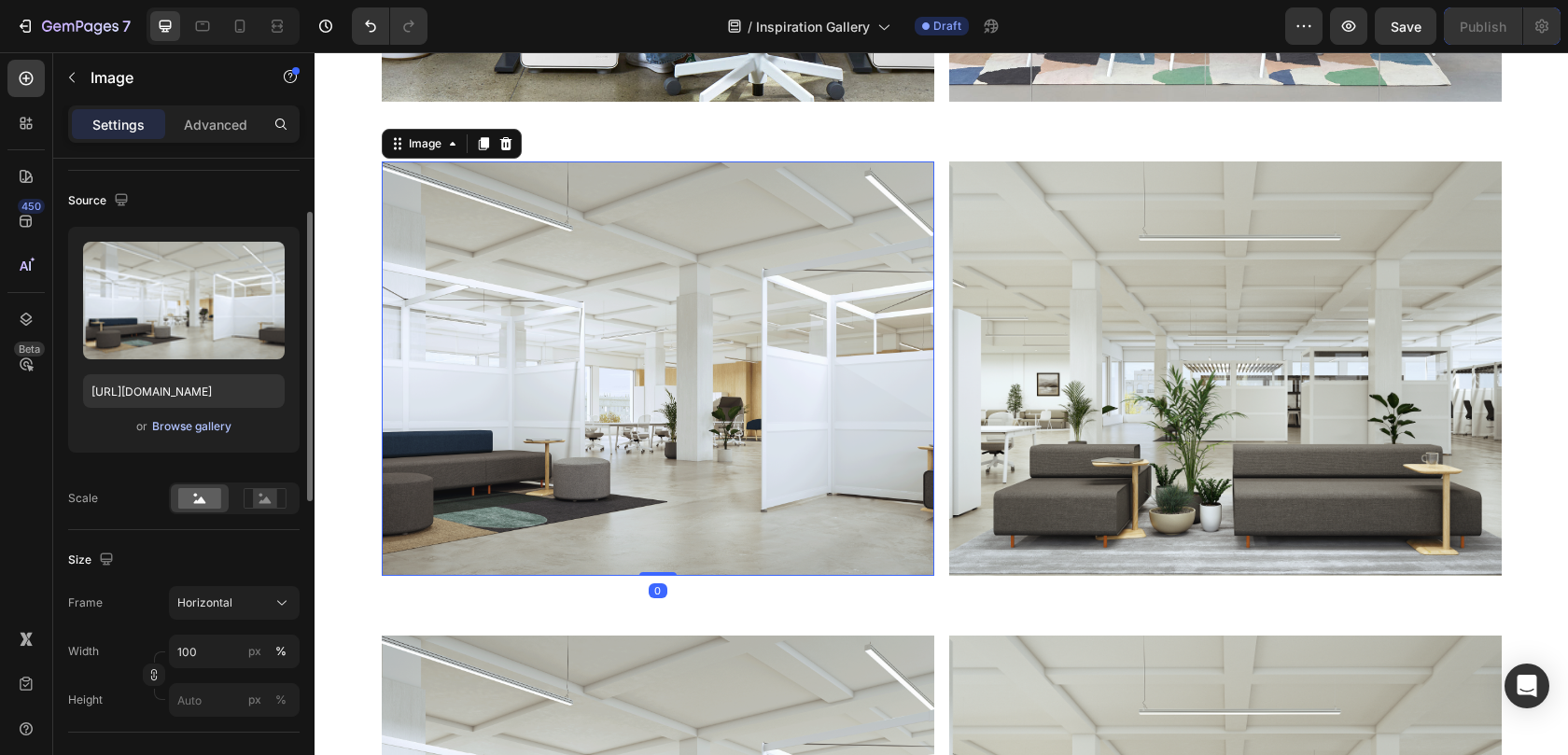
click at [210, 429] on div "Browse gallery" at bounding box center [192, 426] width 80 height 17
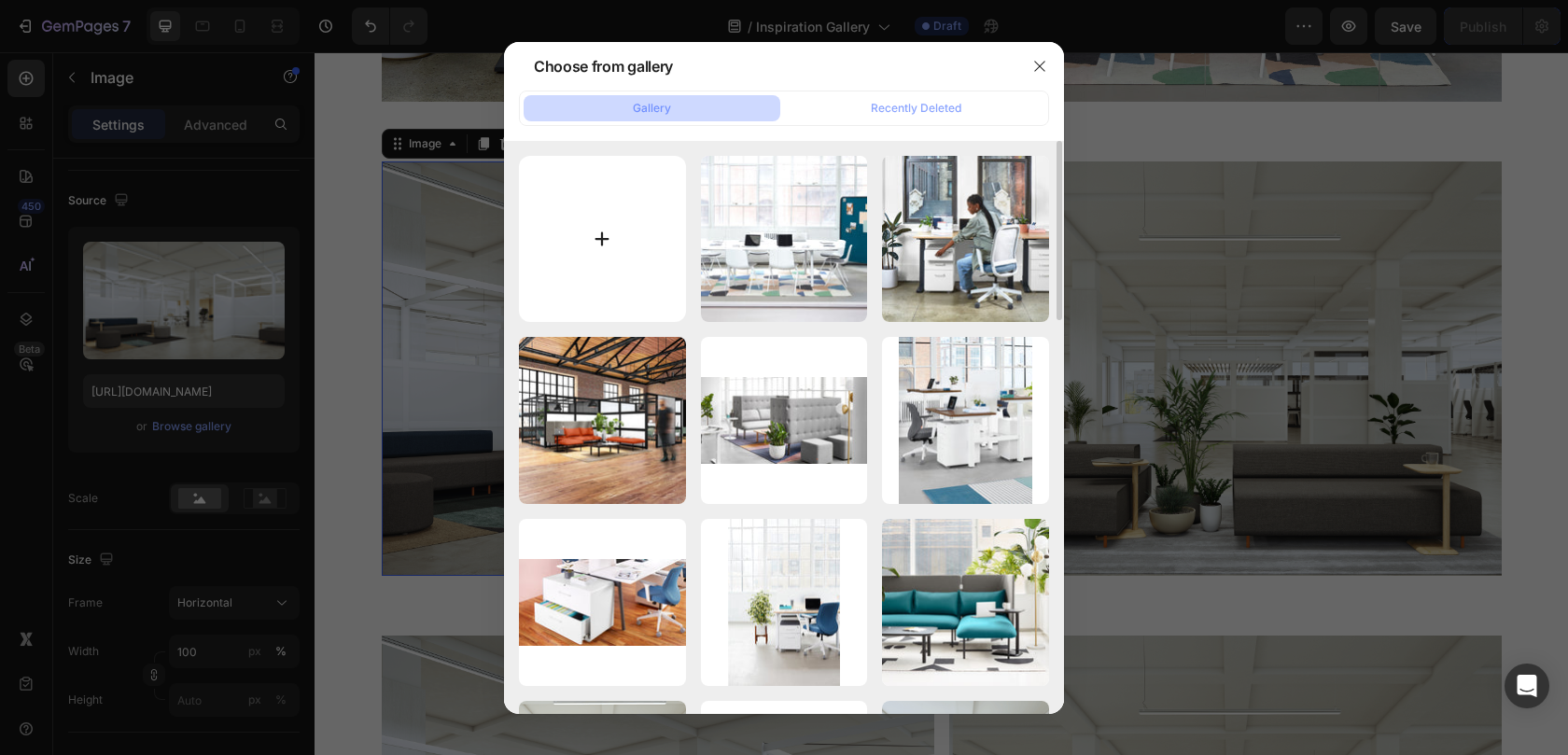
click at [630, 260] on input "file" at bounding box center [602, 240] width 167 height 167
type input "C:\fakepath\020623_PaidMedia_Showrooms_NYC_Bing_1200x628.jpg"
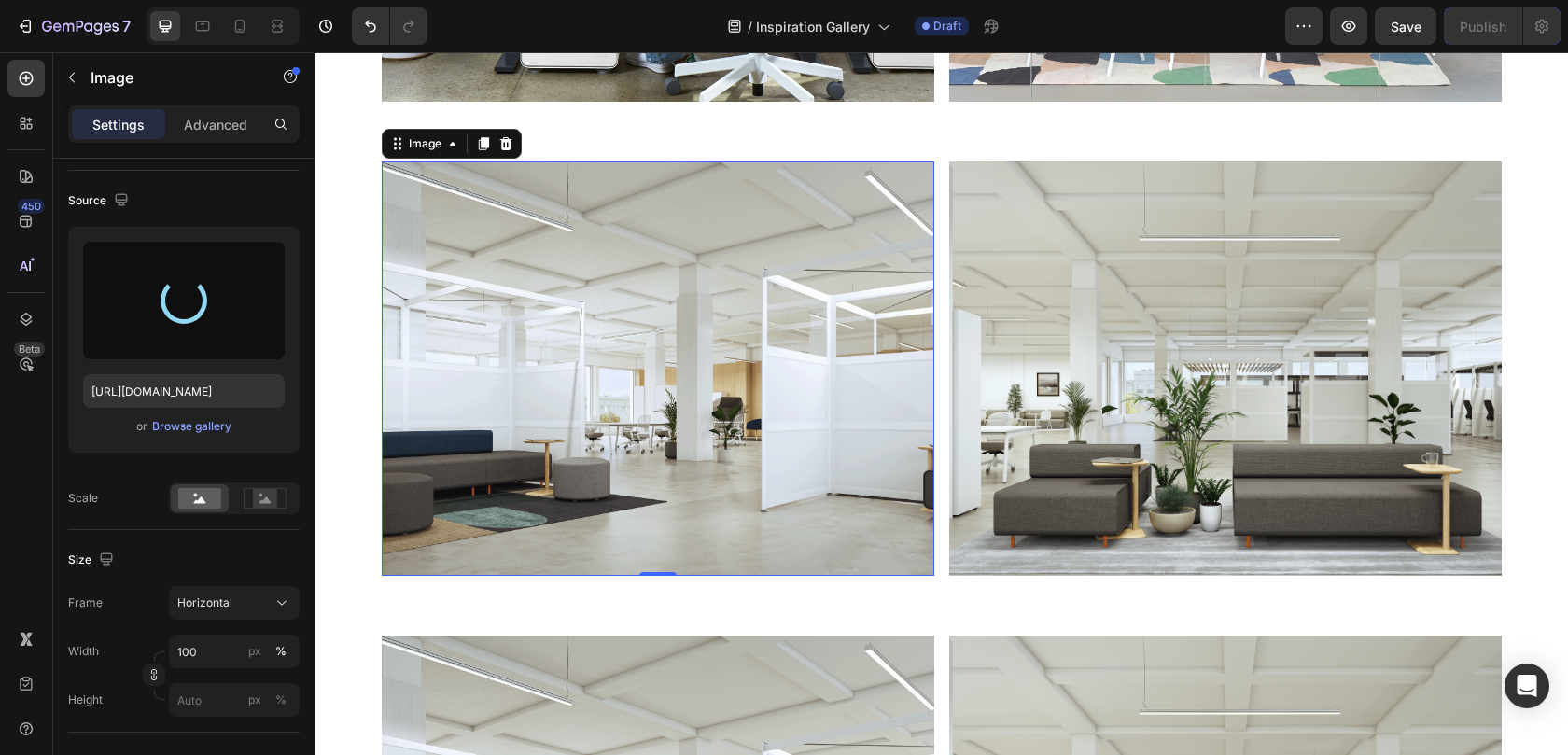
type input "https://cdn.shopify.com/s/files/1/0594/6559/7043/files/gempages_553249401305301…"
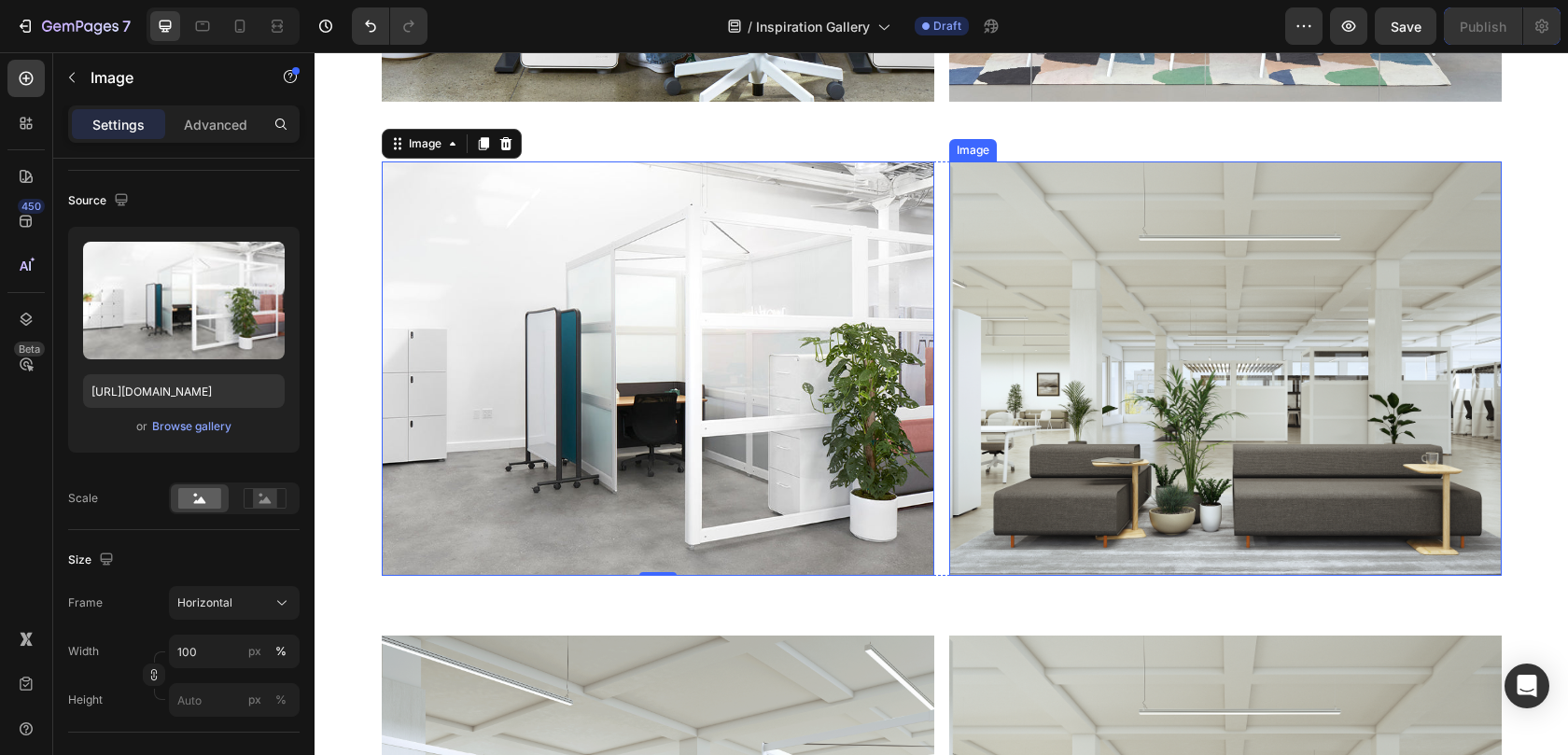
click at [999, 315] on img at bounding box center [1225, 368] width 552 height 414
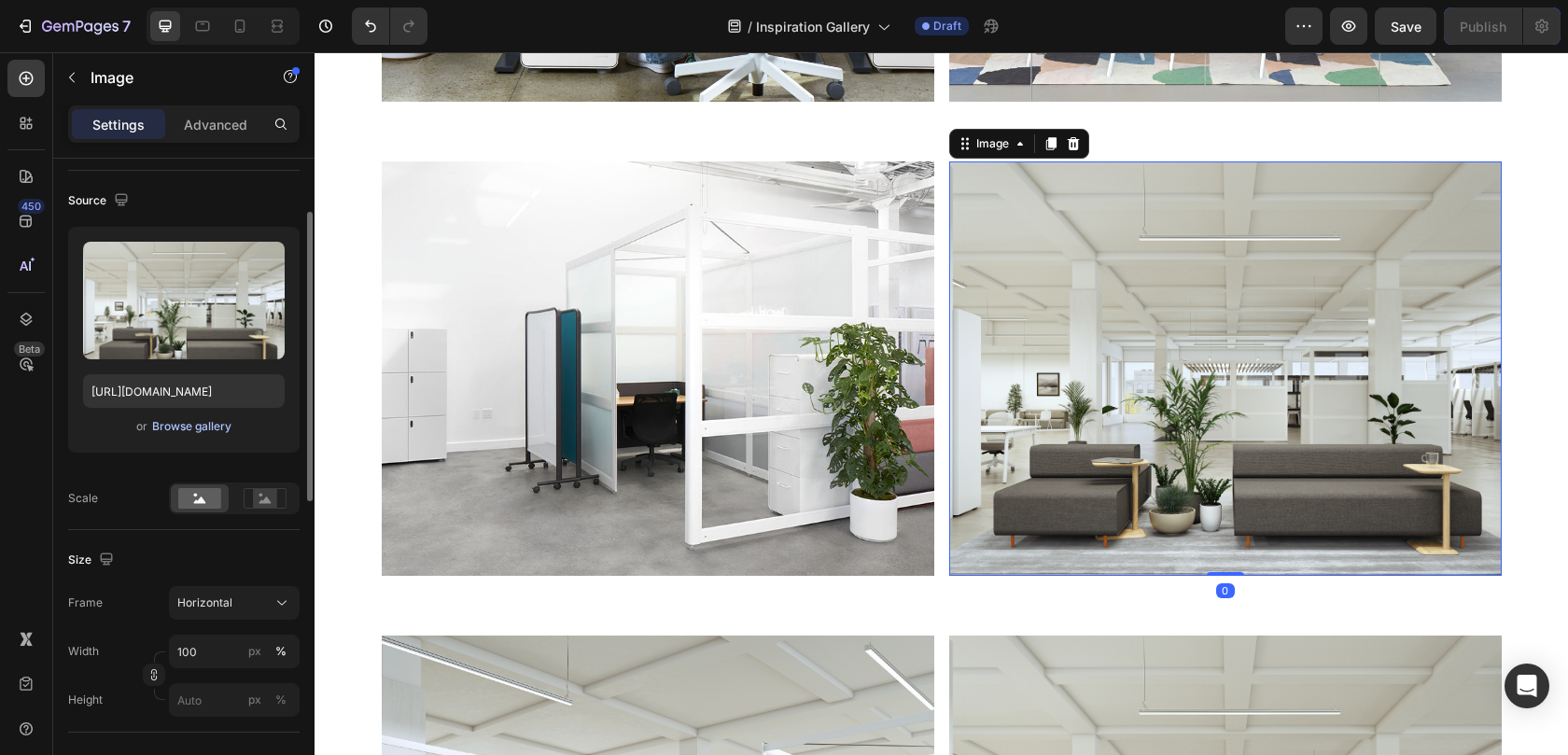
click at [203, 428] on div "Browse gallery" at bounding box center [192, 426] width 80 height 17
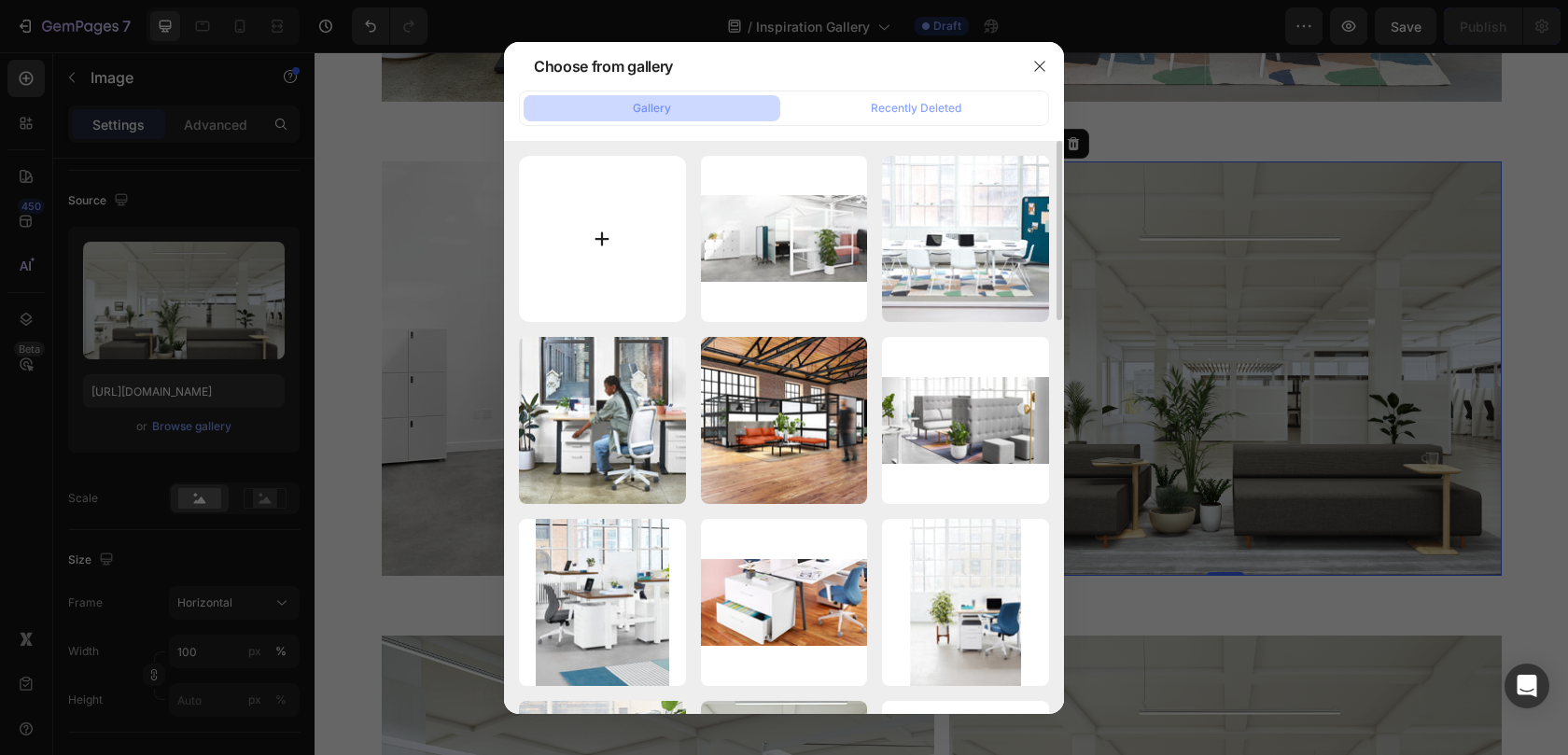
click at [618, 225] on input "file" at bounding box center [602, 240] width 167 height 167
type input "C:\fakepath\B2B Landing Page_assets-03.png"
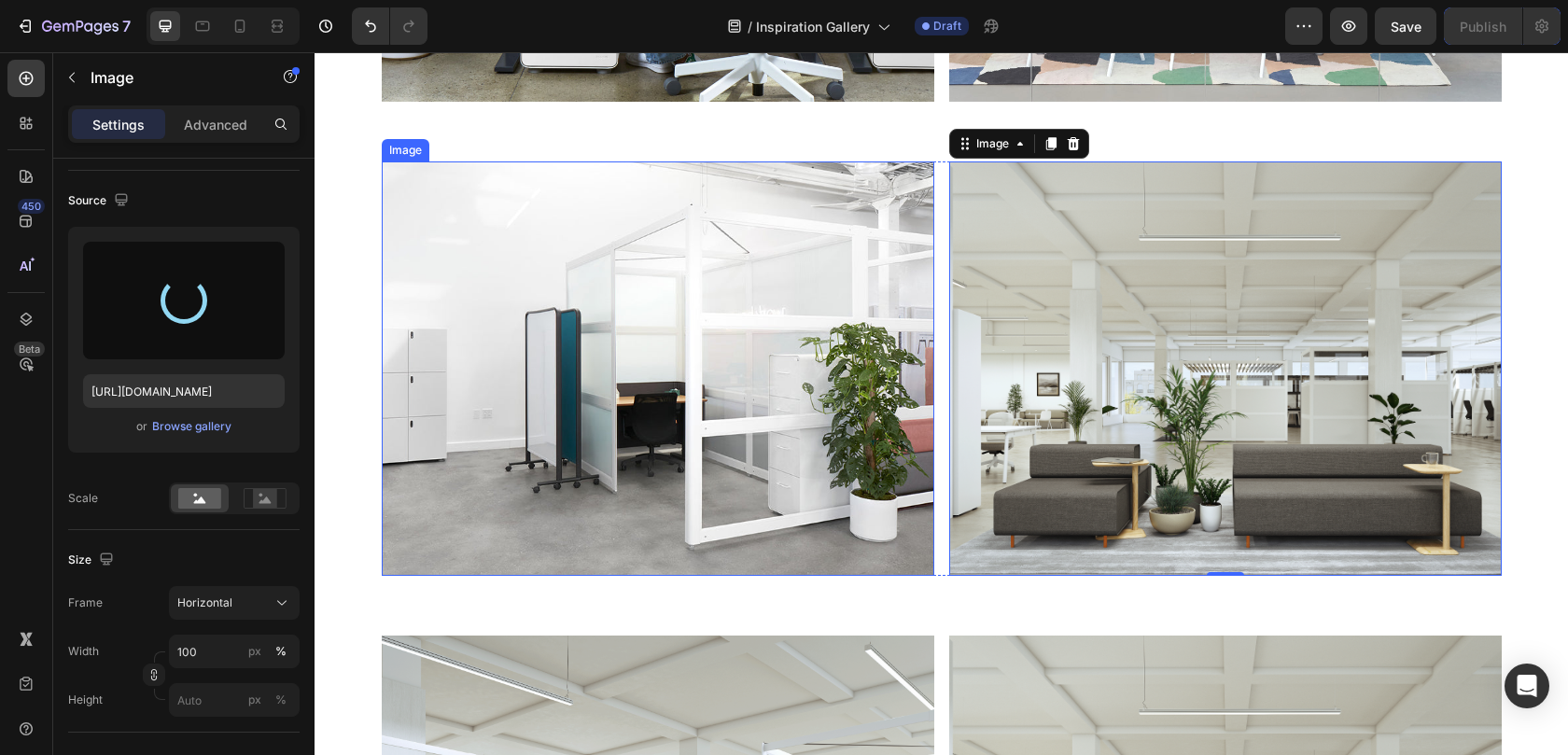
type input "https://cdn.shopify.com/s/files/1/0594/6559/7043/files/gempages_553249401305301…"
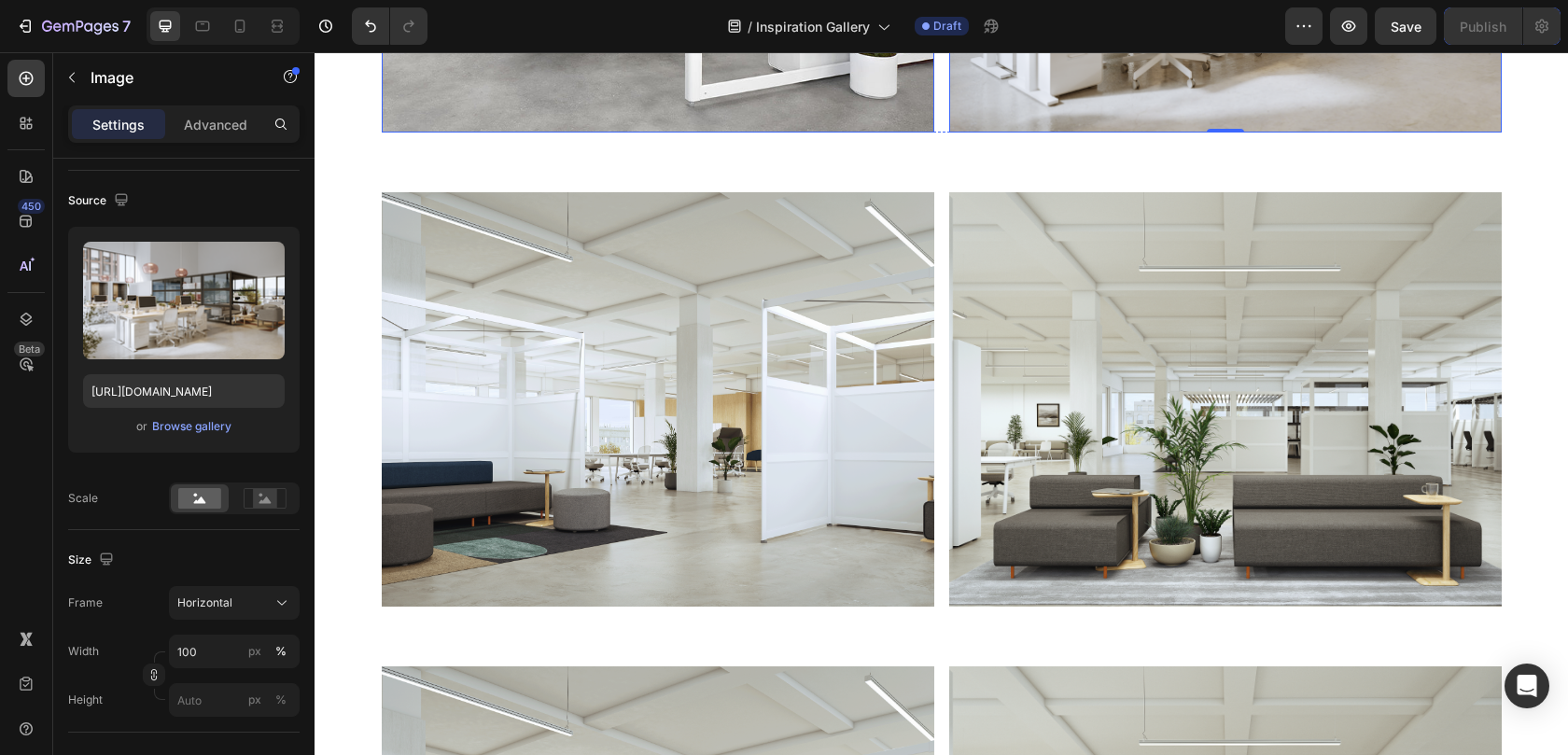
scroll to position [10886, 0]
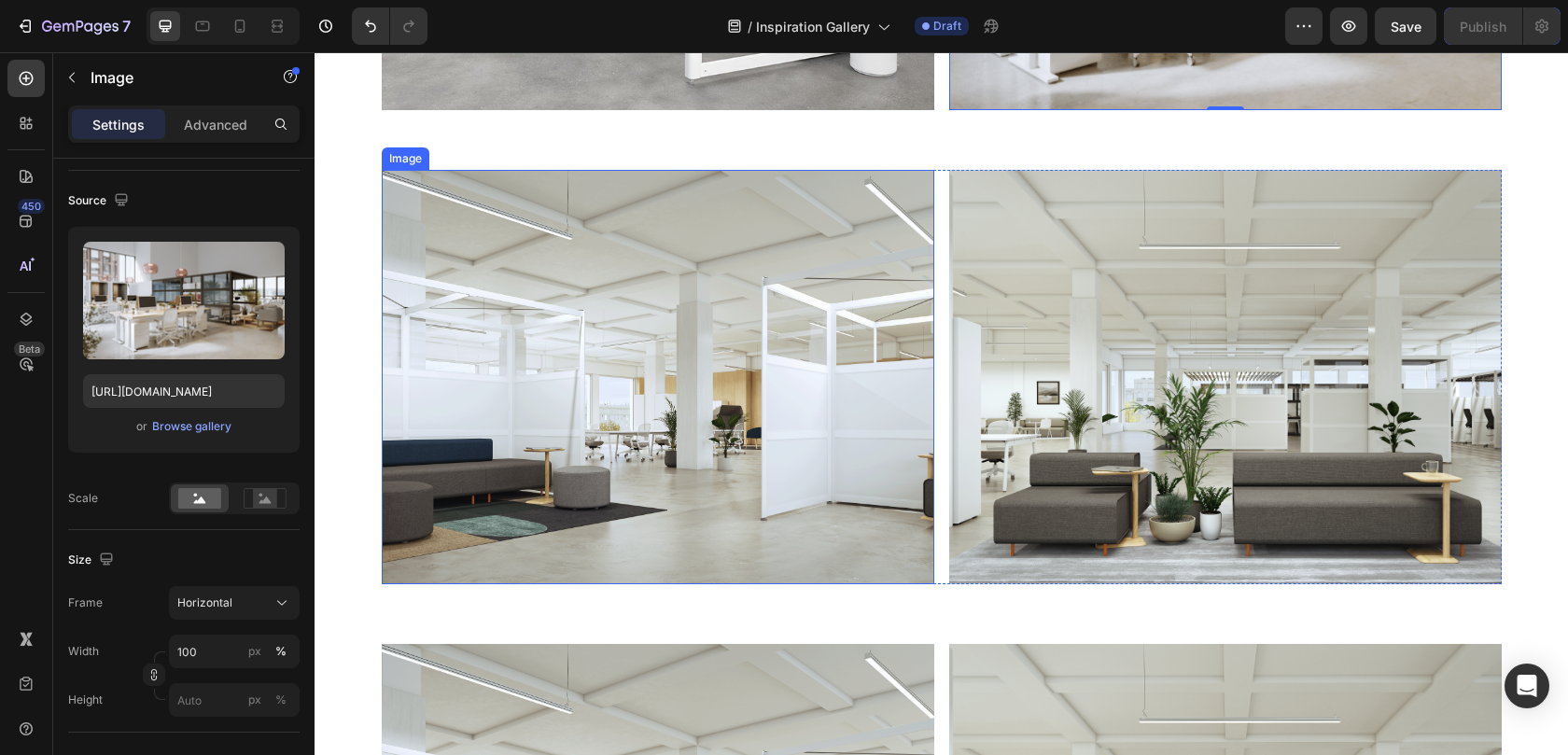
click at [682, 286] on img at bounding box center [658, 377] width 552 height 414
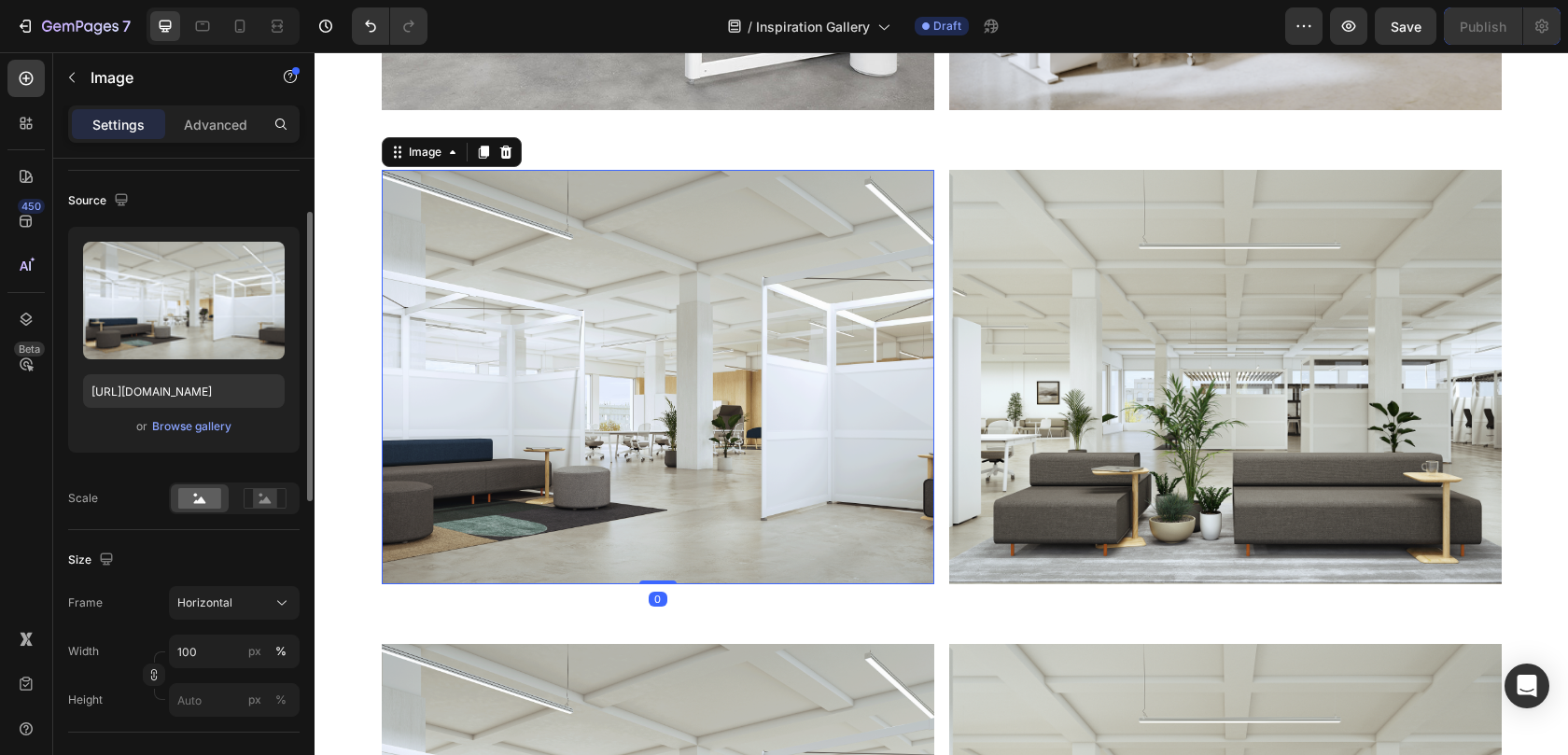
click at [213, 439] on div "Upload Image https://cdn.shopify.com/s/files/1/0594/6559/7043/files/gempages_55…" at bounding box center [183, 339] width 232 height 226
click at [211, 430] on div "Browse gallery" at bounding box center [192, 426] width 80 height 17
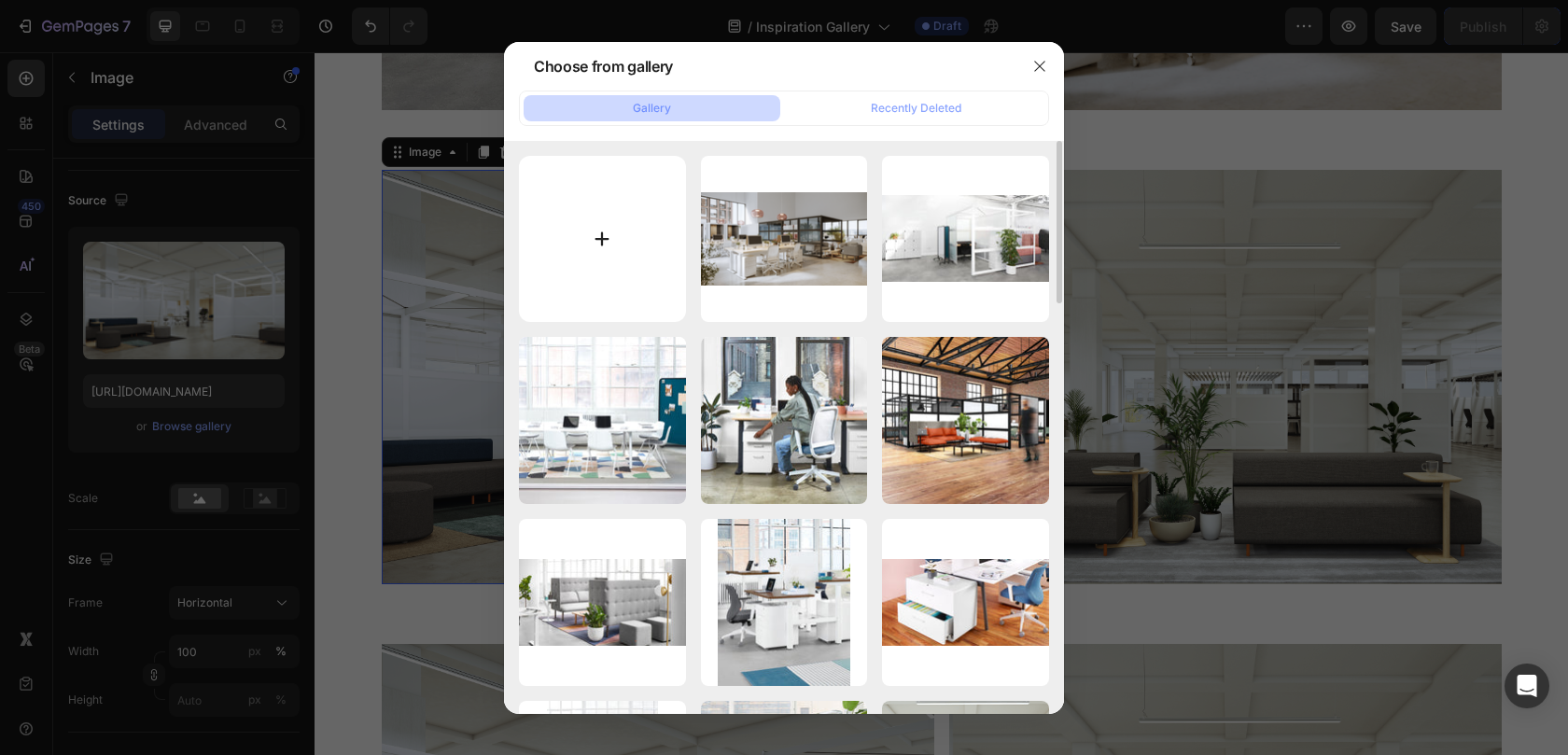
click at [542, 316] on input "file" at bounding box center [602, 240] width 167 height 167
type input "C:\fakepath\B2B Landing Page_assets-04.png"
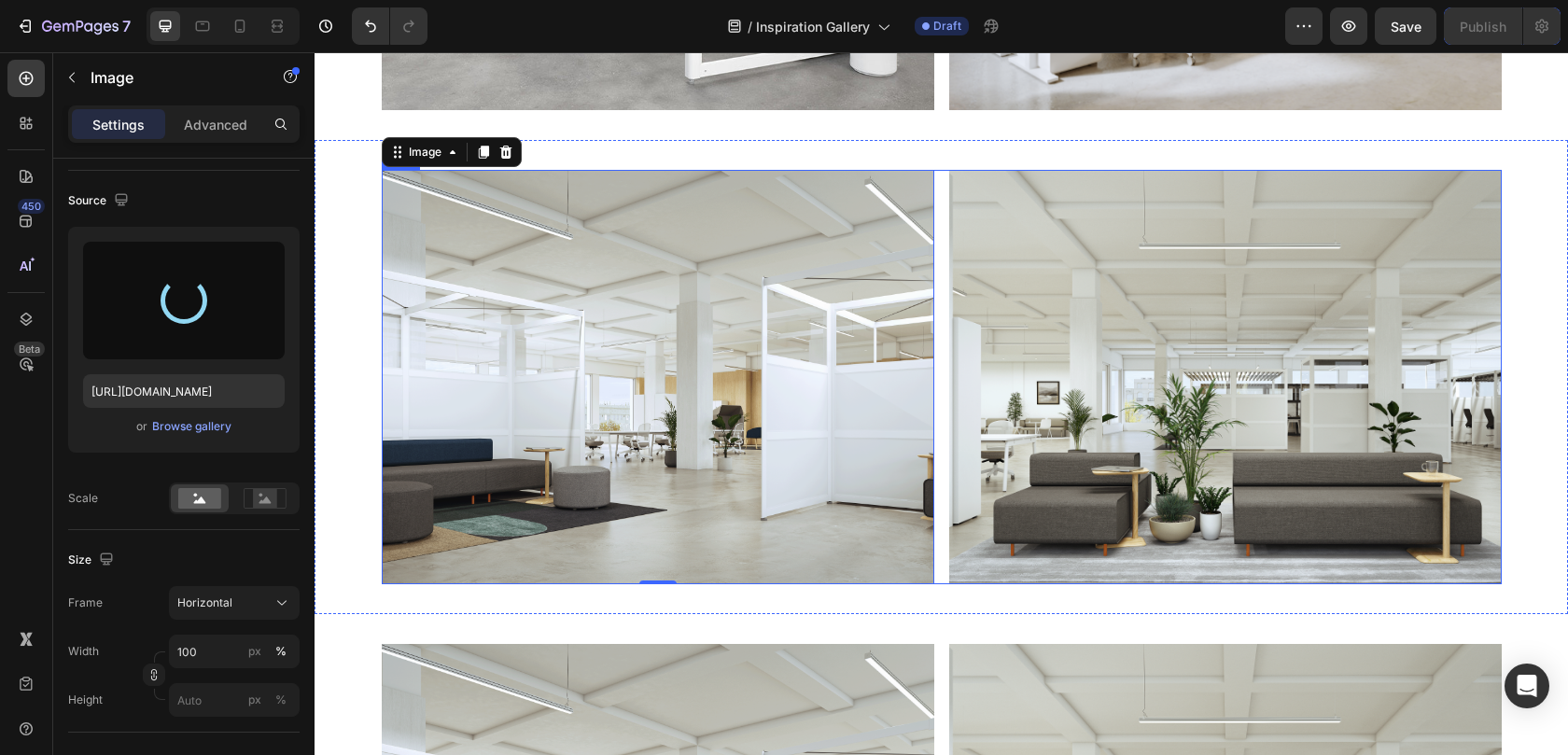
type input "https://cdn.shopify.com/s/files/1/0594/6559/7043/files/gempages_553249401305301…"
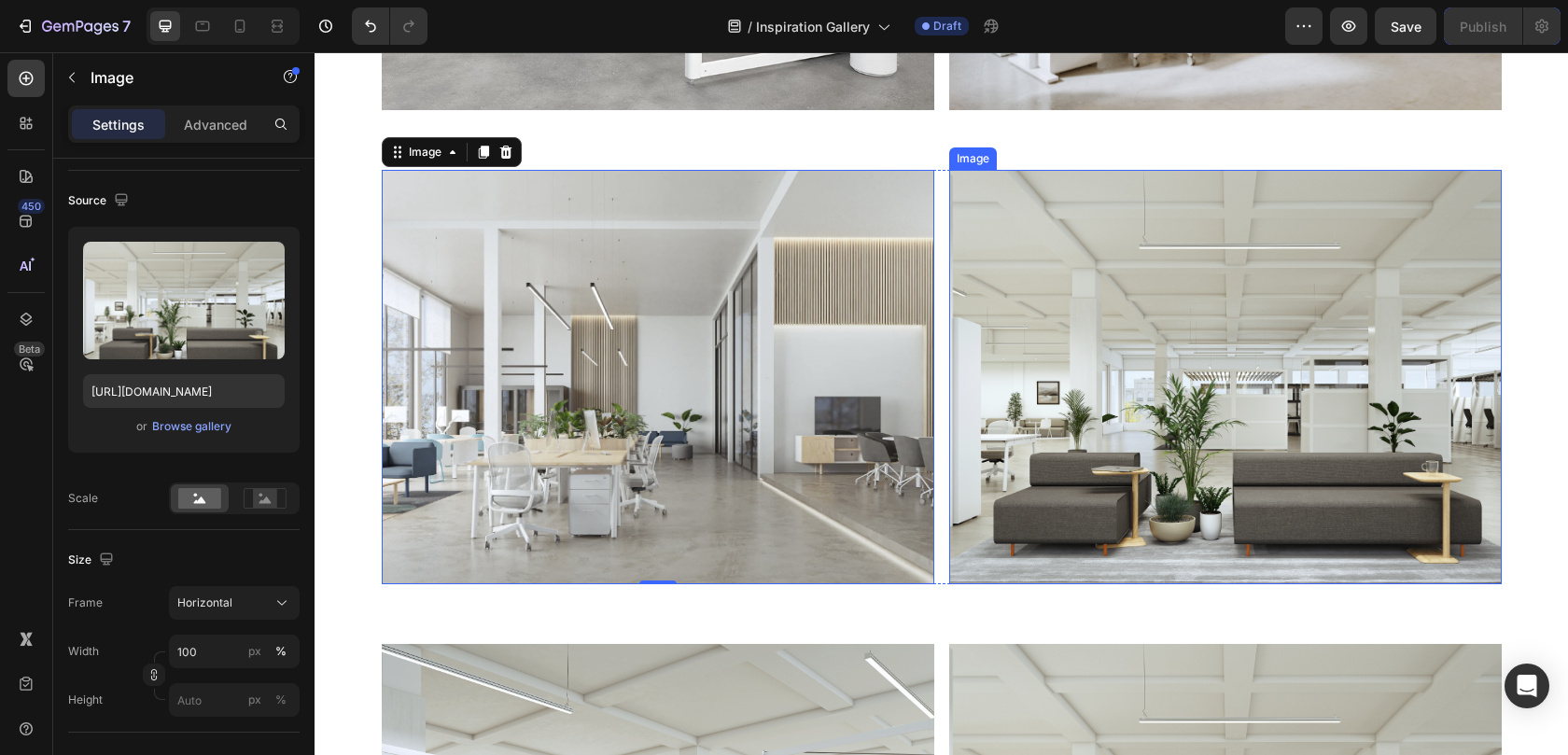
click at [1075, 265] on img at bounding box center [1225, 377] width 552 height 414
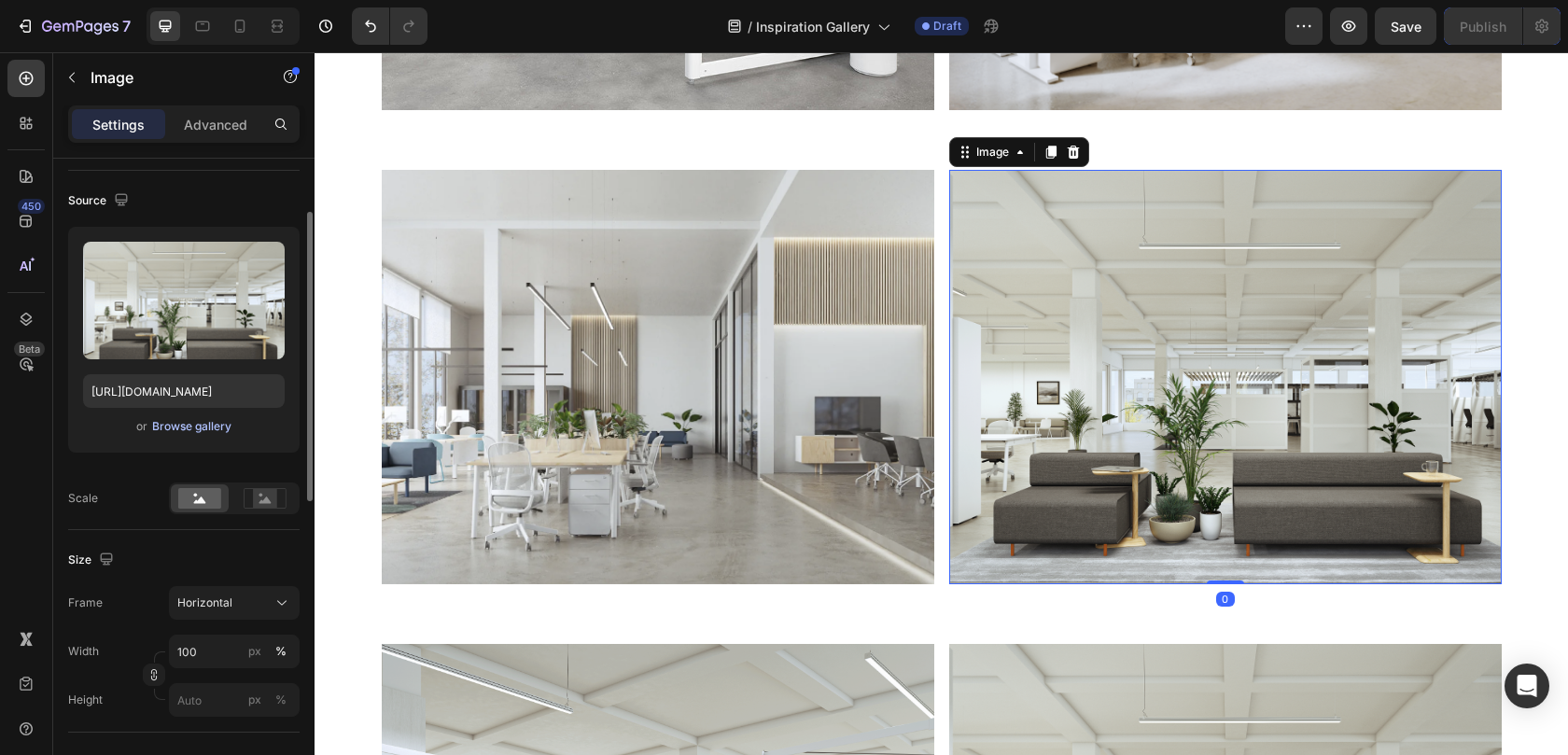
click at [172, 428] on div "Browse gallery" at bounding box center [192, 426] width 80 height 17
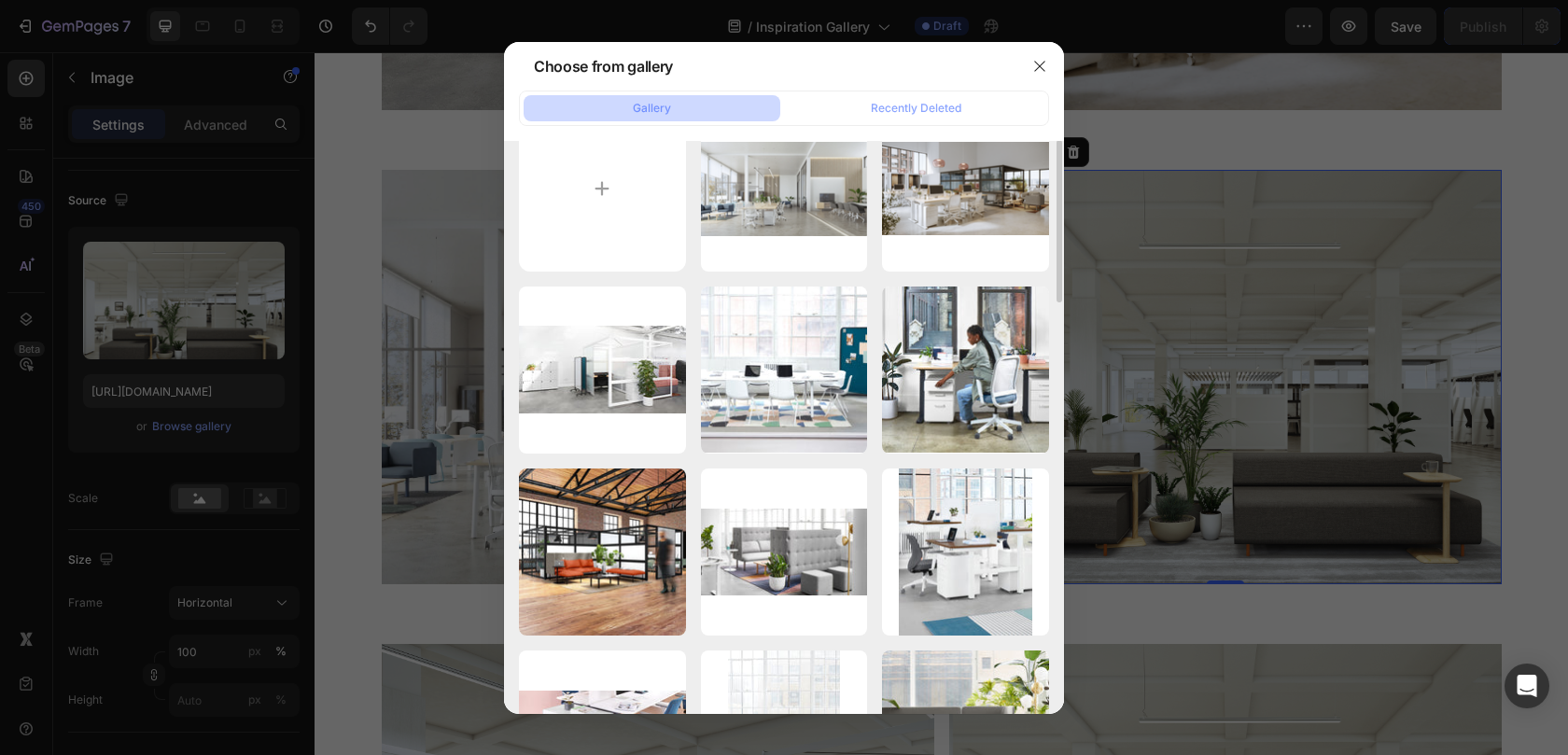
scroll to position [46, 0]
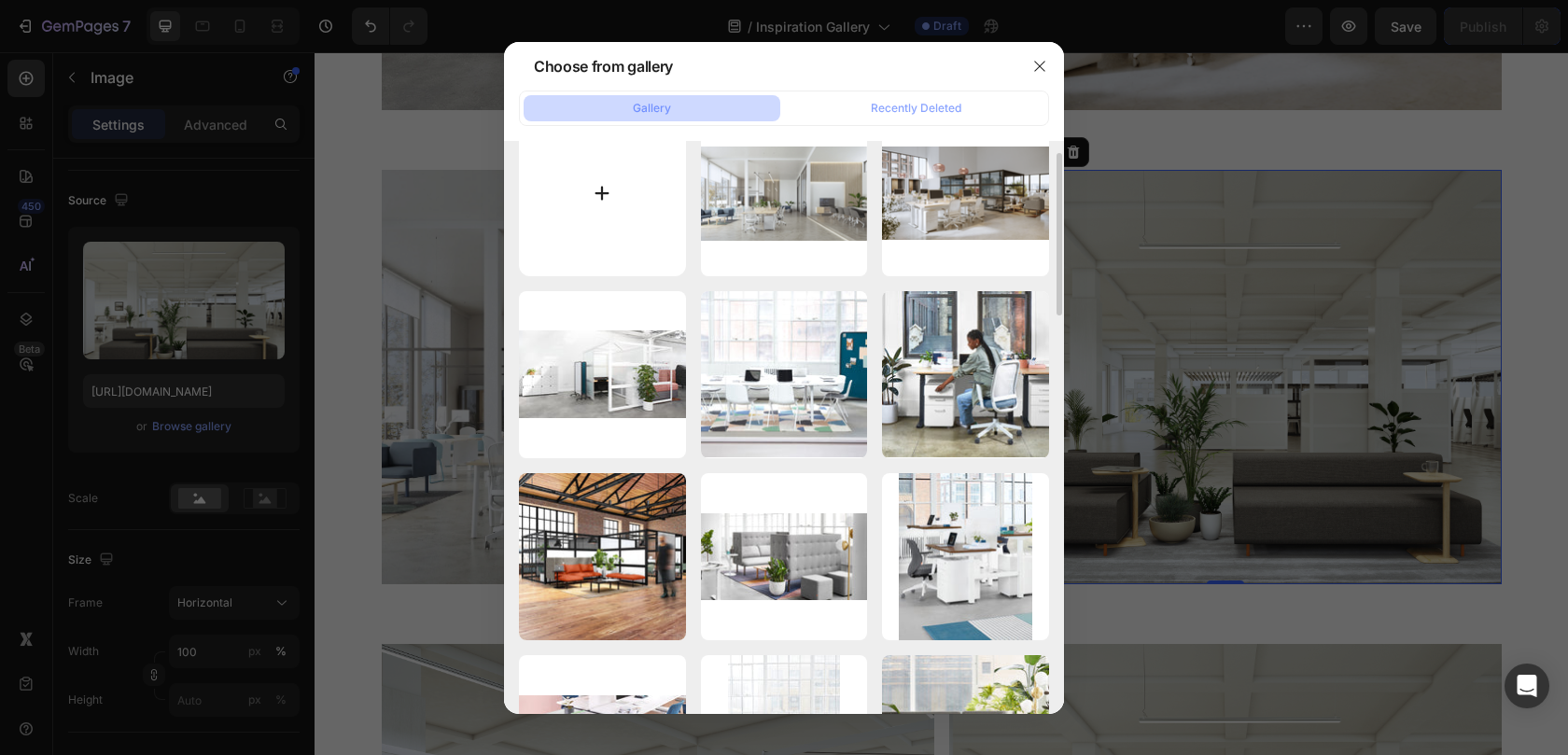
click at [611, 219] on input "file" at bounding box center [602, 194] width 167 height 167
type input "C:\fakepath\B2B Landing Page_assets-06.png"
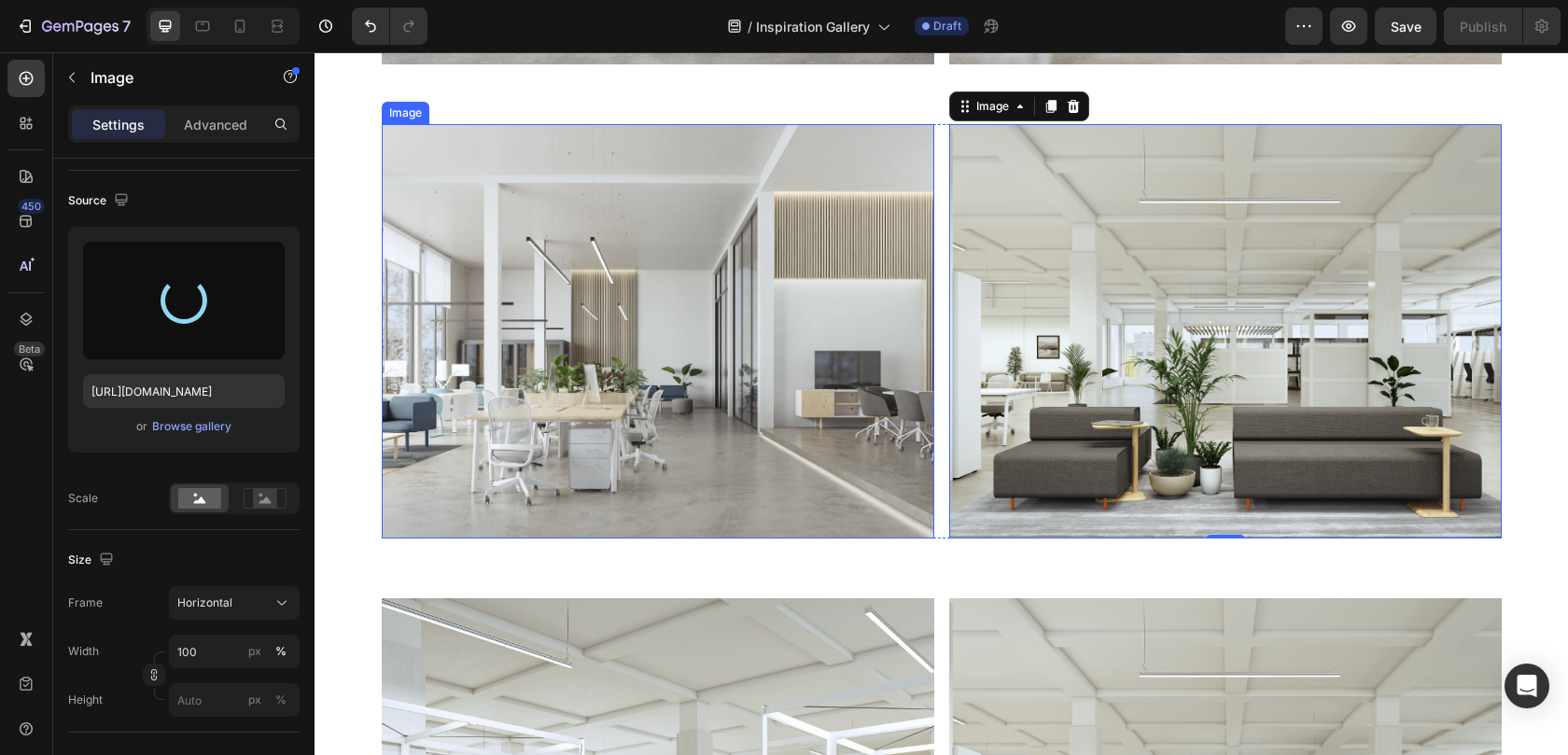
scroll to position [10936, 0]
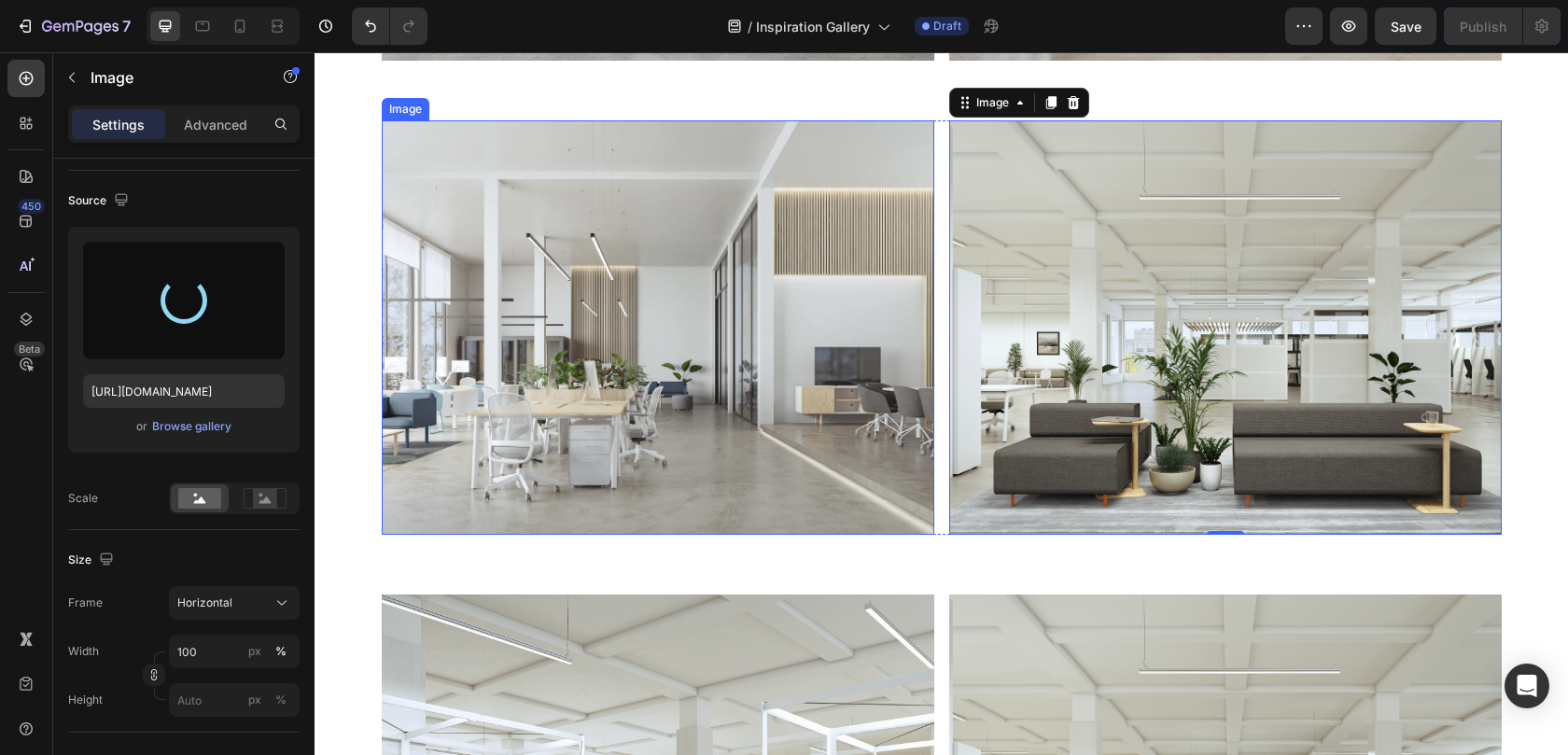
type input "https://cdn.shopify.com/s/files/1/0594/6559/7043/files/gempages_553249401305301…"
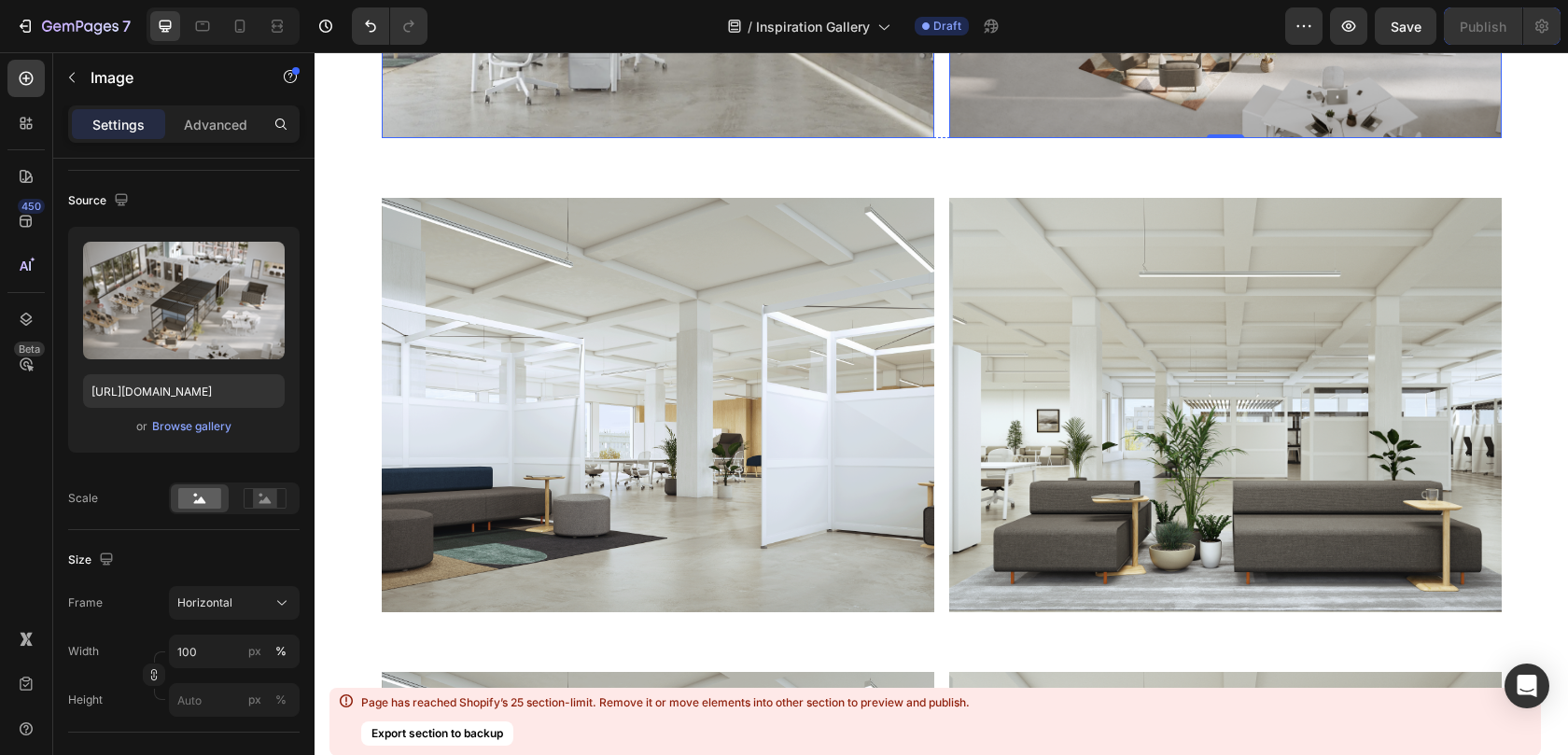
scroll to position [11361, 0]
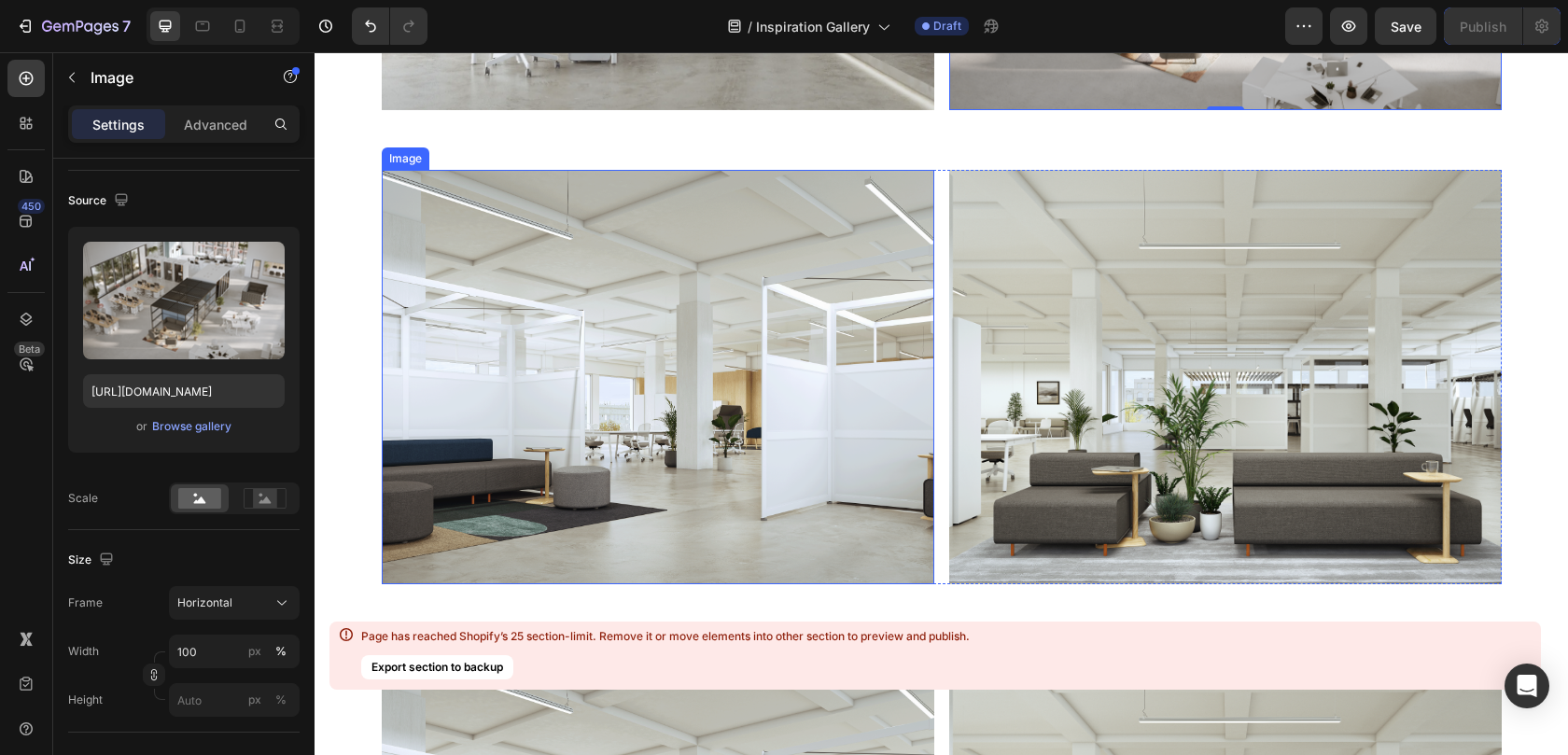
click at [727, 346] on img at bounding box center [658, 377] width 552 height 414
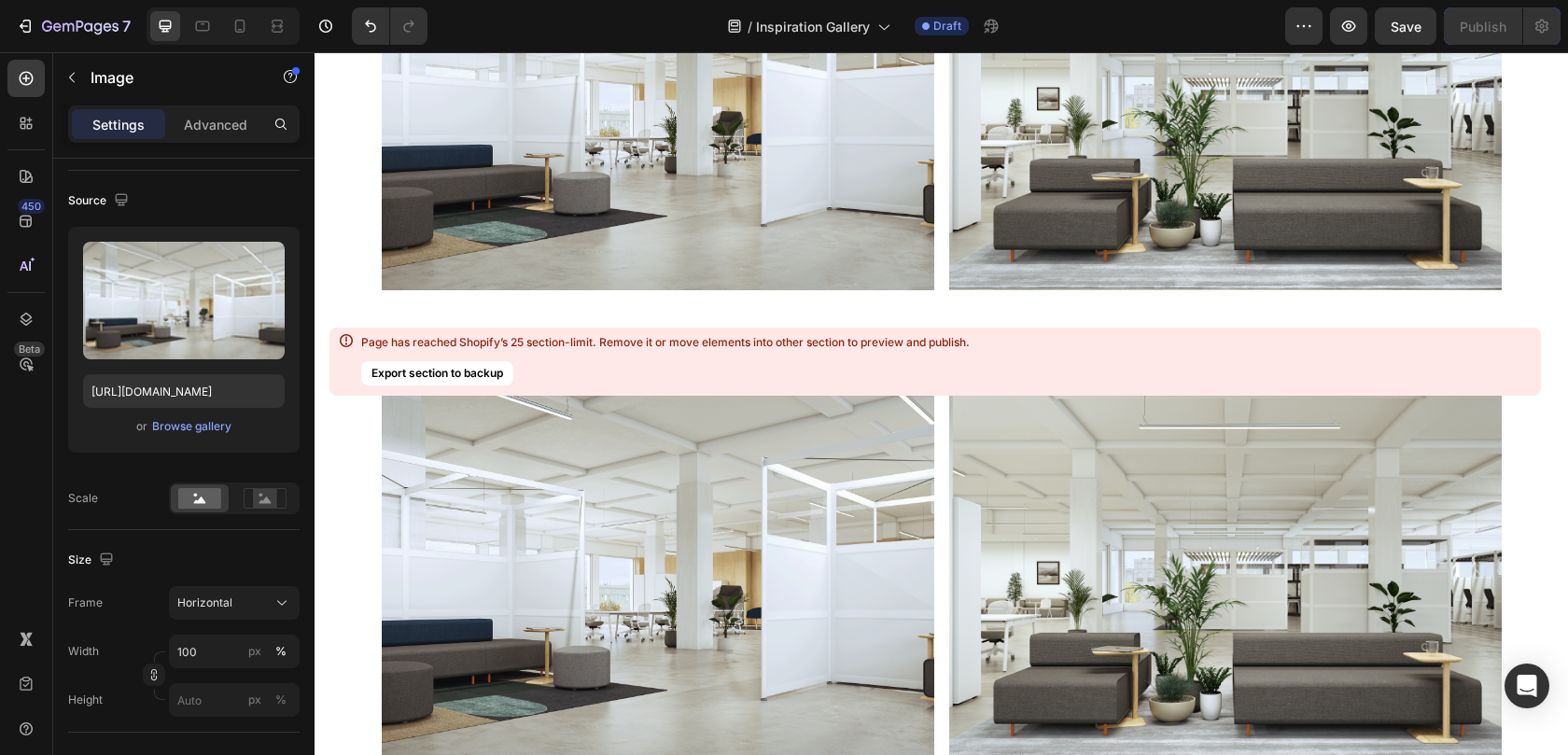
scroll to position [11636, 0]
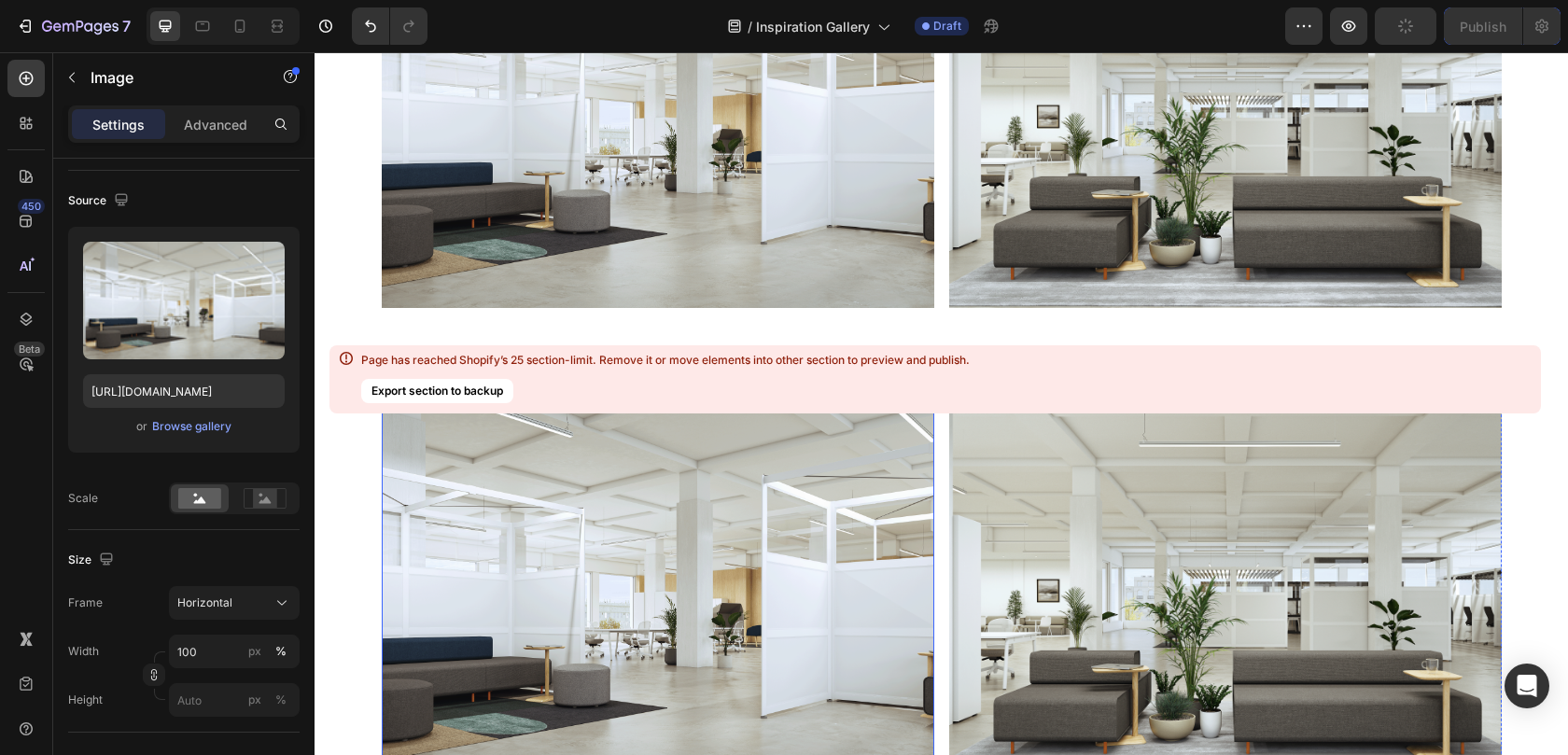
click at [537, 525] on img at bounding box center [658, 575] width 552 height 414
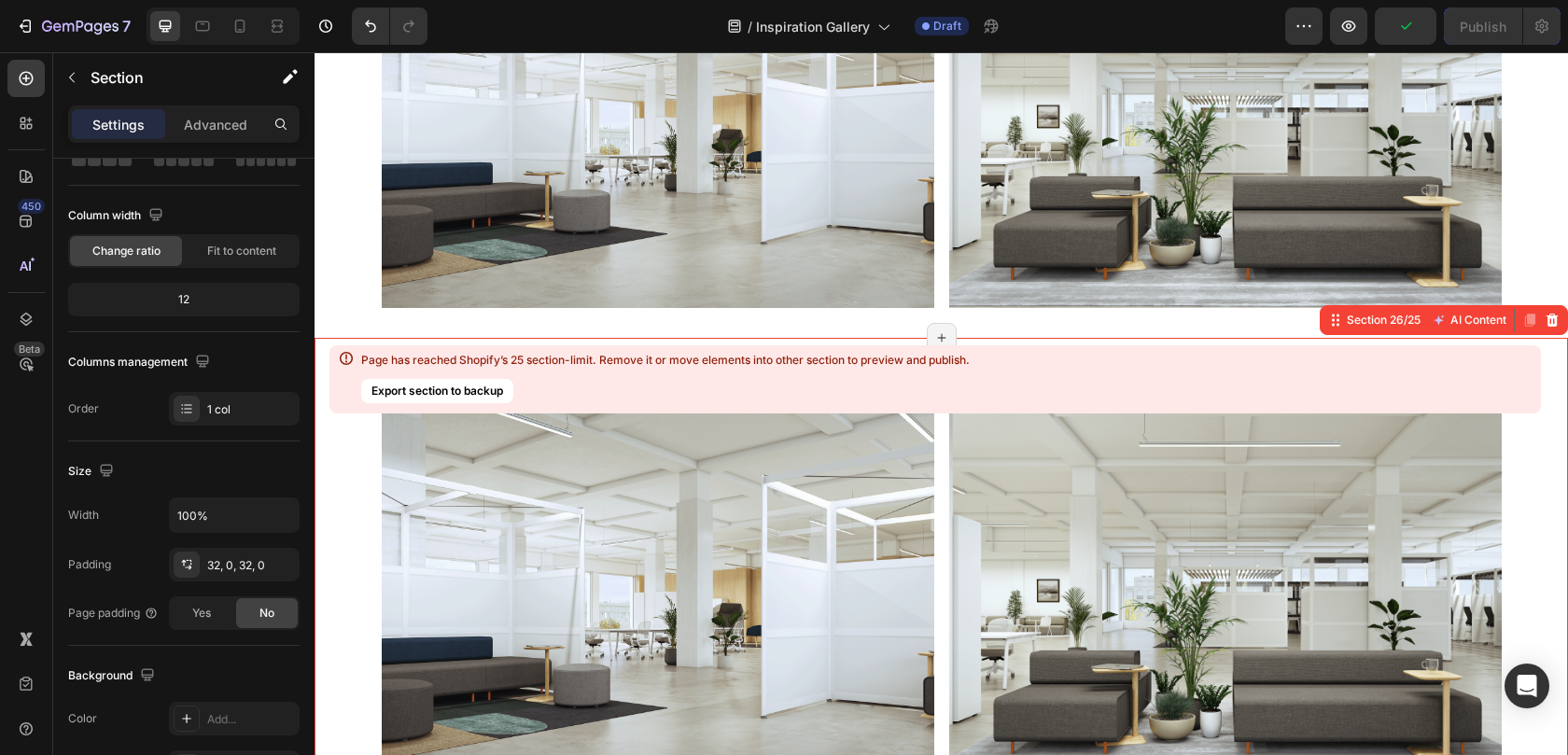
click at [331, 513] on div "Image Image Row" at bounding box center [941, 575] width 1254 height 414
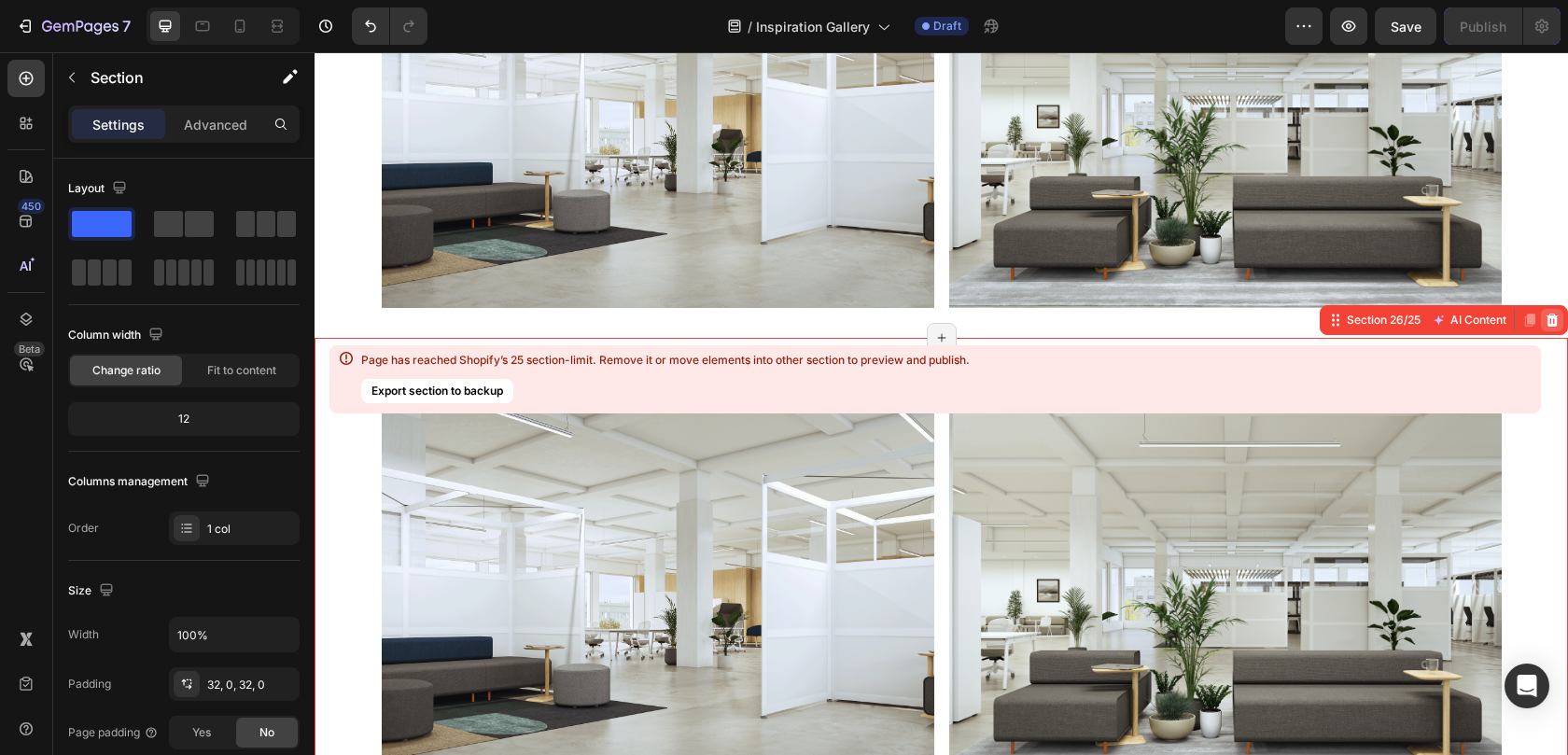
click at [1544, 323] on icon at bounding box center [1551, 319] width 15 height 15
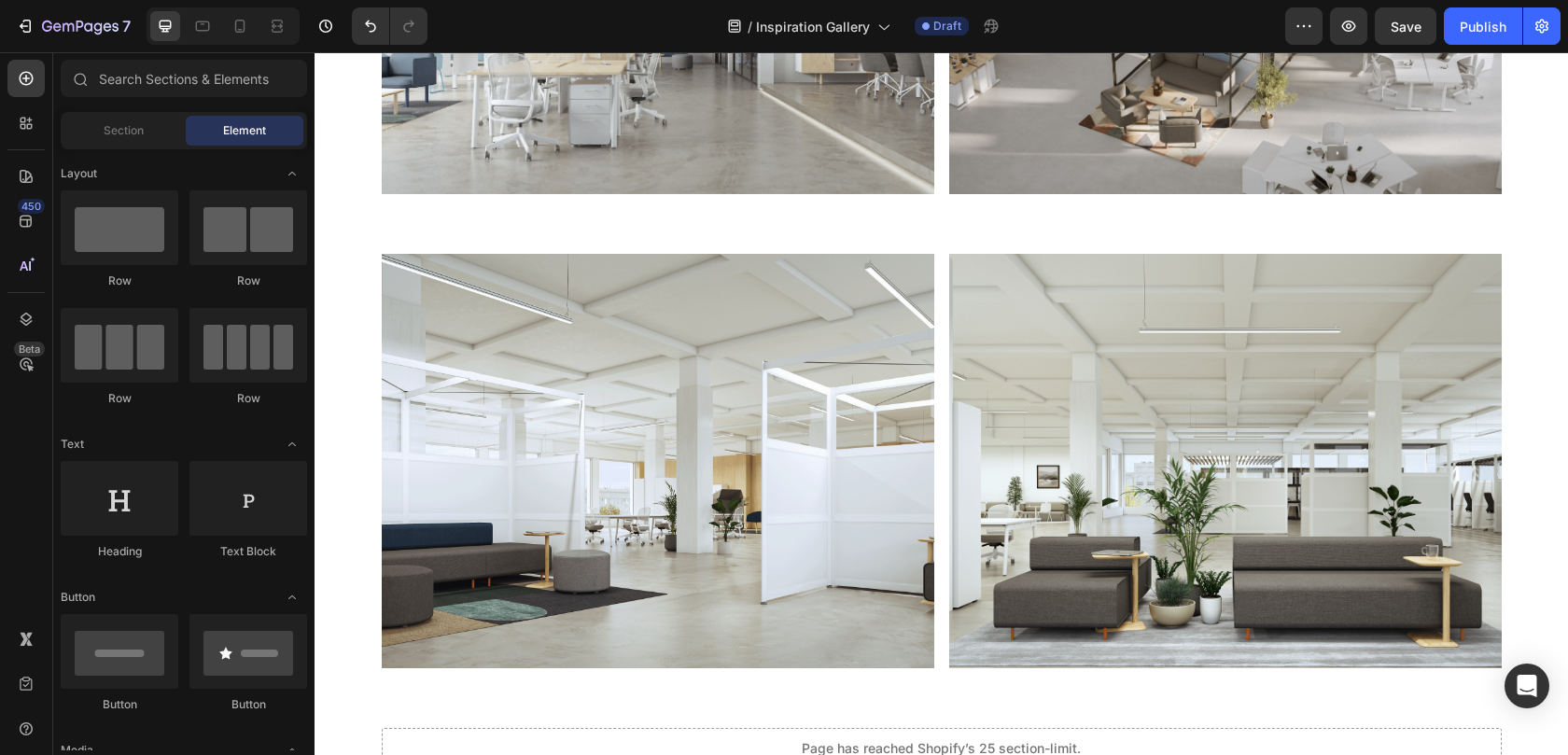
scroll to position [10539, 0]
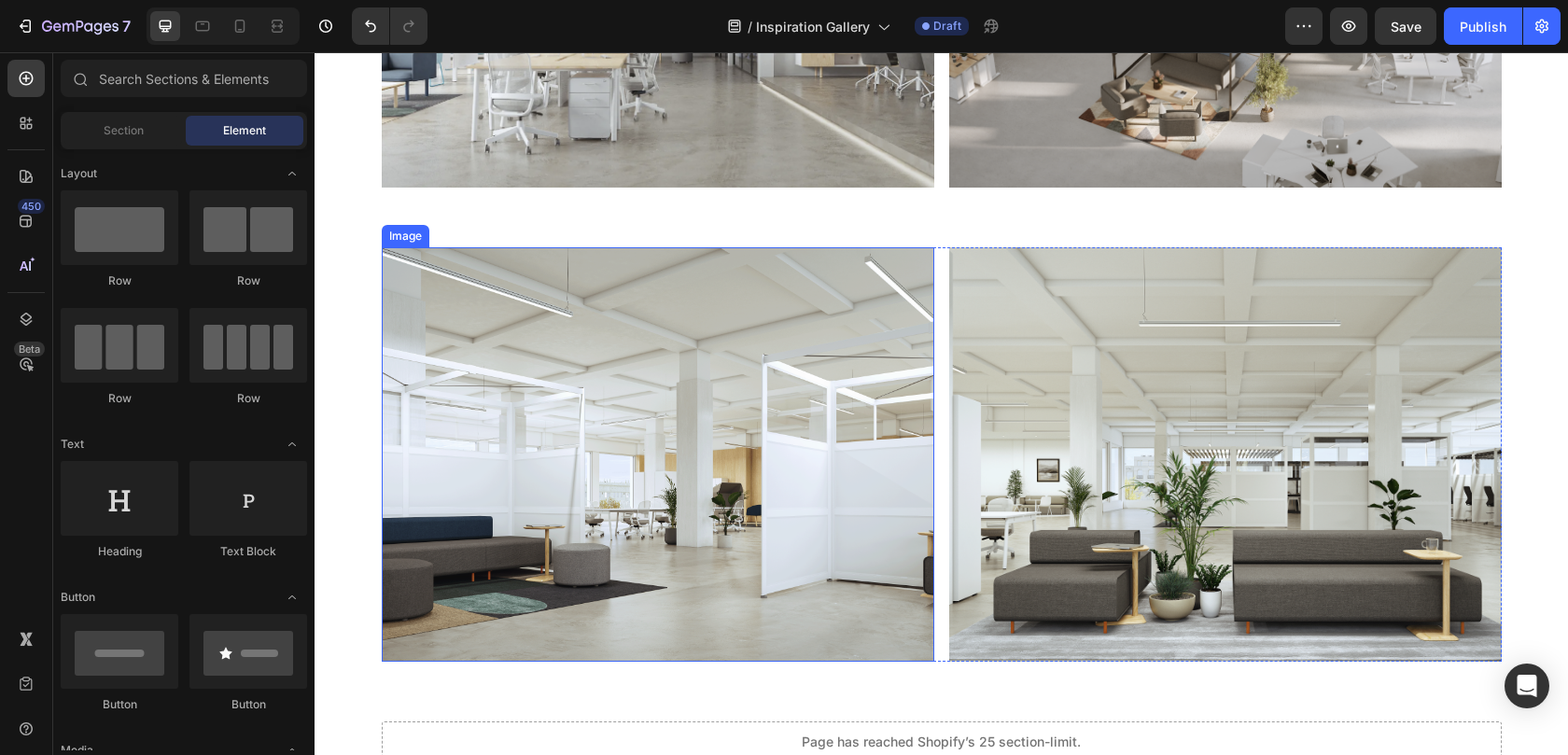
click at [690, 429] on img at bounding box center [658, 455] width 552 height 414
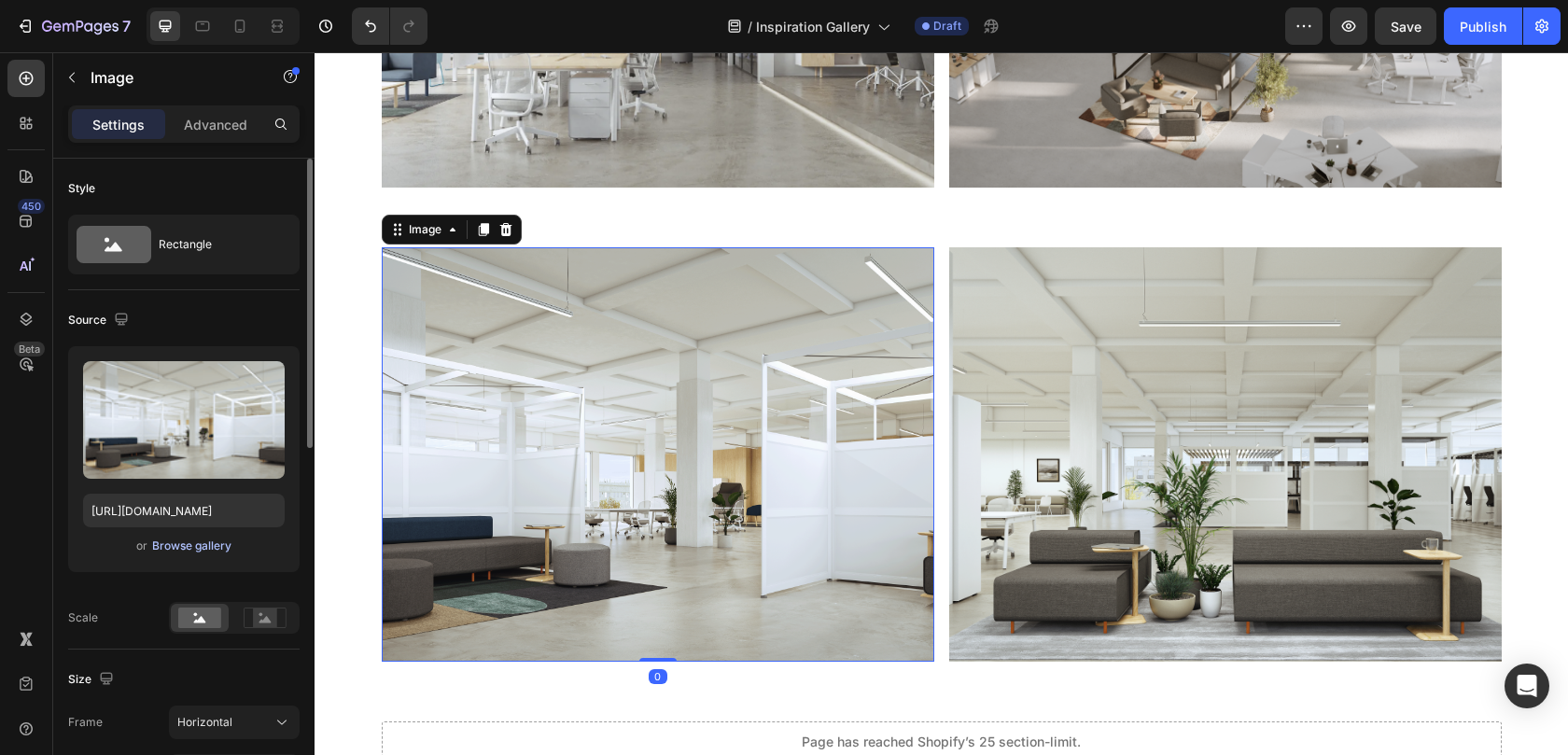
click at [203, 544] on div "Browse gallery" at bounding box center [192, 545] width 80 height 17
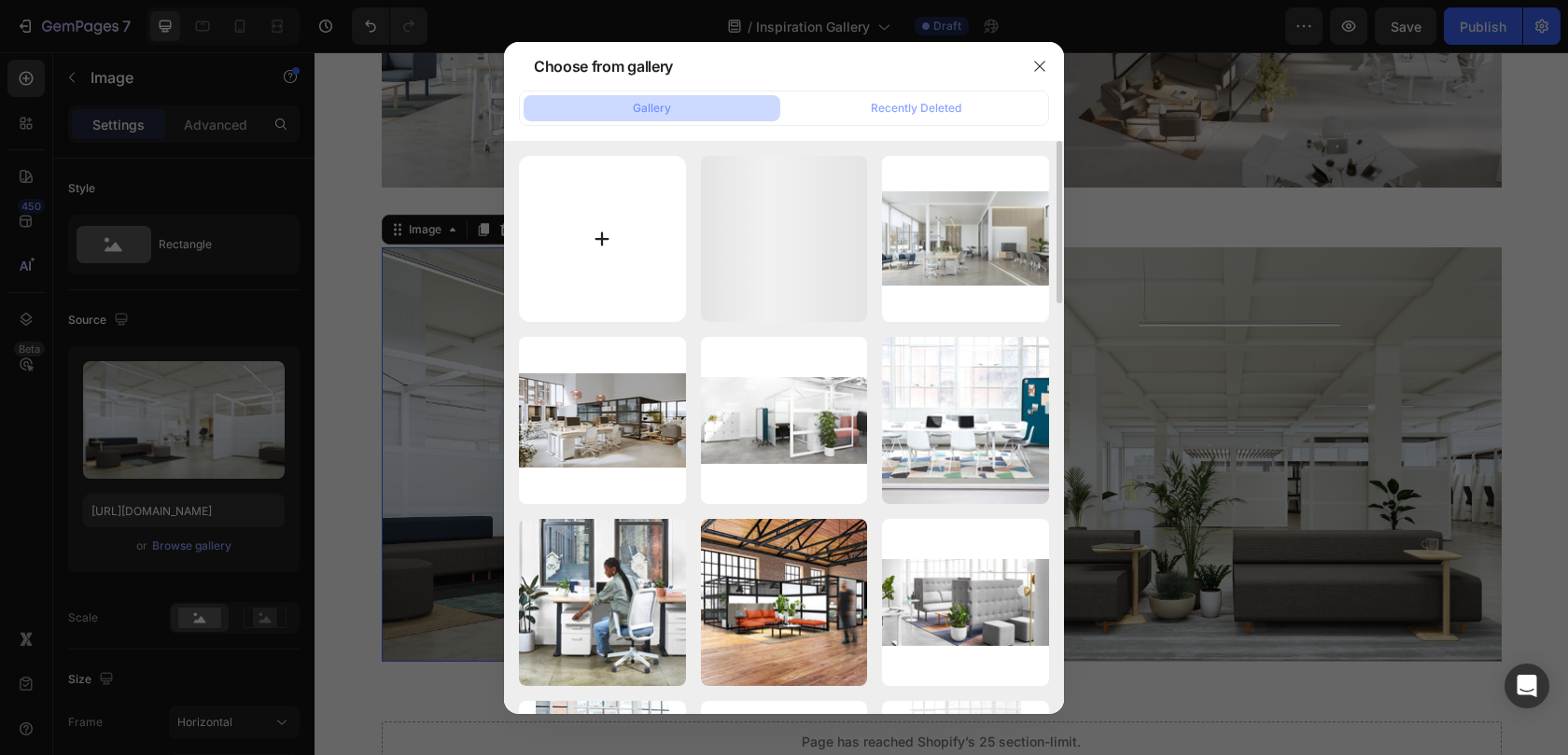
click at [643, 198] on input "file" at bounding box center [602, 240] width 167 height 167
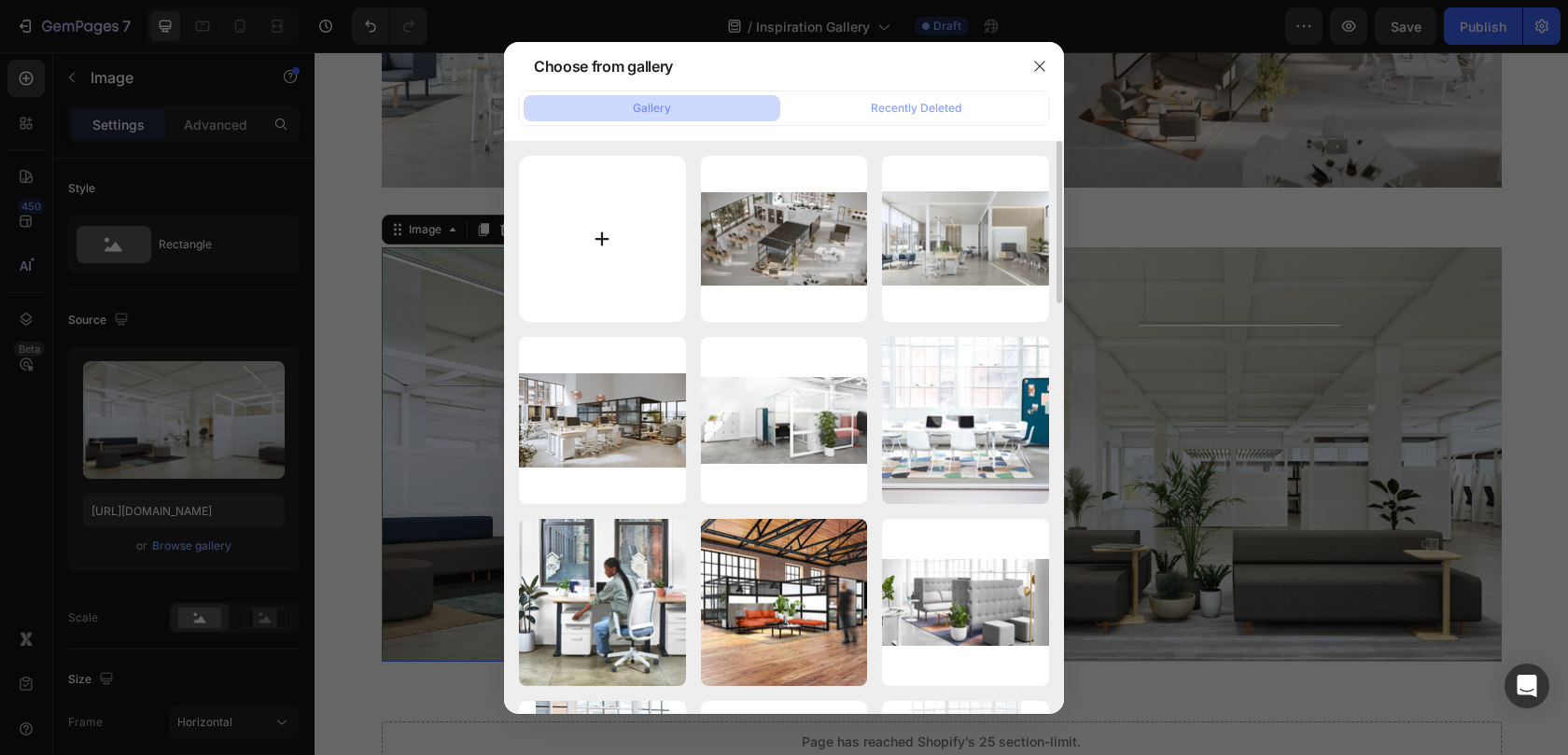
type input "C:\fakepath\B2B Landing Page_assets-09.png"
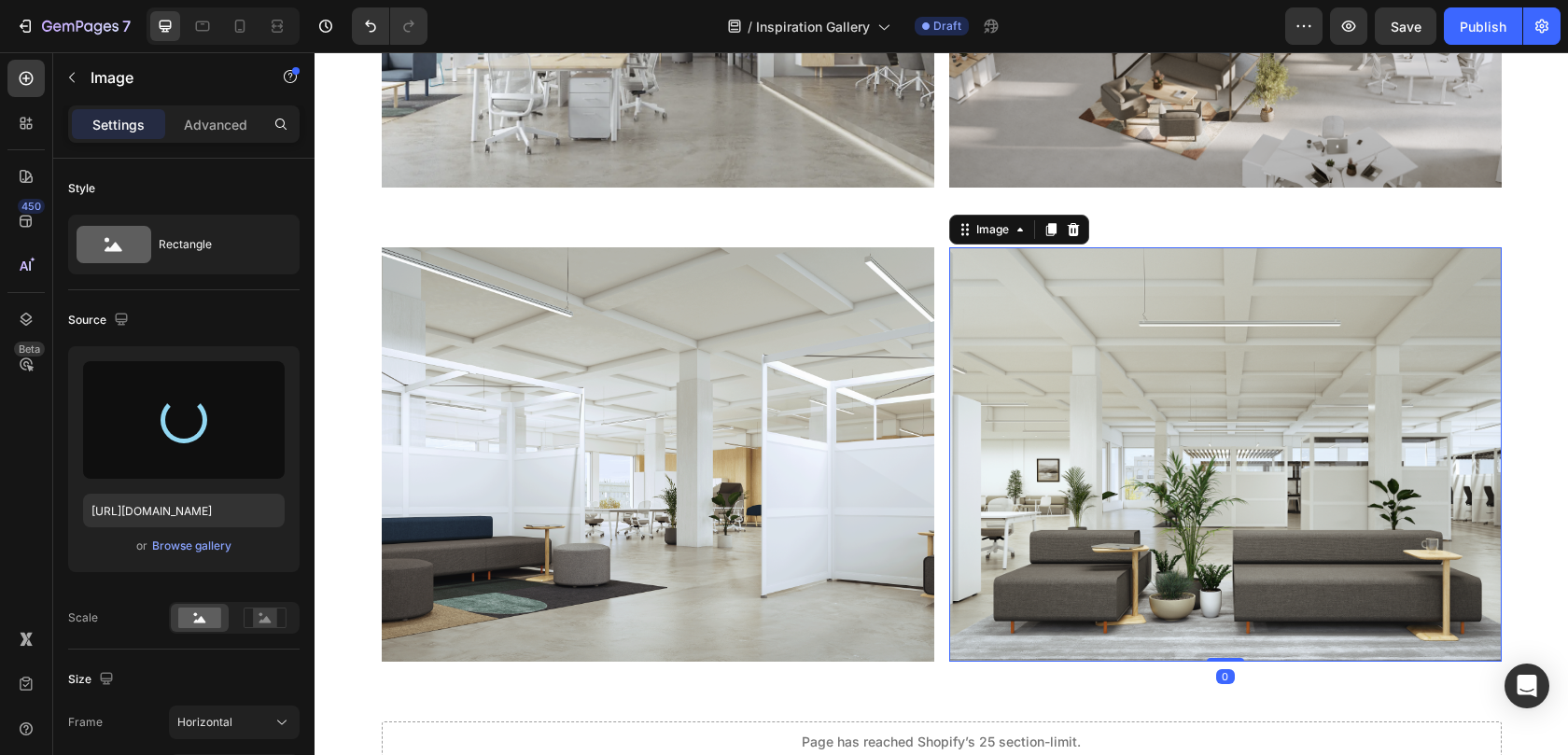
click at [1097, 344] on img at bounding box center [1225, 455] width 552 height 414
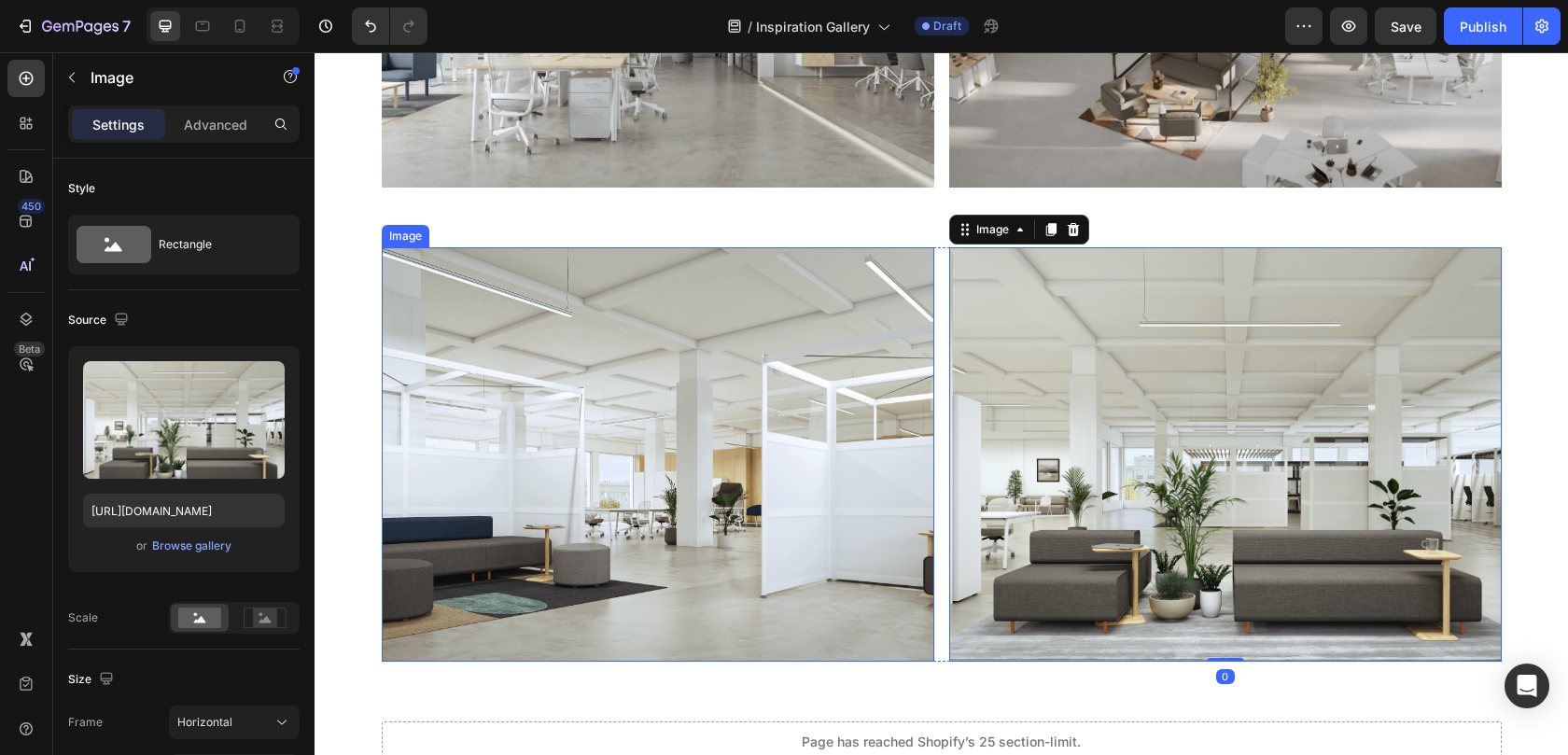
click at [750, 376] on img at bounding box center [658, 455] width 552 height 414
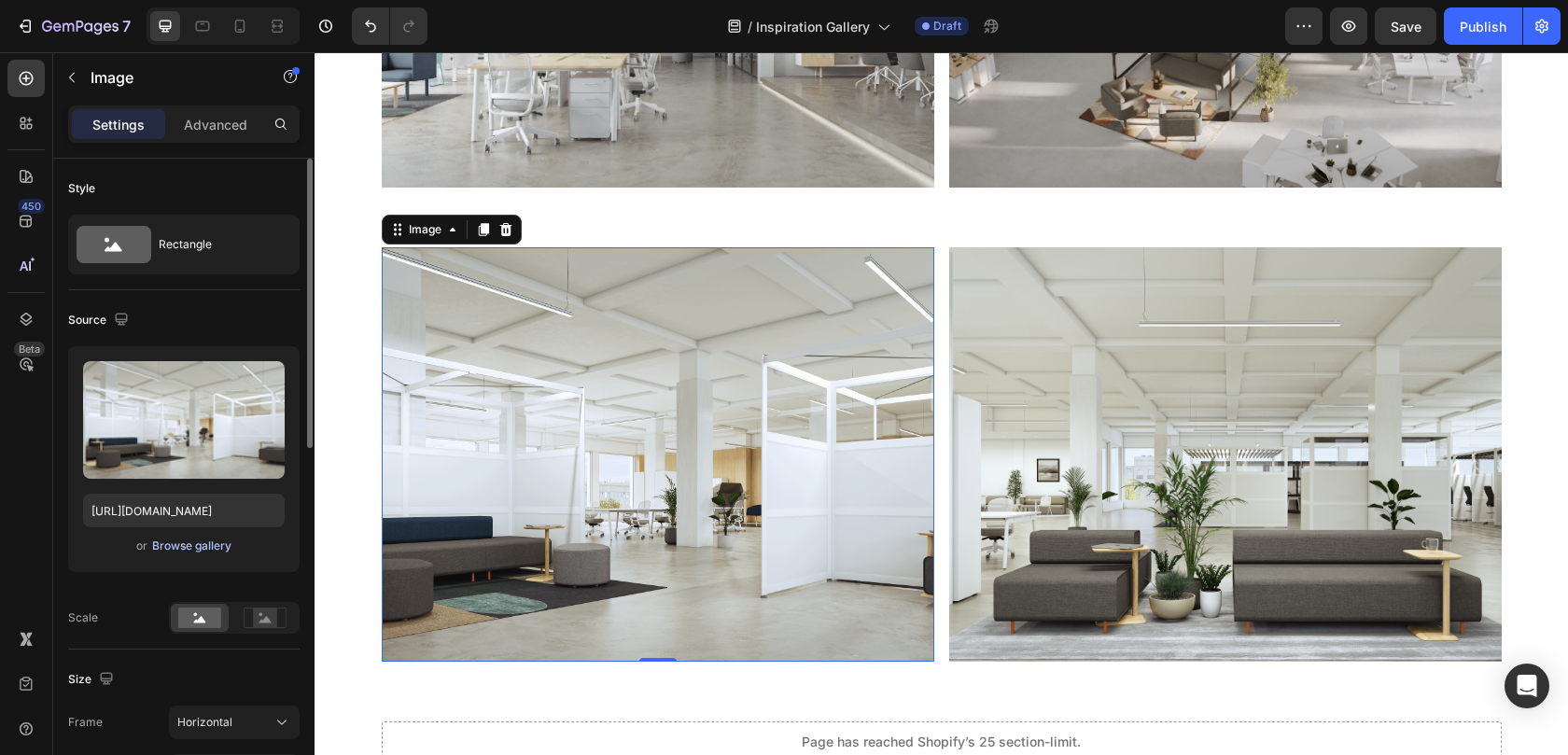
click at [193, 538] on div "Browse gallery" at bounding box center [192, 545] width 80 height 17
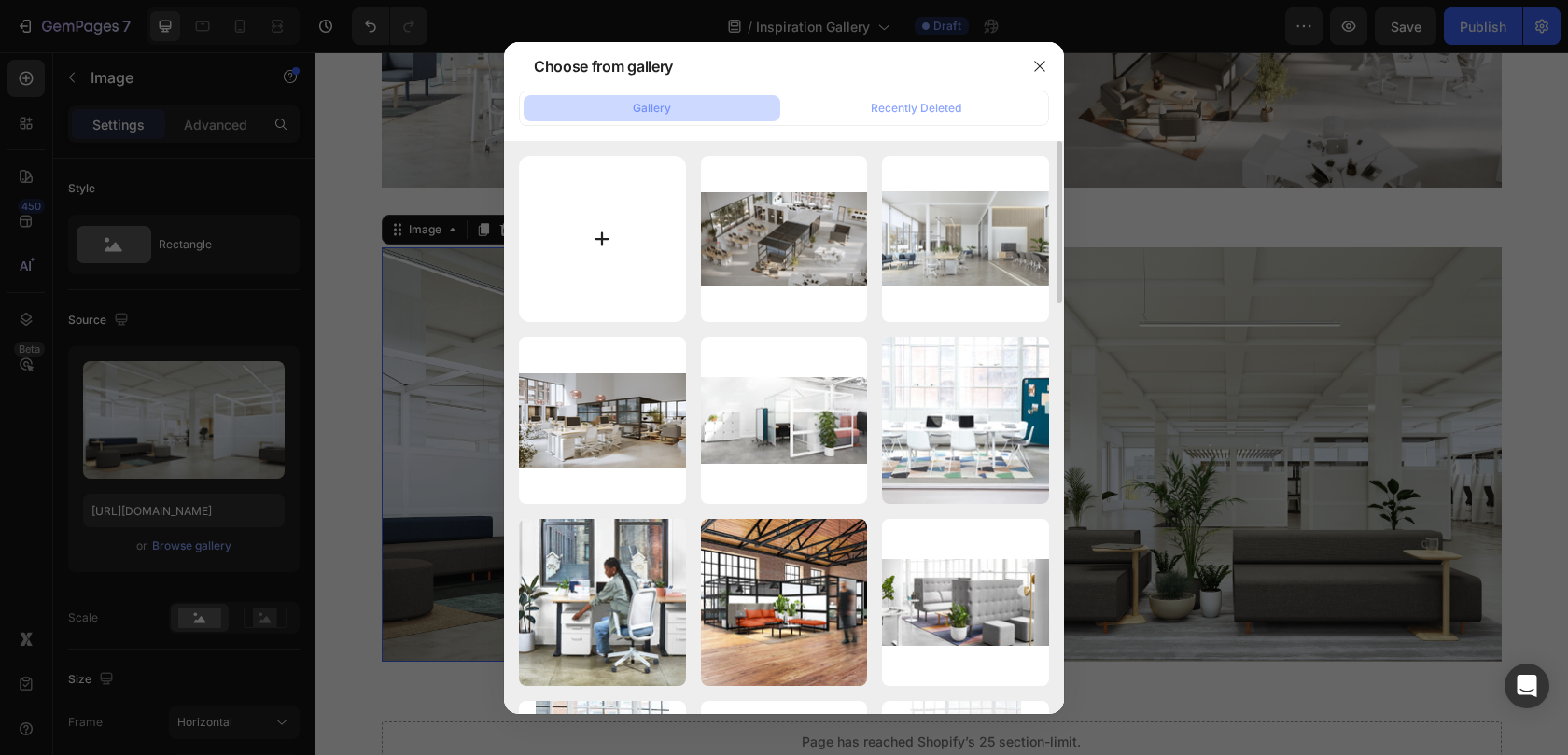
click at [616, 270] on input "file" at bounding box center [602, 240] width 167 height 167
type input "C:\fakepath\B2B Landing Page_assets-09.png"
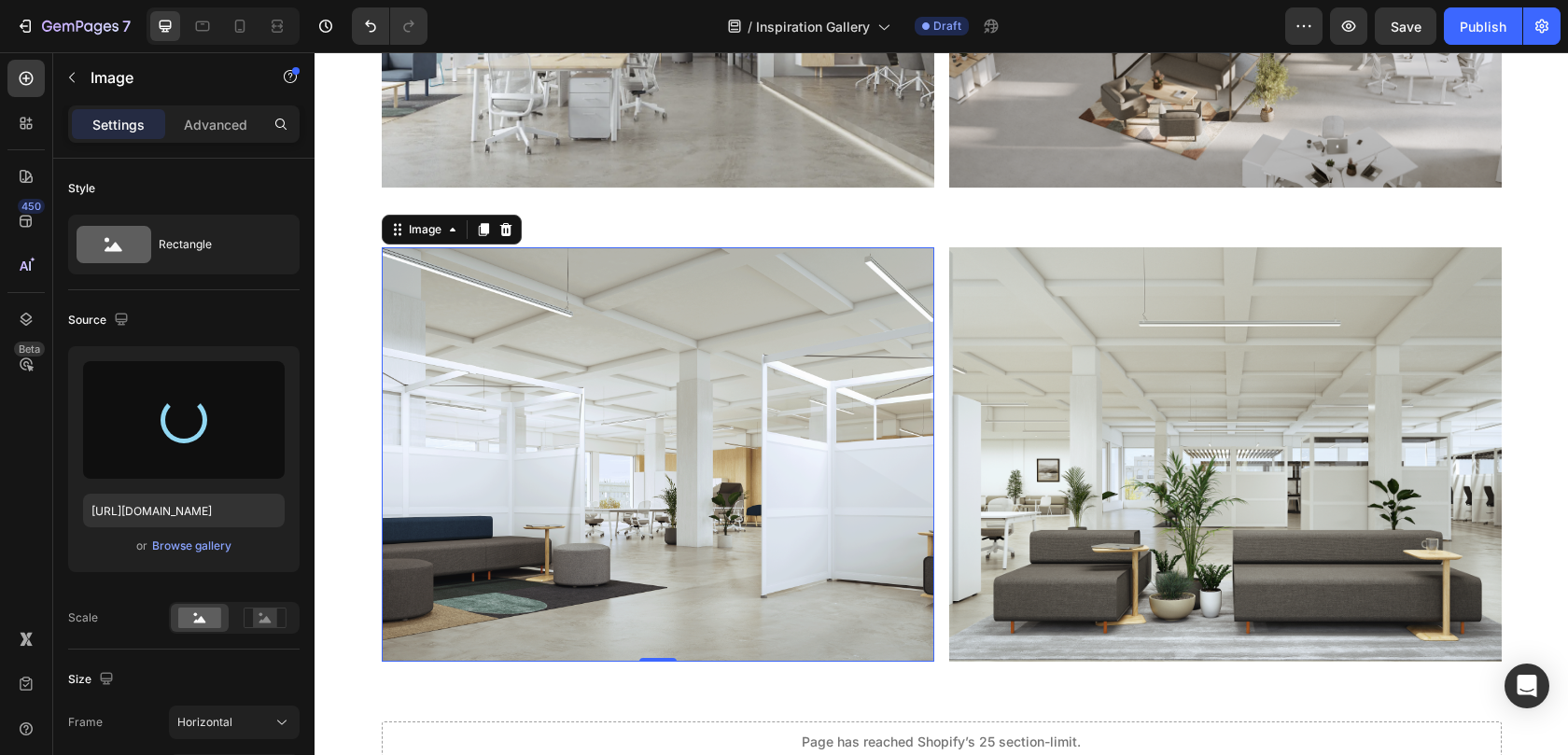
type input "https://cdn.shopify.com/s/files/1/0594/6559/7043/files/gempages_553249401305301…"
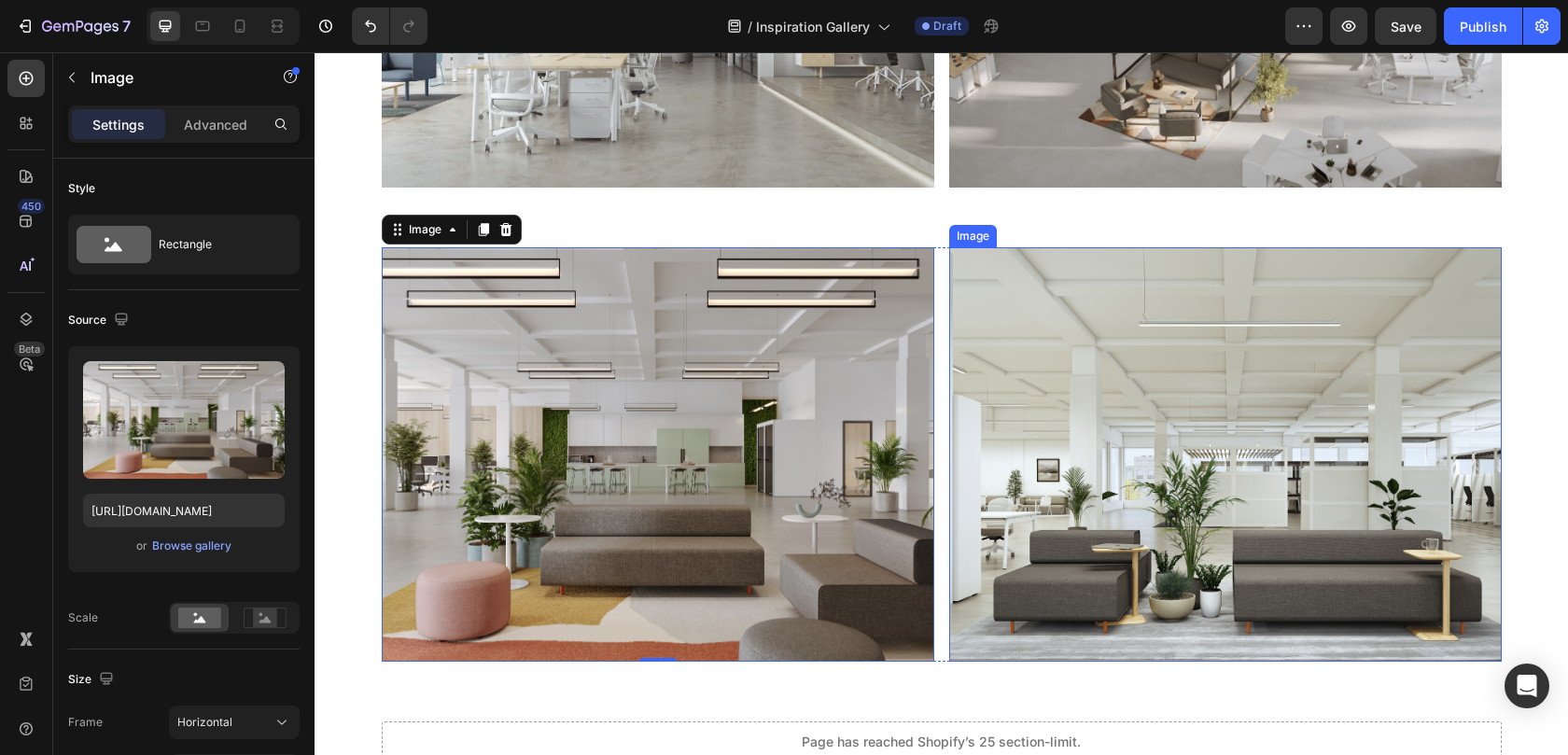
click at [1020, 322] on img at bounding box center [1225, 455] width 552 height 414
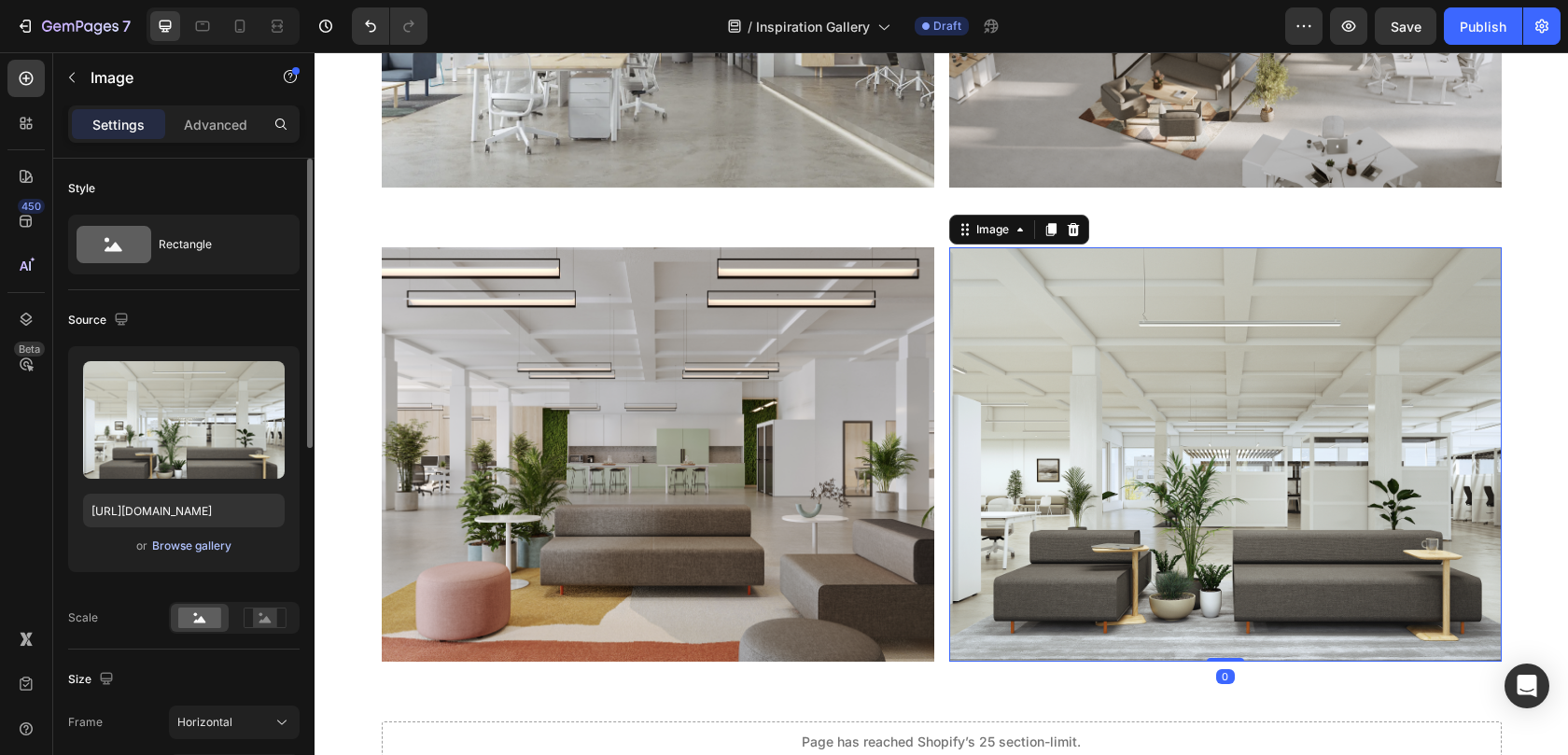
click at [182, 554] on button "Browse gallery" at bounding box center [192, 545] width 82 height 19
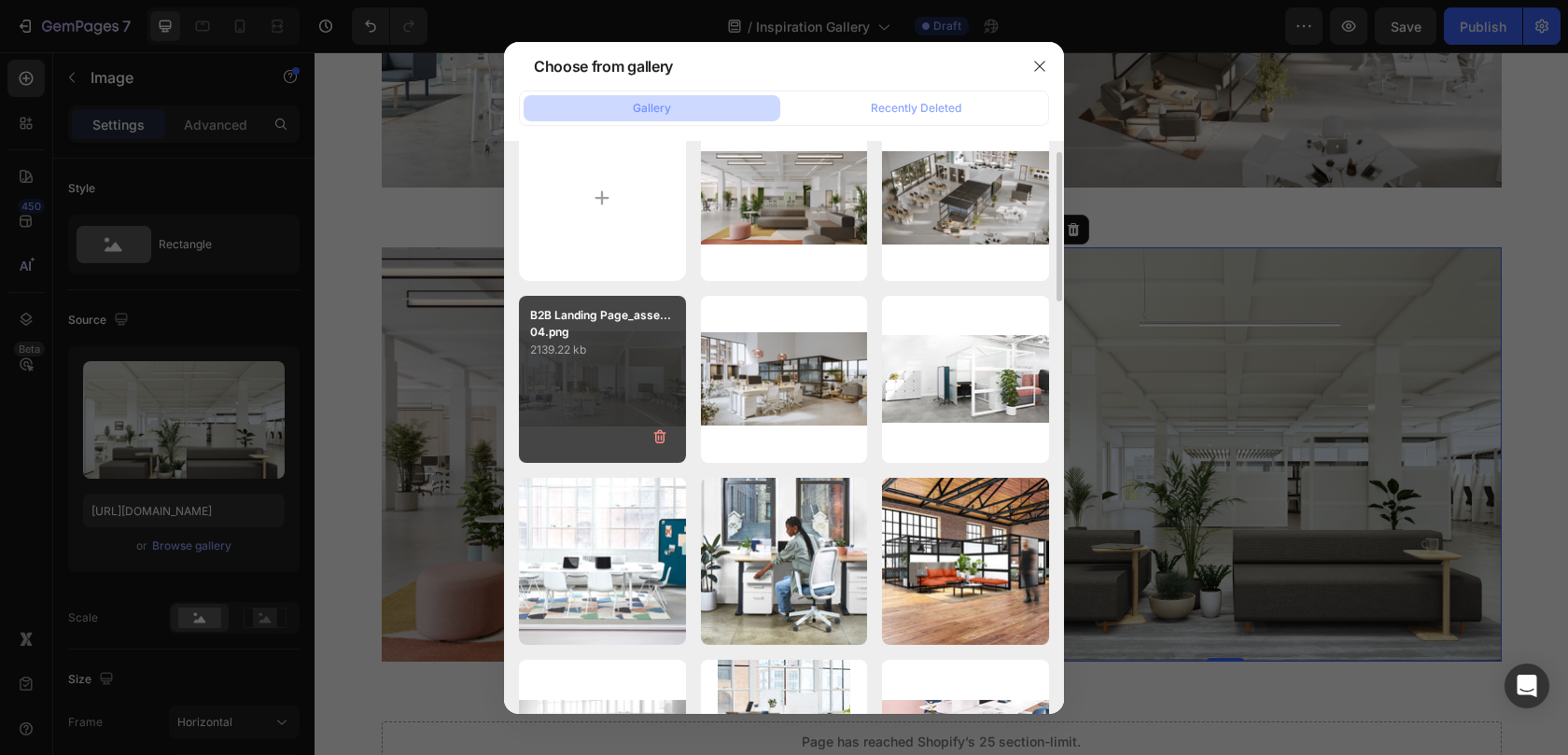
scroll to position [42, 0]
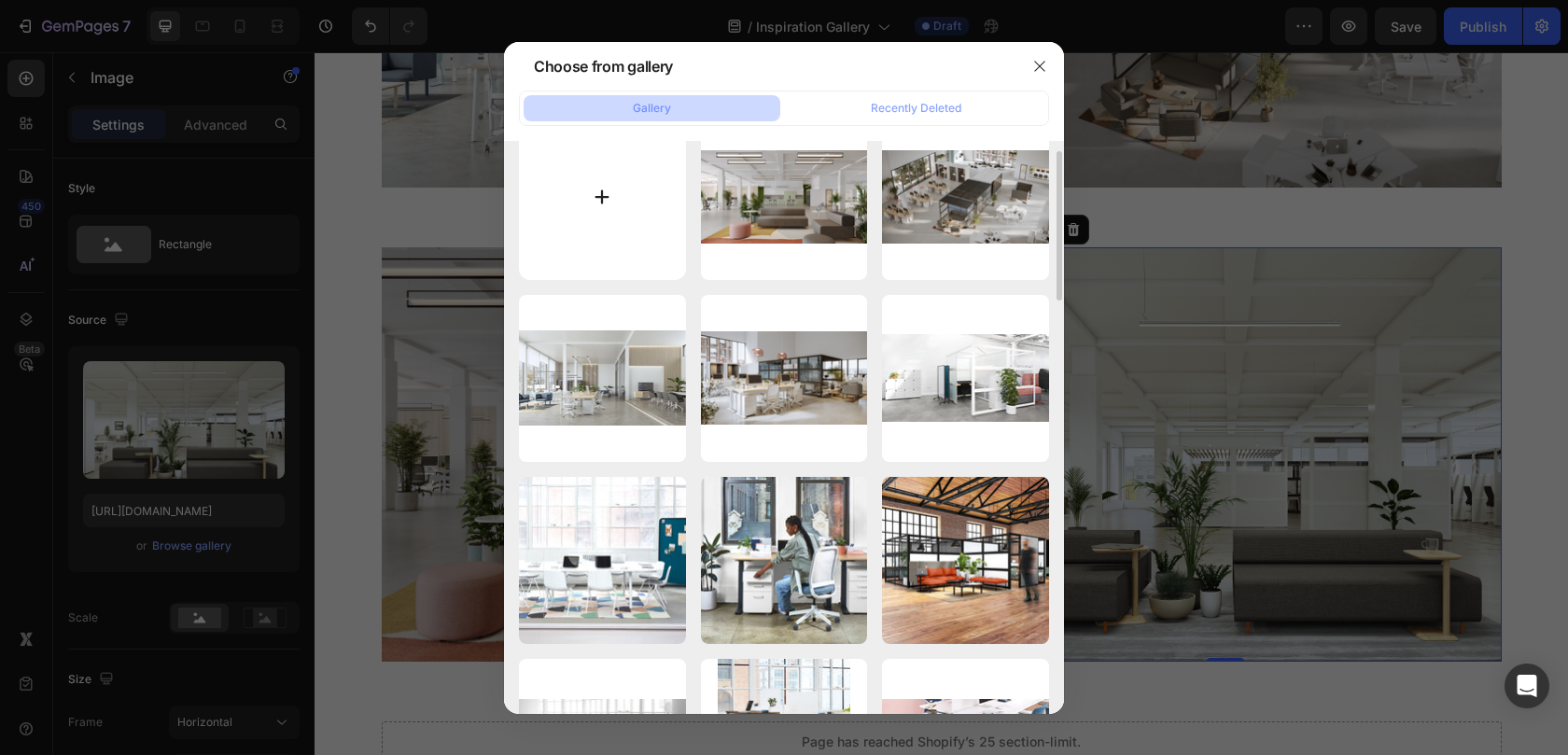
click at [624, 213] on input "file" at bounding box center [602, 197] width 167 height 167
type input "C:\fakepath\B2B-Meeting-Culture_Series-L02-lpr (1).jpg"
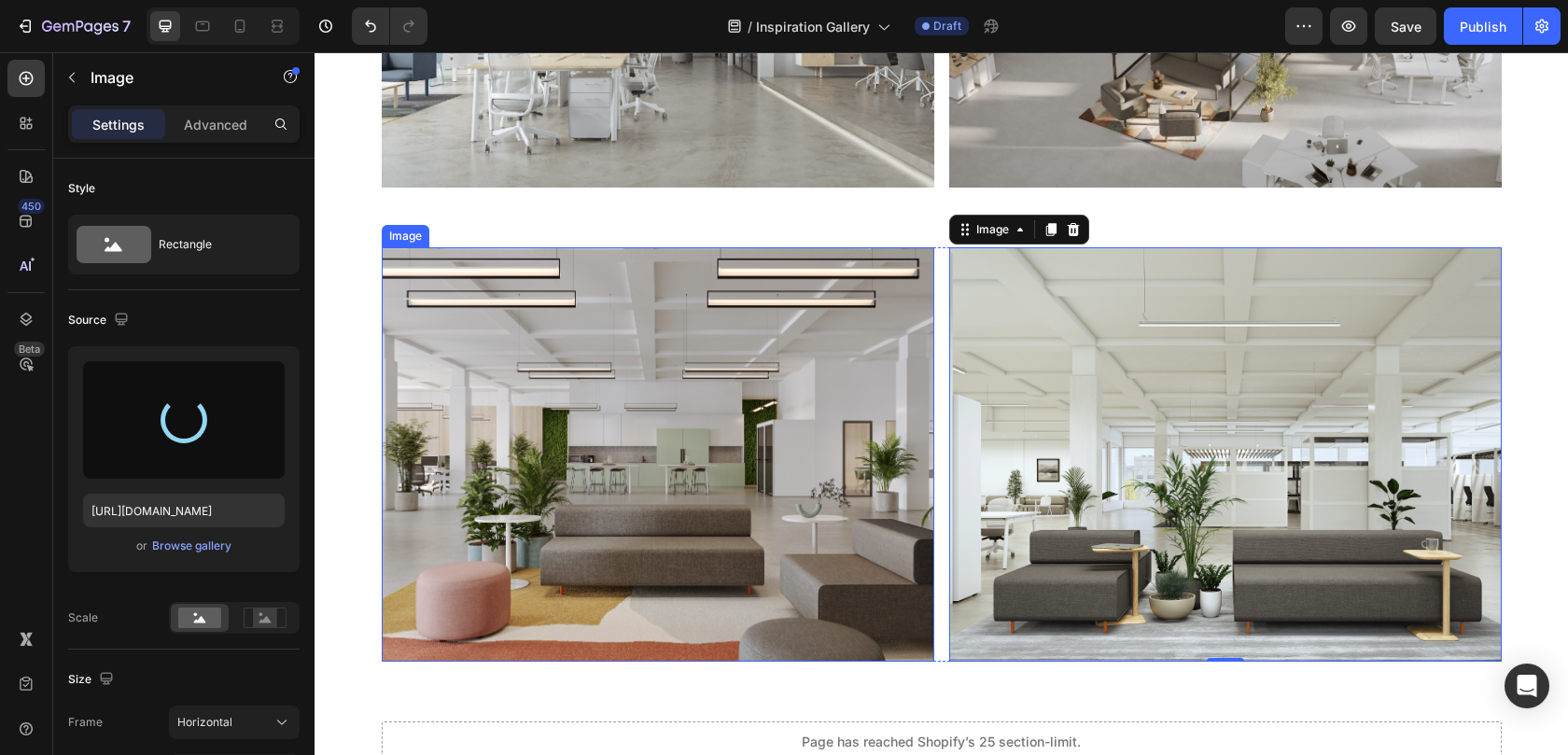
type input "https://cdn.shopify.com/s/files/1/0594/6559/7043/files/gempages_553249401305301…"
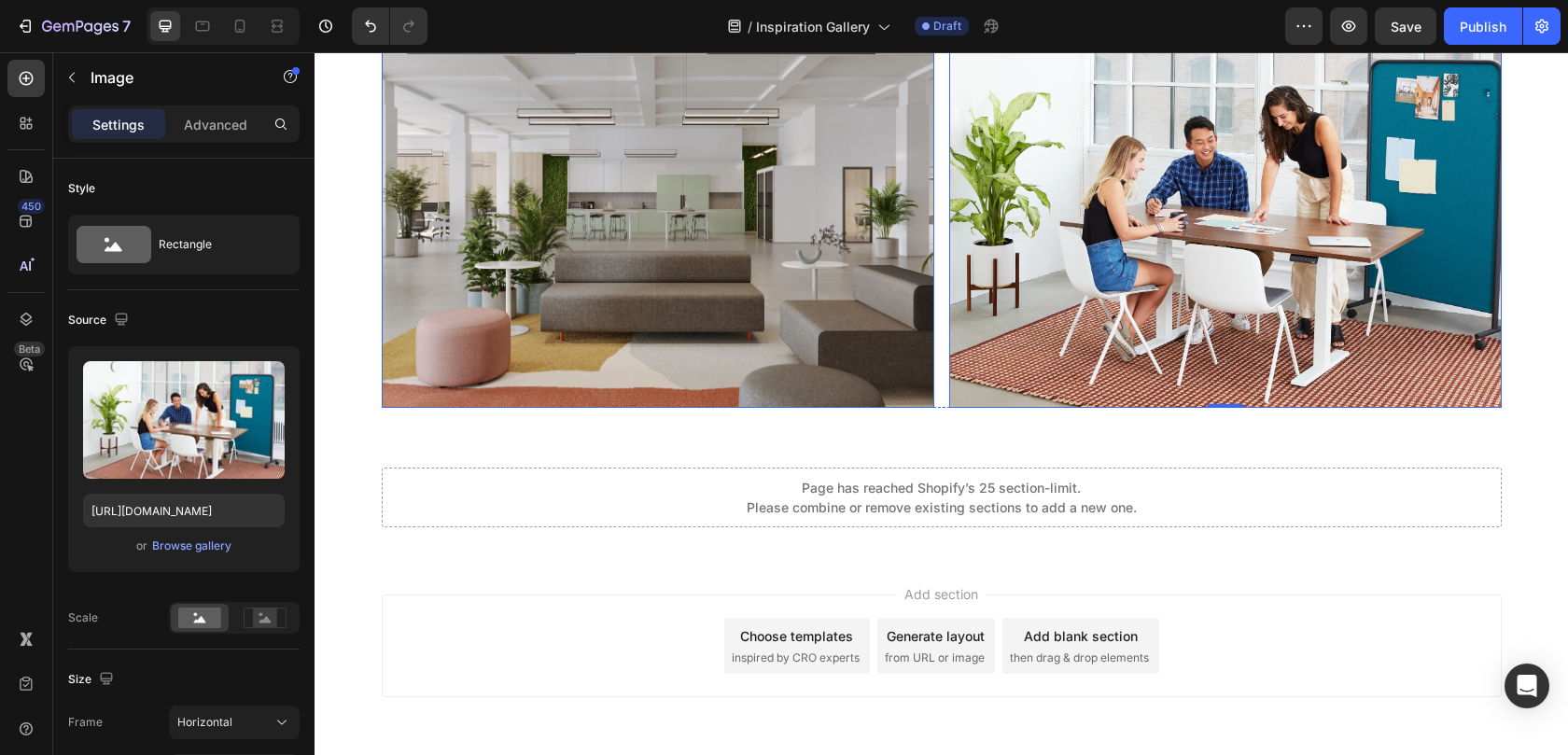
scroll to position [10864, 0]
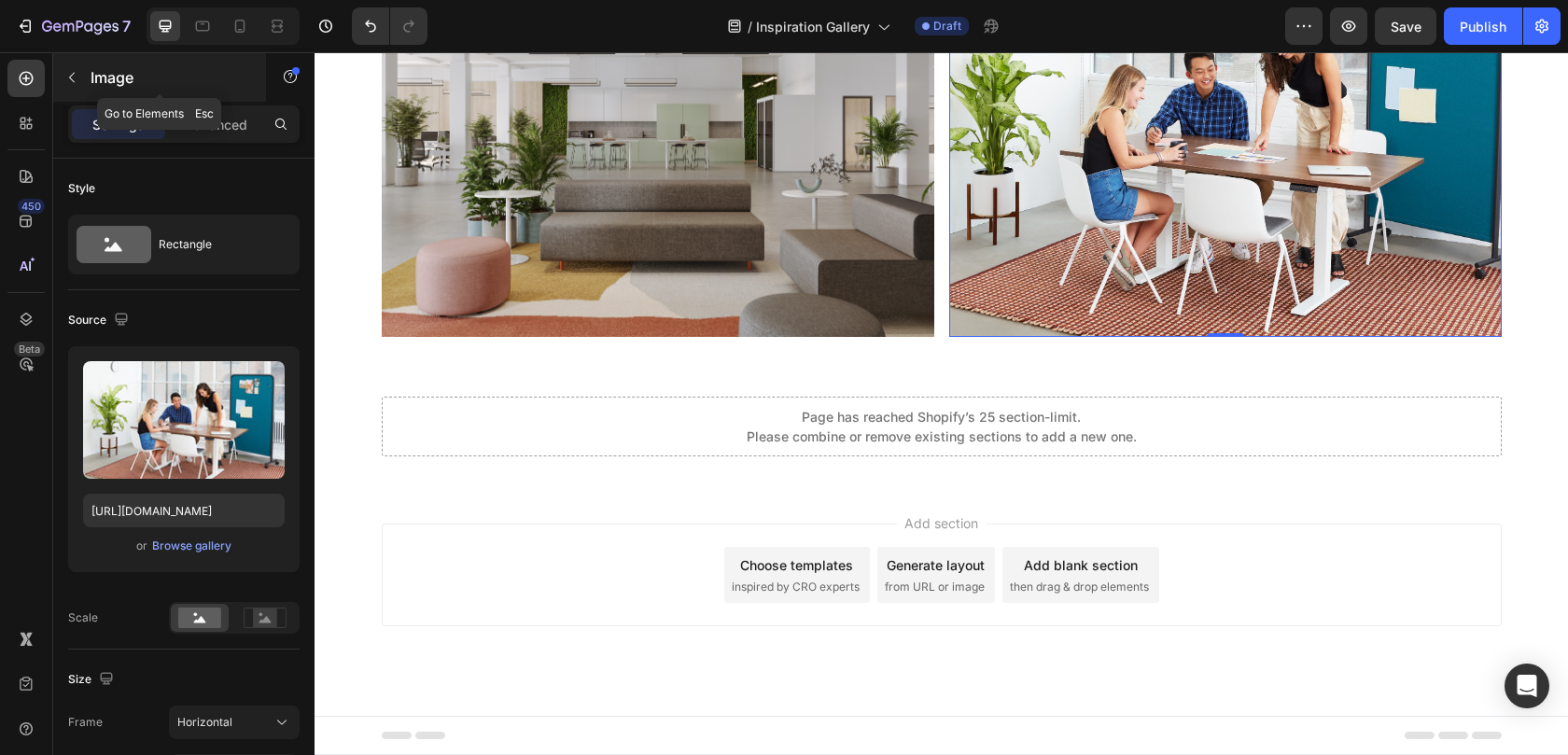
click at [73, 83] on icon "button" at bounding box center [72, 77] width 15 height 15
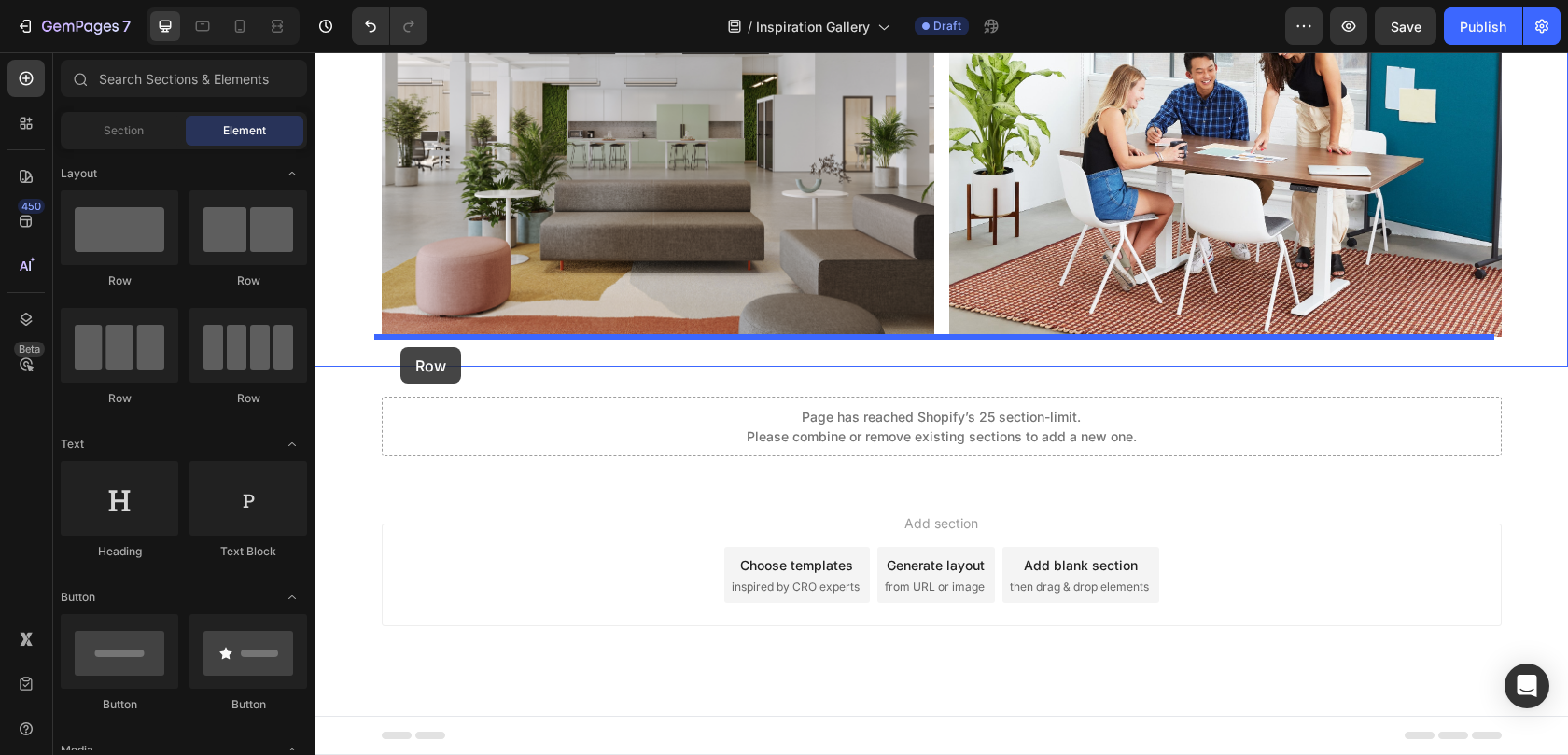
drag, startPoint x: 541, startPoint y: 281, endPoint x: 398, endPoint y: 345, distance: 156.7
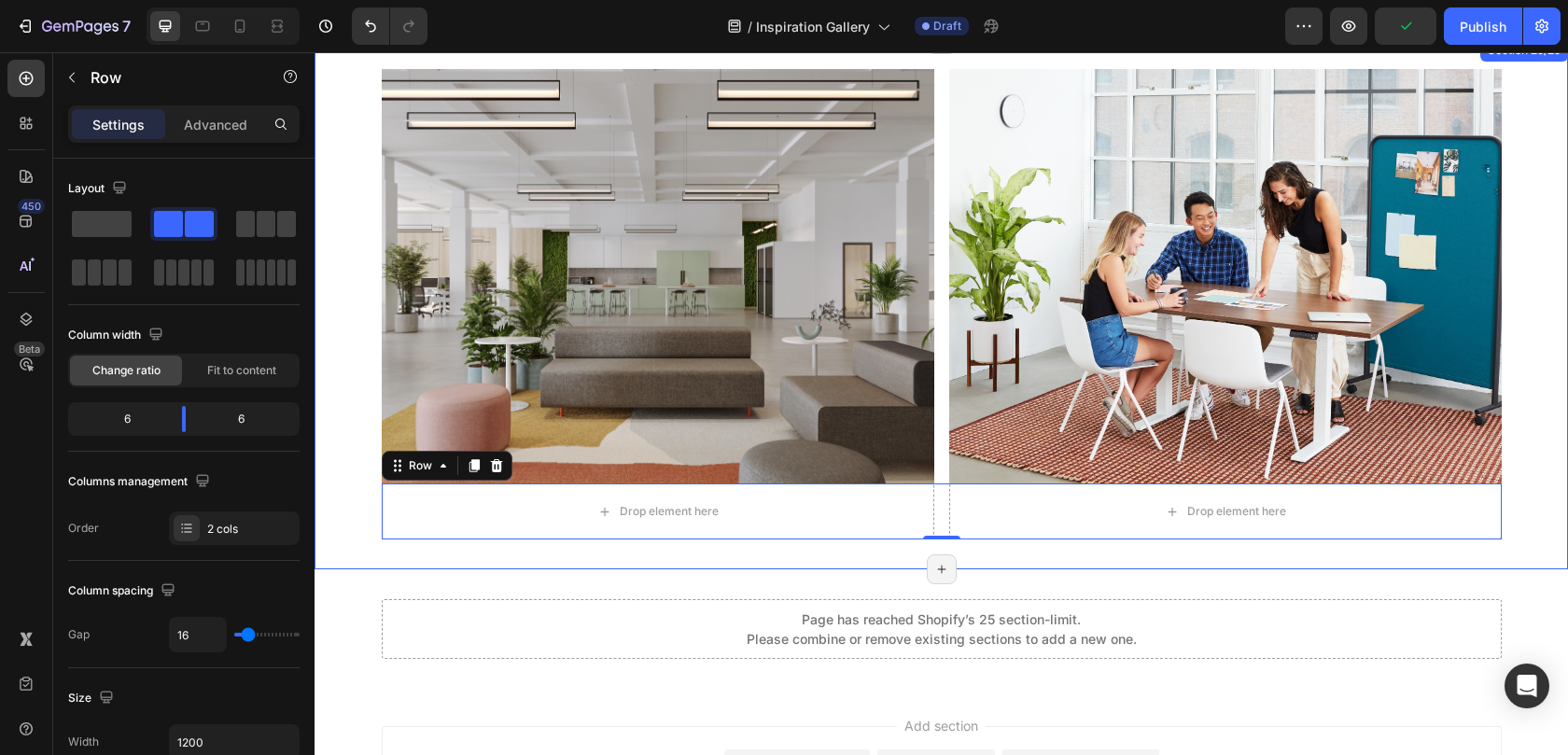
scroll to position [10718, 0]
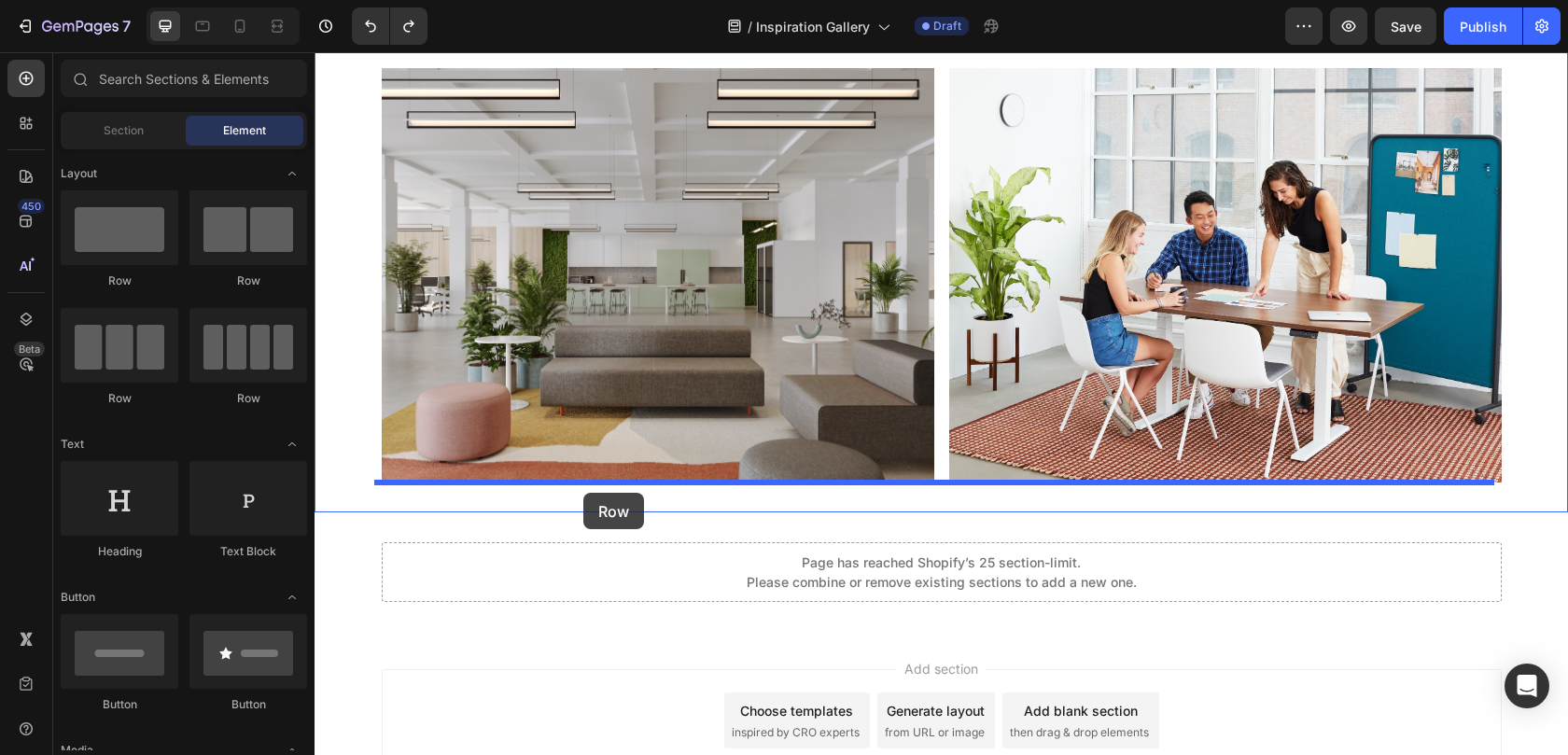
drag, startPoint x: 554, startPoint y: 288, endPoint x: 583, endPoint y: 492, distance: 206.1
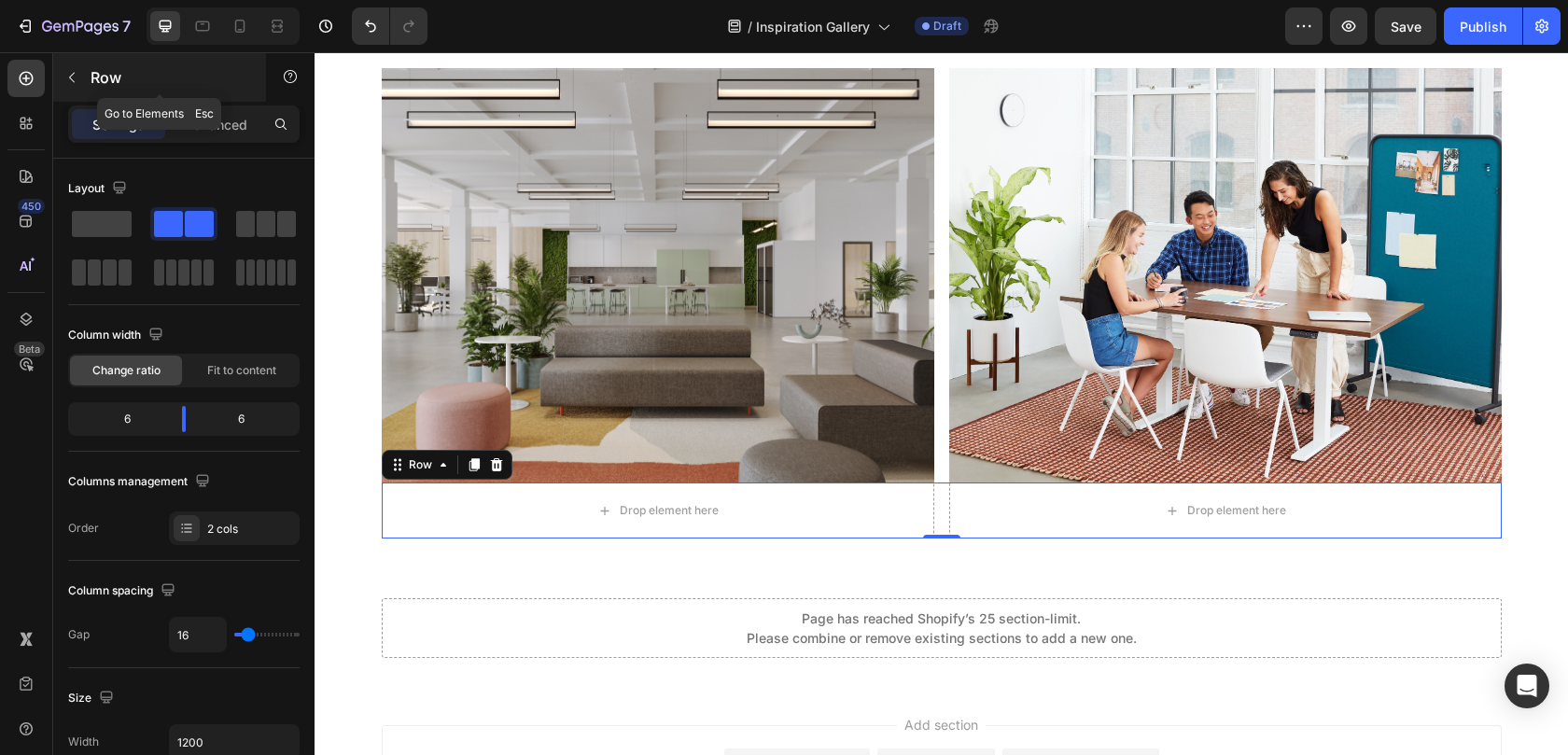
click at [71, 78] on icon "button" at bounding box center [72, 77] width 15 height 15
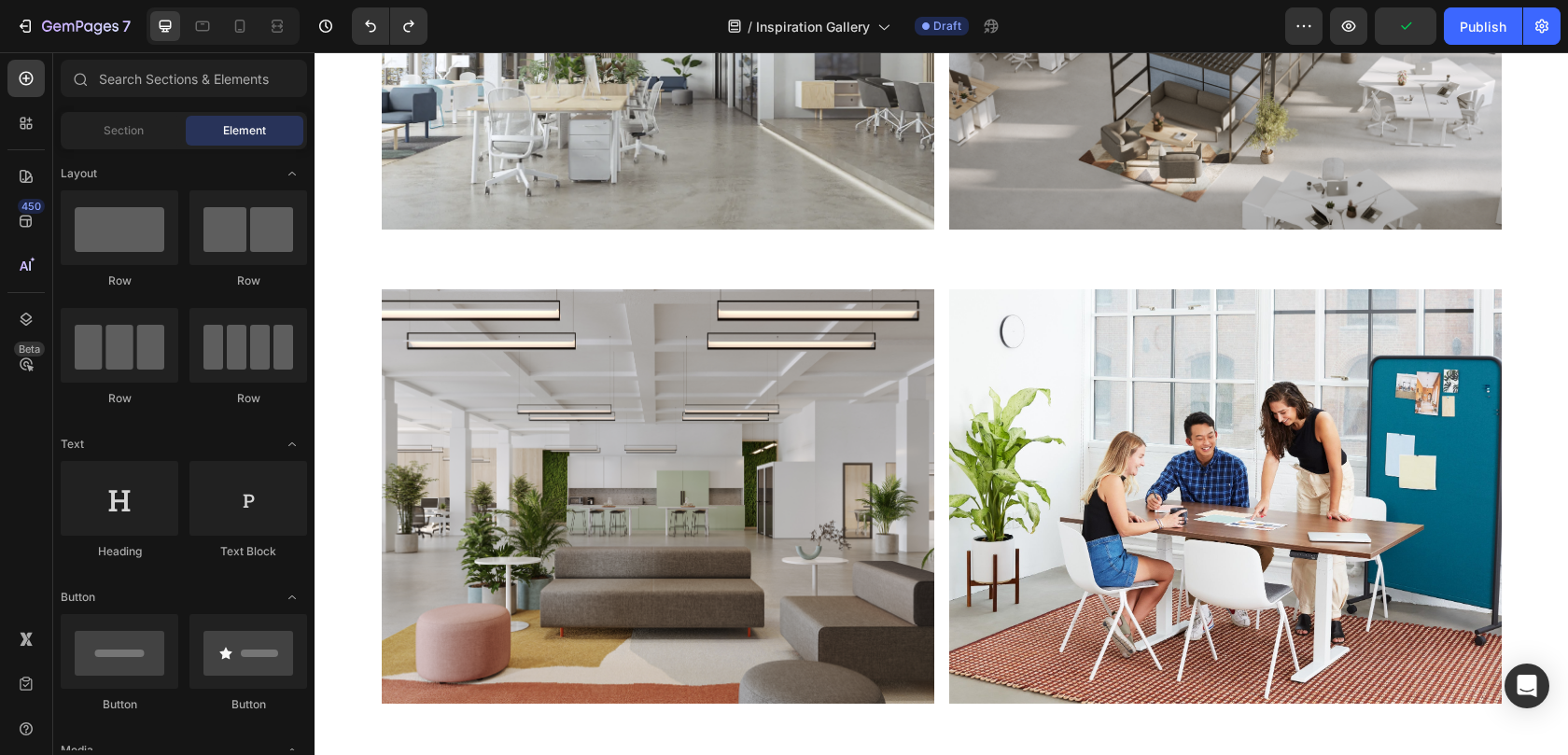
scroll to position [11977, 0]
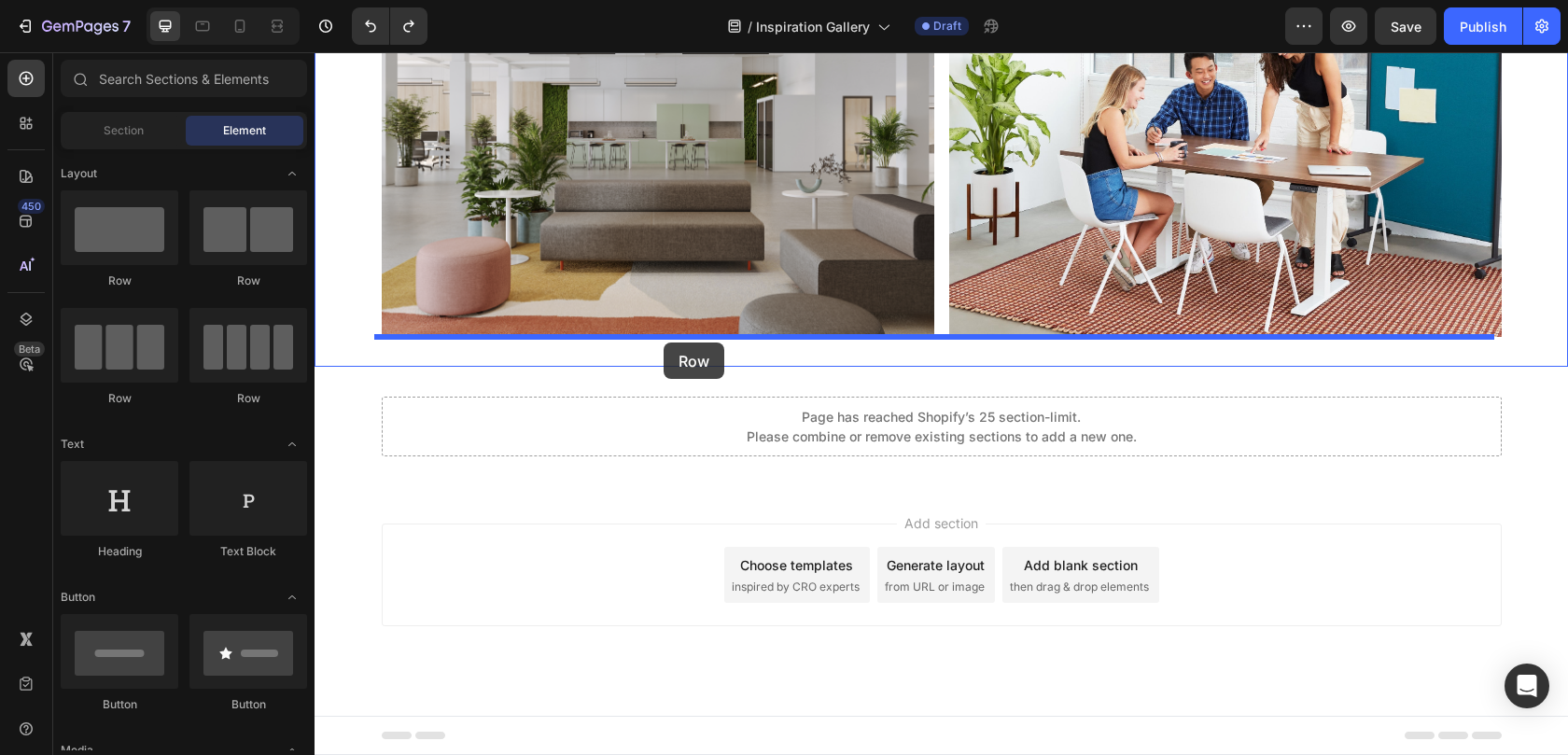
drag, startPoint x: 548, startPoint y: 267, endPoint x: 664, endPoint y: 342, distance: 138.1
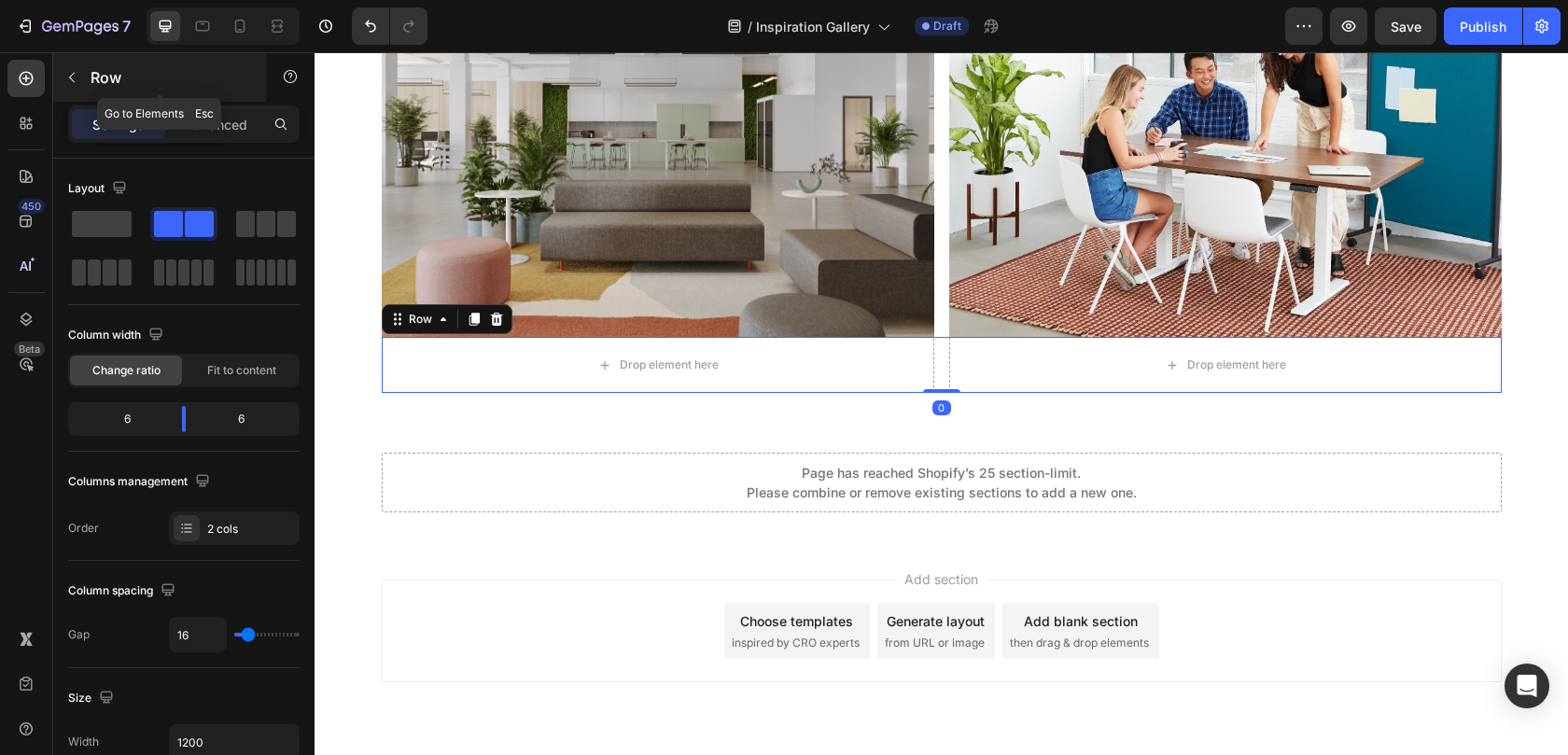
click at [67, 78] on icon "button" at bounding box center [72, 77] width 15 height 15
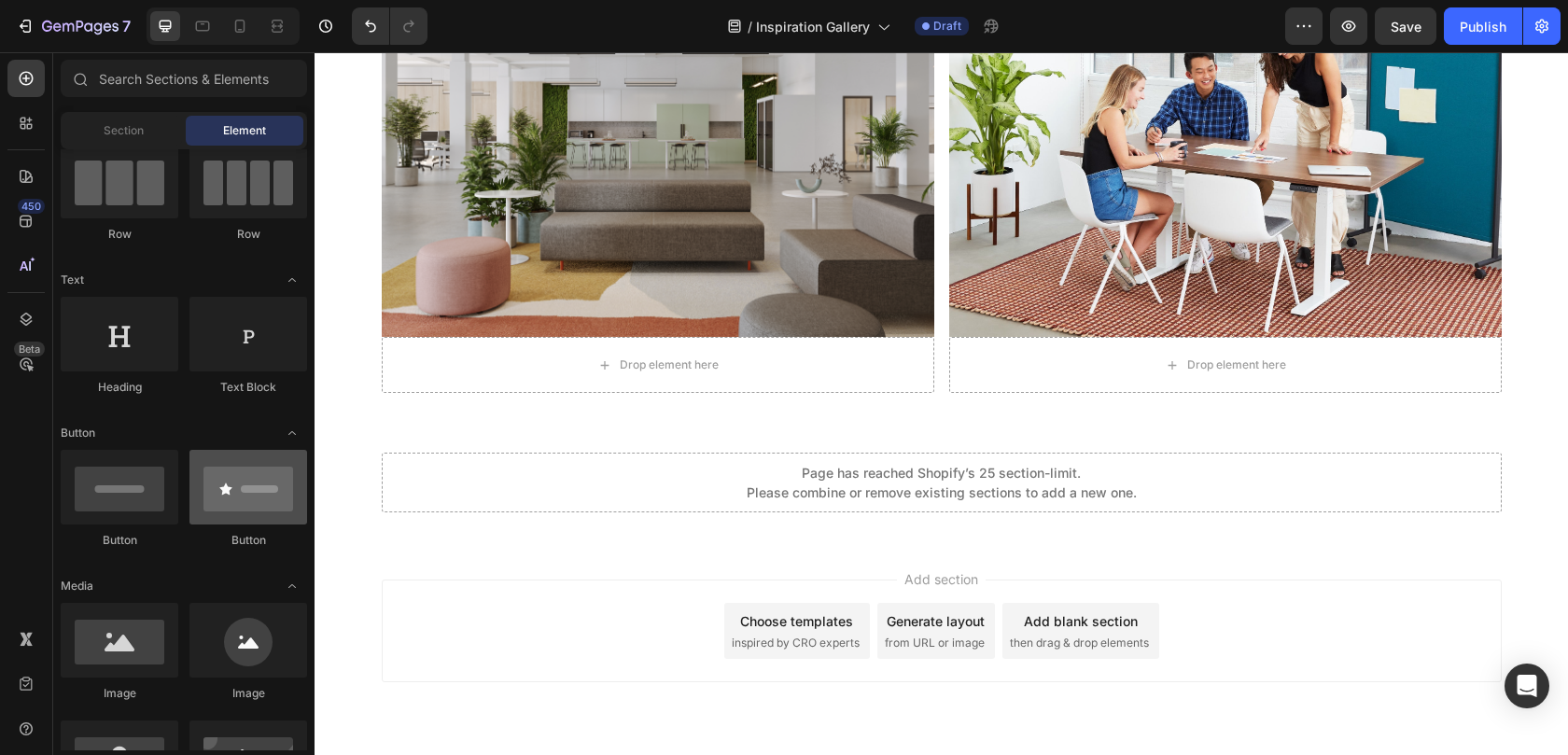
scroll to position [267, 0]
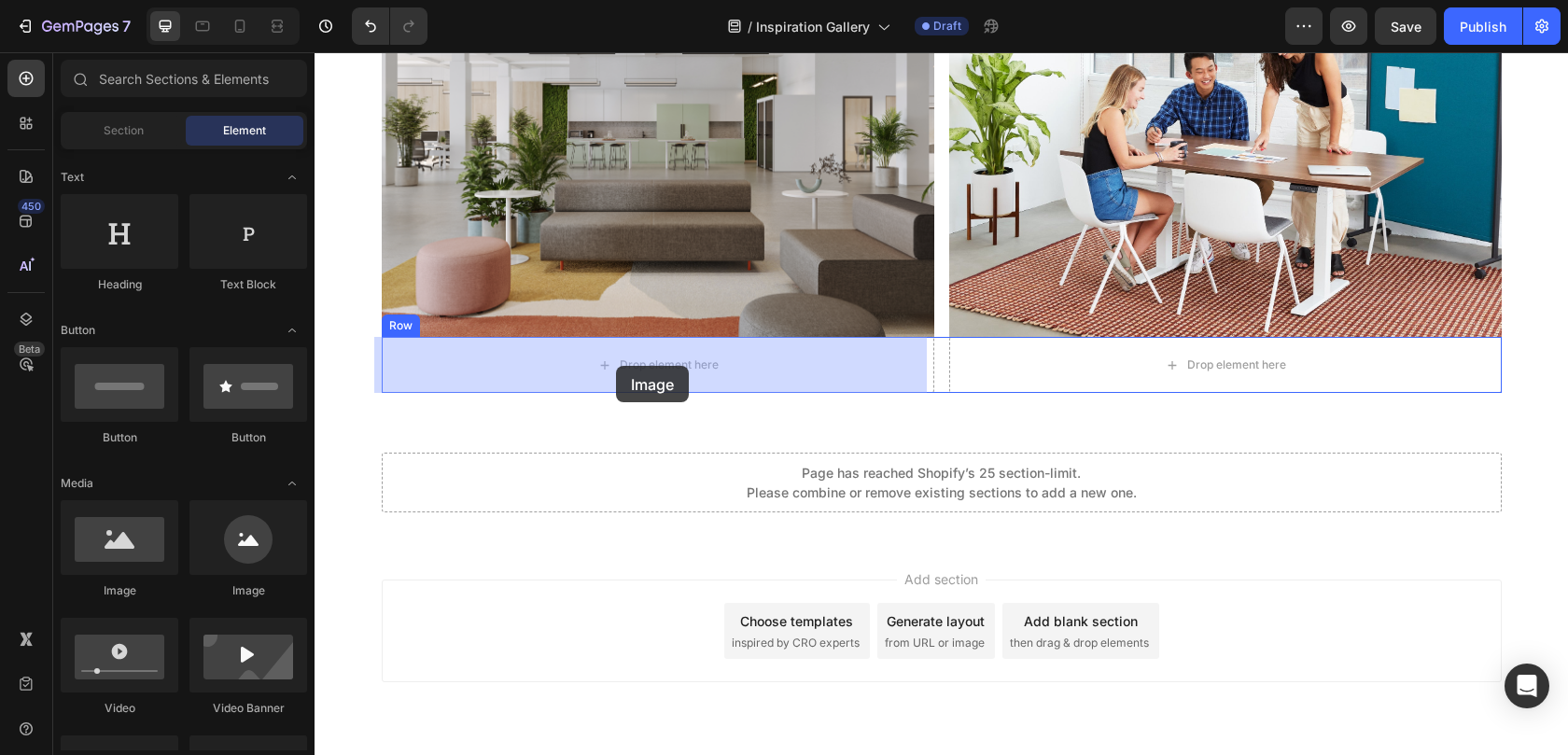
drag, startPoint x: 437, startPoint y: 585, endPoint x: 616, endPoint y: 366, distance: 282.8
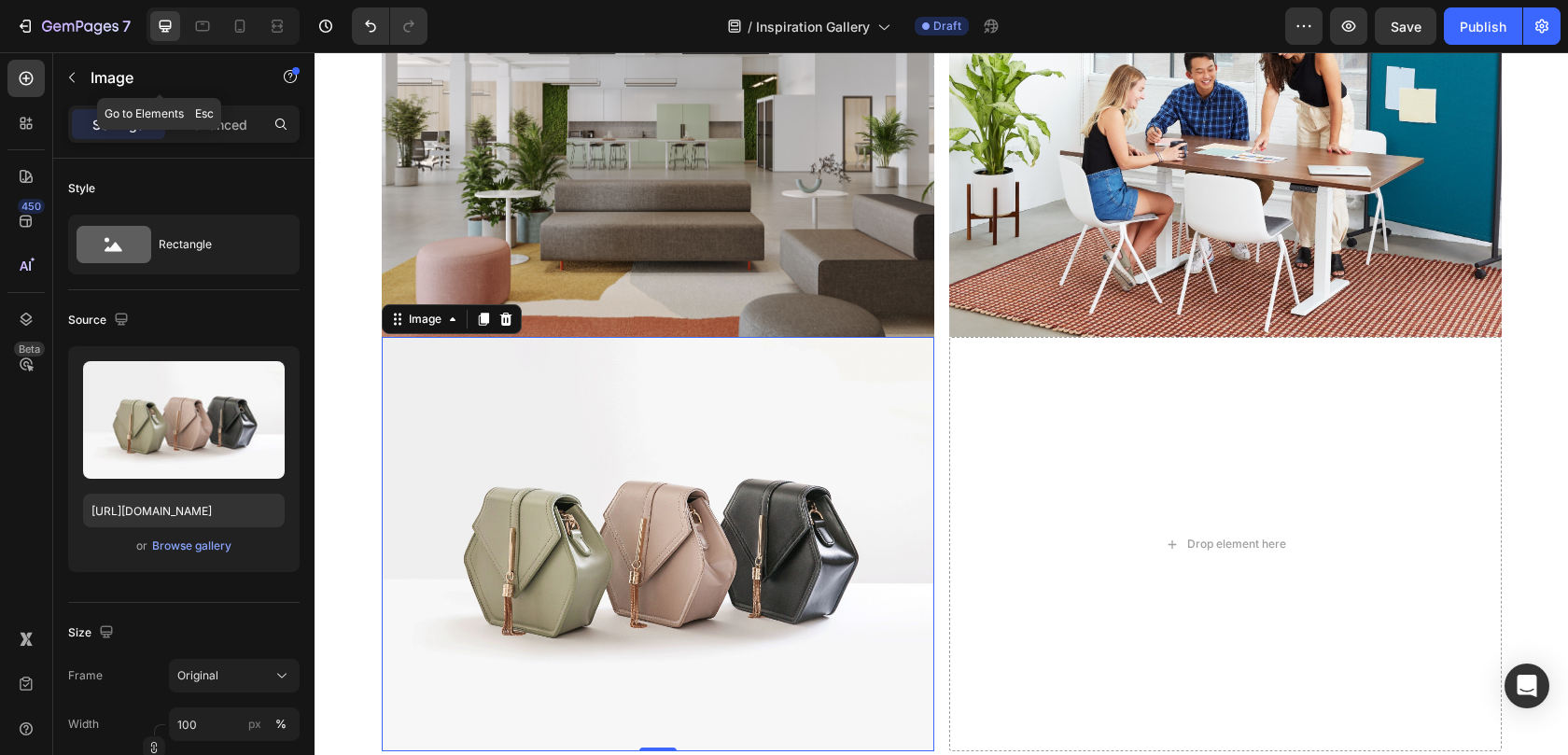
click at [71, 78] on icon "button" at bounding box center [72, 77] width 15 height 15
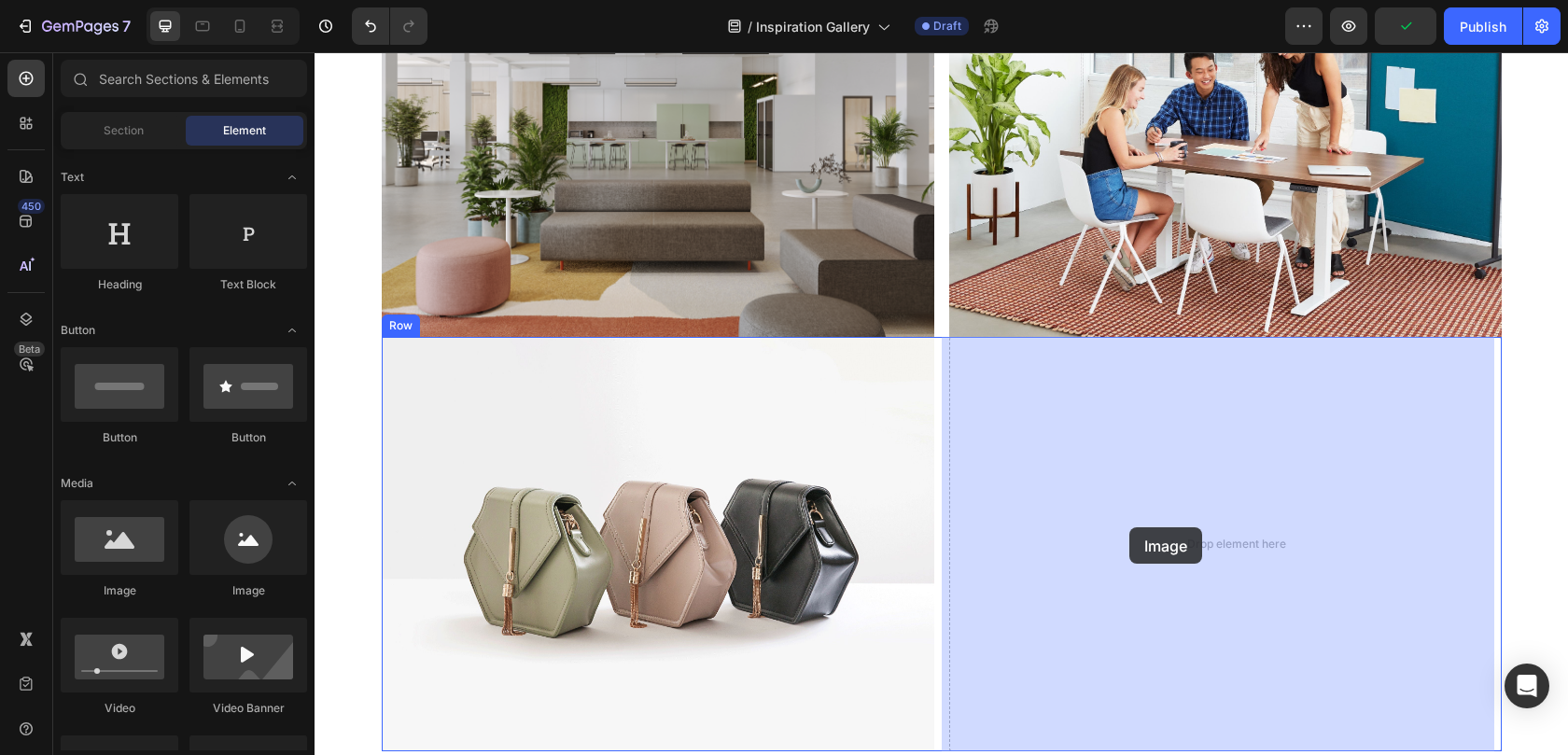
drag, startPoint x: 428, startPoint y: 592, endPoint x: 1140, endPoint y: 521, distance: 715.5
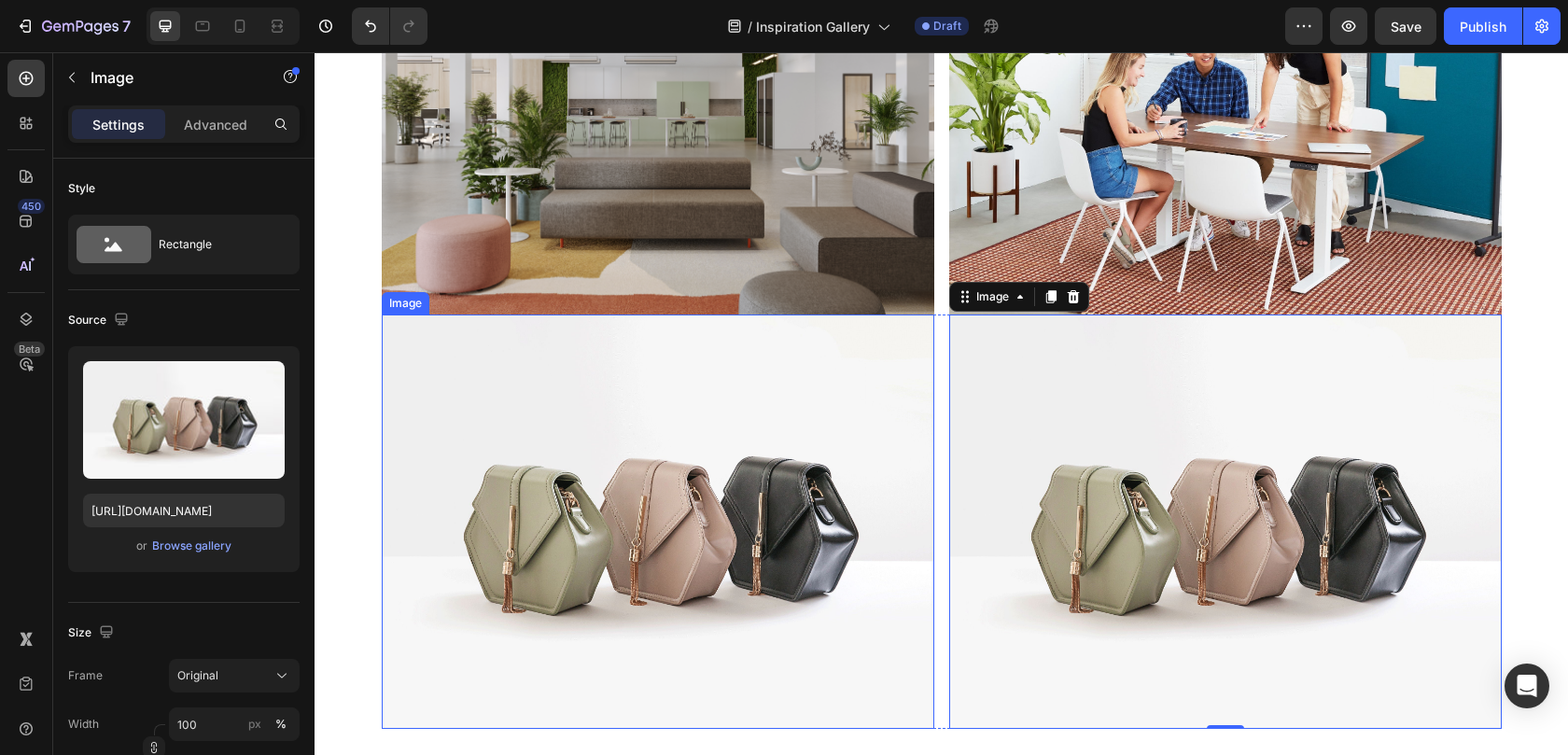
scroll to position [12029, 0]
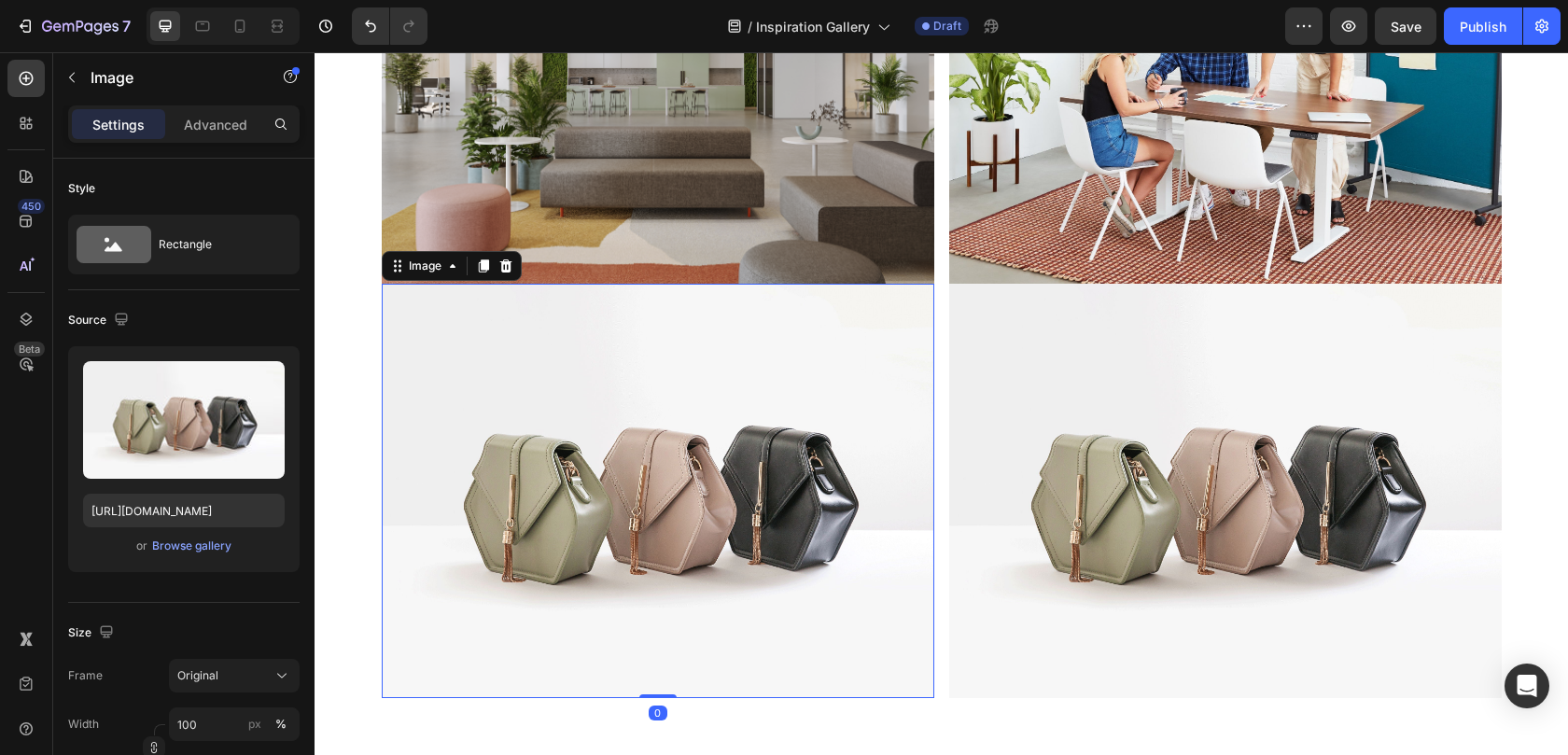
click at [430, 476] on img at bounding box center [658, 490] width 552 height 414
click at [427, 268] on div "Image" at bounding box center [425, 266] width 40 height 17
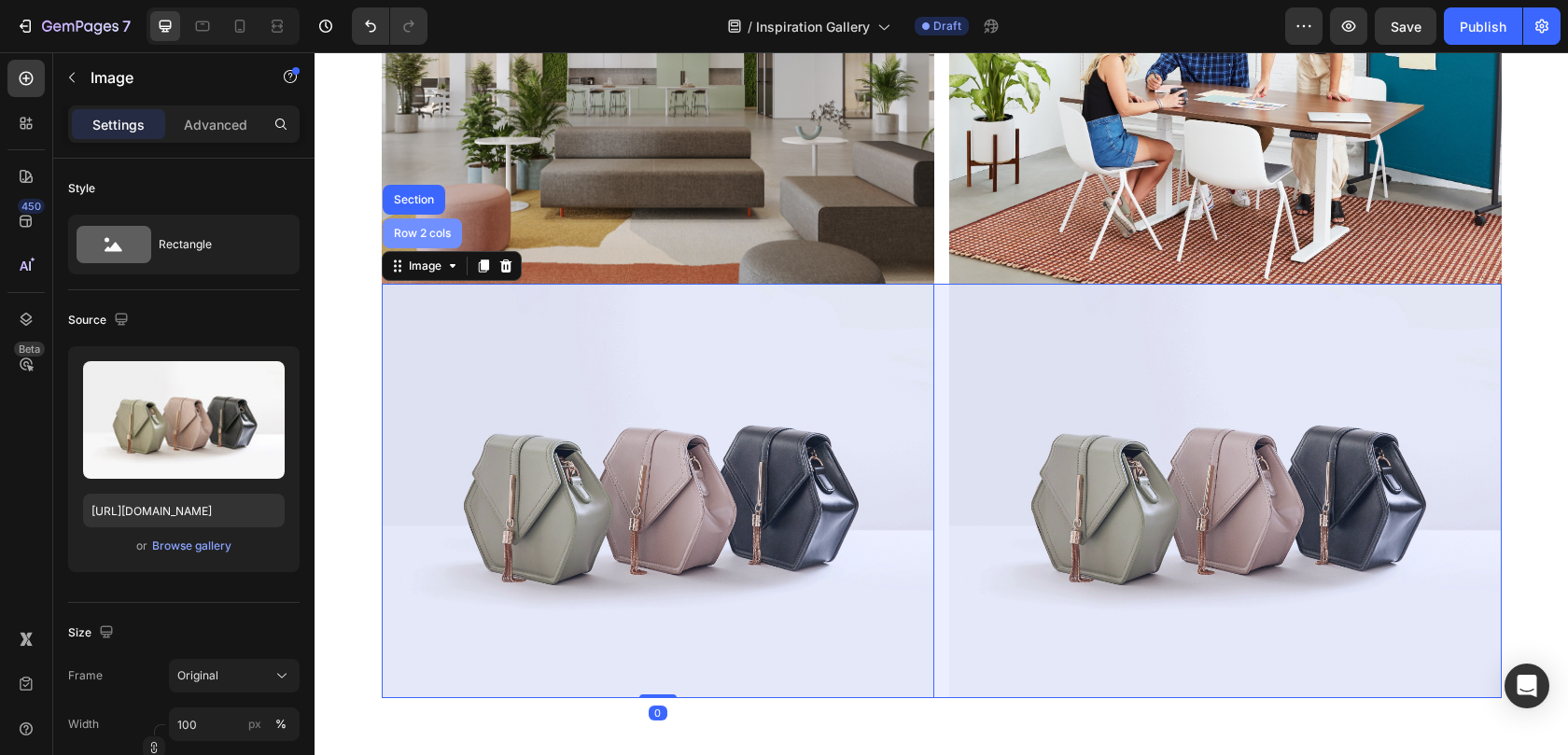
click at [429, 246] on div "Row 2 cols" at bounding box center [423, 233] width 80 height 30
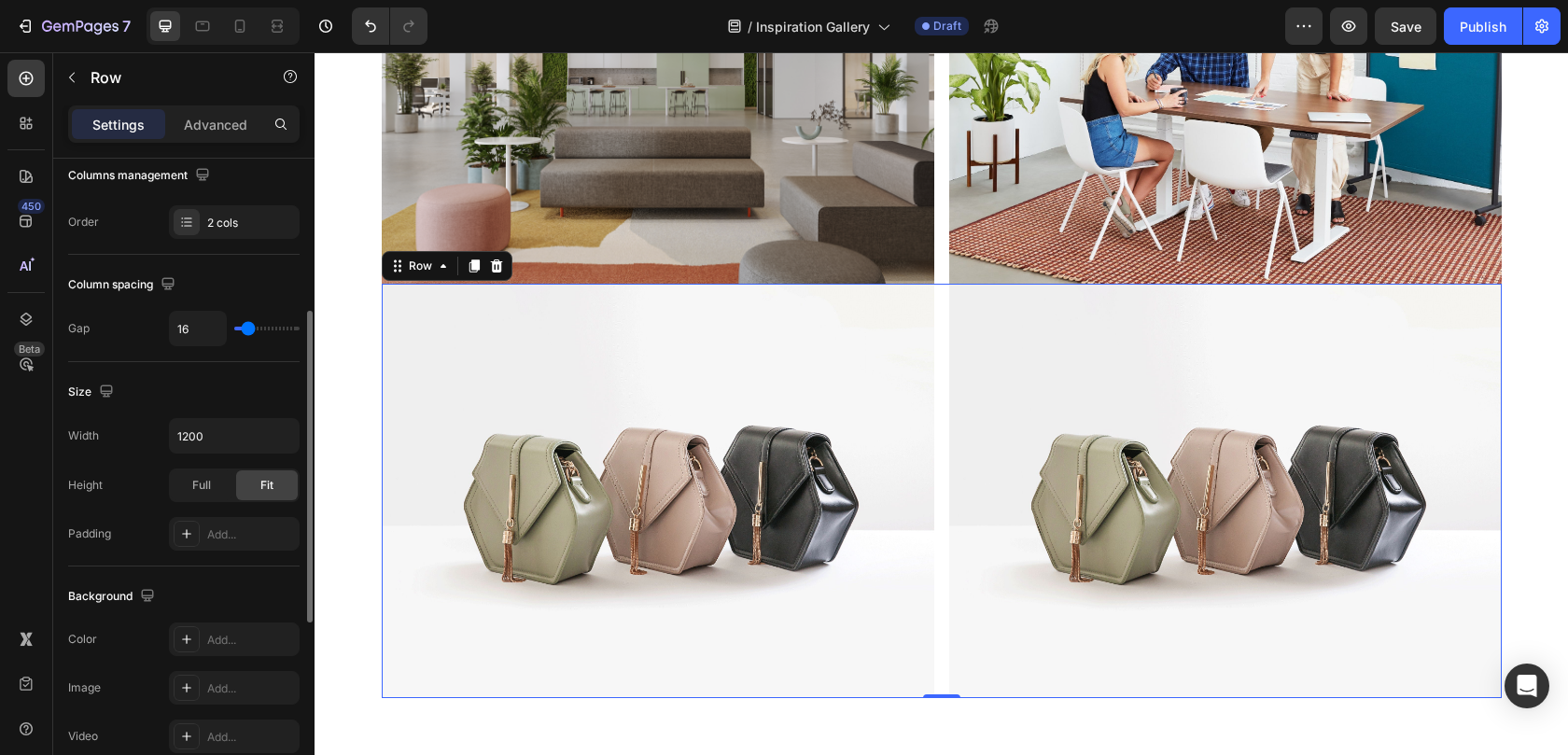
scroll to position [309, 0]
click at [255, 534] on div "Add..." at bounding box center [251, 530] width 88 height 17
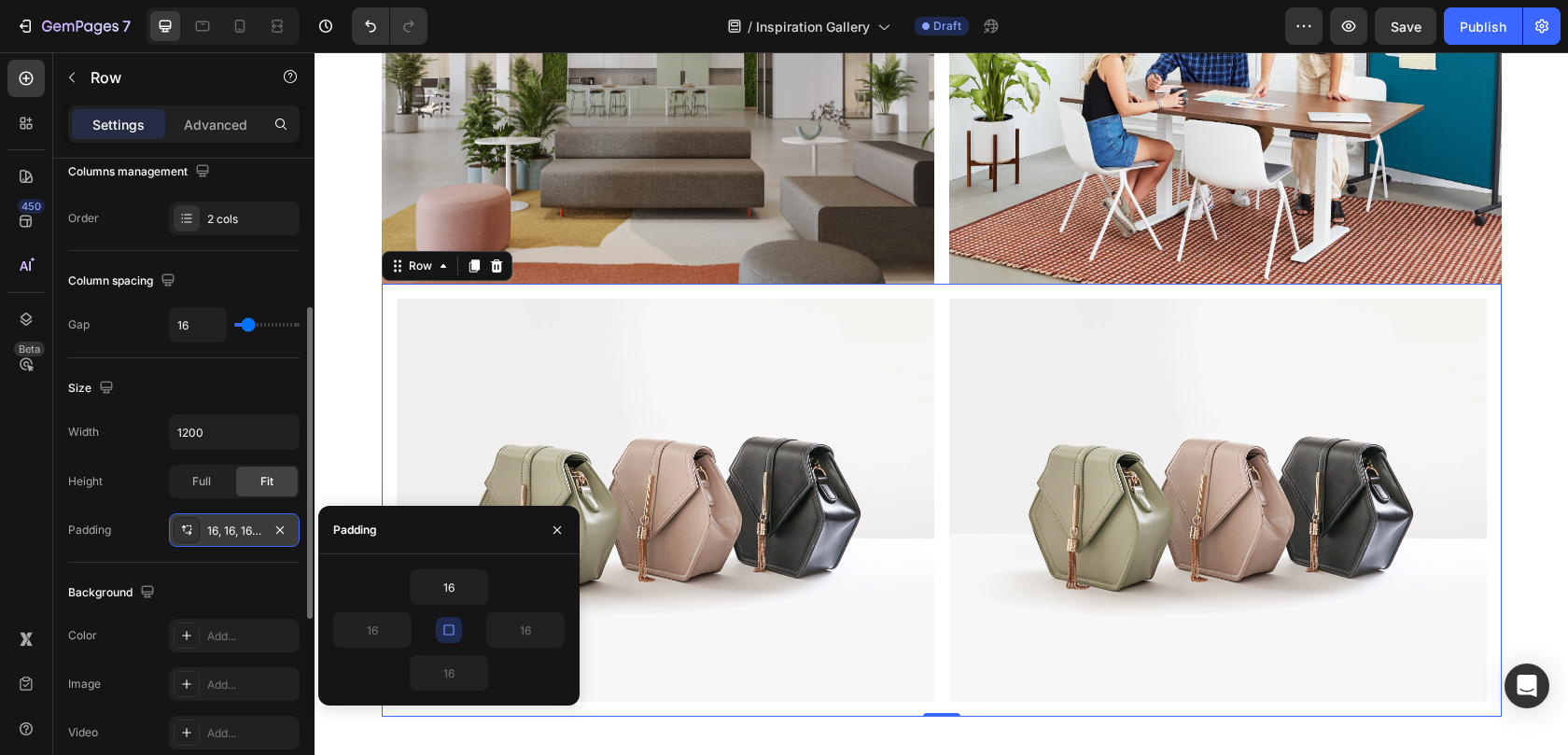
click at [455, 628] on icon "button" at bounding box center [449, 630] width 15 height 15
click at [405, 632] on icon "button" at bounding box center [401, 630] width 15 height 15
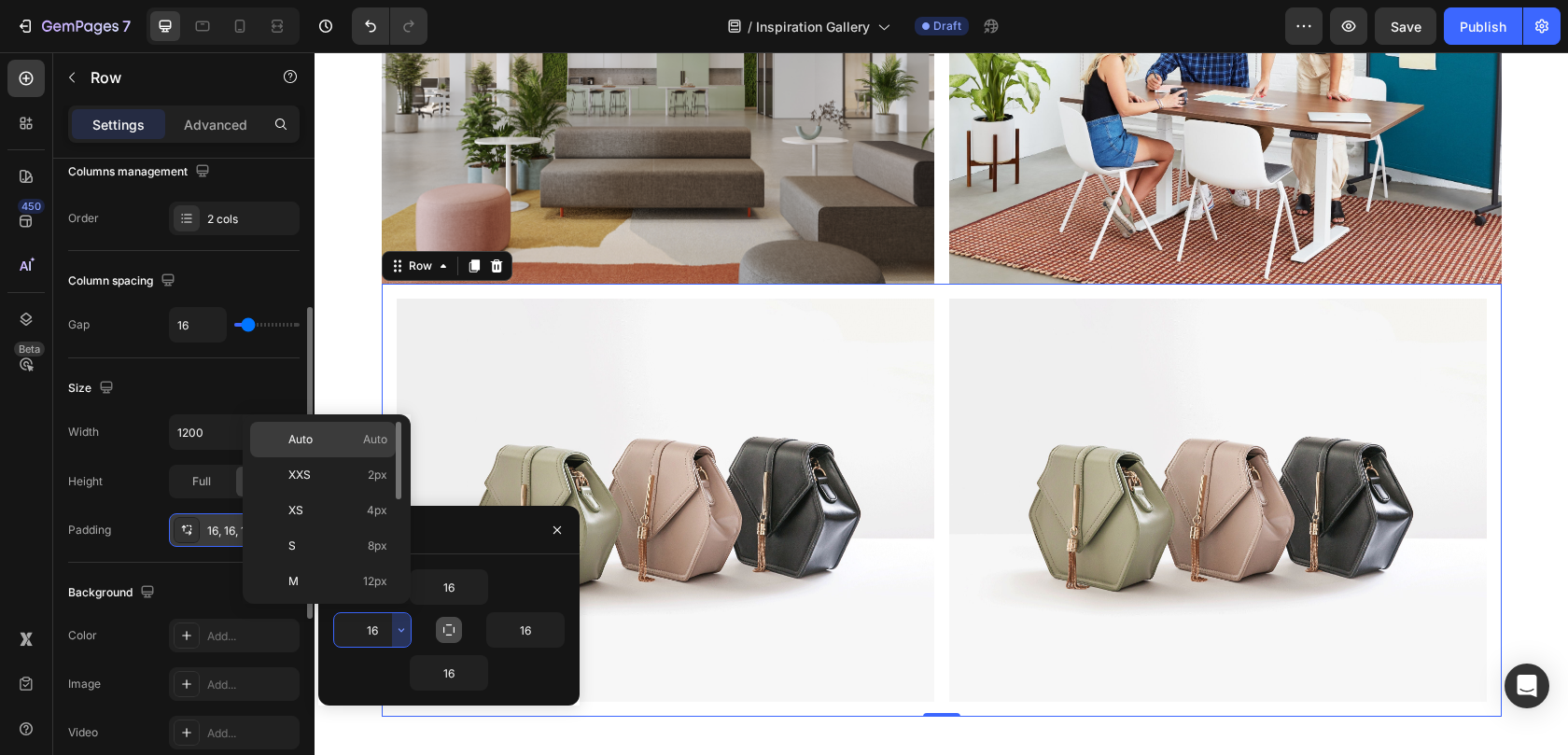
click at [354, 444] on p "Auto Auto" at bounding box center [337, 439] width 98 height 17
type input "Auto"
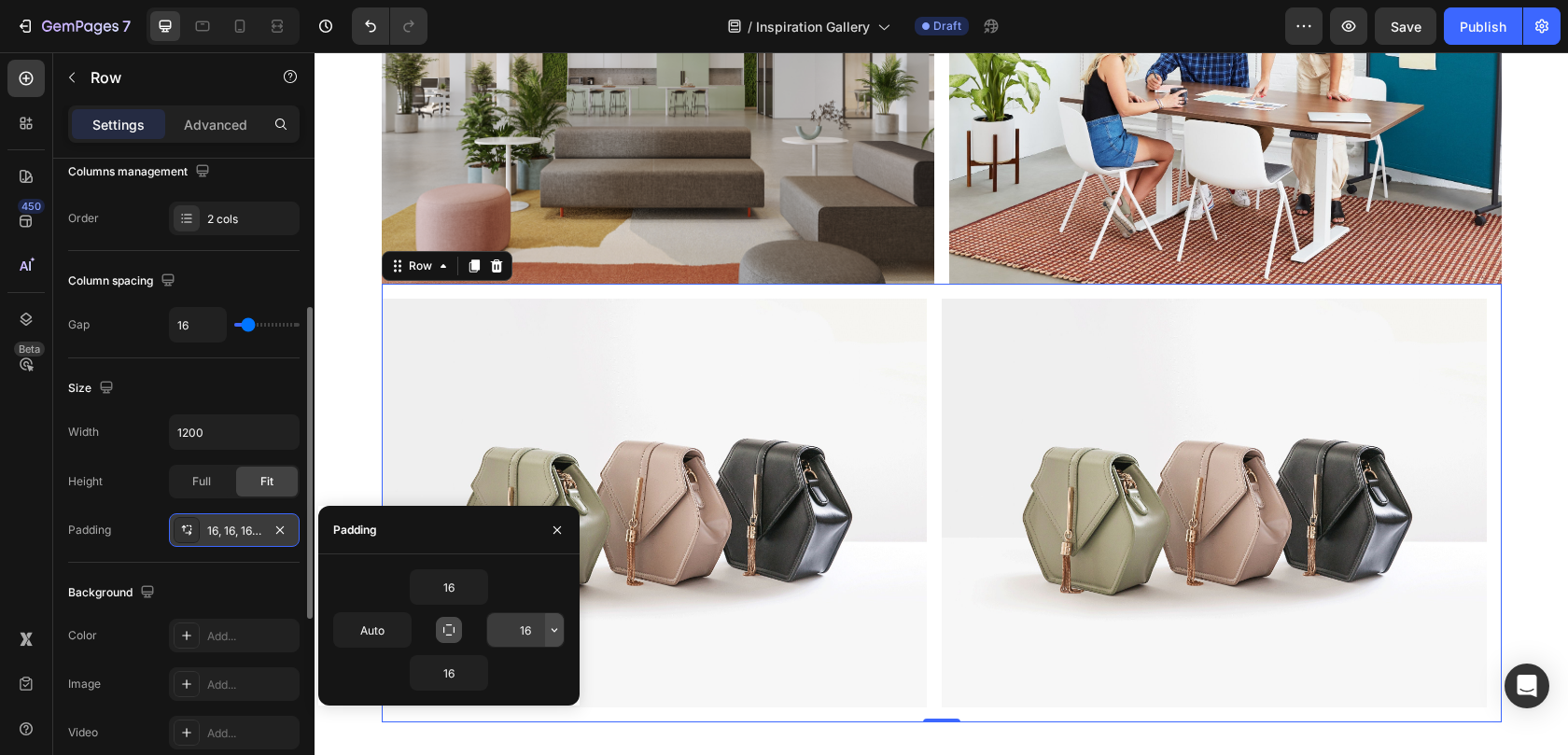
click at [550, 634] on icon "button" at bounding box center [554, 630] width 15 height 15
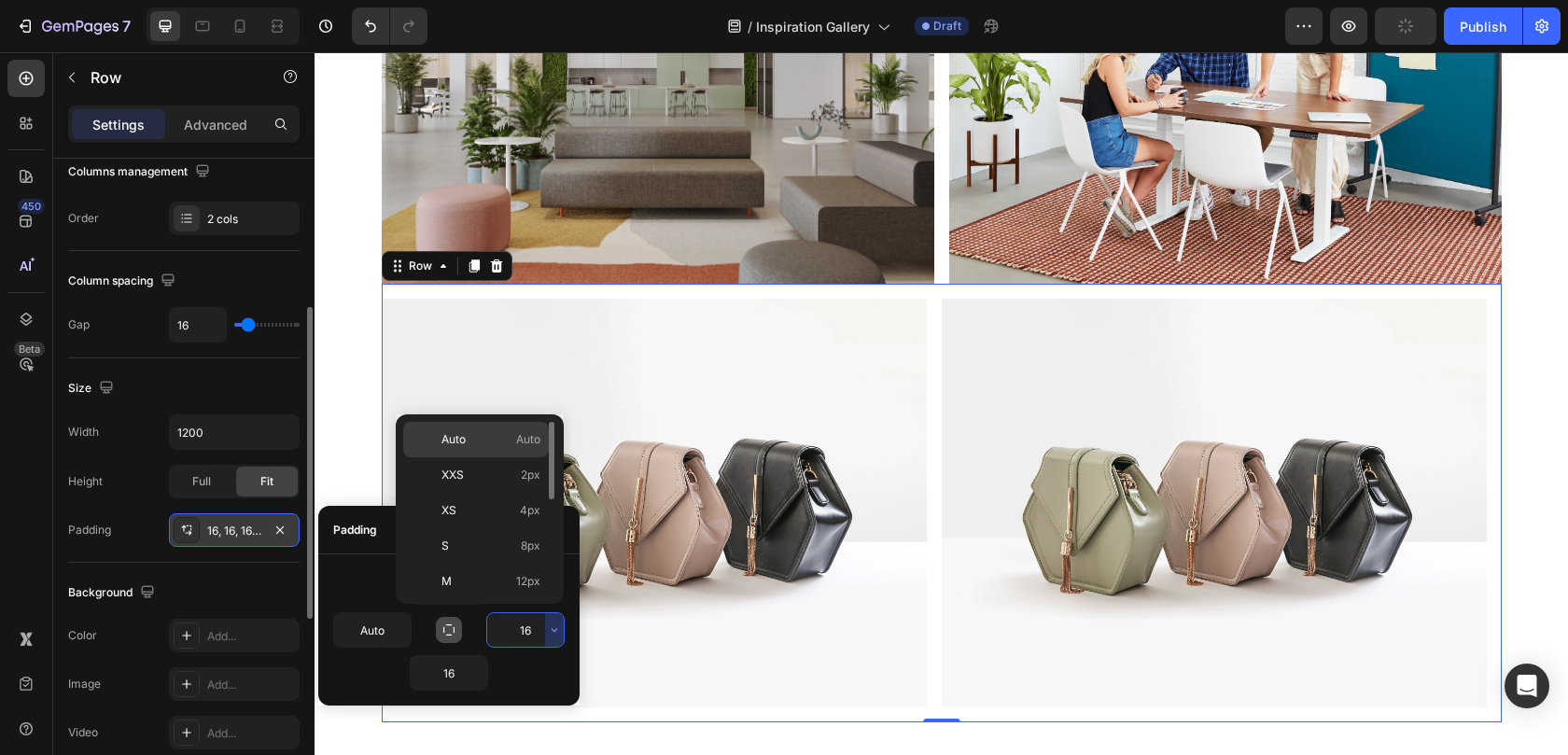
click at [479, 439] on p "Auto Auto" at bounding box center [490, 439] width 98 height 17
type input "Auto"
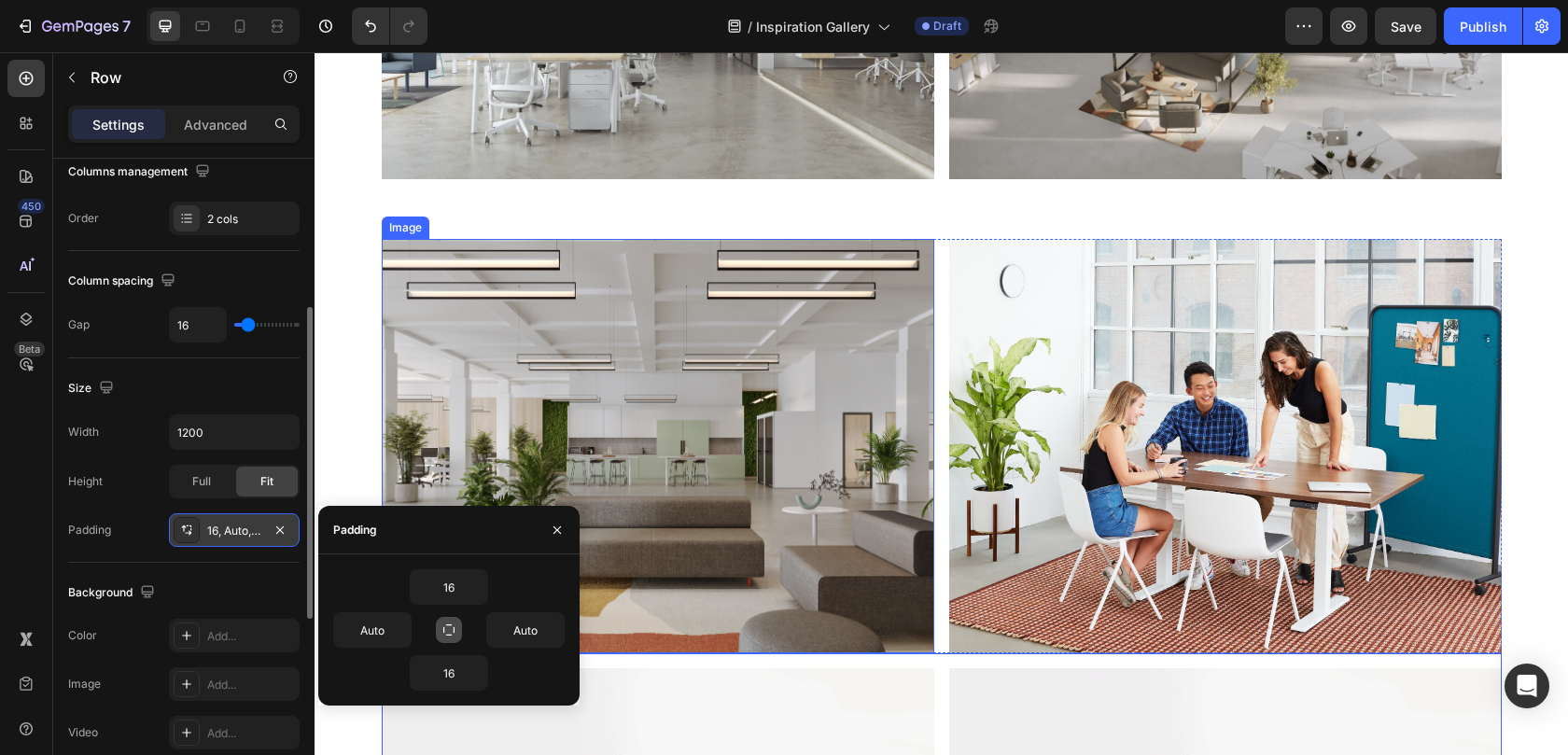
scroll to position [11693, 0]
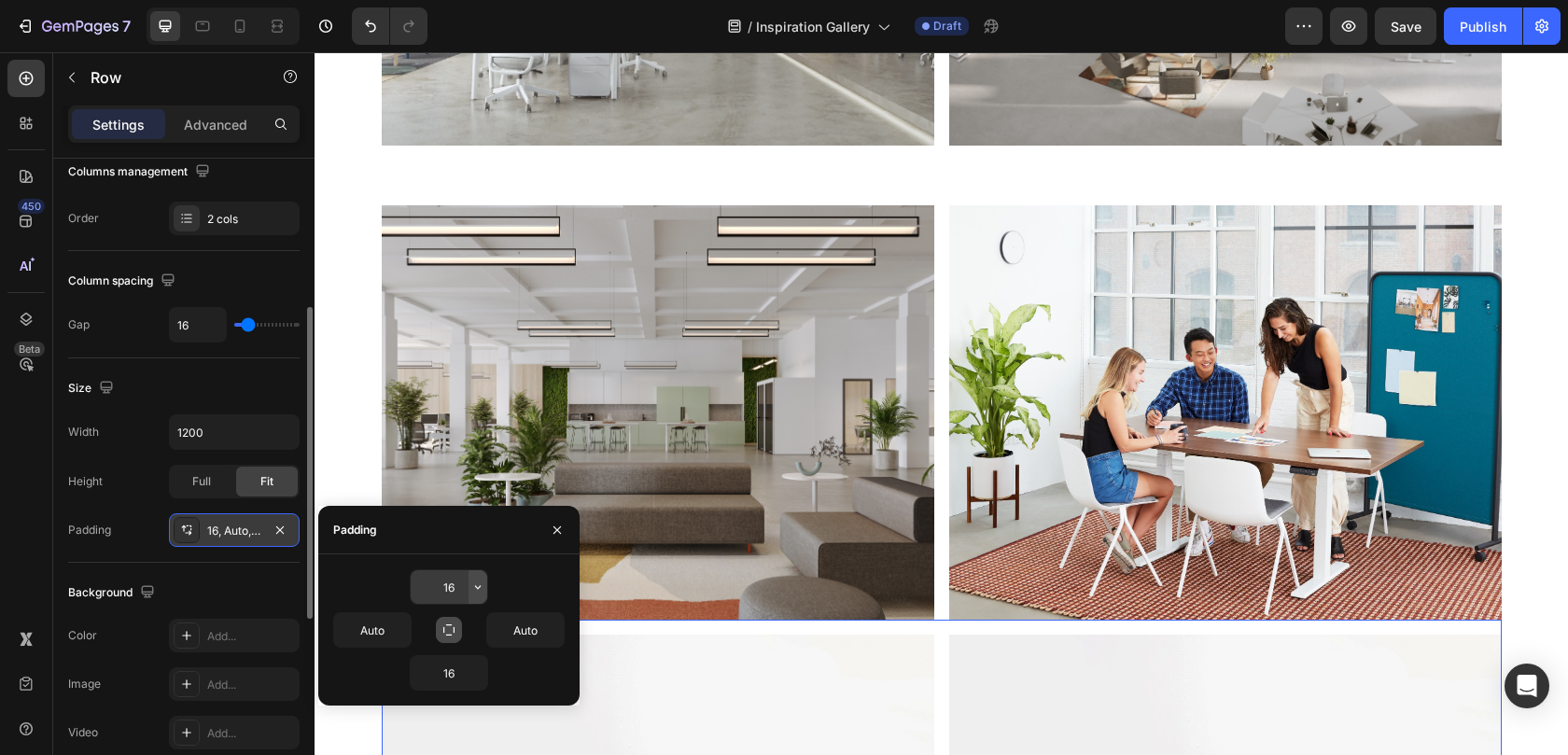
click at [474, 586] on icon "button" at bounding box center [478, 586] width 15 height 15
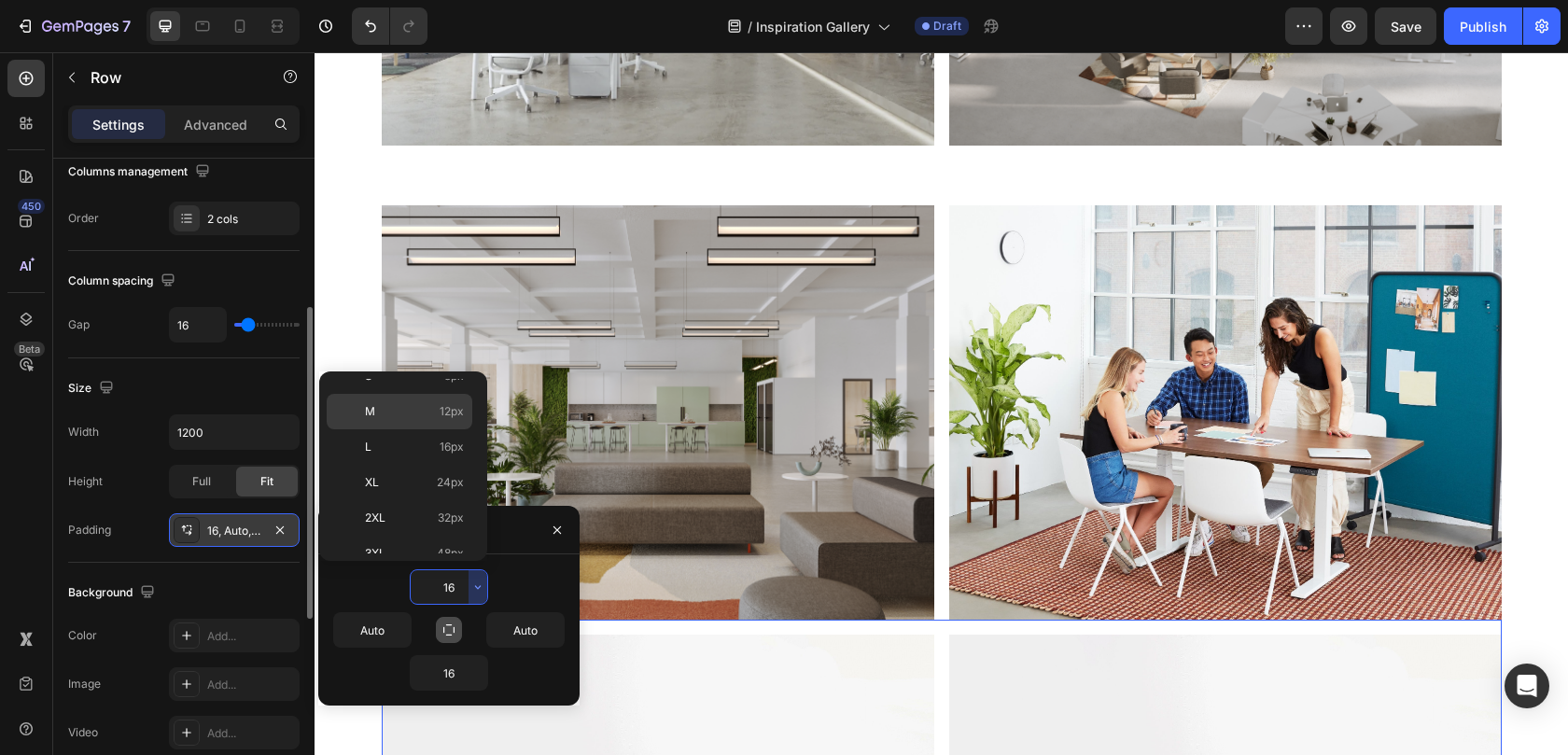
scroll to position [216, 0]
click at [407, 507] on p "4XL 80px" at bounding box center [414, 499] width 98 height 17
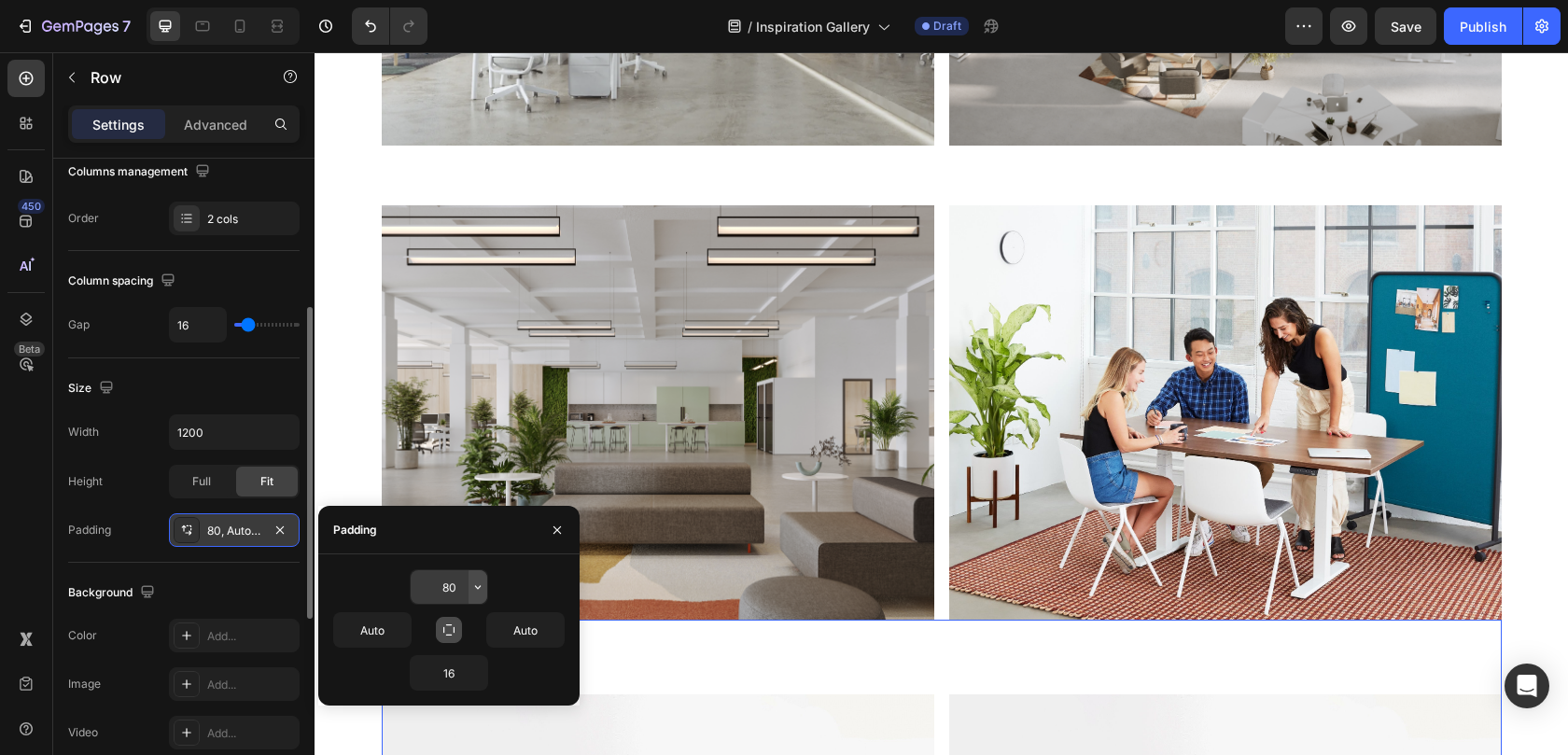
click at [480, 583] on icon "button" at bounding box center [478, 586] width 15 height 15
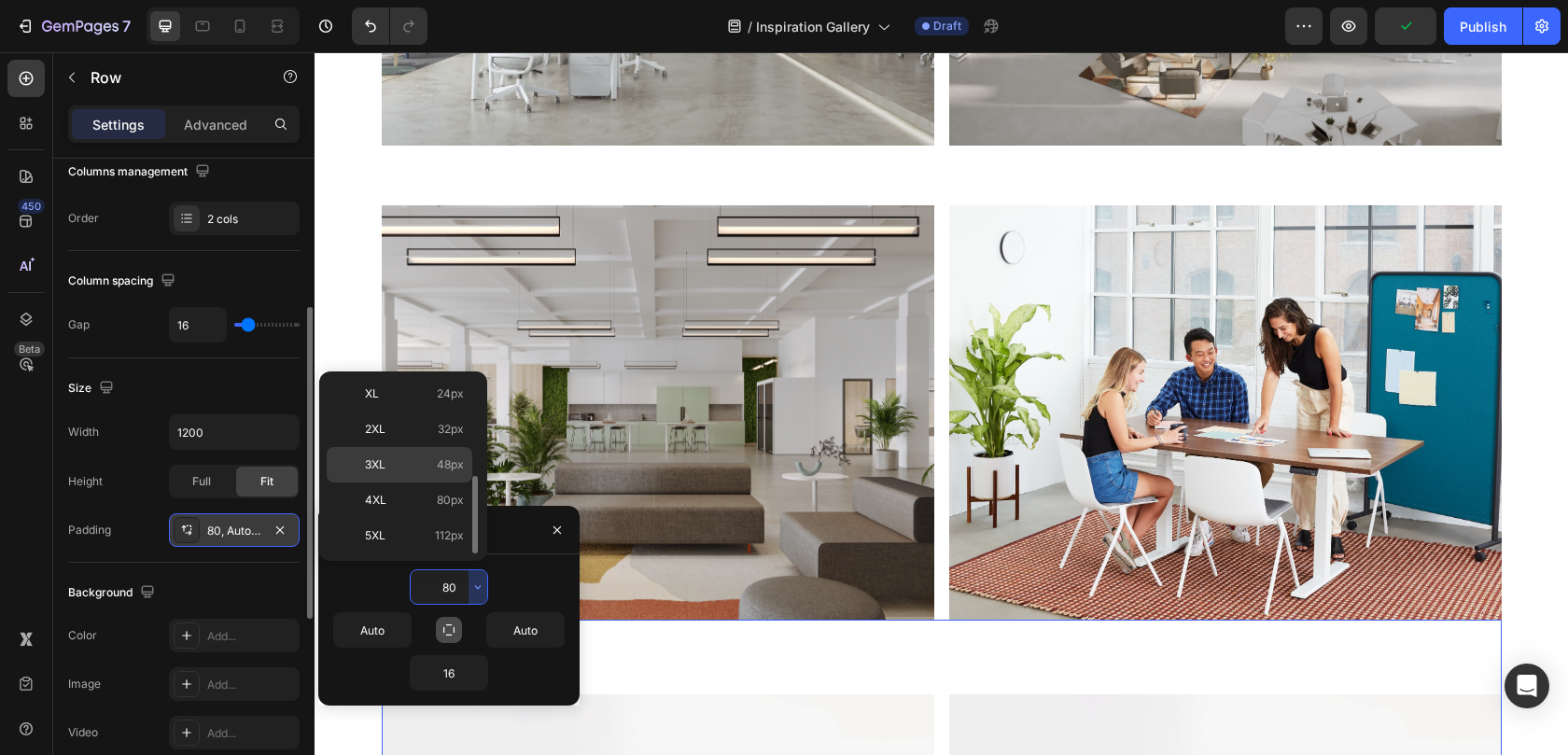
click at [413, 469] on p "3XL 48px" at bounding box center [414, 465] width 98 height 17
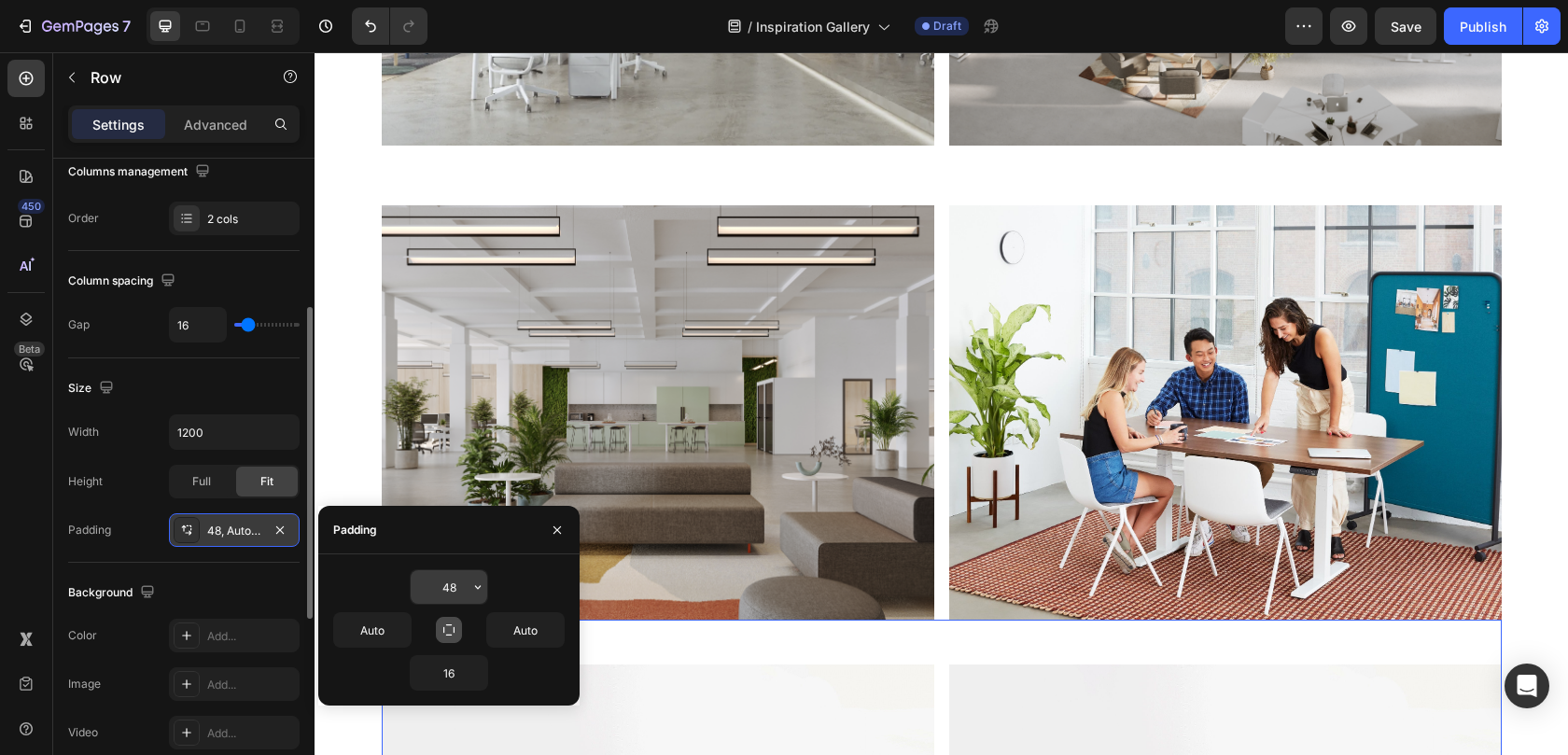
click at [446, 578] on input "48" at bounding box center [449, 587] width 77 height 34
type input "67"
click at [554, 534] on icon "button" at bounding box center [556, 529] width 15 height 15
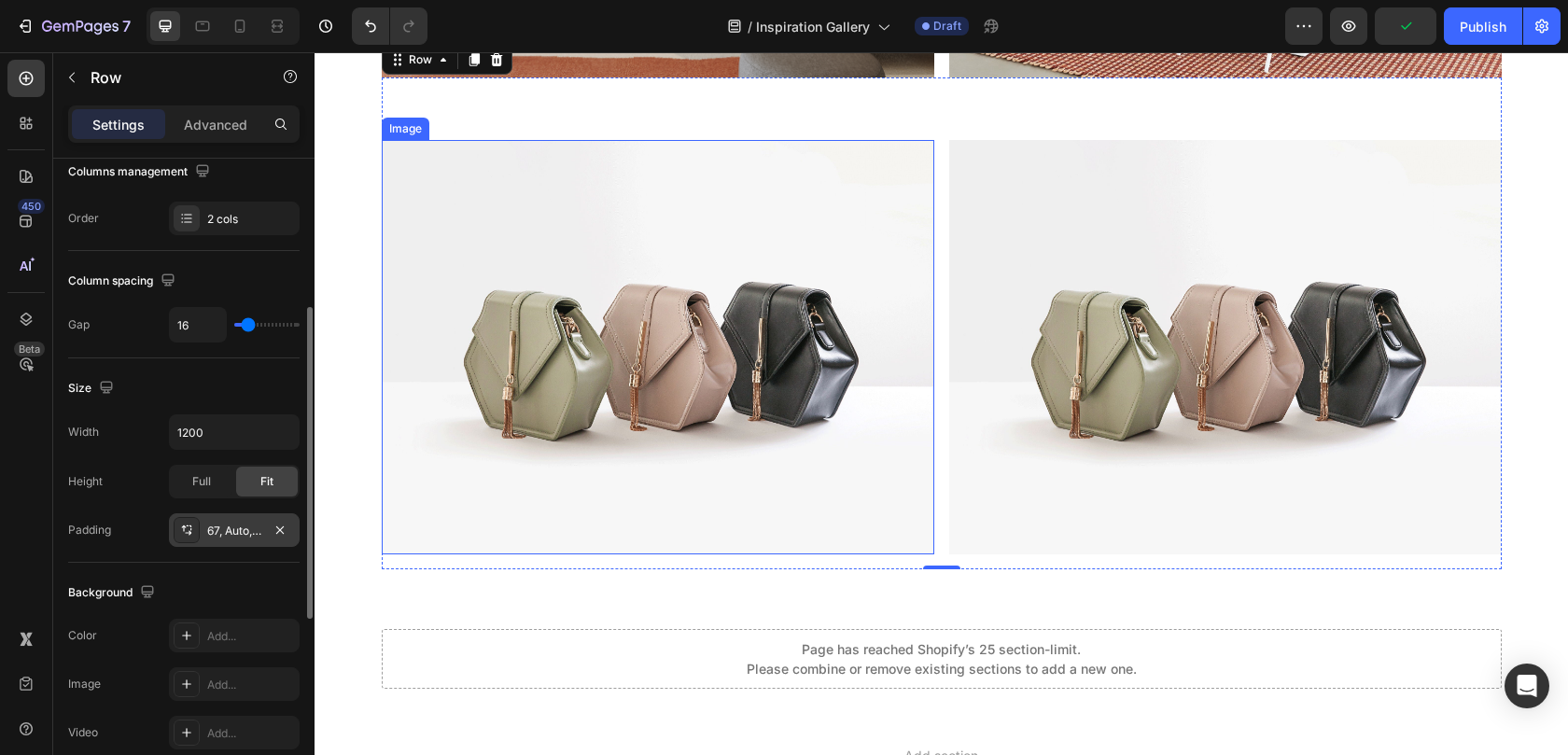
scroll to position [12237, 0]
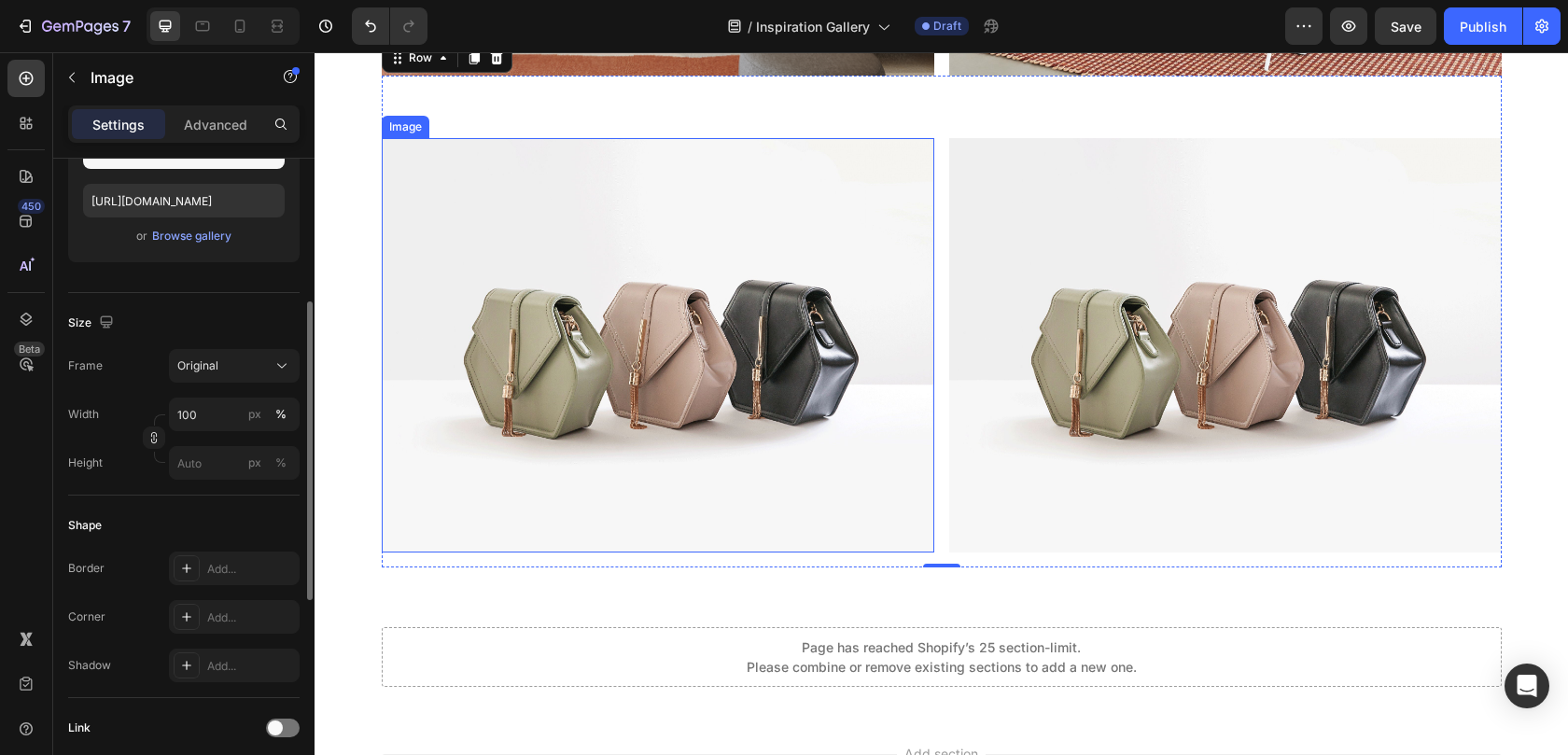
click at [411, 131] on div "Image" at bounding box center [406, 126] width 48 height 23
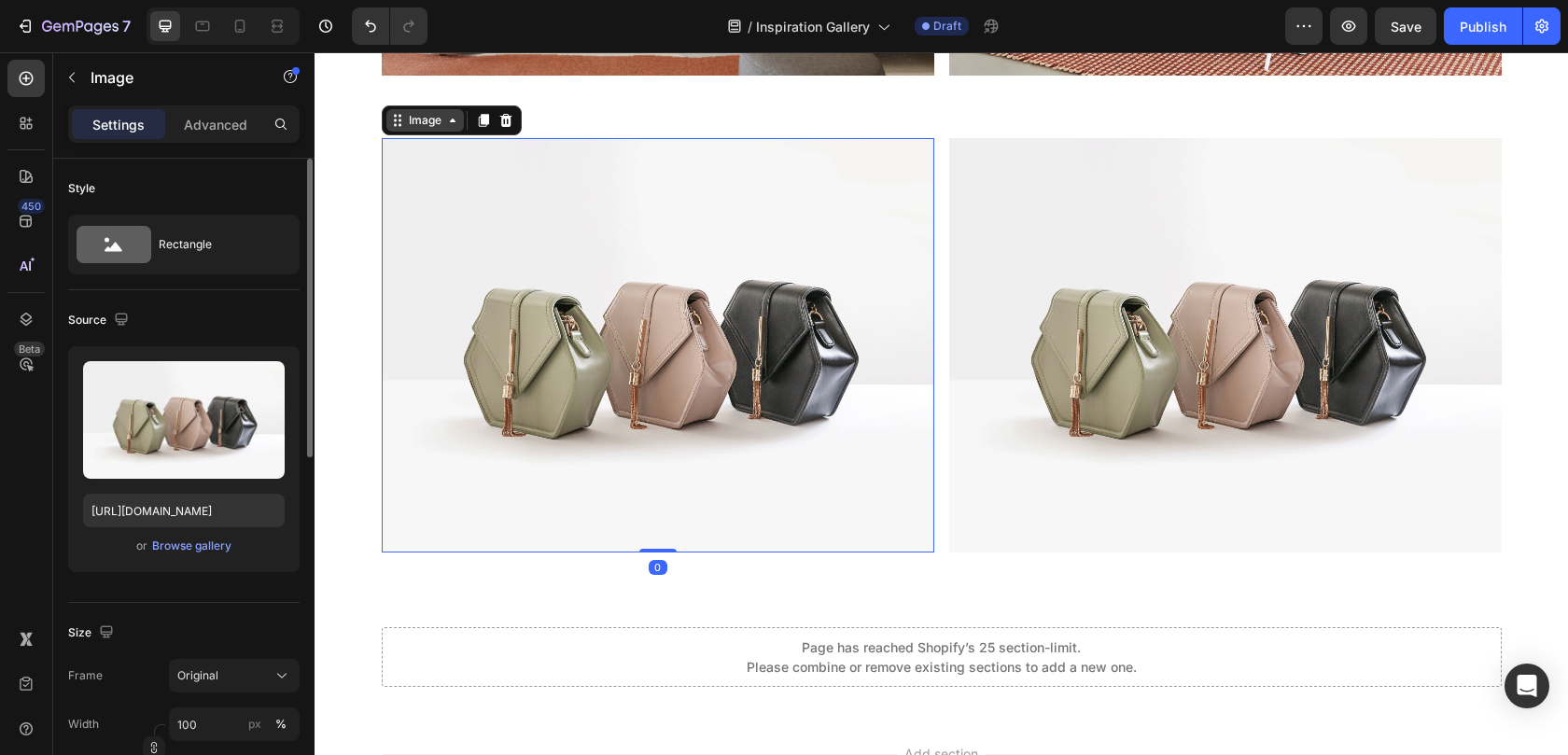
click at [422, 125] on div "Image" at bounding box center [425, 120] width 40 height 17
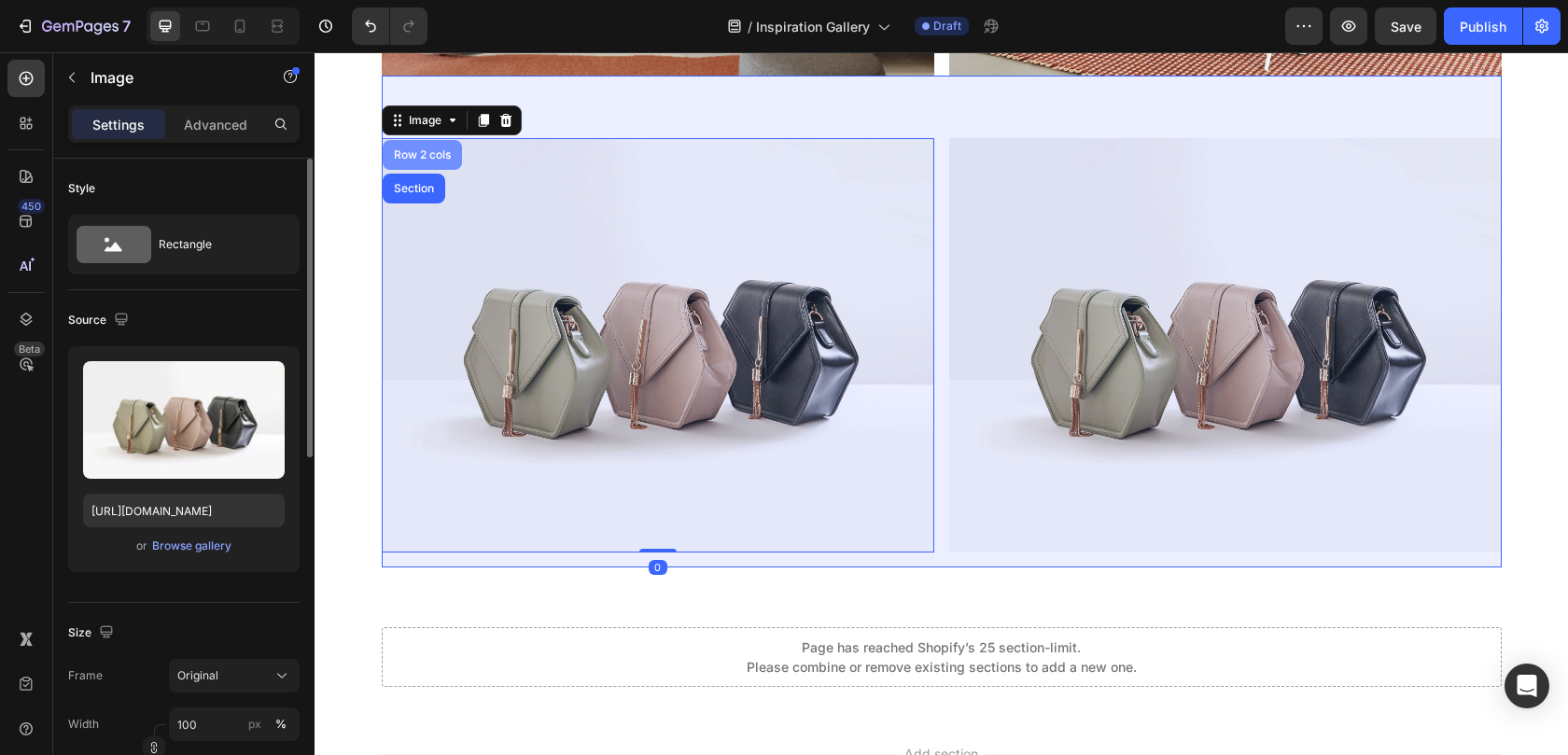
click at [426, 154] on div "Row 2 cols" at bounding box center [422, 154] width 65 height 11
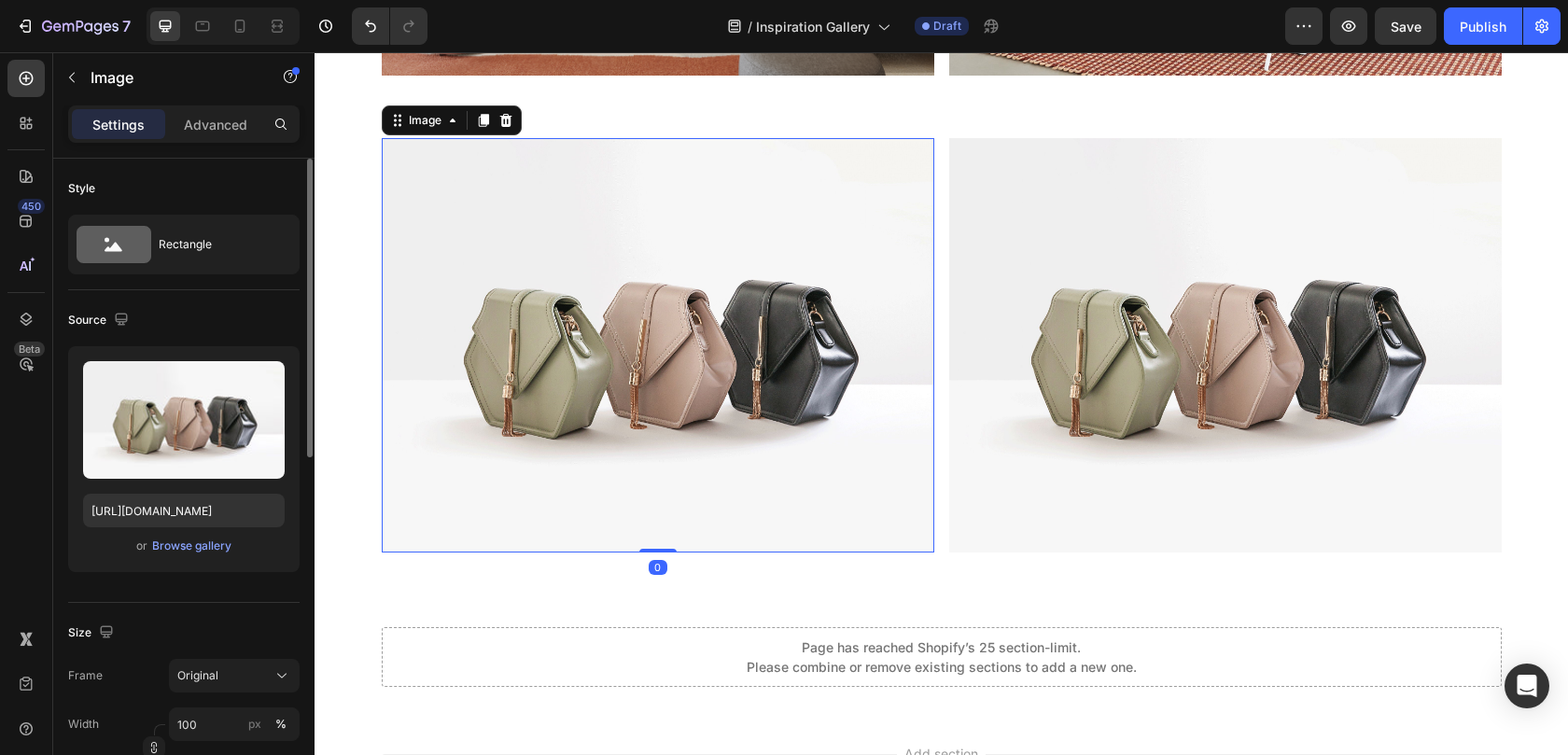
click at [614, 207] on img at bounding box center [658, 345] width 552 height 414
click at [431, 122] on div "Image" at bounding box center [425, 120] width 40 height 17
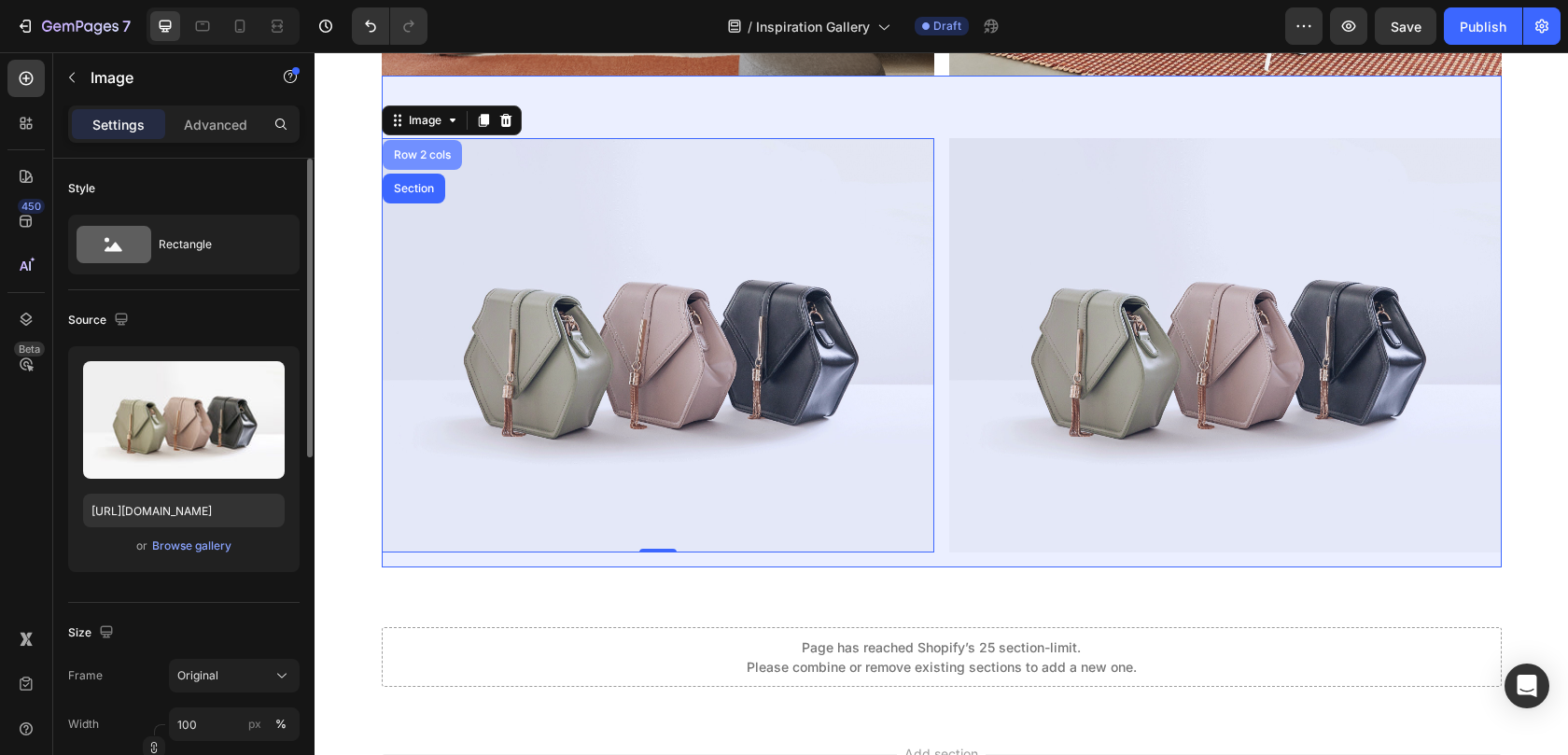
click at [422, 157] on div "Row 2 cols" at bounding box center [422, 154] width 65 height 11
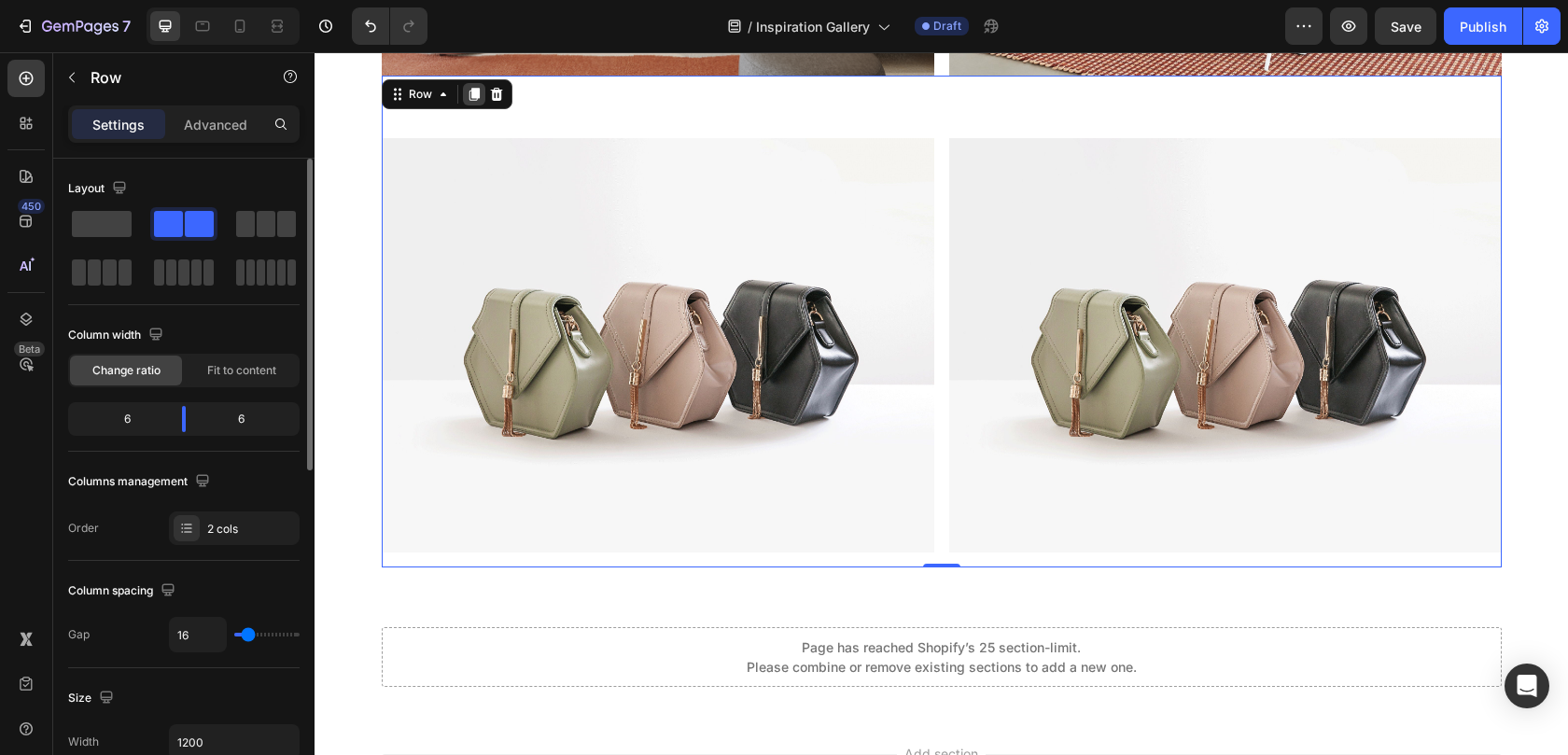
click at [469, 94] on icon at bounding box center [474, 94] width 10 height 13
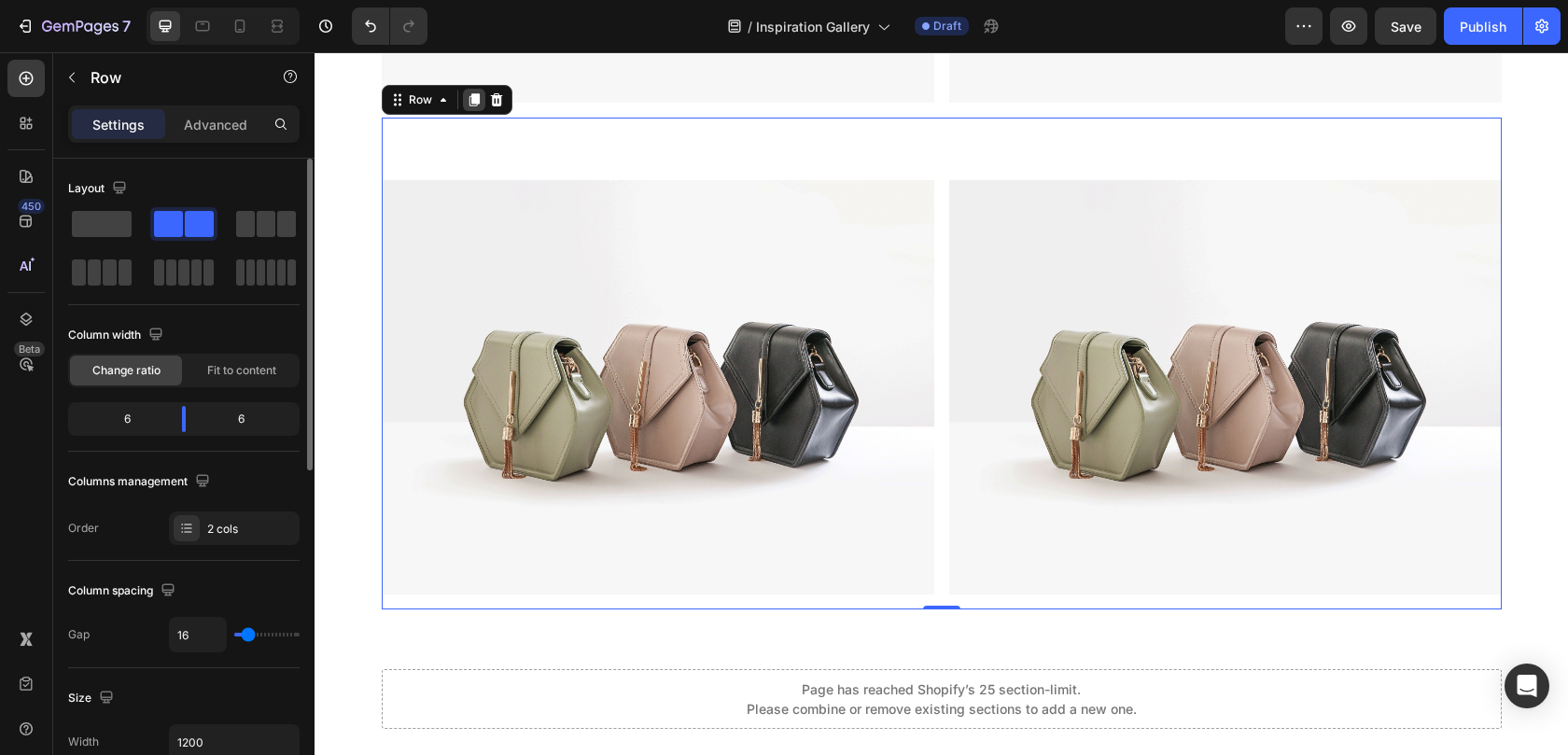
click at [469, 95] on icon at bounding box center [474, 99] width 10 height 13
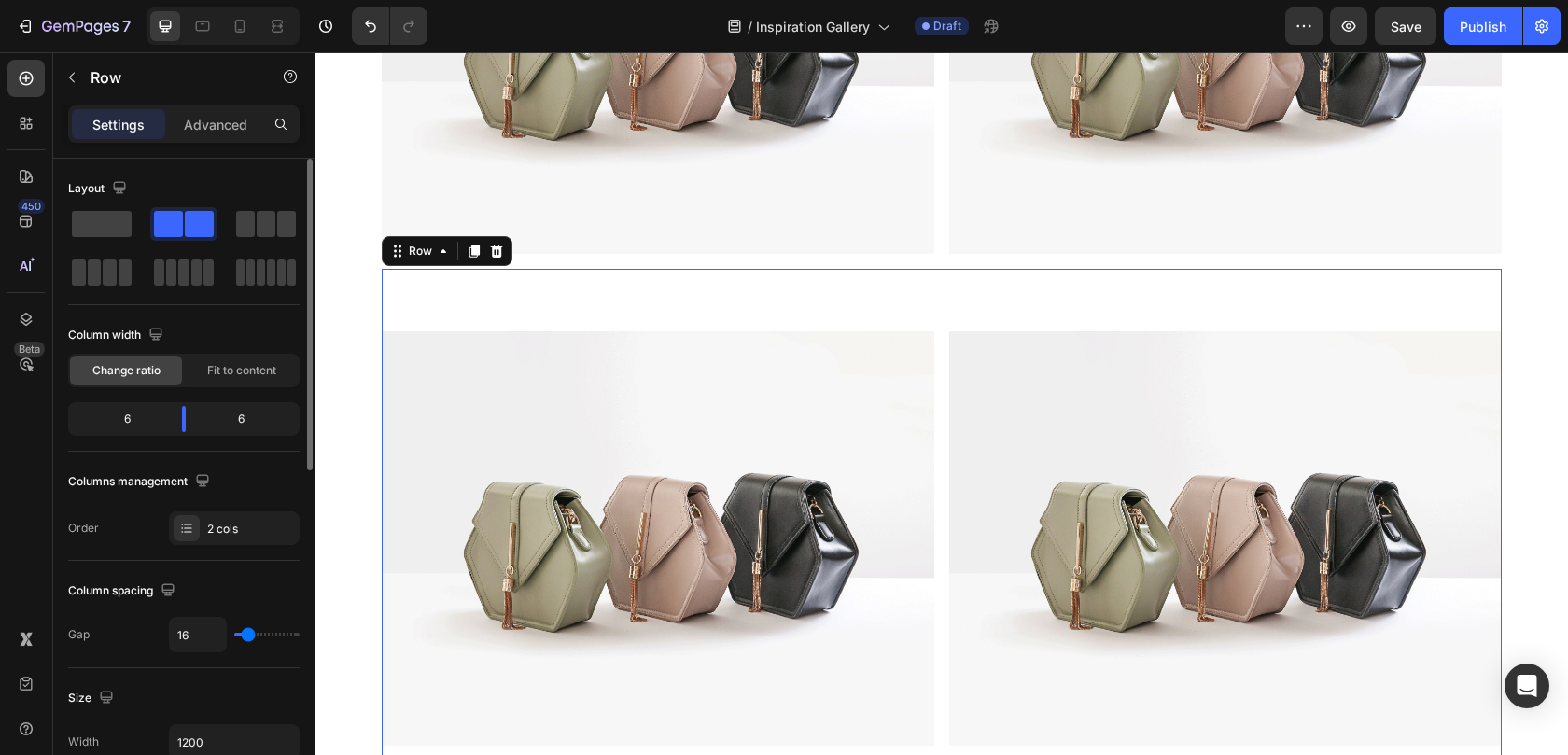
scroll to position [13671, 0]
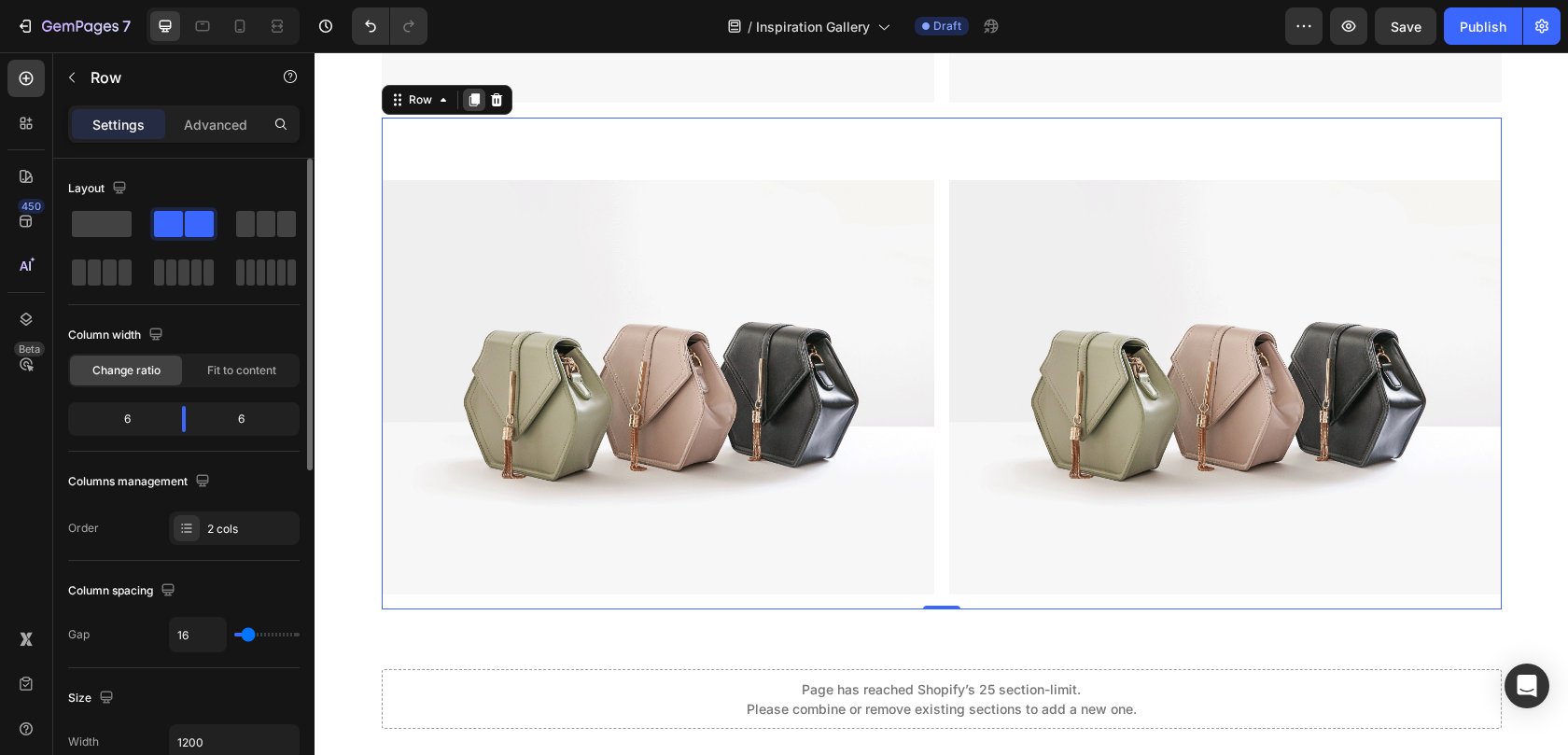
click at [469, 96] on icon at bounding box center [474, 100] width 10 height 13
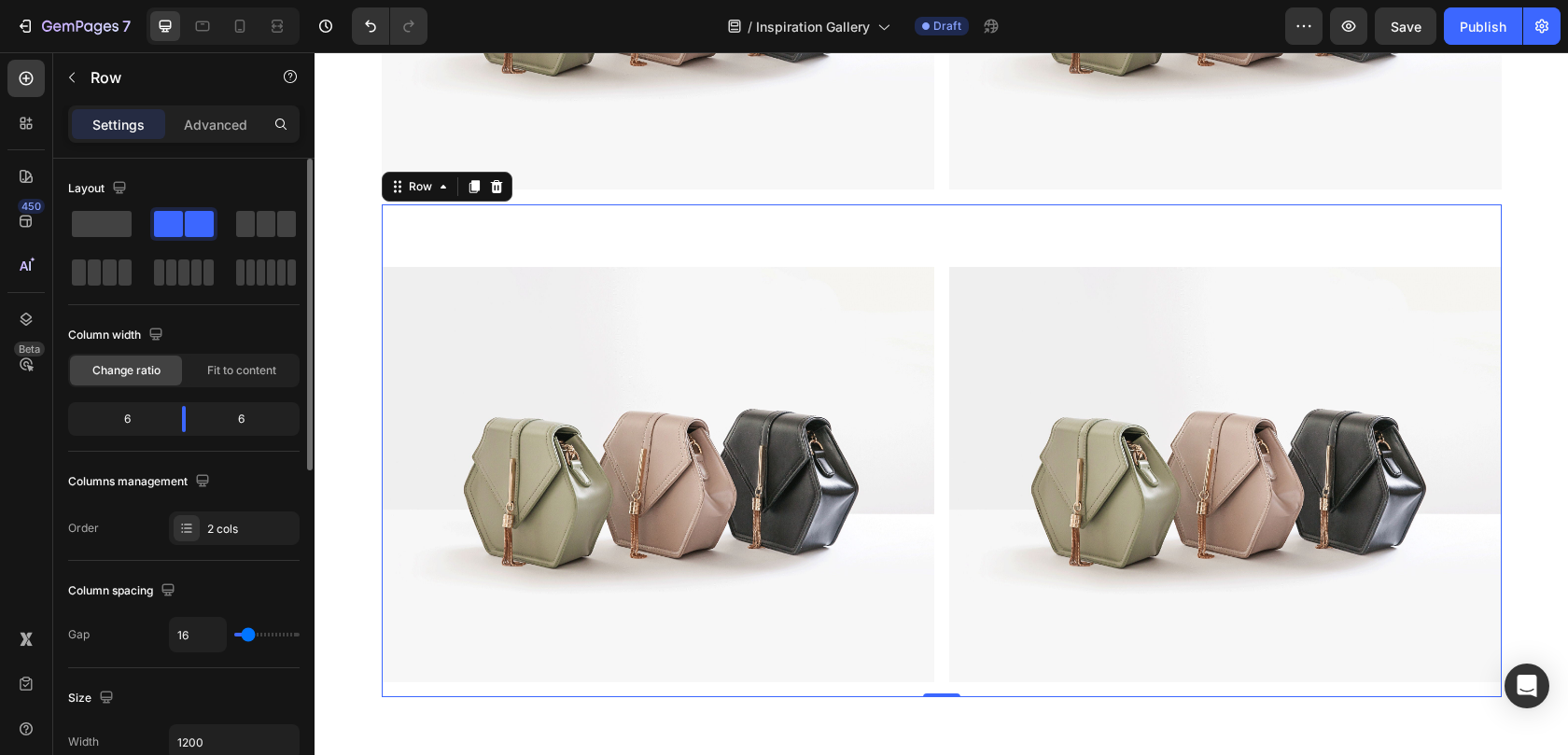
scroll to position [14653, 0]
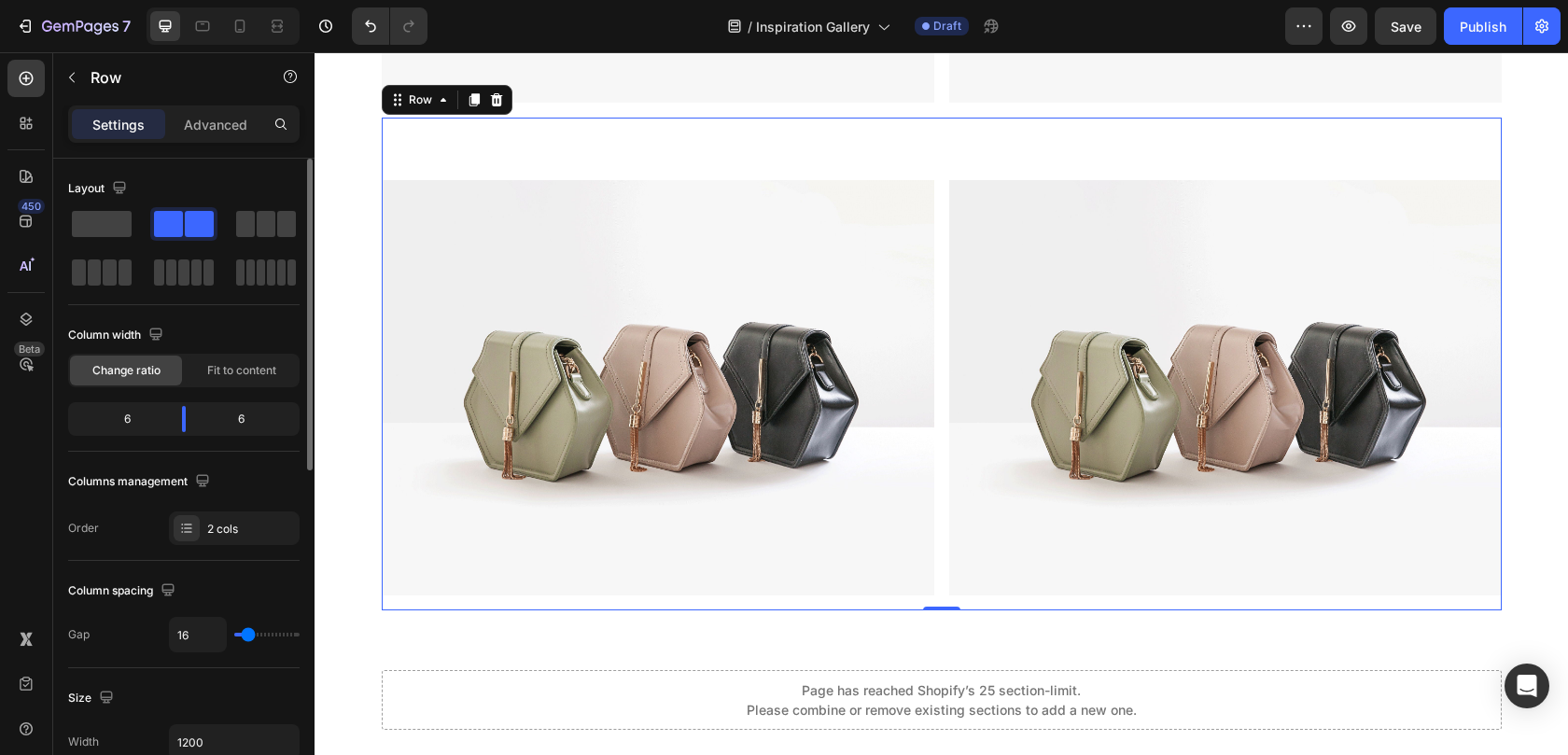
click at [469, 96] on icon at bounding box center [474, 100] width 10 height 13
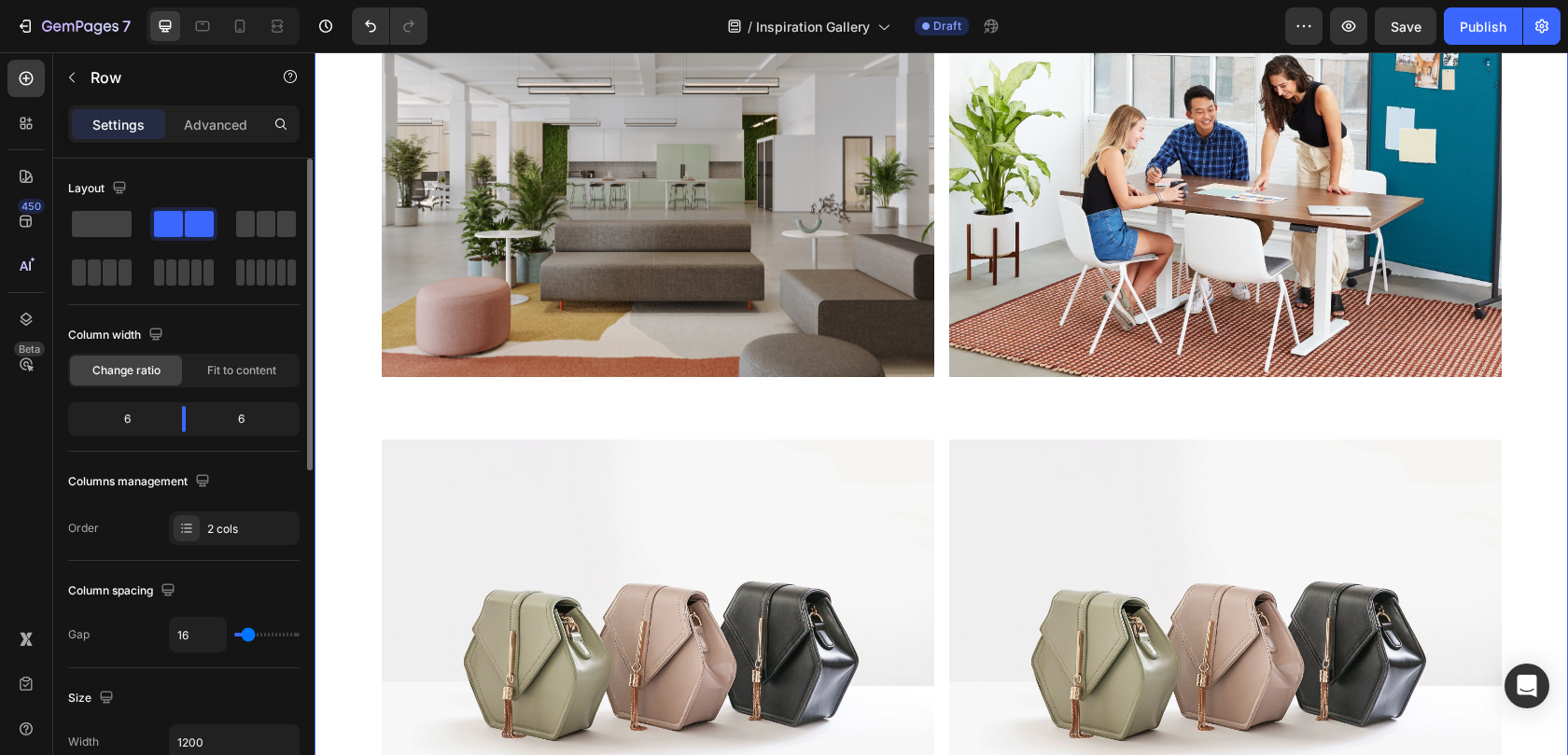
scroll to position [12133, 0]
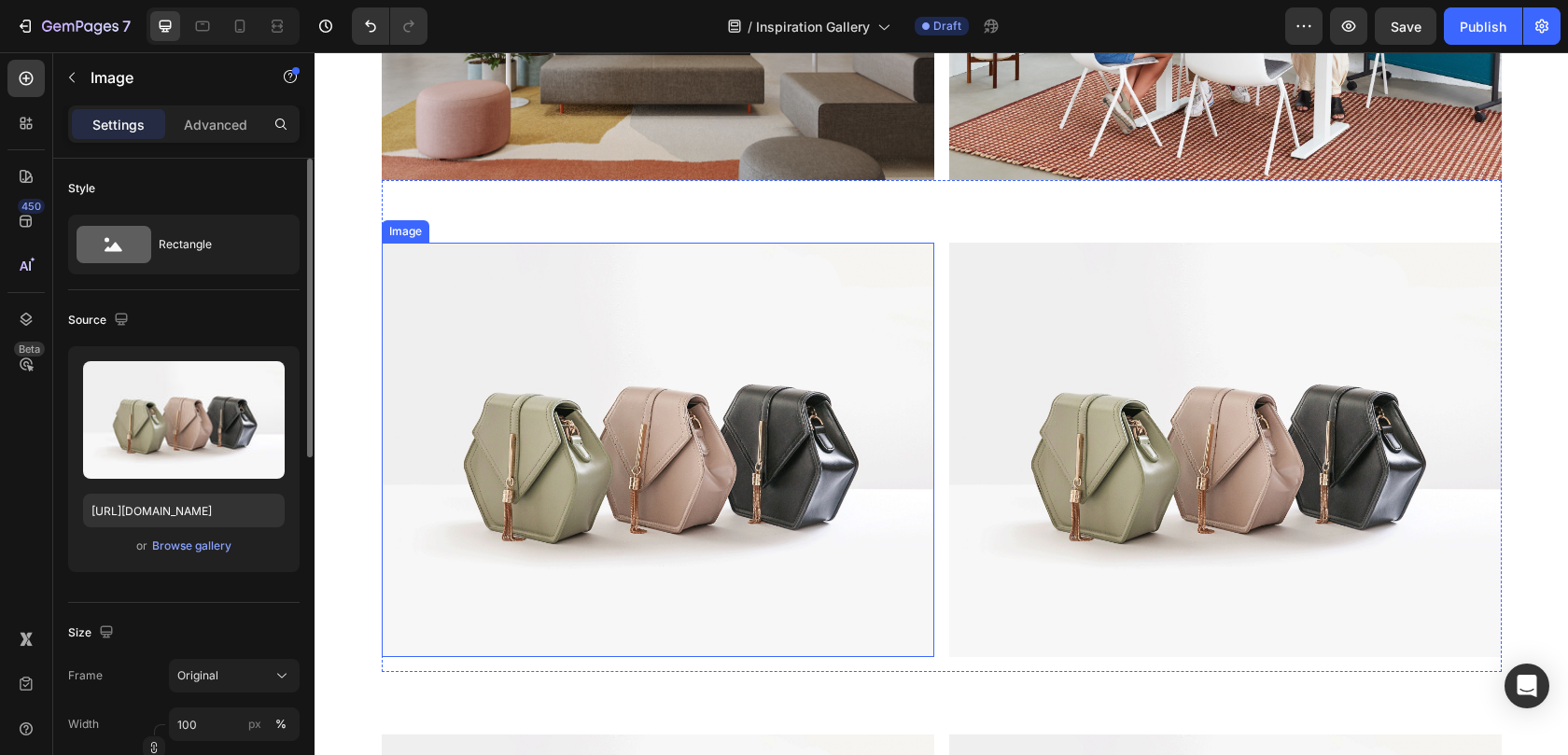
click at [569, 474] on img at bounding box center [658, 450] width 552 height 414
click at [220, 537] on div "Browse gallery" at bounding box center [192, 545] width 80 height 17
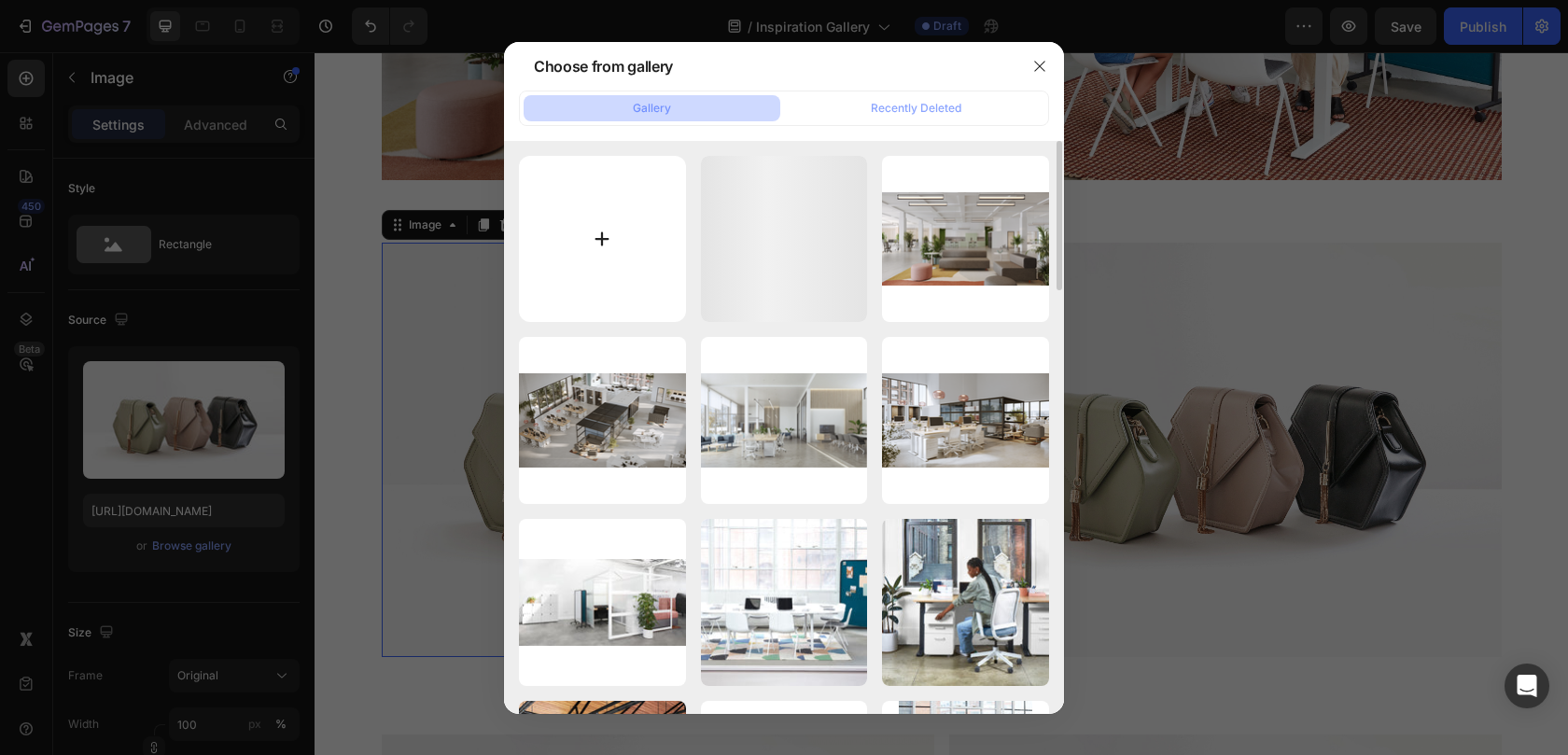
click at [533, 231] on input "file" at bounding box center [602, 240] width 167 height 167
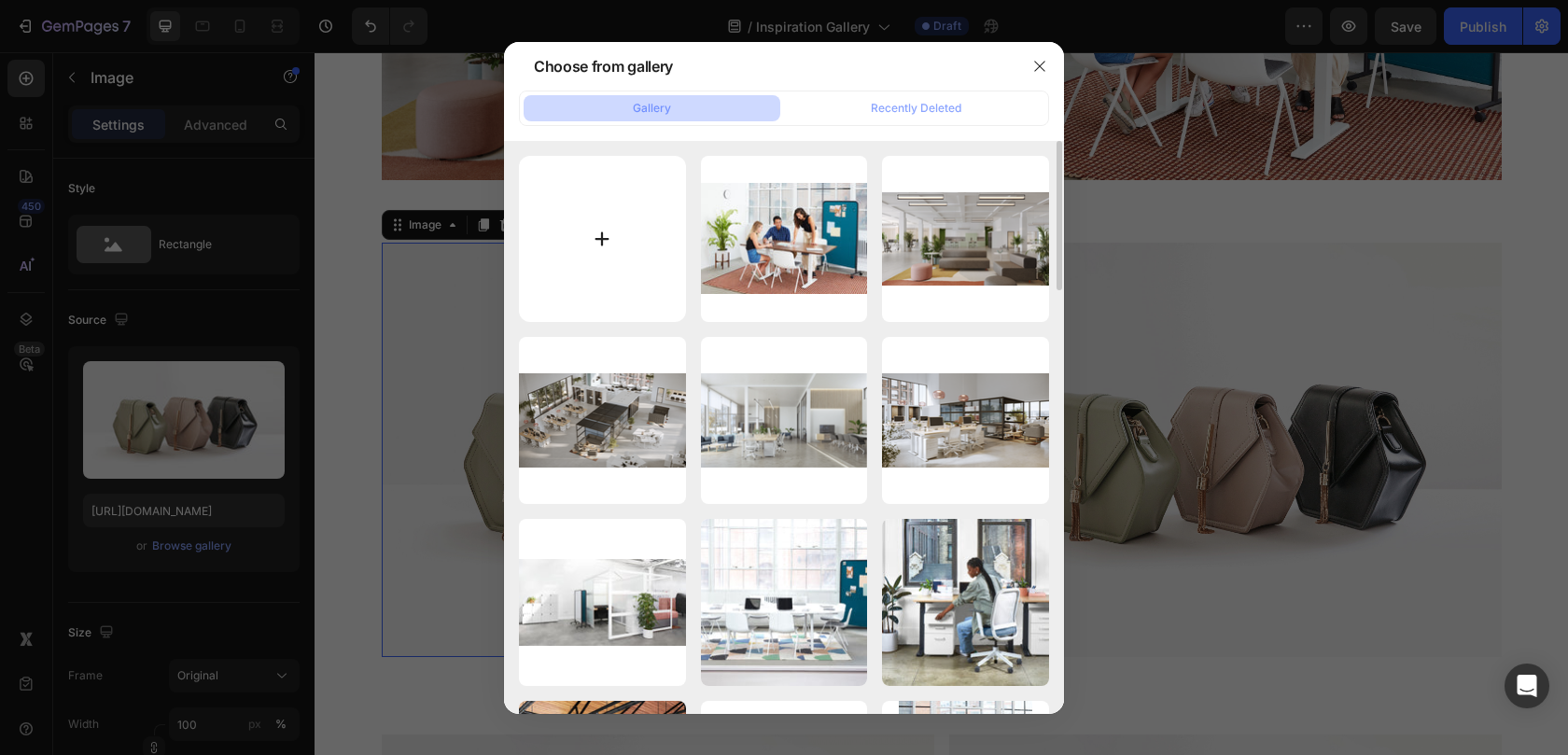
type input "C:\fakepath\B2B-Meeting-Culture_Series-A-Scale-Table_05.jpg"
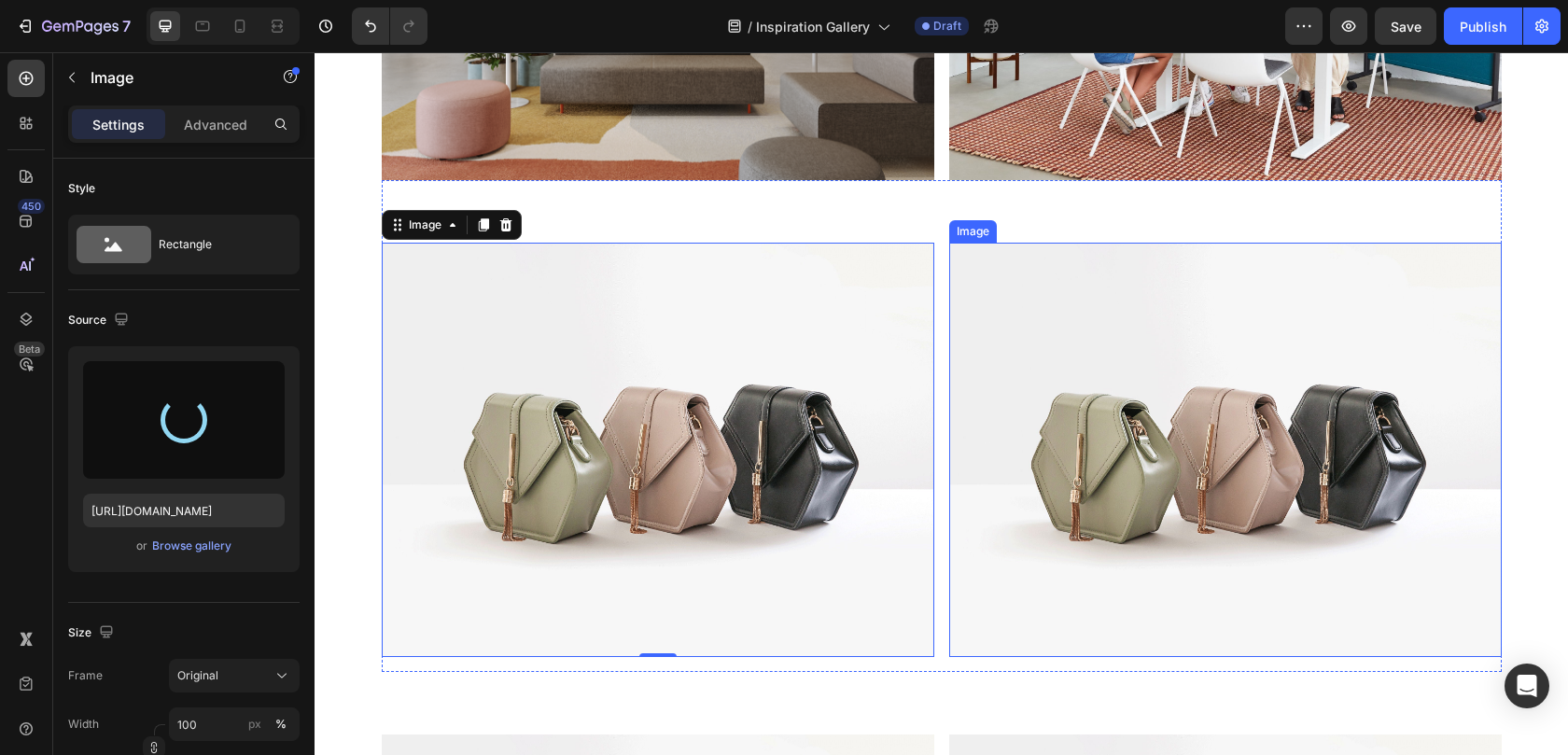
type input "https://cdn.shopify.com/s/files/1/0594/6559/7043/files/gempages_553249401305301…"
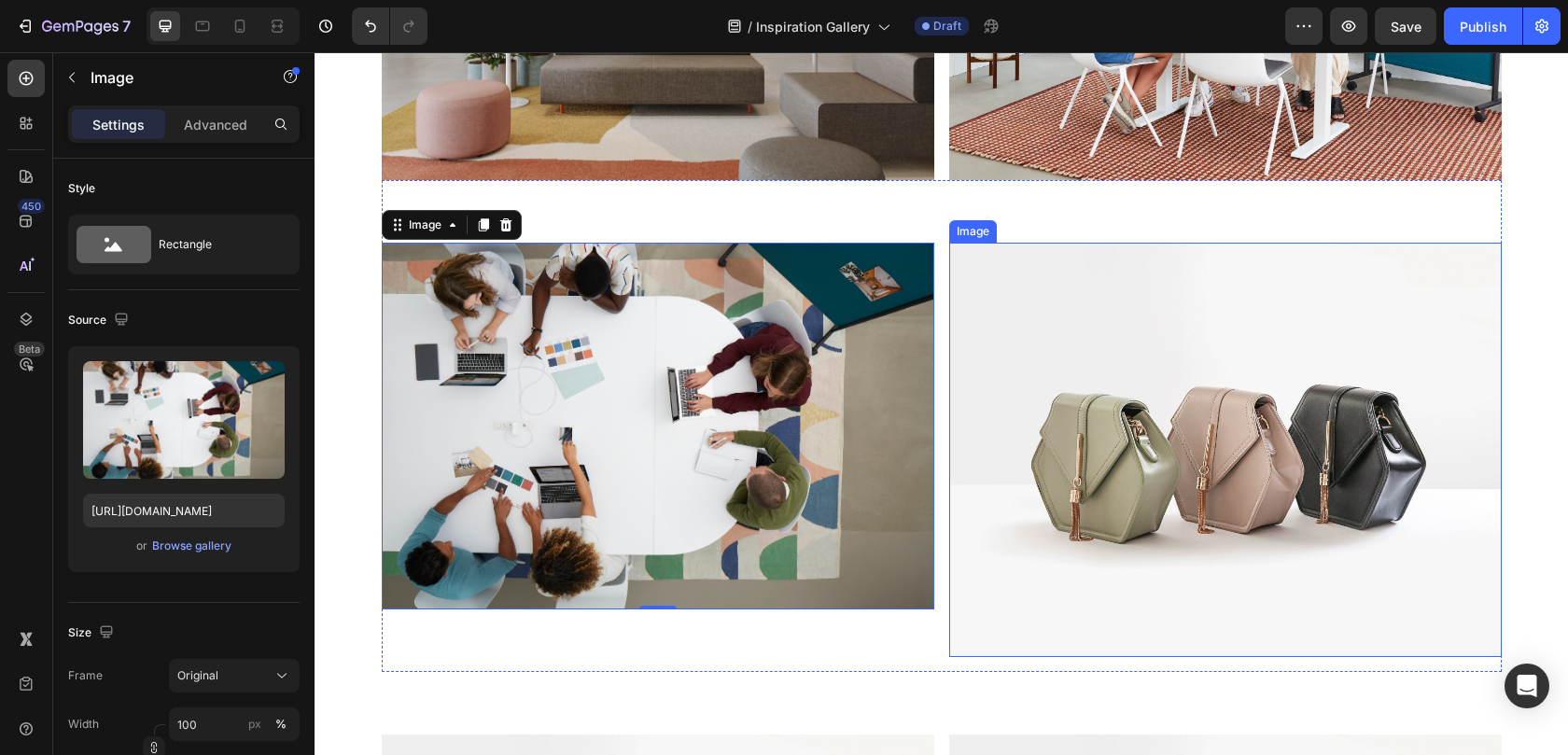
click at [1164, 351] on img at bounding box center [1225, 450] width 552 height 414
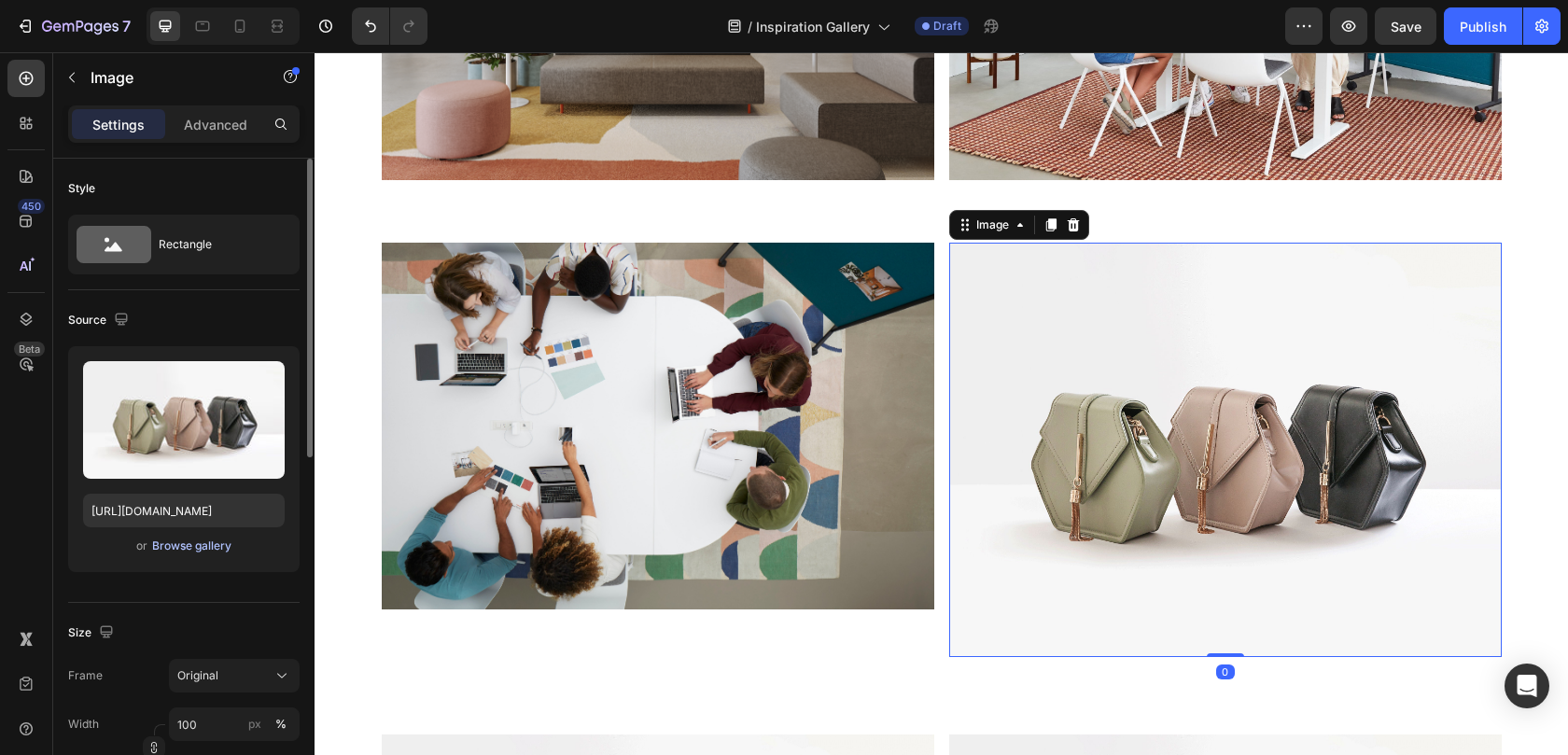
click at [189, 545] on div "Browse gallery" at bounding box center [192, 545] width 80 height 17
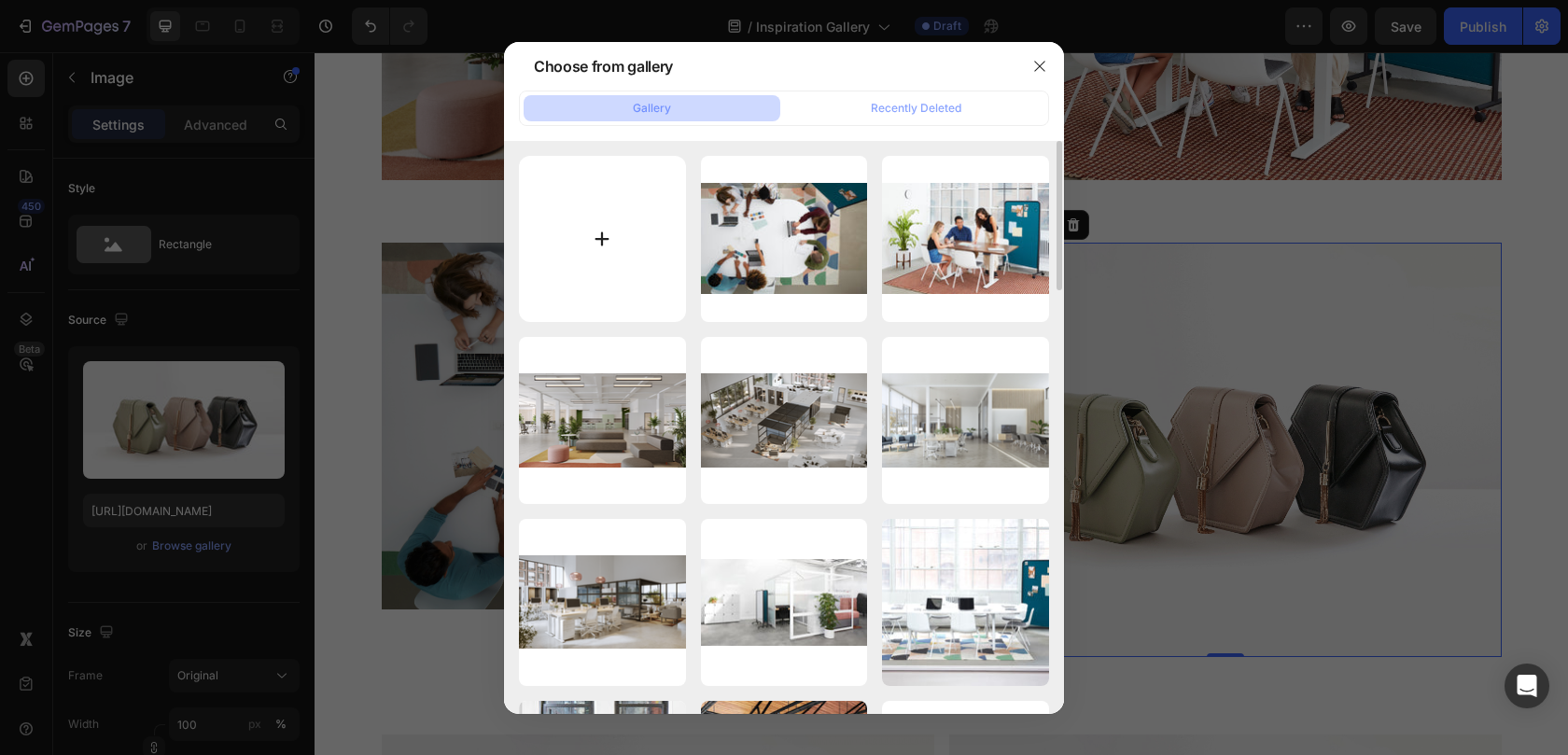
click at [577, 220] on input "file" at bounding box center [602, 240] width 167 height 167
type input "C:\fakepath\B2C_emails welcome series_14.jpg"
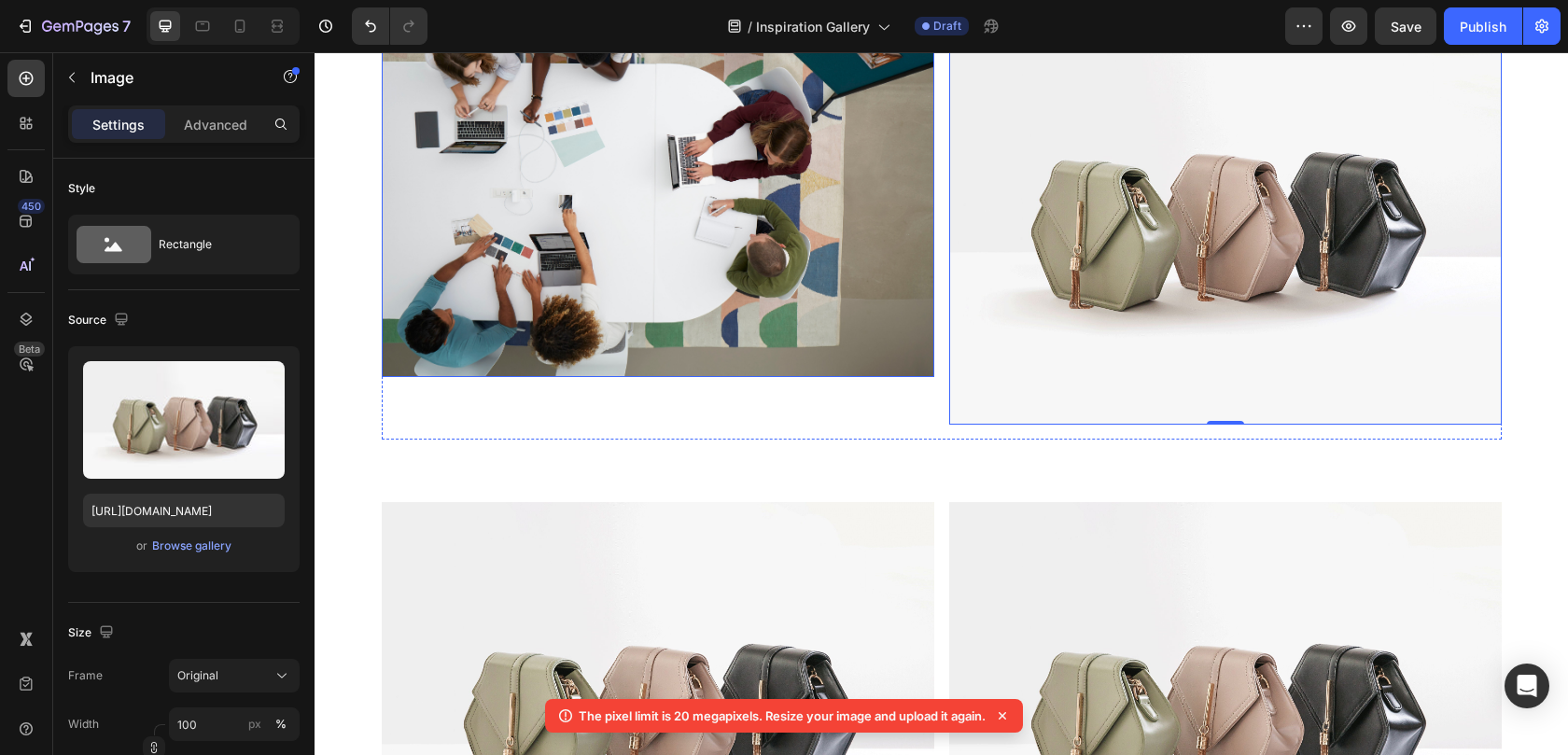
scroll to position [12347, 0]
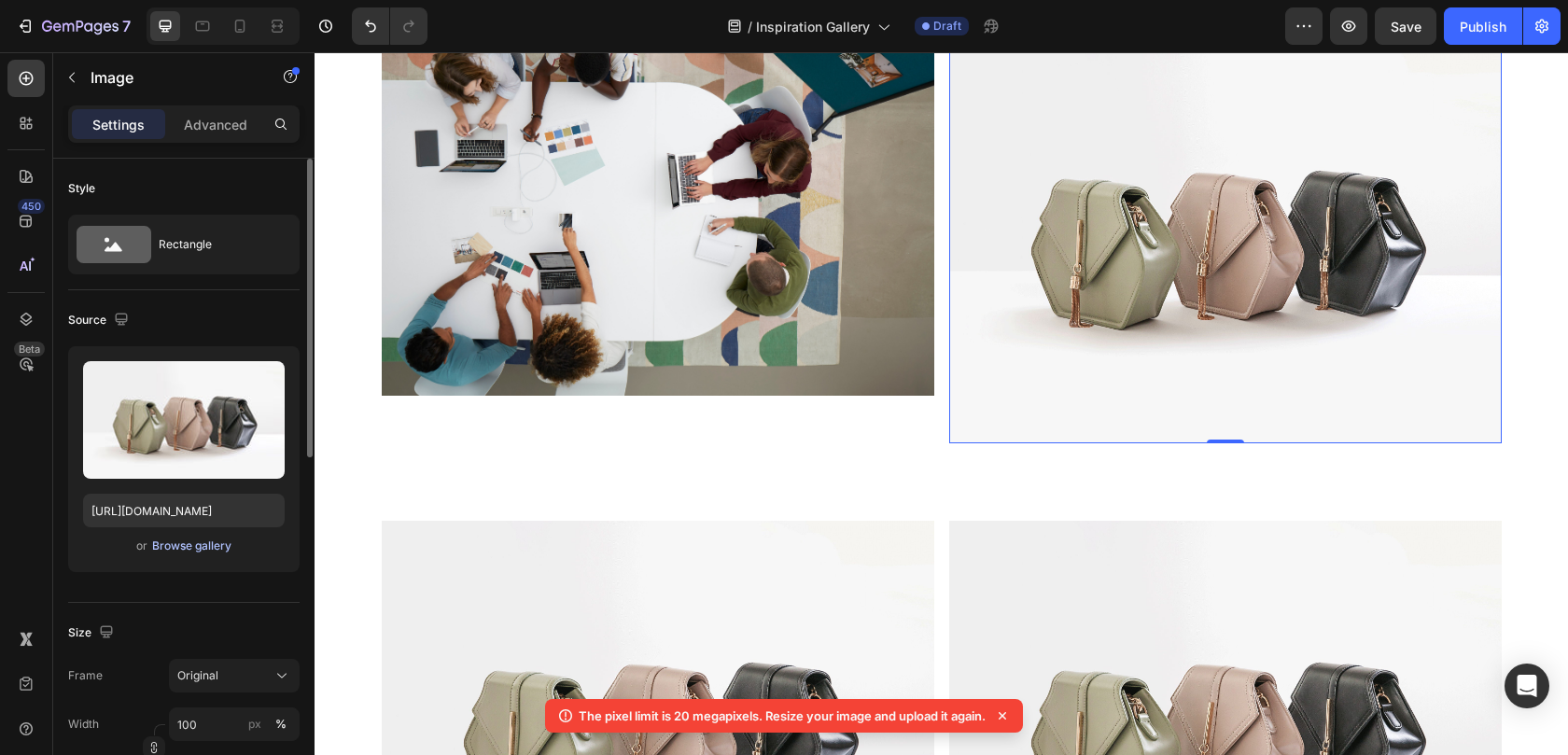
click at [198, 546] on div "Browse gallery" at bounding box center [192, 545] width 80 height 17
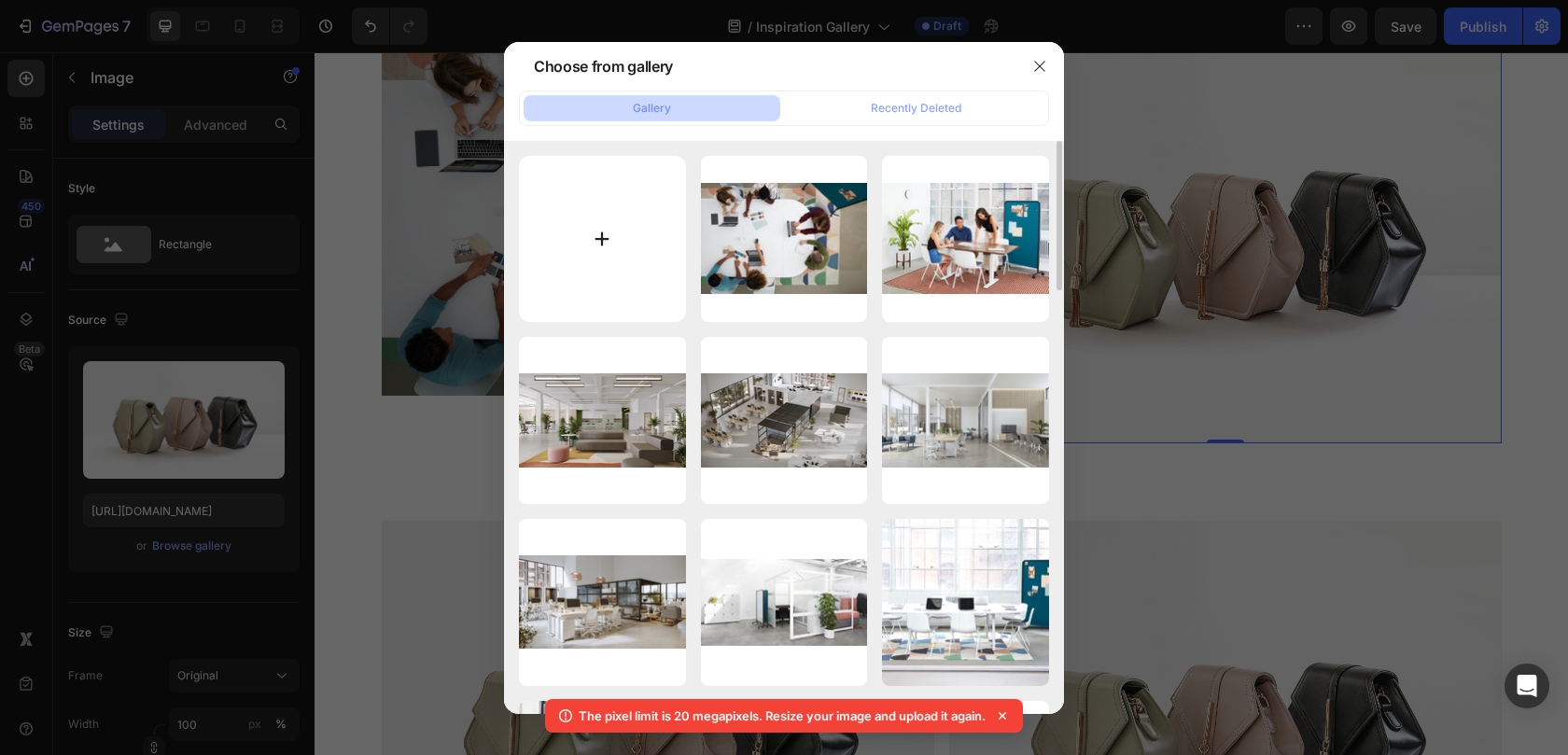
click at [616, 259] on input "file" at bounding box center [602, 240] width 167 height 167
type input "C:\fakepath\blog_062623_image03.jpg"
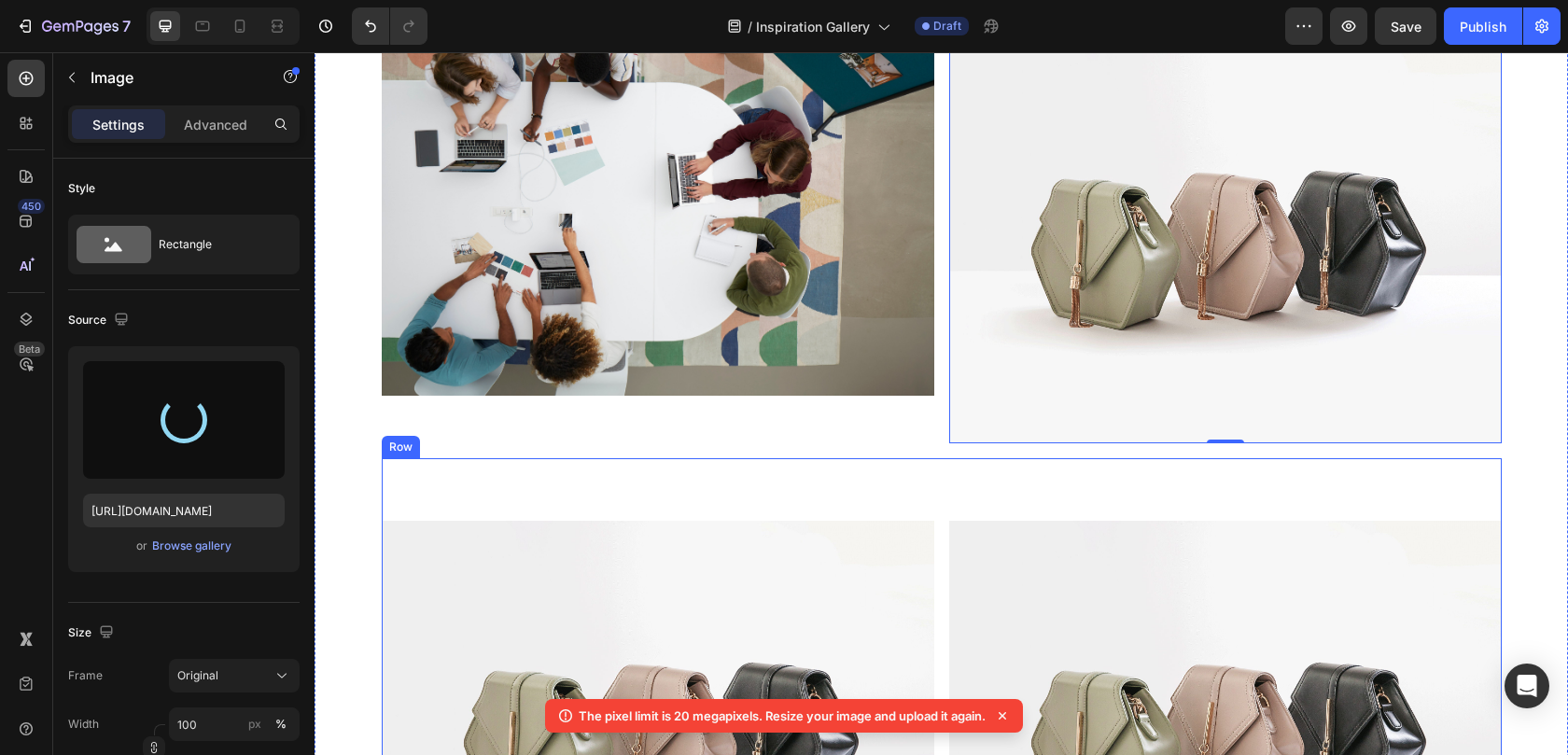
type input "https://cdn.shopify.com/s/files/1/0594/6559/7043/files/gempages_553249401305301…"
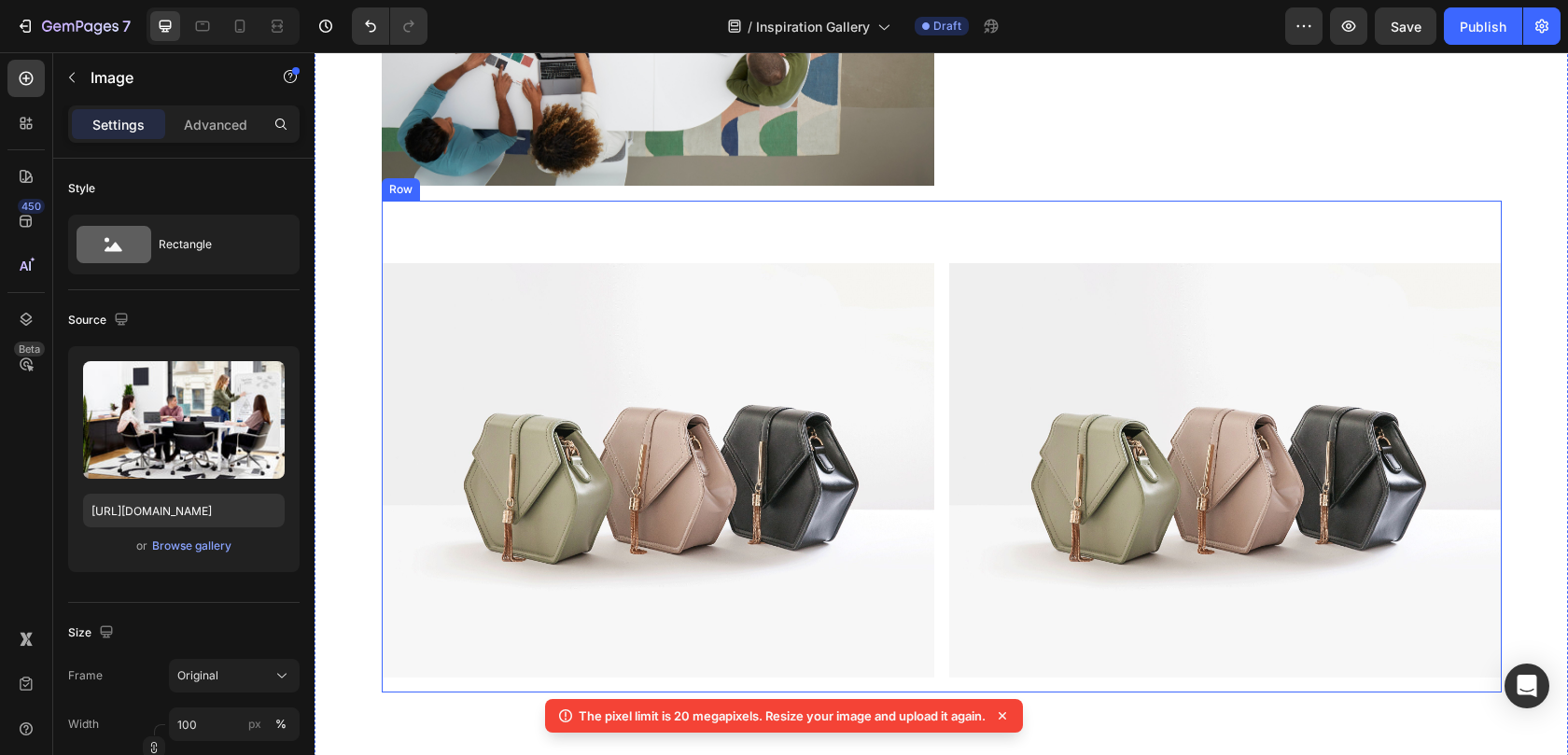
scroll to position [12714, 0]
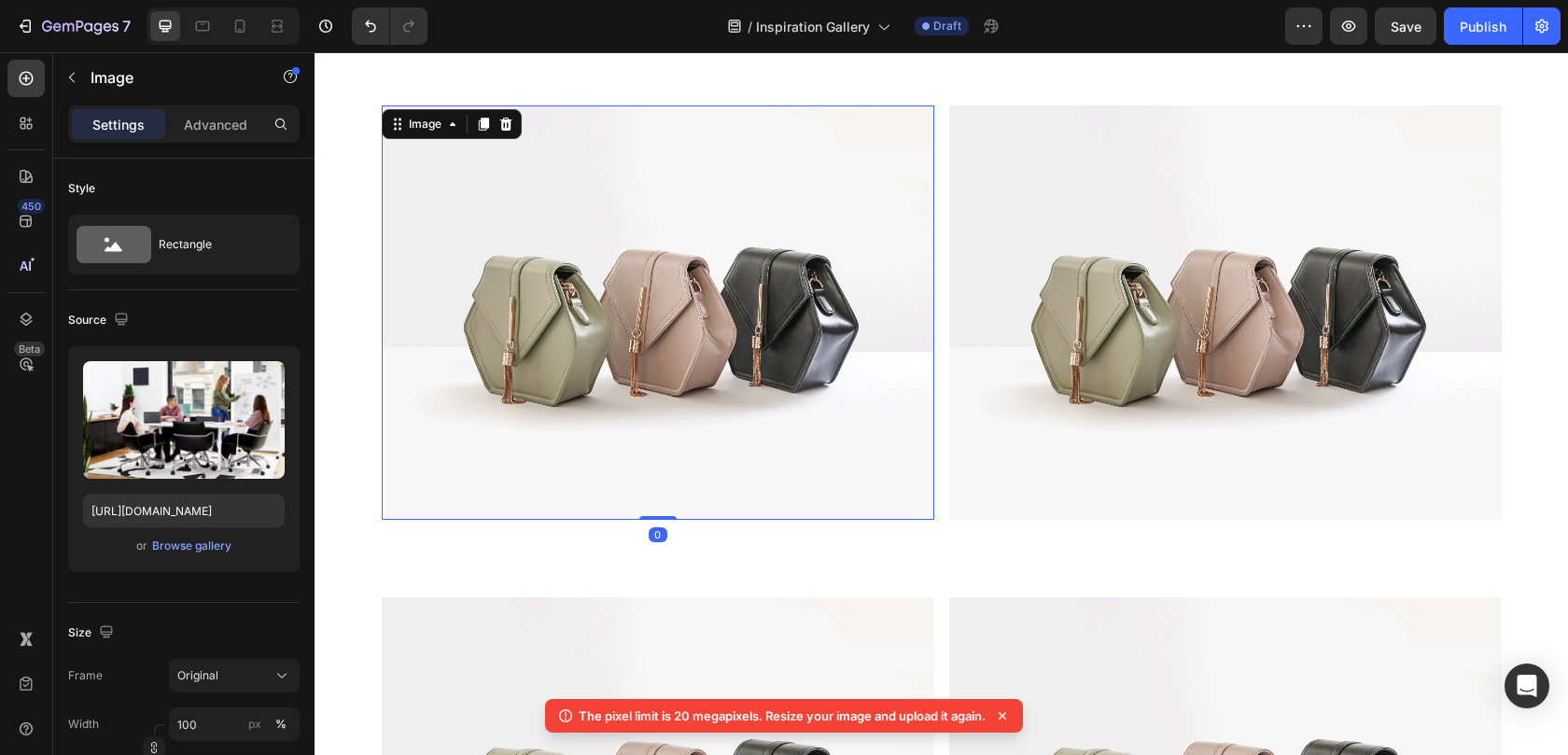
click at [729, 411] on img at bounding box center [658, 312] width 552 height 414
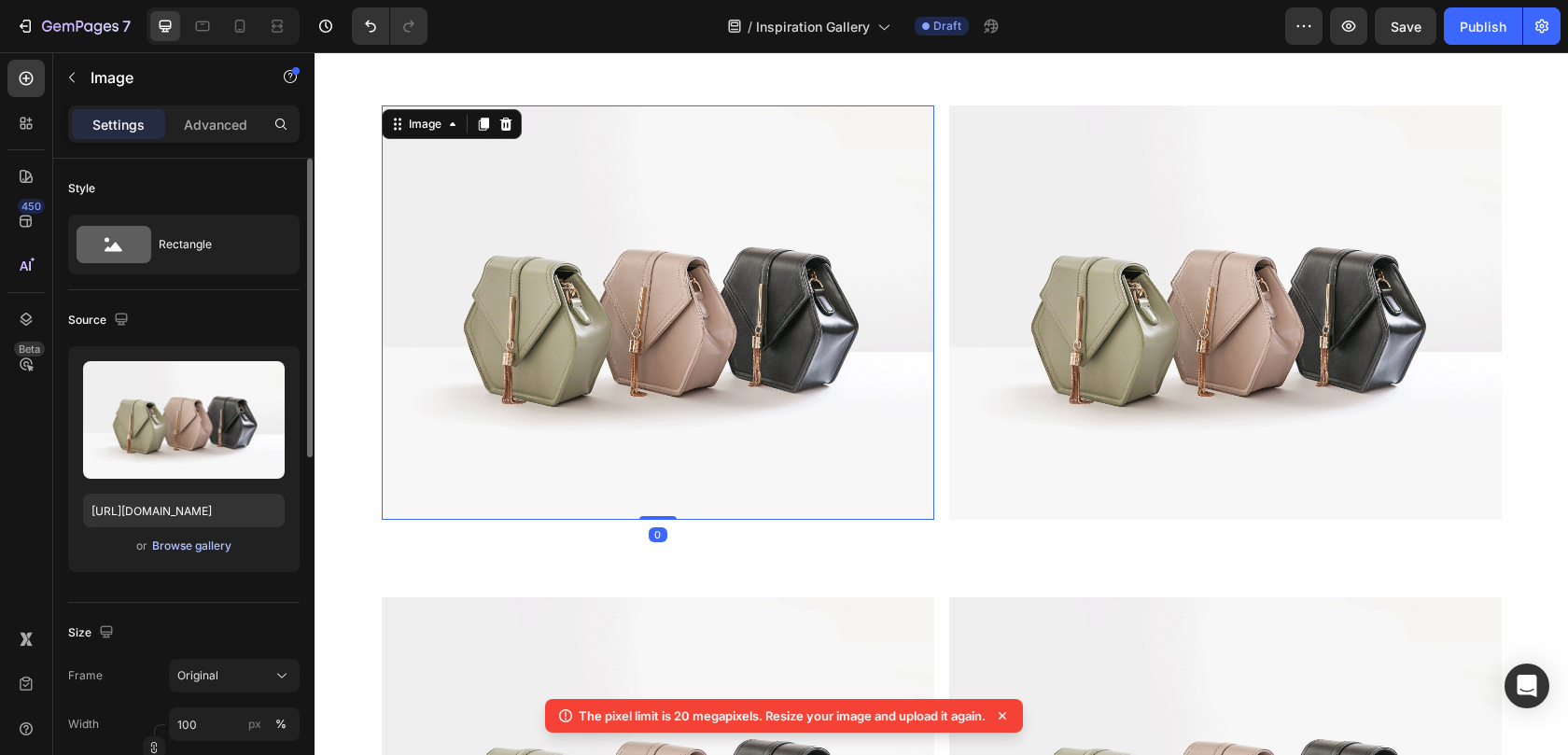
click at [204, 546] on div "Browse gallery" at bounding box center [192, 545] width 80 height 17
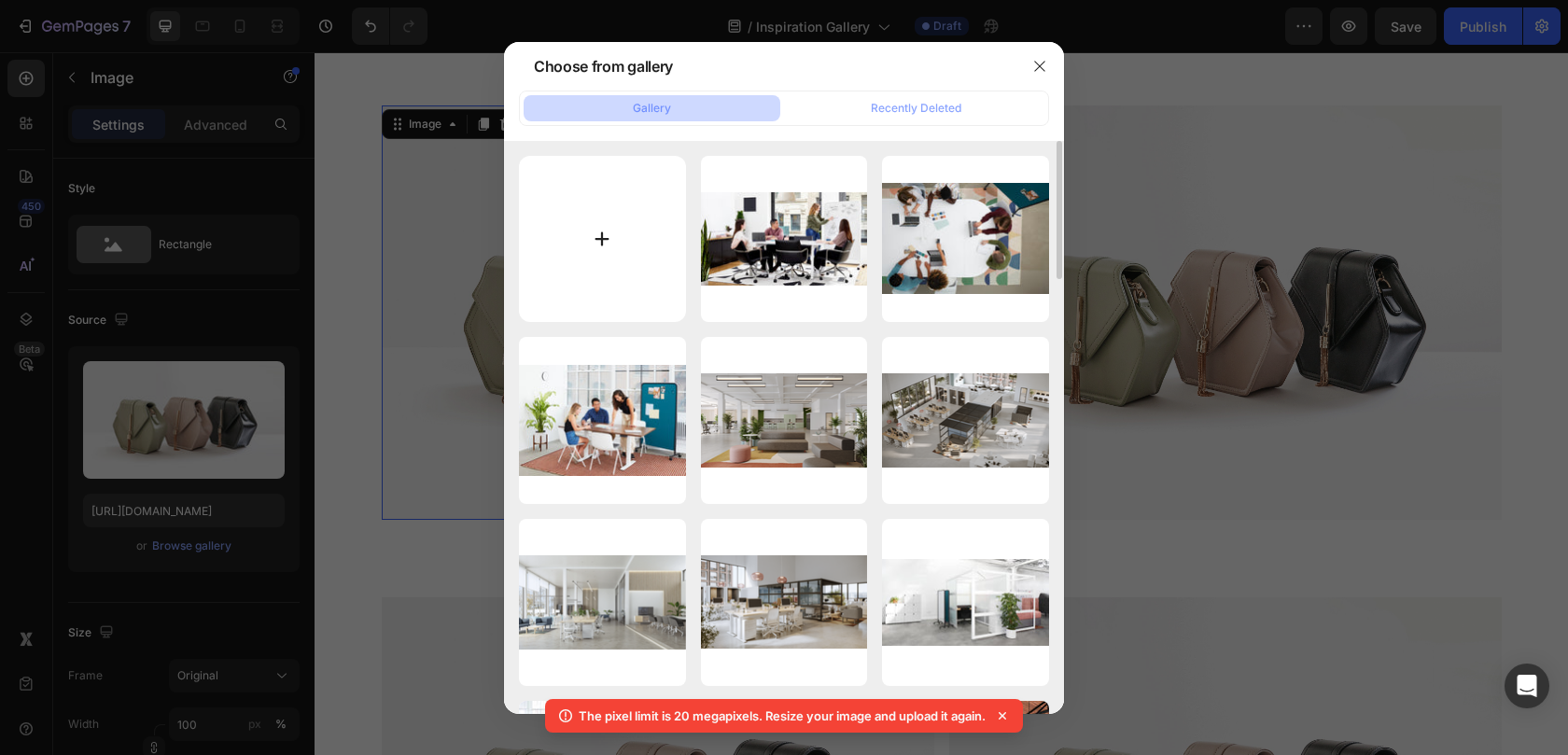
click at [609, 243] on input "file" at bounding box center [602, 240] width 167 height 167
type input "C:\fakepath\bn_2021_Aug_SingleImage_WholeOffice_v2.jpg"
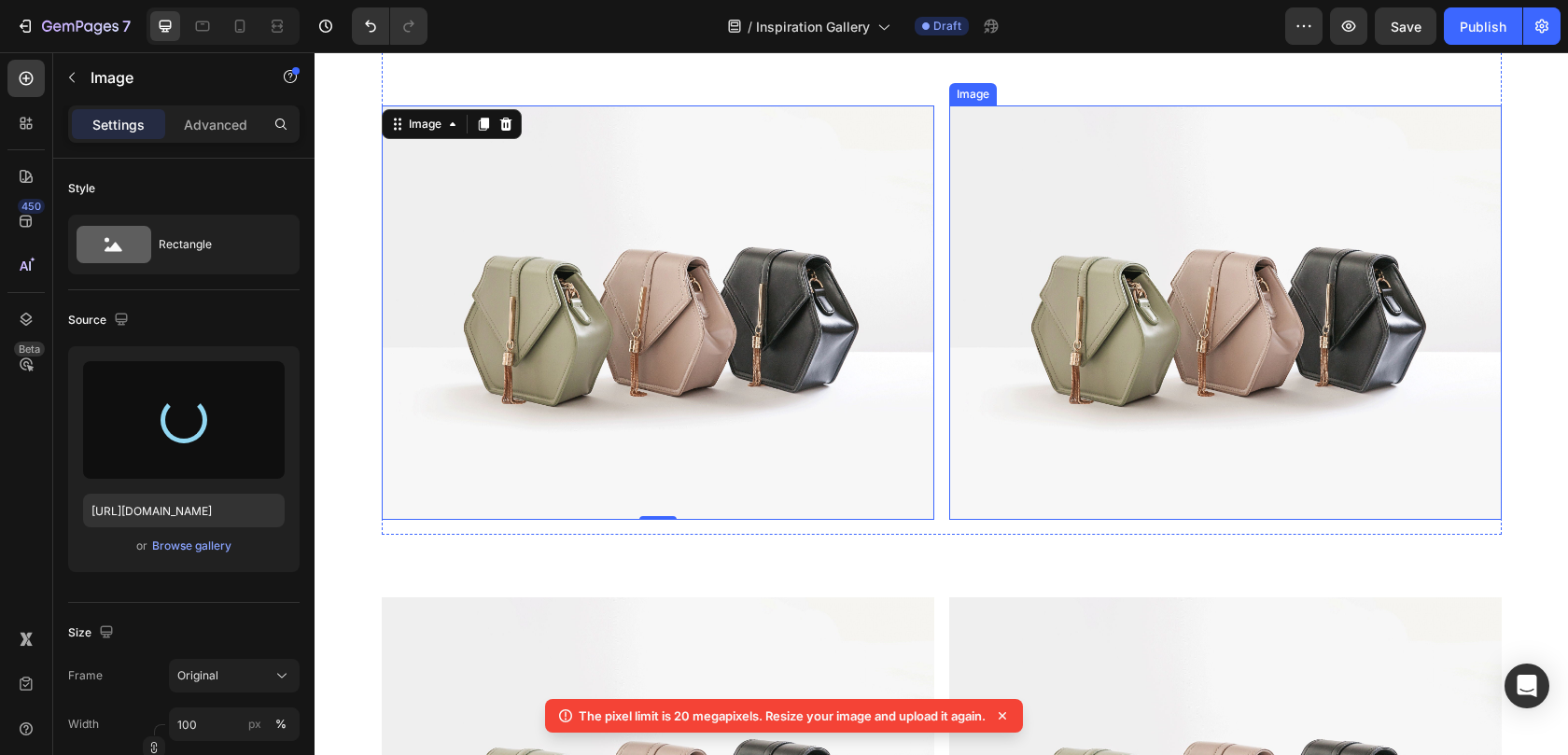
type input "https://cdn.shopify.com/s/files/1/0594/6559/7043/files/gempages_553249401305301…"
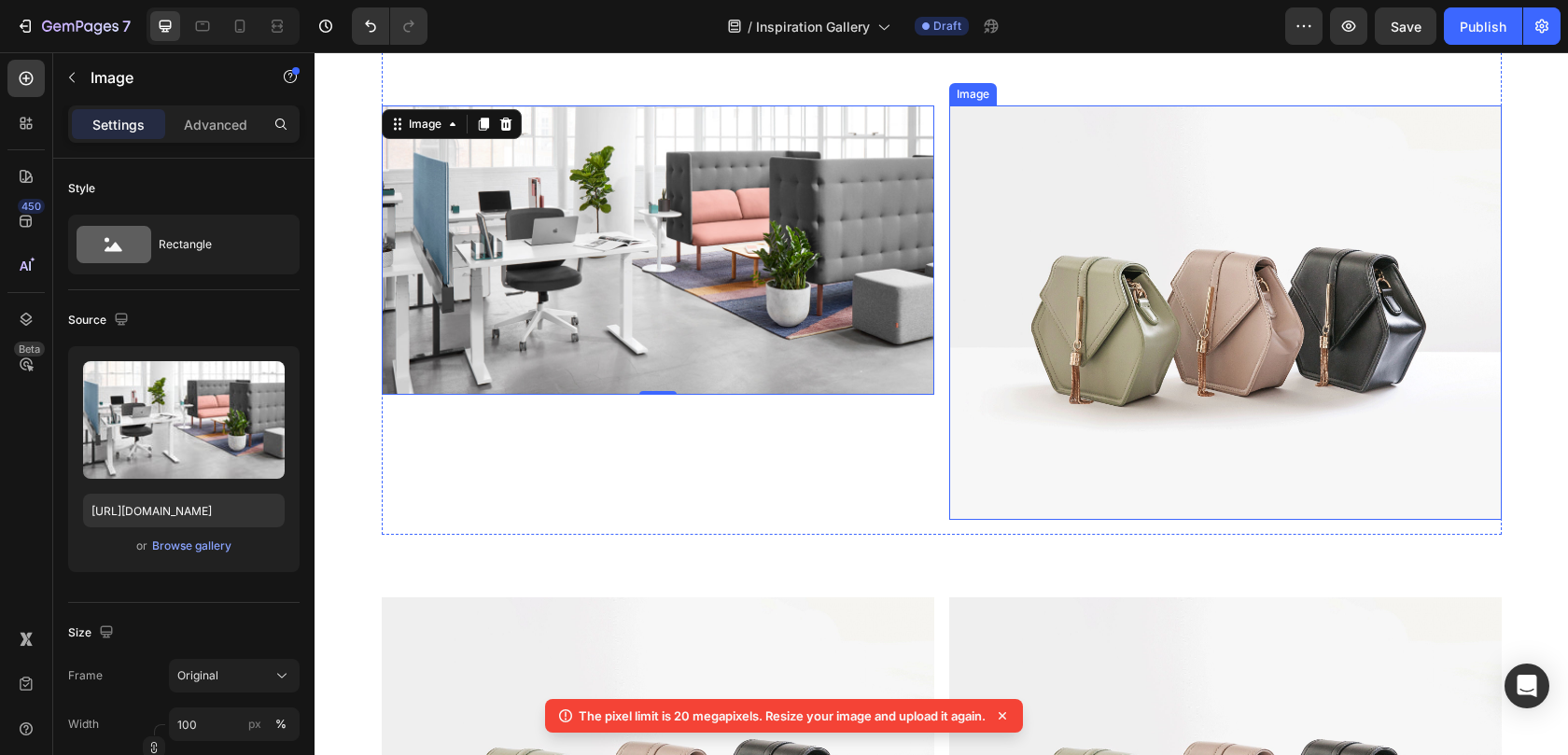
click at [1050, 320] on img at bounding box center [1225, 312] width 552 height 414
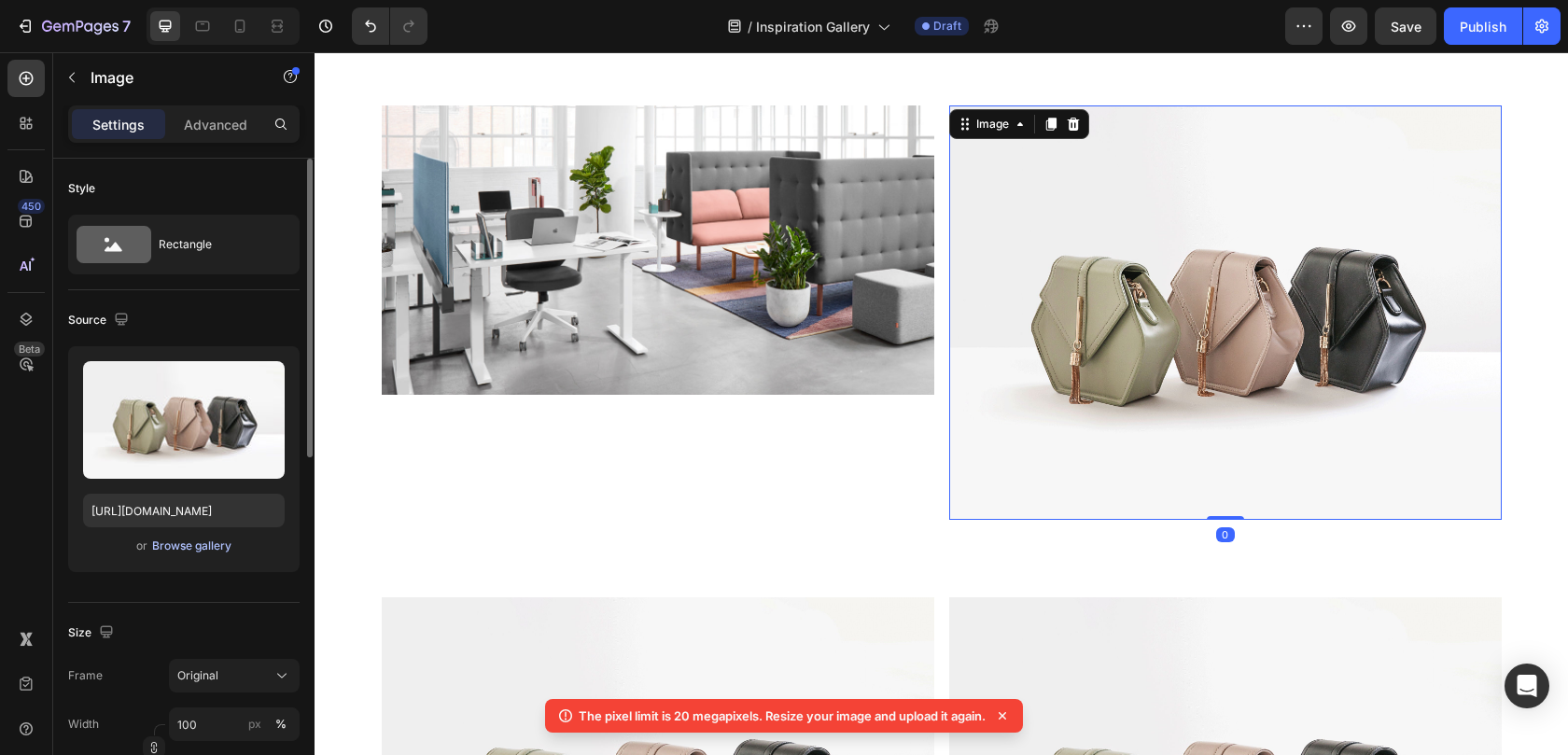
click at [214, 545] on div "Browse gallery" at bounding box center [192, 545] width 80 height 17
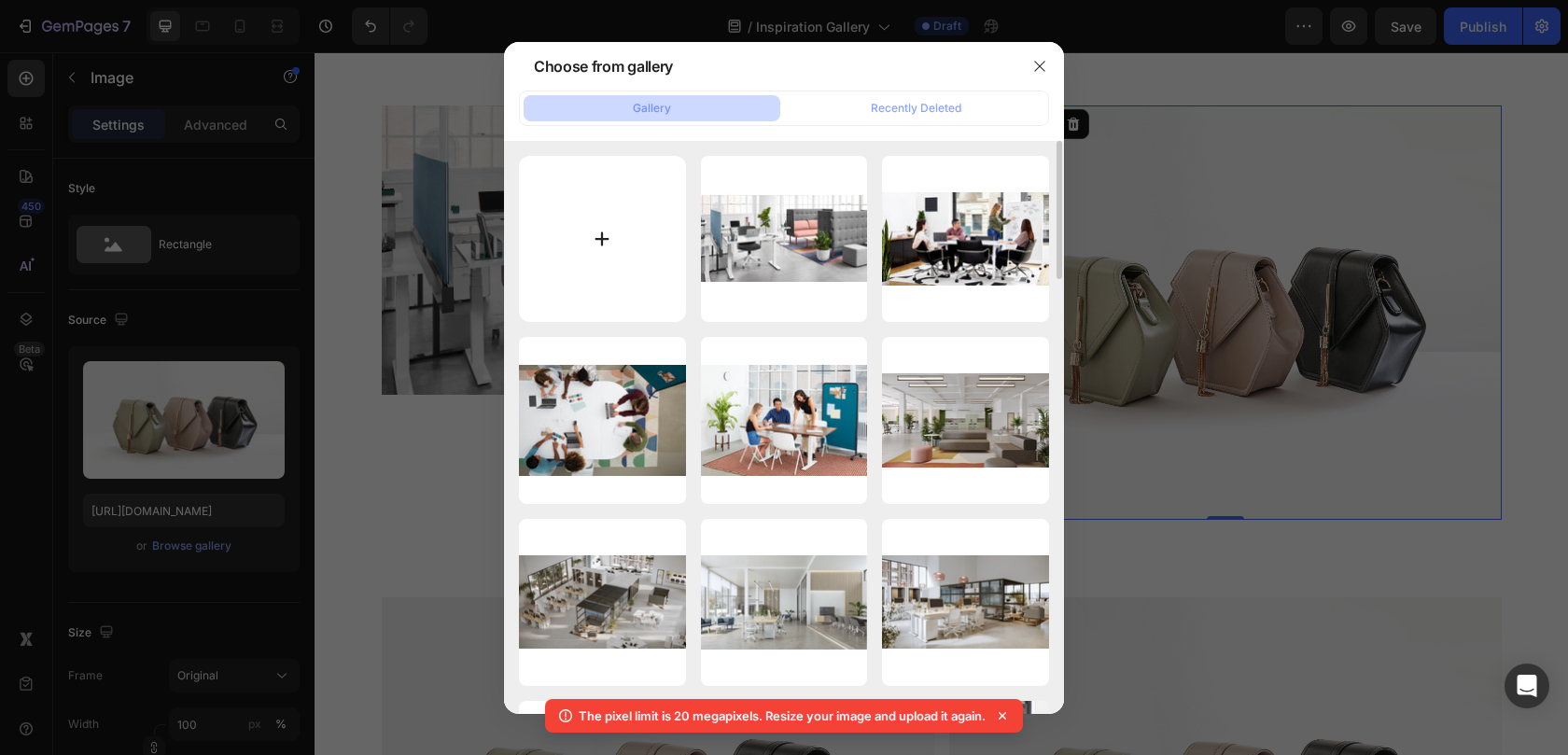
click at [646, 238] on input "file" at bounding box center [602, 240] width 167 height 167
type input "C:\fakepath\bn_2021_Oct_Carousel_Miami_G3_1.jpg"
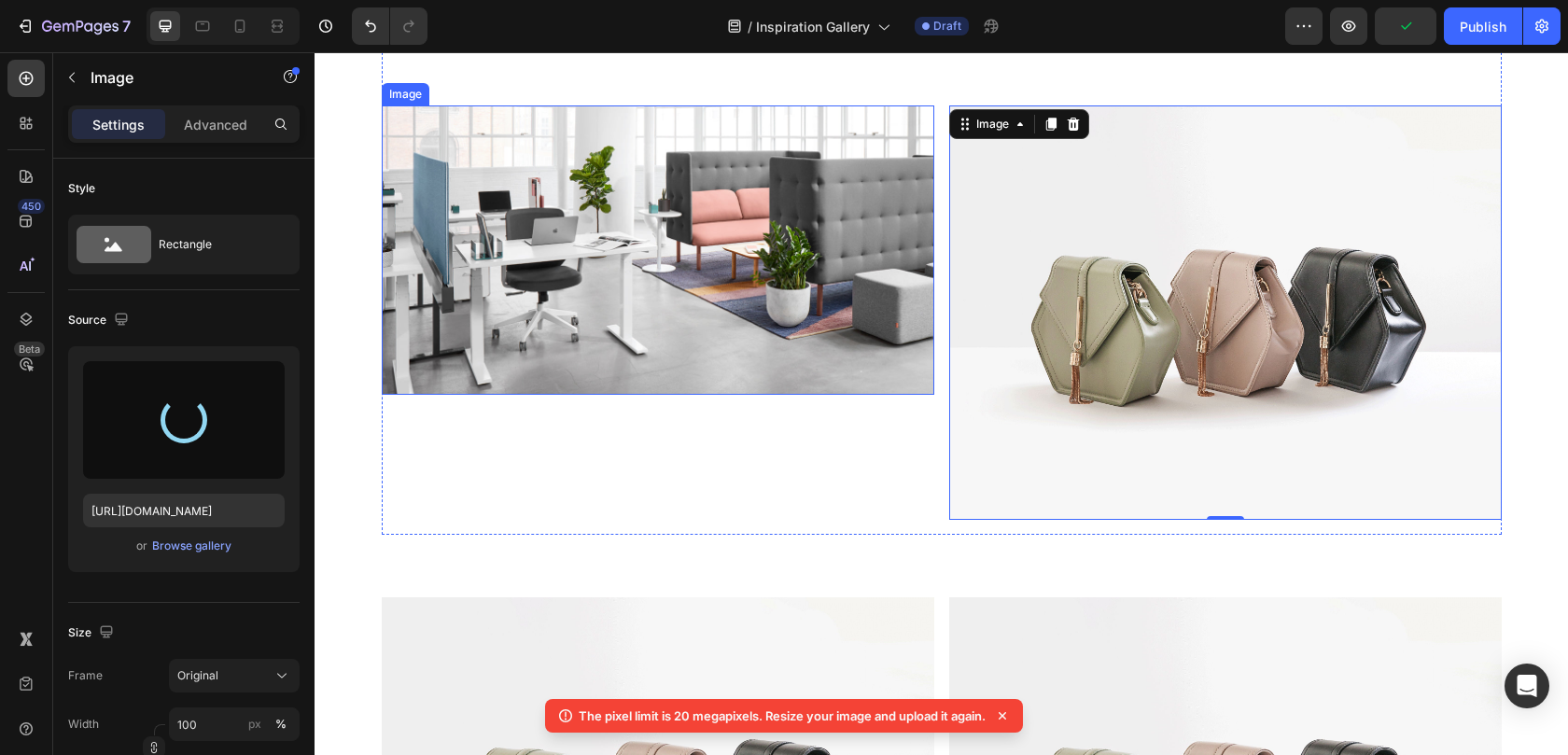
type input "https://cdn.shopify.com/s/files/1/0594/6559/7043/files/gempages_553249401305301…"
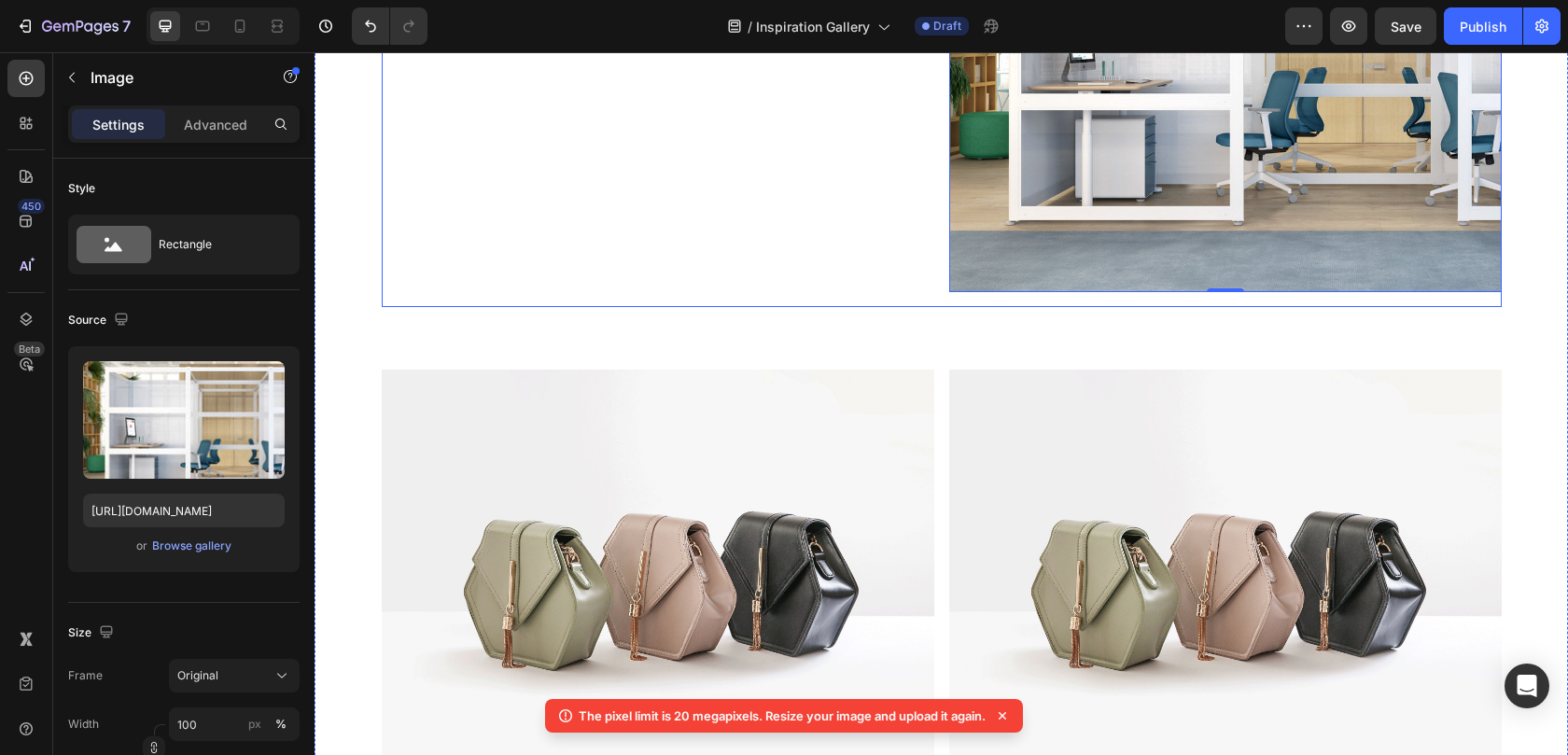
scroll to position [13372, 0]
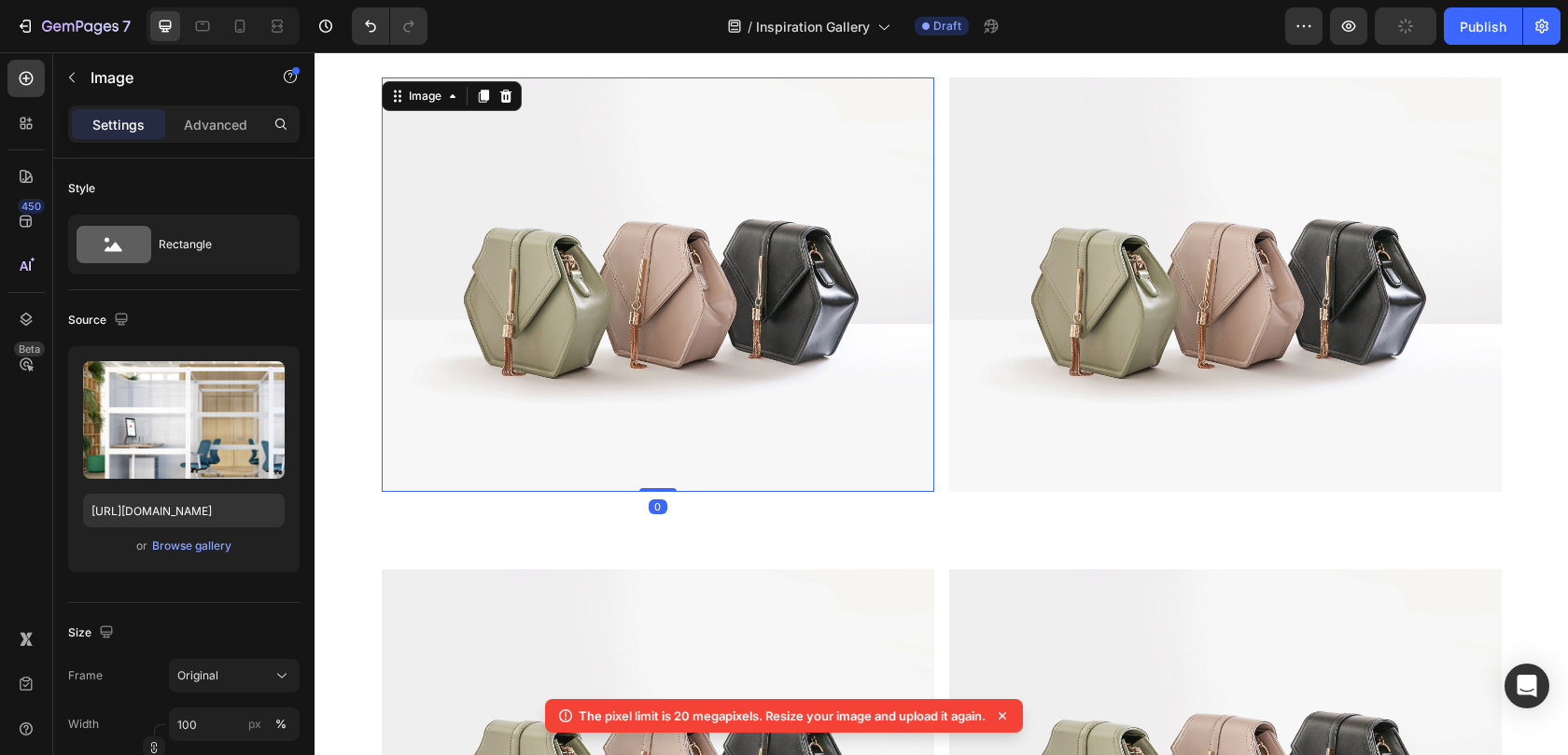
click at [814, 411] on img at bounding box center [658, 284] width 552 height 414
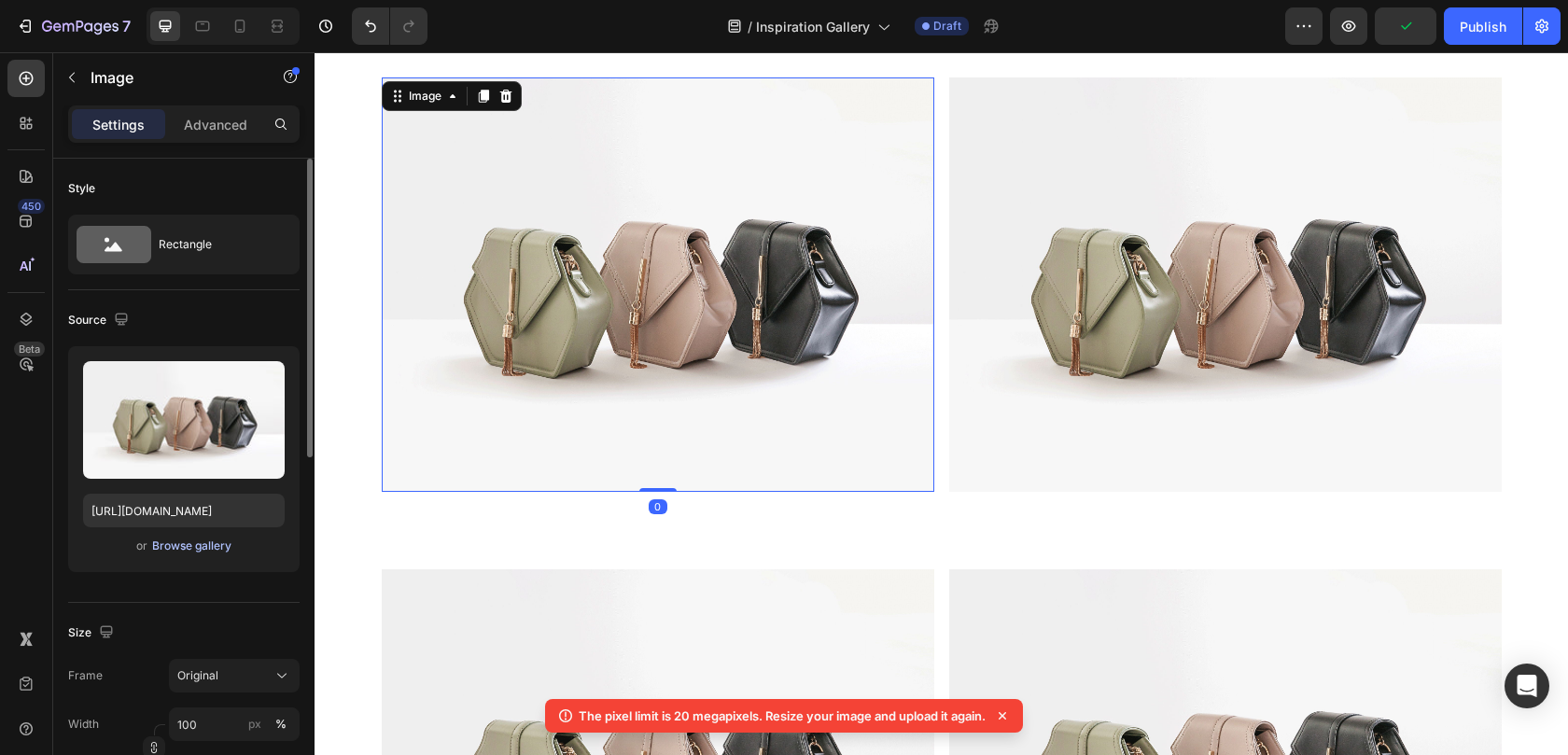
click at [200, 549] on div "Browse gallery" at bounding box center [192, 545] width 80 height 17
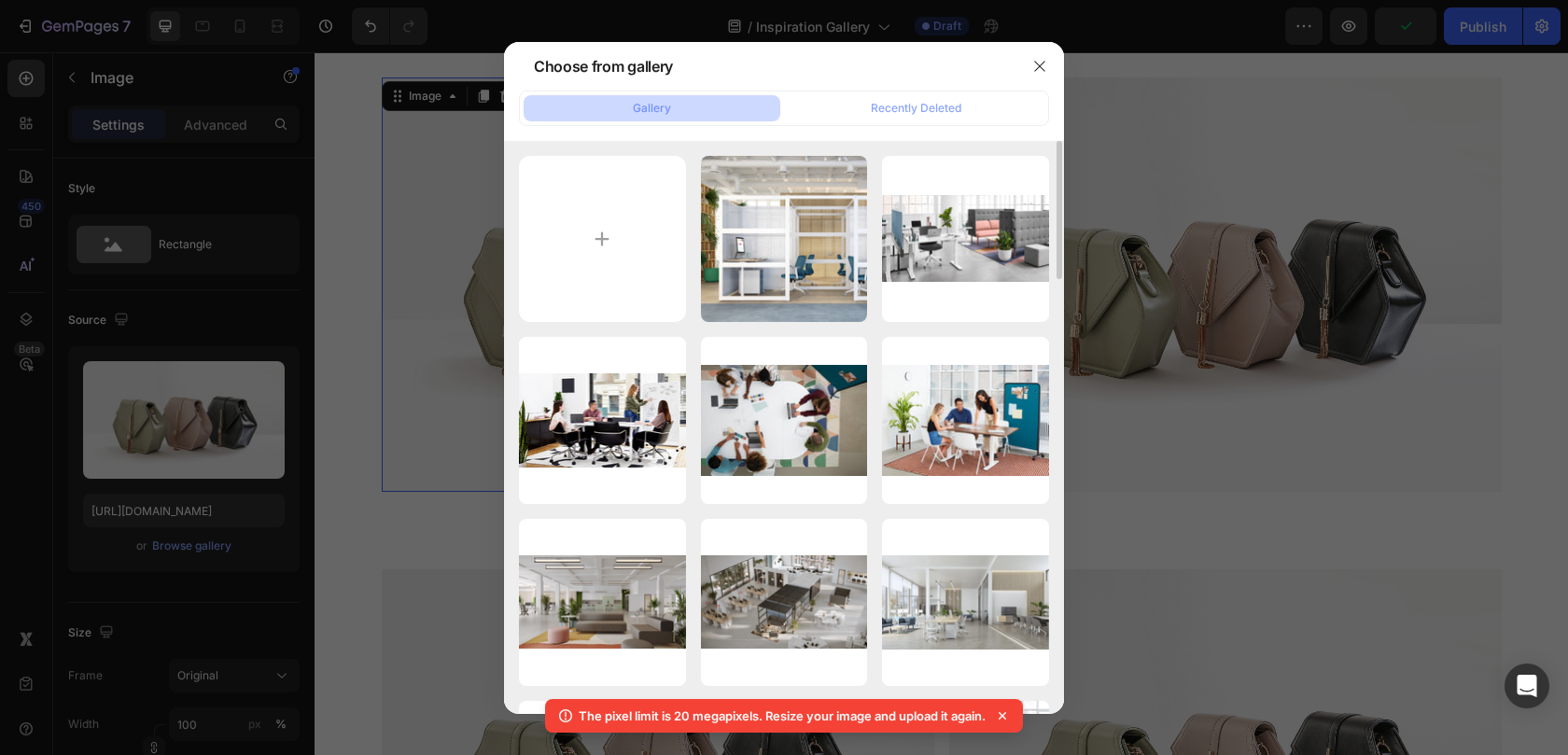
scroll to position [4, 0]
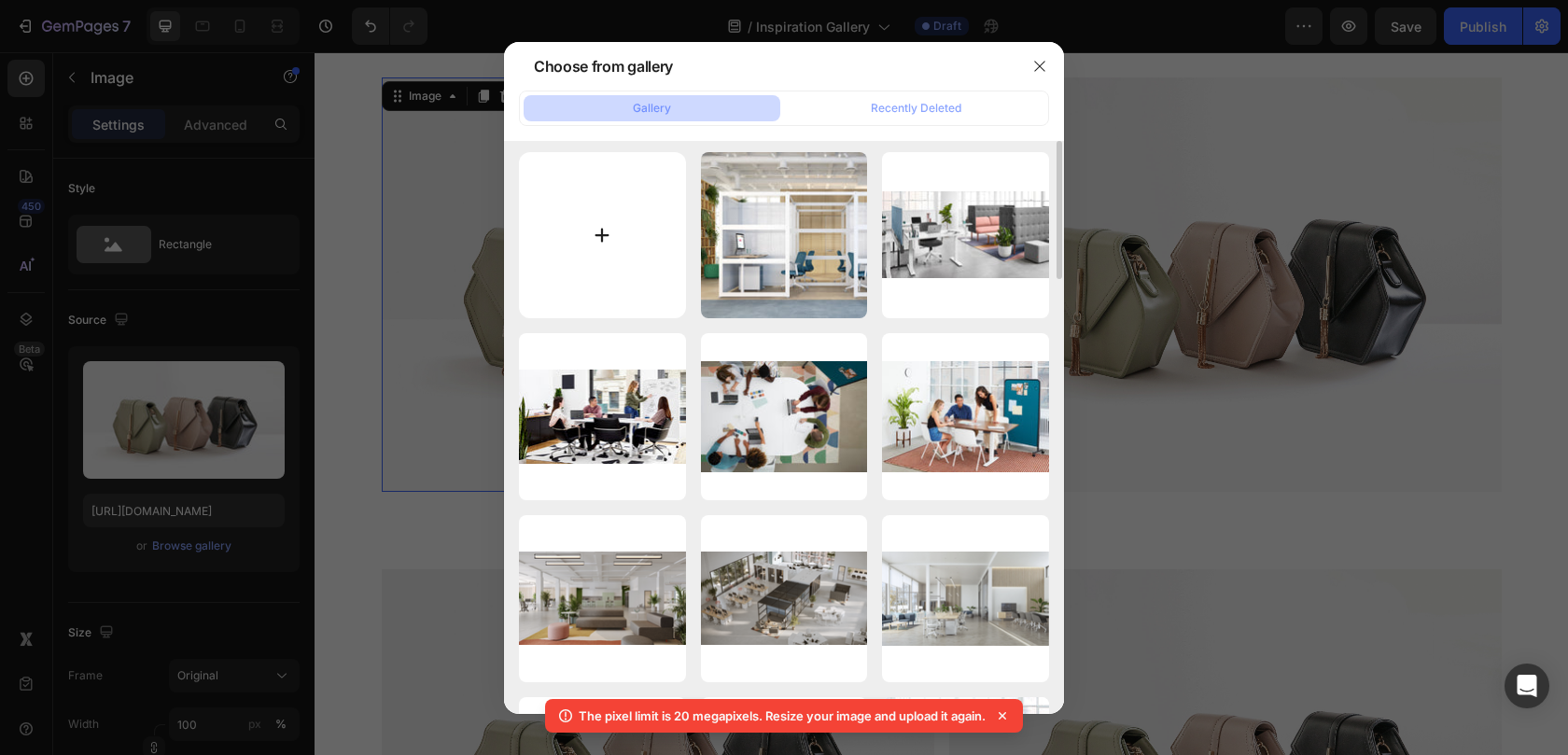
click at [601, 231] on input "file" at bounding box center [602, 236] width 167 height 167
type input "C:\fakepath\CAREDX4.JPG"
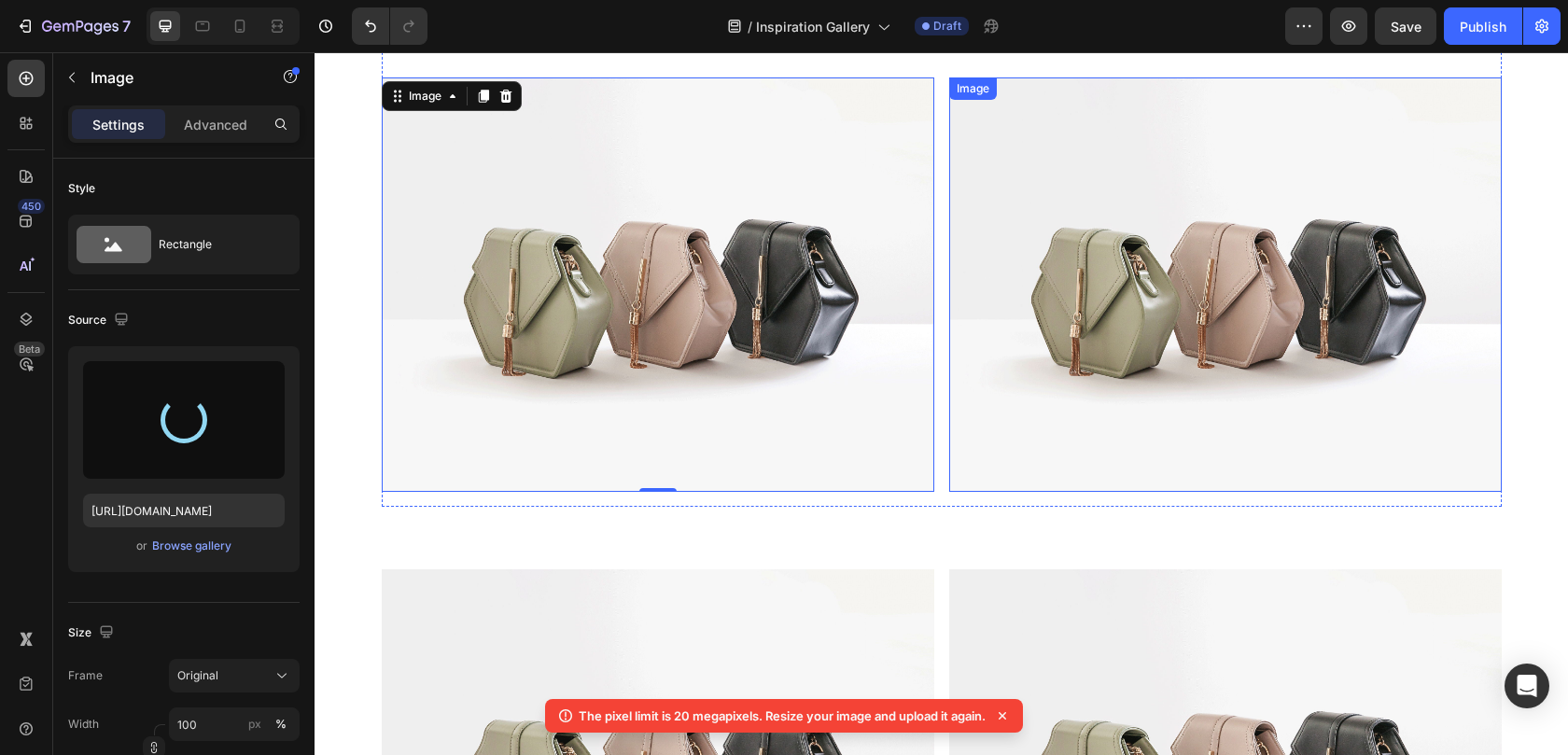
type input "https://cdn.shopify.com/s/files/1/0594/6559/7043/files/gempages_553249401305301…"
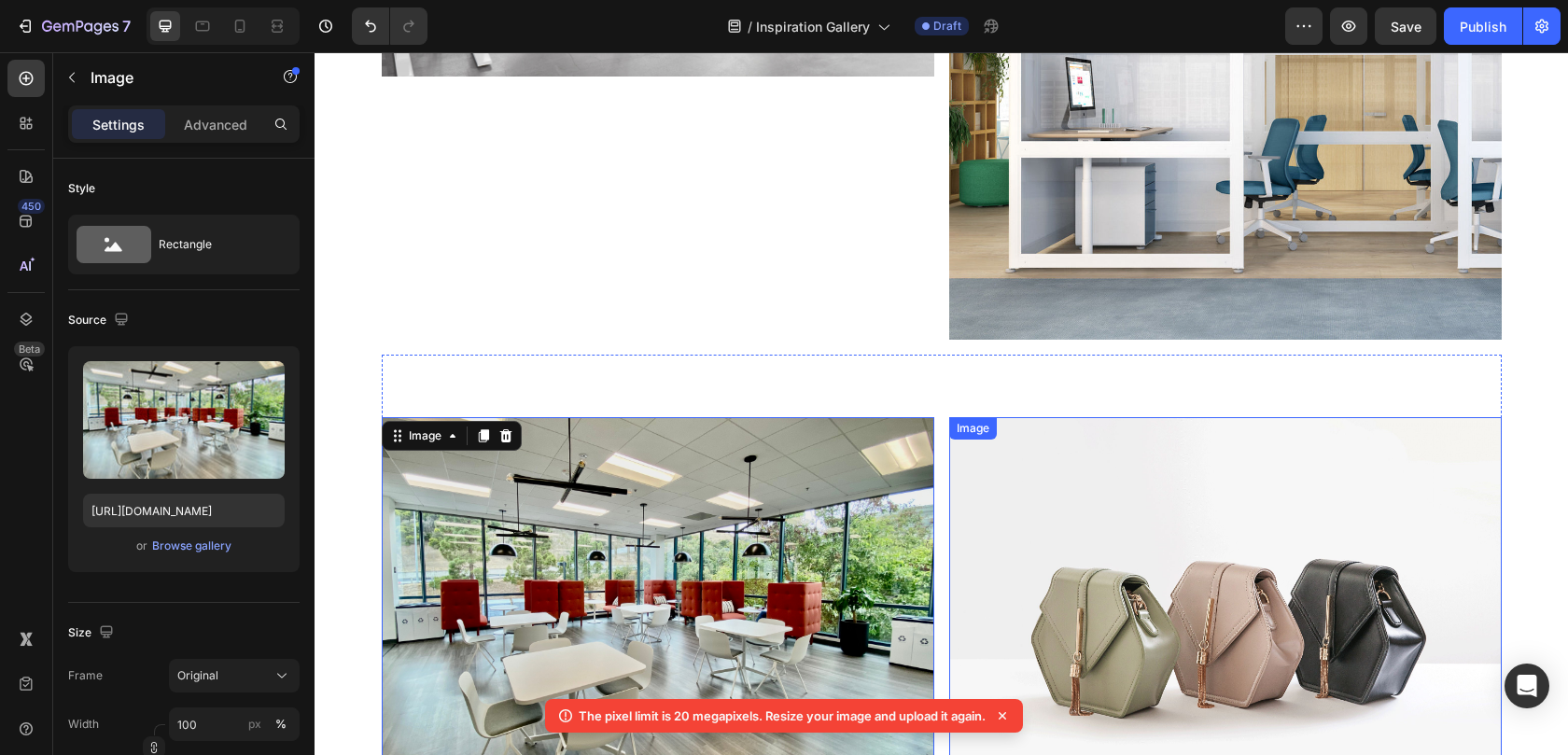
scroll to position [12847, 0]
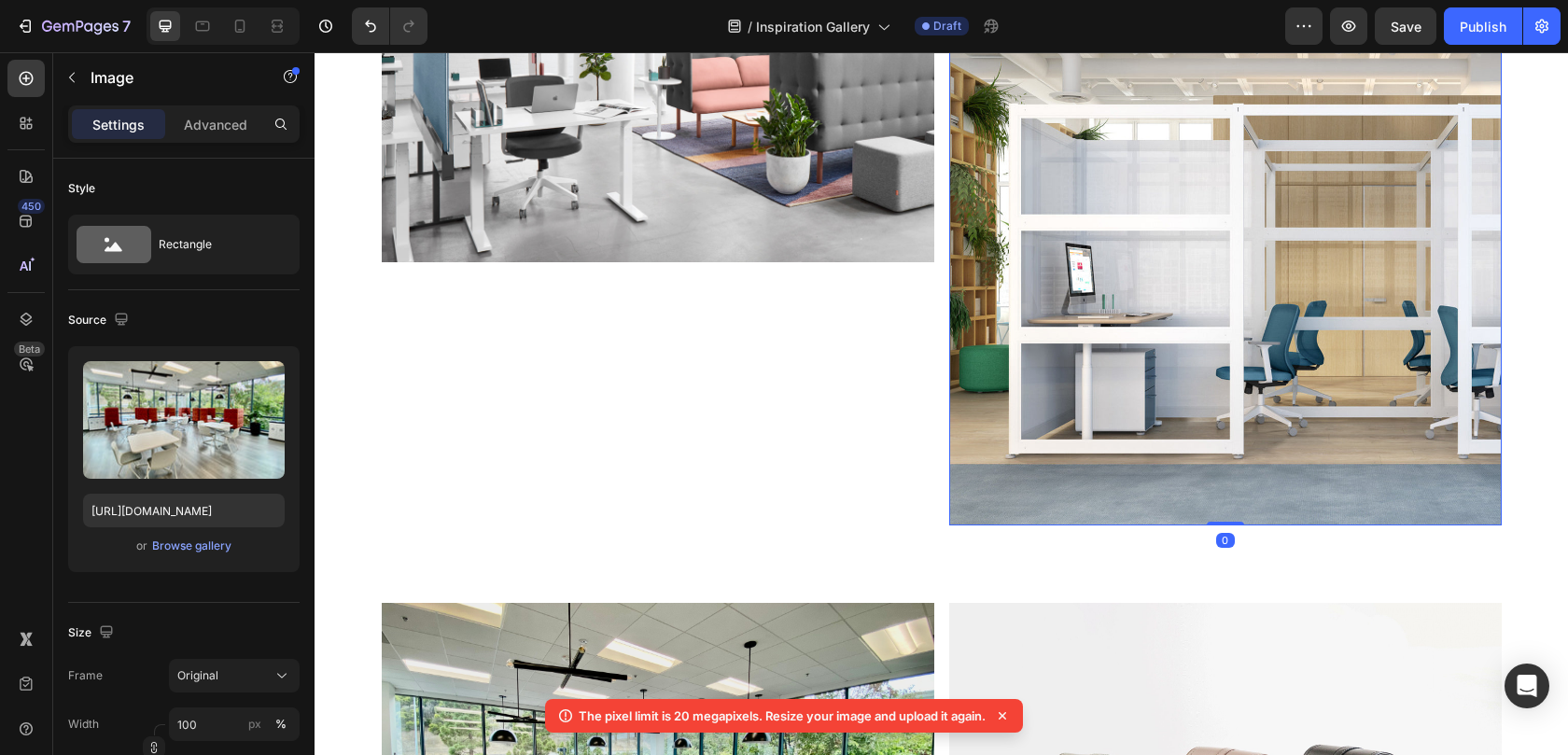
click at [1147, 358] on img at bounding box center [1225, 249] width 552 height 552
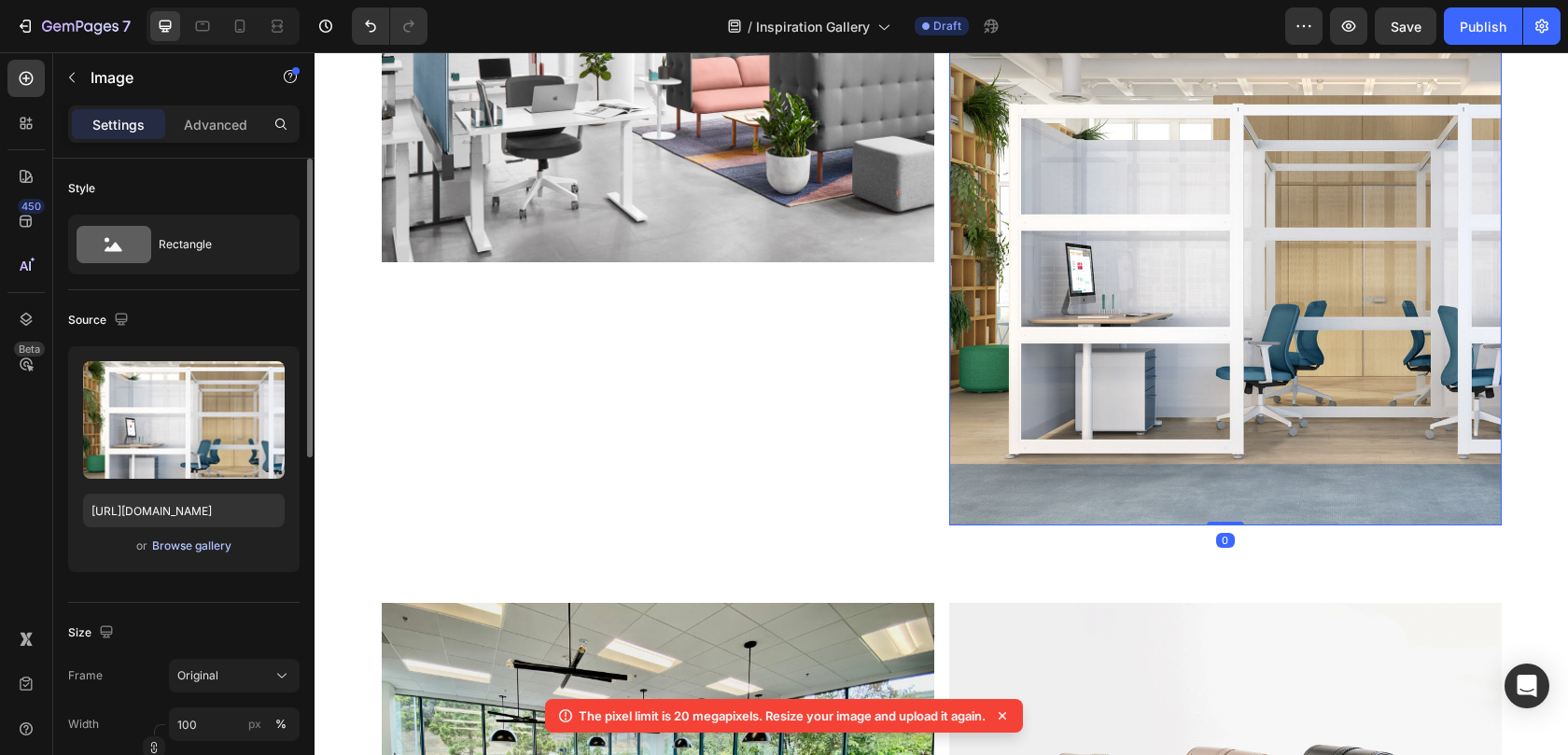
click at [201, 537] on div "Browse gallery" at bounding box center [192, 545] width 80 height 17
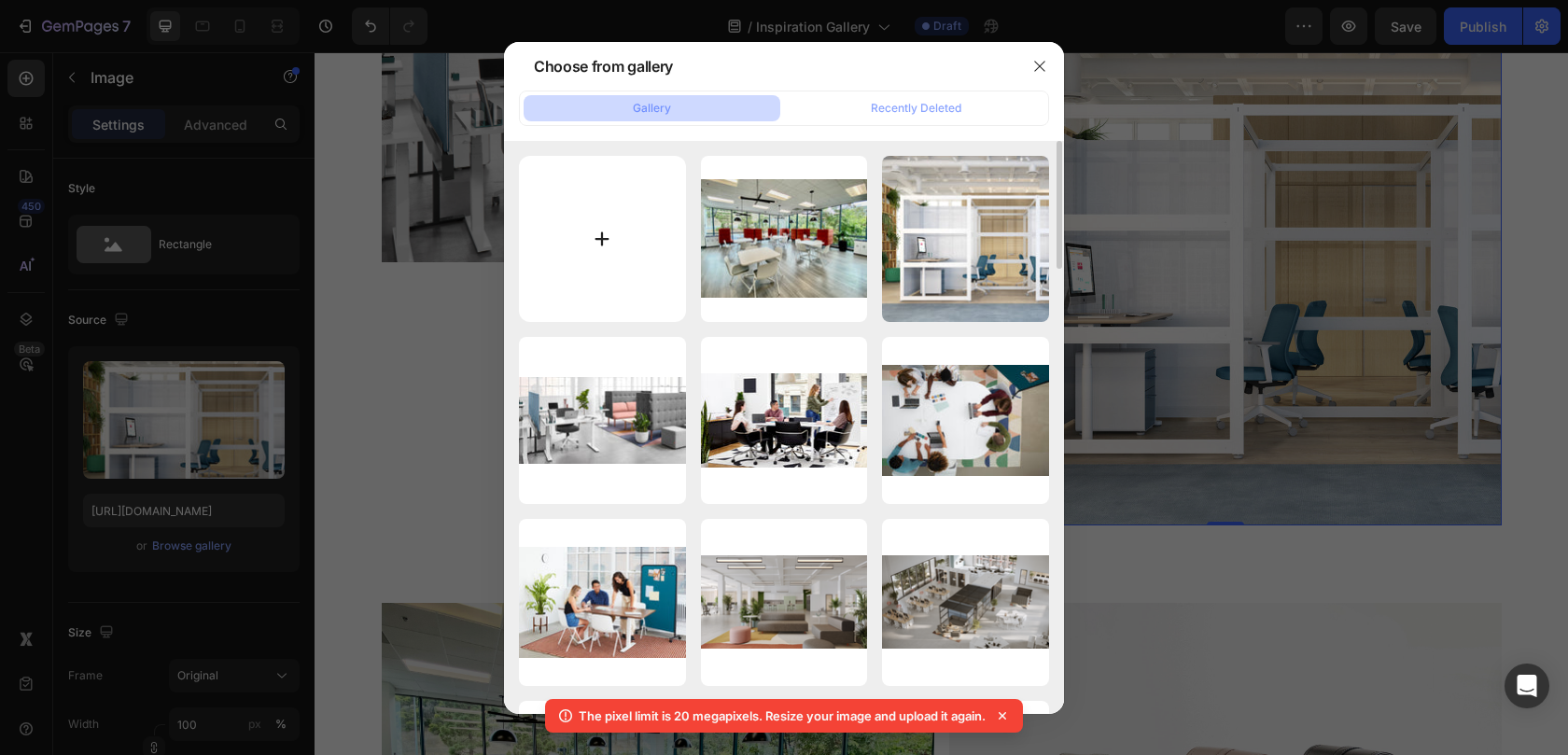
click at [642, 232] on input "file" at bounding box center [602, 240] width 167 height 167
type input "C:\fakepath\CaseStudy_TruePill_02-hpr.jpg"
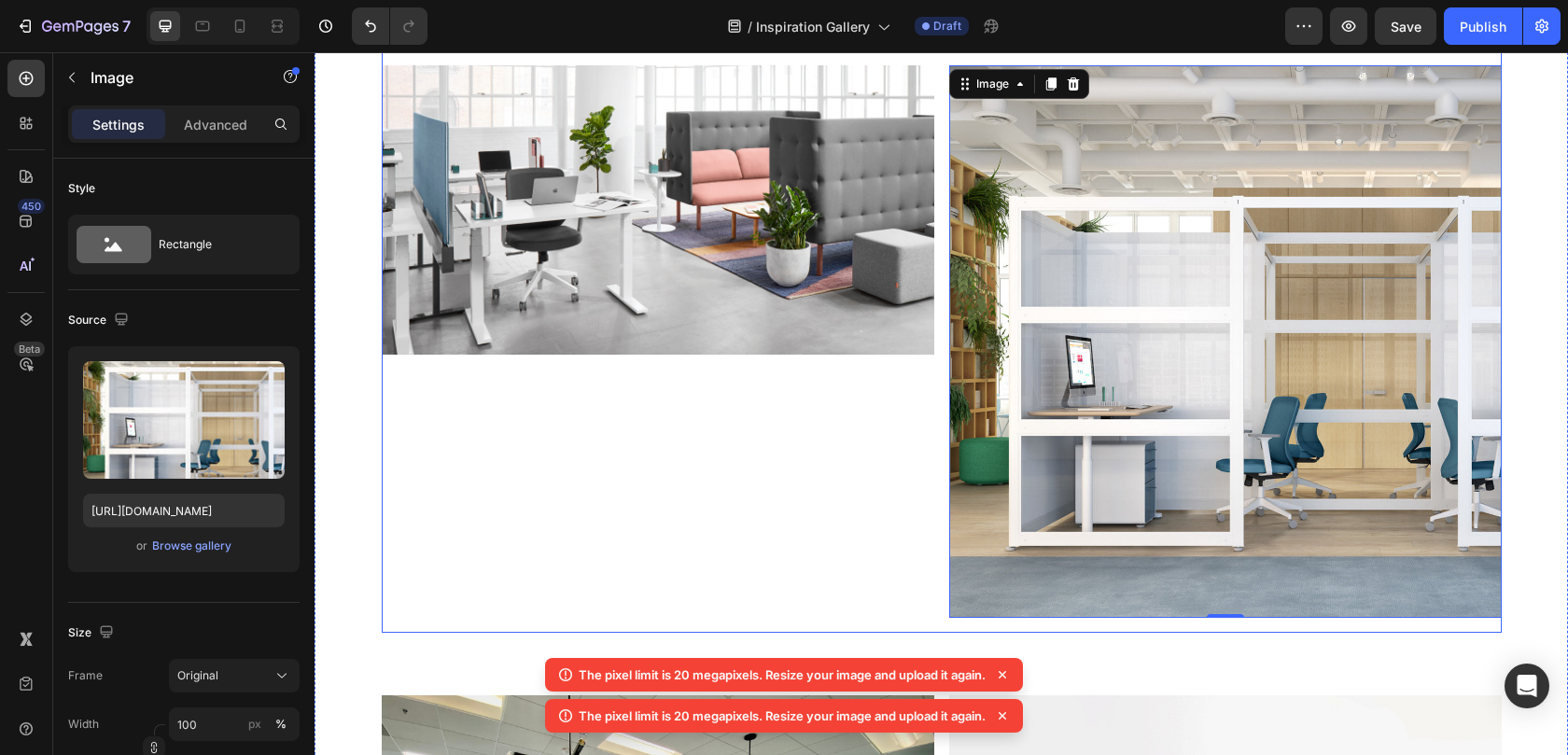
scroll to position [12737, 0]
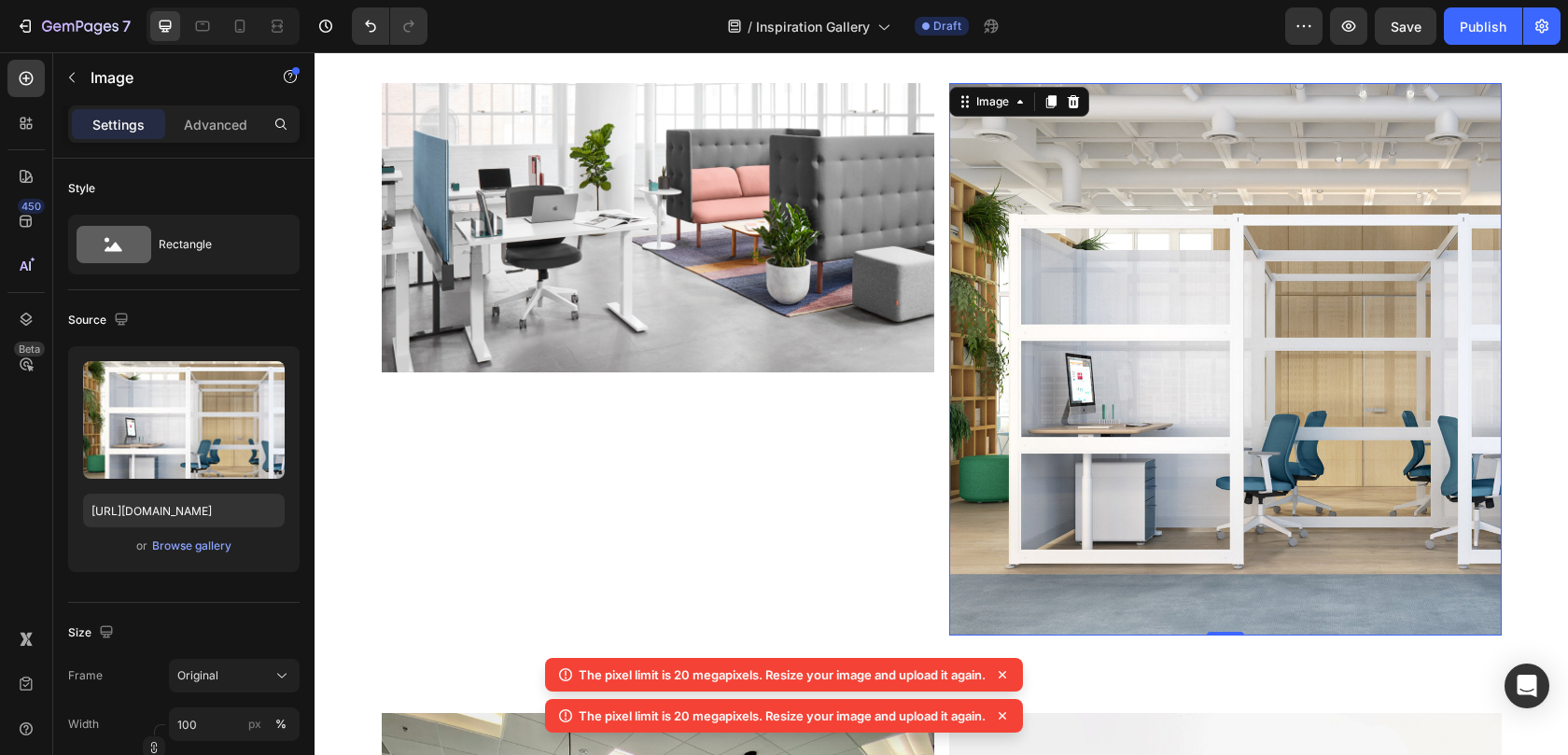
click at [1042, 389] on img at bounding box center [1225, 358] width 552 height 552
click at [197, 542] on div "Browse gallery" at bounding box center [192, 545] width 80 height 17
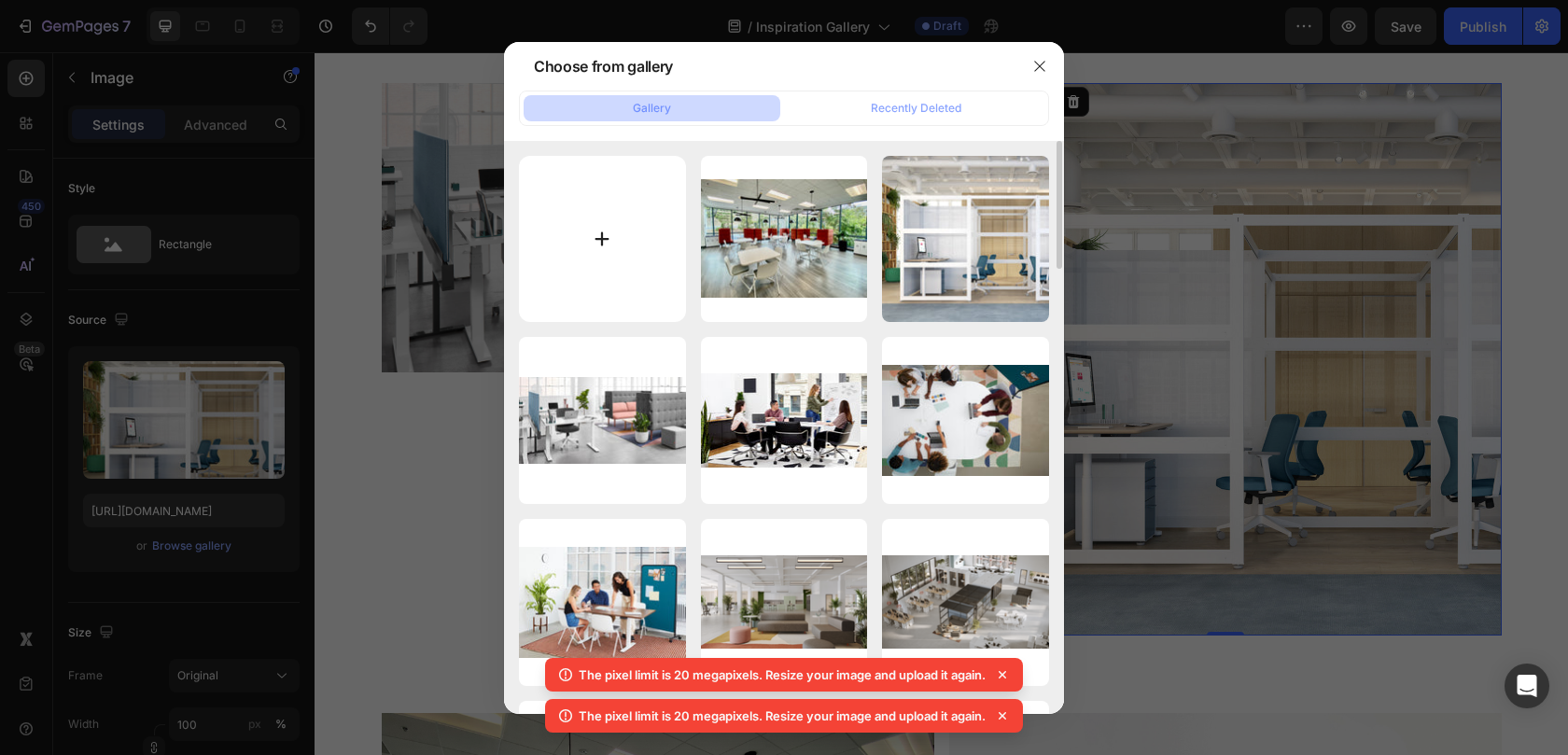
click at [625, 228] on input "file" at bounding box center [602, 240] width 167 height 167
type input "C:\fakepath\CaseStudy_TruePill_04-hpr.jpg"
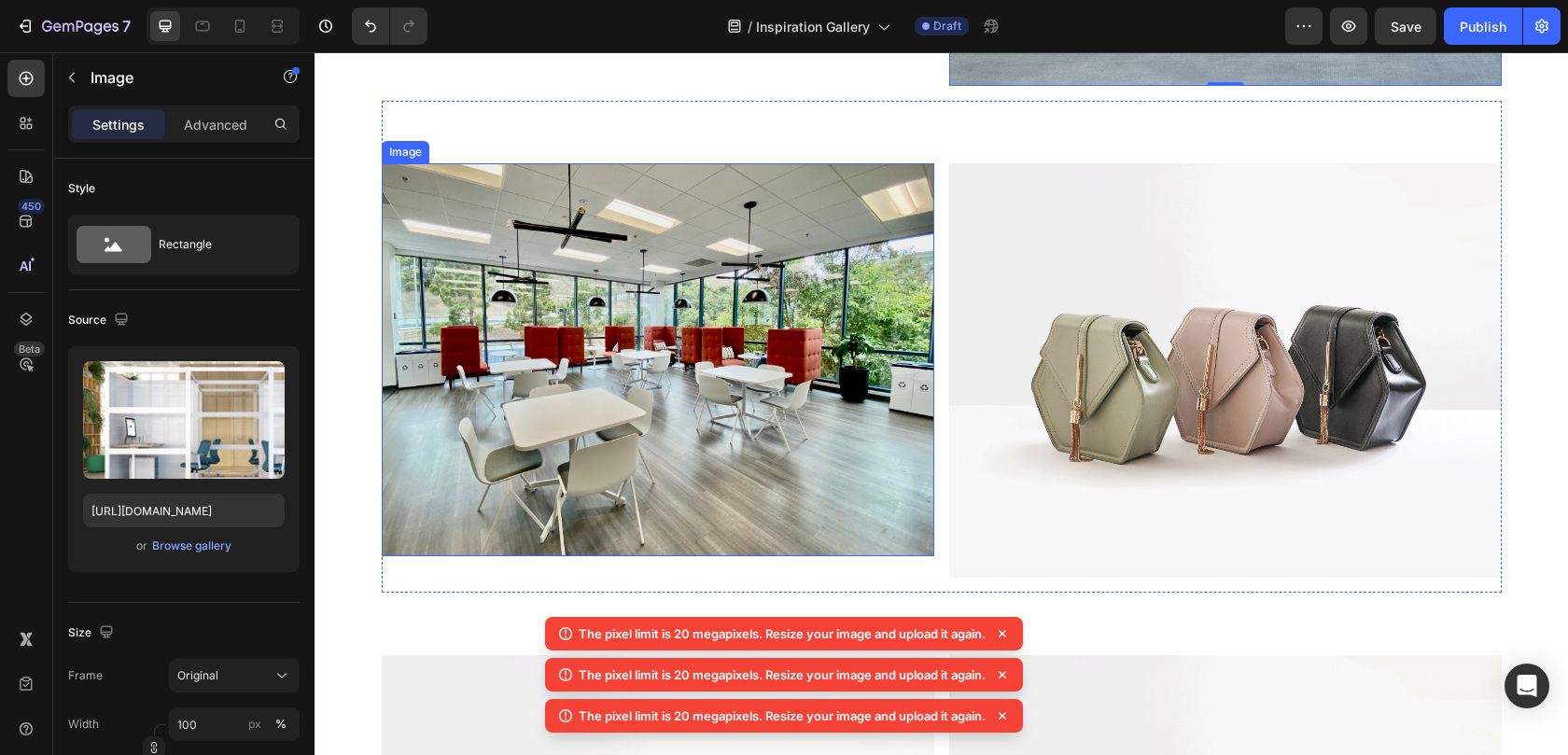
scroll to position [13078, 0]
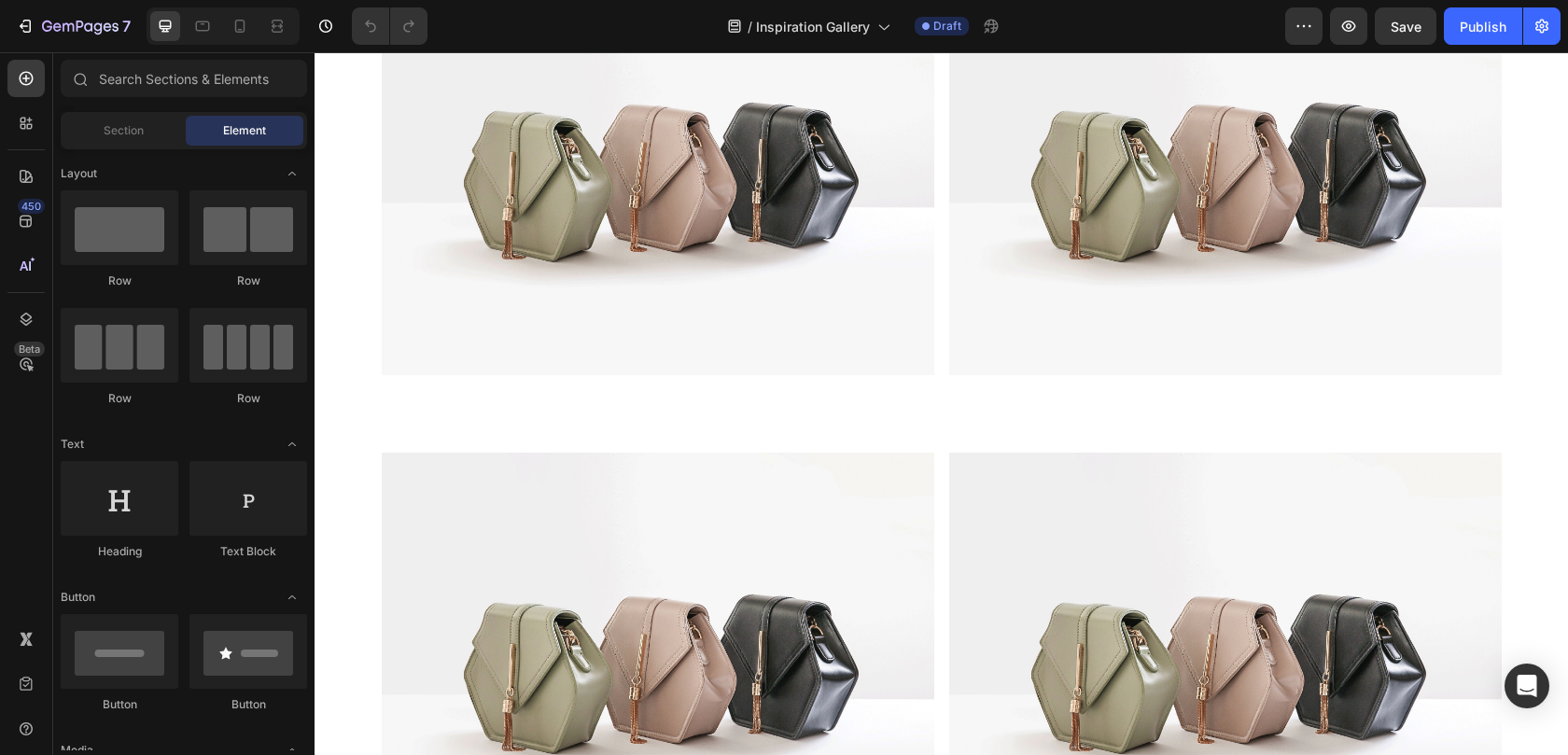
scroll to position [13583, 0]
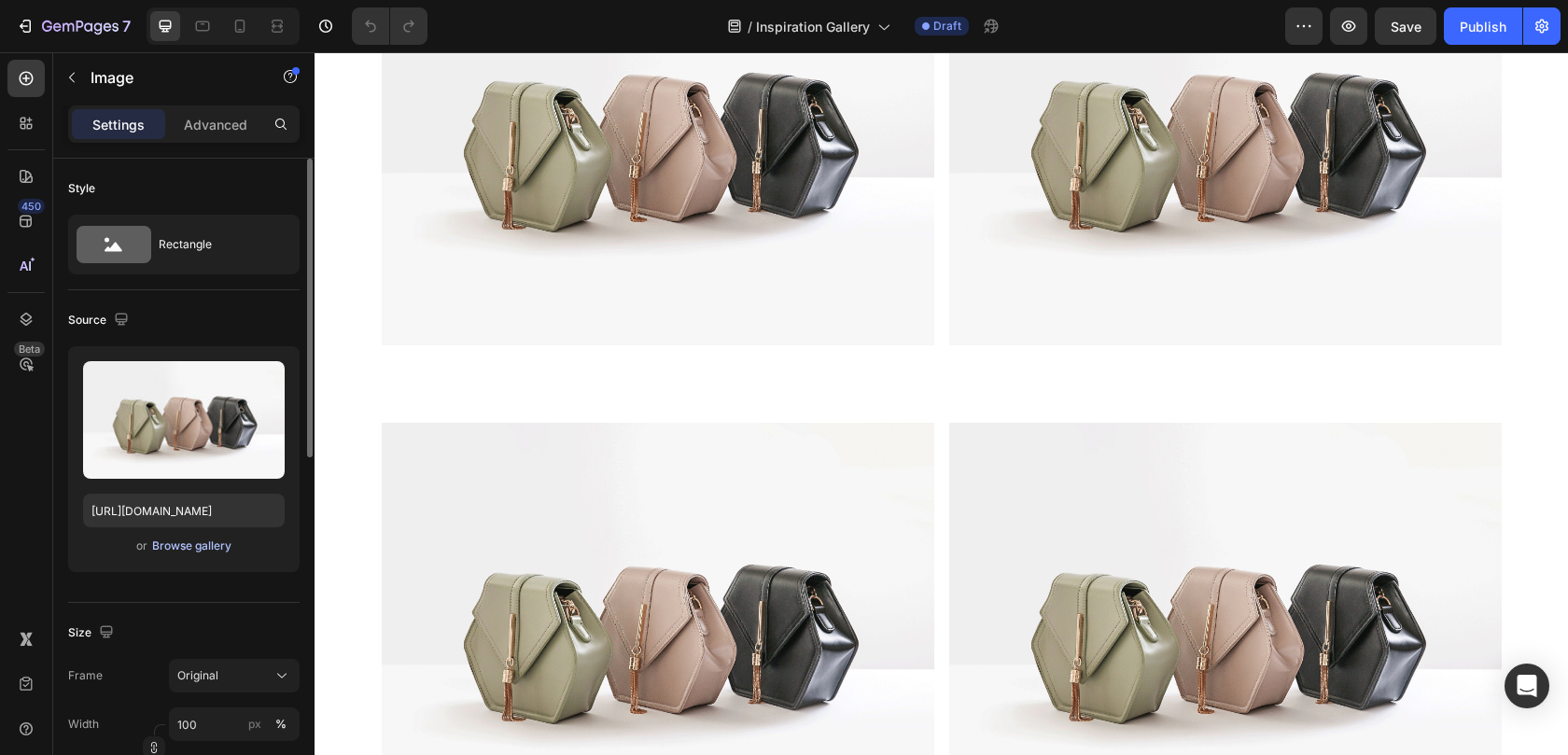
click at [211, 540] on div "Browse gallery" at bounding box center [192, 545] width 80 height 17
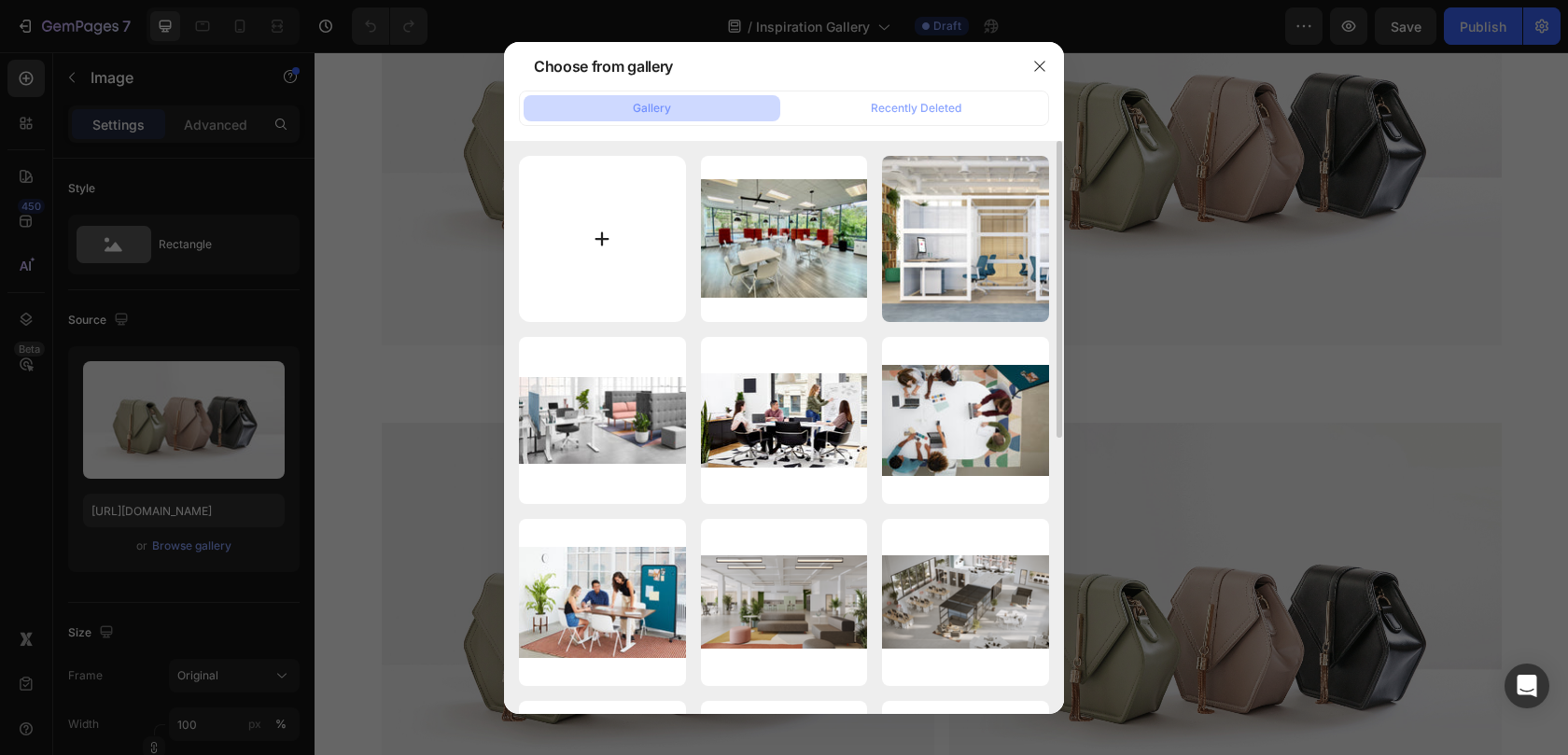
click at [608, 258] on input "file" at bounding box center [602, 240] width 167 height 167
type input "C:\fakepath\CaseStudy_TruePill_02-hpr.jpg"
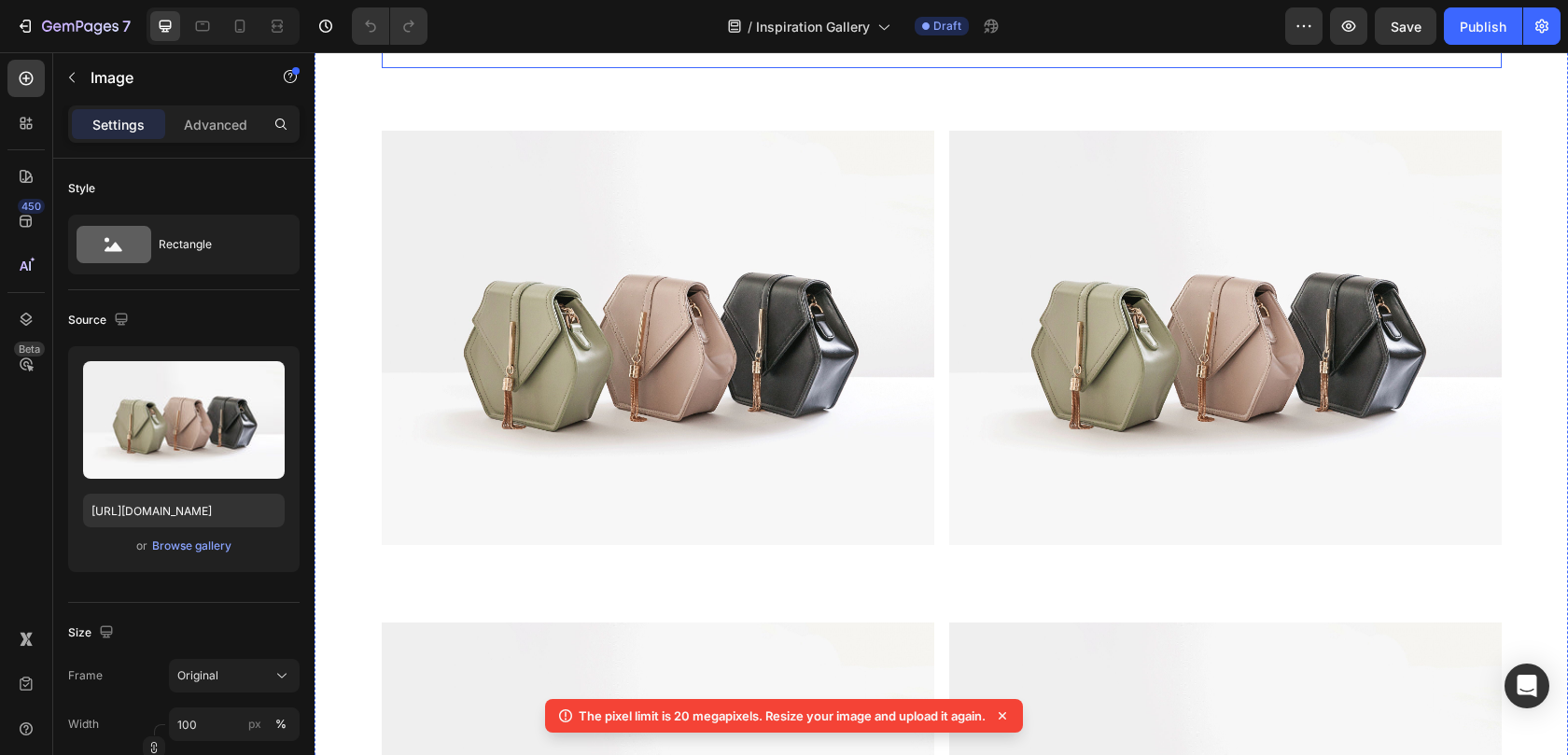
scroll to position [13380, 0]
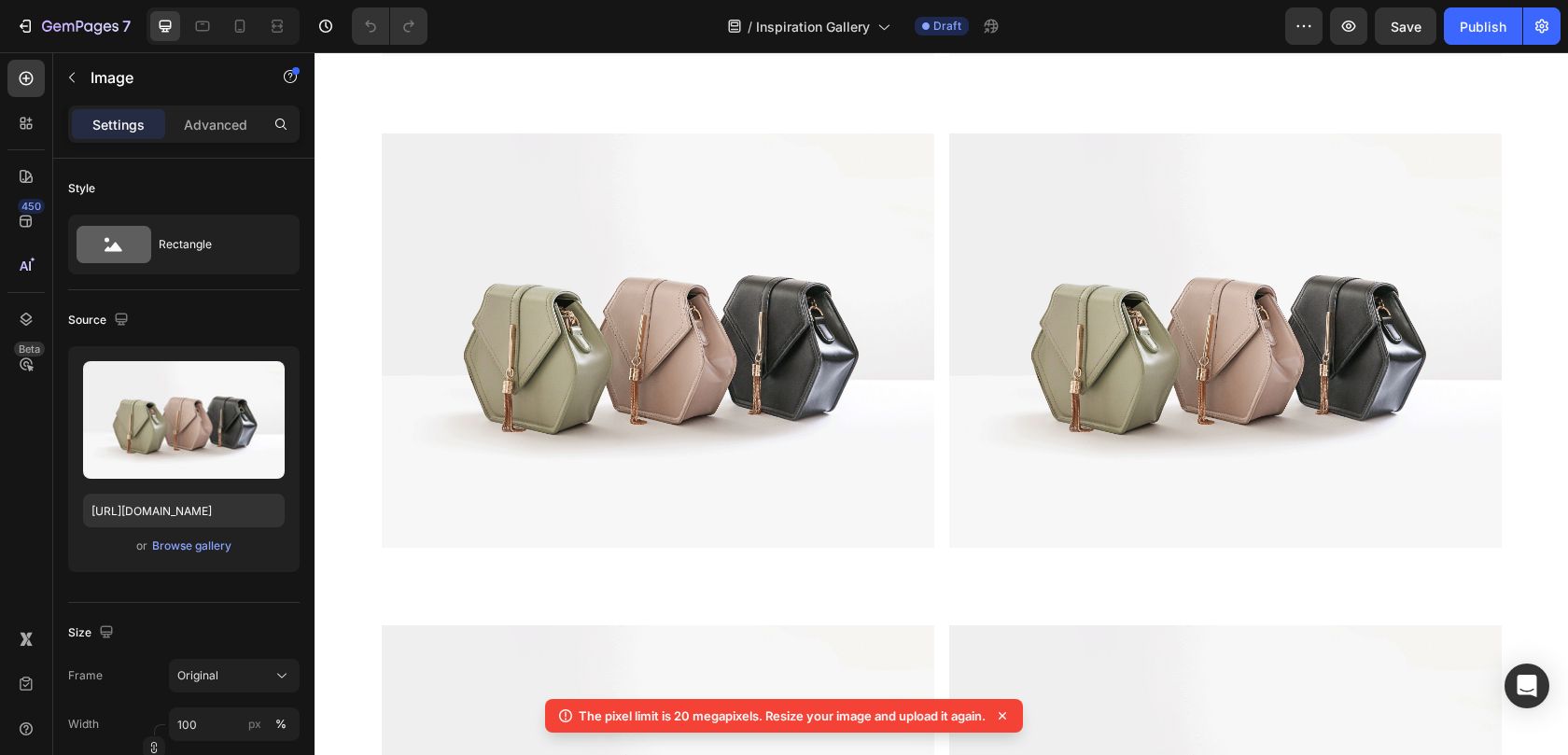
click at [213, 551] on div "Browse gallery" at bounding box center [192, 545] width 80 height 17
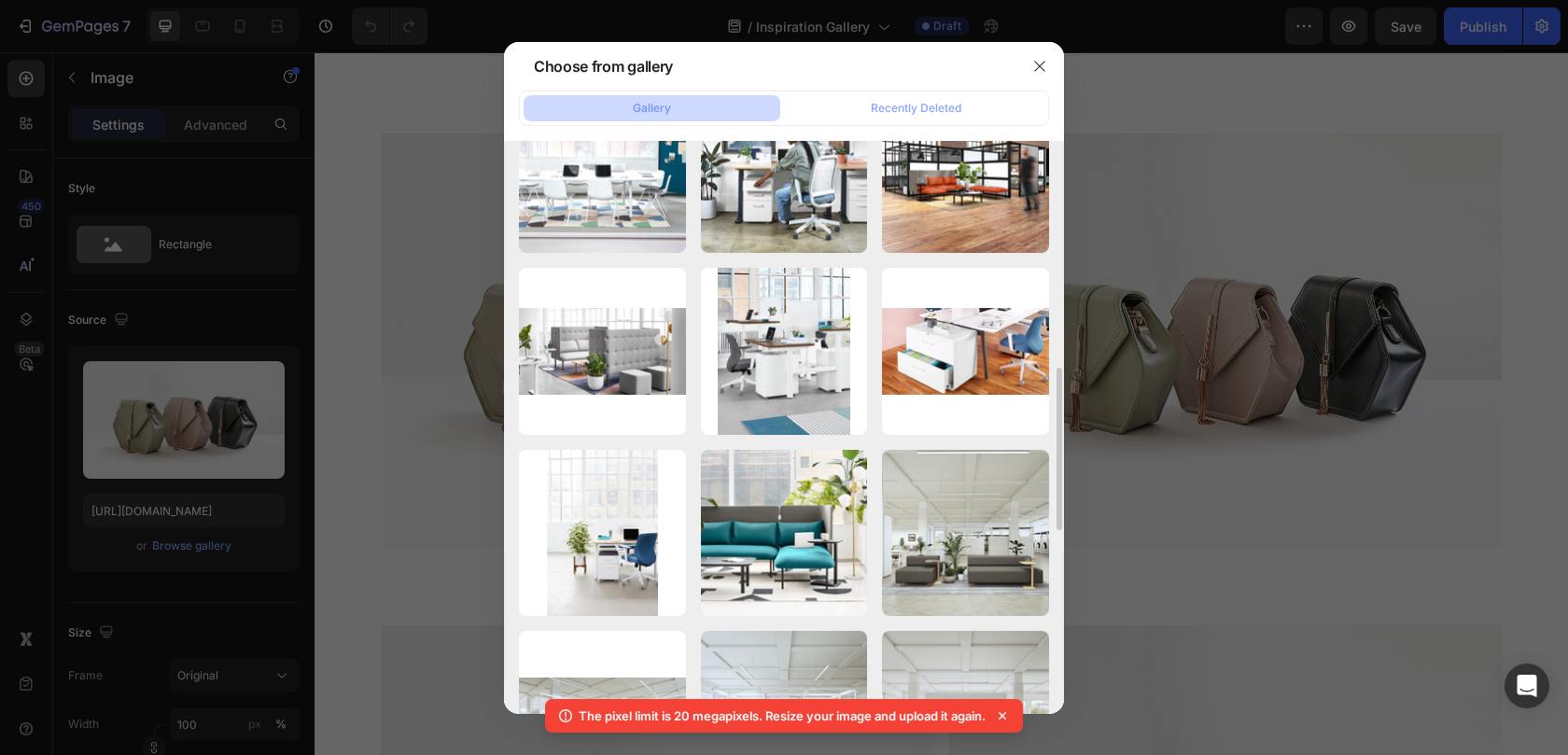
scroll to position [0, 0]
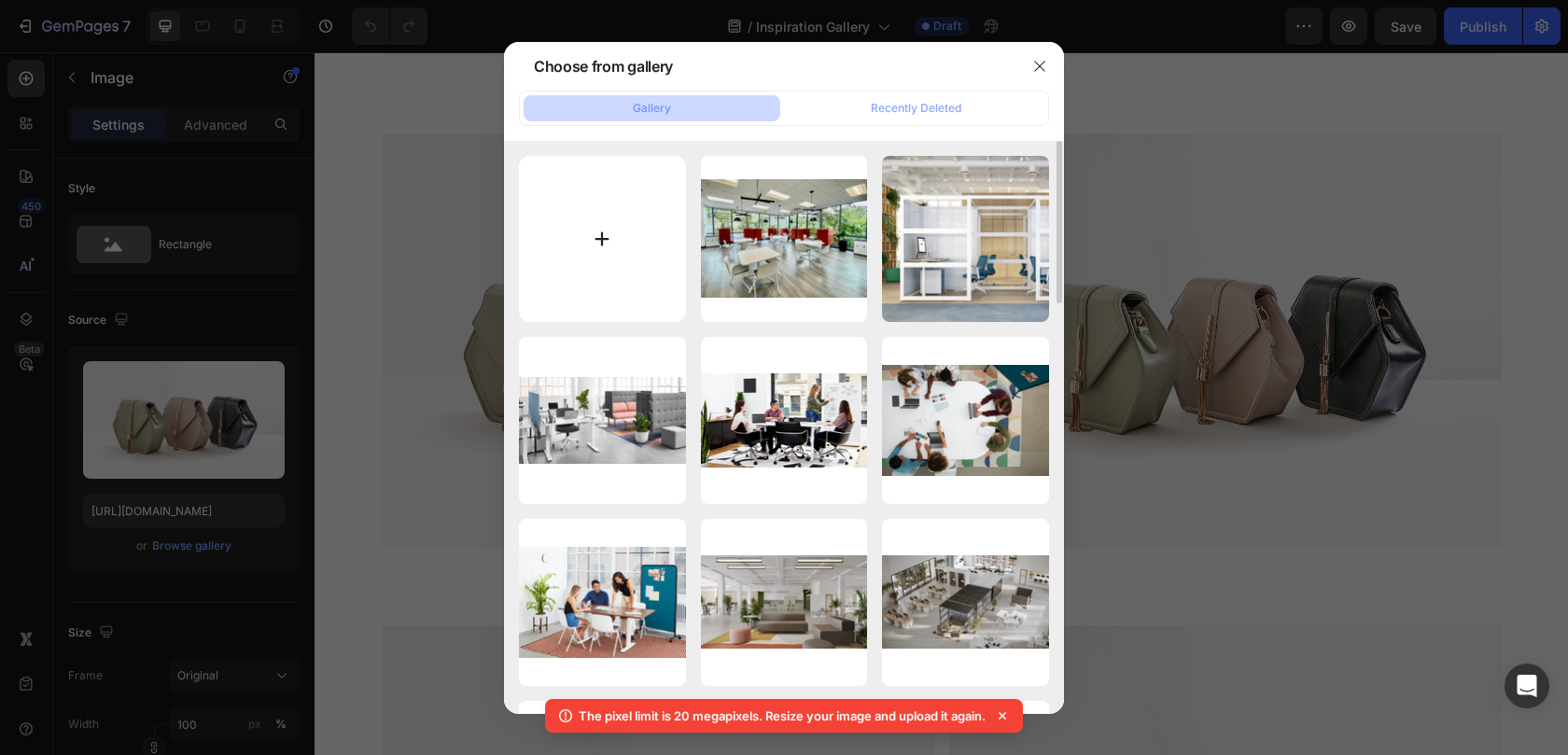
click at [639, 238] on input "file" at bounding box center [602, 240] width 167 height 167
type input "C:\fakepath\Copy of Env_BlackPods_OneTwo_001_4x3.png"
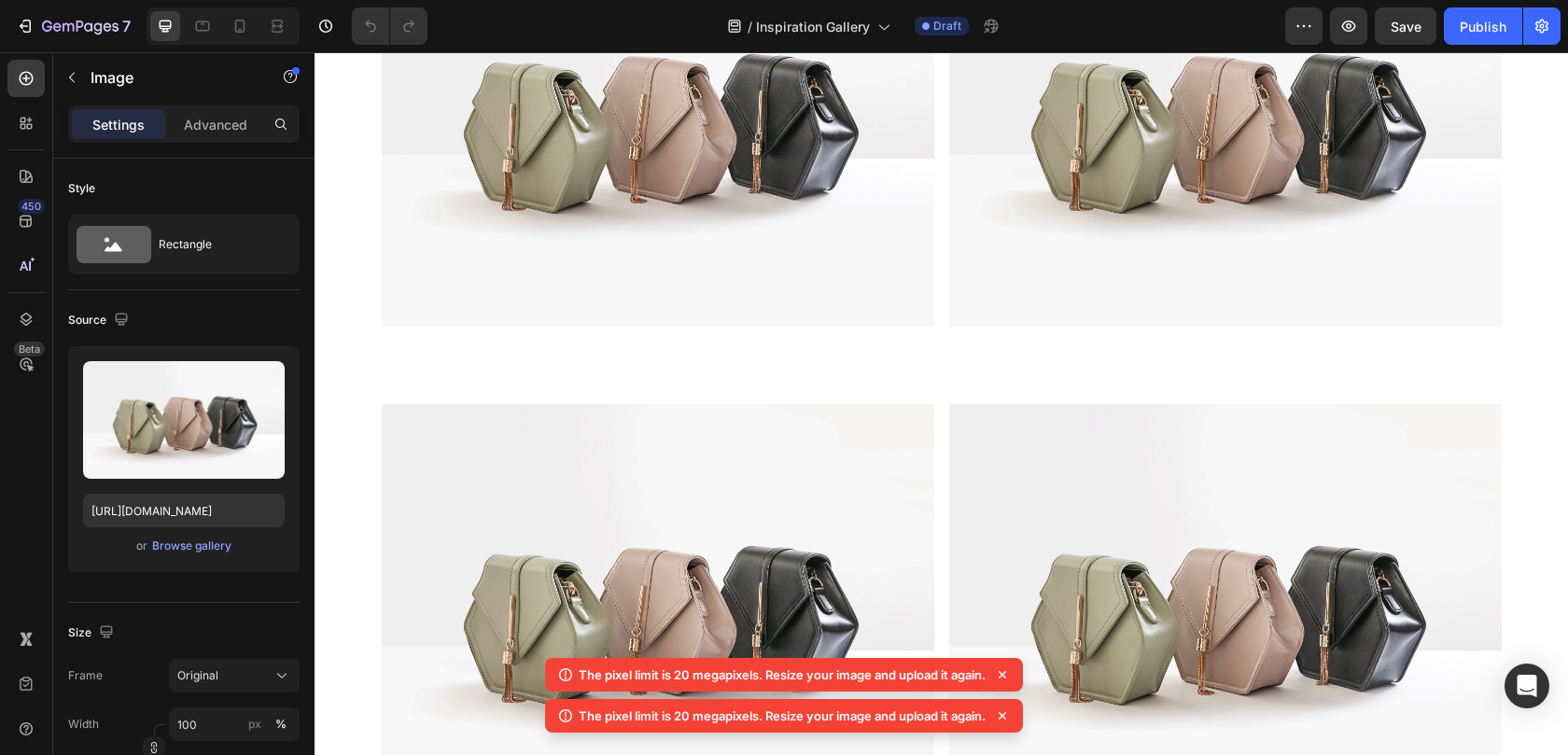
scroll to position [13614, 0]
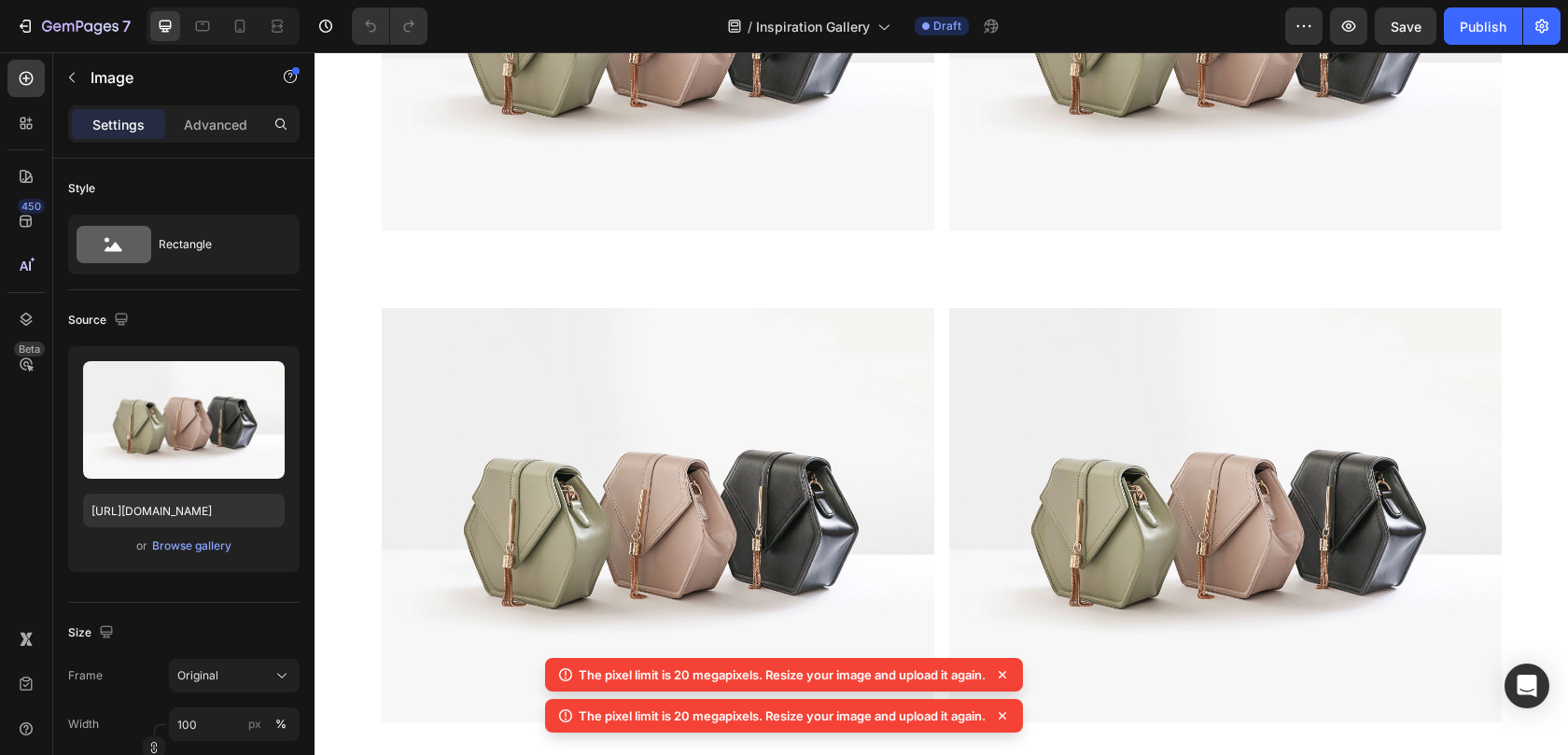
scroll to position [13207, 0]
click at [226, 544] on div "Browse gallery" at bounding box center [192, 545] width 80 height 17
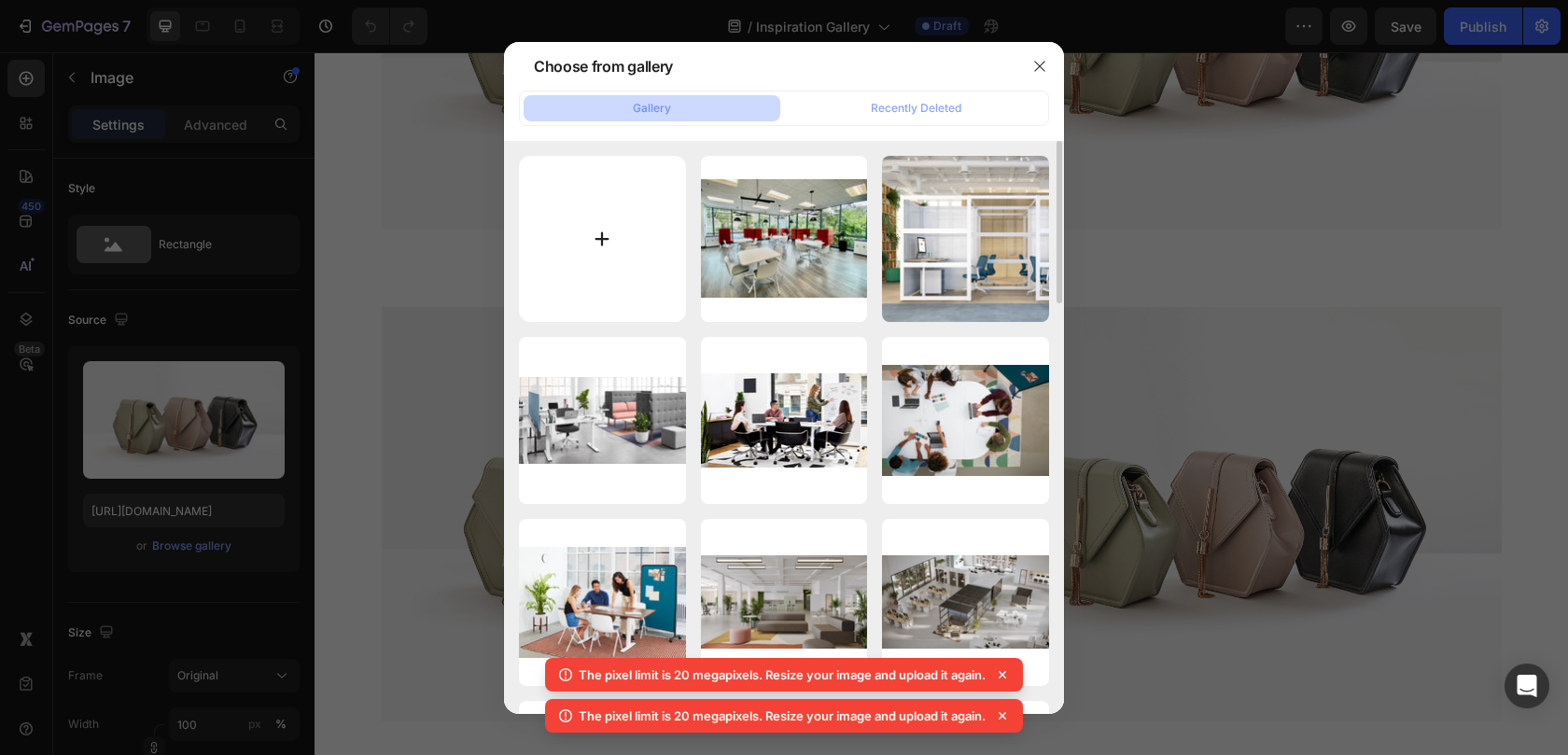
click at [589, 225] on input "file" at bounding box center [602, 240] width 167 height 167
type input "C:\fakepath\deck_showroomCaseStudy_2021_v113.jpg"
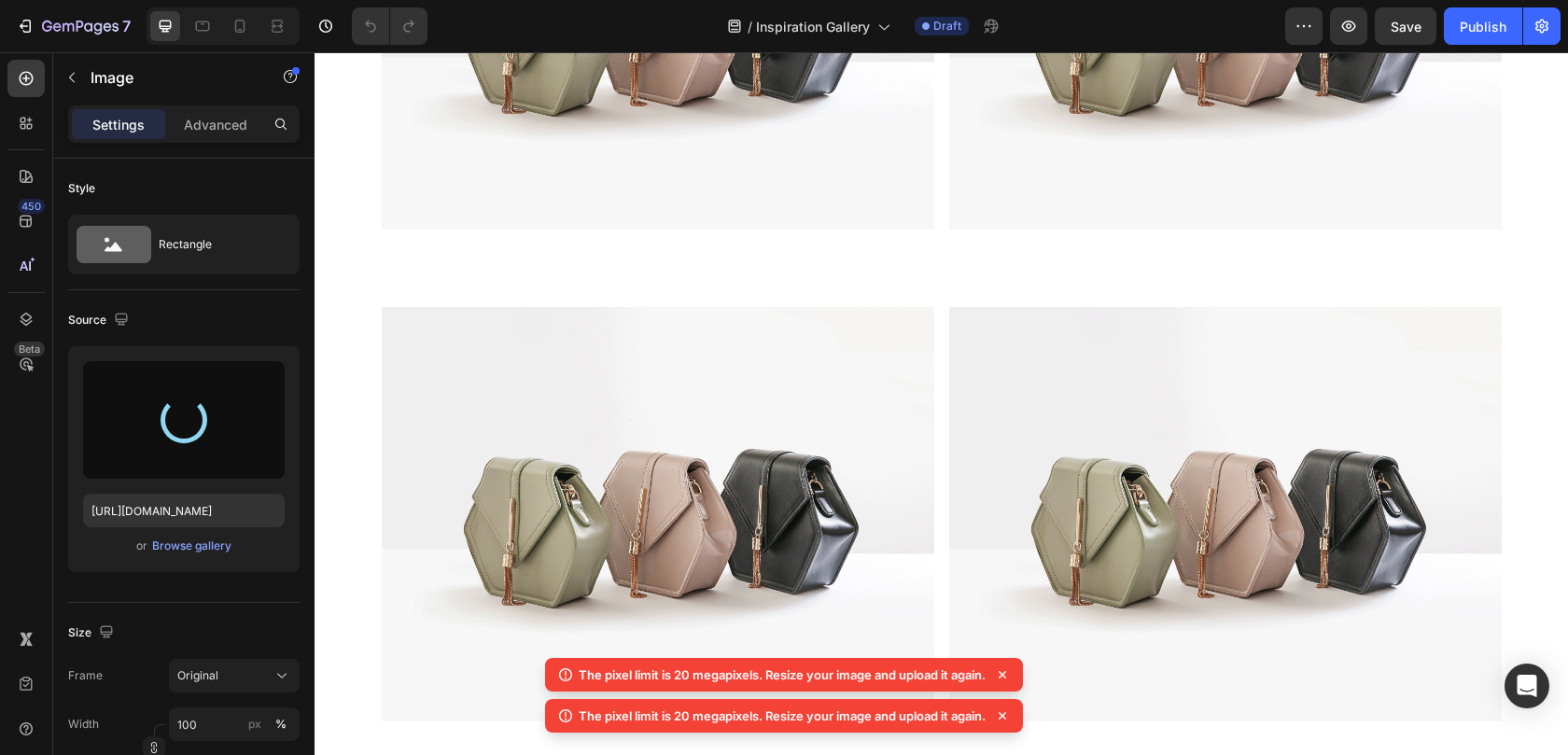
type input "[URL][DOMAIN_NAME]"
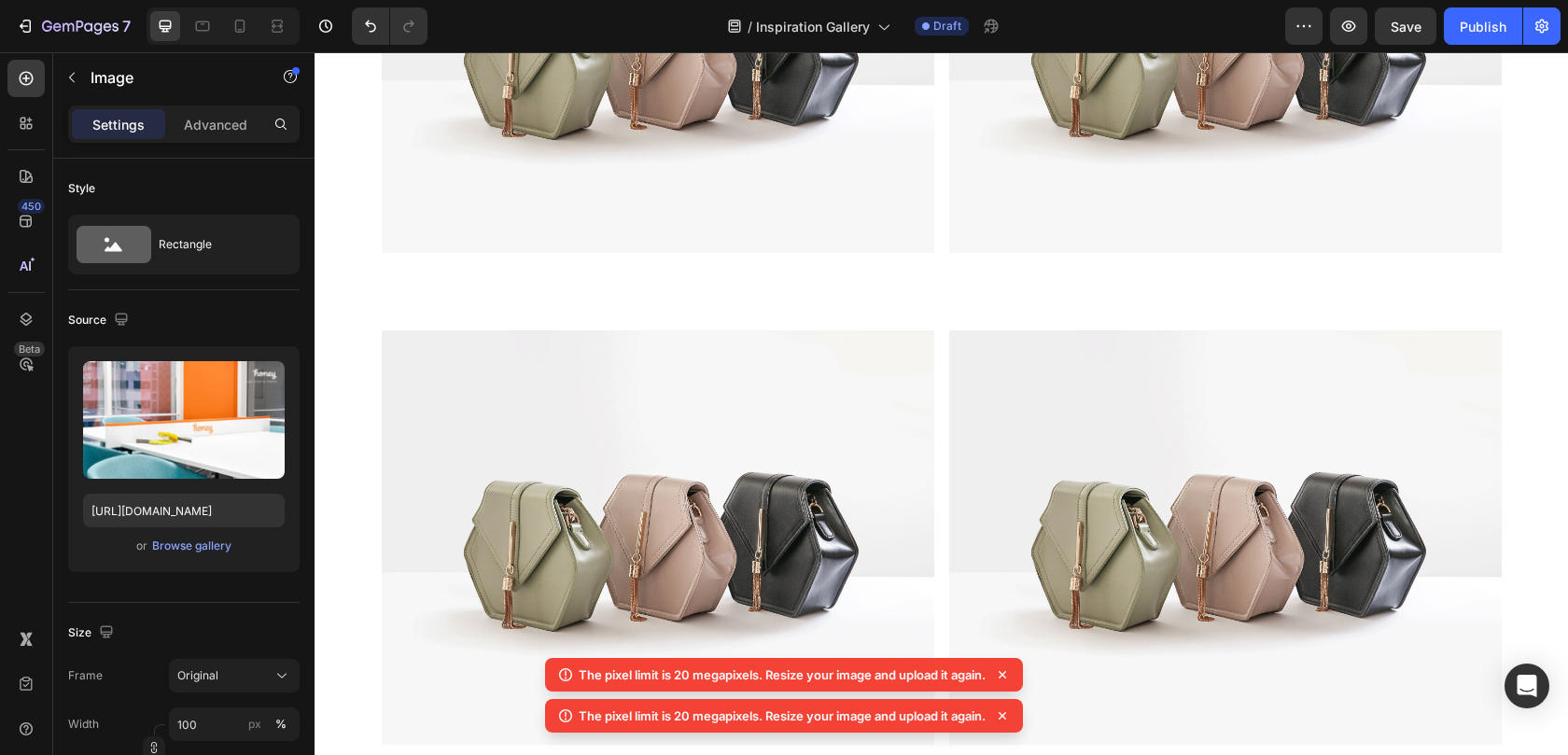
scroll to position [13695, 0]
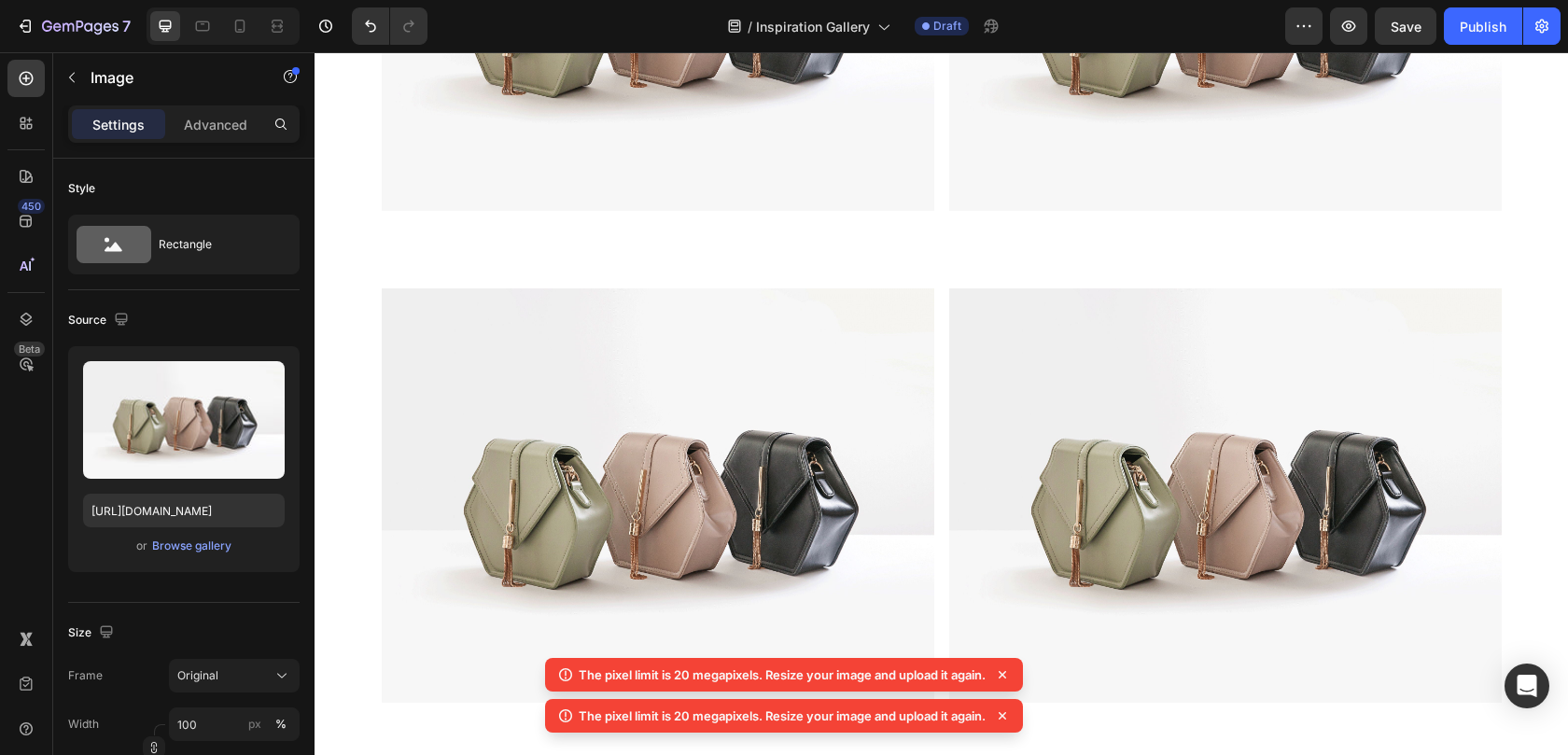
click at [176, 545] on div "Browse gallery" at bounding box center [192, 545] width 80 height 17
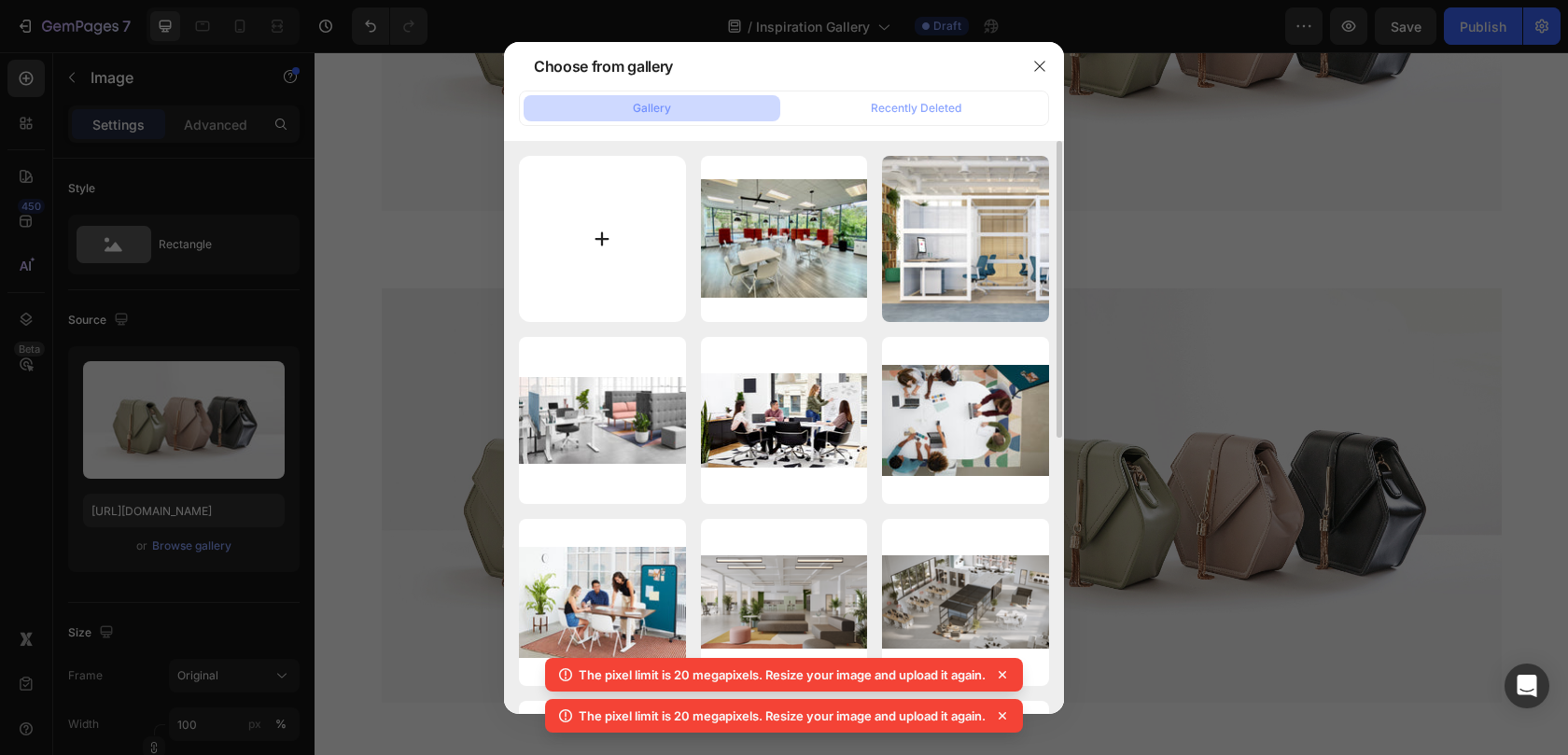
click at [658, 260] on input "file" at bounding box center [602, 240] width 167 height 167
type input "C:\fakepath\Copy of Env_WhitePods_OneTwo_002.jpg"
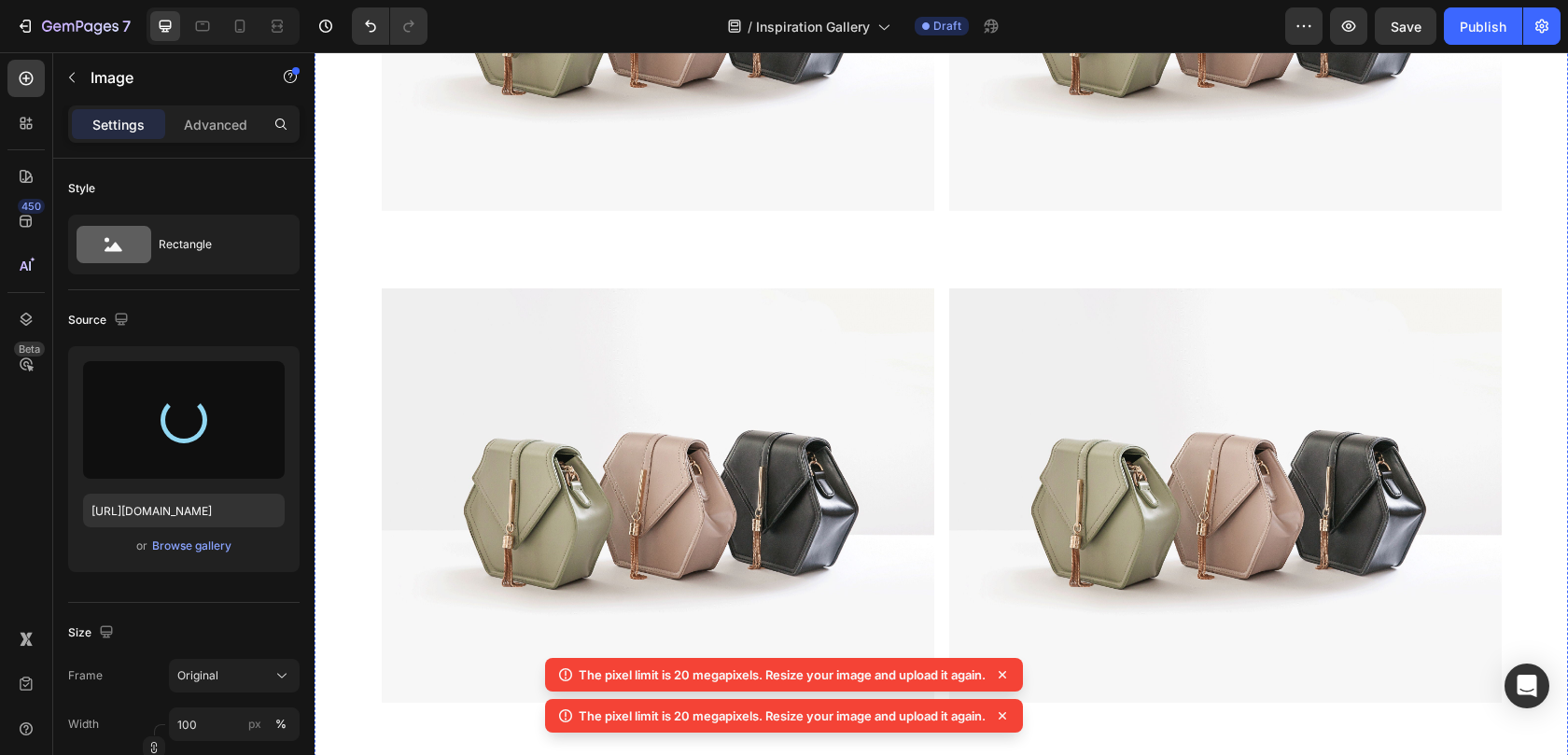
type input "[URL][DOMAIN_NAME]"
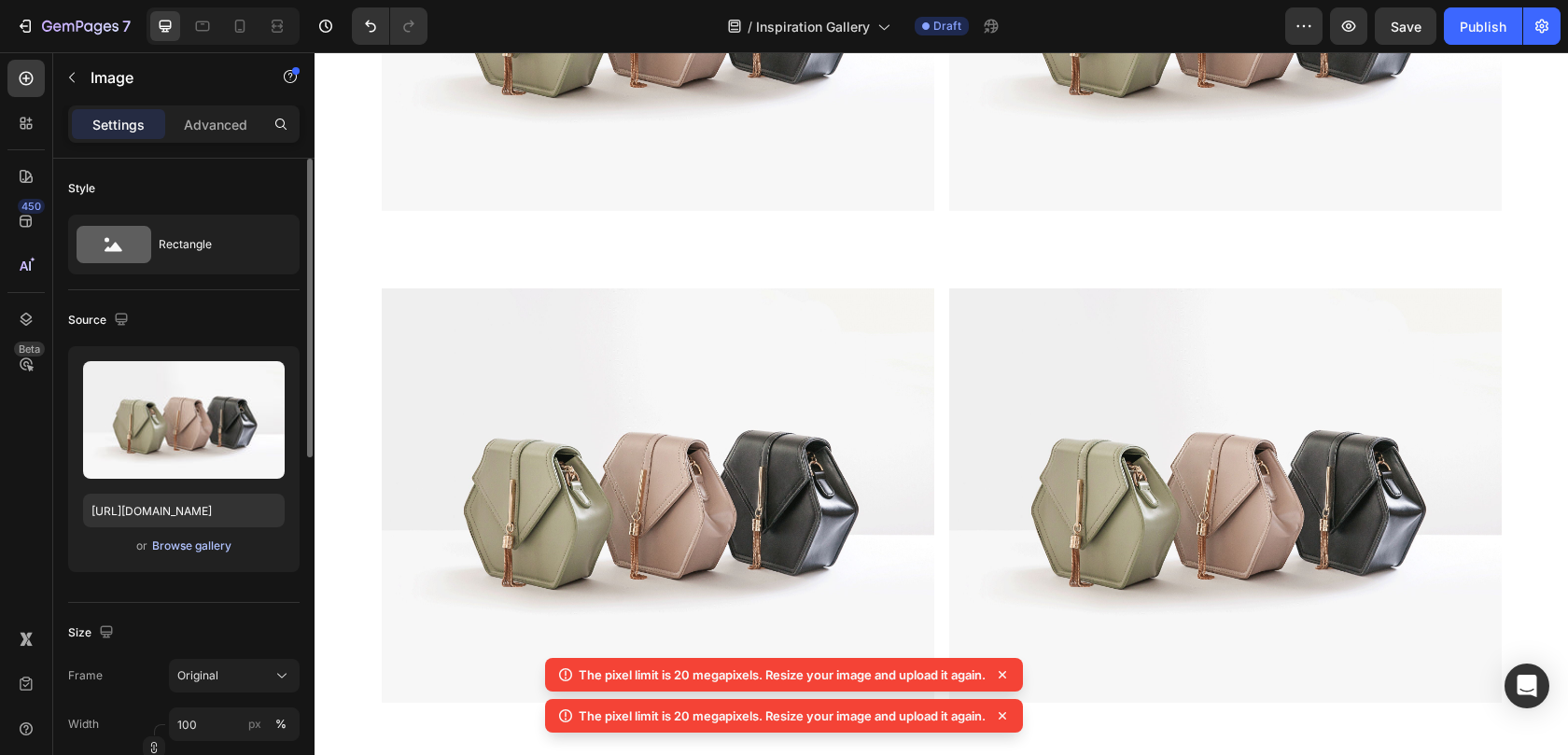
click at [210, 543] on div "Browse gallery" at bounding box center [192, 545] width 80 height 17
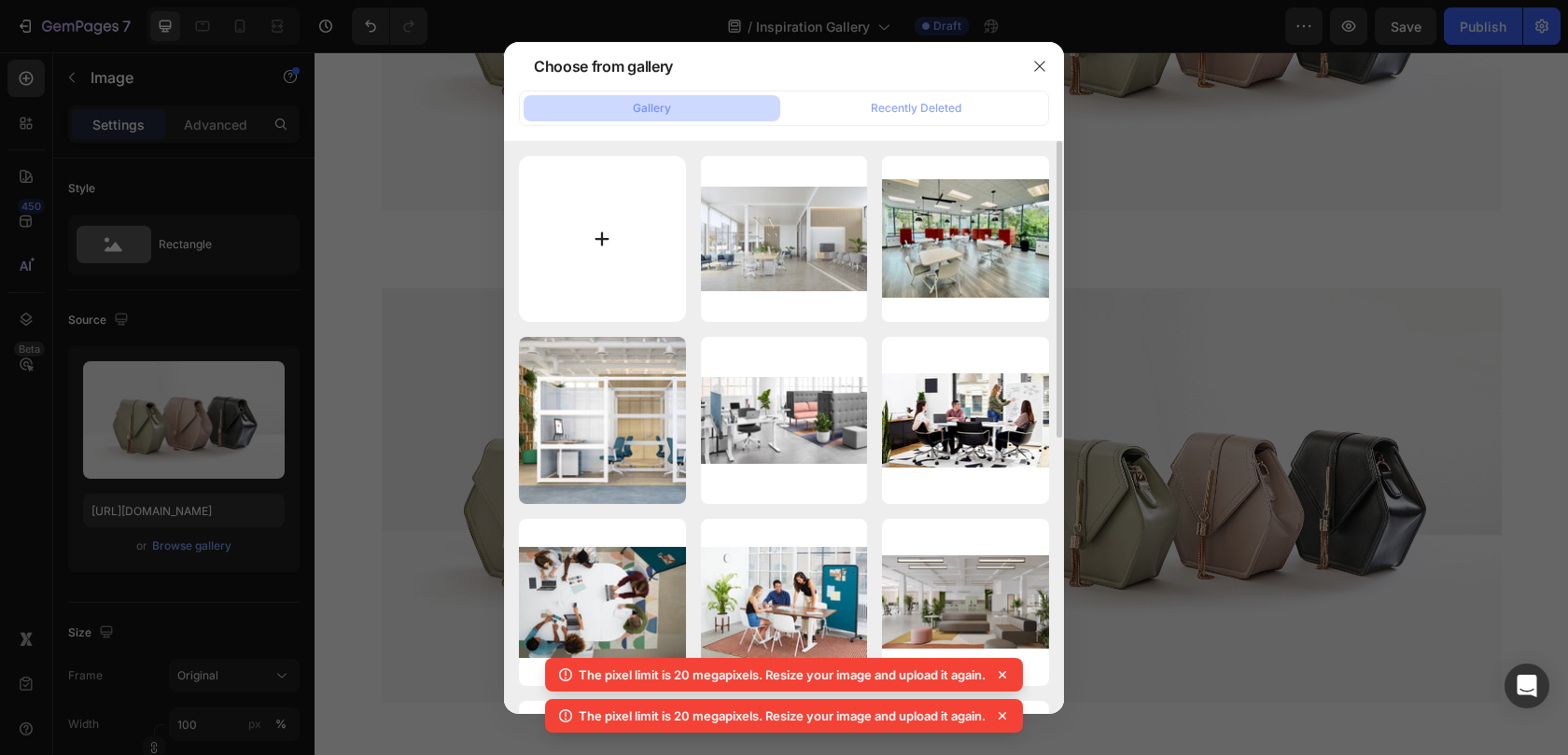
click at [657, 249] on input "file" at bounding box center [602, 240] width 167 height 167
type input "C:\fakepath\deck_showroomCaseStudy_2021_v138.jpg"
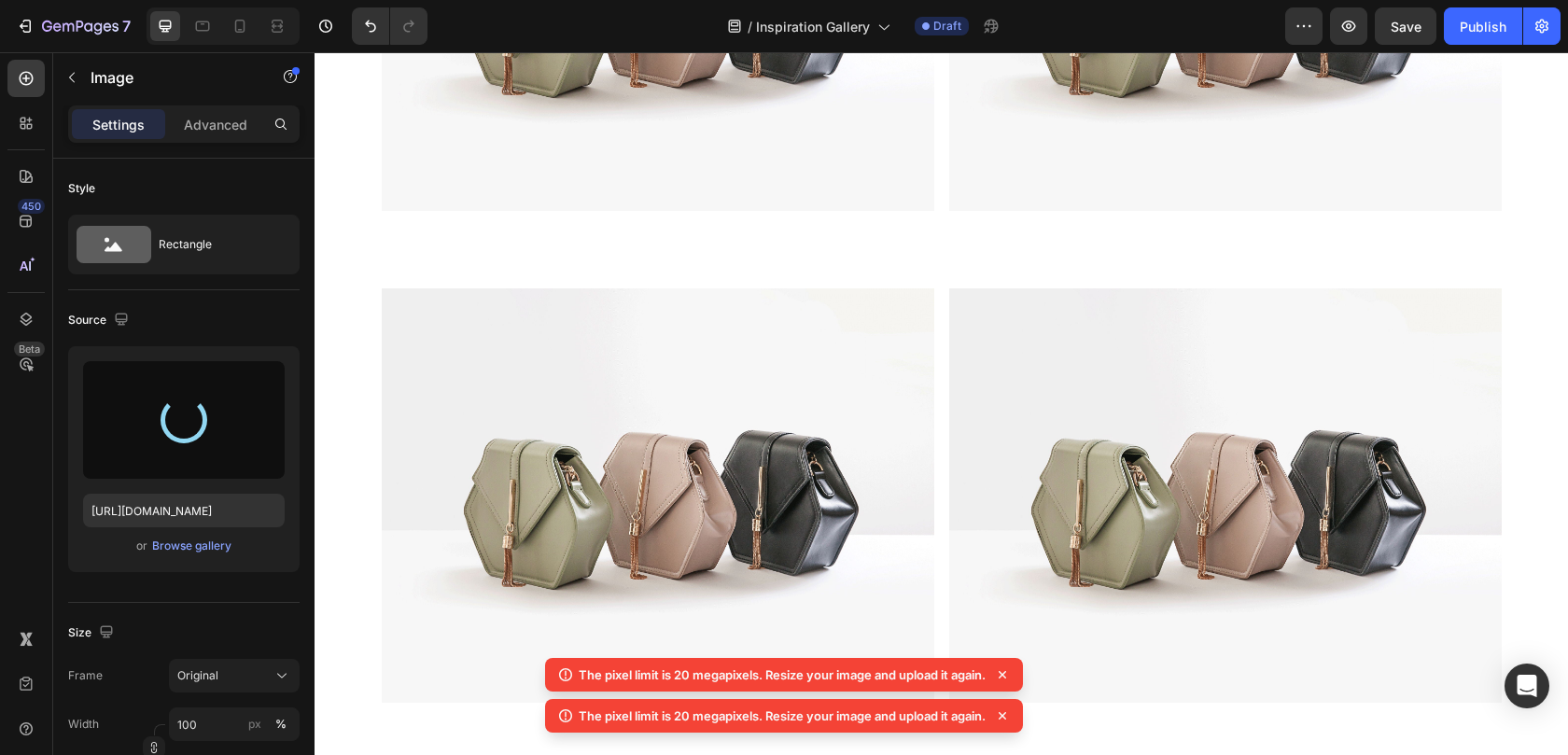
type input "[URL][DOMAIN_NAME]"
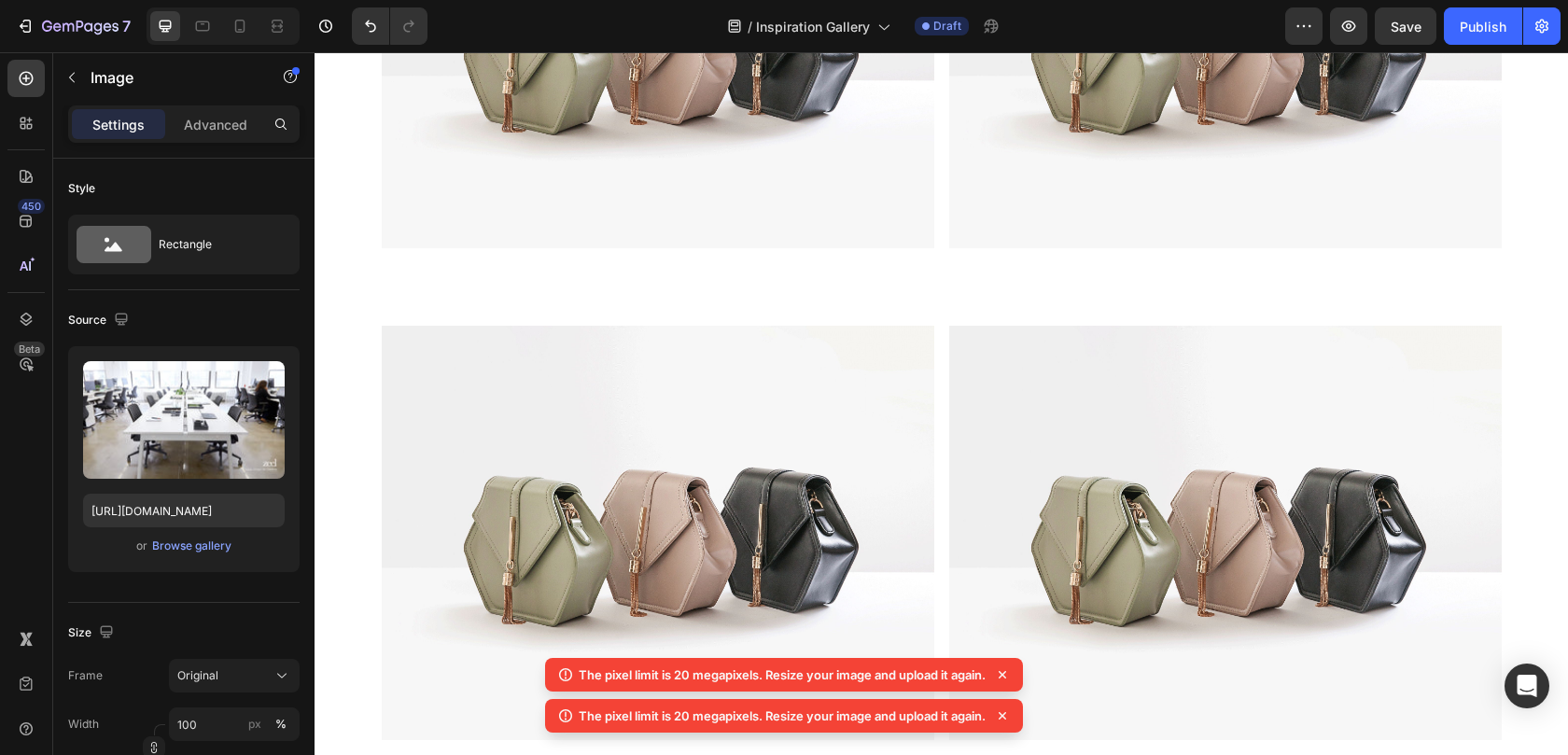
scroll to position [14081, 0]
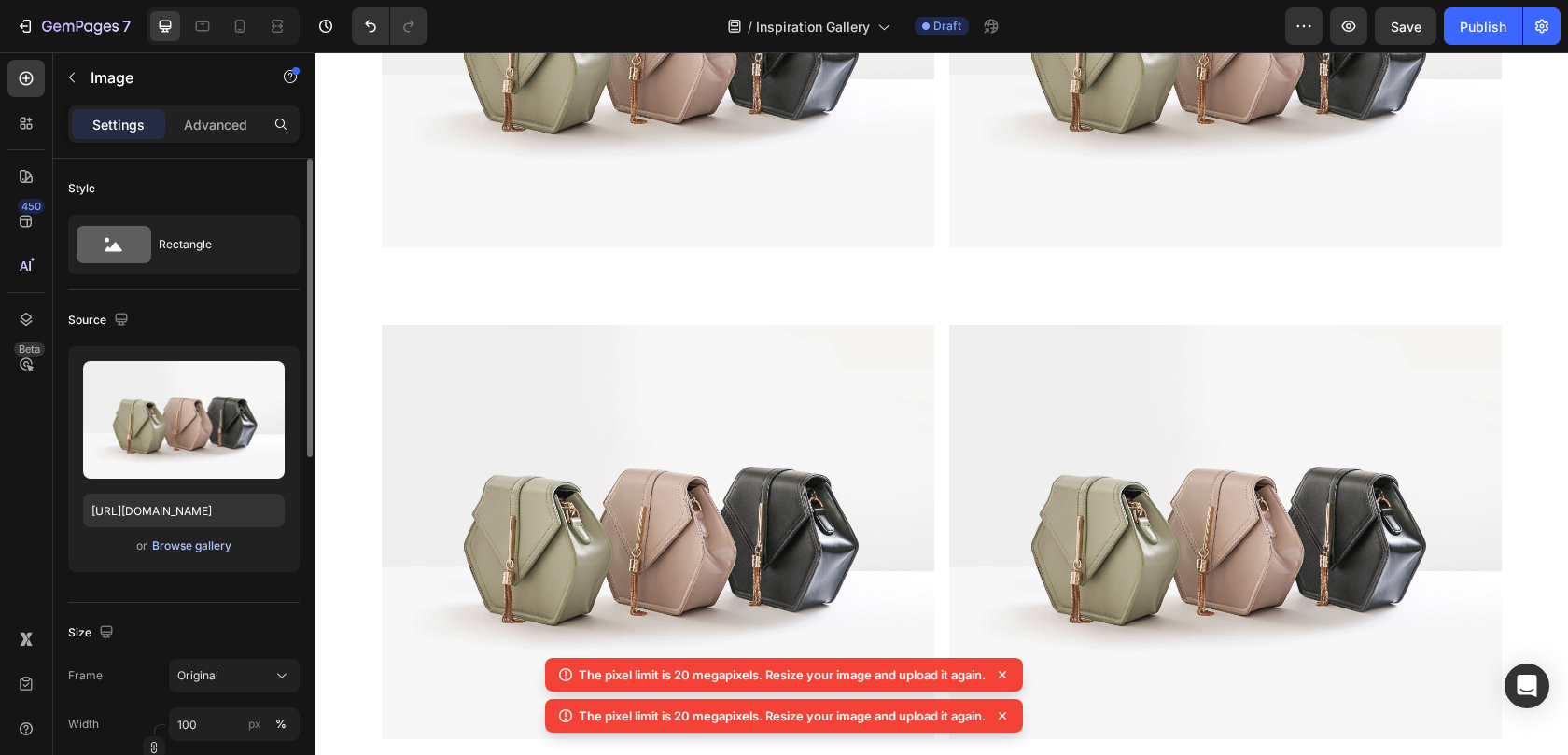
click at [211, 544] on div "Browse gallery" at bounding box center [192, 545] width 80 height 17
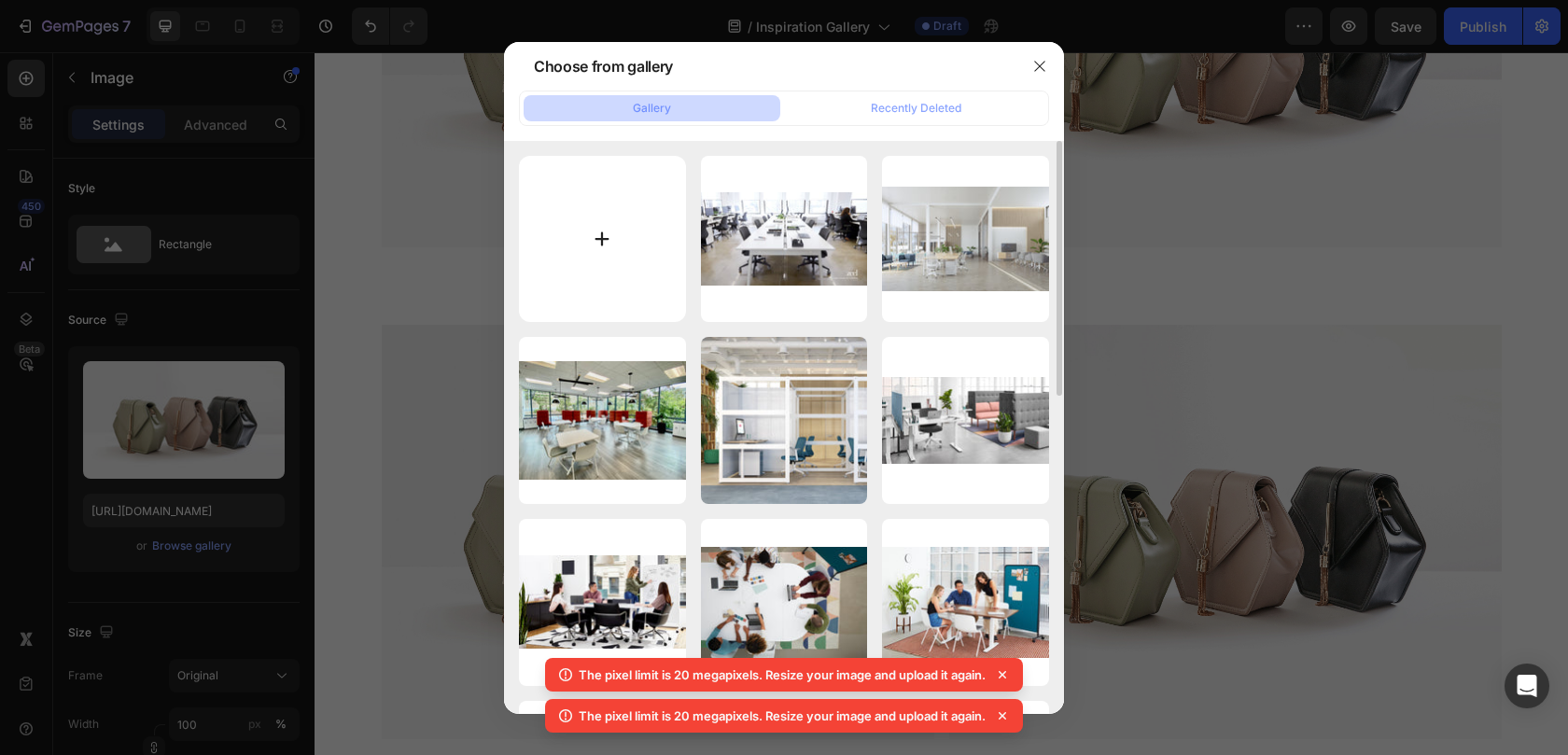
click at [546, 242] on input "file" at bounding box center [602, 240] width 167 height 167
type input "C:\fakepath\environment_double_desk_for_six_value_People.jpg"
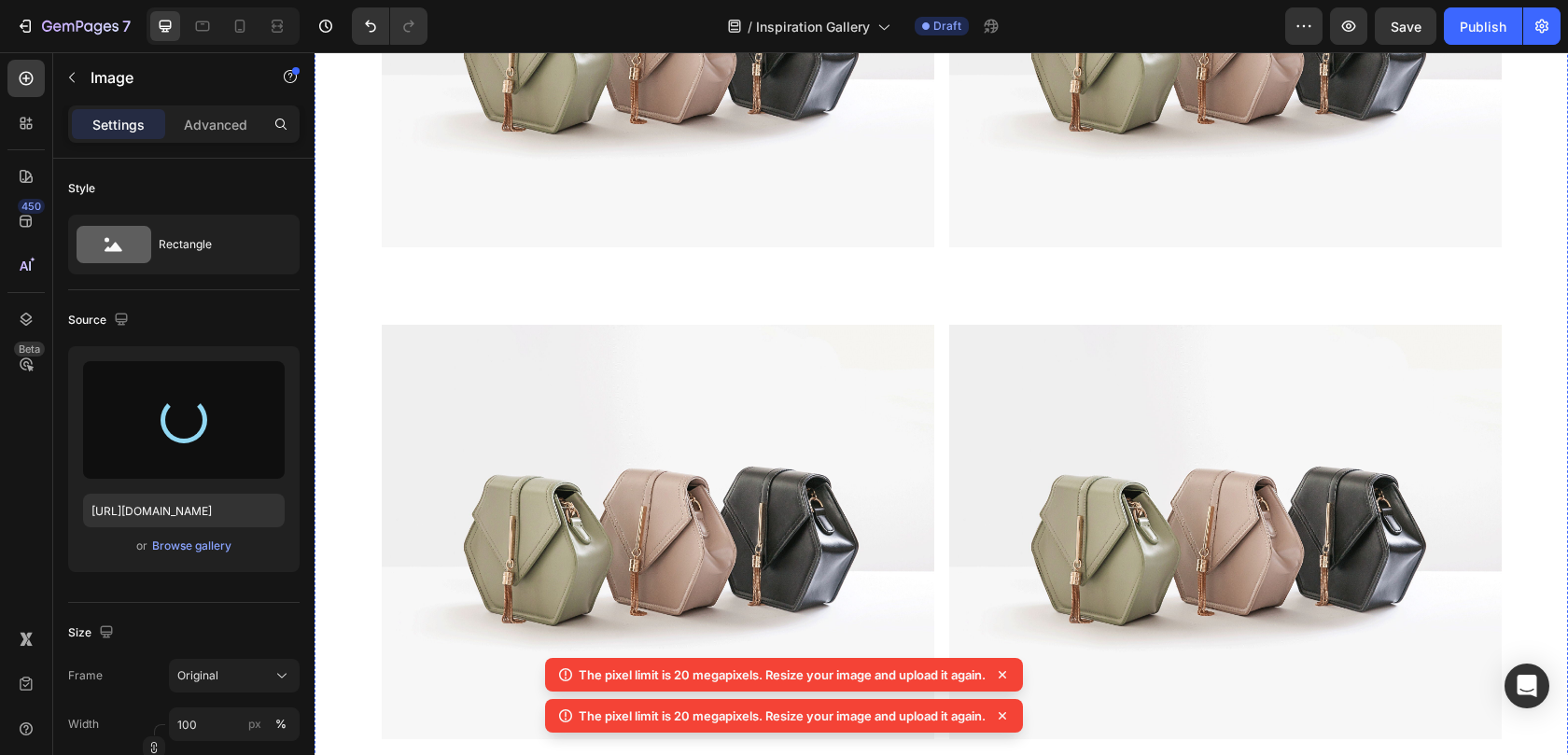
type input "[URL][DOMAIN_NAME]"
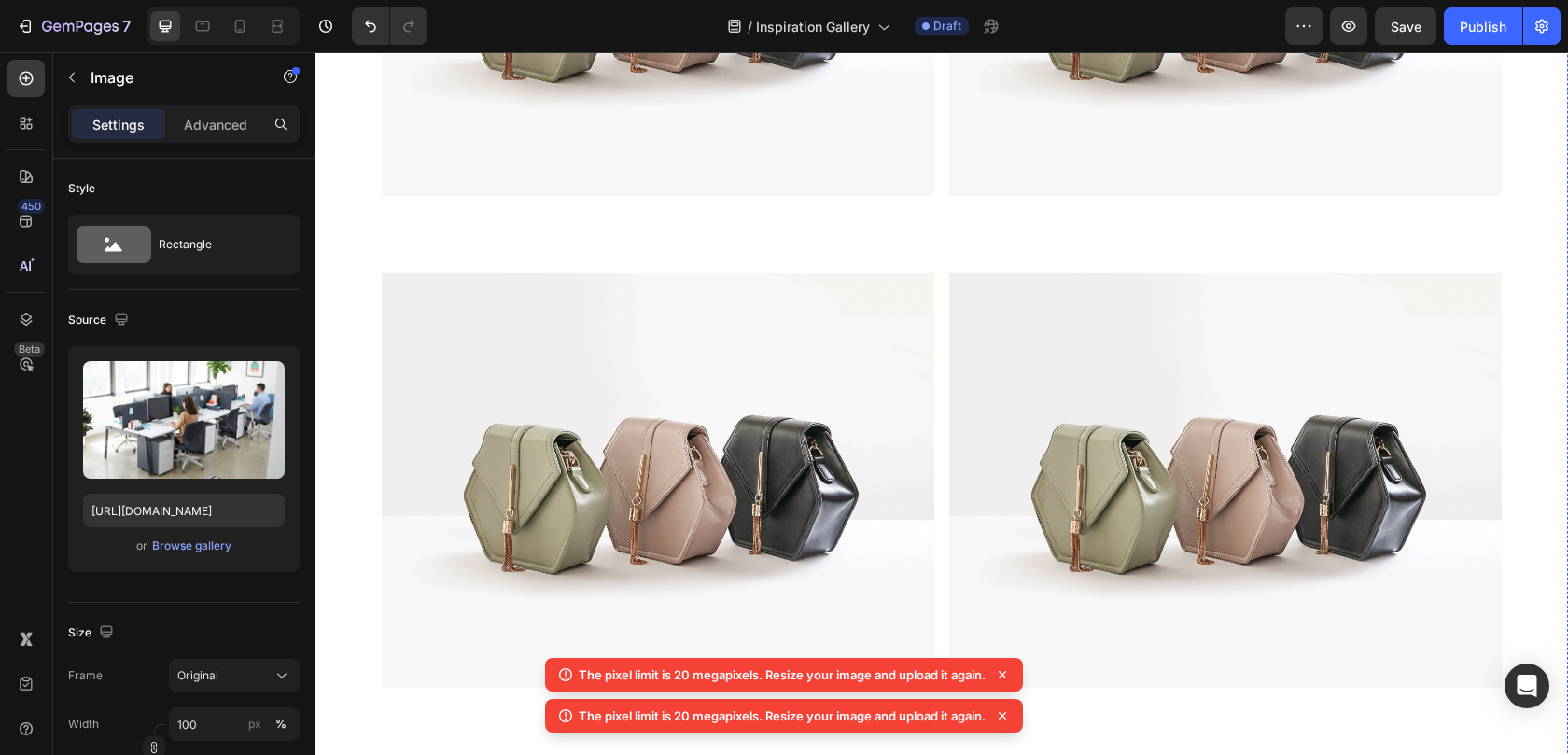
scroll to position [14167, 0]
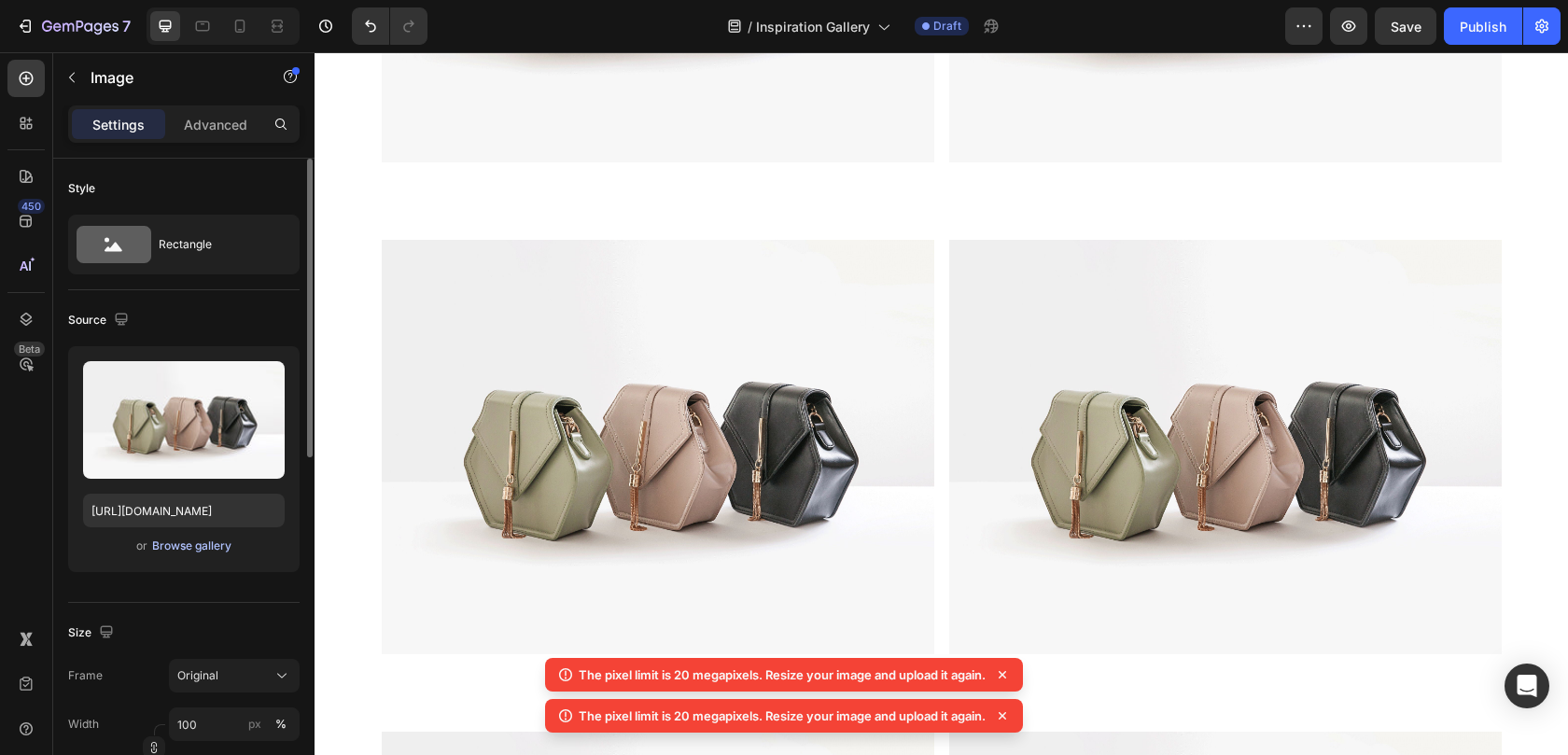
click at [218, 546] on div "Browse gallery" at bounding box center [192, 545] width 80 height 17
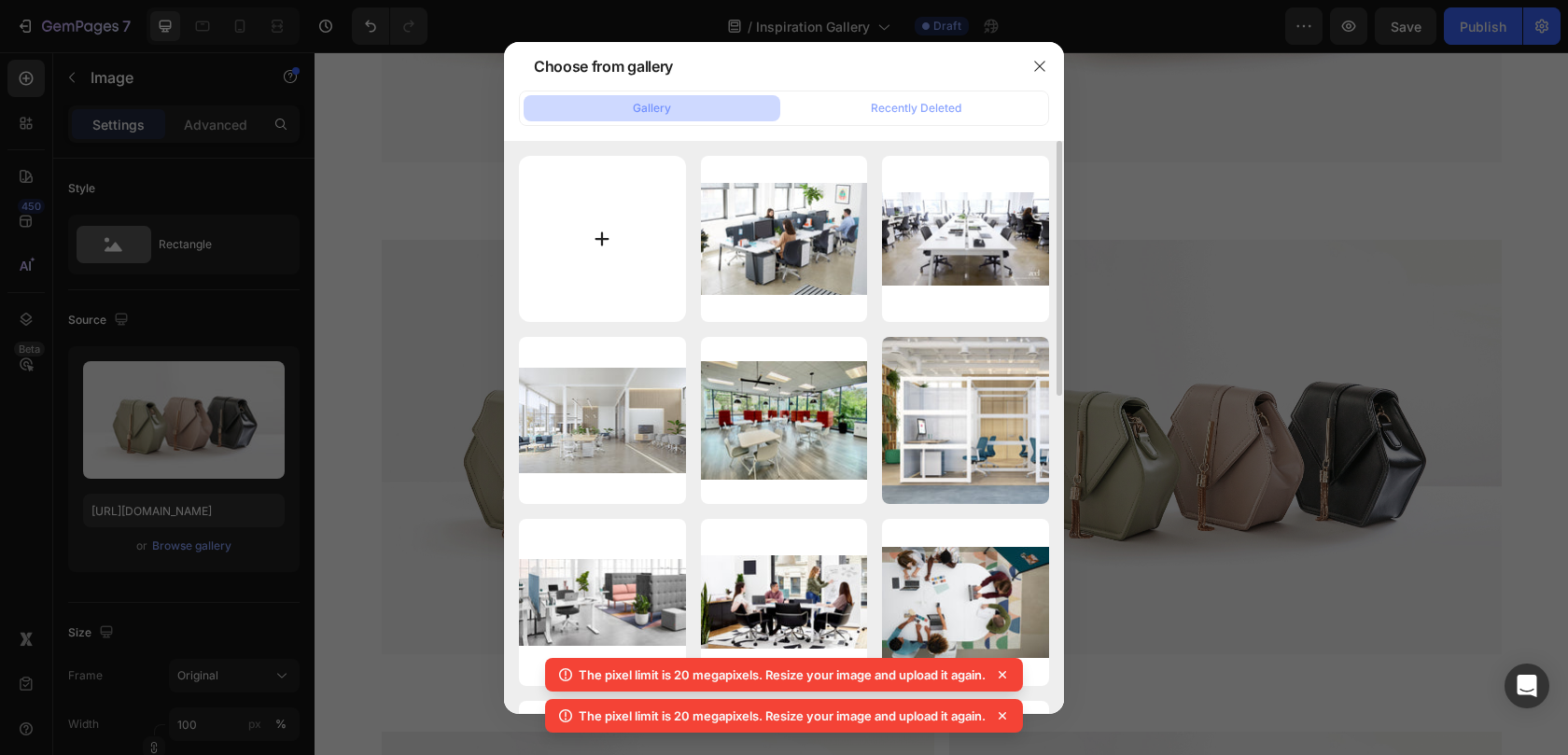
click at [579, 283] on input "file" at bounding box center [602, 240] width 167 height 167
type input "C:\fakepath\Furniture-Sale-Desks-Kits_Shot3.jpg"
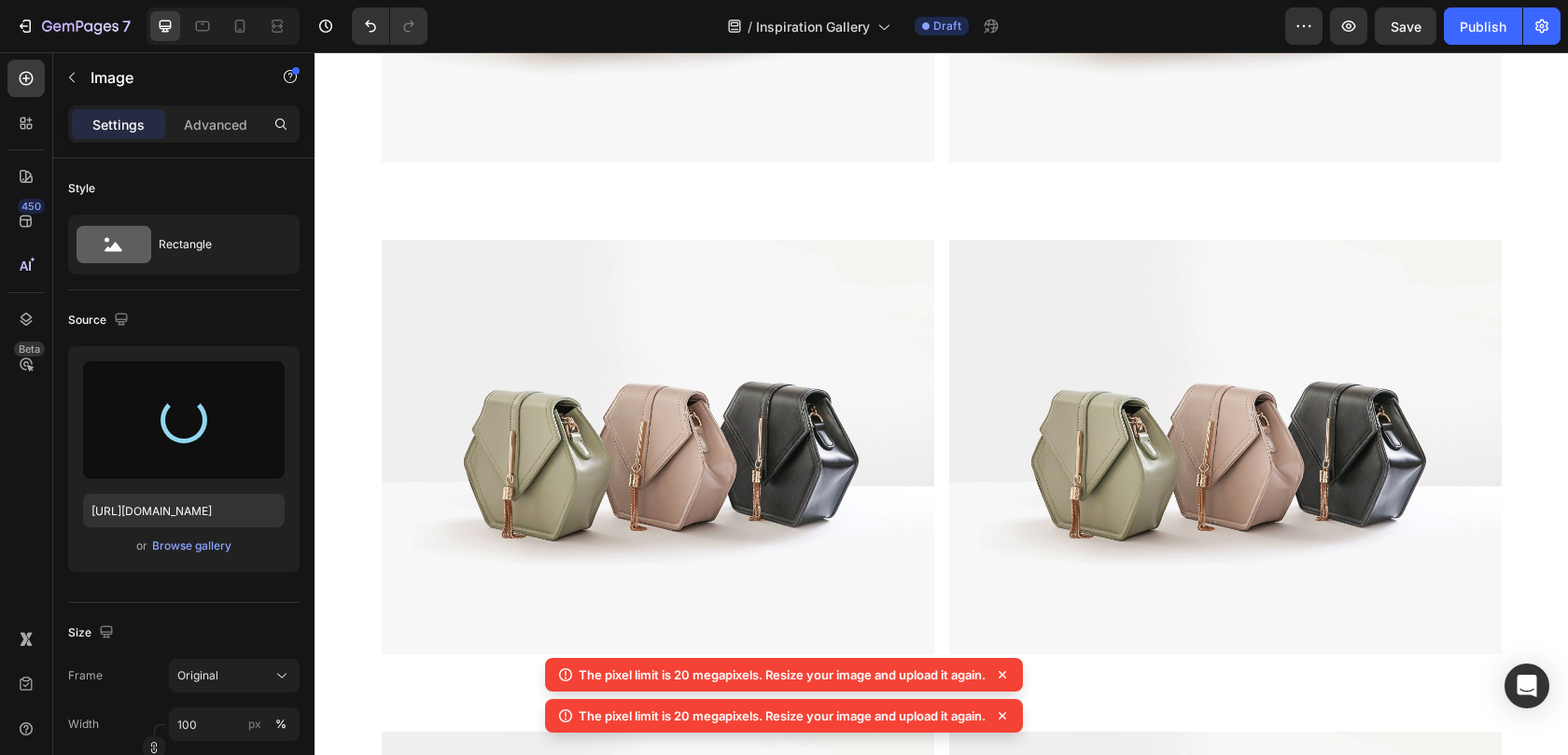
type input "[URL][DOMAIN_NAME]"
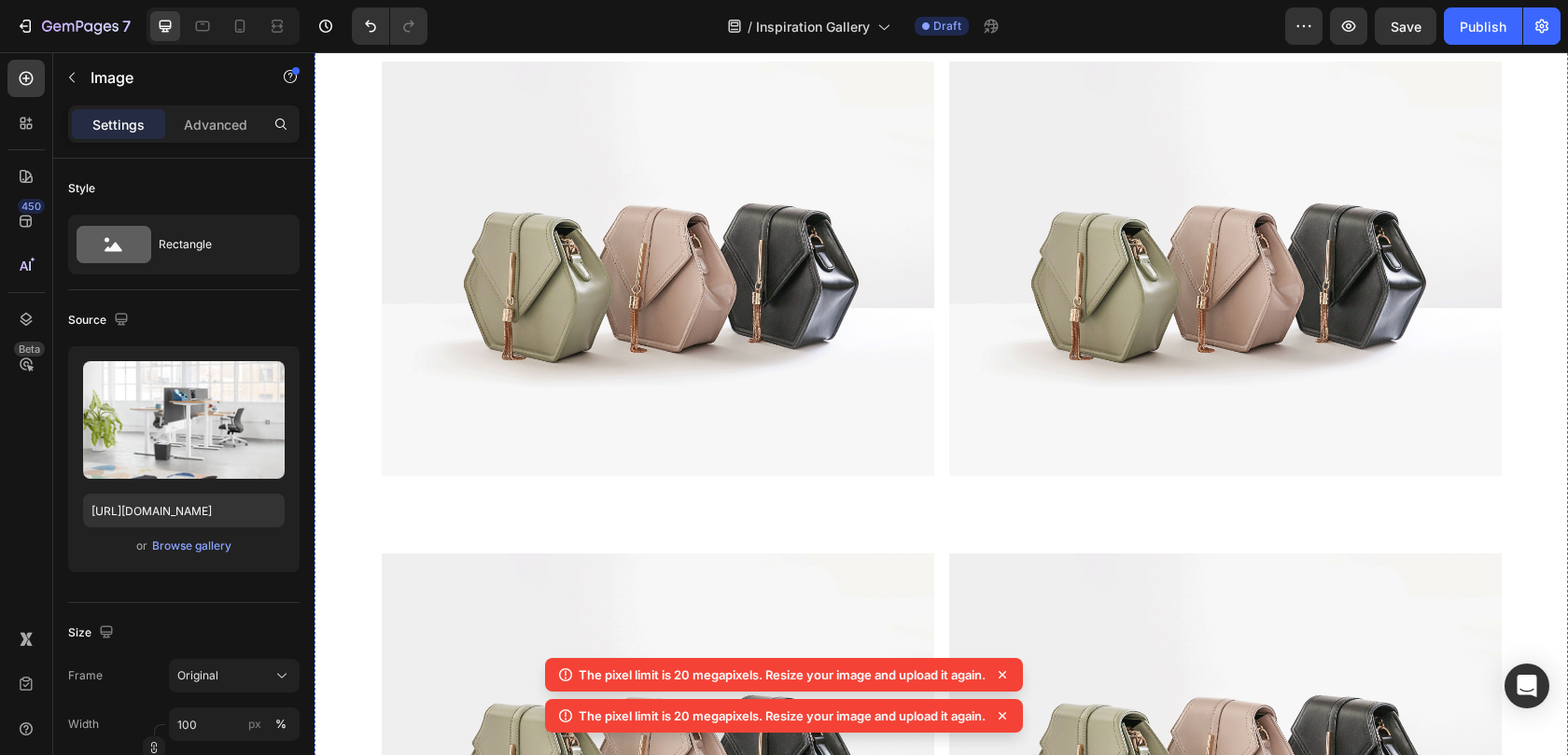
scroll to position [14497, 0]
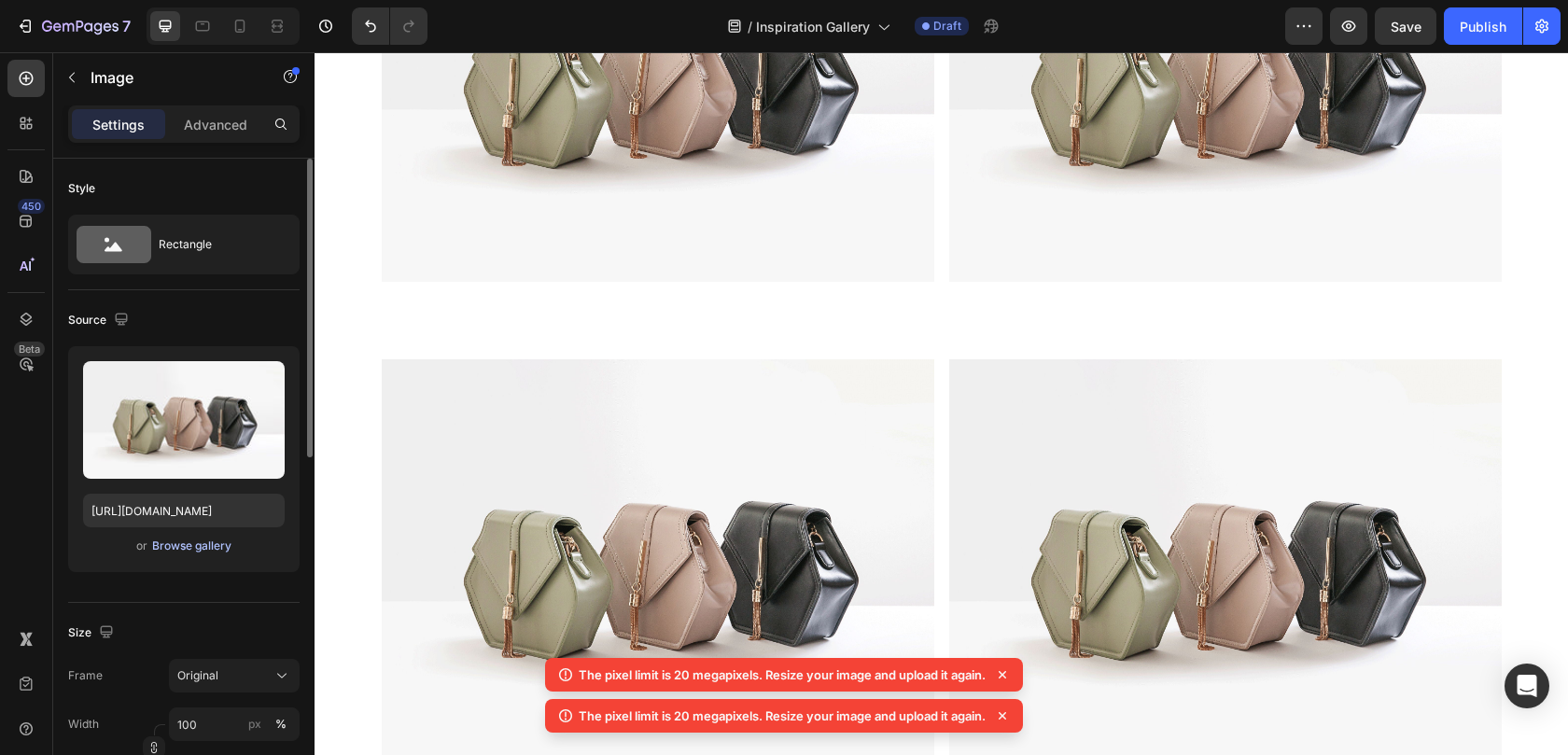
click at [203, 547] on div "Browse gallery" at bounding box center [192, 545] width 80 height 17
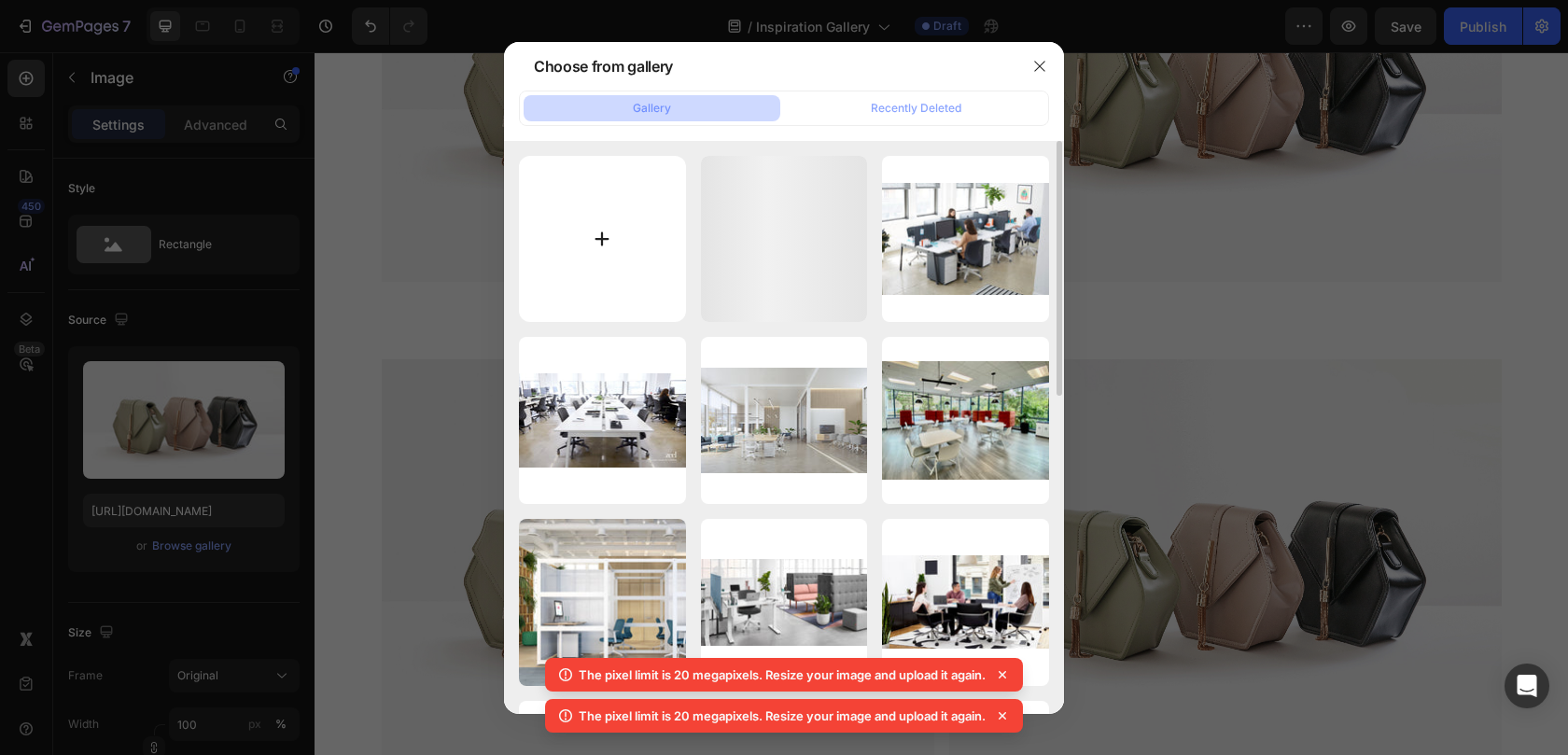
click at [578, 243] on input "file" at bounding box center [602, 240] width 167 height 167
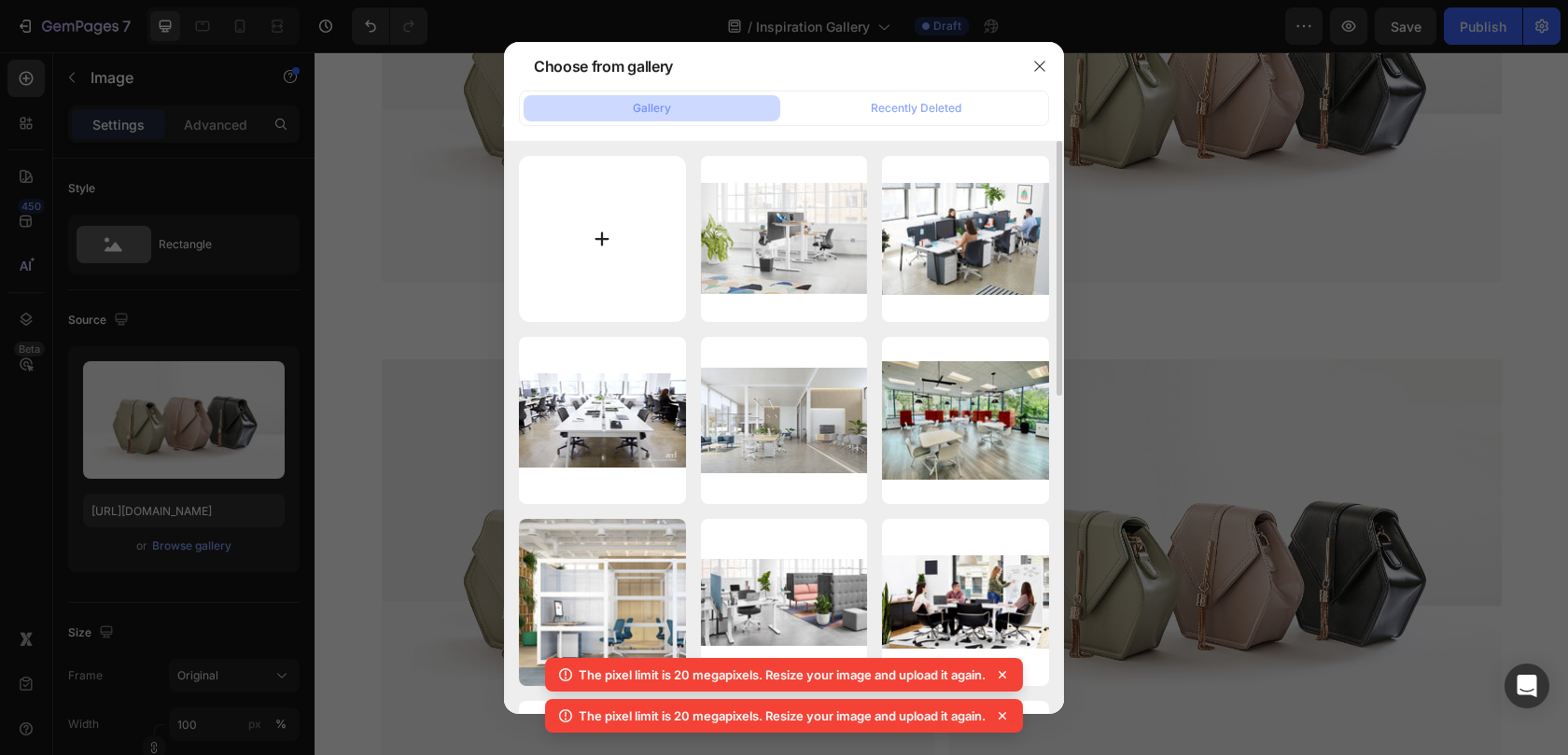
type input "C:\fakepath\IMG_3061.jpg"
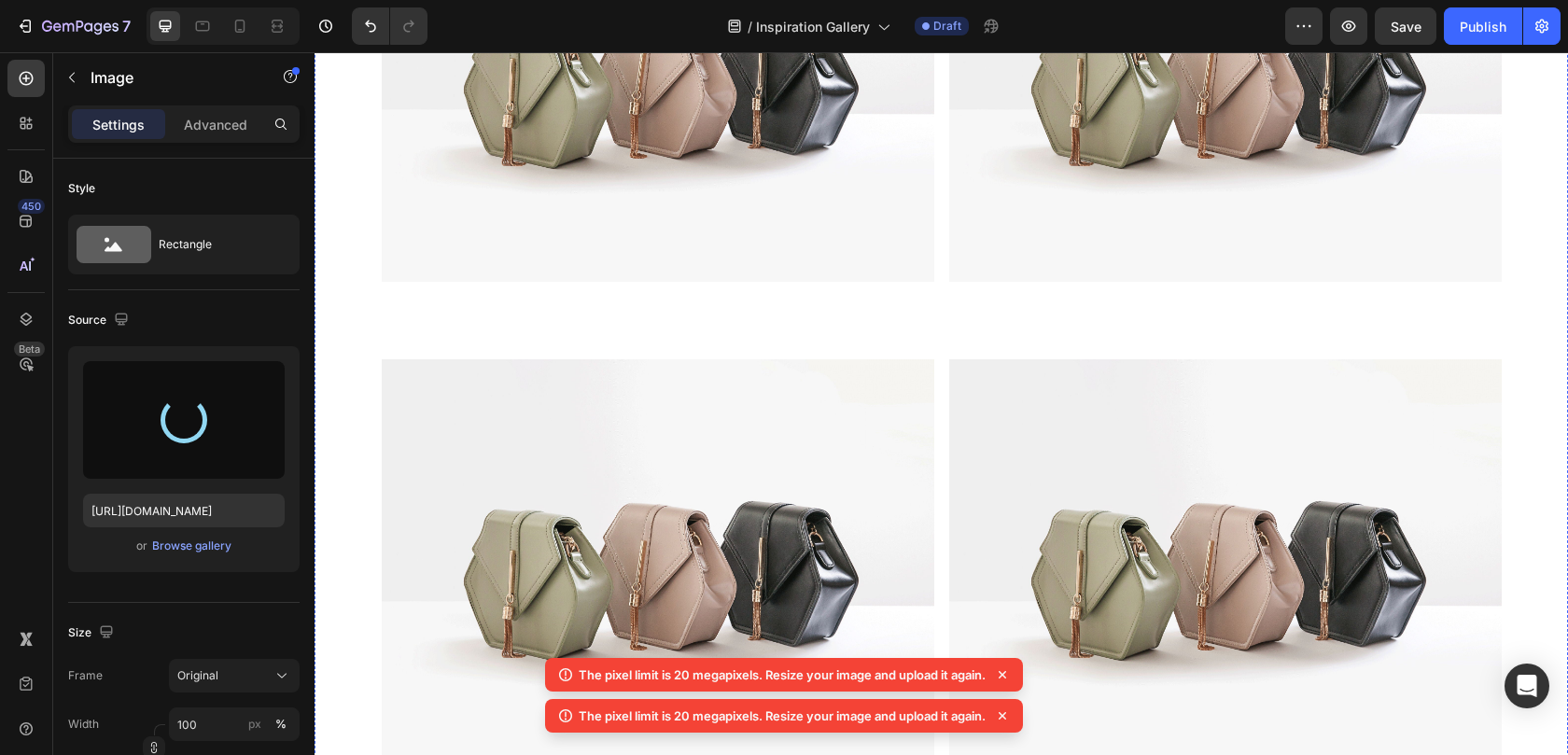
type input "[URL][DOMAIN_NAME]"
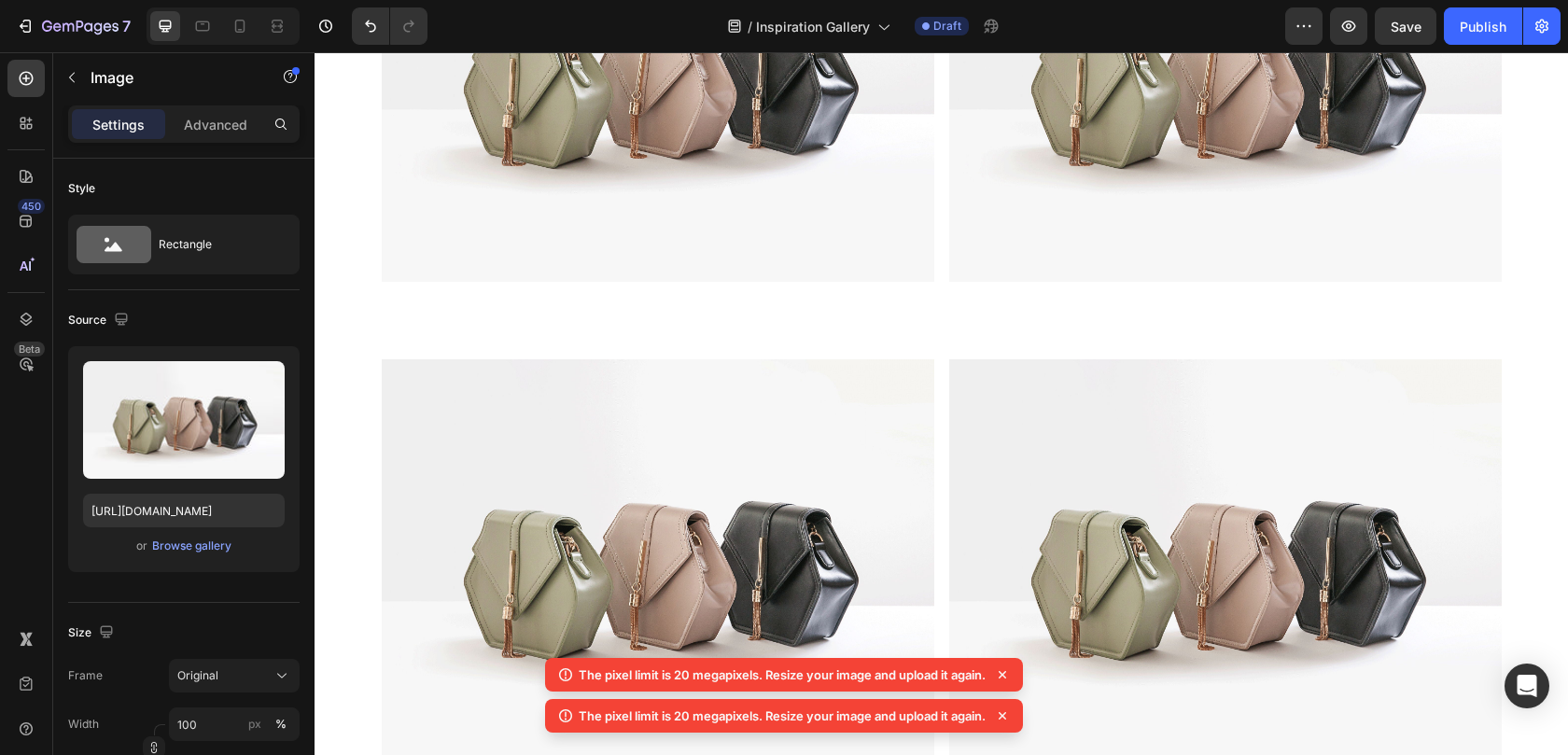
click at [194, 549] on div "Browse gallery" at bounding box center [192, 545] width 80 height 17
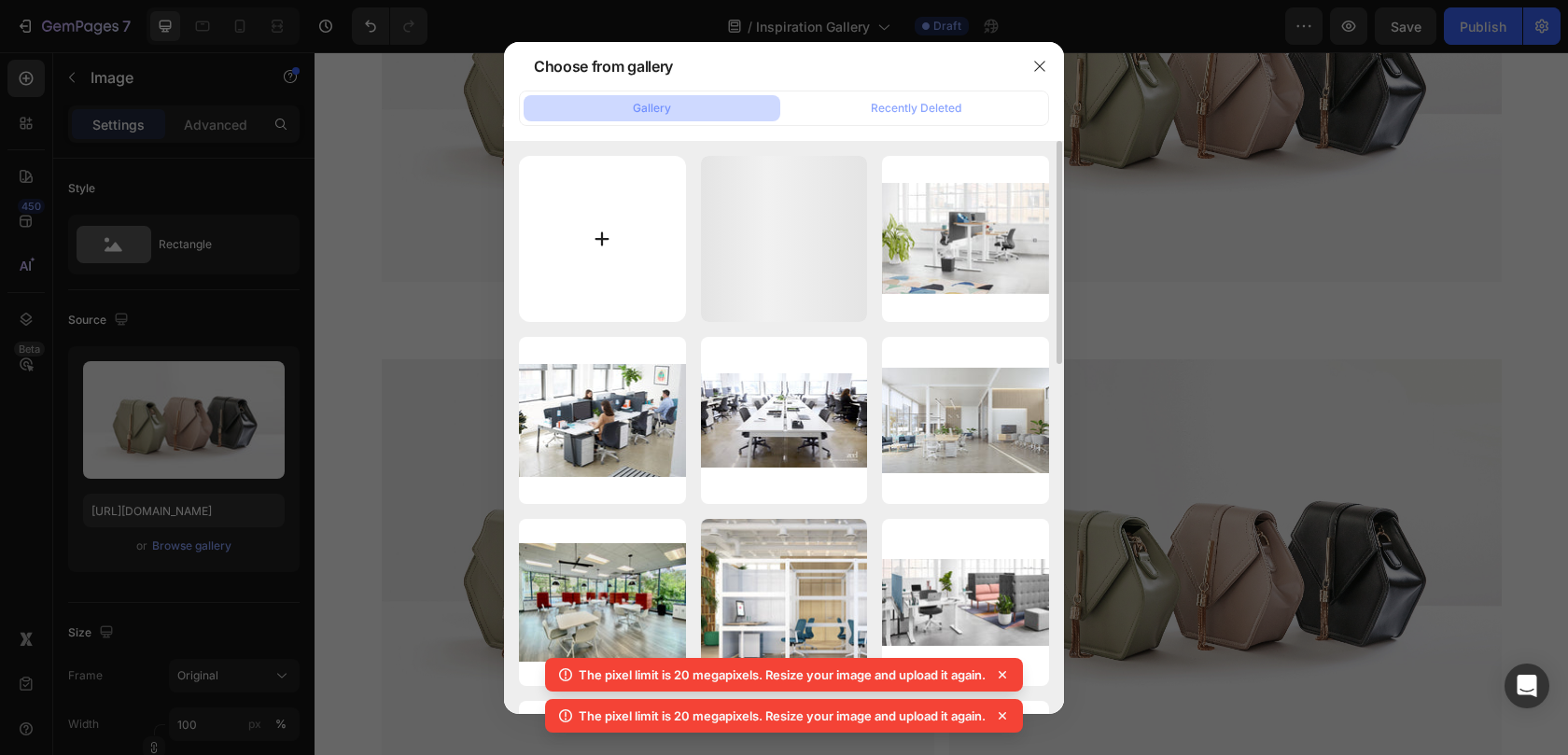
click at [611, 223] on input "file" at bounding box center [602, 240] width 167 height 167
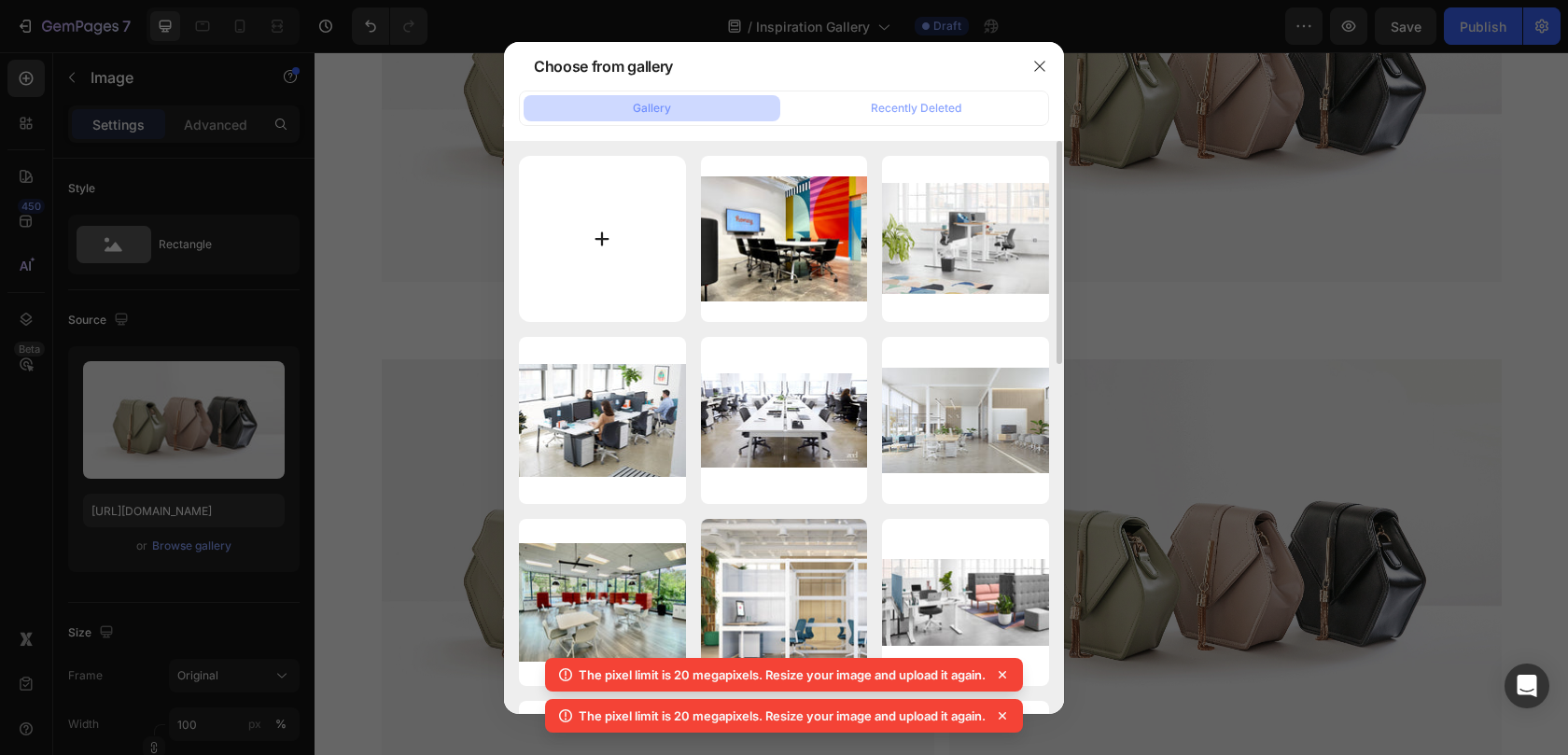
type input "C:\fakepath\IMG_3063.jpg"
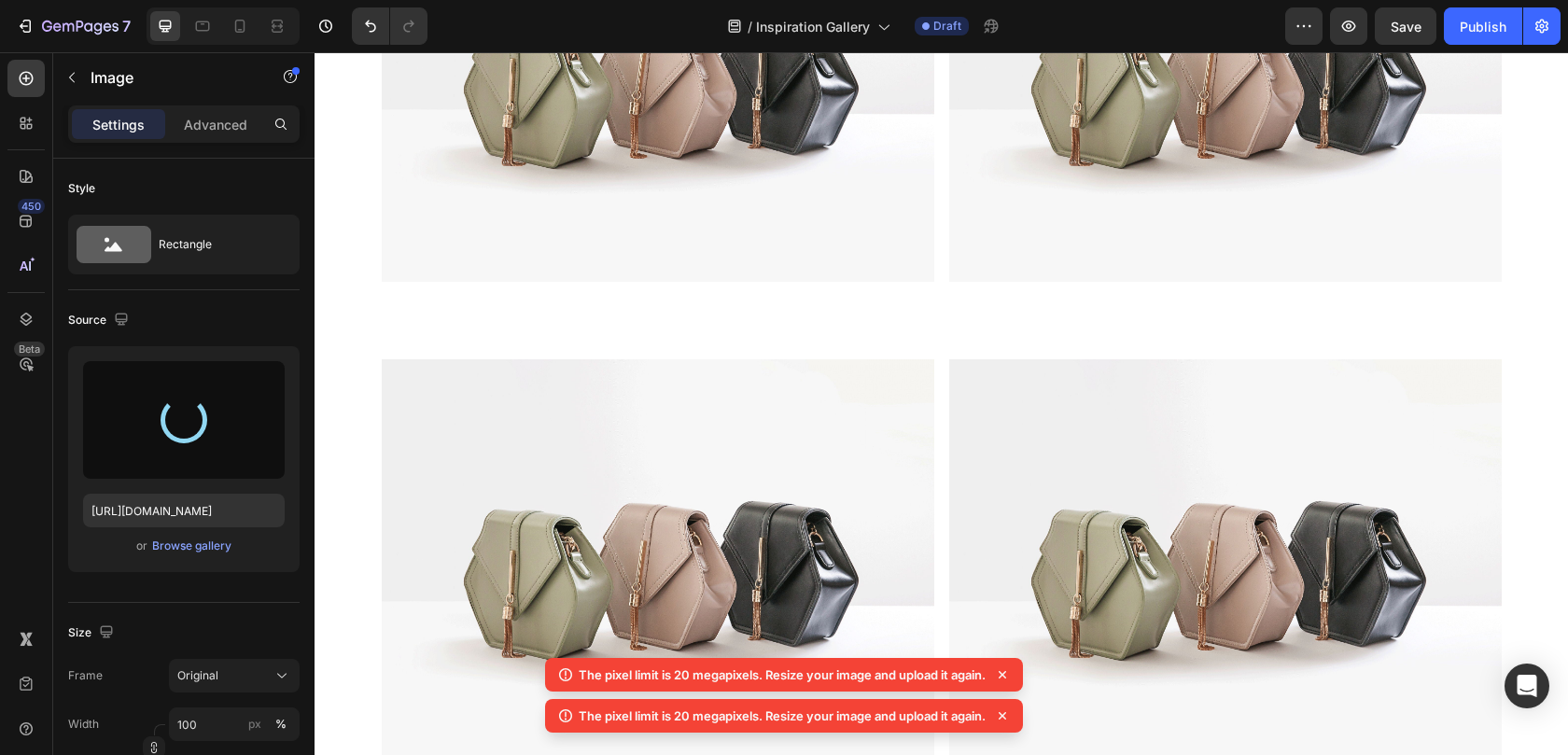
type input "[URL][DOMAIN_NAME]"
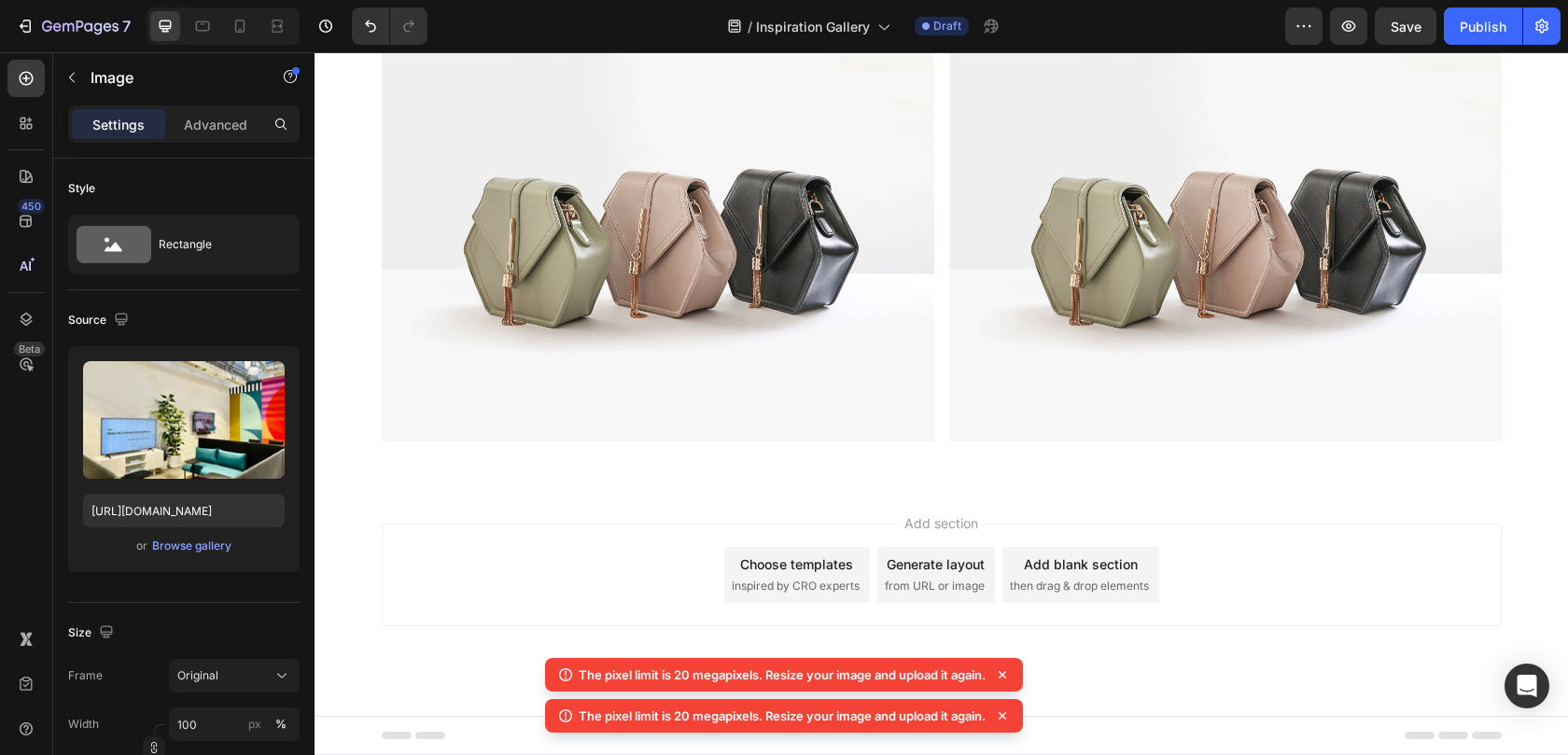
scroll to position [14838, 0]
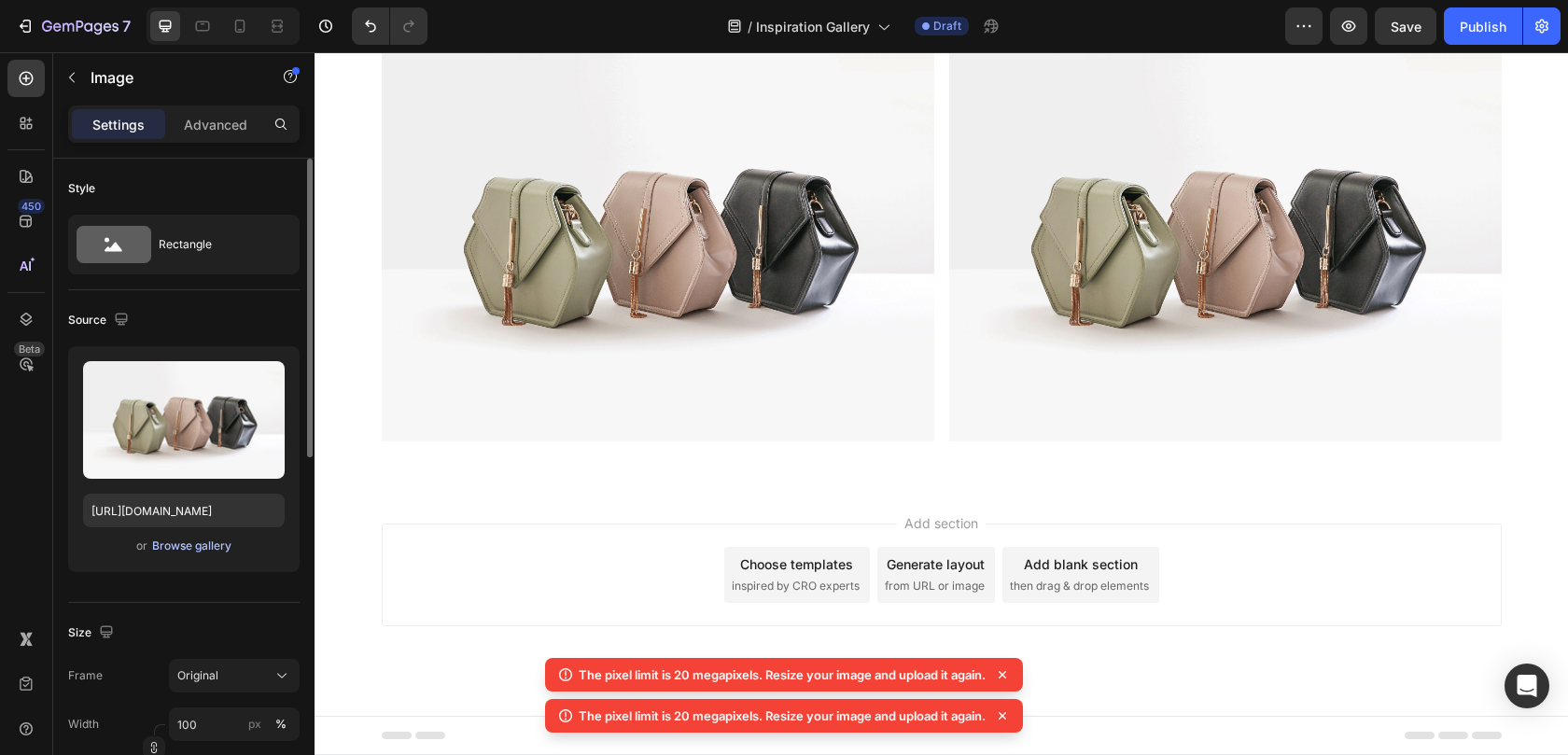
click at [205, 547] on div "Browse gallery" at bounding box center [192, 545] width 80 height 17
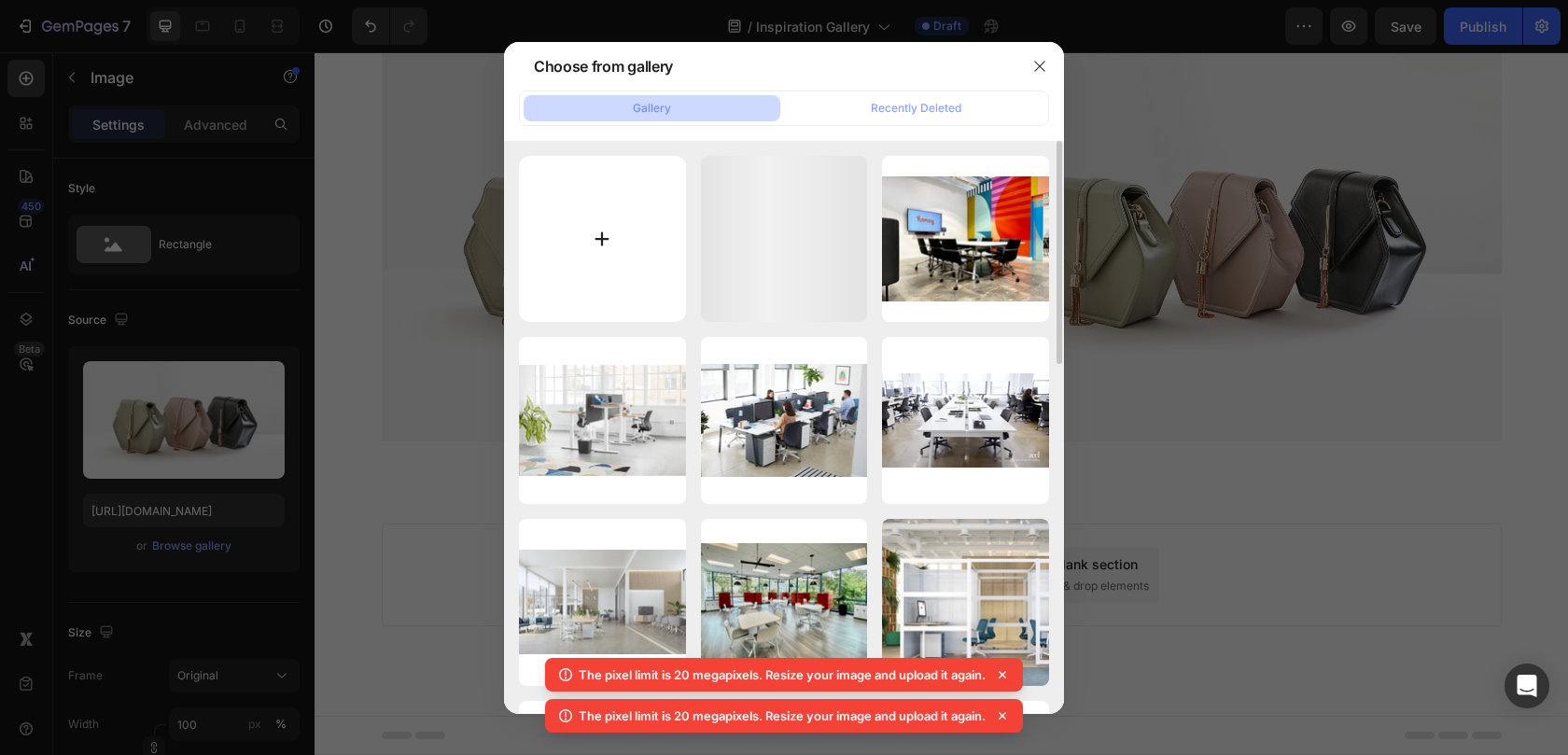
click at [636, 220] on input "file" at bounding box center [602, 240] width 167 height 167
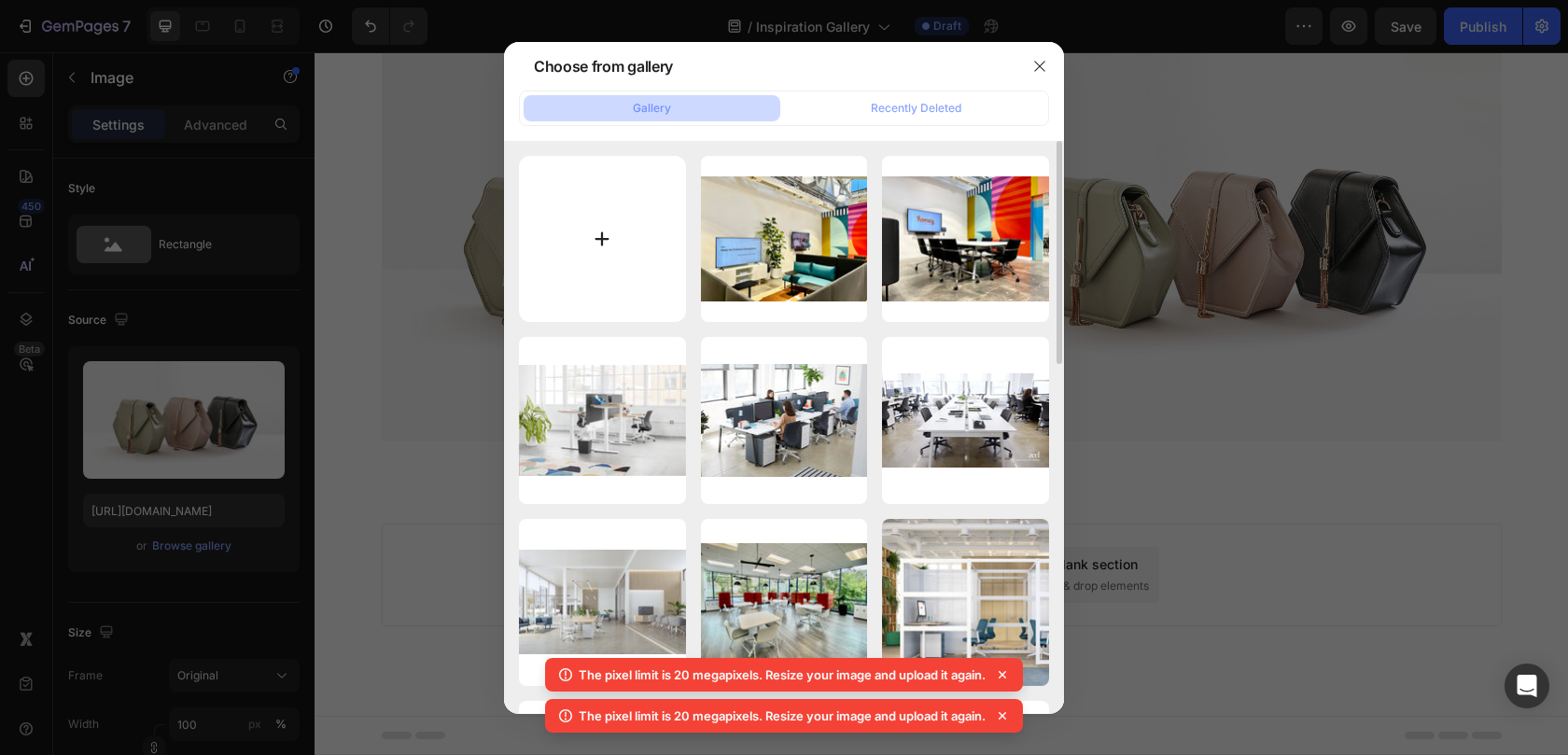
type input "C:\fakepath\img_Cloudforce_2up_4.jpg"
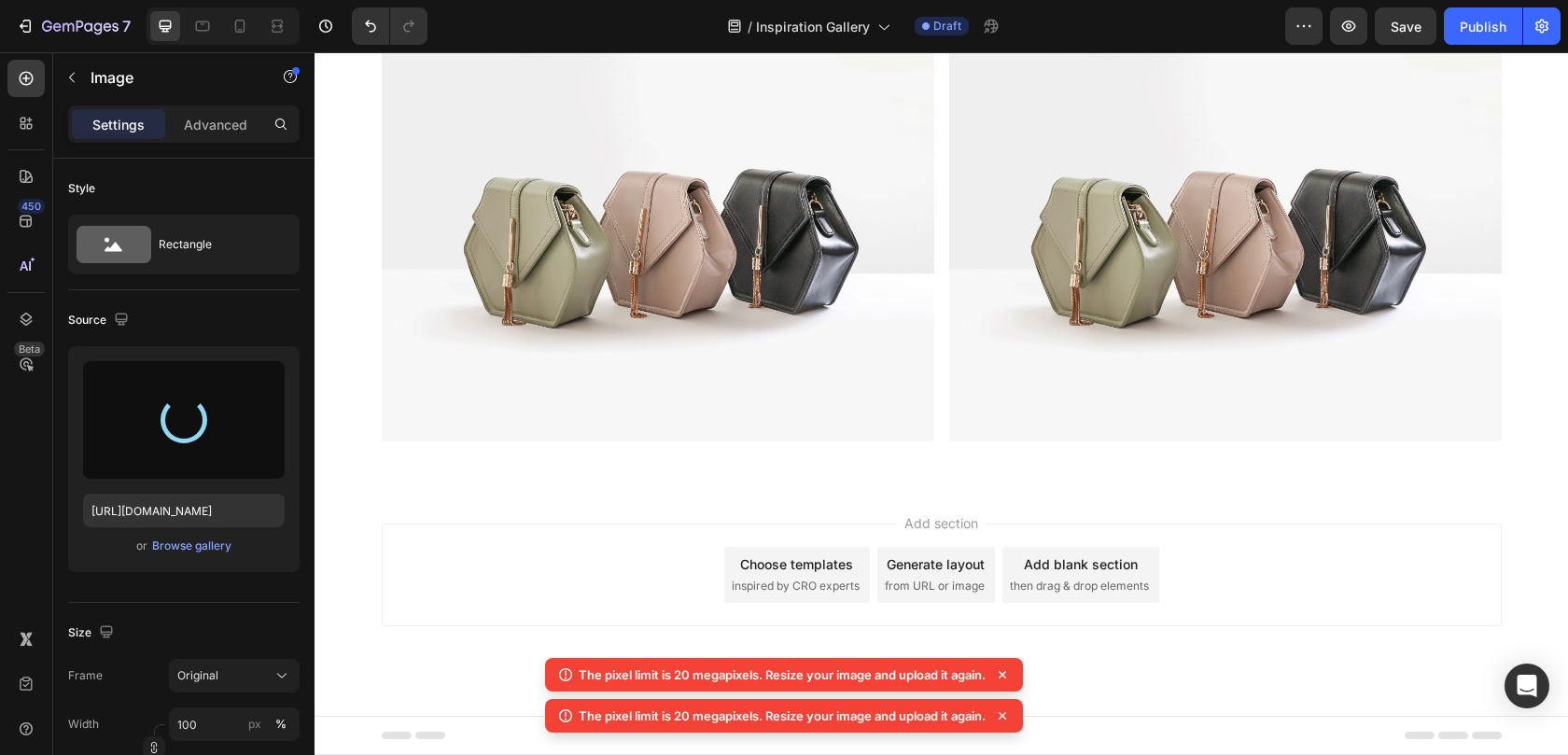
type input "[URL][DOMAIN_NAME]"
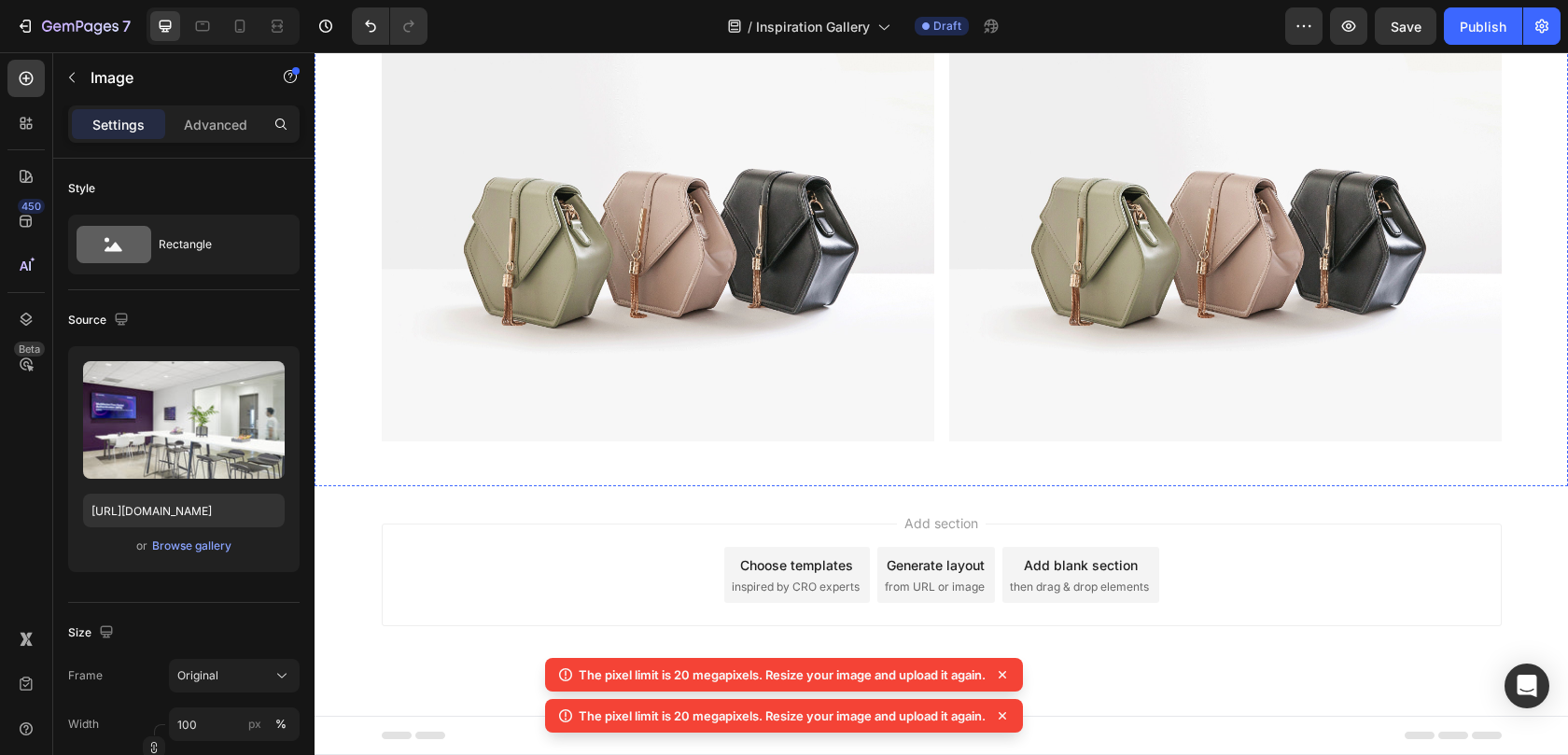
scroll to position [15079, 0]
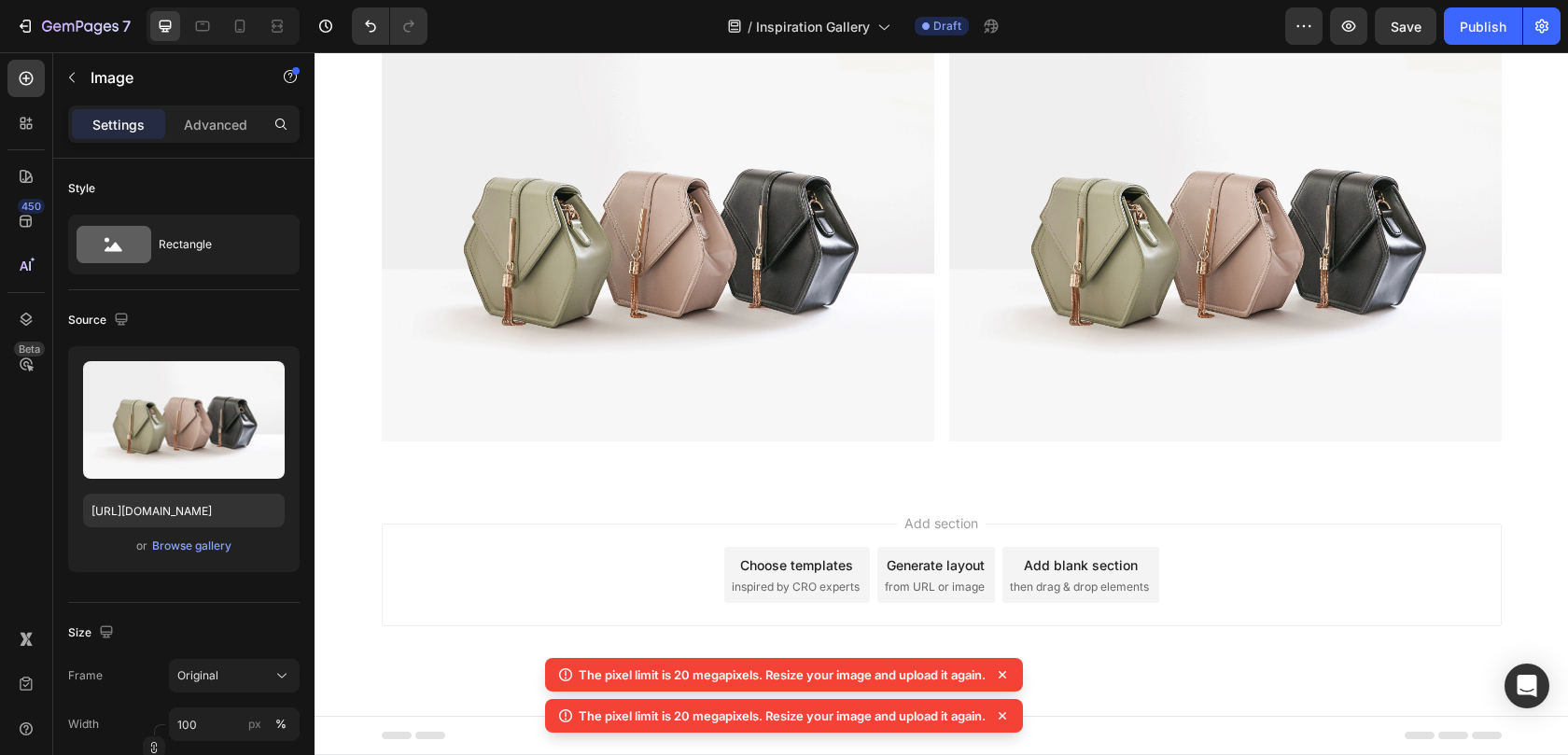
click at [203, 549] on div "Browse gallery" at bounding box center [192, 545] width 80 height 17
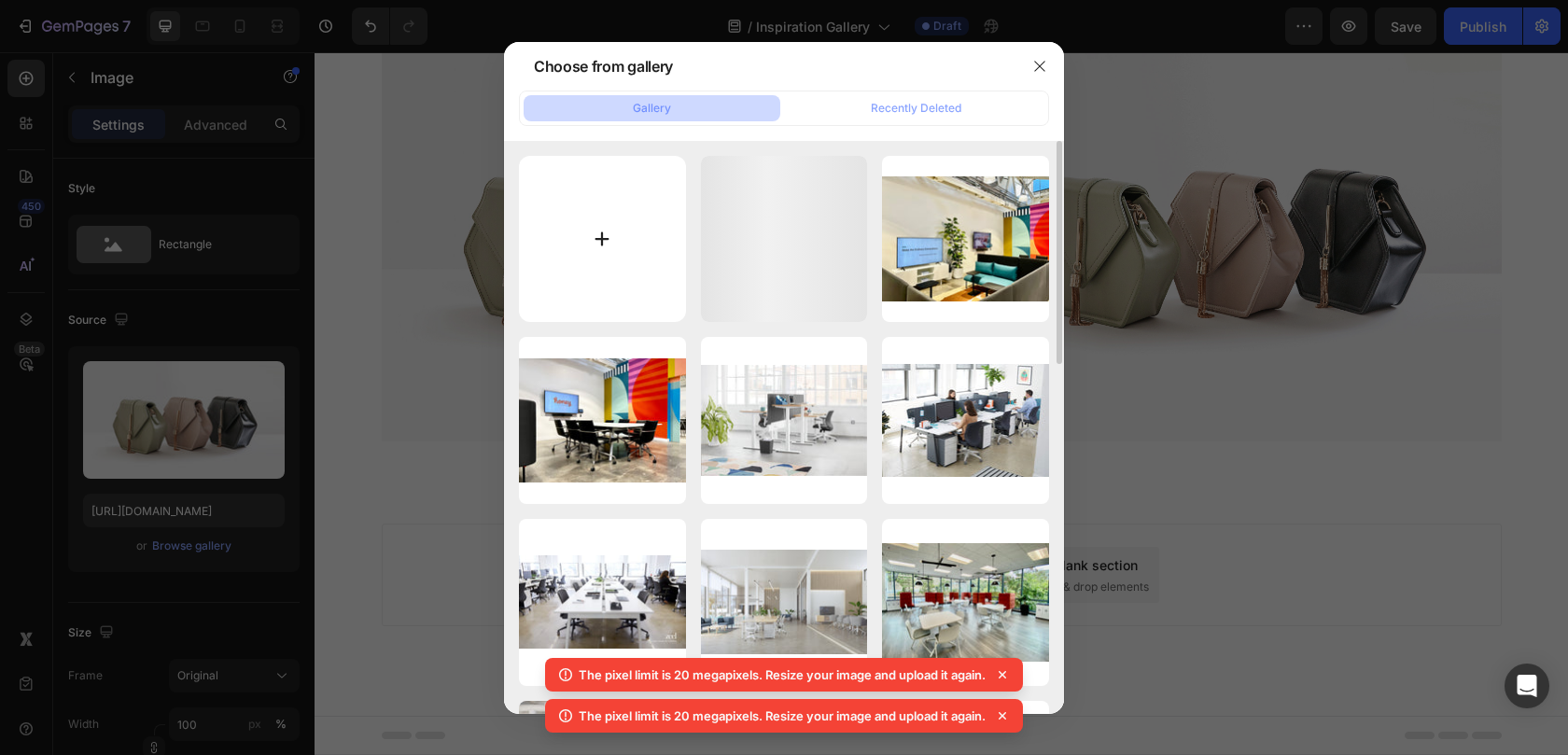
click at [622, 243] on input "file" at bounding box center [602, 240] width 167 height 167
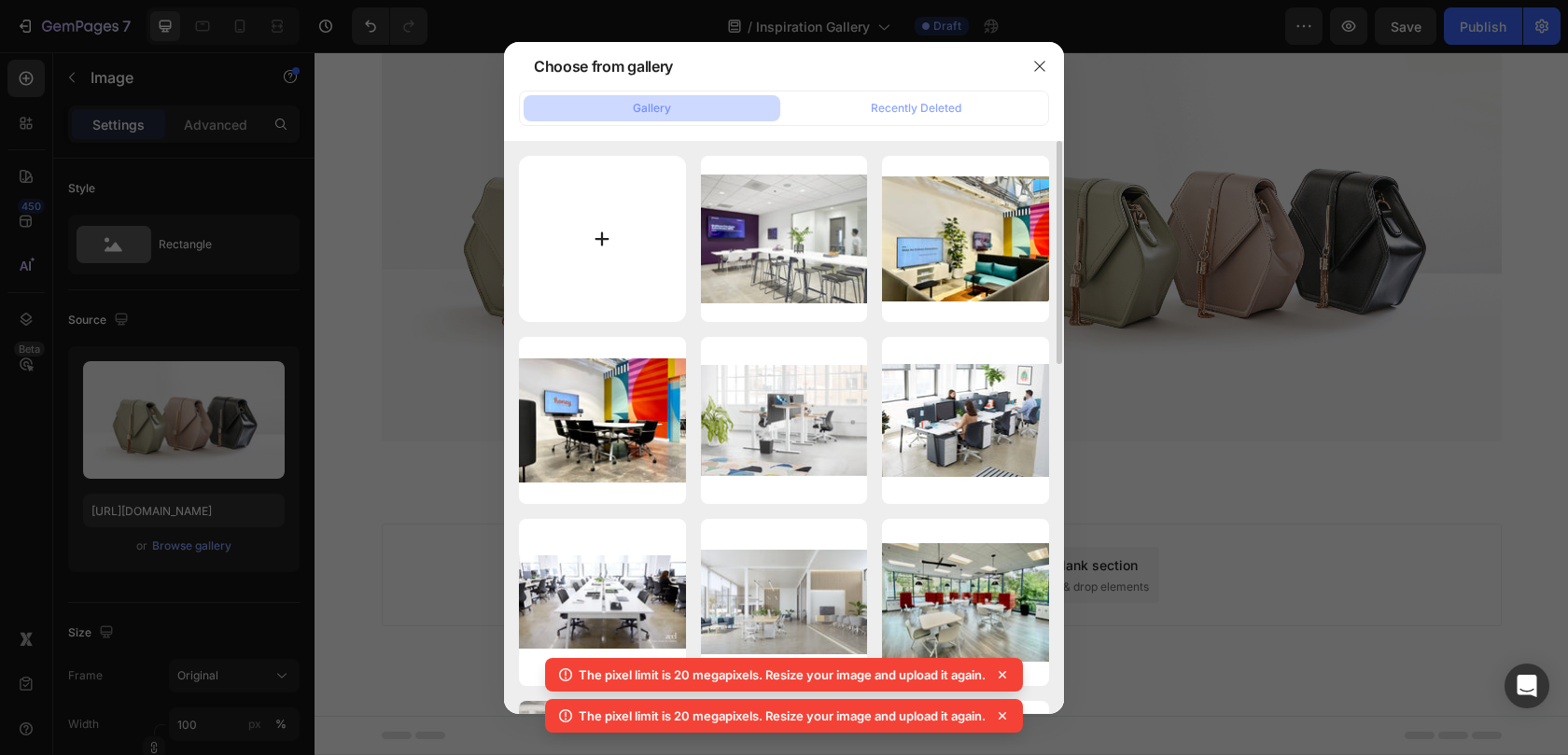
type input "C:\fakepath\KII-[GEOGRAPHIC_DATA]-4D (1).jpg"
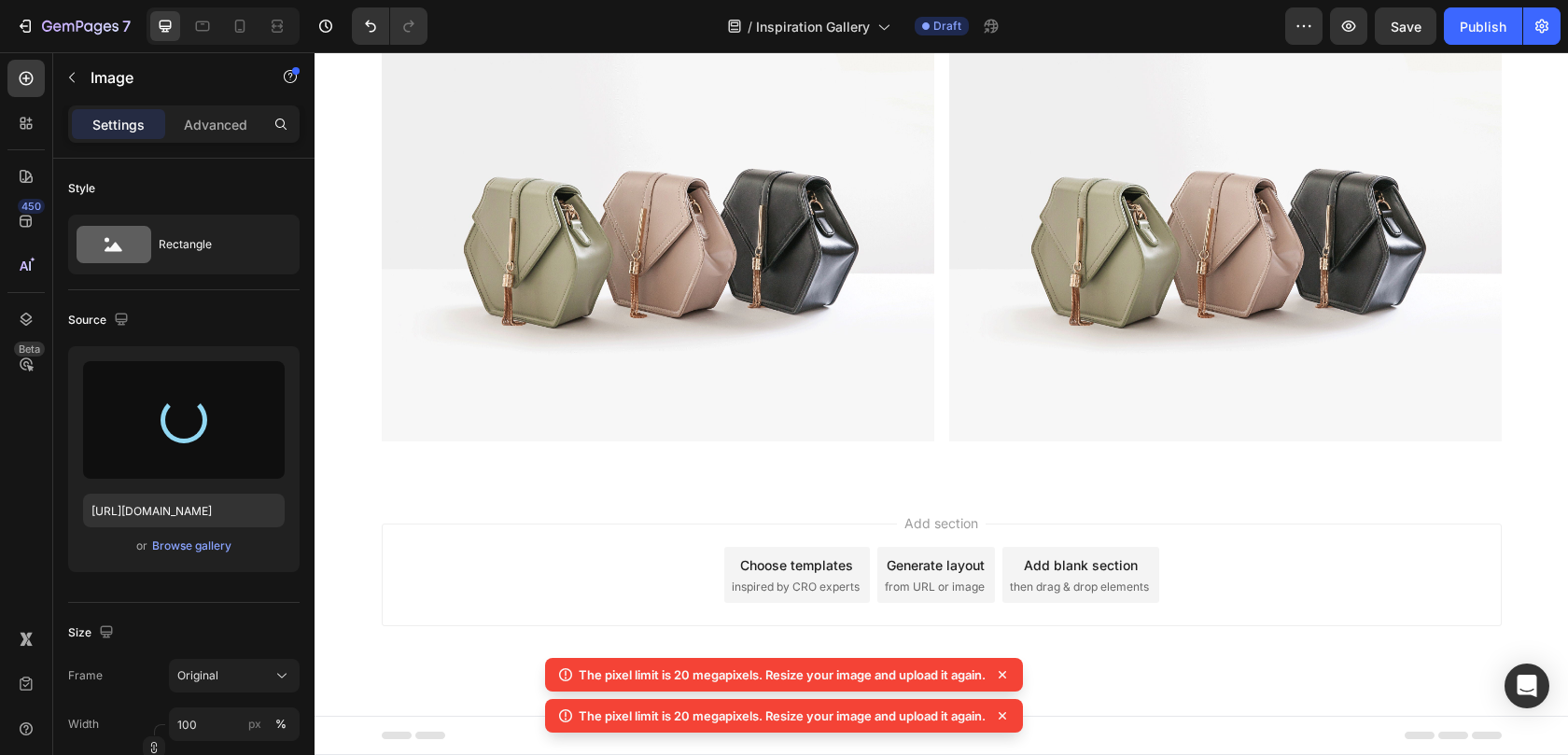
type input "[URL][DOMAIN_NAME]"
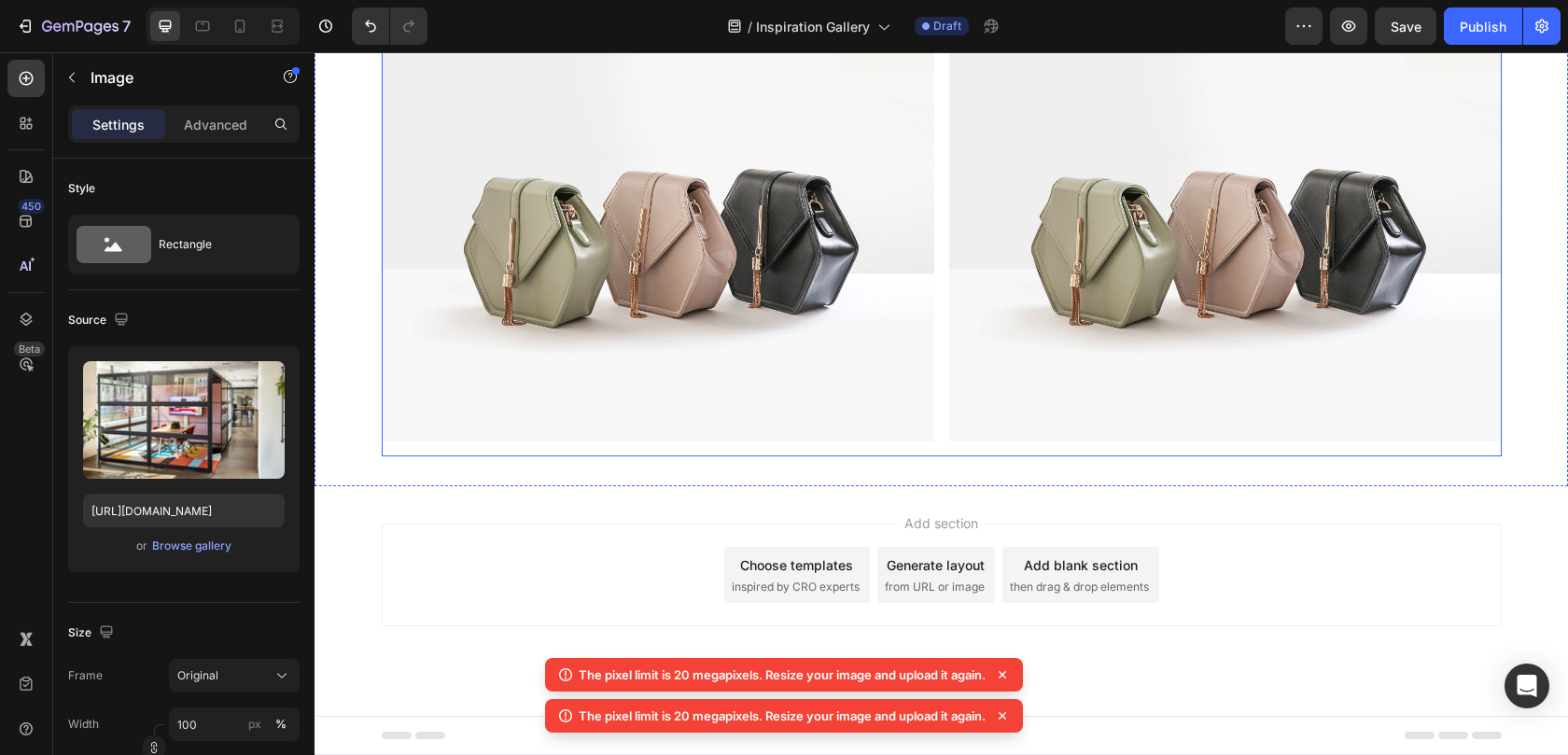
scroll to position [15624, 0]
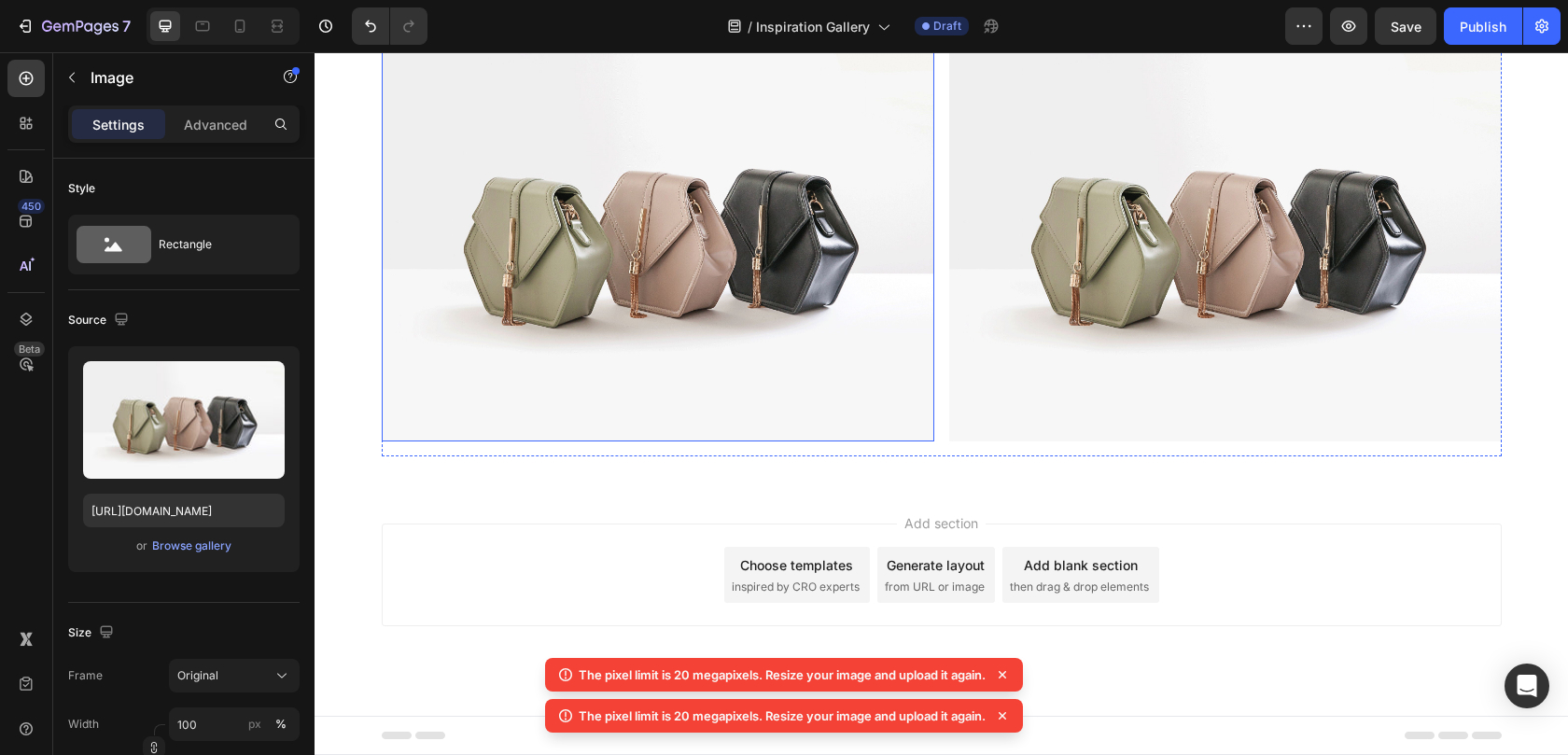
click at [775, 360] on img at bounding box center [658, 234] width 552 height 414
click at [195, 548] on div "Browse gallery" at bounding box center [192, 545] width 80 height 17
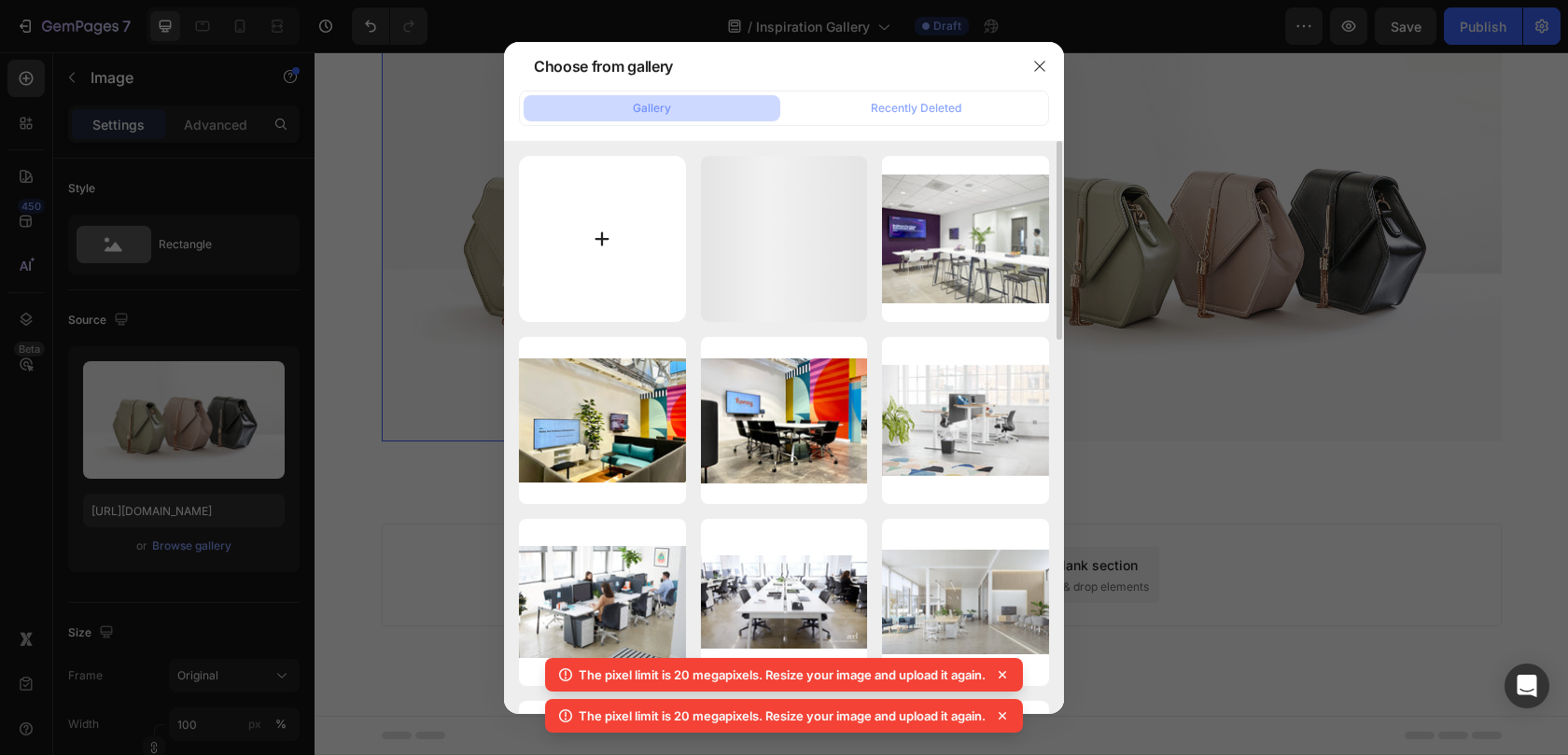
click at [611, 232] on input "file" at bounding box center [602, 240] width 167 height 167
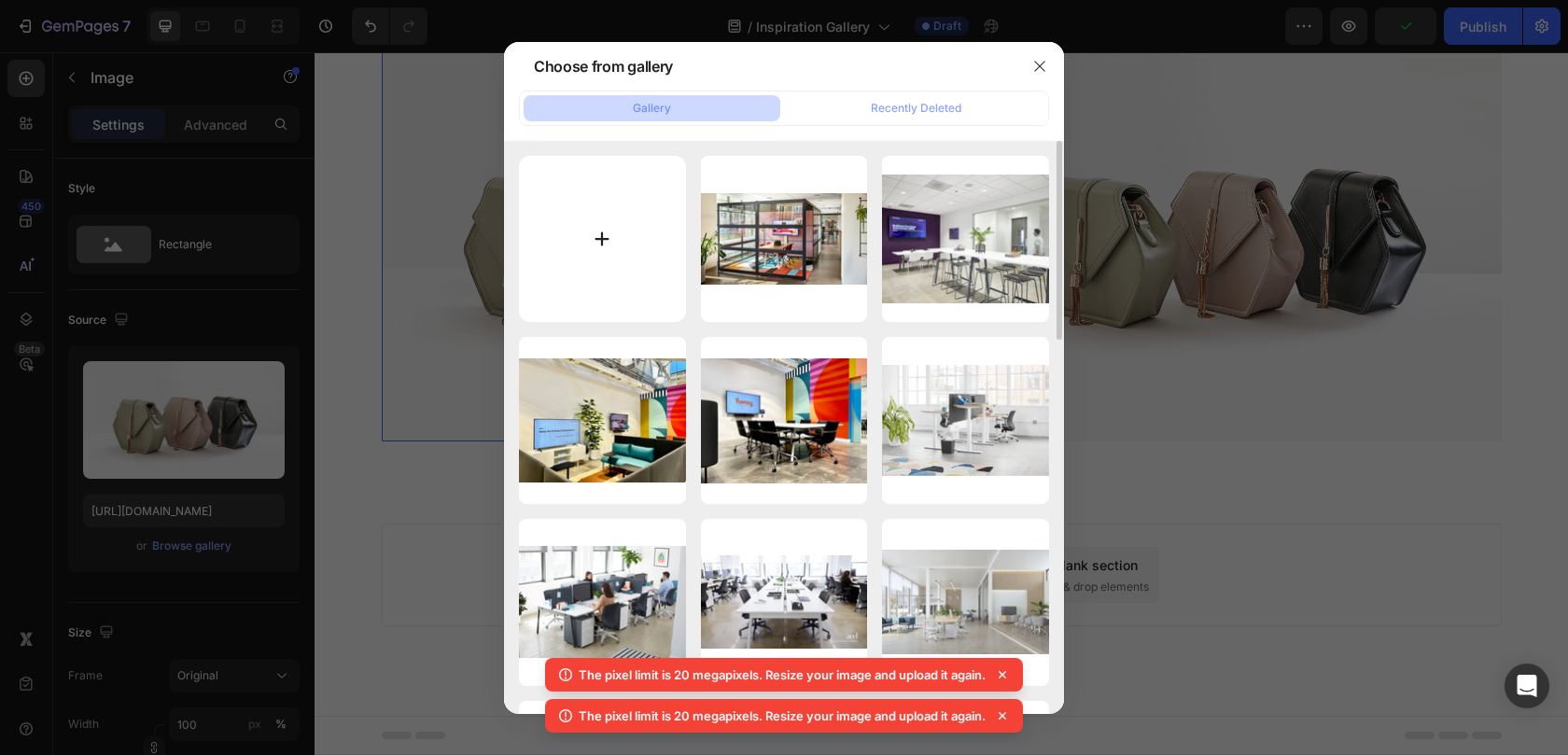
type input "C:\fakepath\leadgen_4up_atlanta.jpg"
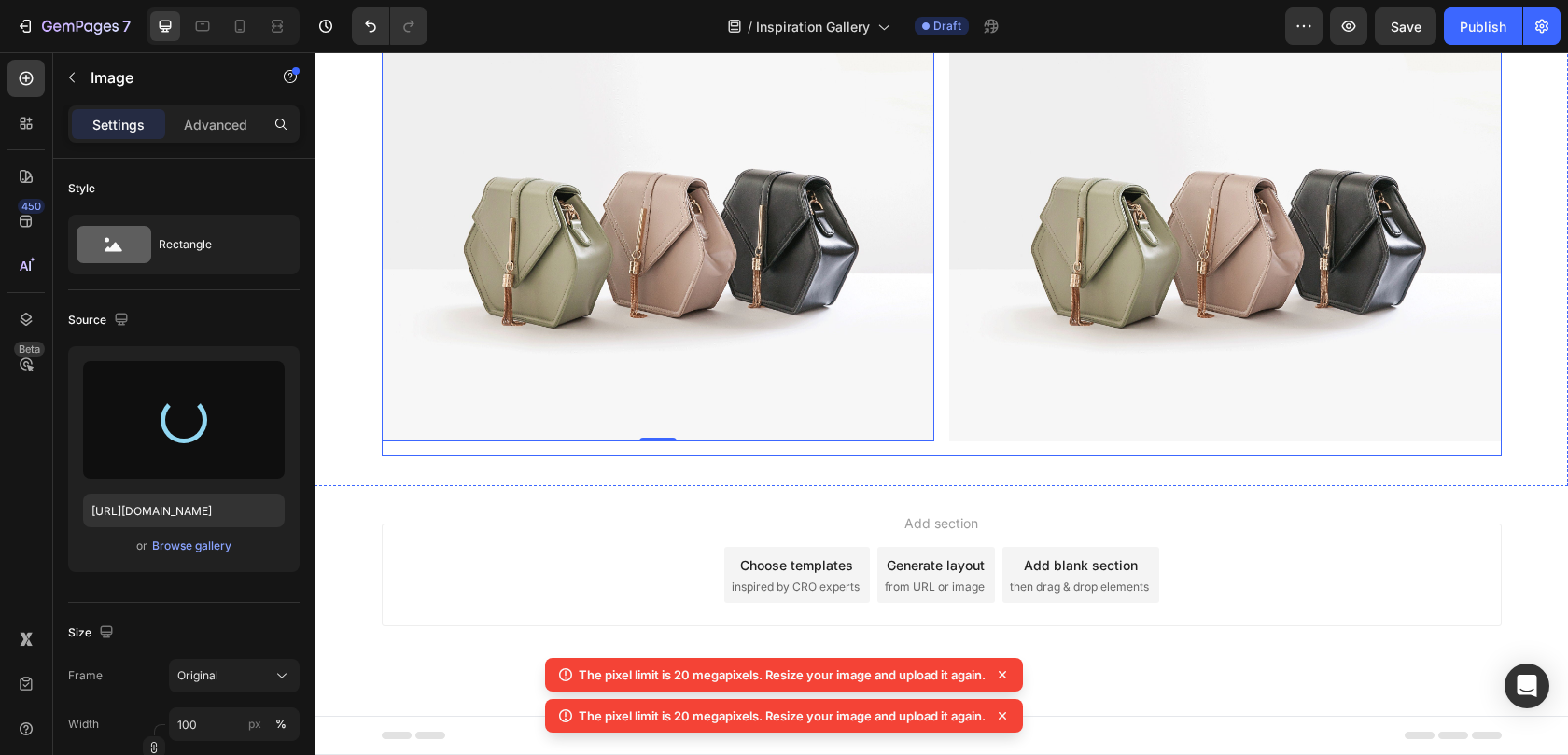
type input "[URL][DOMAIN_NAME]"
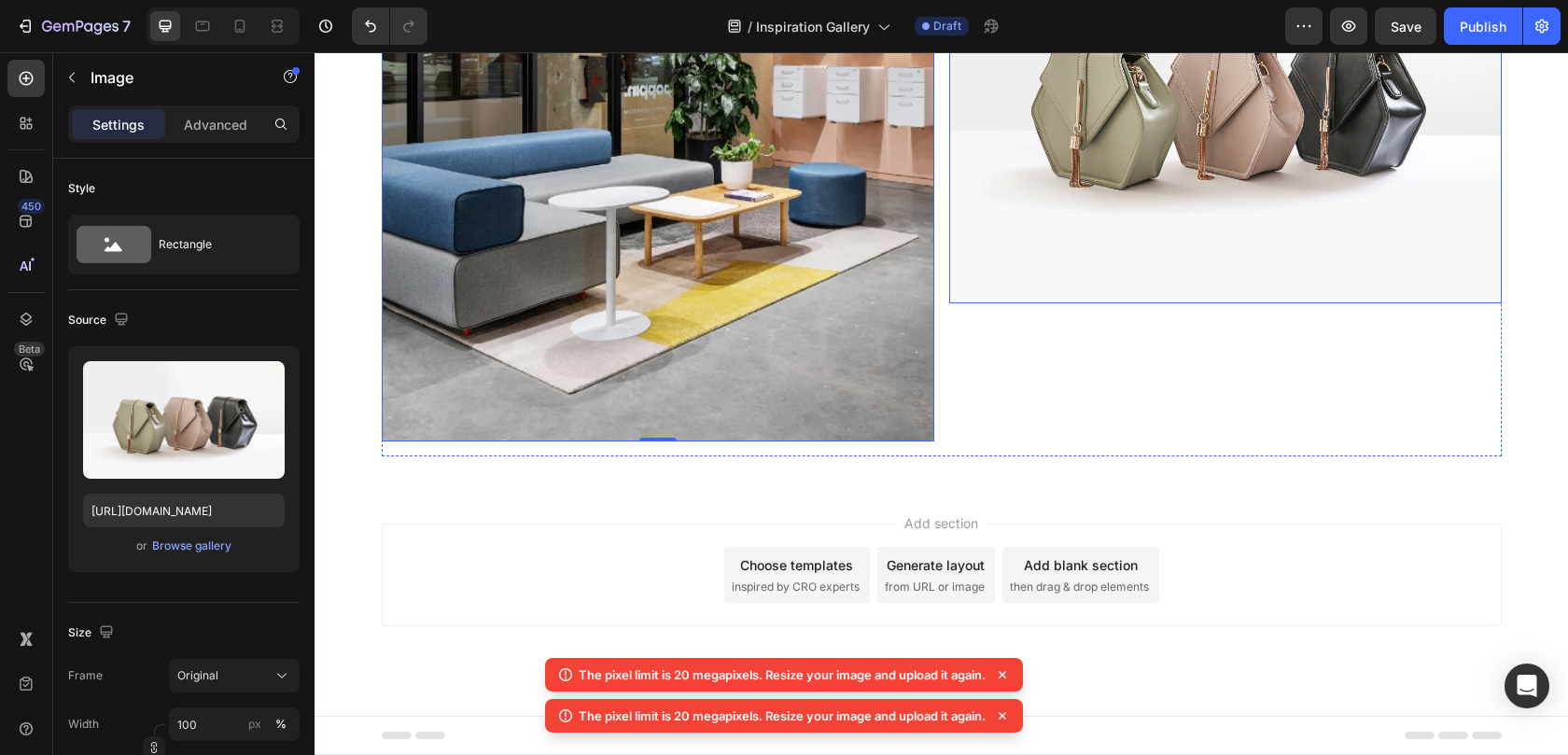
click at [1021, 303] on img at bounding box center [1225, 95] width 552 height 414
click at [214, 540] on div "Browse gallery" at bounding box center [192, 545] width 80 height 17
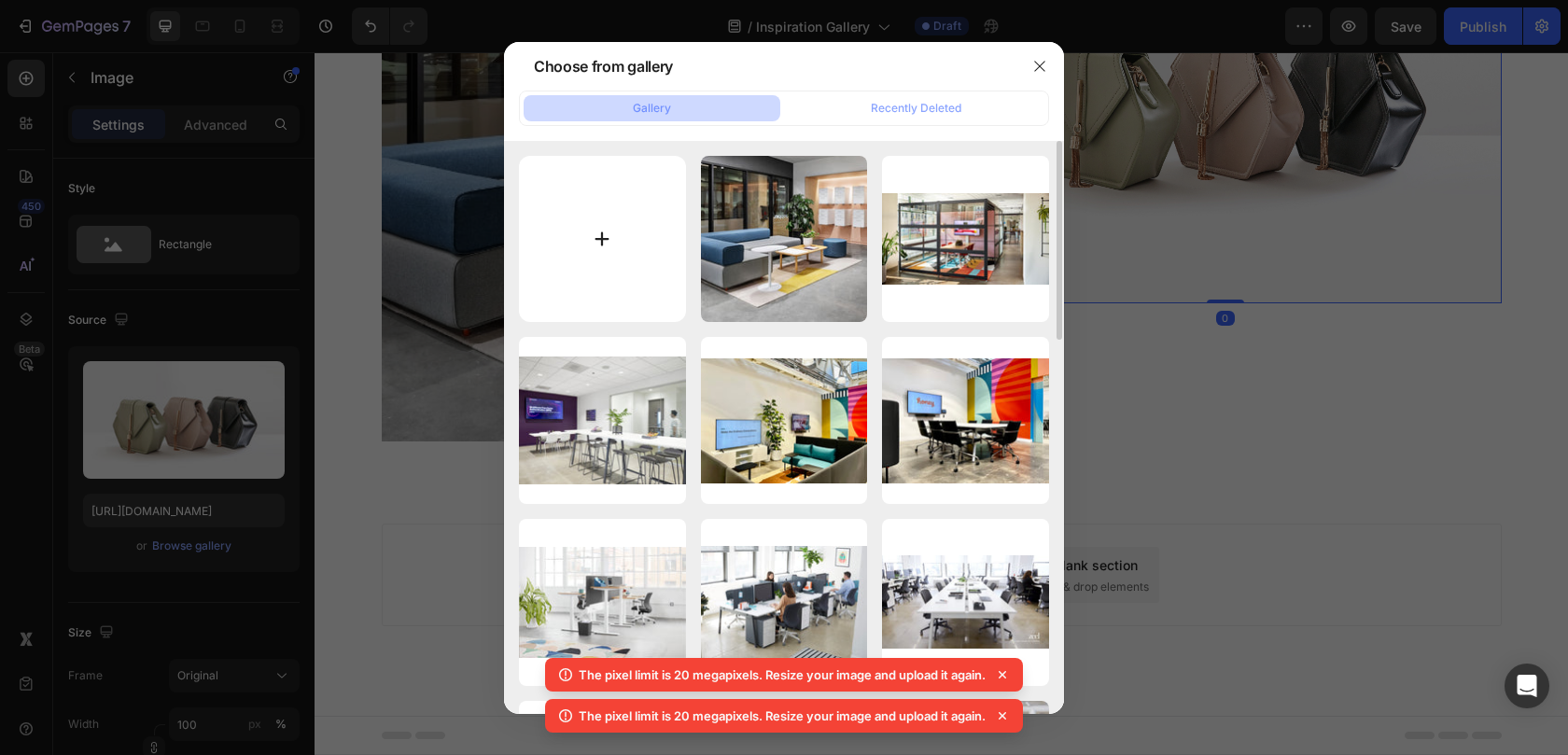
click at [567, 245] on input "file" at bounding box center [602, 240] width 167 height 167
type input "C:\fakepath\LoungeLifestyle.png"
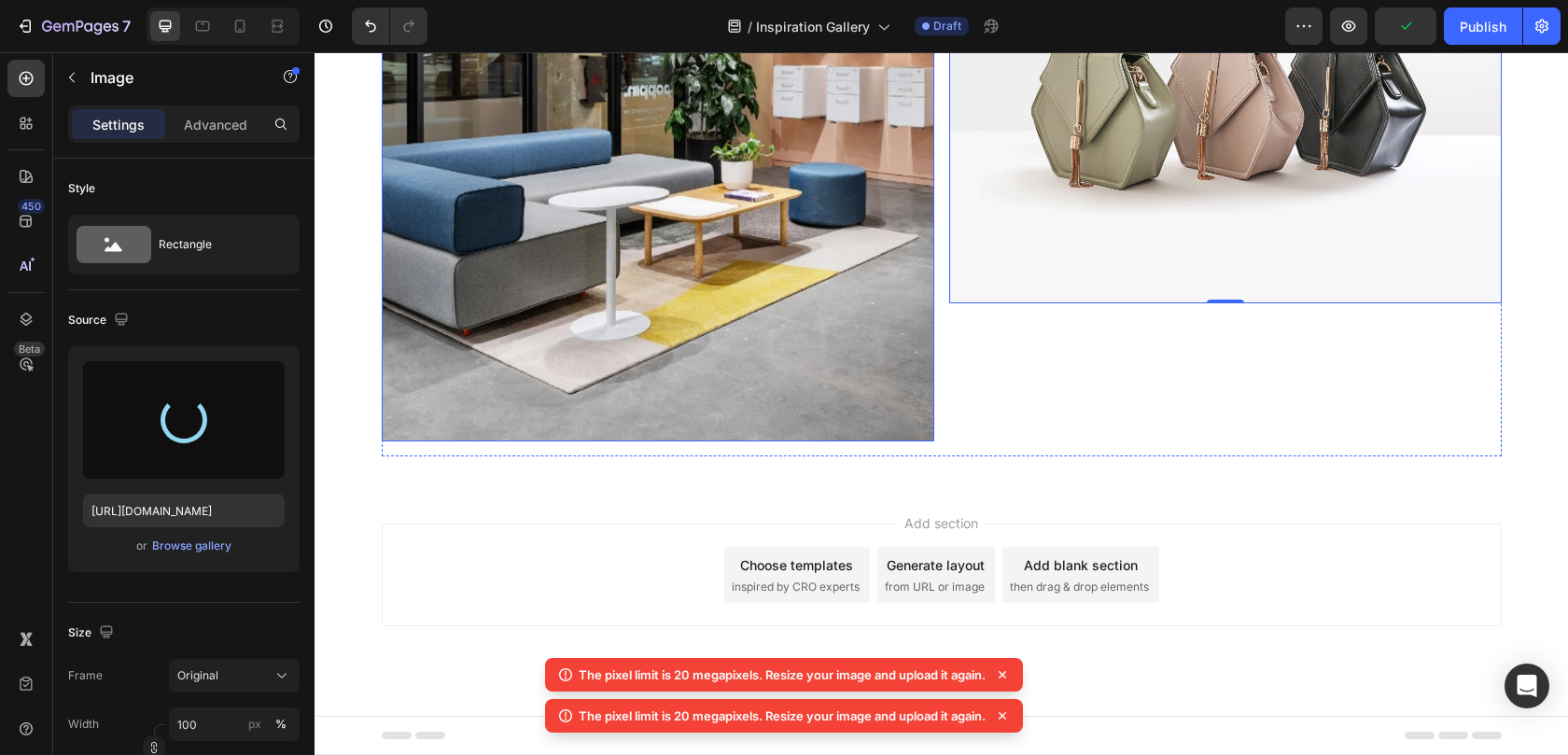
type input "[URL][DOMAIN_NAME]"
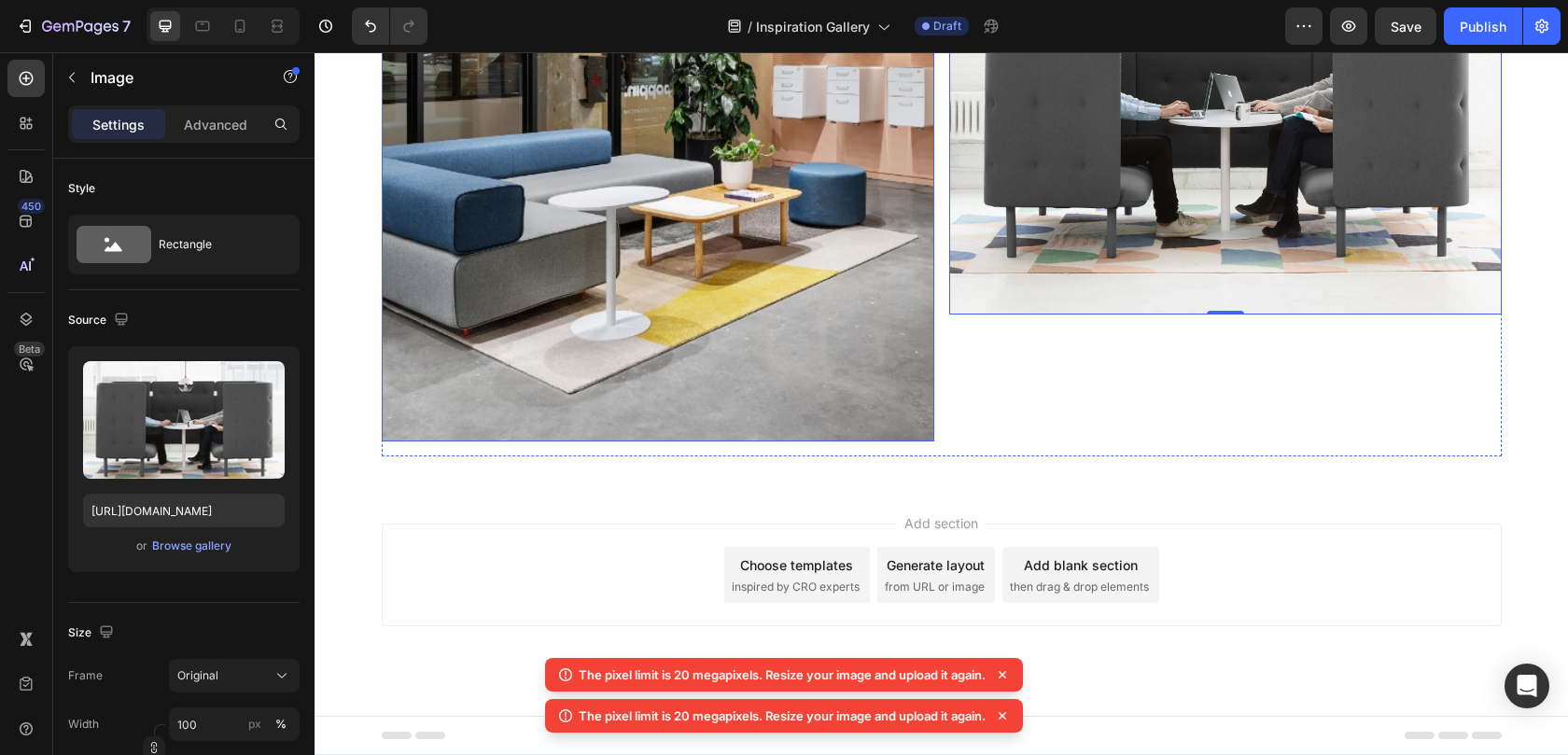
scroll to position [15533, 0]
click at [459, 298] on img at bounding box center [658, 164] width 552 height 552
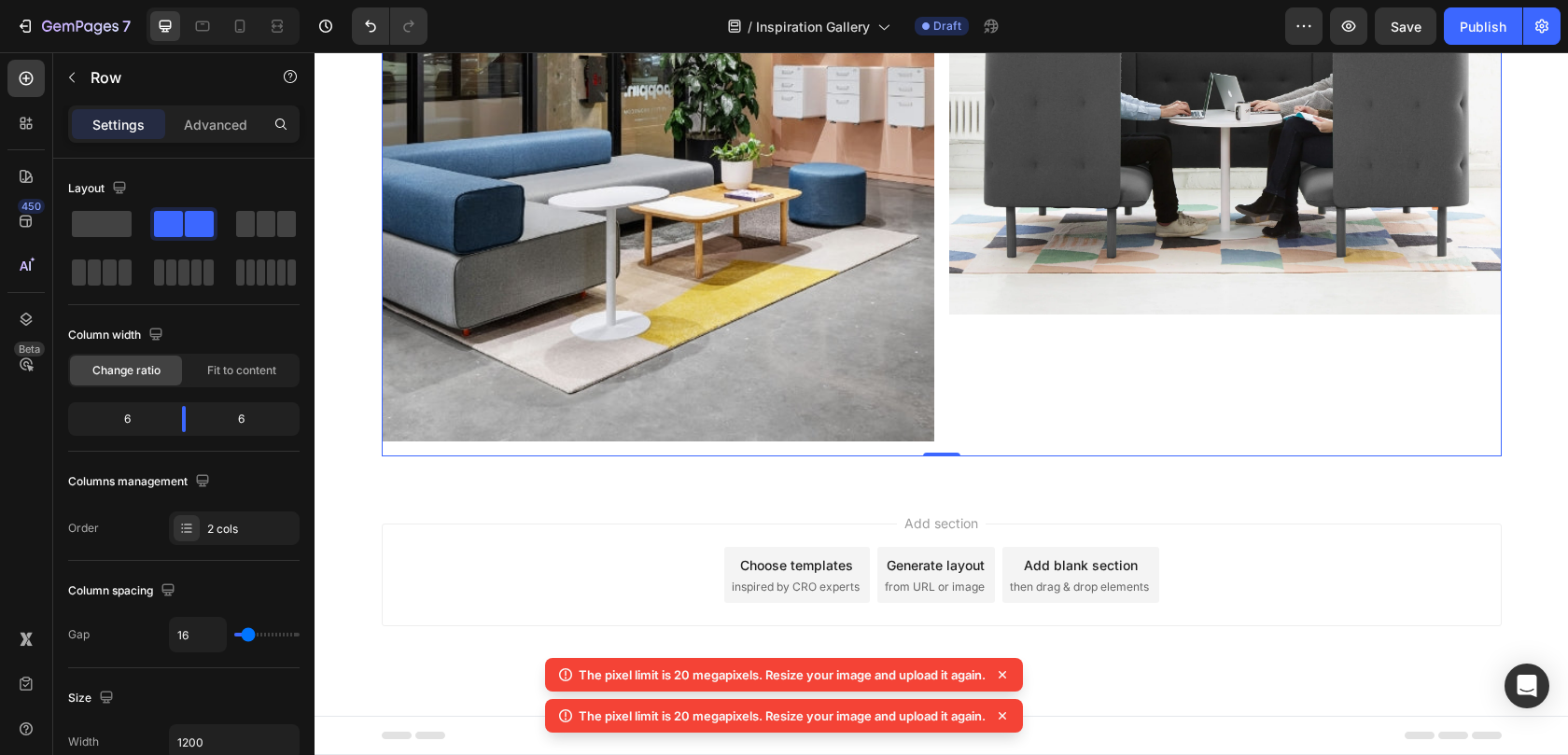
click at [686, 413] on img at bounding box center [658, 164] width 552 height 552
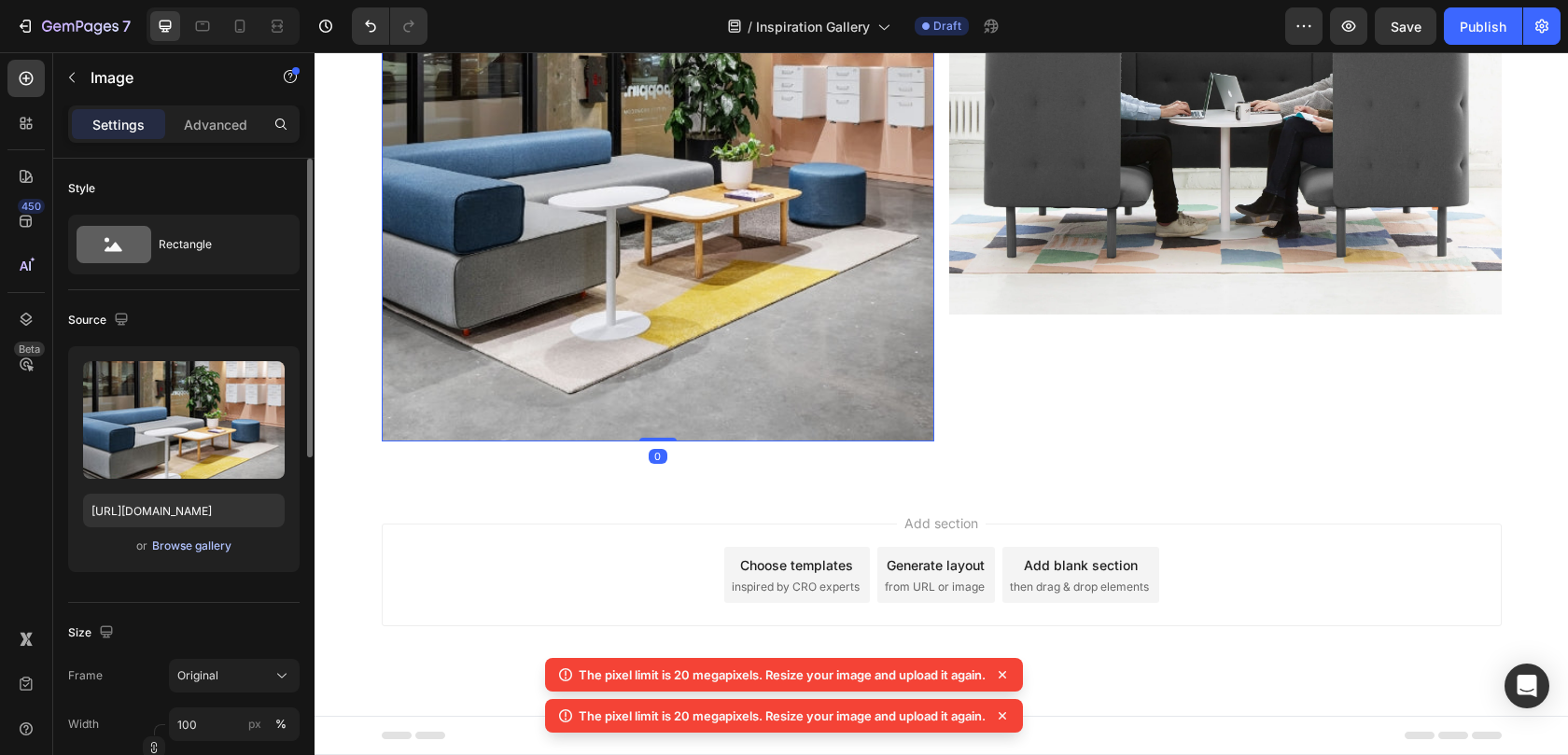
click at [201, 540] on div "Browse gallery" at bounding box center [192, 545] width 80 height 17
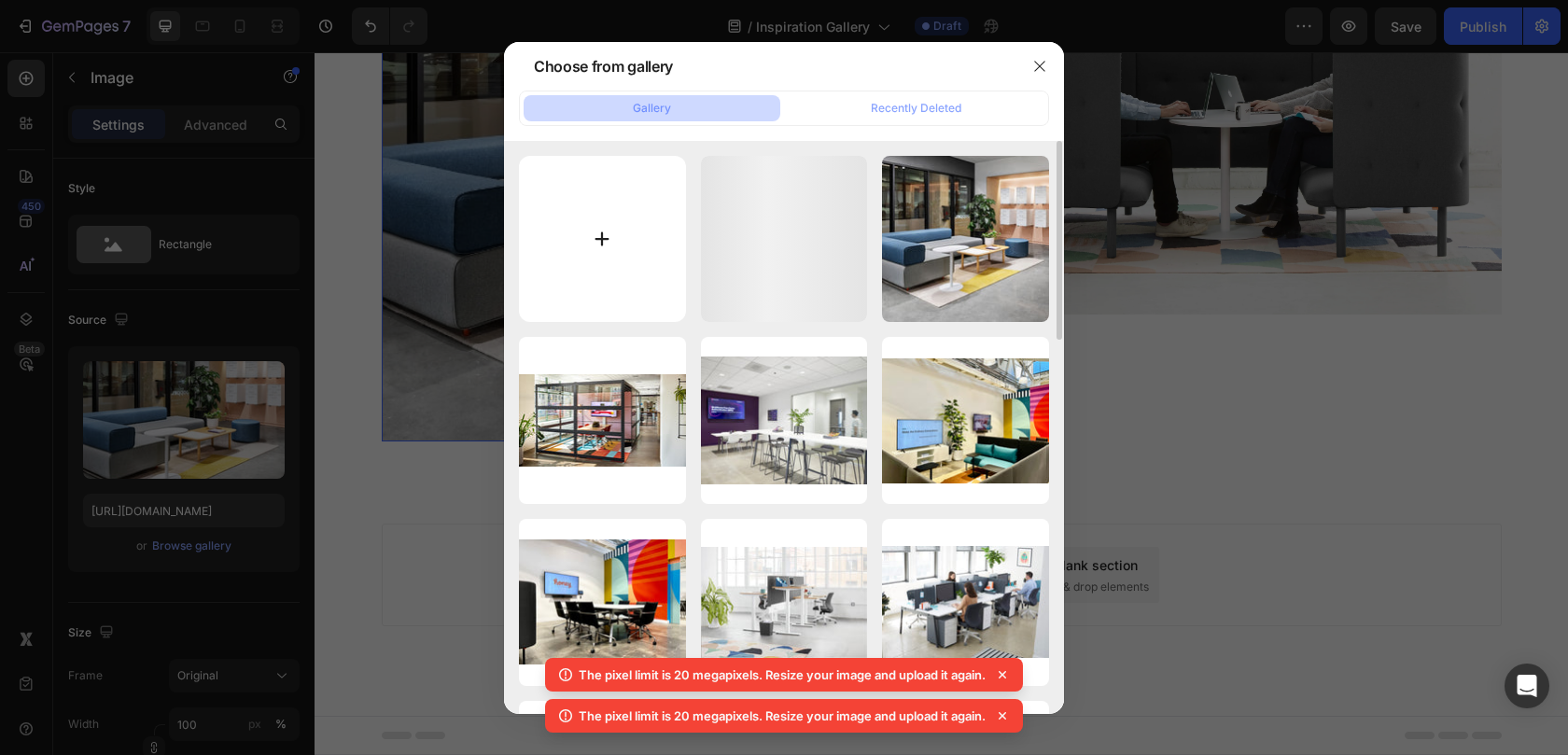
click at [590, 232] on input "file" at bounding box center [602, 240] width 167 height 167
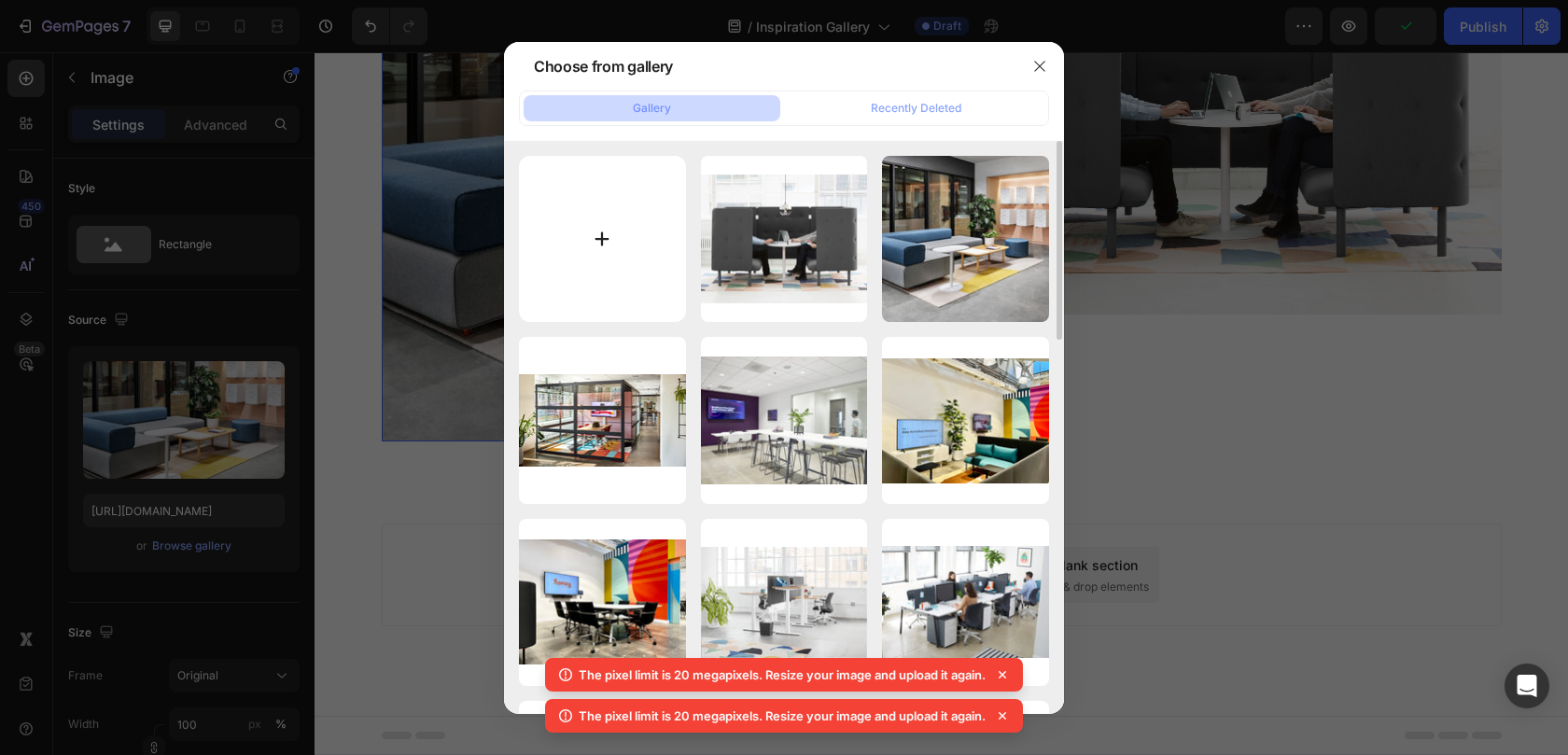
type input "C:\fakepath\lp_RTW_2021_cat4@2x.jpg"
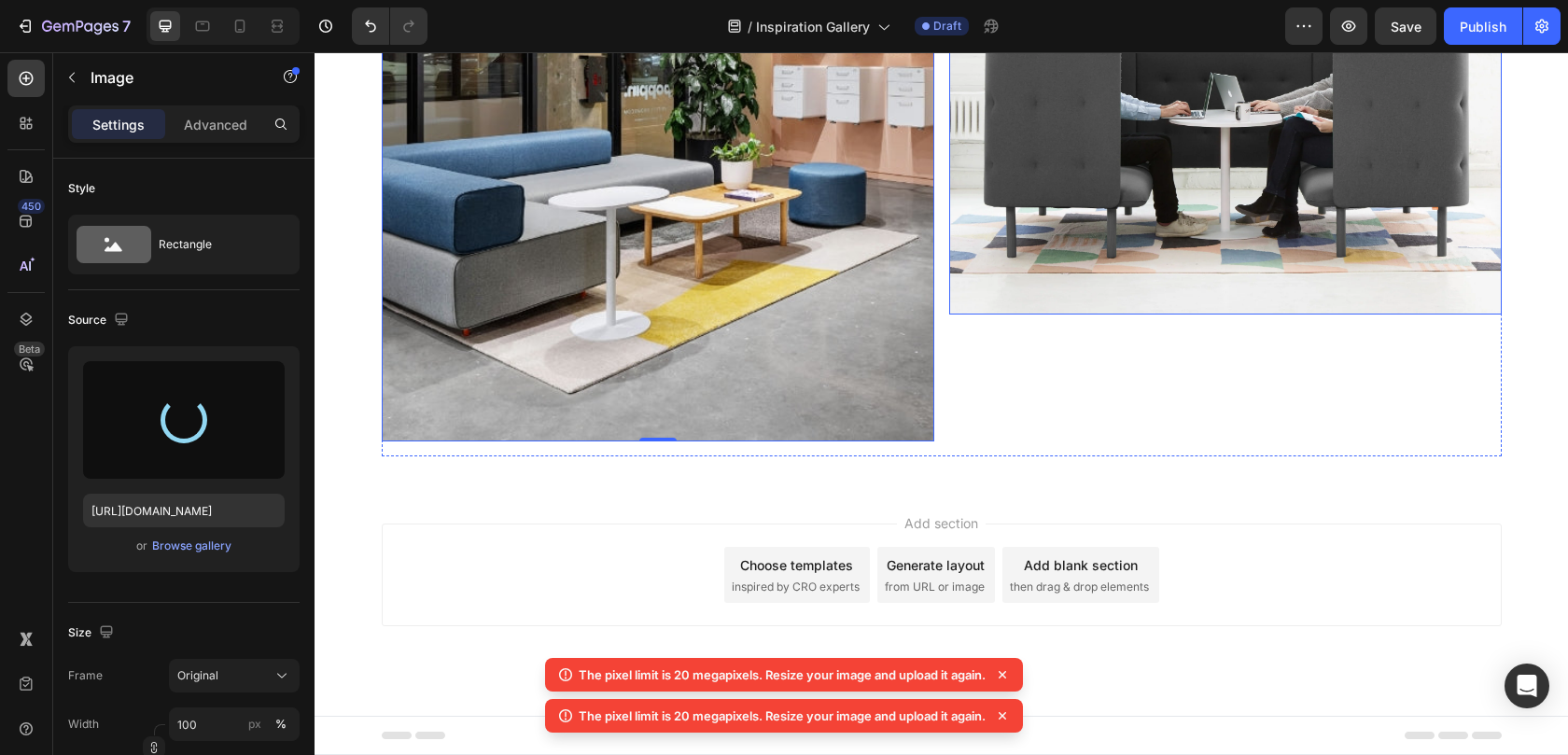
type input "[URL][DOMAIN_NAME]"
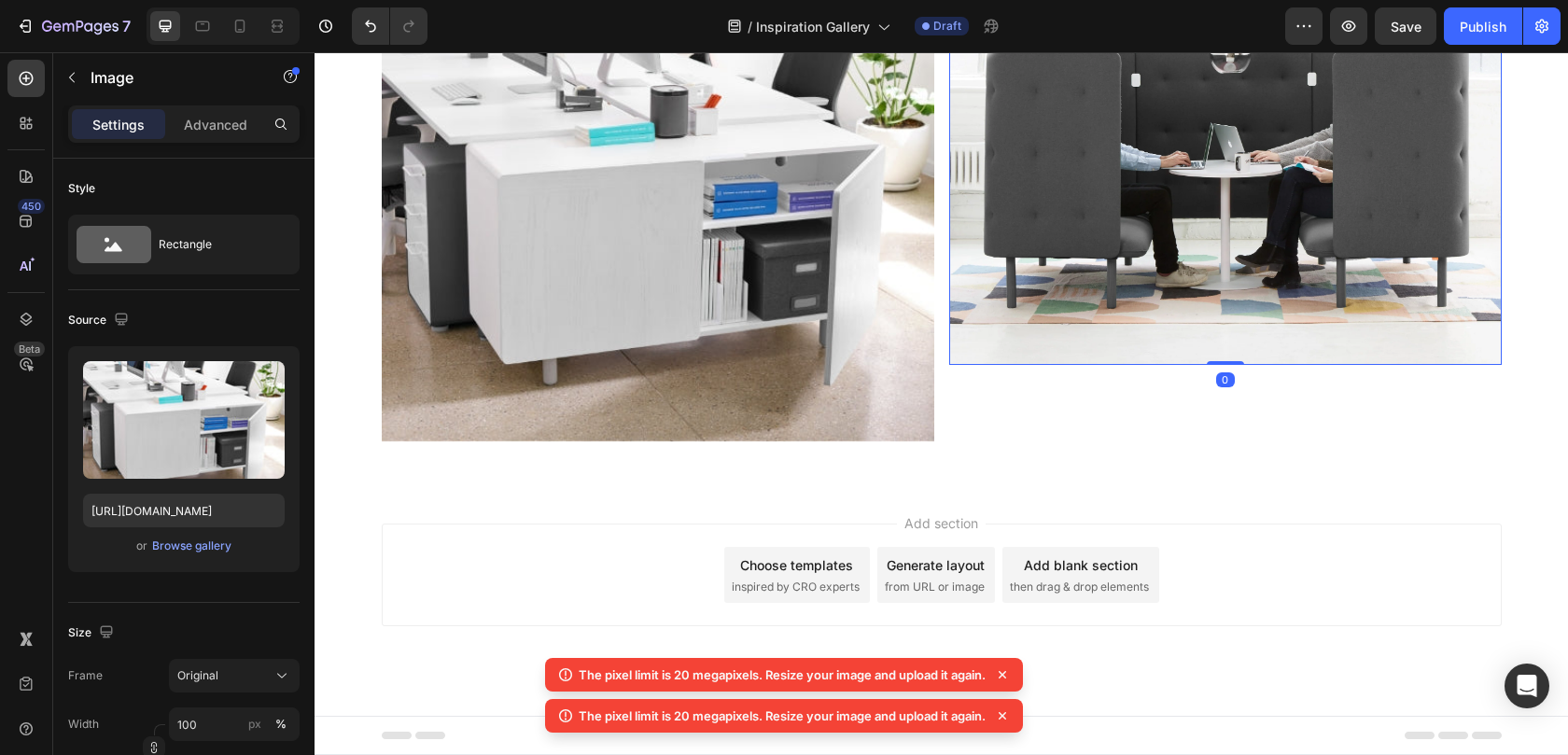
click at [1106, 365] on img at bounding box center [1225, 152] width 552 height 426
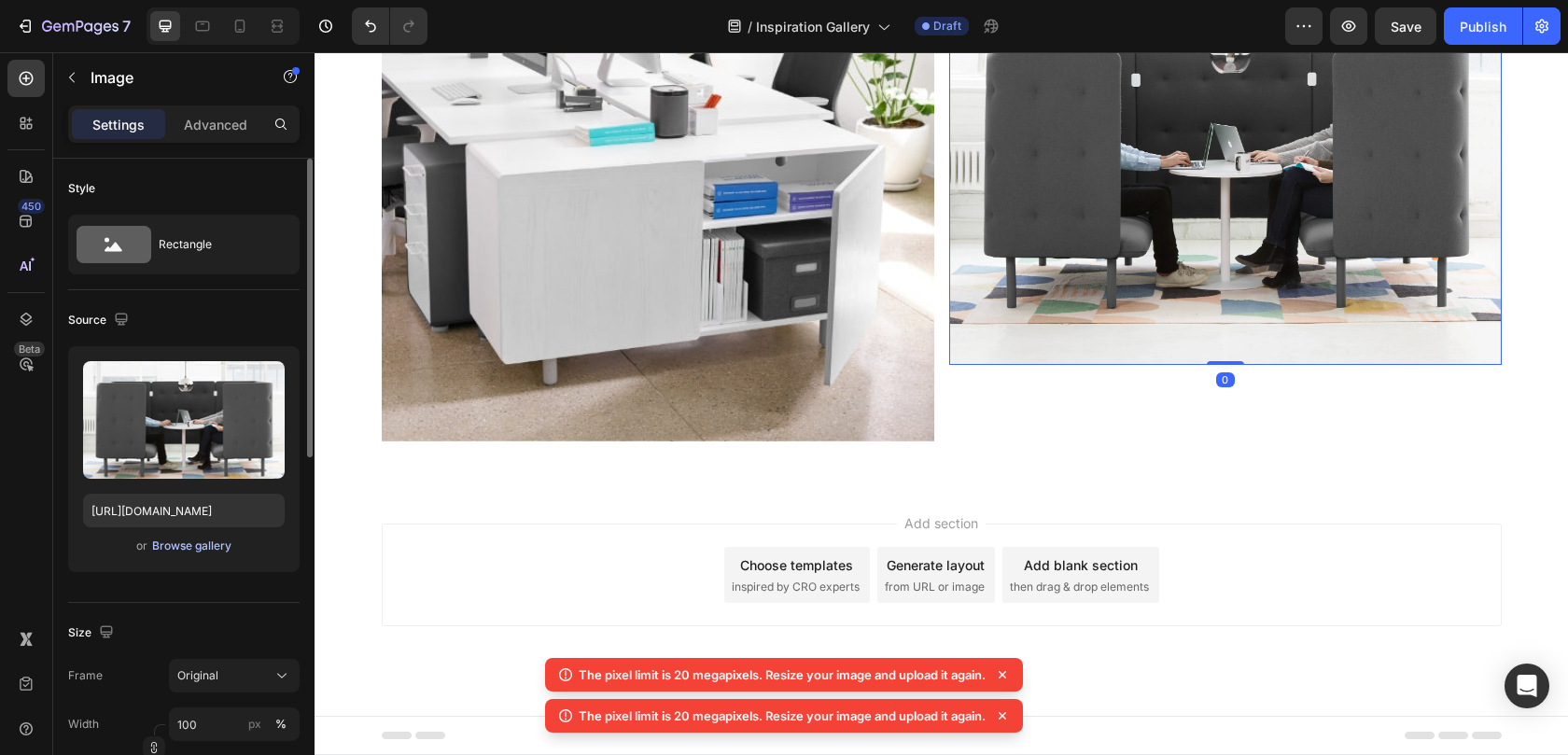
click at [173, 551] on div "Browse gallery" at bounding box center [192, 545] width 80 height 17
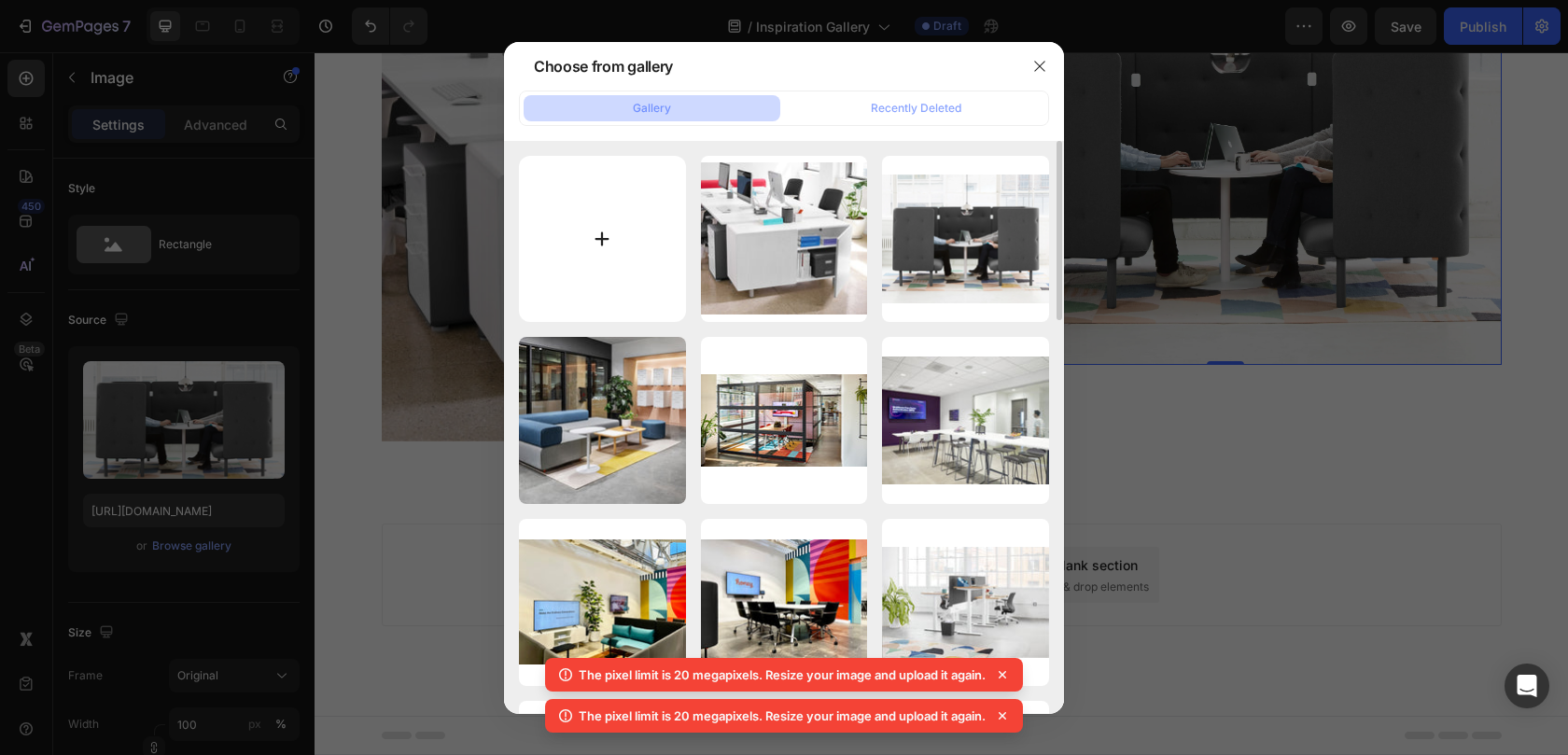
click at [649, 290] on input "file" at bounding box center [602, 240] width 167 height 167
type input "C:\fakepath\pb_WorkplacePerks_07.jpg"
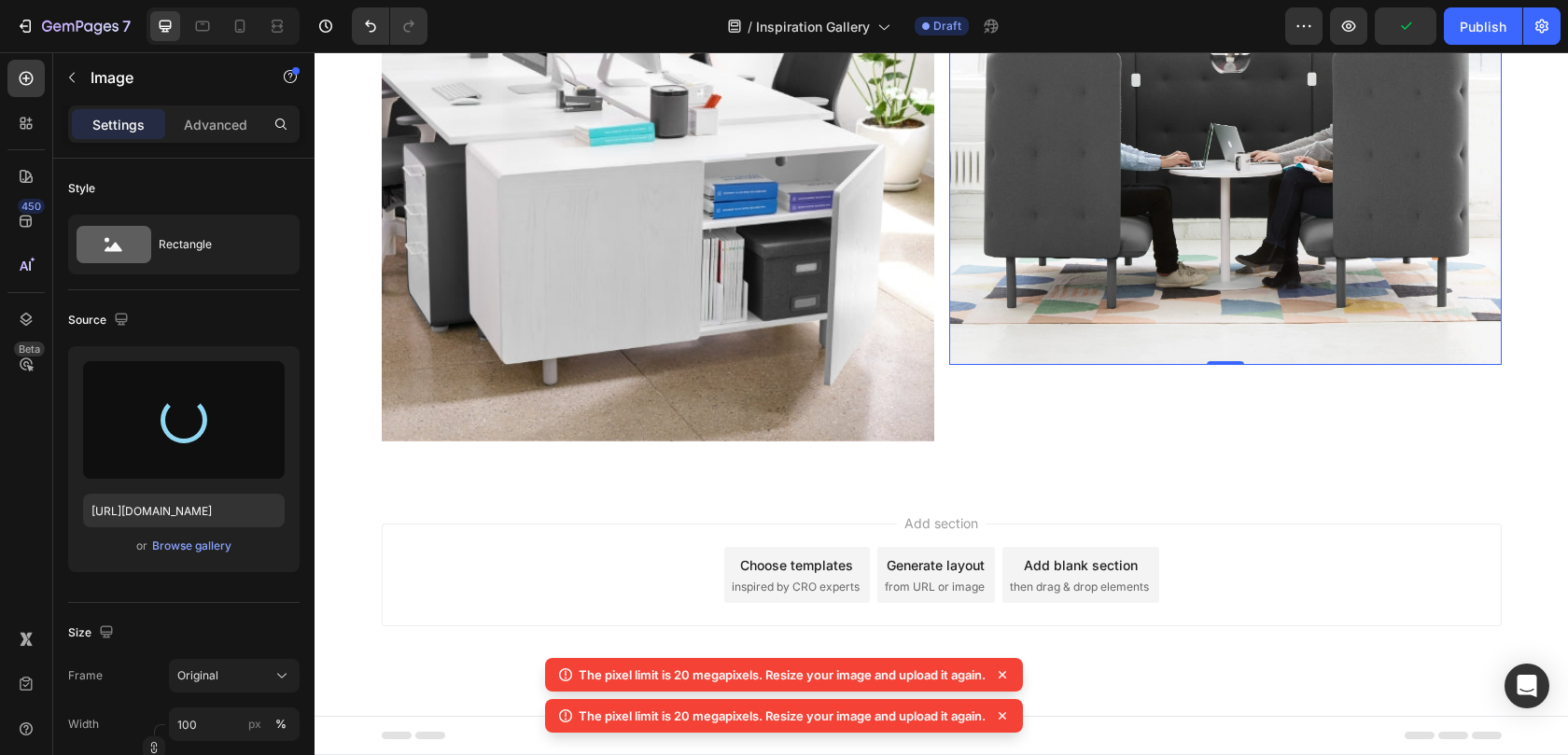
type input "[URL][DOMAIN_NAME]"
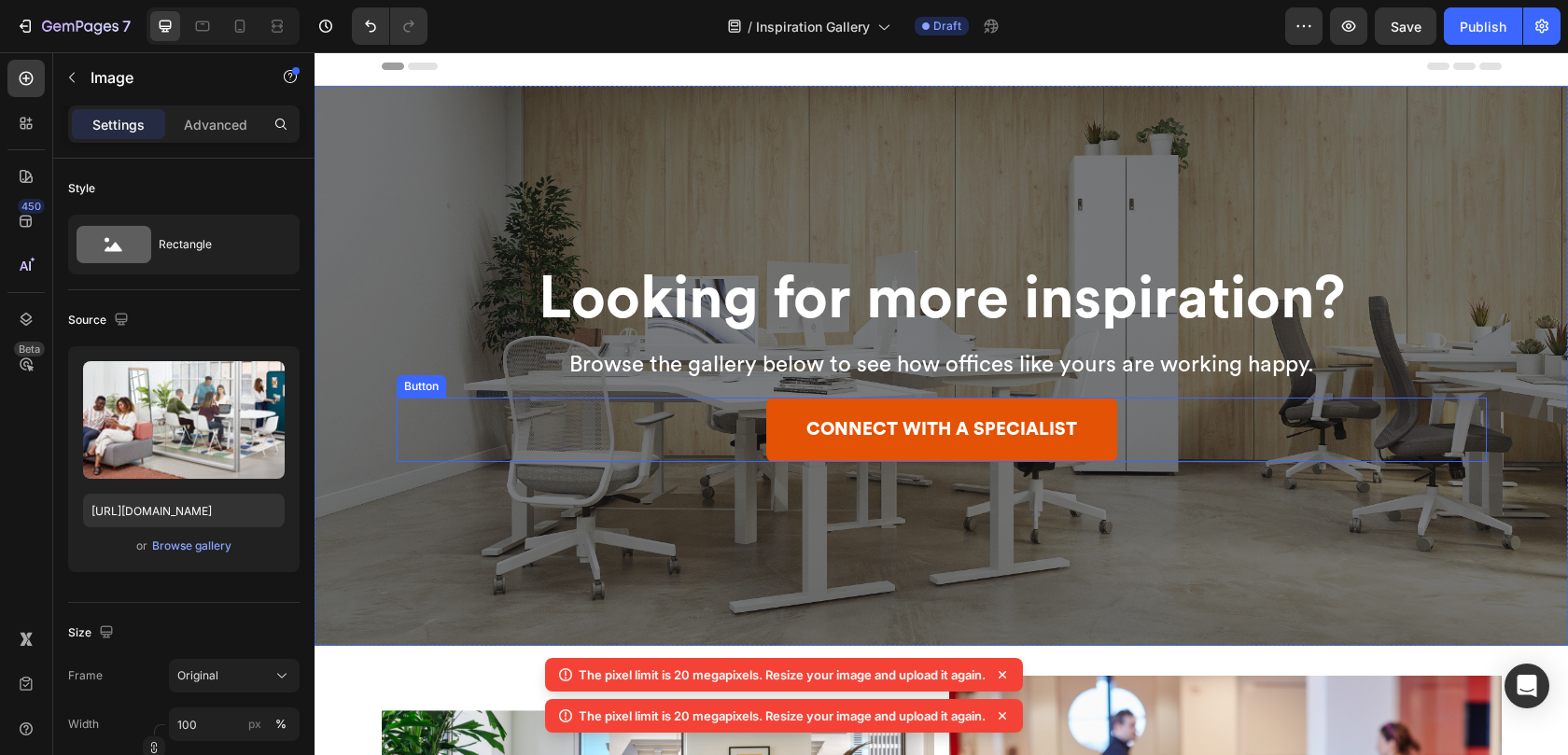
scroll to position [0, 0]
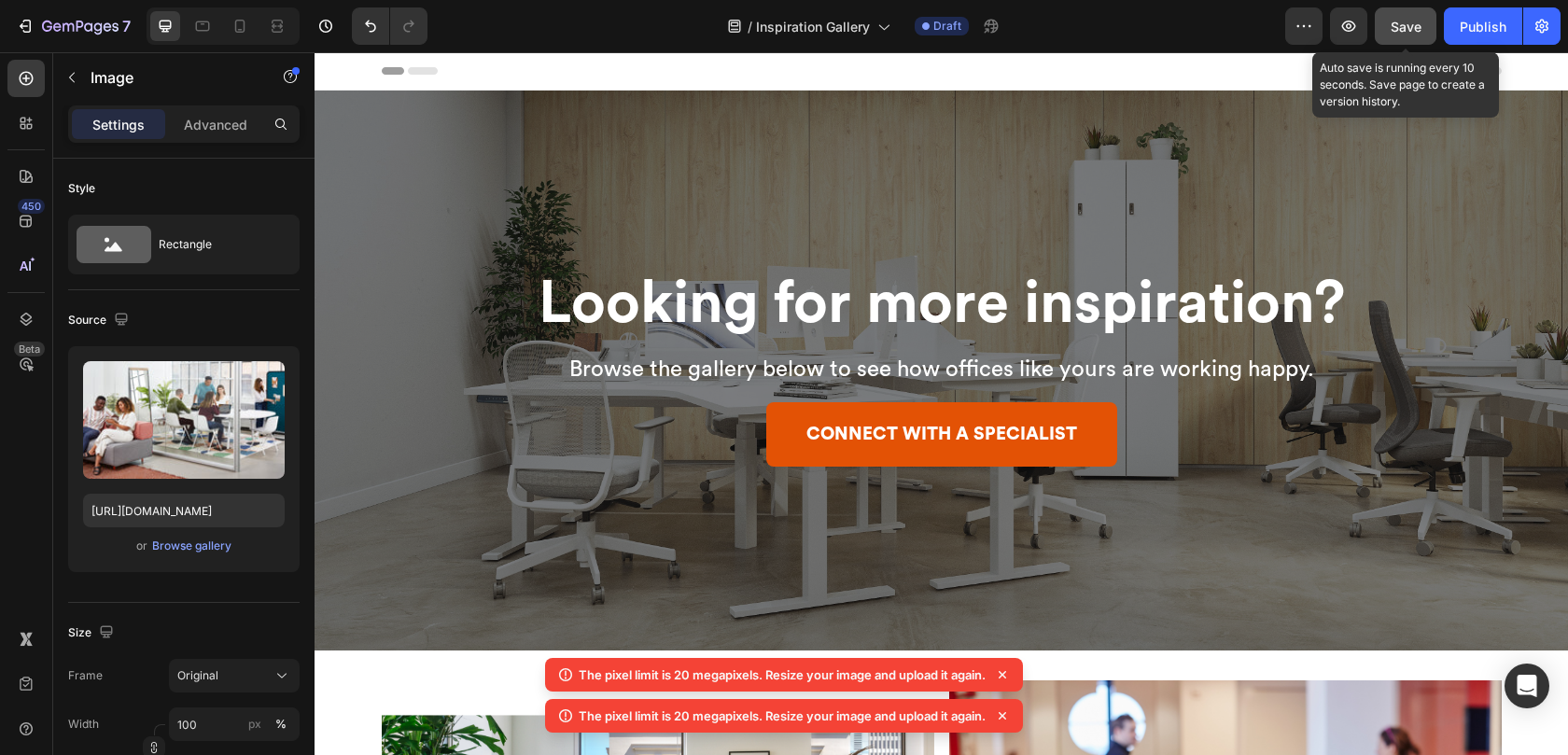
click at [1415, 26] on span "Save" at bounding box center [1405, 27] width 31 height 16
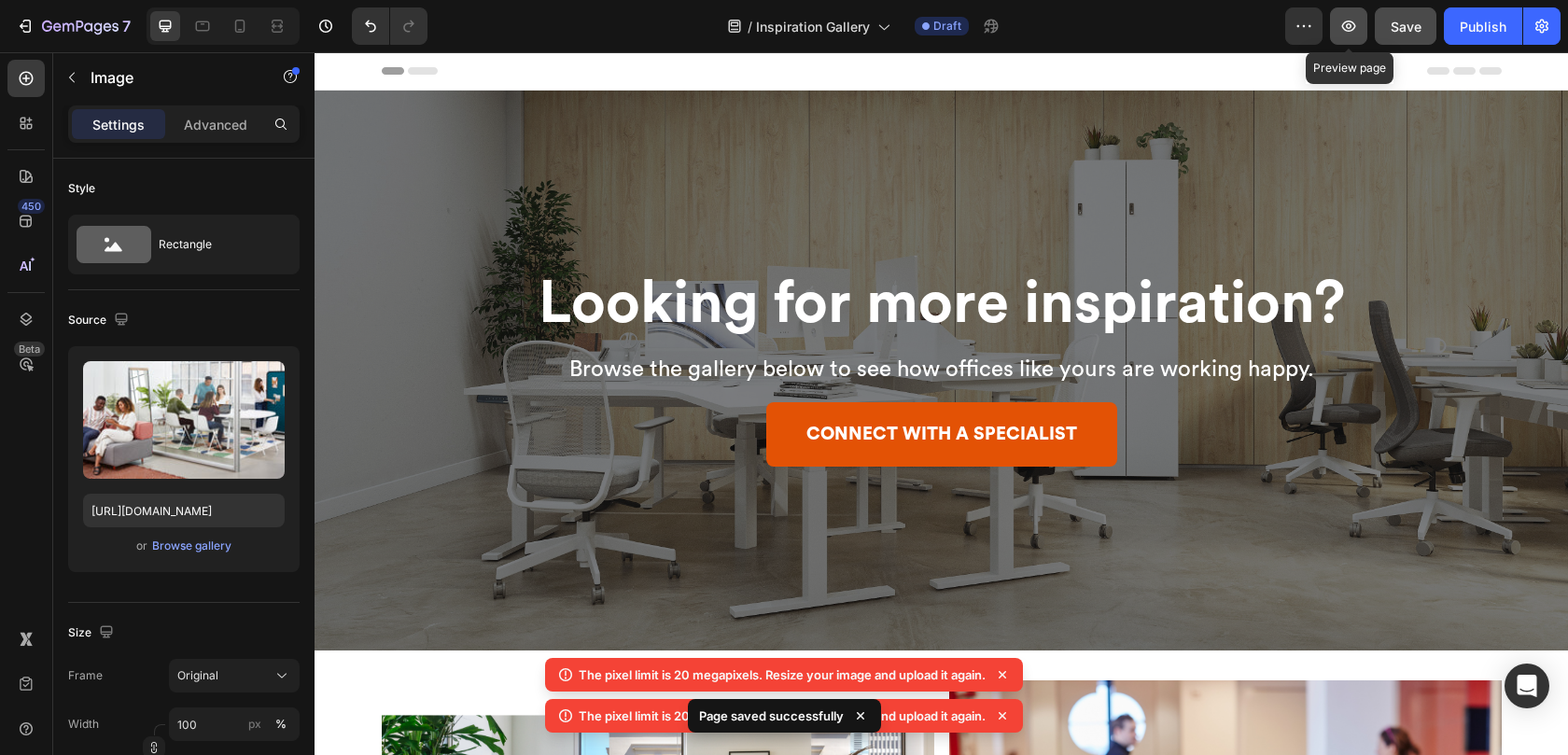
click at [1339, 22] on icon "button" at bounding box center [1348, 26] width 19 height 19
